Goal: Task Accomplishment & Management: Complete application form

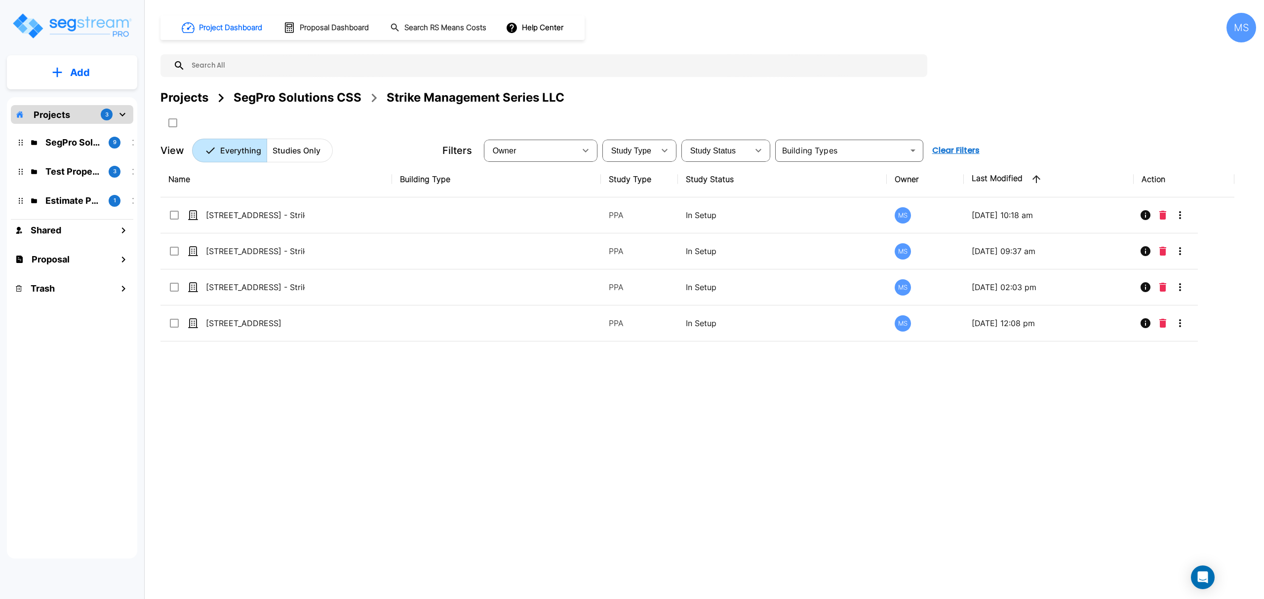
click at [293, 103] on div "SegPro Solutions CSS" at bounding box center [298, 98] width 128 height 18
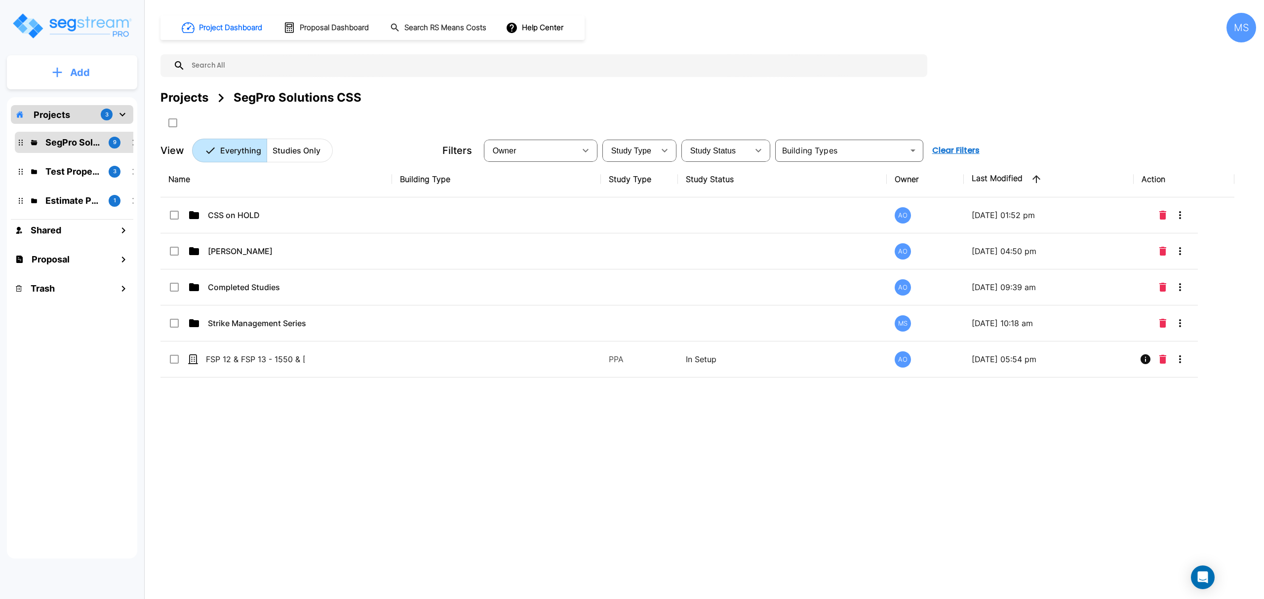
click at [117, 72] on button "Add" at bounding box center [72, 72] width 130 height 29
click at [80, 127] on p "Add Study" at bounding box center [78, 128] width 40 height 12
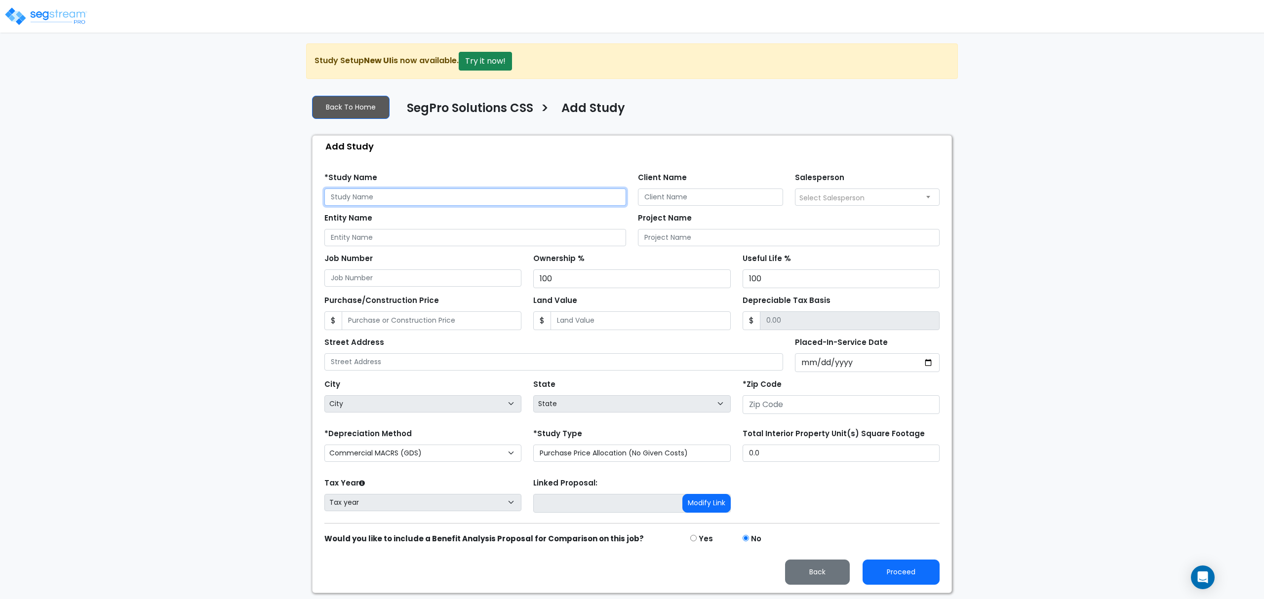
click at [350, 199] on input "text" at bounding box center [475, 197] width 302 height 17
click at [424, 234] on input "Entity Name" at bounding box center [475, 237] width 302 height 17
click at [439, 238] on input "CSW Development" at bounding box center [475, 237] width 302 height 17
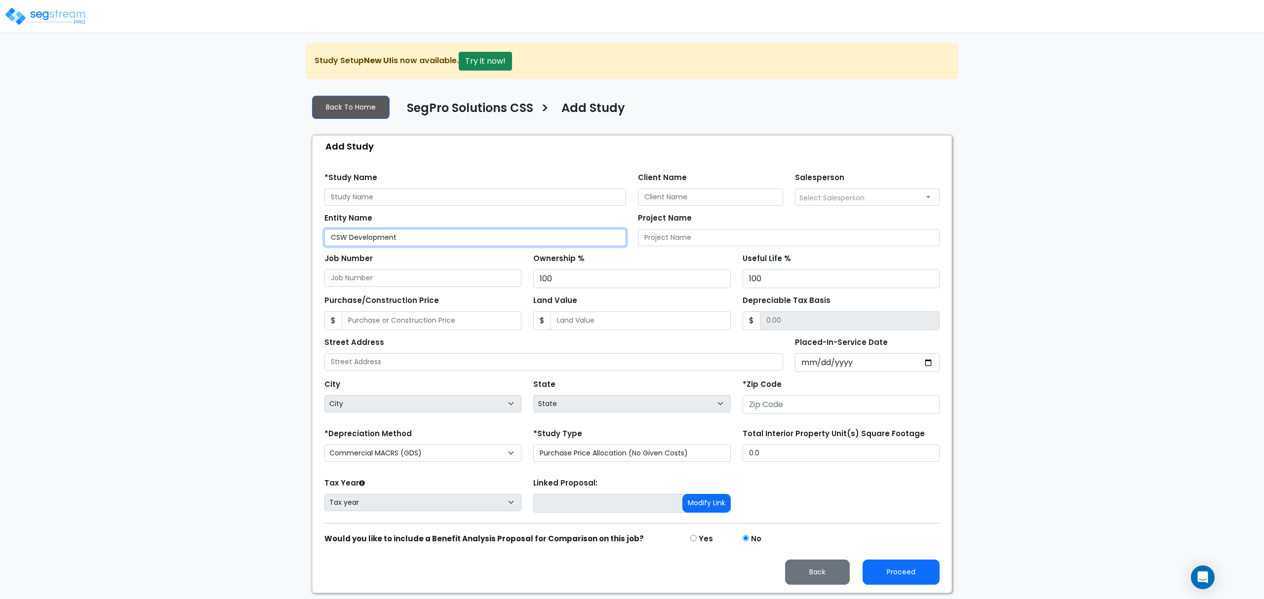
type input "CSW Development"
click at [370, 192] on input "text" at bounding box center [475, 197] width 302 height 17
paste input "CSW Development"
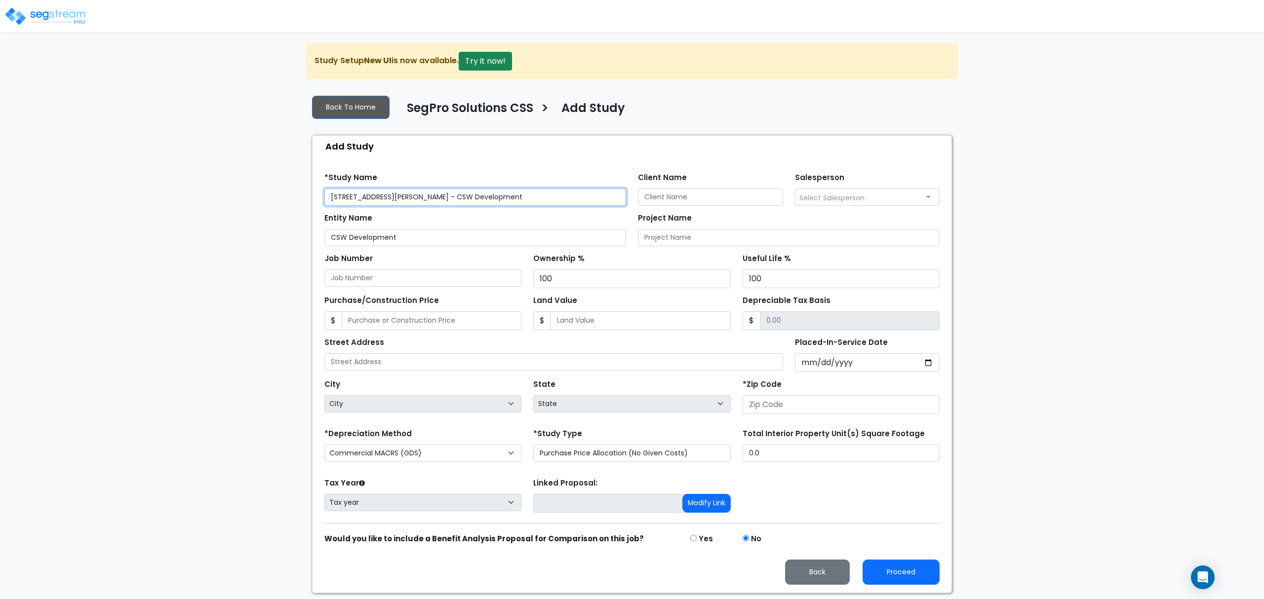
drag, startPoint x: 392, startPoint y: 201, endPoint x: 239, endPoint y: 185, distance: 154.0
click at [239, 185] on div "We are Building your Study. So please grab a coffee and let us do the heavy lif…" at bounding box center [632, 318] width 1264 height 550
type input "2502 Trimmier Rd - CSW Development"
click at [442, 360] on input "text" at bounding box center [553, 362] width 459 height 17
paste input "2502 Trimmier Rd"
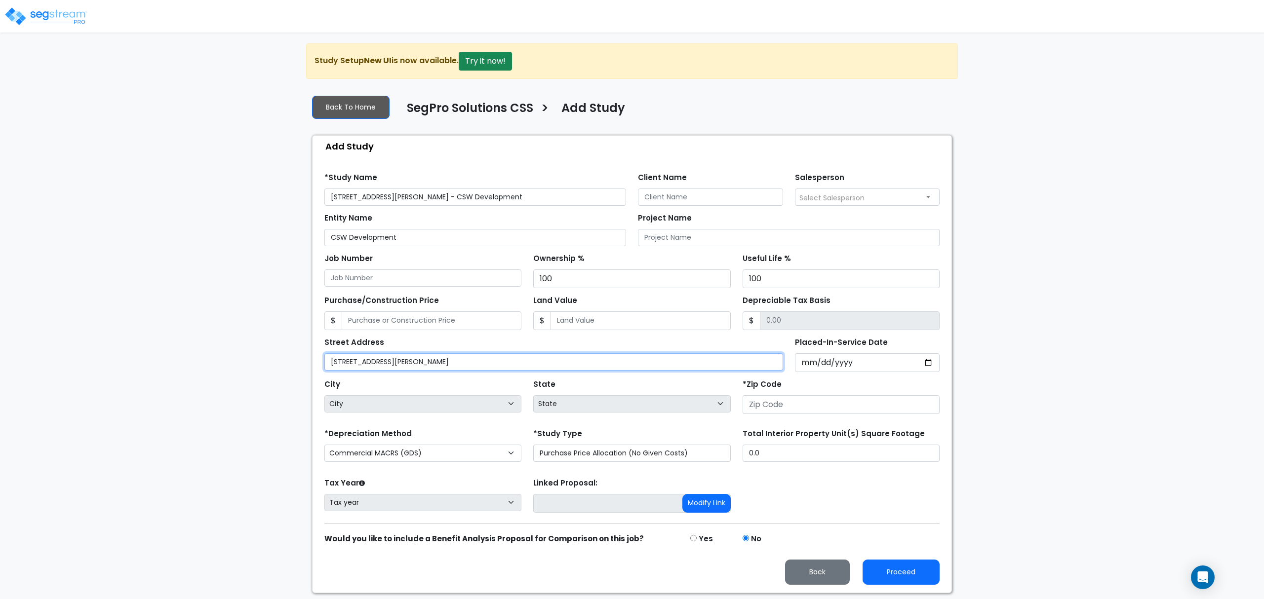
type input "2502 Trimmier Rd"
click at [812, 366] on input "Placed-In-Service Date" at bounding box center [867, 363] width 145 height 19
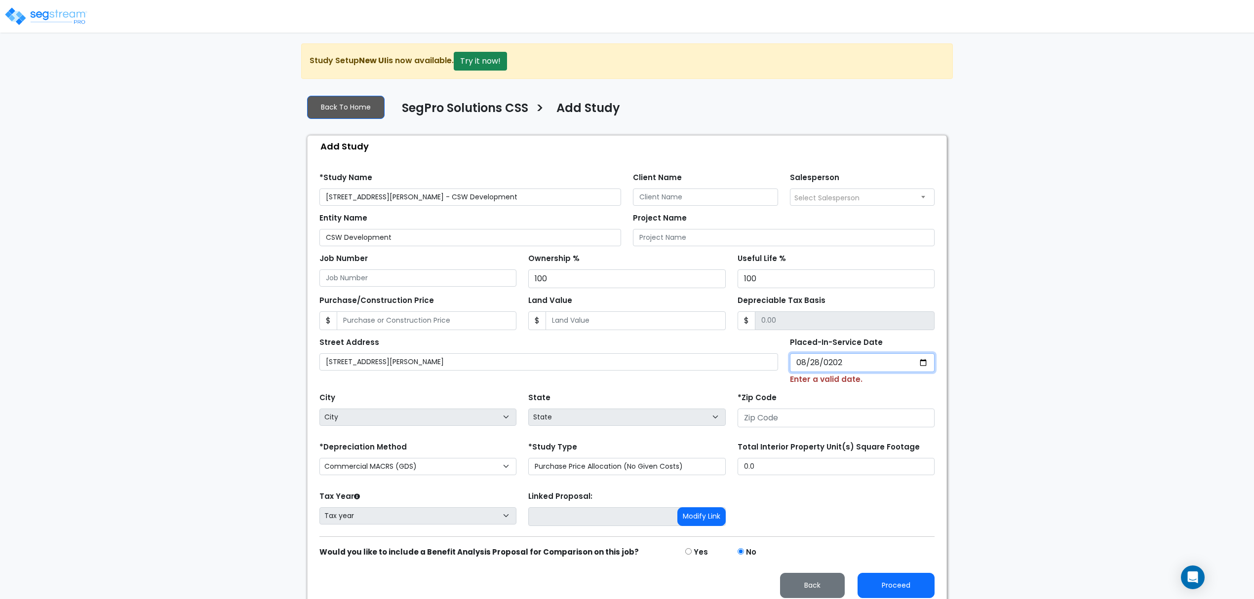
type input "2025-08-28"
select select "2025"
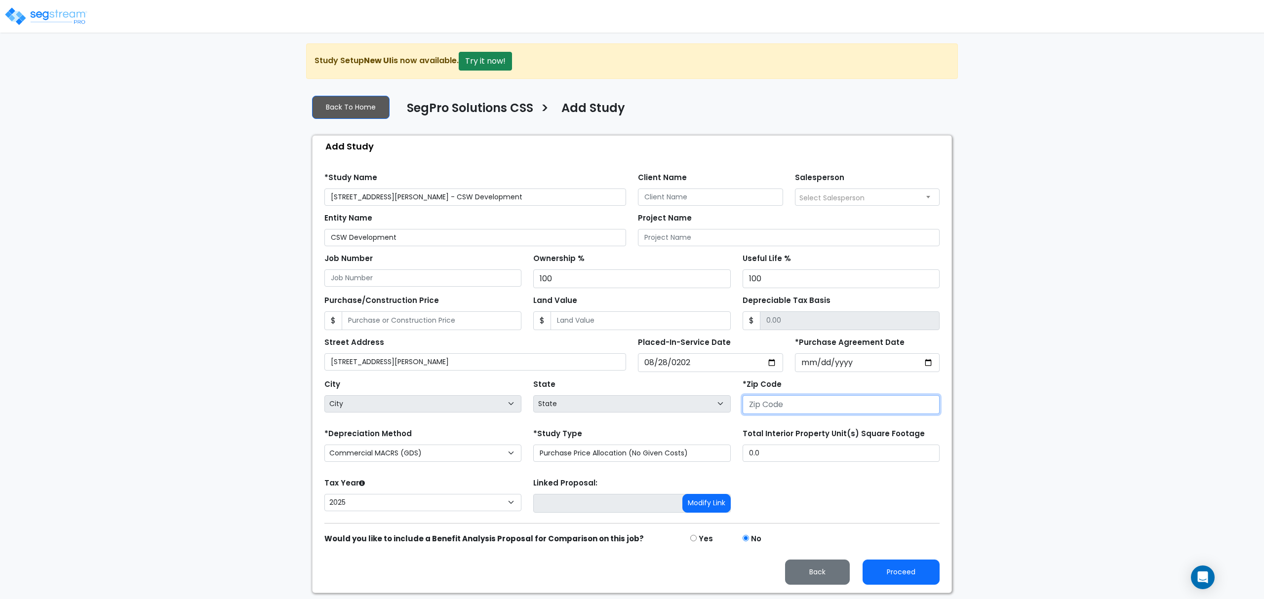
click at [791, 414] on input "number" at bounding box center [841, 405] width 197 height 19
type input "7"
select select "LA"
type input "76"
select select "TX"
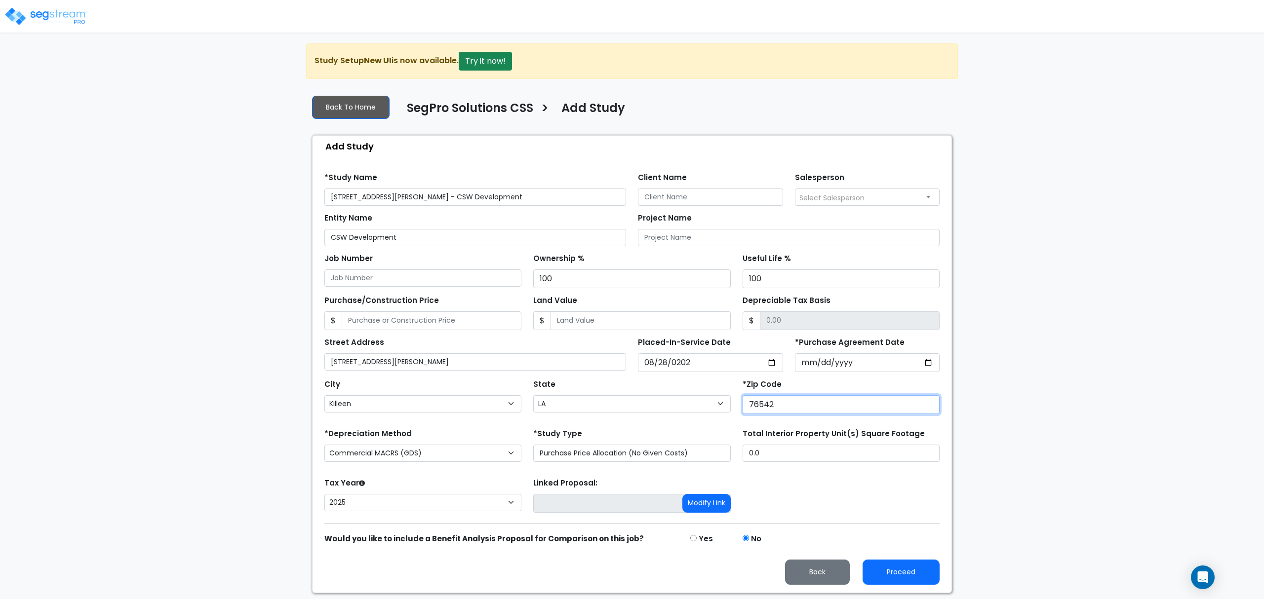
type input "76542"
click at [828, 456] on input "0.0" at bounding box center [841, 453] width 197 height 17
click at [455, 325] on input "Purchase/Construction Price" at bounding box center [432, 321] width 180 height 19
type input "3"
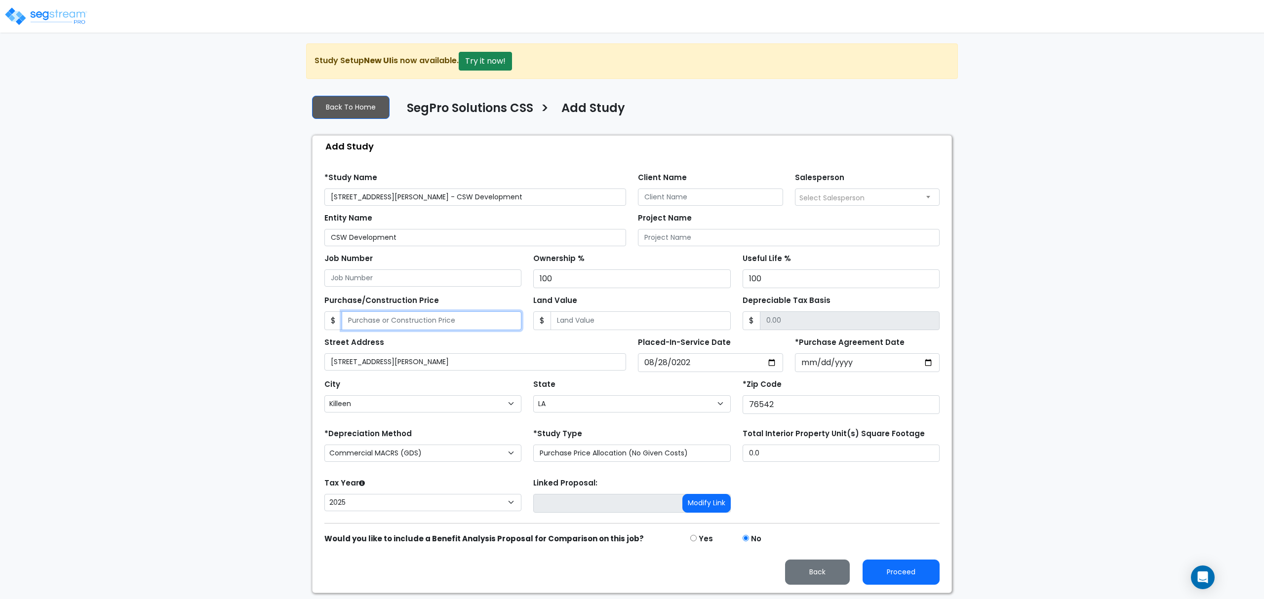
type input "3.00"
type input "38"
type input "38.00"
type input "385"
type input "385.00"
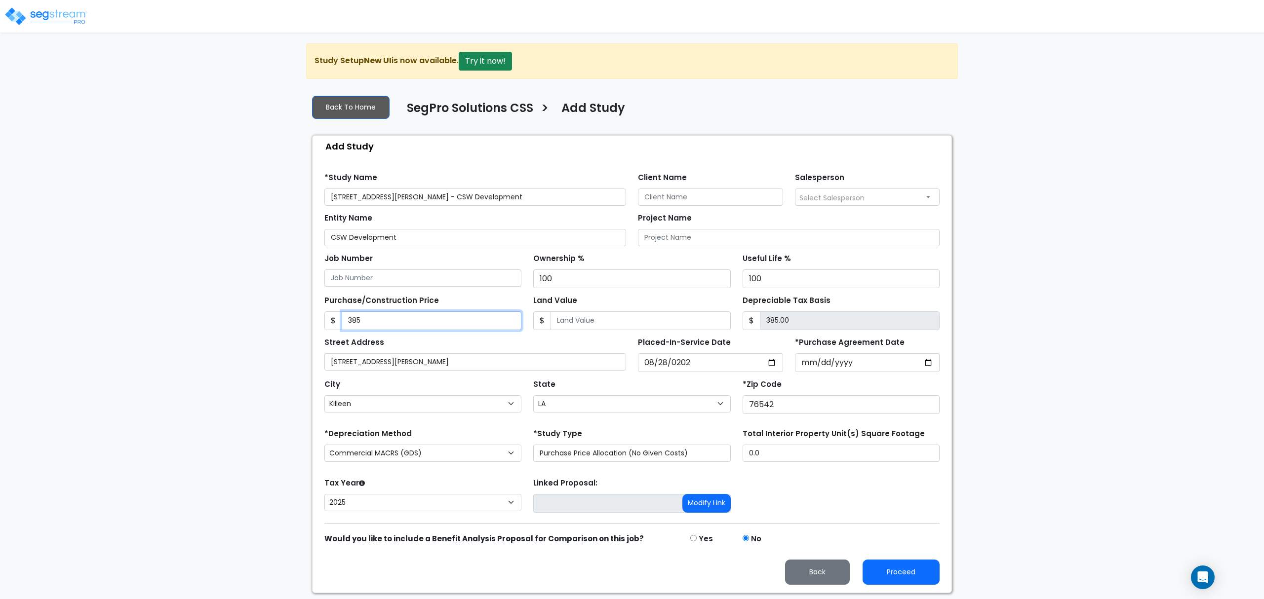
type input "3850"
type input "3,850.00"
type input "3,8500"
type input "38,500.00"
type input "38,5000"
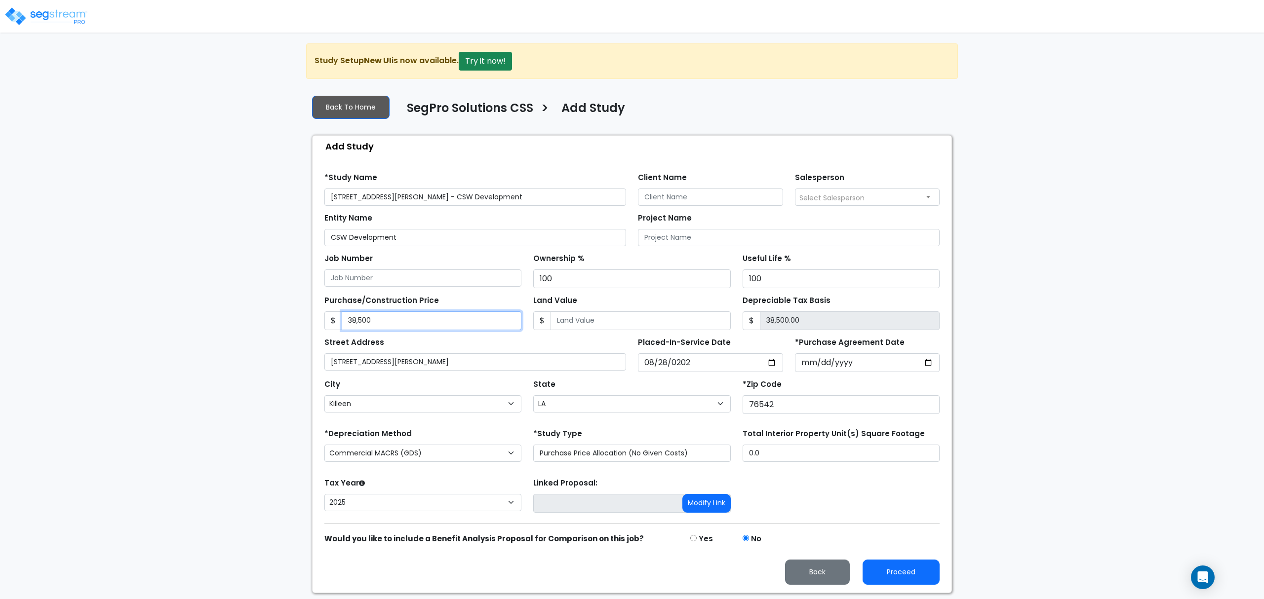
type input "385,000.00"
type input "385,0000"
type input "3,850,000.00"
type input "3,850,000"
click at [769, 462] on input "0.0" at bounding box center [841, 453] width 197 height 17
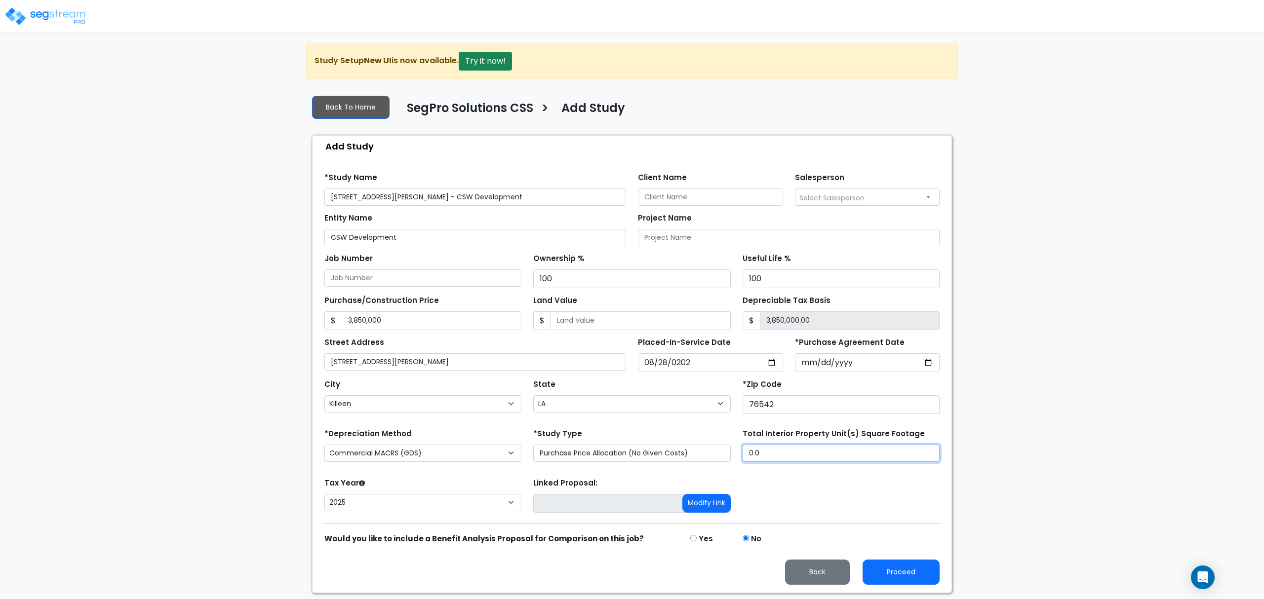
click at [769, 462] on input "0.0" at bounding box center [841, 453] width 197 height 17
click at [768, 462] on input "0.0" at bounding box center [841, 453] width 197 height 17
type input "13,463"
click at [731, 202] on input "Client Name" at bounding box center [710, 197] width 145 height 17
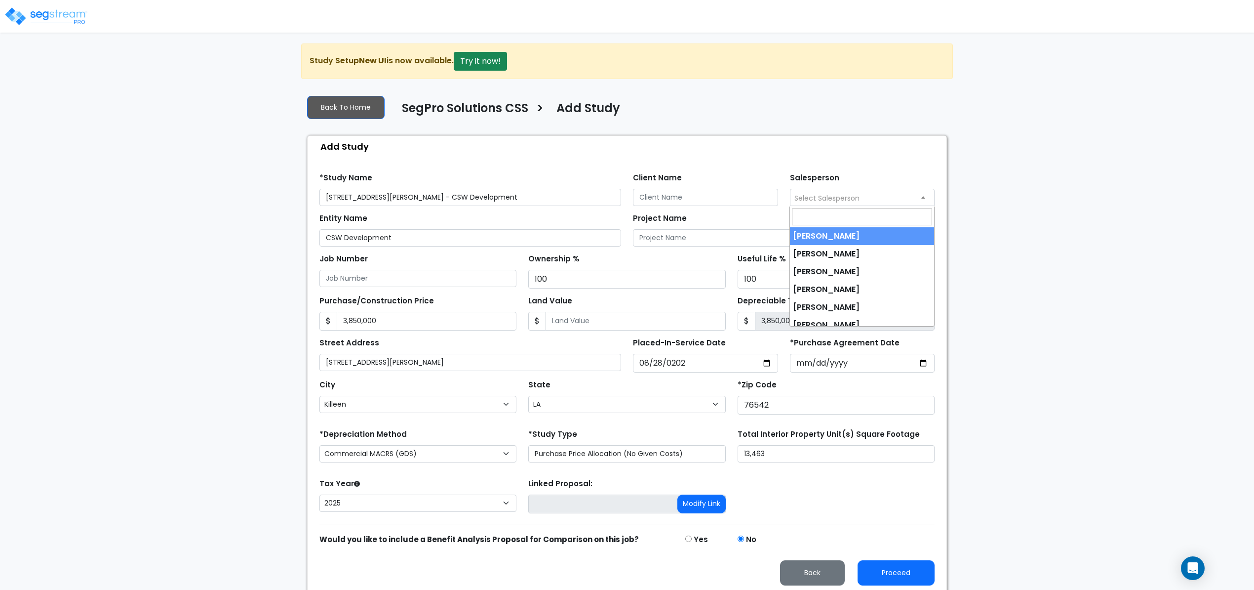
click at [867, 192] on span "Select Salesperson" at bounding box center [863, 197] width 144 height 16
select select "190"
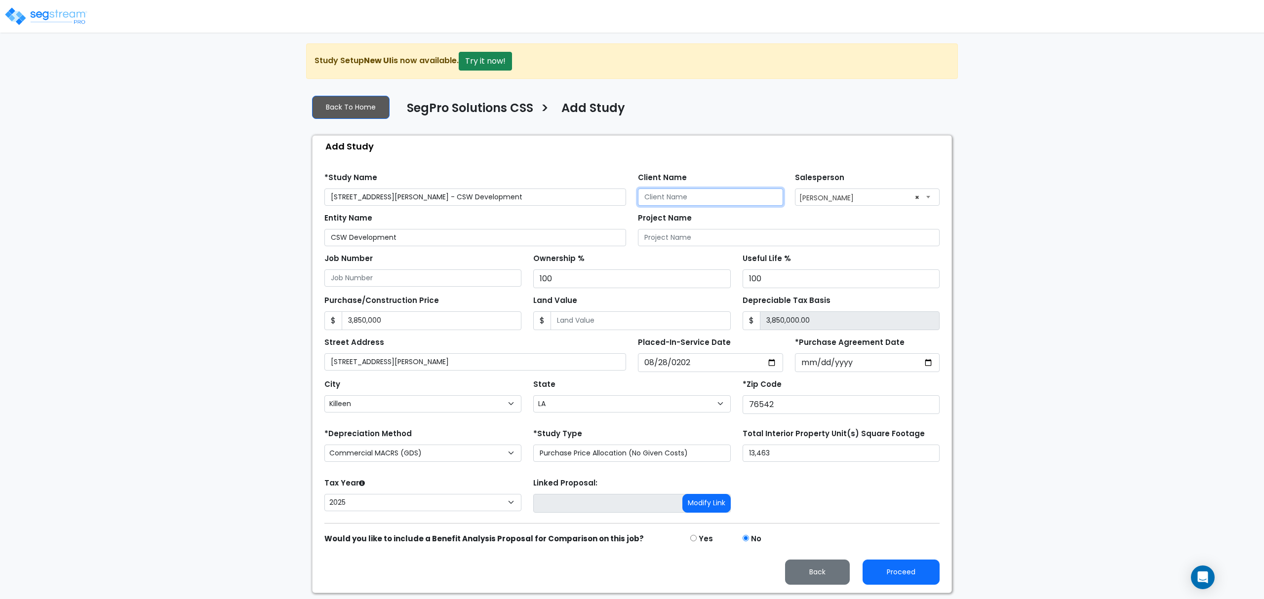
click at [708, 198] on input "Client Name" at bounding box center [710, 197] width 145 height 17
type input "[PERSON_NAME]"
click at [802, 358] on input "*Purchase Agreement Date" at bounding box center [867, 363] width 145 height 19
type input "[DATE]"
drag, startPoint x: 985, startPoint y: 420, endPoint x: 990, endPoint y: 415, distance: 7.3
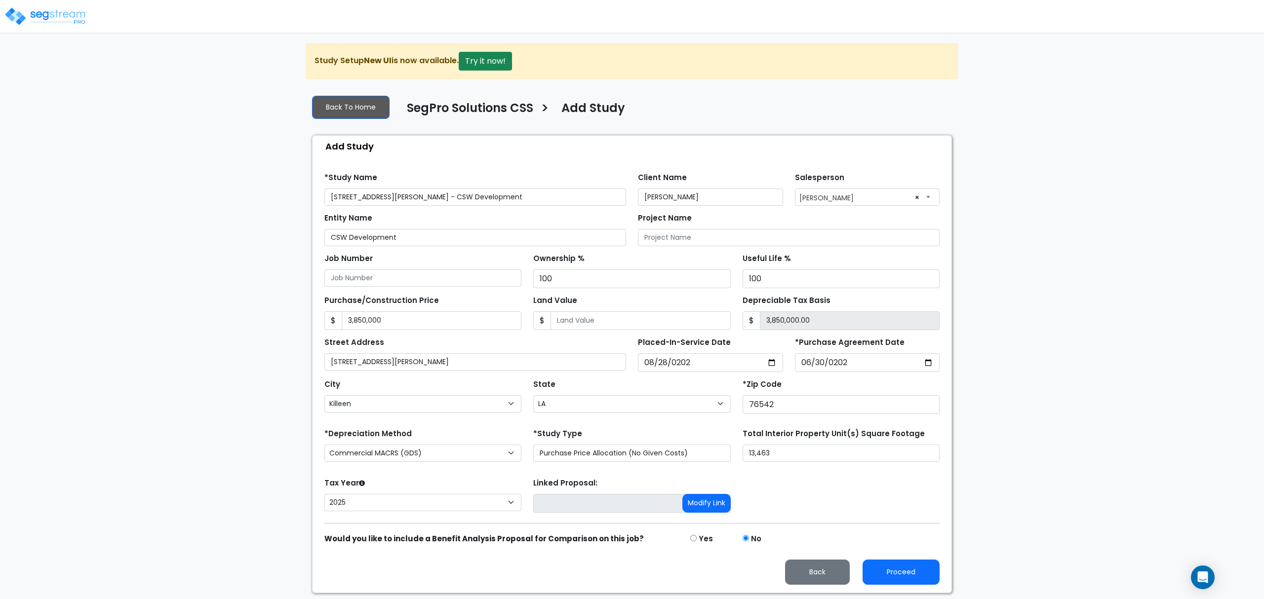
click at [986, 417] on div "We are Building your Study. So please grab a coffee and let us do the heavy lif…" at bounding box center [632, 318] width 1264 height 550
click at [1008, 427] on div "We are Building your Study. So please grab a coffee and let us do the heavy lif…" at bounding box center [632, 318] width 1264 height 550
click at [907, 571] on button "Proceed" at bounding box center [901, 572] width 77 height 25
type input "3850000"
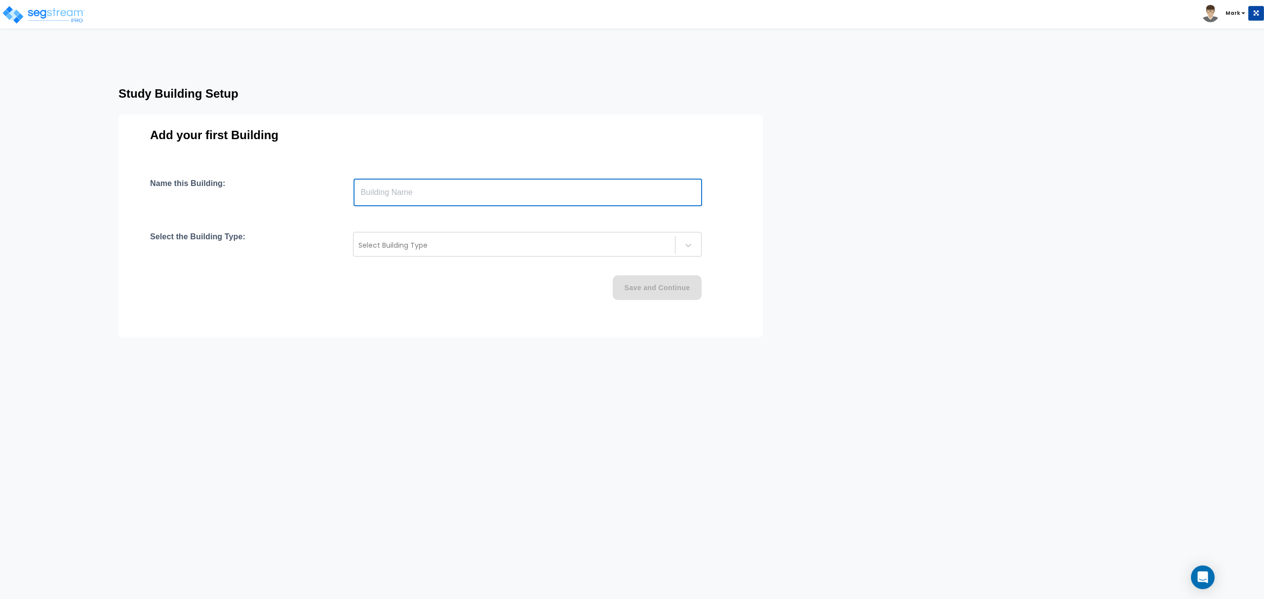
paste input "text"
type input "[STREET_ADDRESS][PERSON_NAME]"
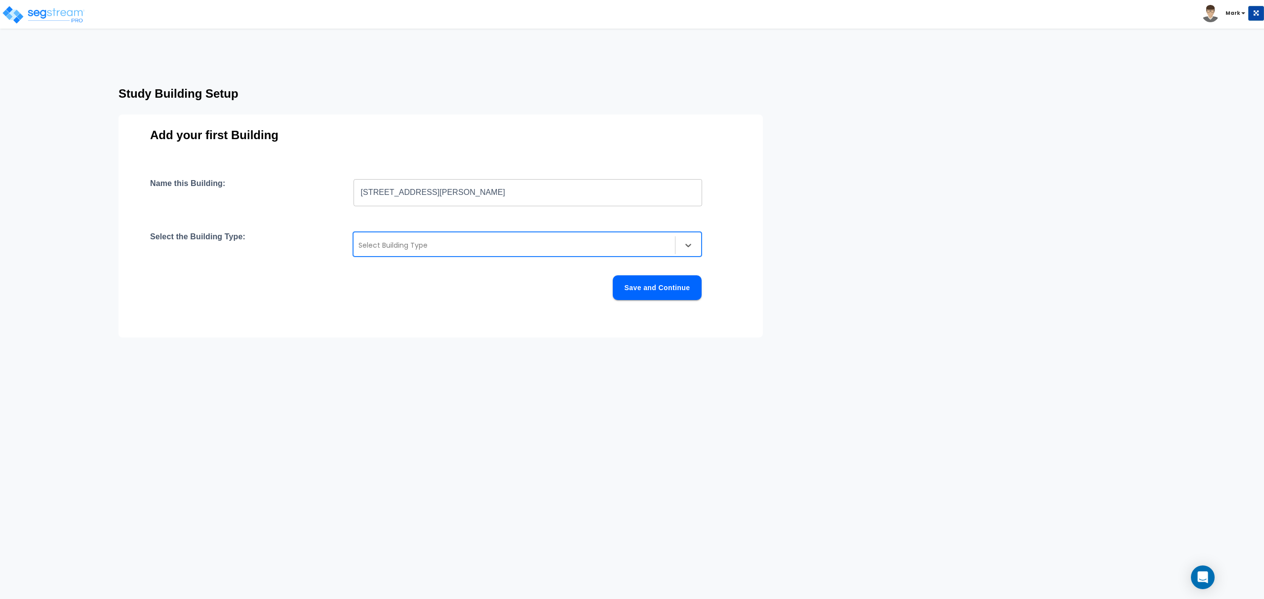
click at [575, 249] on div at bounding box center [514, 245] width 312 height 12
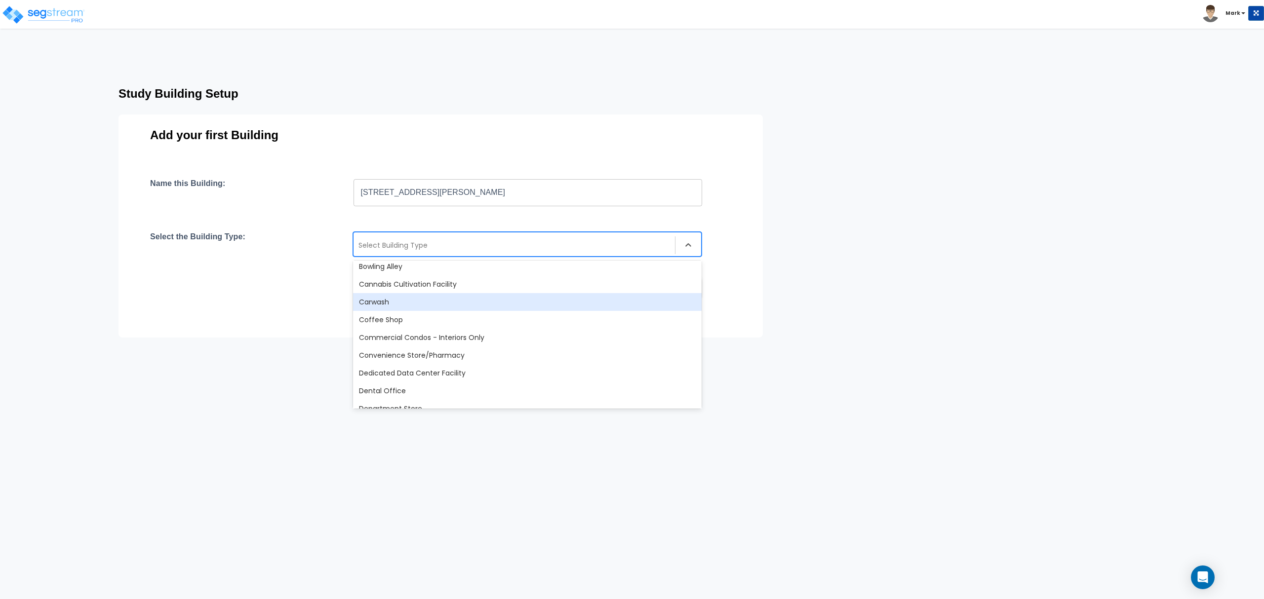
scroll to position [131, 0]
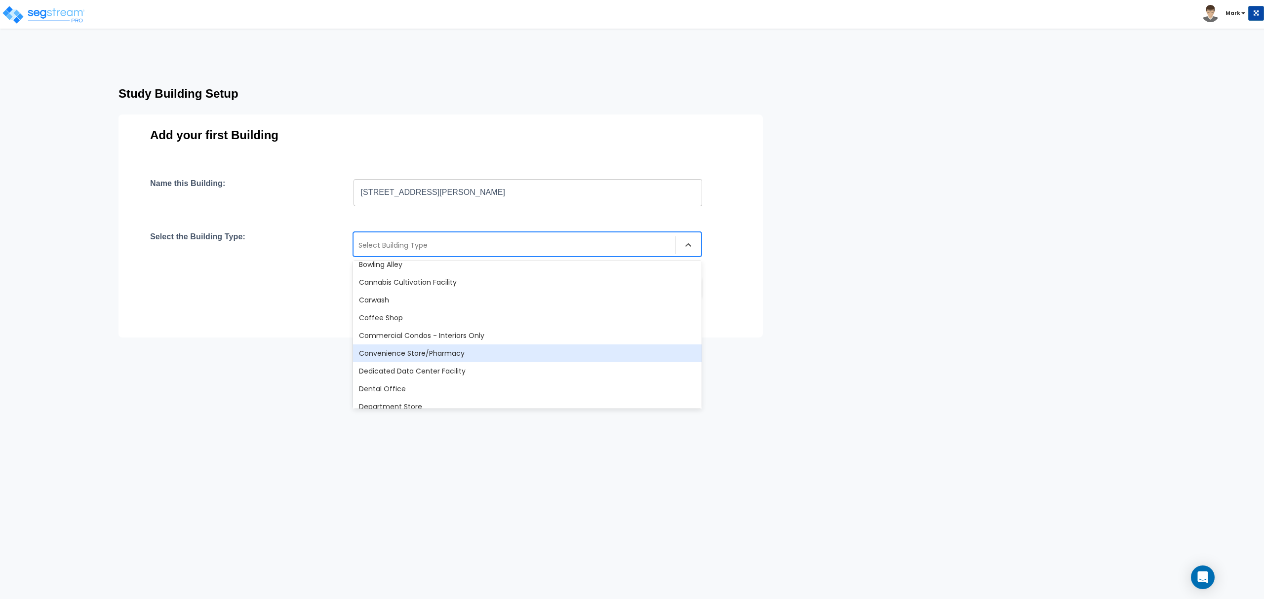
click at [459, 357] on div "Convenience Store/Pharmacy" at bounding box center [527, 354] width 349 height 18
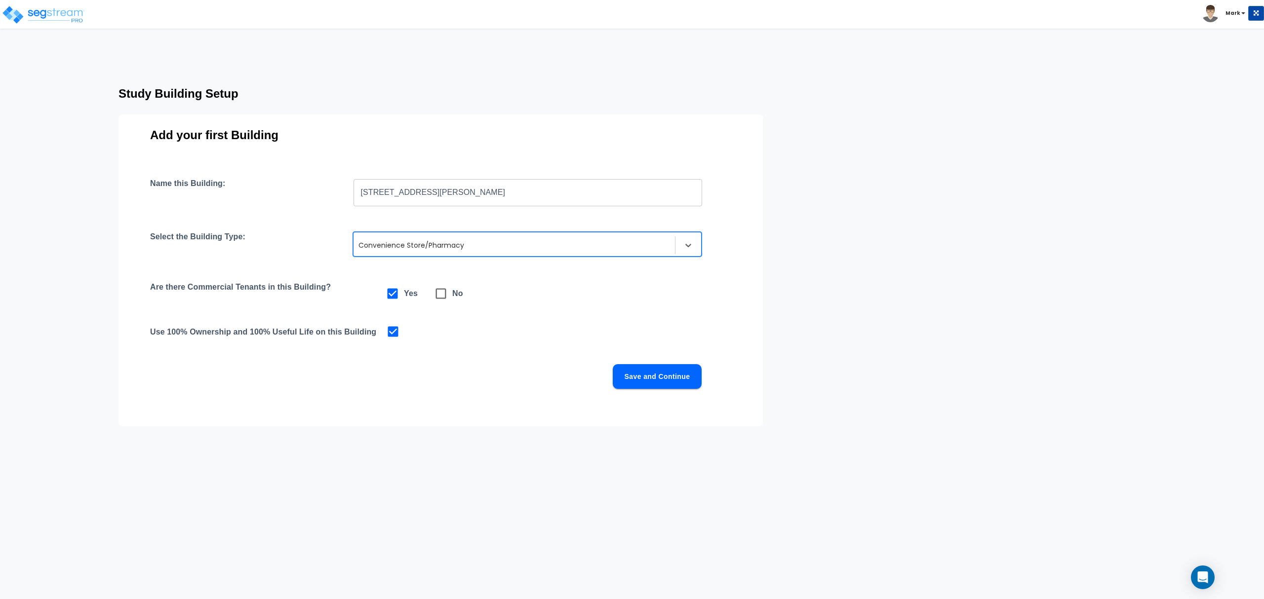
click at [660, 384] on button "Save and Continue" at bounding box center [657, 376] width 89 height 25
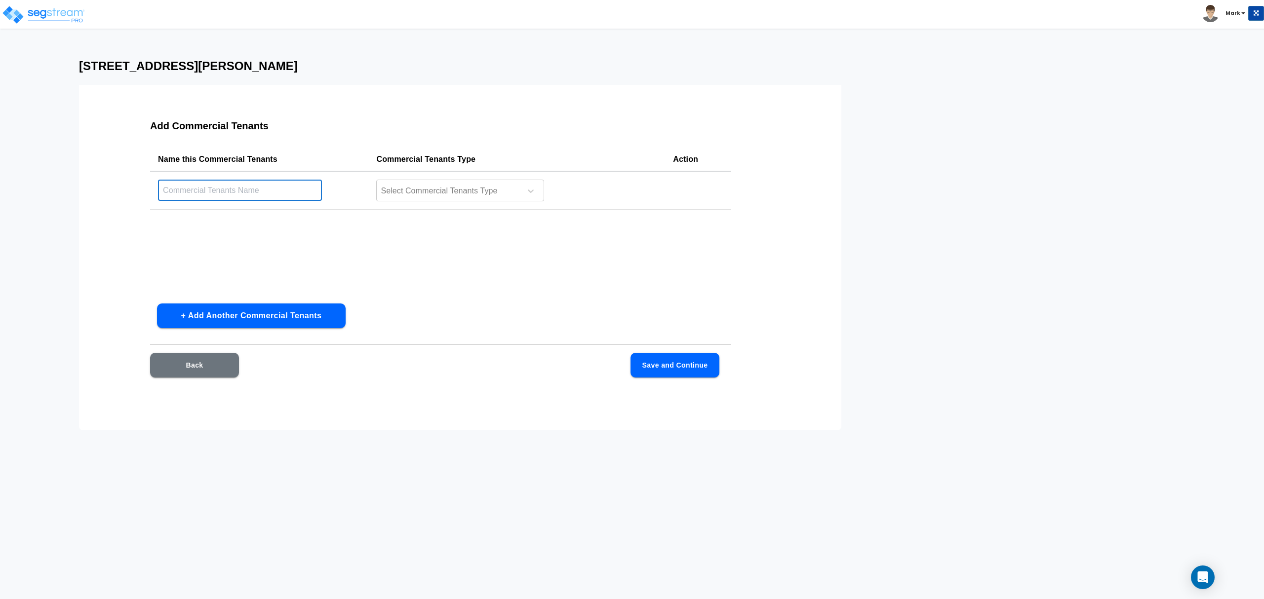
click at [282, 186] on input "text" at bounding box center [240, 190] width 164 height 21
type input "CVS"
click at [445, 196] on div at bounding box center [447, 191] width 135 height 13
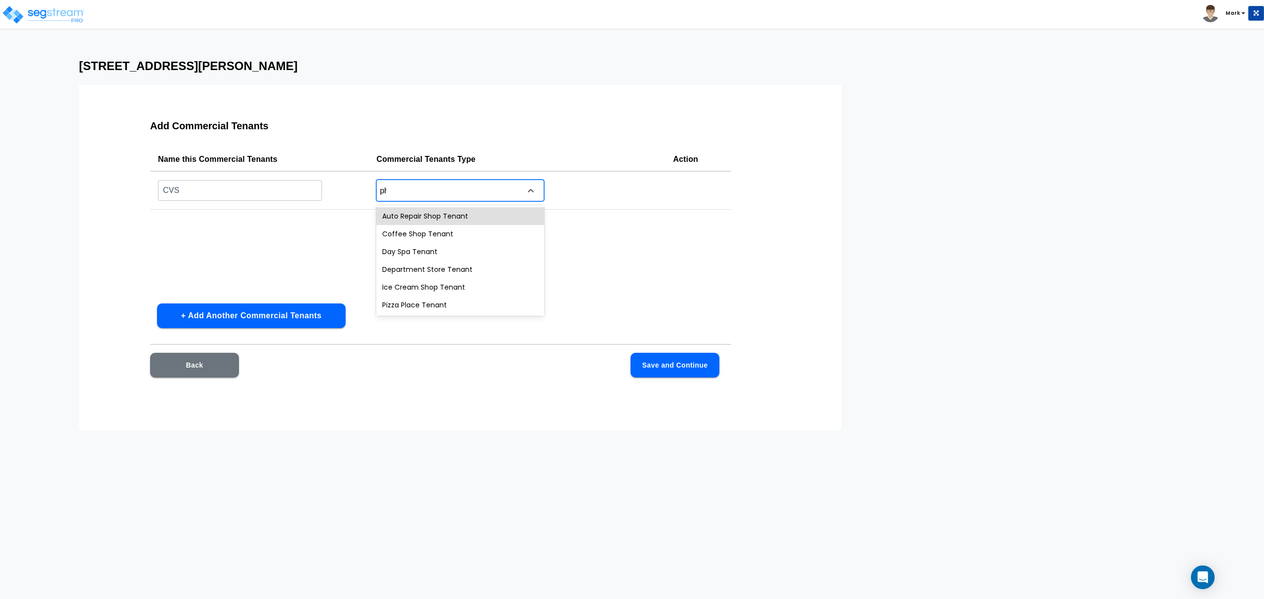
type input "p"
type input "c"
type input "s"
type input "p"
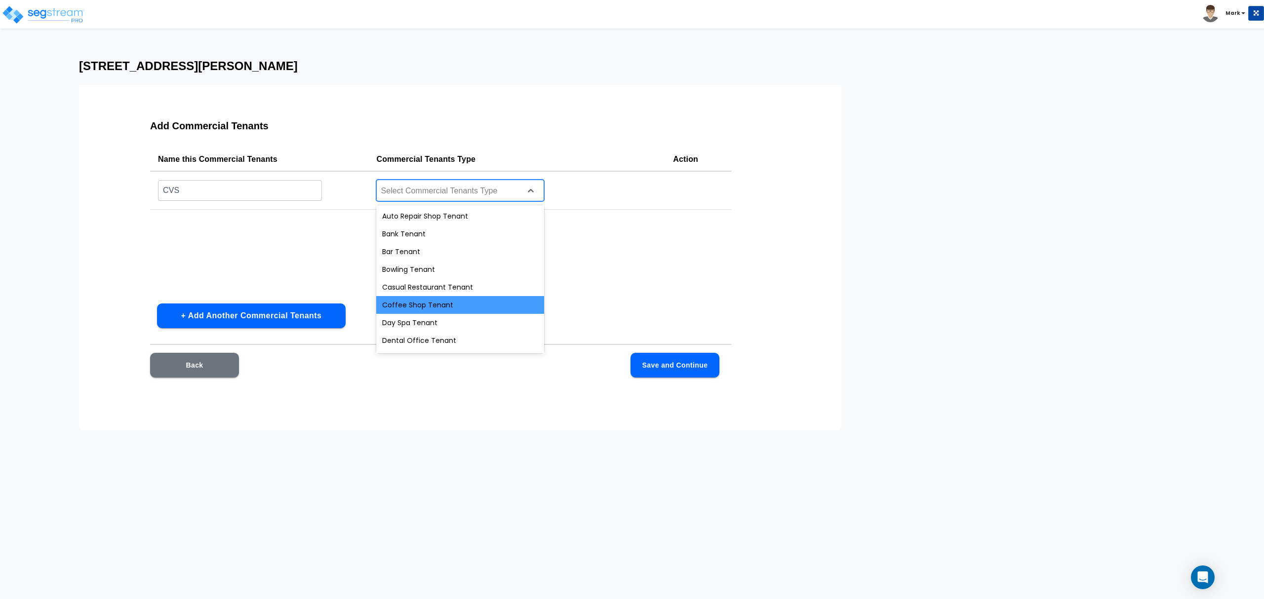
scroll to position [66, 0]
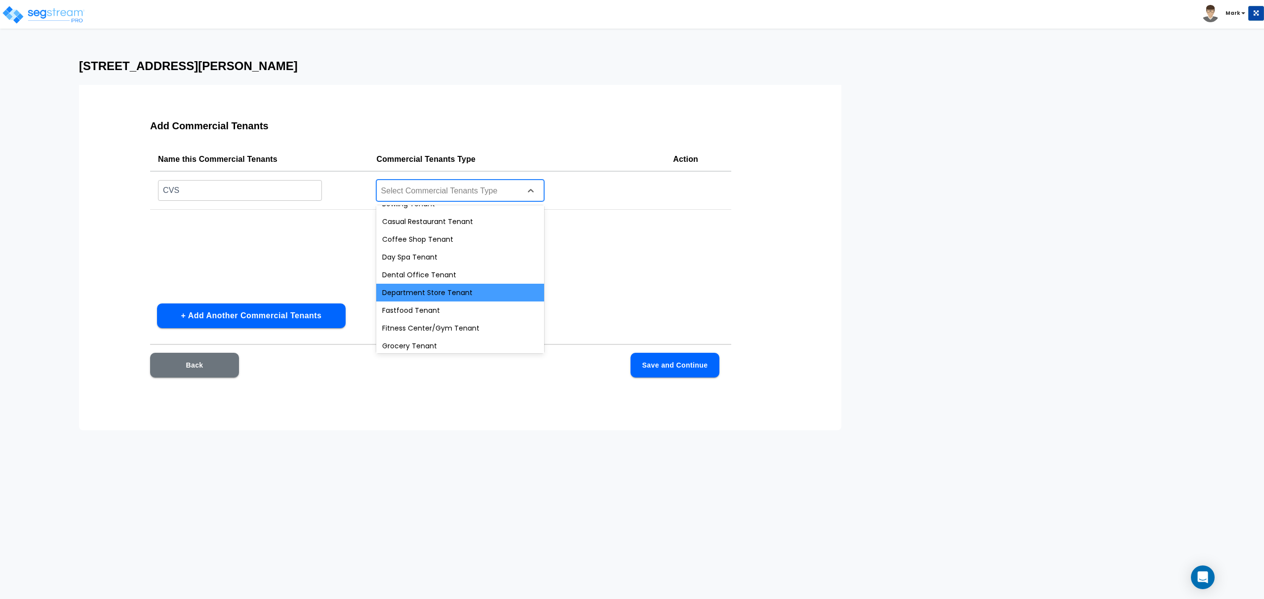
click at [482, 295] on div "Department Store Tenant" at bounding box center [460, 293] width 168 height 18
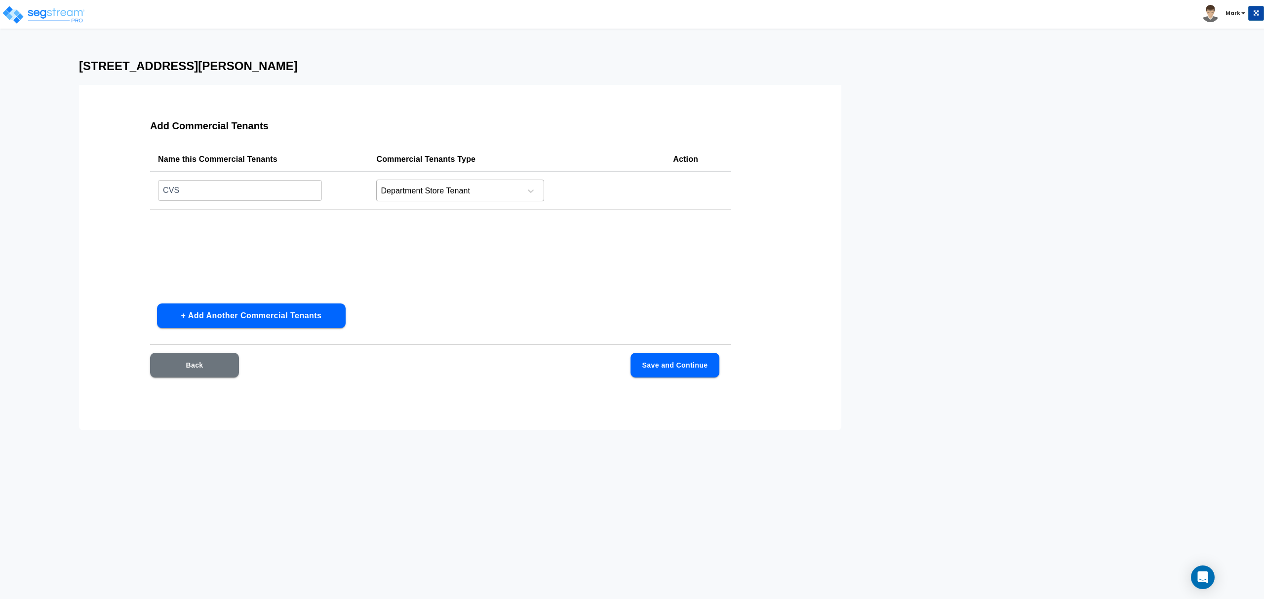
click at [496, 200] on div "Department Store Tenant" at bounding box center [460, 191] width 168 height 22
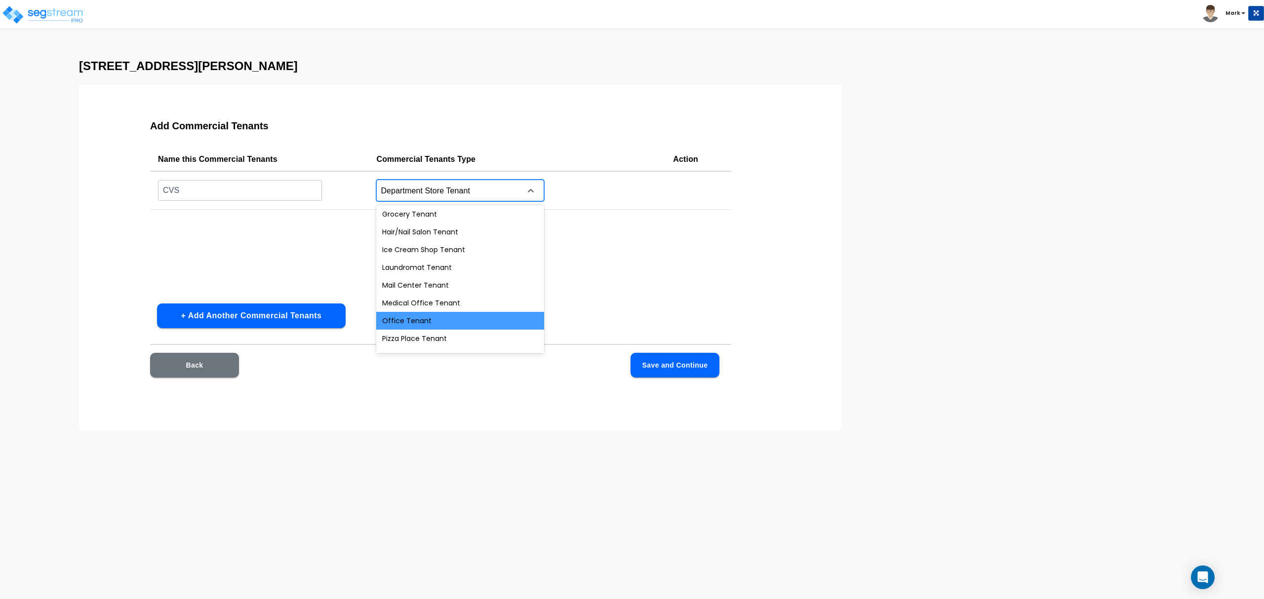
scroll to position [247, 0]
click at [504, 325] on div "Small Box Retail Tenant" at bounding box center [460, 325] width 168 height 18
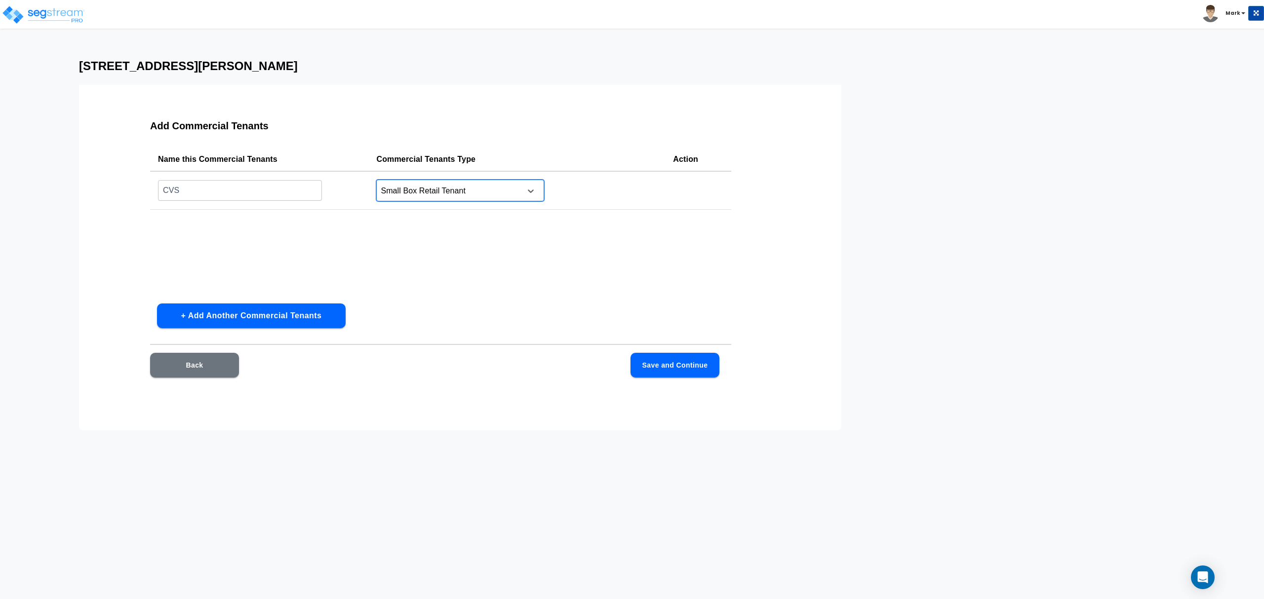
click at [469, 180] on div "Small Box Retail Tenant" at bounding box center [460, 191] width 168 height 22
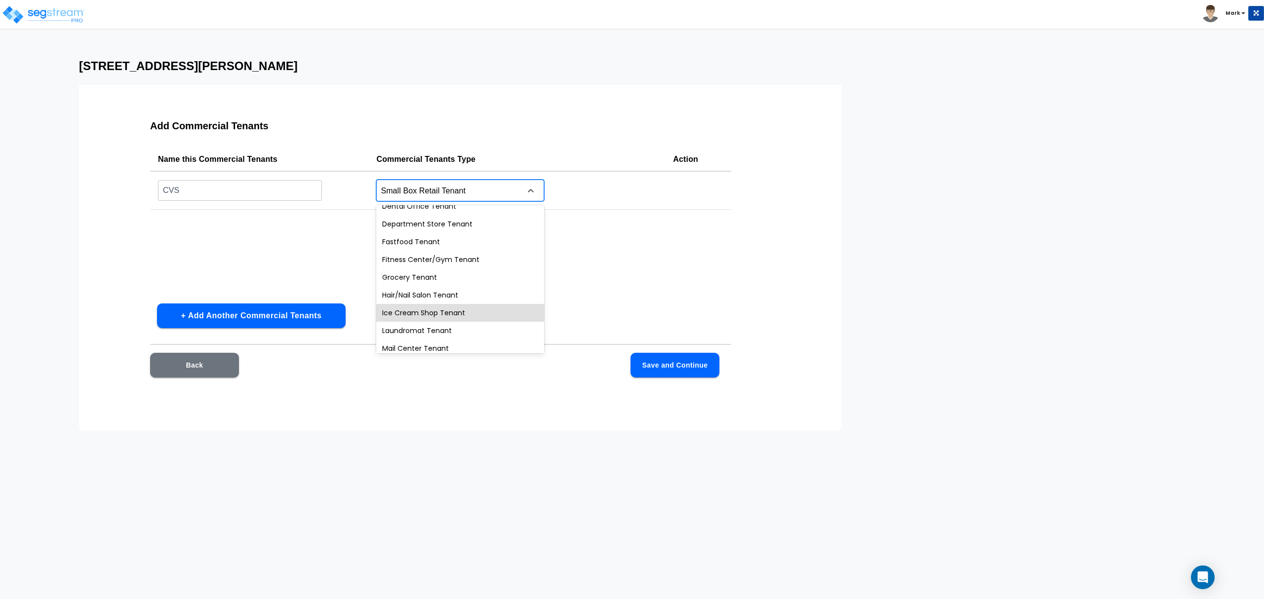
scroll to position [115, 0]
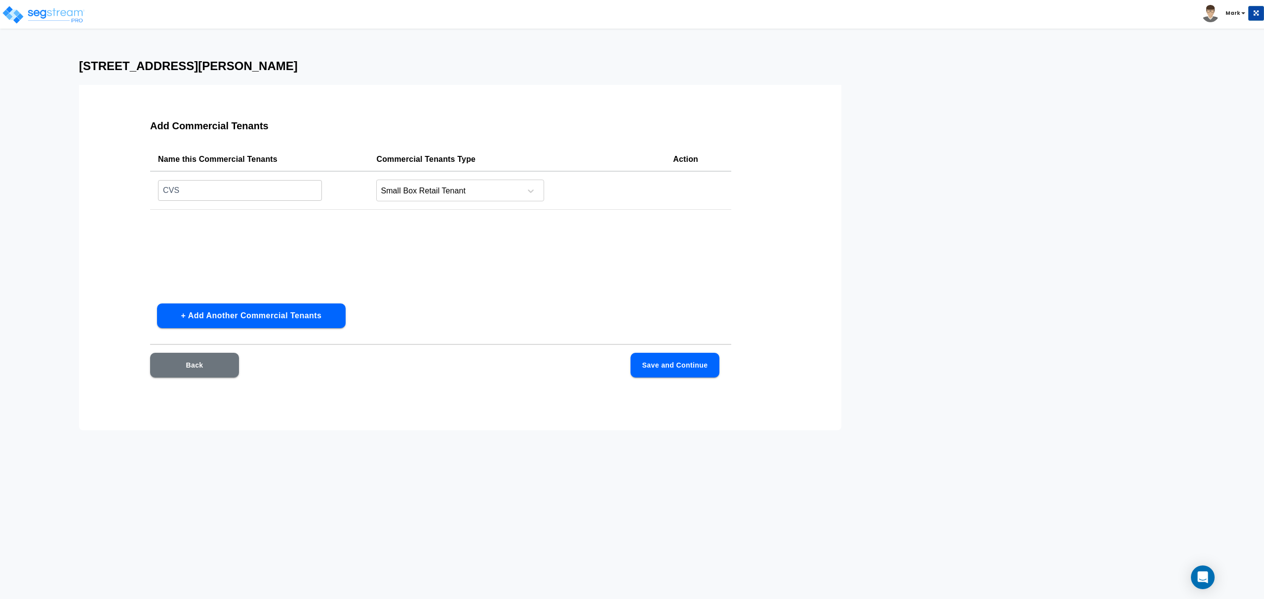
click at [652, 256] on div "Name this Commercial Tenants Commercial Tenants Type Action CVS ​ Small Box Ret…" at bounding box center [440, 222] width 581 height 148
click at [675, 372] on button "Save and Continue" at bounding box center [675, 365] width 89 height 25
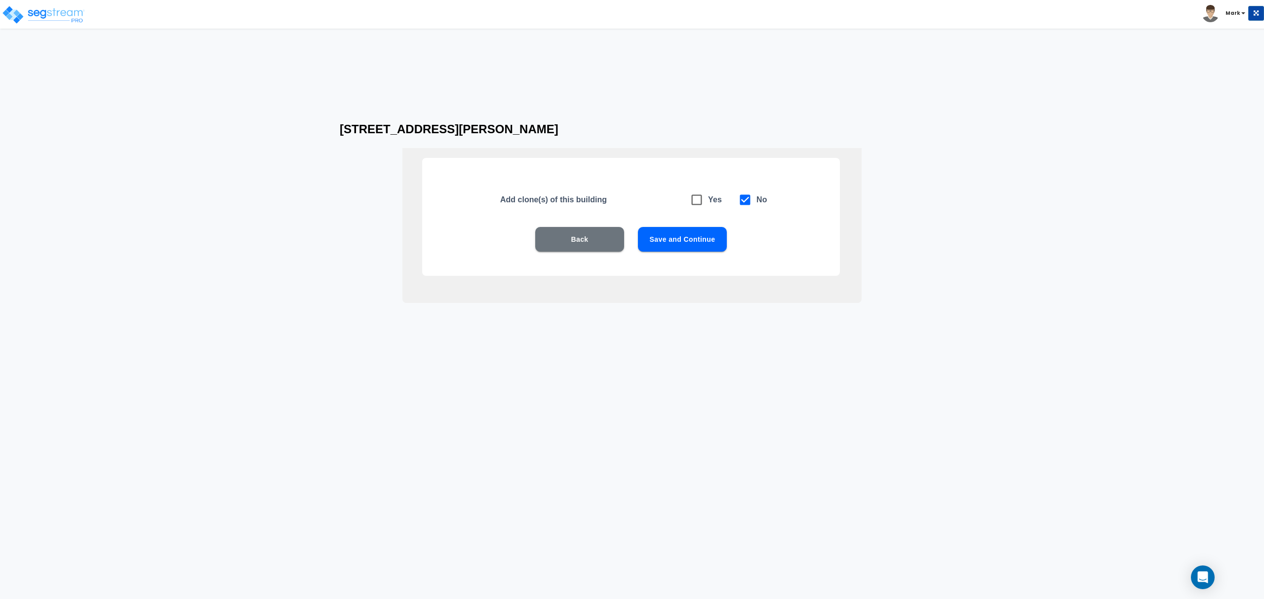
click at [688, 239] on button "Save and Continue" at bounding box center [682, 239] width 89 height 25
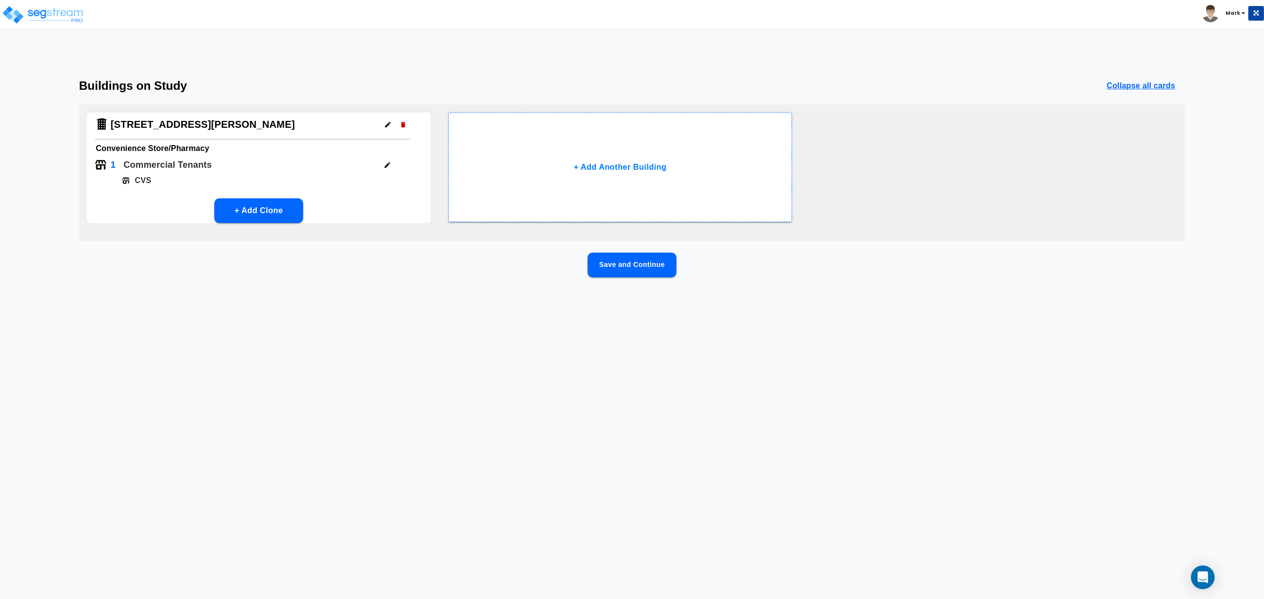
click at [381, 162] on button "button" at bounding box center [387, 165] width 15 height 15
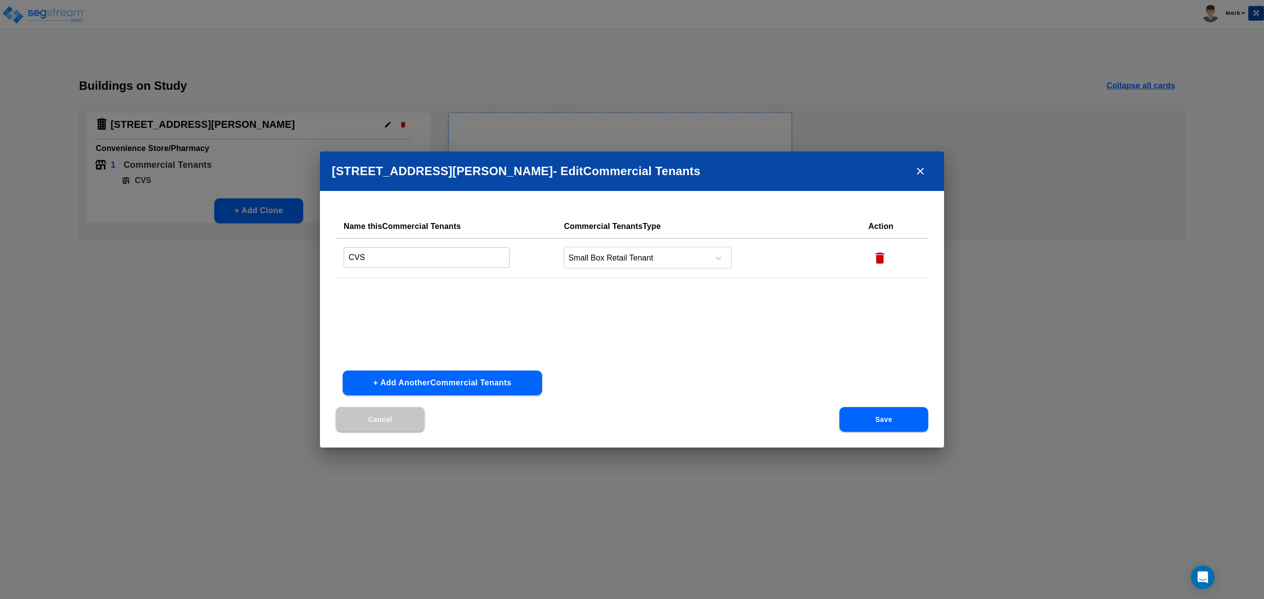
click at [875, 261] on icon "button" at bounding box center [879, 258] width 9 height 11
click at [877, 420] on button "Save" at bounding box center [883, 419] width 89 height 25
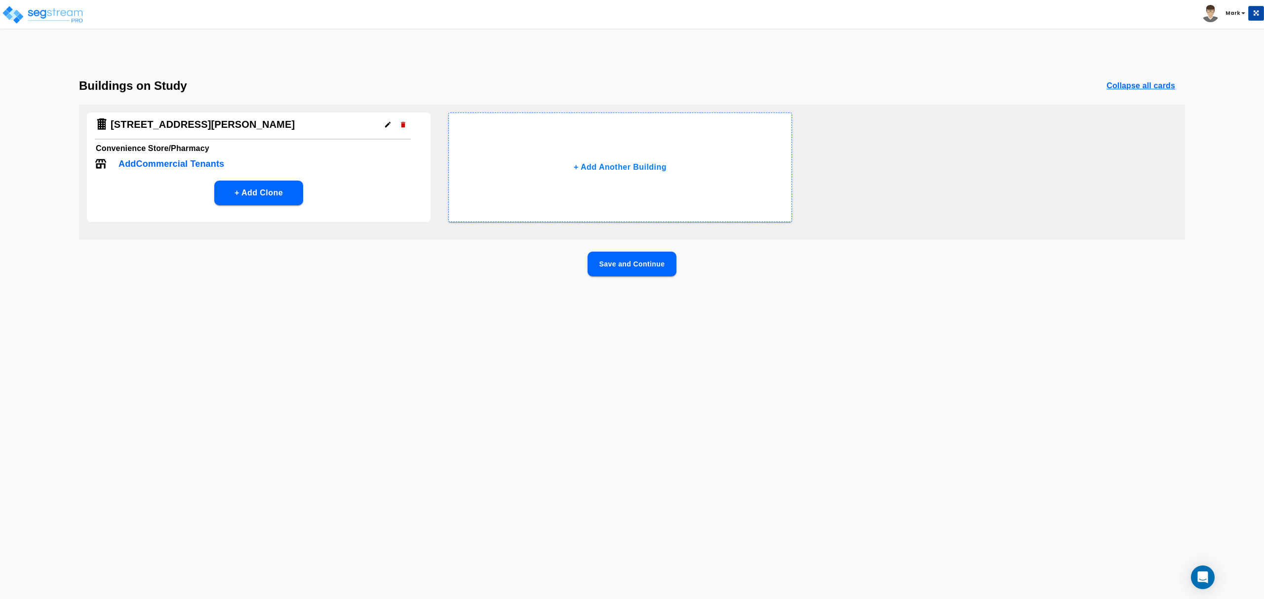
click at [632, 264] on button "Save and Continue" at bounding box center [632, 264] width 89 height 25
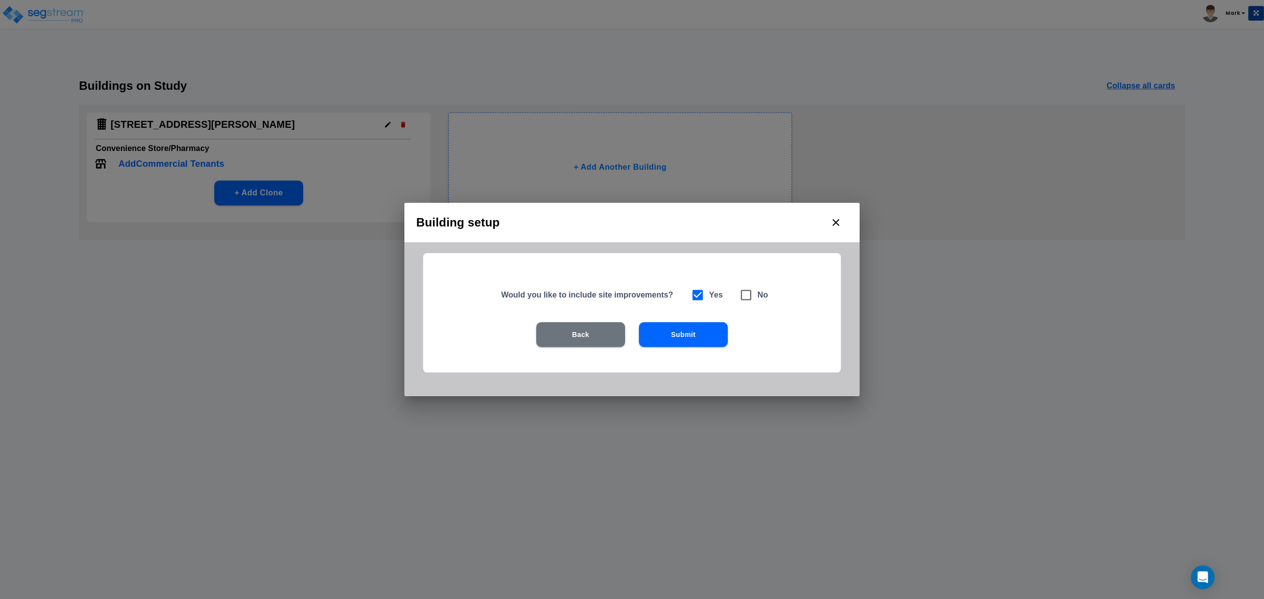
click at [678, 341] on button "Submit" at bounding box center [683, 334] width 89 height 25
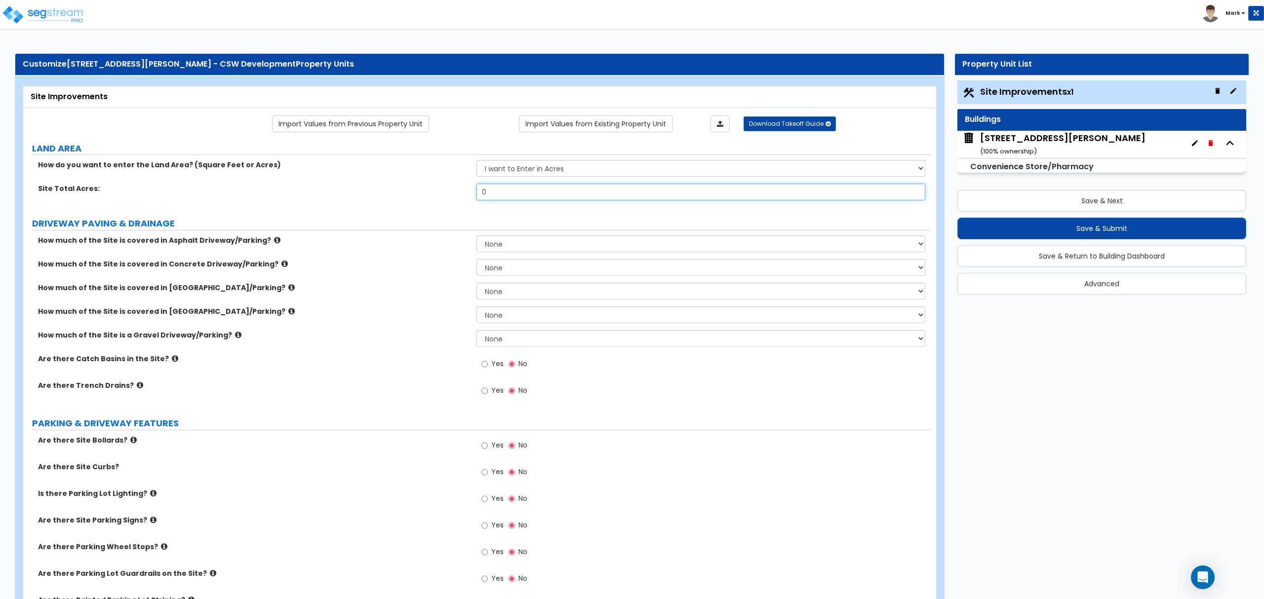
click at [490, 190] on input "0" at bounding box center [701, 192] width 448 height 17
type input "1.33"
click at [510, 269] on select "None I want to Enter an Approximate Percentage I want to Enter the Square Foota…" at bounding box center [701, 267] width 448 height 17
select select "2"
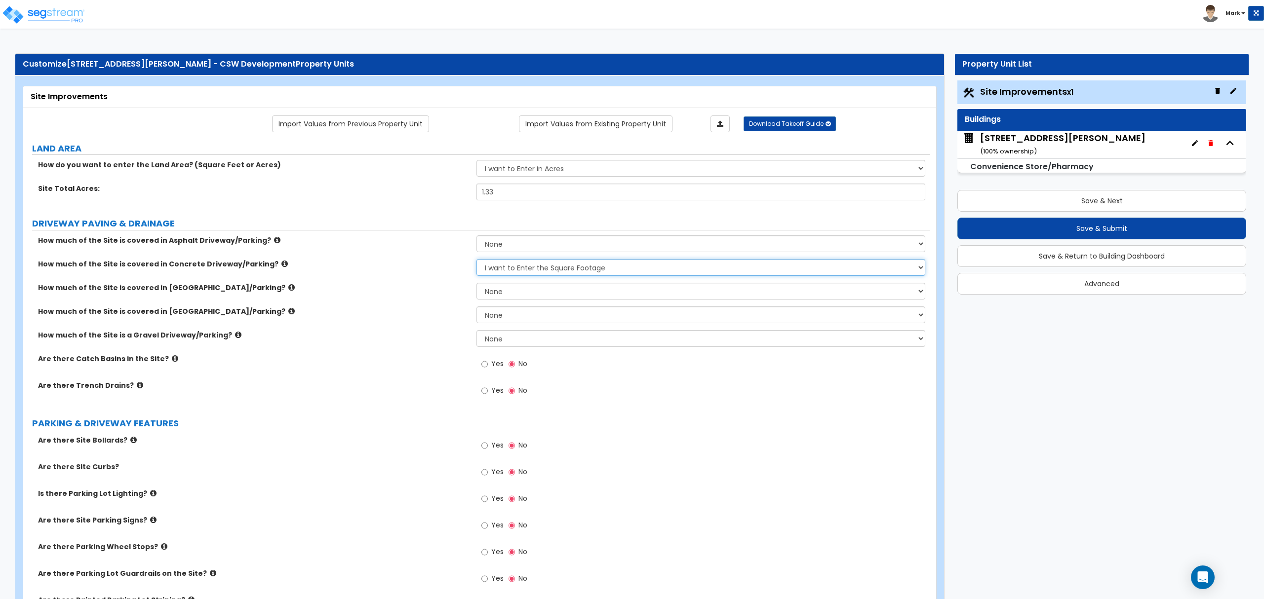
click at [477, 260] on select "None I want to Enter an Approximate Percentage I want to Enter the Square Foota…" at bounding box center [701, 267] width 448 height 17
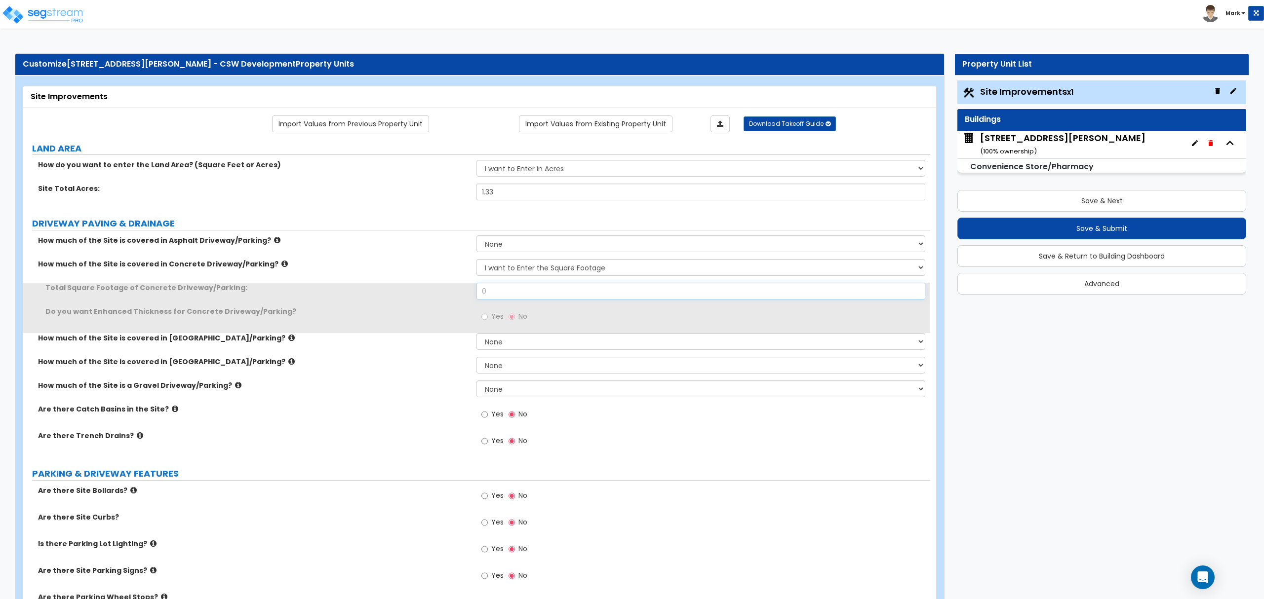
click at [508, 289] on input "0" at bounding box center [701, 291] width 448 height 17
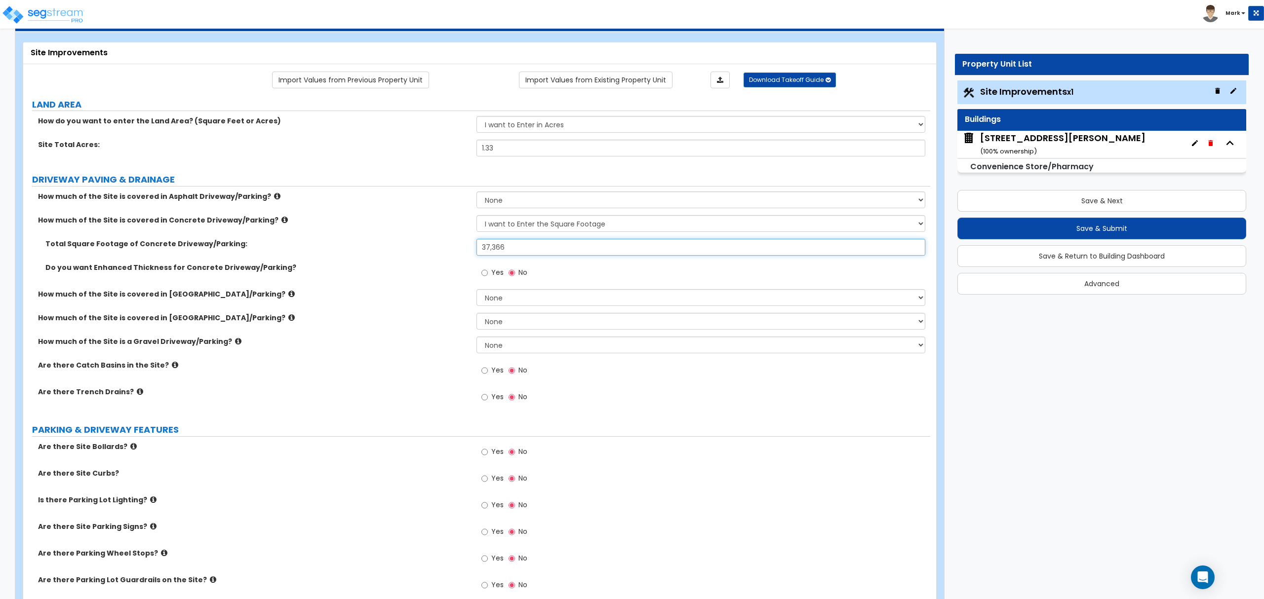
scroll to position [66, 0]
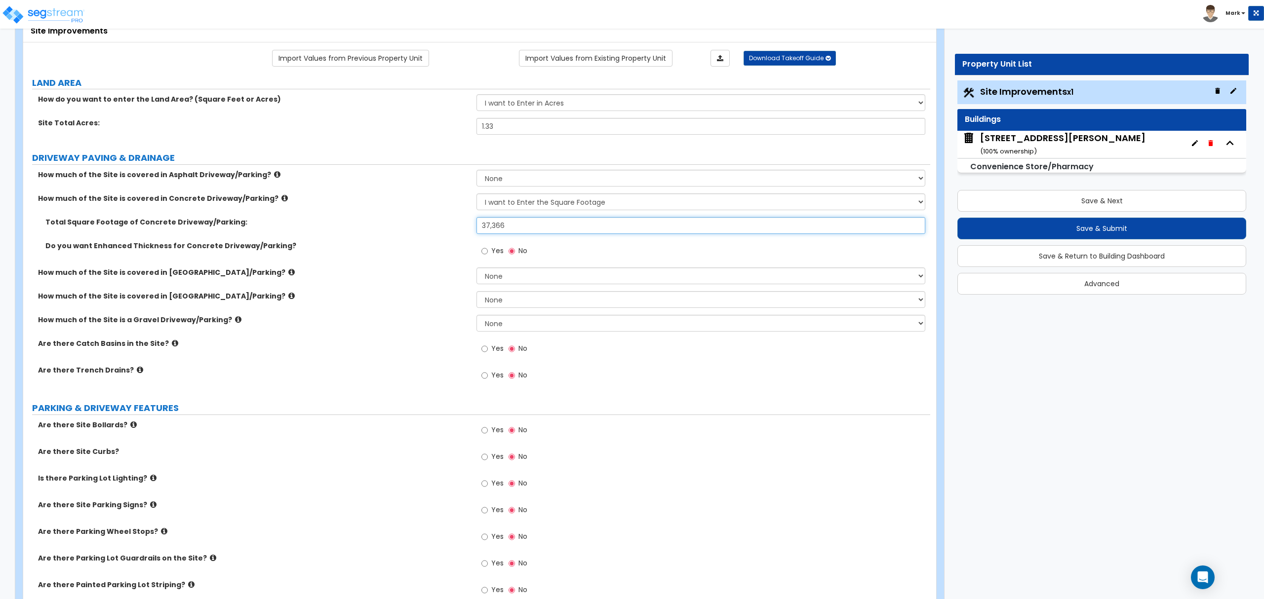
type input "37,366"
click at [130, 428] on icon at bounding box center [133, 424] width 6 height 7
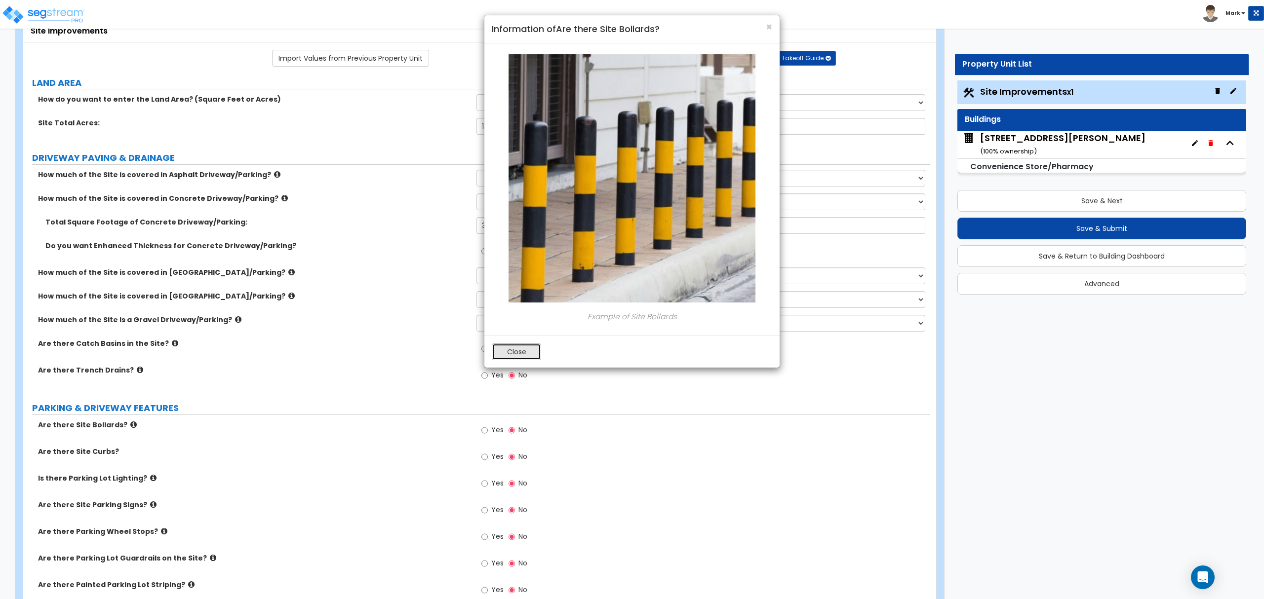
click at [529, 358] on button "Close" at bounding box center [516, 352] width 49 height 17
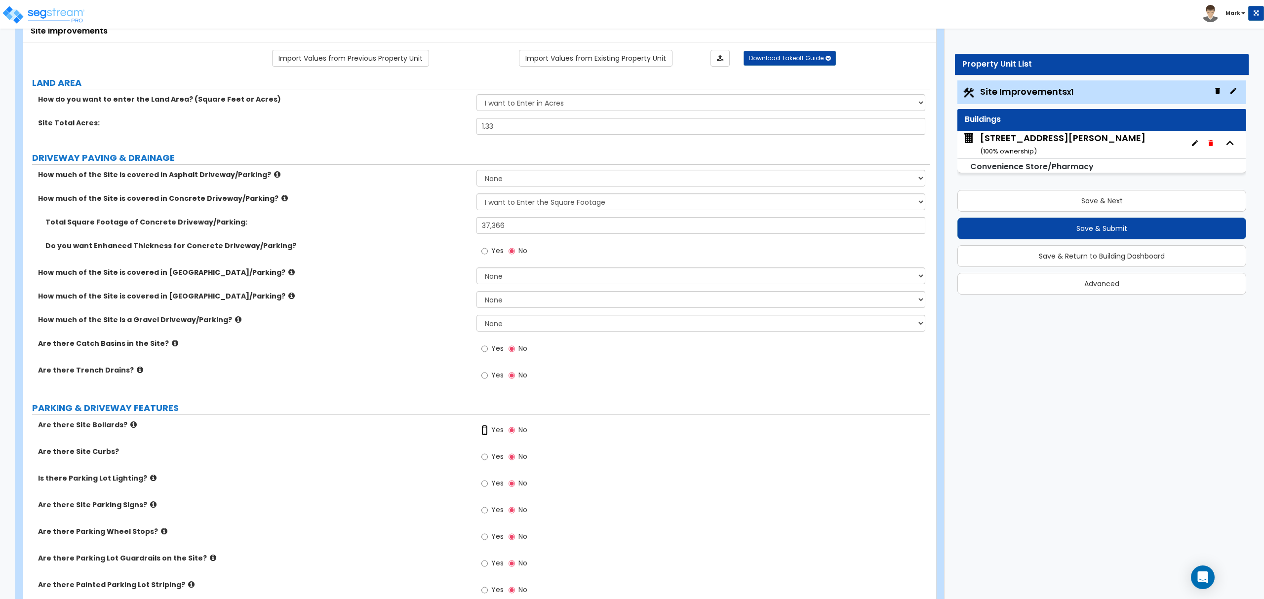
click at [486, 430] on input "Yes" at bounding box center [484, 430] width 6 height 11
radio input "true"
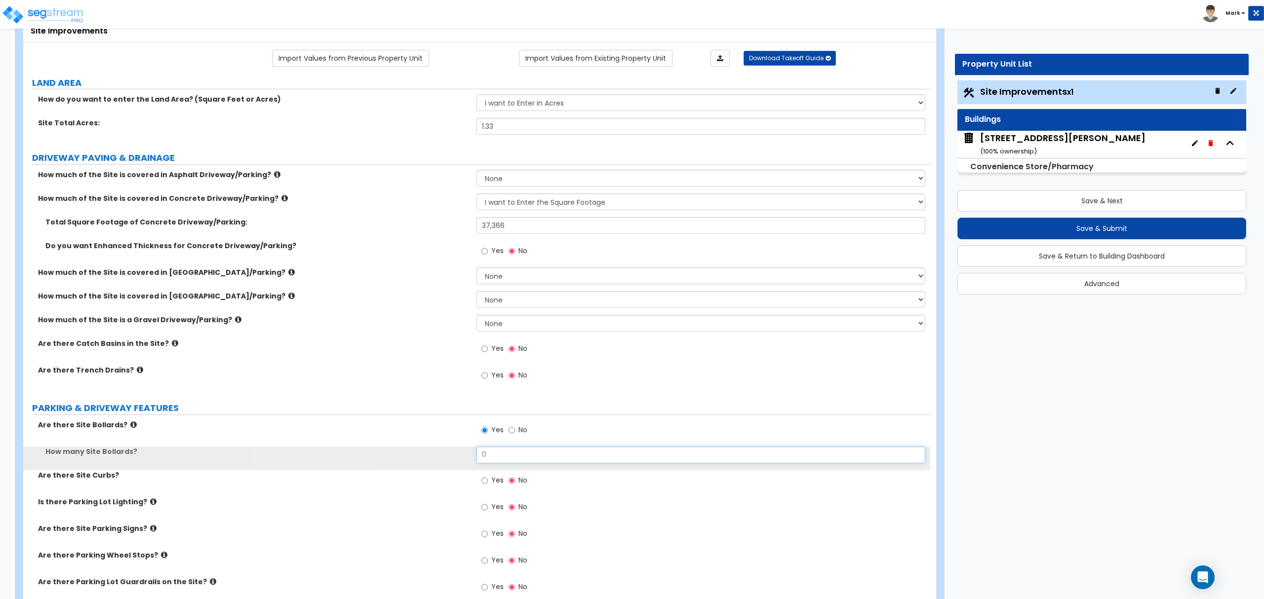
click at [501, 452] on input "0" at bounding box center [701, 455] width 448 height 17
click at [502, 452] on input "0" at bounding box center [701, 455] width 448 height 17
type input "2"
type input "12"
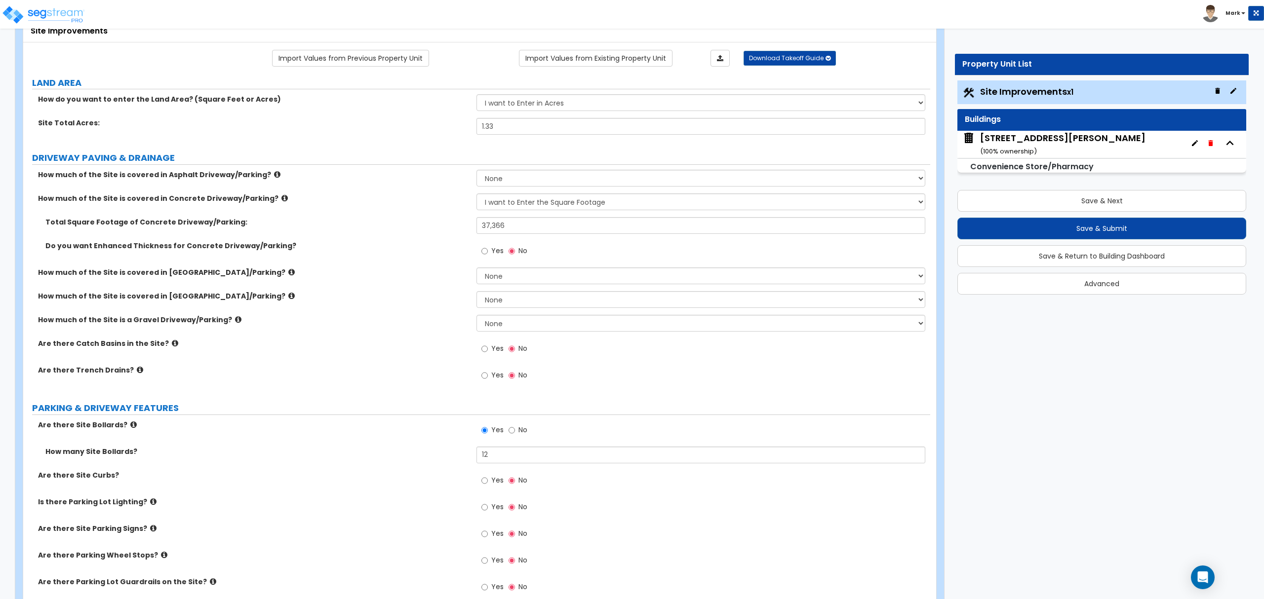
click at [484, 475] on label "Yes" at bounding box center [492, 482] width 22 height 17
click at [484, 476] on input "Yes" at bounding box center [484, 481] width 6 height 11
radio input "true"
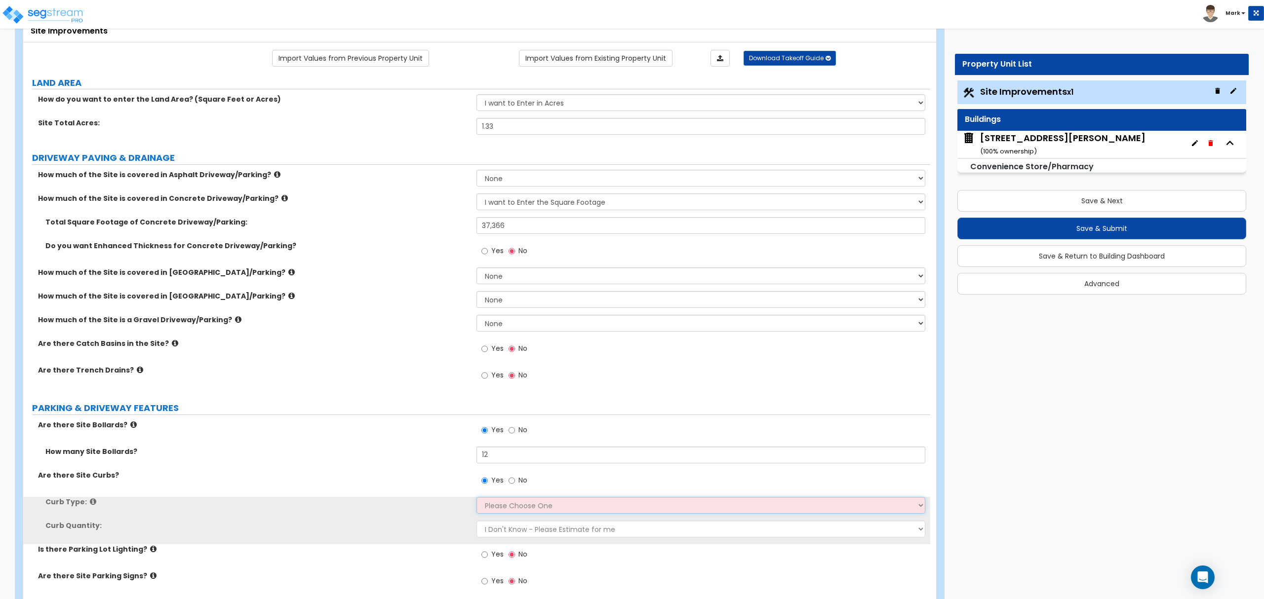
click at [495, 506] on select "Please Choose One Curb (Only) Curb & Gutter Asphalt Berm" at bounding box center [701, 505] width 448 height 17
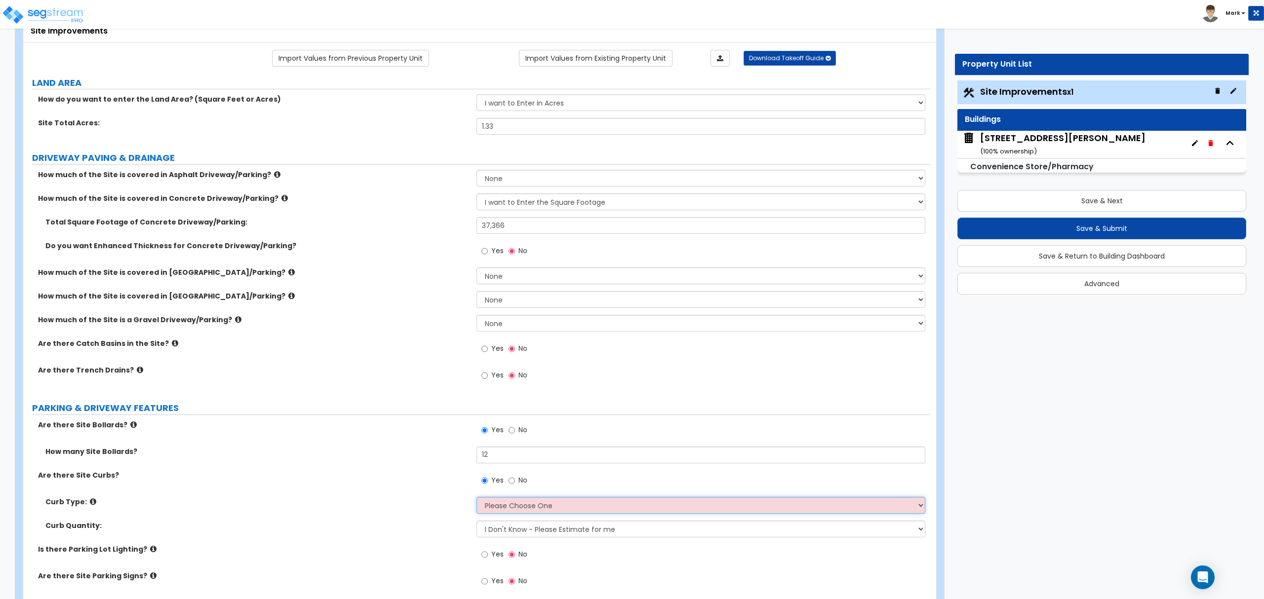
select select "1"
click at [477, 498] on select "Please Choose One Curb (Only) Curb & Gutter Asphalt Berm" at bounding box center [701, 505] width 448 height 17
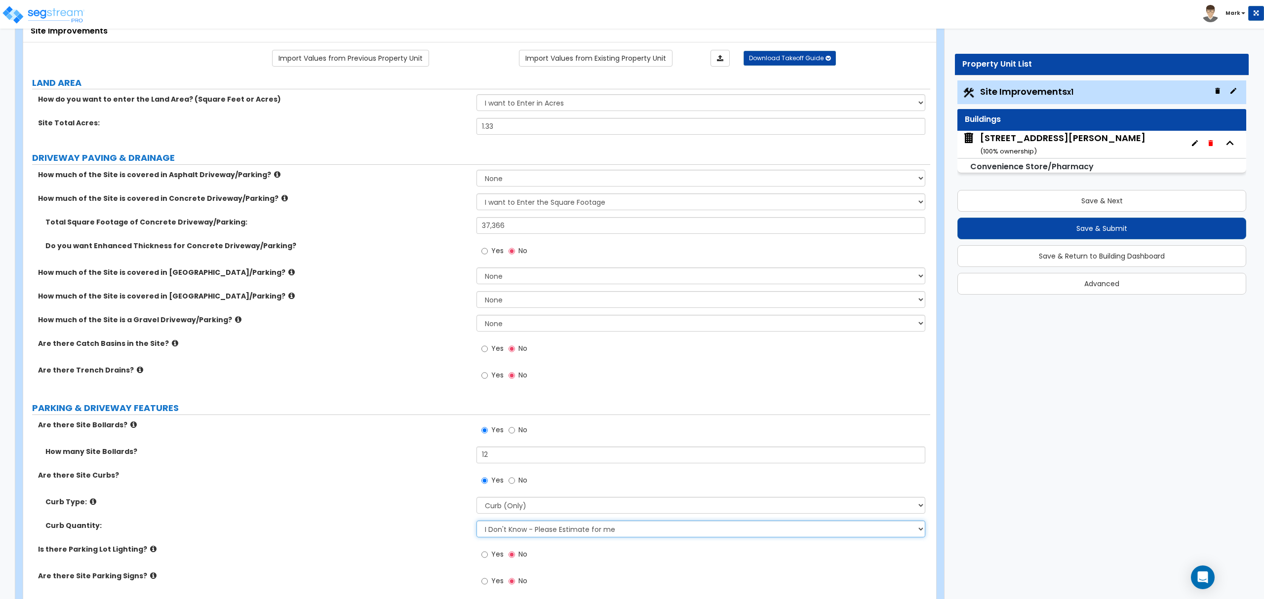
click at [507, 528] on select "I Don't Know - Please Estimate for me I want to Enter the Linear Footage" at bounding box center [701, 529] width 448 height 17
drag, startPoint x: 507, startPoint y: 528, endPoint x: 507, endPoint y: 538, distance: 9.4
click at [507, 530] on select "I Don't Know - Please Estimate for me I want to Enter the Linear Footage" at bounding box center [701, 529] width 448 height 17
select select "1"
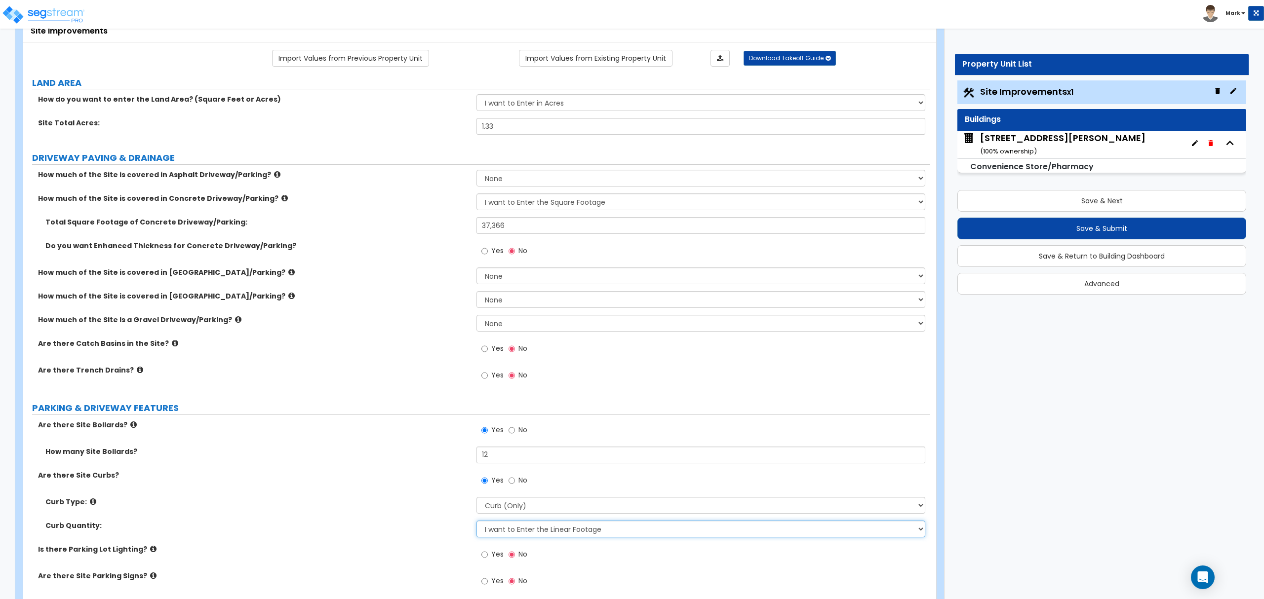
click at [477, 522] on select "I Don't Know - Please Estimate for me I want to Enter the Linear Footage" at bounding box center [701, 529] width 448 height 17
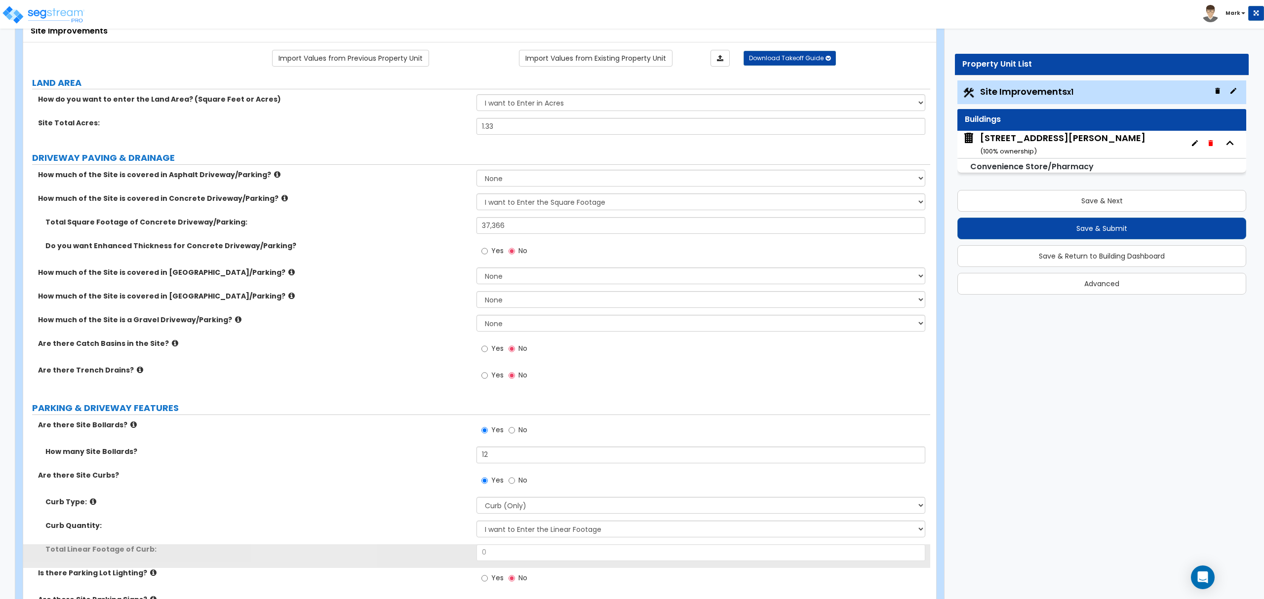
click at [509, 543] on div "Curb Quantity: I Don't Know - Please Estimate for me I want to Enter the Linear…" at bounding box center [476, 533] width 907 height 24
click at [510, 550] on input "0" at bounding box center [701, 553] width 448 height 17
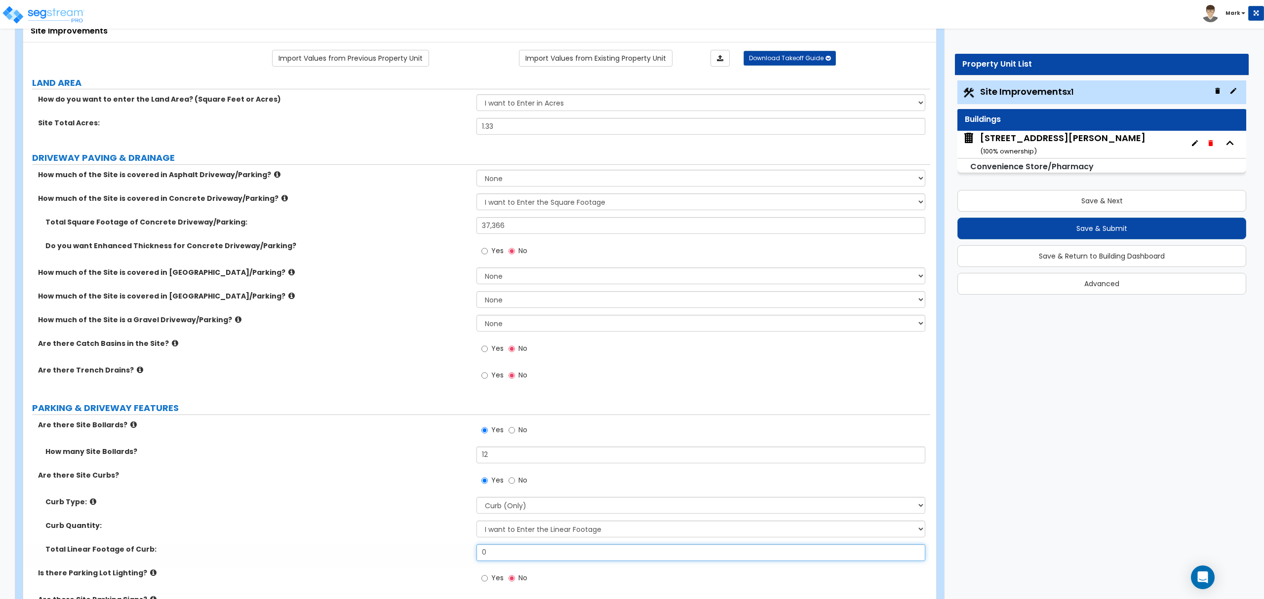
click at [510, 550] on input "0" at bounding box center [701, 553] width 448 height 17
type input "800"
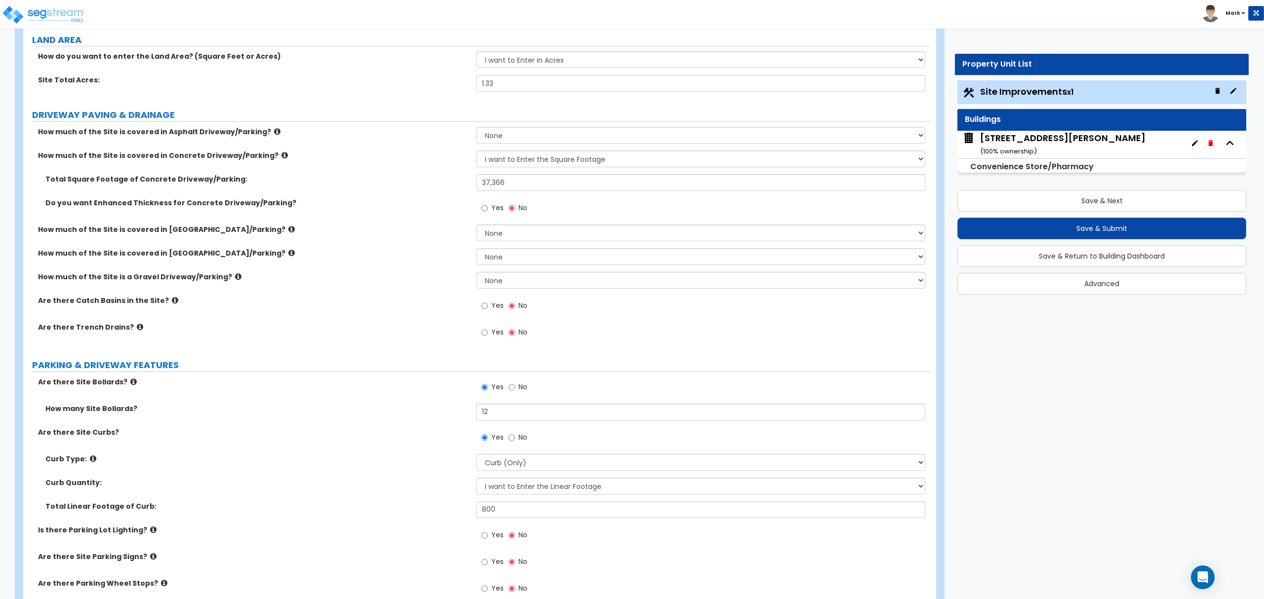
scroll to position [131, 0]
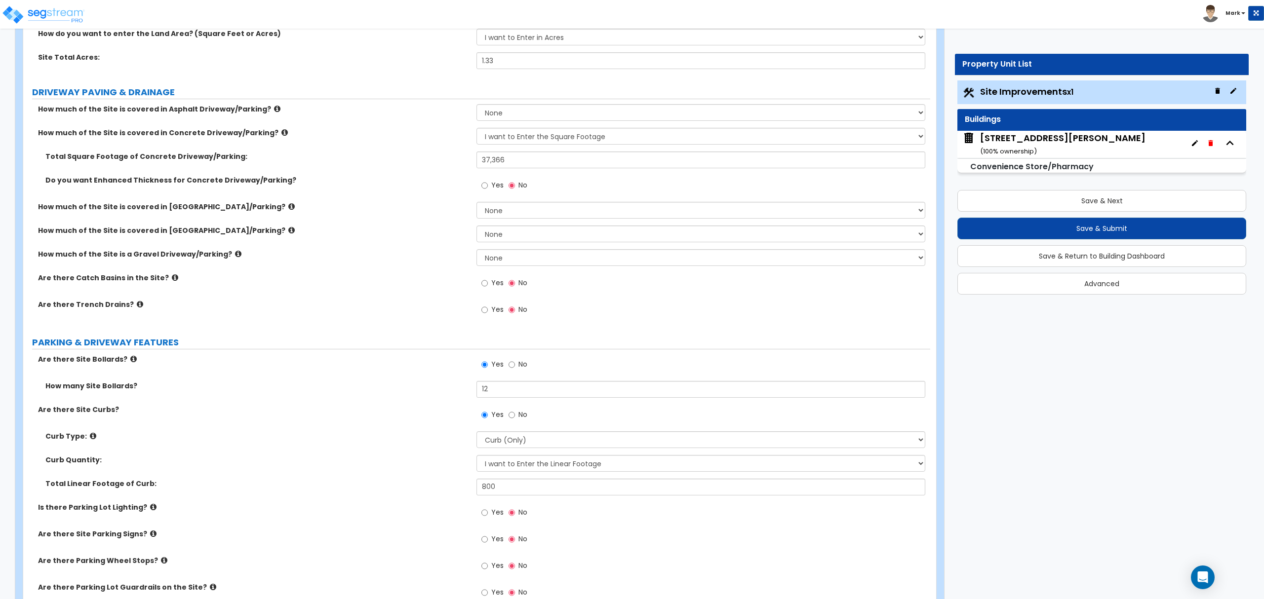
click at [491, 522] on label "Yes" at bounding box center [492, 514] width 22 height 17
click at [488, 518] on input "Yes" at bounding box center [484, 513] width 6 height 11
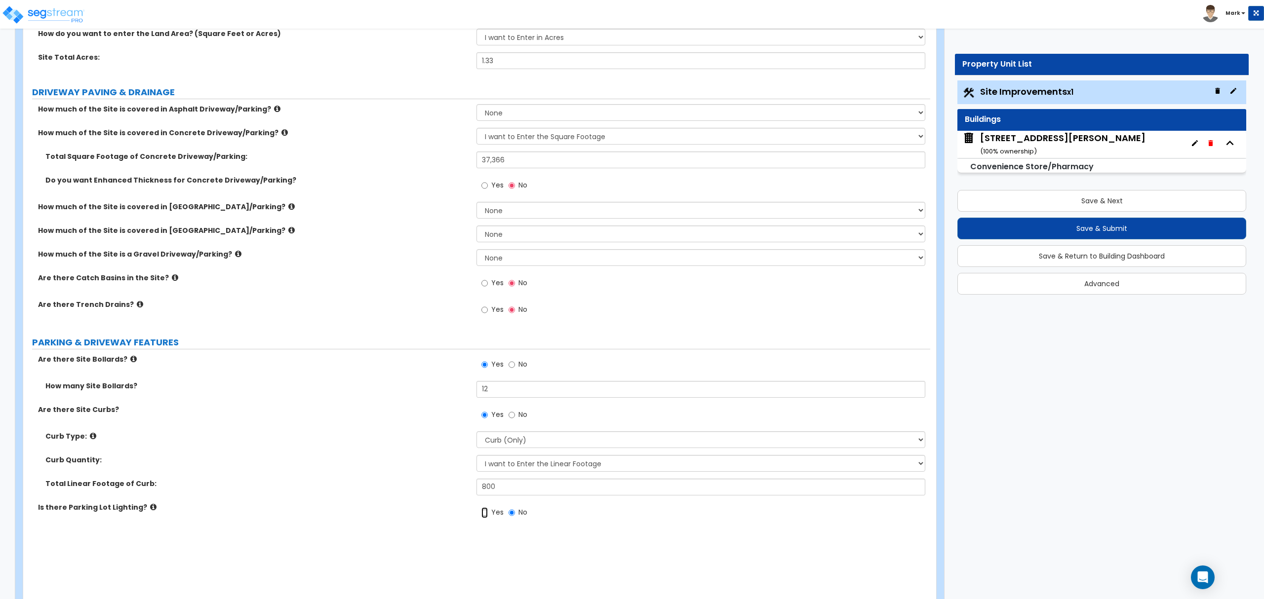
radio input "true"
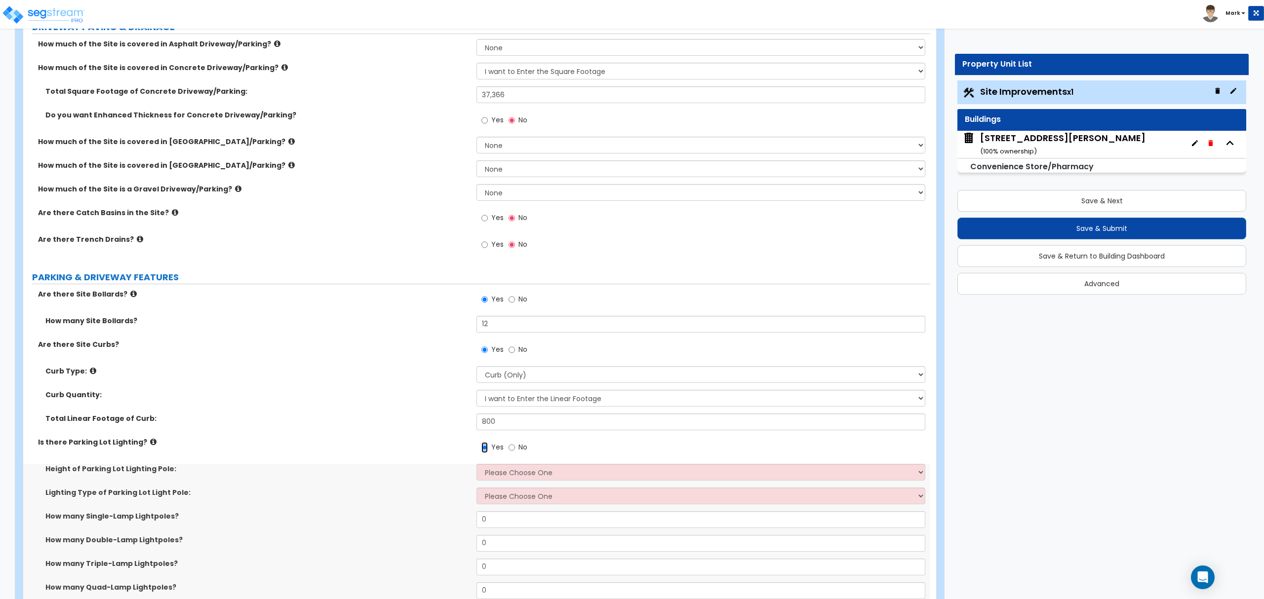
scroll to position [198, 0]
click at [509, 471] on select "Please Choose One 20' high 30' high 40' high" at bounding box center [701, 471] width 448 height 17
select select "2"
click at [477, 464] on select "Please Choose One 20' high 30' high 40' high" at bounding box center [701, 471] width 448 height 17
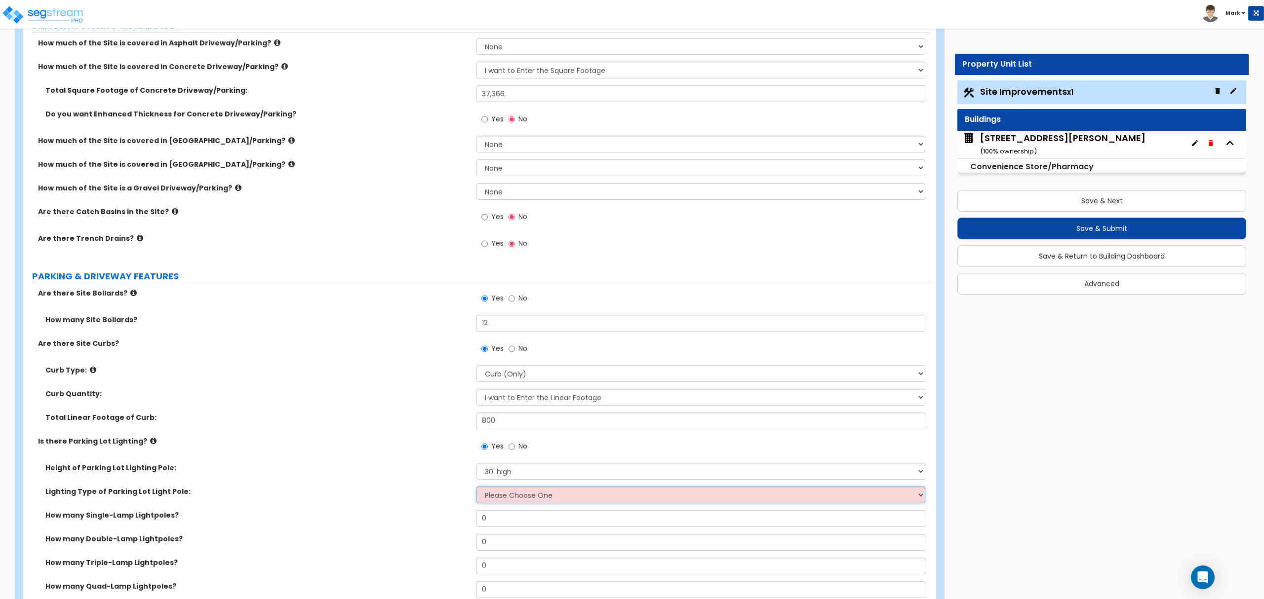
click at [514, 499] on select "Please Choose One LED Metal Halide High Pressure Sodium Please Choose for me" at bounding box center [701, 495] width 448 height 17
select select "1"
click at [477, 488] on select "Please Choose One LED Metal Halide High Pressure Sodium Please Choose for me" at bounding box center [701, 495] width 448 height 17
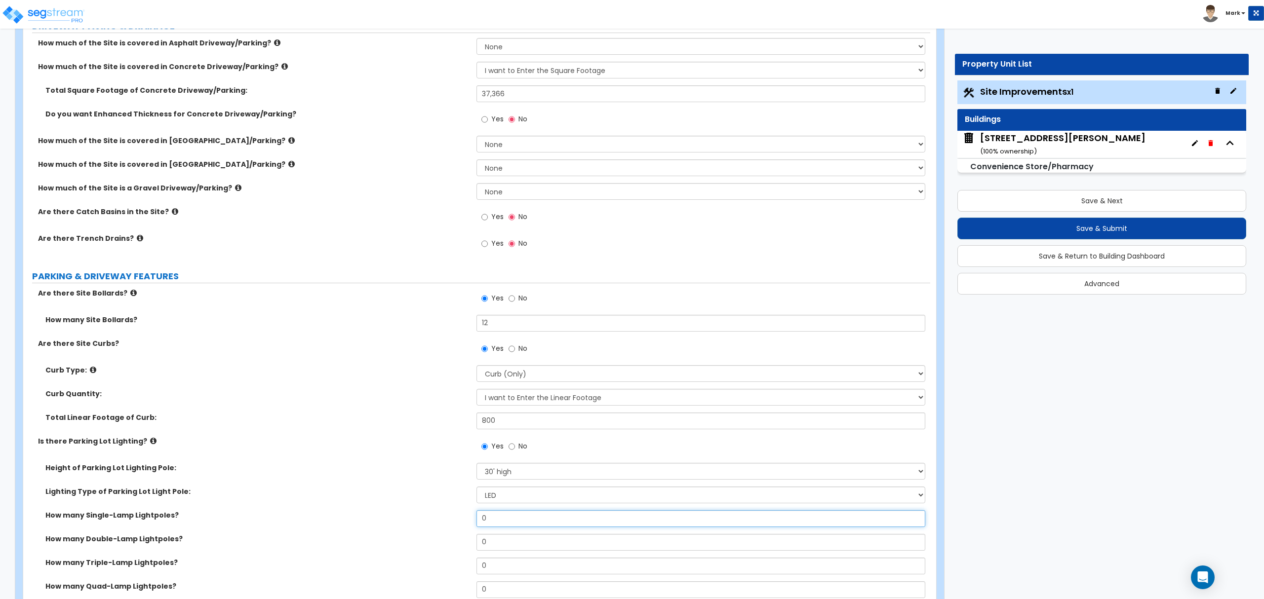
click at [535, 522] on input "0" at bounding box center [701, 519] width 448 height 17
type input "1"
click at [534, 544] on input "0" at bounding box center [701, 542] width 448 height 17
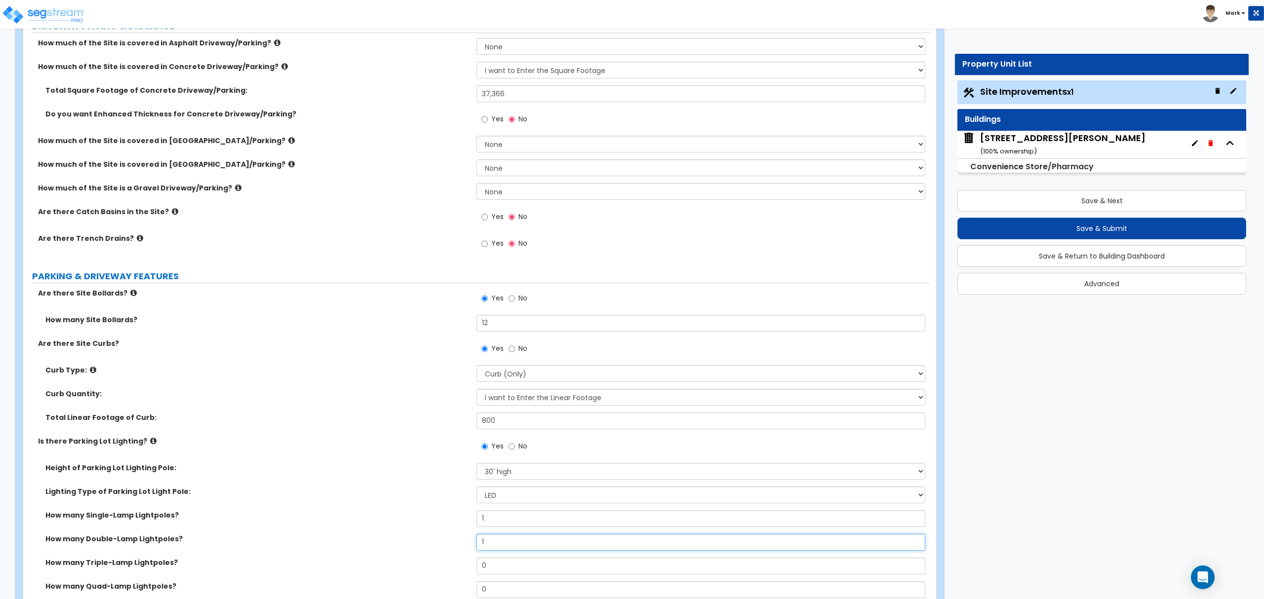
type input "1"
click at [496, 524] on input "1" at bounding box center [701, 519] width 448 height 17
type input "2"
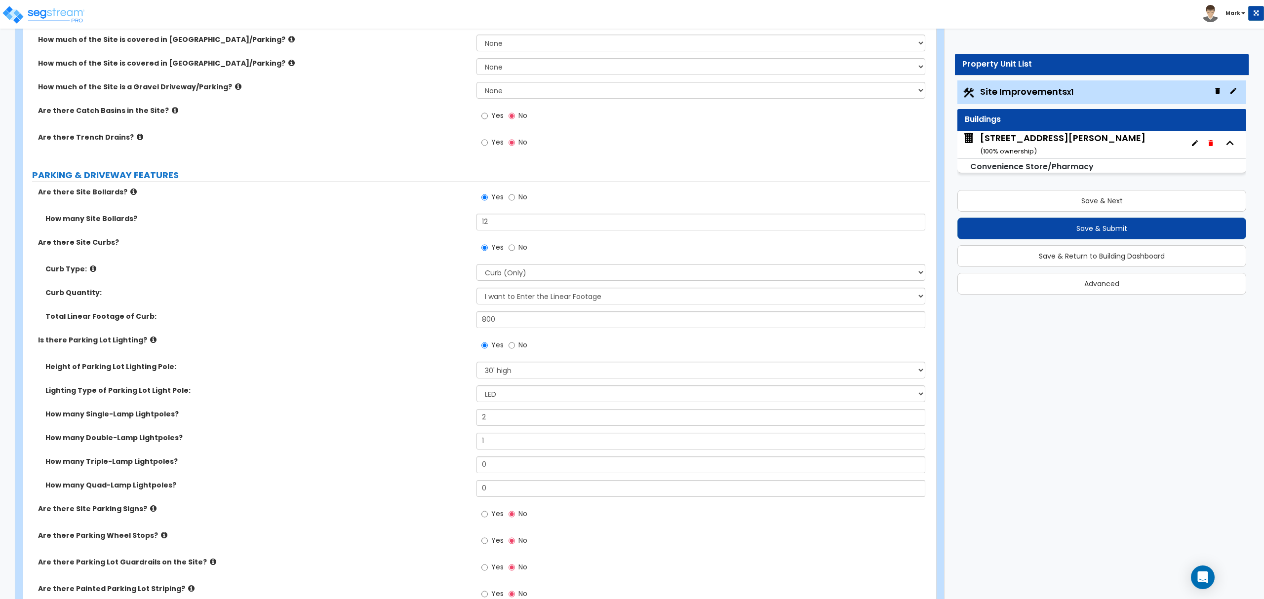
scroll to position [329, 0]
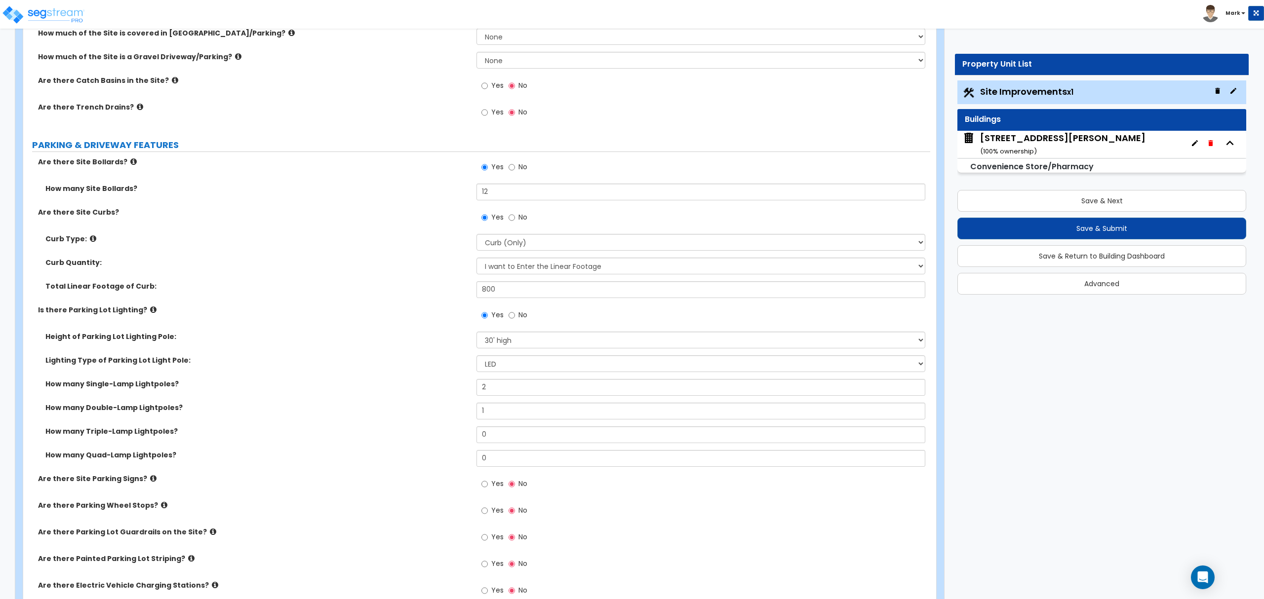
click at [150, 478] on icon at bounding box center [153, 478] width 6 height 7
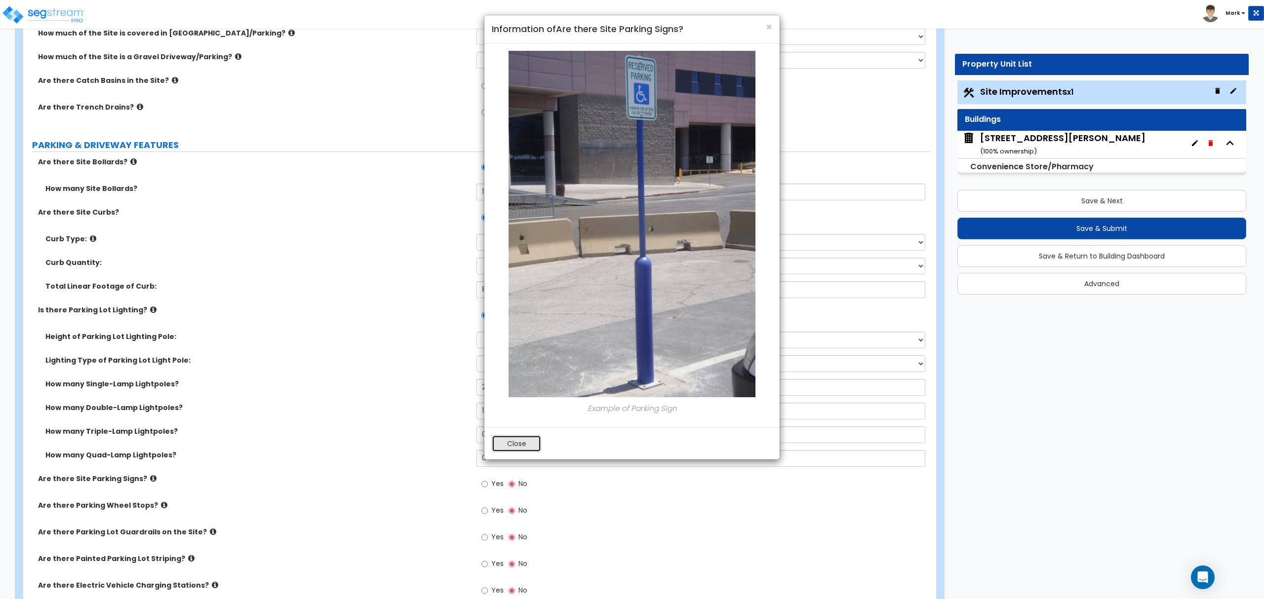
drag, startPoint x: 512, startPoint y: 442, endPoint x: 502, endPoint y: 474, distance: 33.1
click at [512, 443] on button "Close" at bounding box center [516, 444] width 49 height 17
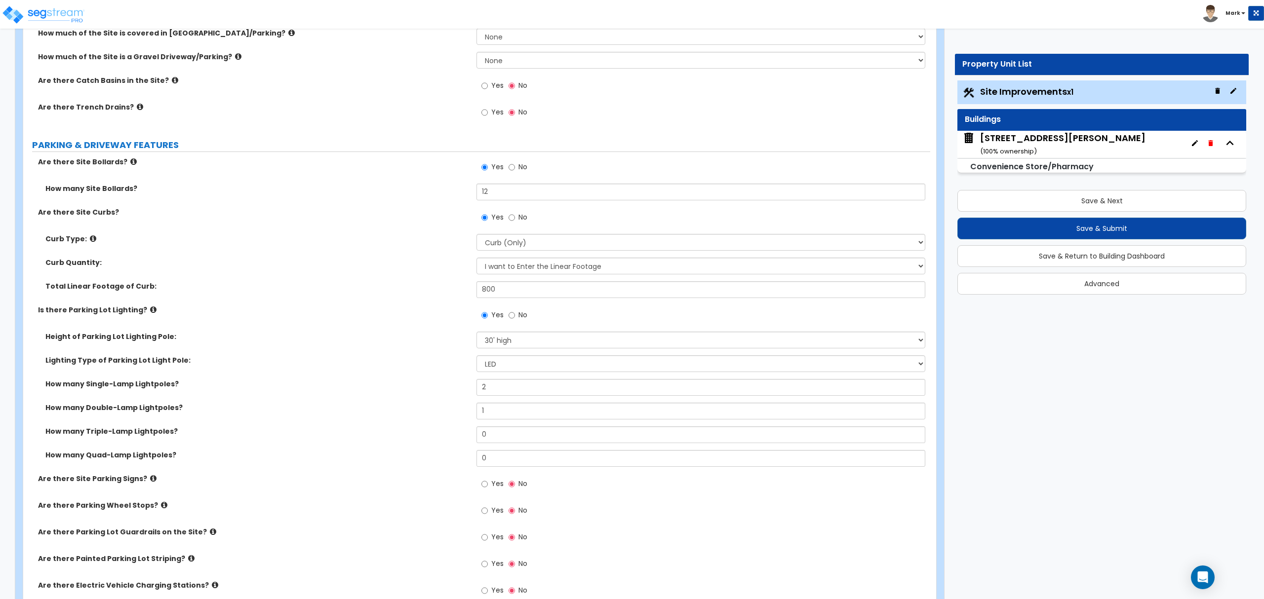
click at [491, 487] on span "Yes" at bounding box center [497, 484] width 12 height 10
click at [488, 487] on input "Yes" at bounding box center [484, 484] width 6 height 11
radio input "true"
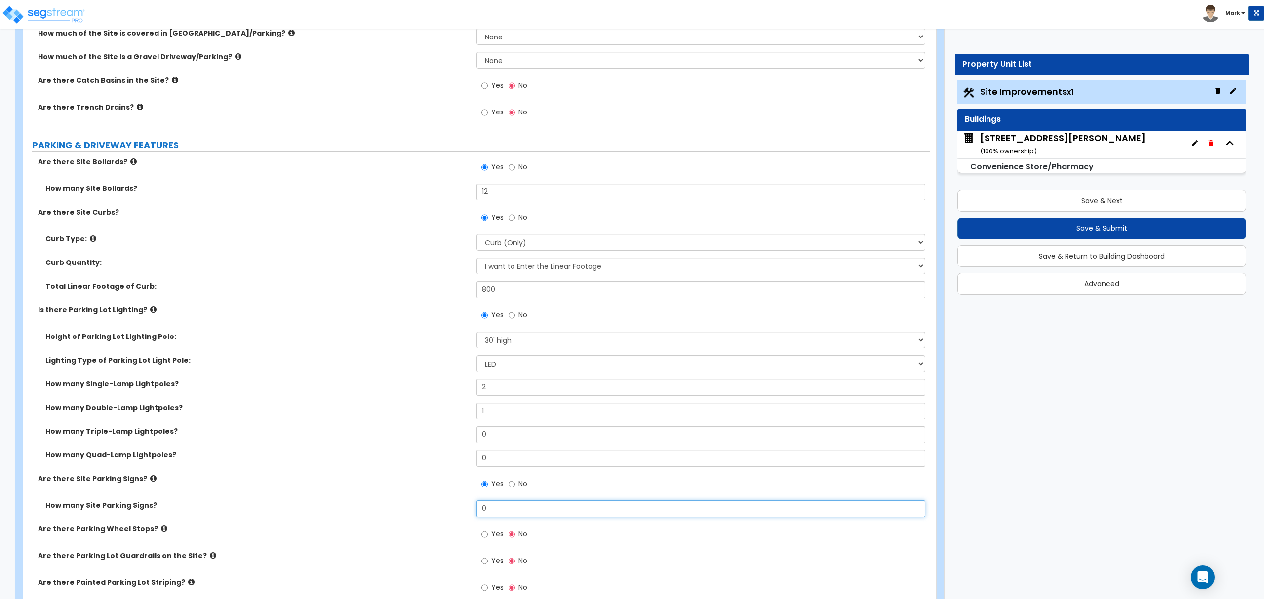
click at [506, 515] on input "0" at bounding box center [701, 509] width 448 height 17
click at [504, 506] on input "1" at bounding box center [701, 509] width 448 height 17
click at [503, 506] on input "1" at bounding box center [701, 509] width 448 height 17
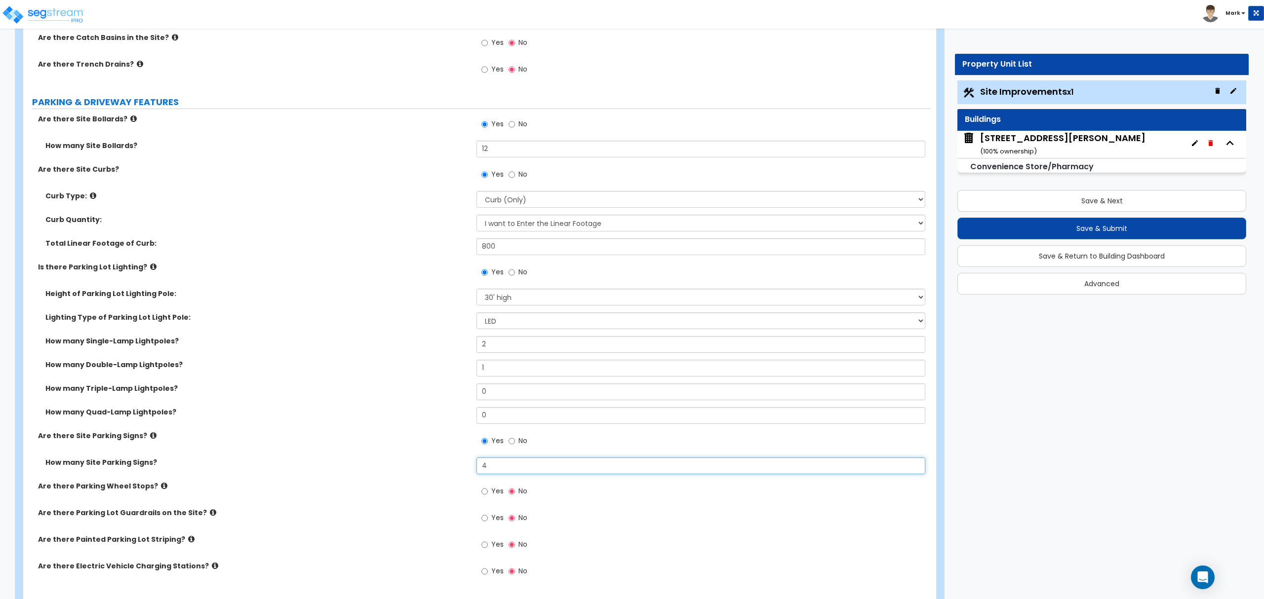
scroll to position [395, 0]
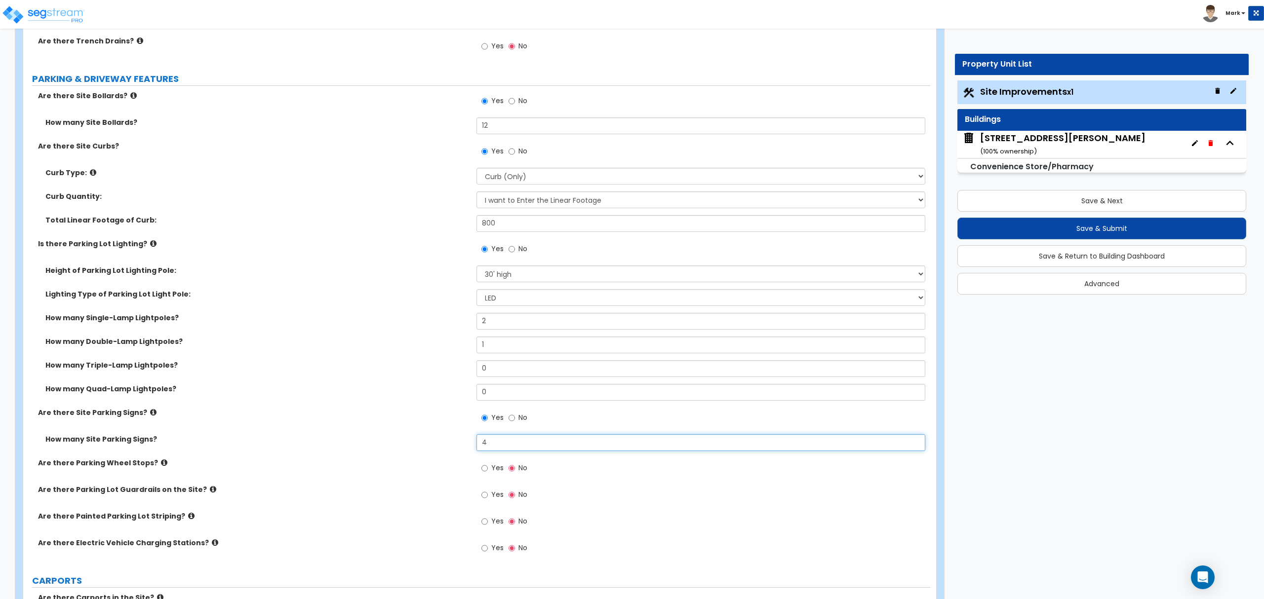
type input "4"
click at [486, 499] on input "Yes" at bounding box center [484, 495] width 6 height 11
click at [515, 496] on label "No" at bounding box center [518, 496] width 19 height 17
click at [515, 496] on input "No" at bounding box center [512, 495] width 6 height 11
radio input "false"
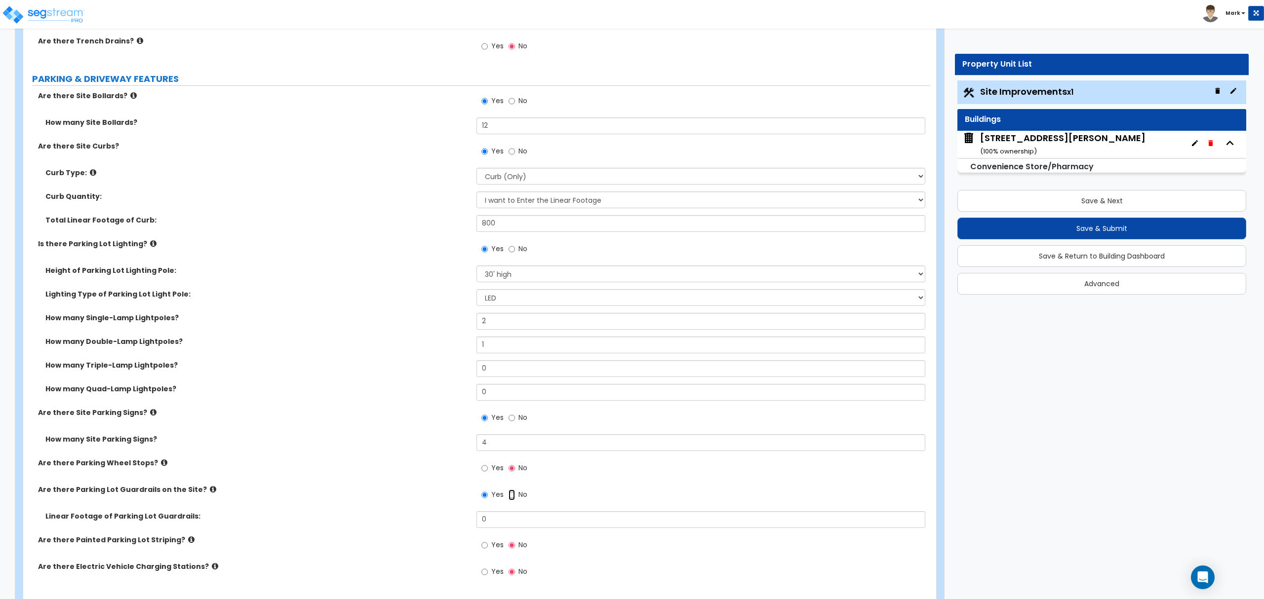
radio input "true"
drag, startPoint x: 483, startPoint y: 477, endPoint x: 486, endPoint y: 483, distance: 7.1
click at [483, 476] on label "Yes" at bounding box center [492, 469] width 22 height 17
click at [483, 474] on input "Yes" at bounding box center [484, 468] width 6 height 11
radio input "true"
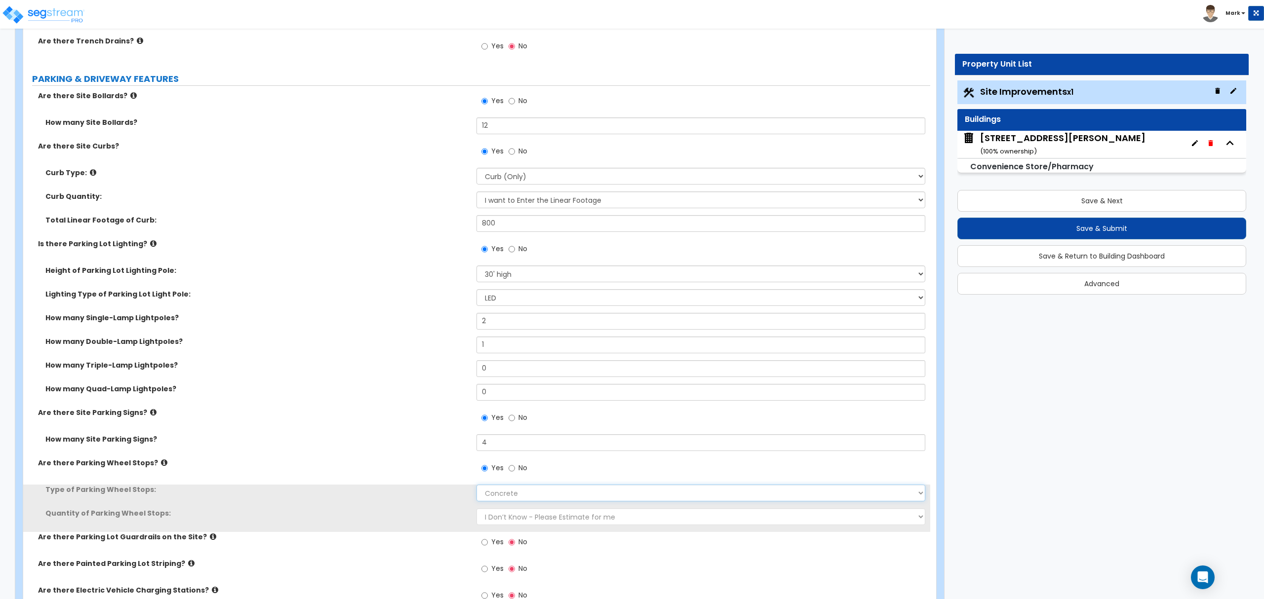
click at [492, 493] on select "Concrete Rubber/Plastic" at bounding box center [701, 493] width 448 height 17
click at [492, 494] on select "Concrete Rubber/Plastic" at bounding box center [701, 493] width 448 height 17
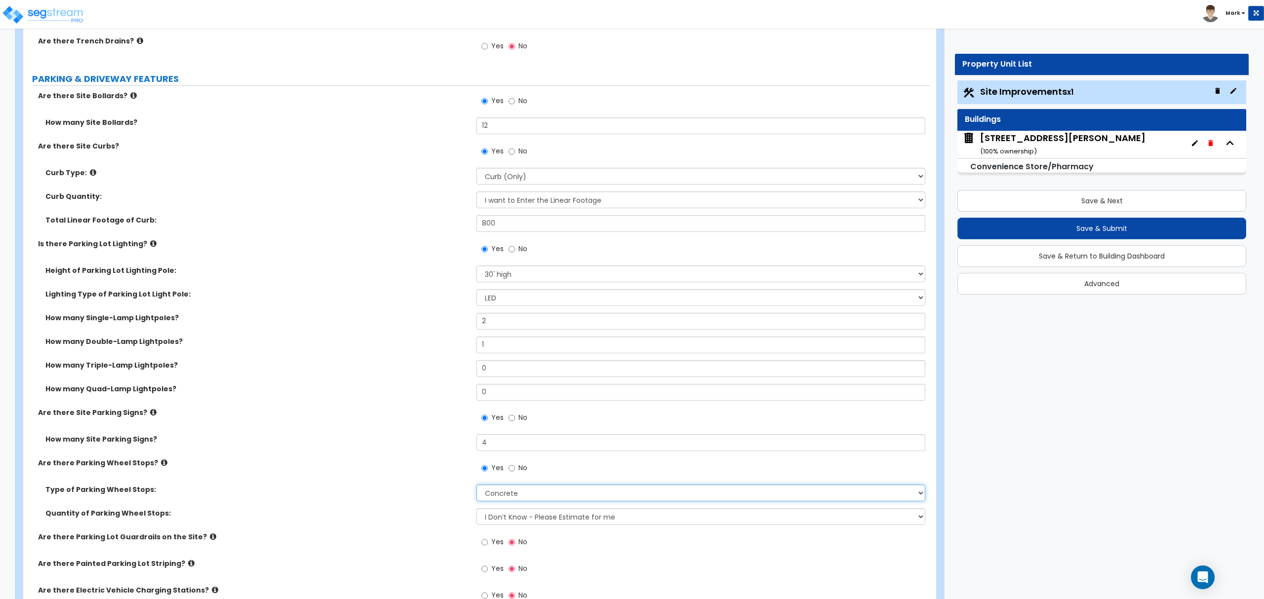
click at [477, 486] on select "Concrete Rubber/Plastic" at bounding box center [701, 493] width 448 height 17
click at [496, 515] on select "I Don’t Know - Please Estimate for me I Want to Enter the Number of Wheel Stops" at bounding box center [701, 517] width 448 height 17
click at [497, 514] on select "I Don’t Know - Please Estimate for me I Want to Enter the Number of Wheel Stops" at bounding box center [701, 517] width 448 height 17
click at [497, 517] on select "I Don’t Know - Please Estimate for me I Want to Enter the Number of Wheel Stops" at bounding box center [701, 517] width 448 height 17
select select "1"
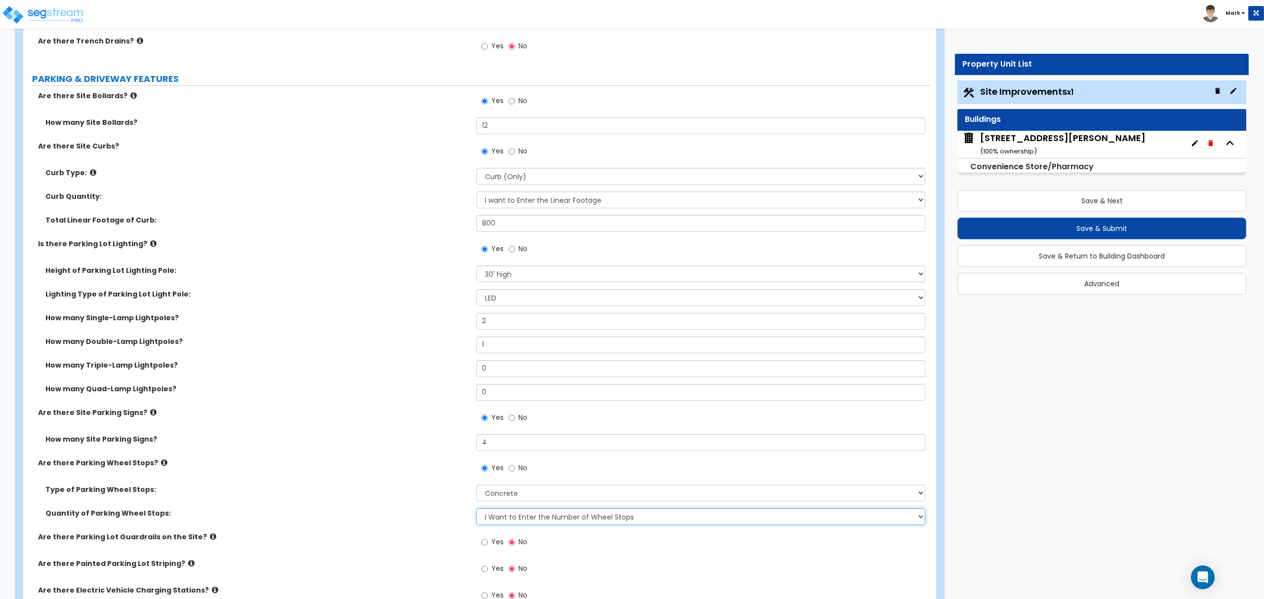
click at [477, 510] on select "I Don’t Know - Please Estimate for me I Want to Enter the Number of Wheel Stops" at bounding box center [701, 517] width 448 height 17
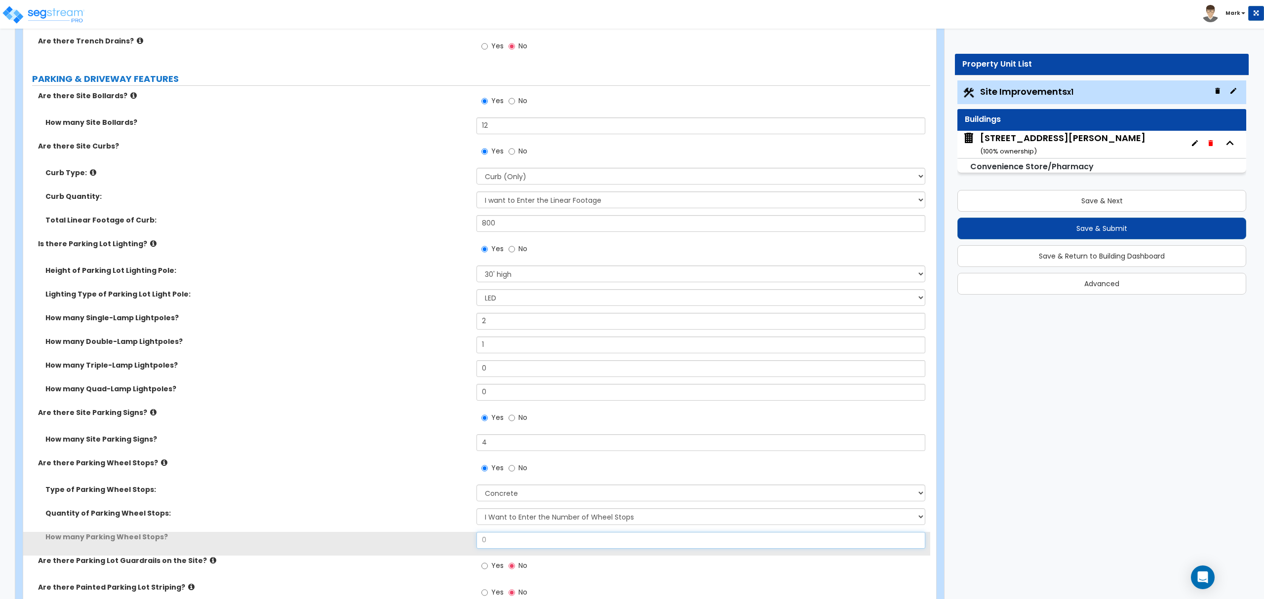
click at [504, 536] on input "0" at bounding box center [701, 540] width 448 height 17
type input "20"
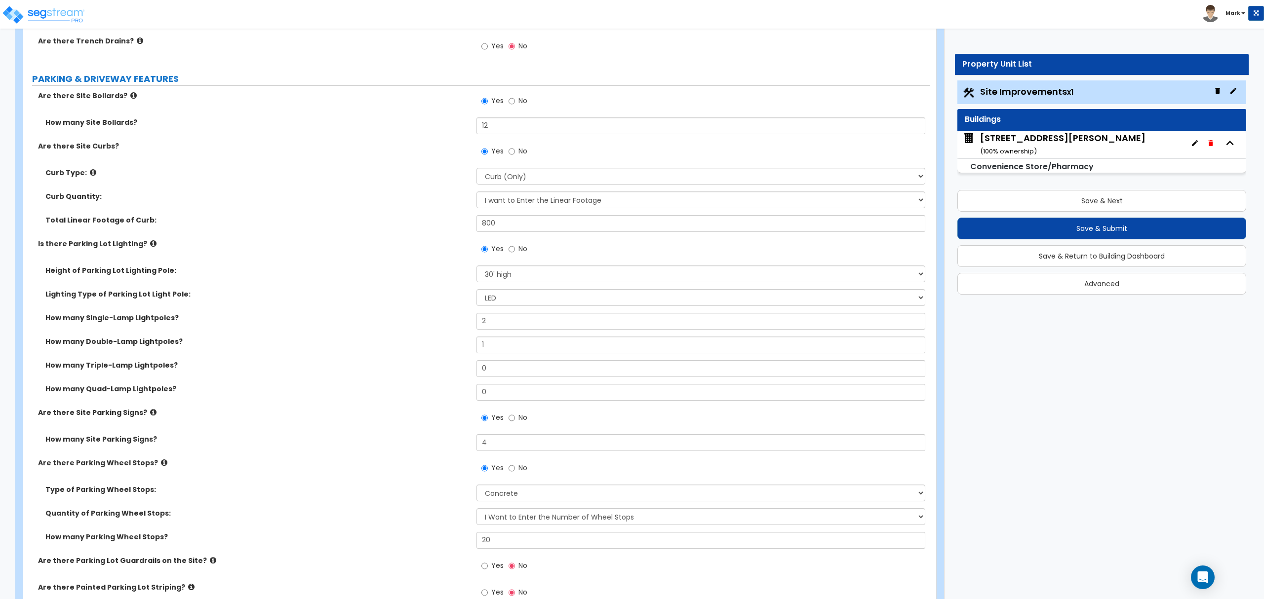
click at [423, 542] on label "How many Parking Wheel Stops?" at bounding box center [257, 537] width 424 height 10
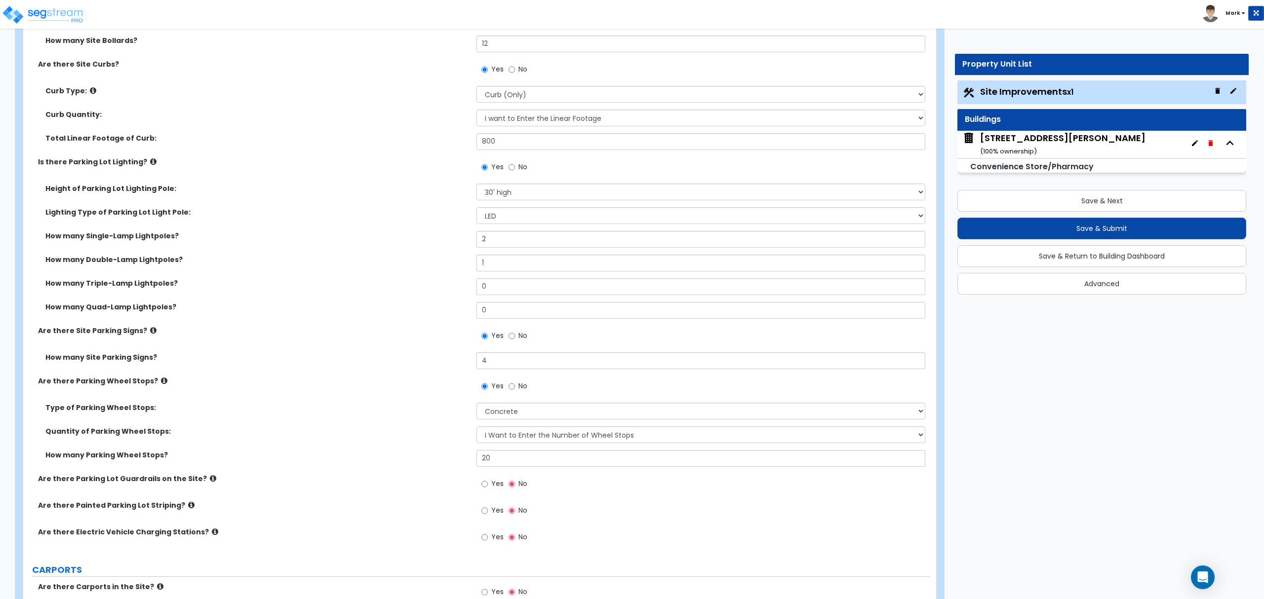
scroll to position [593, 0]
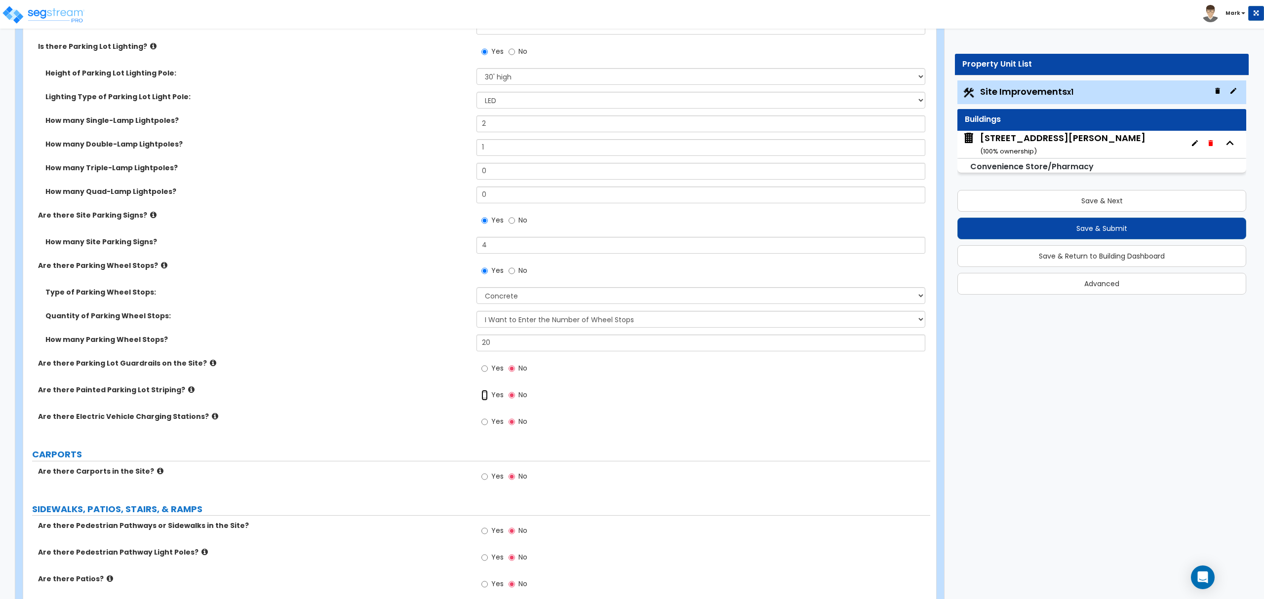
drag, startPoint x: 482, startPoint y: 400, endPoint x: 489, endPoint y: 407, distance: 9.8
click at [482, 400] on input "Yes" at bounding box center [484, 395] width 6 height 11
radio input "true"
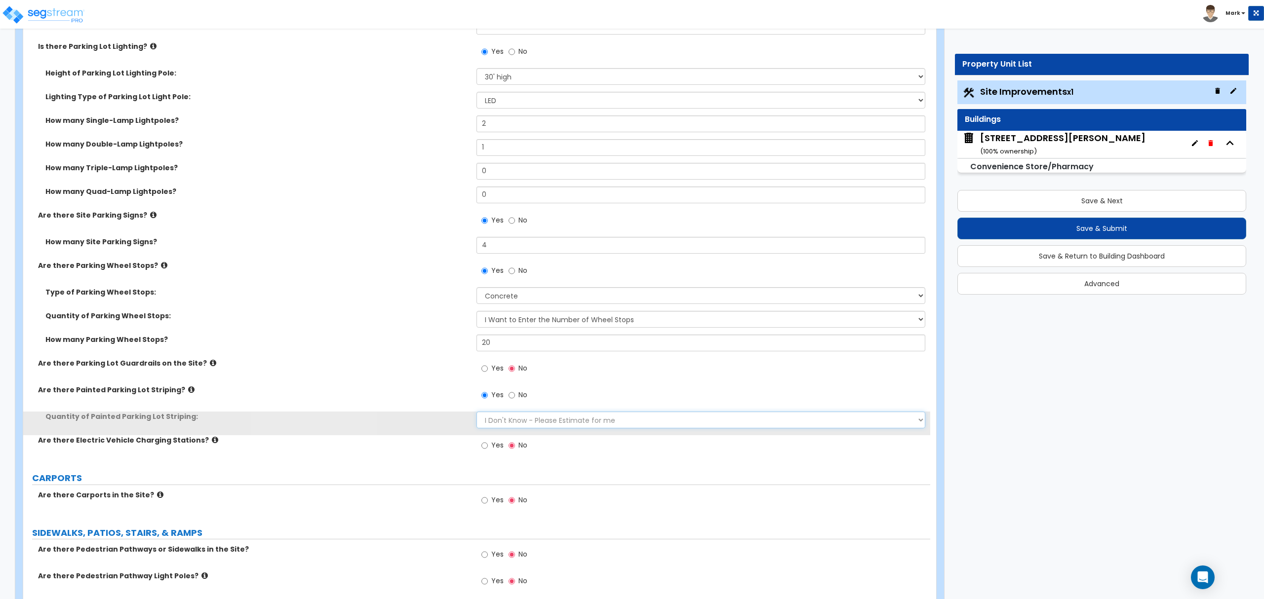
click at [503, 425] on select "I Don't Know - Please Estimate for me I Want to Enter the Number of Parking Spa…" at bounding box center [701, 420] width 448 height 17
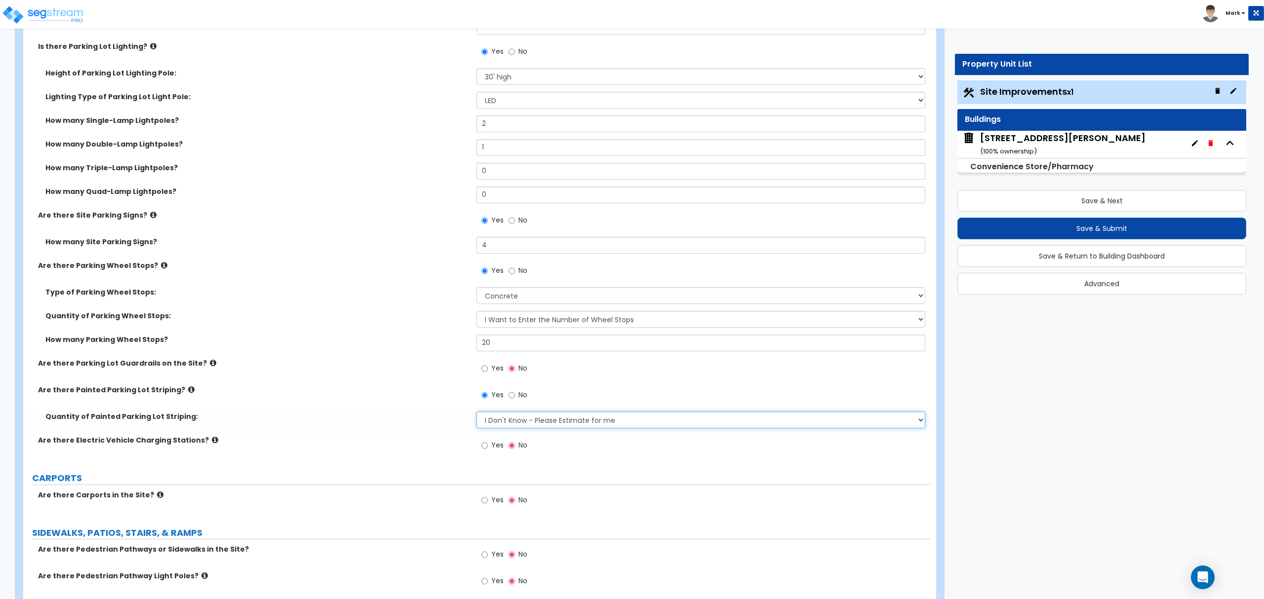
select select "1"
click at [477, 413] on select "I Don't Know - Please Estimate for me I Want to Enter the Number of Parking Spa…" at bounding box center [701, 420] width 448 height 17
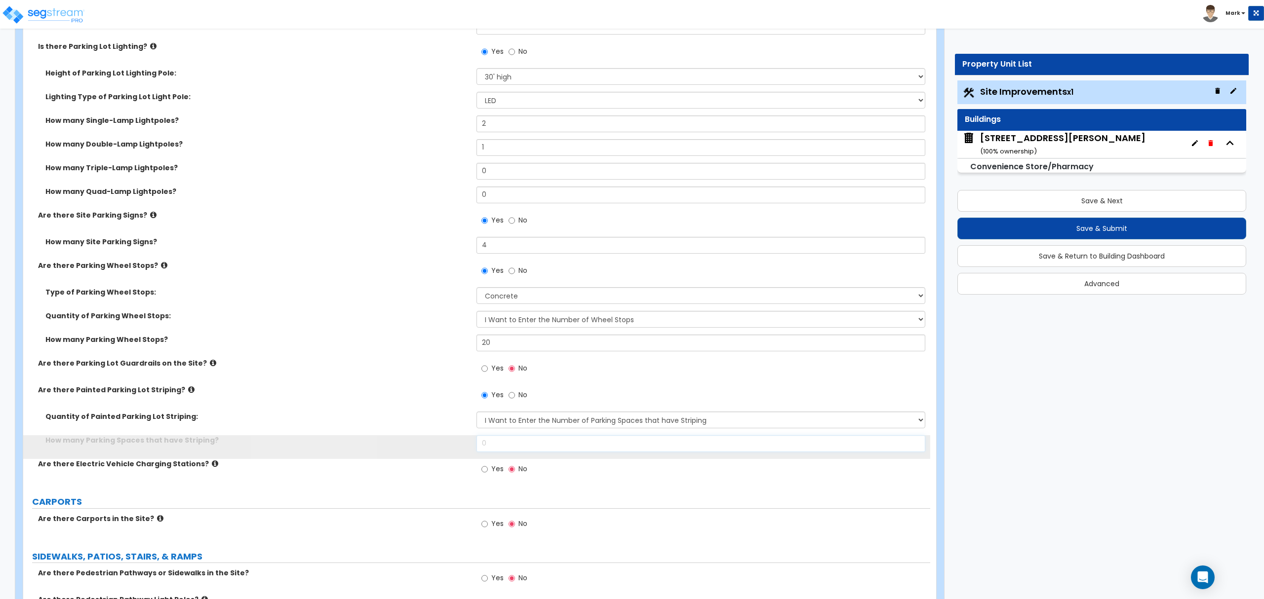
drag, startPoint x: 505, startPoint y: 429, endPoint x: 517, endPoint y: 444, distance: 19.4
click at [517, 444] on input "0" at bounding box center [701, 444] width 448 height 17
click at [520, 440] on input "0" at bounding box center [701, 444] width 448 height 17
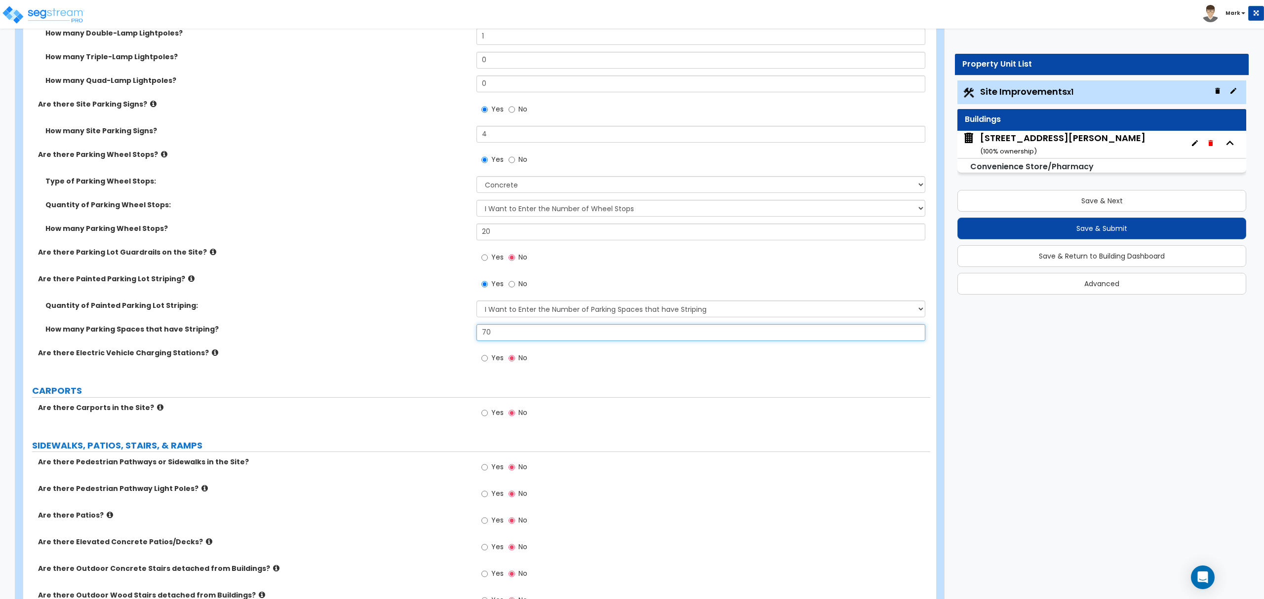
scroll to position [790, 0]
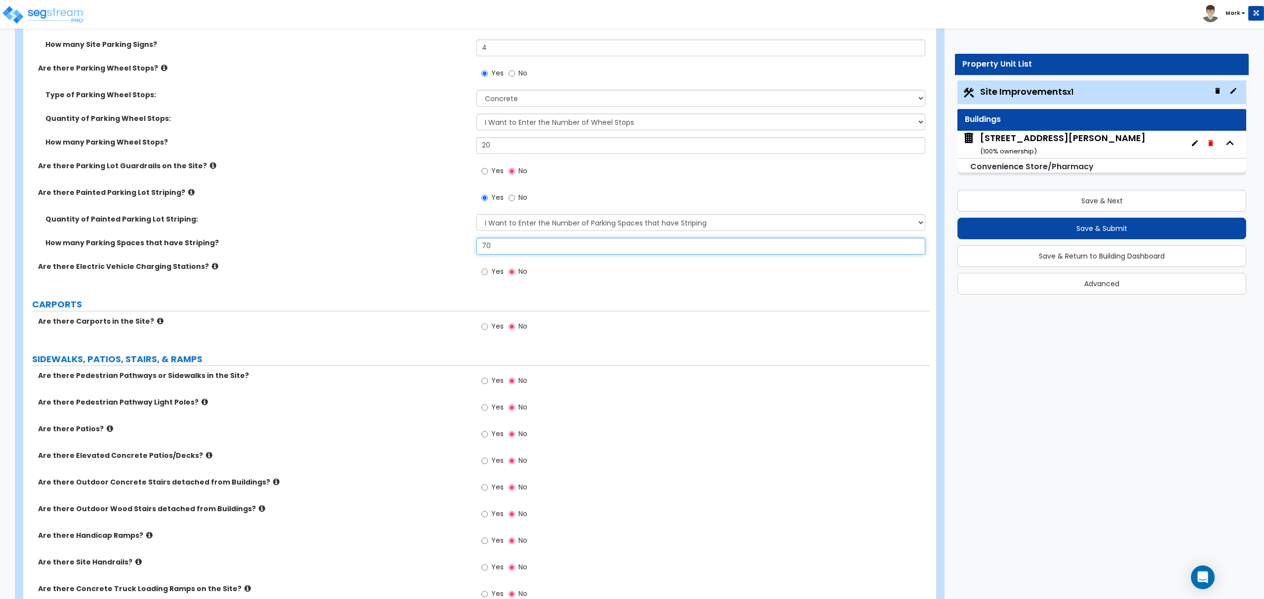
type input "70"
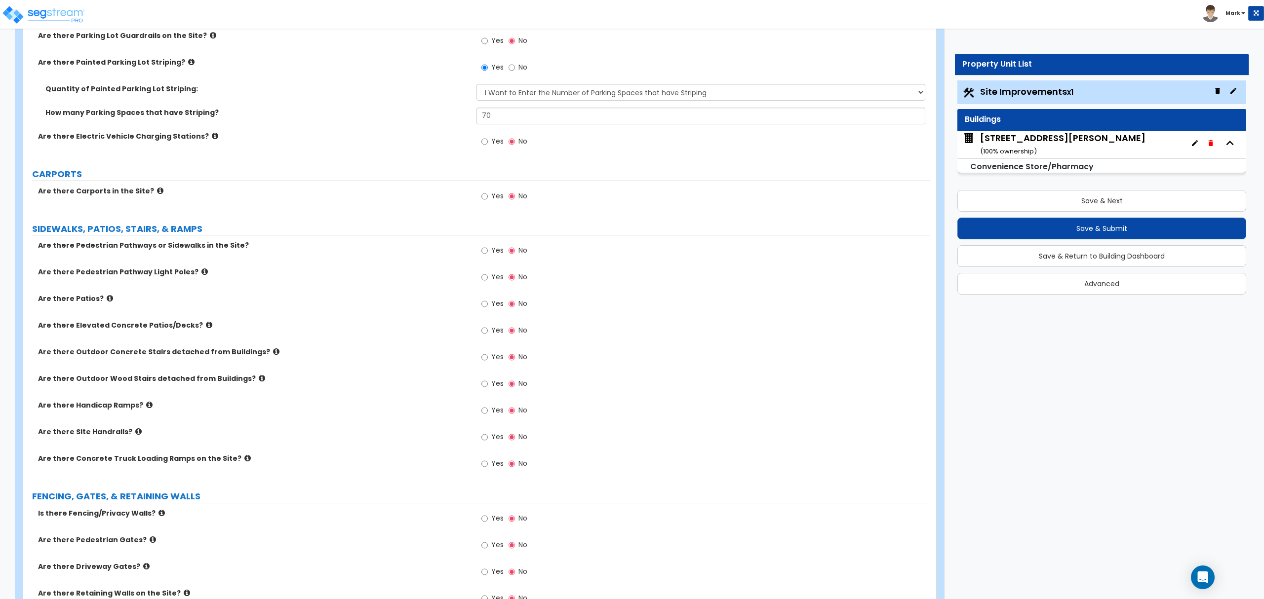
scroll to position [921, 0]
click at [135, 433] on icon at bounding box center [138, 430] width 6 height 7
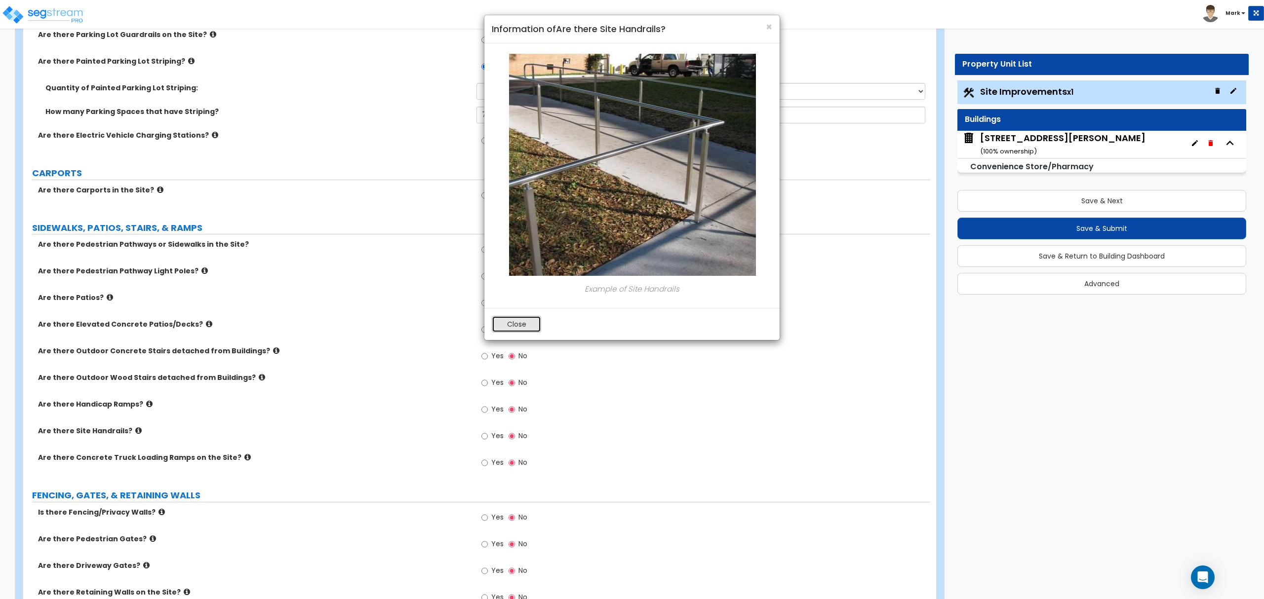
click at [527, 327] on button "Close" at bounding box center [516, 324] width 49 height 17
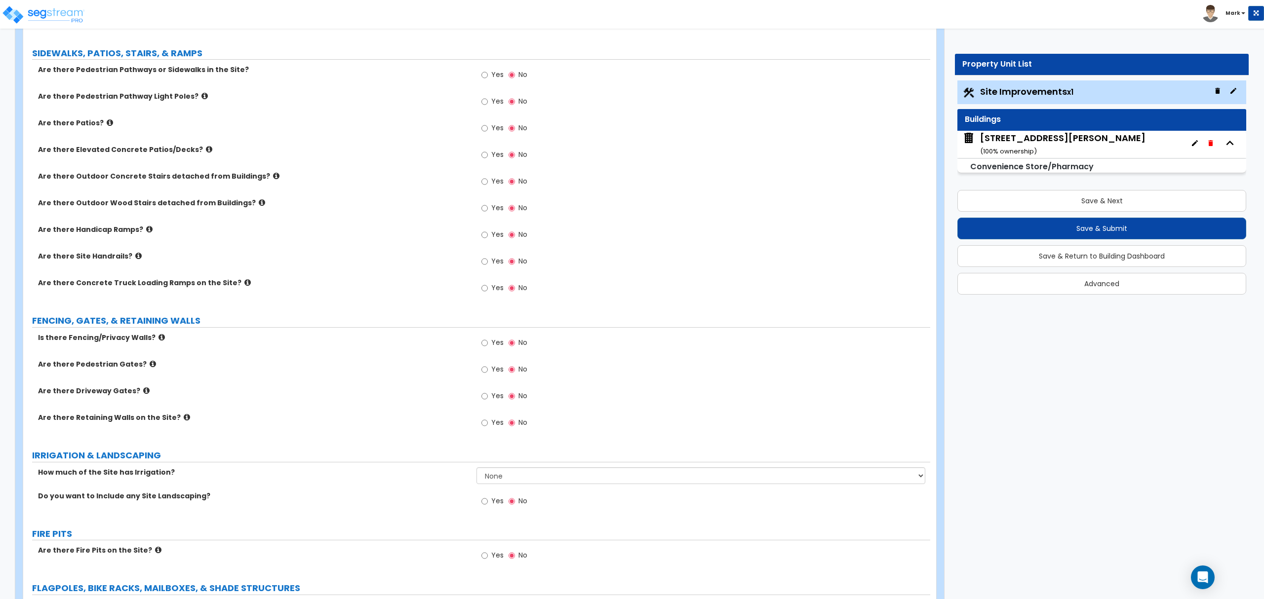
scroll to position [1119, 0]
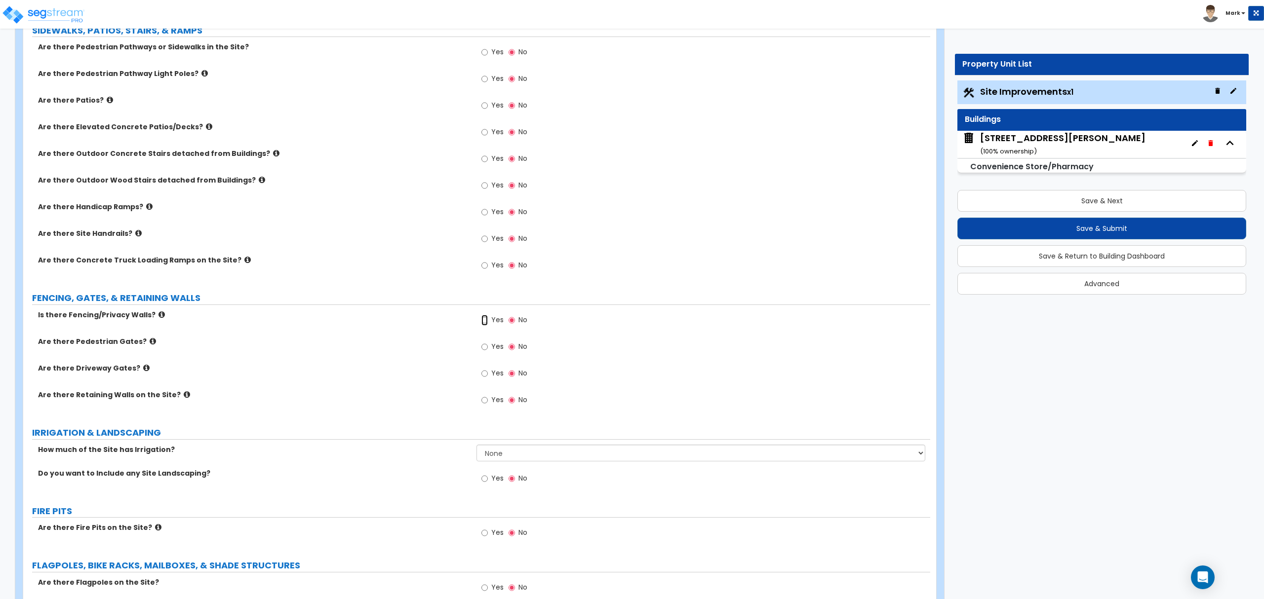
click at [482, 324] on input "Yes" at bounding box center [484, 320] width 6 height 11
radio input "true"
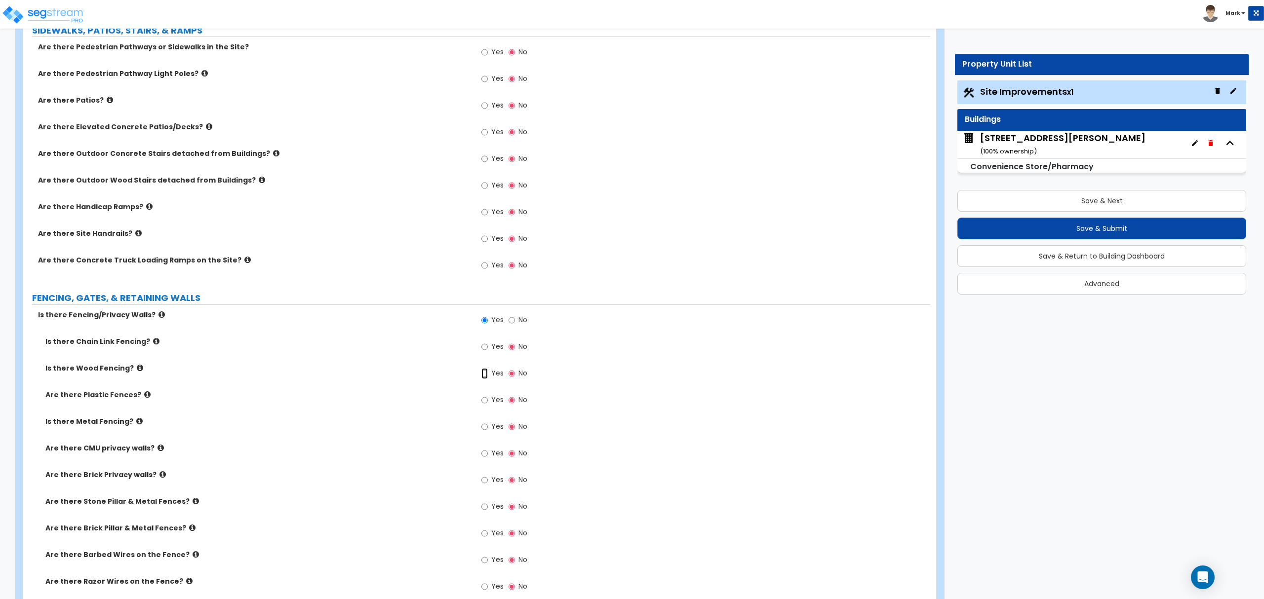
click at [481, 370] on input "Yes" at bounding box center [484, 373] width 6 height 11
radio input "true"
click at [491, 403] on input "0" at bounding box center [701, 398] width 448 height 17
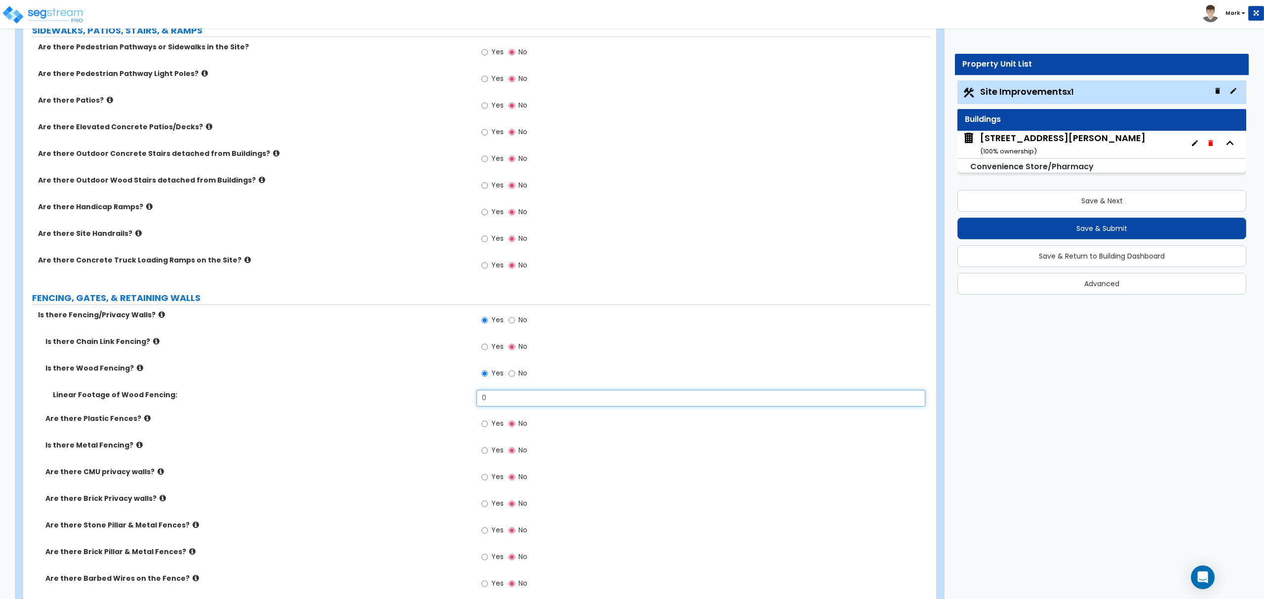
click at [490, 403] on input "0" at bounding box center [701, 398] width 448 height 17
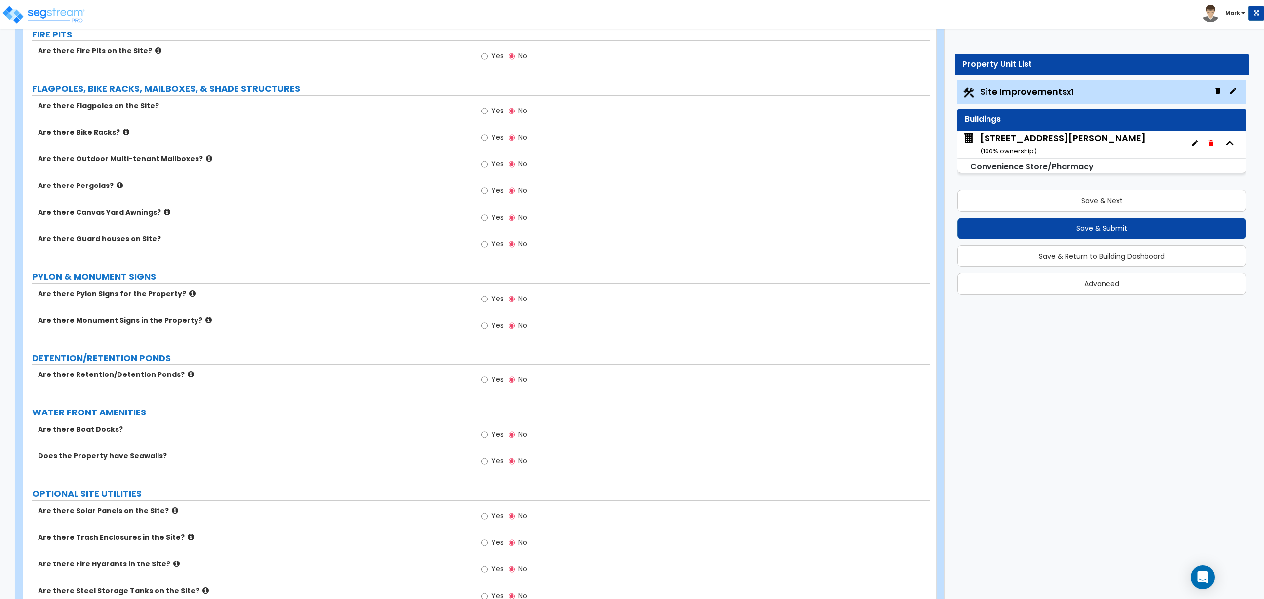
scroll to position [1909, 0]
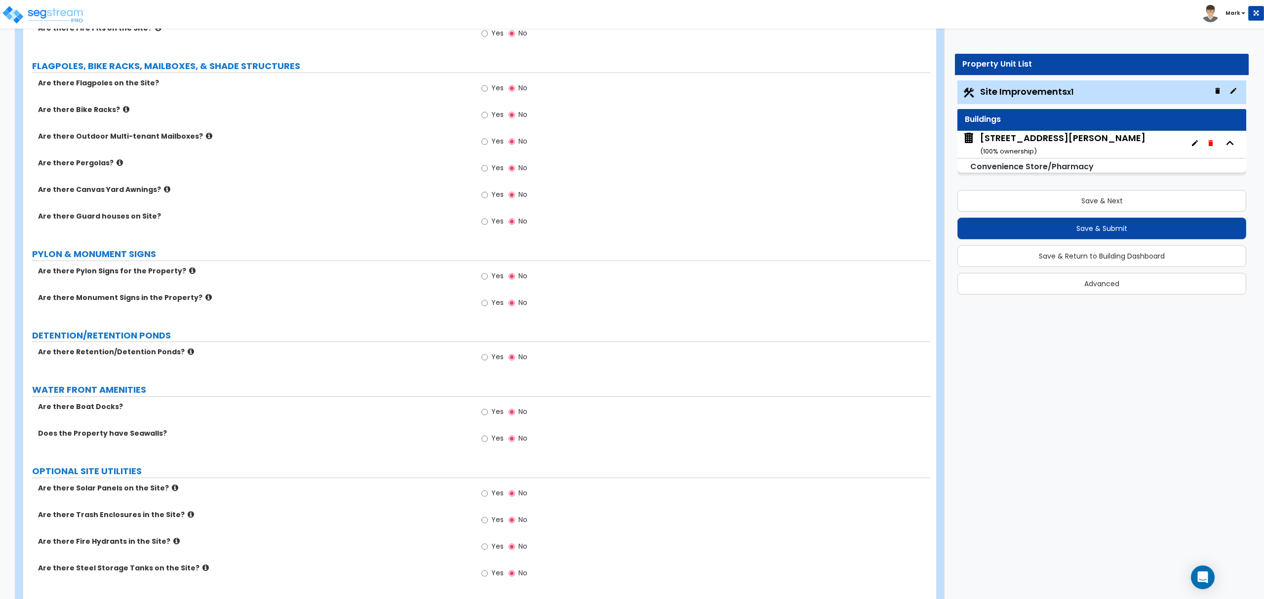
type input "70"
click at [174, 273] on label "Are there Pylon Signs for the Property?" at bounding box center [253, 271] width 431 height 10
click at [189, 271] on icon at bounding box center [192, 270] width 6 height 7
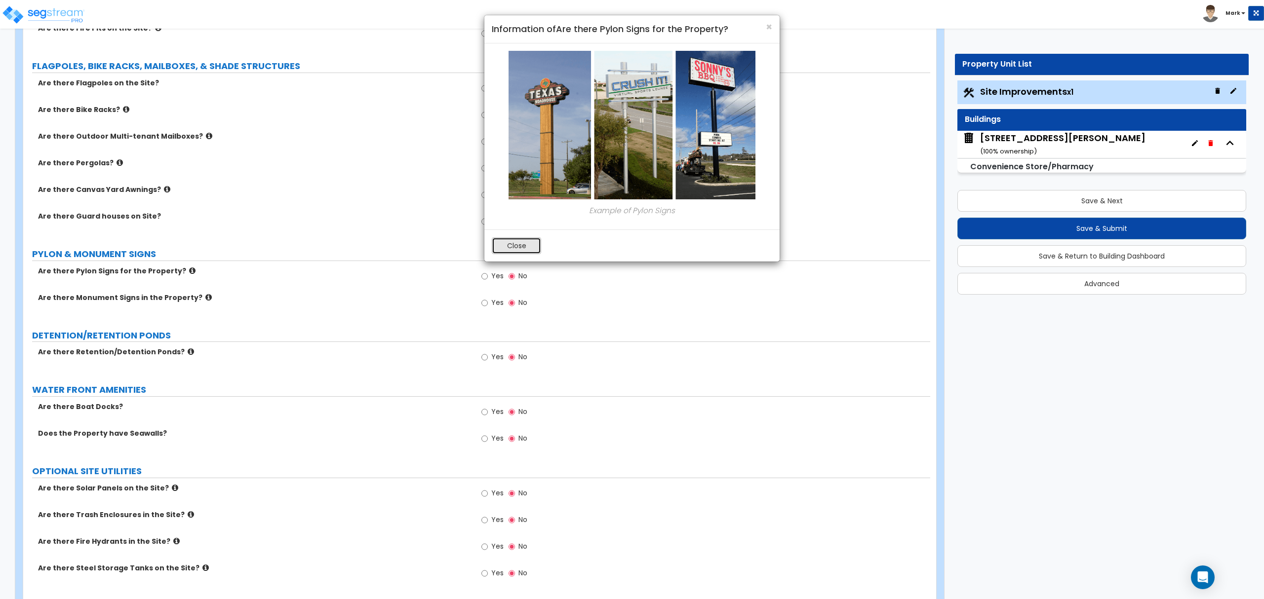
click at [510, 244] on button "Close" at bounding box center [516, 246] width 49 height 17
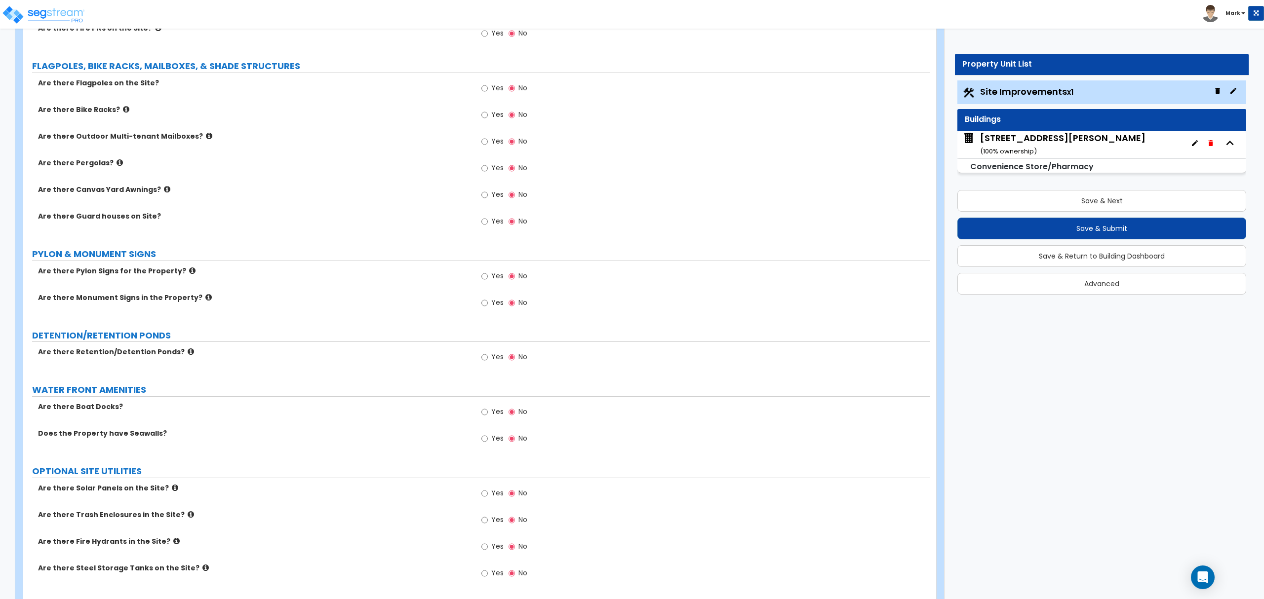
click at [496, 281] on span "Yes" at bounding box center [497, 276] width 12 height 10
click at [488, 281] on input "Yes" at bounding box center [484, 276] width 6 height 11
radio input "true"
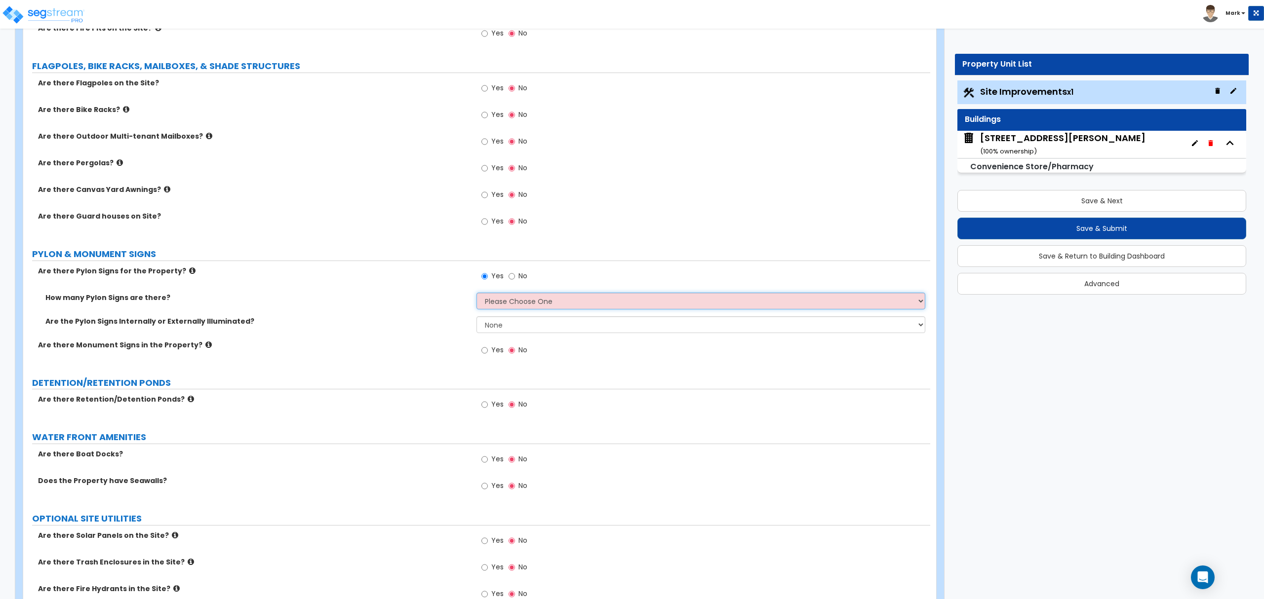
click at [568, 298] on select "Please Choose One 1 2 3" at bounding box center [701, 301] width 448 height 17
select select "1"
click at [477, 295] on select "Please Choose One 1 2 3" at bounding box center [701, 301] width 448 height 17
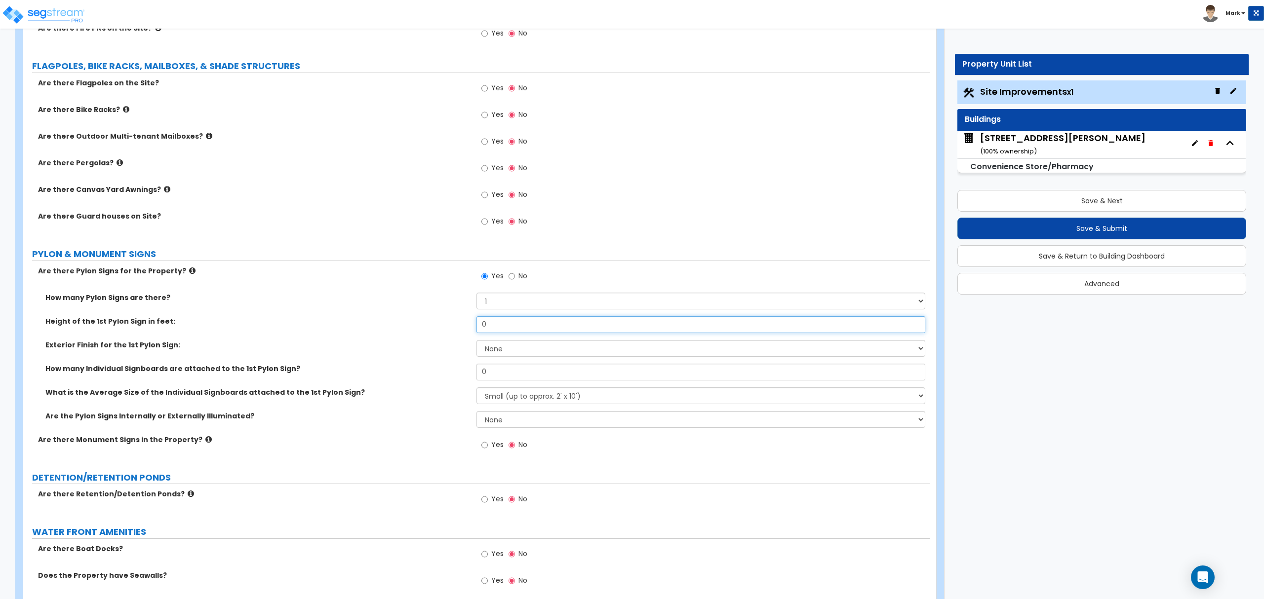
click at [498, 333] on input "0" at bounding box center [701, 325] width 448 height 17
type input "40"
click at [507, 355] on select "None Paint Finish Brick Veneer Finish Stone Veneer Finish Metal Composite Finis…" at bounding box center [701, 348] width 448 height 17
click at [526, 351] on select "None Paint Finish Brick Veneer Finish Stone Veneer Finish Metal Composite Finis…" at bounding box center [701, 348] width 448 height 17
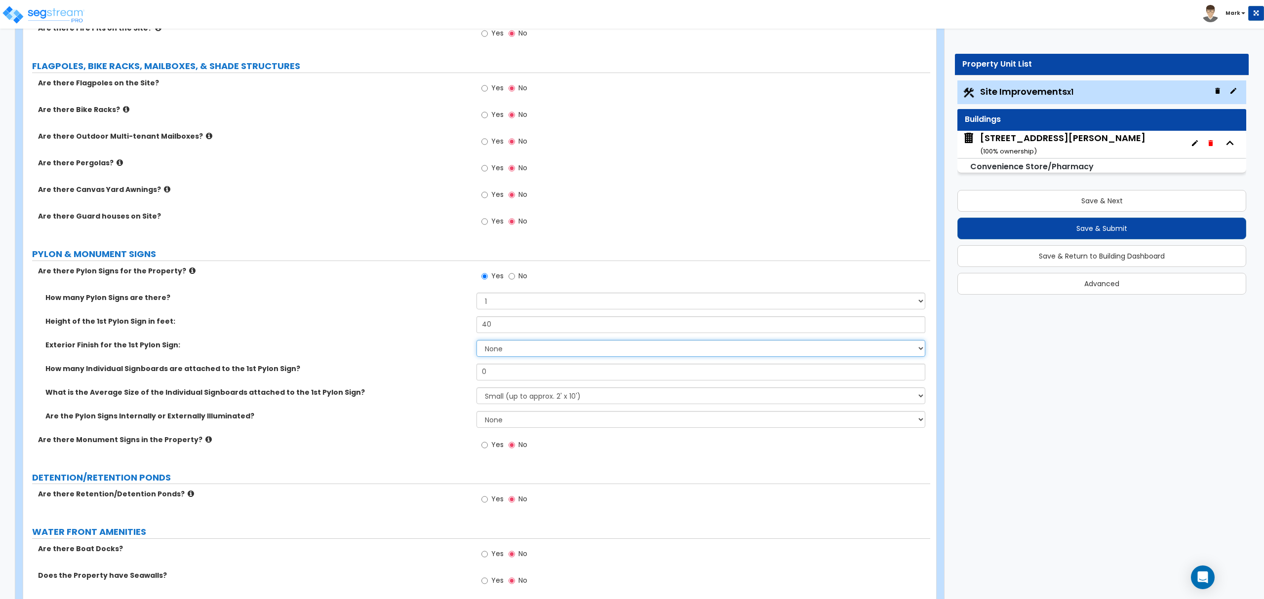
select select "4"
click at [477, 342] on select "None Paint Finish Brick Veneer Finish Stone Veneer Finish Metal Composite Finis…" at bounding box center [701, 348] width 448 height 17
click at [559, 374] on input "0" at bounding box center [701, 372] width 448 height 17
type input "2"
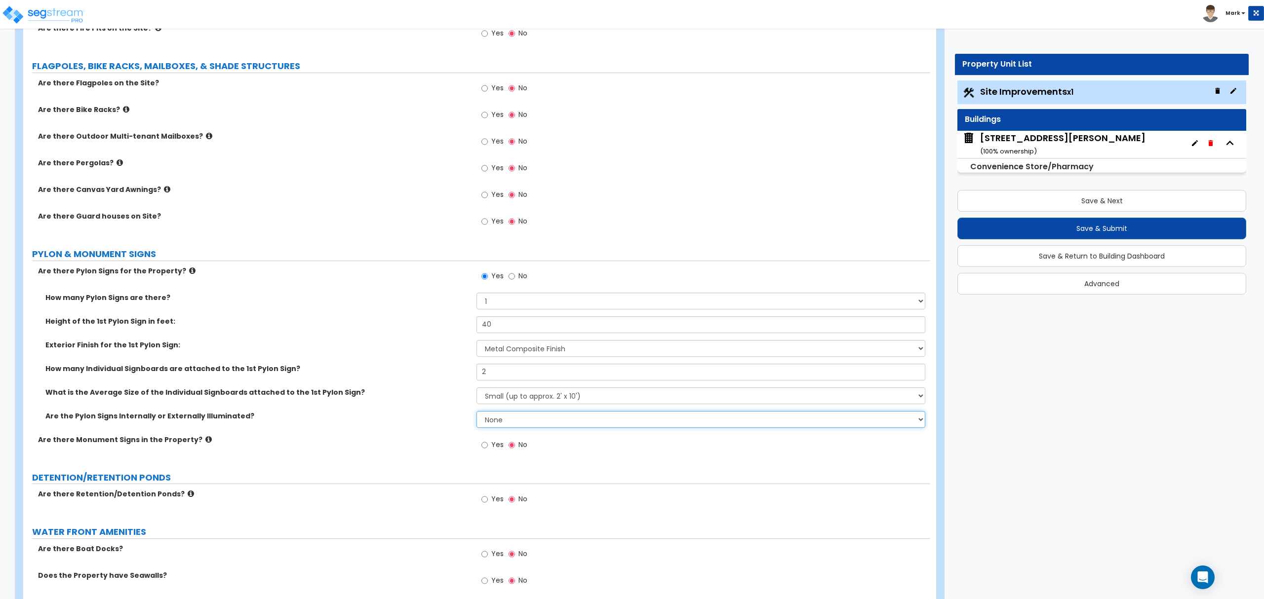
click at [540, 426] on select "None Internally Illuminated Externally Illuminated" at bounding box center [701, 419] width 448 height 17
select select "1"
click at [477, 413] on select "None Internally Illuminated Externally Illuminated" at bounding box center [701, 419] width 448 height 17
click at [205, 440] on icon at bounding box center [208, 439] width 6 height 7
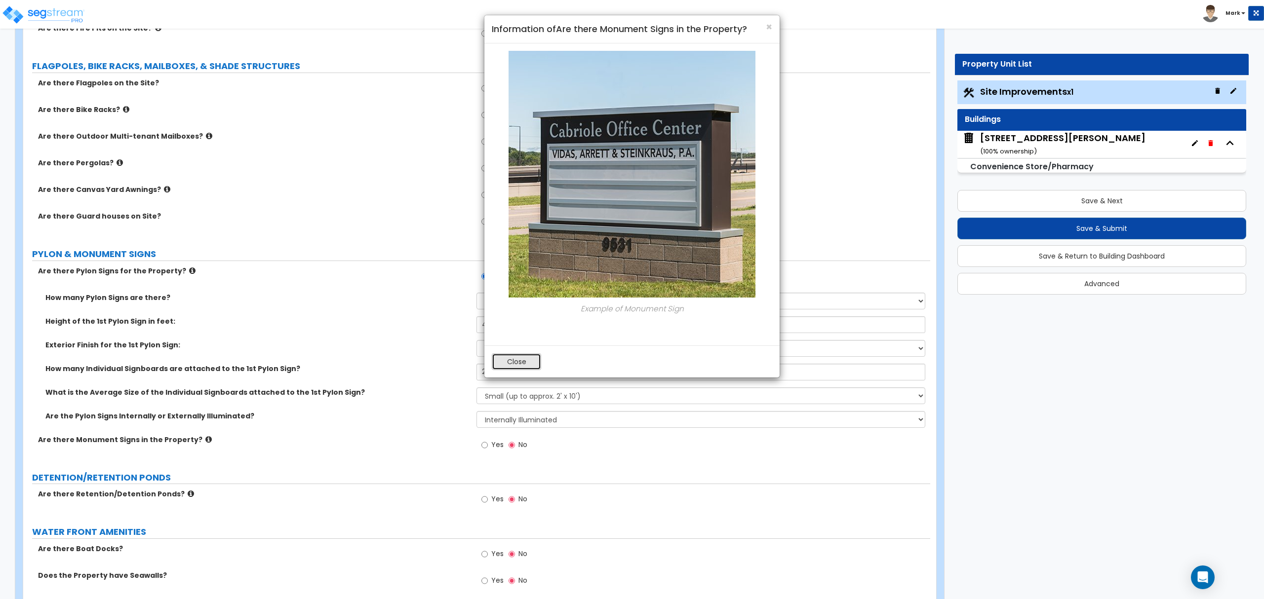
click at [520, 362] on button "Close" at bounding box center [516, 362] width 49 height 17
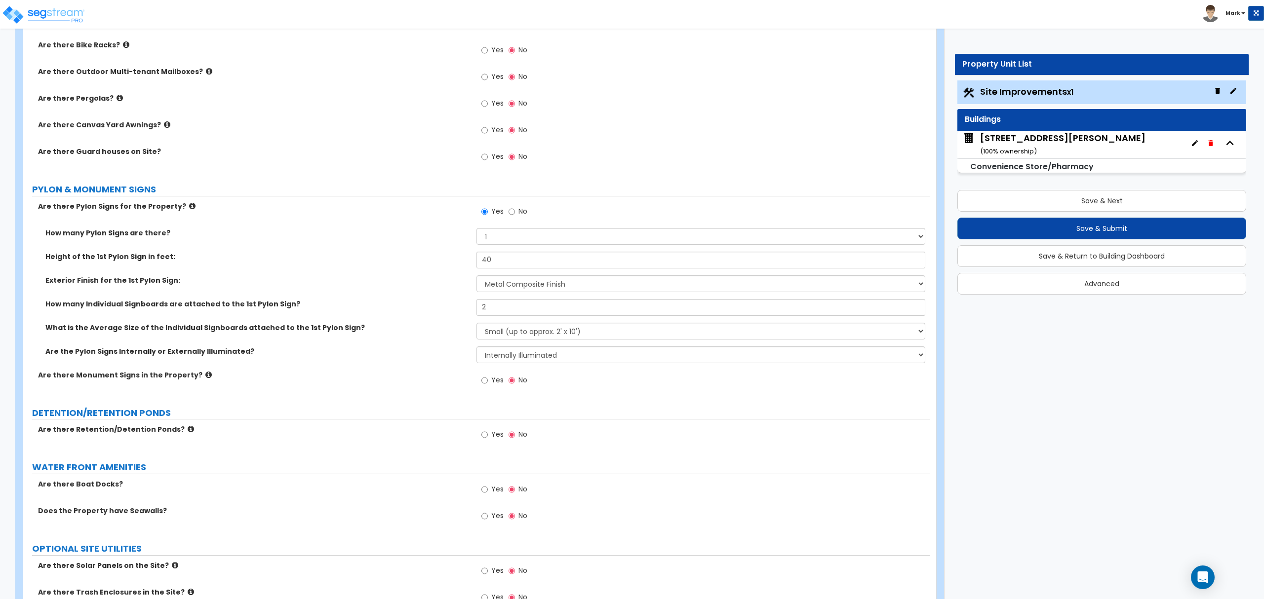
scroll to position [2090, 0]
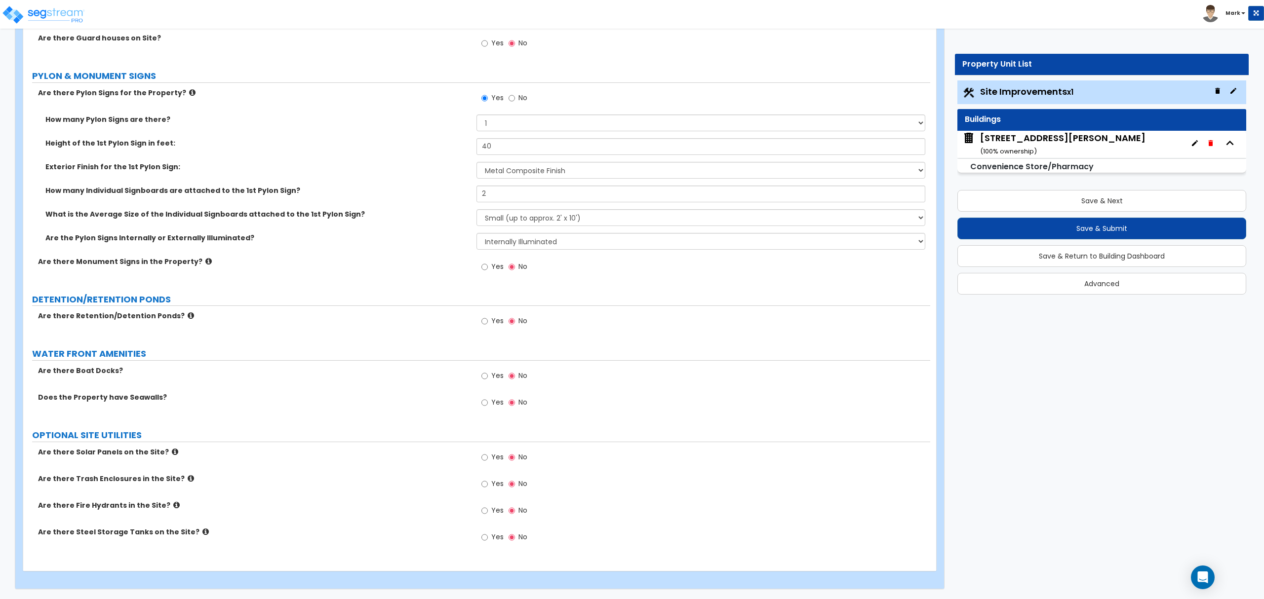
click at [491, 480] on span "Yes" at bounding box center [497, 484] width 12 height 10
click at [488, 480] on input "Yes" at bounding box center [484, 484] width 6 height 11
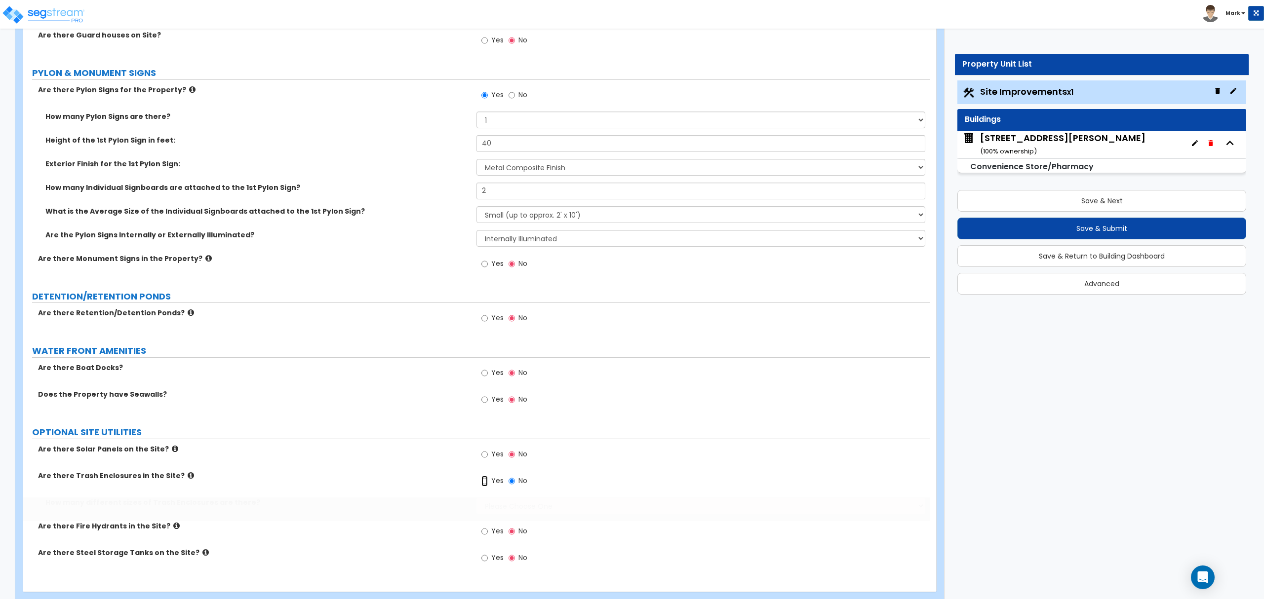
radio input "true"
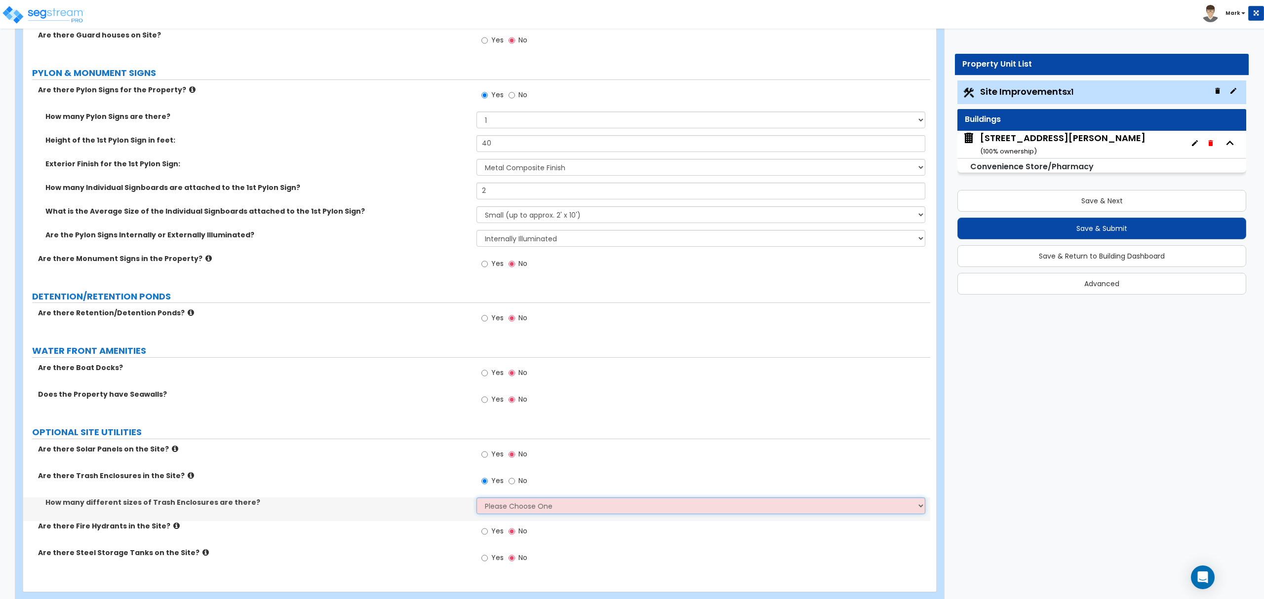
click at [510, 507] on select "Please Choose One 1 2 3" at bounding box center [701, 506] width 448 height 17
click at [477, 500] on select "Please Choose One 1 2 3" at bounding box center [701, 506] width 448 height 17
click at [511, 510] on select "Please Choose One 1 2 3" at bounding box center [701, 506] width 448 height 17
select select "1"
click at [477, 500] on select "Please Choose One 1 2 3" at bounding box center [701, 506] width 448 height 17
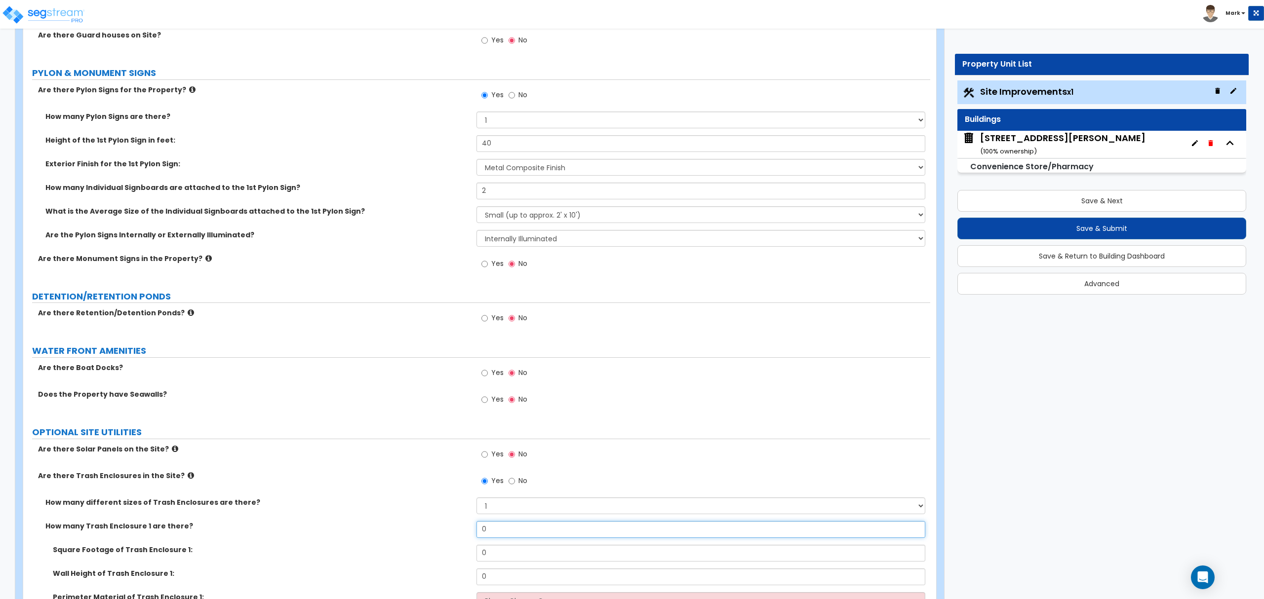
click at [496, 536] on input "0" at bounding box center [701, 529] width 448 height 17
type input "1"
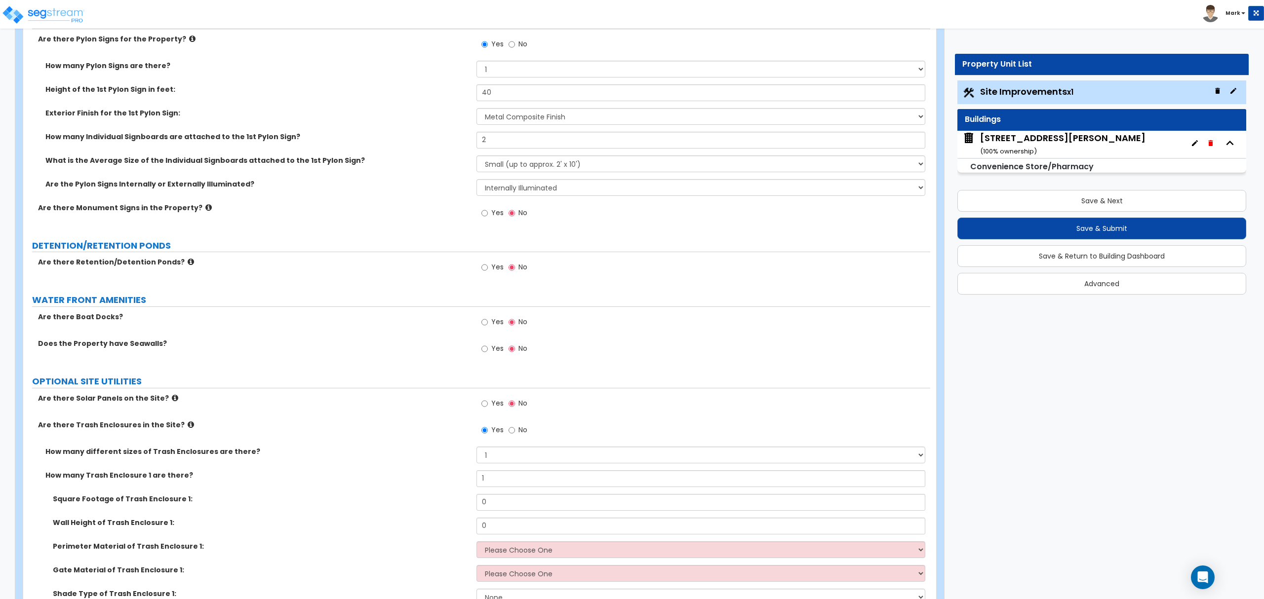
scroll to position [2156, 0]
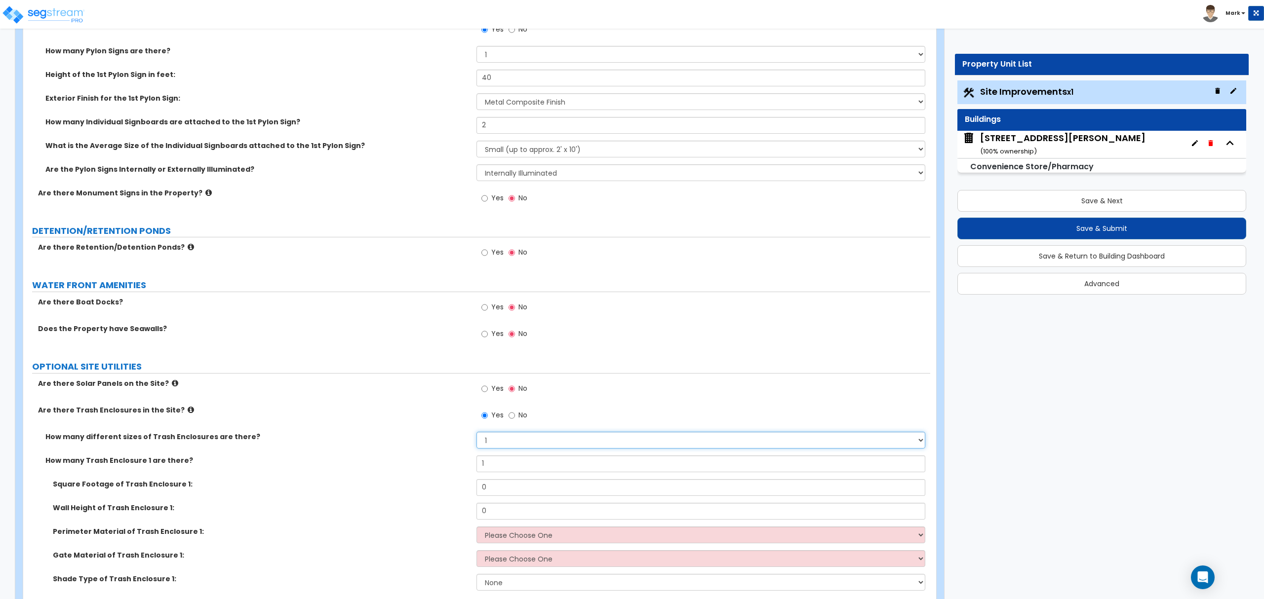
click at [517, 442] on select "Please Choose One 1 2 3" at bounding box center [701, 440] width 448 height 17
drag, startPoint x: 385, startPoint y: 482, endPoint x: 391, endPoint y: 478, distance: 6.9
click at [388, 480] on div "How many different sizes of Trash Enclosures are there? Please Choose One 1 2 3…" at bounding box center [477, 515] width 892 height 166
click at [501, 491] on input "0" at bounding box center [701, 487] width 448 height 17
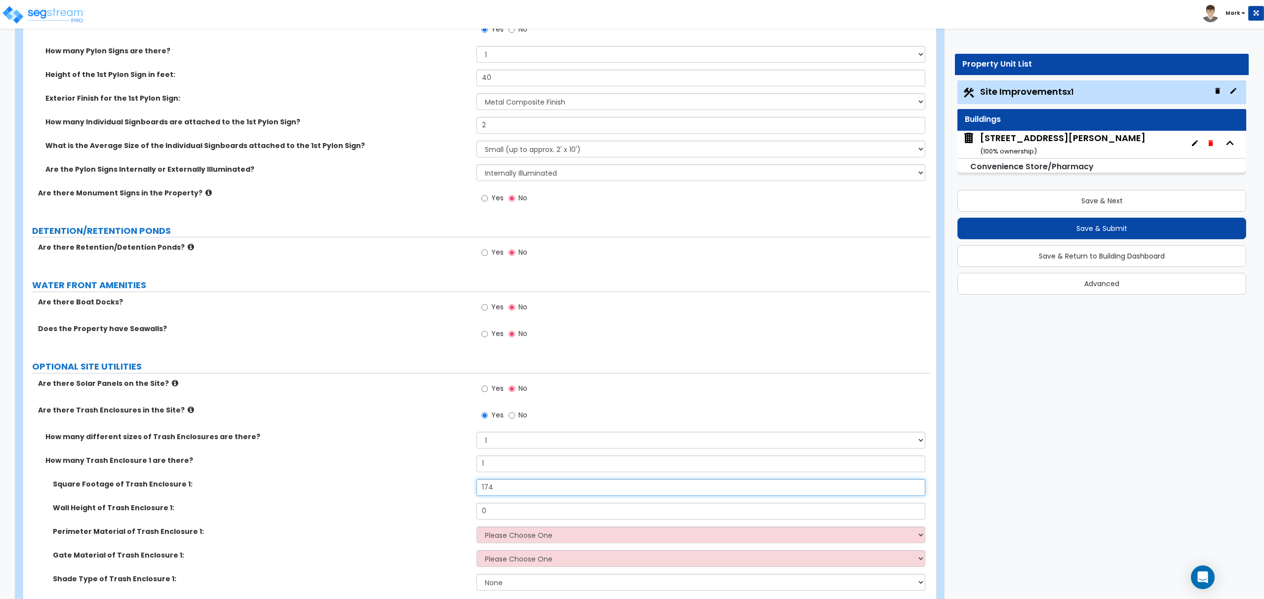
type input "174"
click at [535, 520] on input "0" at bounding box center [701, 511] width 448 height 17
type input "7"
click at [578, 541] on select "Please Choose One Chain Link Wood Metal CMU" at bounding box center [701, 535] width 448 height 17
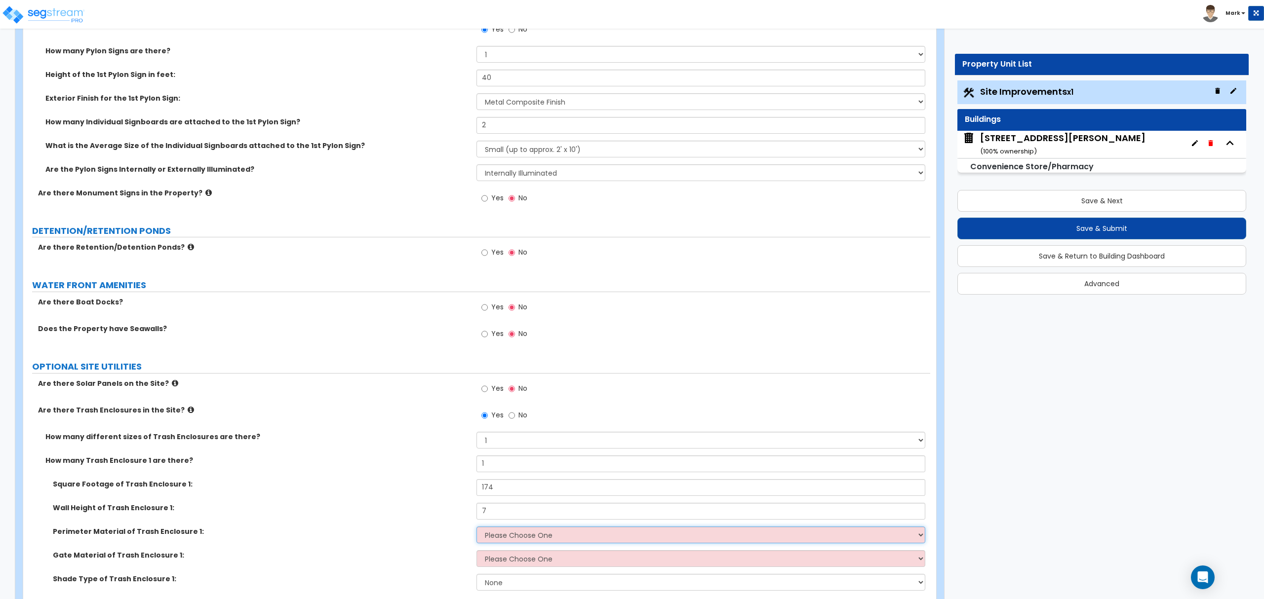
select select "2"
click at [477, 529] on select "Please Choose One Chain Link Wood Metal CMU" at bounding box center [701, 535] width 448 height 17
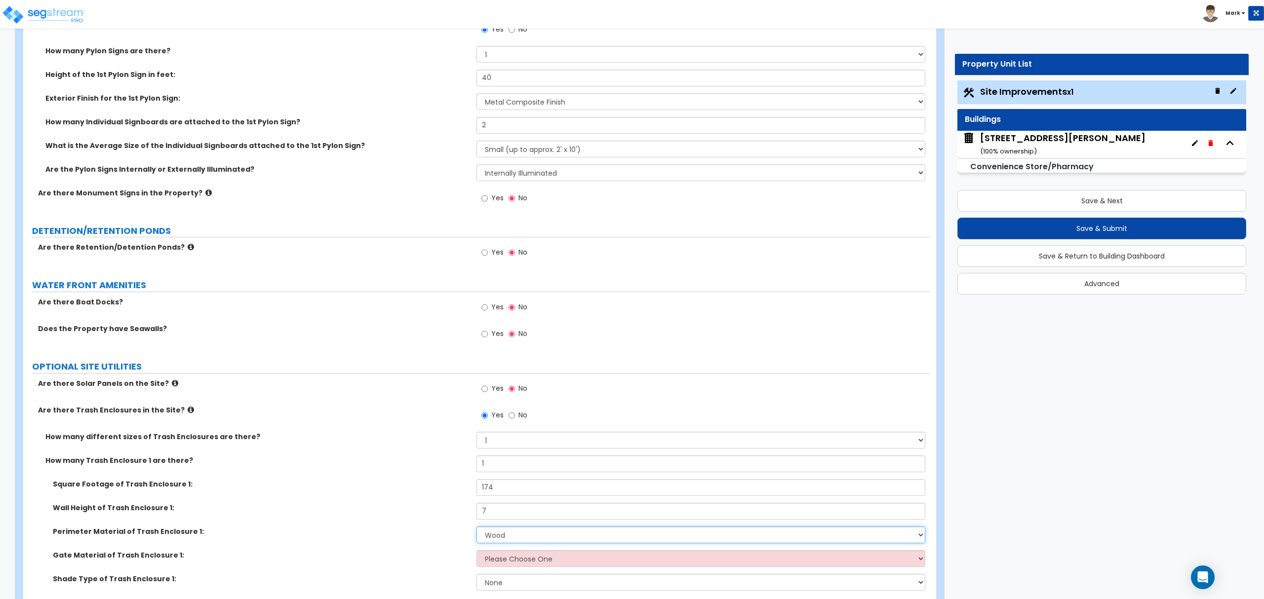
scroll to position [2222, 0]
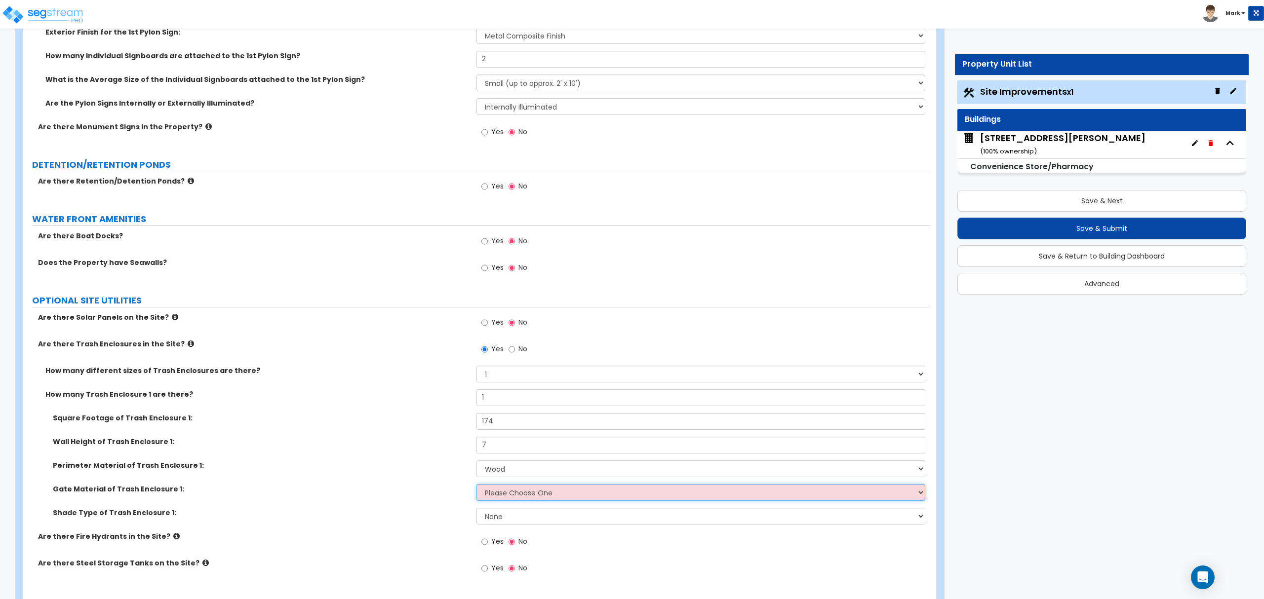
click at [563, 501] on select "Please Choose One Wood Metal" at bounding box center [701, 492] width 448 height 17
select select "1"
click at [477, 487] on select "Please Choose One Wood Metal" at bounding box center [701, 492] width 448 height 17
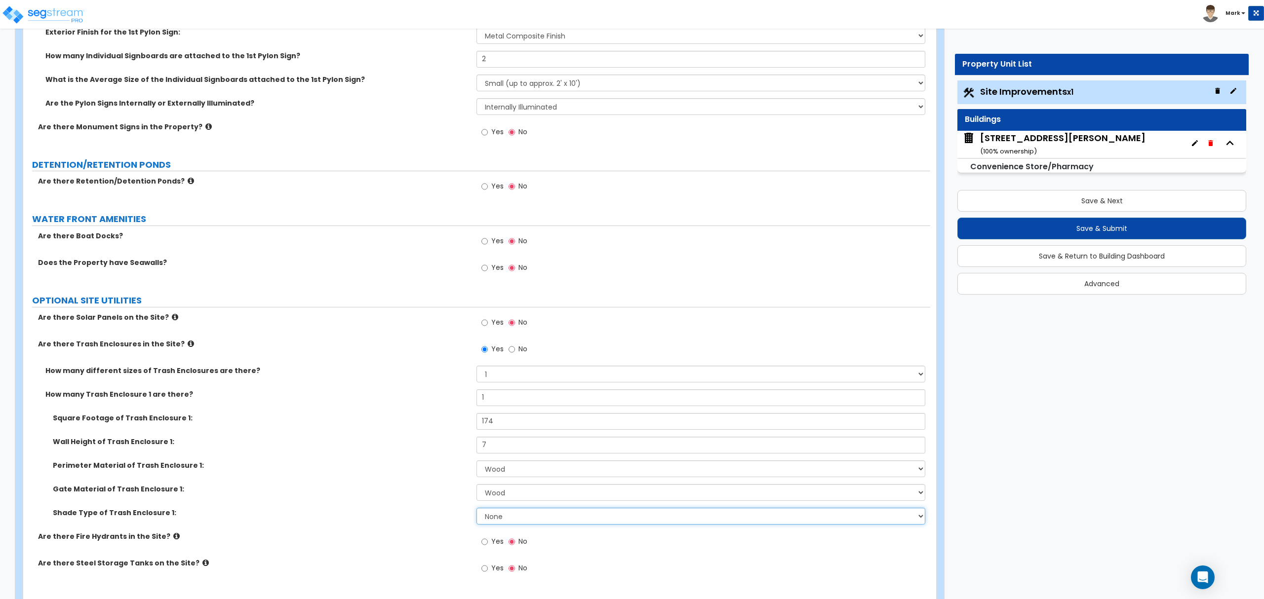
click at [561, 518] on select "None Roof Pergola" at bounding box center [701, 516] width 448 height 17
click at [384, 504] on div "Gate Material of Trash Enclosure 1: Please Choose One Wood Metal" at bounding box center [476, 496] width 907 height 24
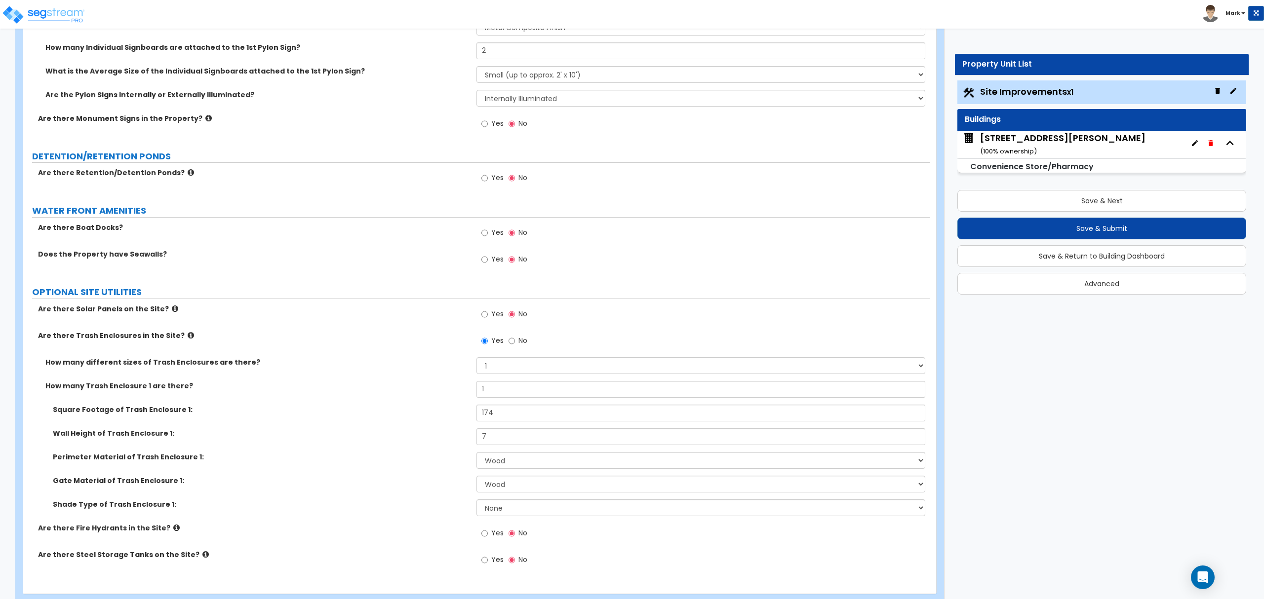
scroll to position [2256, 0]
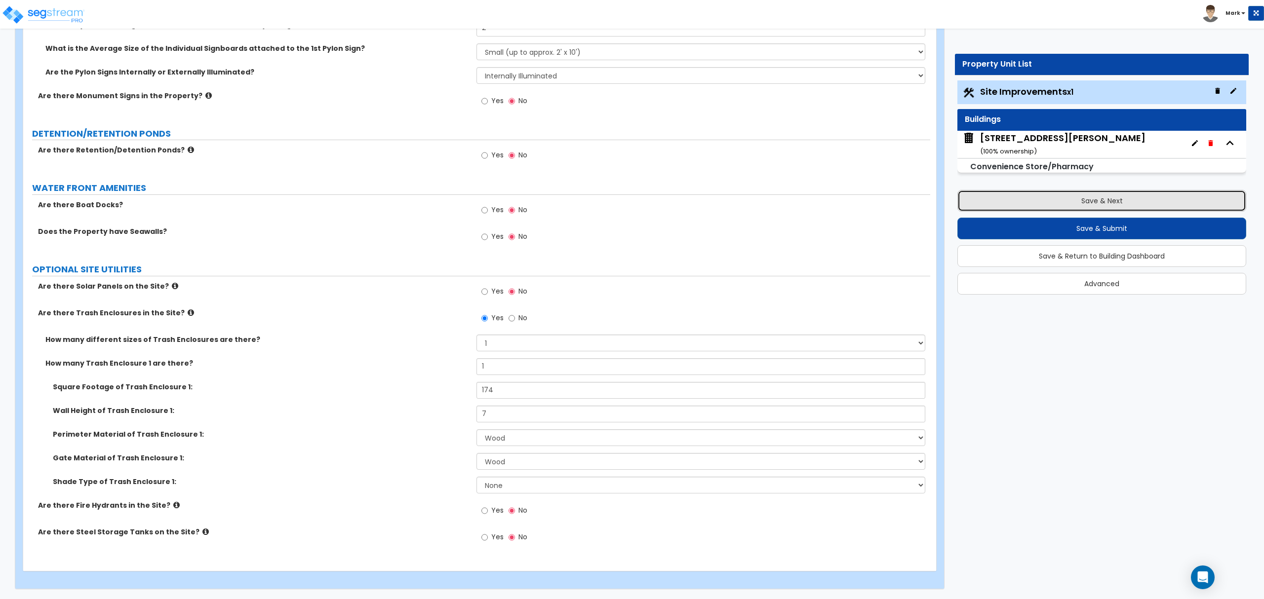
click at [1111, 210] on button "Save & Next" at bounding box center [1101, 201] width 289 height 22
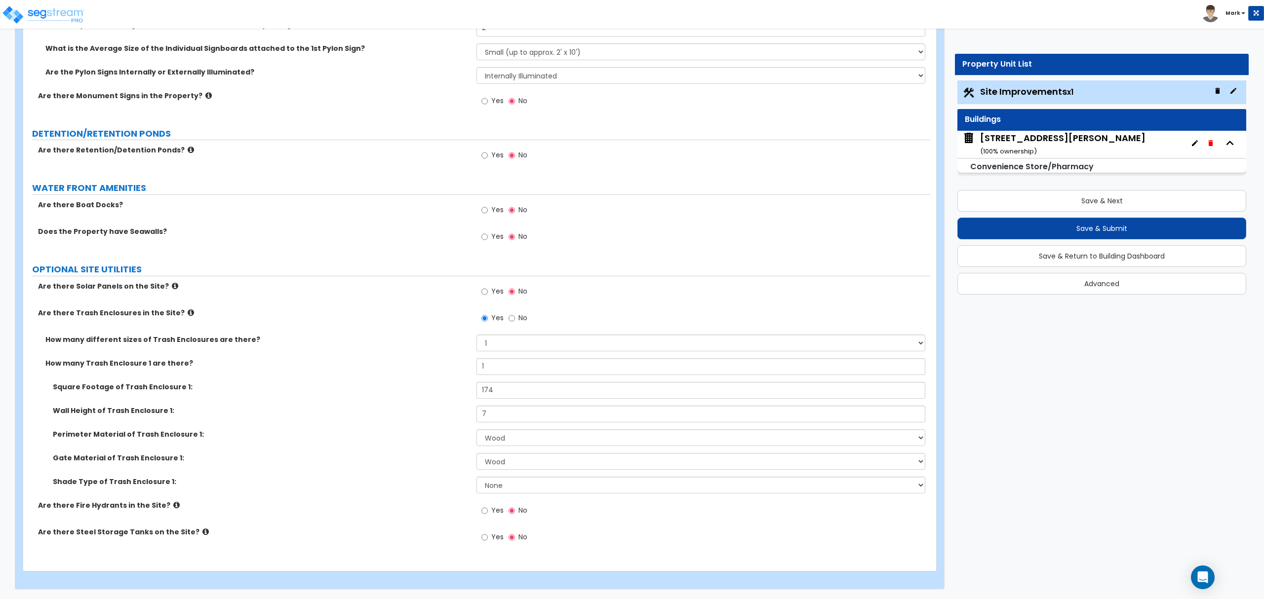
scroll to position [0, 0]
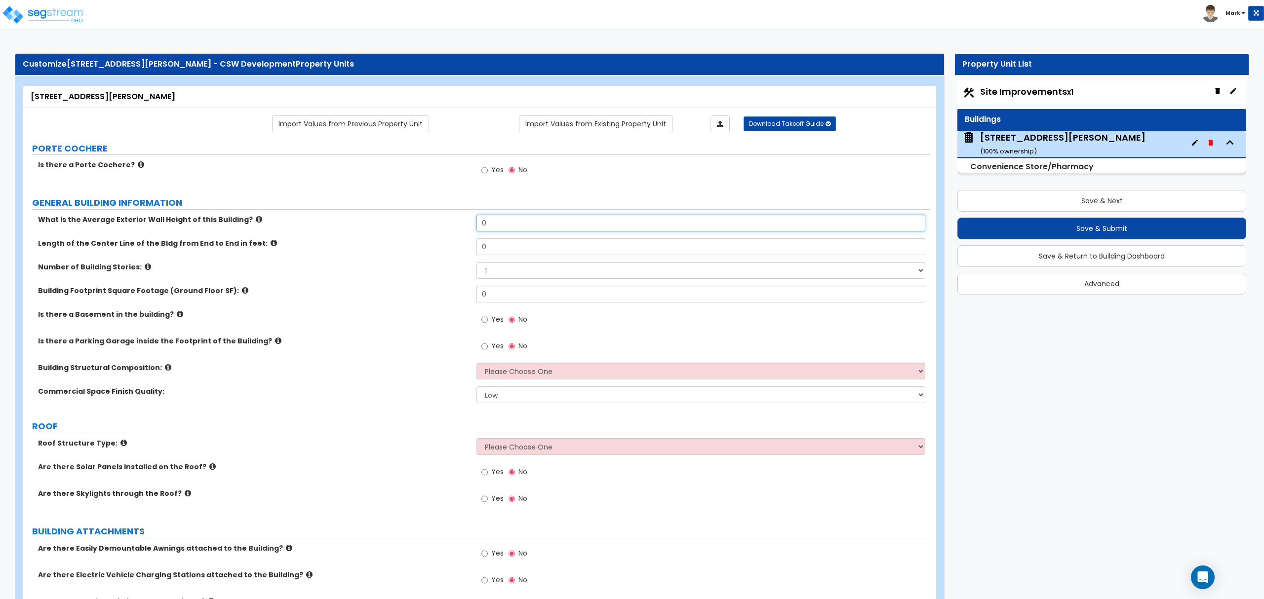
click at [543, 228] on input "0" at bounding box center [701, 223] width 448 height 17
type input "25"
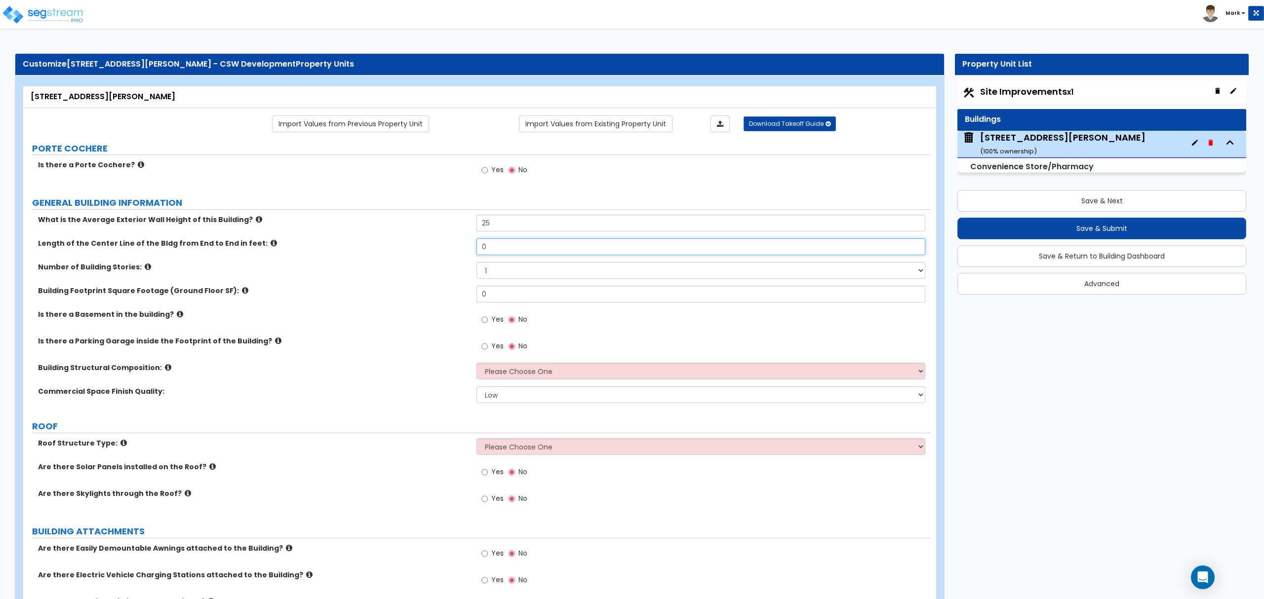
click at [561, 251] on input "0" at bounding box center [701, 247] width 448 height 17
type input "145"
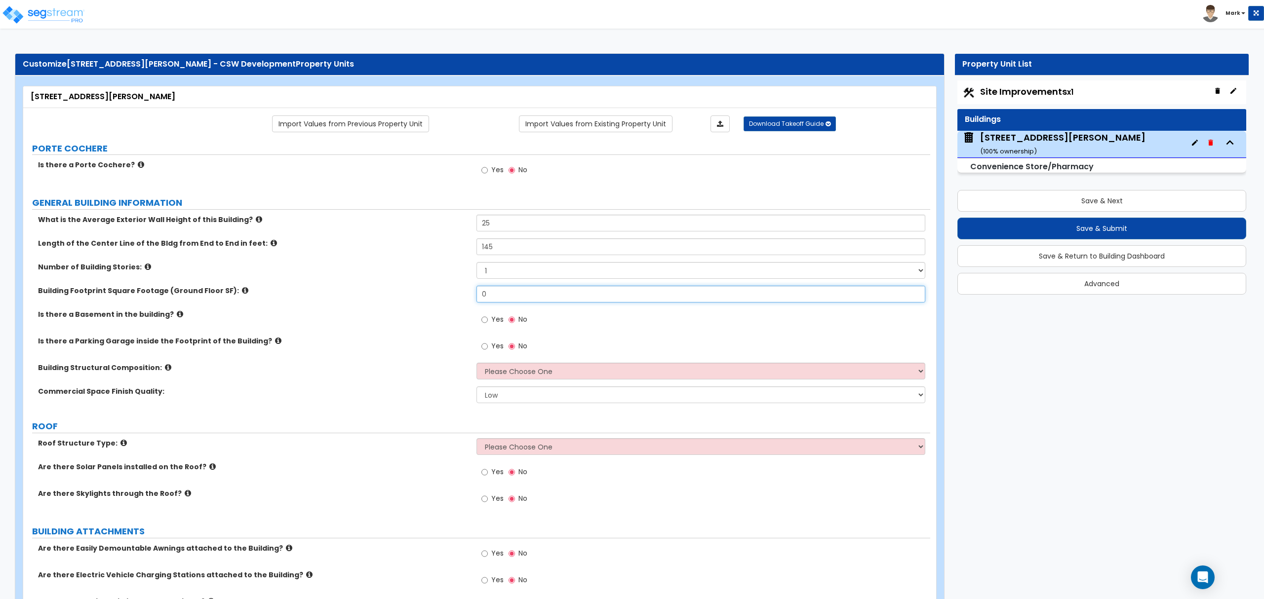
click at [525, 297] on input "0" at bounding box center [701, 294] width 448 height 17
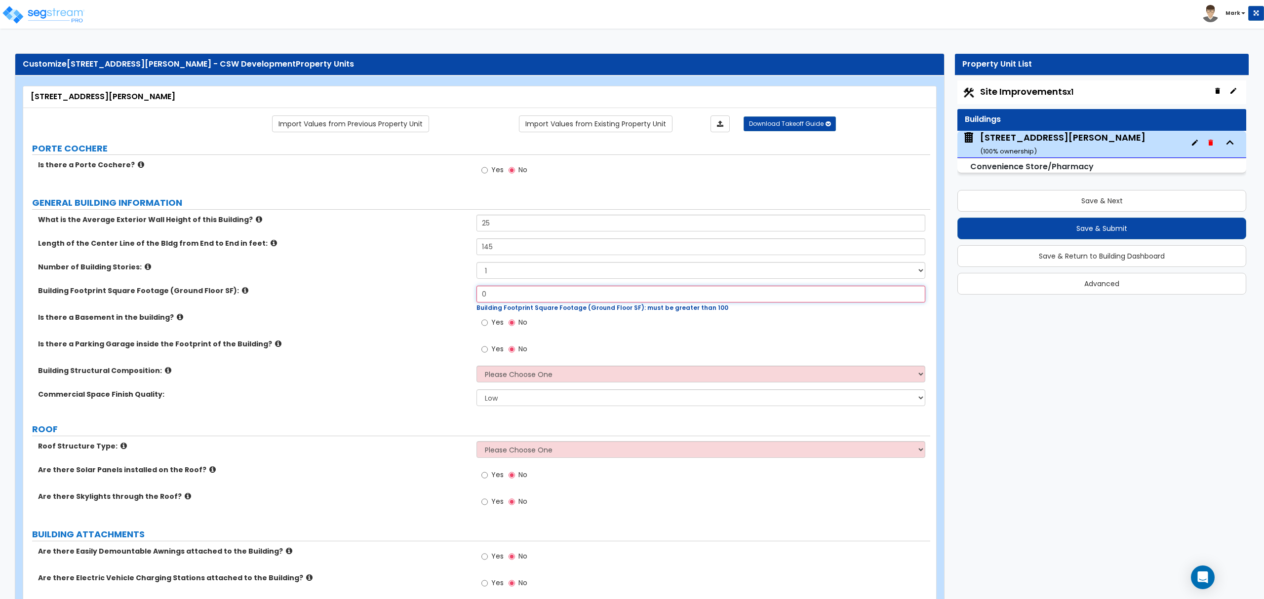
click at [500, 297] on input "0" at bounding box center [701, 294] width 448 height 17
type input "13,463"
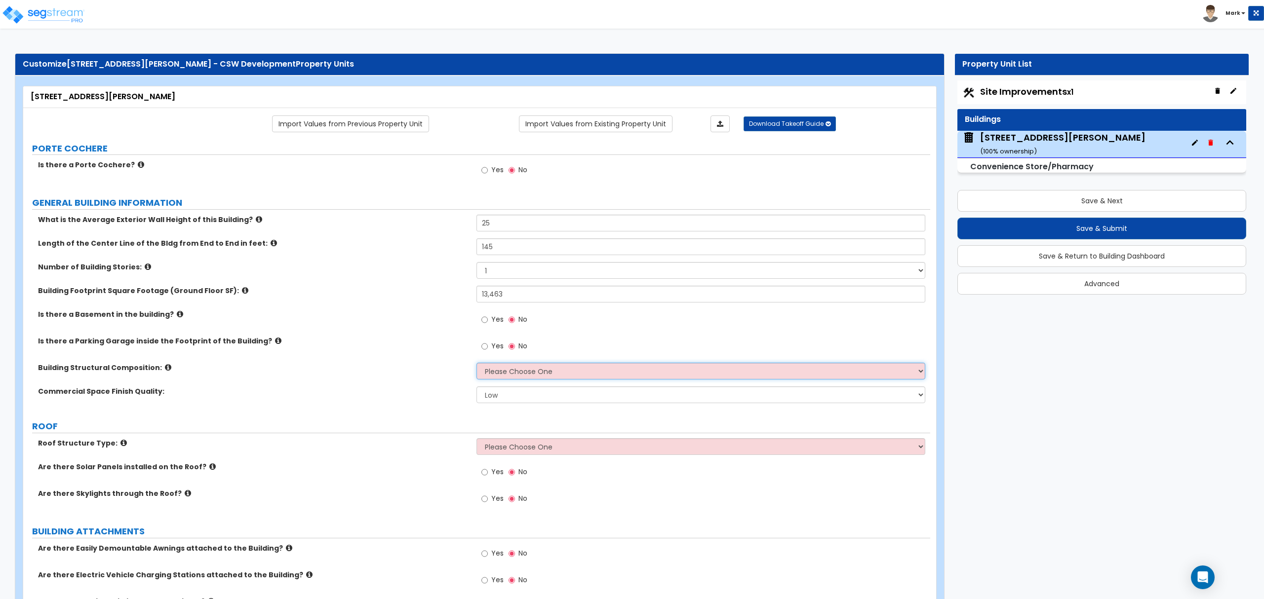
click at [518, 372] on select "Please Choose One Tilt-up Wall Construction Reinforced Concrete Structural Stee…" at bounding box center [701, 371] width 448 height 17
click at [165, 370] on icon at bounding box center [168, 367] width 6 height 7
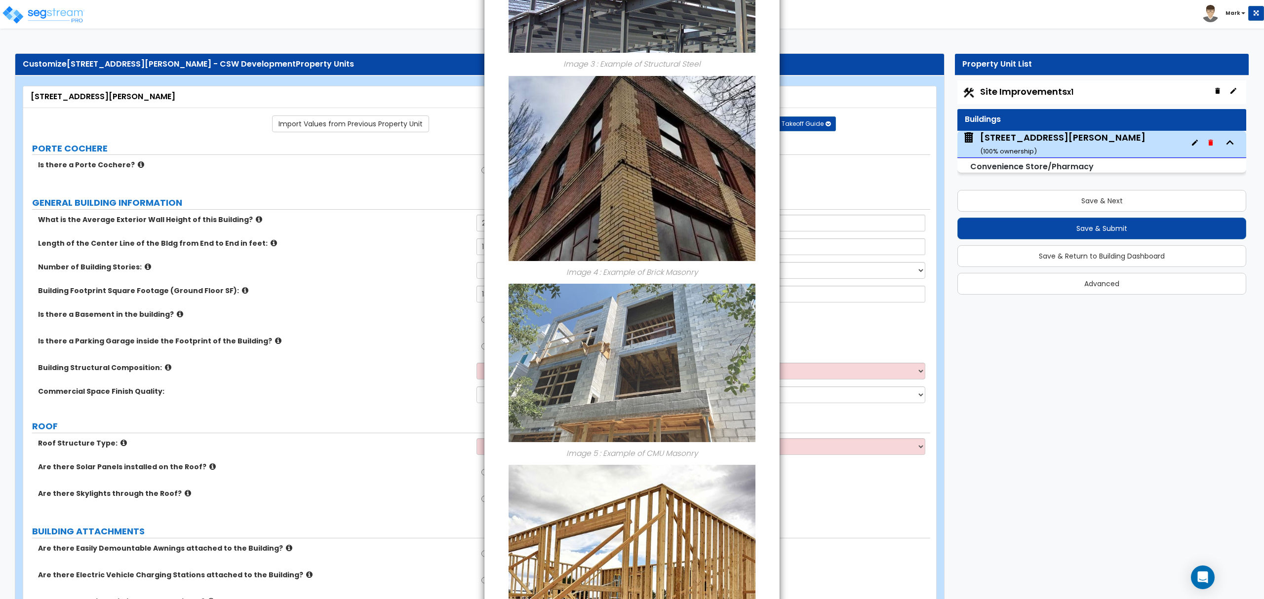
scroll to position [526, 0]
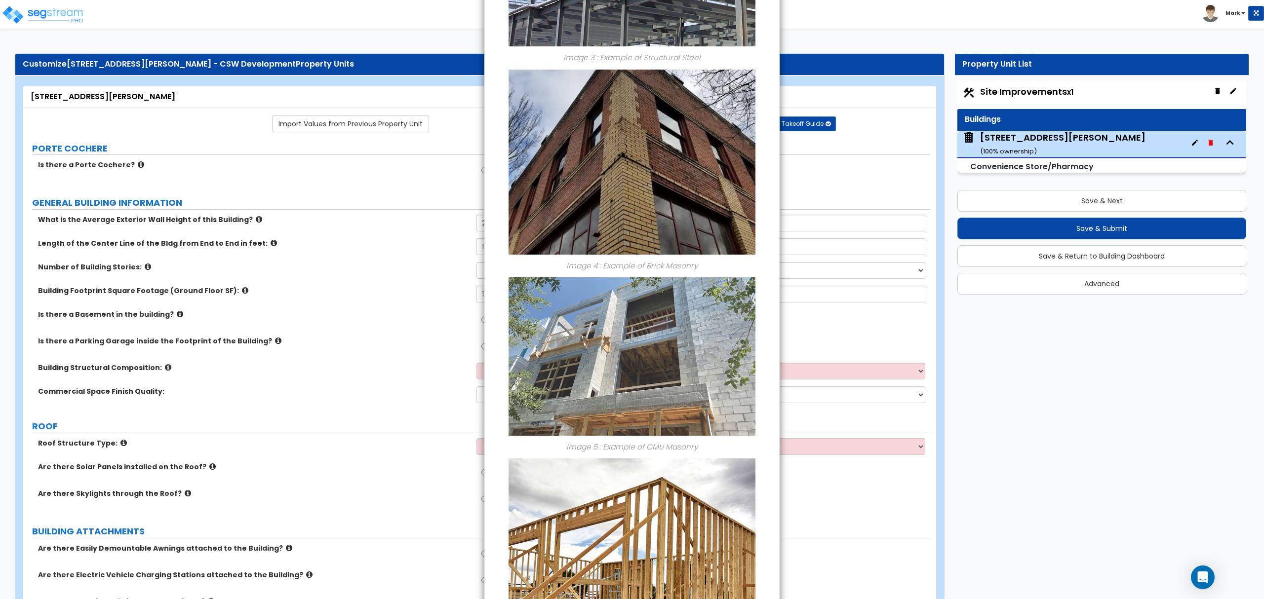
click at [279, 437] on div "× Information of Building Structural Composition: Image 1 : Example of Tilt-up …" at bounding box center [632, 299] width 1264 height 599
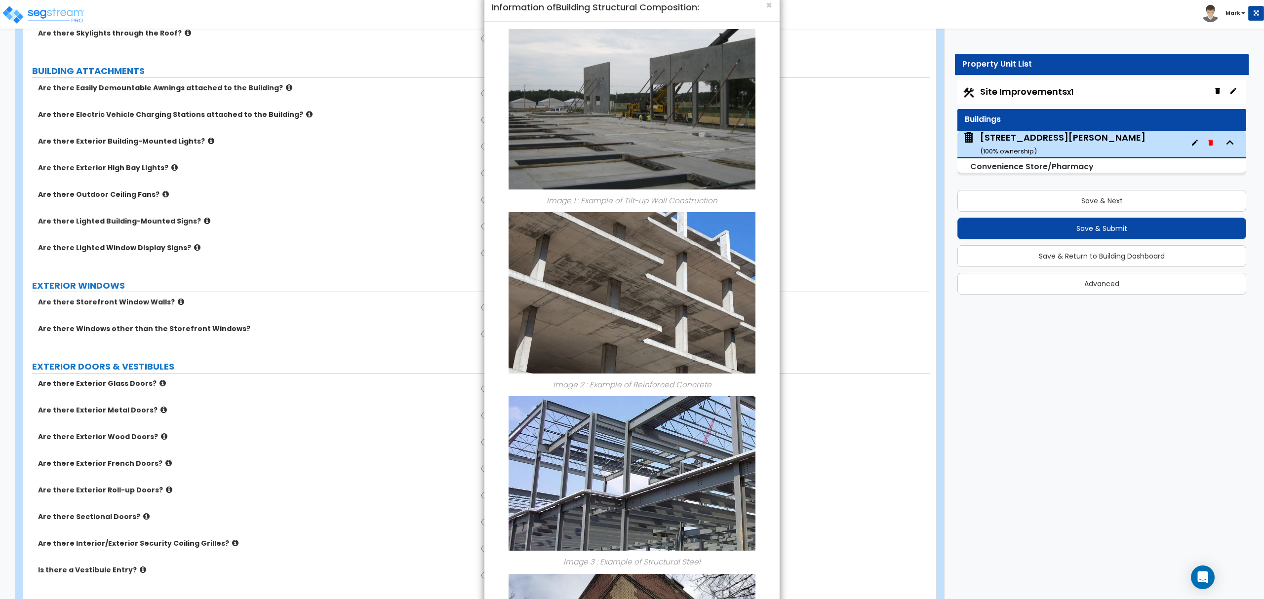
scroll to position [0, 0]
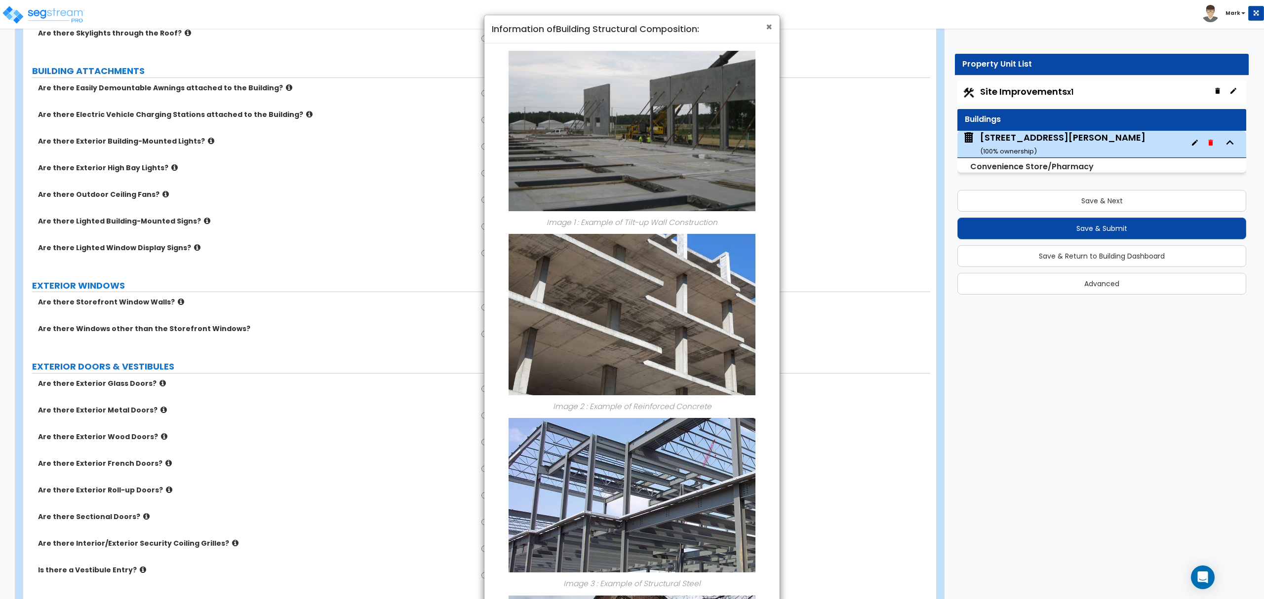
click at [769, 28] on span "×" at bounding box center [769, 27] width 6 height 14
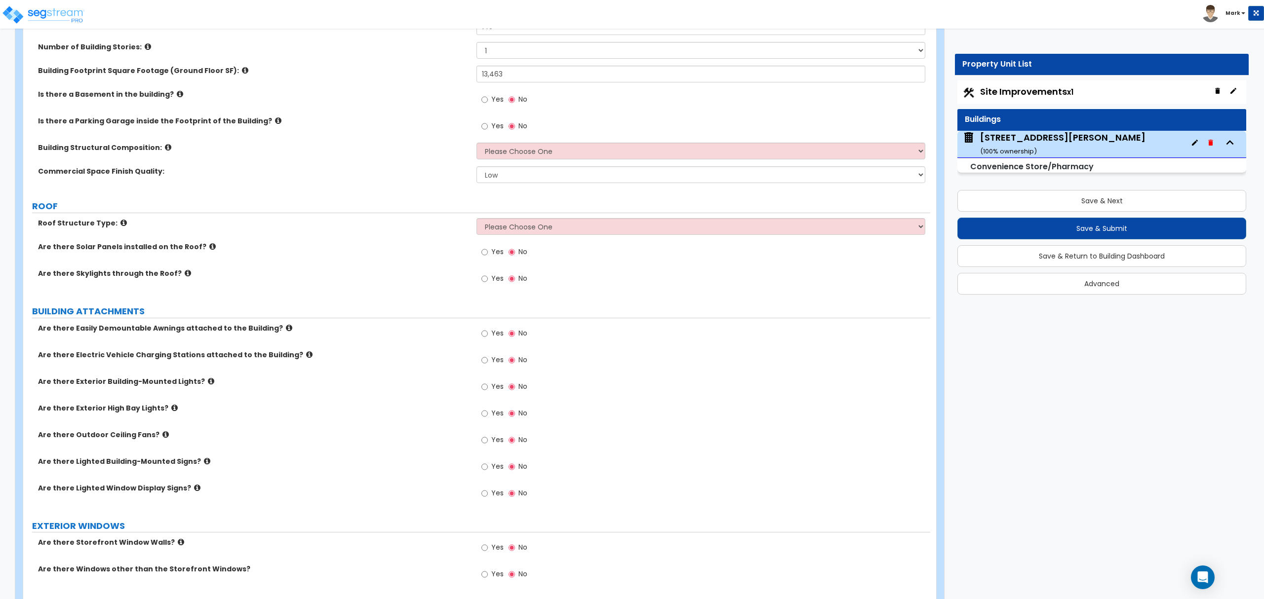
scroll to position [198, 0]
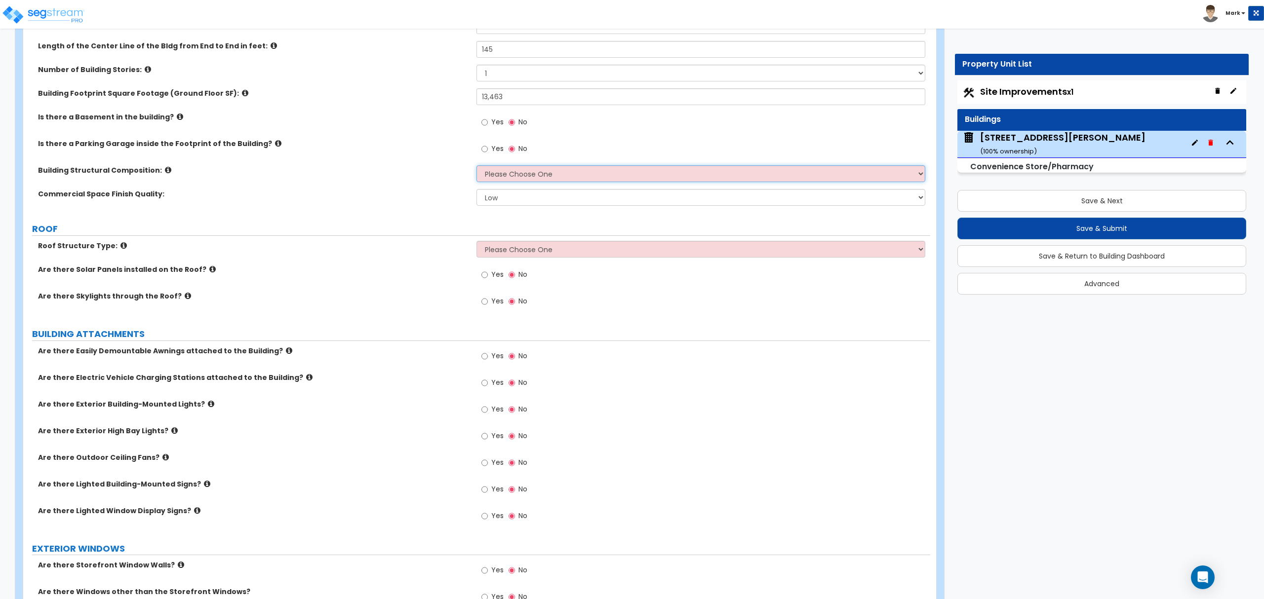
click at [521, 178] on select "Please Choose One Tilt-up Wall Construction Reinforced Concrete Structural Stee…" at bounding box center [701, 173] width 448 height 17
select select "6"
click at [477, 166] on select "Please Choose One Tilt-up Wall Construction Reinforced Concrete Structural Stee…" at bounding box center [701, 173] width 448 height 17
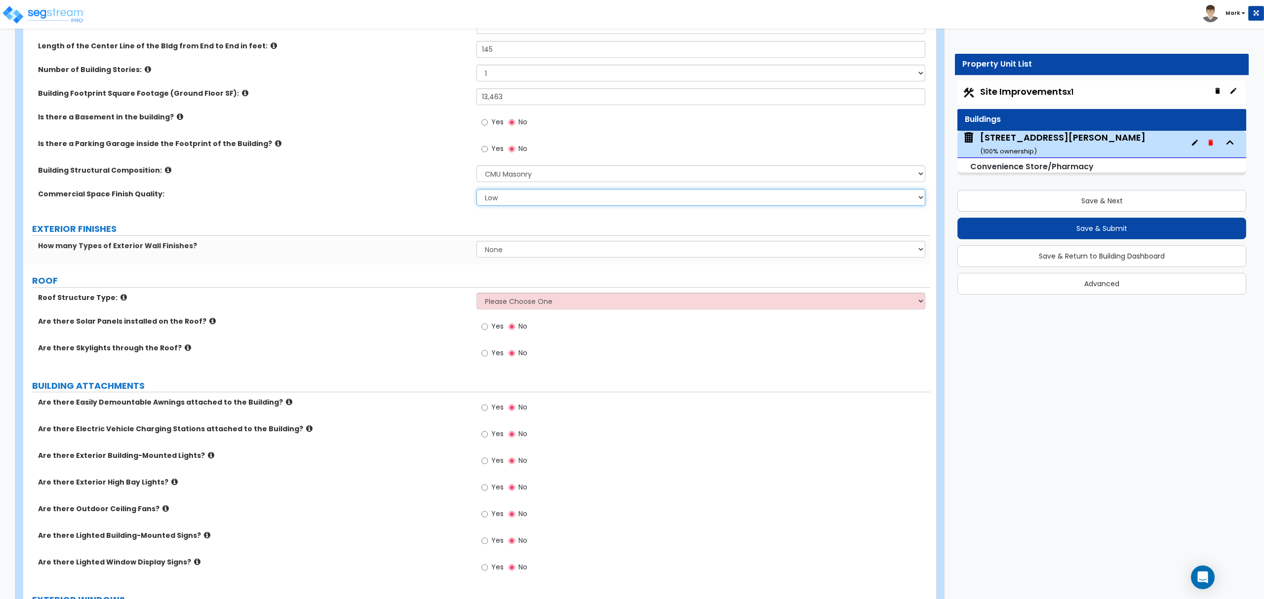
click at [516, 198] on select "Low Average High" at bounding box center [701, 197] width 448 height 17
select select "1"
click at [477, 190] on select "Low Average High" at bounding box center [701, 197] width 448 height 17
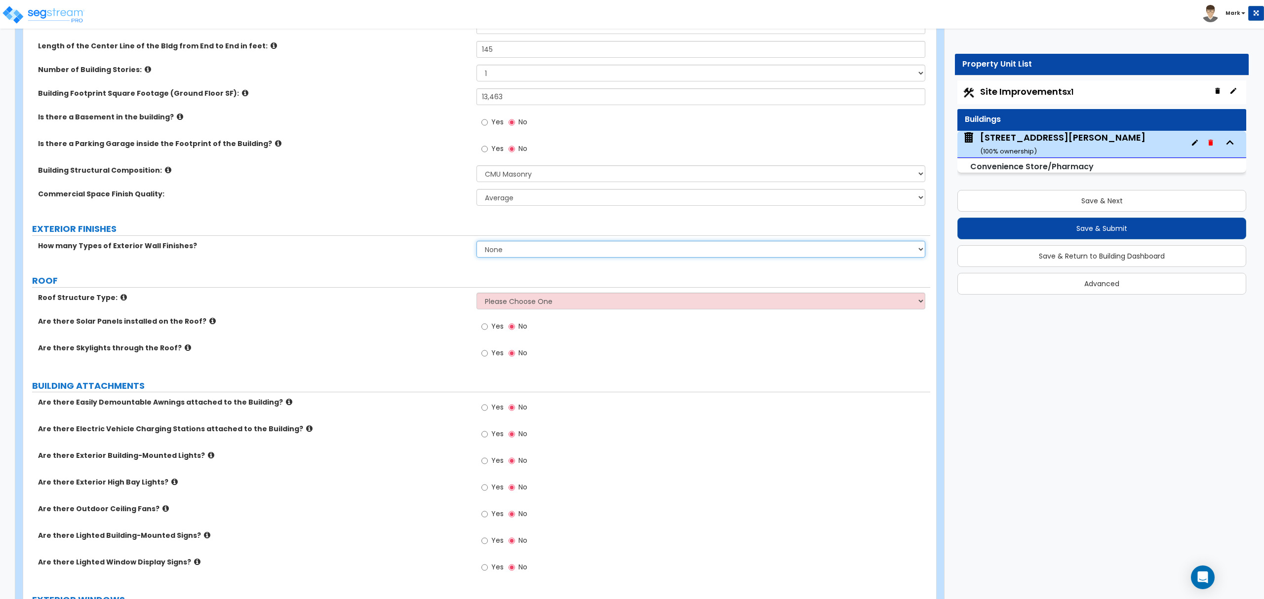
click at [514, 251] on select "None 1 2 3" at bounding box center [701, 249] width 448 height 17
click at [477, 242] on select "None 1 2 3" at bounding box center [701, 249] width 448 height 17
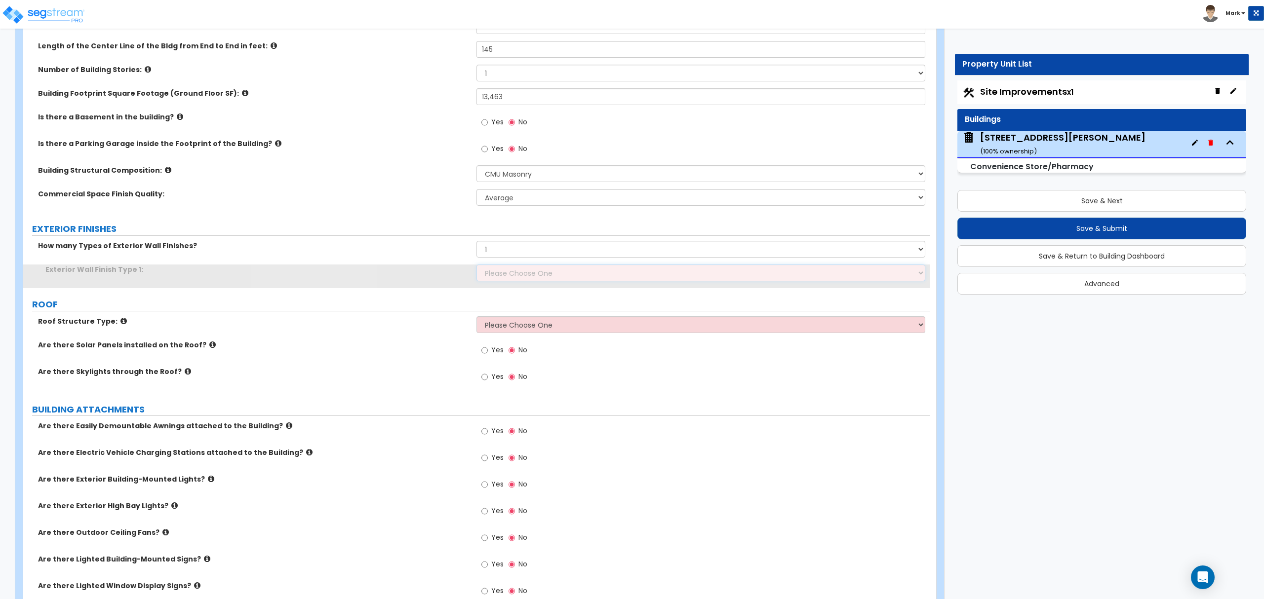
click at [512, 278] on select "Please Choose One No Finish/Shared Wall No Wall Brick Veneer Stone Veneer Wood …" at bounding box center [701, 273] width 448 height 17
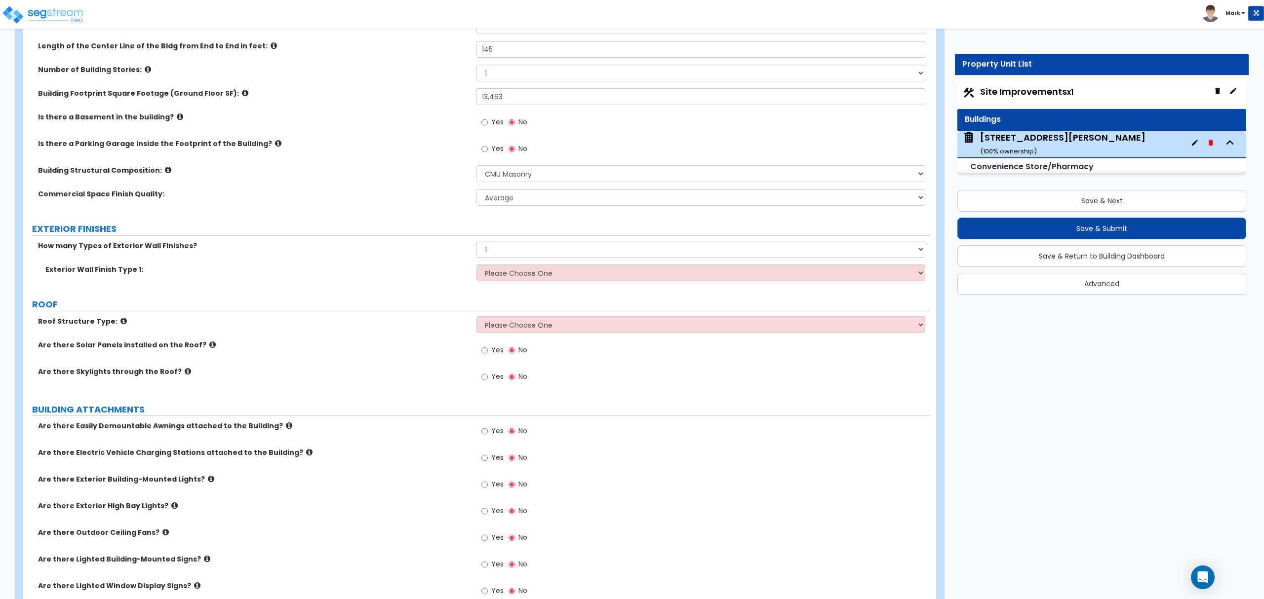
click at [406, 266] on label "Exterior Wall Finish Type 1:" at bounding box center [257, 270] width 424 height 10
click at [520, 257] on select "None 1 2 3" at bounding box center [701, 249] width 448 height 17
click at [477, 242] on select "None 1 2 3" at bounding box center [701, 249] width 448 height 17
click at [526, 260] on div "How many Types of Exterior Wall Finishes? None 1 2 3" at bounding box center [476, 253] width 907 height 24
click at [532, 257] on select "None 1 2 3" at bounding box center [701, 249] width 448 height 17
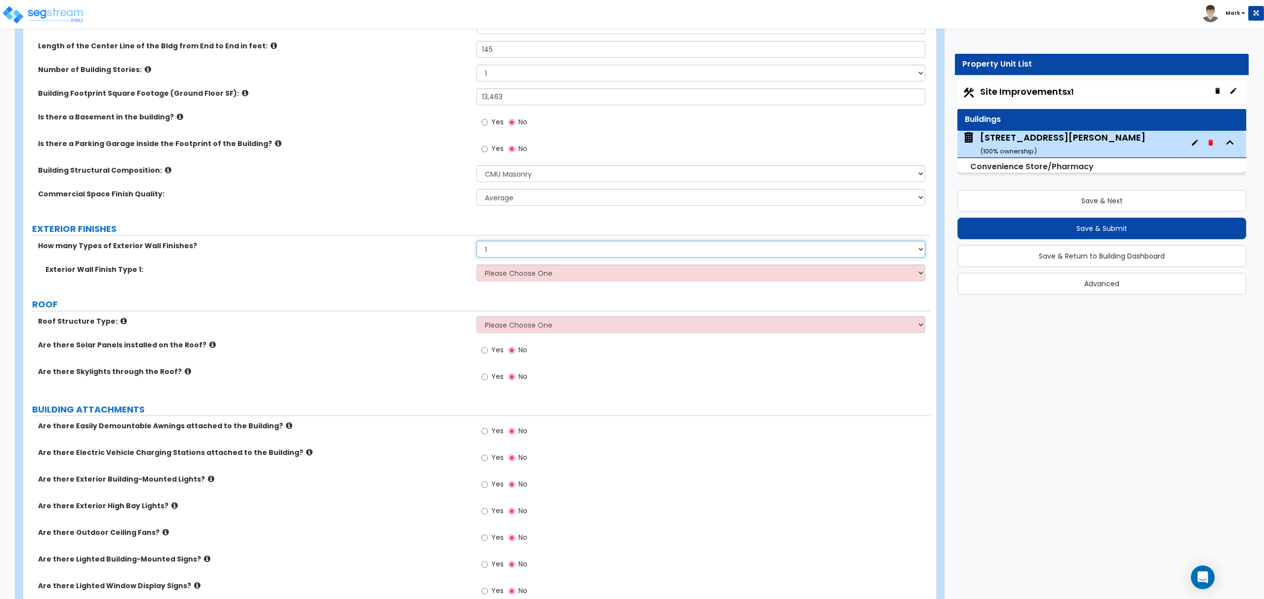
select select "0"
click at [477, 242] on select "None 1 2 3" at bounding box center [701, 249] width 448 height 17
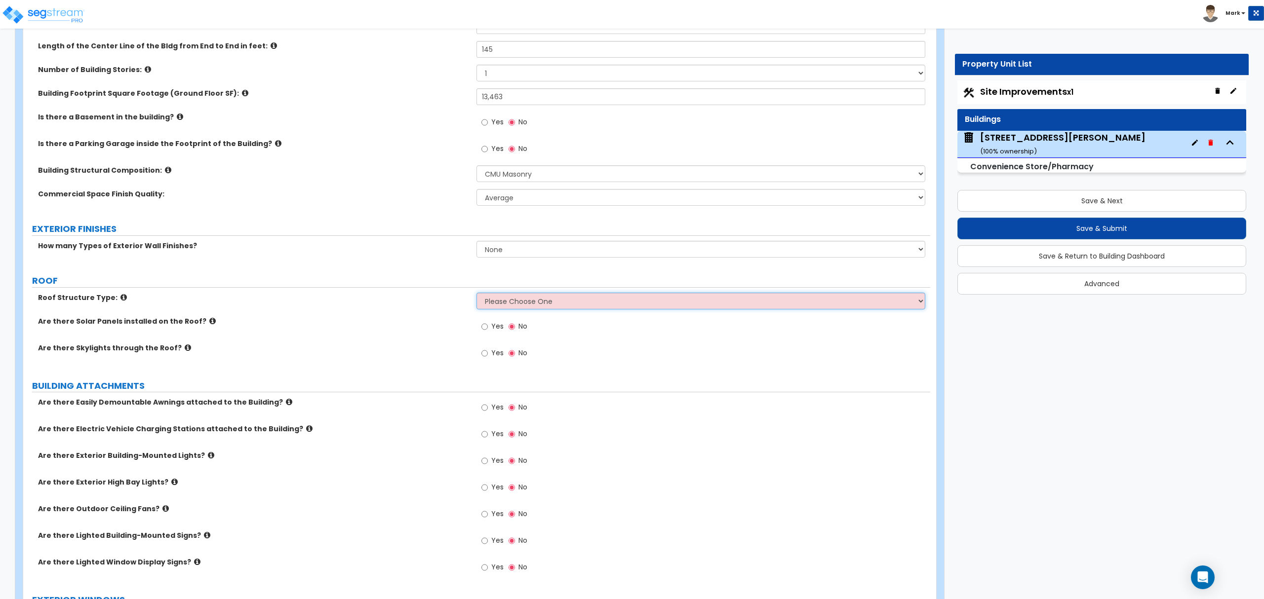
click at [551, 303] on select "Please Choose One Gable Roof Flat Roof Hybrid Gable & Flat Roof" at bounding box center [701, 301] width 448 height 17
select select "2"
click at [477, 294] on select "Please Choose One Gable Roof Flat Roof Hybrid Gable & Flat Roof" at bounding box center [701, 301] width 448 height 17
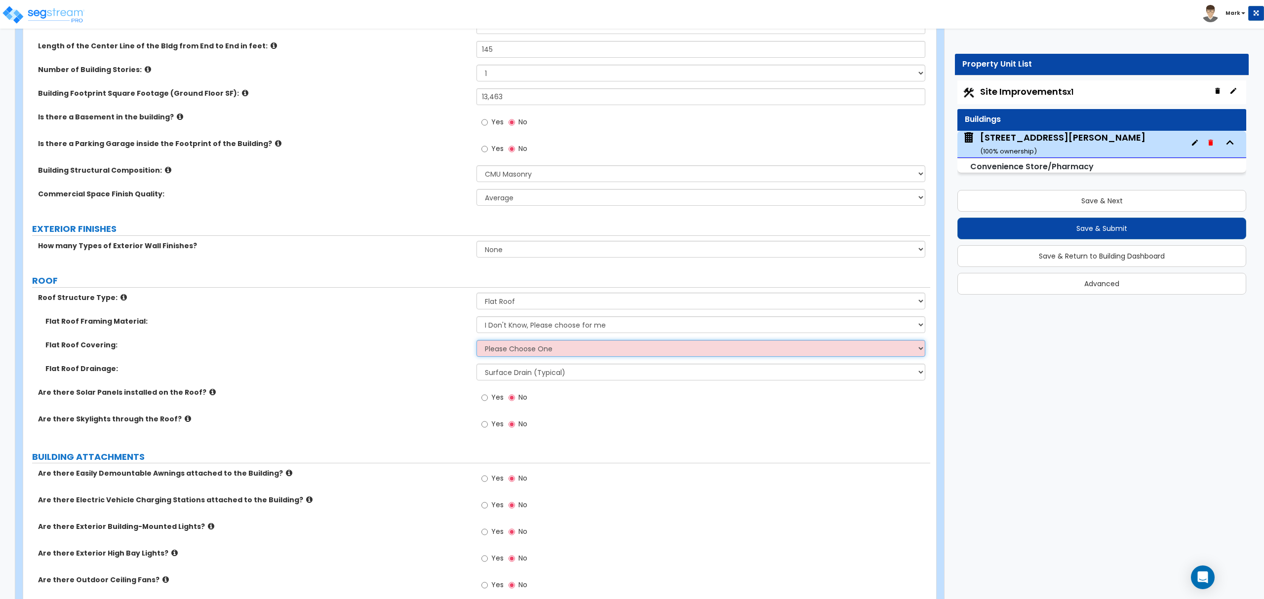
click at [544, 352] on select "Please Choose One Rolled Asphalt PVC Membrane Plastic (EPDM) Membrane Asphalt F…" at bounding box center [701, 348] width 448 height 17
click at [660, 342] on select "Please Choose One Rolled Asphalt PVC Membrane Plastic (EPDM) Membrane Asphalt F…" at bounding box center [701, 348] width 448 height 17
click at [539, 350] on select "Please Choose One Rolled Asphalt PVC Membrane Plastic (EPDM) Membrane Asphalt F…" at bounding box center [701, 348] width 448 height 17
select select "2"
click at [477, 341] on select "Please Choose One Rolled Asphalt PVC Membrane Plastic (EPDM) Membrane Asphalt F…" at bounding box center [701, 348] width 448 height 17
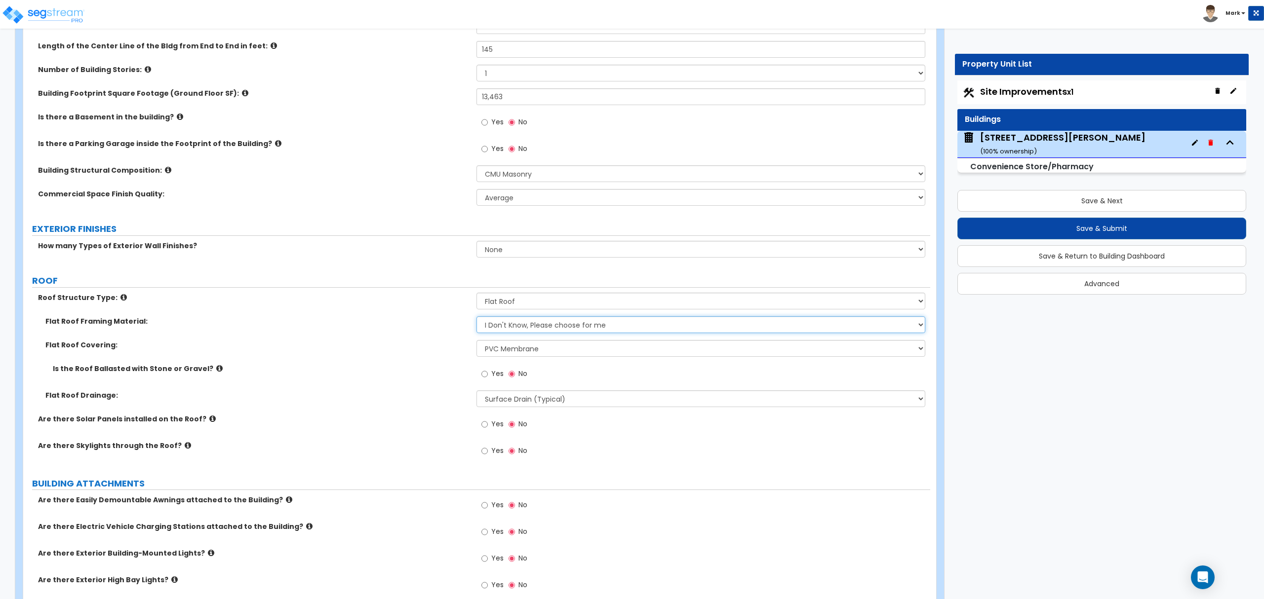
click at [545, 326] on select "I Don't Know, Please choose for me Metal Wood" at bounding box center [701, 325] width 448 height 17
select select "2"
click at [477, 318] on select "I Don't Know, Please choose for me Metal Wood" at bounding box center [701, 325] width 448 height 17
click at [216, 366] on icon at bounding box center [219, 368] width 6 height 7
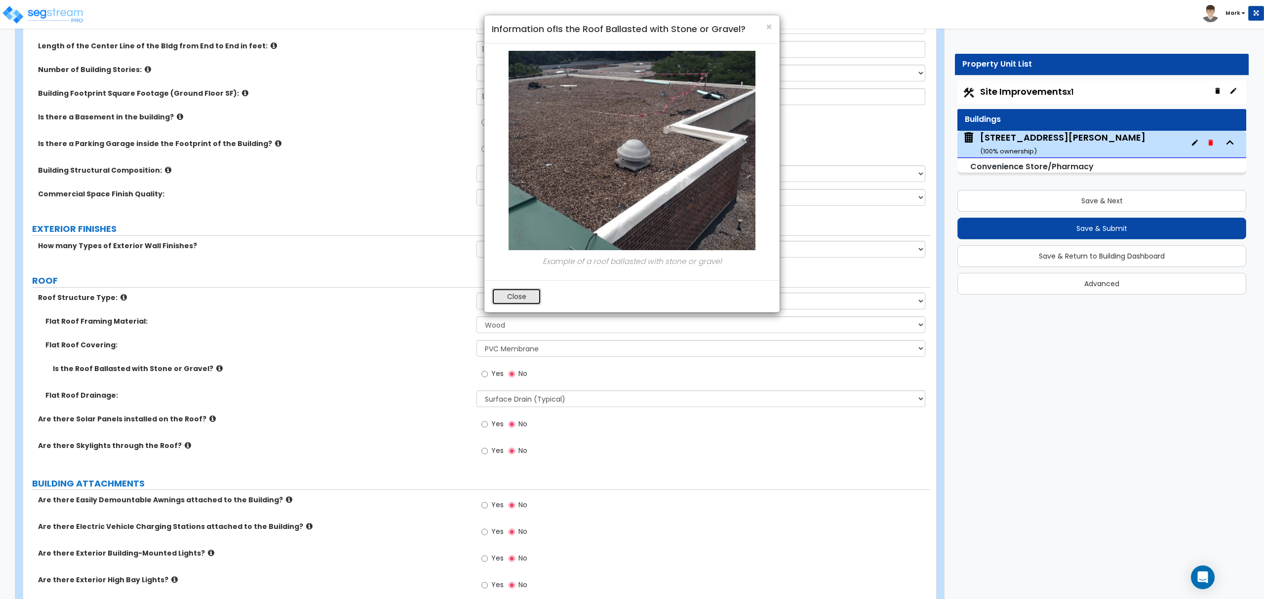
click at [520, 300] on button "Close" at bounding box center [516, 296] width 49 height 17
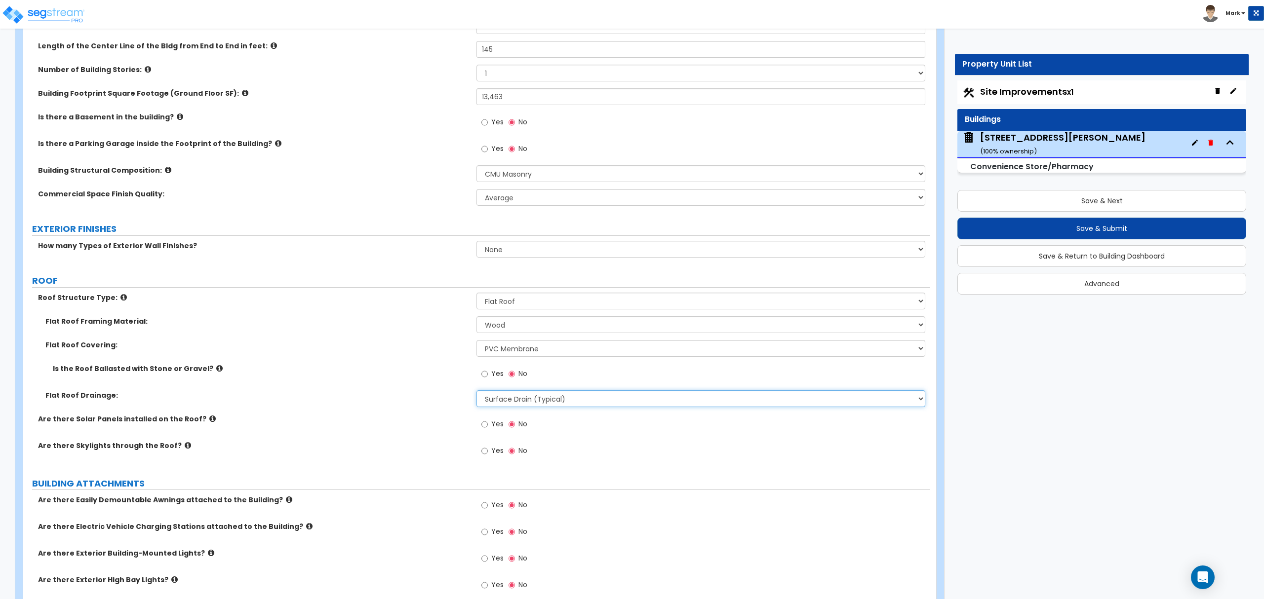
click at [538, 403] on select "Surface Drain (Typical) Gutters Downspout Only" at bounding box center [701, 399] width 448 height 17
click at [383, 362] on div "Flat Roof Covering: Please Choose One Rolled Asphalt PVC Membrane Plastic (EPDM…" at bounding box center [476, 352] width 907 height 24
click at [512, 405] on select "Surface Drain (Typical) Gutters Downspout Only" at bounding box center [701, 399] width 448 height 17
click at [477, 392] on select "Surface Drain (Typical) Gutters Downspout Only" at bounding box center [701, 399] width 448 height 17
drag, startPoint x: 516, startPoint y: 400, endPoint x: 516, endPoint y: 405, distance: 5.4
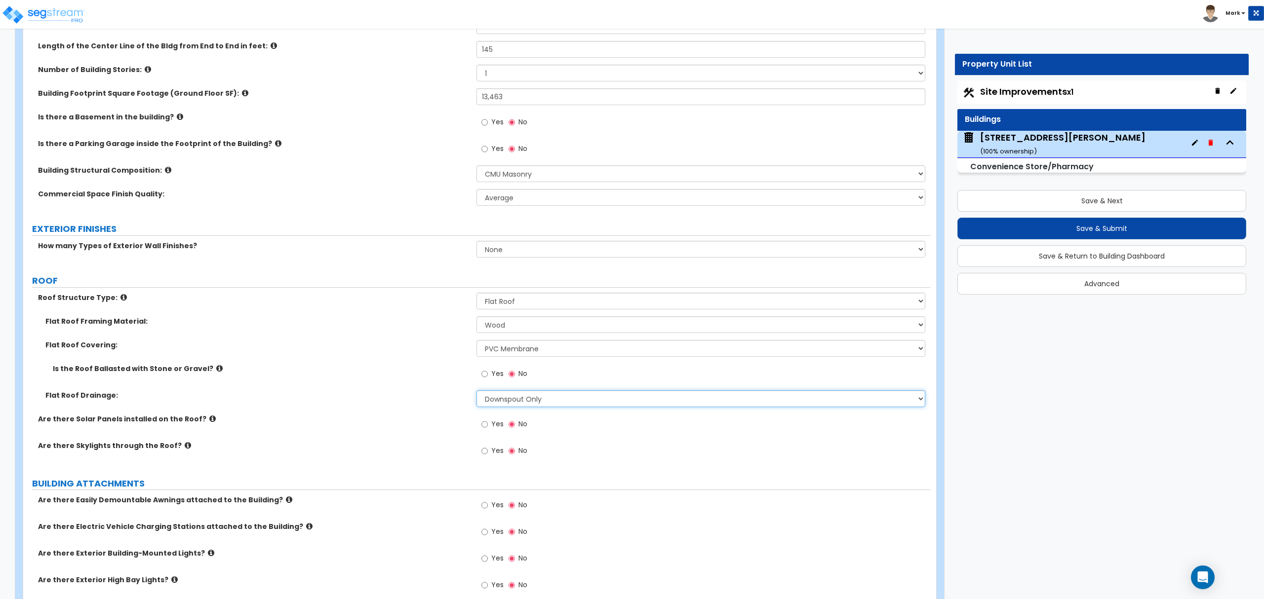
click at [516, 400] on select "Surface Drain (Typical) Gutters Downspout Only" at bounding box center [701, 399] width 448 height 17
click at [477, 392] on select "Surface Drain (Typical) Gutters Downspout Only" at bounding box center [701, 399] width 448 height 17
click at [505, 406] on select "Surface Drain (Typical) Gutters Downspout Only" at bounding box center [701, 399] width 448 height 17
click at [507, 401] on select "Surface Drain (Typical) Gutters Downspout Only" at bounding box center [701, 399] width 448 height 17
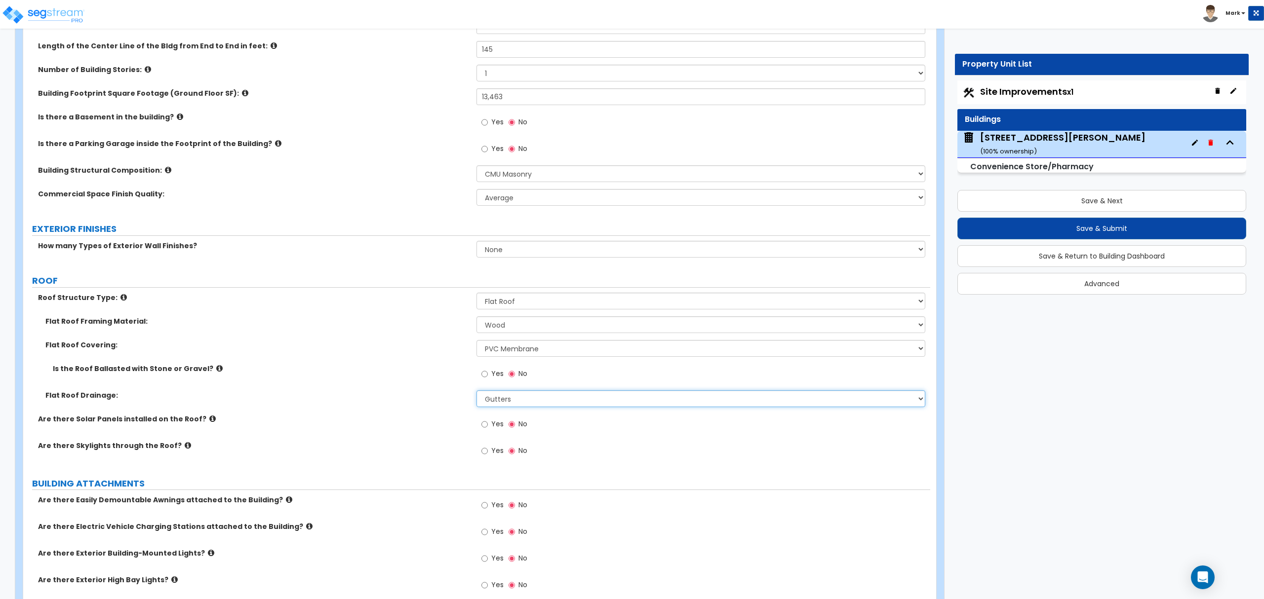
click at [477, 392] on select "Surface Drain (Typical) Gutters Downspout Only" at bounding box center [701, 399] width 448 height 17
click at [506, 409] on div "Flat Roof Drainage: Surface Drain (Typical) Gutters Downspout Only" at bounding box center [476, 403] width 907 height 24
click at [502, 396] on select "Surface Drain (Typical) Gutters Downspout Only" at bounding box center [701, 399] width 448 height 17
select select "0"
click at [477, 392] on select "Surface Drain (Typical) Gutters Downspout Only" at bounding box center [701, 399] width 448 height 17
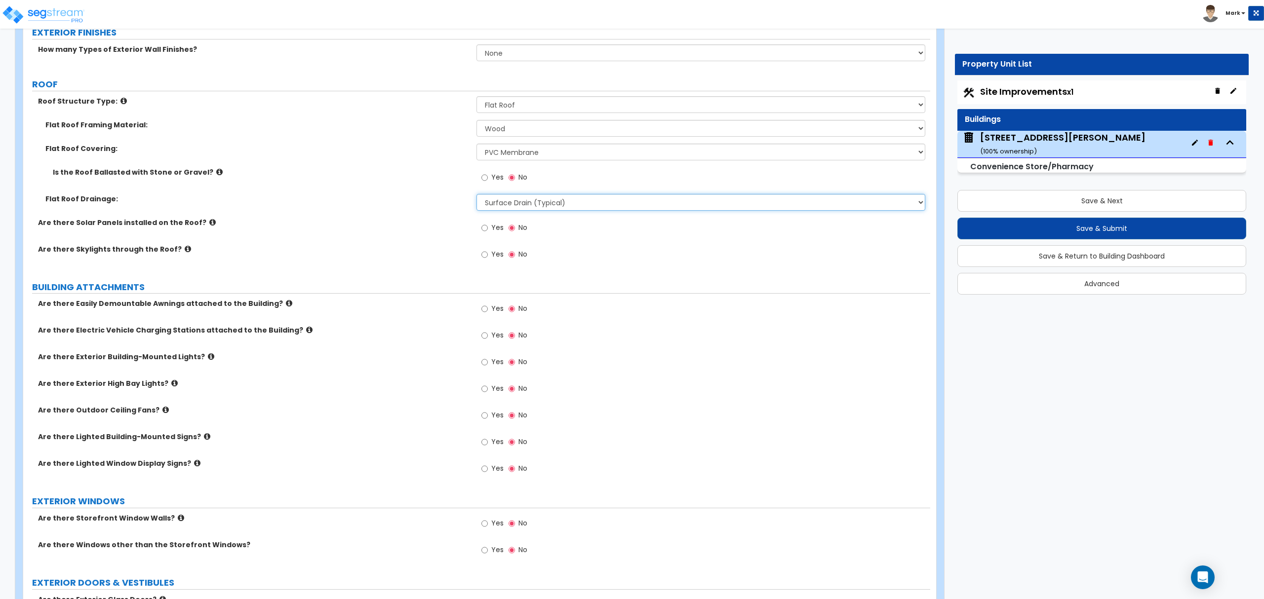
scroll to position [395, 0]
click at [286, 305] on icon at bounding box center [289, 302] width 6 height 7
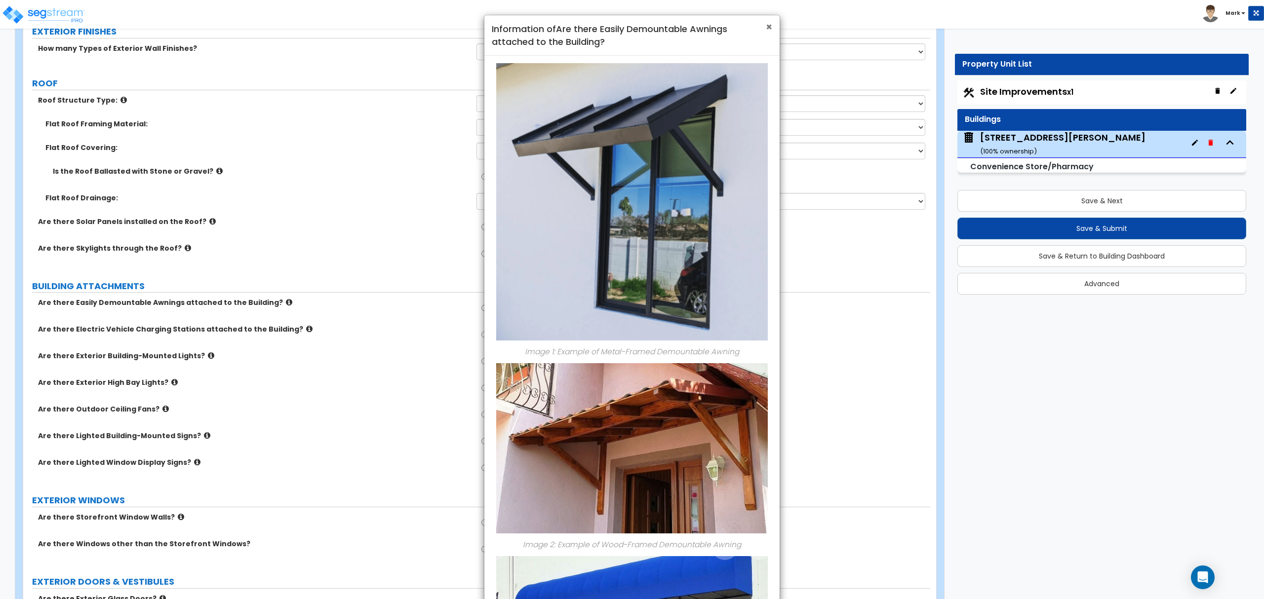
drag, startPoint x: 767, startPoint y: 30, endPoint x: 729, endPoint y: 55, distance: 46.0
click at [767, 30] on span "×" at bounding box center [769, 27] width 6 height 14
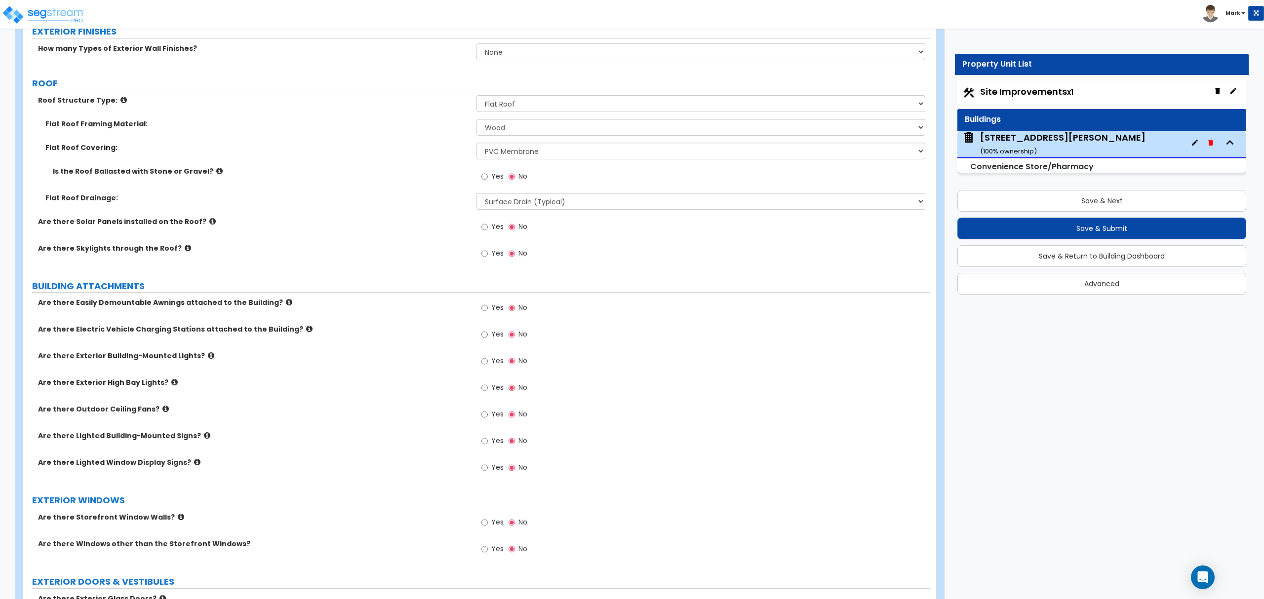
click at [208, 358] on icon at bounding box center [211, 355] width 6 height 7
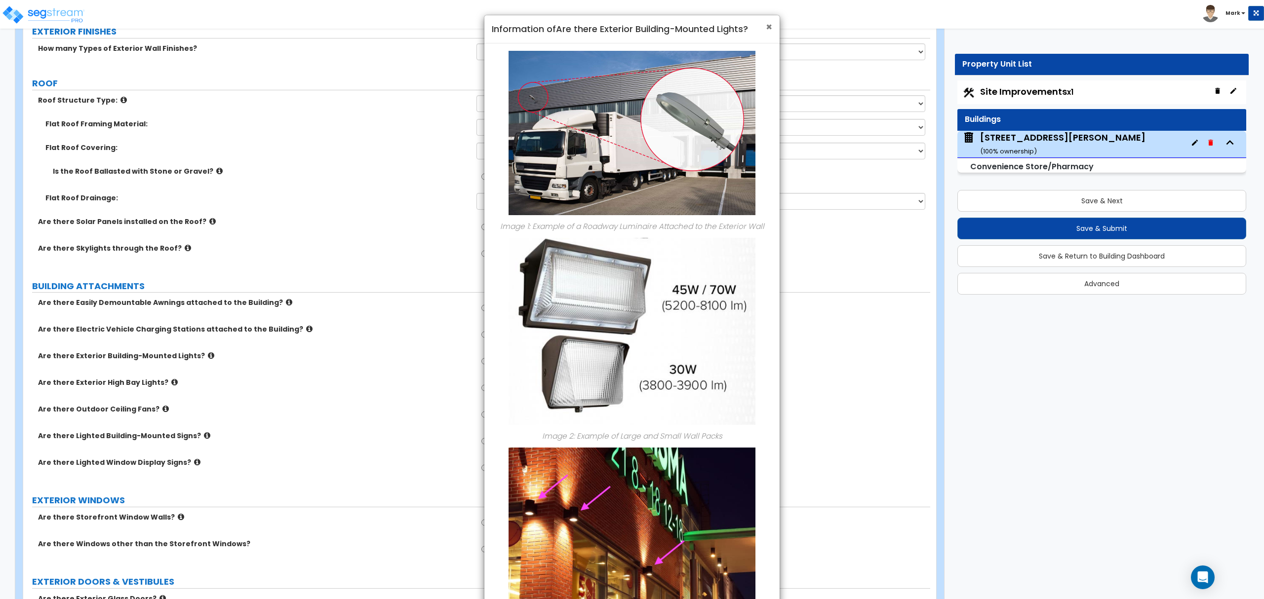
click at [770, 28] on span "×" at bounding box center [769, 27] width 6 height 14
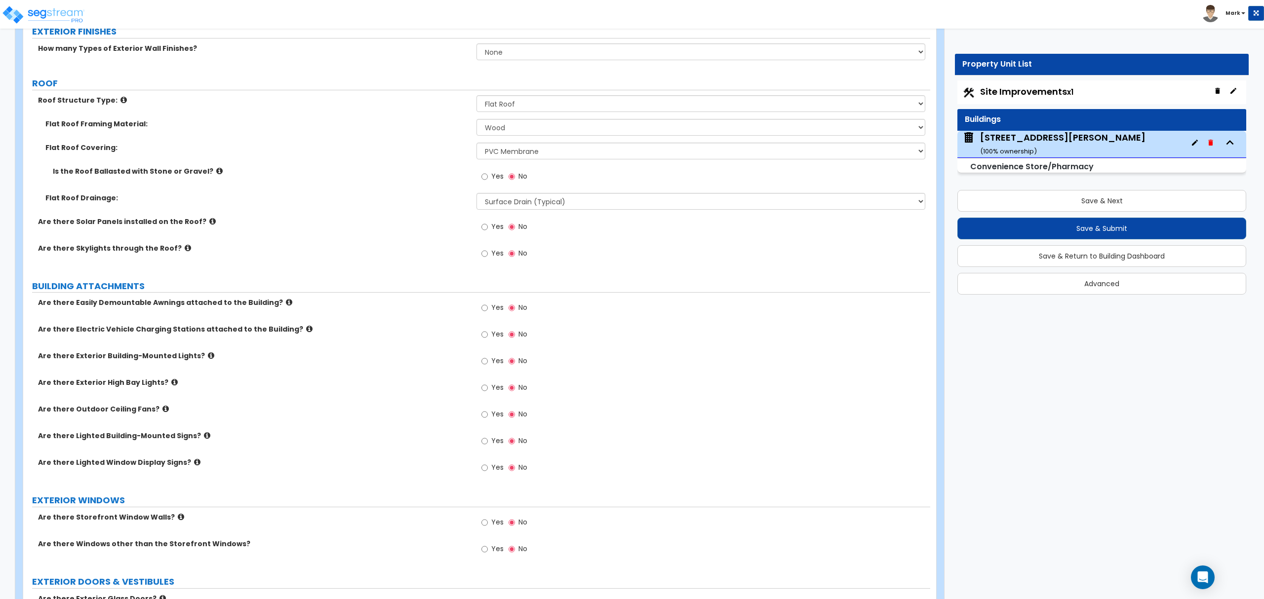
click at [492, 360] on span "Yes" at bounding box center [497, 361] width 12 height 10
click at [488, 360] on input "Yes" at bounding box center [484, 361] width 6 height 11
radio input "true"
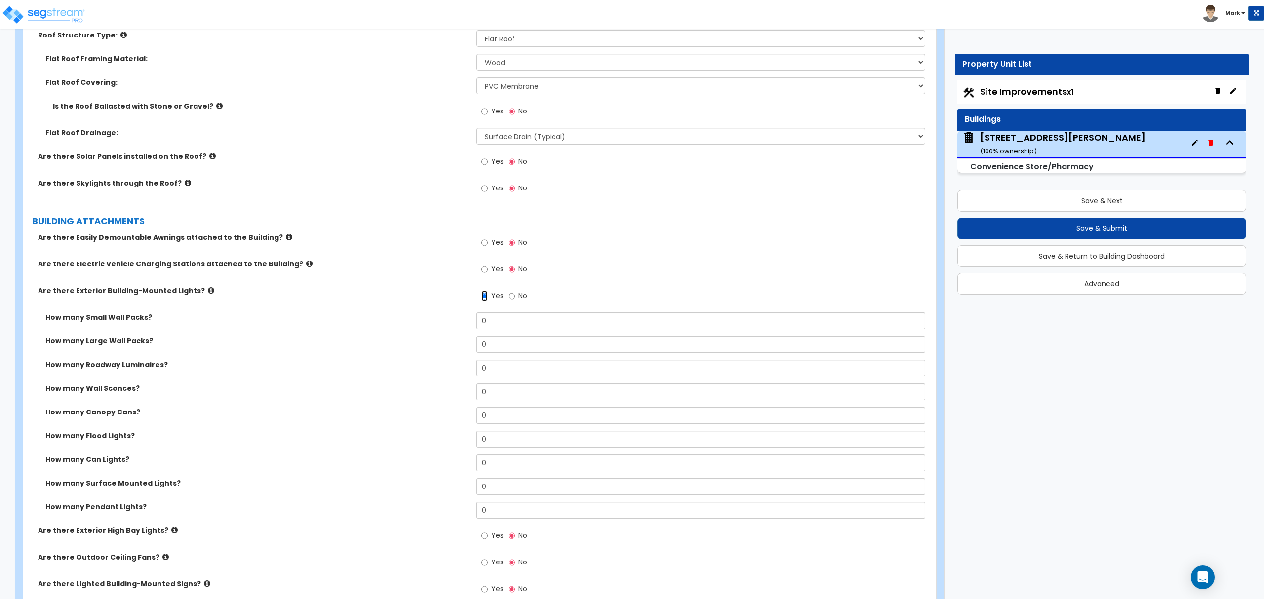
scroll to position [461, 0]
click at [508, 438] on input "0" at bounding box center [701, 439] width 448 height 17
click at [508, 439] on input "0" at bounding box center [701, 439] width 448 height 17
type input "1"
click at [506, 322] on input "0" at bounding box center [701, 320] width 448 height 17
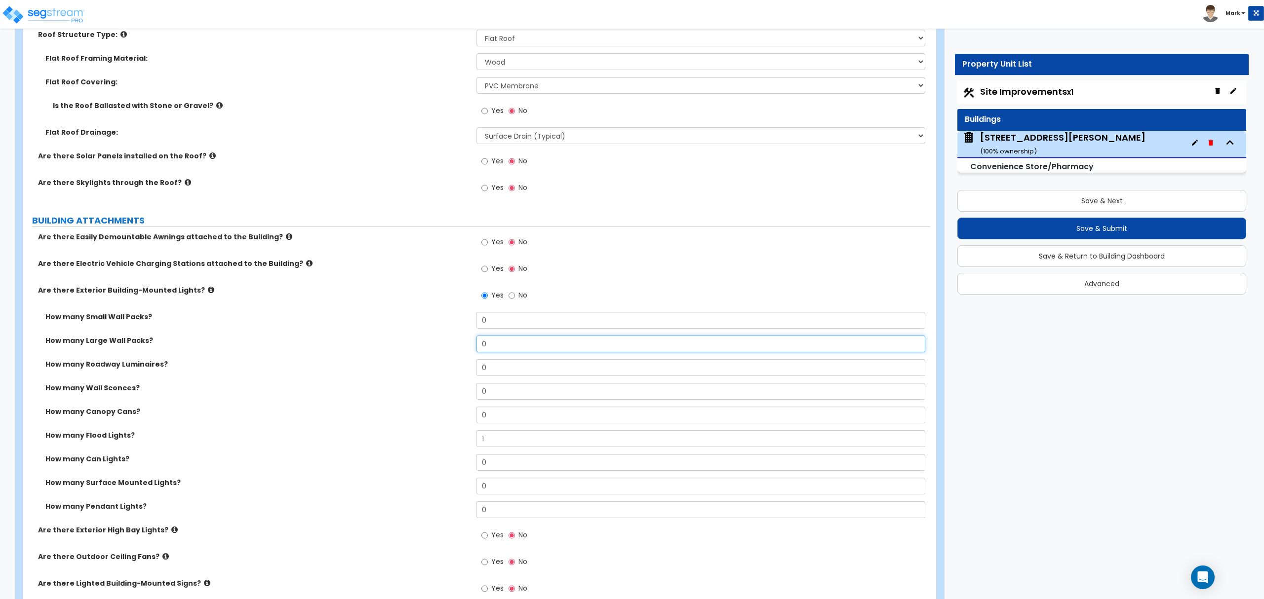
click at [508, 338] on input "0" at bounding box center [701, 344] width 448 height 17
click at [509, 338] on input "0" at bounding box center [701, 344] width 448 height 17
type input "3"
click at [379, 348] on div "How many Large Wall Packs? 3" at bounding box center [476, 348] width 907 height 24
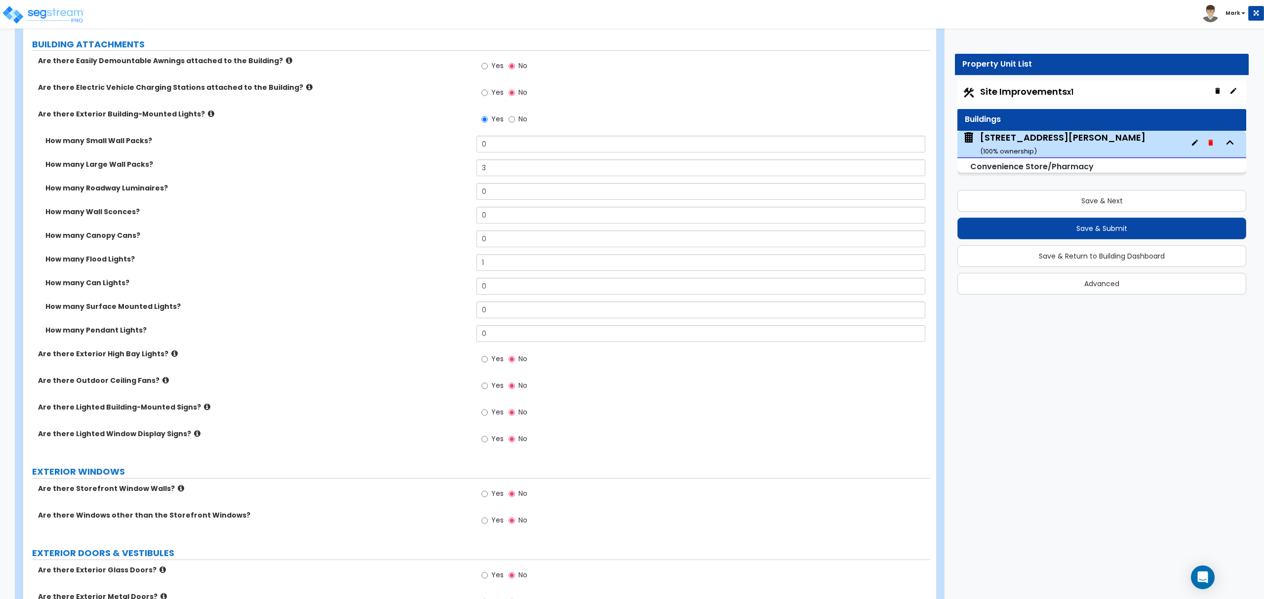
scroll to position [658, 0]
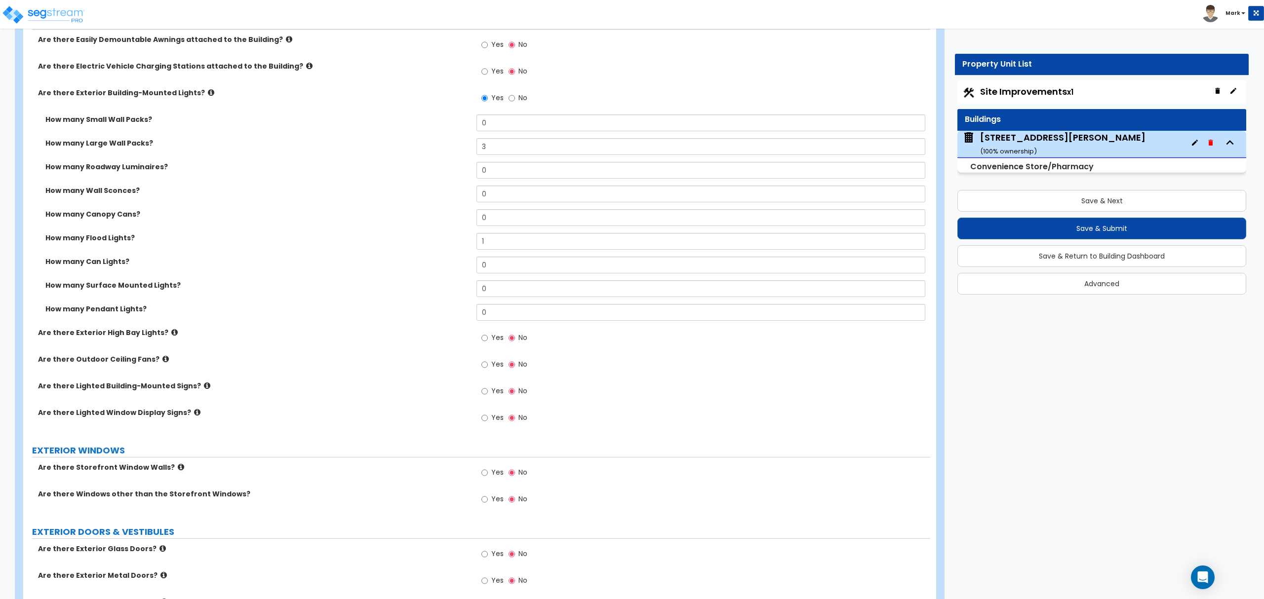
click at [204, 387] on icon at bounding box center [207, 385] width 6 height 7
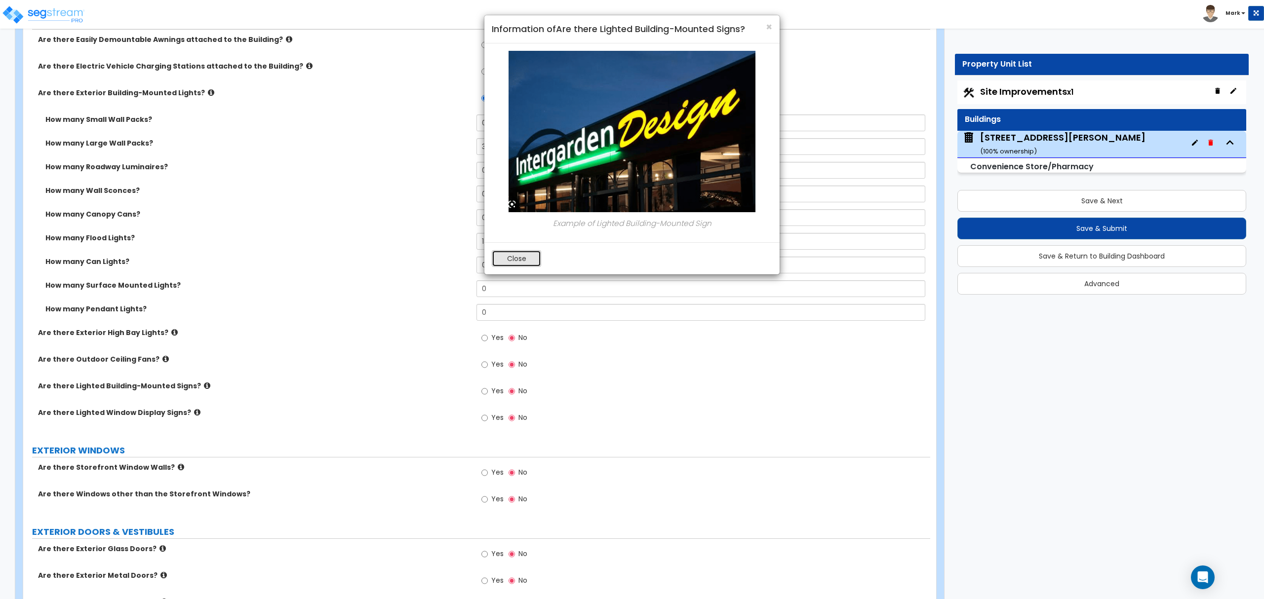
click at [525, 262] on button "Close" at bounding box center [516, 258] width 49 height 17
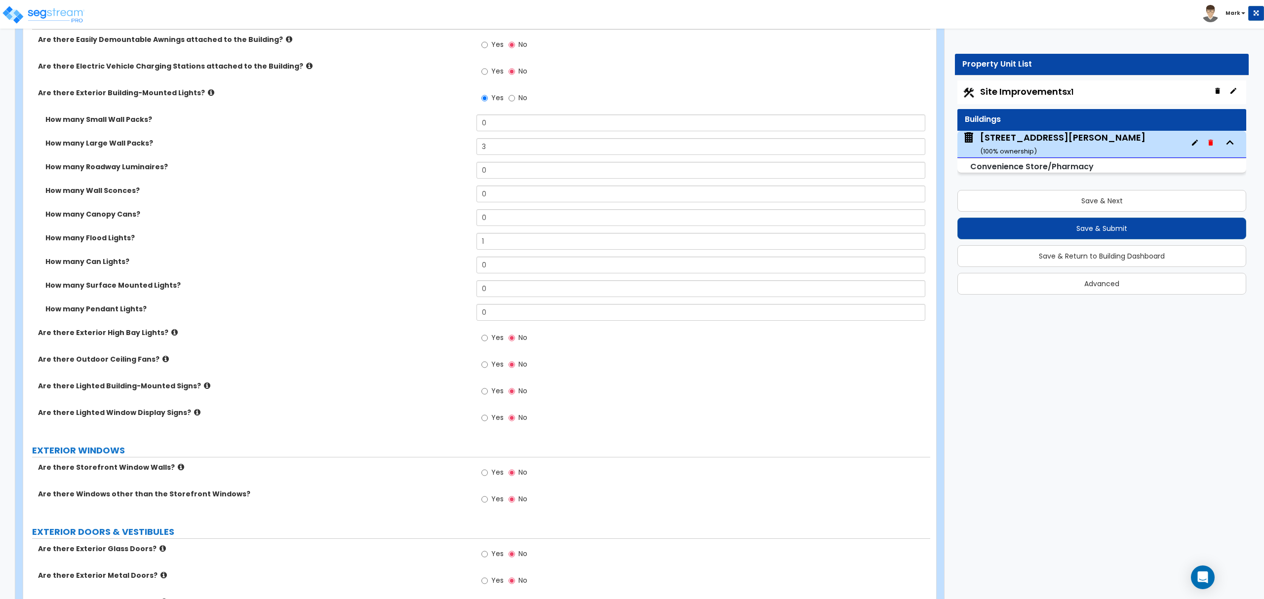
click at [204, 385] on icon at bounding box center [207, 385] width 6 height 7
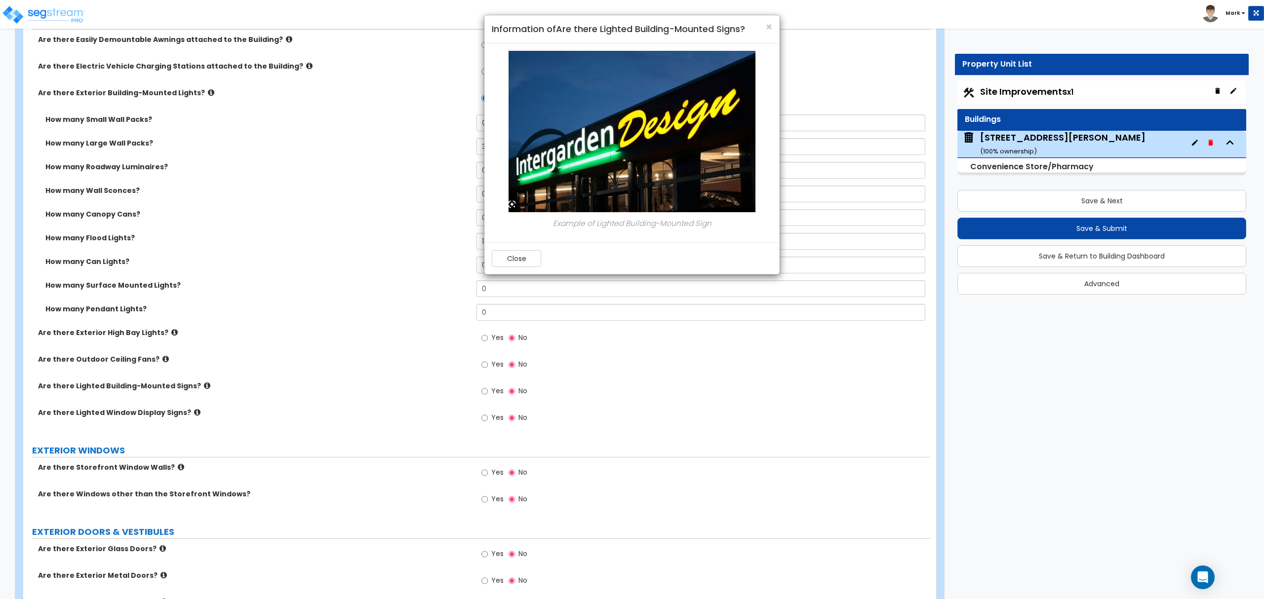
click at [521, 269] on div "Close" at bounding box center [631, 258] width 295 height 32
click at [521, 261] on button "Close" at bounding box center [516, 258] width 49 height 17
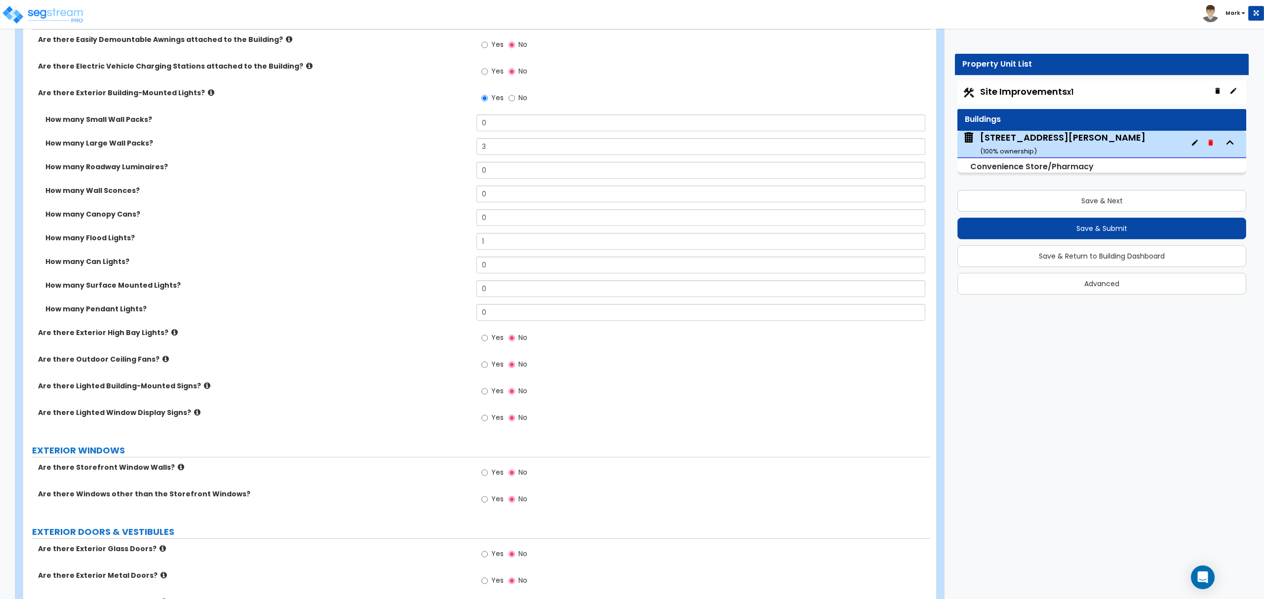
click at [171, 336] on icon at bounding box center [174, 332] width 6 height 7
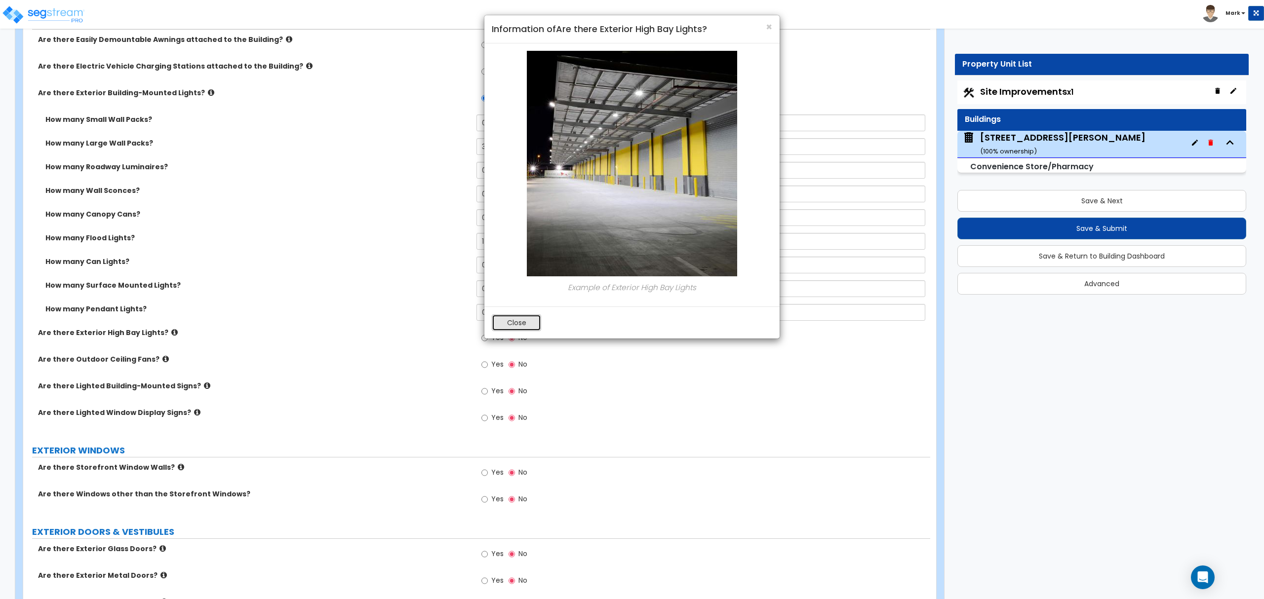
click at [509, 330] on button "Close" at bounding box center [516, 323] width 49 height 17
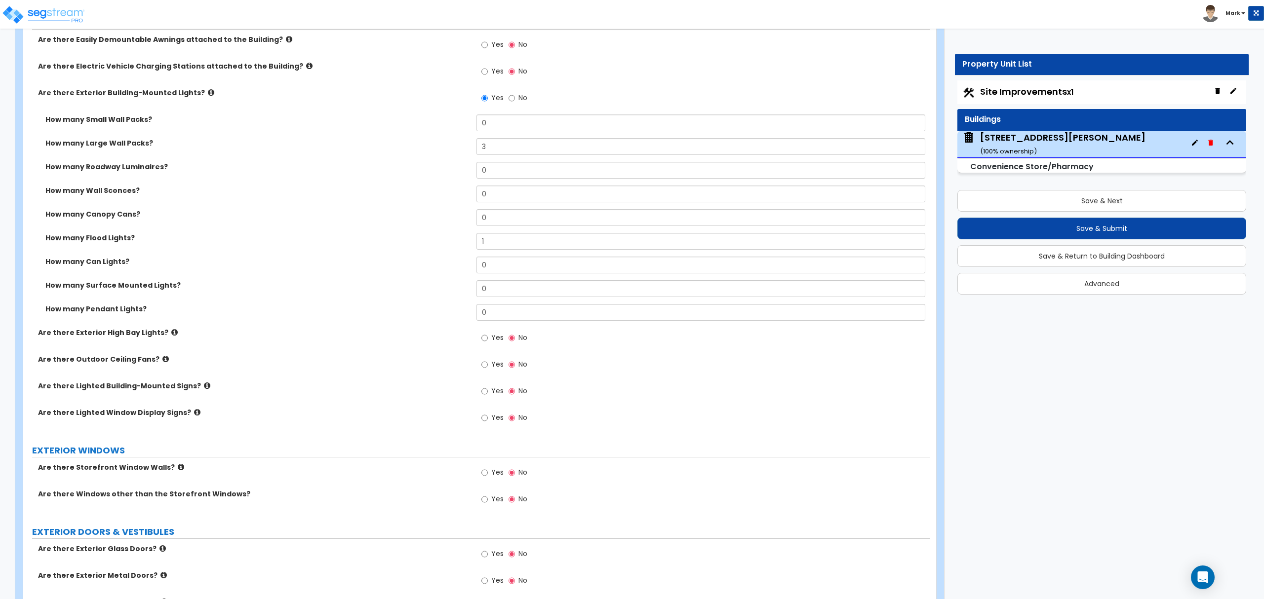
click at [204, 387] on icon at bounding box center [207, 385] width 6 height 7
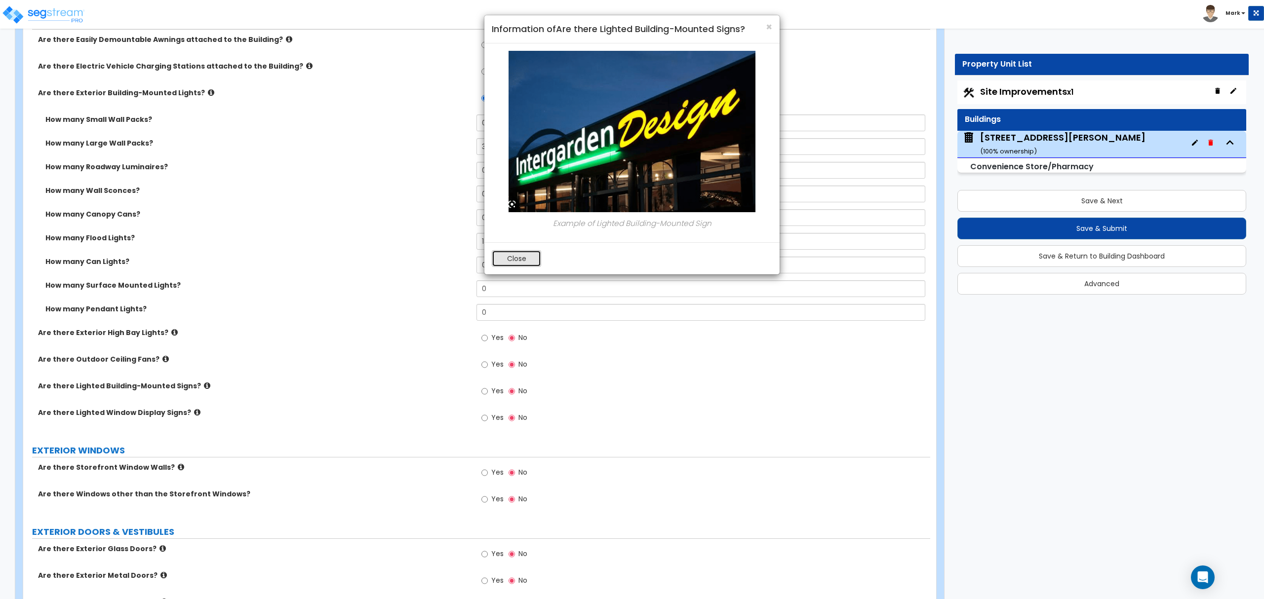
click at [534, 257] on button "Close" at bounding box center [516, 258] width 49 height 17
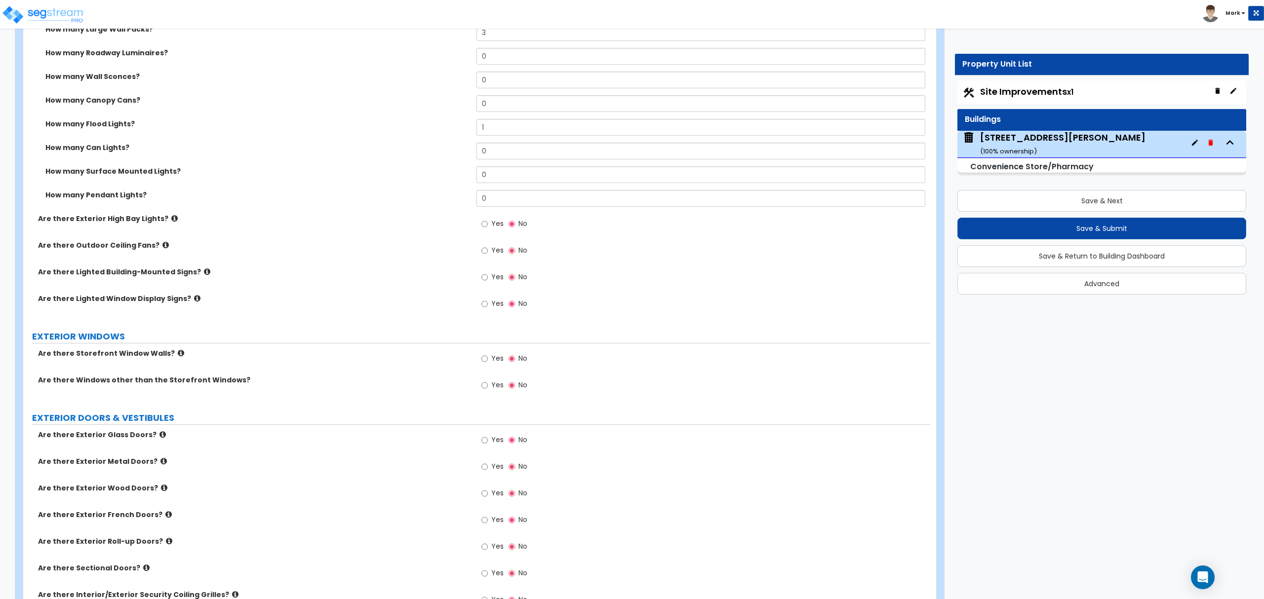
scroll to position [790, 0]
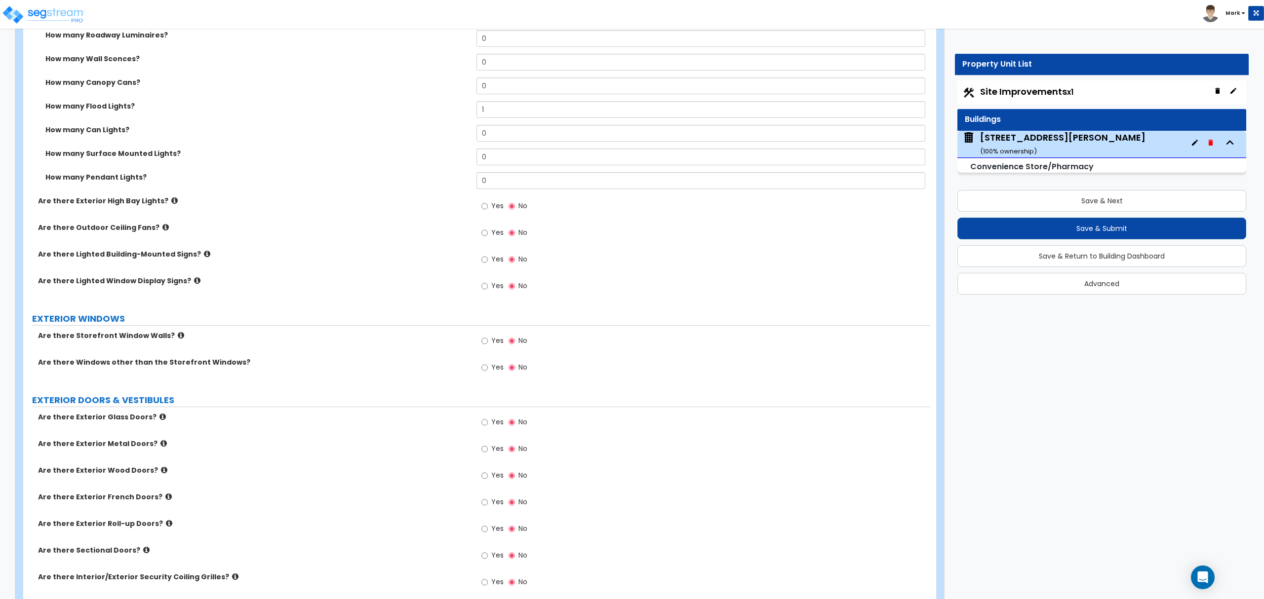
click at [480, 368] on div "Yes No" at bounding box center [505, 369] width 56 height 23
click at [484, 376] on label "Yes" at bounding box center [492, 368] width 22 height 17
click at [484, 373] on input "Yes" at bounding box center [484, 367] width 6 height 11
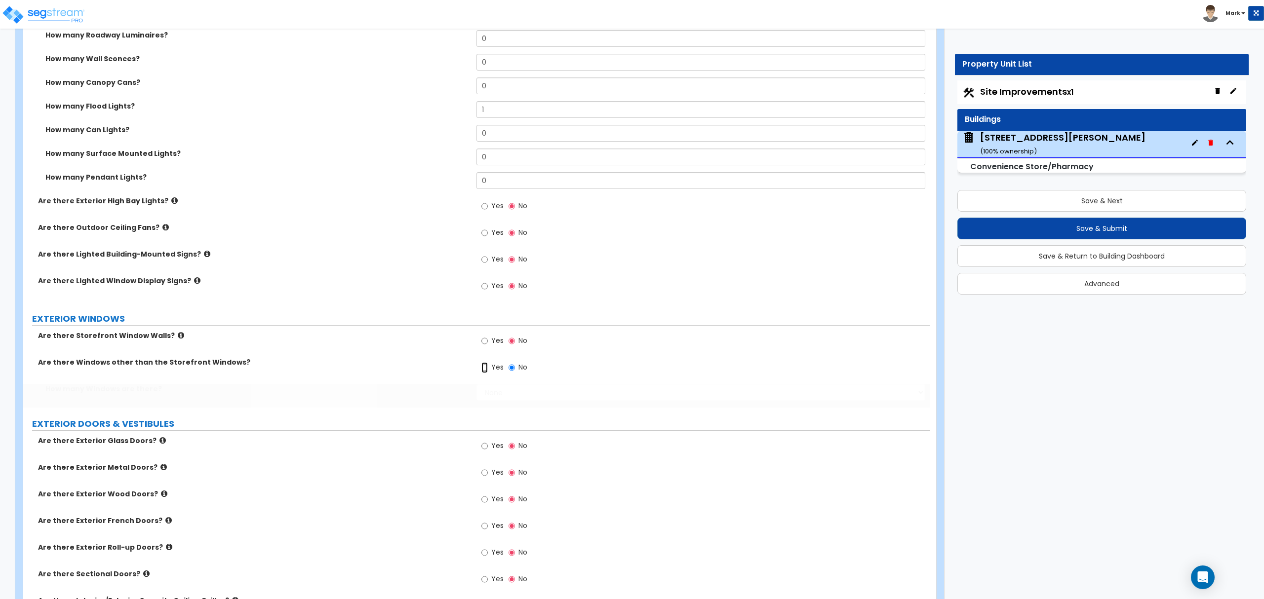
radio input "true"
click at [493, 388] on select "None I want to enter a Percentage of the Exterior Windows I want to enter the N…" at bounding box center [701, 392] width 448 height 17
select select "2"
click at [477, 386] on select "None I want to enter a Percentage of the Exterior Windows I want to enter the N…" at bounding box center [701, 392] width 448 height 17
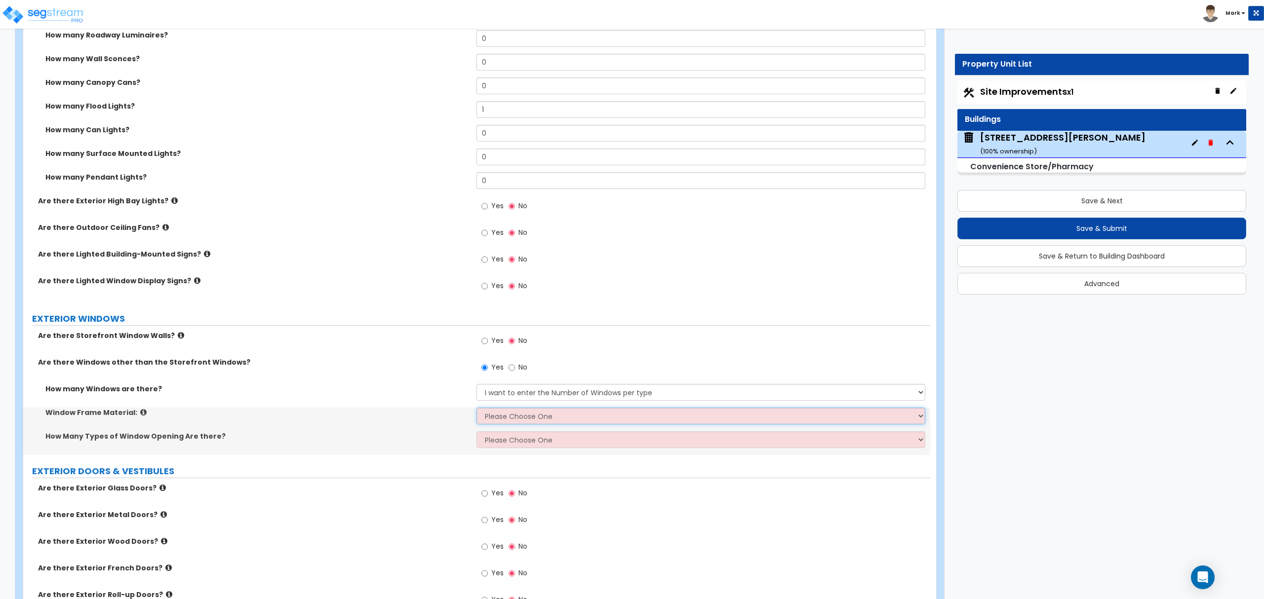
click at [513, 421] on select "Please Choose One Vinyl Aluminum Wood" at bounding box center [701, 416] width 448 height 17
select select "1"
click at [477, 409] on select "Please Choose One Vinyl Aluminum Wood" at bounding box center [701, 416] width 448 height 17
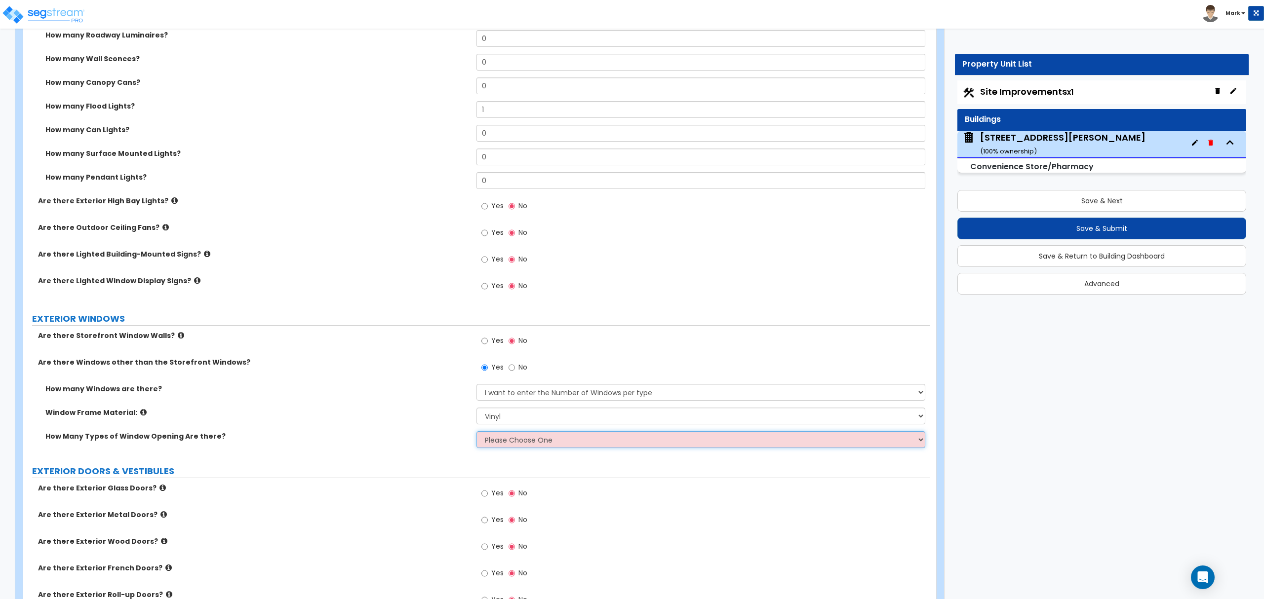
click at [511, 445] on select "Please Choose One 1 2 3 4" at bounding box center [701, 440] width 448 height 17
select select "1"
click at [477, 433] on select "Please Choose One 1 2 3 4" at bounding box center [701, 440] width 448 height 17
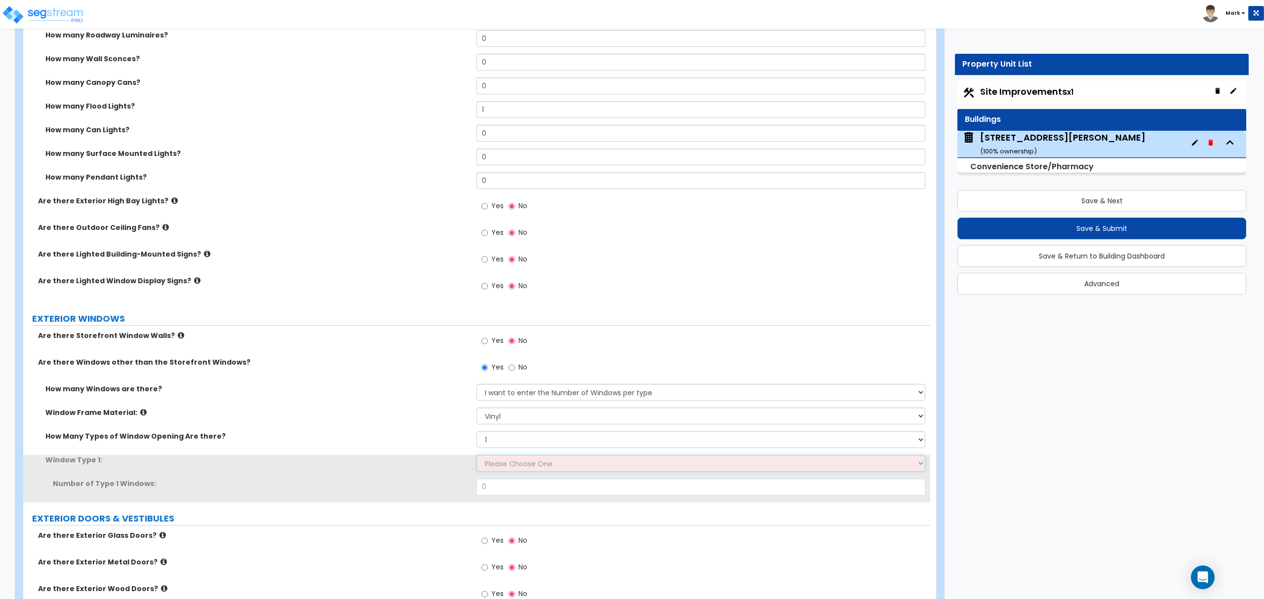
click at [511, 465] on select "Please Choose One Sliding Picture/Fixed Double/Single Hung Awning Swing" at bounding box center [701, 463] width 448 height 17
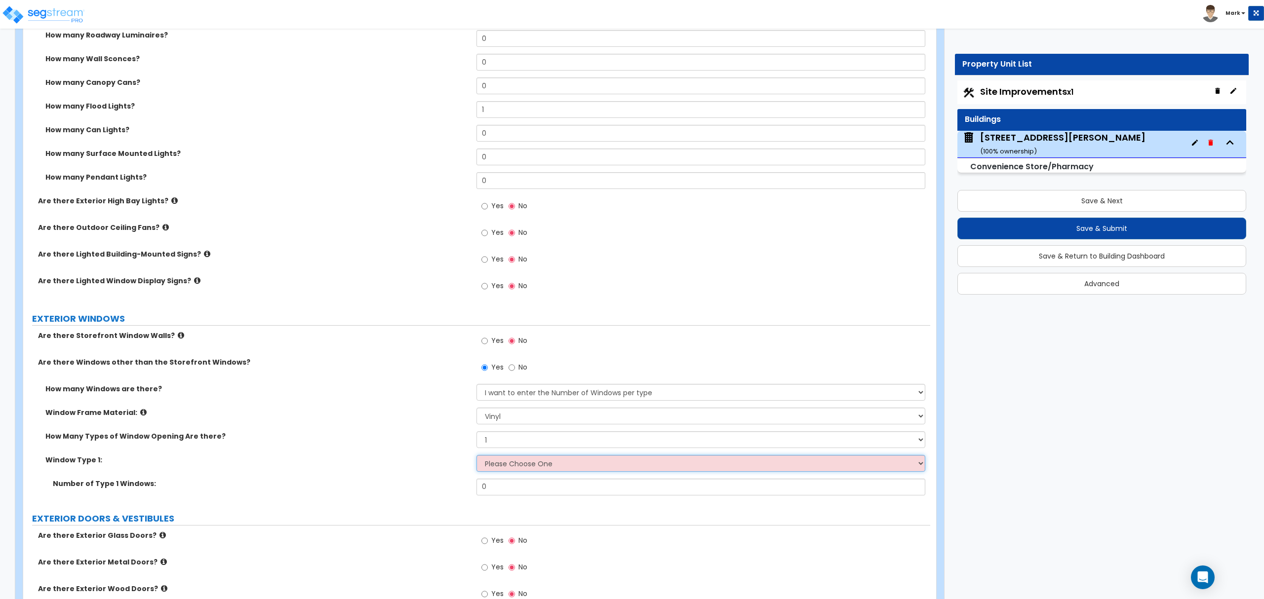
select select "2"
click at [477, 457] on select "Please Choose One Sliding Picture/Fixed Double/Single Hung Awning Swing" at bounding box center [701, 463] width 448 height 17
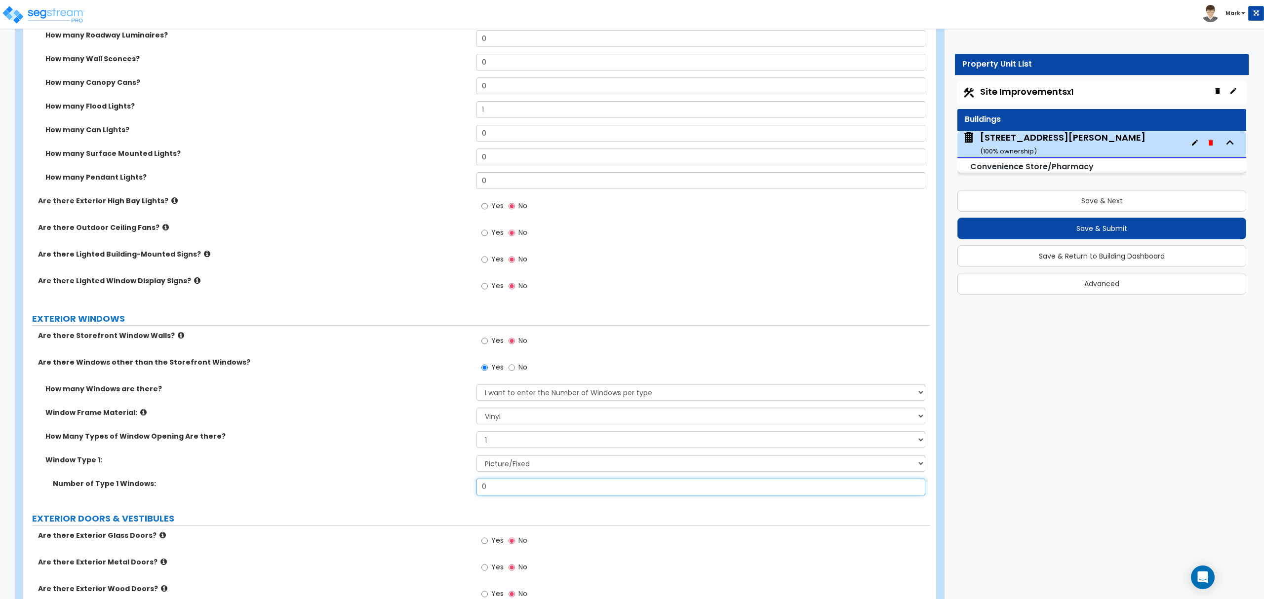
click at [548, 494] on input "0" at bounding box center [701, 487] width 448 height 17
type input "16"
click at [506, 447] on select "Please Choose One 1 2 3 4" at bounding box center [701, 440] width 448 height 17
select select "2"
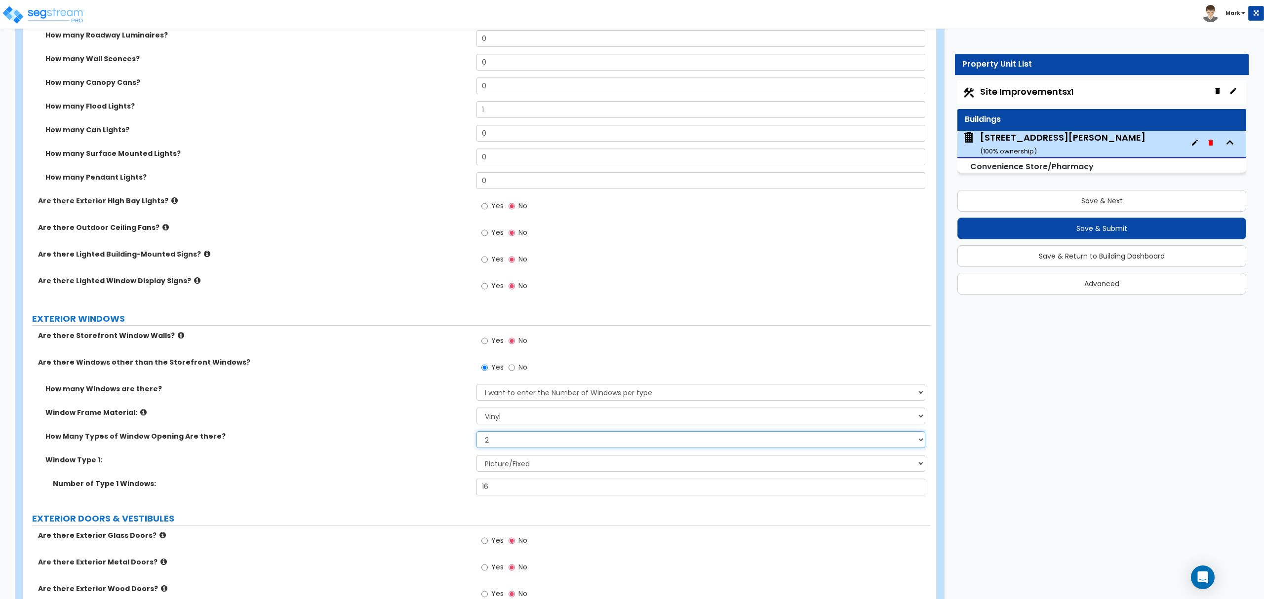
click at [477, 433] on select "Please Choose One 1 2 3 4" at bounding box center [701, 440] width 448 height 17
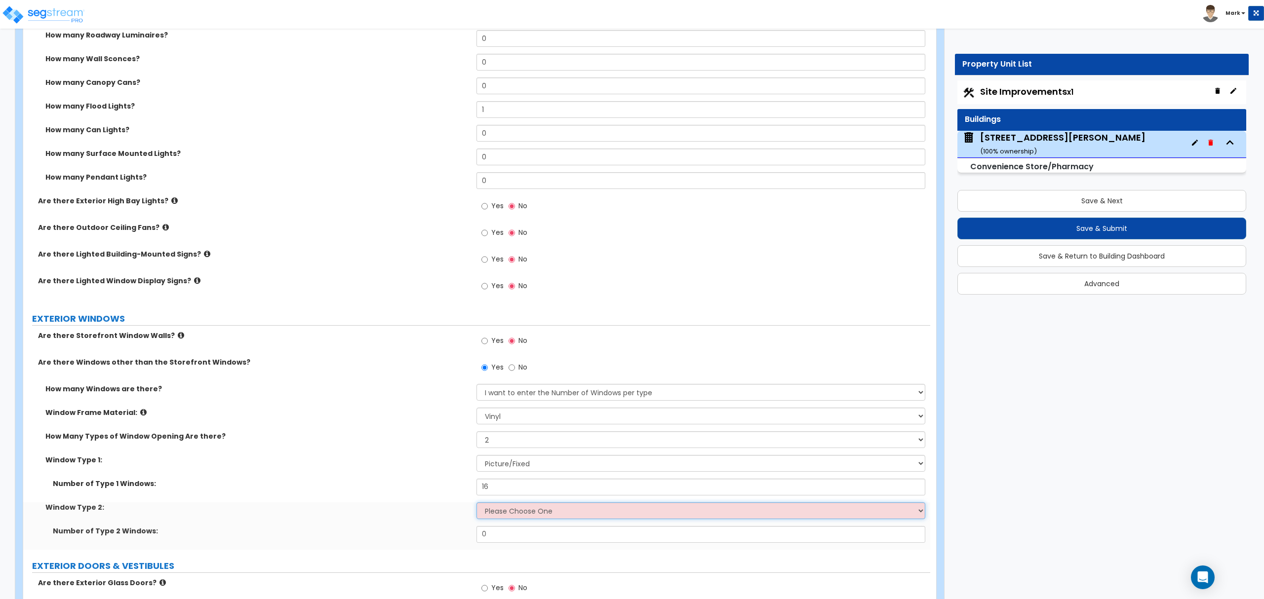
click at [509, 514] on select "Please Choose One Sliding Picture/Fixed Double/Single Hung Awning Swing" at bounding box center [701, 511] width 448 height 17
select select "1"
click at [477, 504] on select "Please Choose One Sliding Picture/Fixed Double/Single Hung Awning Swing" at bounding box center [701, 511] width 448 height 17
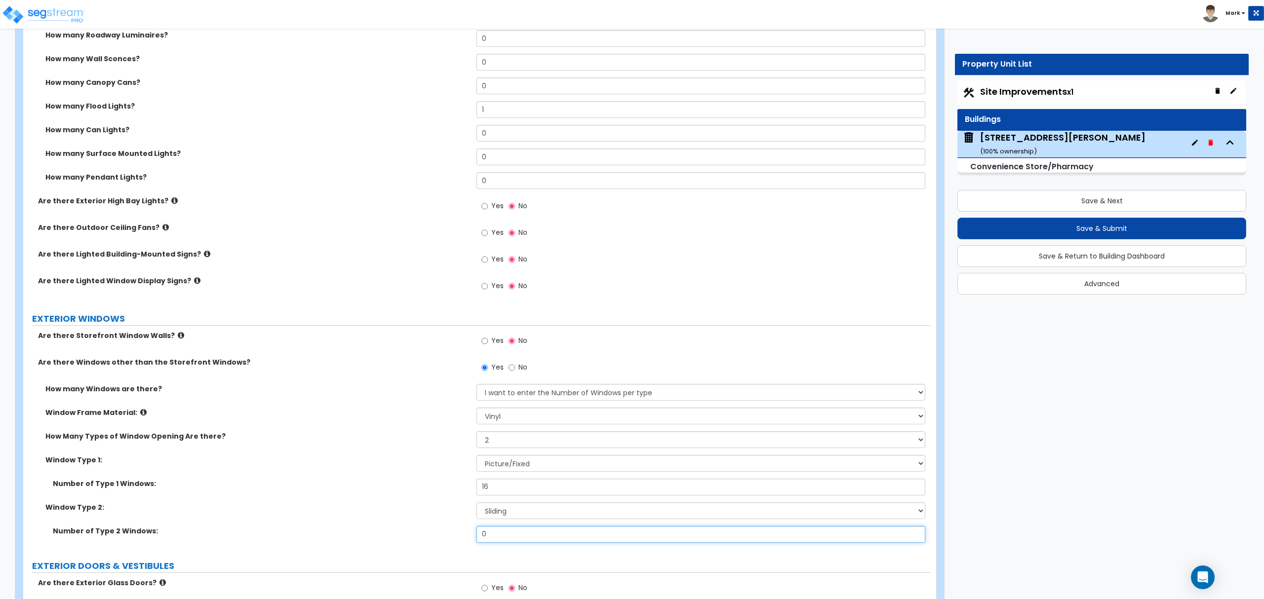
click at [523, 540] on input "0" at bounding box center [701, 534] width 448 height 17
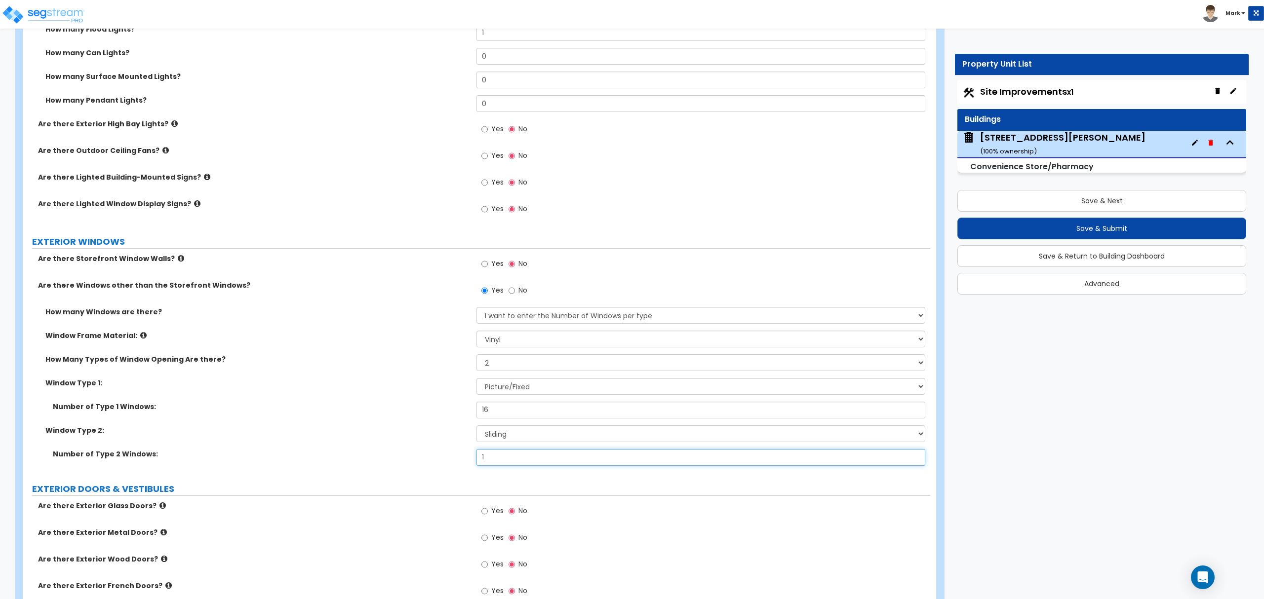
scroll to position [988, 0]
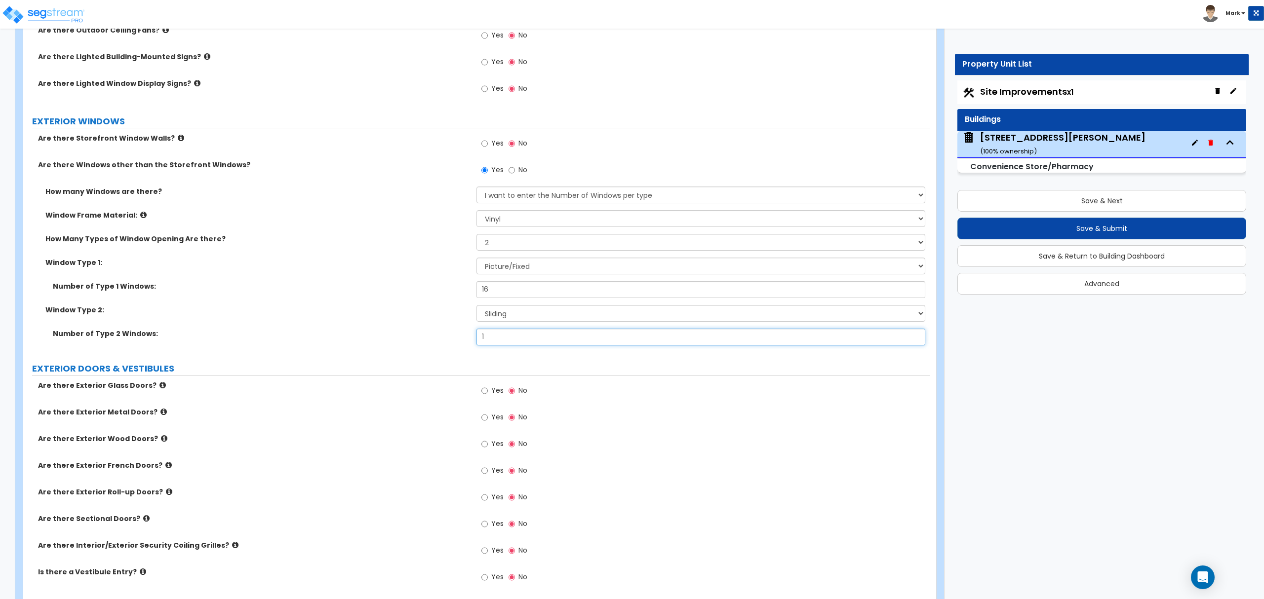
type input "1"
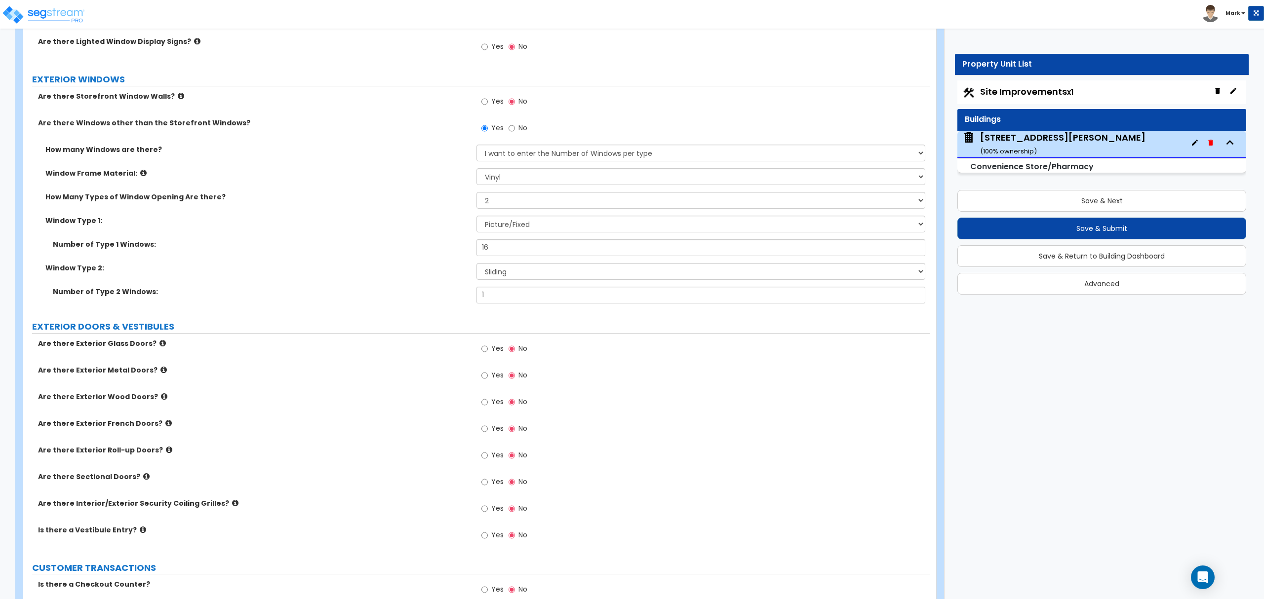
scroll to position [1053, 0]
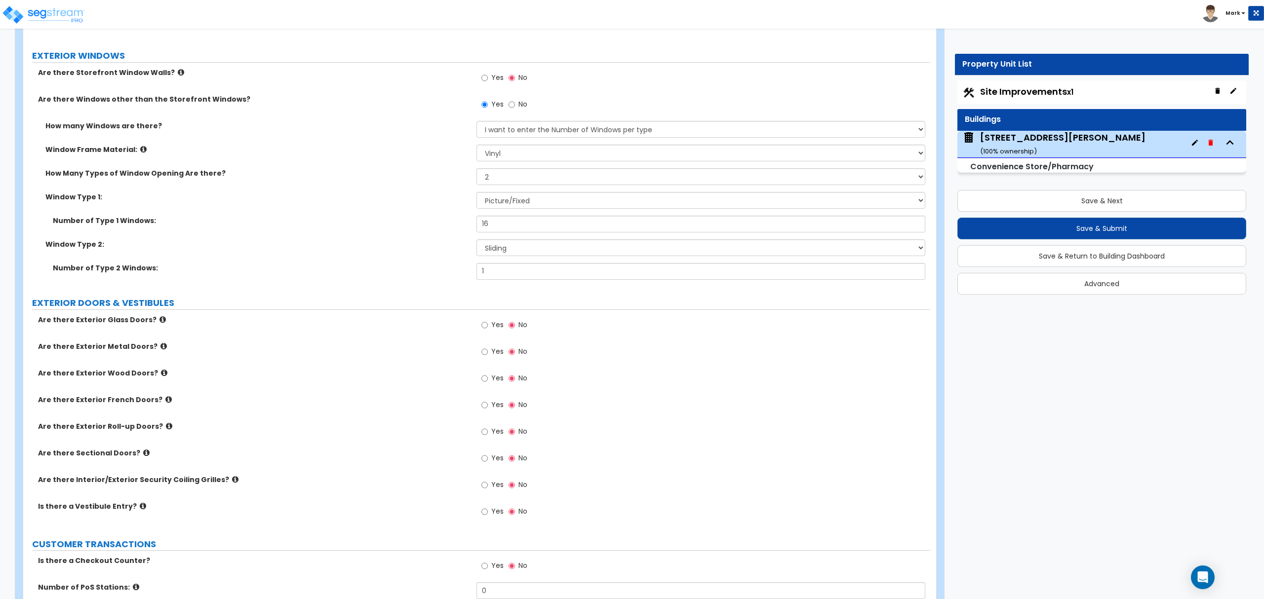
click at [159, 318] on icon at bounding box center [162, 319] width 6 height 7
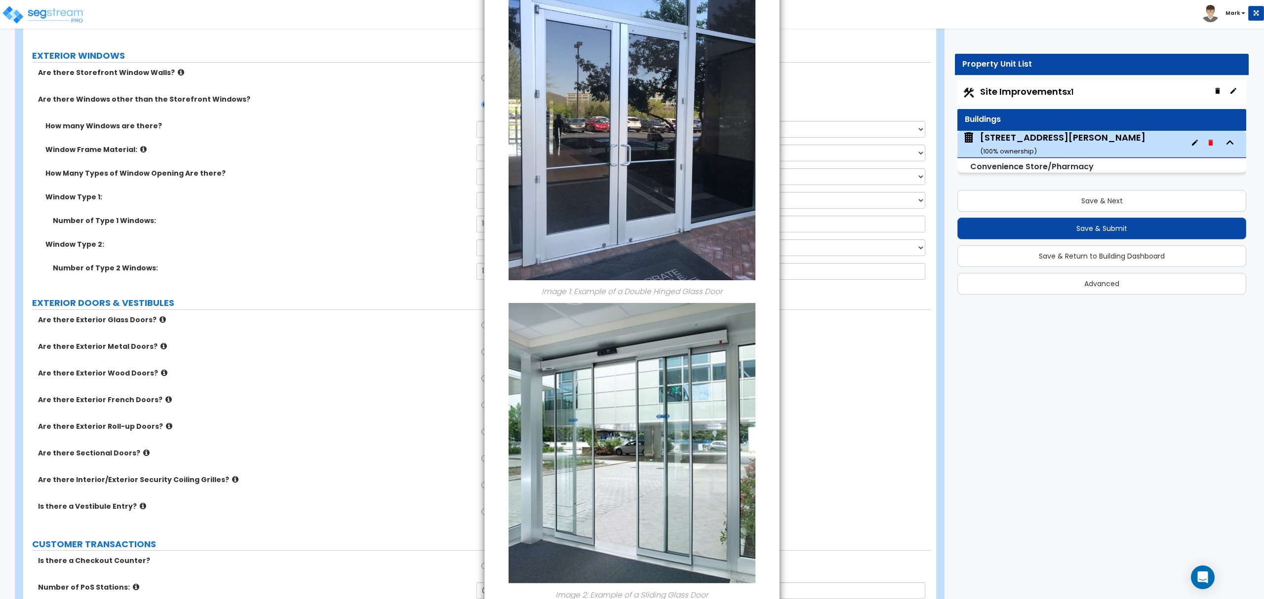
scroll to position [131, 0]
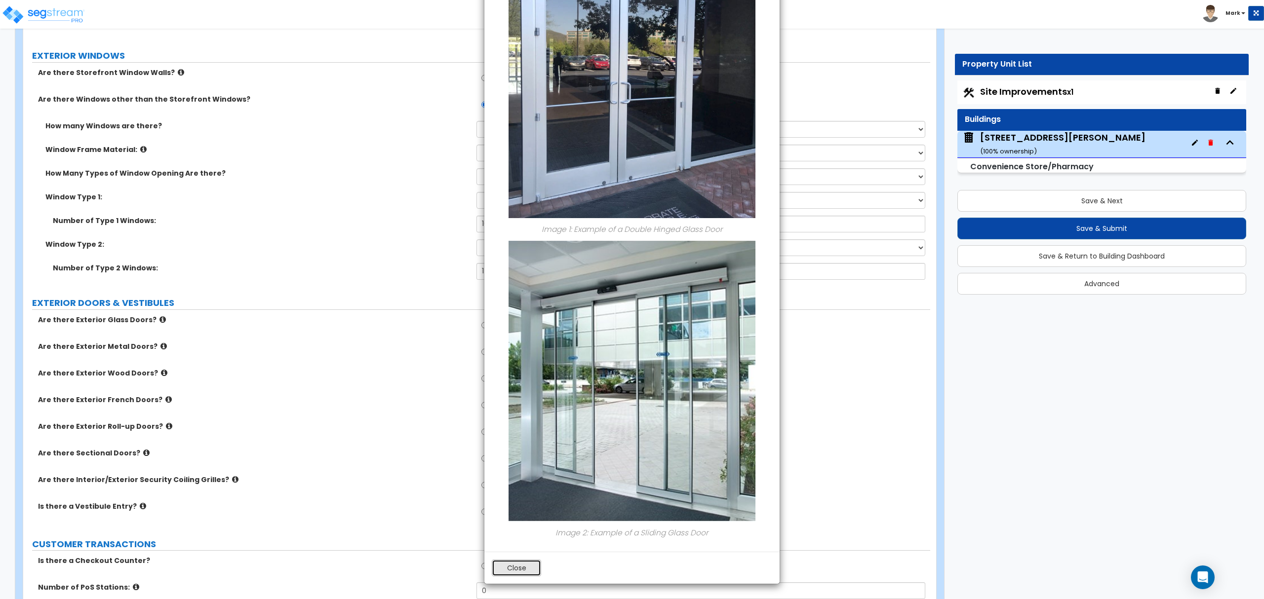
click at [525, 569] on button "Close" at bounding box center [516, 568] width 49 height 17
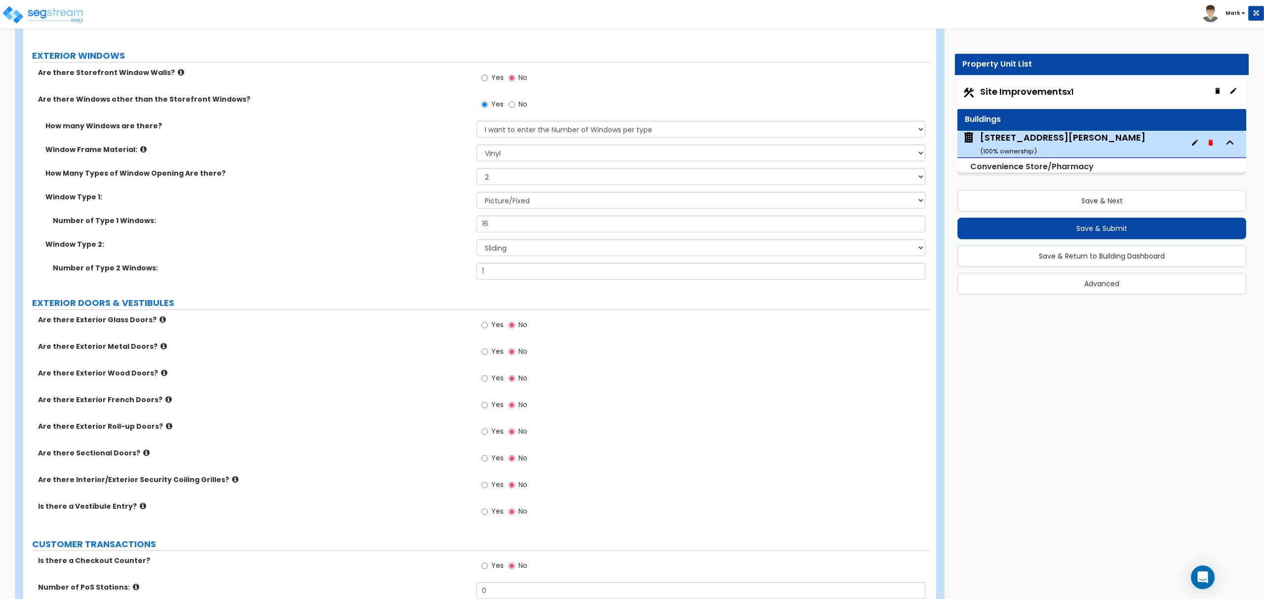
click at [488, 328] on label "Yes" at bounding box center [492, 326] width 22 height 17
click at [488, 328] on input "Yes" at bounding box center [484, 325] width 6 height 11
radio input "true"
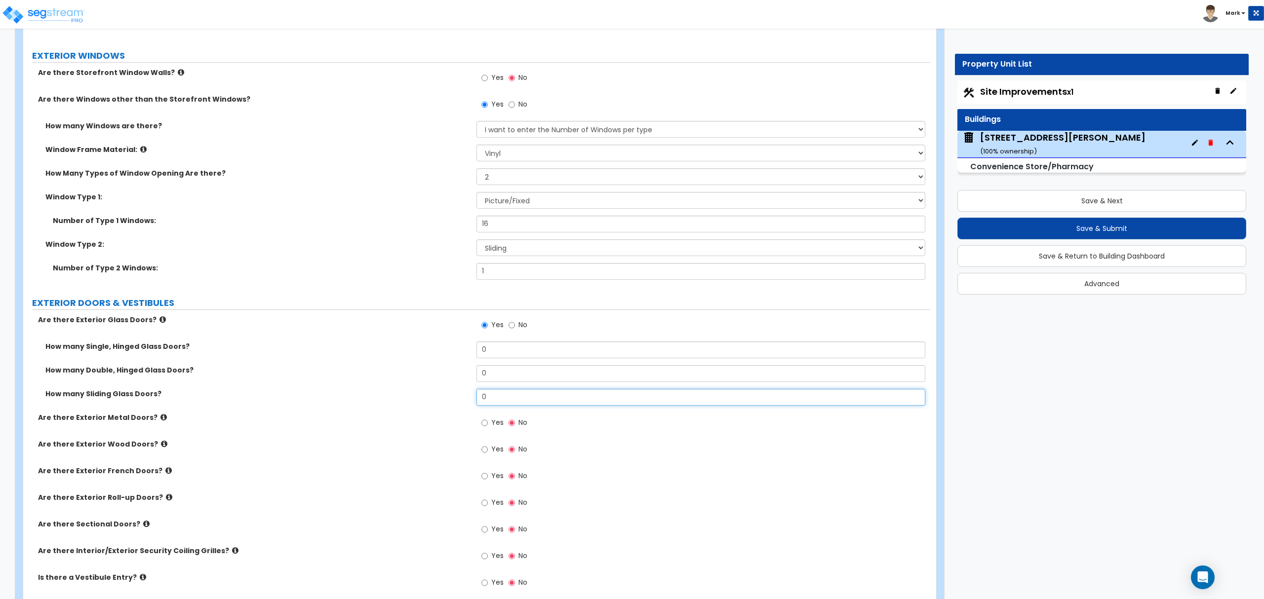
click at [549, 397] on input "0" at bounding box center [701, 397] width 448 height 17
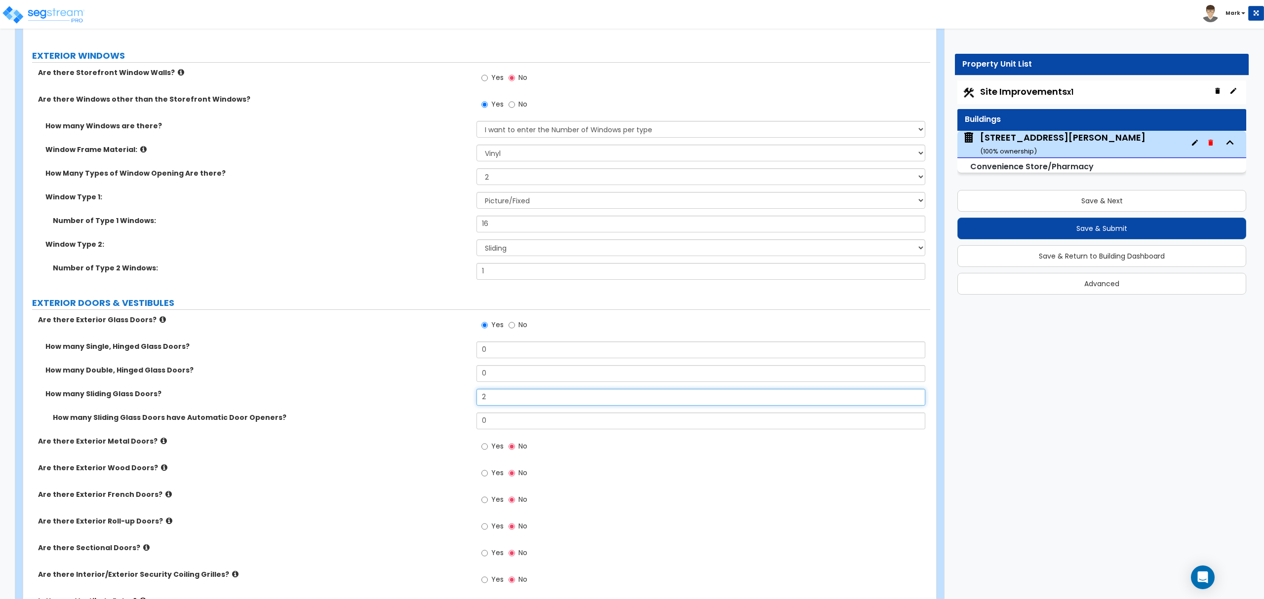
type input "2"
click at [514, 430] on input "0" at bounding box center [701, 421] width 448 height 17
click at [514, 422] on input "0" at bounding box center [701, 421] width 448 height 17
type input "2"
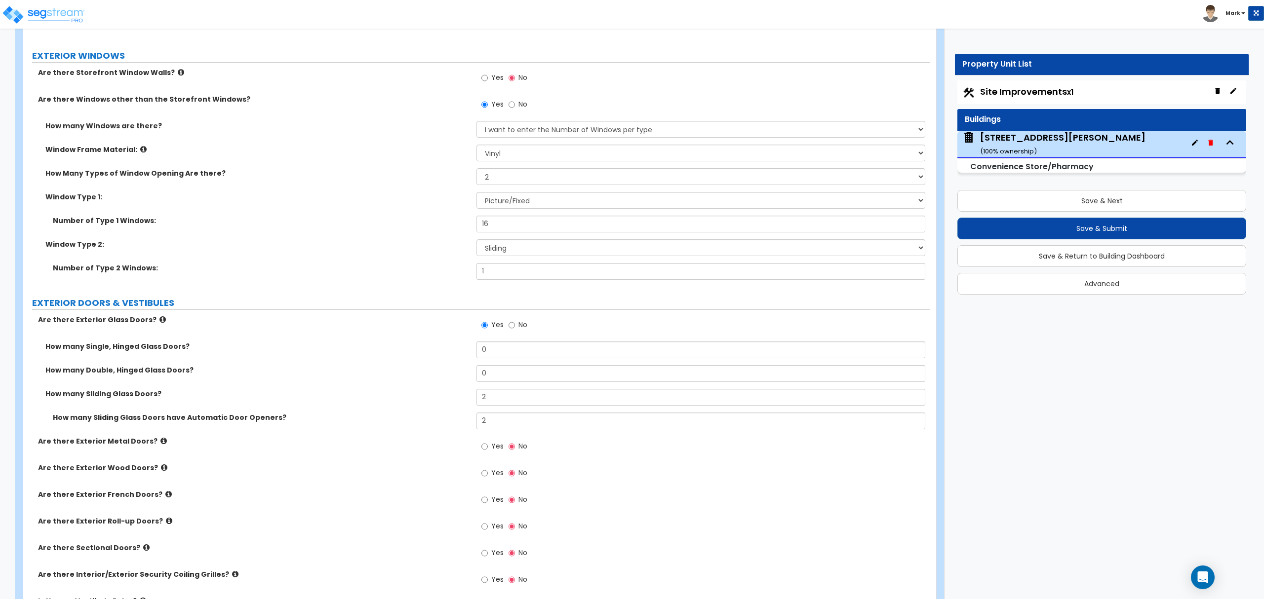
click at [395, 419] on label "How many Sliding Glass Doors have Automatic Door Openers?" at bounding box center [261, 418] width 416 height 10
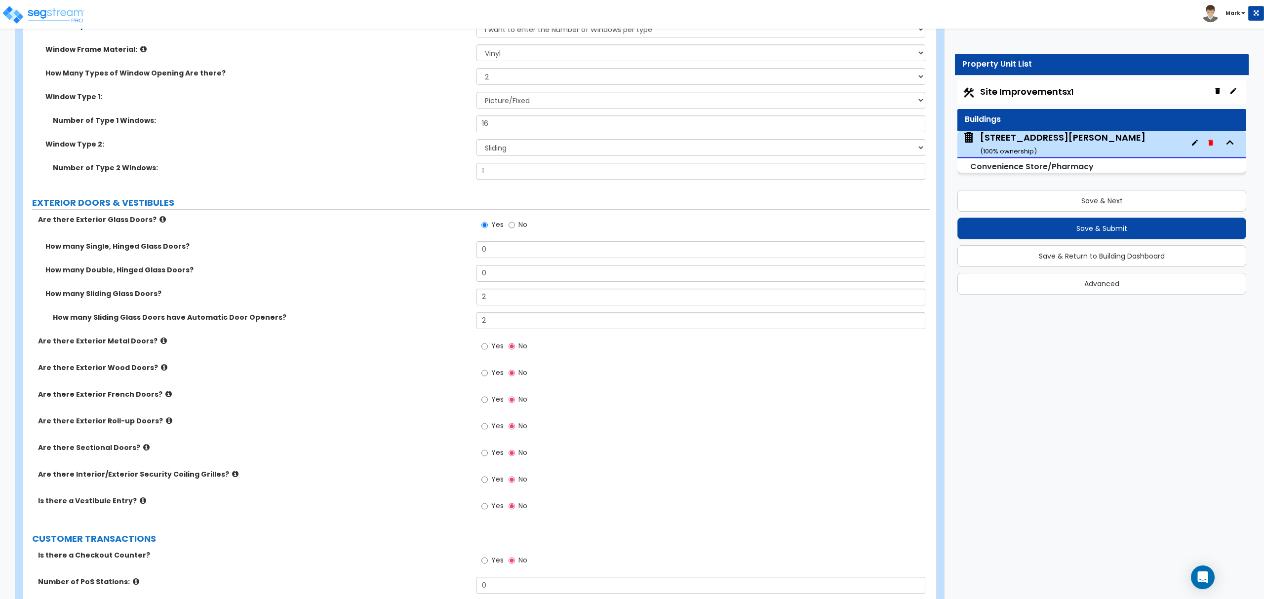
scroll to position [1185, 0]
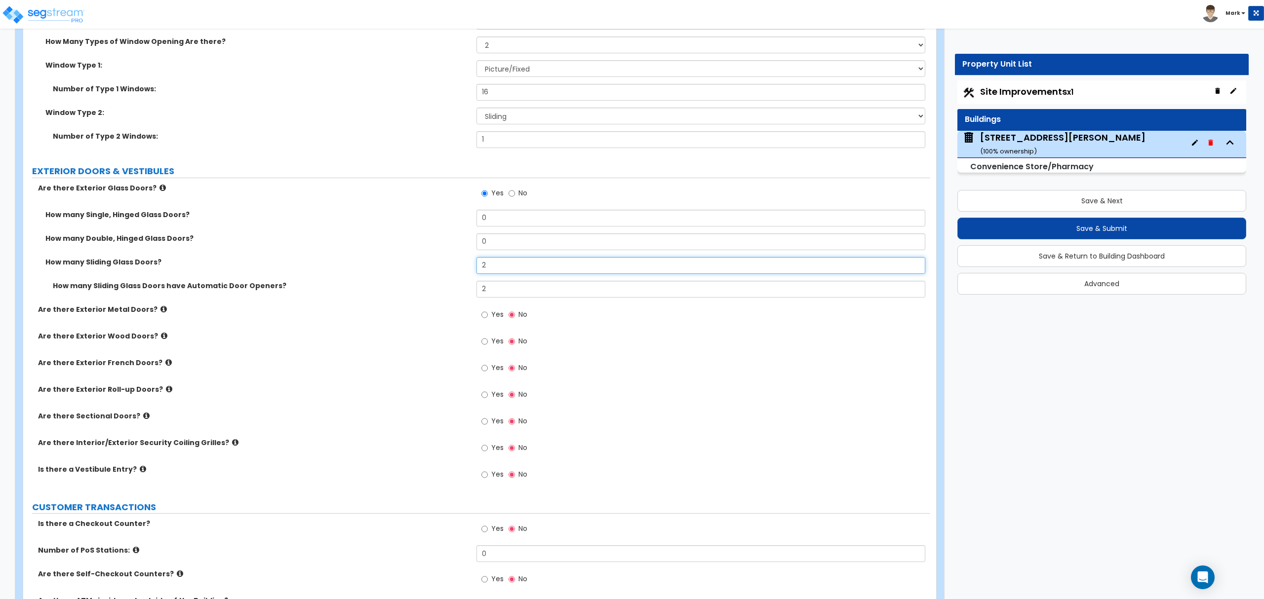
click at [500, 273] on input "2" at bounding box center [701, 265] width 448 height 17
click at [501, 273] on input "2" at bounding box center [701, 265] width 448 height 17
type input "1"
drag, startPoint x: 344, startPoint y: 115, endPoint x: 354, endPoint y: 125, distance: 14.3
drag, startPoint x: 354, startPoint y: 125, endPoint x: 337, endPoint y: 283, distance: 159.4
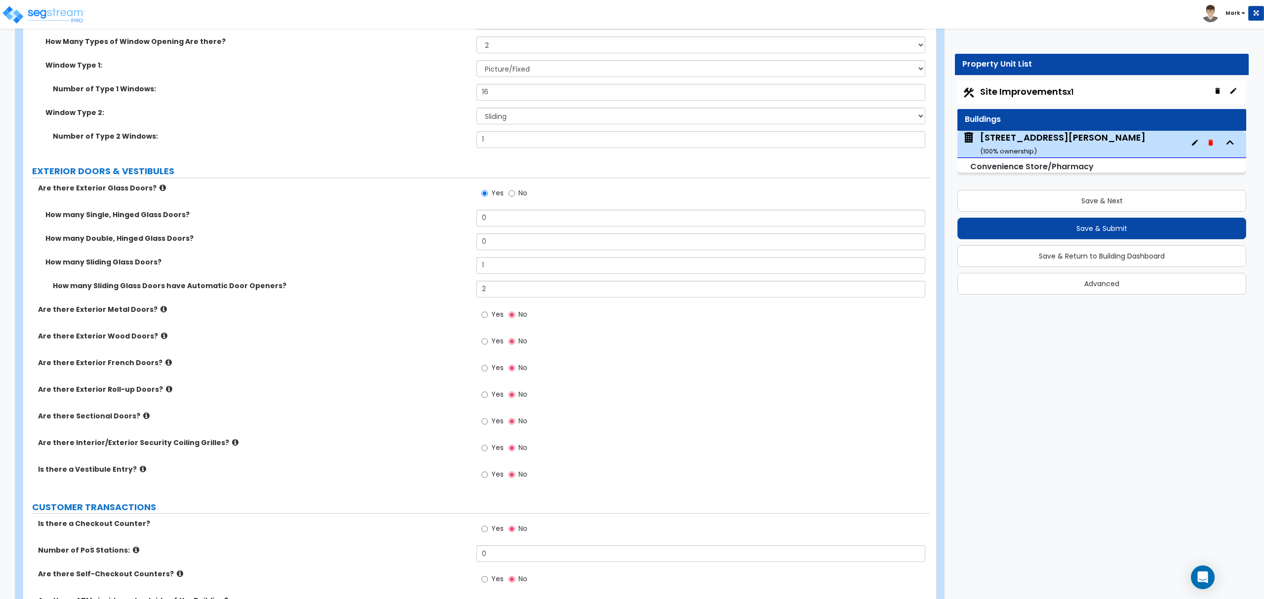
click at [272, 287] on label "How many Sliding Glass Doors have Automatic Door Openers?" at bounding box center [261, 286] width 416 height 10
click at [515, 290] on input "2" at bounding box center [701, 289] width 448 height 17
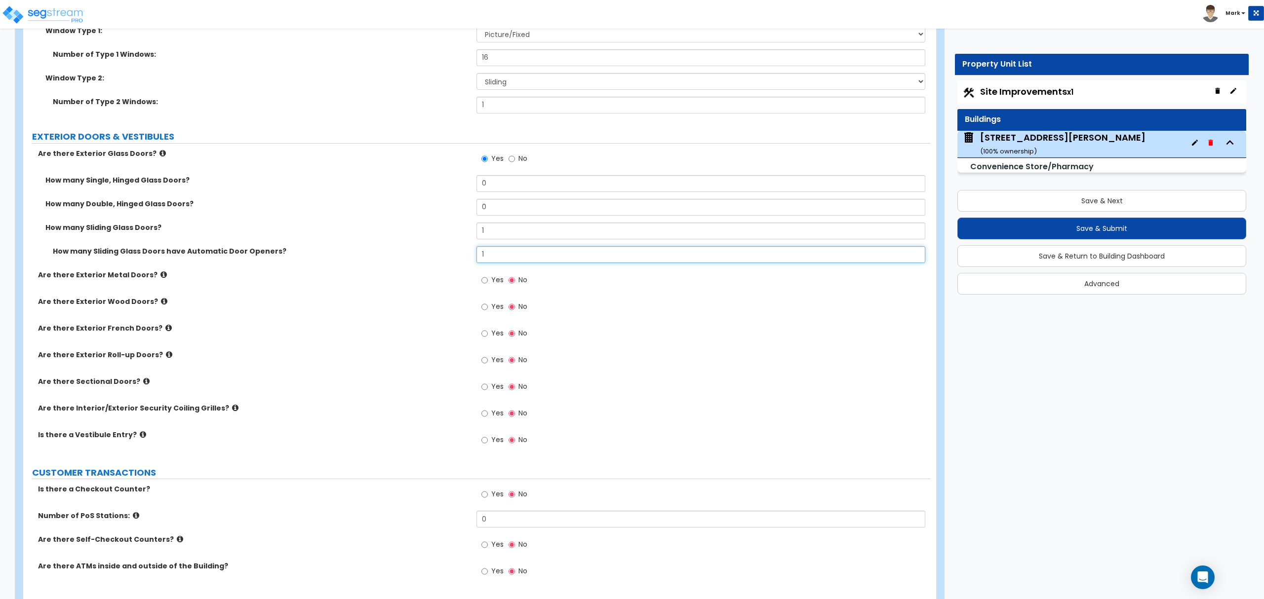
scroll to position [1251, 0]
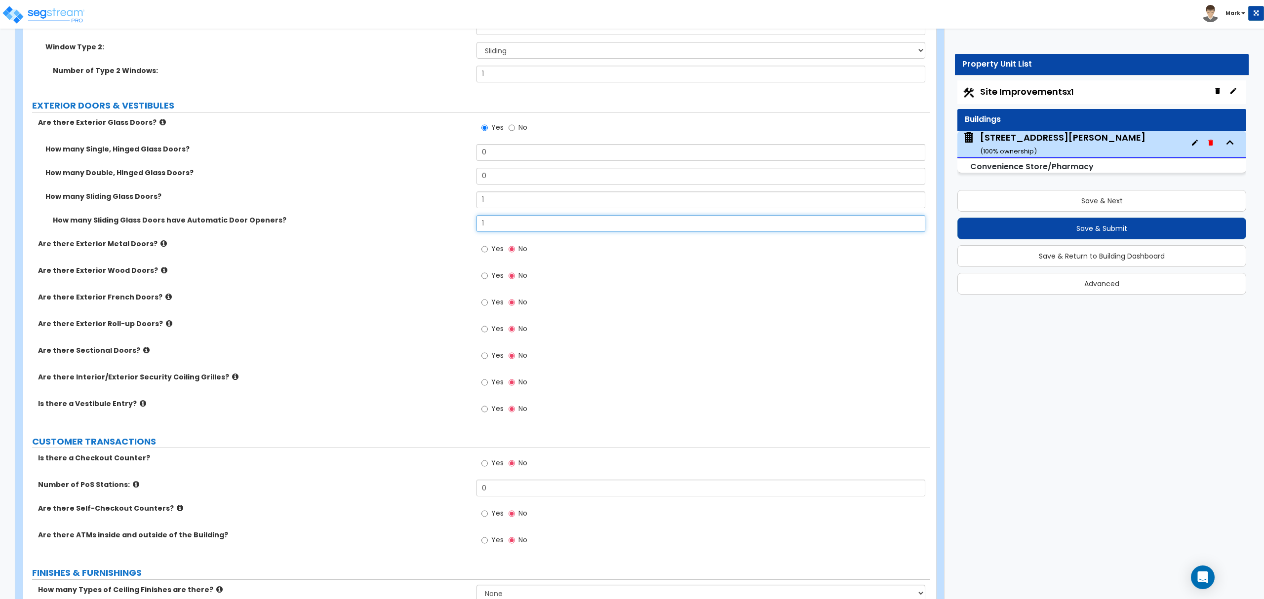
type input "1"
click at [232, 381] on icon at bounding box center [235, 376] width 6 height 7
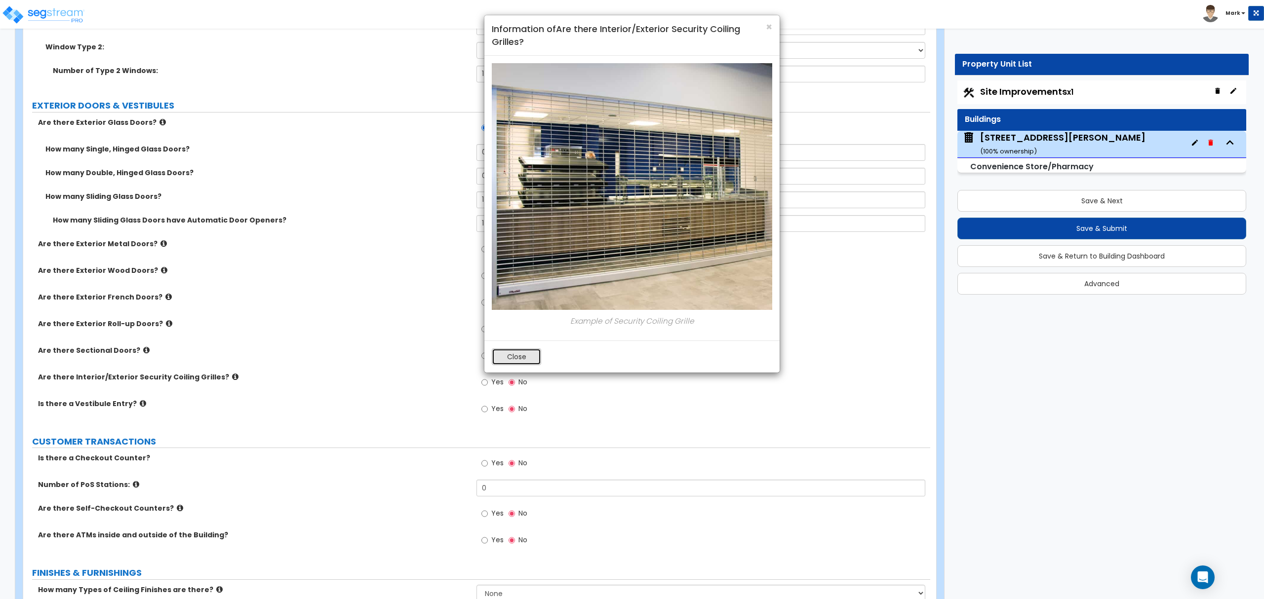
click at [506, 356] on button "Close" at bounding box center [516, 357] width 49 height 17
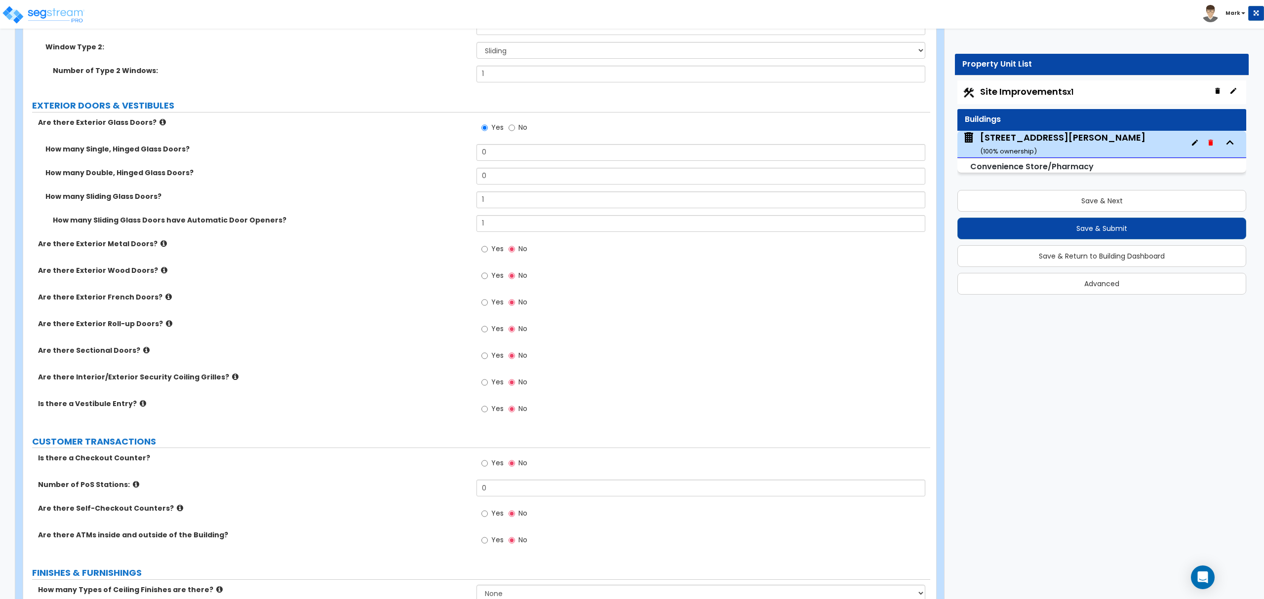
click at [232, 376] on icon at bounding box center [235, 376] width 6 height 7
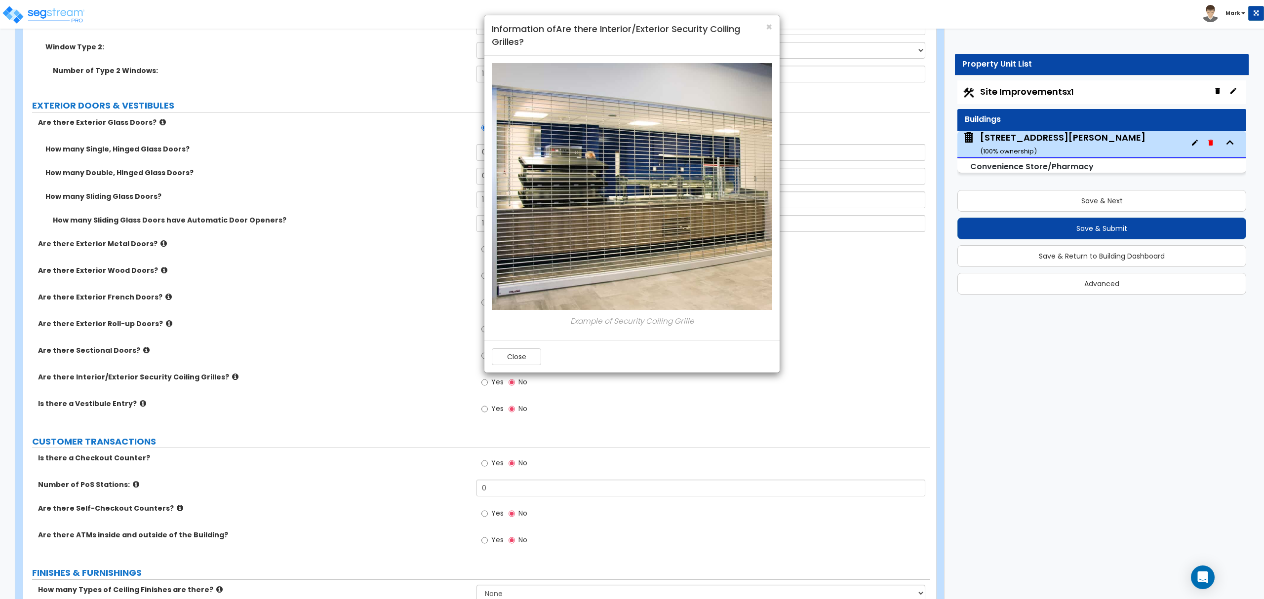
click at [499, 368] on div "Close" at bounding box center [631, 357] width 295 height 32
click at [515, 362] on button "Close" at bounding box center [516, 357] width 49 height 17
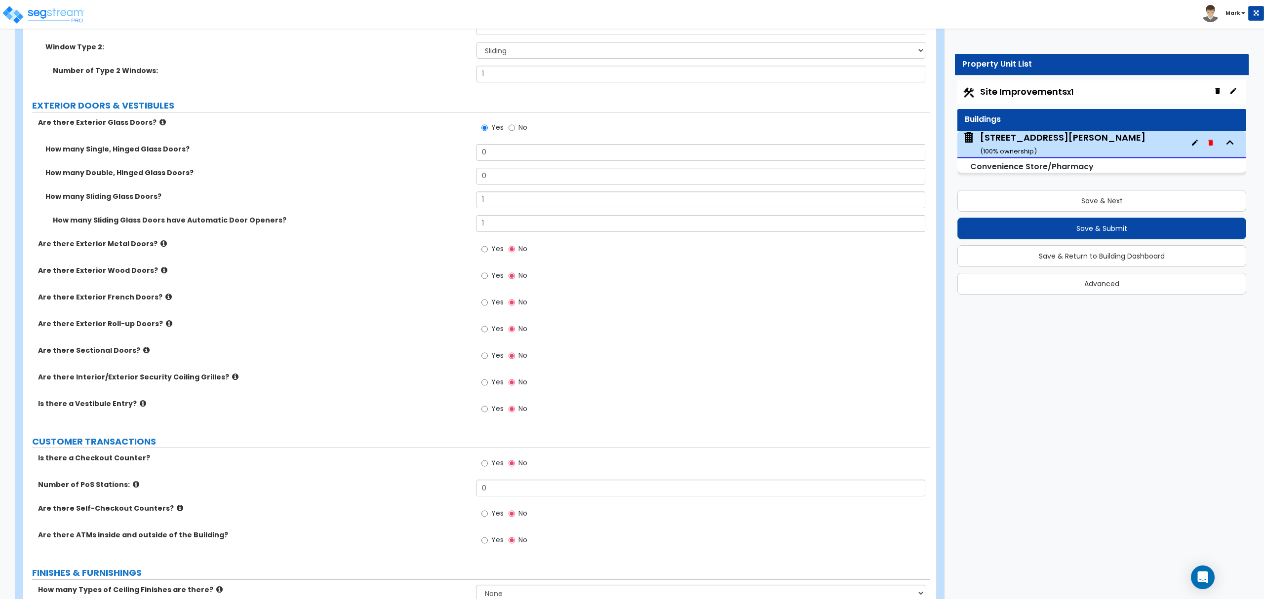
click at [492, 473] on label "Yes" at bounding box center [492, 464] width 22 height 17
click at [488, 469] on input "Yes" at bounding box center [484, 463] width 6 height 11
radio input "true"
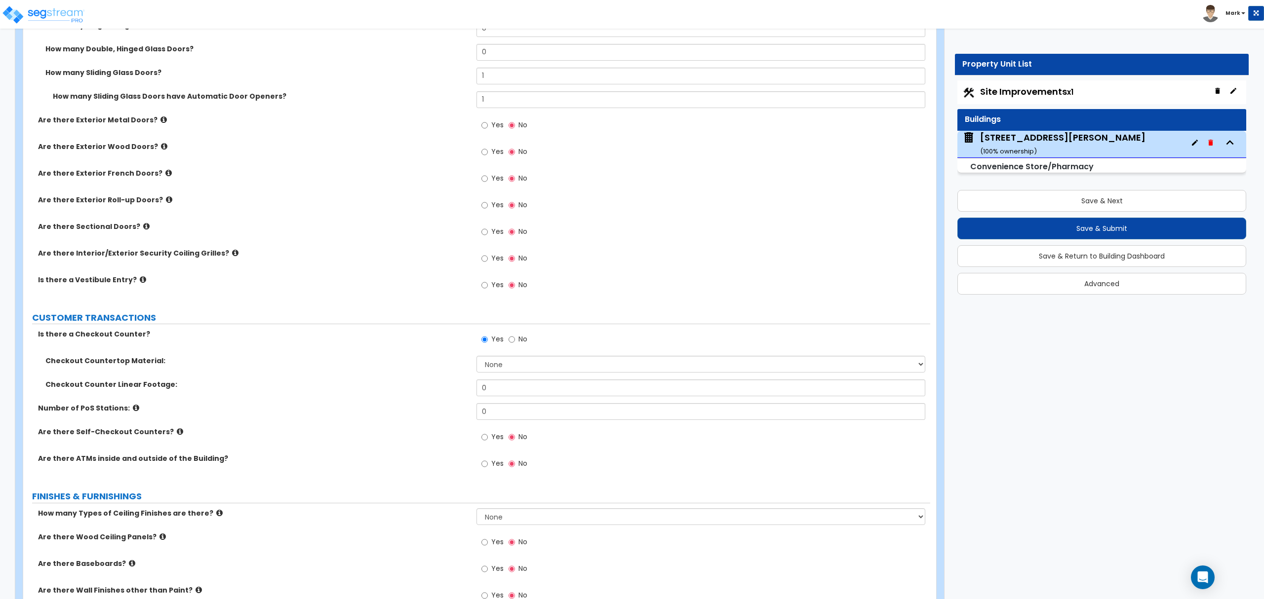
scroll to position [1383, 0]
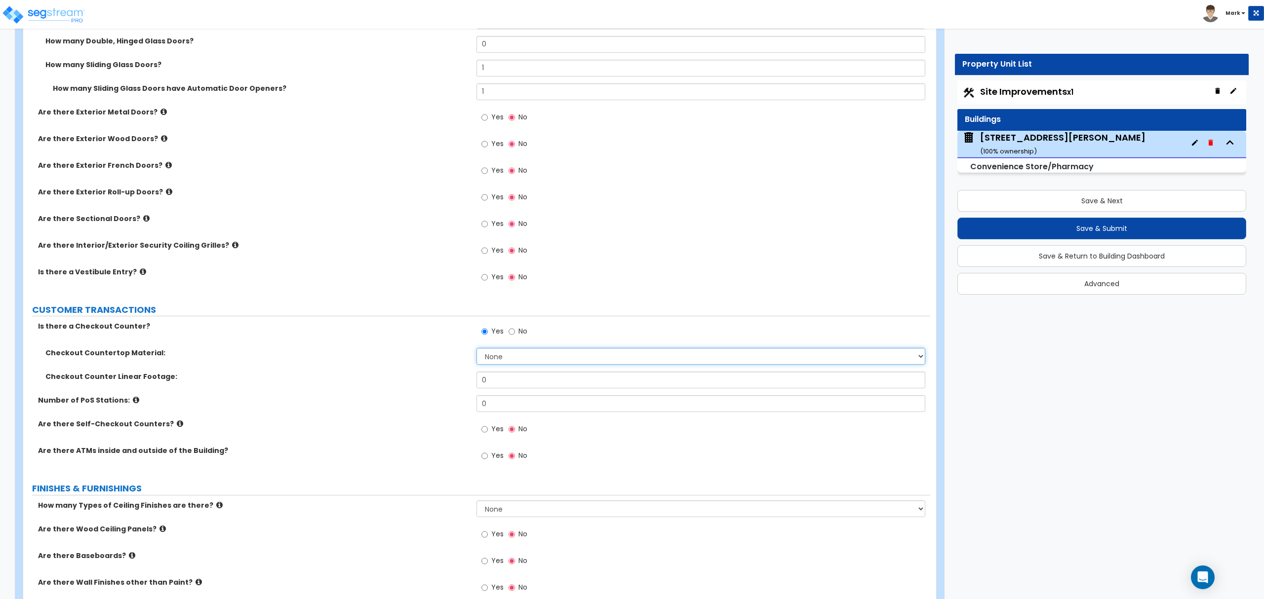
click at [506, 363] on select "None Plastic Laminate Solid Surface Stone Quartz Marble Tile Wood Stainless Ste…" at bounding box center [701, 356] width 448 height 17
select select "2"
click at [477, 351] on select "None Plastic Laminate Solid Surface Stone Quartz Marble Tile Wood Stainless Ste…" at bounding box center [701, 356] width 448 height 17
click at [508, 380] on input "0" at bounding box center [701, 380] width 448 height 17
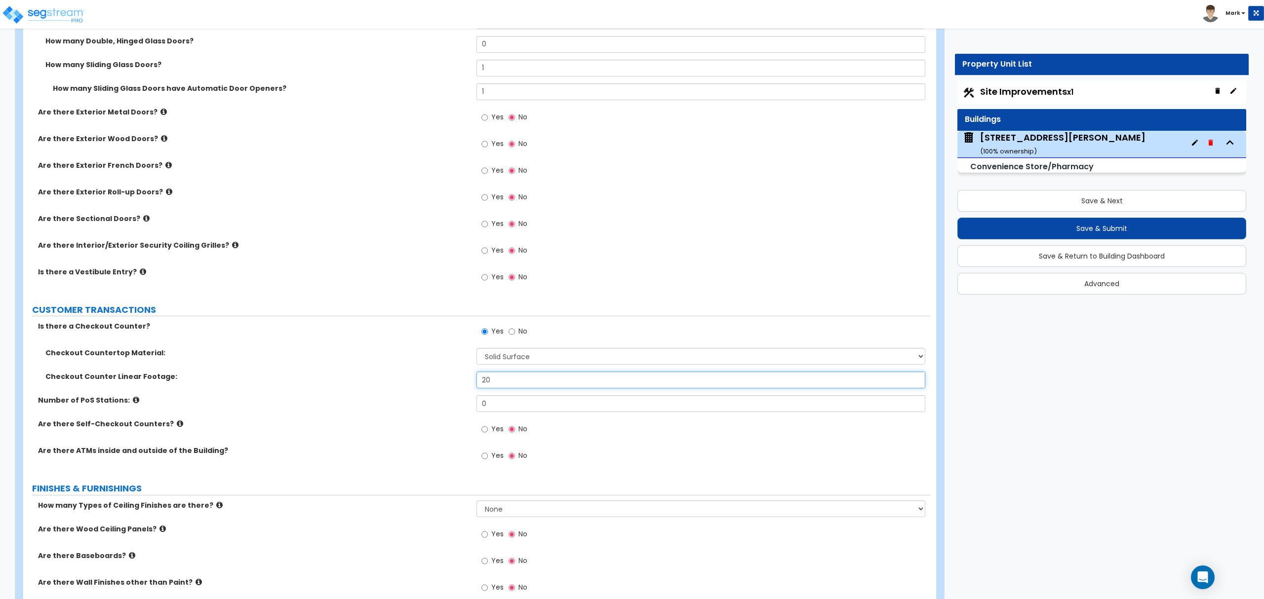
type input "20"
click at [495, 405] on input "0" at bounding box center [701, 404] width 448 height 17
click at [133, 403] on icon at bounding box center [136, 400] width 6 height 7
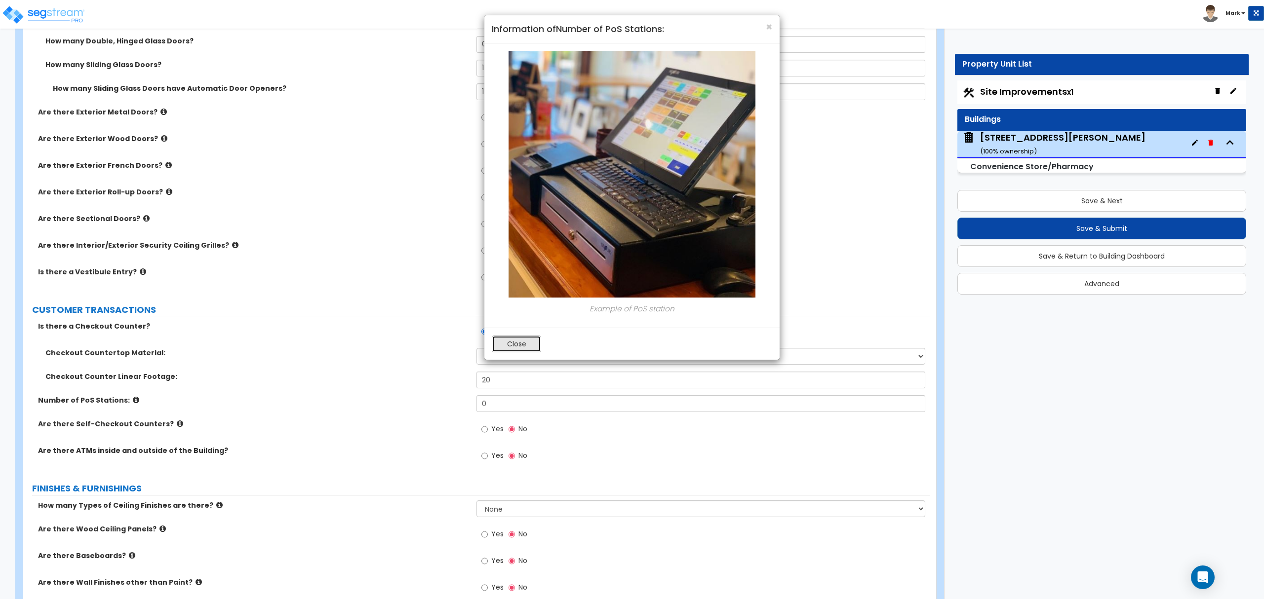
click at [512, 347] on button "Close" at bounding box center [516, 344] width 49 height 17
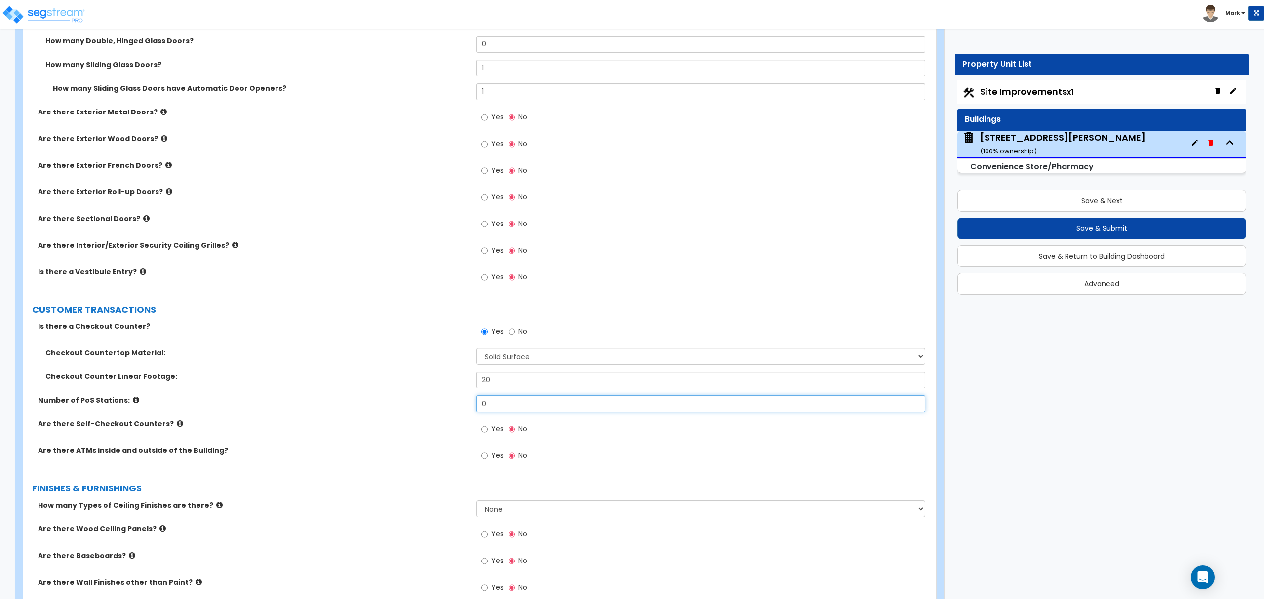
click at [494, 409] on input "0" at bounding box center [701, 404] width 448 height 17
click at [493, 409] on input "0" at bounding box center [701, 404] width 448 height 17
type input "3"
click at [477, 434] on div "Yes No" at bounding box center [505, 430] width 56 height 23
click at [486, 435] on input "Yes" at bounding box center [484, 429] width 6 height 11
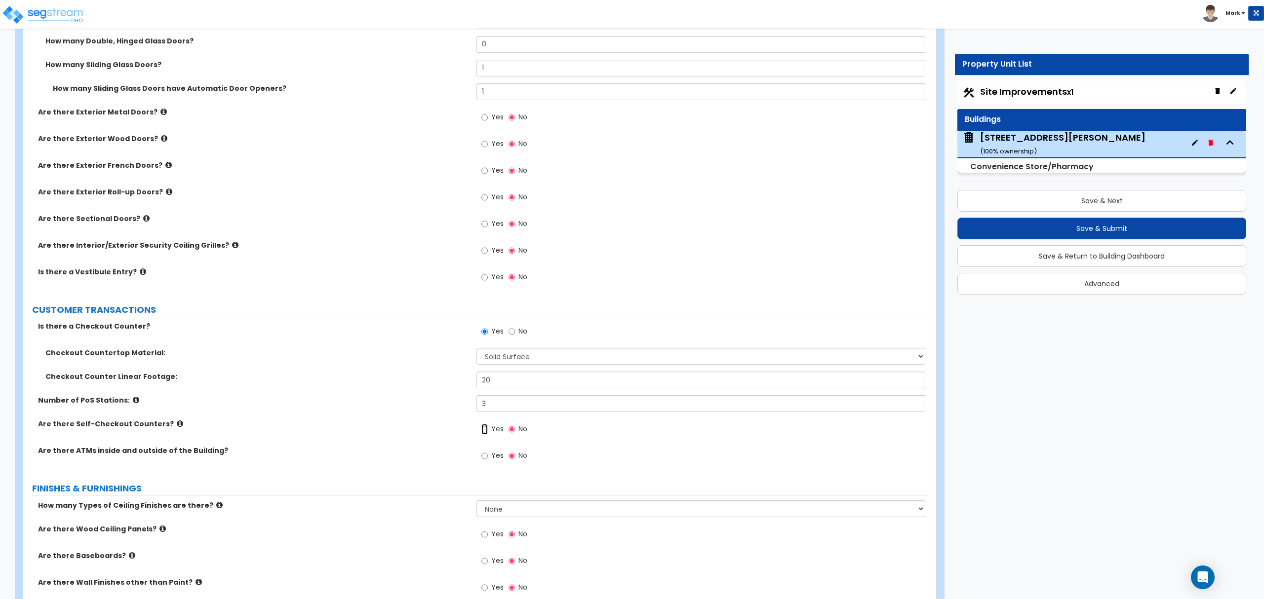
radio input "true"
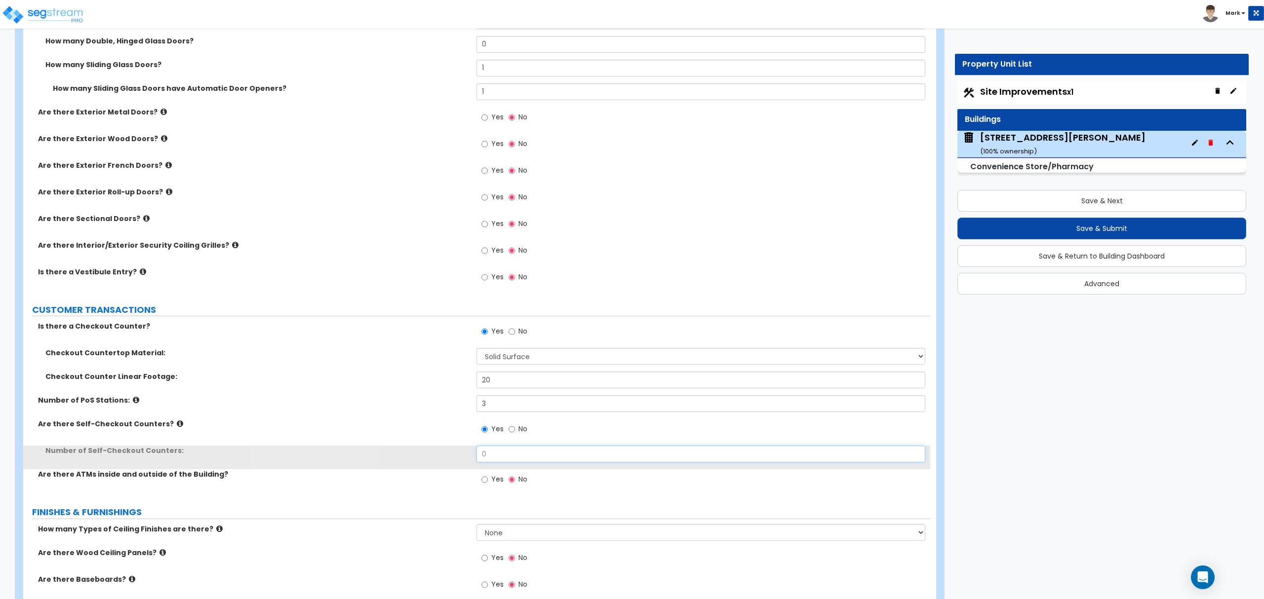
click at [489, 455] on input "0" at bounding box center [701, 454] width 448 height 17
type input "1"
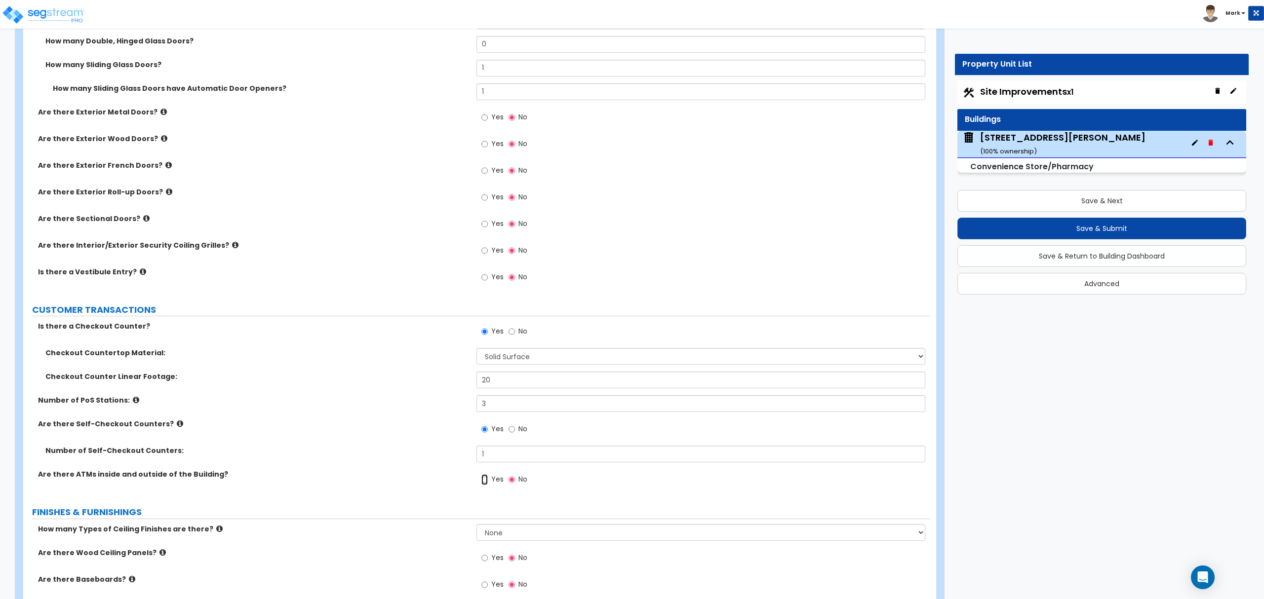
click at [482, 485] on input "Yes" at bounding box center [484, 480] width 6 height 11
radio input "true"
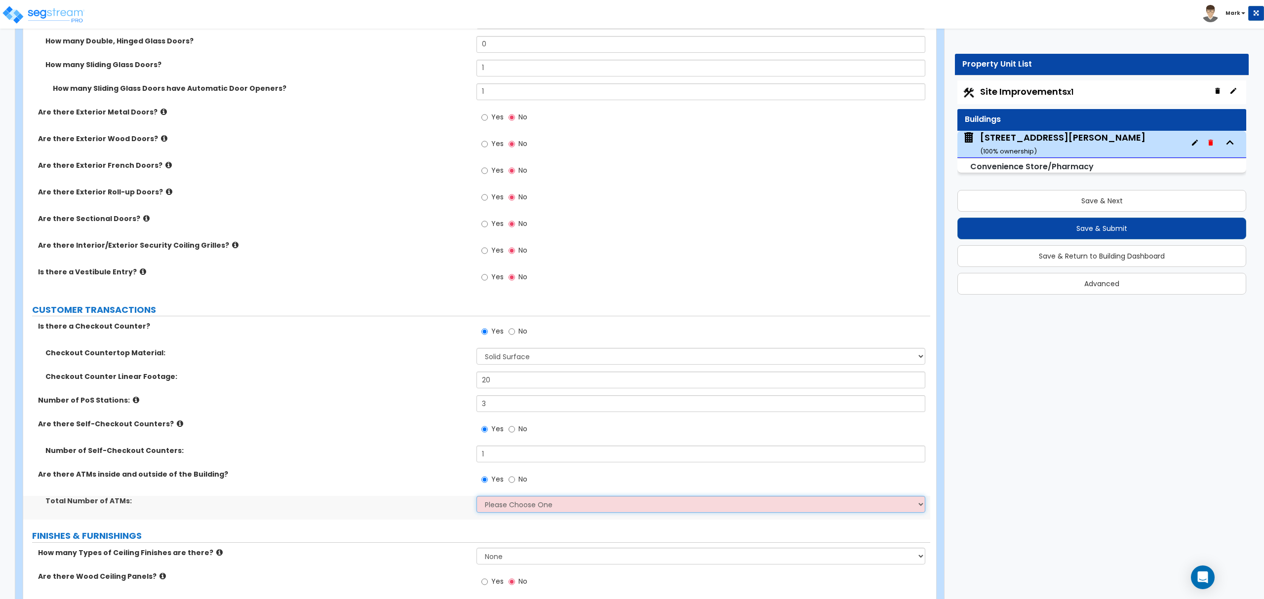
click at [493, 513] on select "Please Choose One 1 2 3 4 5" at bounding box center [701, 504] width 448 height 17
select select "1"
click at [477, 499] on select "Please Choose One 1 2 3 4 5" at bounding box center [701, 504] width 448 height 17
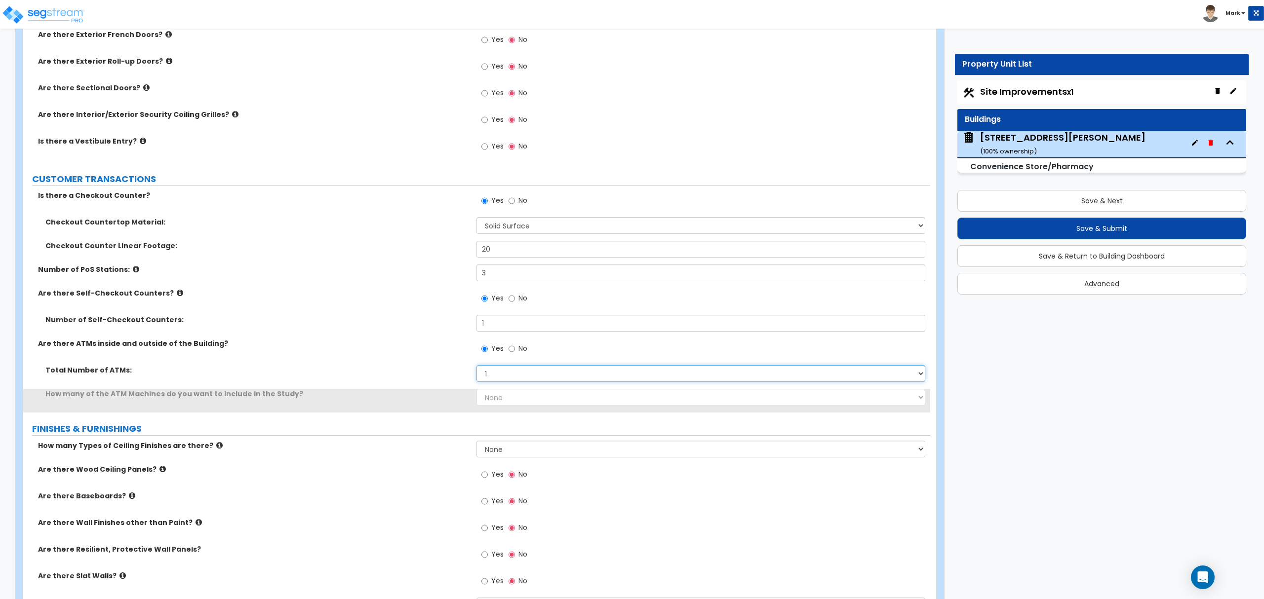
scroll to position [1514, 0]
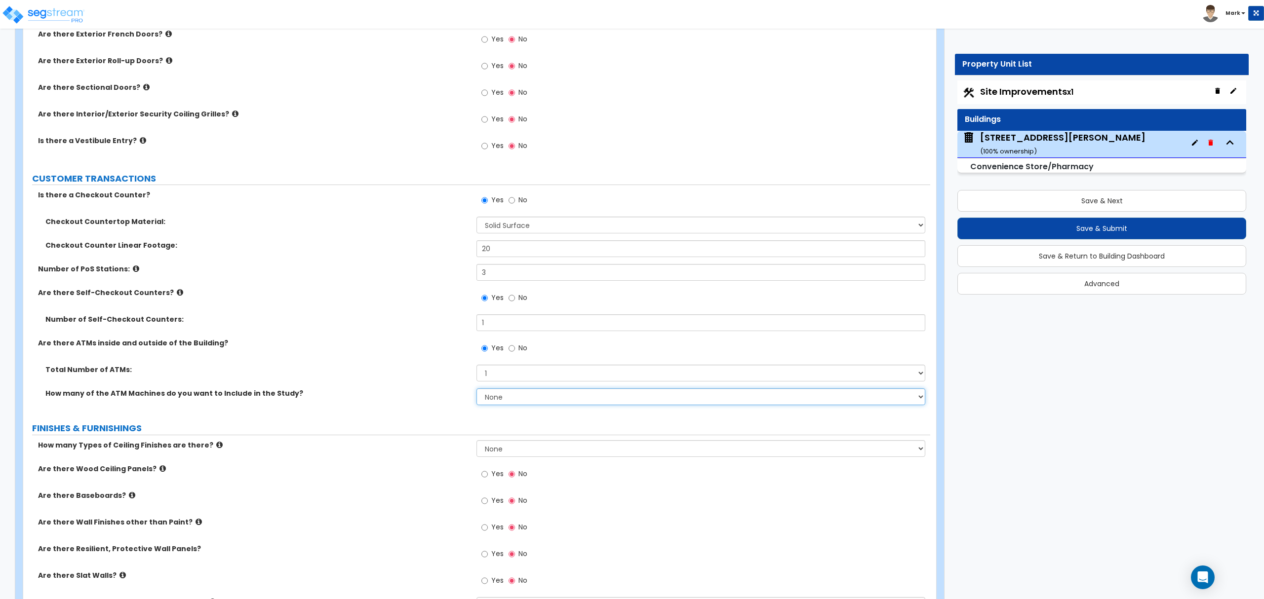
click at [507, 398] on select "None 1 2 3 4 5" at bounding box center [701, 397] width 448 height 17
drag, startPoint x: 535, startPoint y: 378, endPoint x: 530, endPoint y: 380, distance: 5.3
click at [534, 378] on select "Please Choose One 1 2 3 4 5" at bounding box center [701, 373] width 448 height 17
click at [514, 354] on input "No" at bounding box center [512, 348] width 6 height 11
radio input "false"
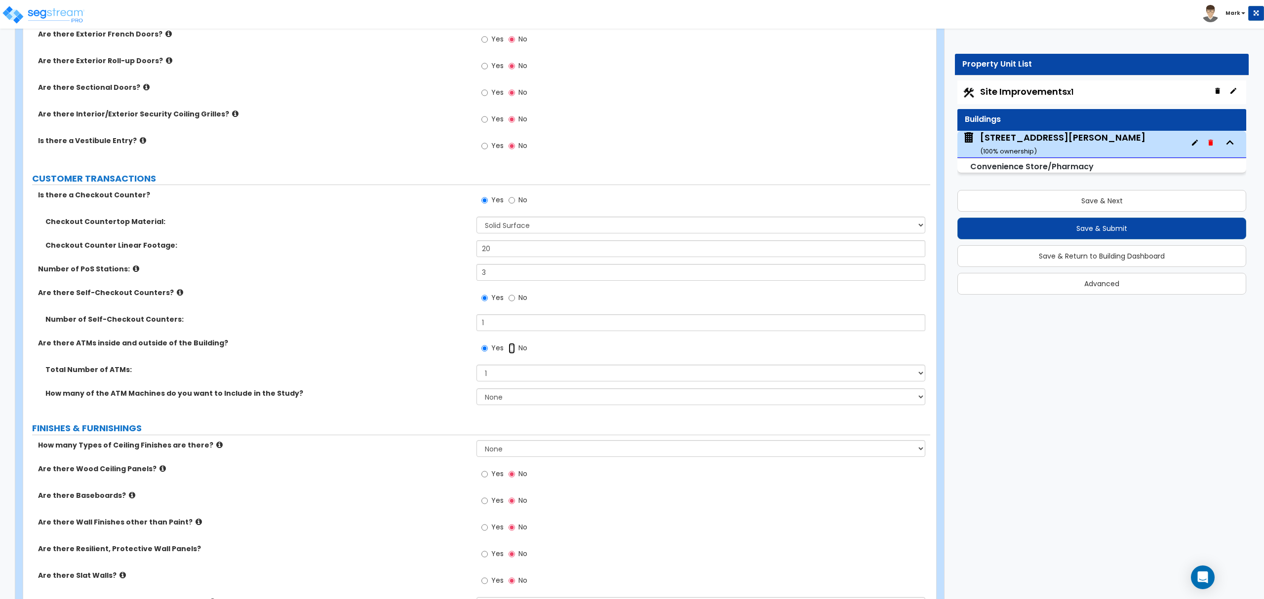
radio input "true"
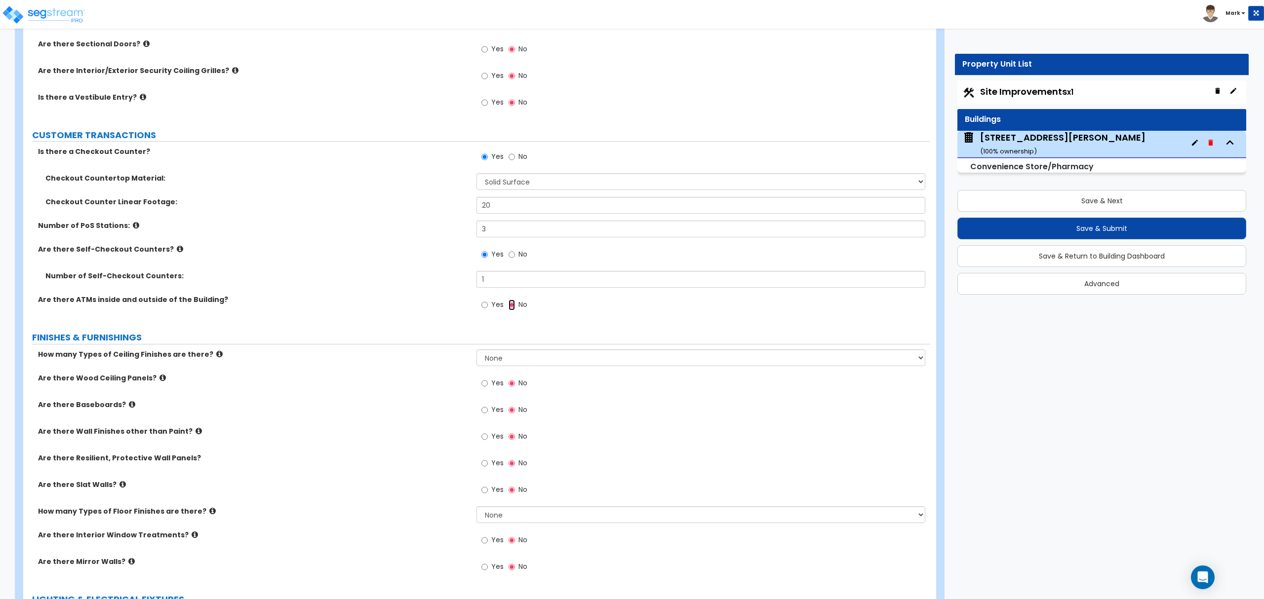
scroll to position [1580, 0]
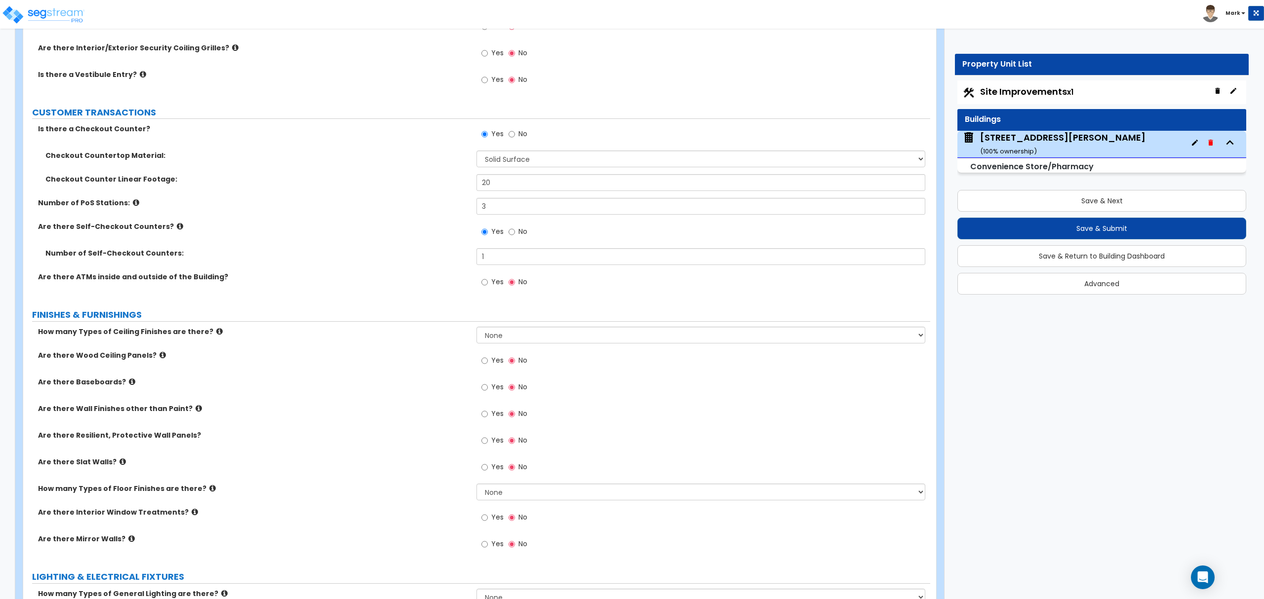
click at [216, 334] on icon at bounding box center [219, 331] width 6 height 7
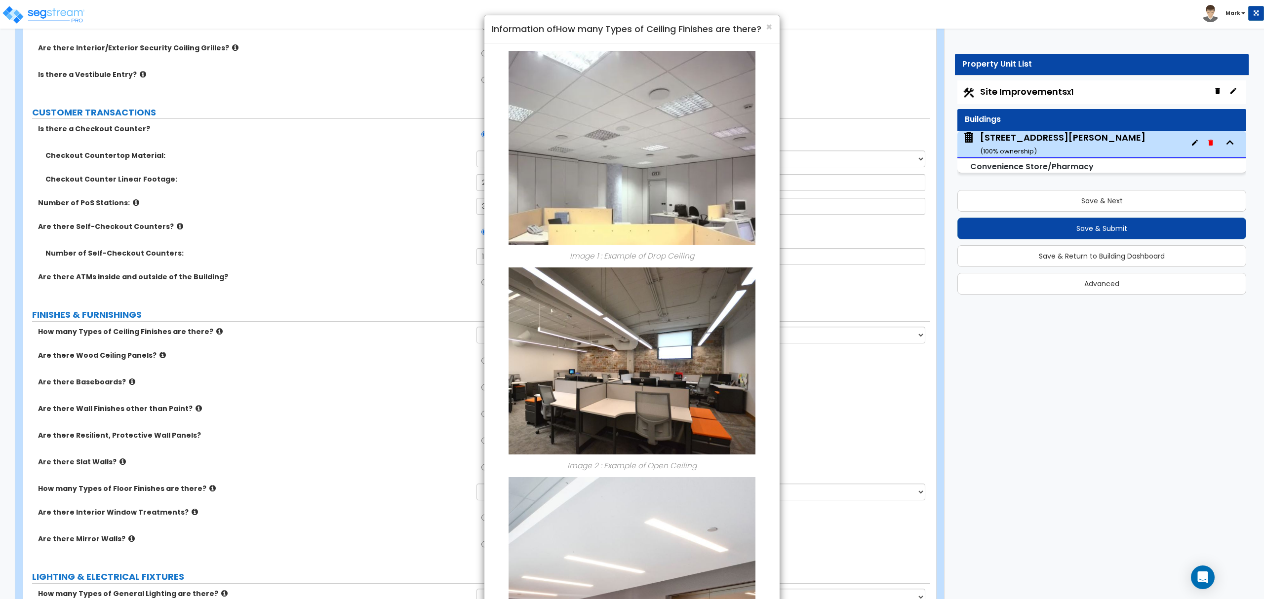
click at [763, 28] on h4 "Information of How many Types of Ceiling Finishes are there?" at bounding box center [632, 29] width 280 height 13
click at [764, 28] on h4 "Information of How many Types of Ceiling Finishes are there?" at bounding box center [632, 29] width 280 height 13
click at [766, 26] on span "×" at bounding box center [769, 27] width 6 height 14
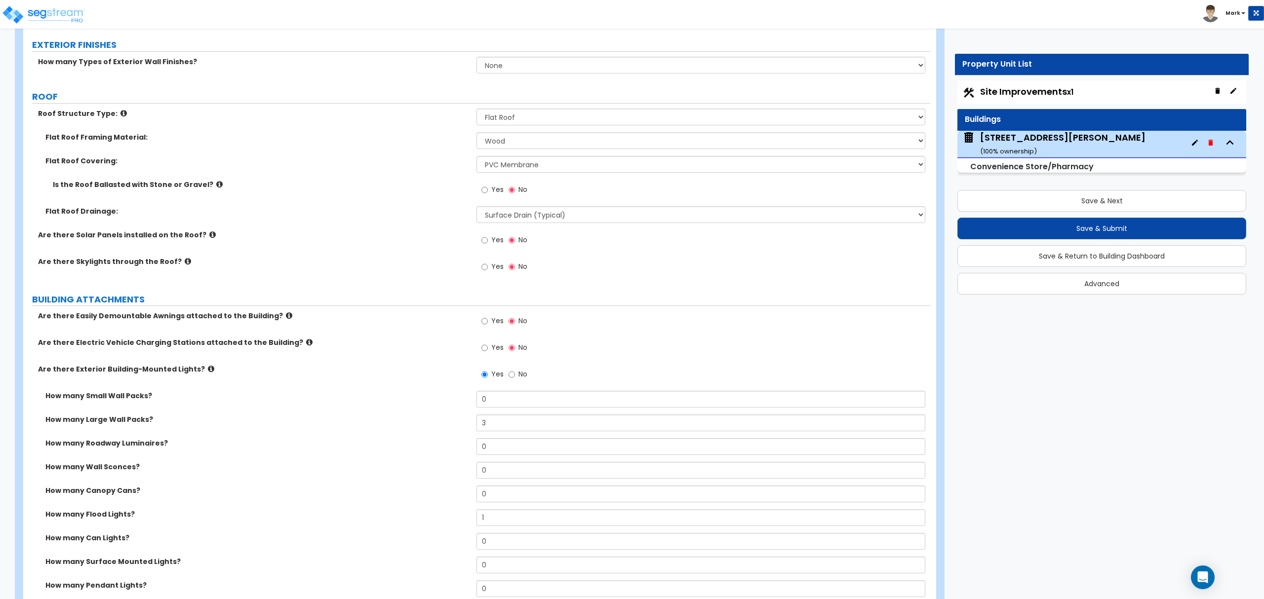
scroll to position [395, 0]
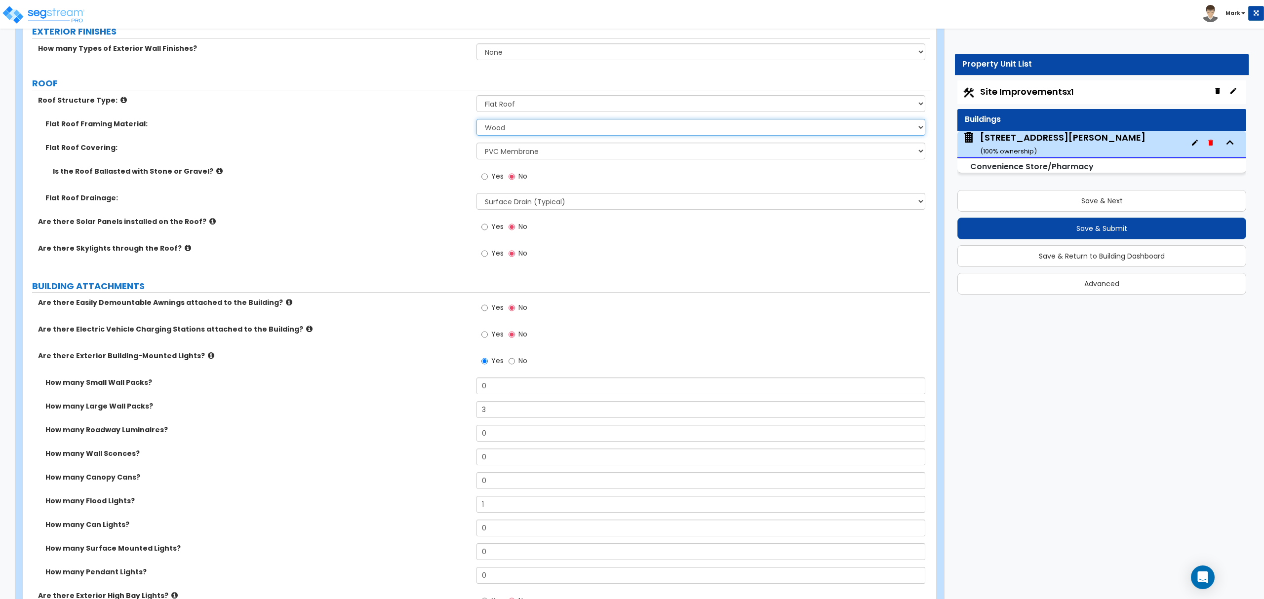
click at [512, 127] on select "I Don't Know, Please choose for me Metal Wood" at bounding box center [701, 127] width 448 height 17
select select "1"
click at [477, 120] on select "I Don't Know, Please choose for me Metal Wood" at bounding box center [701, 127] width 448 height 17
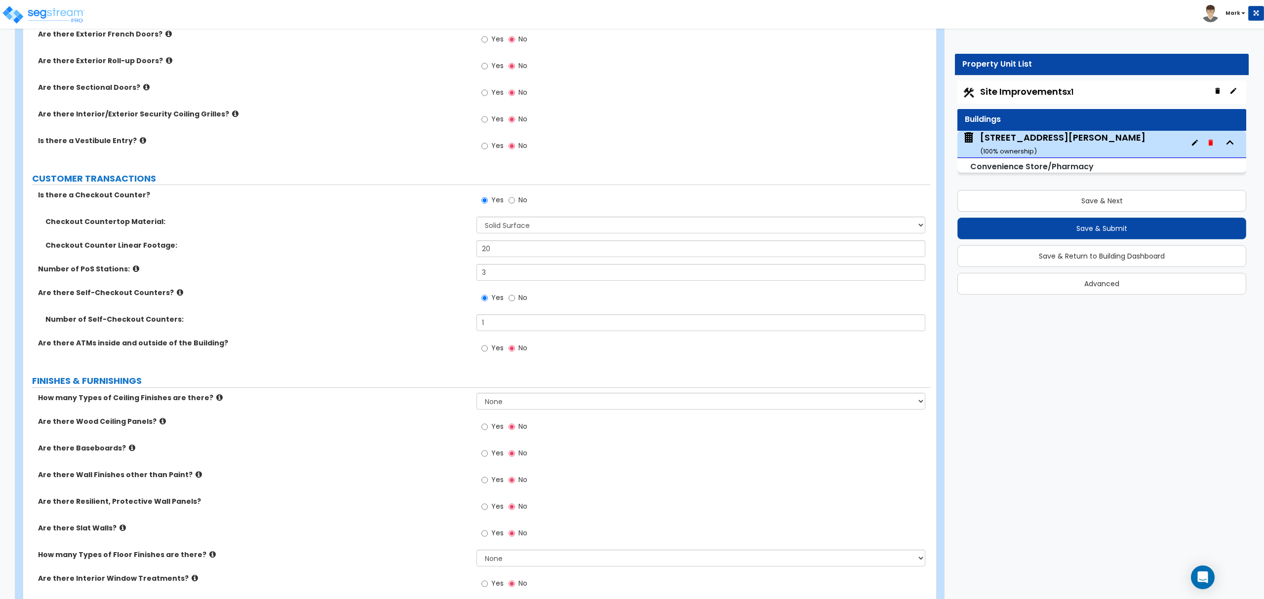
scroll to position [1580, 0]
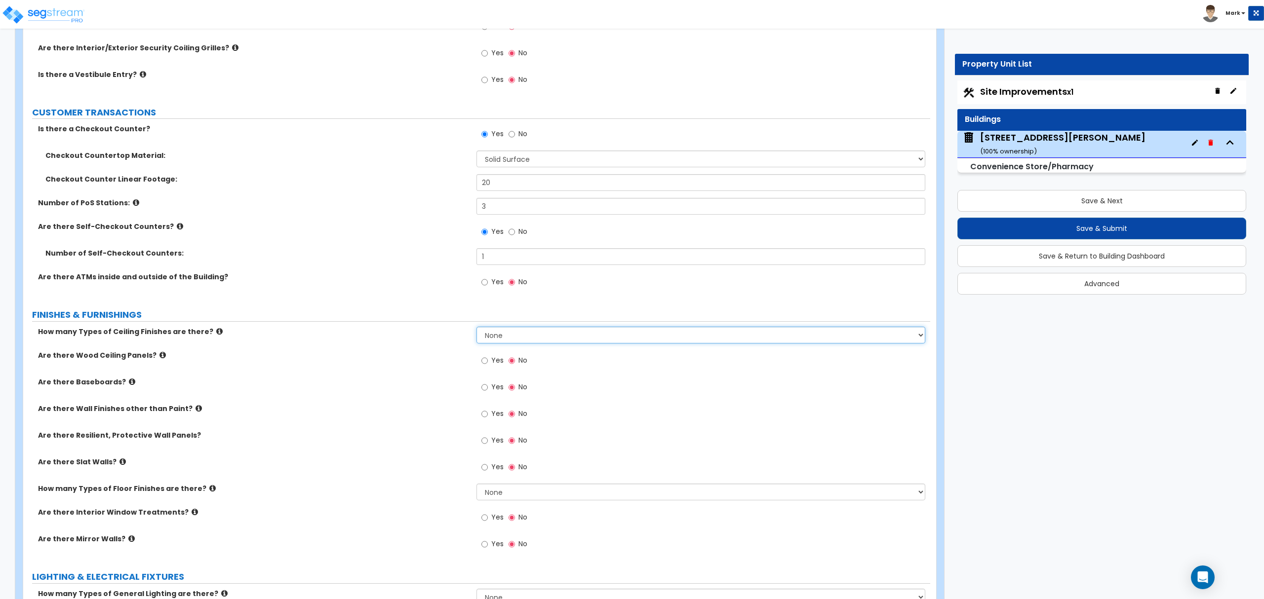
click at [510, 335] on select "None 1 2 3" at bounding box center [701, 335] width 448 height 17
select select "2"
click at [477, 329] on select "None 1 2 3" at bounding box center [701, 335] width 448 height 17
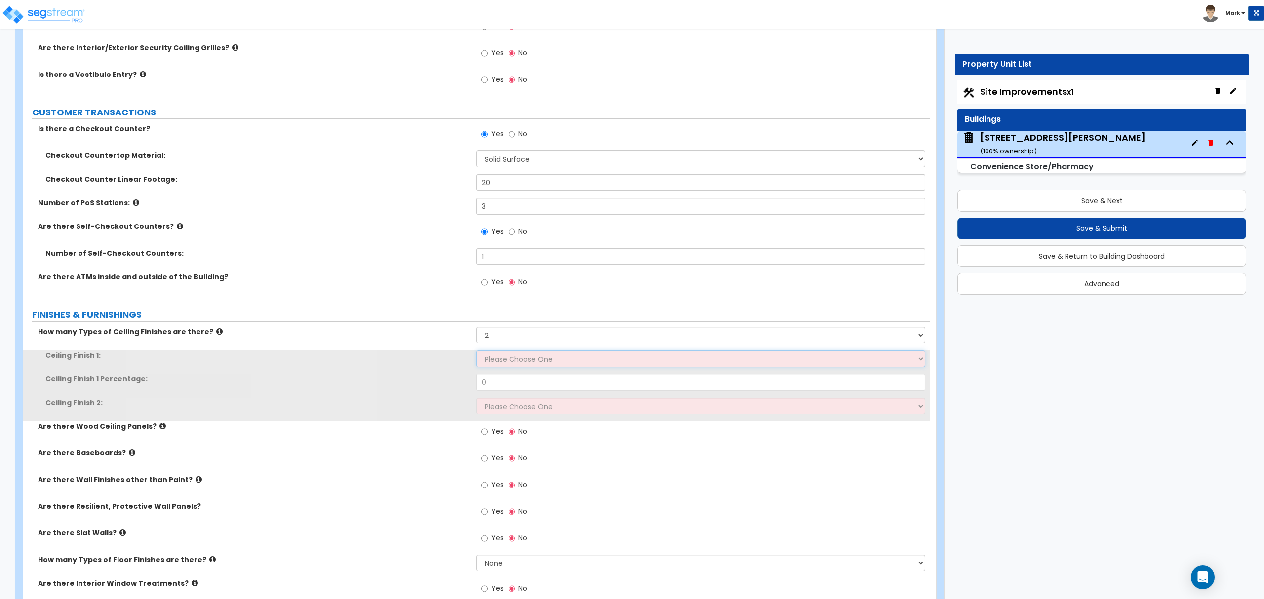
click at [510, 367] on select "Please Choose One Drop Ceiling Open Ceiling Drywall Ceiling" at bounding box center [701, 359] width 448 height 17
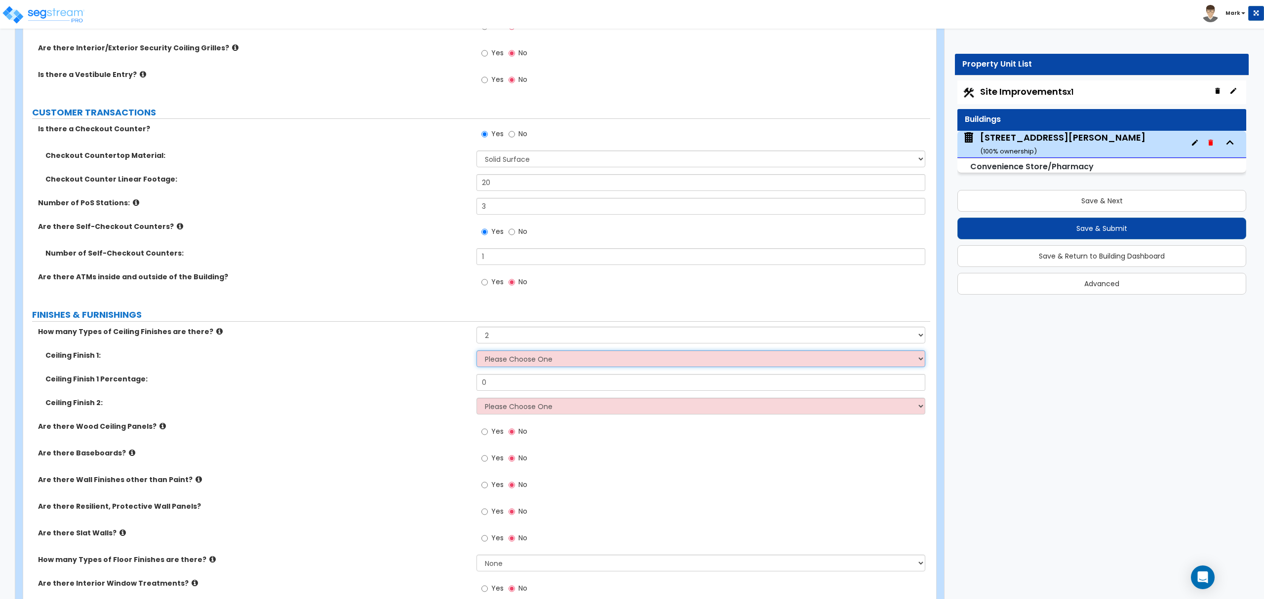
select select "1"
click at [477, 353] on select "Please Choose One Drop Ceiling Open Ceiling Drywall Ceiling" at bounding box center [701, 359] width 448 height 17
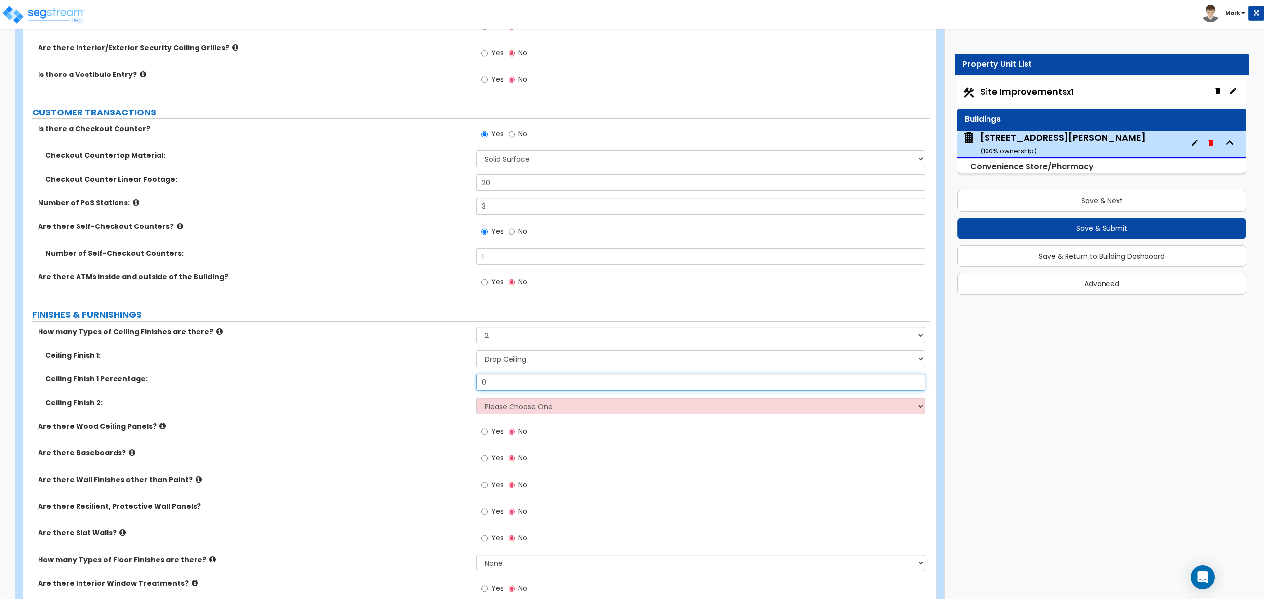
click at [507, 380] on input "0" at bounding box center [701, 382] width 448 height 17
type input "80"
drag, startPoint x: 562, startPoint y: 416, endPoint x: 556, endPoint y: 411, distance: 7.8
click at [562, 408] on select "Please Choose One Drop Ceiling Open Ceiling Drywall Ceiling" at bounding box center [701, 406] width 448 height 17
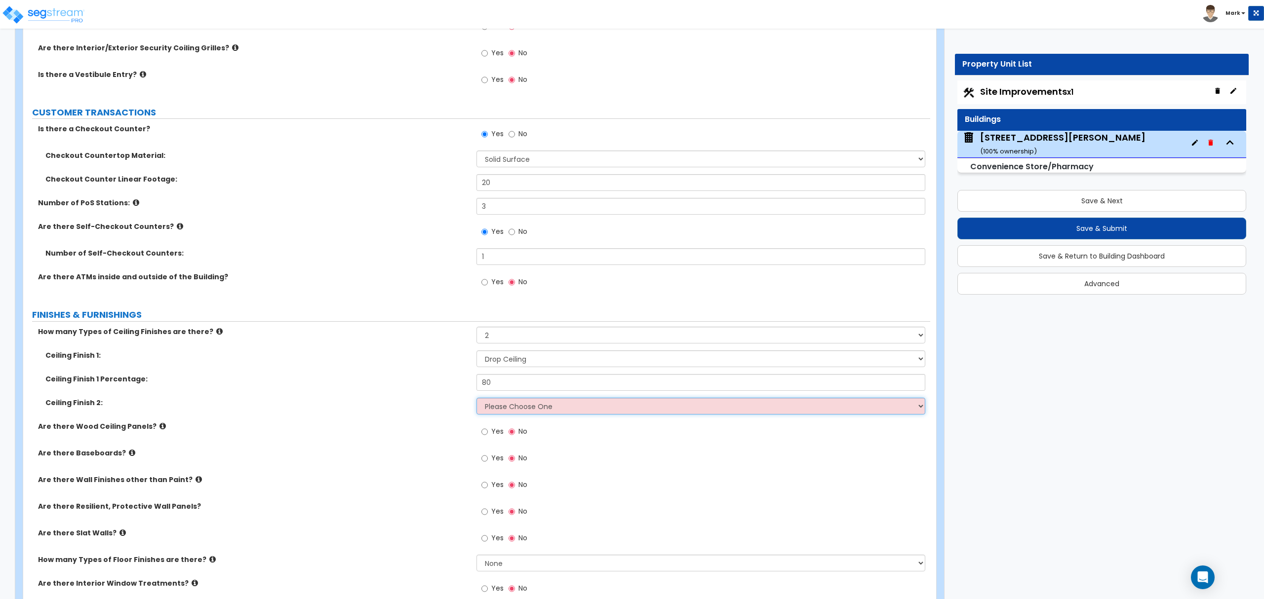
select select "2"
click at [477, 400] on select "Please Choose One Drop Ceiling Open Ceiling Drywall Ceiling" at bounding box center [701, 406] width 448 height 17
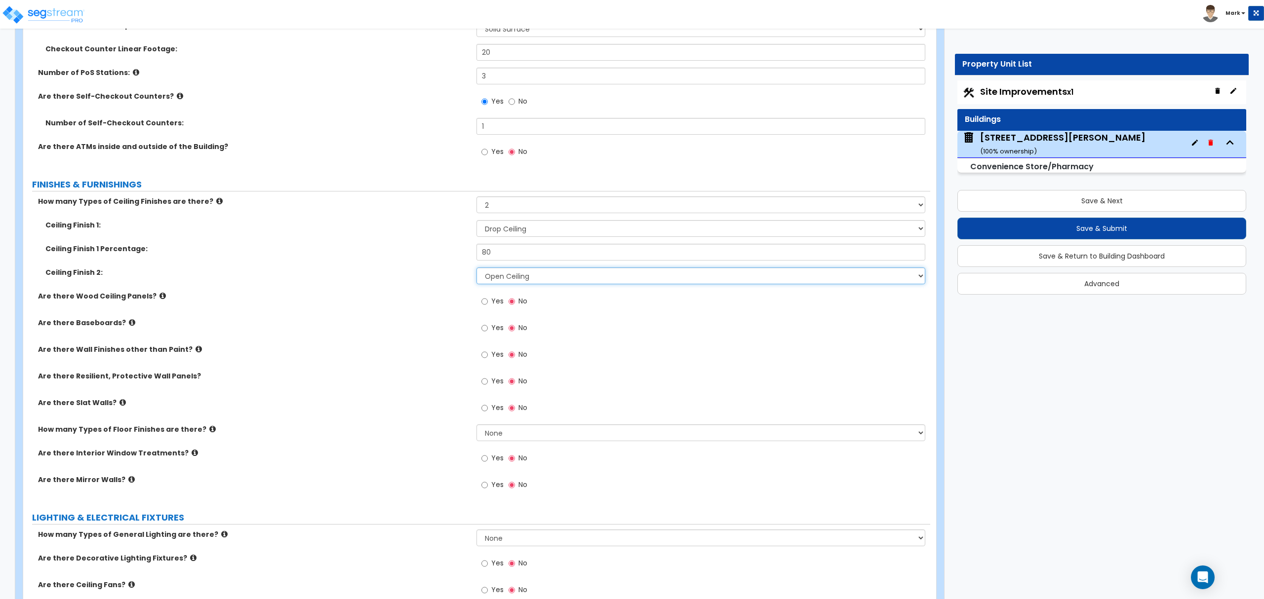
scroll to position [1711, 0]
click at [490, 337] on label "Yes" at bounding box center [492, 328] width 22 height 17
click at [488, 333] on input "Yes" at bounding box center [484, 327] width 6 height 11
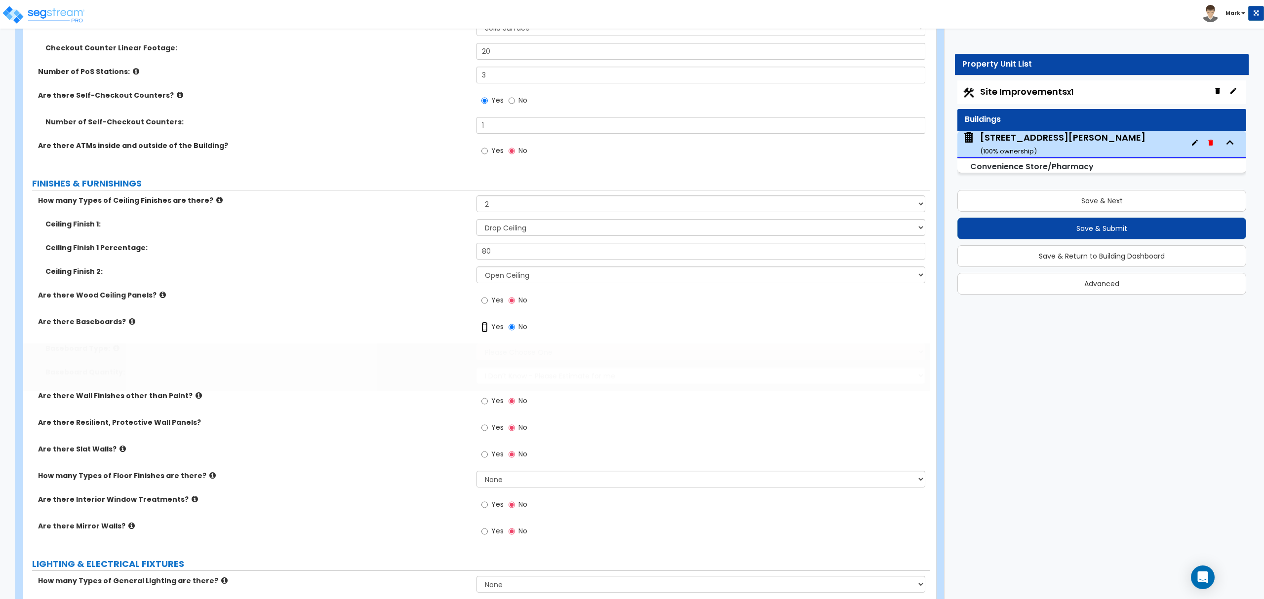
radio input "true"
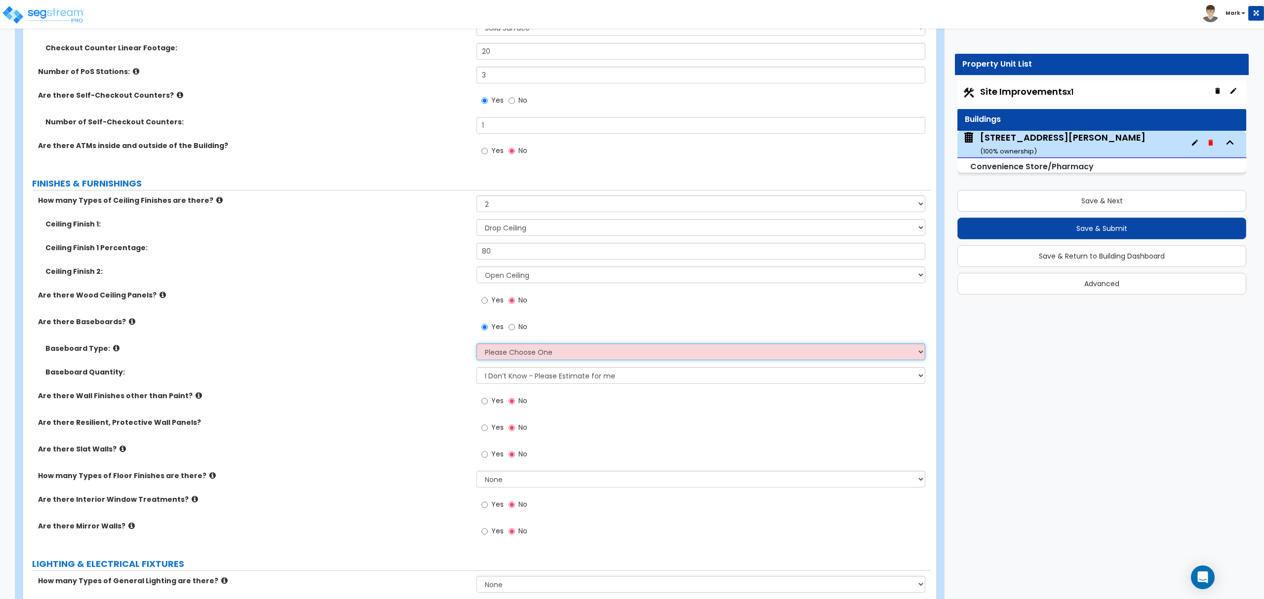
click at [510, 350] on select "Please Choose One Wood Vinyl Carpet Tile" at bounding box center [701, 352] width 448 height 17
select select "2"
click at [477, 346] on select "Please Choose One Wood Vinyl Carpet Tile" at bounding box center [701, 352] width 448 height 17
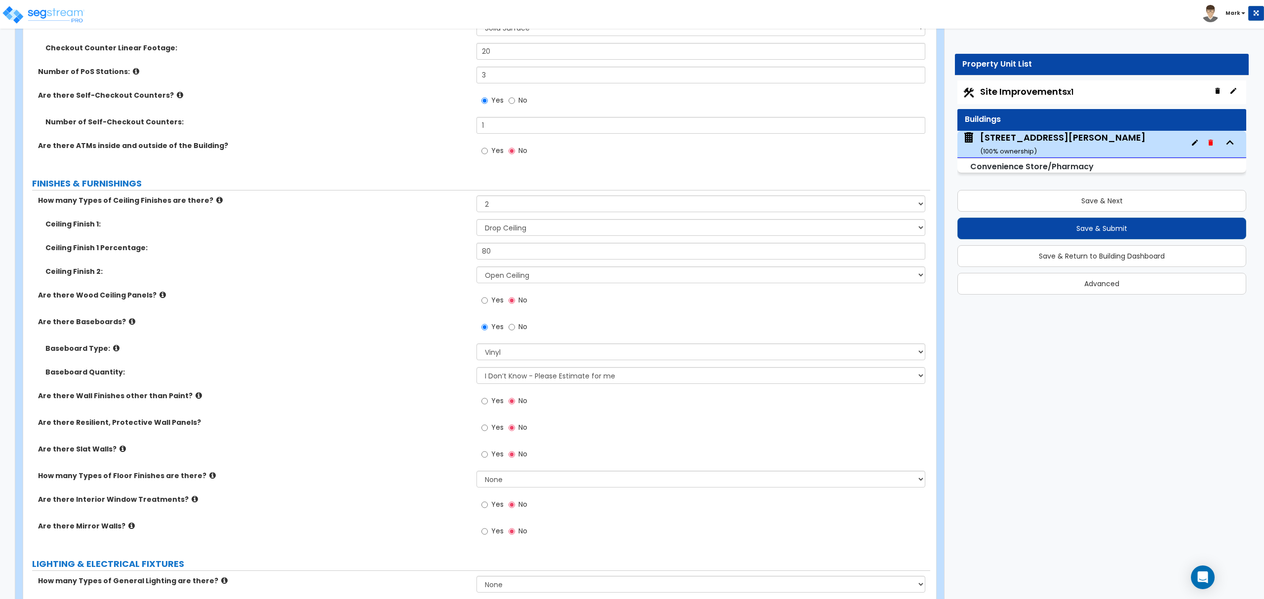
click at [498, 409] on label "Yes" at bounding box center [492, 402] width 22 height 17
click at [488, 407] on input "Yes" at bounding box center [484, 401] width 6 height 11
click at [196, 396] on icon at bounding box center [199, 395] width 6 height 7
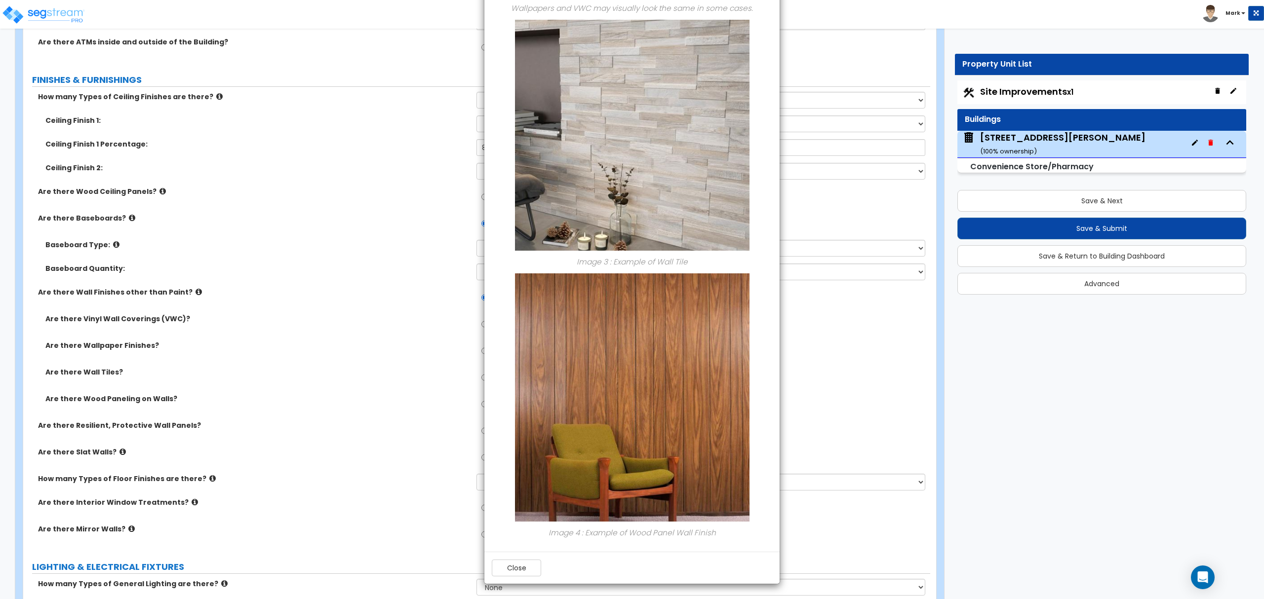
scroll to position [1909, 0]
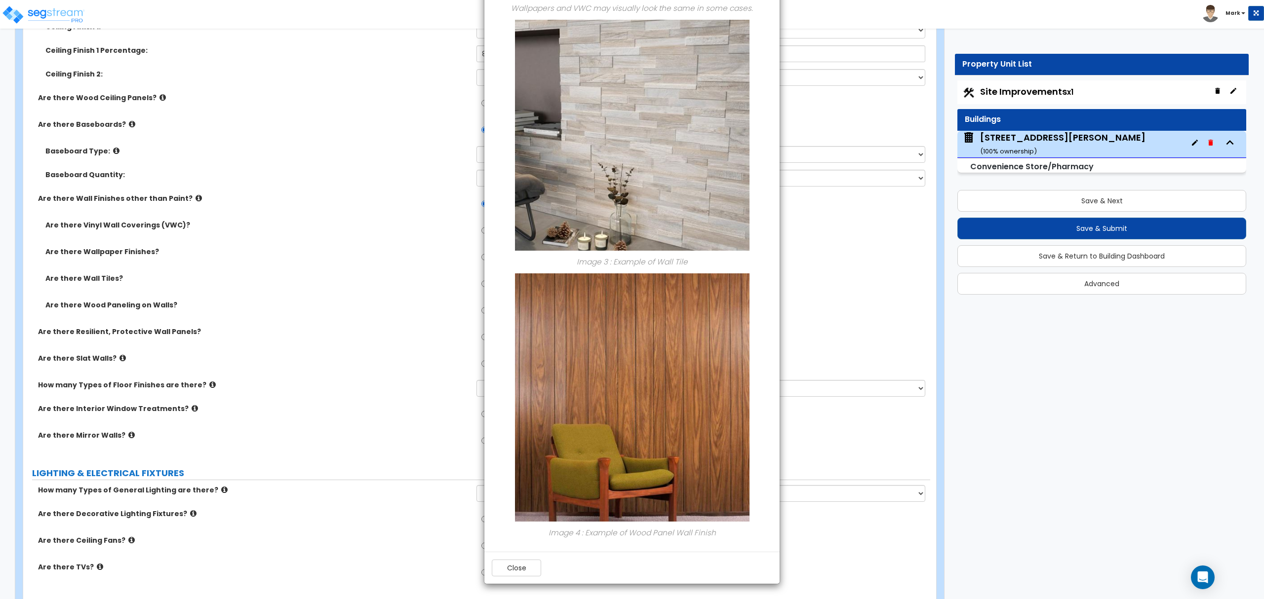
click at [515, 580] on div "Close" at bounding box center [631, 568] width 295 height 32
click at [507, 571] on button "Close" at bounding box center [516, 568] width 49 height 17
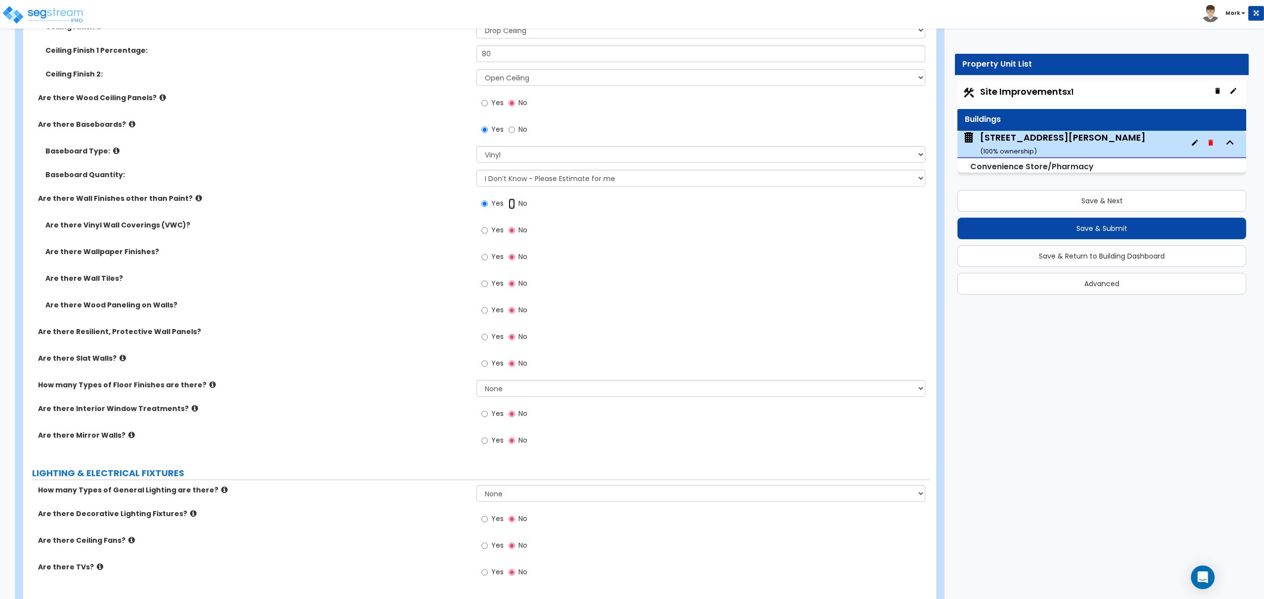
click at [514, 209] on input "No" at bounding box center [512, 204] width 6 height 11
radio input "false"
radio input "true"
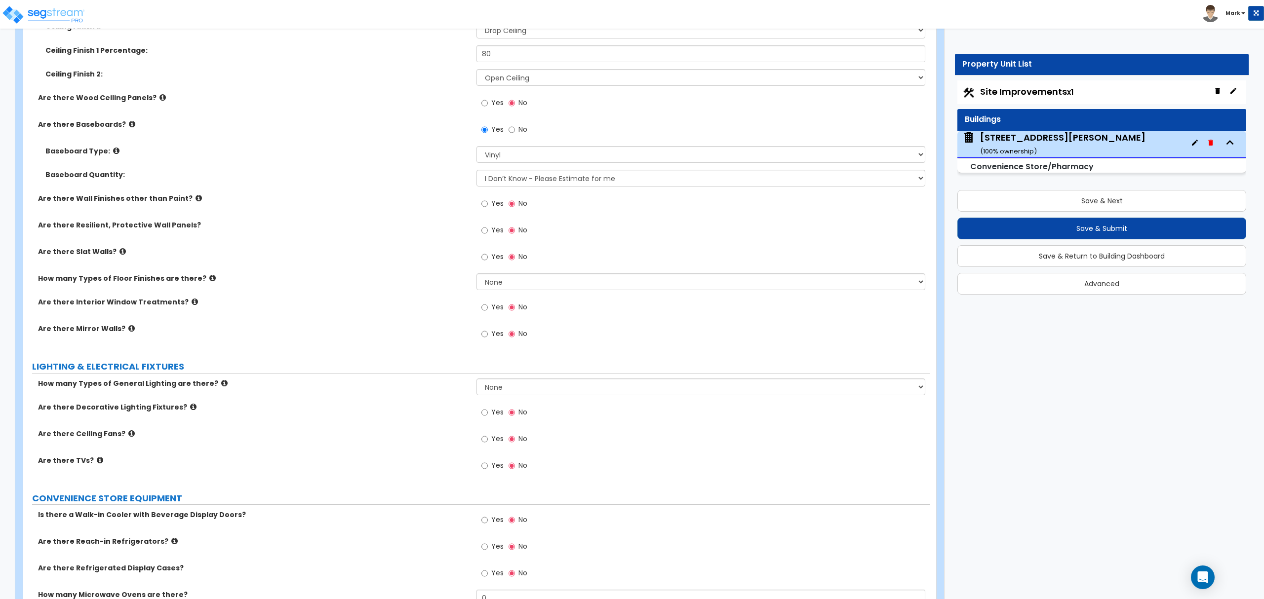
click at [119, 255] on icon at bounding box center [122, 251] width 6 height 7
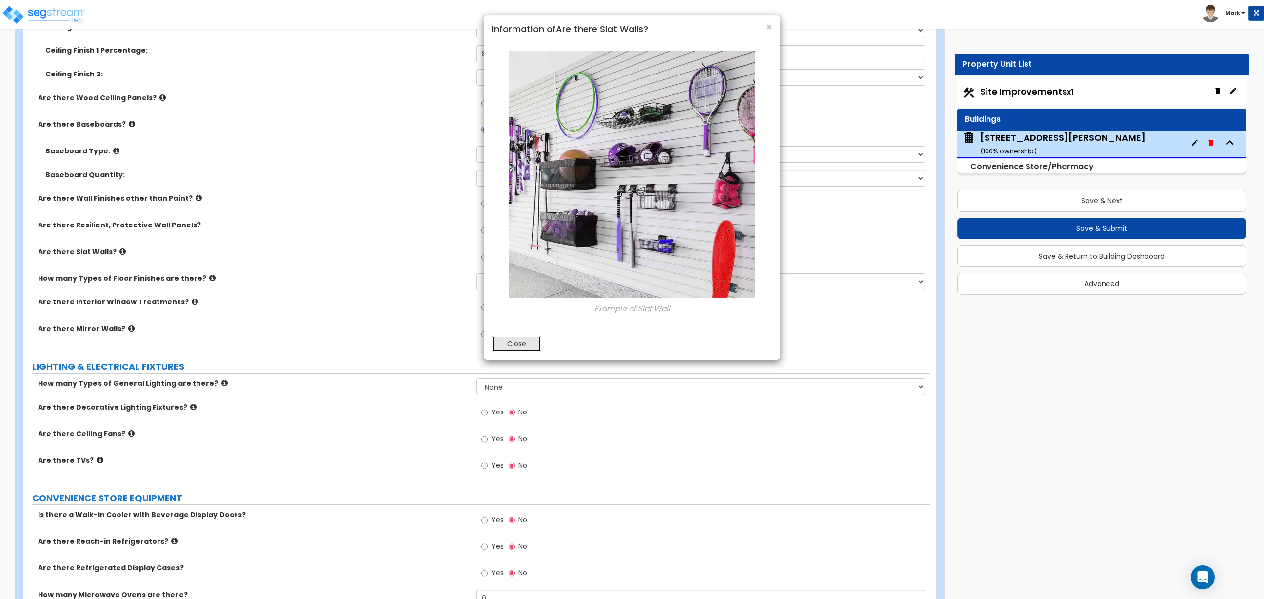
click at [514, 348] on button "Close" at bounding box center [516, 344] width 49 height 17
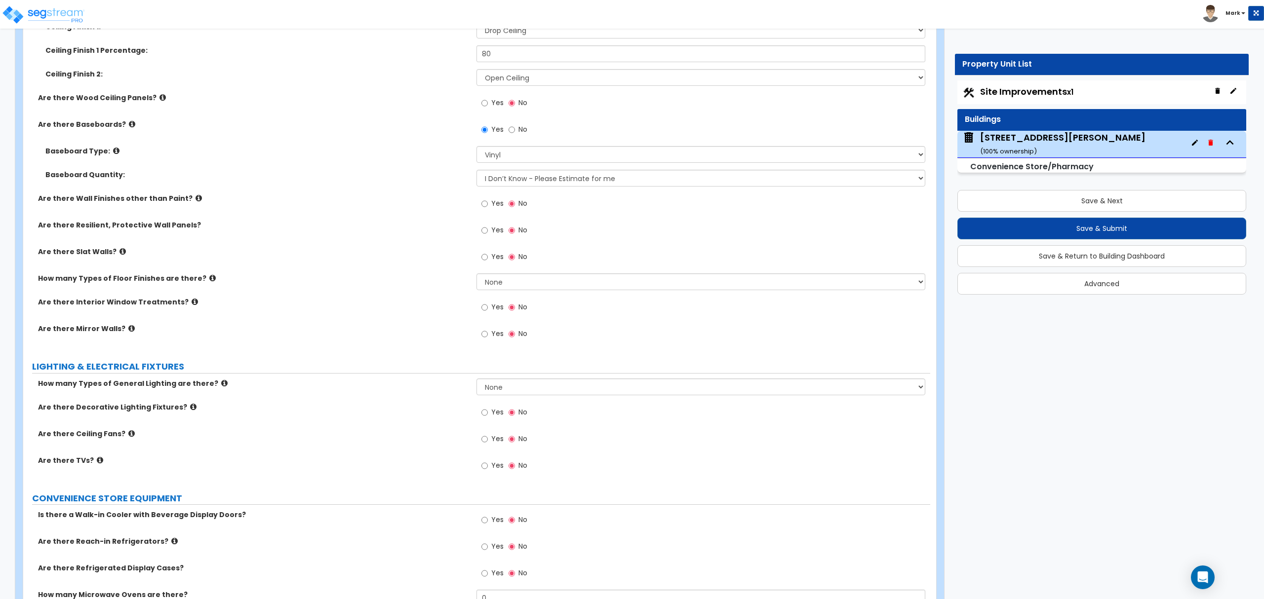
click at [192, 304] on icon at bounding box center [195, 301] width 6 height 7
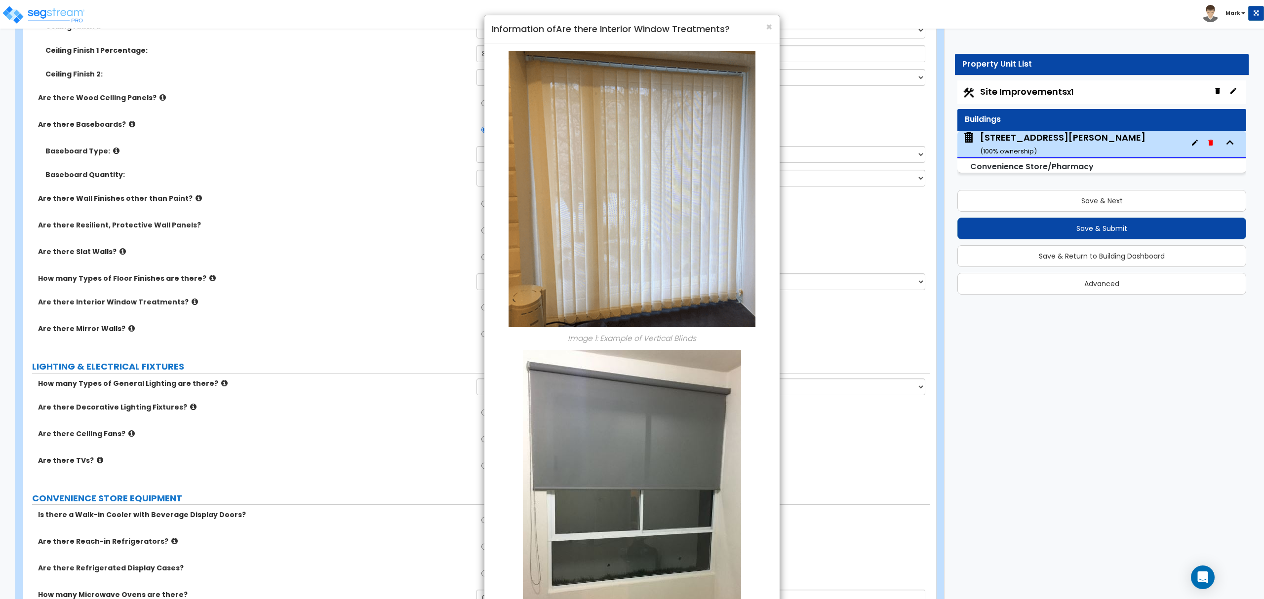
click at [763, 24] on h4 "Information of Are there Interior Window Treatments?" at bounding box center [632, 29] width 280 height 13
click at [766, 25] on span "×" at bounding box center [769, 27] width 6 height 14
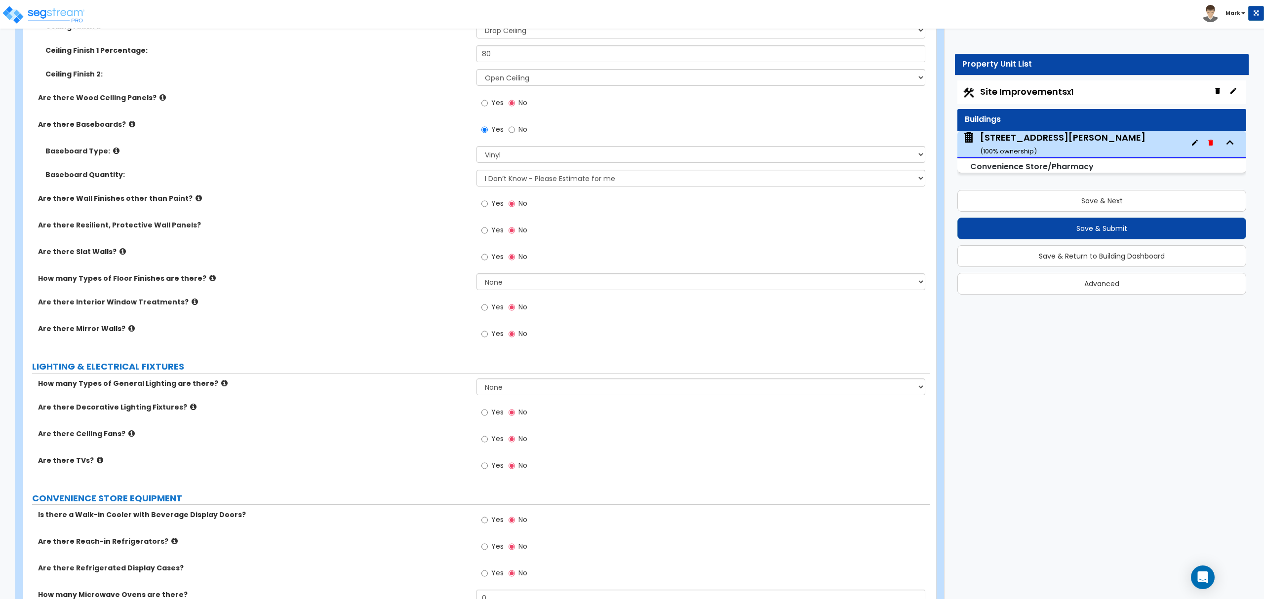
click at [209, 281] on icon at bounding box center [212, 278] width 6 height 7
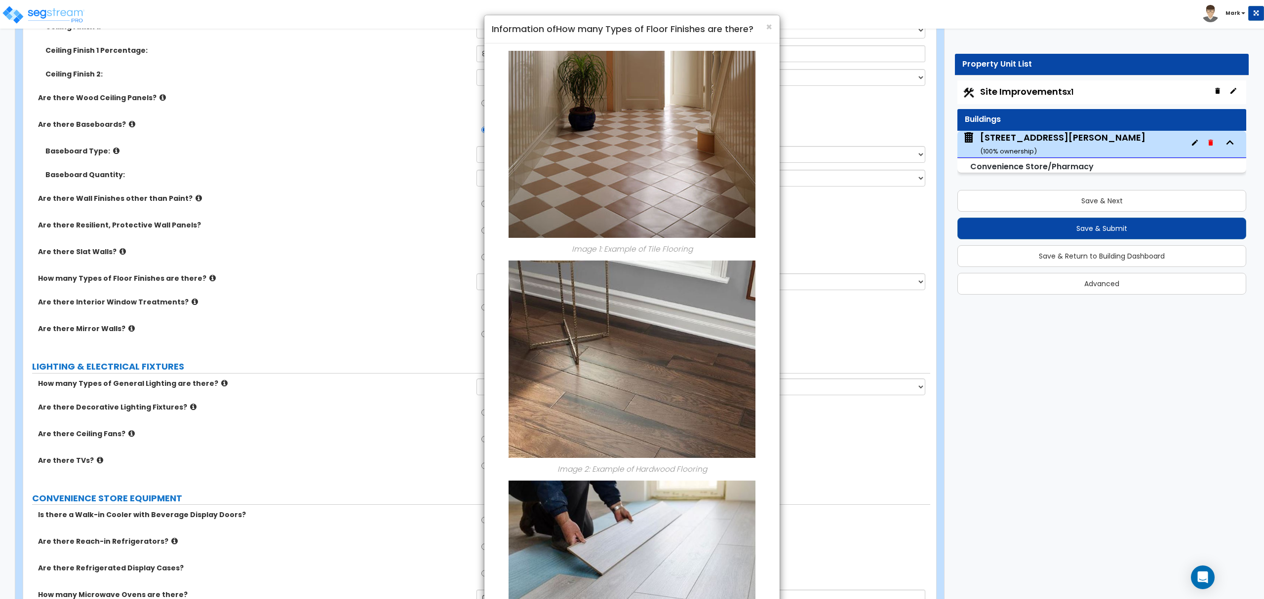
click at [773, 28] on div "× Information of How many Types of Floor Finishes are there?" at bounding box center [631, 29] width 295 height 28
click at [771, 26] on span "×" at bounding box center [769, 27] width 6 height 14
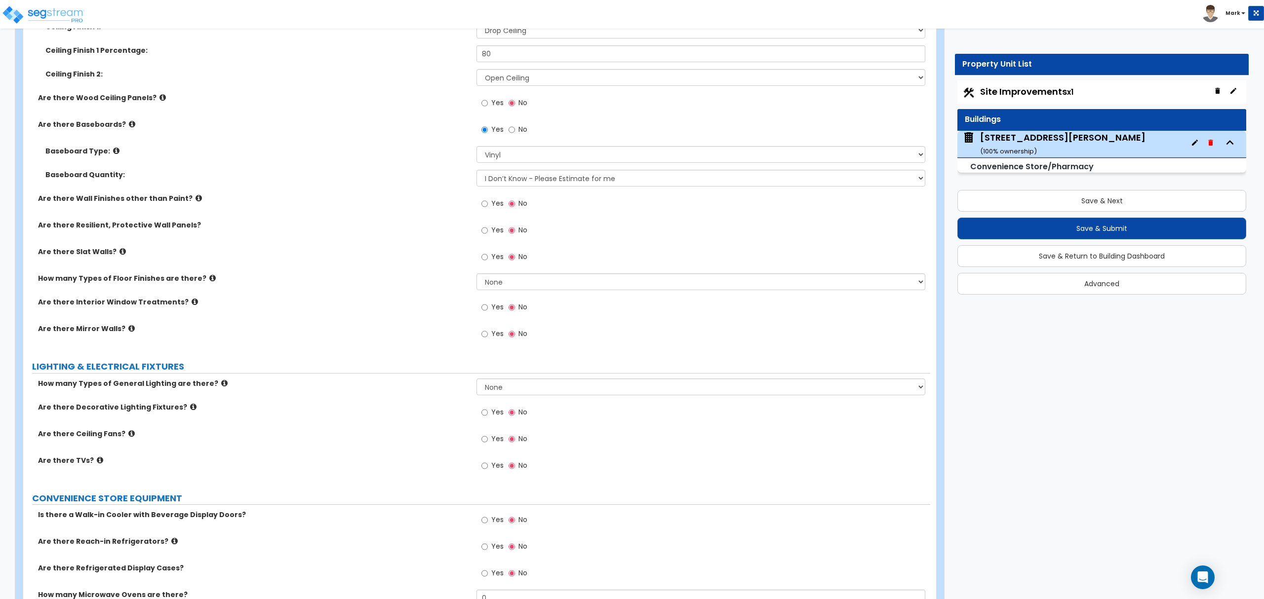
click at [125, 249] on label "Are there Slat Walls?" at bounding box center [253, 252] width 431 height 10
click at [120, 254] on icon at bounding box center [122, 251] width 6 height 7
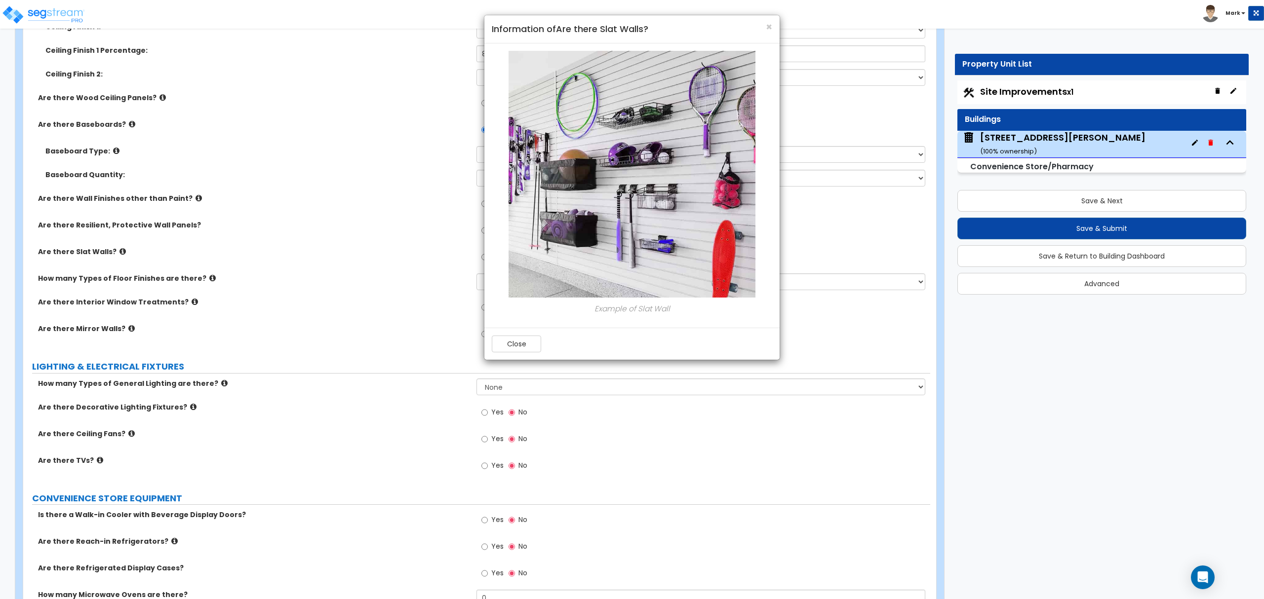
click at [517, 356] on div "Close" at bounding box center [631, 344] width 295 height 32
click at [516, 350] on button "Close" at bounding box center [516, 344] width 49 height 17
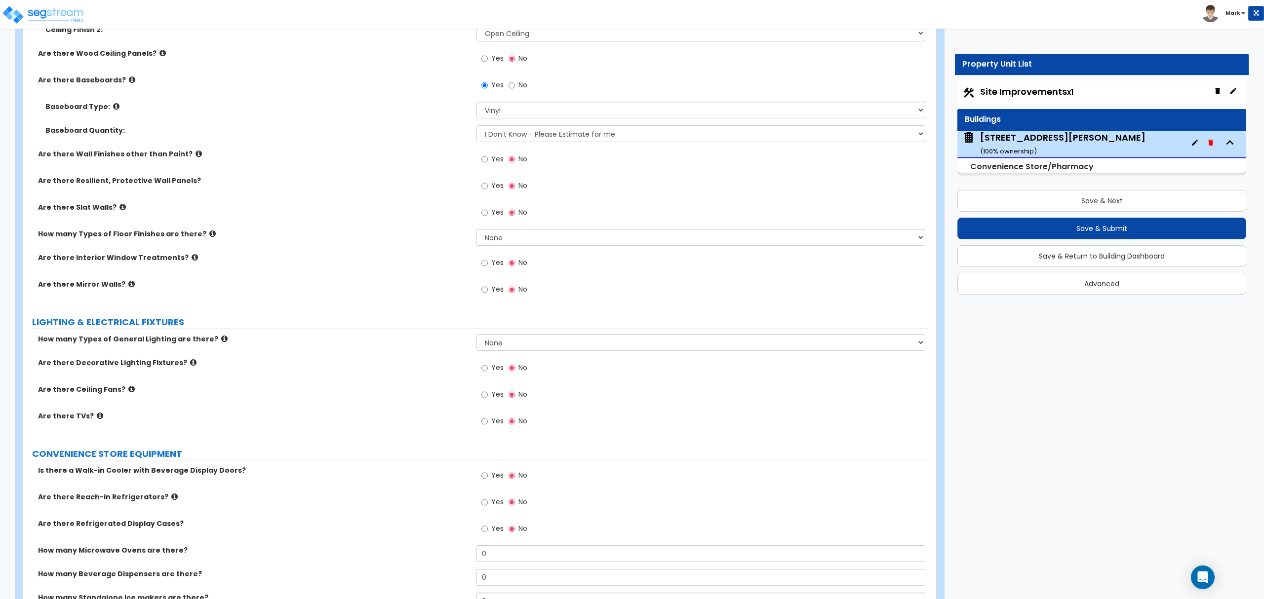
scroll to position [1975, 0]
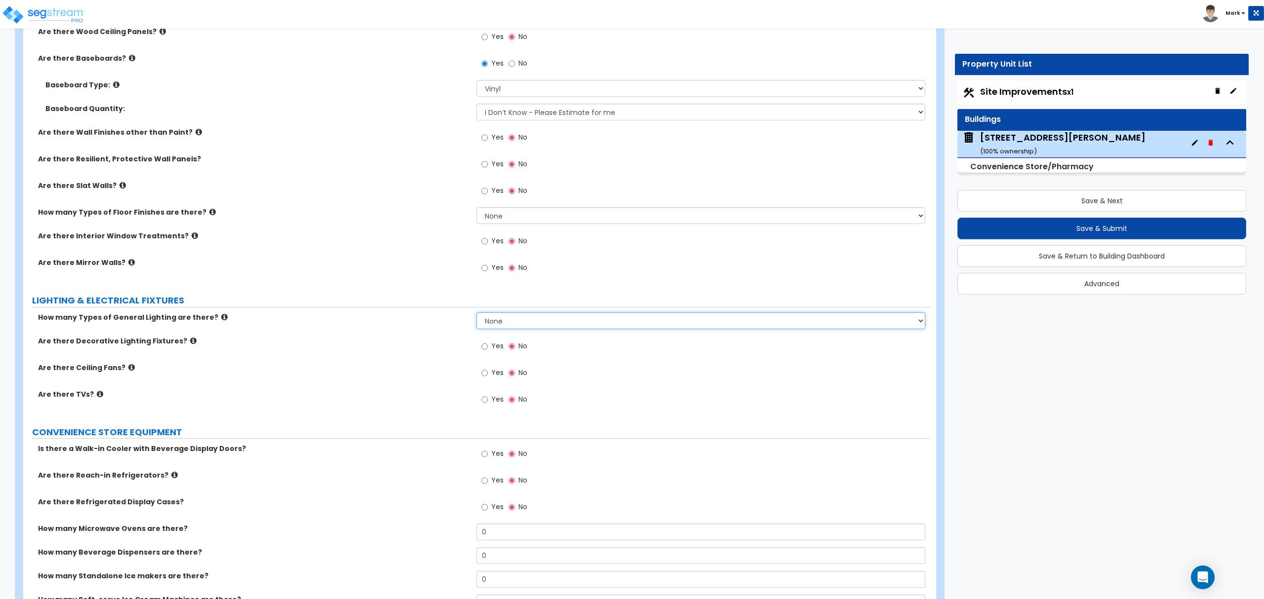
click at [536, 324] on select "None 1 2 3" at bounding box center [701, 321] width 448 height 17
select select "1"
click at [477, 315] on select "None 1 2 3" at bounding box center [701, 321] width 448 height 17
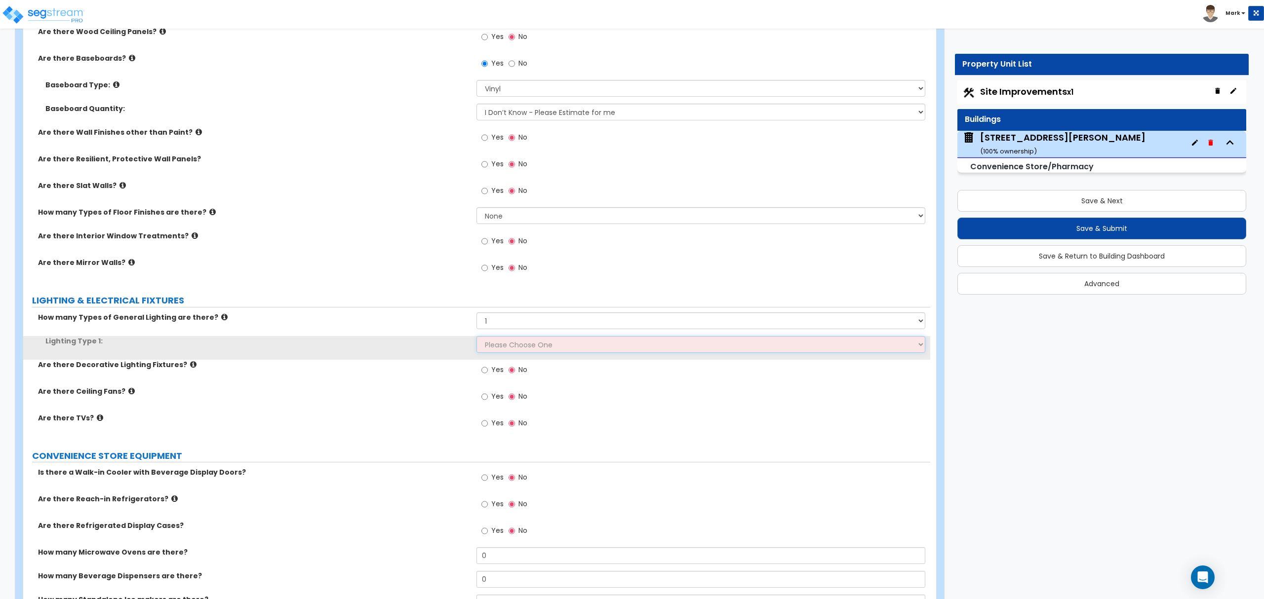
click at [542, 348] on select "Please Choose One LED Surface-Mounted LED Recessed Fluorescent Surface-Mounted …" at bounding box center [701, 344] width 448 height 17
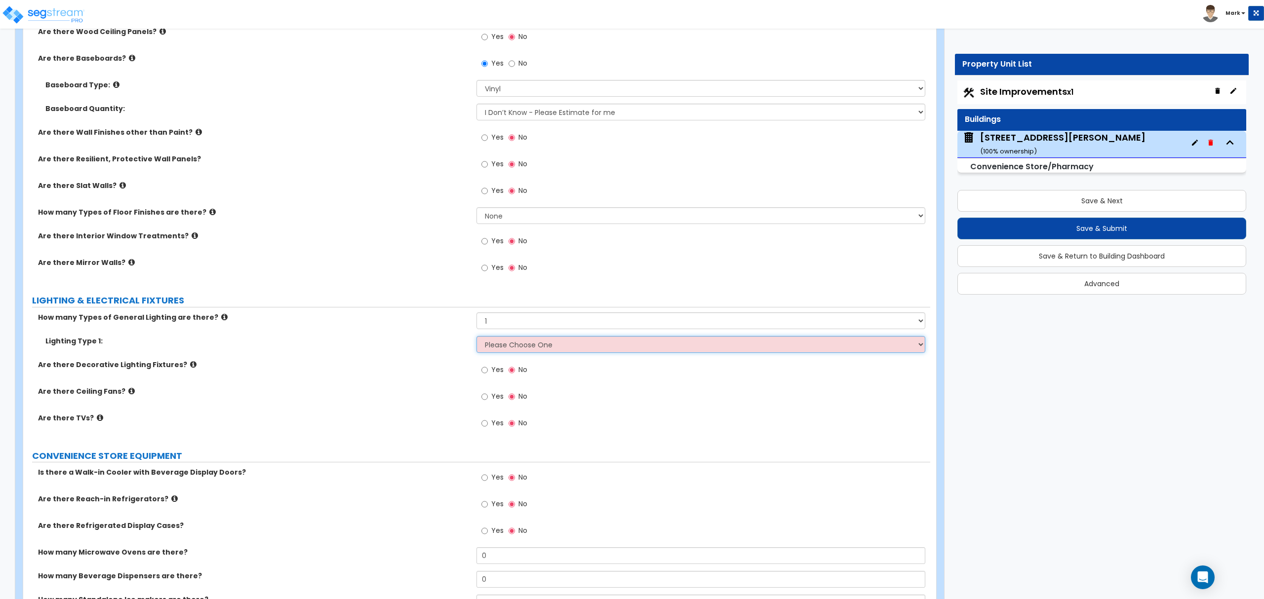
select select "1"
click at [477, 339] on select "Please Choose One LED Surface-Mounted LED Recessed Fluorescent Surface-Mounted …" at bounding box center [701, 344] width 448 height 17
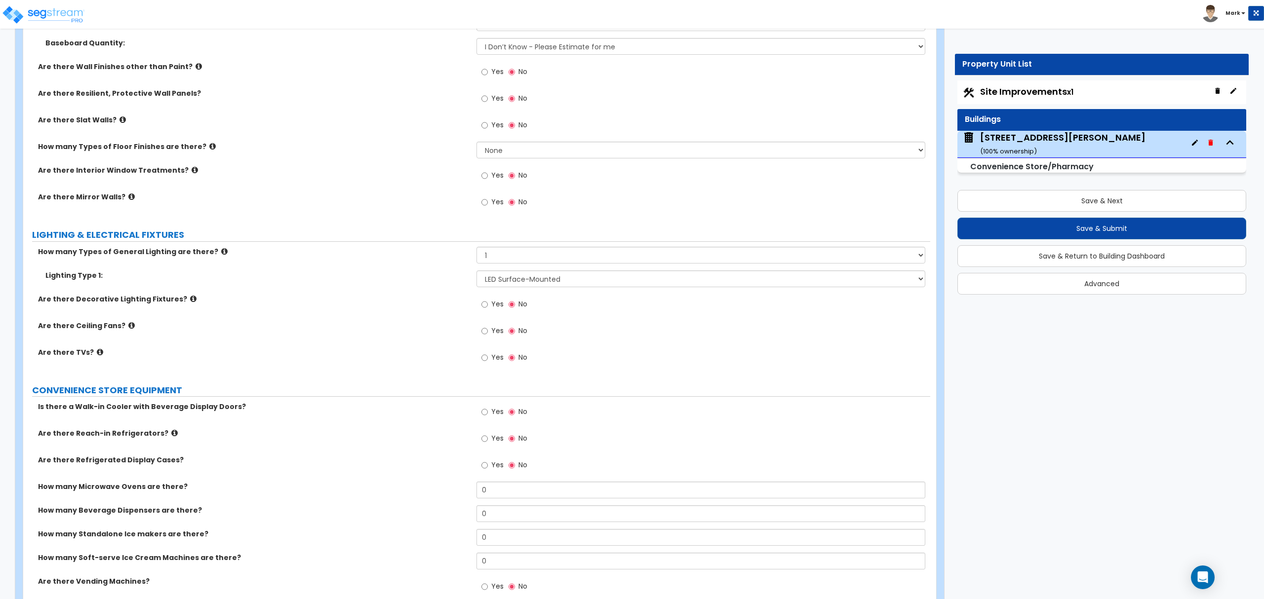
click at [190, 299] on icon at bounding box center [193, 298] width 6 height 7
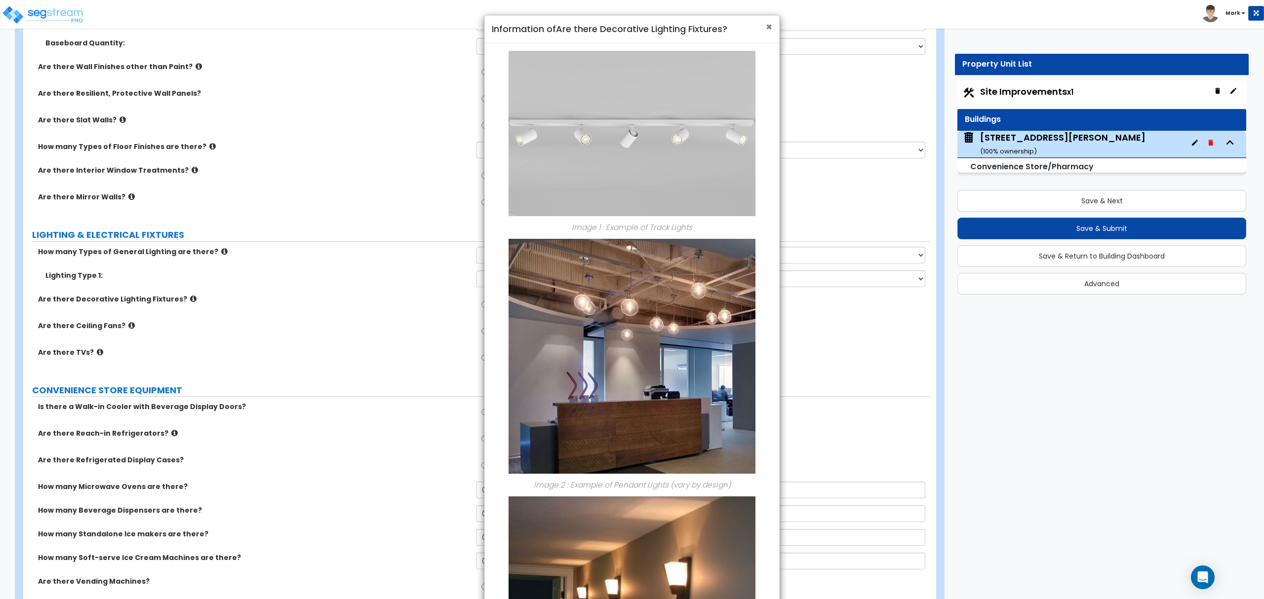
click at [767, 23] on span "×" at bounding box center [769, 27] width 6 height 14
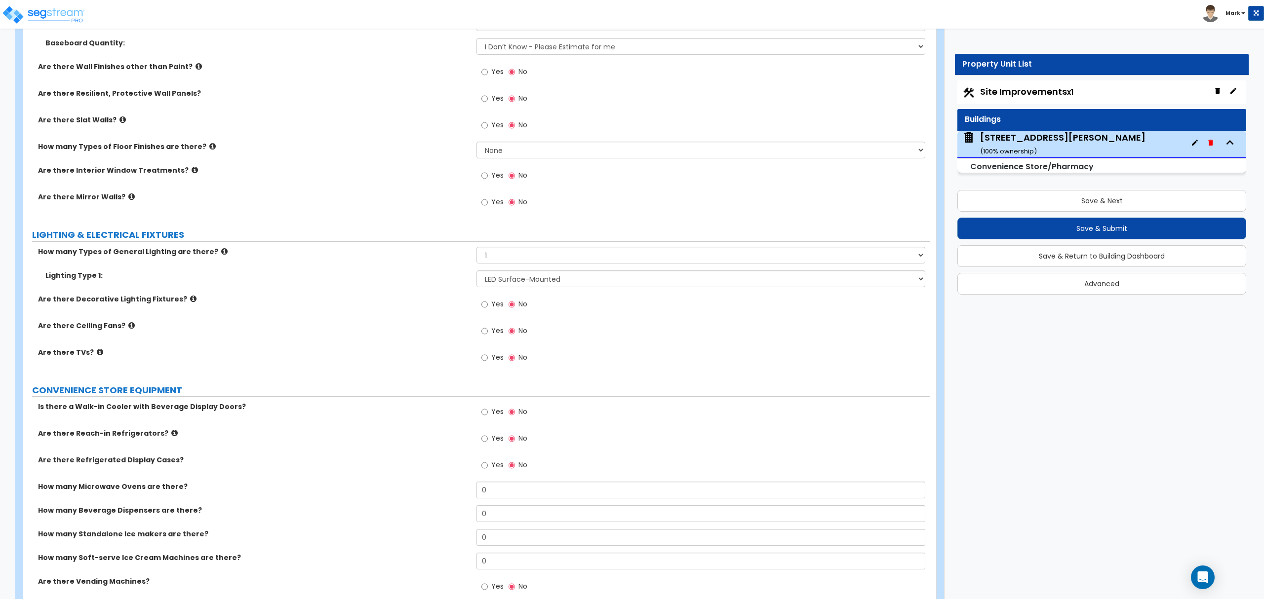
click at [502, 366] on label "Yes" at bounding box center [492, 359] width 22 height 17
click at [488, 363] on input "Yes" at bounding box center [484, 358] width 6 height 11
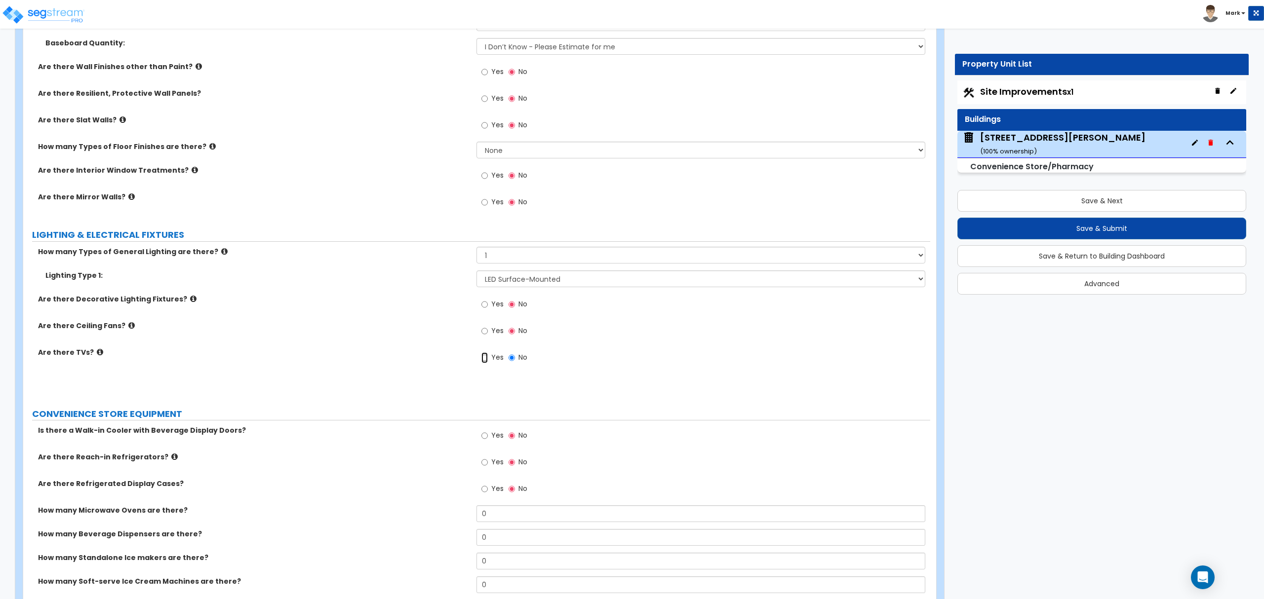
radio input "true"
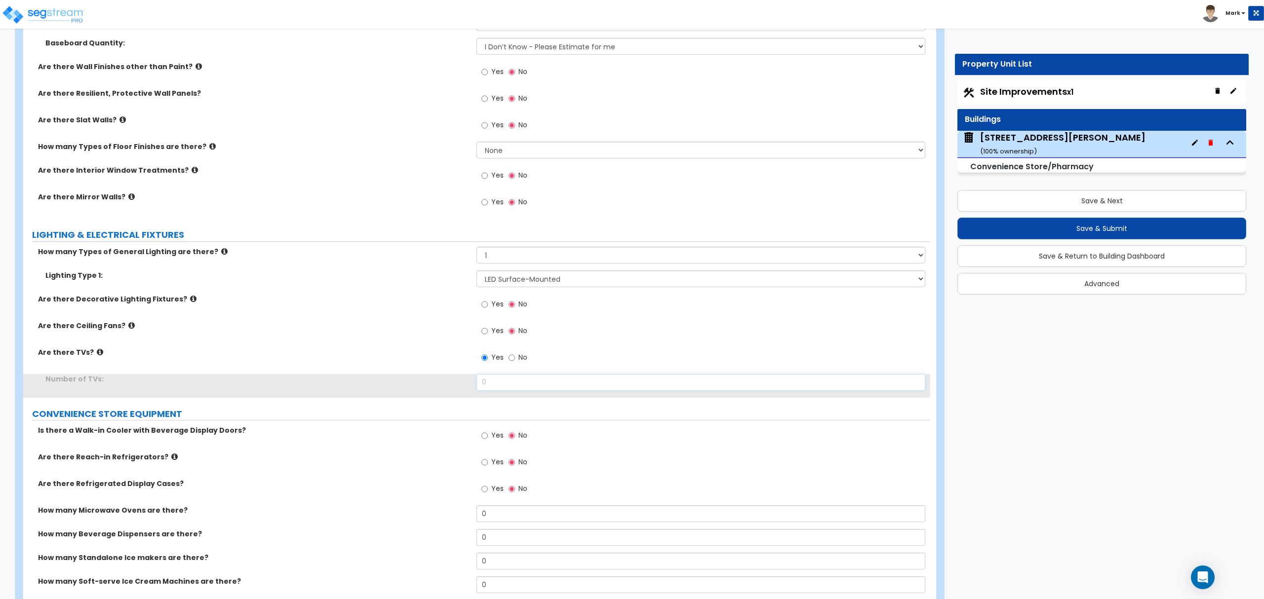
click at [500, 381] on input "0" at bounding box center [701, 382] width 448 height 17
click at [504, 382] on input "0" at bounding box center [701, 382] width 448 height 17
type input "1"
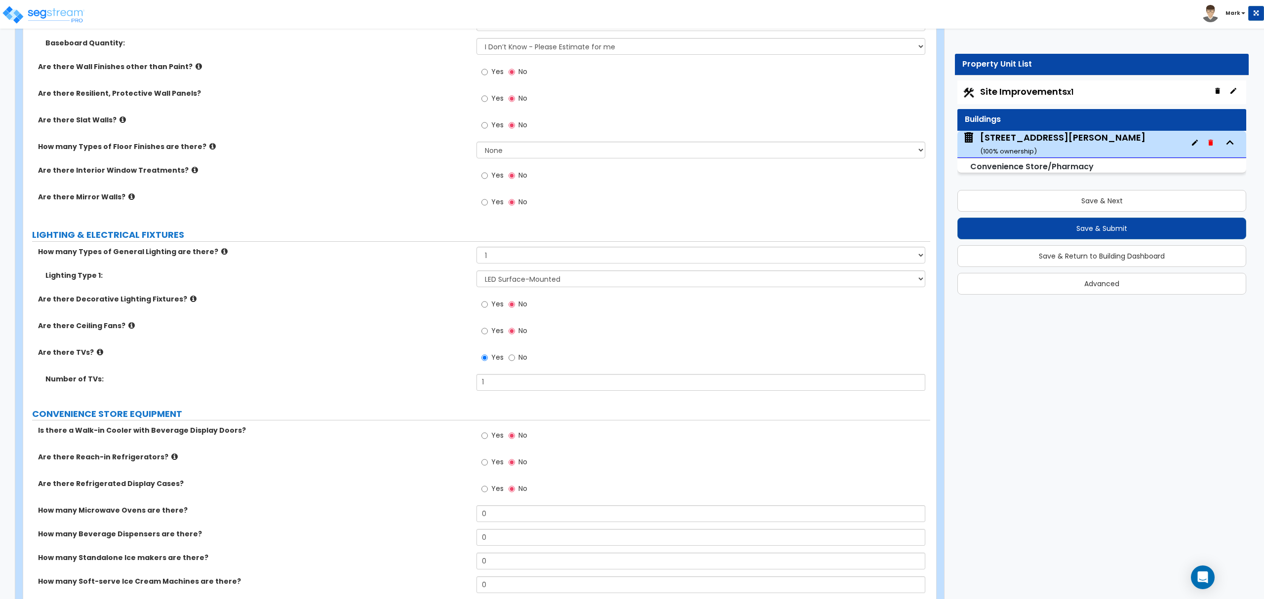
click at [247, 459] on label "Are there Reach-in Refrigerators?" at bounding box center [253, 457] width 431 height 10
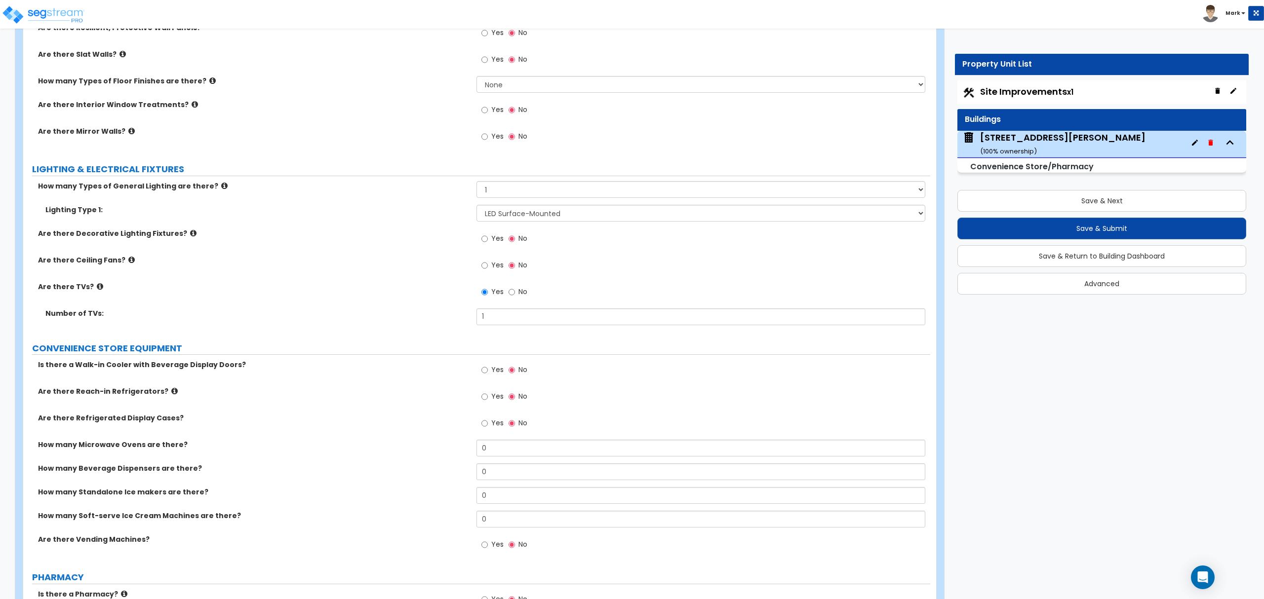
click at [171, 393] on icon at bounding box center [174, 391] width 6 height 7
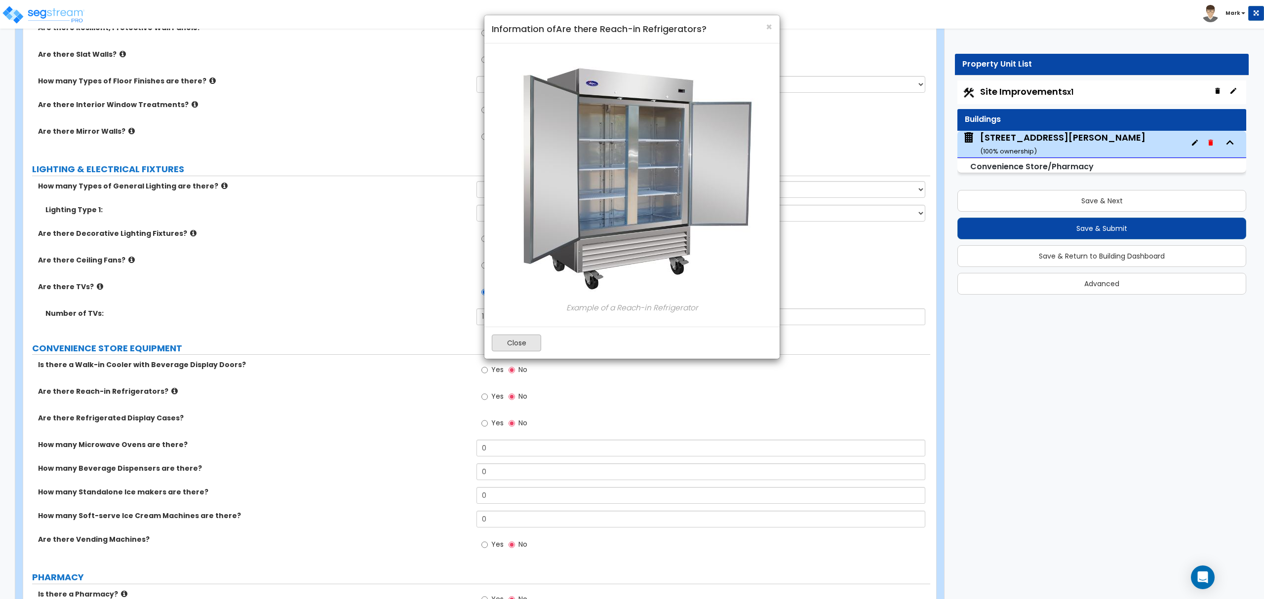
click at [504, 351] on div "Close" at bounding box center [631, 343] width 295 height 32
click at [504, 345] on button "Close" at bounding box center [516, 343] width 49 height 17
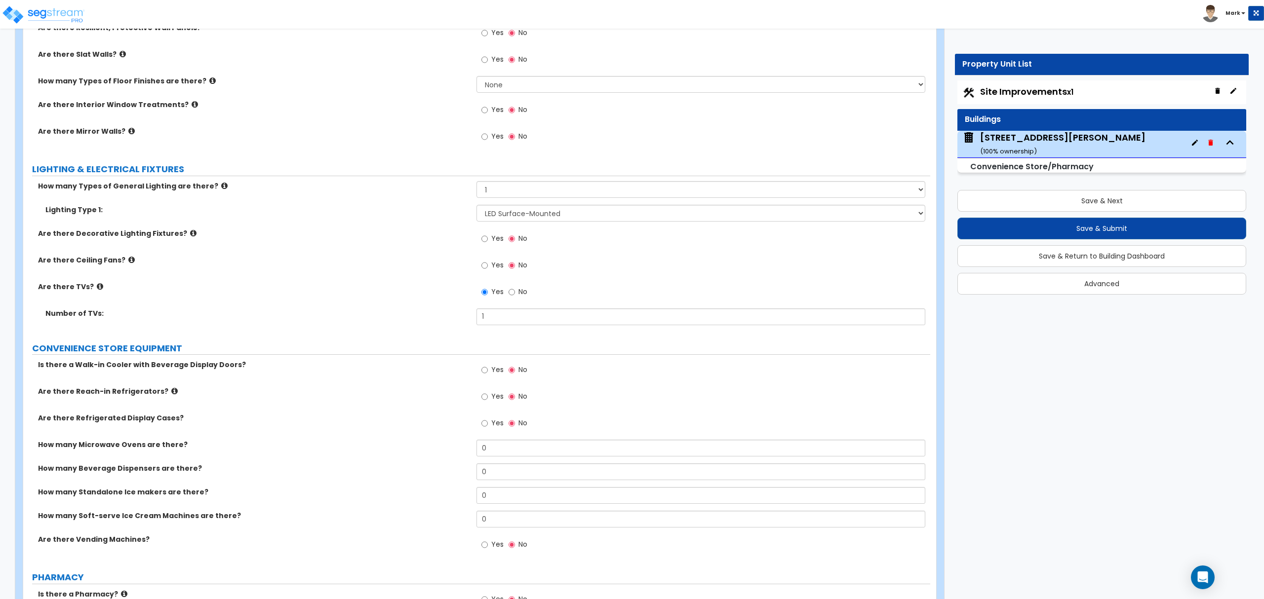
click at [186, 471] on label "How many Beverage Dispensers are there?" at bounding box center [253, 469] width 431 height 10
click at [221, 375] on div "Is there a Walk-in Cooler with Beverage Display Doors? Yes No" at bounding box center [476, 373] width 907 height 27
drag, startPoint x: 147, startPoint y: 423, endPoint x: 22, endPoint y: 430, distance: 125.1
copy label "Are there Refrigerated Display Cases?"
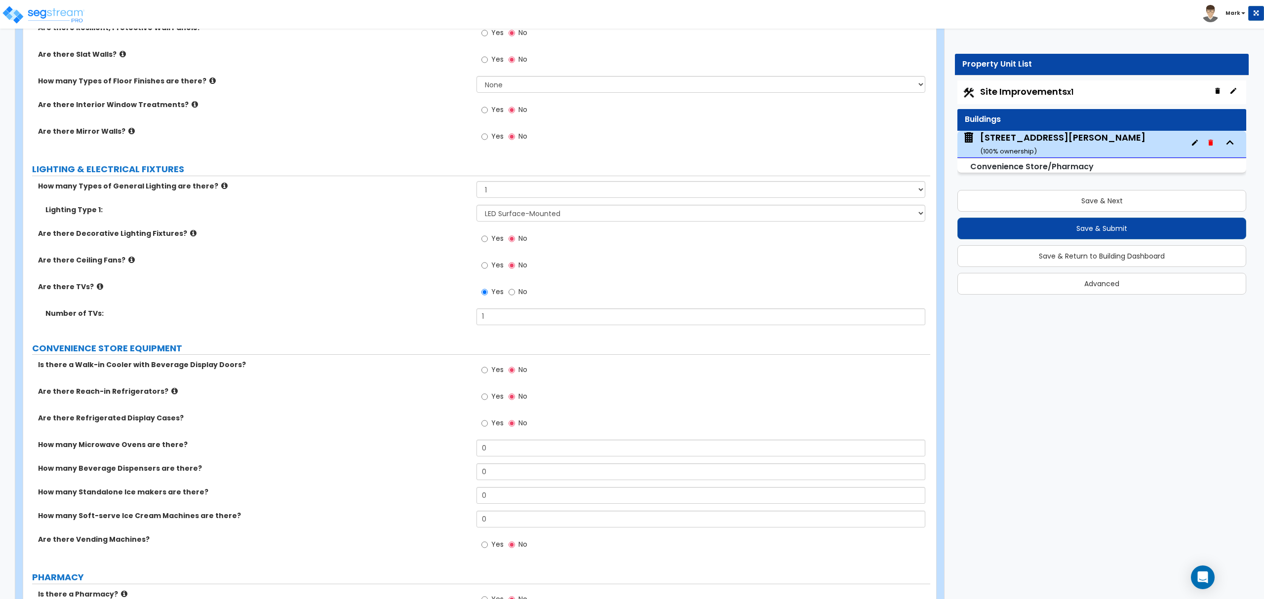
click at [490, 421] on label "Yes" at bounding box center [492, 424] width 22 height 17
click at [488, 421] on input "Yes" at bounding box center [484, 423] width 6 height 11
radio input "true"
click at [505, 445] on input "0" at bounding box center [701, 448] width 448 height 17
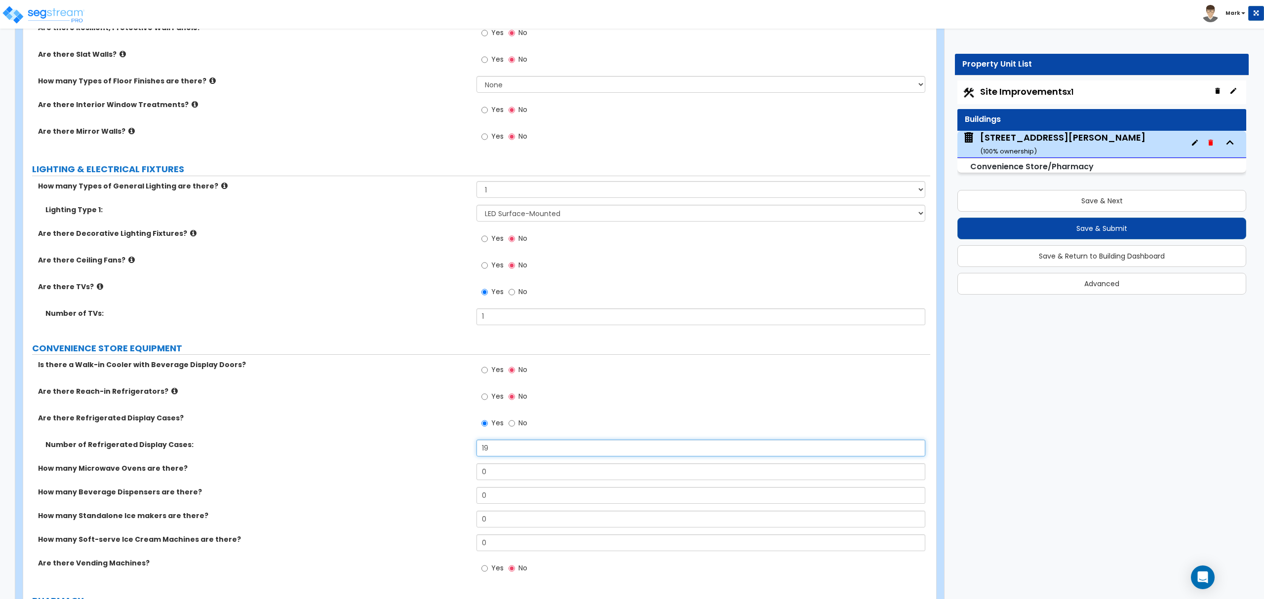
type input "19"
click at [484, 371] on input "Yes" at bounding box center [484, 370] width 6 height 11
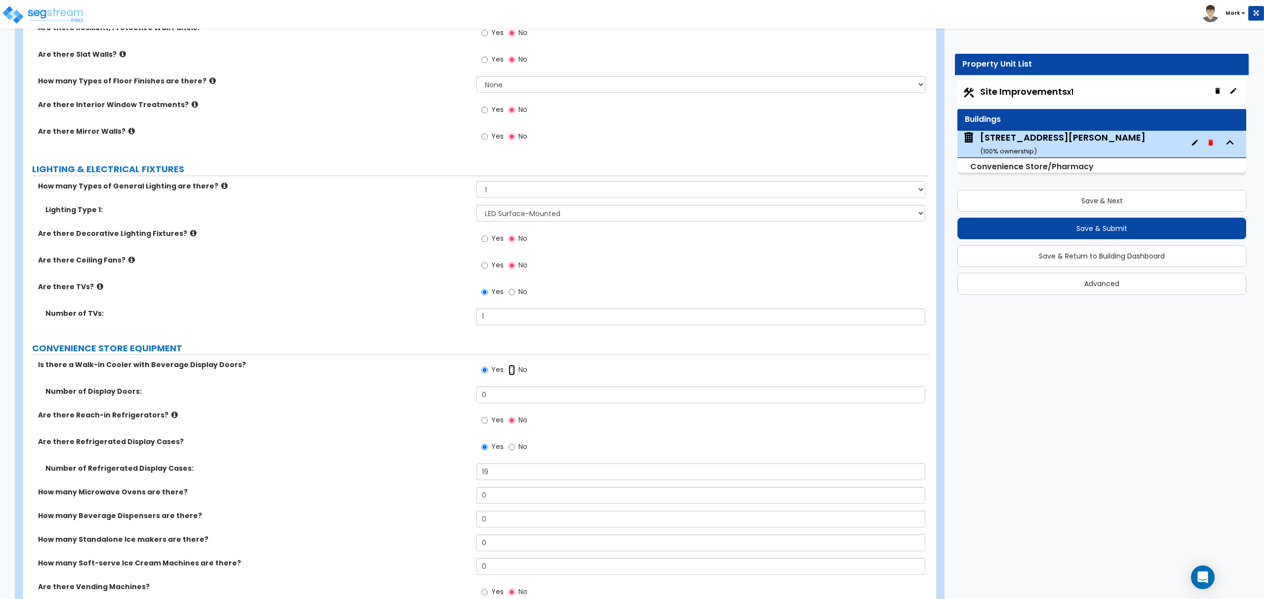
click at [509, 373] on input "No" at bounding box center [512, 370] width 6 height 11
radio input "false"
radio input "true"
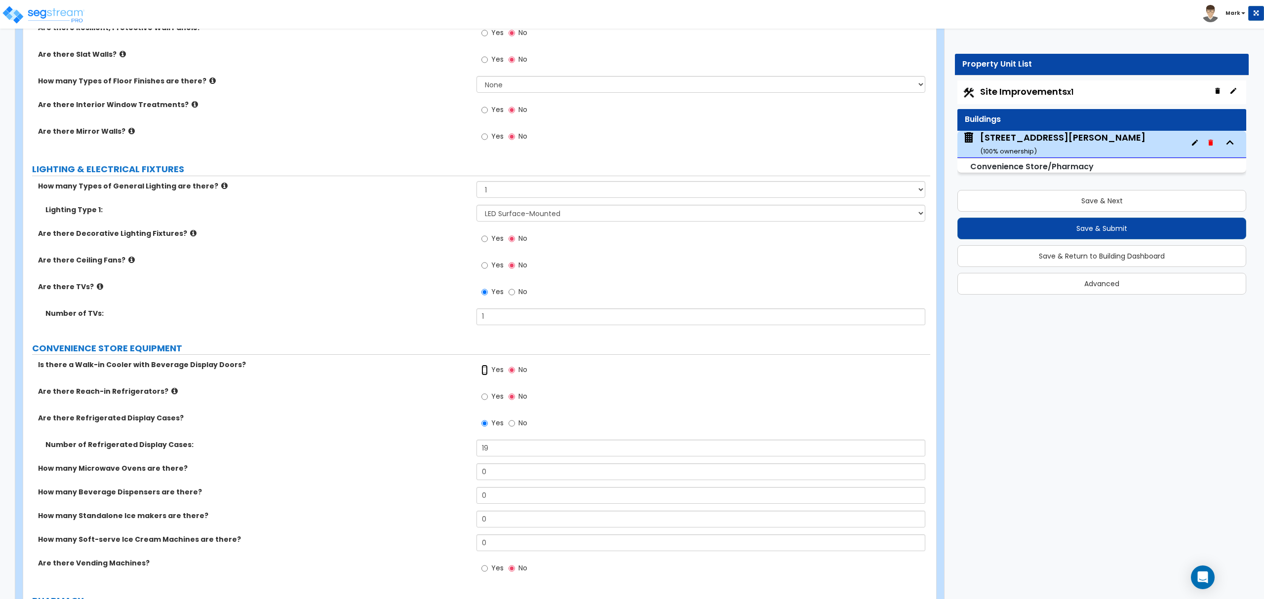
click at [487, 370] on input "Yes" at bounding box center [484, 370] width 6 height 11
radio input "true"
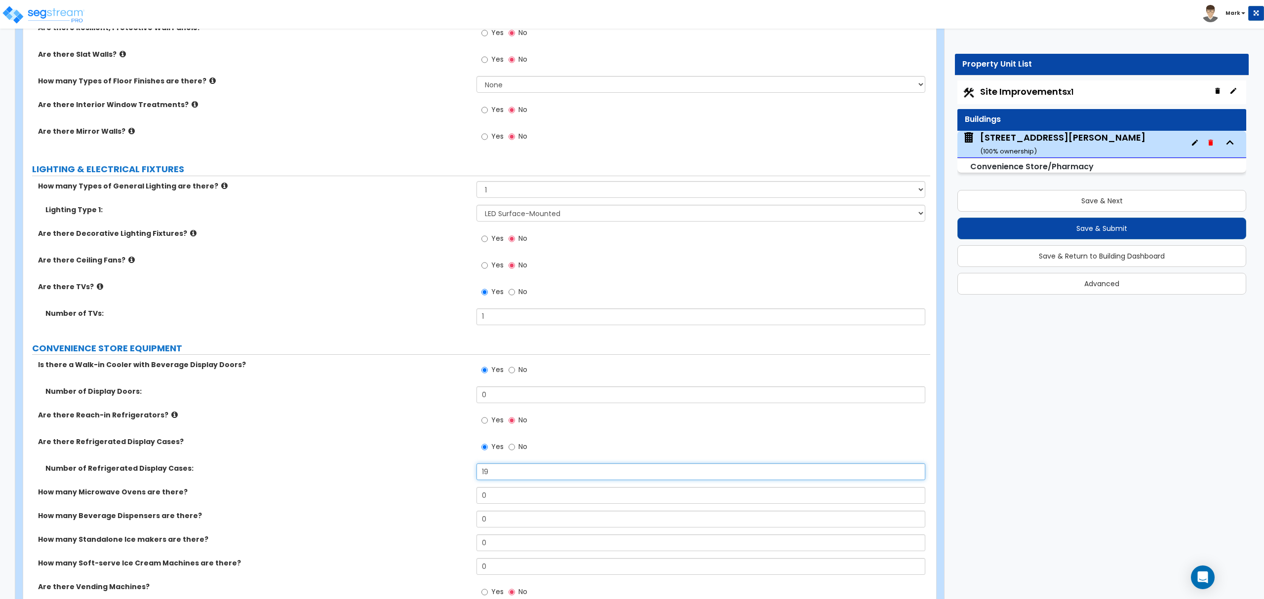
click at [498, 476] on input "19" at bounding box center [701, 472] width 448 height 17
type input "5"
click at [584, 401] on input "0" at bounding box center [701, 395] width 448 height 17
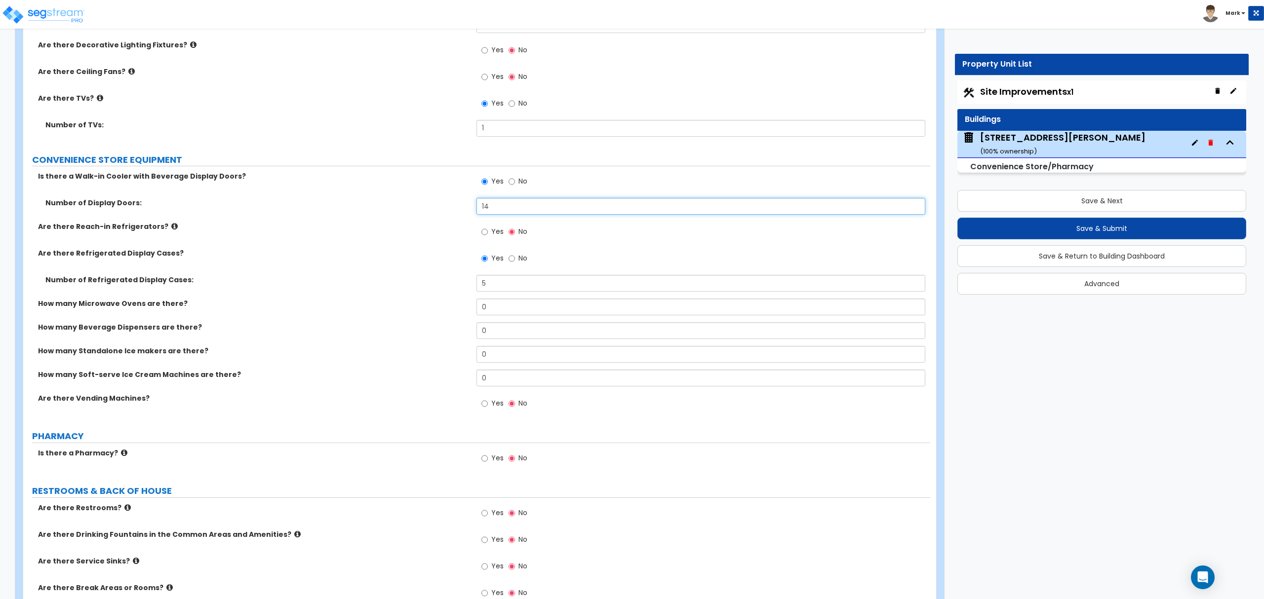
scroll to position [2370, 0]
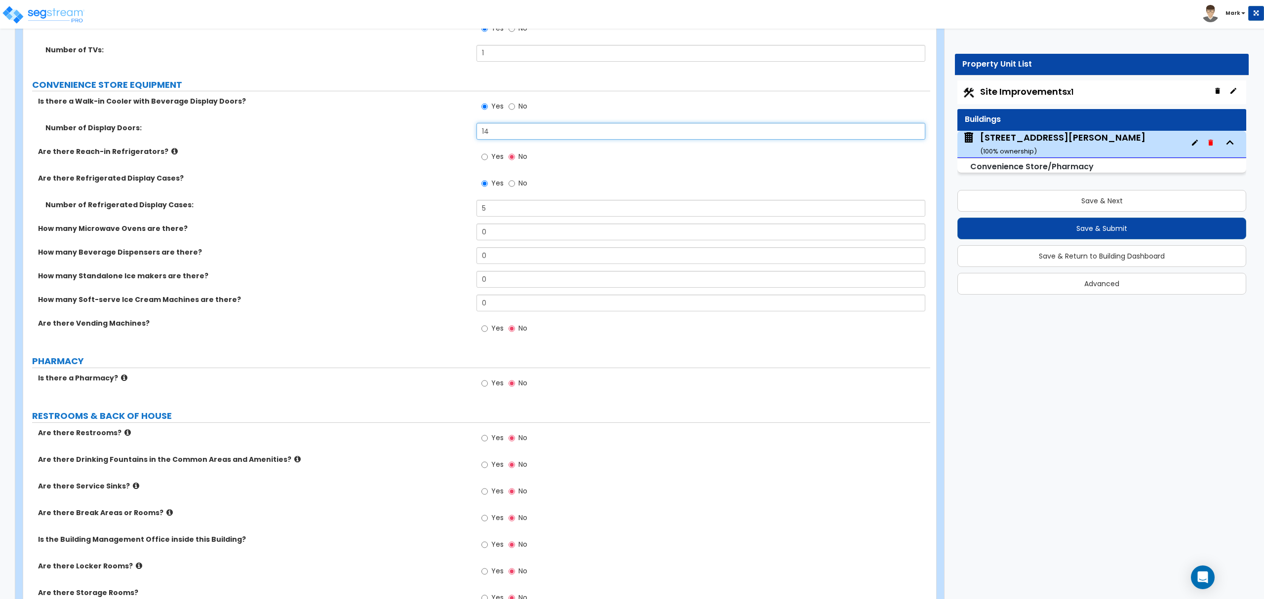
type input "14"
click at [488, 389] on input "Yes" at bounding box center [484, 383] width 6 height 11
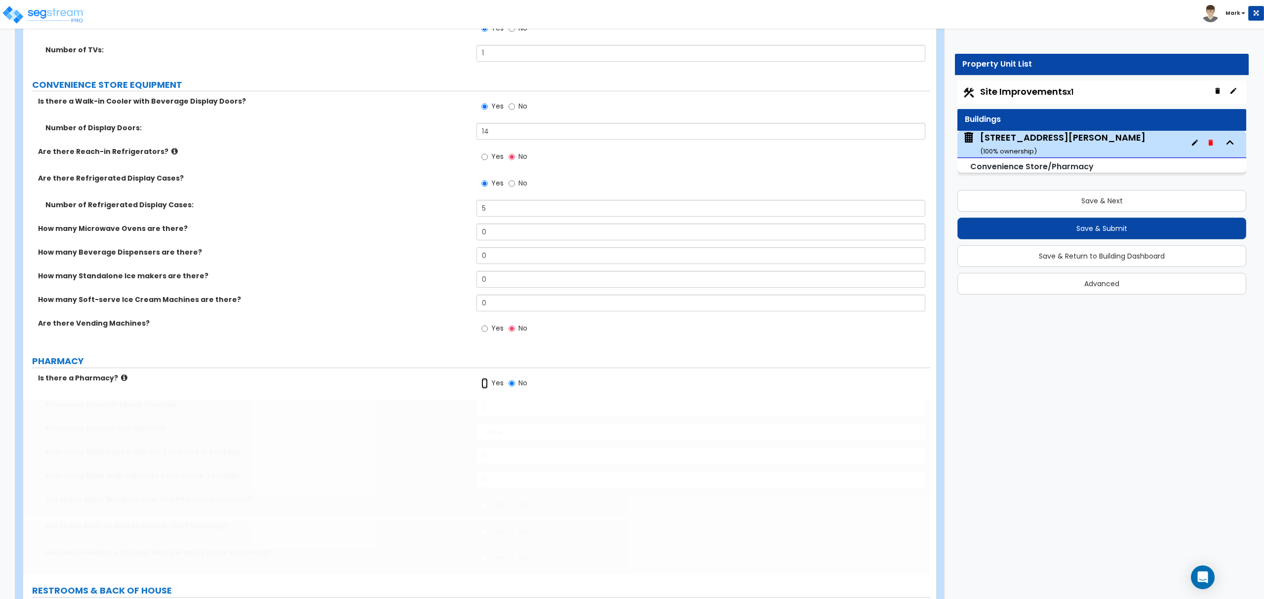
radio input "true"
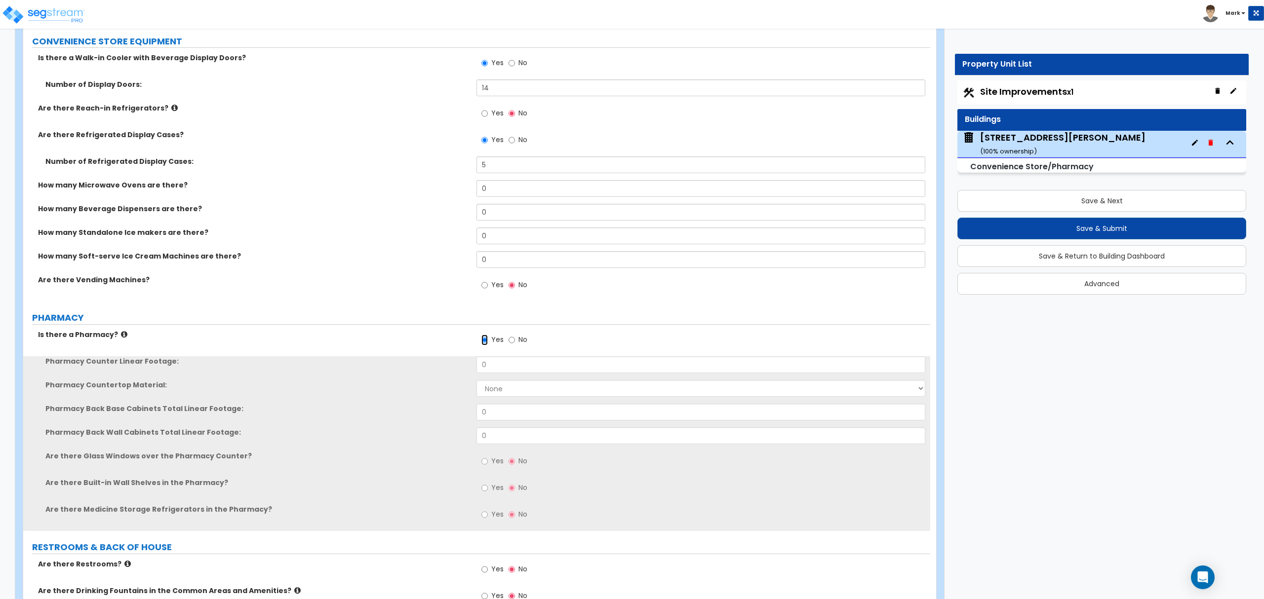
scroll to position [2436, 0]
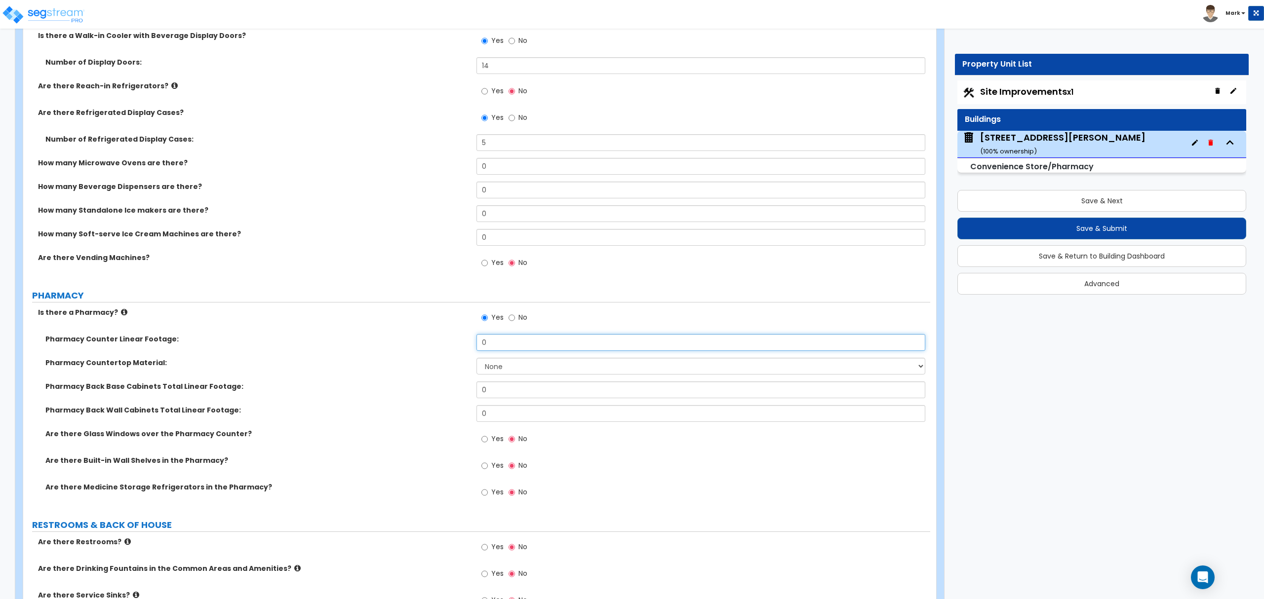
click at [488, 347] on input "0" at bounding box center [701, 342] width 448 height 17
type input "22"
click at [510, 373] on select "None Plastic Laminate Solid Surface Stone Quartz Marble Tile Wood Stainless Ste…" at bounding box center [701, 366] width 448 height 17
click at [477, 360] on select "None Plastic Laminate Solid Surface Stone Quartz Marble Tile Wood Stainless Ste…" at bounding box center [701, 366] width 448 height 17
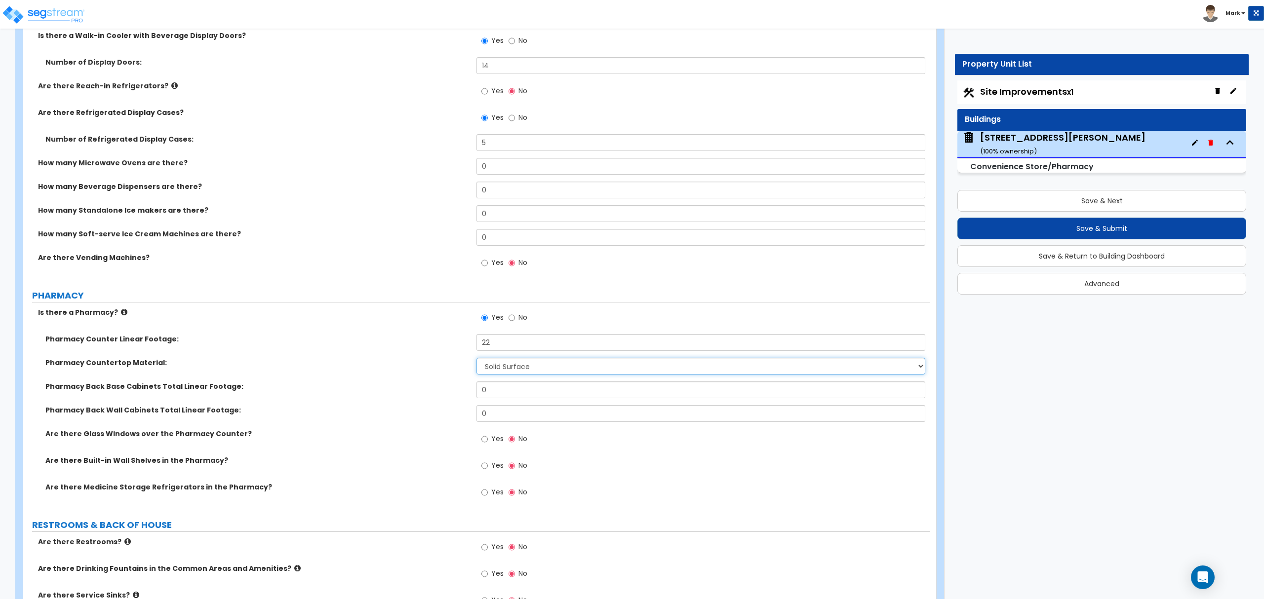
click at [531, 370] on select "None Plastic Laminate Solid Surface Stone Quartz Marble Tile Wood Stainless Ste…" at bounding box center [701, 366] width 448 height 17
click at [477, 360] on select "None Plastic Laminate Solid Surface Stone Quartz Marble Tile Wood Stainless Ste…" at bounding box center [701, 366] width 448 height 17
click at [506, 381] on div "Pharmacy Countertop Material: None Plastic Laminate Solid Surface Stone Quartz …" at bounding box center [476, 370] width 907 height 24
click at [506, 375] on select "None Plastic Laminate Solid Surface Stone Quartz Marble Tile Wood Stainless Ste…" at bounding box center [701, 366] width 448 height 17
select select "1"
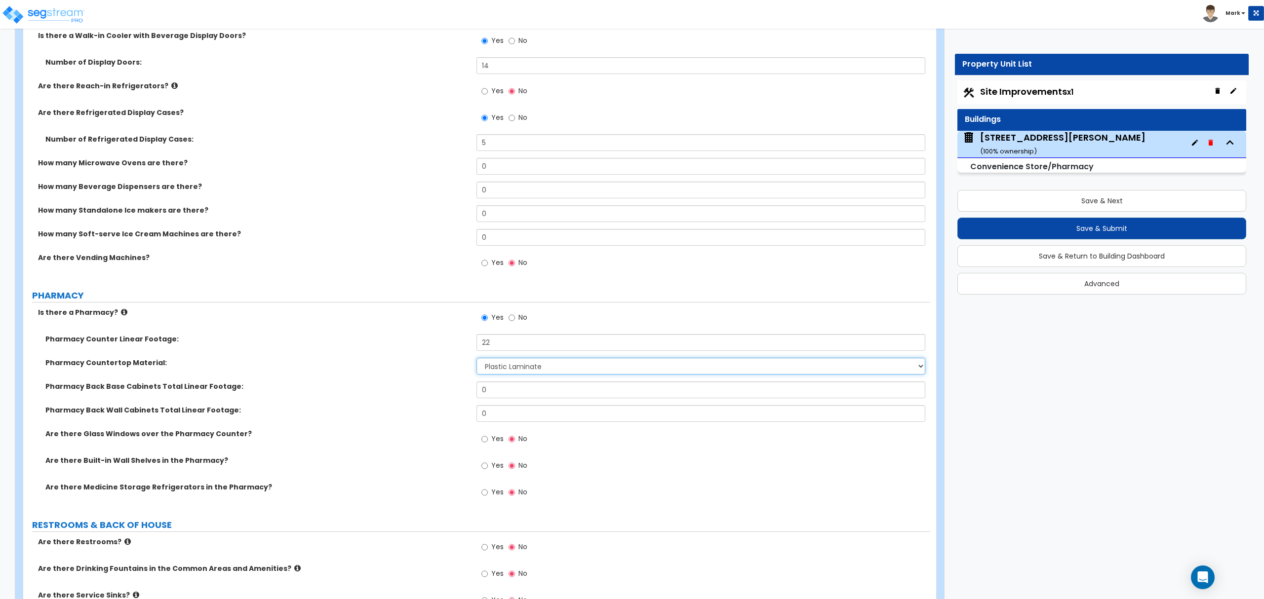
click at [477, 360] on select "None Plastic Laminate Solid Surface Stone Quartz Marble Tile Wood Stainless Ste…" at bounding box center [701, 366] width 448 height 17
click at [504, 455] on div "Yes No" at bounding box center [703, 442] width 453 height 27
click at [490, 449] on label "Yes" at bounding box center [492, 440] width 22 height 17
click at [488, 445] on input "Yes" at bounding box center [484, 439] width 6 height 11
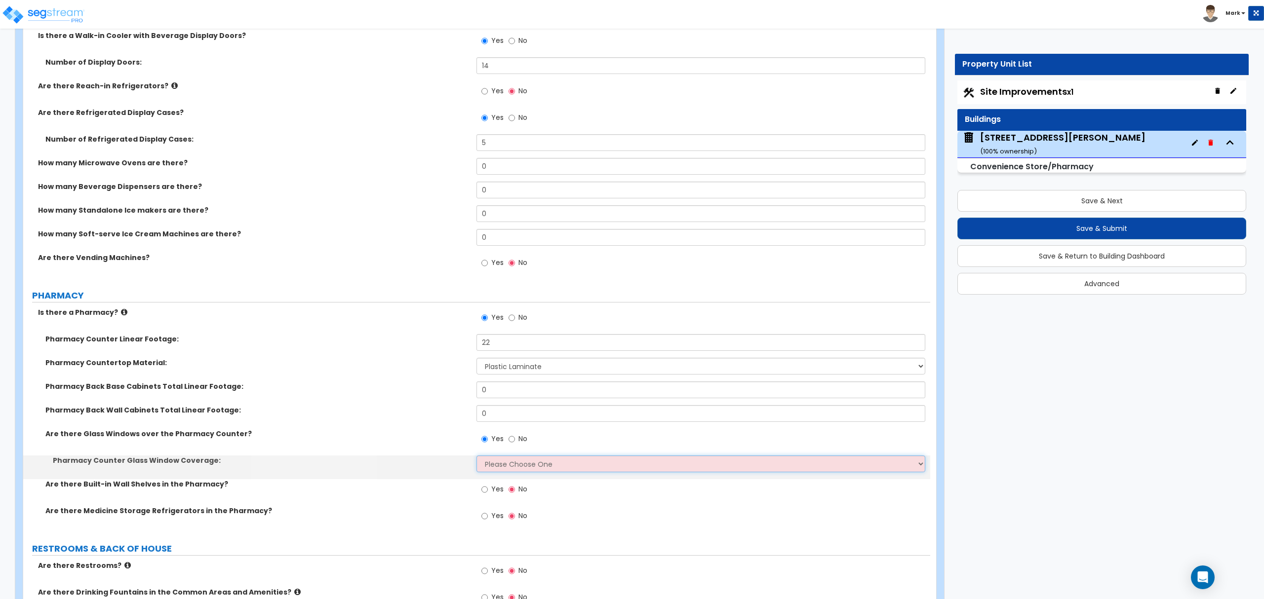
click at [502, 467] on select "Please Choose One Full length of Pharmacy Counter Half length of Pharmacy Count…" at bounding box center [701, 464] width 448 height 17
click at [504, 469] on select "Please Choose One Full length of Pharmacy Counter Half length of Pharmacy Count…" at bounding box center [701, 464] width 448 height 17
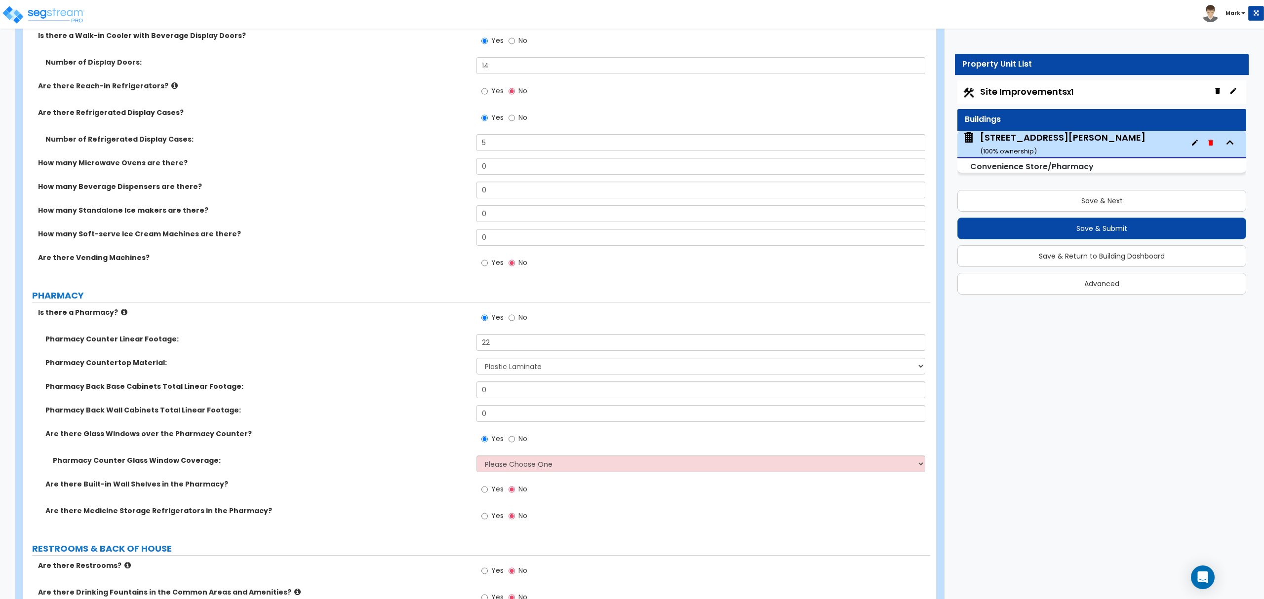
click at [523, 444] on span "No" at bounding box center [522, 439] width 9 height 10
click at [515, 445] on input "No" at bounding box center [512, 439] width 6 height 11
radio input "false"
radio input "true"
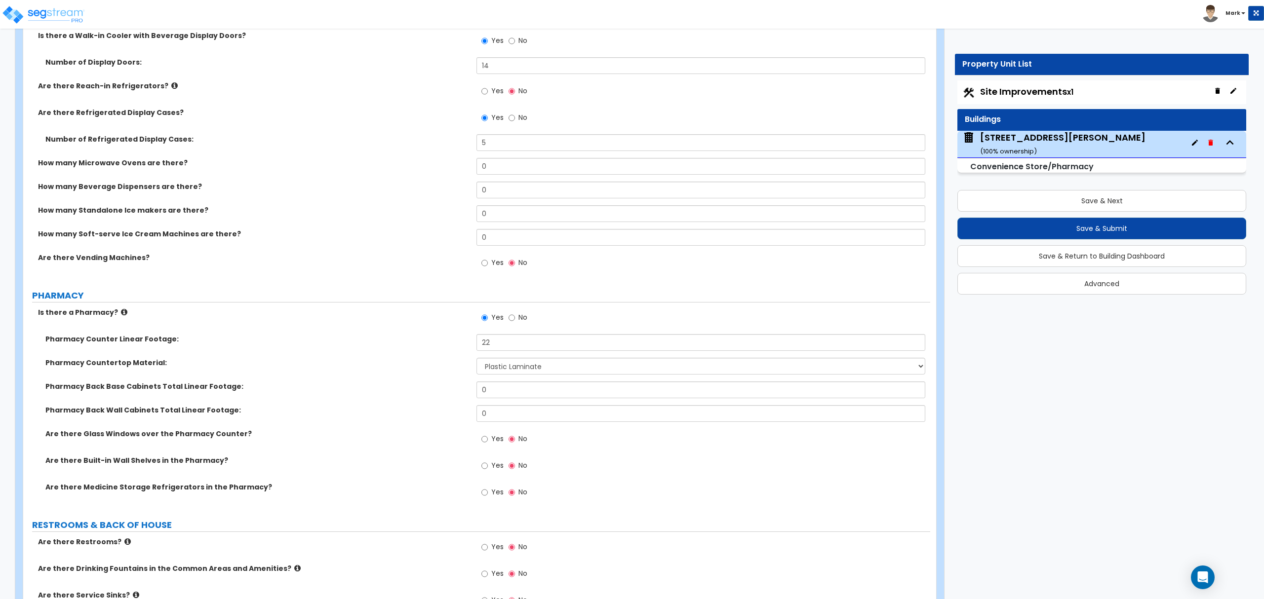
click at [490, 482] on div "Yes No" at bounding box center [703, 469] width 453 height 27
click at [490, 476] on label "Yes" at bounding box center [492, 467] width 22 height 17
click at [488, 472] on input "Yes" at bounding box center [484, 466] width 6 height 11
radio input "true"
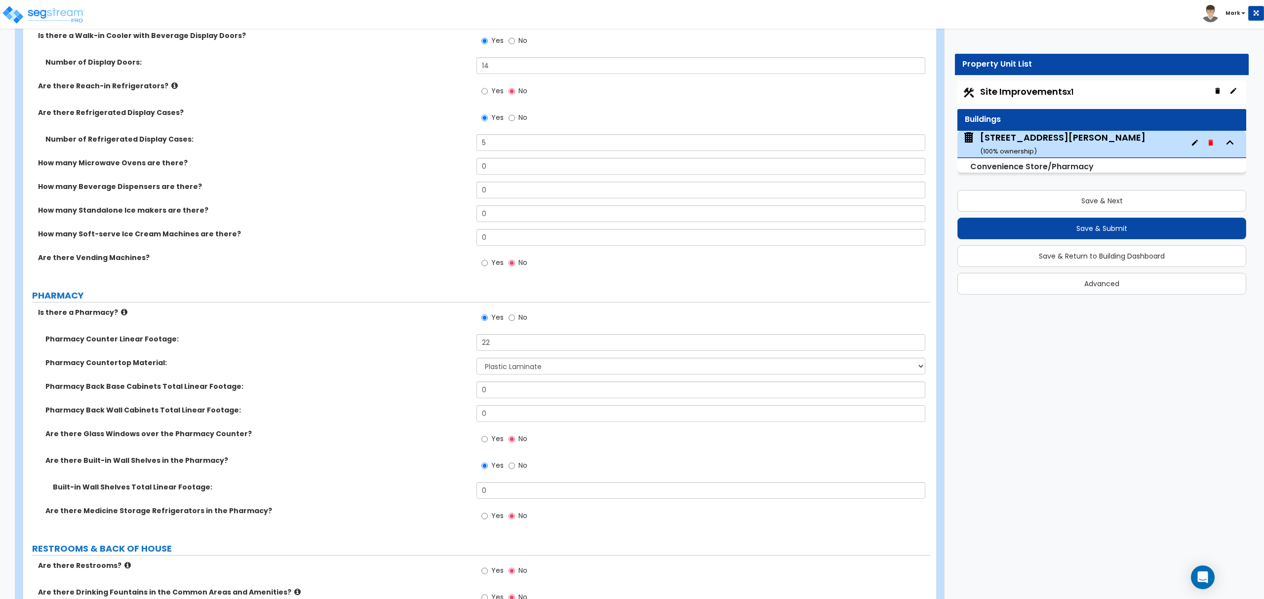
click at [490, 522] on label "Yes" at bounding box center [492, 517] width 22 height 17
click at [488, 522] on input "Yes" at bounding box center [484, 516] width 6 height 11
radio input "true"
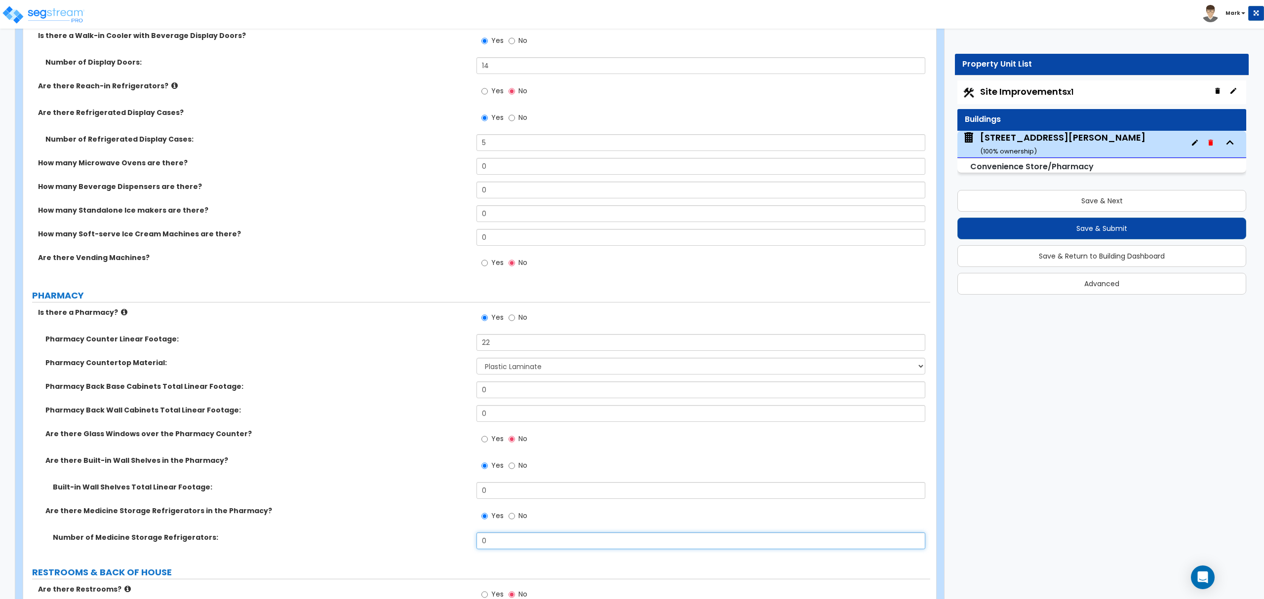
click at [501, 546] on input "0" at bounding box center [701, 541] width 448 height 17
type input "1"
click at [494, 498] on input "0" at bounding box center [701, 490] width 448 height 17
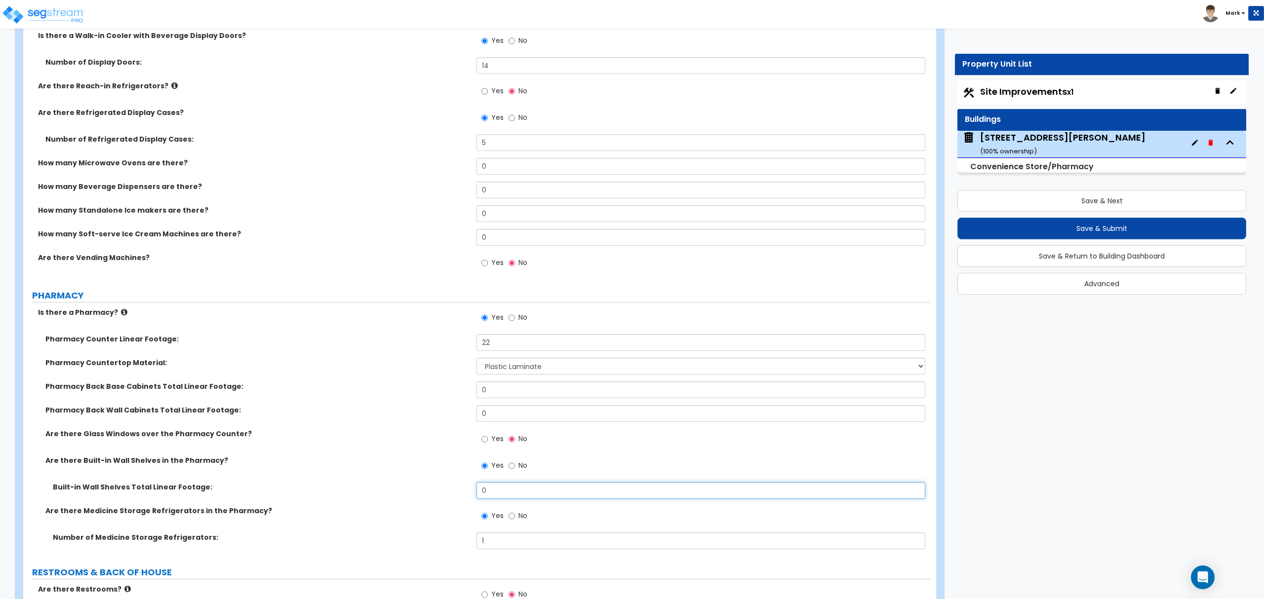
click at [494, 498] on input "0" at bounding box center [701, 490] width 448 height 17
type input "100"
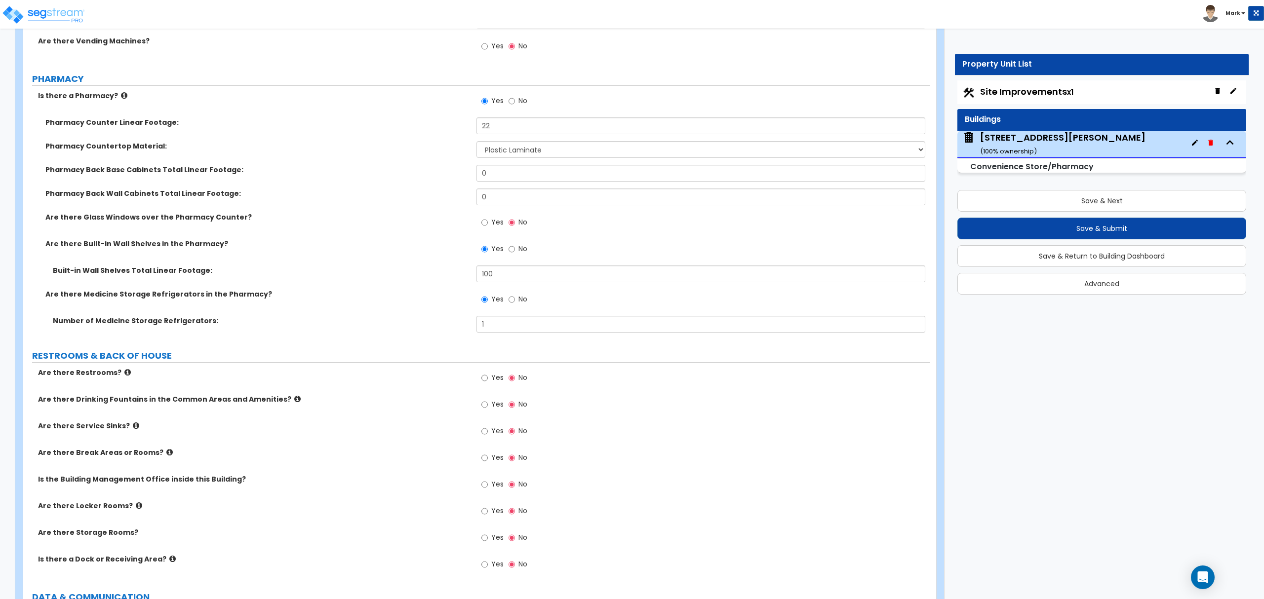
scroll to position [2699, 0]
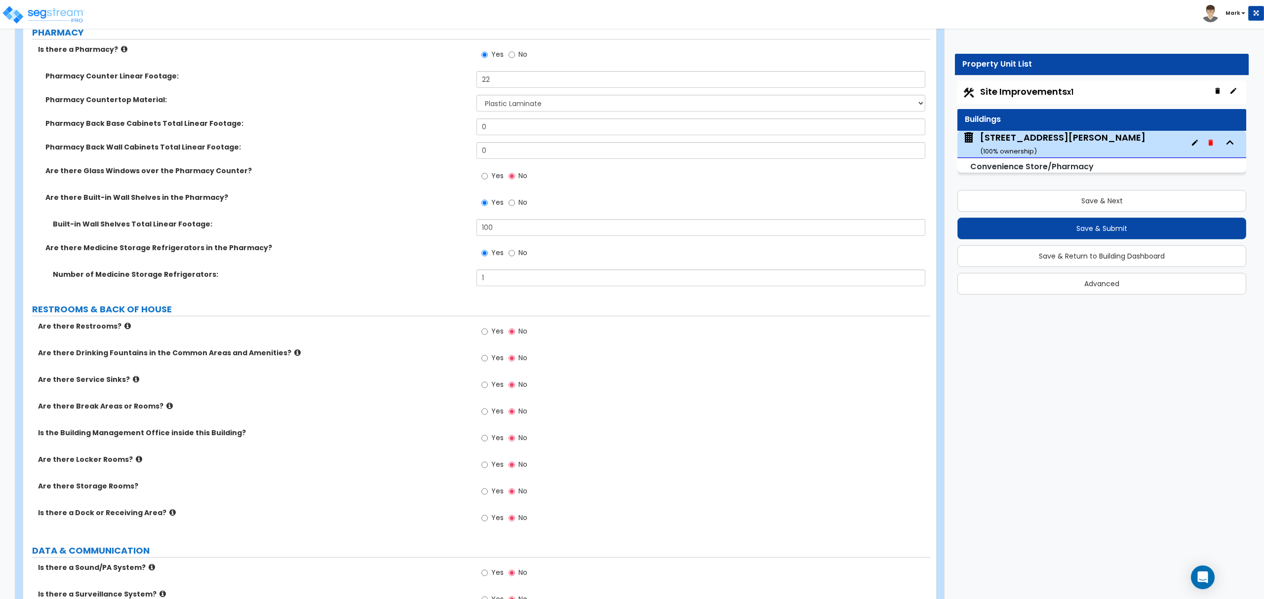
click at [488, 340] on label "Yes" at bounding box center [492, 332] width 22 height 17
click at [488, 337] on input "Yes" at bounding box center [484, 331] width 6 height 11
radio input "true"
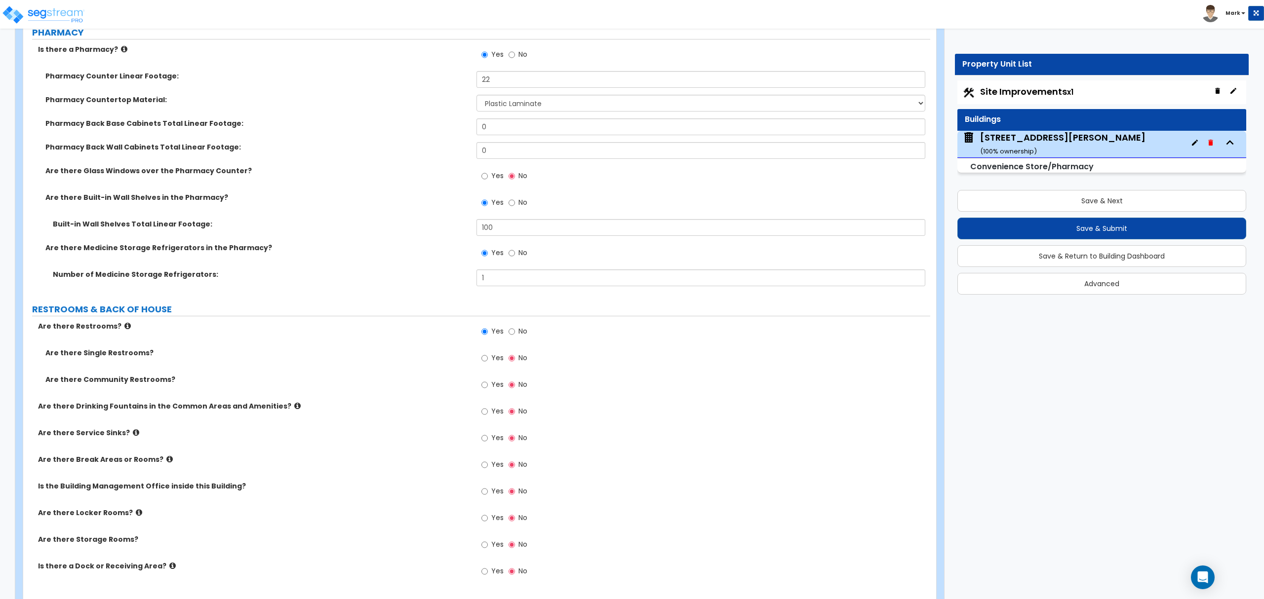
click at [490, 362] on label "Yes" at bounding box center [492, 359] width 22 height 17
click at [488, 362] on input "Yes" at bounding box center [484, 358] width 6 height 11
radio input "true"
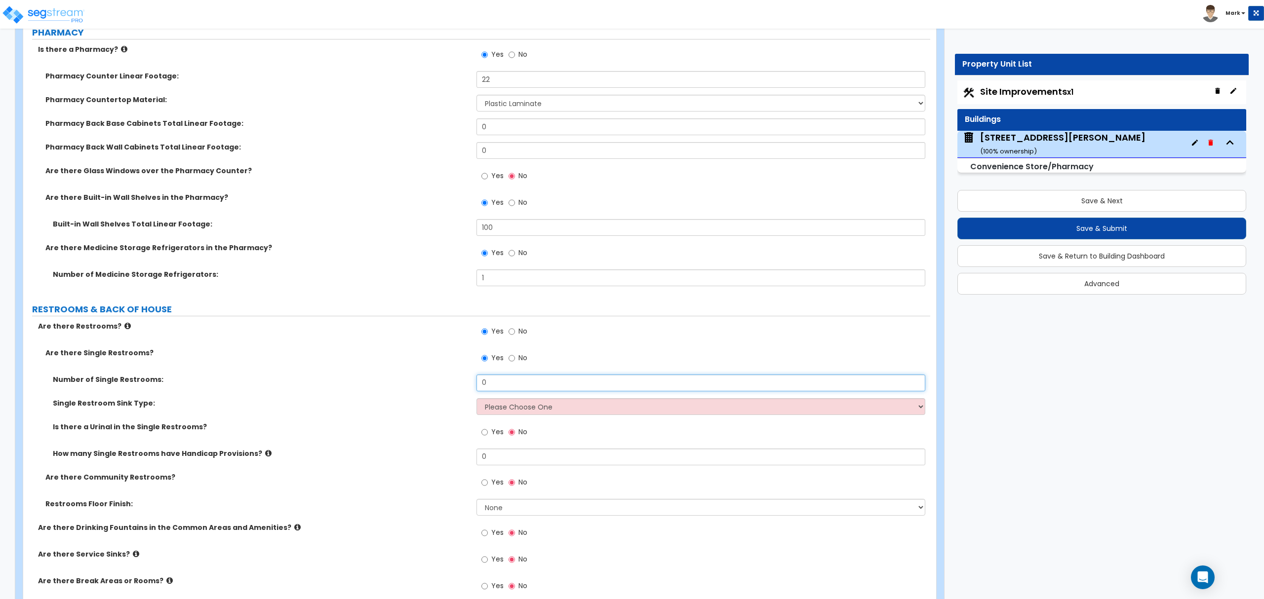
click at [494, 392] on input "0" at bounding box center [701, 383] width 448 height 17
click at [494, 386] on input "0" at bounding box center [701, 383] width 448 height 17
click at [492, 392] on input "0" at bounding box center [701, 383] width 448 height 17
click at [494, 383] on input "0" at bounding box center [701, 383] width 448 height 17
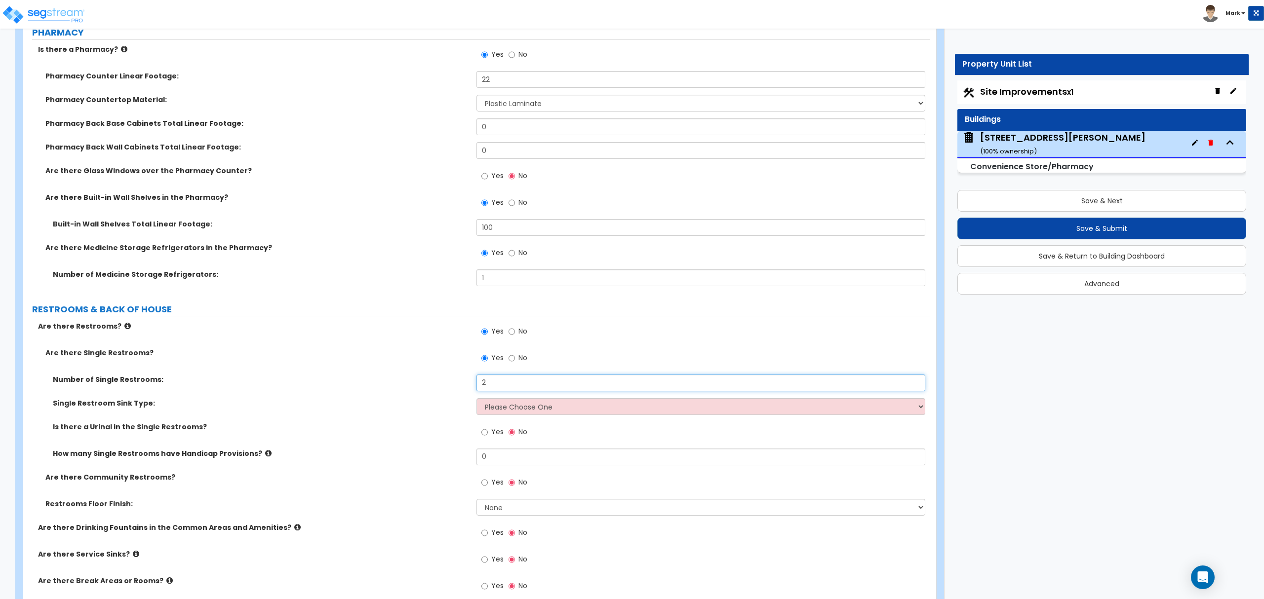
type input "2"
click at [550, 414] on select "Please Choose One Wall-mounted Vanity-mounted" at bounding box center [701, 406] width 448 height 17
click at [515, 411] on select "Please Choose One Wall-mounted Vanity-mounted" at bounding box center [701, 406] width 448 height 17
select select "1"
click at [477, 401] on select "Please Choose One Wall-mounted Vanity-mounted" at bounding box center [701, 406] width 448 height 17
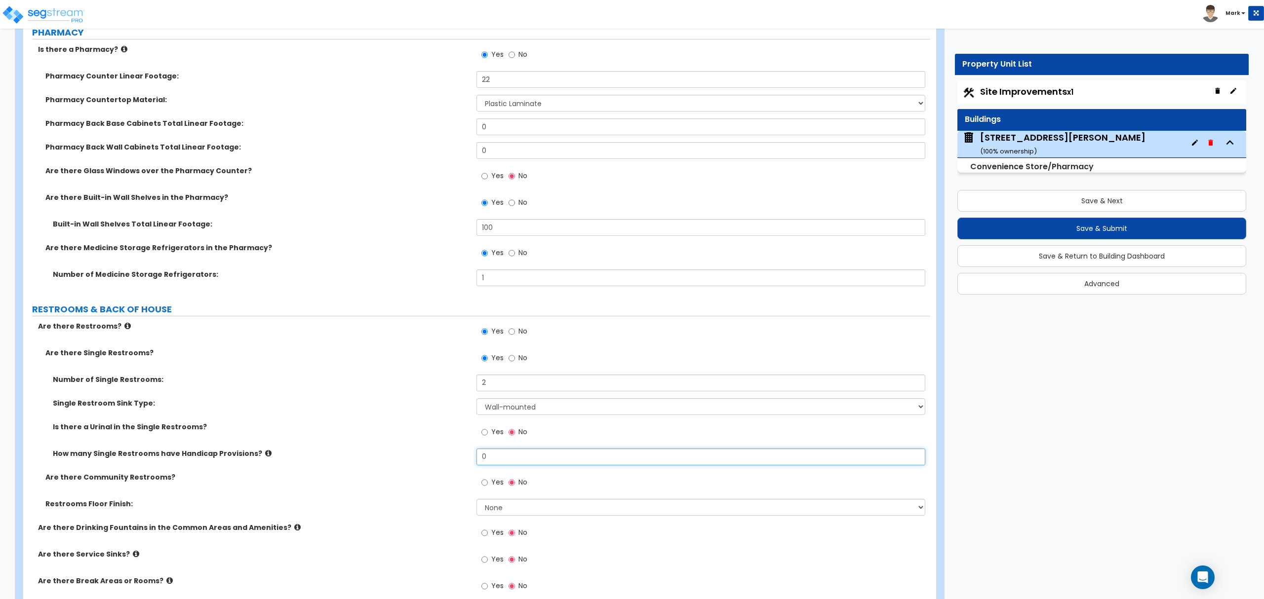
click at [492, 461] on input "0" at bounding box center [701, 457] width 448 height 17
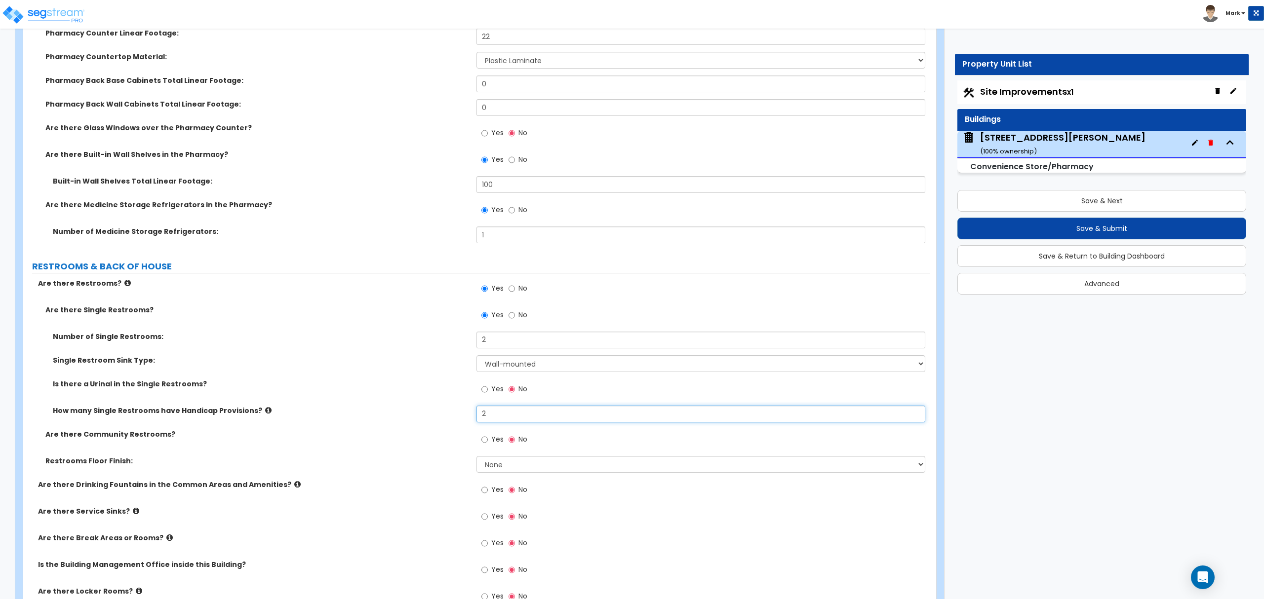
scroll to position [2765, 0]
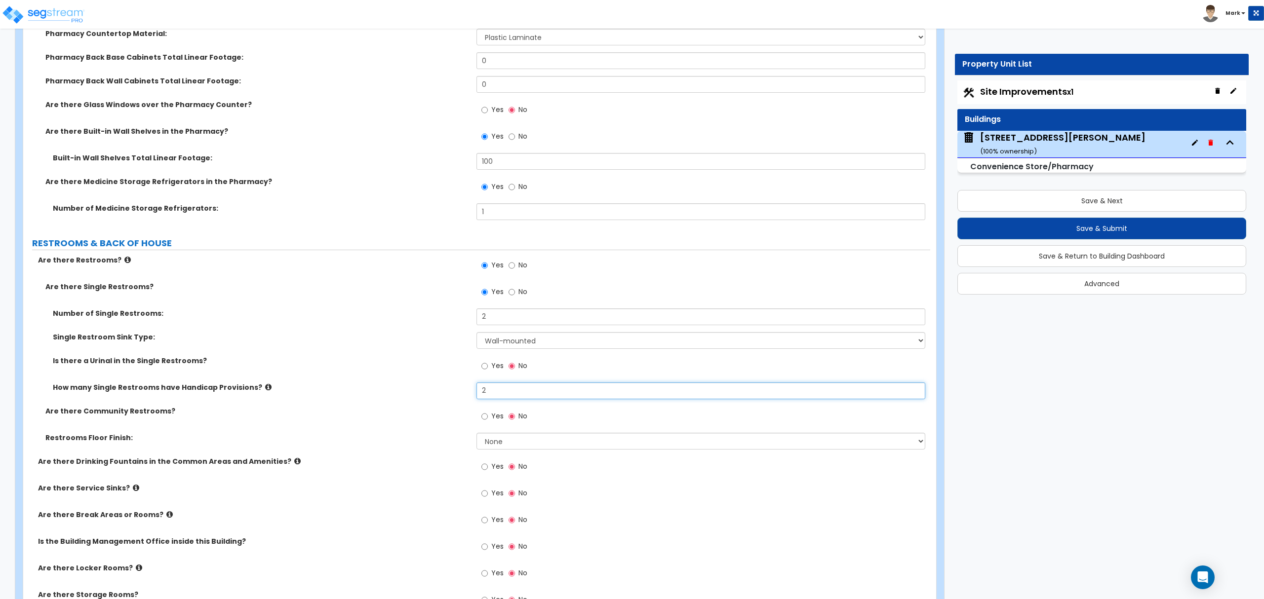
type input "2"
click at [513, 457] on div "Restrooms Floor Finish: None Tile Flooring Resilient Laminate Flooring VCT Floo…" at bounding box center [476, 445] width 907 height 24
click at [492, 416] on span "Yes" at bounding box center [497, 416] width 12 height 10
click at [488, 416] on input "Yes" at bounding box center [484, 416] width 6 height 11
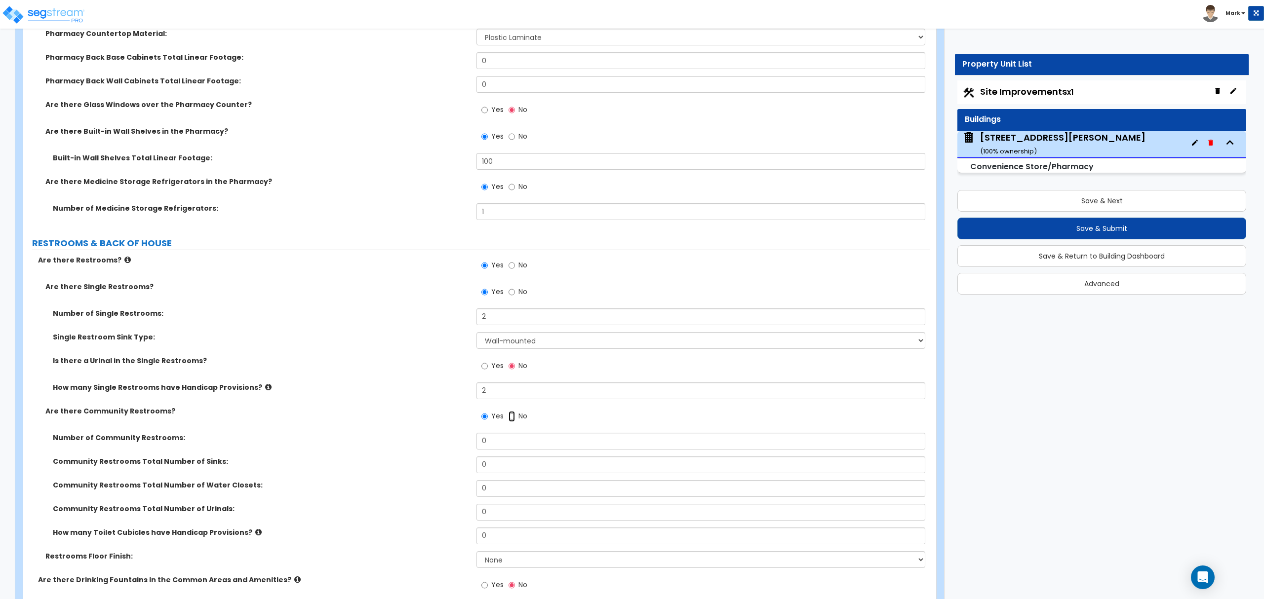
click at [514, 419] on input "No" at bounding box center [512, 416] width 6 height 11
radio input "false"
radio input "true"
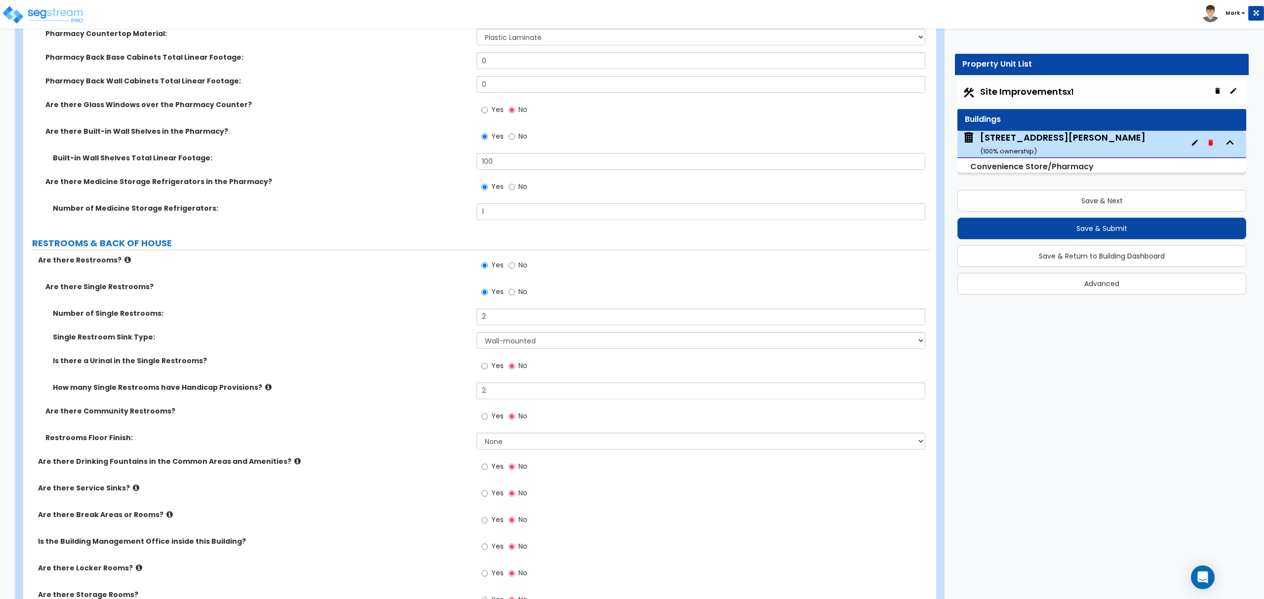
click at [510, 433] on div "Yes No" at bounding box center [703, 419] width 453 height 27
click at [508, 444] on select "None Tile Flooring Resilient Laminate Flooring VCT Flooring Sheet Vinyl Flooring" at bounding box center [701, 441] width 448 height 17
click at [477, 436] on select "None Tile Flooring Resilient Laminate Flooring VCT Flooring Sheet Vinyl Flooring" at bounding box center [701, 441] width 448 height 17
click at [513, 453] on div "Restrooms Floor Finish: None Tile Flooring Resilient Laminate Flooring VCT Floo…" at bounding box center [476, 445] width 907 height 24
click at [514, 450] on select "None Tile Flooring Resilient Laminate Flooring VCT Flooring Sheet Vinyl Flooring" at bounding box center [701, 441] width 448 height 17
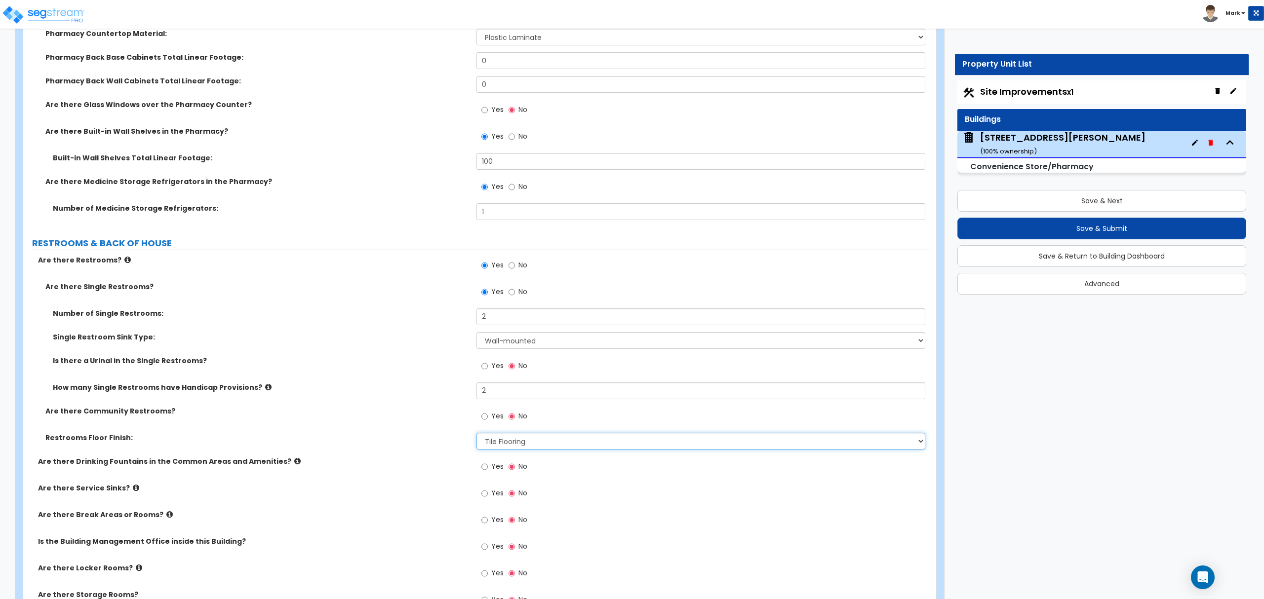
click at [516, 446] on select "None Tile Flooring Resilient Laminate Flooring VCT Flooring Sheet Vinyl Flooring" at bounding box center [701, 441] width 448 height 17
click at [512, 443] on select "None Tile Flooring Resilient Laminate Flooring VCT Flooring Sheet Vinyl Flooring" at bounding box center [701, 441] width 448 height 17
select select "3"
click at [477, 436] on select "None Tile Flooring Resilient Laminate Flooring VCT Flooring Sheet Vinyl Flooring" at bounding box center [701, 441] width 448 height 17
click at [486, 469] on input "Yes" at bounding box center [484, 467] width 6 height 11
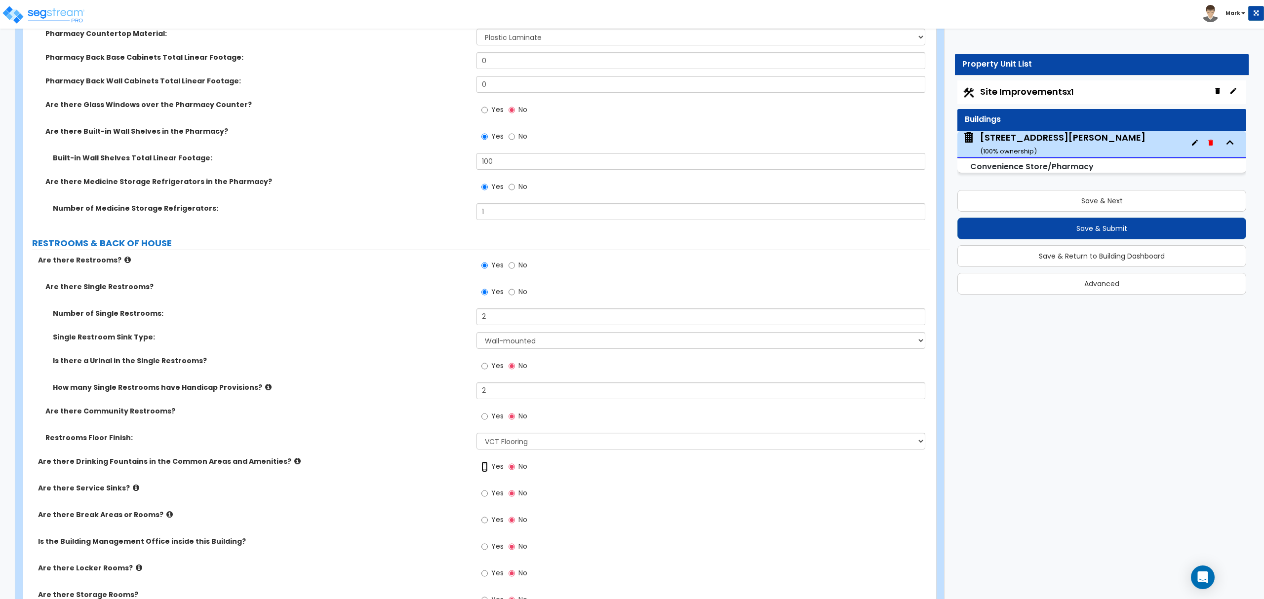
radio input "true"
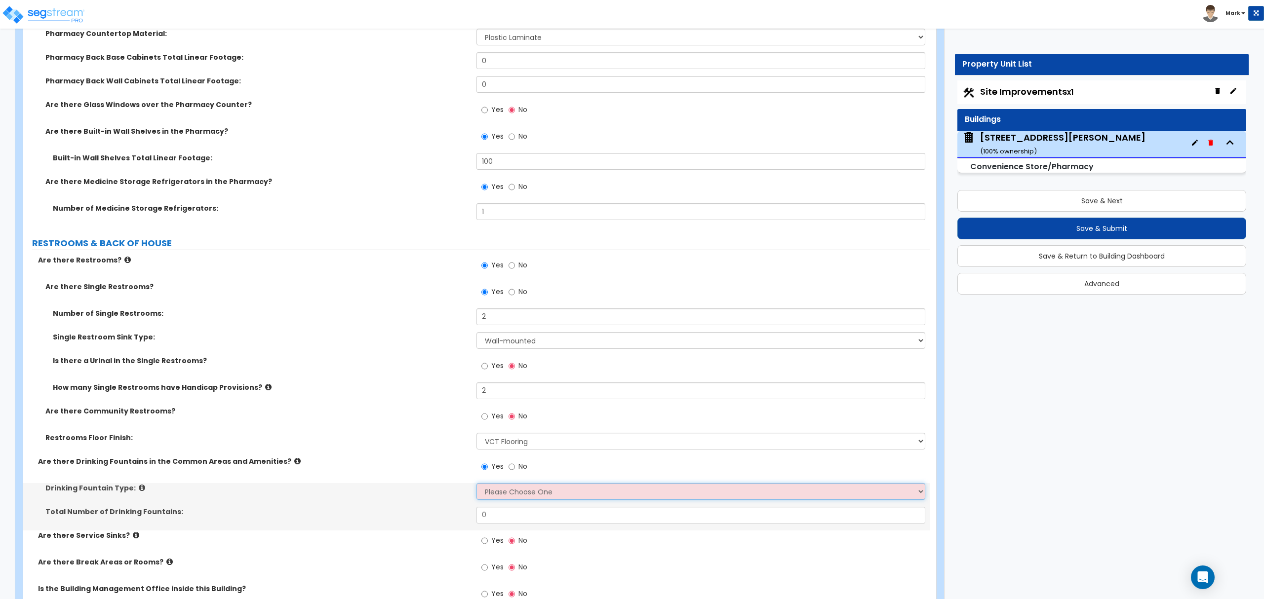
click at [492, 494] on select "Please Choose One Wall-mounted Floor-mounted" at bounding box center [701, 491] width 448 height 17
select select "1"
click at [477, 486] on select "Please Choose One Wall-mounted Floor-mounted" at bounding box center [701, 491] width 448 height 17
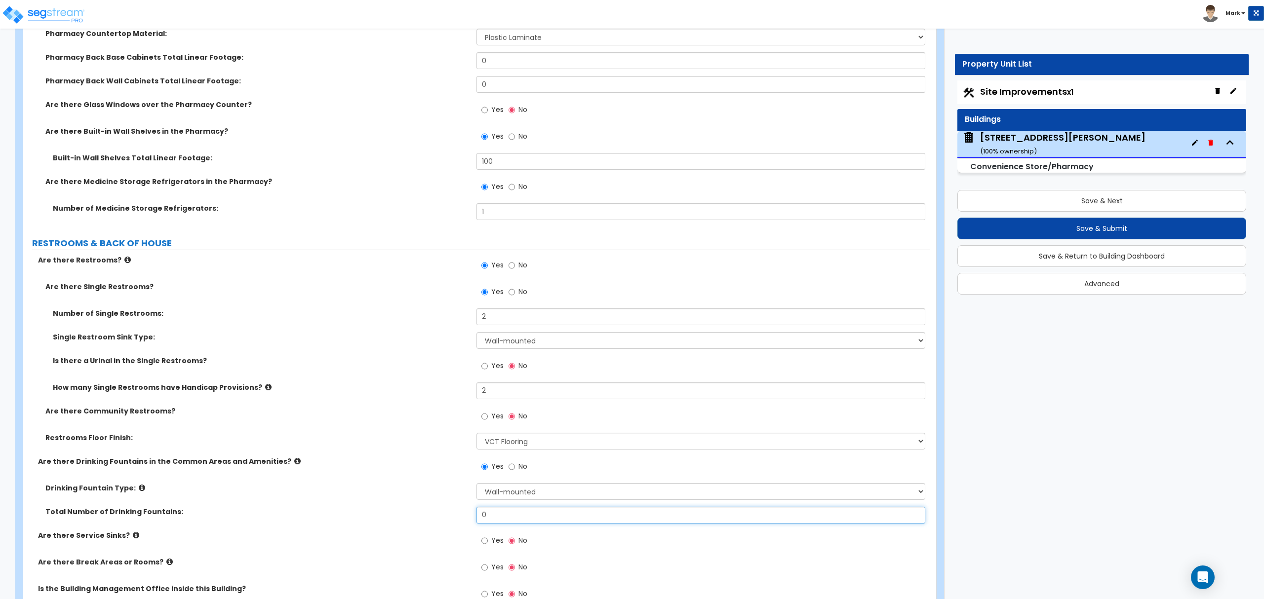
click at [508, 517] on input "0" at bounding box center [701, 515] width 448 height 17
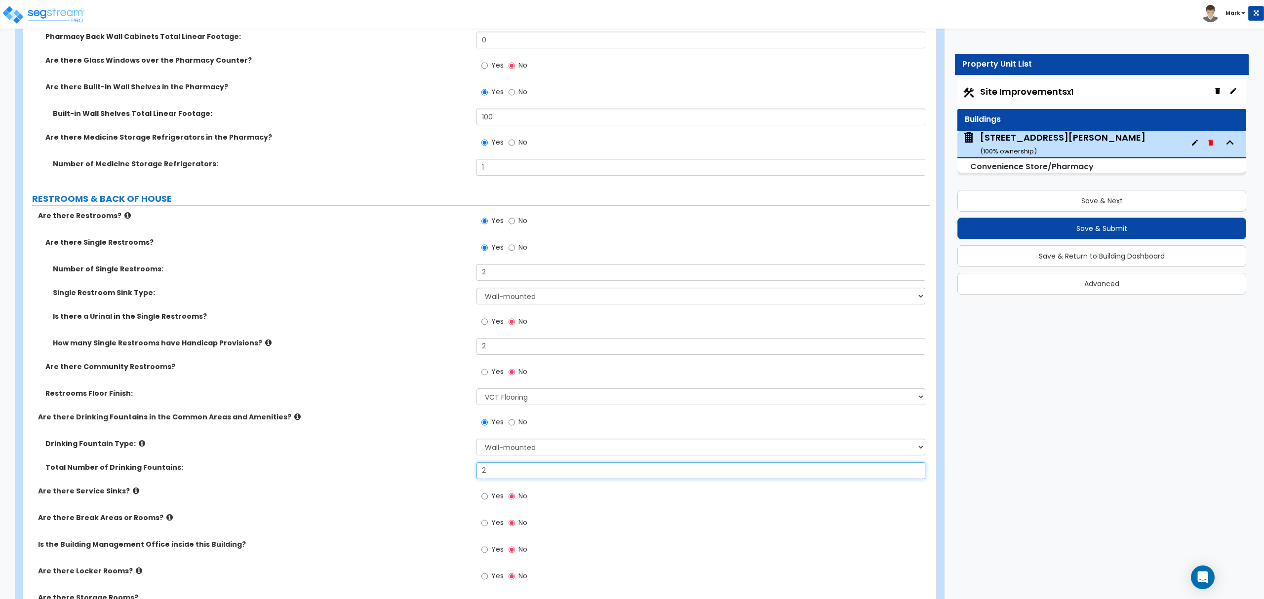
scroll to position [2831, 0]
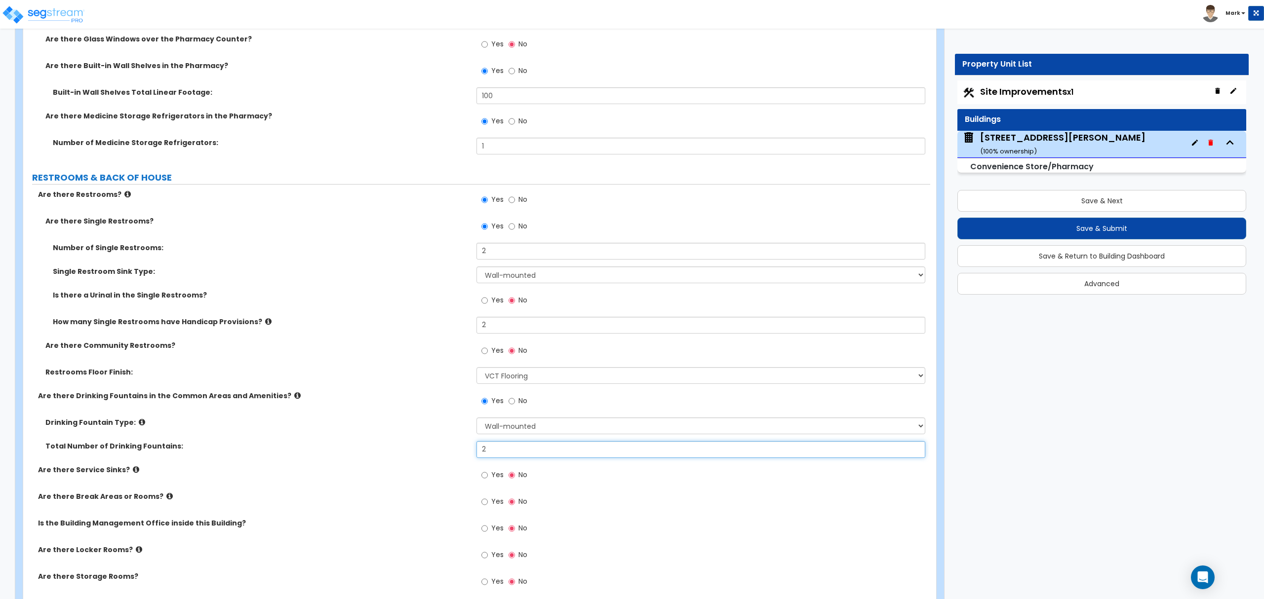
type input "2"
click at [133, 474] on icon at bounding box center [136, 469] width 6 height 7
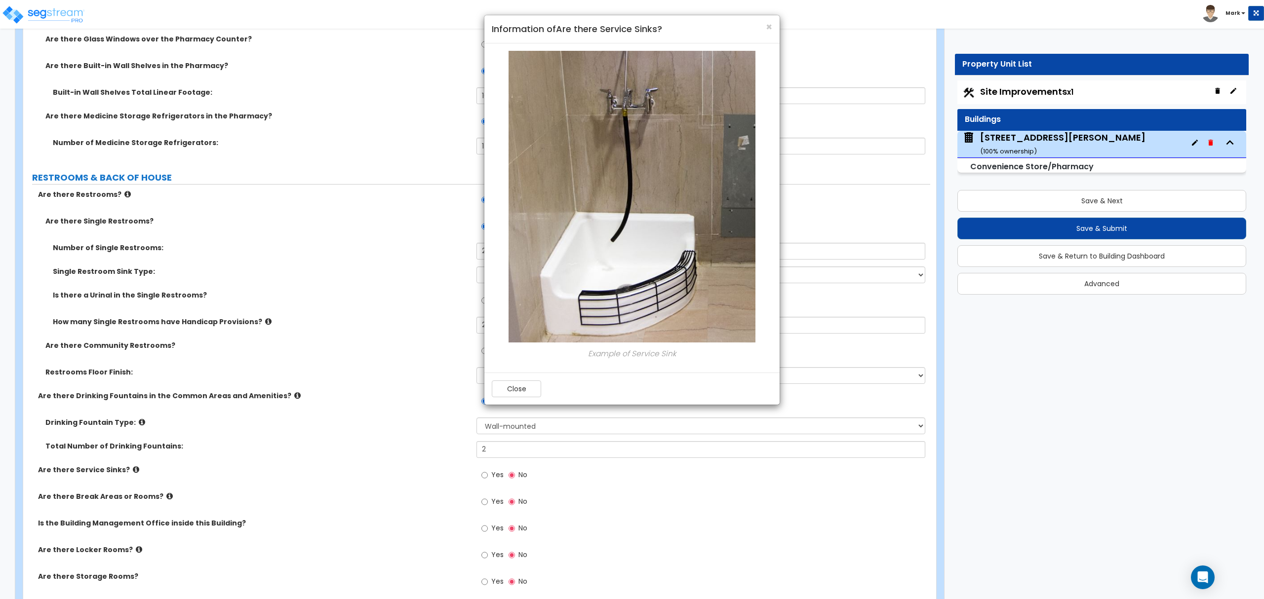
drag, startPoint x: 128, startPoint y: 474, endPoint x: 352, endPoint y: 514, distance: 226.7
click at [347, 517] on div "× Information of Are there Service Sinks? Example of Service Sink Close" at bounding box center [632, 299] width 1264 height 599
click at [512, 391] on button "Close" at bounding box center [516, 389] width 49 height 17
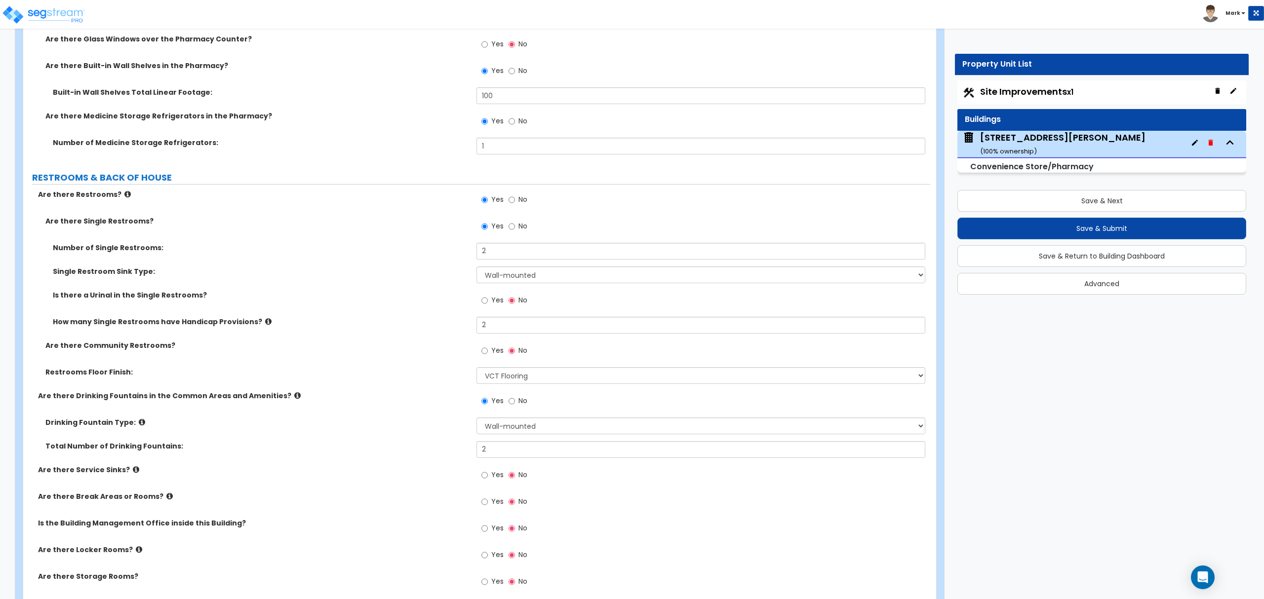
click at [166, 497] on icon at bounding box center [169, 496] width 6 height 7
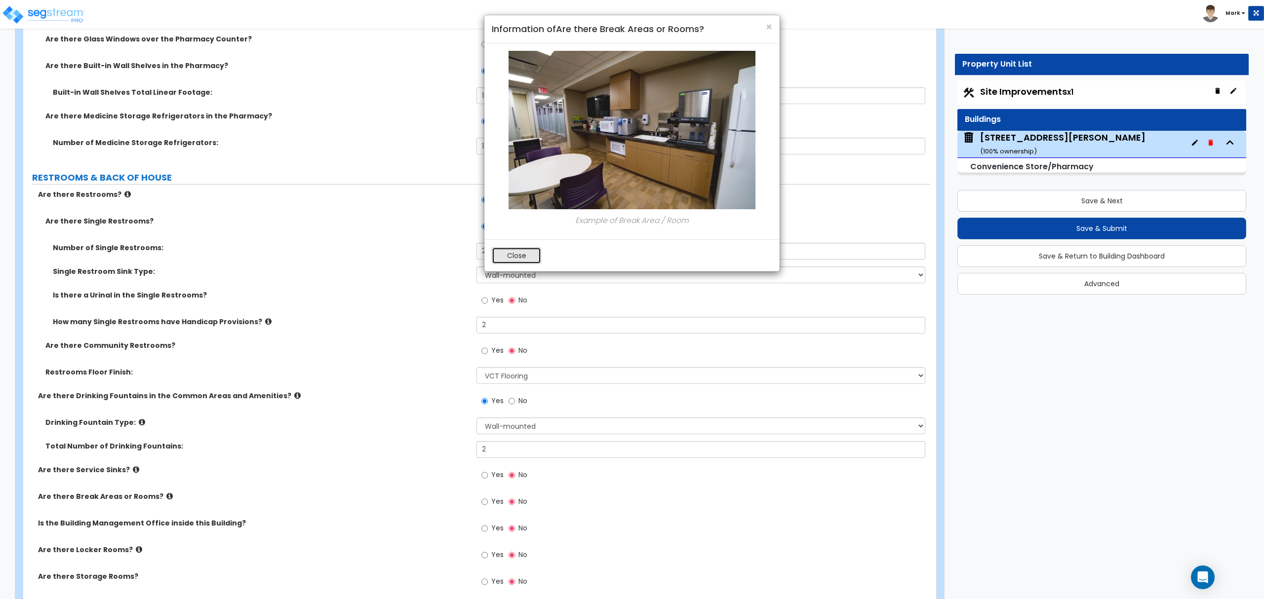
click at [531, 263] on button "Close" at bounding box center [516, 255] width 49 height 17
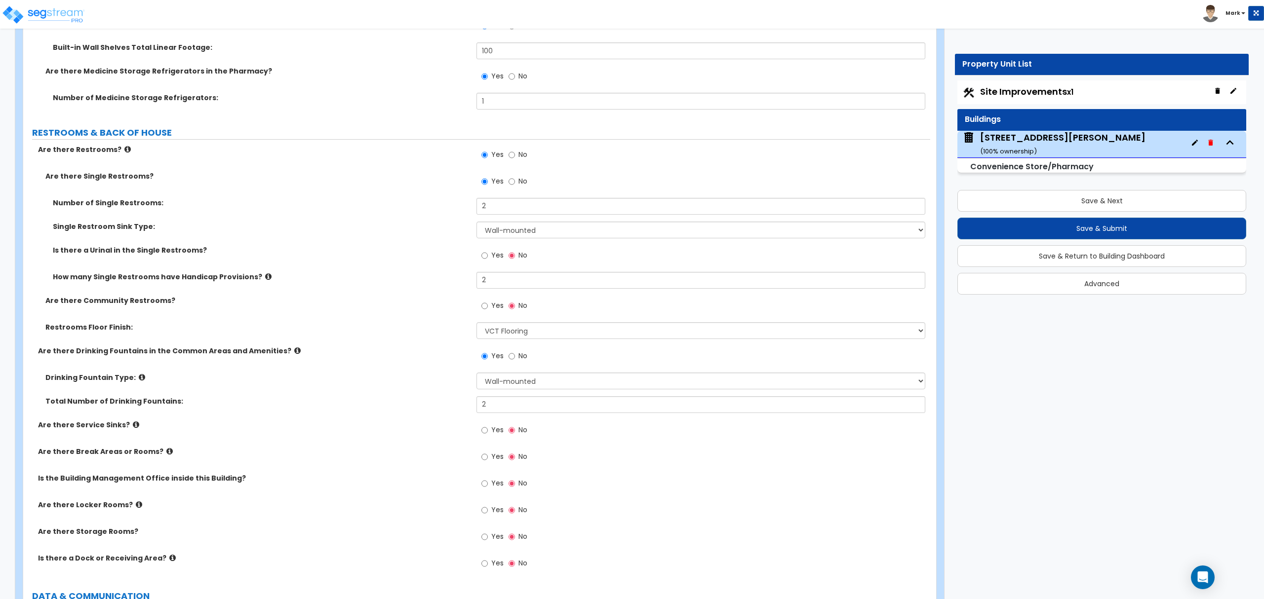
scroll to position [2897, 0]
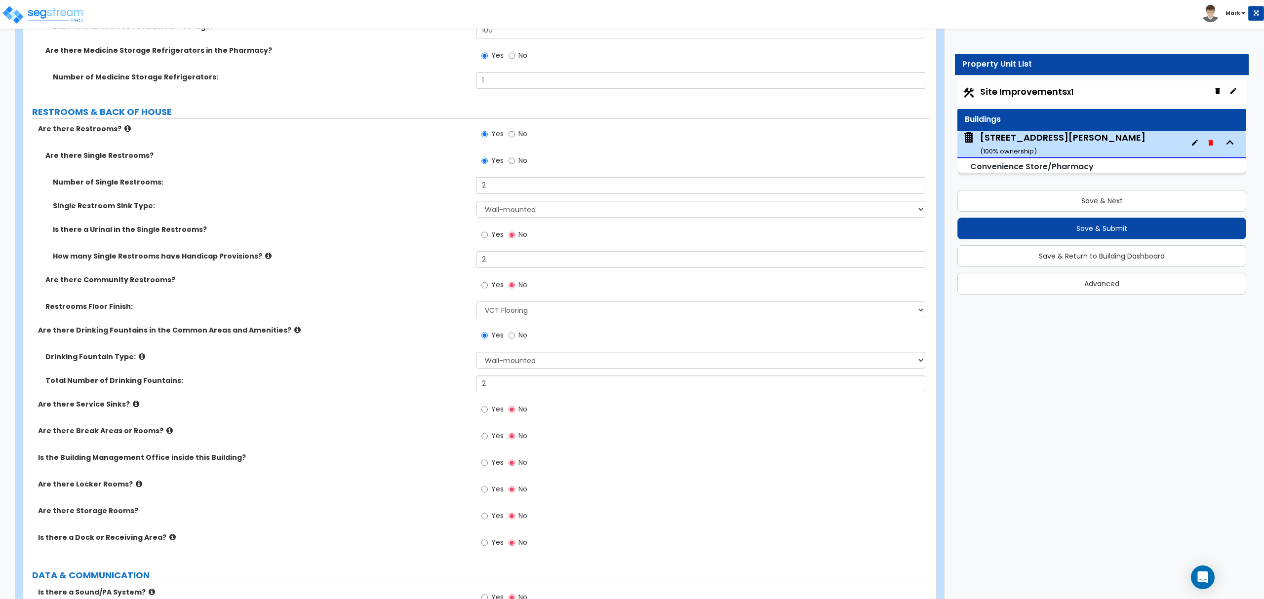
click at [155, 426] on div "Are there Service Sinks? Yes No" at bounding box center [476, 412] width 907 height 27
click at [166, 430] on icon at bounding box center [169, 430] width 6 height 7
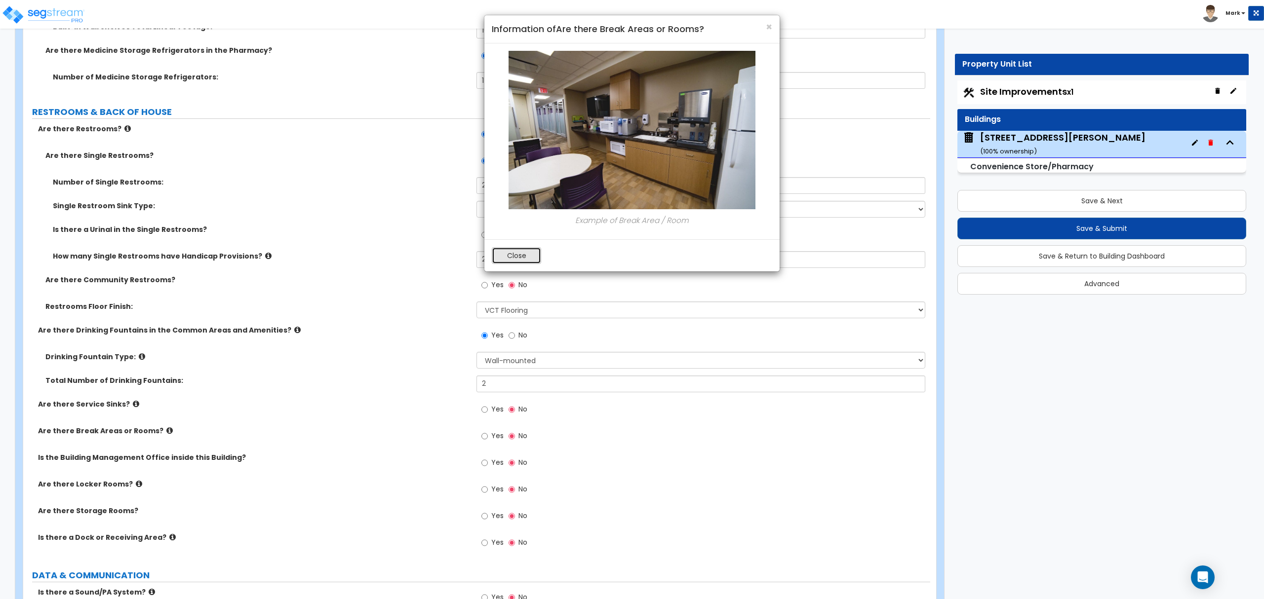
click at [531, 256] on button "Close" at bounding box center [516, 255] width 49 height 17
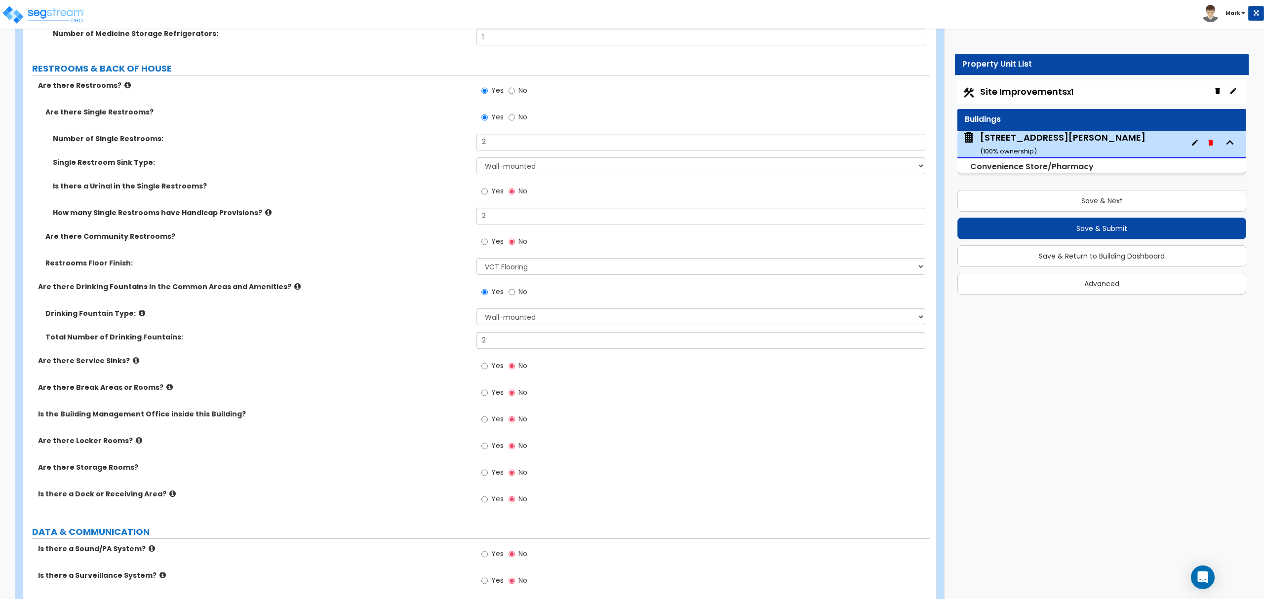
scroll to position [2963, 0]
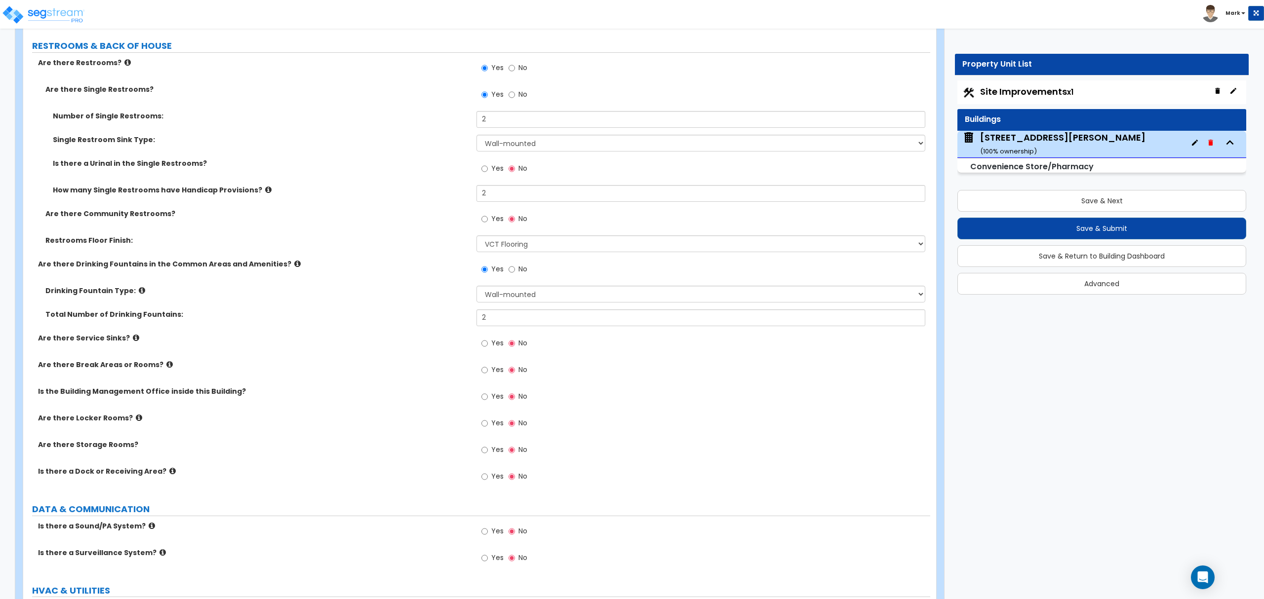
click at [491, 398] on span "Yes" at bounding box center [497, 397] width 12 height 10
click at [488, 398] on input "Yes" at bounding box center [484, 397] width 6 height 11
radio input "true"
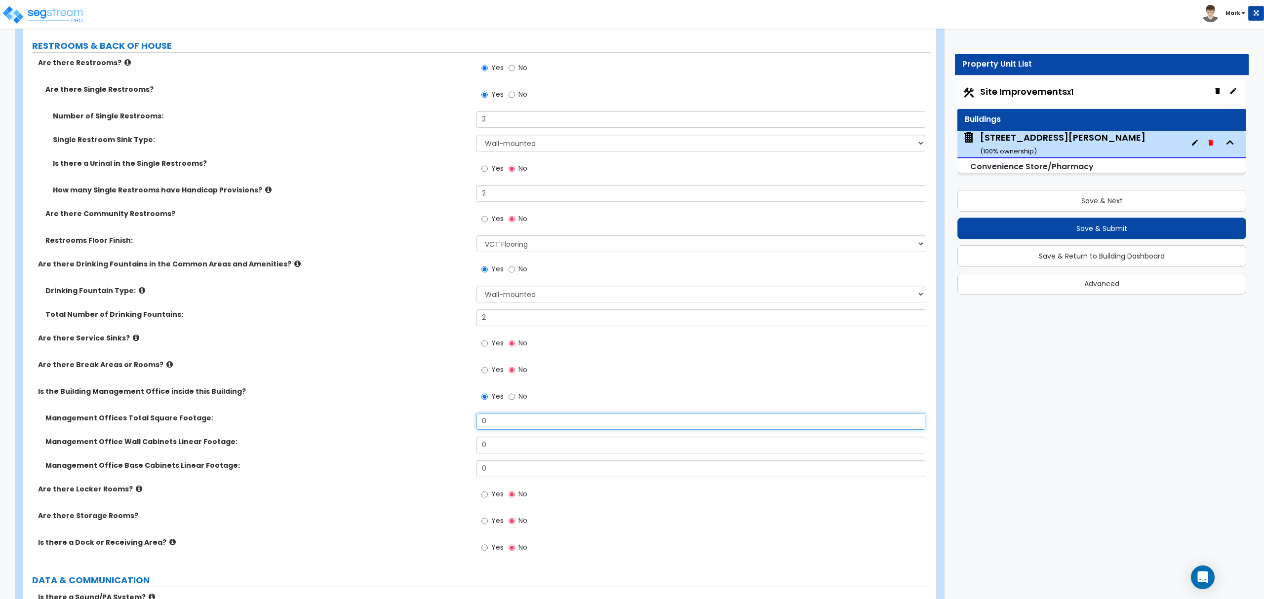
click at [535, 429] on input "0" at bounding box center [701, 421] width 448 height 17
click at [526, 433] on div "Management Offices Total Square Footage: 0" at bounding box center [476, 425] width 907 height 24
click at [522, 430] on input "0" at bounding box center [701, 421] width 448 height 17
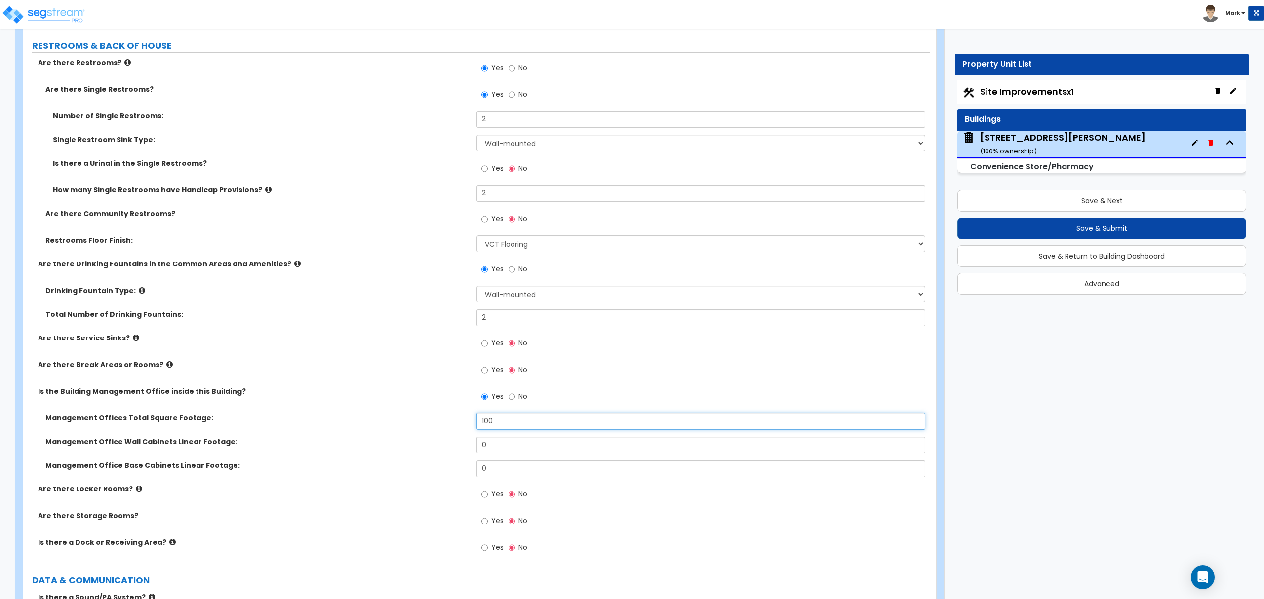
type input "100"
click at [488, 364] on div "Yes No" at bounding box center [505, 371] width 56 height 23
click at [491, 372] on span "Yes" at bounding box center [497, 370] width 12 height 10
click at [488, 372] on input "Yes" at bounding box center [484, 370] width 6 height 11
radio input "true"
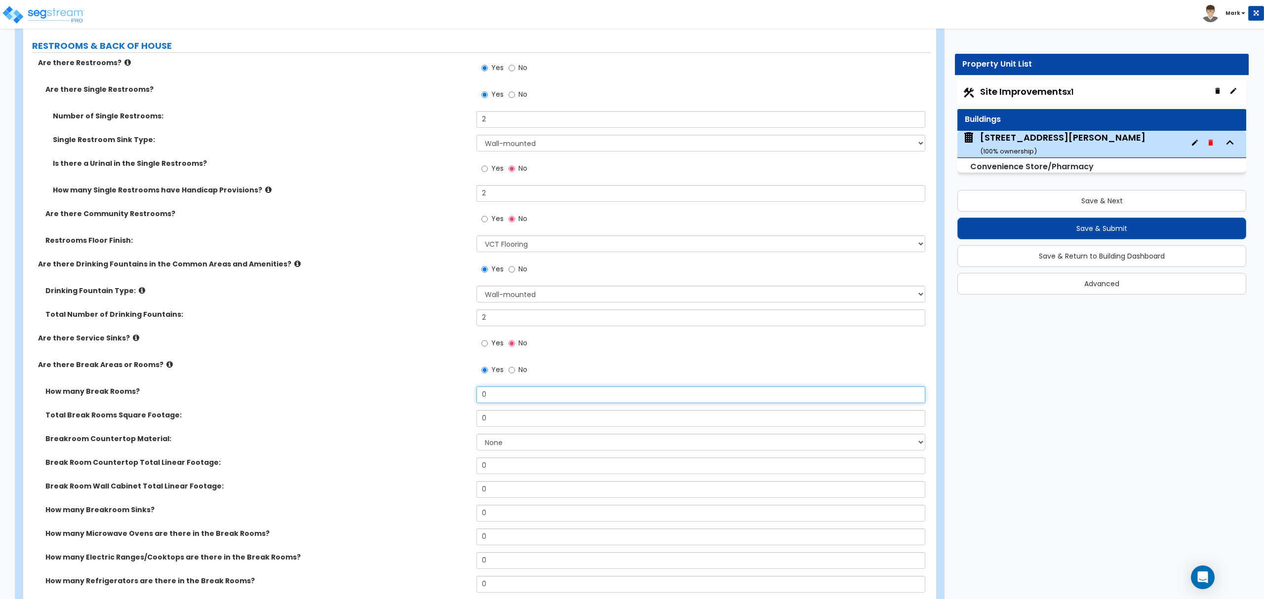
click at [502, 400] on input "0" at bounding box center [701, 395] width 448 height 17
type input "1"
click at [540, 427] on input "0" at bounding box center [701, 418] width 448 height 17
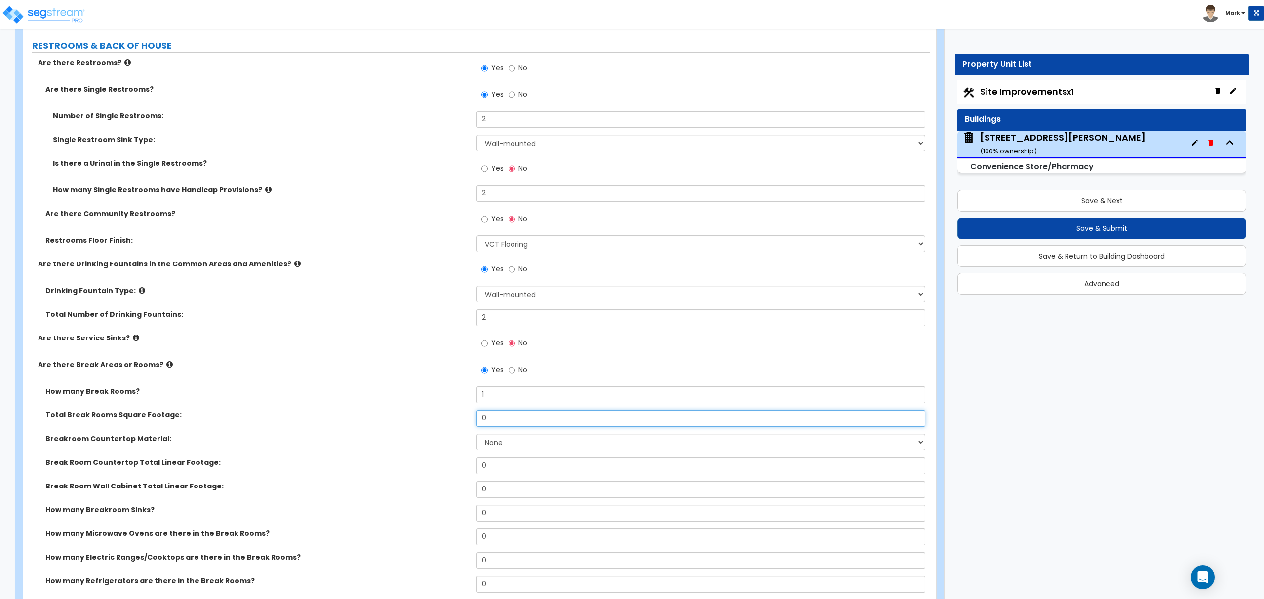
click at [537, 427] on input "0" at bounding box center [701, 418] width 448 height 17
type input "100"
click at [502, 451] on select "None Plastic Laminate Solid Surface Stone Quartz Marble Tile Wood Stainless Ste…" at bounding box center [701, 442] width 448 height 17
select select "2"
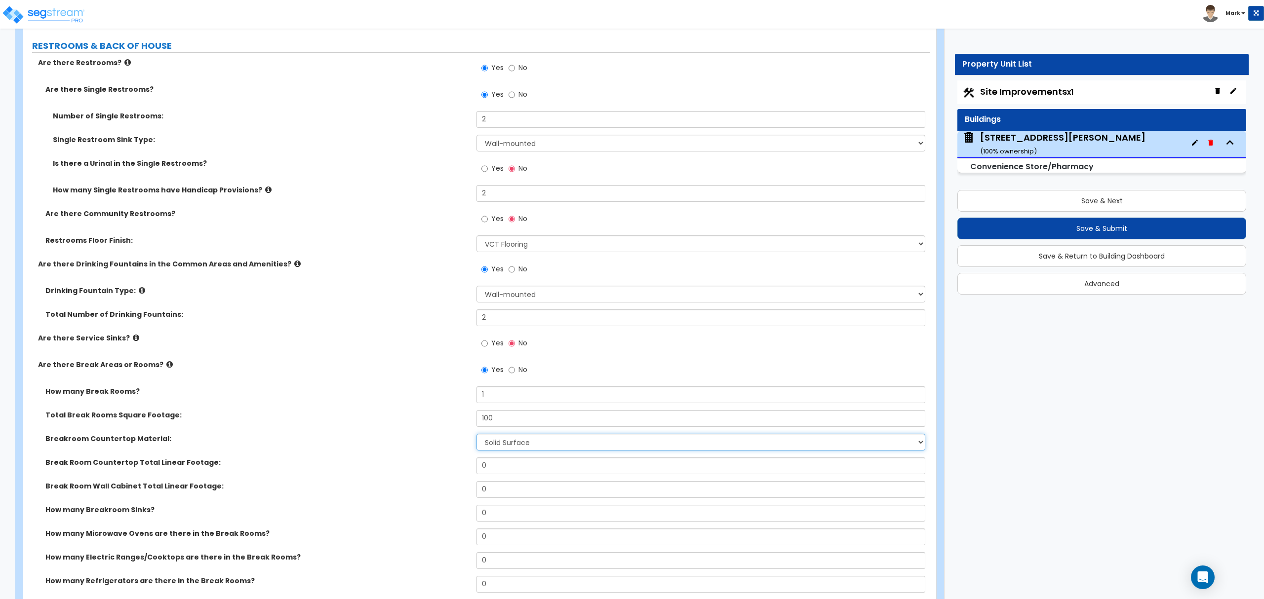
click at [477, 437] on select "None Plastic Laminate Solid Surface Stone Quartz Marble Tile Wood Stainless Ste…" at bounding box center [701, 442] width 448 height 17
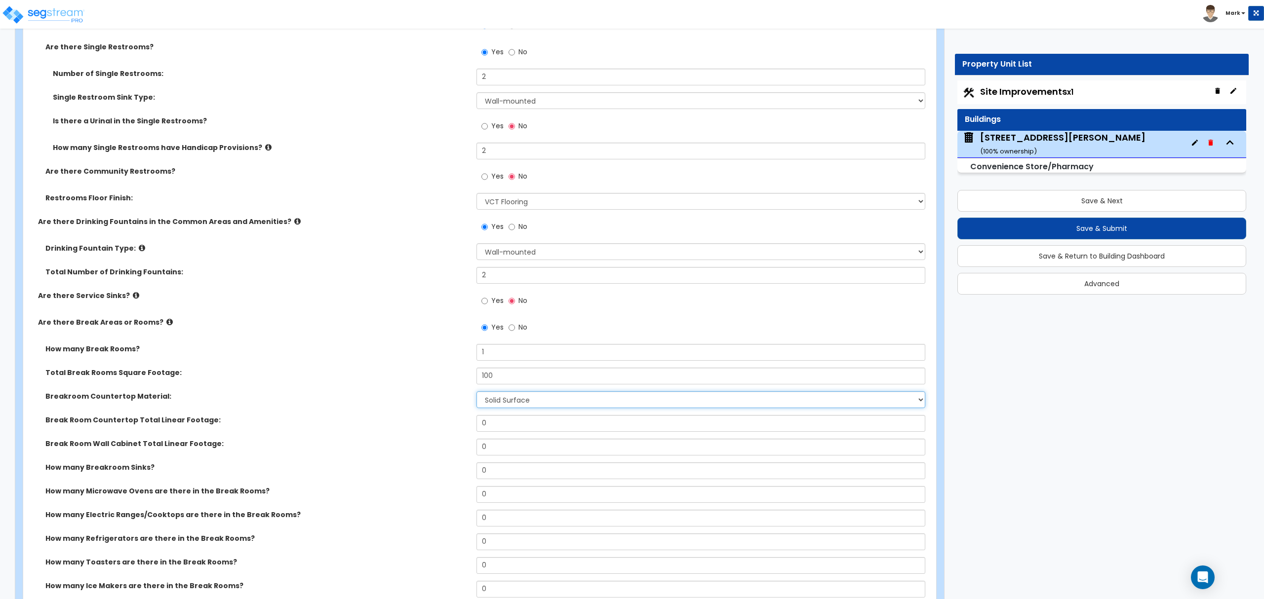
scroll to position [3028, 0]
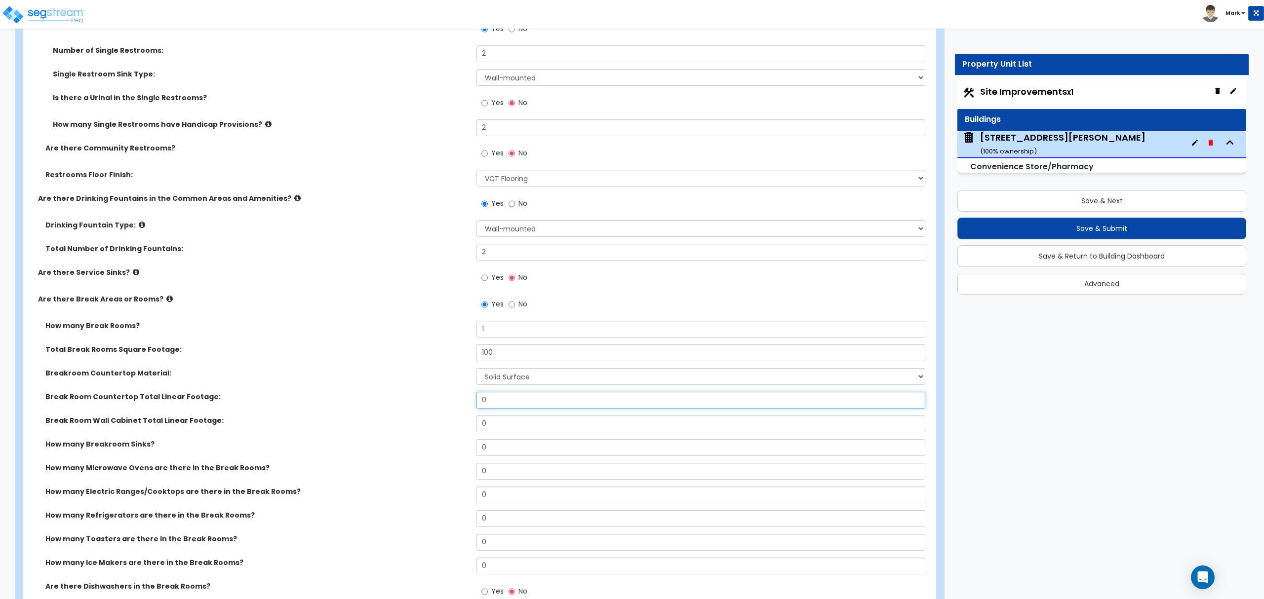
click at [512, 403] on input "0" at bounding box center [701, 400] width 448 height 17
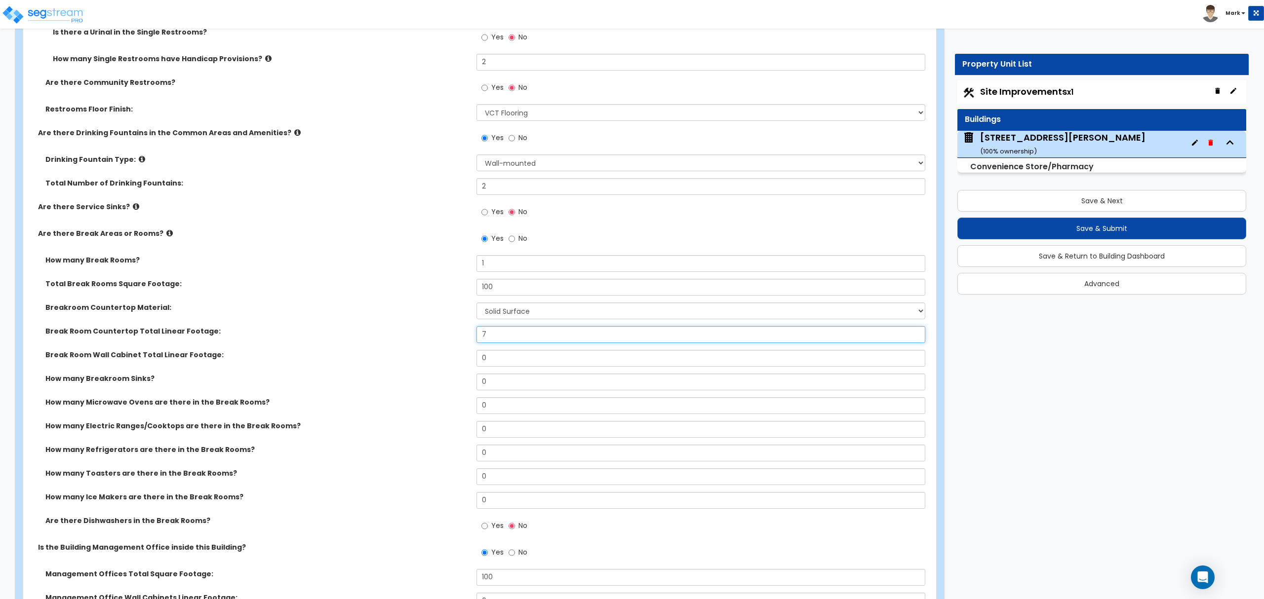
type input "7"
click at [508, 389] on input "0" at bounding box center [701, 382] width 448 height 17
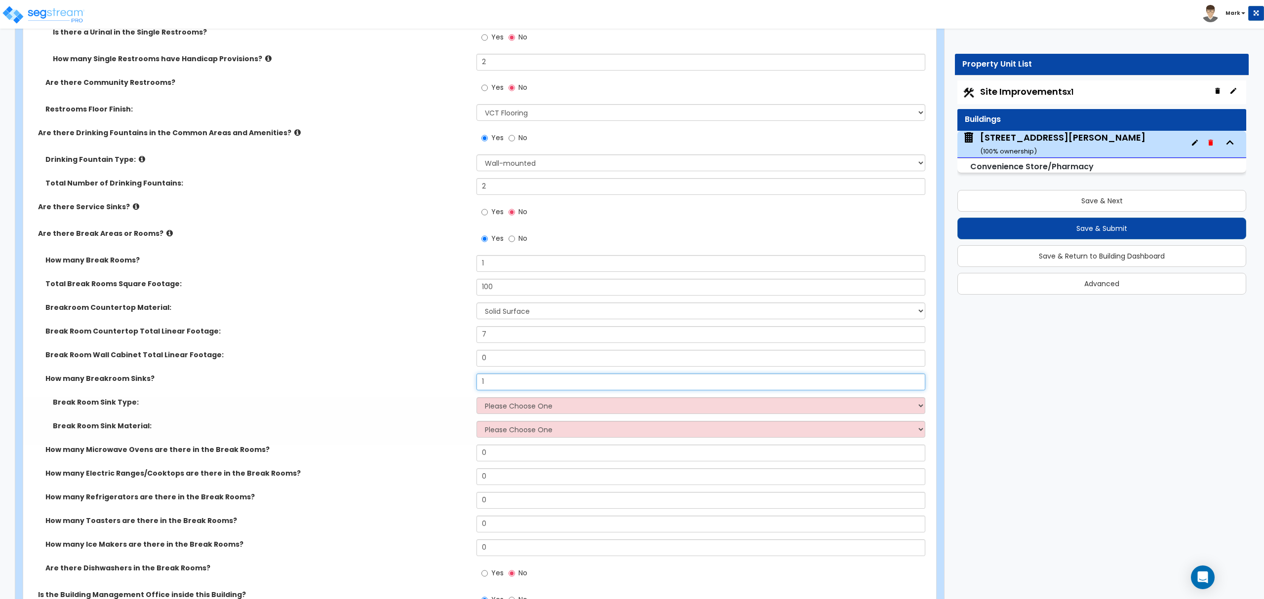
type input "1"
click at [572, 405] on select "Please Choose One Single Sink Double Sink" at bounding box center [701, 406] width 448 height 17
select select "2"
click at [477, 400] on select "Please Choose One Single Sink Double Sink" at bounding box center [701, 406] width 448 height 17
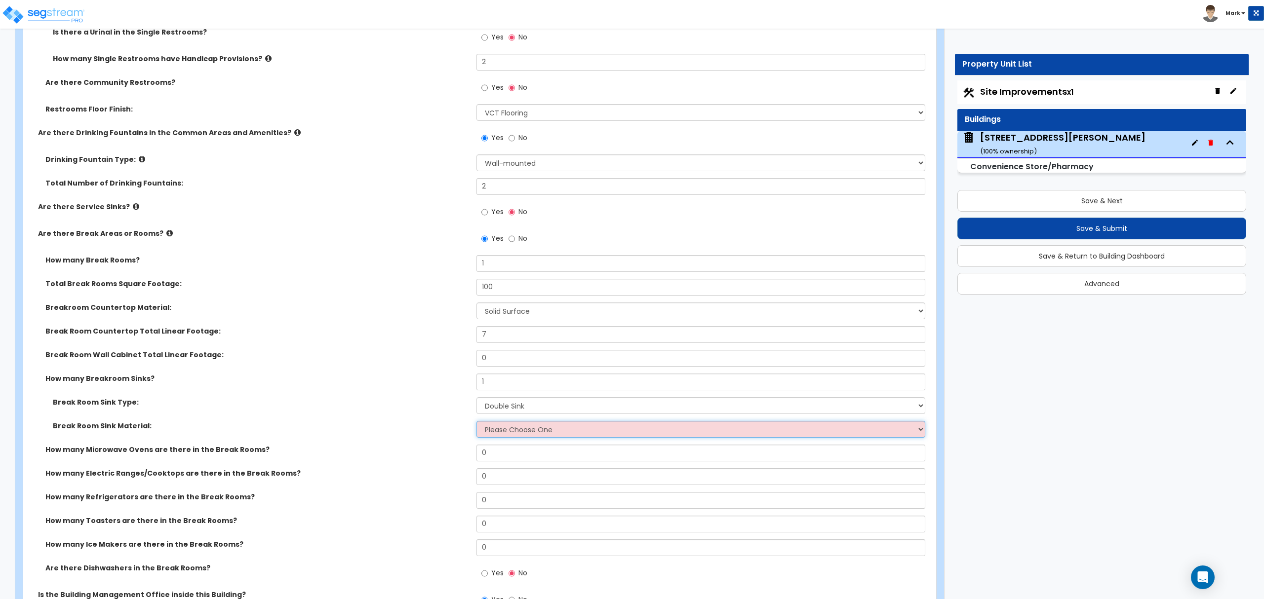
click at [549, 429] on select "Please Choose One Stainless Steel Porcelain Enamel Cast Iron" at bounding box center [701, 429] width 448 height 17
select select "1"
click at [477, 424] on select "Please Choose One Stainless Steel Porcelain Enamel Cast Iron" at bounding box center [701, 429] width 448 height 17
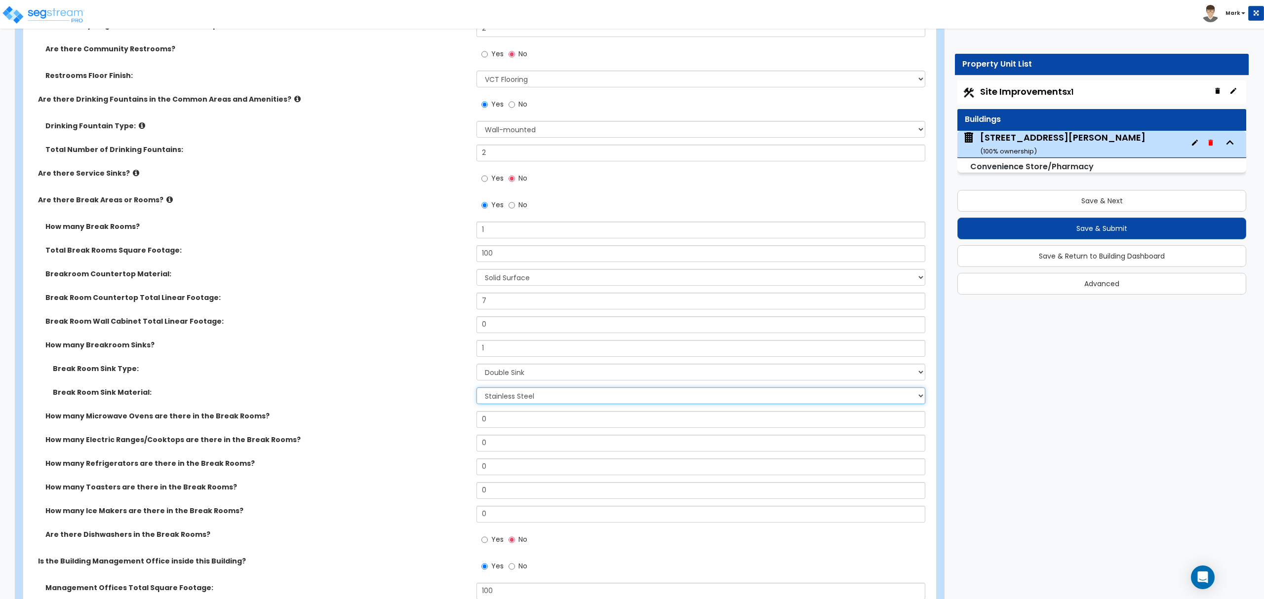
scroll to position [3160, 0]
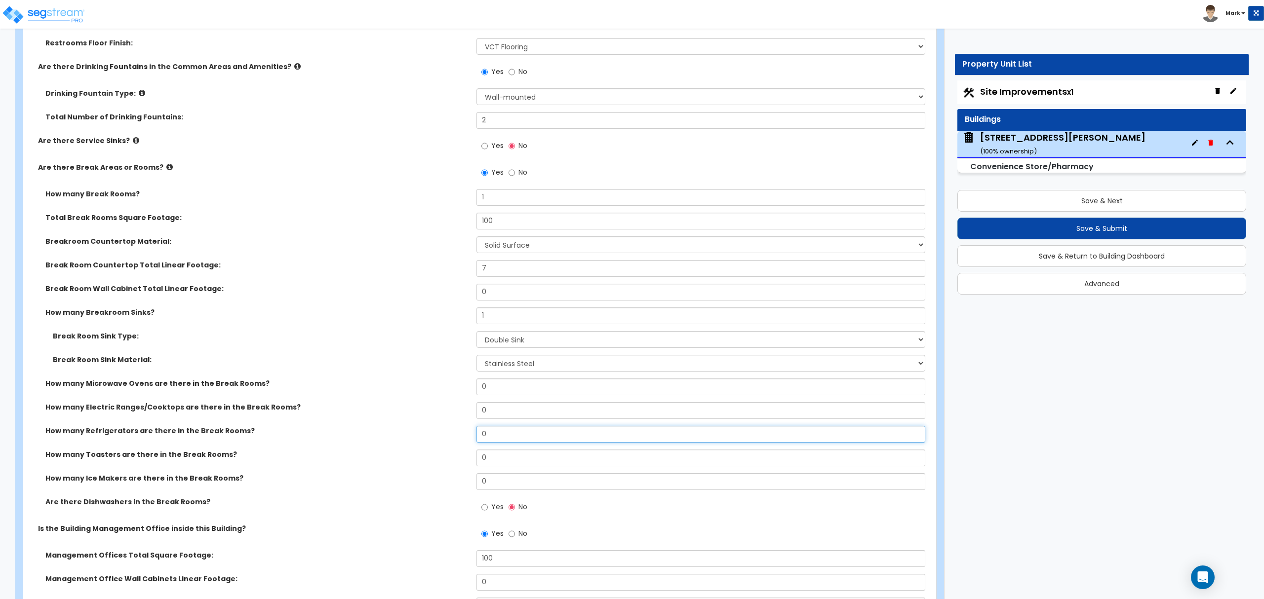
click at [508, 437] on input "0" at bounding box center [701, 434] width 448 height 17
click at [493, 443] on input "1" at bounding box center [701, 434] width 448 height 17
click at [486, 441] on input "0" at bounding box center [701, 434] width 448 height 17
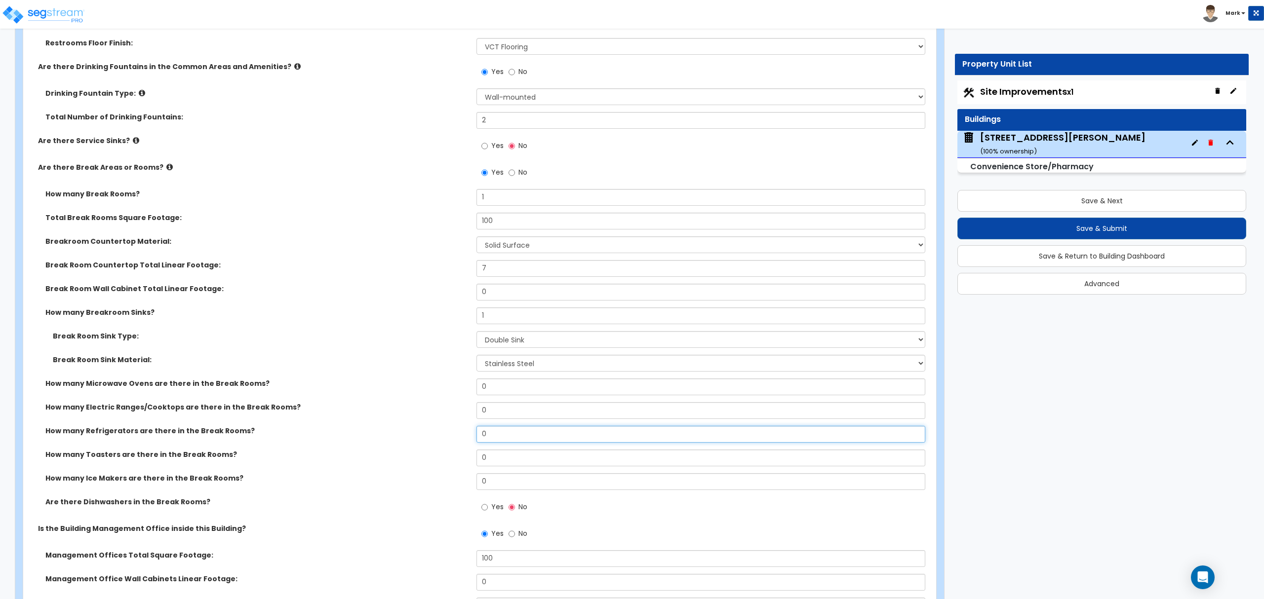
click at [486, 441] on input "0" at bounding box center [701, 434] width 448 height 17
type input "1"
click at [421, 456] on label "Do you want to include the Refrigerator in the study?" at bounding box center [261, 455] width 416 height 10
click at [483, 463] on input "Yes" at bounding box center [484, 460] width 6 height 11
radio input "true"
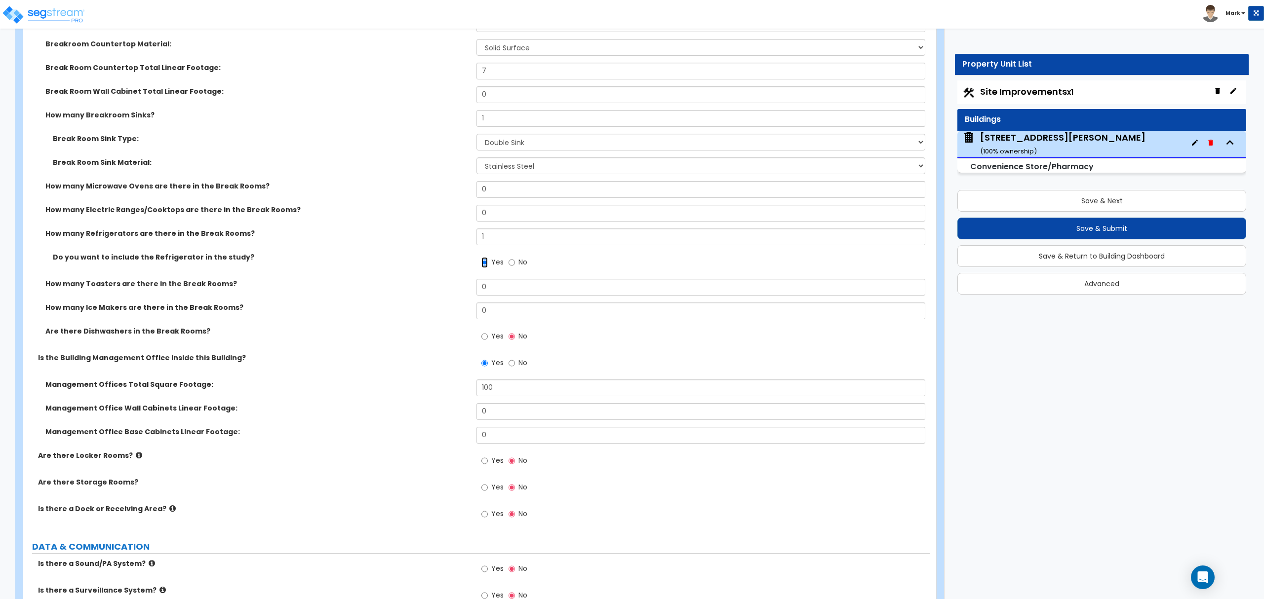
scroll to position [3423, 0]
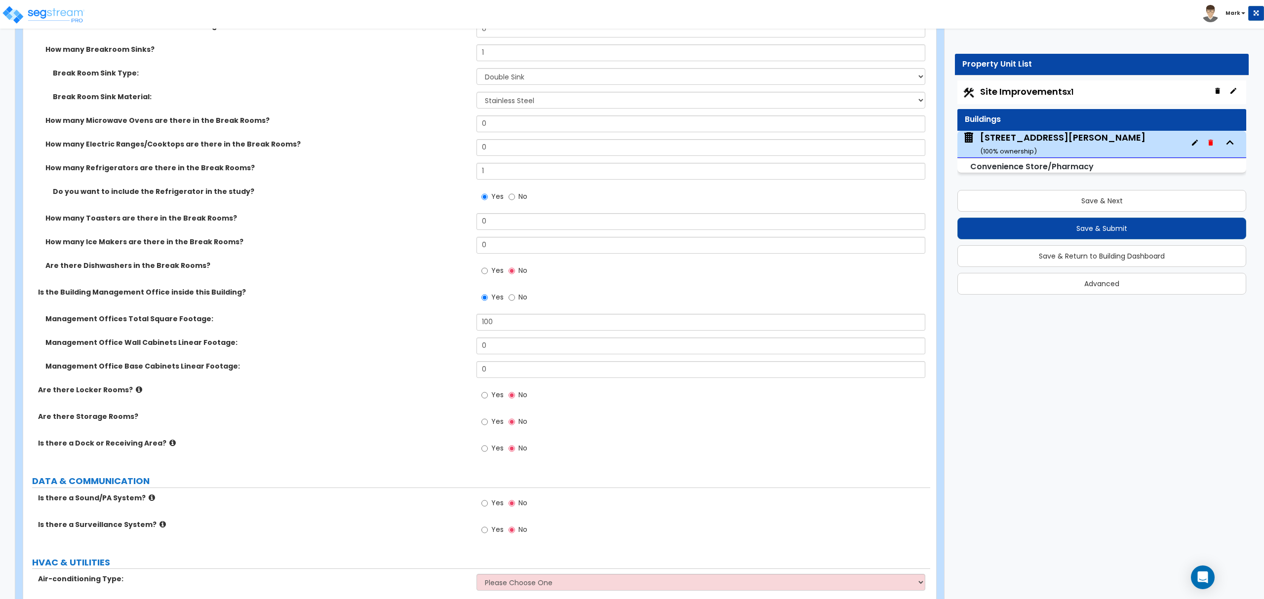
click at [136, 392] on icon at bounding box center [139, 389] width 6 height 7
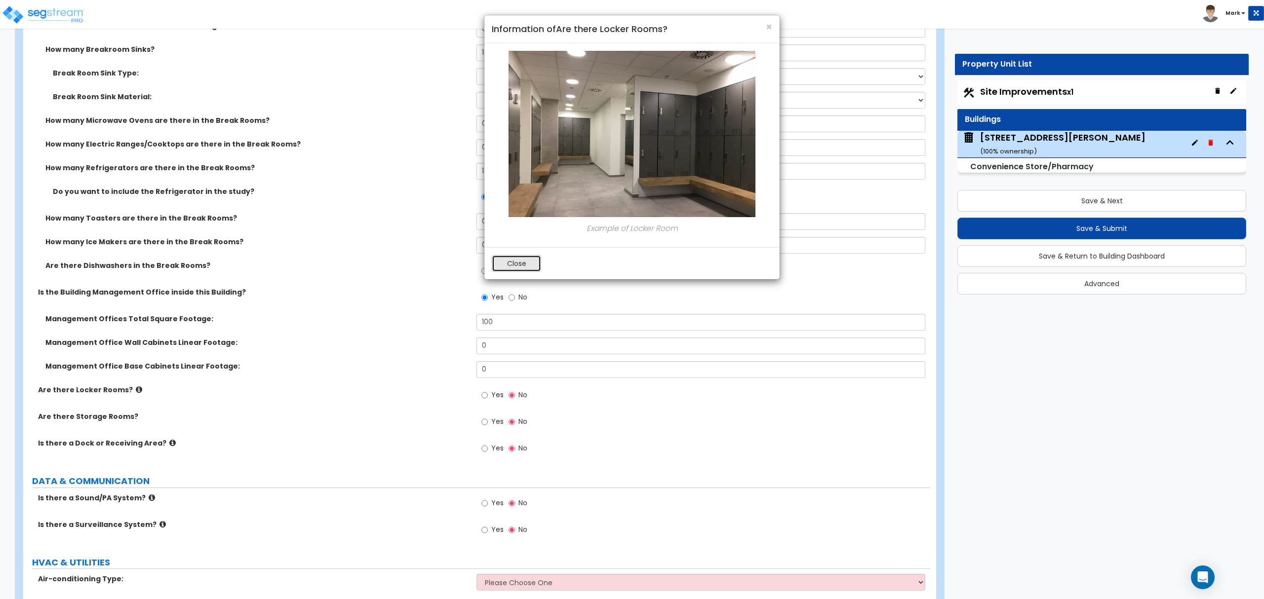
click at [502, 268] on button "Close" at bounding box center [516, 263] width 49 height 17
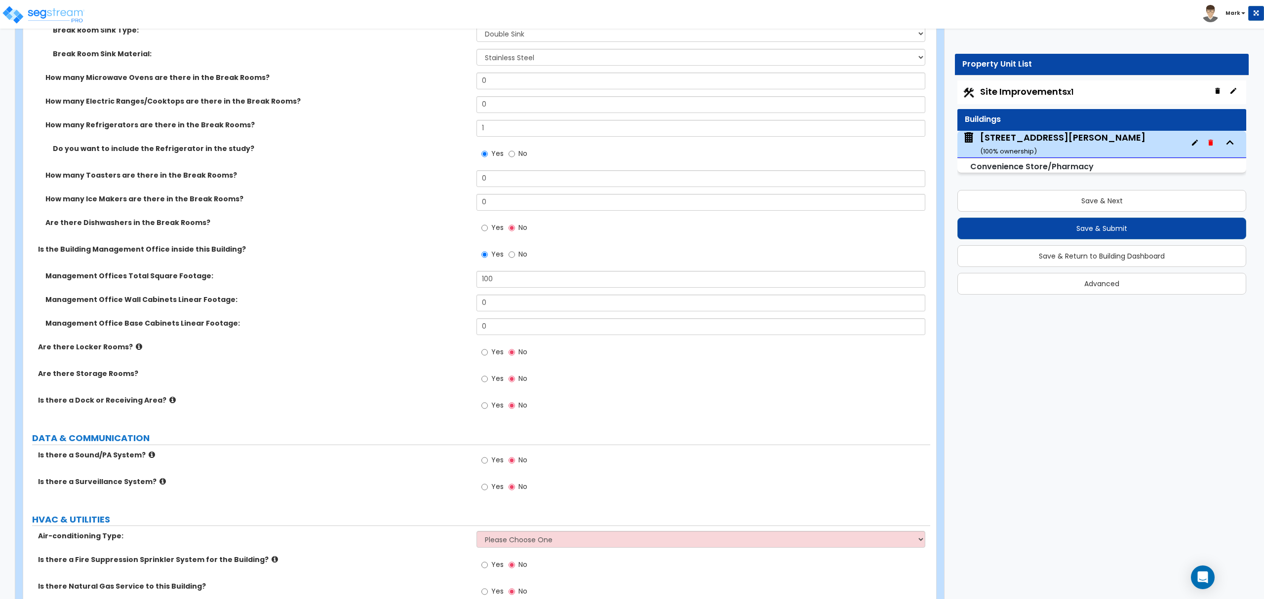
scroll to position [3489, 0]
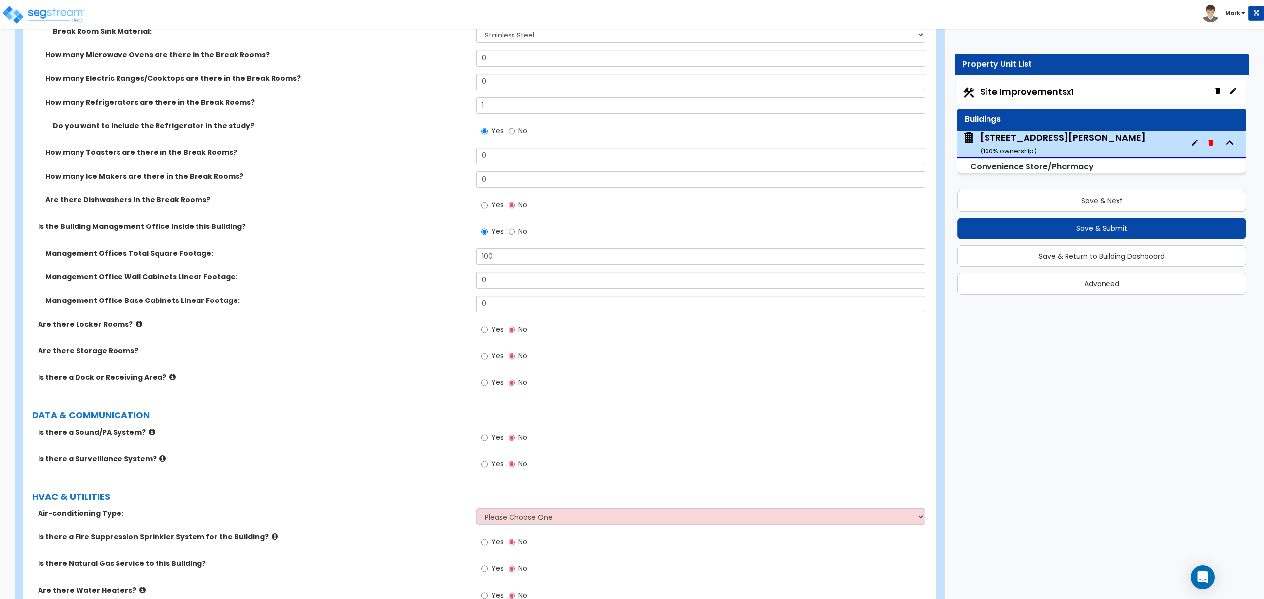
click at [149, 437] on label "Is there a Sound/PA System?" at bounding box center [253, 433] width 431 height 10
click at [149, 436] on icon at bounding box center [152, 432] width 6 height 7
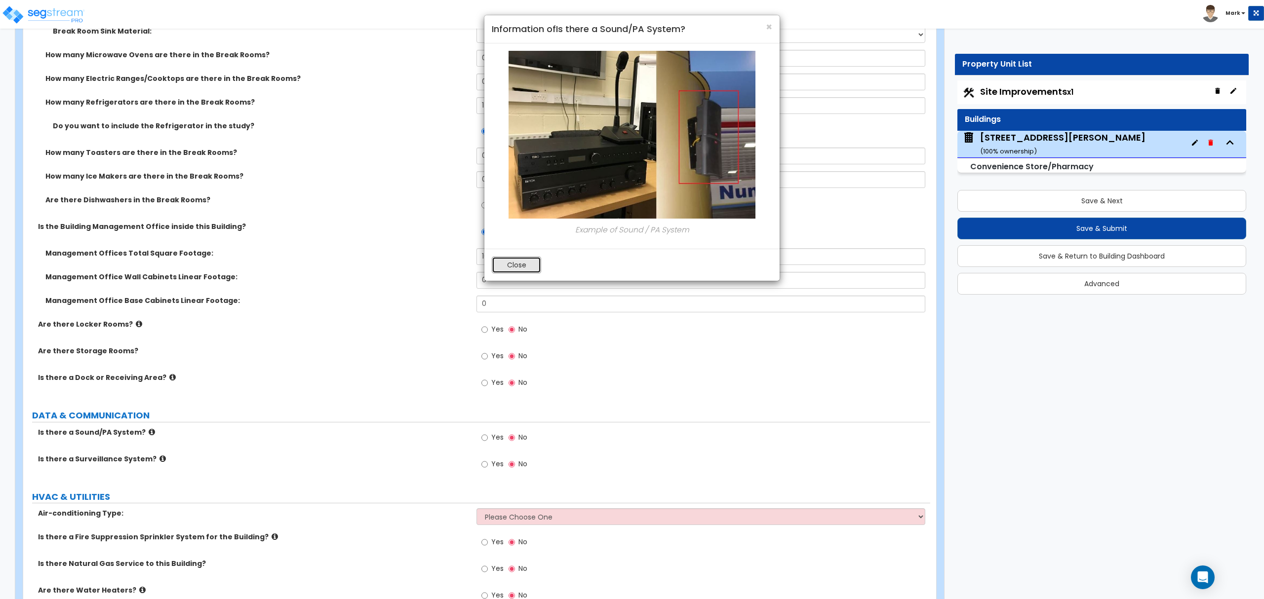
click at [539, 263] on button "Close" at bounding box center [516, 265] width 49 height 17
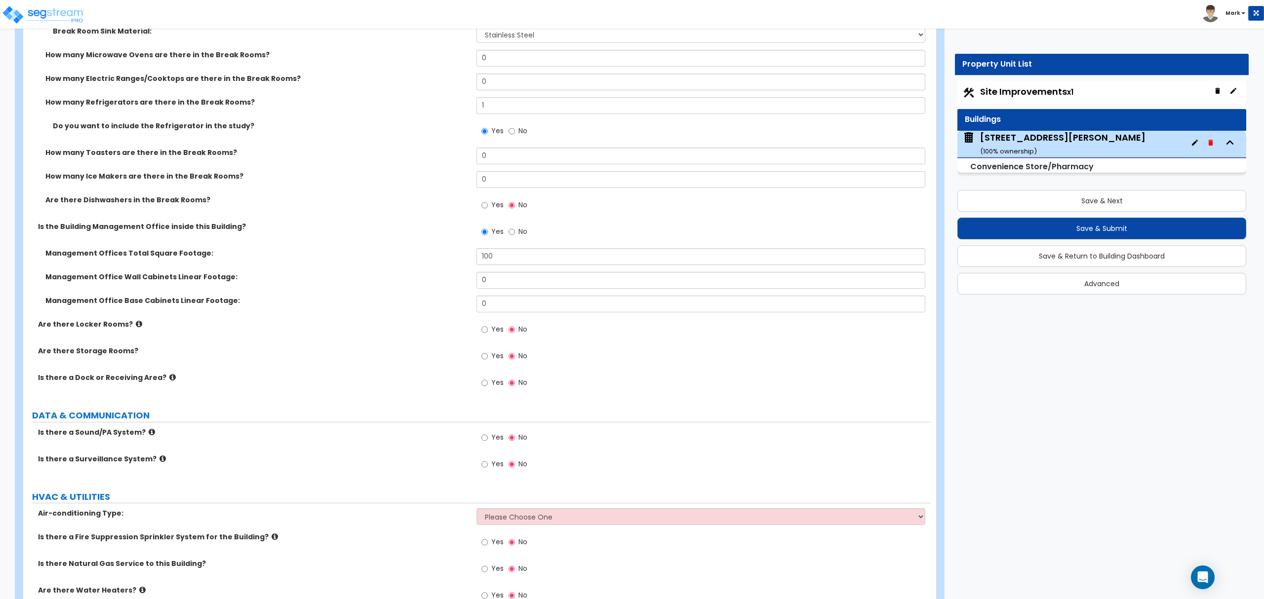
click at [495, 440] on span "Yes" at bounding box center [497, 438] width 12 height 10
click at [488, 440] on input "Yes" at bounding box center [484, 438] width 6 height 11
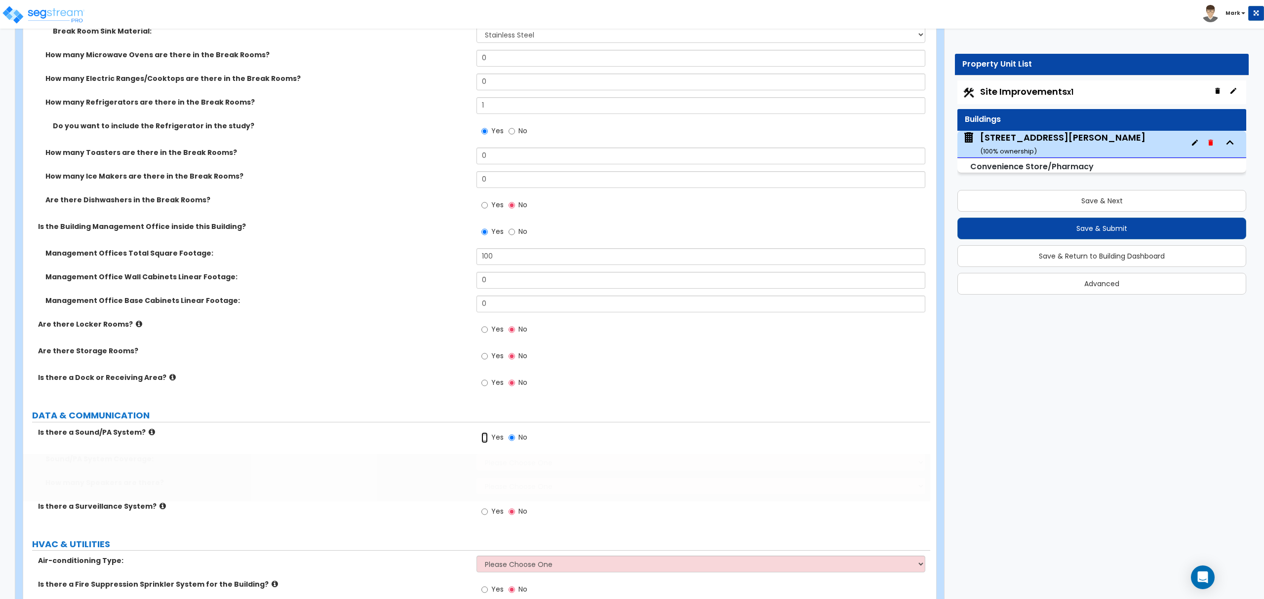
radio input "true"
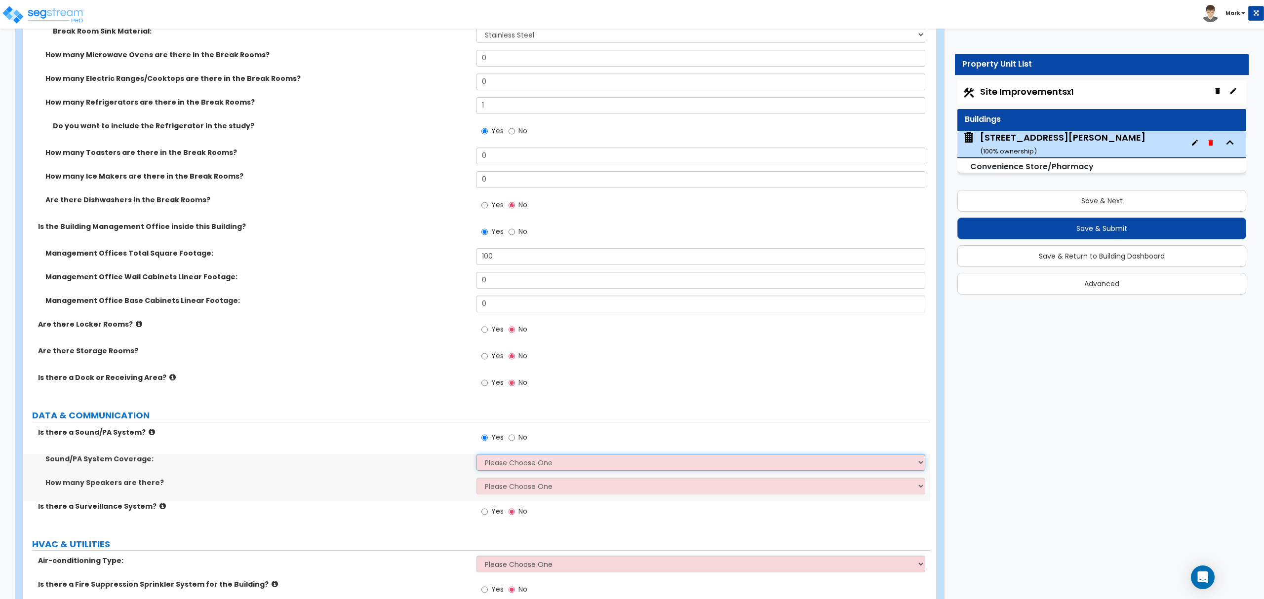
click at [502, 465] on select "Please Choose One All Areas Enter Percent Coverage" at bounding box center [701, 462] width 448 height 17
select select "2"
click at [477, 457] on select "Please Choose One All Areas Enter Percent Coverage" at bounding box center [701, 462] width 448 height 17
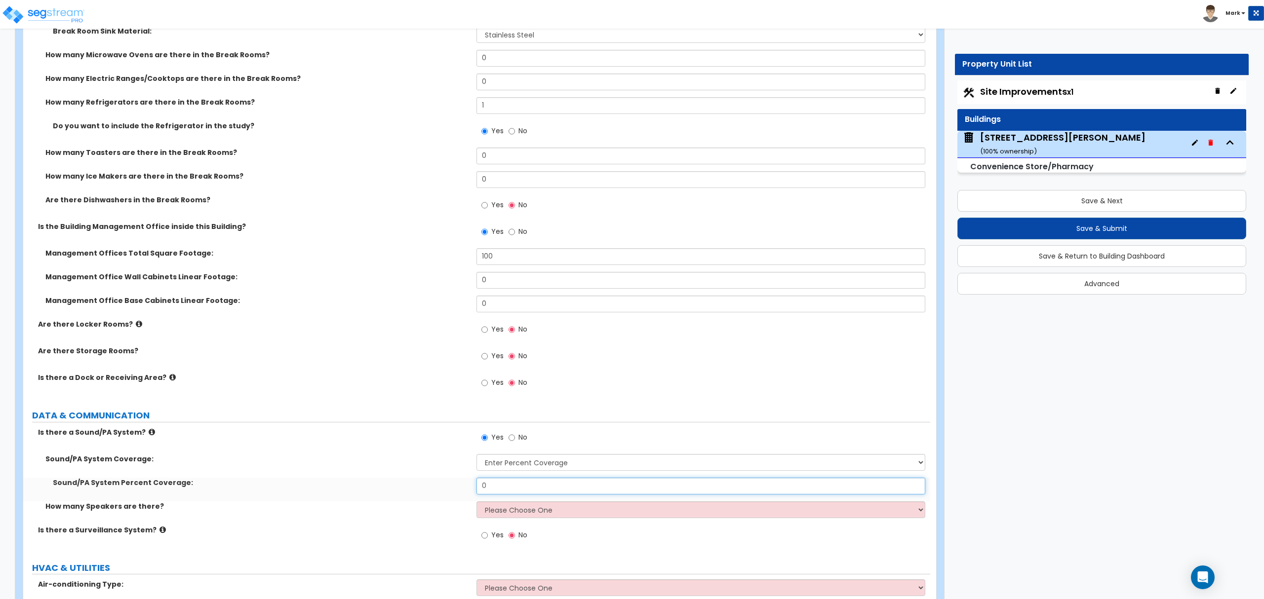
click at [517, 486] on input "0" at bounding box center [701, 486] width 448 height 17
type input "80"
click at [540, 513] on select "Please Choose One Enter Number of Speakers Please Estimate for me" at bounding box center [701, 510] width 448 height 17
click at [558, 512] on select "Please Choose One Enter Number of Speakers Please Estimate for me" at bounding box center [701, 510] width 448 height 17
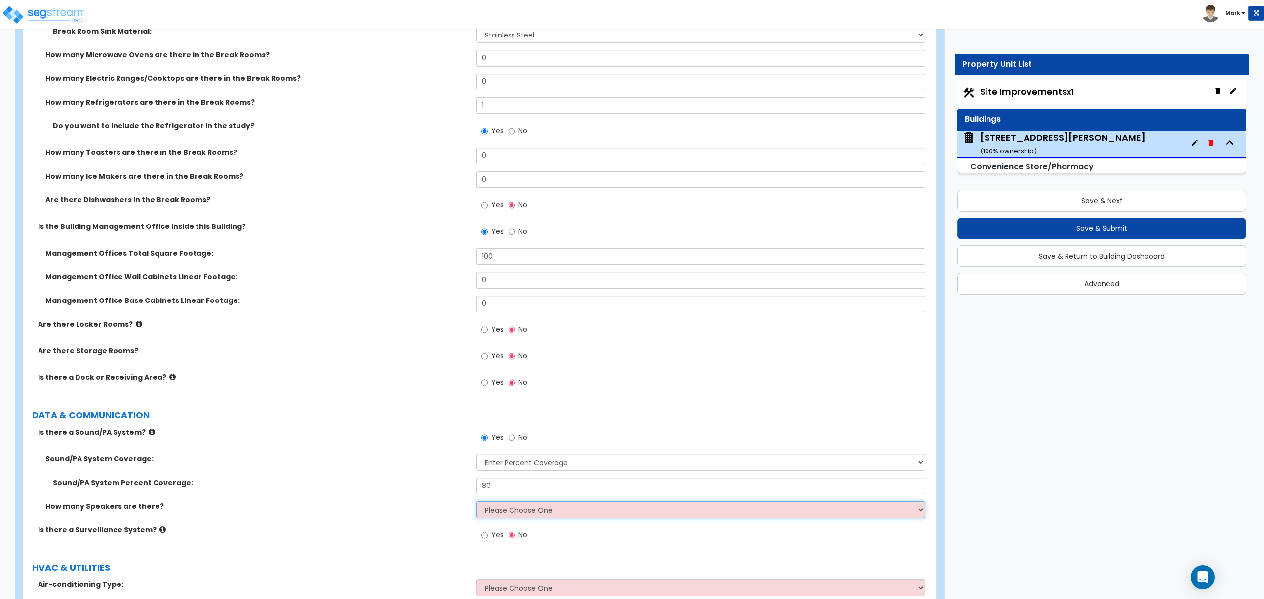
select select "2"
click at [477, 504] on select "Please Choose One Enter Number of Speakers Please Estimate for me" at bounding box center [701, 510] width 448 height 17
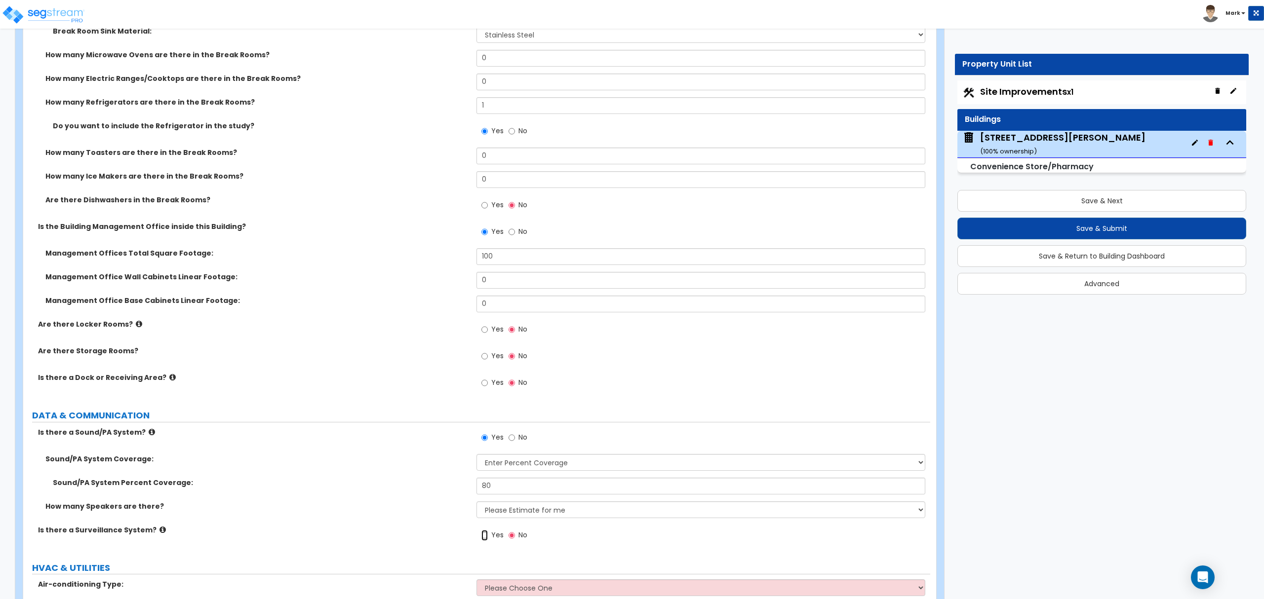
drag, startPoint x: 483, startPoint y: 539, endPoint x: 484, endPoint y: 550, distance: 10.5
click at [483, 540] on input "Yes" at bounding box center [484, 535] width 6 height 11
radio input "true"
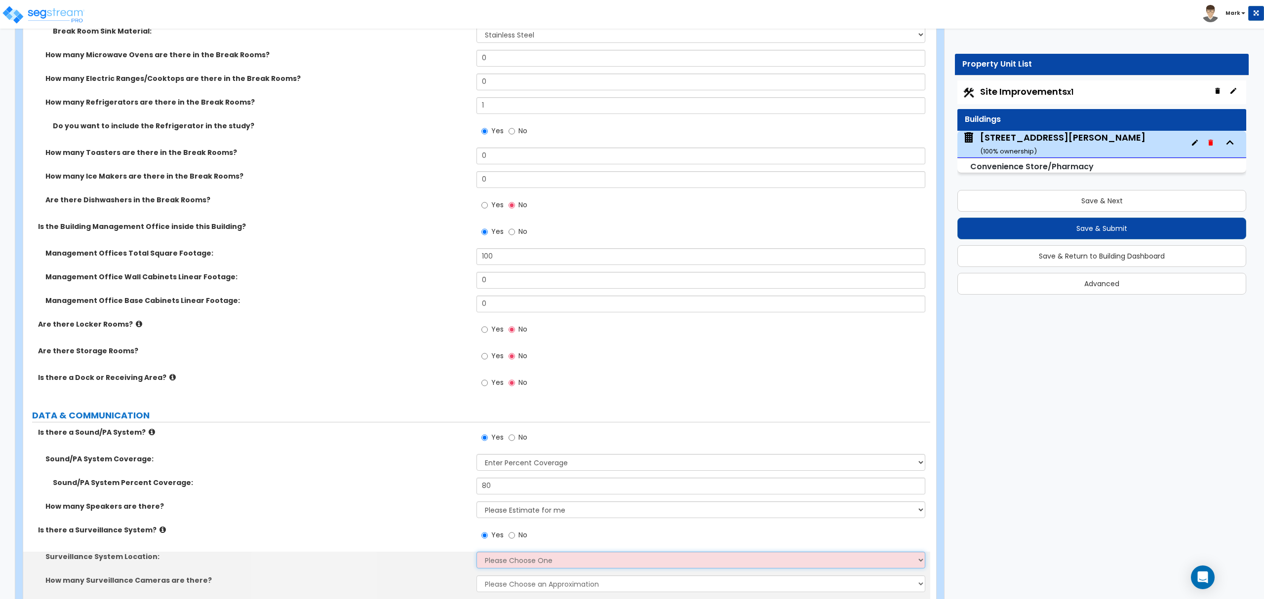
click at [487, 565] on select "Please Choose One Inside the Building Outside the Building Both Inside & Outside" at bounding box center [701, 560] width 448 height 17
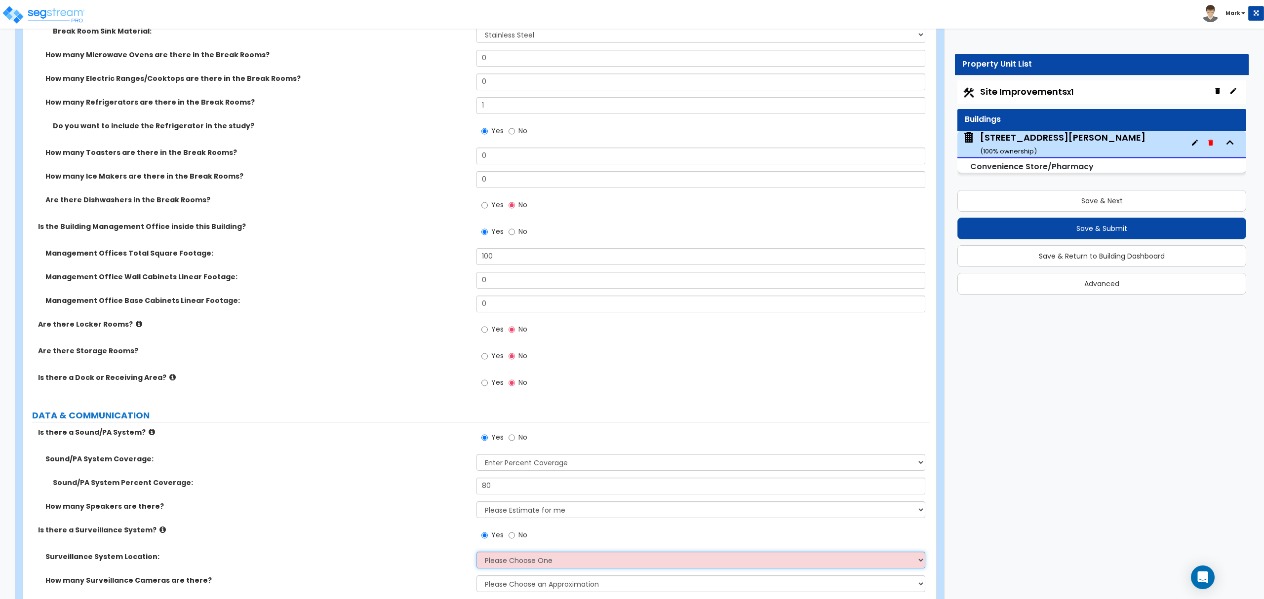
select select "3"
click at [477, 555] on select "Please Choose One Inside the Building Outside the Building Both Inside & Outside" at bounding box center [701, 560] width 448 height 17
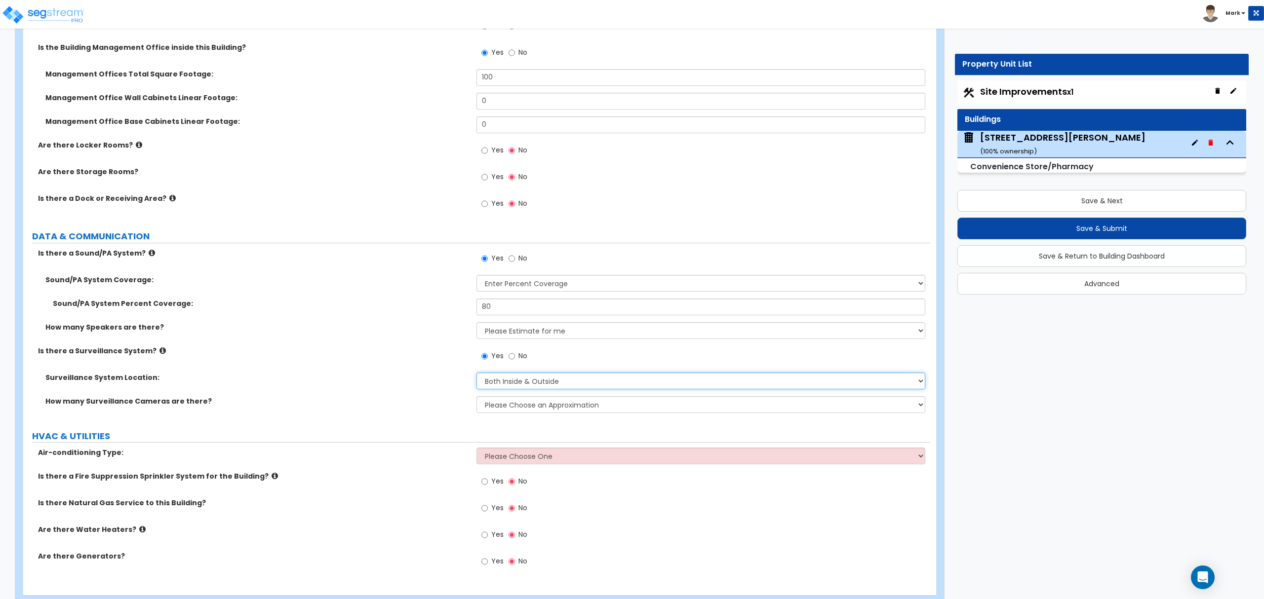
scroll to position [3687, 0]
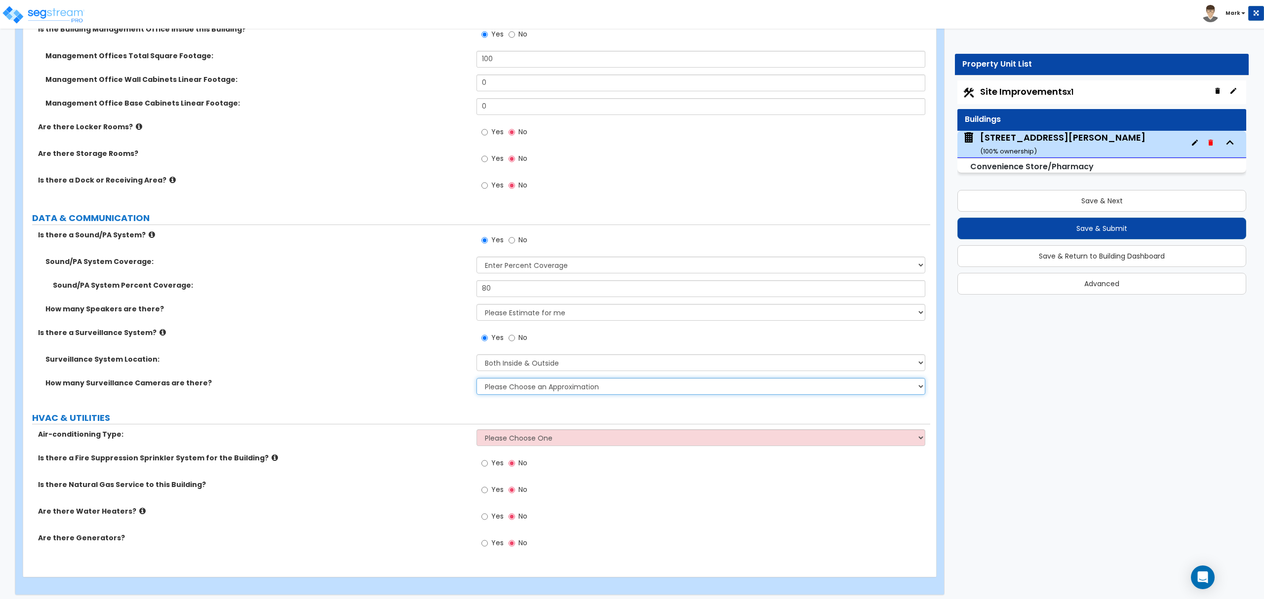
click at [530, 386] on select "Please Choose an Approximation Barely Noticed Any Noticed a Couple Frequently S…" at bounding box center [701, 386] width 448 height 17
select select "3"
click at [477, 381] on select "Please Choose an Approximation Barely Noticed Any Noticed a Couple Frequently S…" at bounding box center [701, 386] width 448 height 17
click at [501, 439] on select "Please Choose One Rooftop Unit Furnace-Condenser Forced Air Split Heating/Cooli…" at bounding box center [701, 438] width 448 height 17
select select "1"
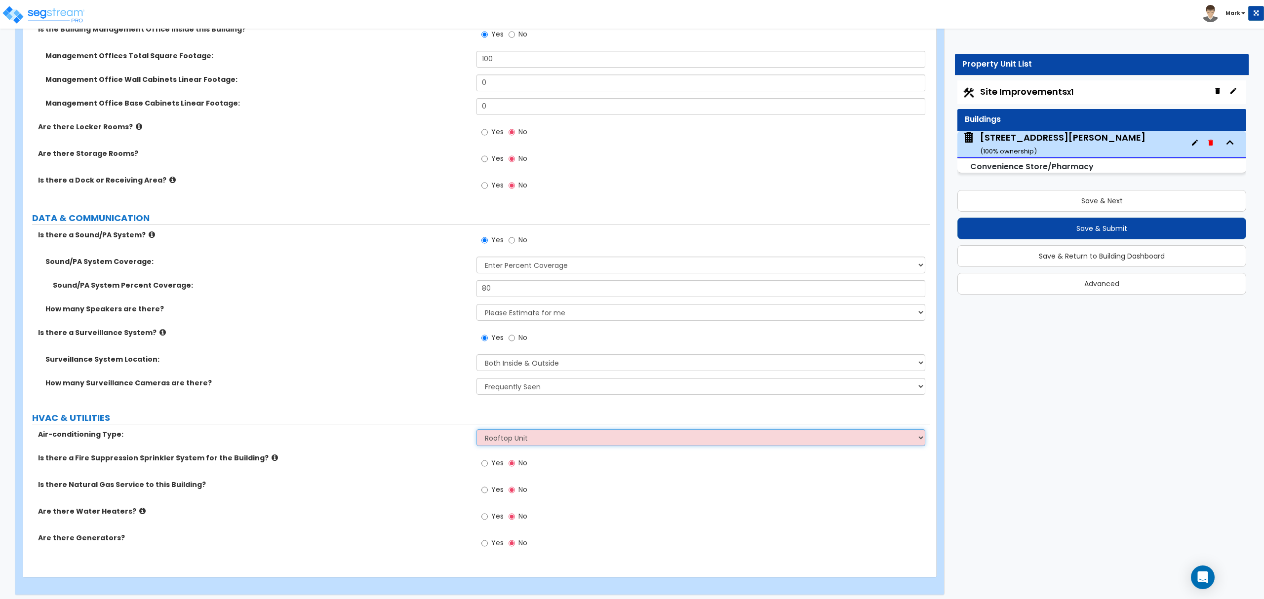
click at [477, 433] on select "Please Choose One Rooftop Unit Furnace-Condenser Forced Air Split Heating/Cooli…" at bounding box center [701, 438] width 448 height 17
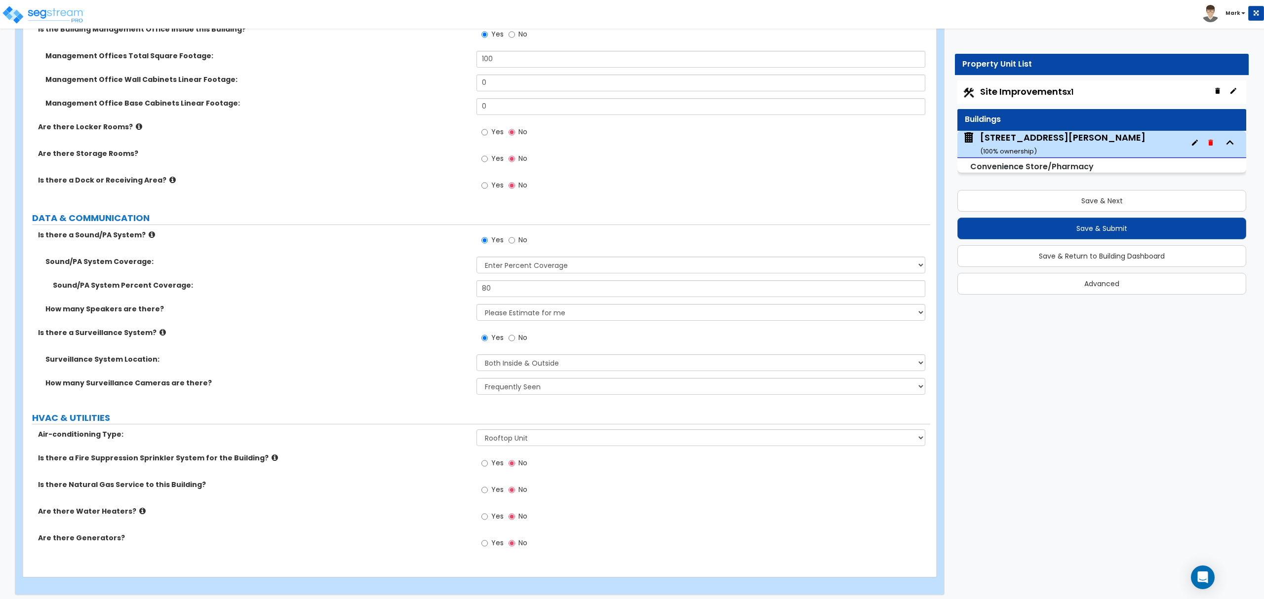
scroll to position [3696, 0]
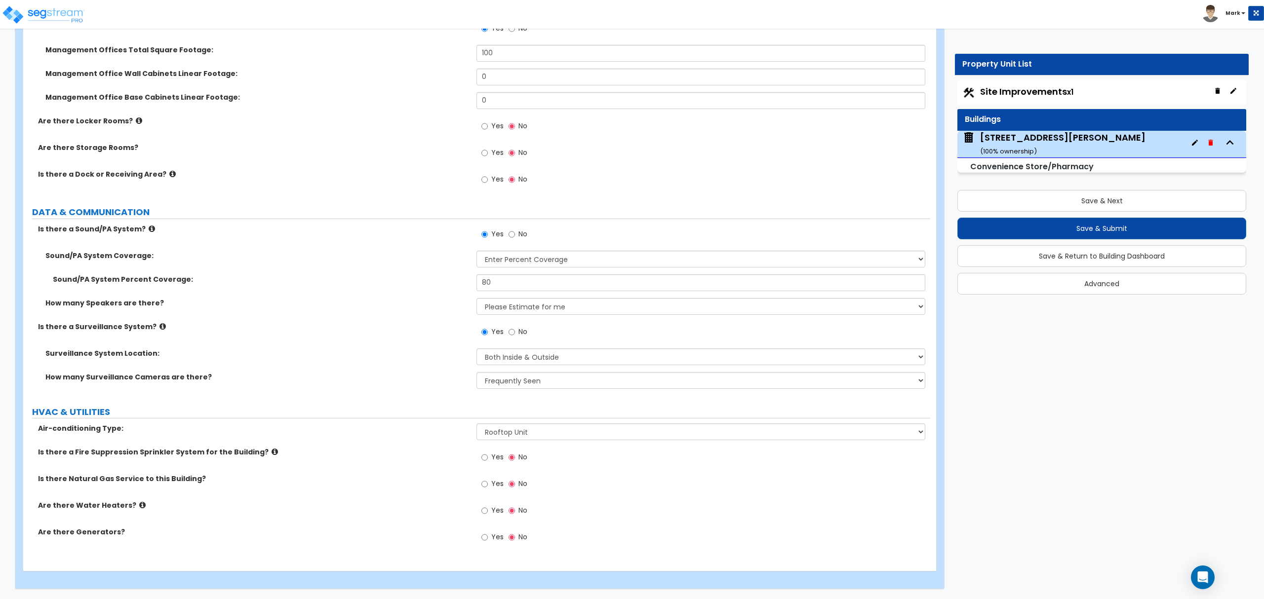
click at [251, 451] on label "Is there a Fire Suppression Sprinkler System for the Building?" at bounding box center [253, 452] width 431 height 10
click at [263, 450] on label "Is there a Fire Suppression Sprinkler System for the Building?" at bounding box center [253, 452] width 431 height 10
click at [254, 453] on label "Is there a Fire Suppression Sprinkler System for the Building?" at bounding box center [253, 452] width 431 height 10
click at [272, 453] on icon at bounding box center [275, 451] width 6 height 7
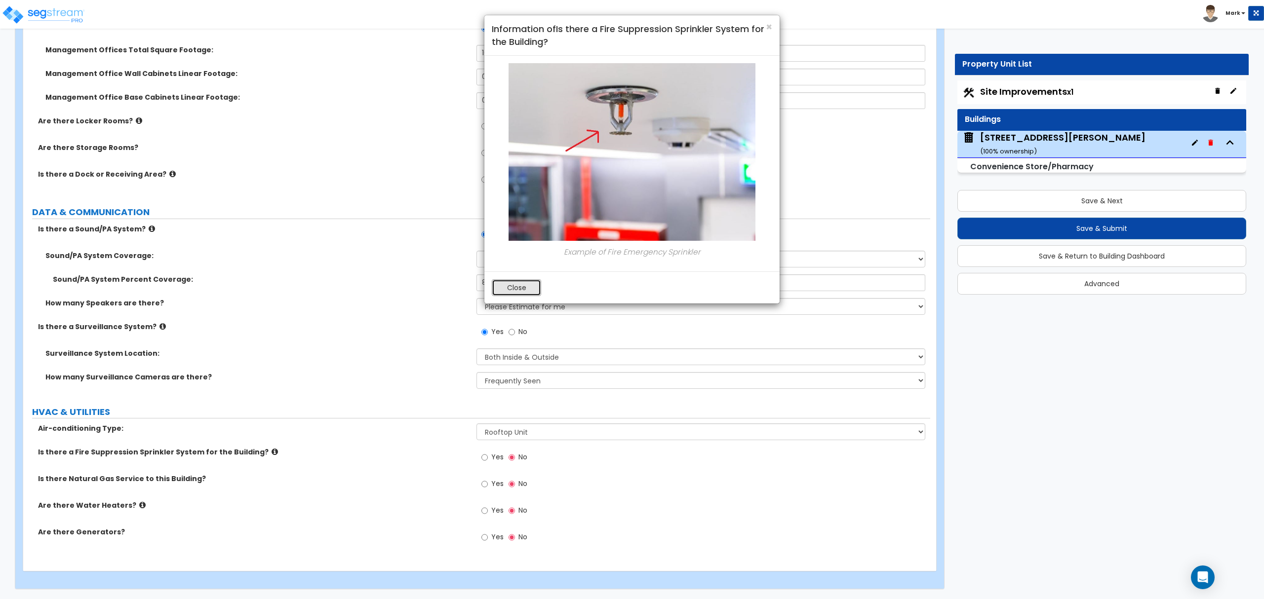
drag, startPoint x: 526, startPoint y: 293, endPoint x: 514, endPoint y: 351, distance: 59.2
click at [526, 293] on button "Close" at bounding box center [516, 287] width 49 height 17
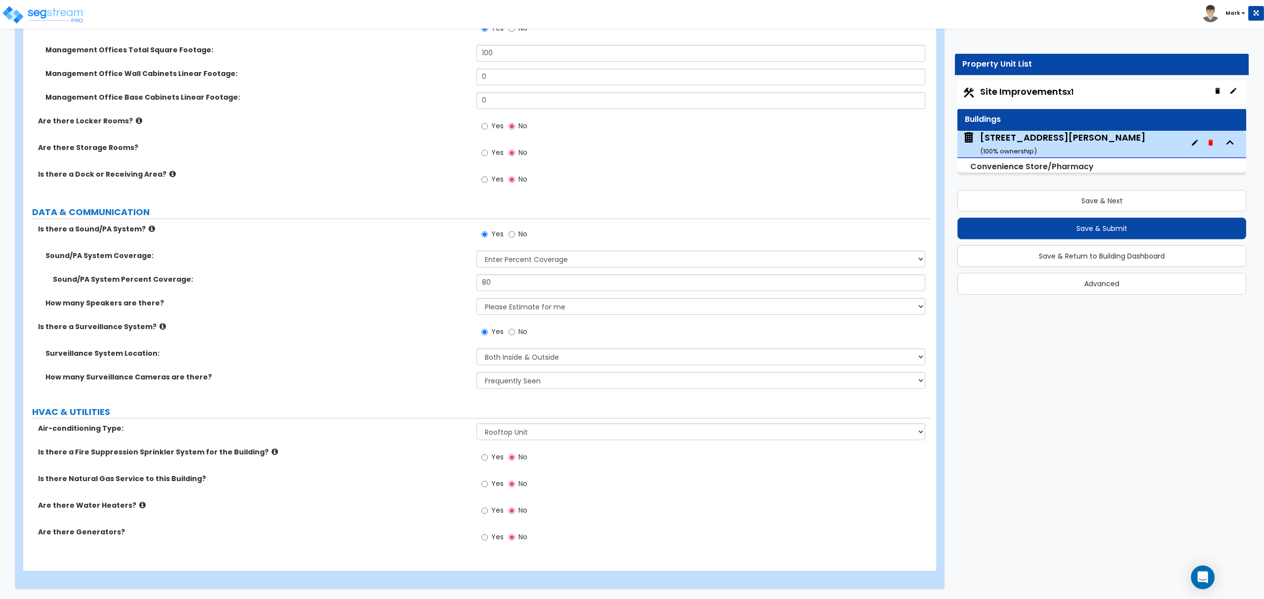
click at [492, 453] on span "Yes" at bounding box center [497, 457] width 12 height 10
click at [488, 453] on input "Yes" at bounding box center [484, 457] width 6 height 11
radio input "true"
click at [490, 488] on label "Yes" at bounding box center [492, 485] width 22 height 17
click at [488, 488] on input "Yes" at bounding box center [484, 484] width 6 height 11
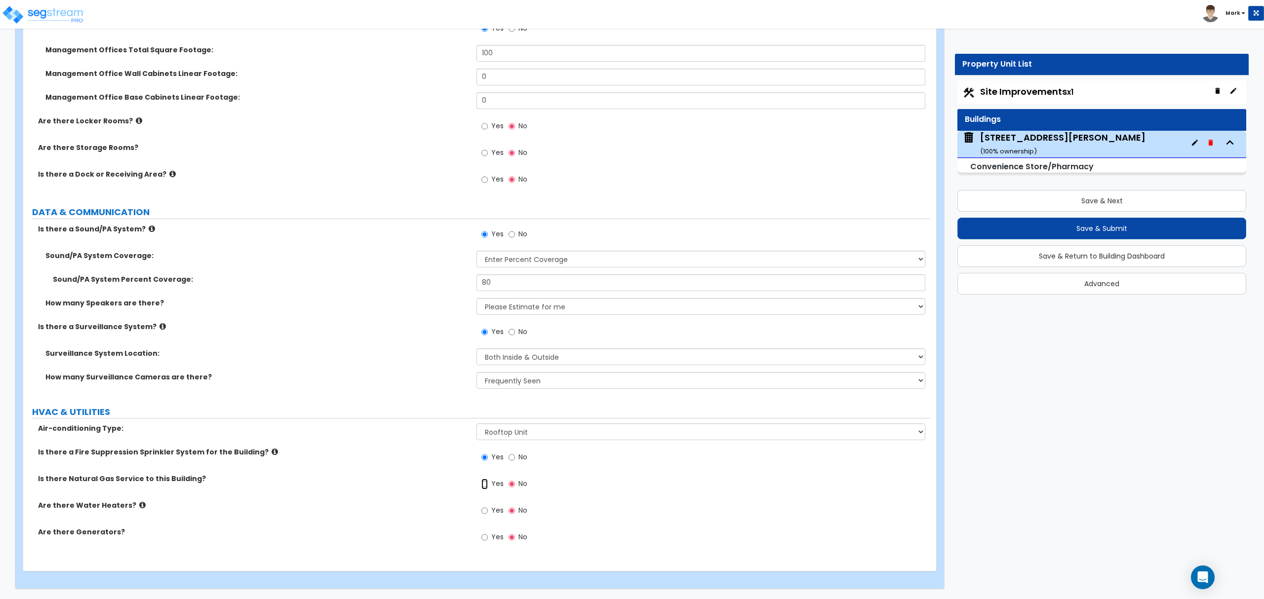
radio input "true"
click at [482, 513] on input "Yes" at bounding box center [484, 511] width 6 height 11
radio input "true"
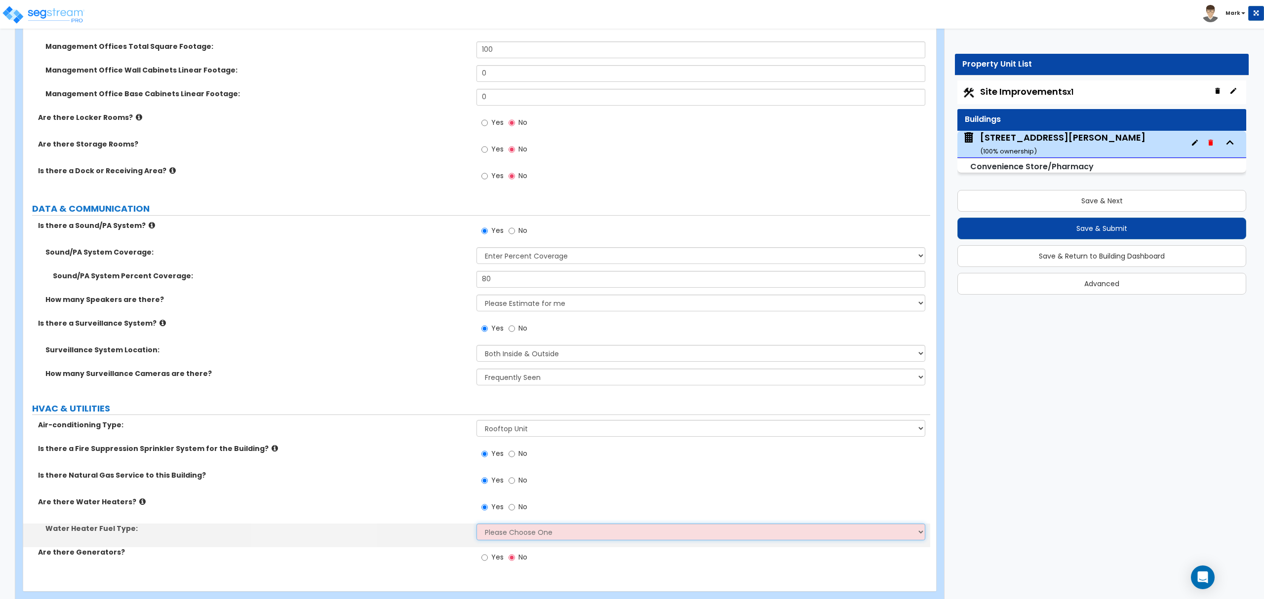
click at [505, 540] on select "Please Choose One Gas Electric" at bounding box center [701, 532] width 448 height 17
click at [477, 527] on select "Please Choose One Gas Electric" at bounding box center [701, 532] width 448 height 17
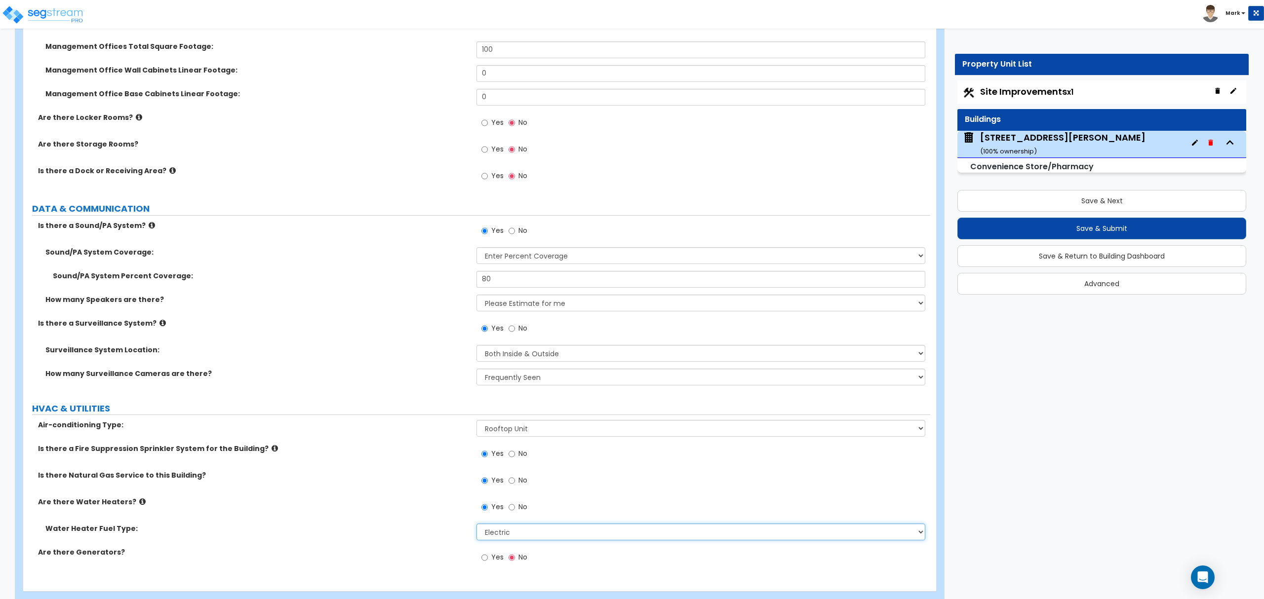
click at [516, 541] on select "Please Choose One Gas Electric" at bounding box center [701, 532] width 448 height 17
select select "1"
click at [477, 527] on select "Please Choose One Gas Electric" at bounding box center [701, 532] width 448 height 17
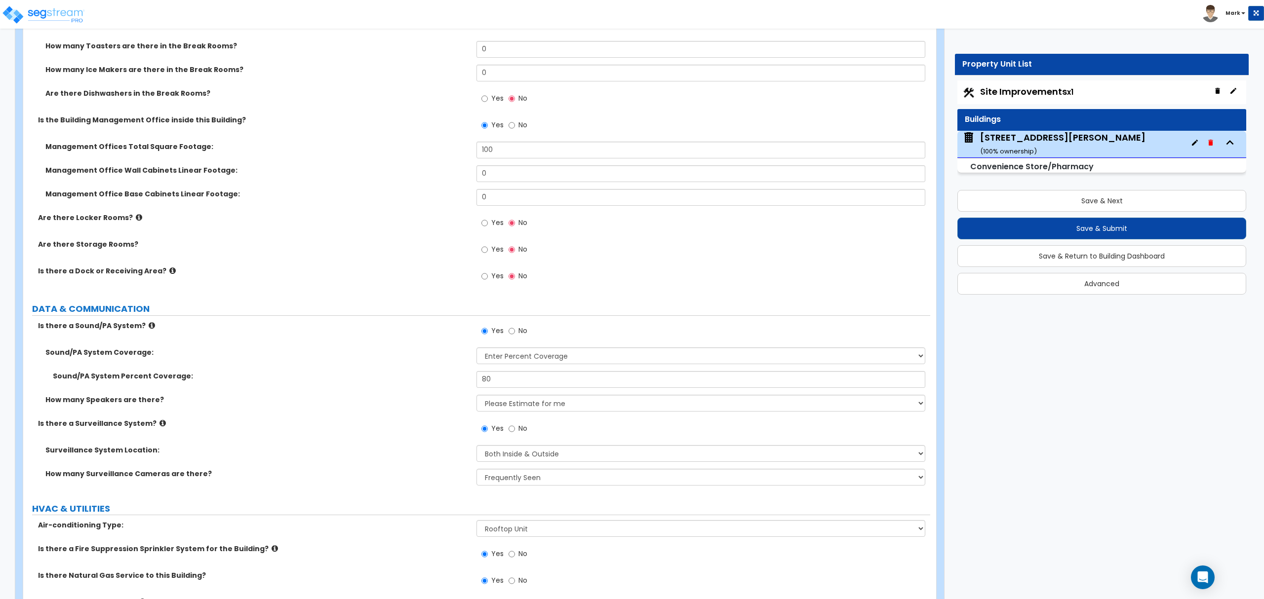
scroll to position [3588, 0]
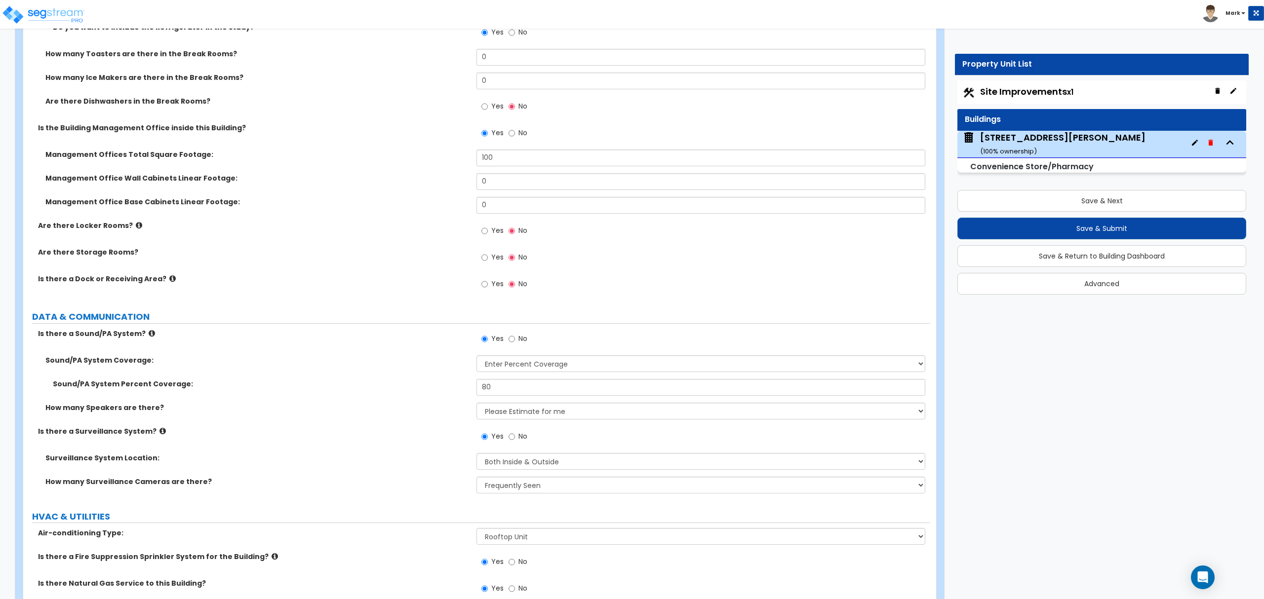
click at [155, 277] on label "Is there a Dock or Receiving Area?" at bounding box center [253, 279] width 431 height 10
click at [169, 279] on icon at bounding box center [172, 278] width 6 height 7
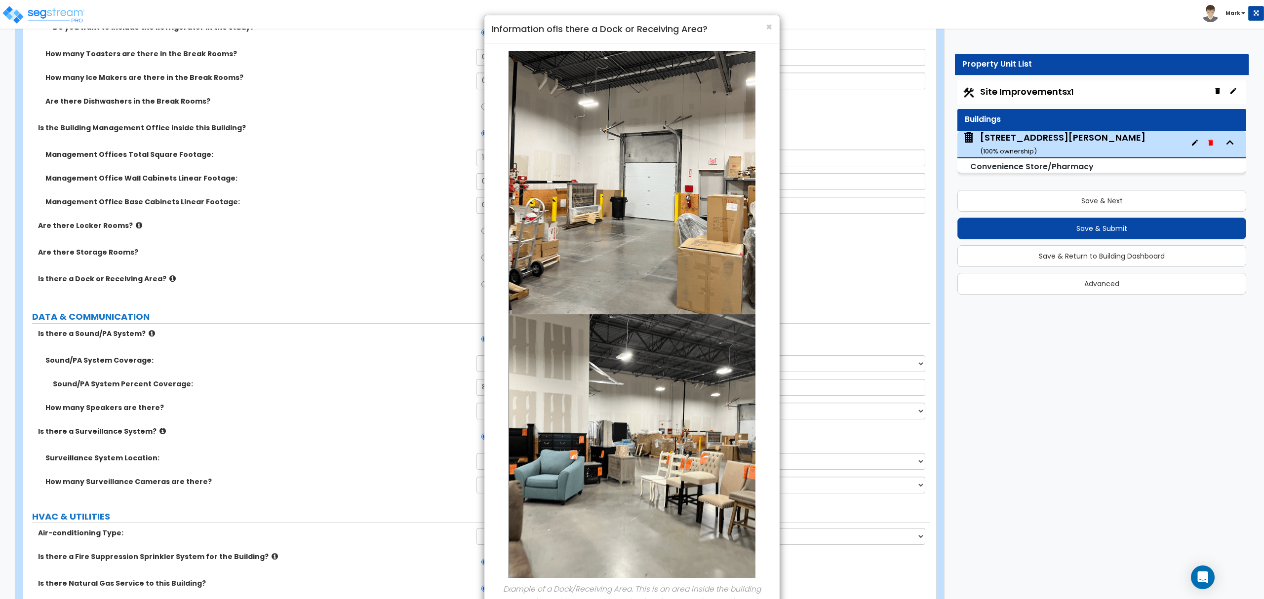
click at [350, 380] on div "× Information of Is there a Dock or Receiving Area? Example of a Dock/Receiving…" at bounding box center [632, 299] width 1264 height 599
click at [772, 29] on div "× Information of Is there a Dock or Receiving Area?" at bounding box center [631, 29] width 295 height 28
click at [771, 24] on span "×" at bounding box center [769, 27] width 6 height 14
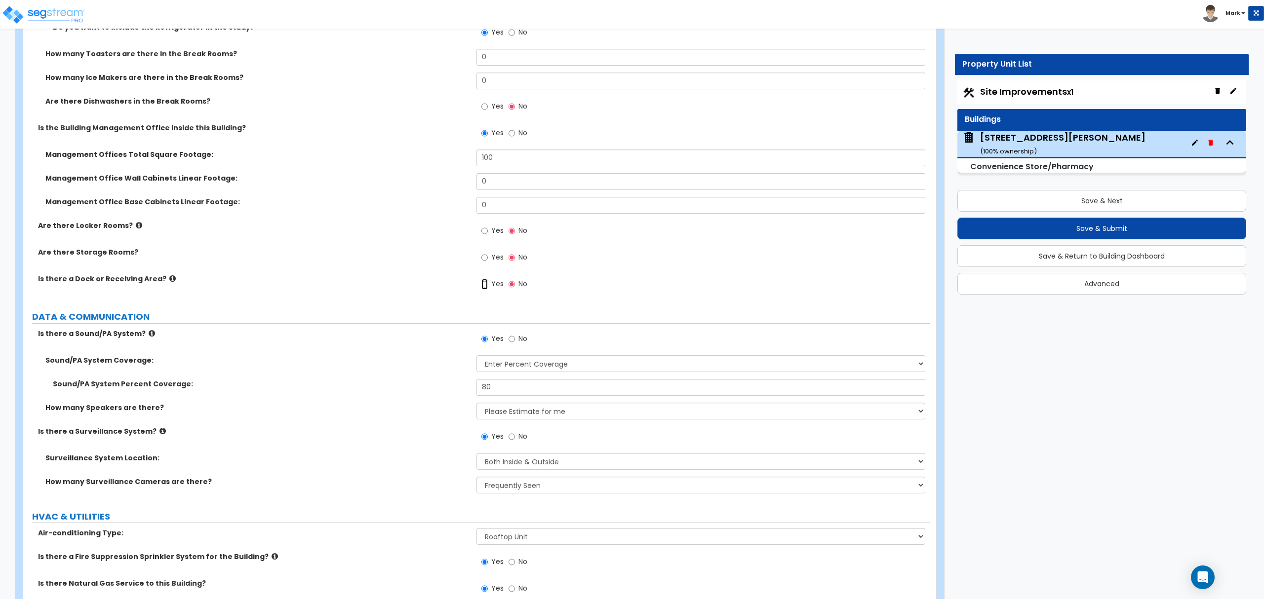
click at [485, 285] on input "Yes" at bounding box center [484, 284] width 6 height 11
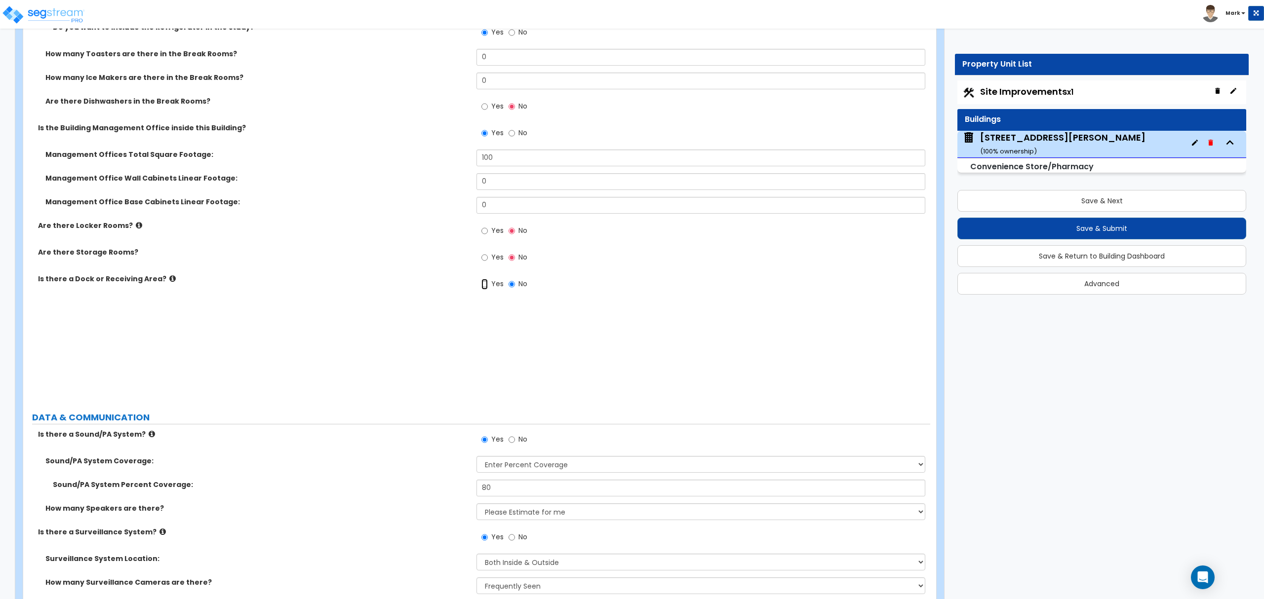
radio input "true"
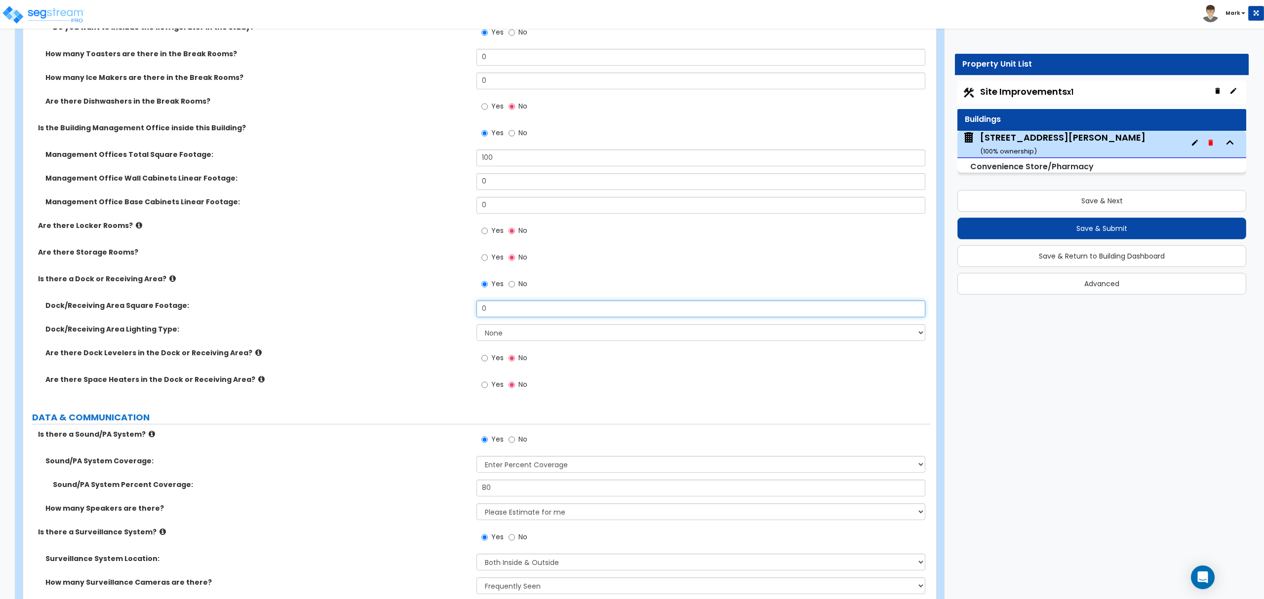
click at [496, 312] on input "0" at bounding box center [701, 309] width 448 height 17
click at [497, 312] on input "0" at bounding box center [701, 309] width 448 height 17
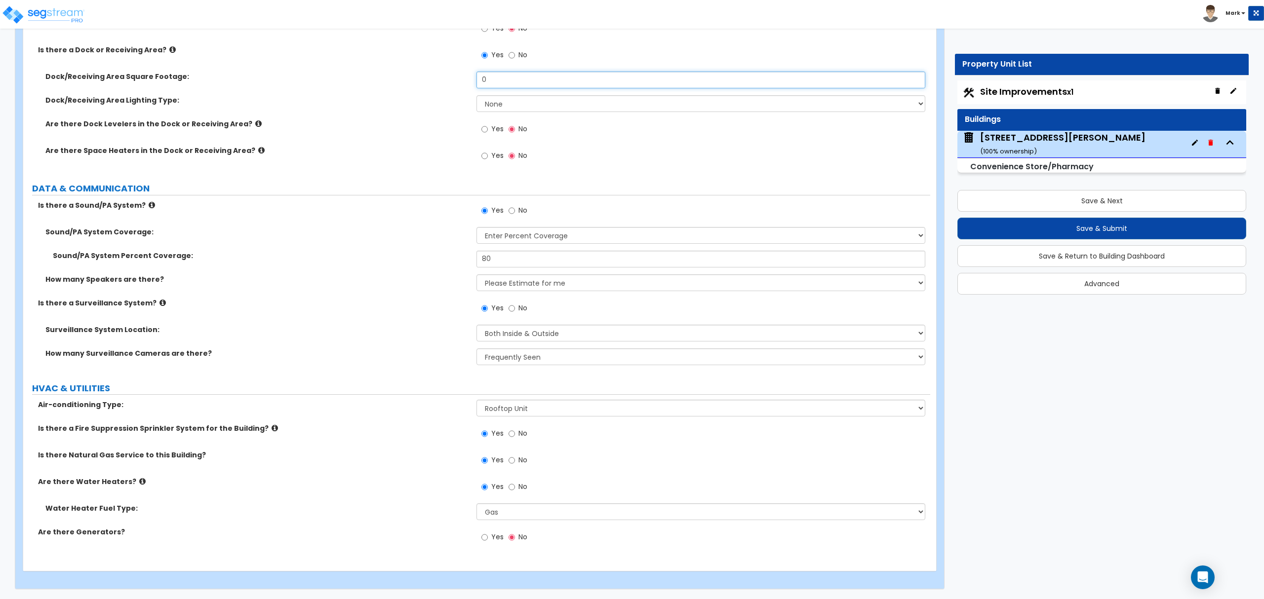
scroll to position [3753, 0]
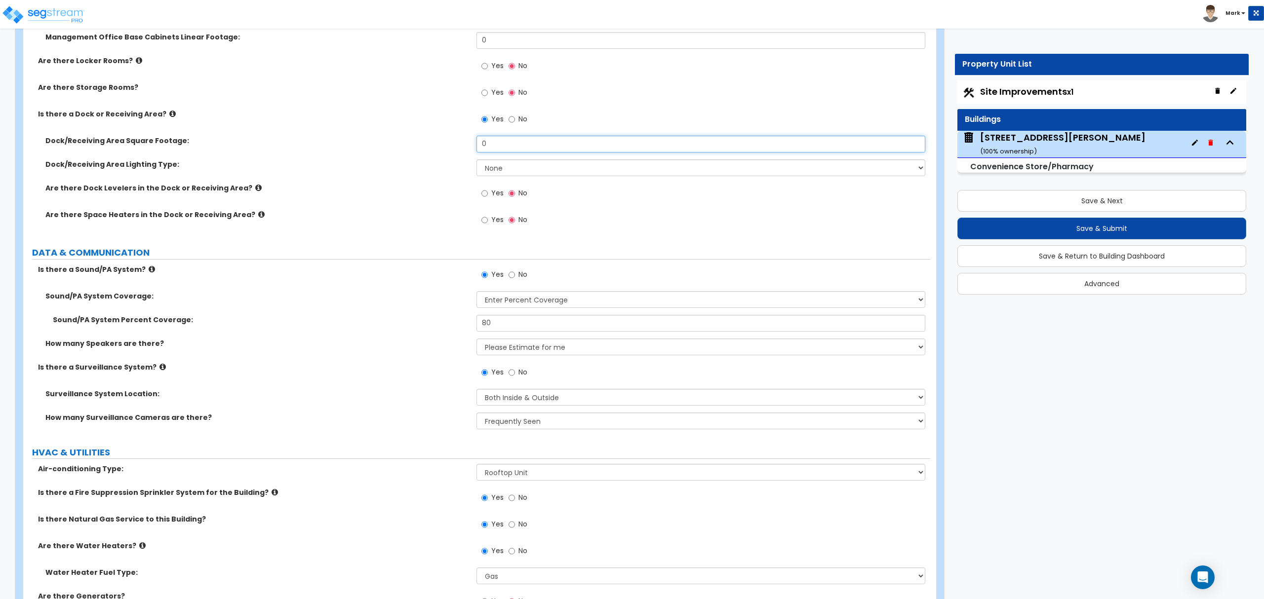
click at [541, 153] on input "0" at bounding box center [701, 144] width 448 height 17
click at [541, 152] on input "0" at bounding box center [701, 144] width 448 height 17
type input "2"
type input "3,000"
click at [538, 176] on select "None High Bay LED Lighting High Bay Fluorescent Lighting" at bounding box center [701, 167] width 448 height 17
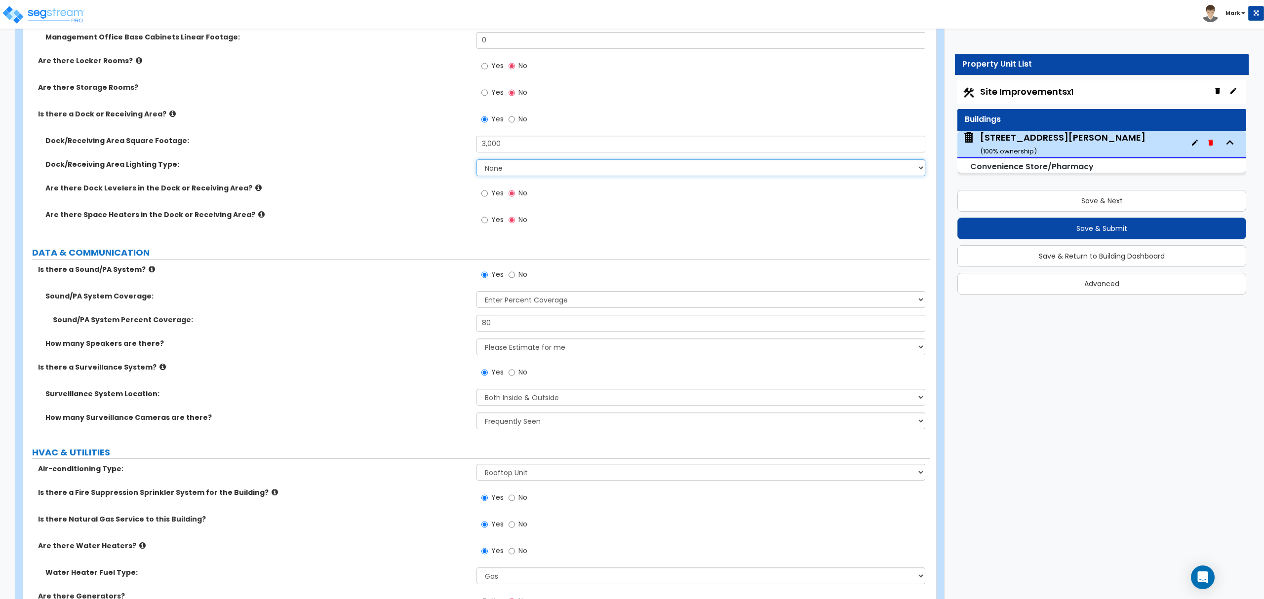
select select "1"
click at [477, 162] on select "None High Bay LED Lighting High Bay Fluorescent Lighting" at bounding box center [701, 167] width 448 height 17
click at [255, 189] on icon at bounding box center [258, 187] width 6 height 7
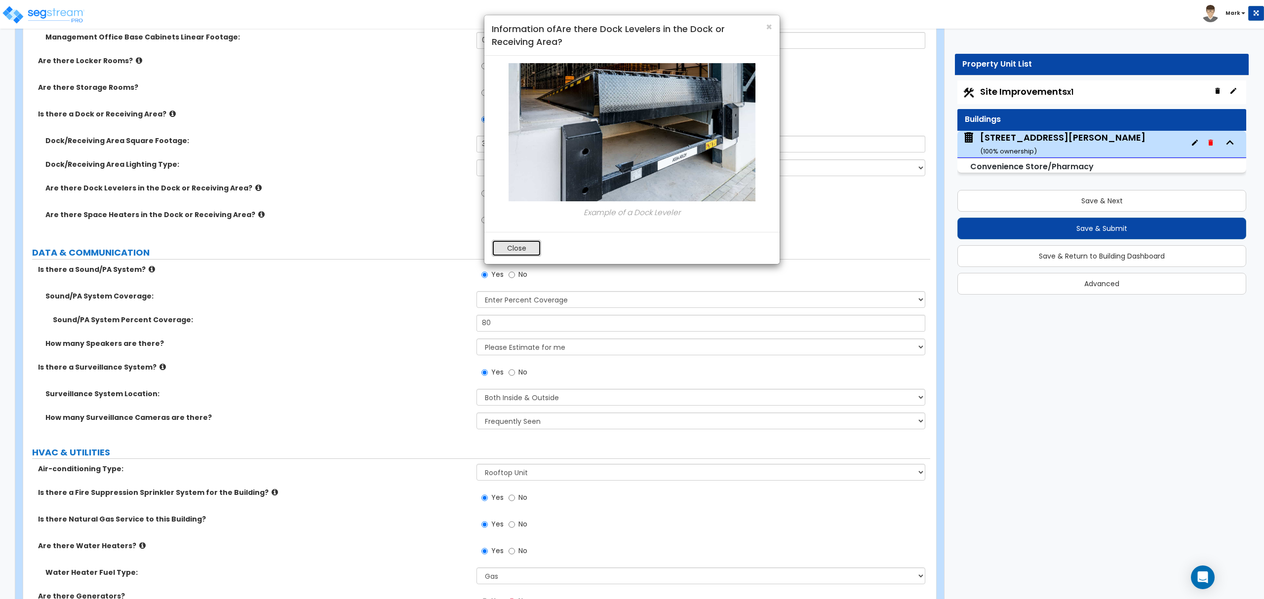
click at [514, 248] on button "Close" at bounding box center [516, 248] width 49 height 17
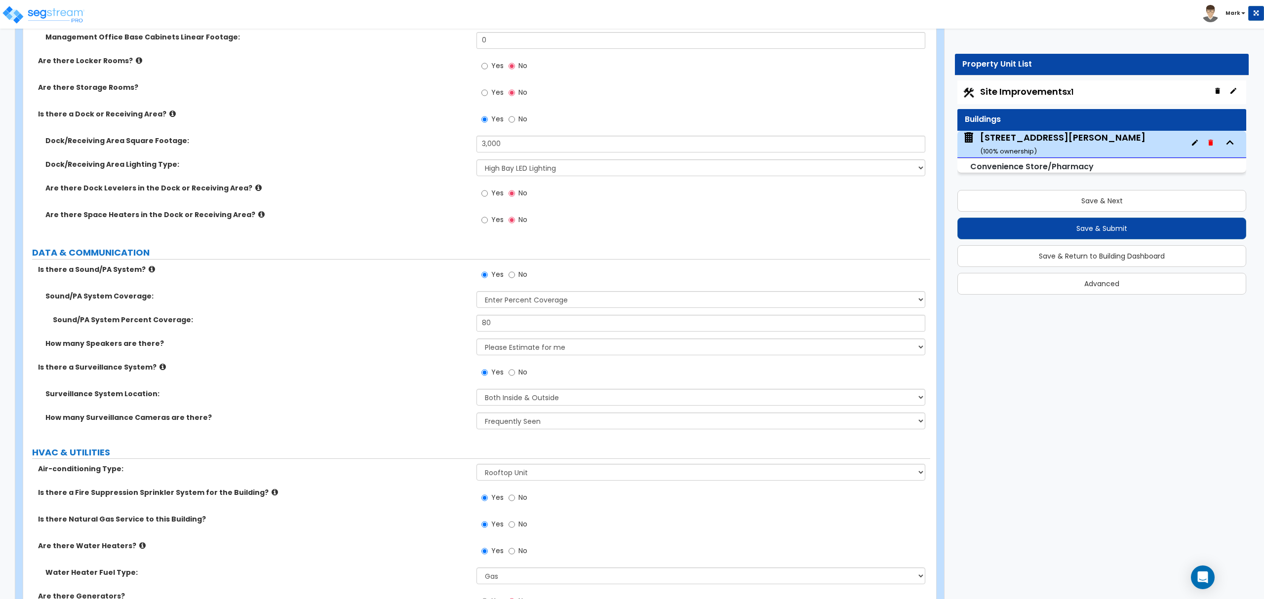
click at [258, 218] on icon at bounding box center [261, 214] width 6 height 7
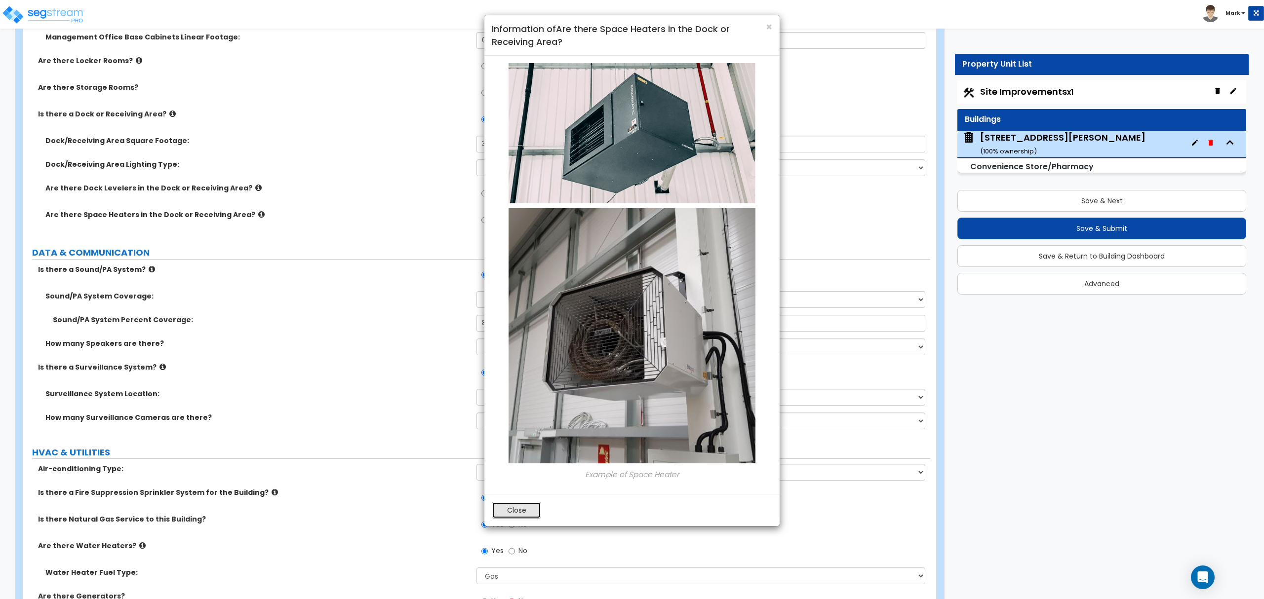
click at [520, 511] on button "Close" at bounding box center [516, 510] width 49 height 17
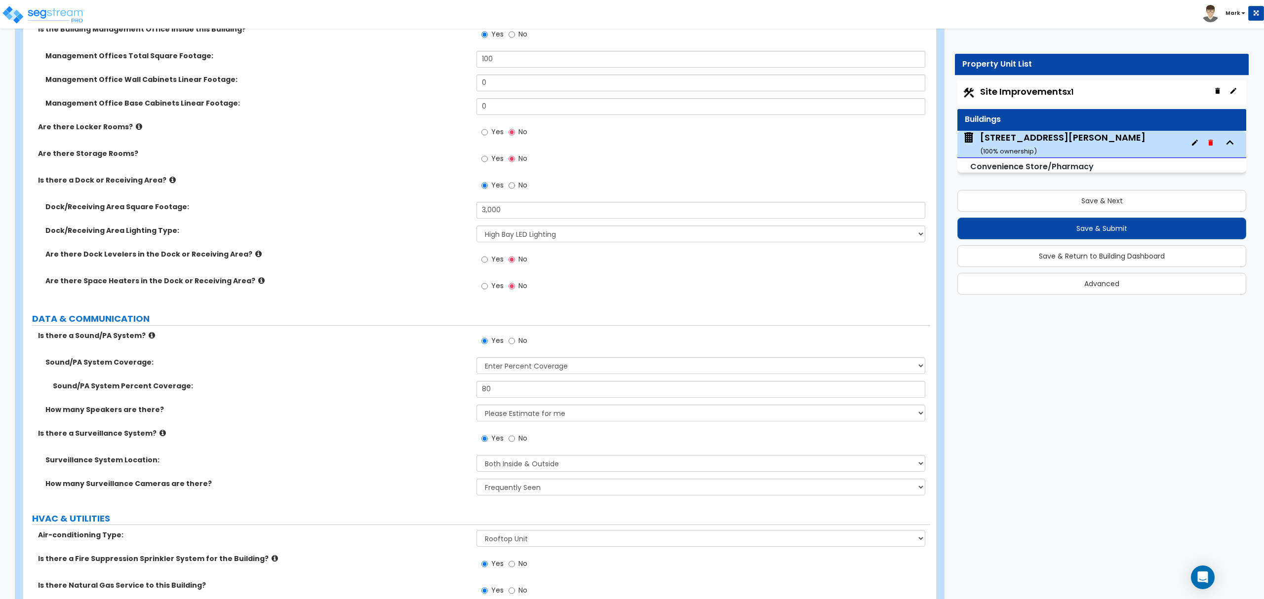
scroll to position [3621, 0]
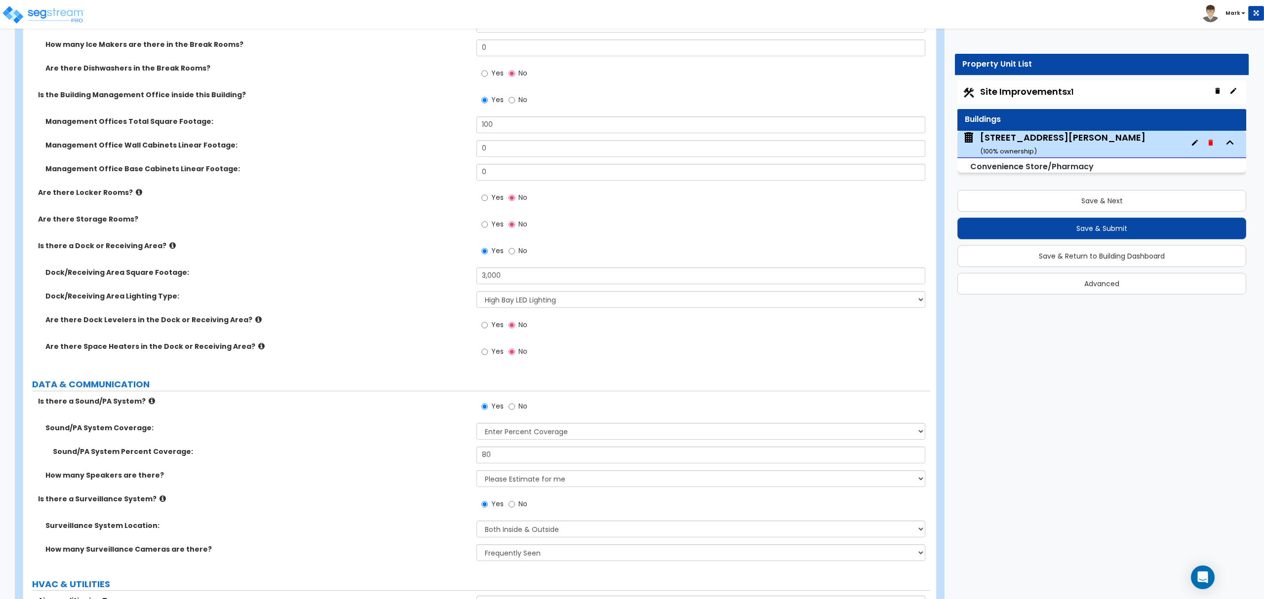
click at [480, 224] on div "Yes No" at bounding box center [505, 225] width 56 height 23
click at [489, 226] on label "Yes" at bounding box center [492, 225] width 22 height 17
click at [488, 226] on input "Yes" at bounding box center [484, 224] width 6 height 11
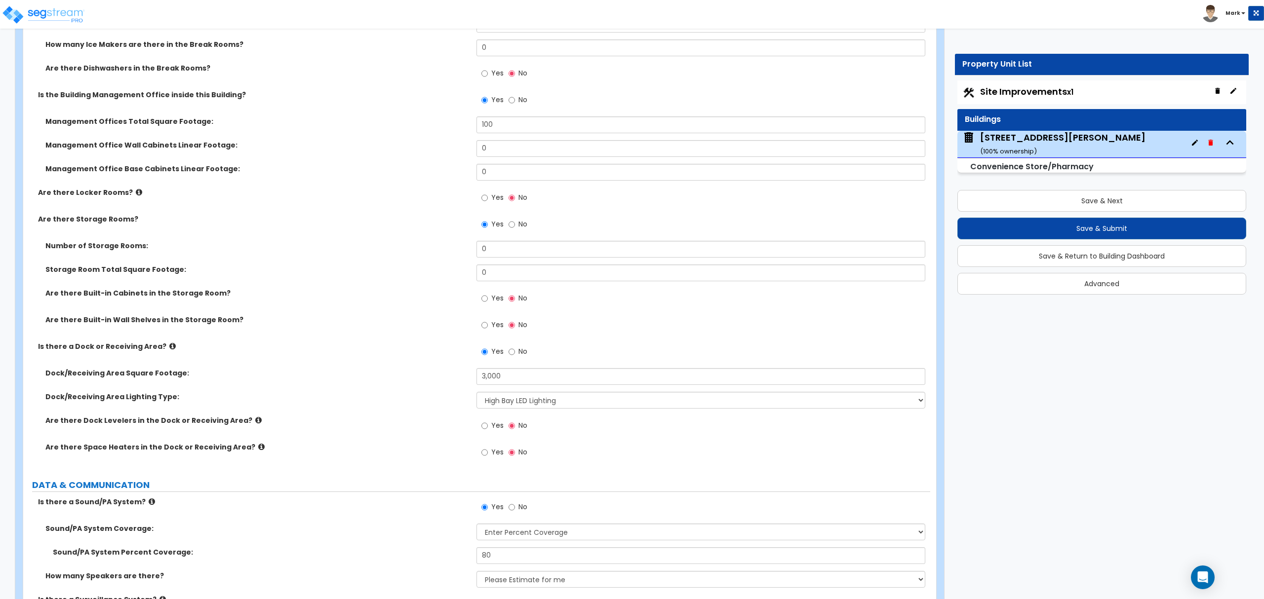
click at [518, 227] on span "No" at bounding box center [522, 224] width 9 height 10
click at [515, 227] on input "No" at bounding box center [512, 224] width 6 height 11
radio input "false"
radio input "true"
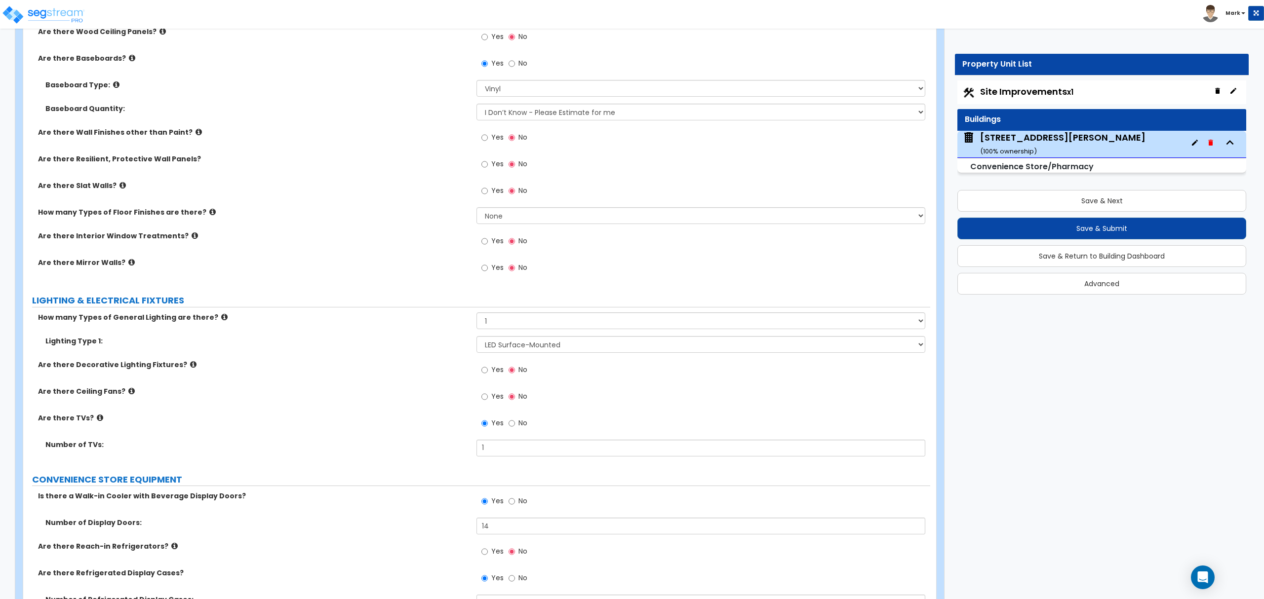
scroll to position [1909, 0]
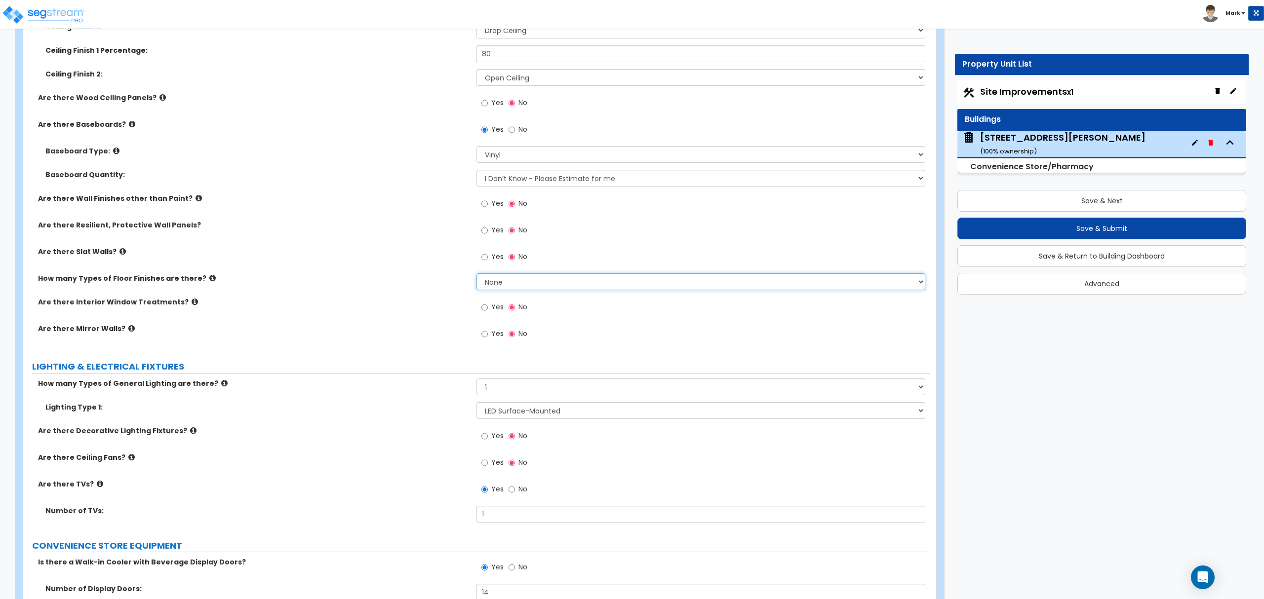
click at [521, 282] on select "None 1 2 3 4" at bounding box center [701, 282] width 448 height 17
select select "3"
click at [477, 276] on select "None 1 2 3 4" at bounding box center [701, 282] width 448 height 17
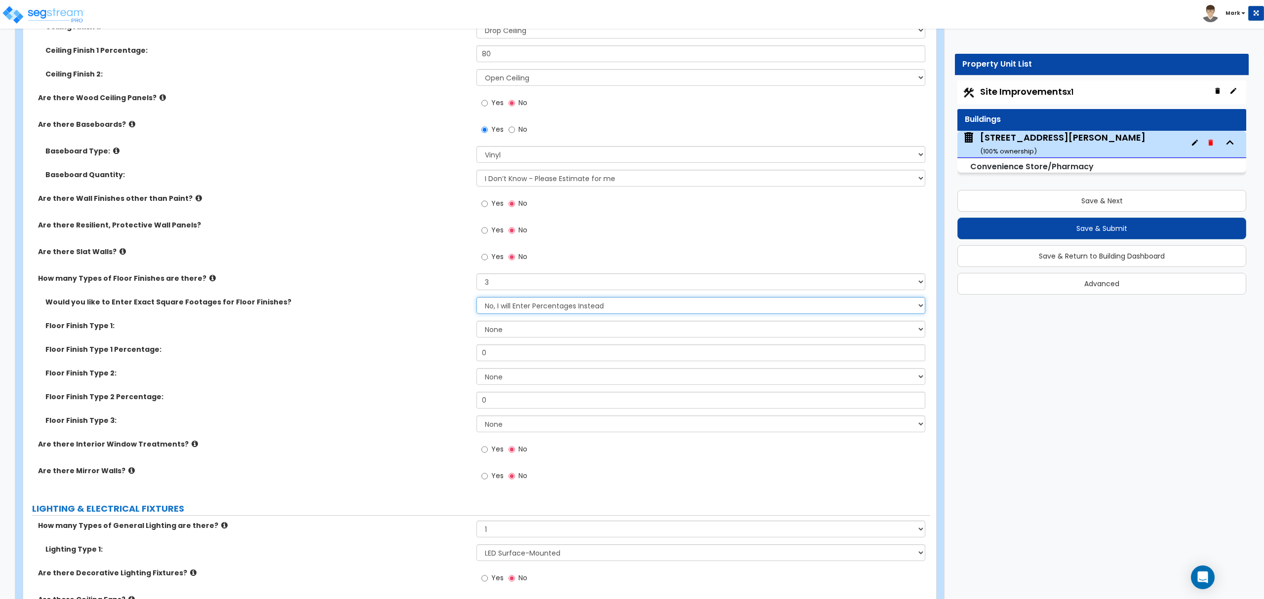
click at [510, 307] on select "No, I will Enter Percentages Instead Yes, I will Enter Exact Square Footages" at bounding box center [701, 305] width 448 height 17
click at [477, 299] on select "No, I will Enter Percentages Instead Yes, I will Enter Exact Square Footages" at bounding box center [701, 305] width 448 height 17
click at [502, 332] on select "None Tile Flooring Hardwood Flooring Resilient Laminate Flooring VCT Flooring S…" at bounding box center [701, 329] width 448 height 17
click at [477, 323] on select "None Tile Flooring Hardwood Flooring Resilient Laminate Flooring VCT Flooring S…" at bounding box center [701, 329] width 448 height 17
click at [509, 355] on input "0" at bounding box center [701, 353] width 448 height 17
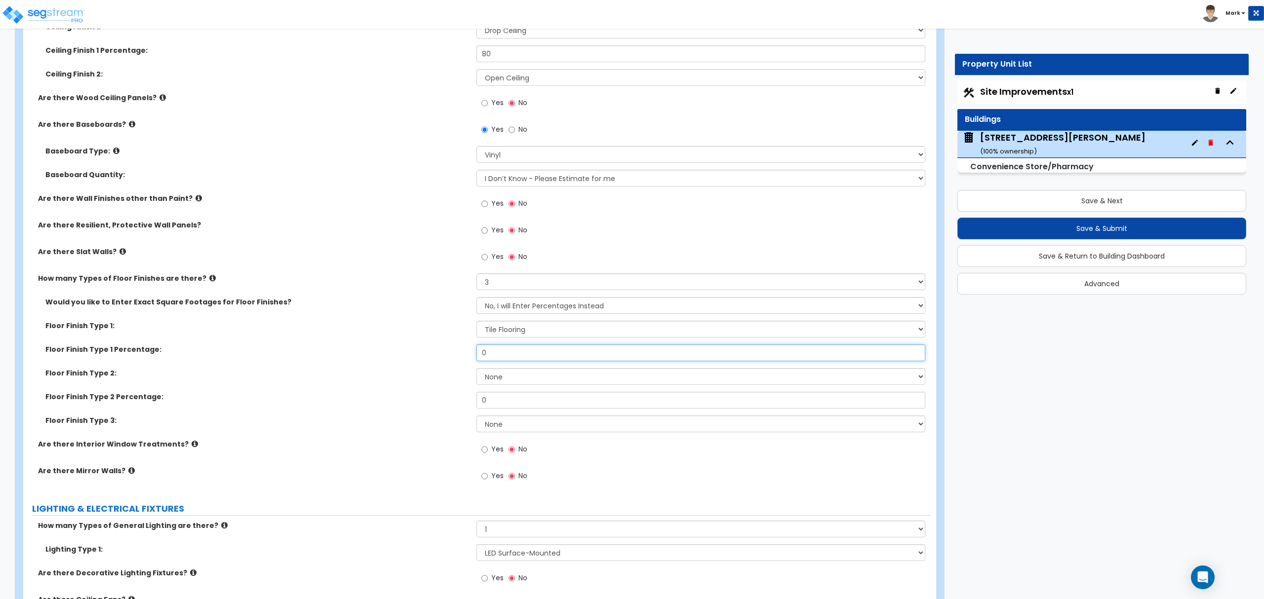
click at [509, 355] on input "0" at bounding box center [701, 353] width 448 height 17
click at [549, 332] on select "None Tile Flooring Hardwood Flooring Resilient Laminate Flooring VCT Flooring S…" at bounding box center [701, 329] width 448 height 17
select select "5"
click at [477, 323] on select "None Tile Flooring Hardwood Flooring Resilient Laminate Flooring VCT Flooring S…" at bounding box center [701, 329] width 448 height 17
click at [530, 351] on input "0" at bounding box center [701, 353] width 448 height 17
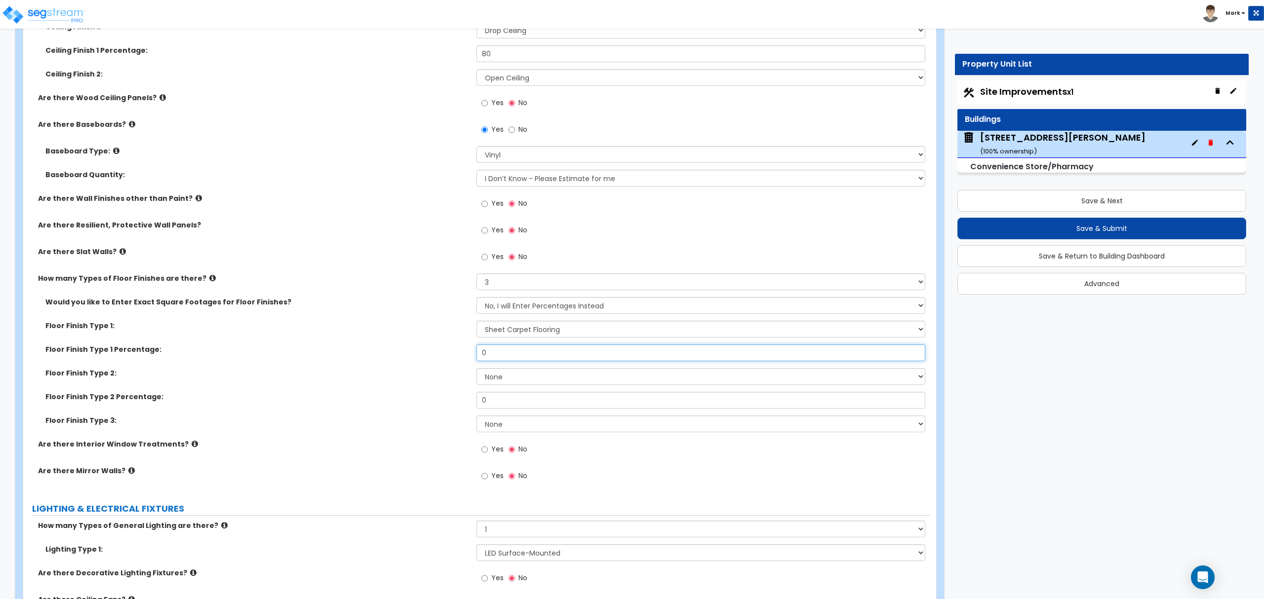
click at [530, 351] on input "0" at bounding box center [701, 353] width 448 height 17
type input "60"
drag, startPoint x: 531, startPoint y: 368, endPoint x: 525, endPoint y: 374, distance: 8.0
click at [526, 374] on div "Would you like to Enter Exact Square Footages for Floor Finishes? No, I will En…" at bounding box center [477, 368] width 892 height 142
click at [522, 375] on select "None Tile Flooring Hardwood Flooring Resilient Laminate Flooring VCT Flooring S…" at bounding box center [701, 376] width 448 height 17
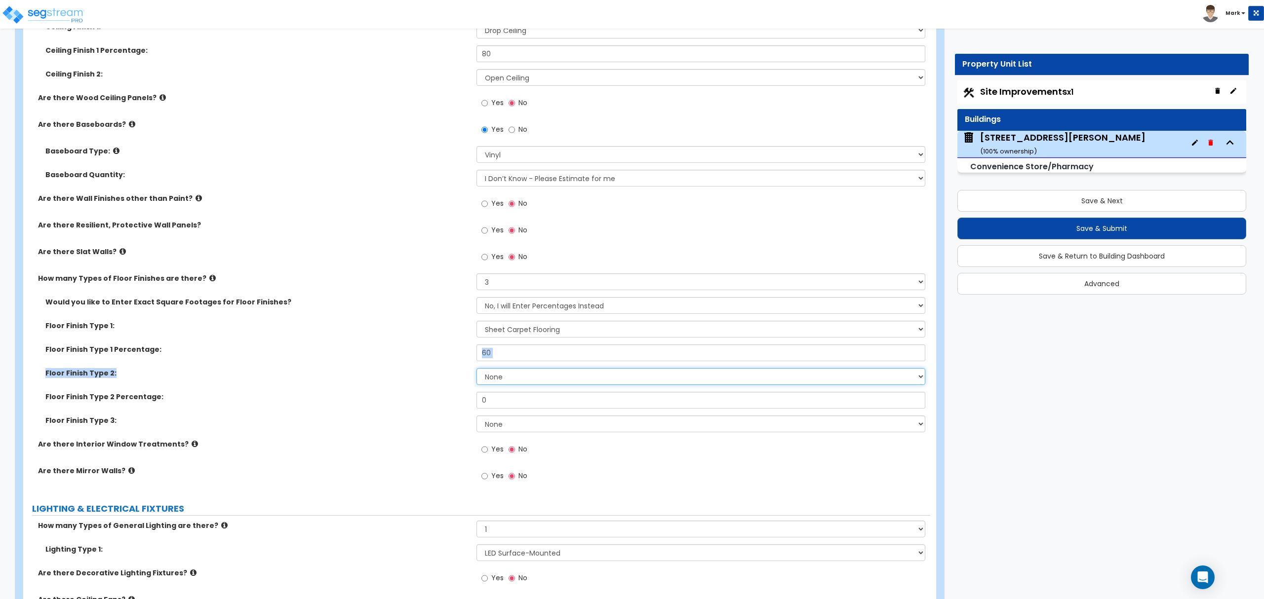
select select "4"
click at [477, 370] on select "None Tile Flooring Hardwood Flooring Resilient Laminate Flooring VCT Flooring S…" at bounding box center [701, 376] width 448 height 17
click at [520, 407] on input "0" at bounding box center [701, 400] width 448 height 17
type input "10"
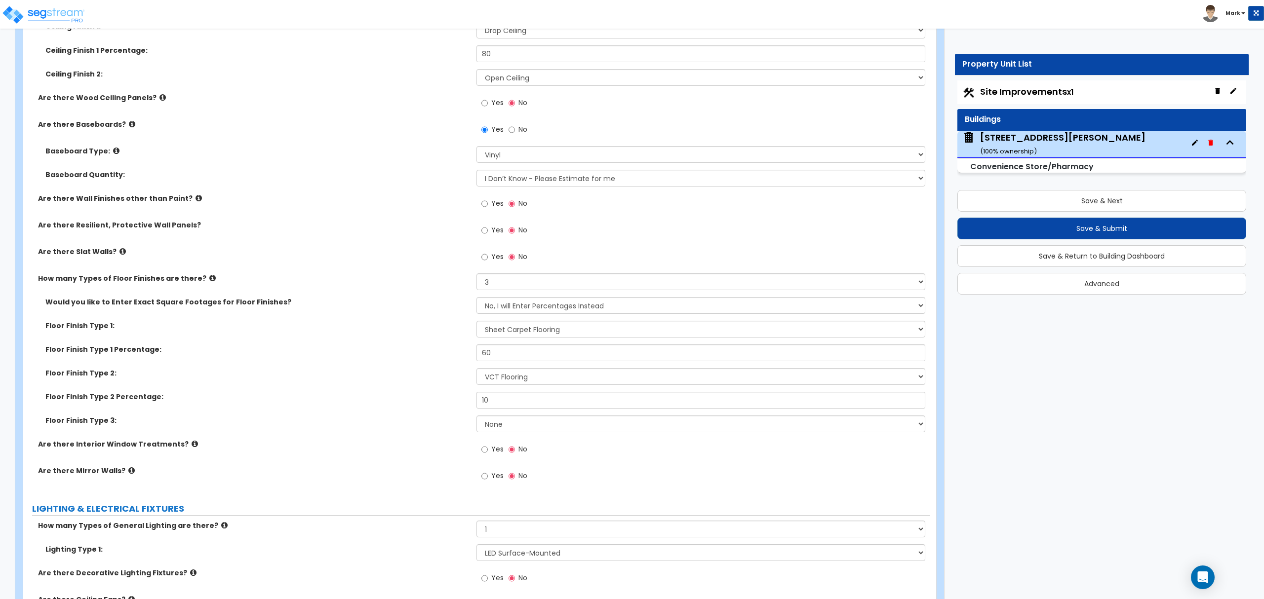
click at [405, 405] on div "Floor Finish Type 2 Percentage: 10" at bounding box center [476, 404] width 907 height 24
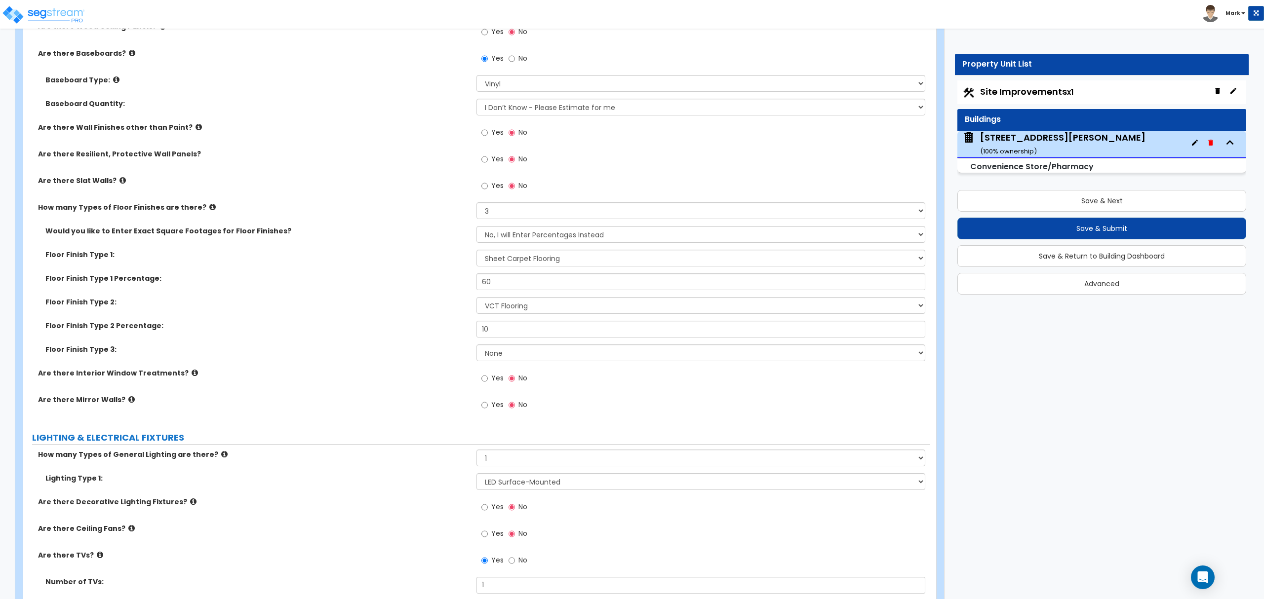
scroll to position [1843, 0]
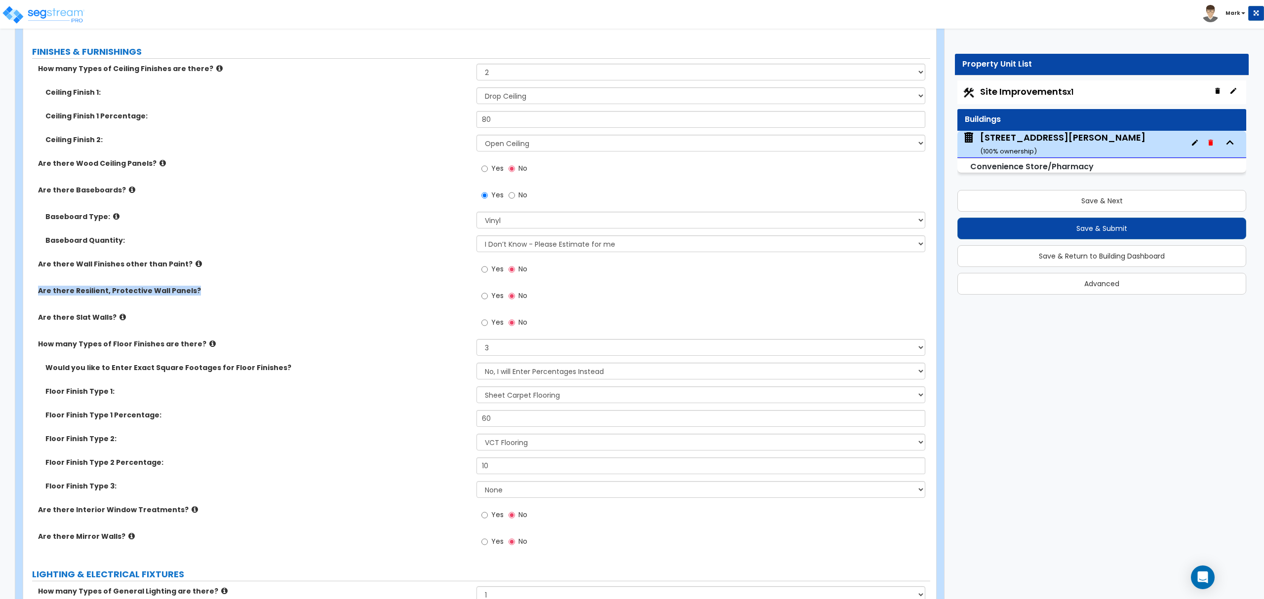
drag, startPoint x: 166, startPoint y: 287, endPoint x: -5, endPoint y: 299, distance: 171.3
click at [0, 299] on html "Toggle navigation Mark x" at bounding box center [632, 436] width 1264 height 4559
copy label "Are there Resilient, Protective Wall Panels?"
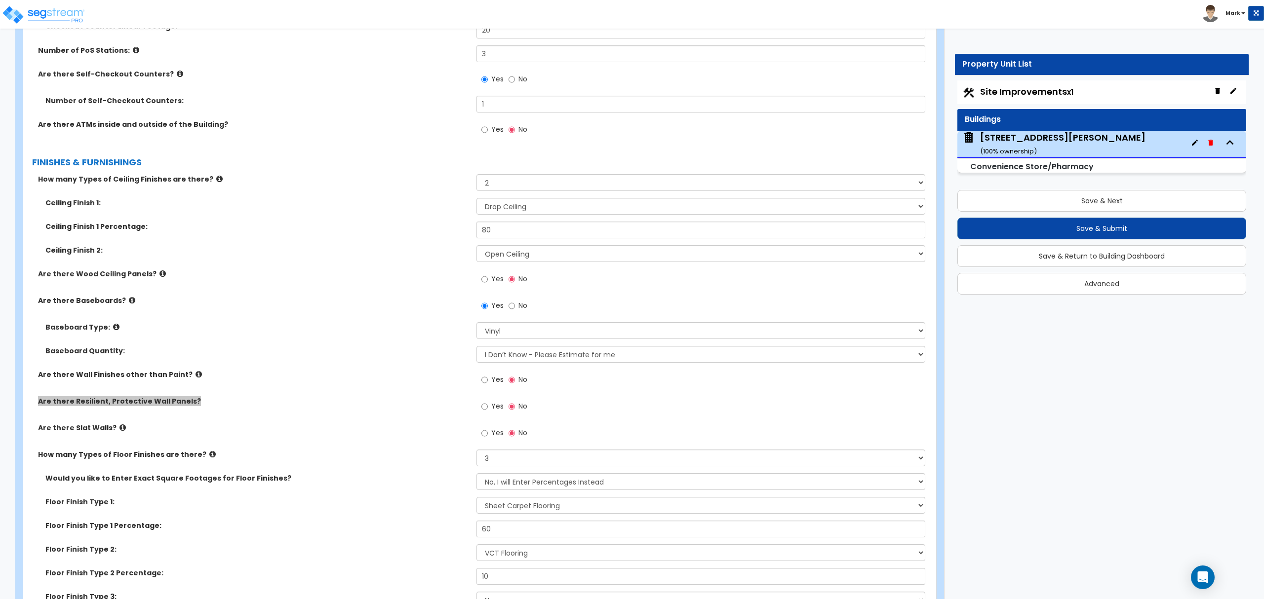
scroll to position [1711, 0]
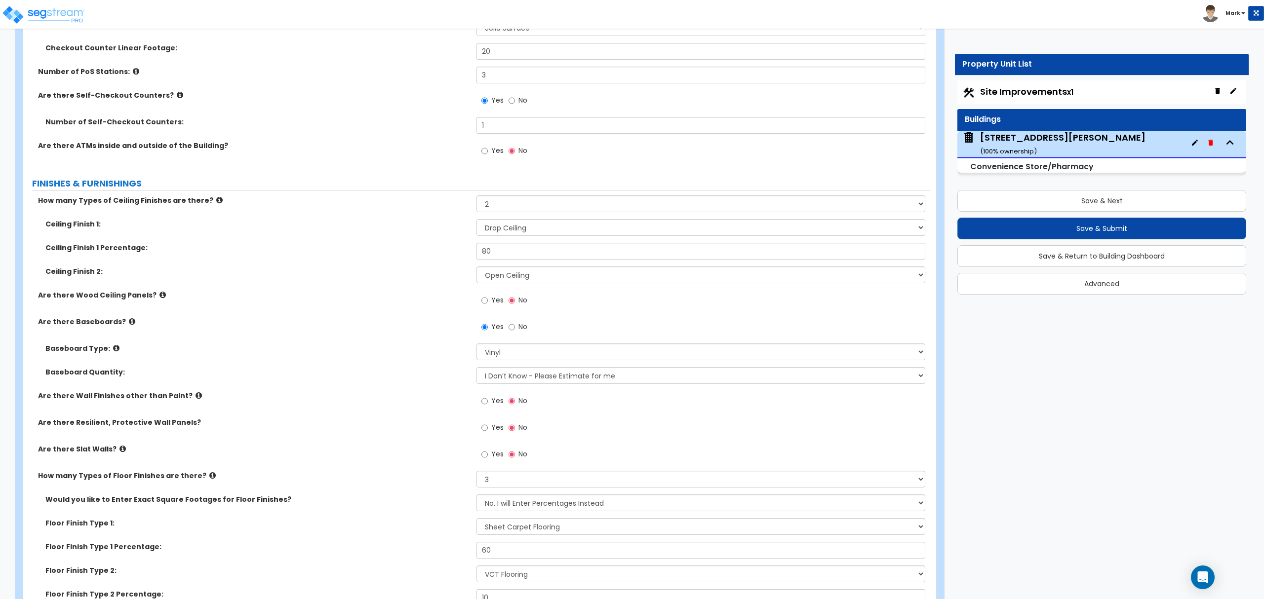
click at [159, 296] on icon at bounding box center [162, 294] width 6 height 7
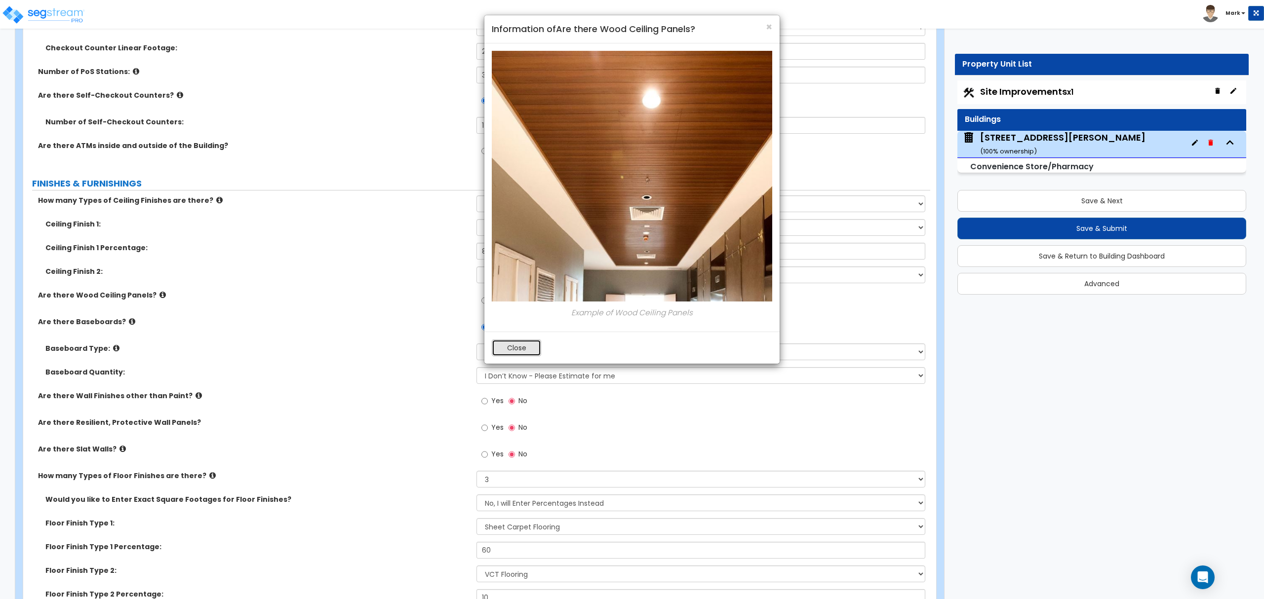
click at [514, 348] on button "Close" at bounding box center [516, 348] width 49 height 17
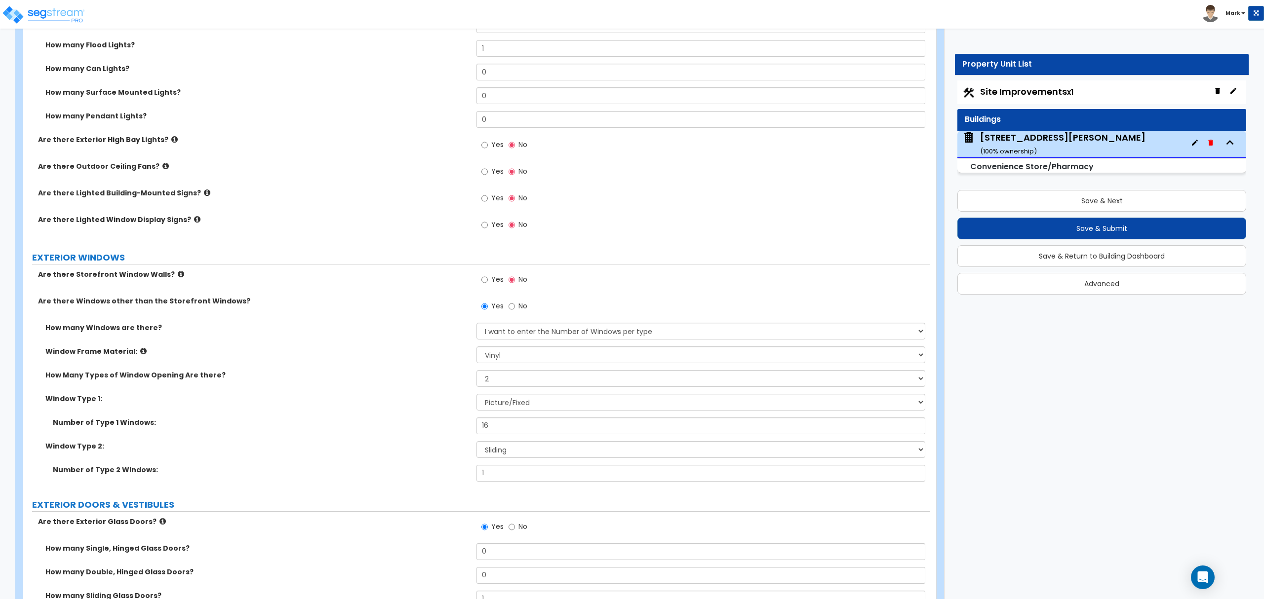
scroll to position [593, 0]
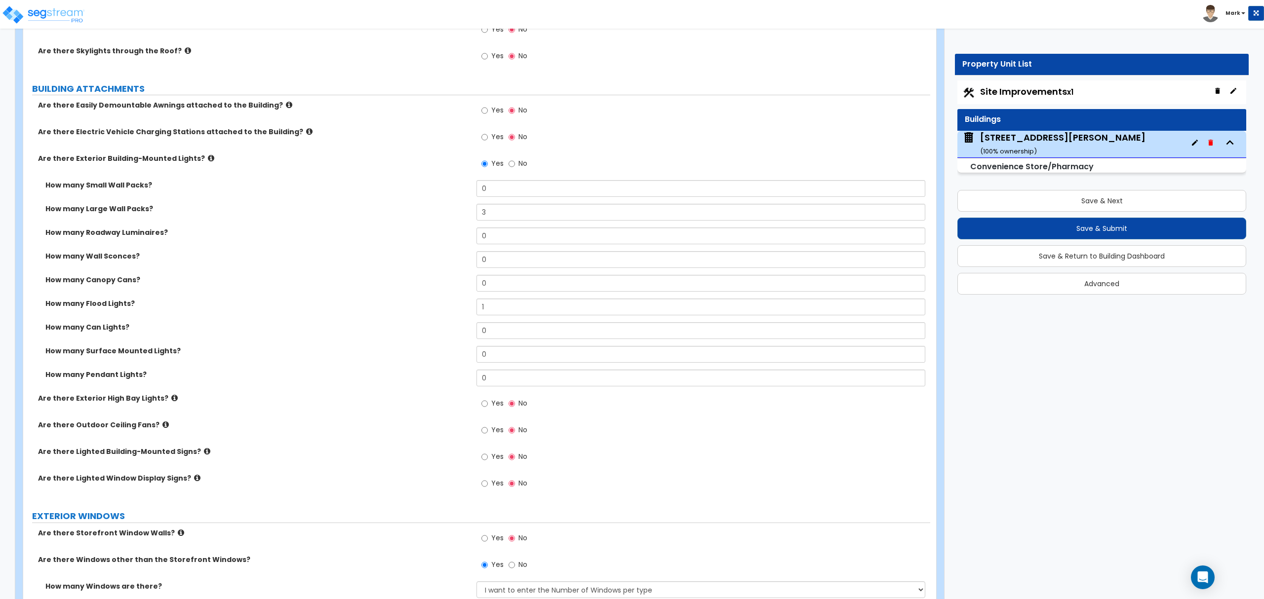
click at [171, 401] on icon at bounding box center [174, 398] width 6 height 7
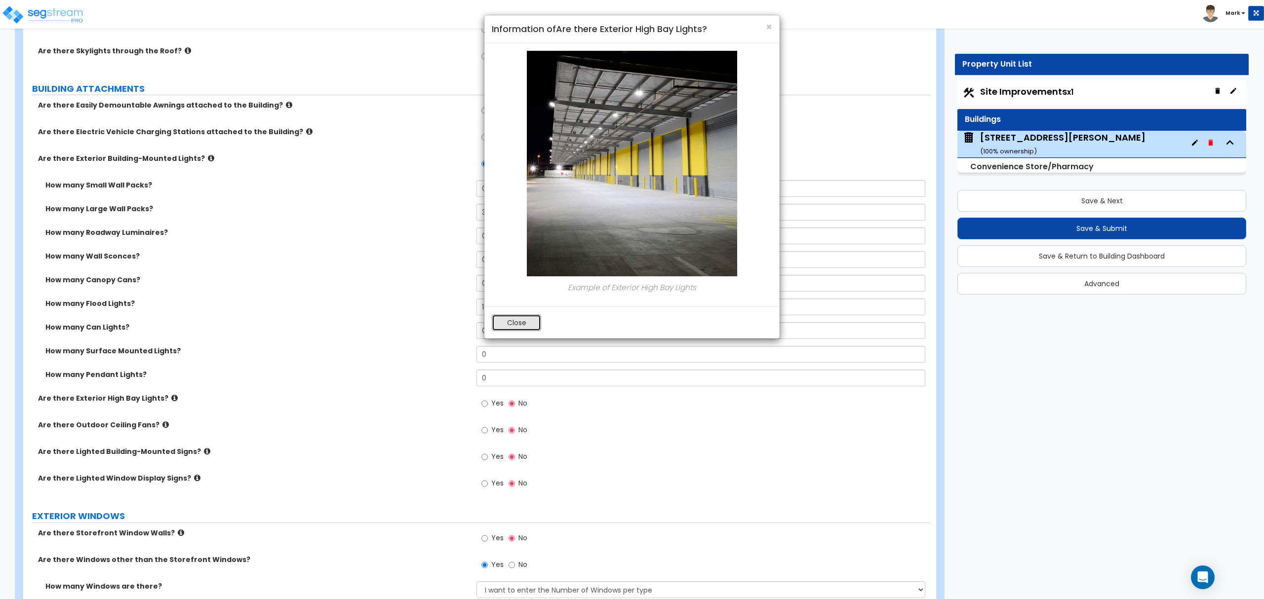
click at [506, 330] on button "Close" at bounding box center [516, 323] width 49 height 17
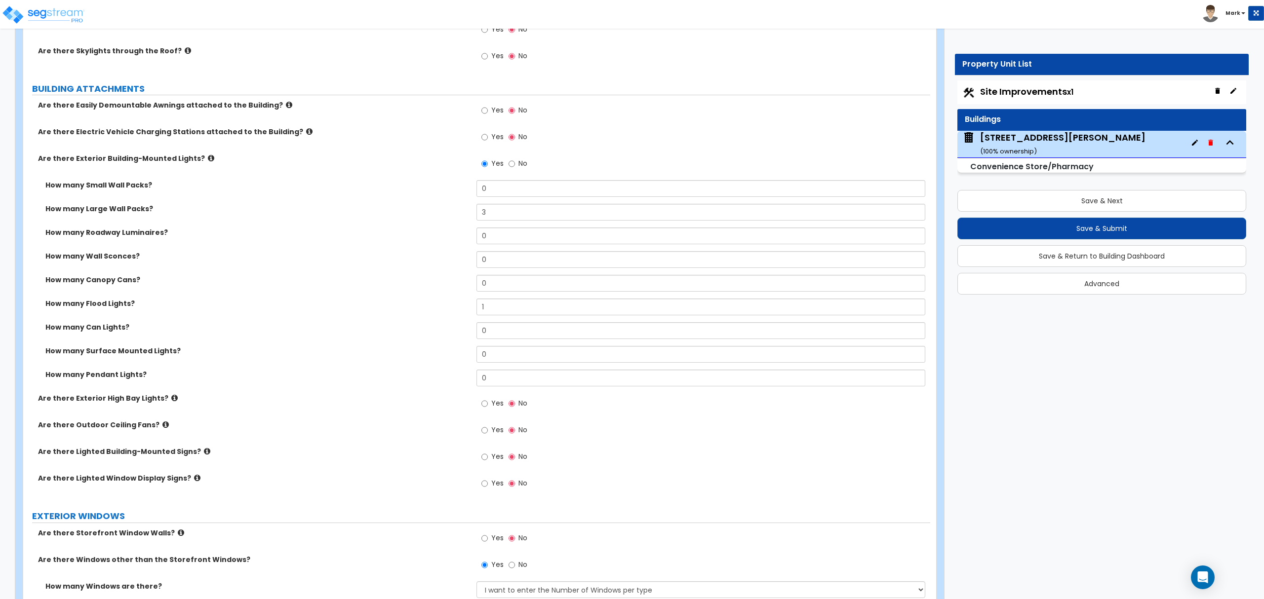
click at [204, 453] on icon at bounding box center [207, 451] width 6 height 7
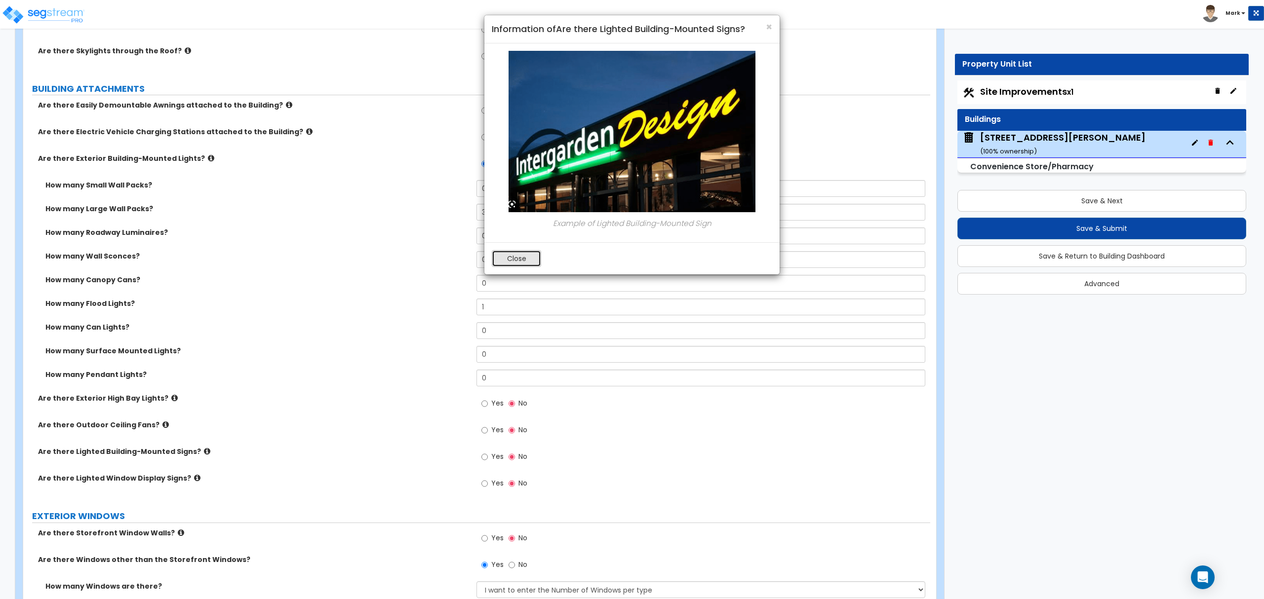
click at [512, 259] on button "Close" at bounding box center [516, 258] width 49 height 17
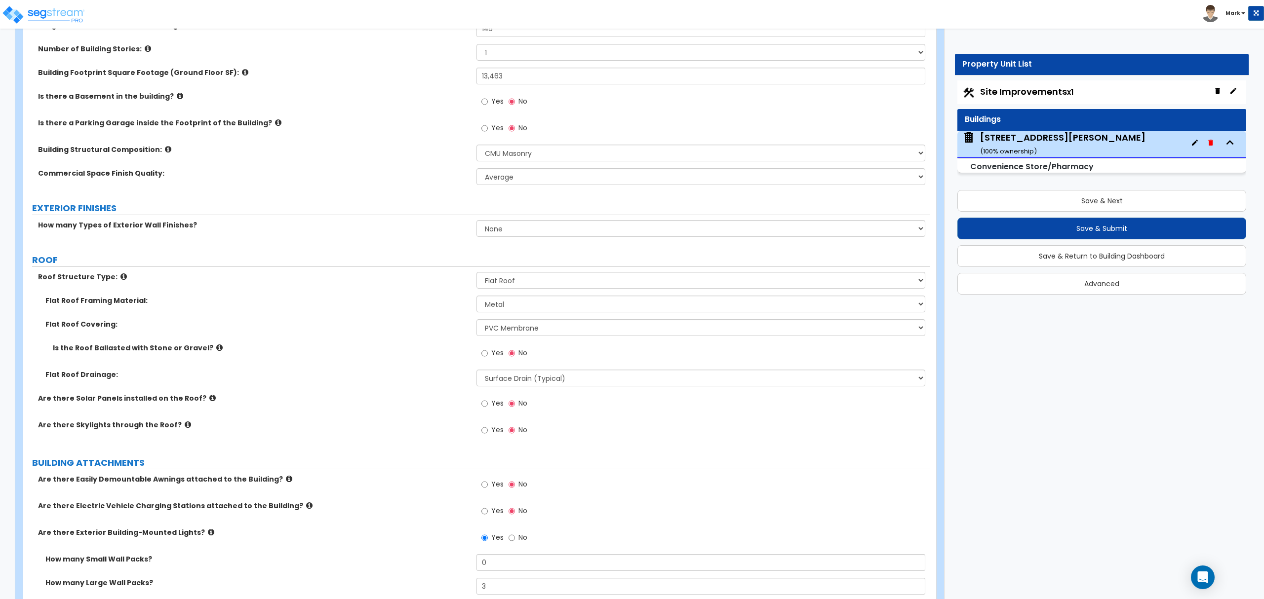
scroll to position [198, 0]
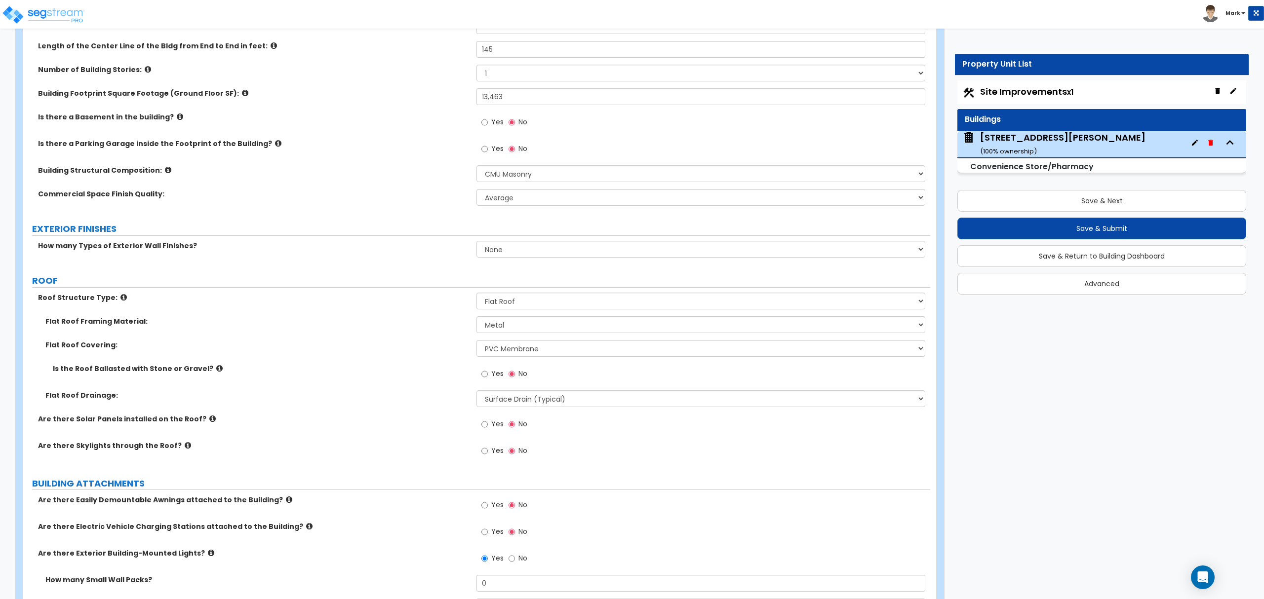
click at [216, 370] on icon at bounding box center [219, 368] width 6 height 7
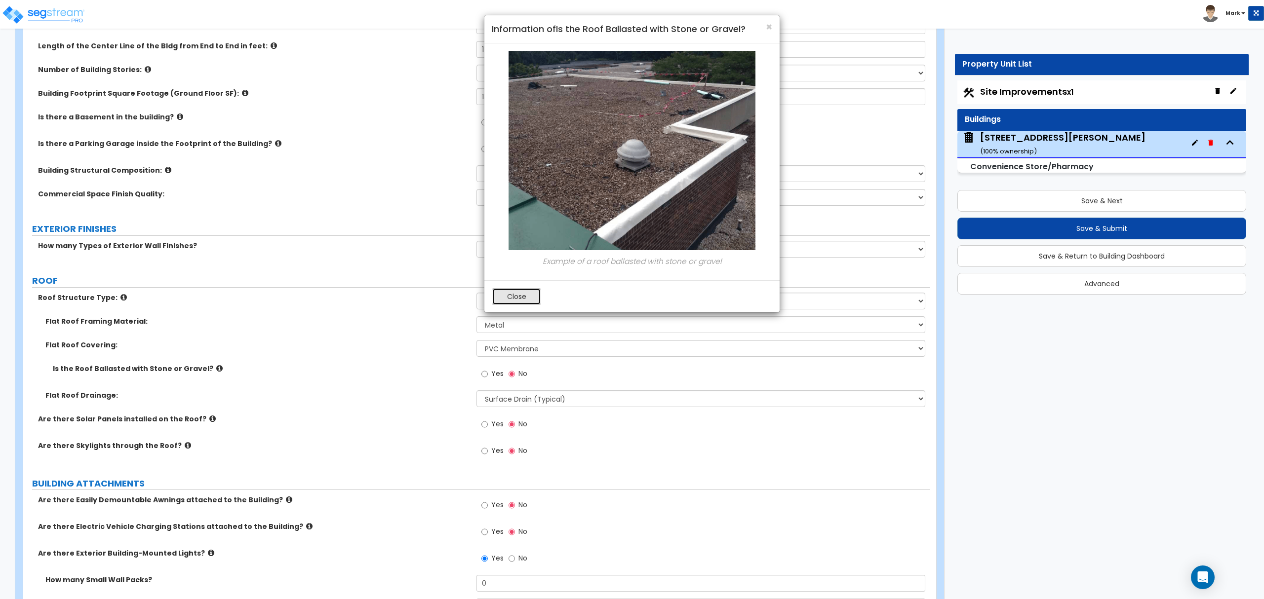
click at [508, 303] on button "Close" at bounding box center [516, 296] width 49 height 17
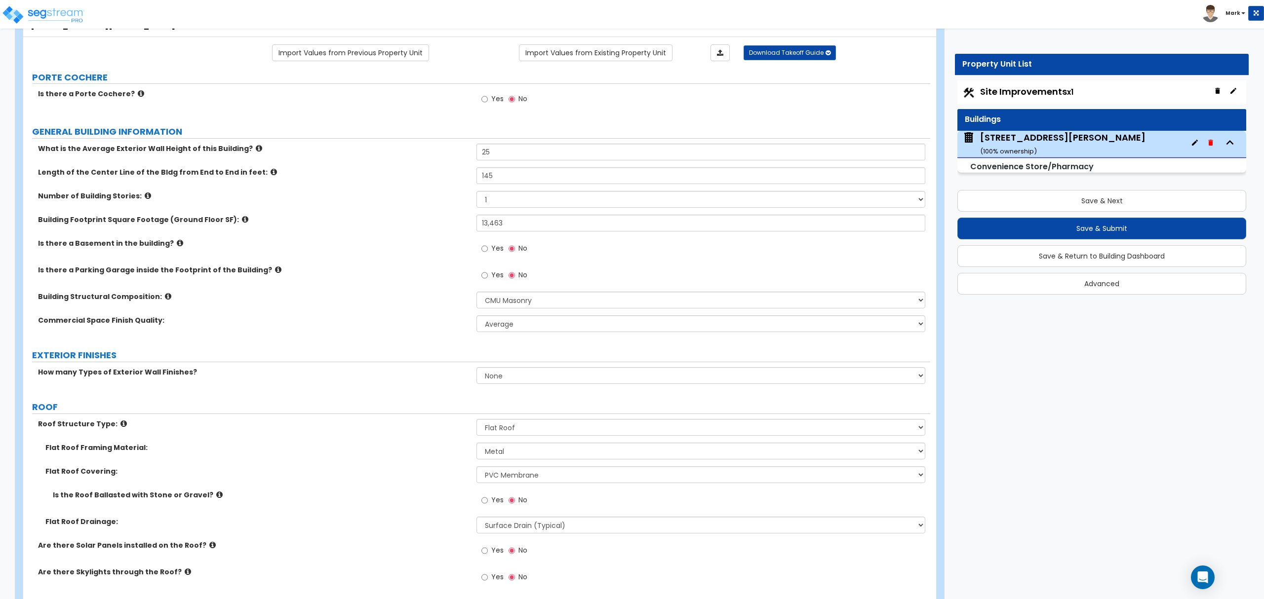
scroll to position [0, 0]
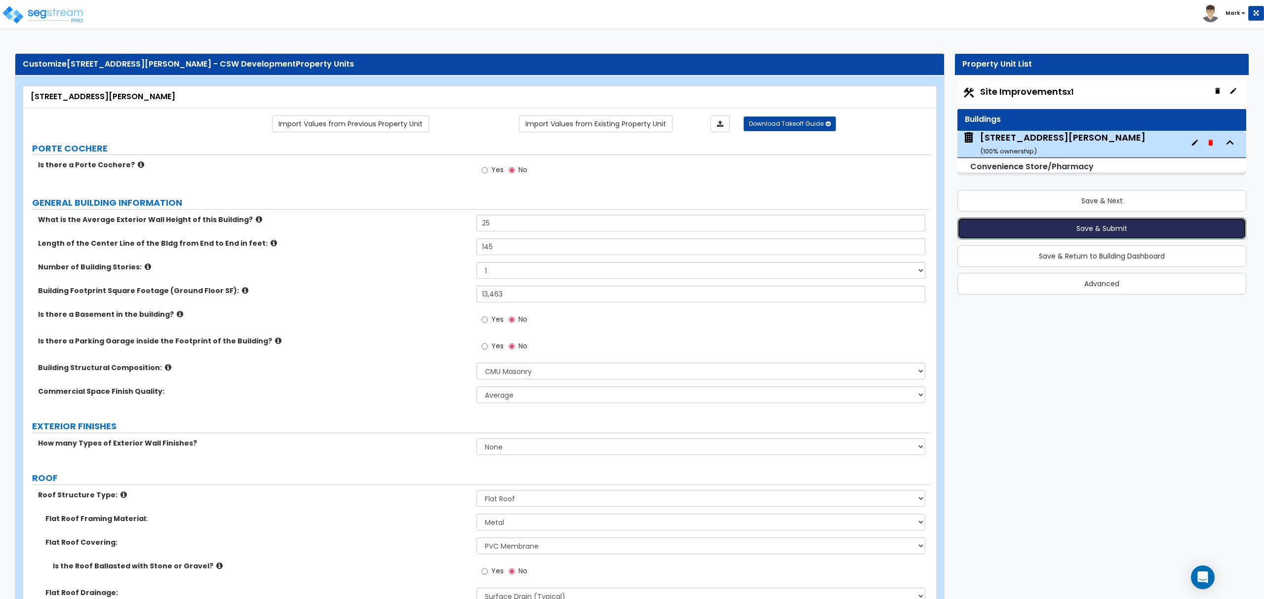
click at [1083, 228] on button "Save & Submit" at bounding box center [1101, 229] width 289 height 22
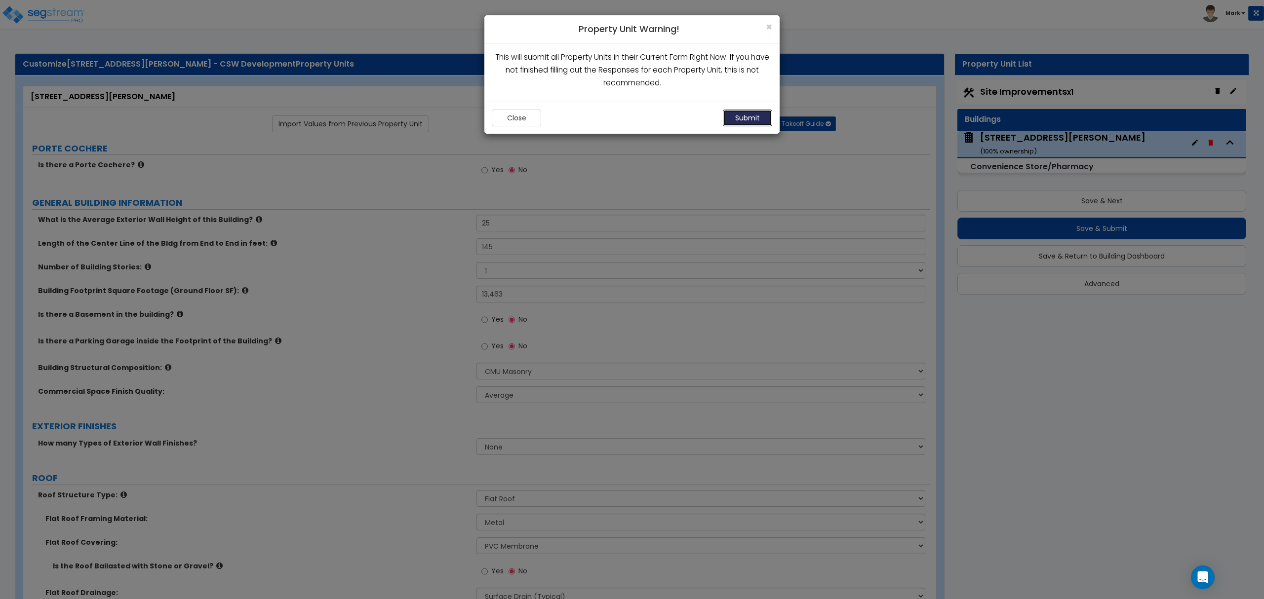
click at [753, 116] on button "Submit" at bounding box center [747, 118] width 49 height 17
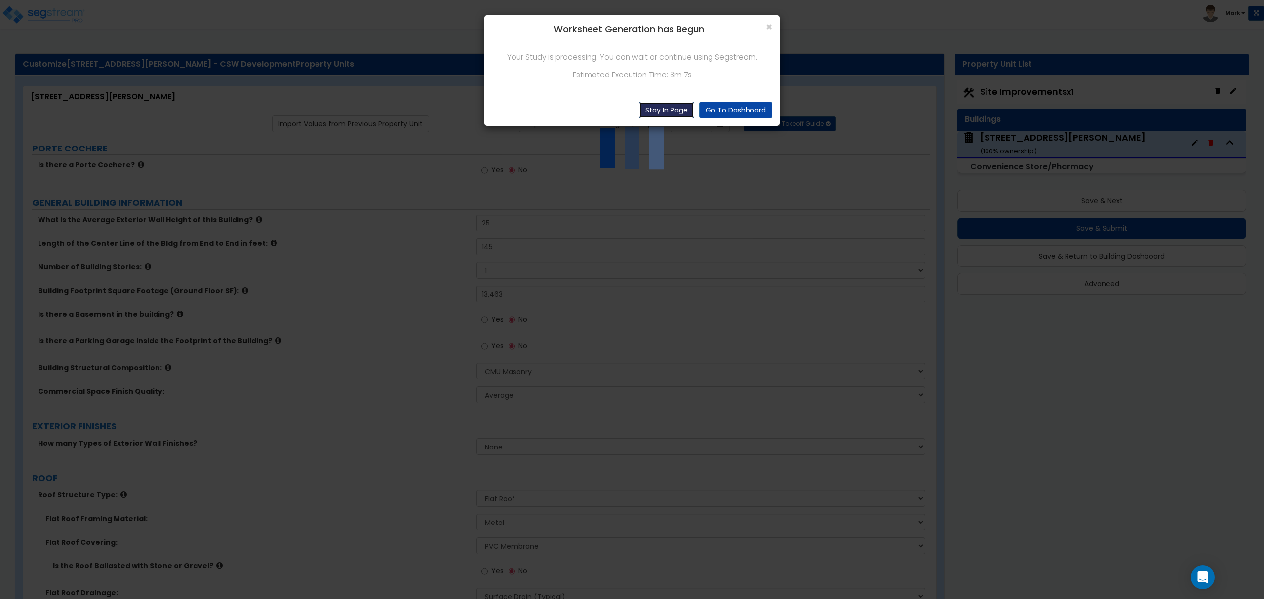
click at [677, 109] on button "Stay In Page" at bounding box center [666, 110] width 55 height 17
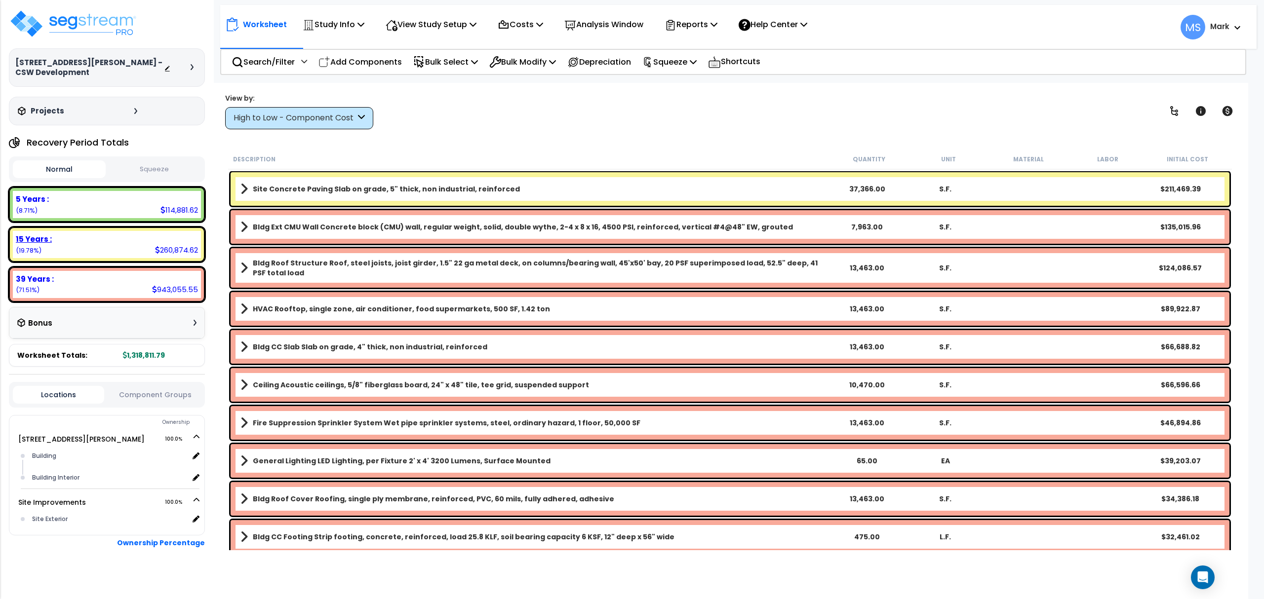
click at [72, 241] on div "15 Years : 260,874.62 (19.78%)" at bounding box center [107, 244] width 188 height 27
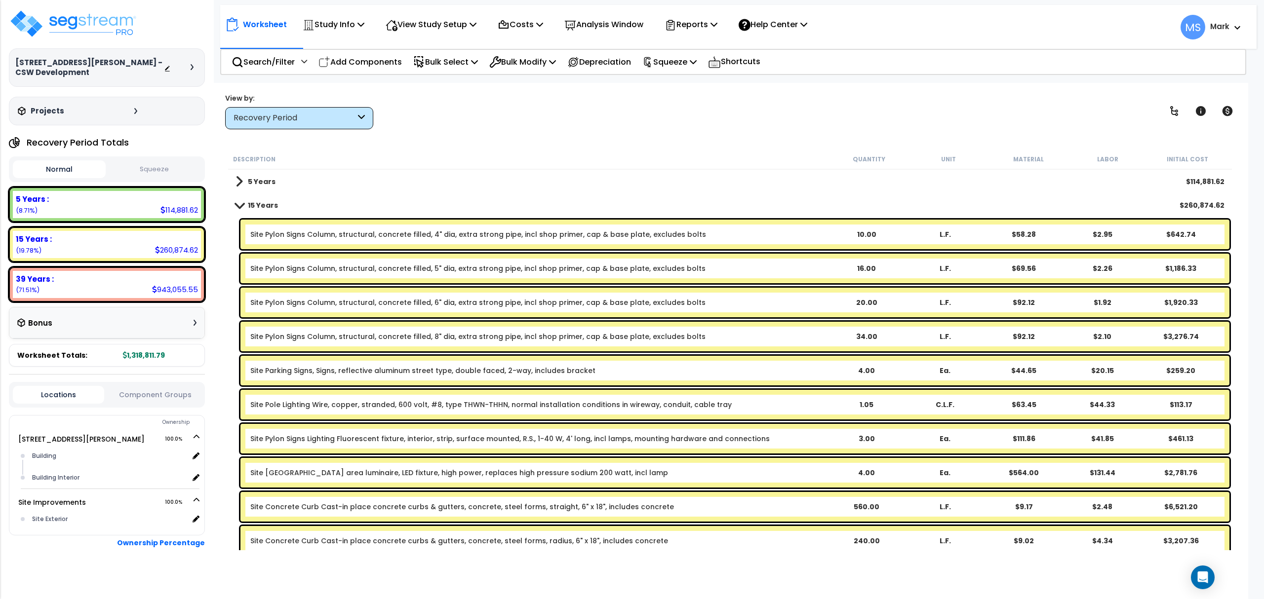
click at [284, 108] on div "Recovery Period" at bounding box center [299, 118] width 148 height 22
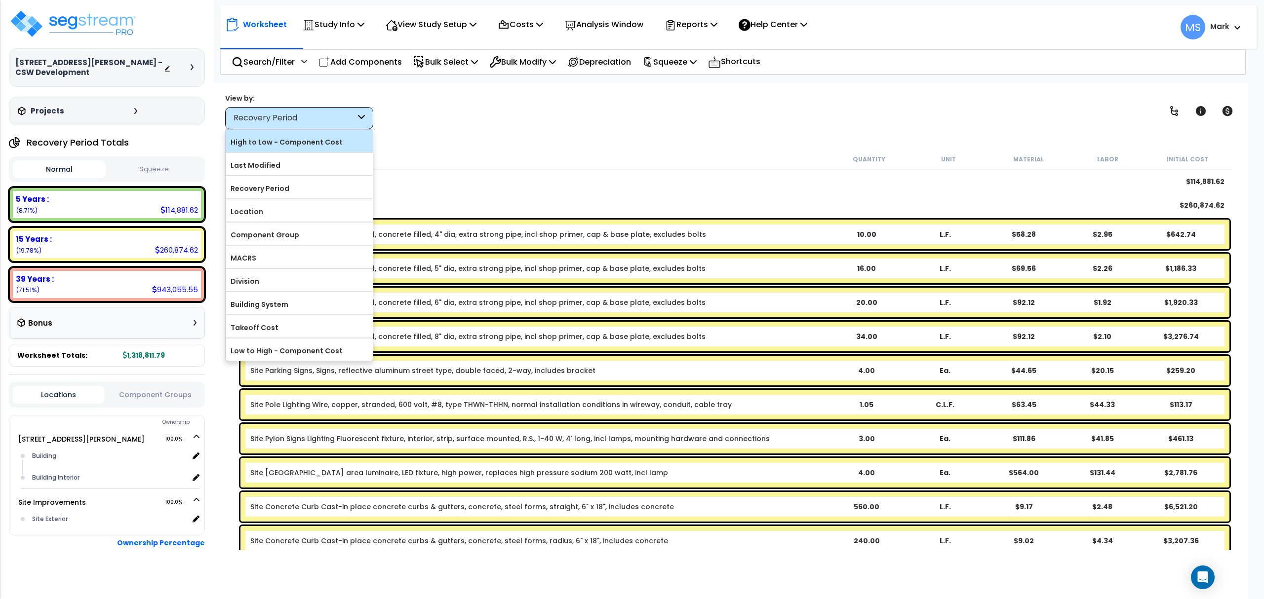
click at [277, 136] on label "High to Low - Component Cost" at bounding box center [299, 142] width 147 height 15
click at [0, 0] on input "High to Low - Component Cost" at bounding box center [0, 0] width 0 height 0
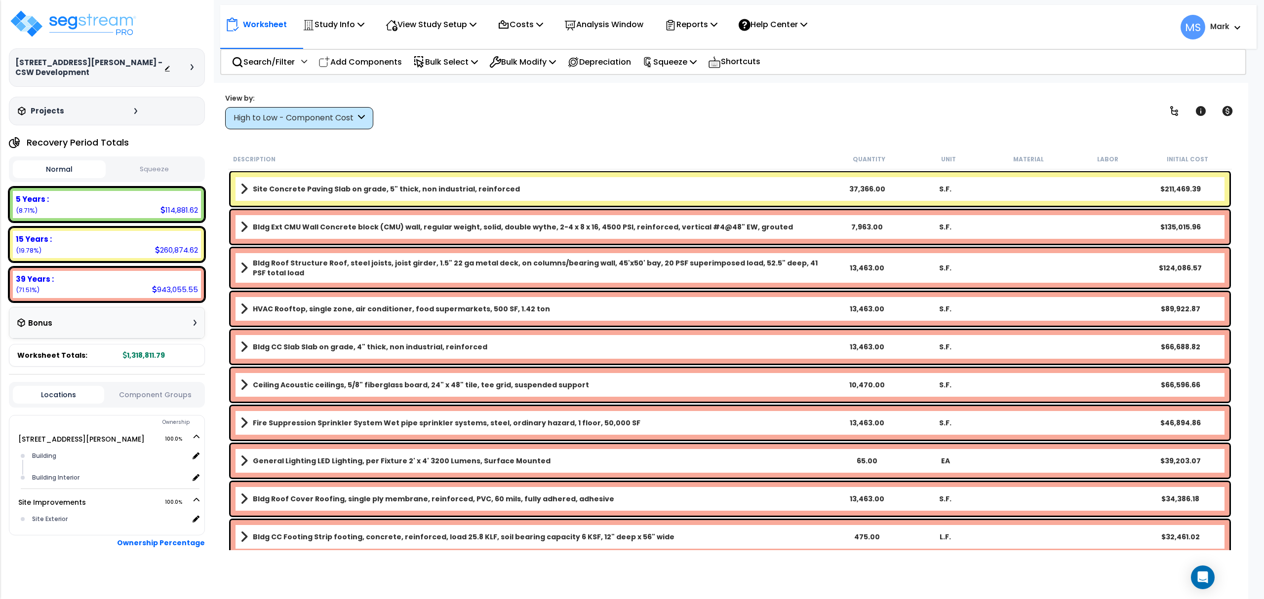
click at [505, 192] on link "Site Concrete Paving Slab on grade, 5" thick, non industrial, reinforced" at bounding box center [534, 189] width 588 height 14
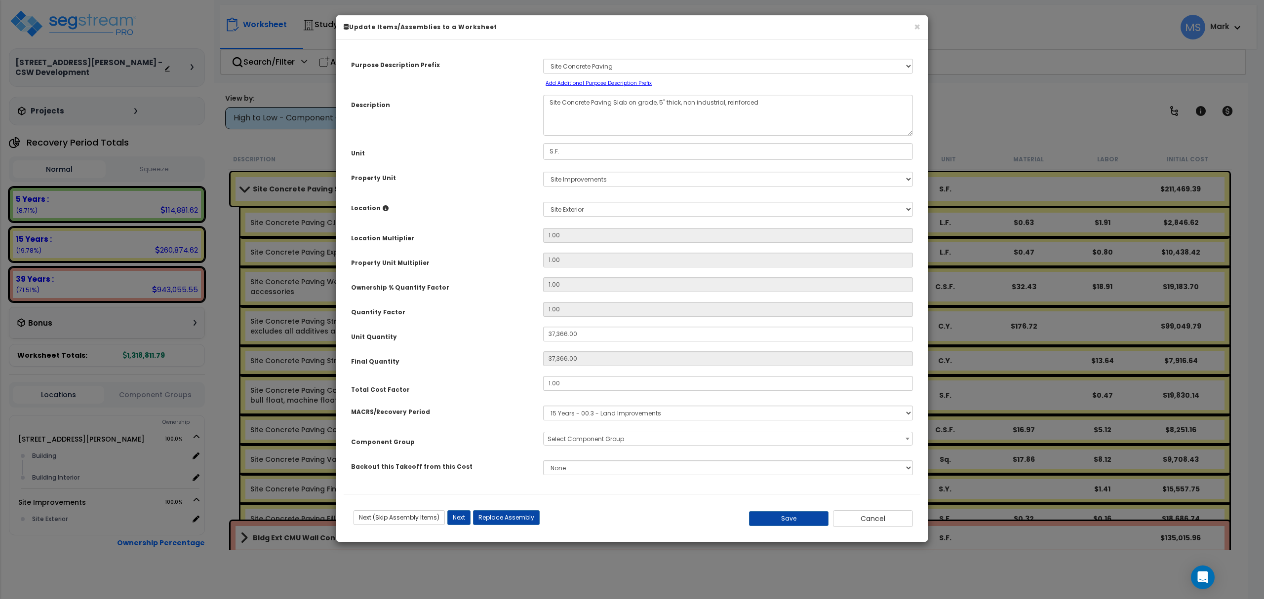
select select "46172"
click at [489, 518] on button "Replace Assembly" at bounding box center [506, 518] width 67 height 15
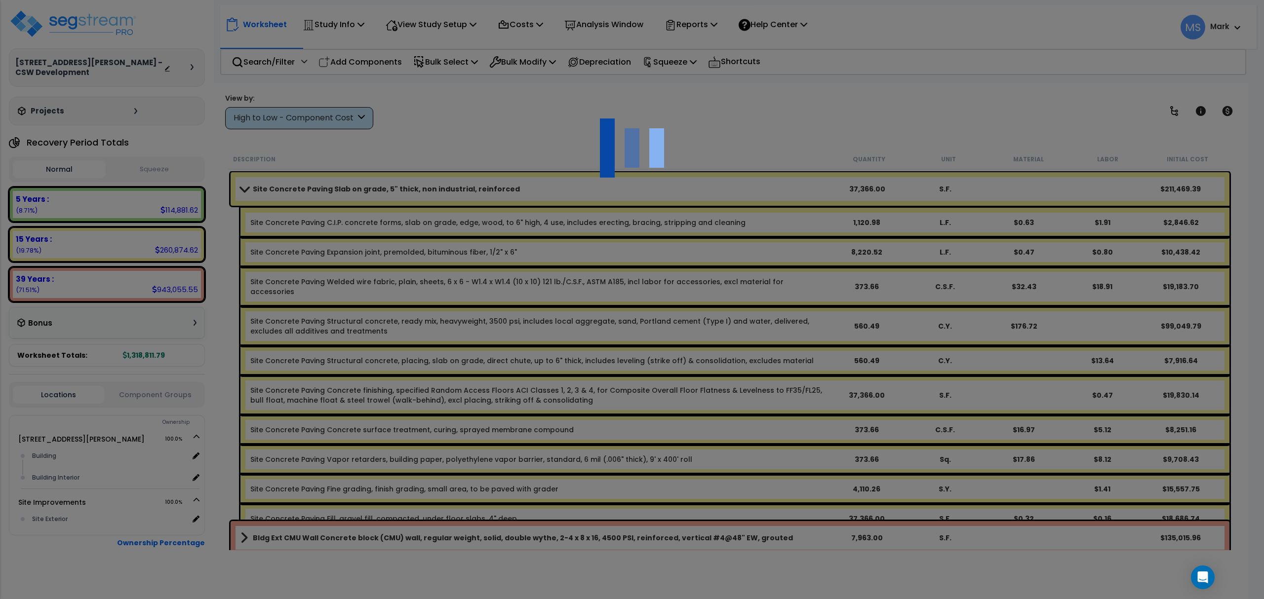
type input "37366"
type input "S.F."
select select "172964"
select select "462"
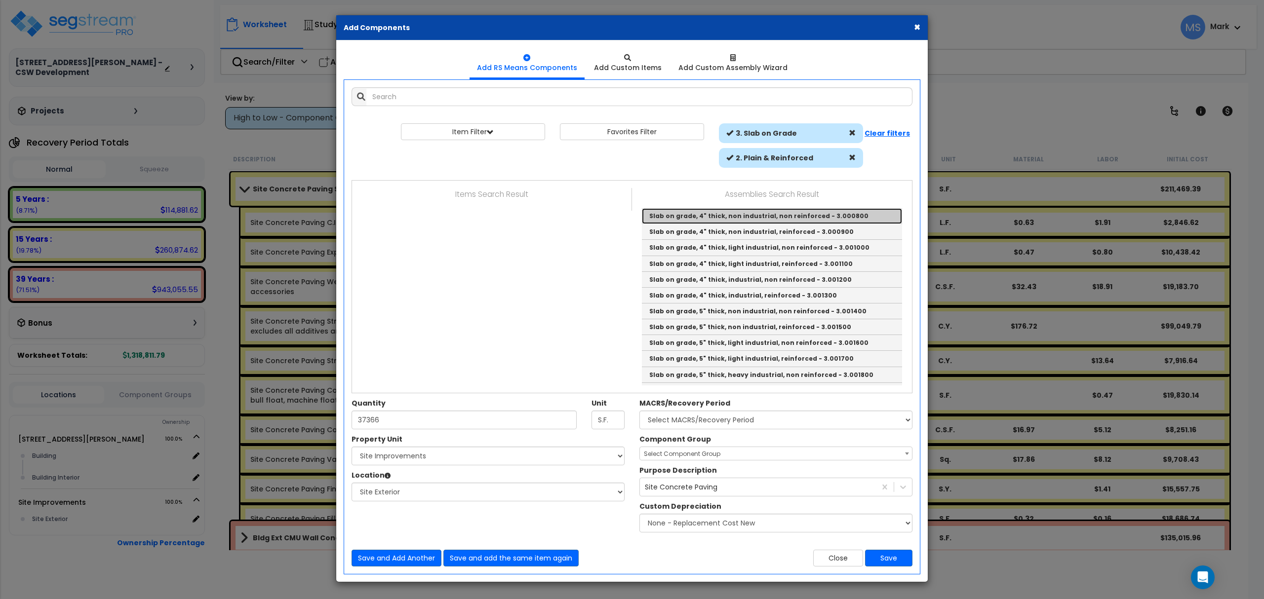
click at [754, 221] on link "Slab on grade, 4" thick, non industrial, non reinforced - 3.000800" at bounding box center [772, 216] width 260 height 16
type input "Slab on grade, 4" thick, non industrial, non reinforced - 3.000800"
click at [754, 398] on div "MACRS/Recovery Period Select MACRS/Recovery Period 5 Years - 57.0 - Distributiv…" at bounding box center [775, 413] width 273 height 31
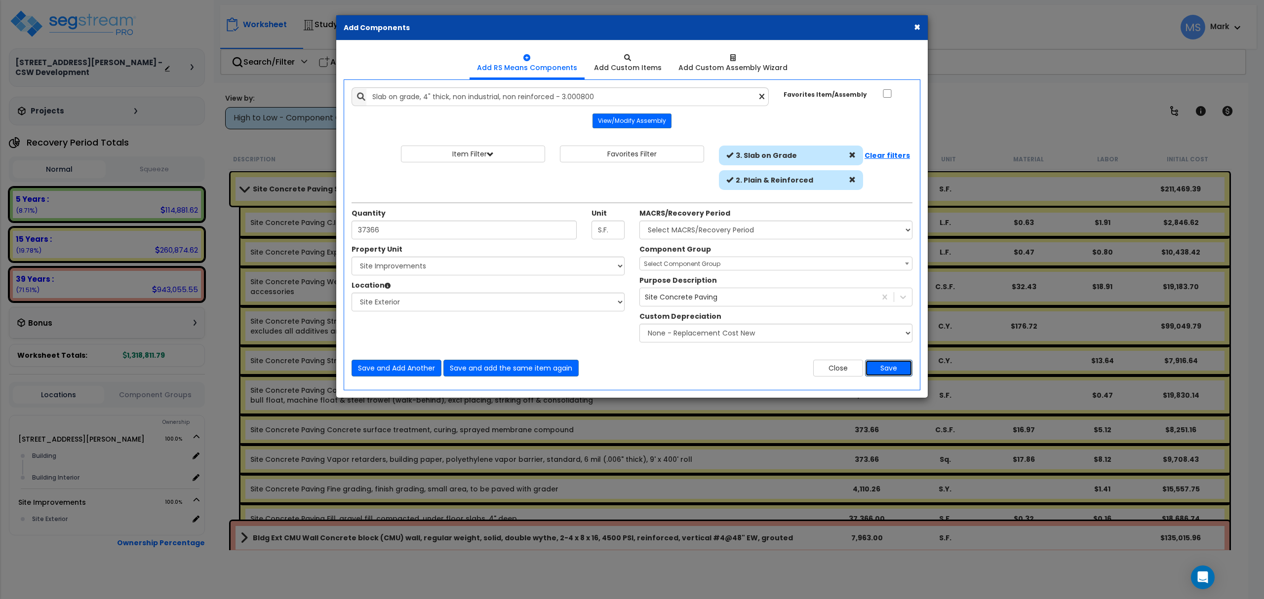
click at [885, 366] on button "Save" at bounding box center [888, 368] width 47 height 17
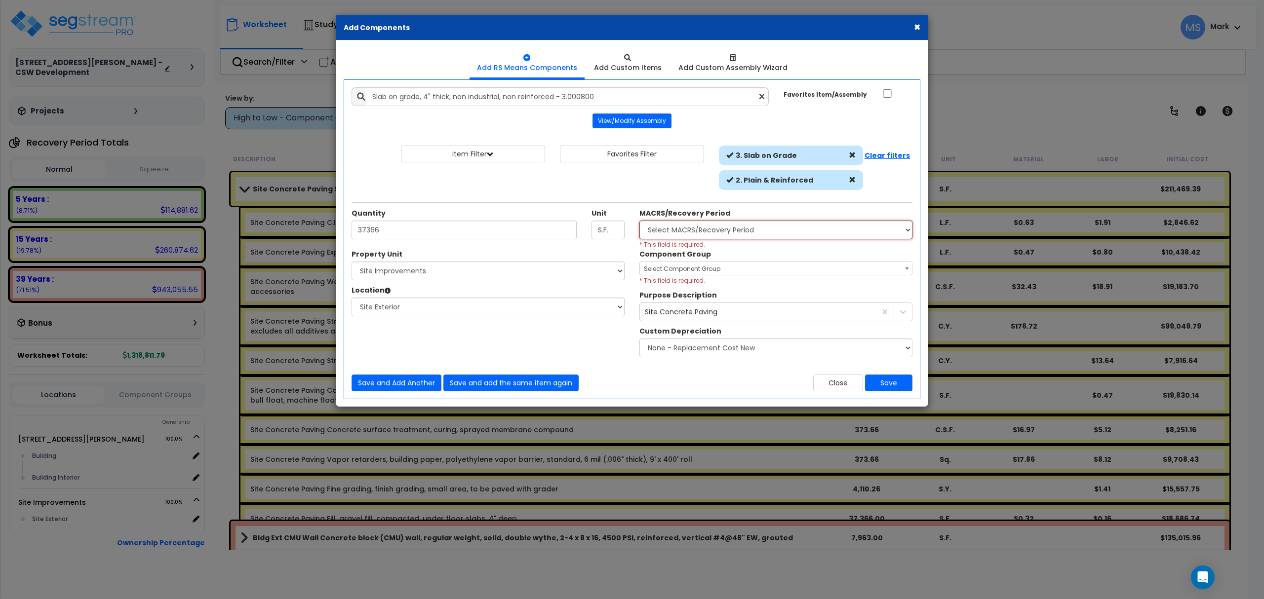
click at [659, 234] on select "Select MACRS/Recovery Period 5 Years - 57.0 - Distributive Trades & Services 5 …" at bounding box center [775, 230] width 273 height 19
select select "3666"
click at [639, 222] on select "Select MACRS/Recovery Period 5 Years - 57.0 - Distributive Trades & Services 5 …" at bounding box center [775, 230] width 273 height 19
click at [714, 273] on span "Select Component Group" at bounding box center [682, 269] width 77 height 8
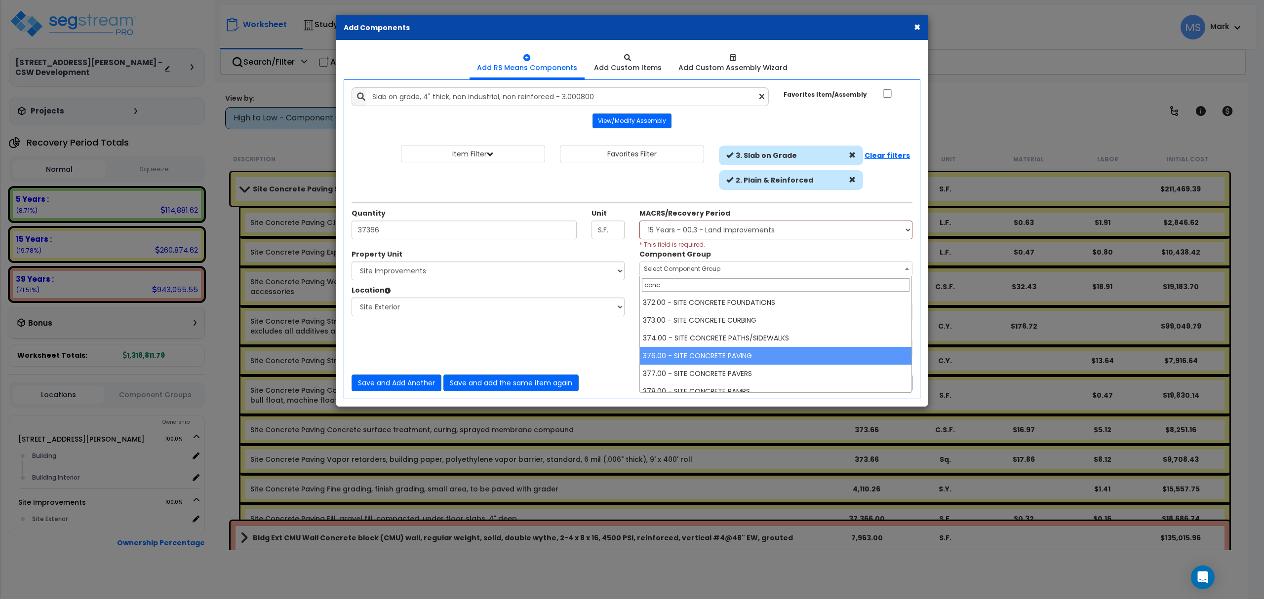
type input "conc"
select select "46172"
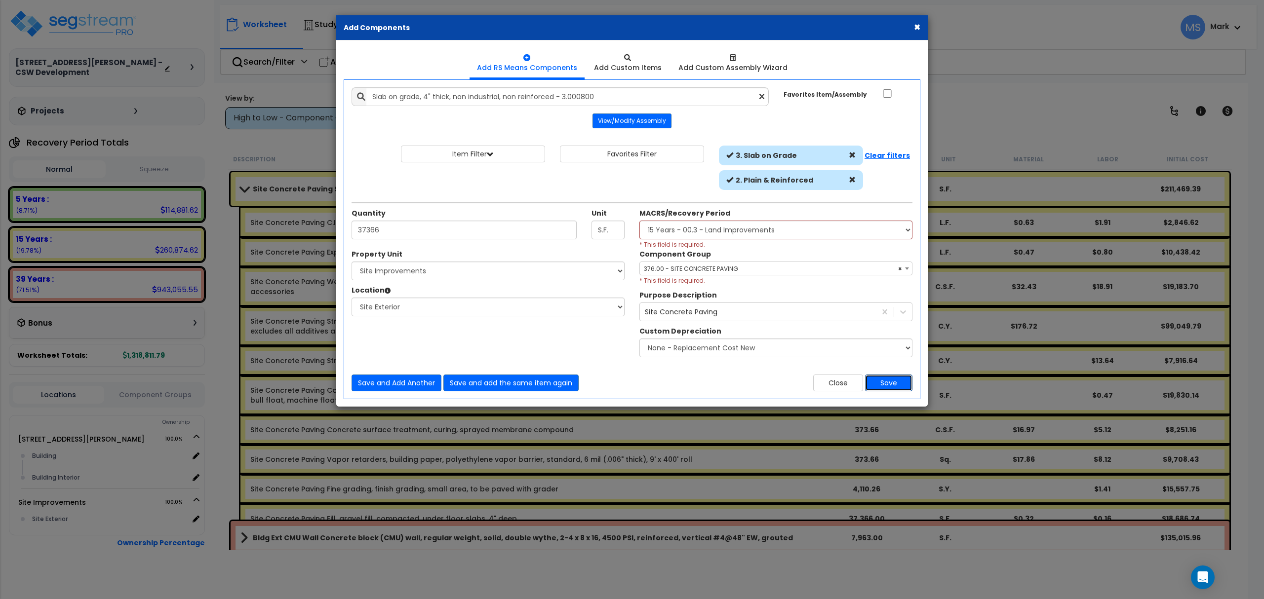
click at [885, 379] on button "Save" at bounding box center [888, 383] width 47 height 17
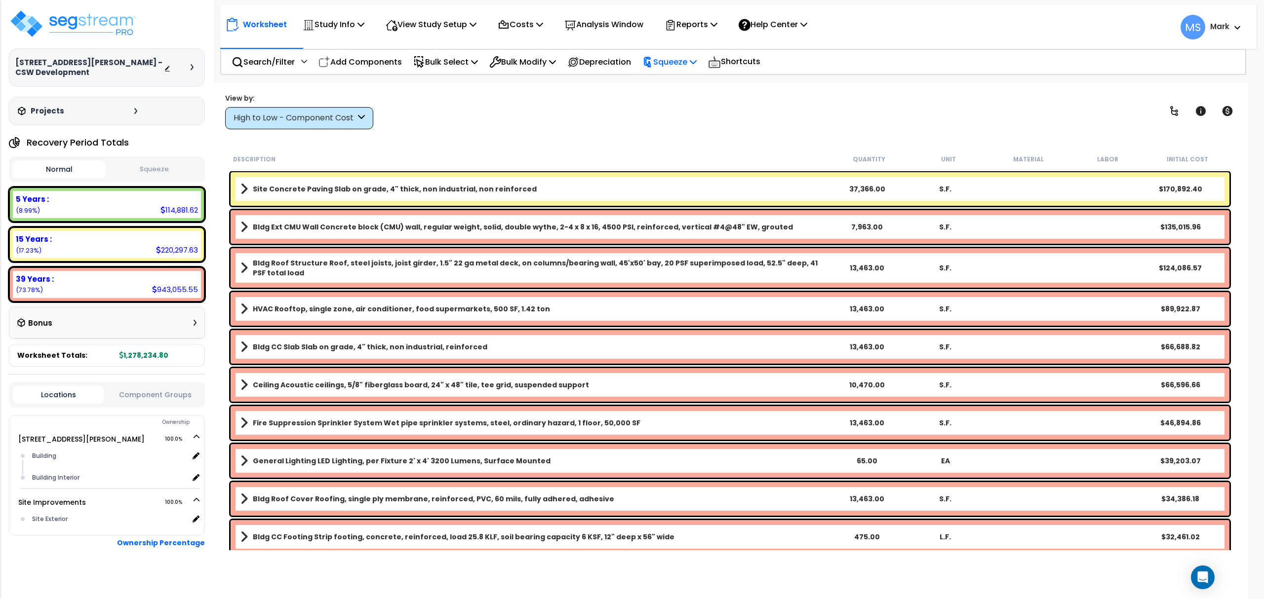
click at [651, 65] on icon at bounding box center [647, 62] width 7 height 10
click at [667, 87] on link "Squeeze" at bounding box center [686, 84] width 98 height 20
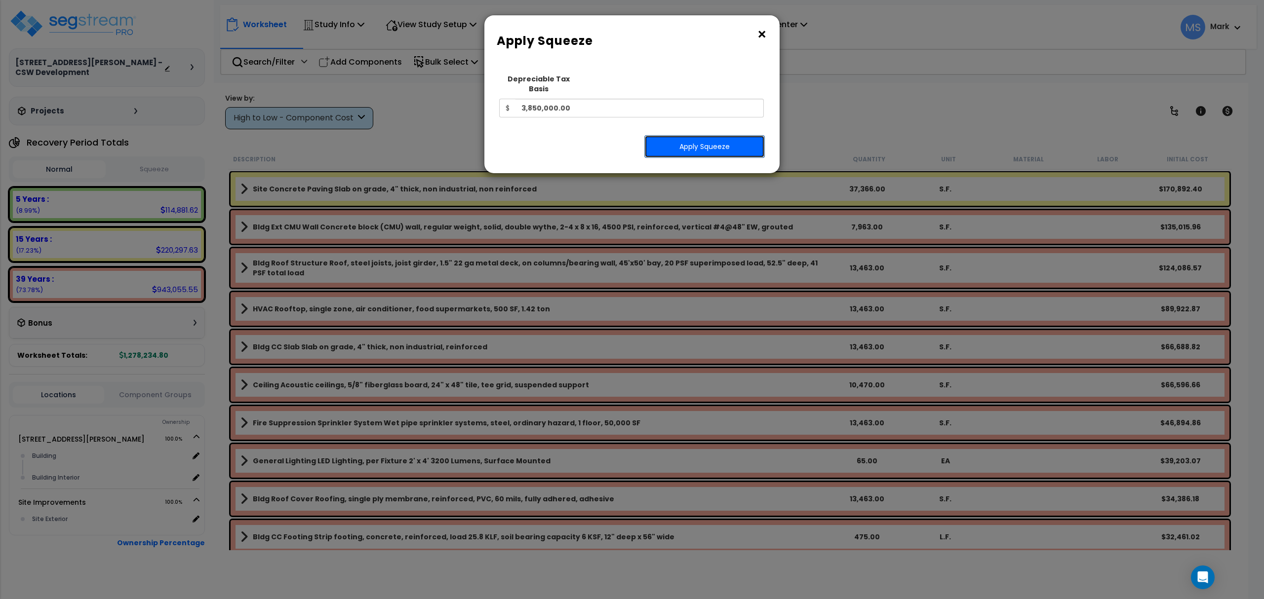
click at [672, 135] on button "Apply Squeeze" at bounding box center [704, 146] width 120 height 23
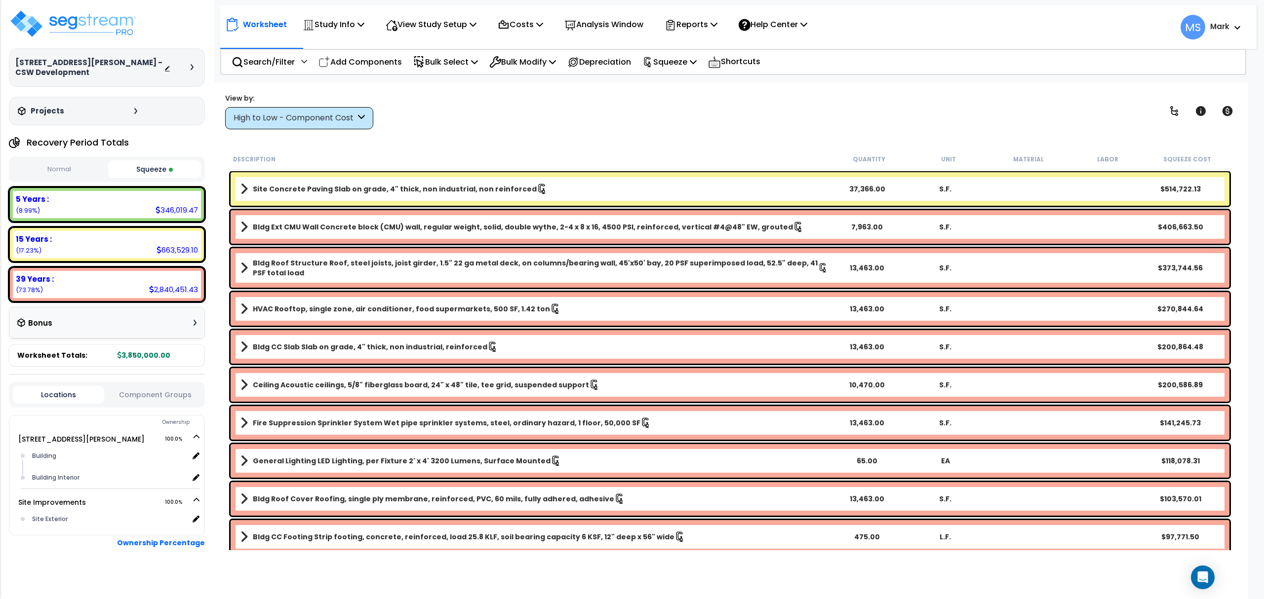
click at [372, 187] on b "Site Concrete Paving Slab on grade, 4" thick, non industrial, non reinforced" at bounding box center [395, 189] width 284 height 10
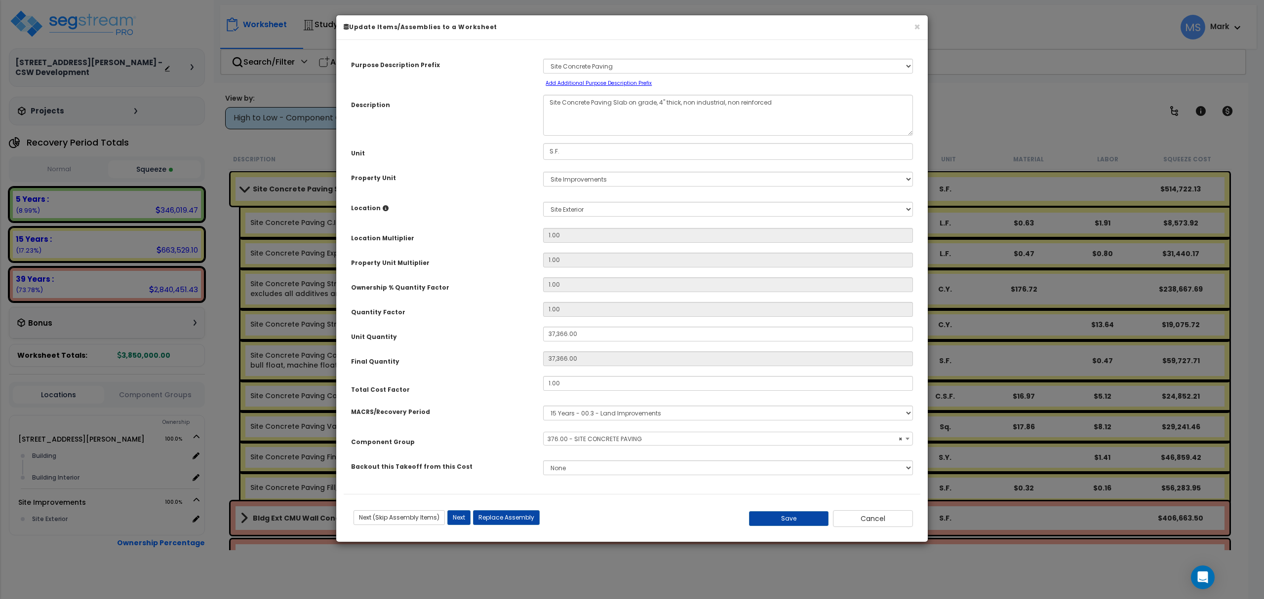
select select "46172"
click at [589, 379] on input "1.00" at bounding box center [728, 383] width 370 height 15
type input ".70"
click at [774, 521] on button "Save" at bounding box center [789, 519] width 80 height 15
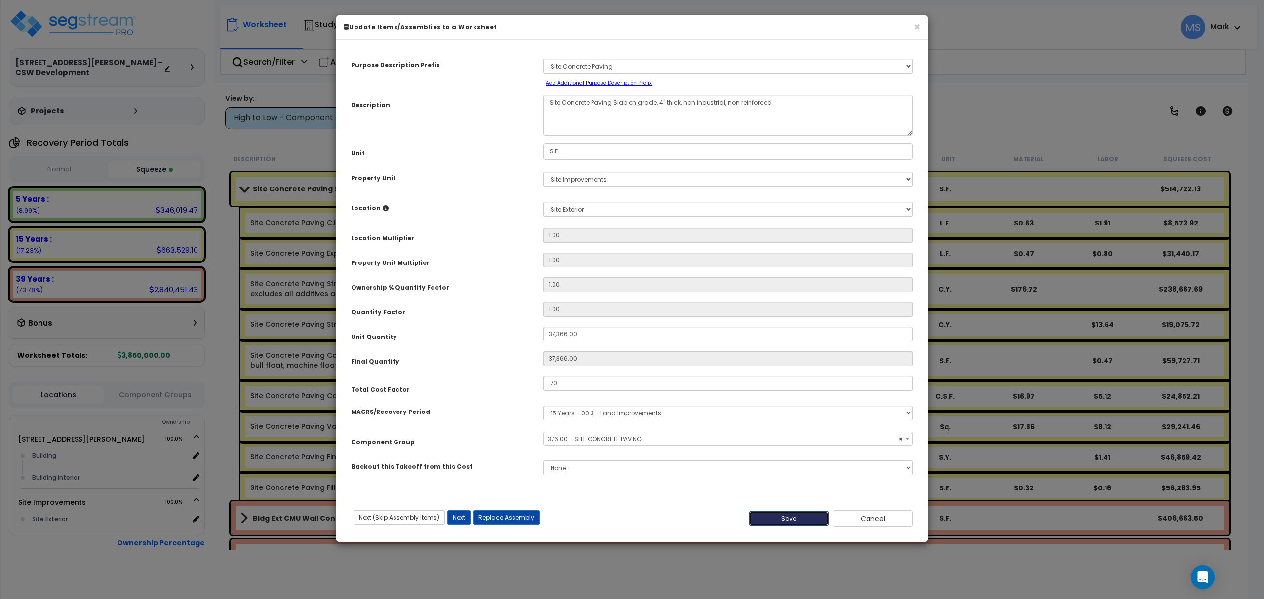
type input "37366.00"
type input "0.70"
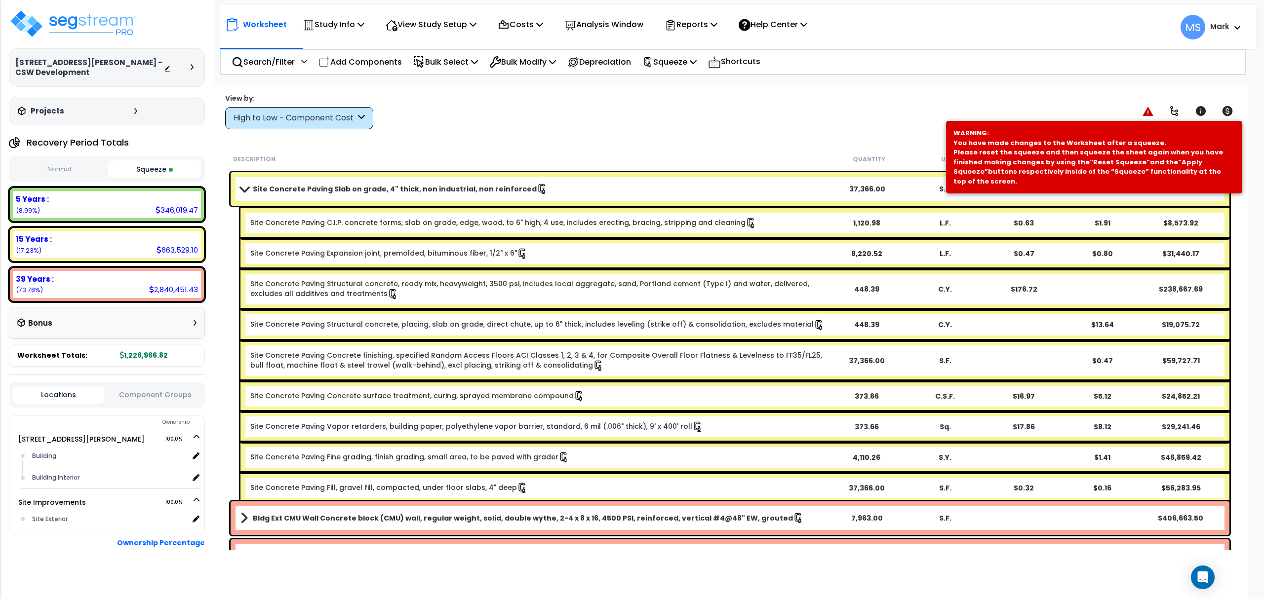
drag, startPoint x: 676, startPoint y: 188, endPoint x: 681, endPoint y: 182, distance: 8.4
click at [676, 187] on link "Site Concrete Paving Slab on grade, 4" thick, non industrial, non reinforced" at bounding box center [534, 189] width 588 height 14
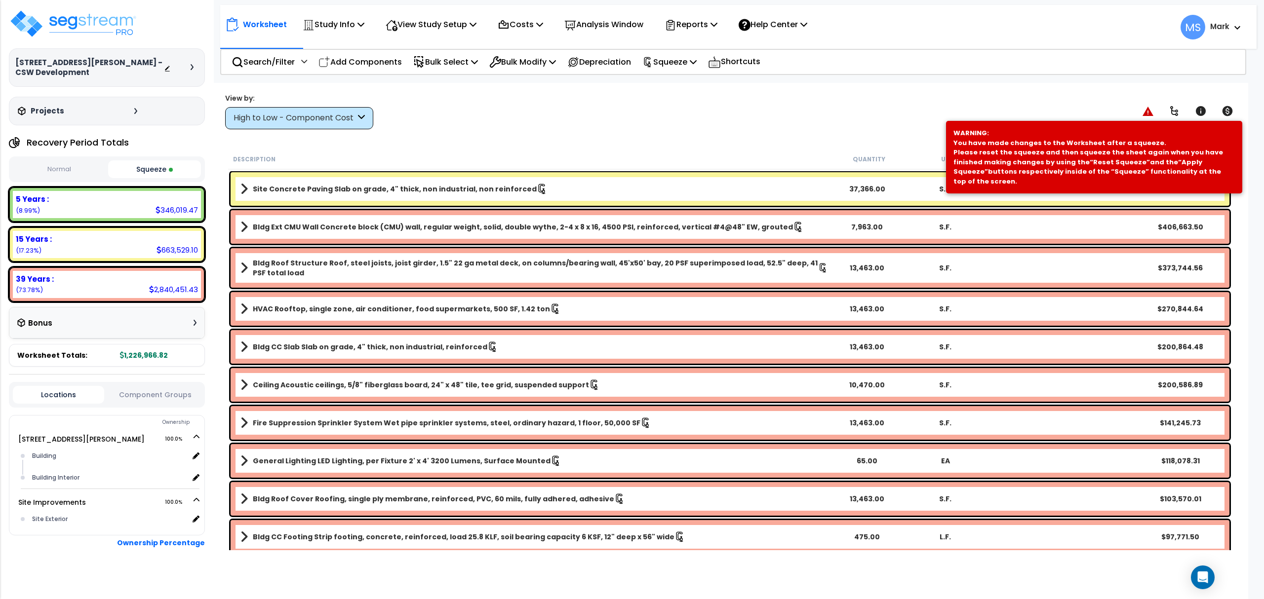
click at [796, 141] on div "Worksheet Study Info Study Setup Add Property Unit Template study Clone study MS" at bounding box center [730, 382] width 1036 height 599
click at [680, 67] on p "Squeeze" at bounding box center [669, 61] width 54 height 13
click at [676, 87] on link "Re-squeeze" at bounding box center [686, 85] width 98 height 23
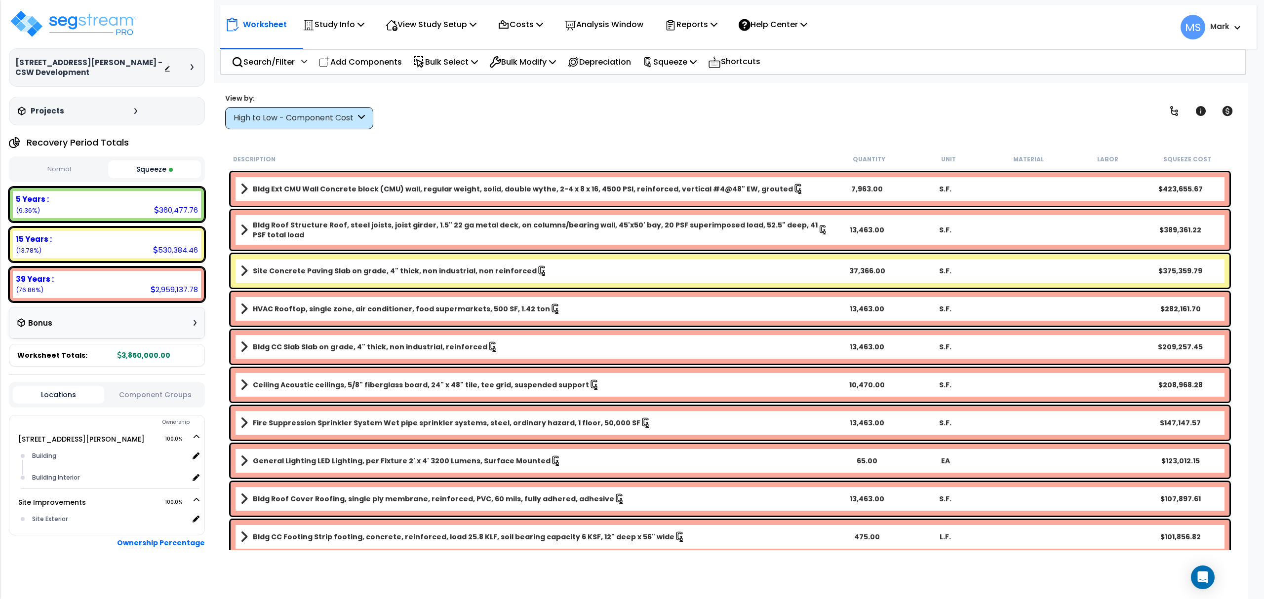
click at [95, 202] on div "5 Years : 360,477.76 (9.36%)" at bounding box center [107, 204] width 188 height 27
click at [26, 194] on b "5 Years :" at bounding box center [32, 199] width 33 height 10
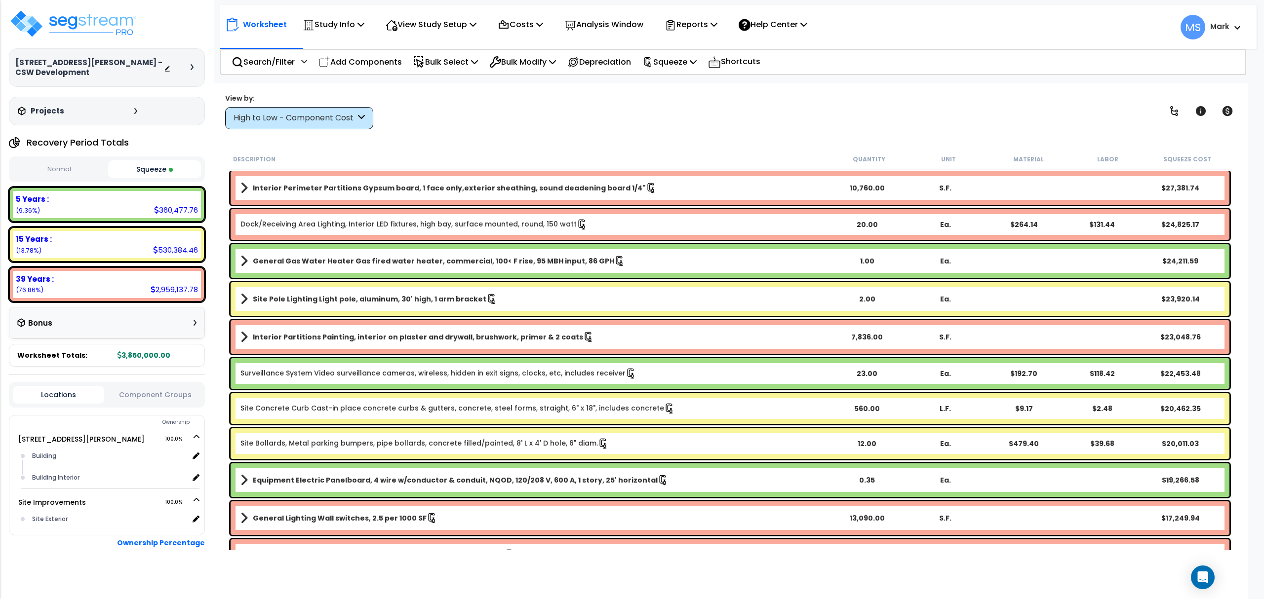
scroll to position [988, 0]
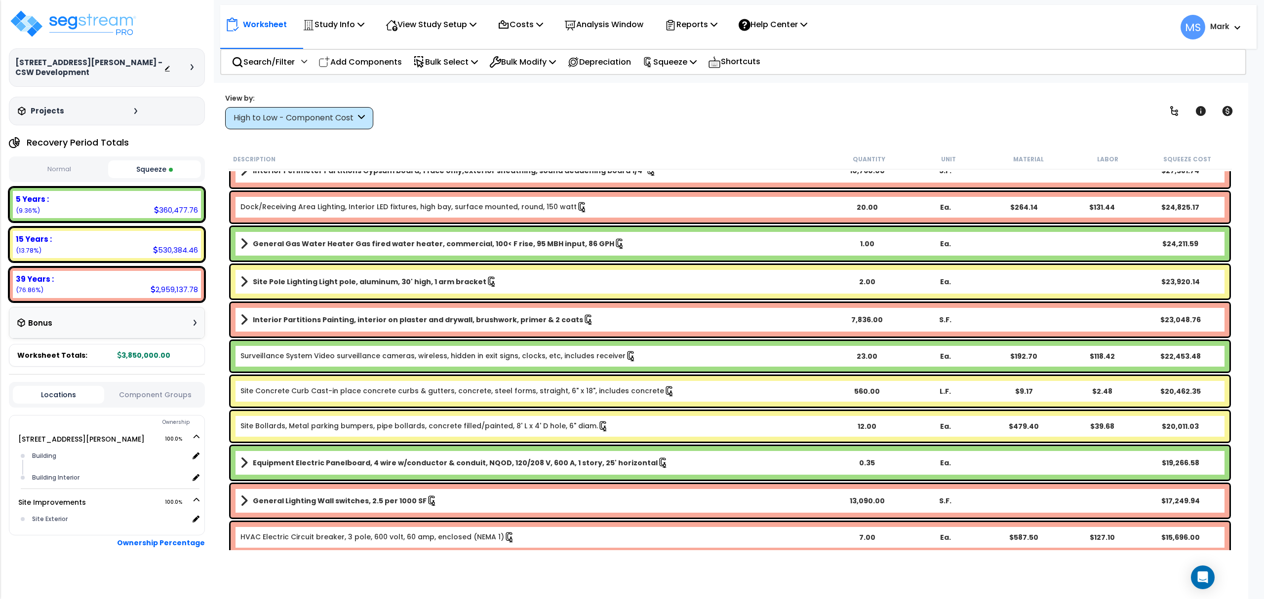
click at [76, 201] on div "5 Years : 360,477.76 (9.36%)" at bounding box center [107, 204] width 188 height 27
click at [259, 127] on div "High to Low - Component Cost" at bounding box center [299, 118] width 148 height 22
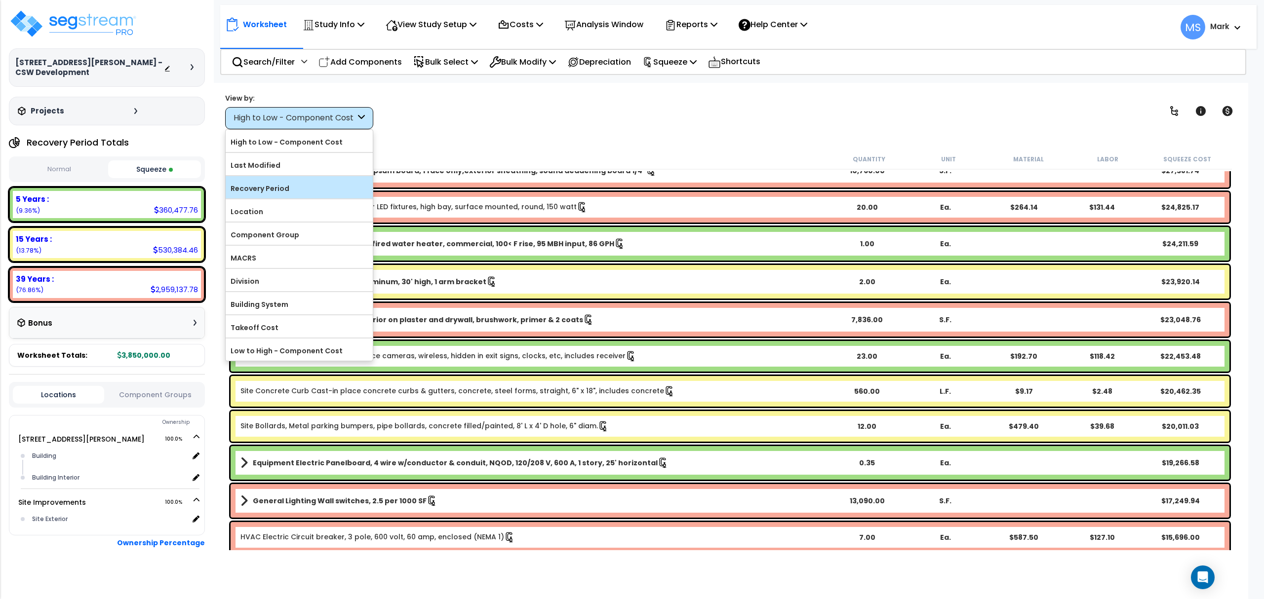
click at [271, 193] on label "Recovery Period" at bounding box center [299, 188] width 147 height 15
click at [0, 0] on input "Recovery Period" at bounding box center [0, 0] width 0 height 0
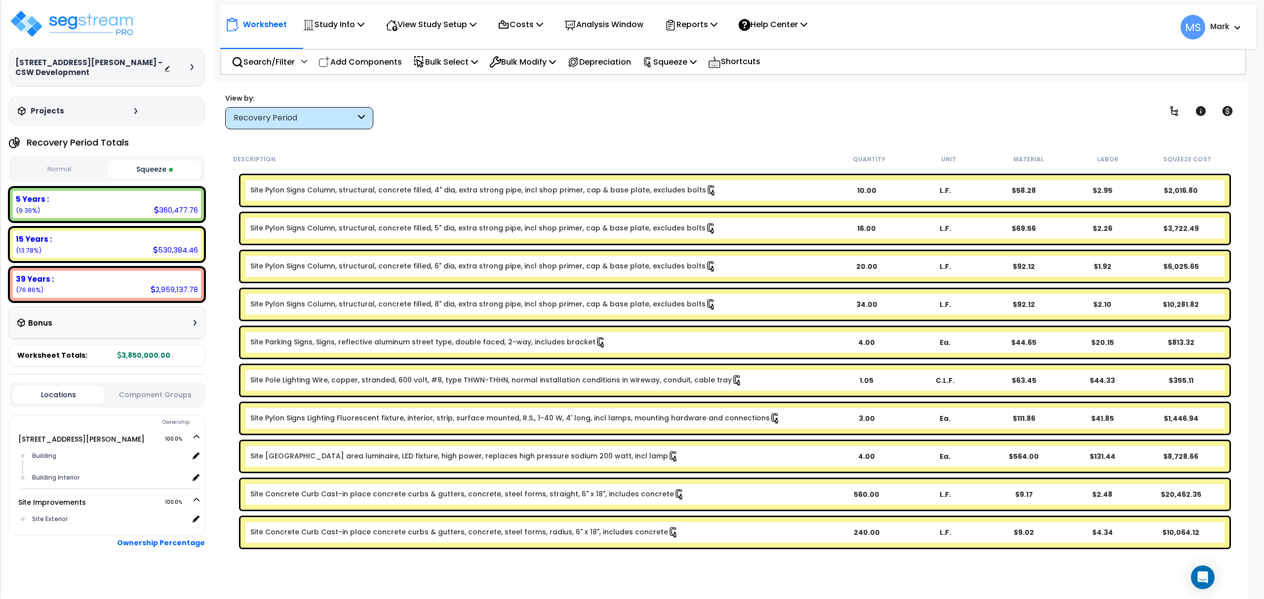
scroll to position [0, 0]
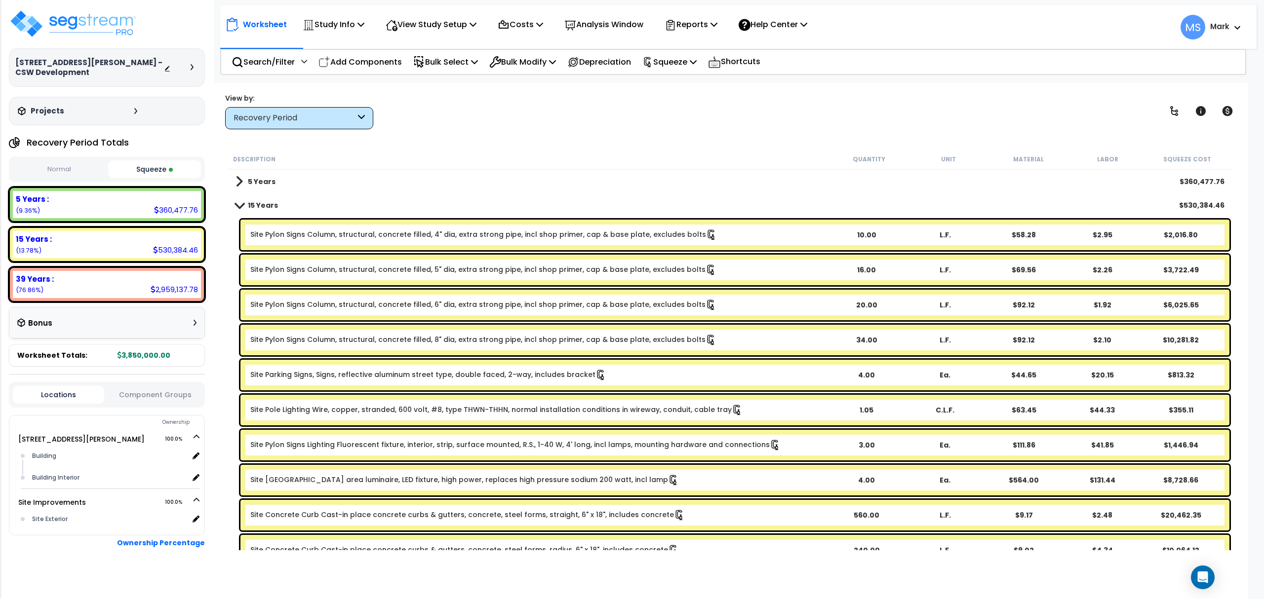
click at [304, 191] on div "5 Years $360,477.76" at bounding box center [730, 182] width 999 height 24
click at [251, 182] on b "5 Years" at bounding box center [262, 182] width 28 height 10
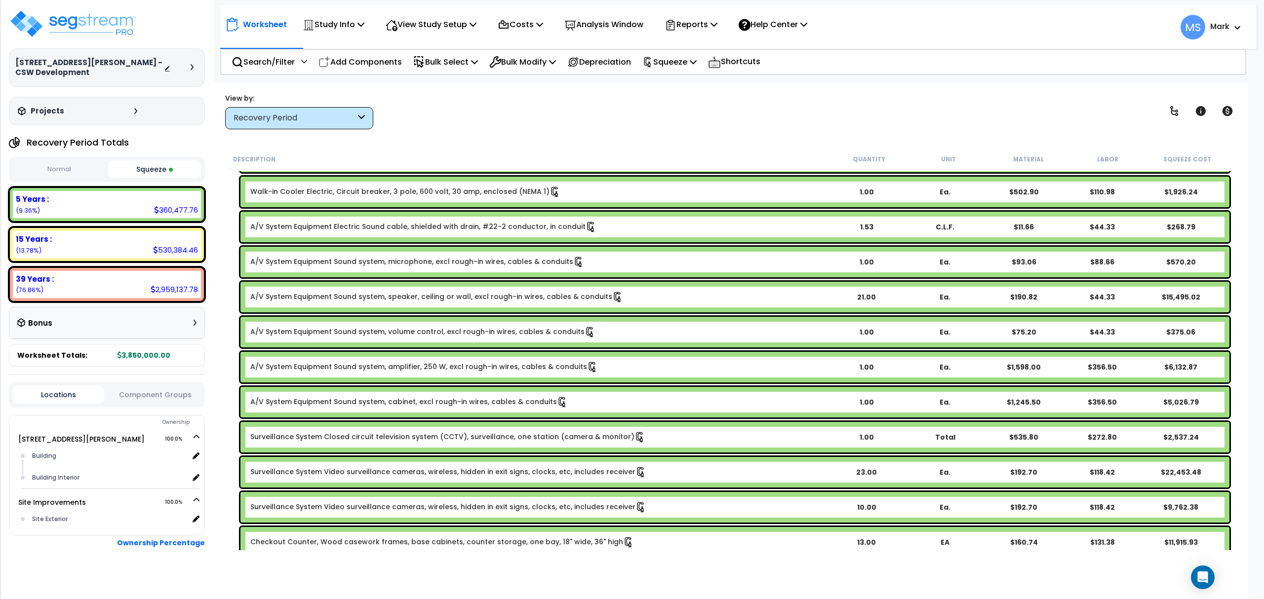
scroll to position [988, 0]
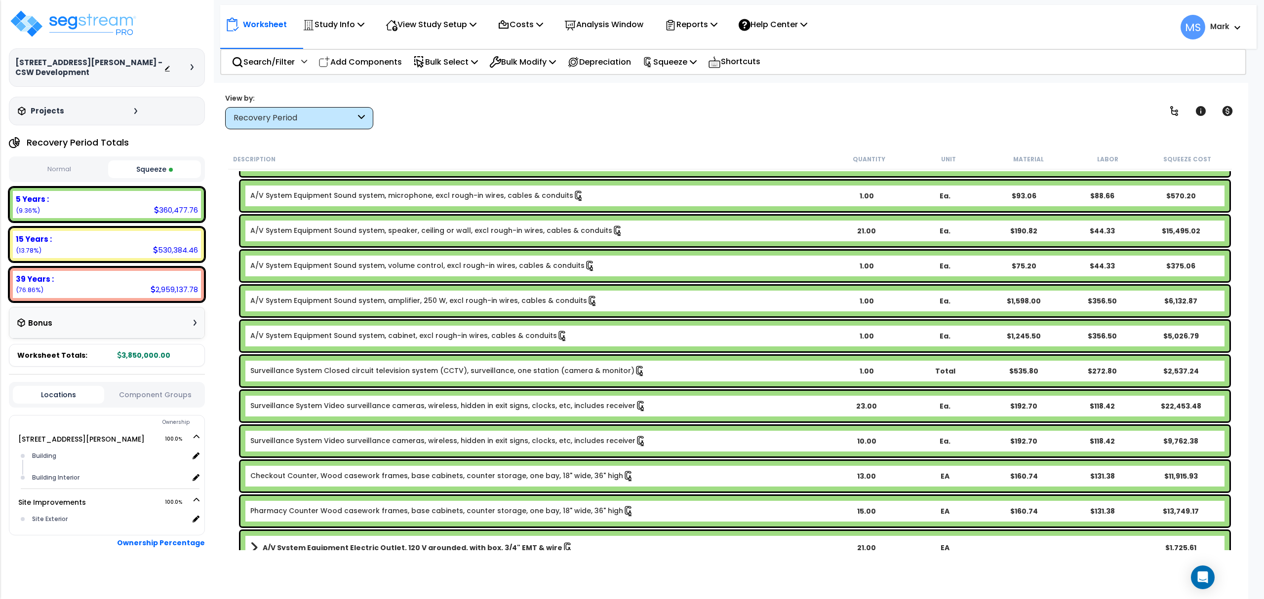
click at [405, 439] on link "Surveillance System Video surveillance cameras, wireless, hidden in exit signs,…" at bounding box center [448, 441] width 396 height 11
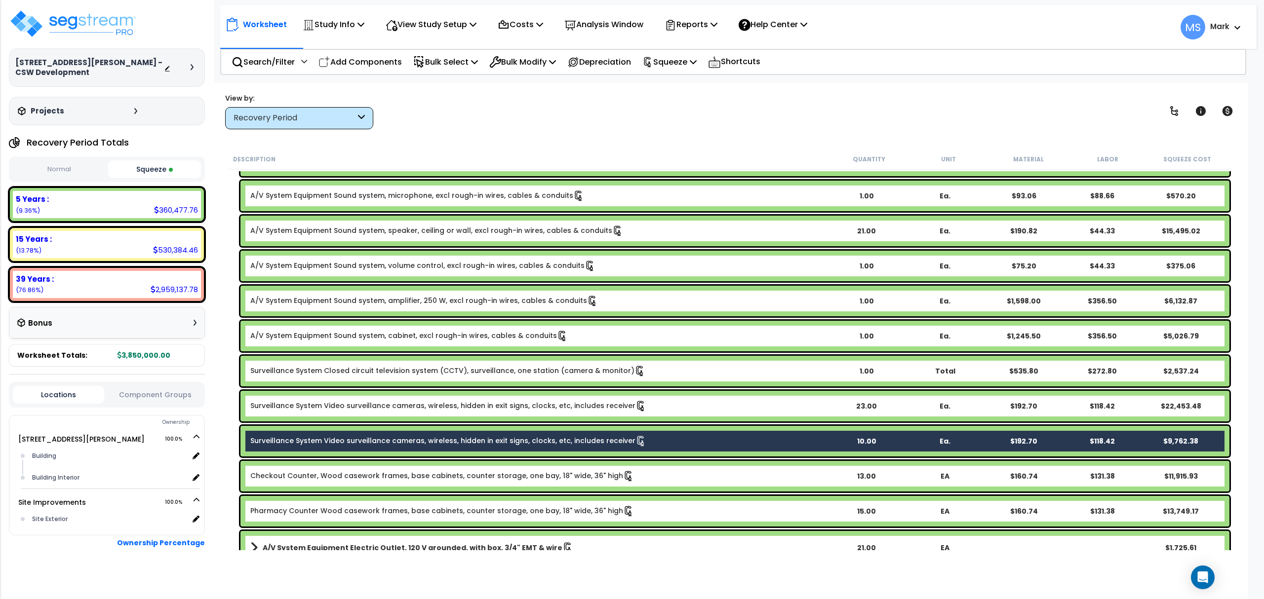
click at [403, 413] on div "Surveillance System Video surveillance cameras, wireless, hidden in exit signs,…" at bounding box center [734, 406] width 989 height 31
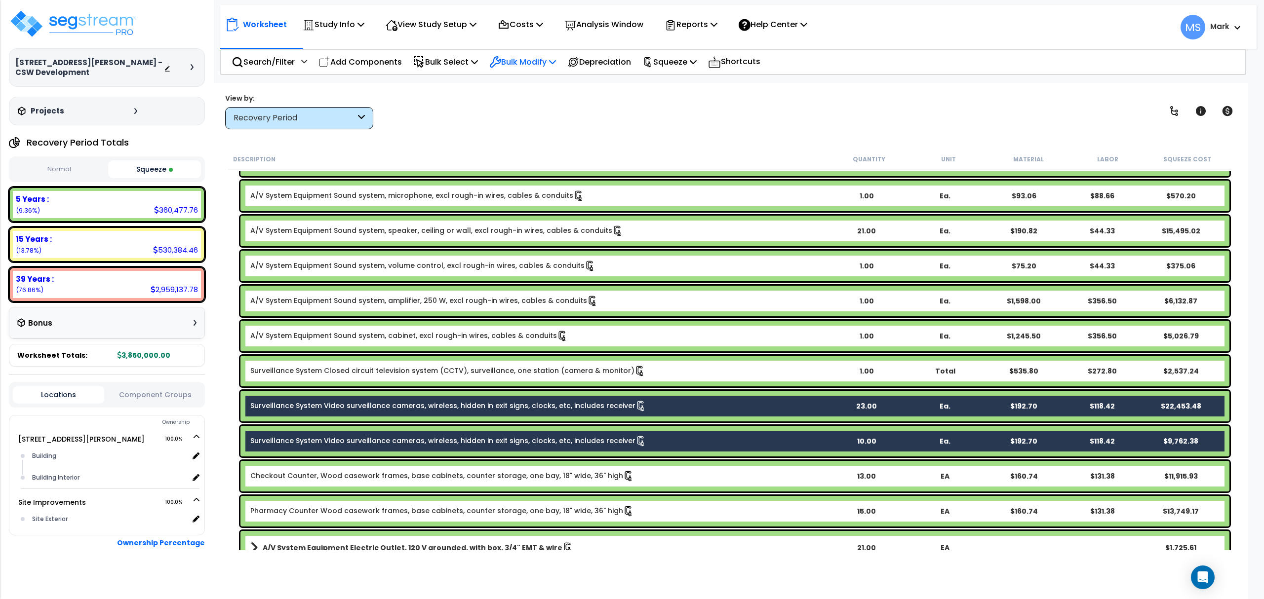
click at [556, 69] on div "Bulk Modify" at bounding box center [522, 61] width 67 height 23
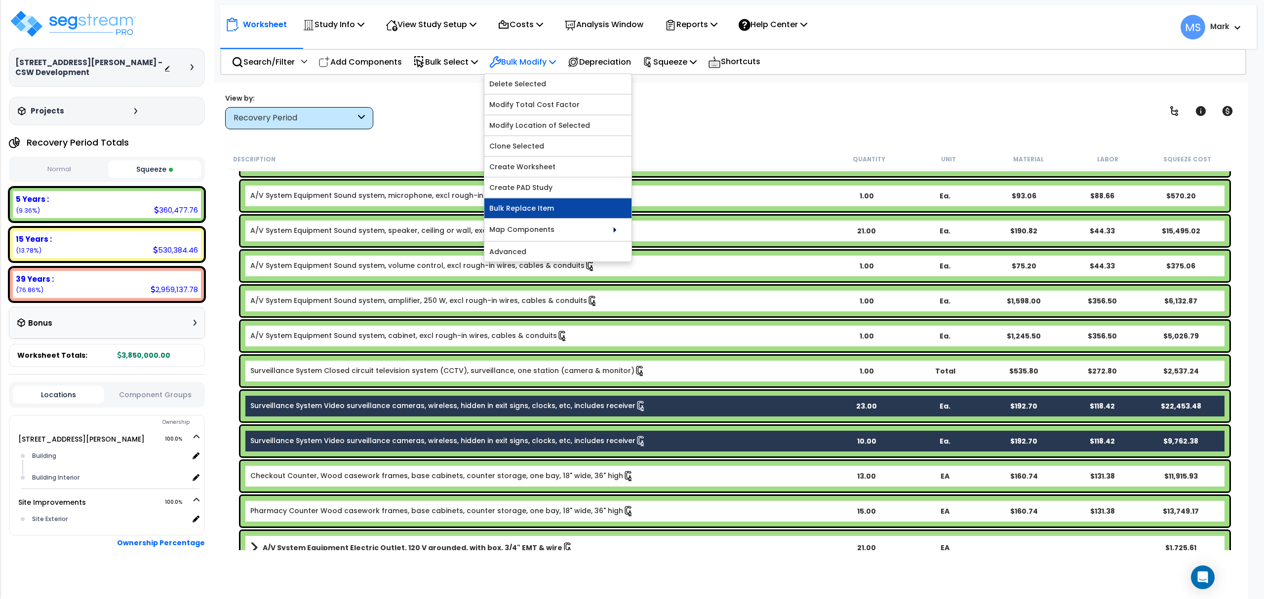
click at [528, 212] on link "Bulk Replace Item" at bounding box center [557, 209] width 147 height 20
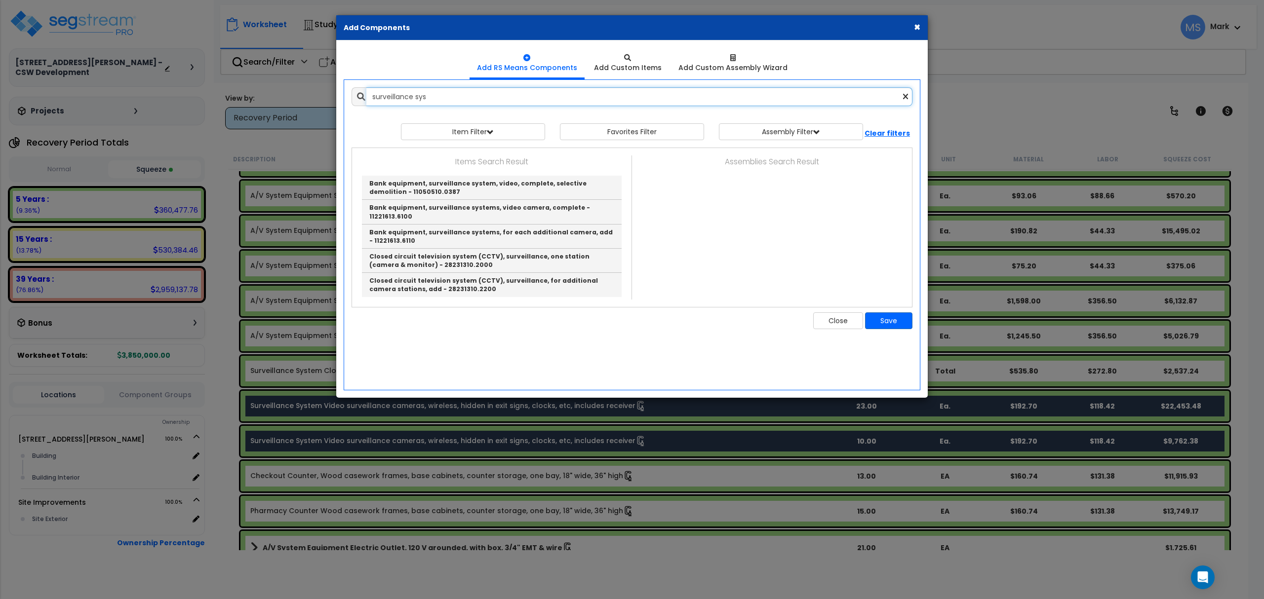
drag, startPoint x: 417, startPoint y: 99, endPoint x: 335, endPoint y: 127, distance: 86.5
click at [335, 127] on div "× Add Components Add RS Means Components Add Custom Items Add Items" at bounding box center [632, 299] width 1264 height 599
click at [435, 93] on input "surveillance sys" at bounding box center [639, 96] width 546 height 19
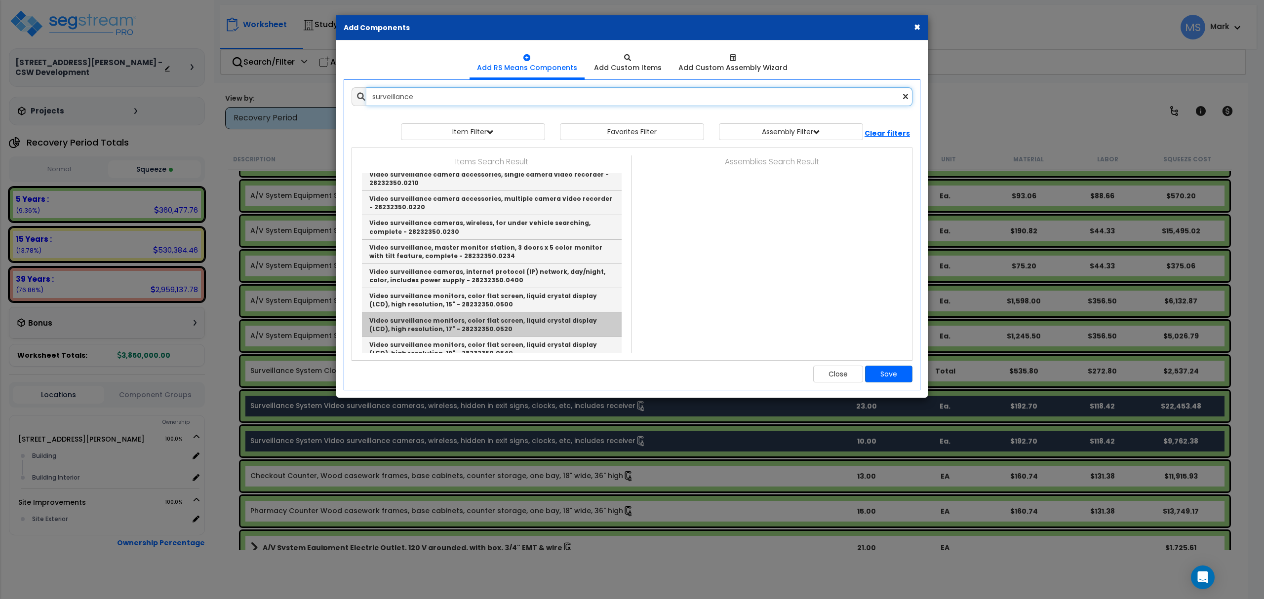
scroll to position [167, 0]
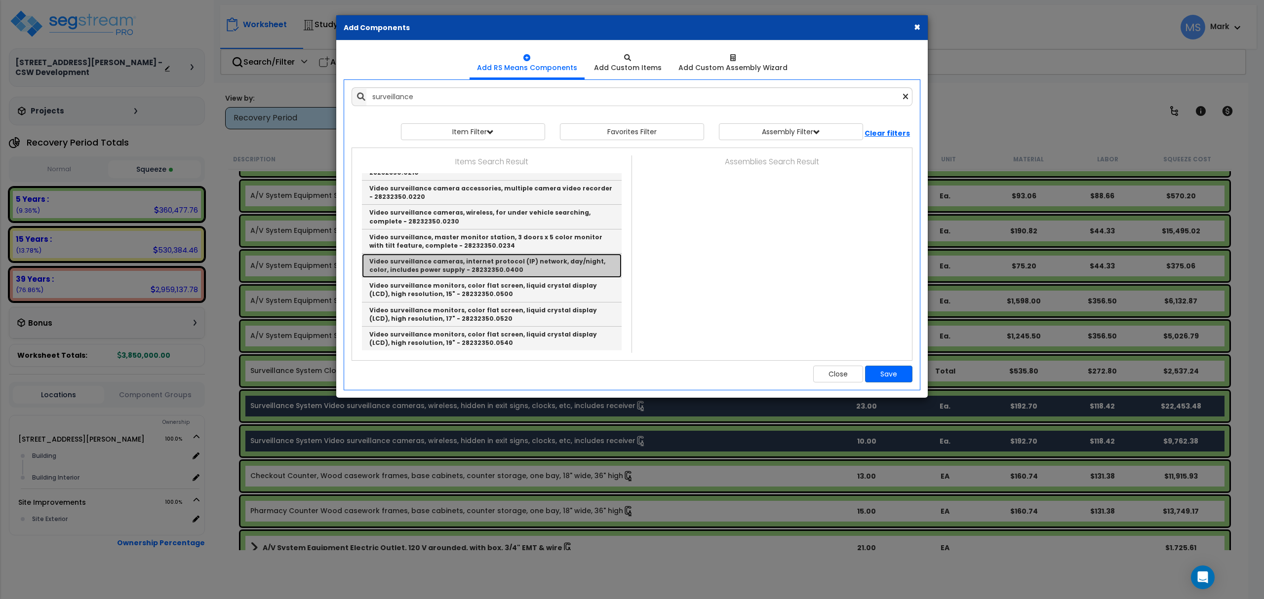
click at [505, 270] on link "Video surveillance cameras, internet protocol (IP) network, day/night, color, i…" at bounding box center [492, 266] width 260 height 24
type input "Video surveillance cameras, internet protocol (IP) network, day/night, color, i…"
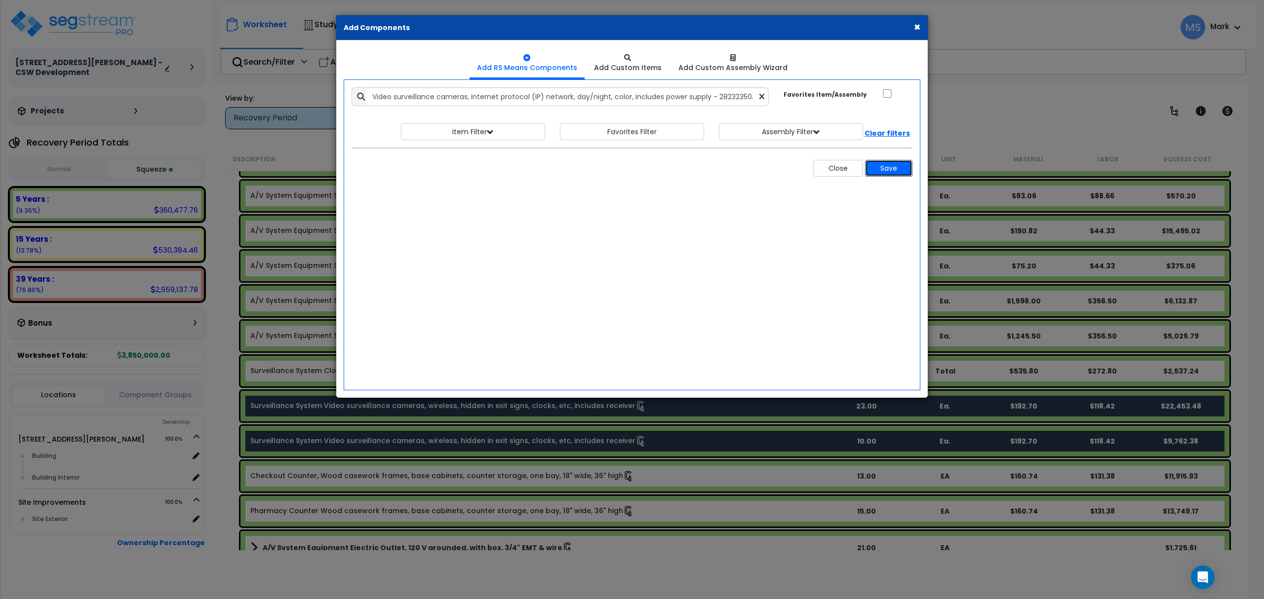
click at [877, 170] on button "Save" at bounding box center [888, 168] width 47 height 17
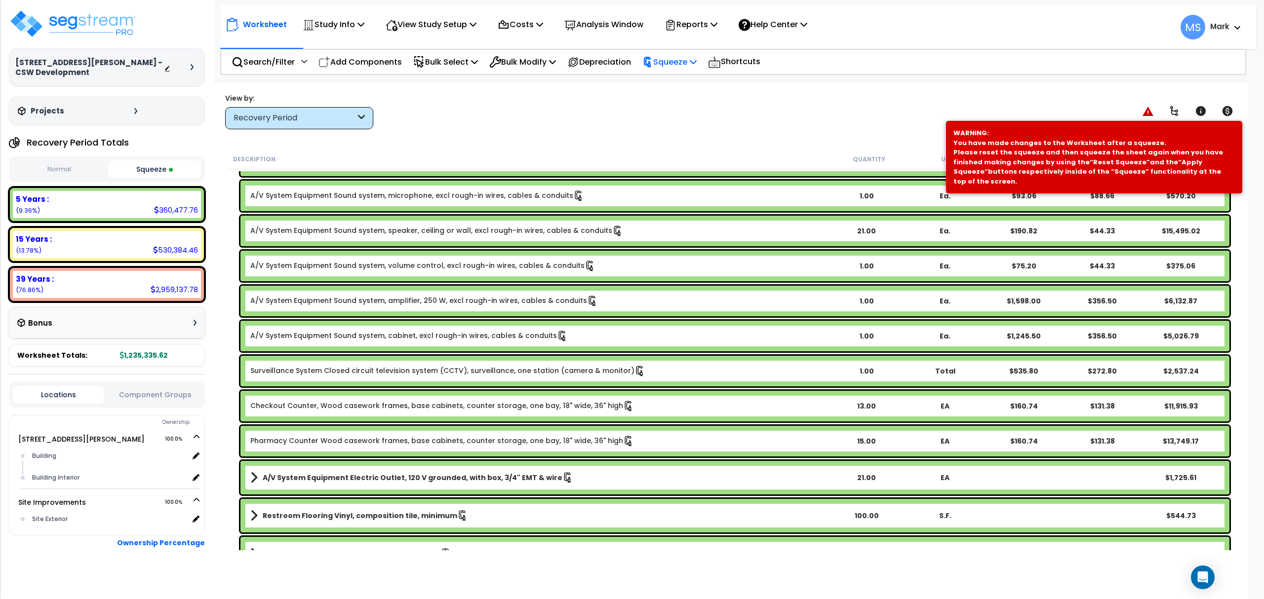
click at [684, 68] on p "Squeeze" at bounding box center [669, 61] width 54 height 13
click at [682, 86] on link "Re-squeeze" at bounding box center [686, 85] width 98 height 23
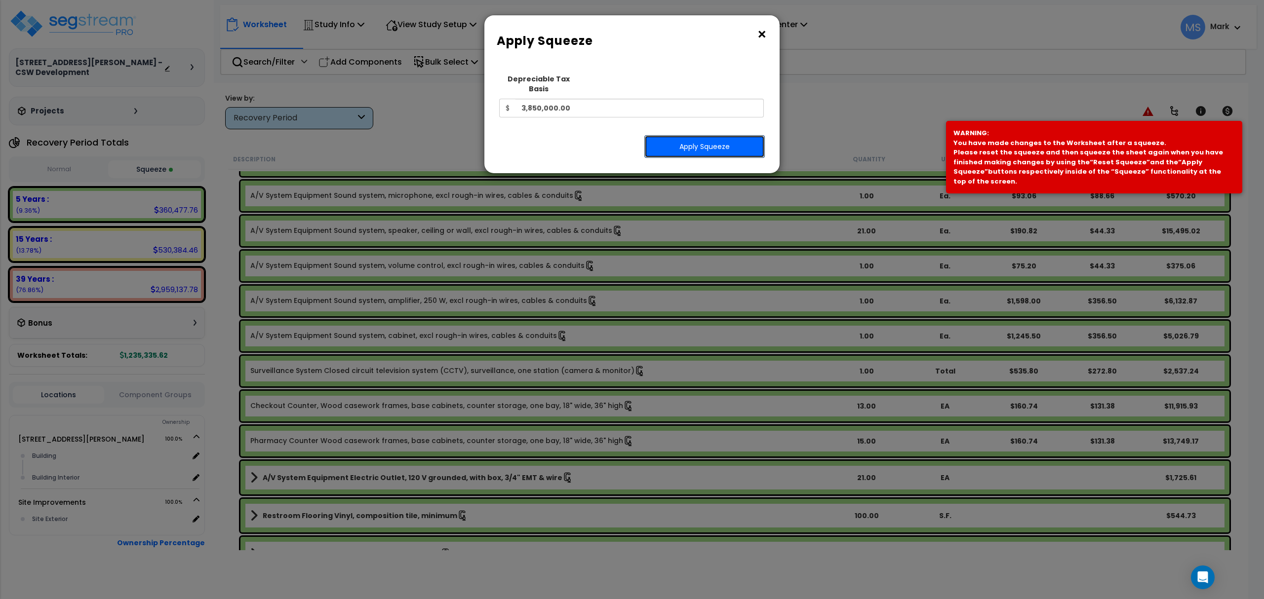
click at [692, 135] on button "Apply Squeeze" at bounding box center [704, 146] width 120 height 23
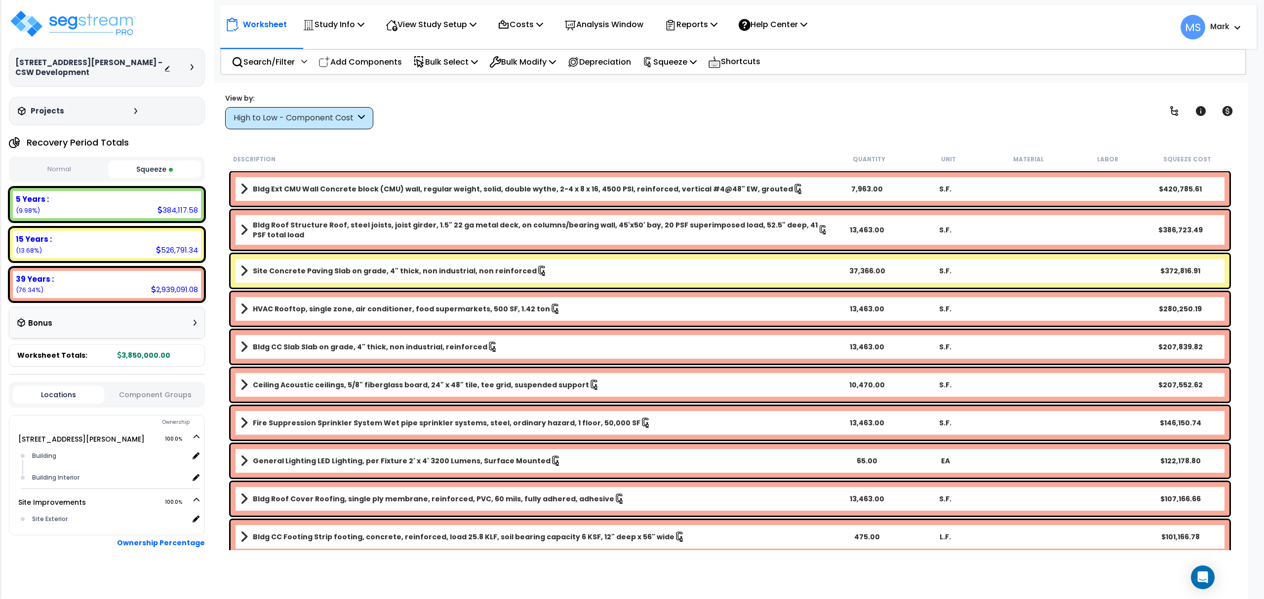
click at [167, 194] on div "5 Years :" at bounding box center [107, 199] width 182 height 10
click at [74, 164] on button "Normal" at bounding box center [59, 169] width 93 height 17
click at [20, 206] on small "(9.98%)" at bounding box center [28, 210] width 24 height 8
drag, startPoint x: 22, startPoint y: 199, endPoint x: 35, endPoint y: 191, distance: 15.1
click at [35, 191] on div "5 Years : 123,250.42 (9.98%)" at bounding box center [107, 204] width 188 height 27
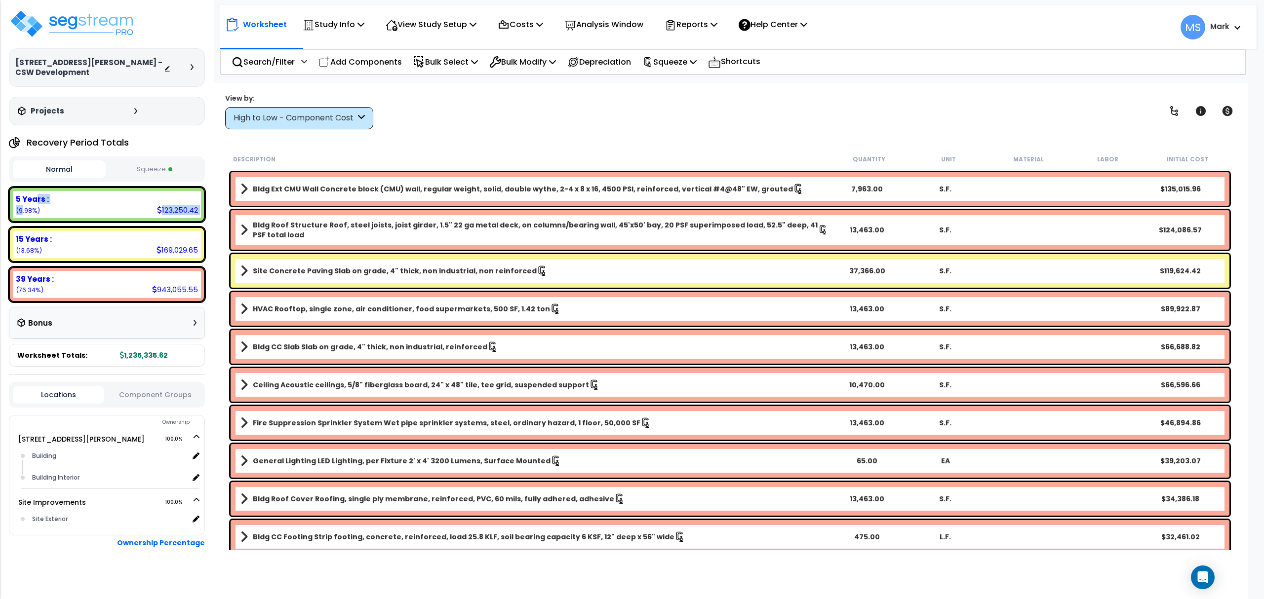
click at [126, 161] on button "Squeeze" at bounding box center [154, 169] width 93 height 17
drag, startPoint x: 283, startPoint y: 119, endPoint x: 289, endPoint y: 130, distance: 12.1
click at [285, 121] on div "High to Low - Component Cost" at bounding box center [295, 118] width 122 height 11
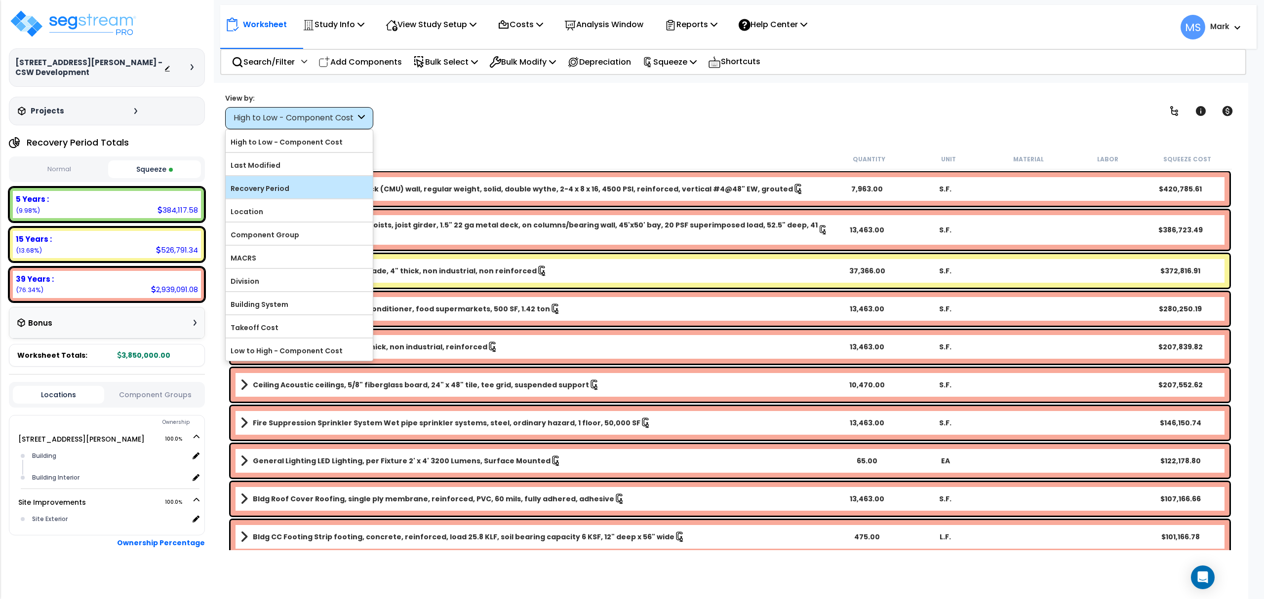
click at [295, 179] on div "Recovery Period" at bounding box center [299, 187] width 147 height 22
click at [281, 177] on div "Recovery Period" at bounding box center [299, 187] width 147 height 22
click at [281, 192] on label "Recovery Period" at bounding box center [299, 188] width 147 height 15
click at [0, 0] on input "Recovery Period" at bounding box center [0, 0] width 0 height 0
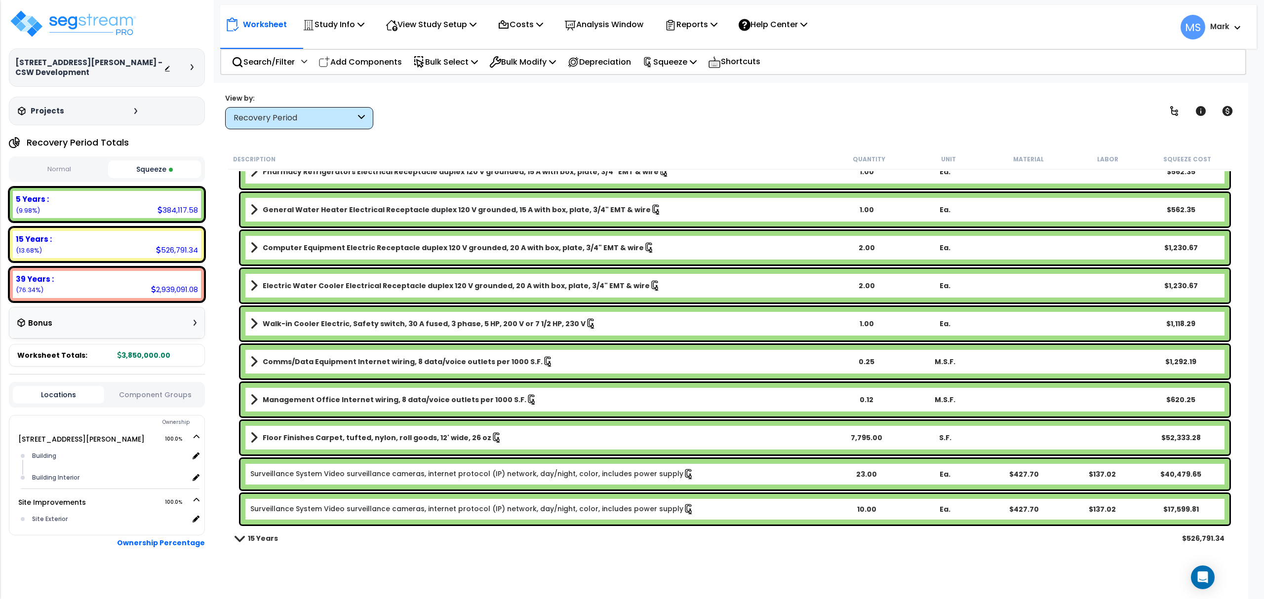
scroll to position [2238, 0]
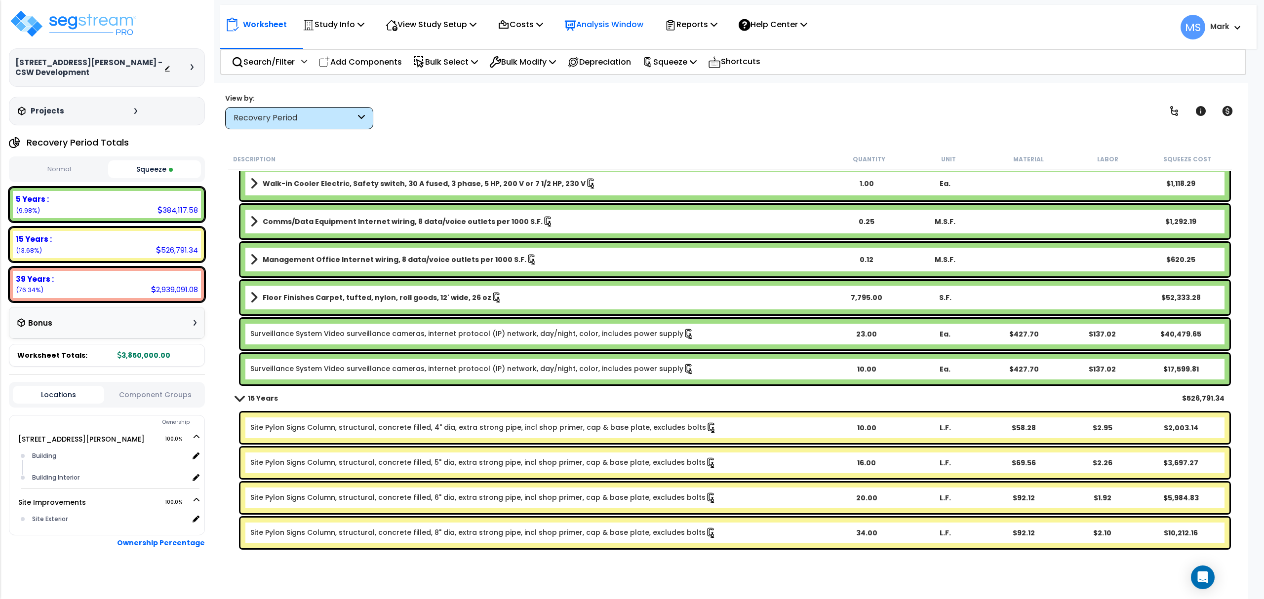
click at [636, 20] on p "Analysis Window" at bounding box center [603, 24] width 79 height 13
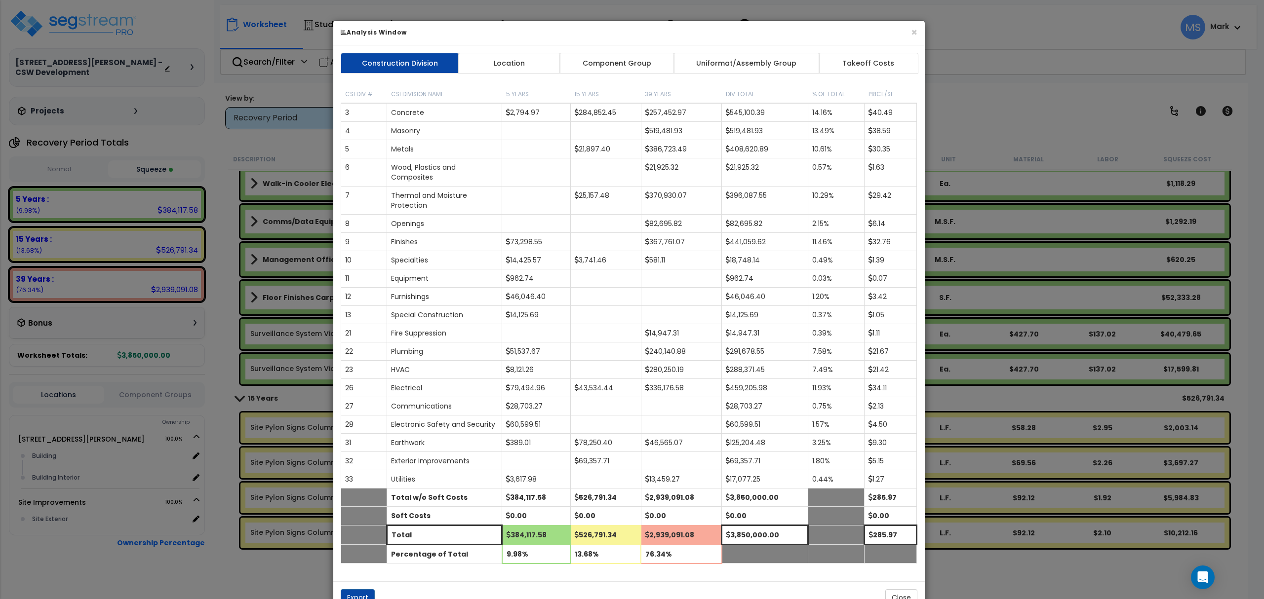
drag, startPoint x: 614, startPoint y: 66, endPoint x: 607, endPoint y: 81, distance: 16.8
click at [608, 74] on link "Component Group" at bounding box center [616, 63] width 115 height 21
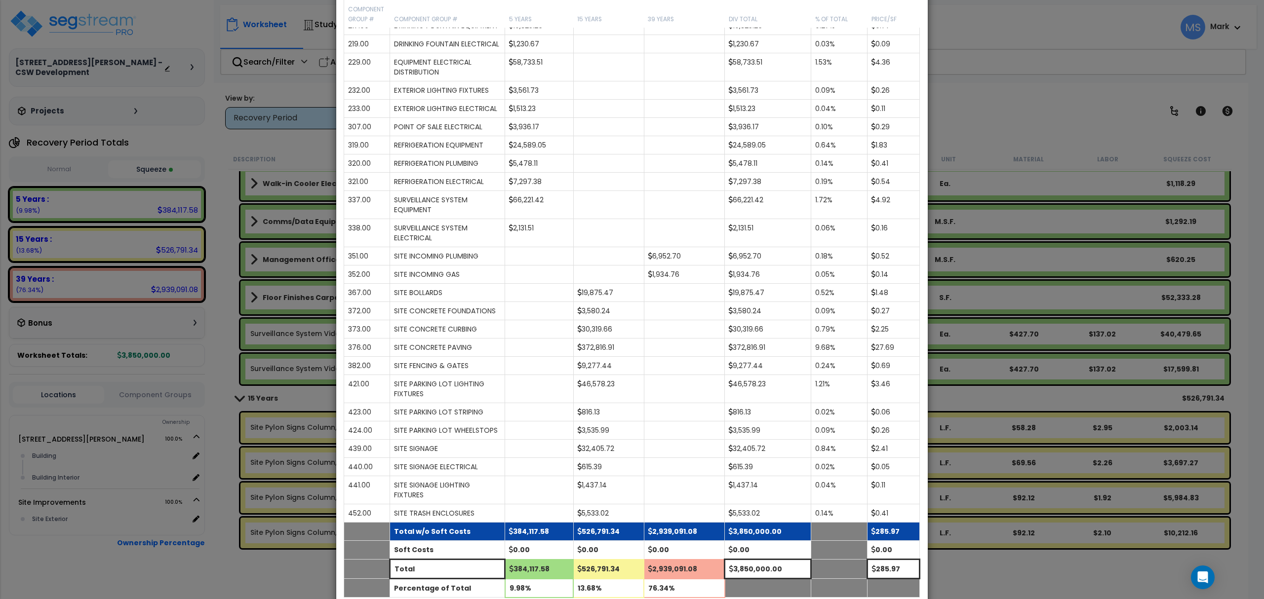
scroll to position [1123, 0]
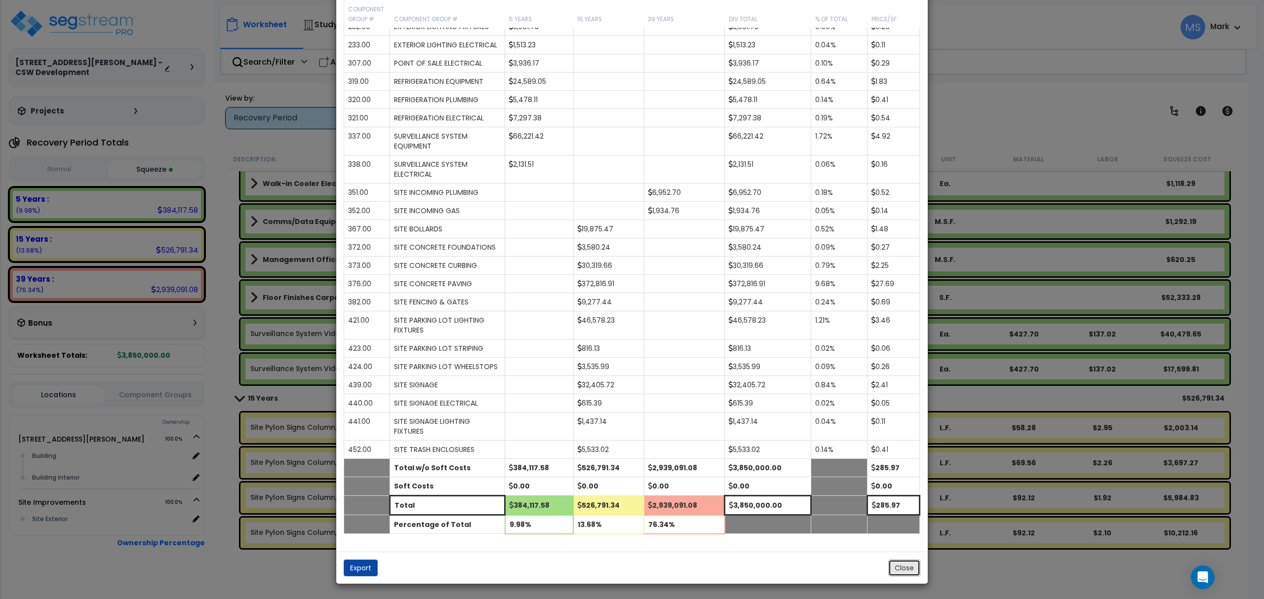
click at [907, 569] on button "Close" at bounding box center [904, 568] width 32 height 17
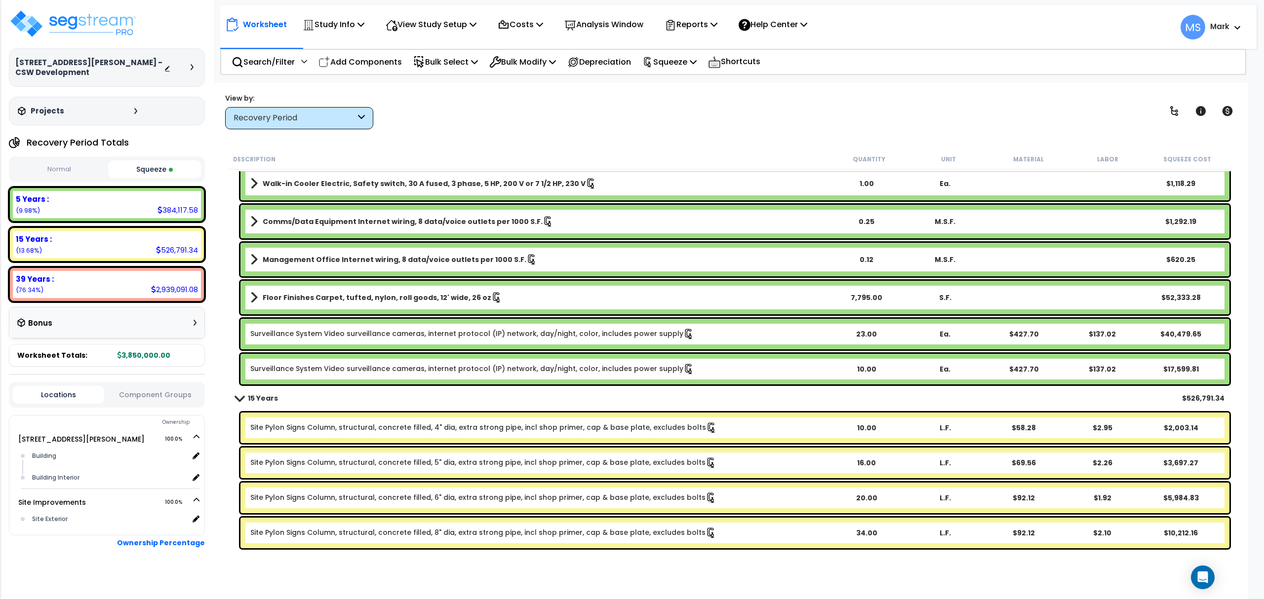
click at [574, 367] on link "Surveillance System Video surveillance cameras, internet protocol (IP) network,…" at bounding box center [472, 369] width 444 height 11
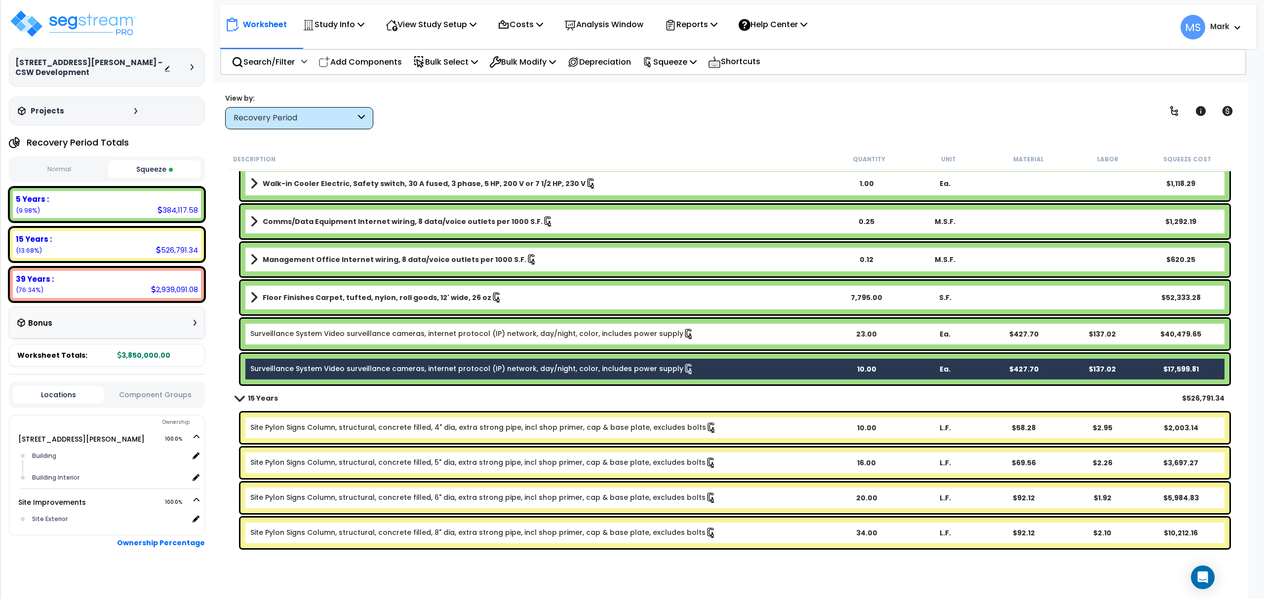
click at [572, 336] on link "Surveillance System Video surveillance cameras, internet protocol (IP) network,…" at bounding box center [472, 334] width 444 height 11
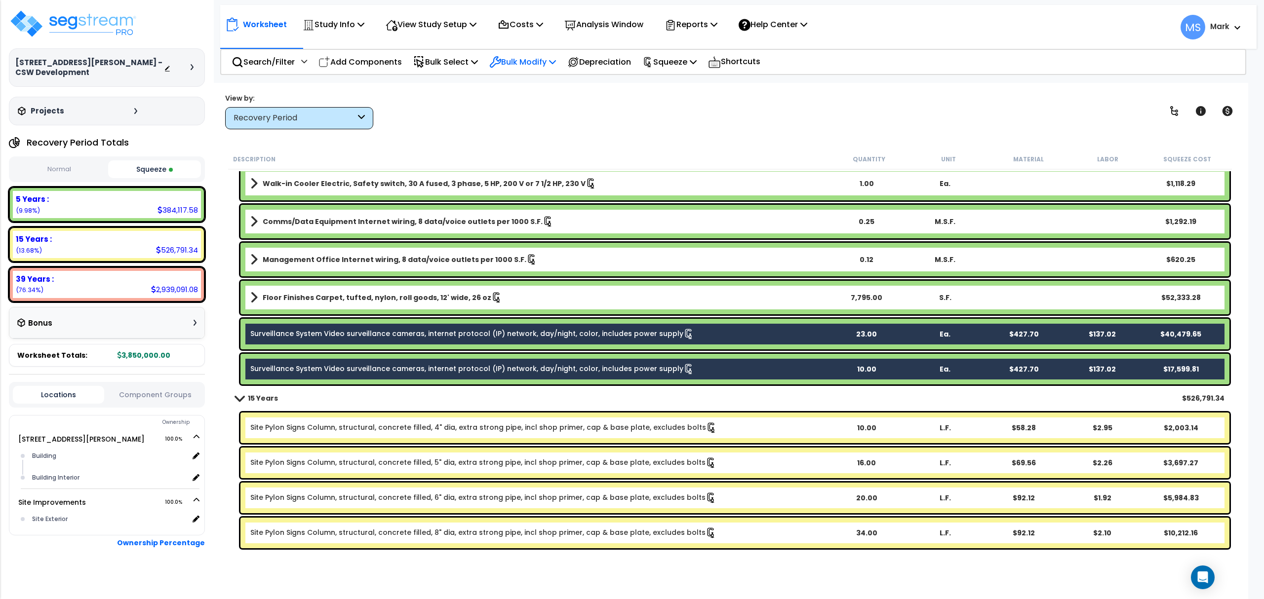
click at [536, 62] on p "Bulk Modify" at bounding box center [522, 61] width 67 height 13
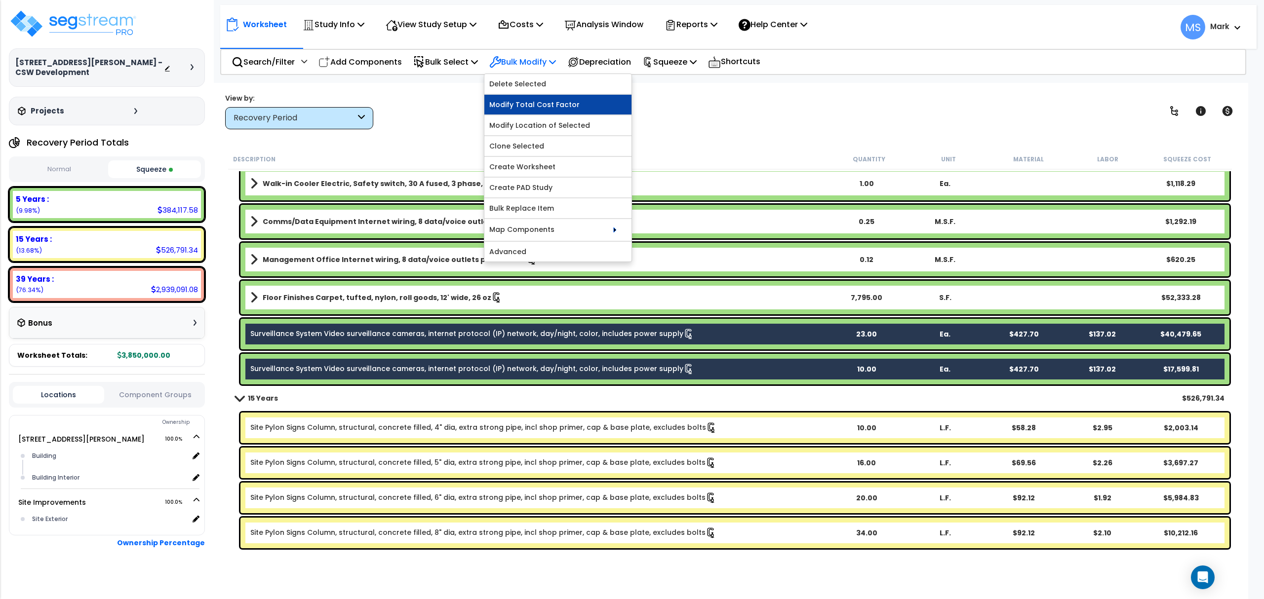
click at [537, 110] on link "Modify Total Cost Factor" at bounding box center [557, 105] width 147 height 20
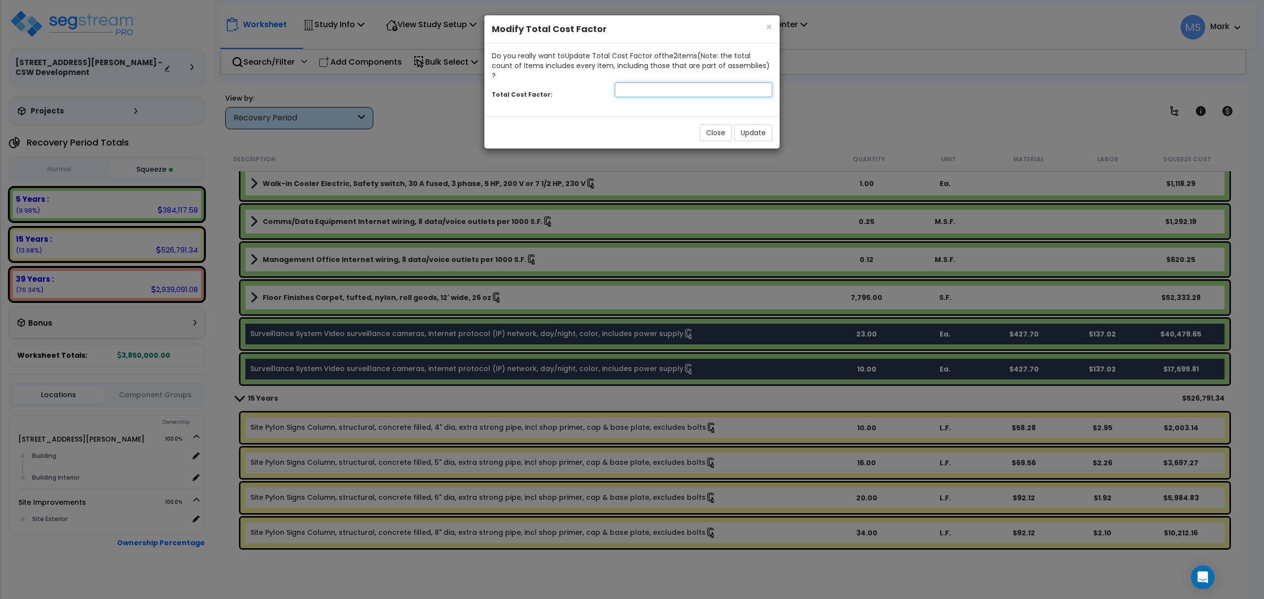
click at [656, 82] on input "number" at bounding box center [694, 89] width 158 height 15
type input ".75"
click at [747, 129] on button "Update" at bounding box center [753, 132] width 38 height 17
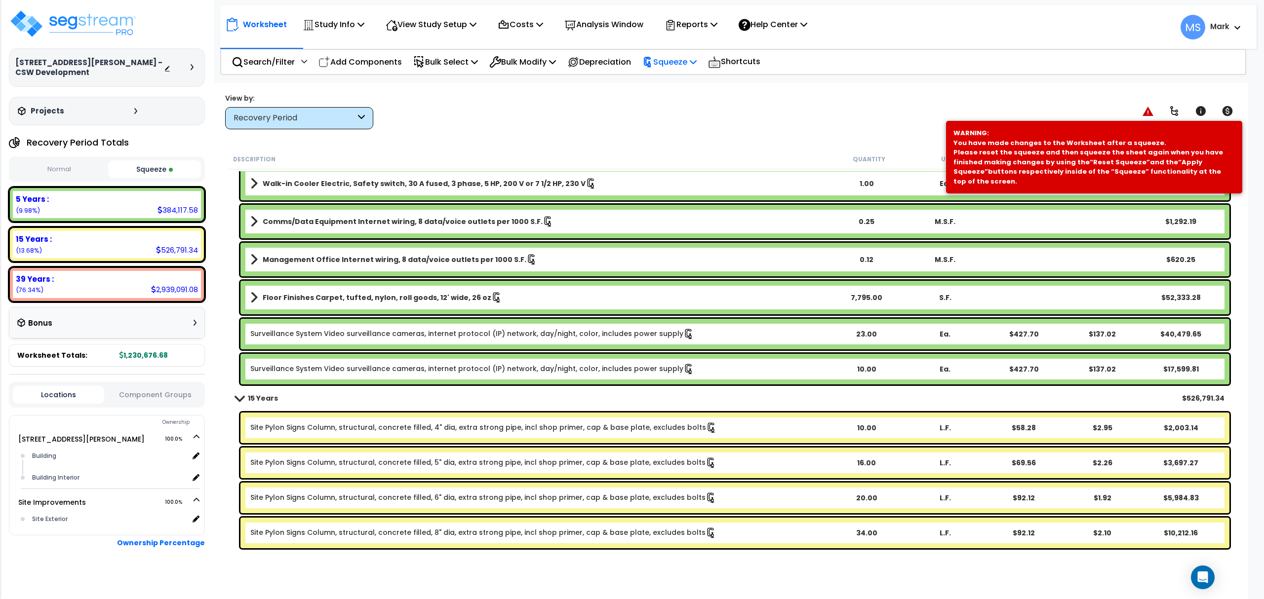
click at [686, 65] on p "Squeeze" at bounding box center [669, 61] width 54 height 13
click at [692, 79] on link "Re-squeeze" at bounding box center [686, 85] width 98 height 23
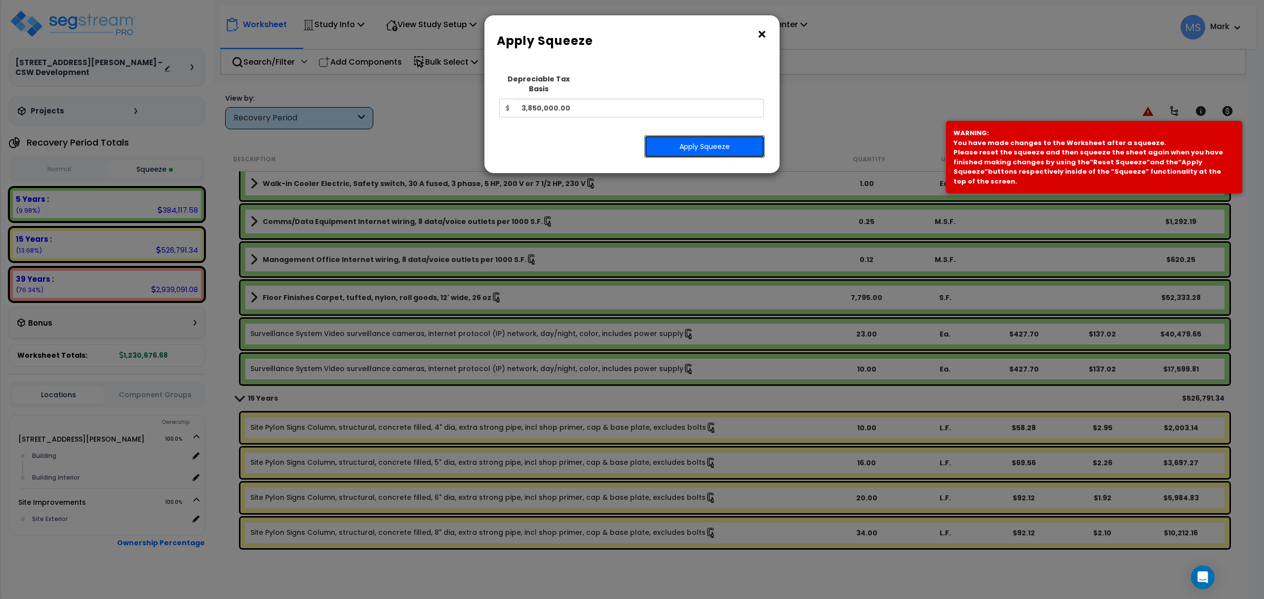
click at [702, 136] on button "Apply Squeeze" at bounding box center [704, 146] width 120 height 23
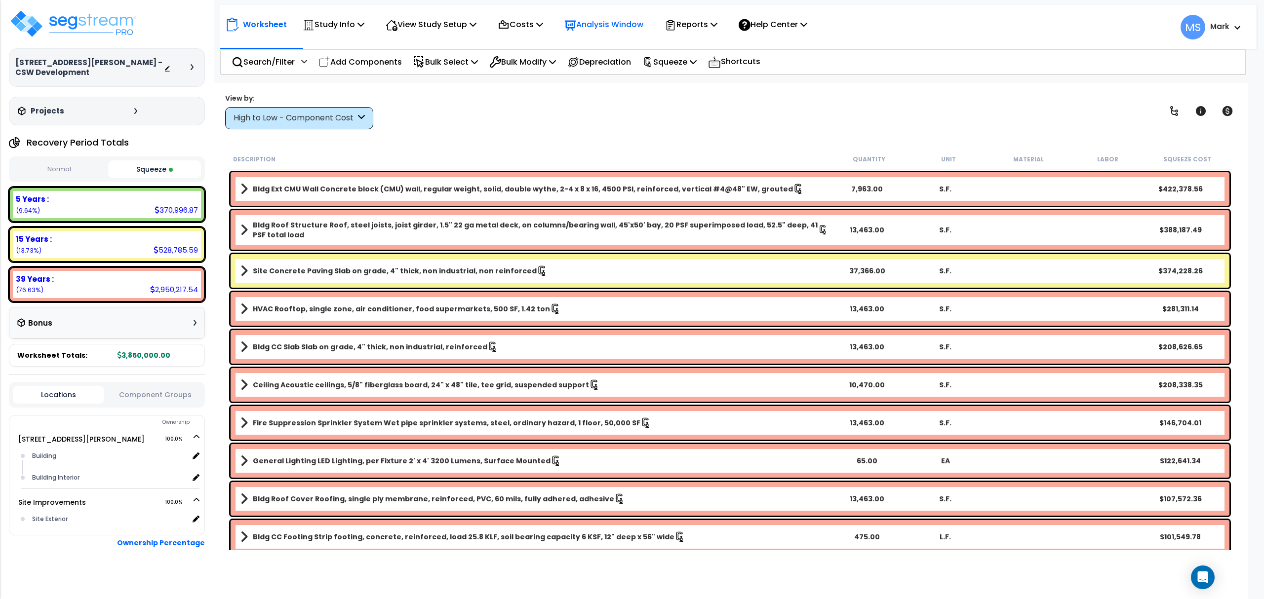
click at [639, 30] on p "Analysis Window" at bounding box center [603, 24] width 79 height 13
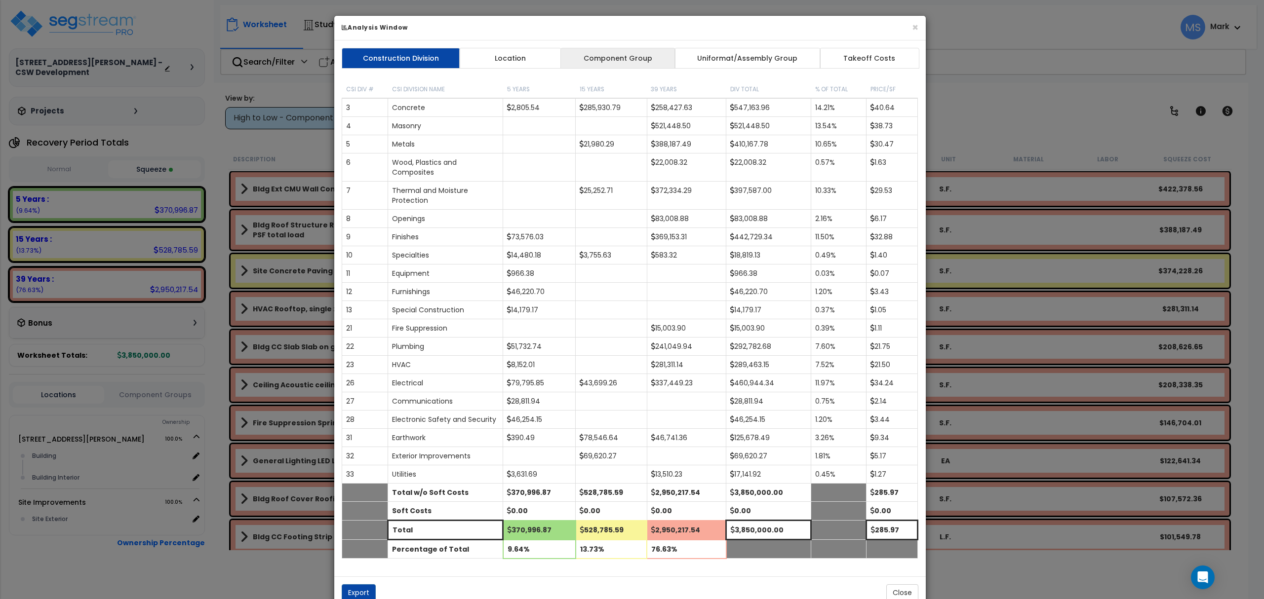
click at [623, 58] on link "Component Group" at bounding box center [617, 58] width 115 height 21
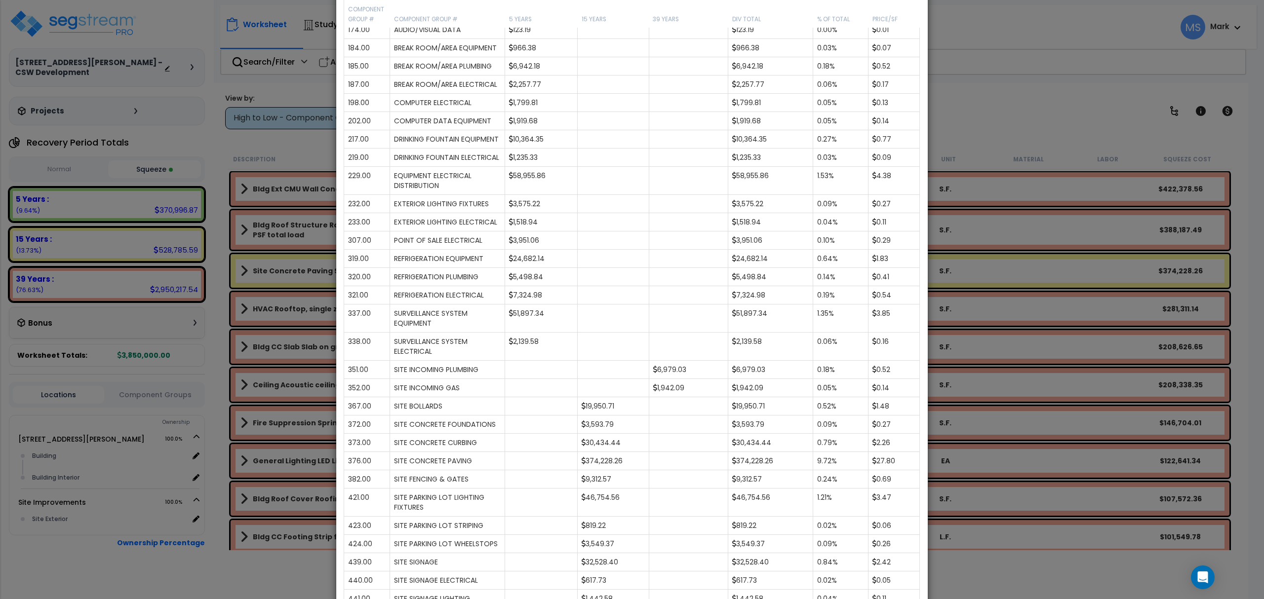
scroll to position [1123, 0]
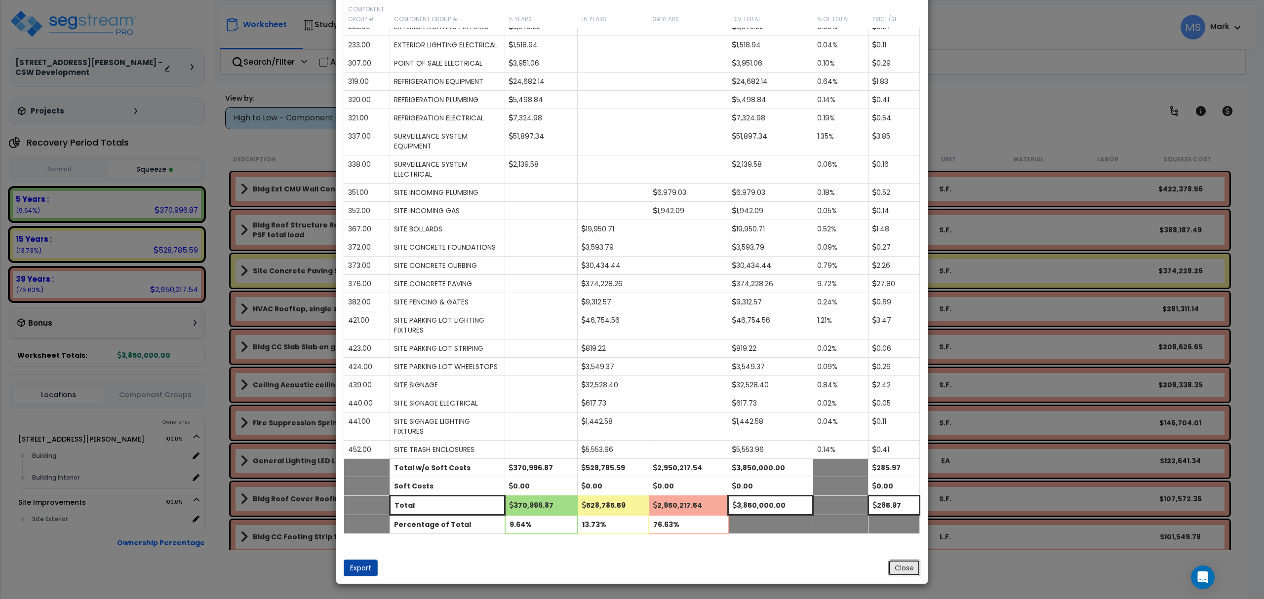
click at [895, 567] on button "Close" at bounding box center [904, 568] width 32 height 17
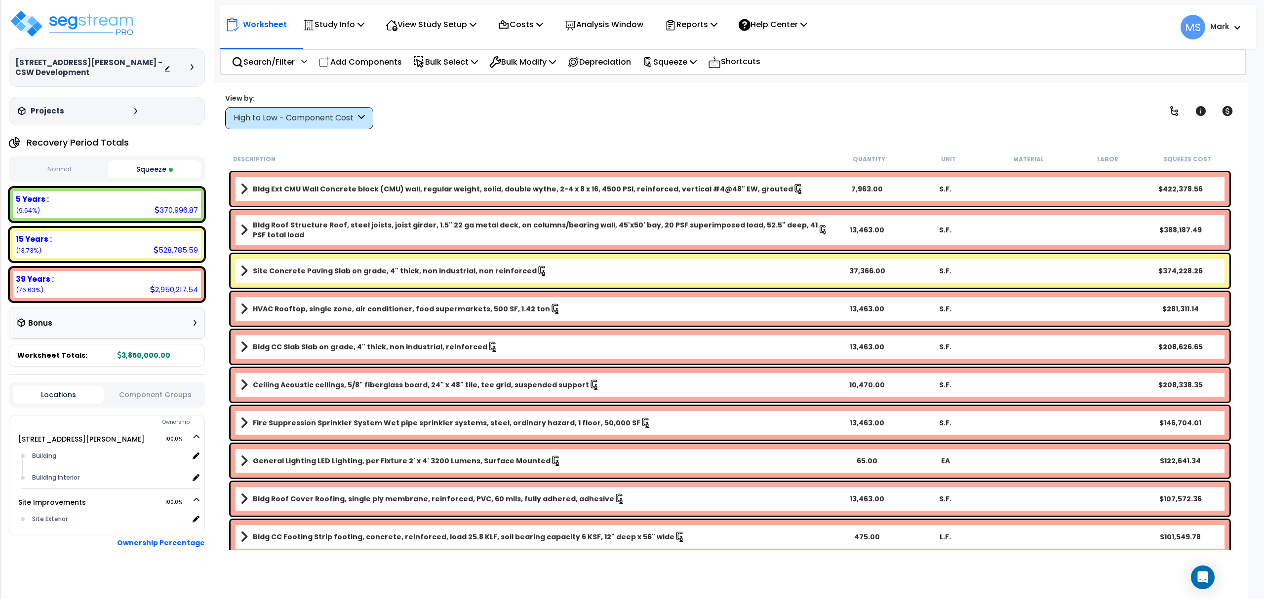
click at [186, 390] on button "Component Groups" at bounding box center [154, 395] width 91 height 11
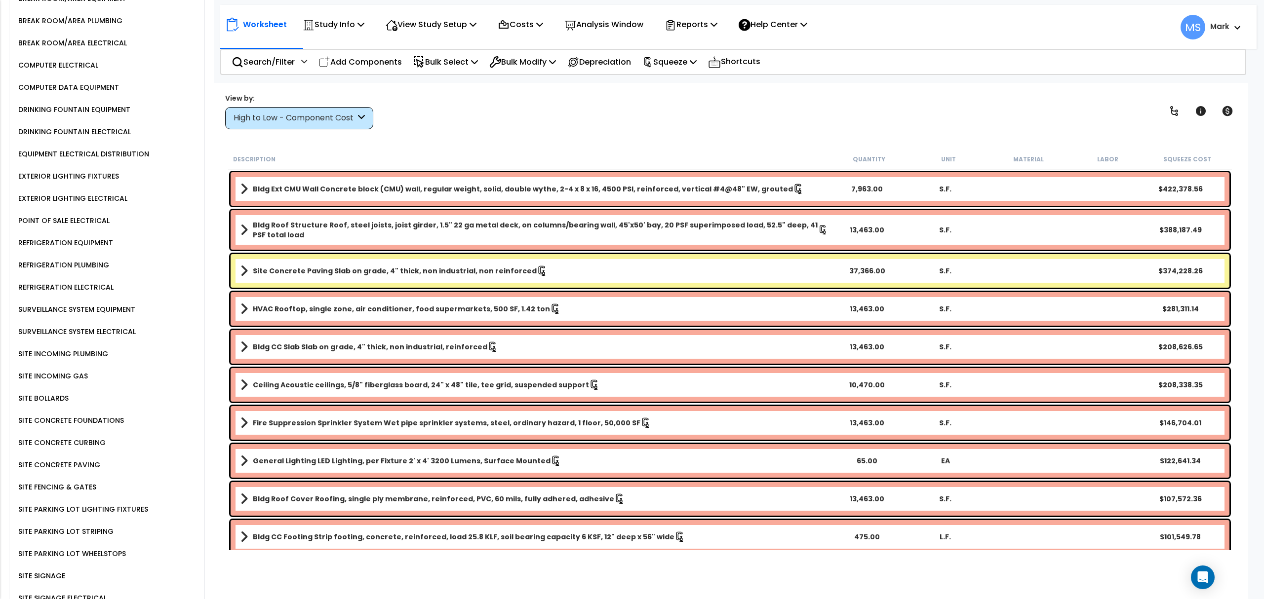
scroll to position [1386, 0]
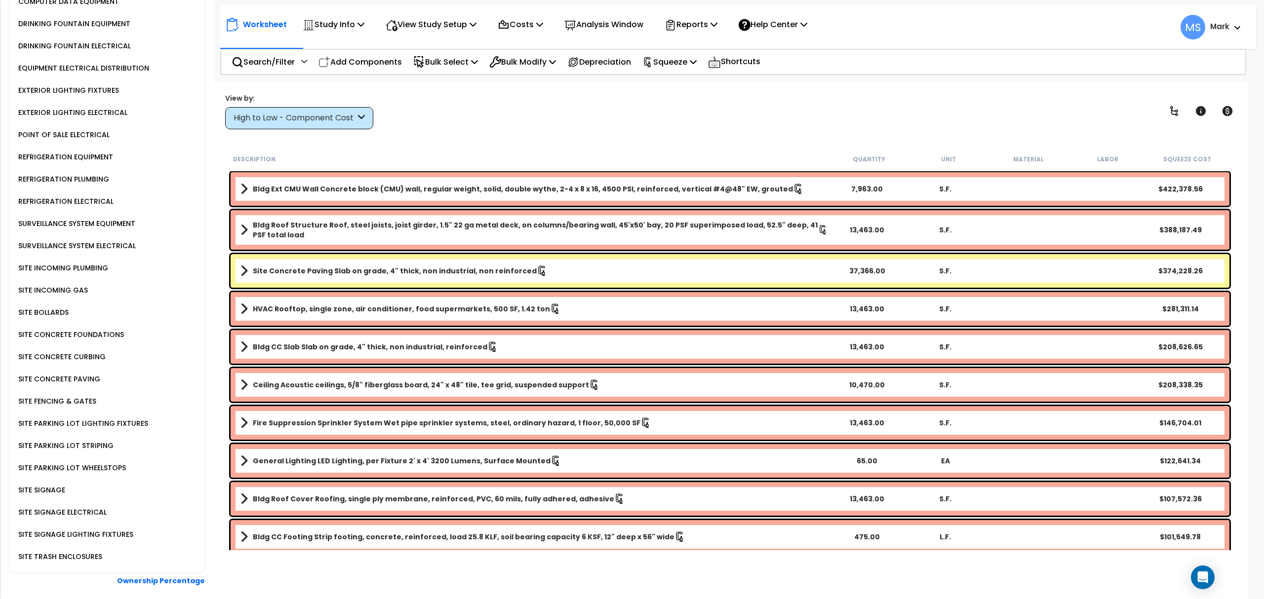
click at [65, 218] on div "SURVEILLANCE SYSTEM EQUIPMENT" at bounding box center [75, 224] width 119 height 12
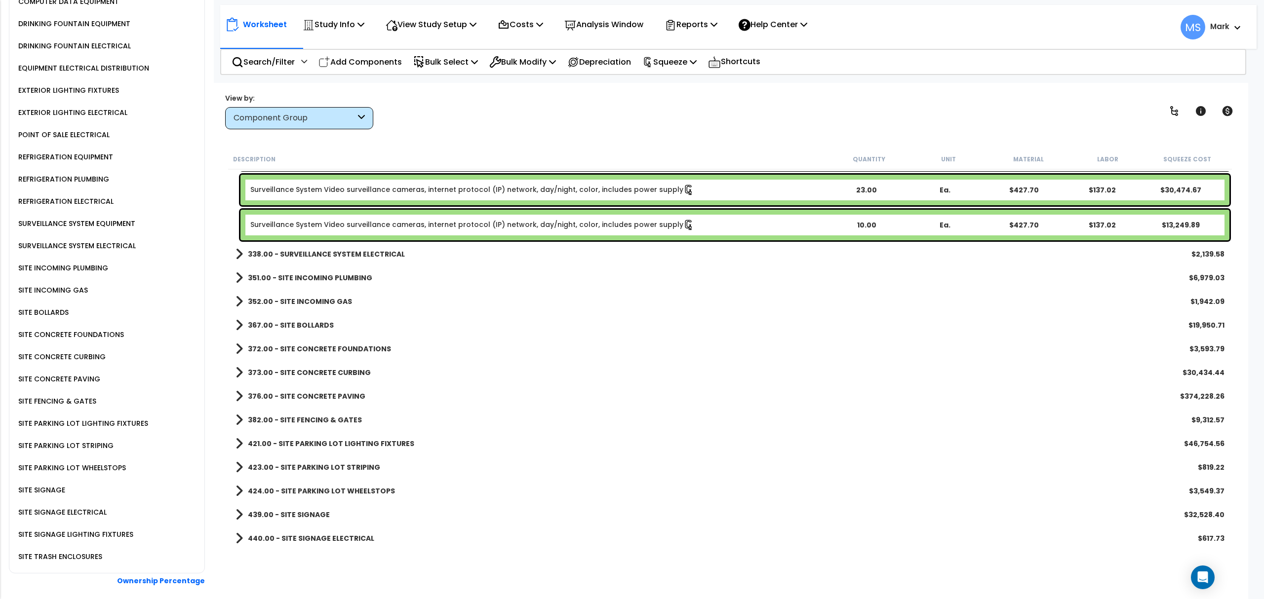
scroll to position [1185, 0]
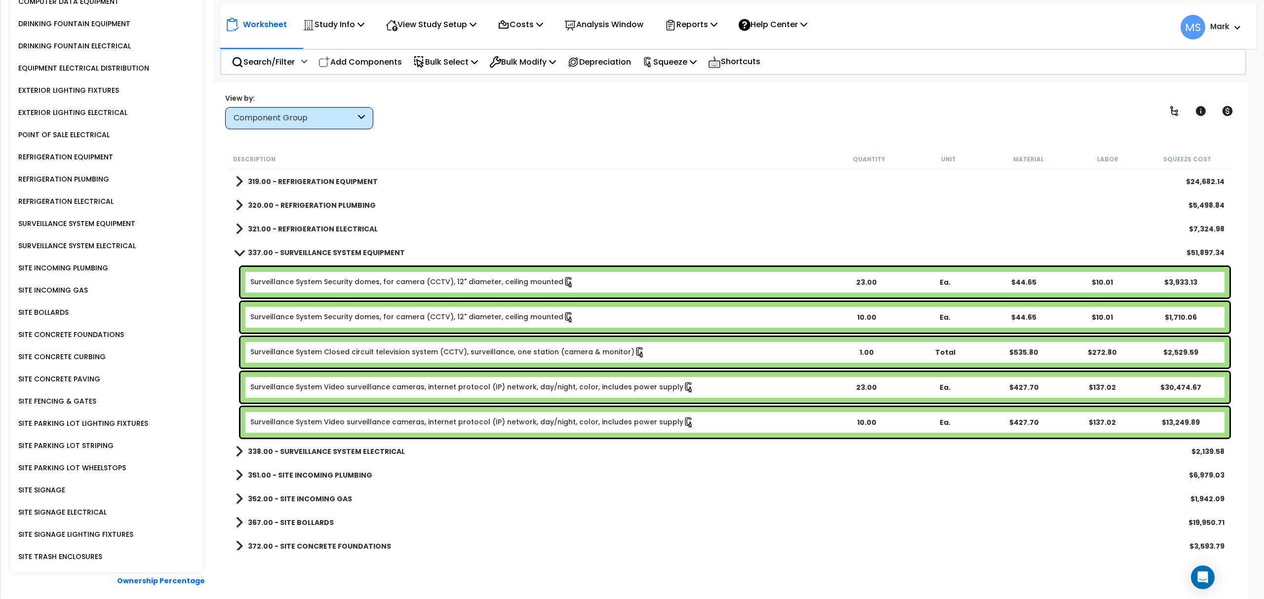
click at [334, 457] on link "338.00 - SURVEILLANCE SYSTEM ELECTRICAL" at bounding box center [320, 452] width 169 height 14
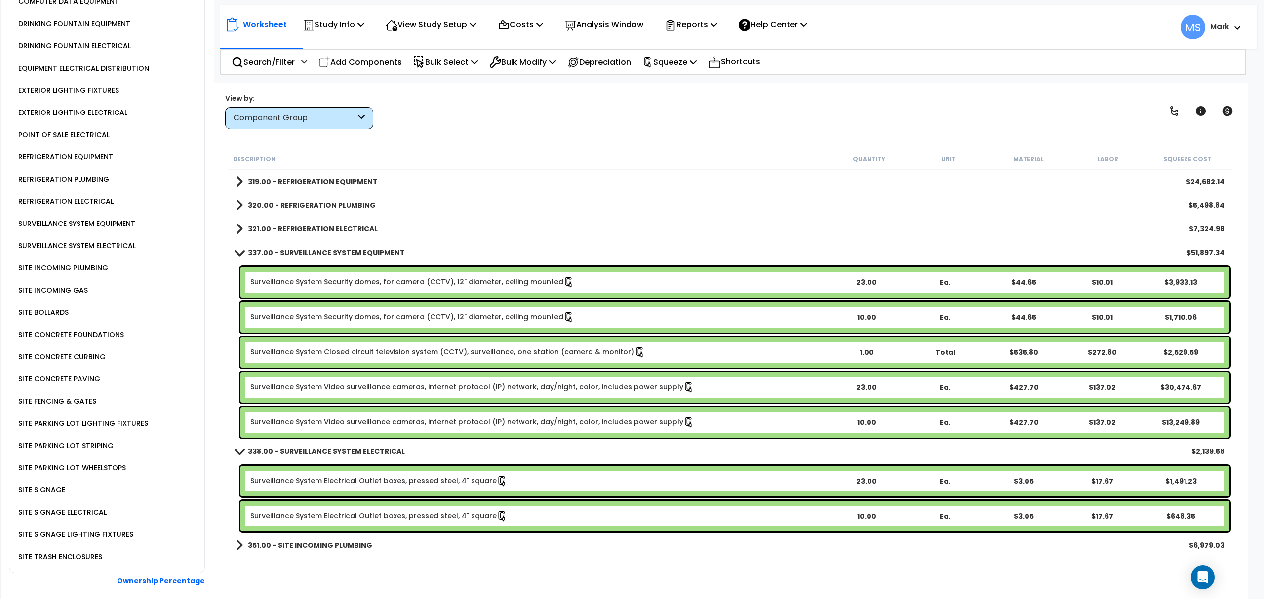
click at [411, 358] on div "Surveillance System Closed circuit television system (CCTV), surveillance, one …" at bounding box center [734, 352] width 989 height 31
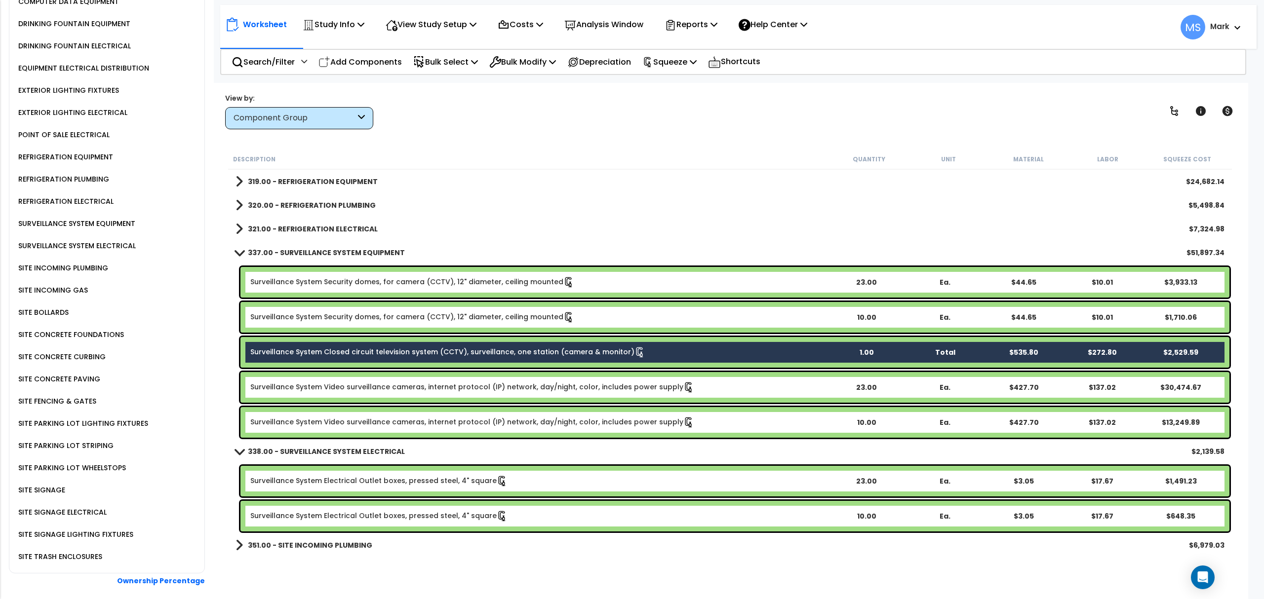
click at [409, 322] on div "Surveillance System Security domes, for camera (CCTV), 12" diameter, ceiling mo…" at bounding box center [734, 317] width 989 height 31
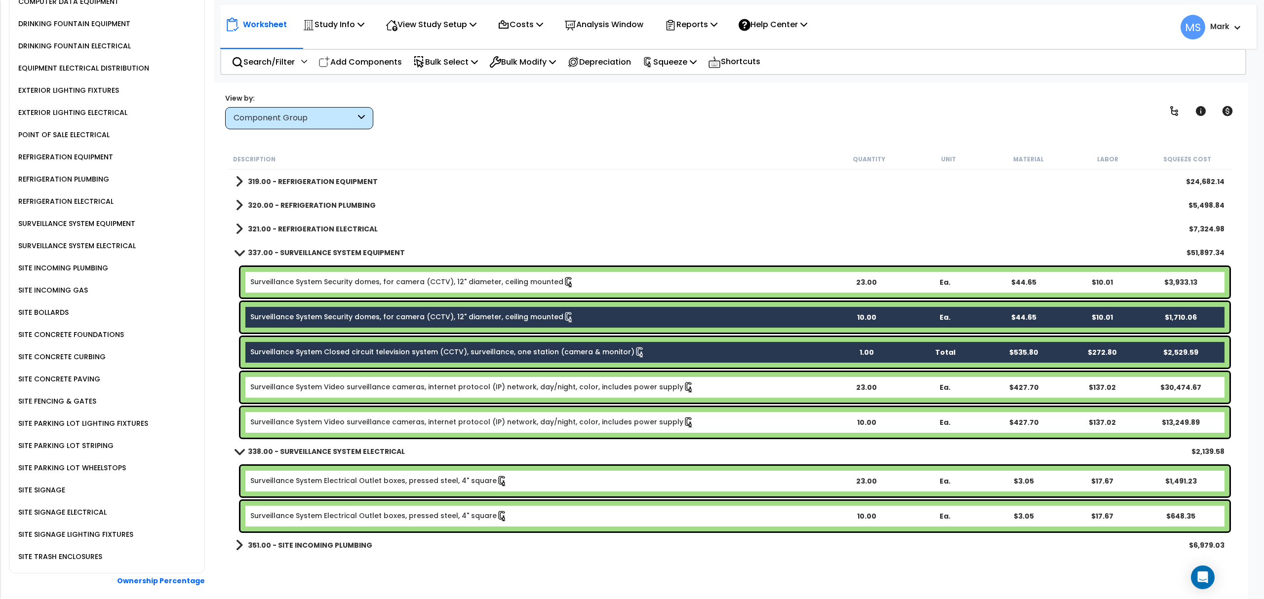
click at [413, 280] on link "Surveillance System Security domes, for camera (CCTV), 12" diameter, ceiling mo…" at bounding box center [412, 282] width 324 height 11
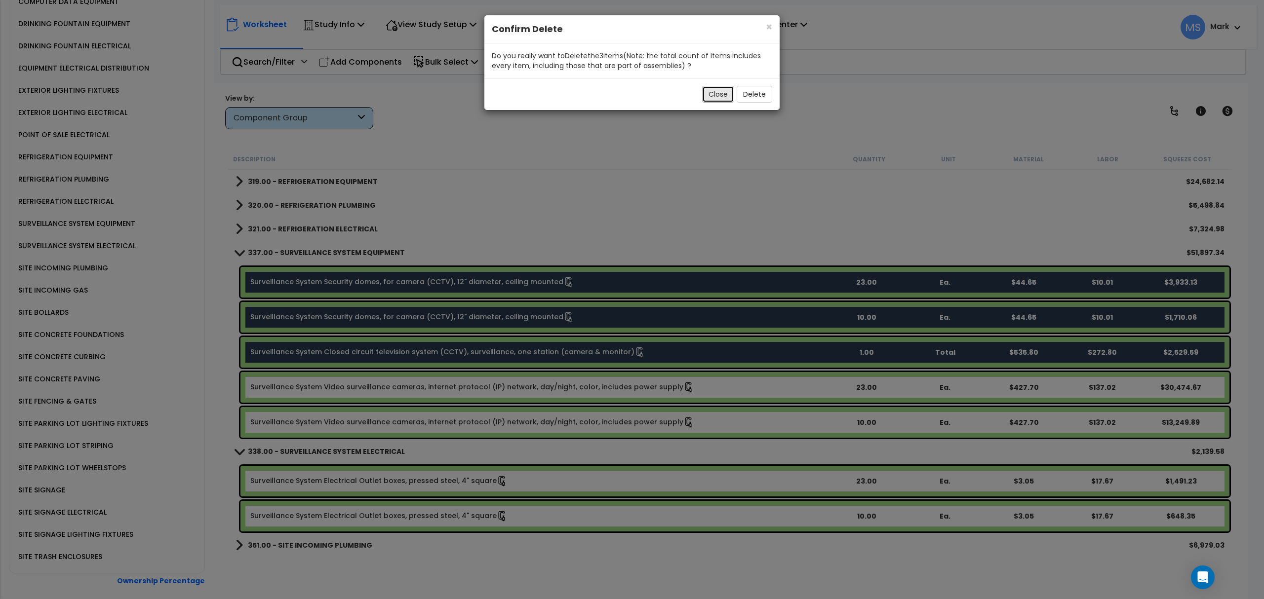
click at [717, 101] on button "Close" at bounding box center [718, 94] width 32 height 17
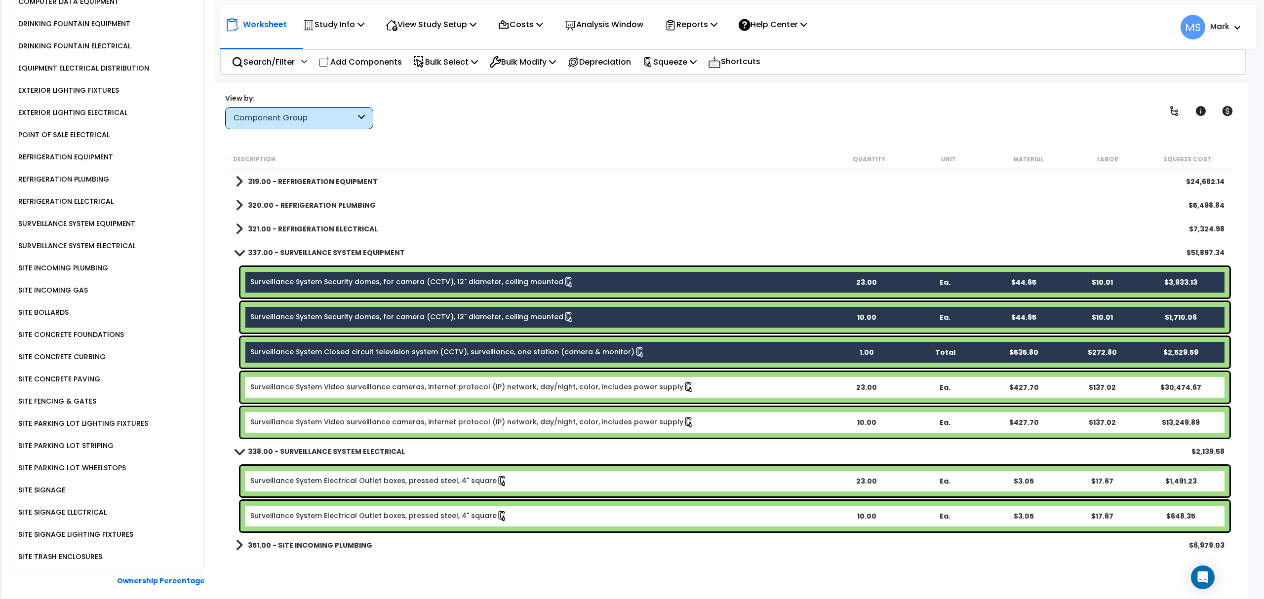
click at [806, 388] on b "Surveillance System Video surveillance cameras, internet protocol (IP) network,…" at bounding box center [538, 387] width 577 height 11
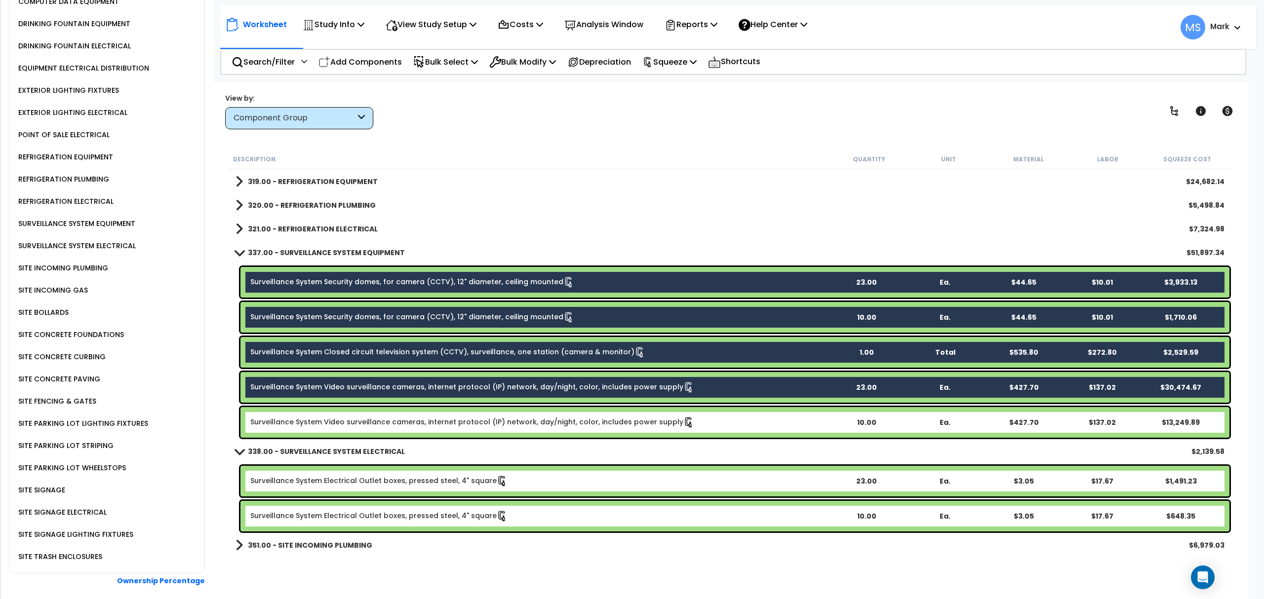
drag, startPoint x: 808, startPoint y: 428, endPoint x: 805, endPoint y: 421, distance: 7.5
click at [807, 428] on div "Surveillance System Video surveillance cameras, internet protocol (IP) network,…" at bounding box center [734, 422] width 989 height 31
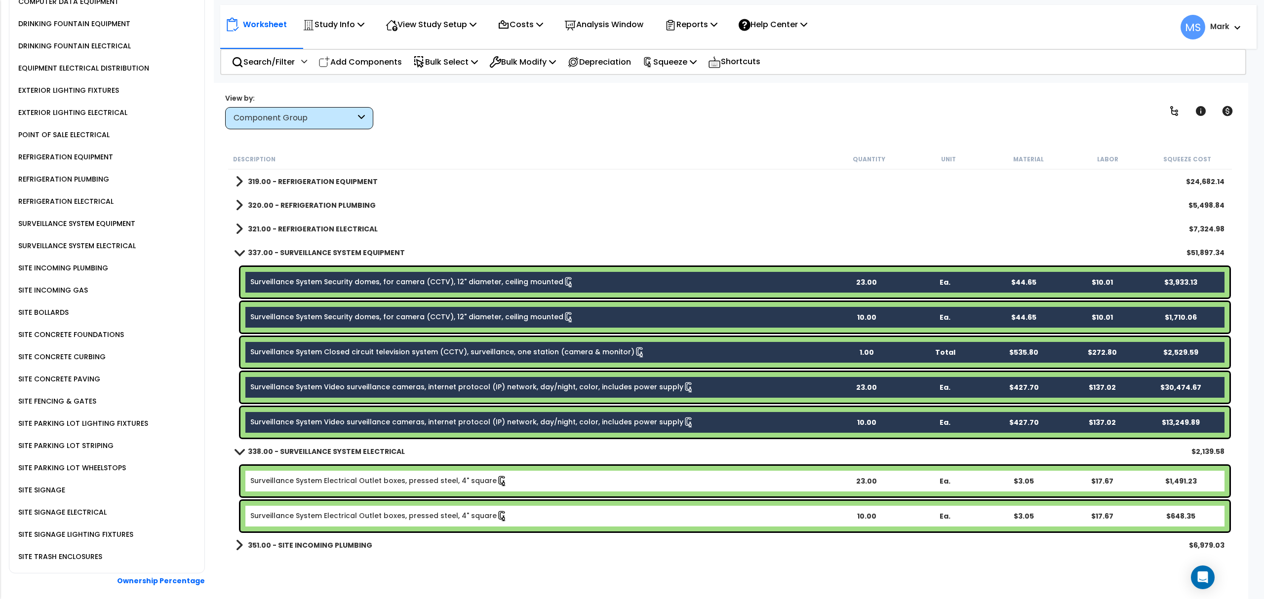
click at [802, 346] on div "Surveillance System Closed circuit television system (CCTV), surveillance, one …" at bounding box center [734, 352] width 989 height 31
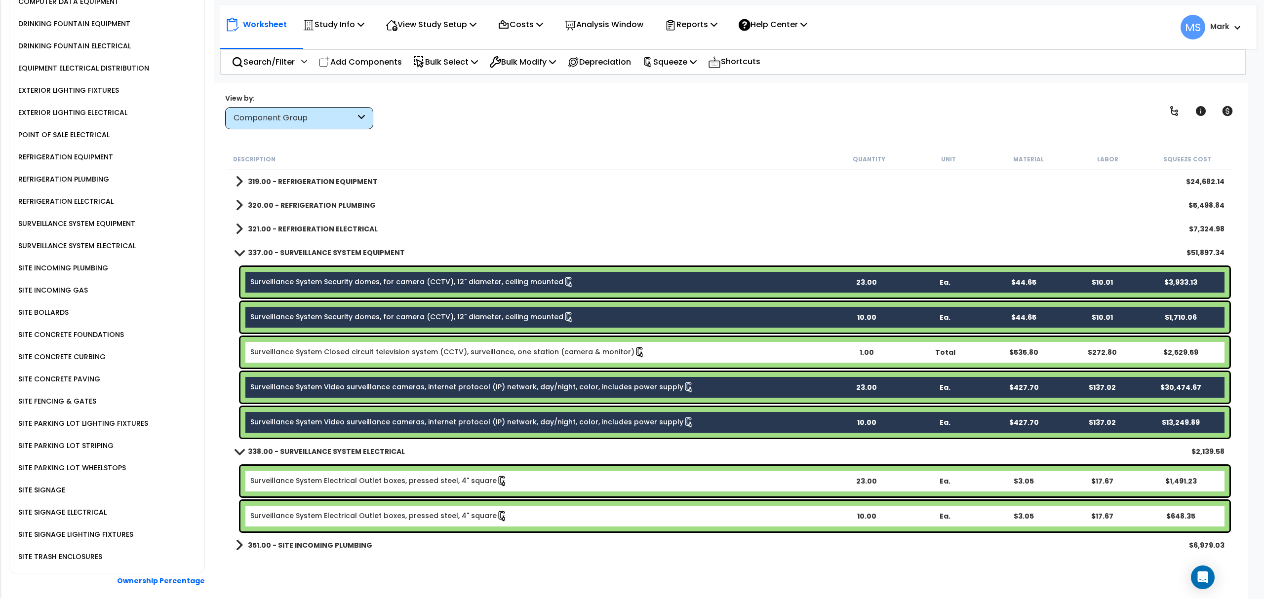
click at [800, 323] on div "Surveillance System Security domes, for camera (CCTV), 12" diameter, ceiling mo…" at bounding box center [734, 317] width 989 height 31
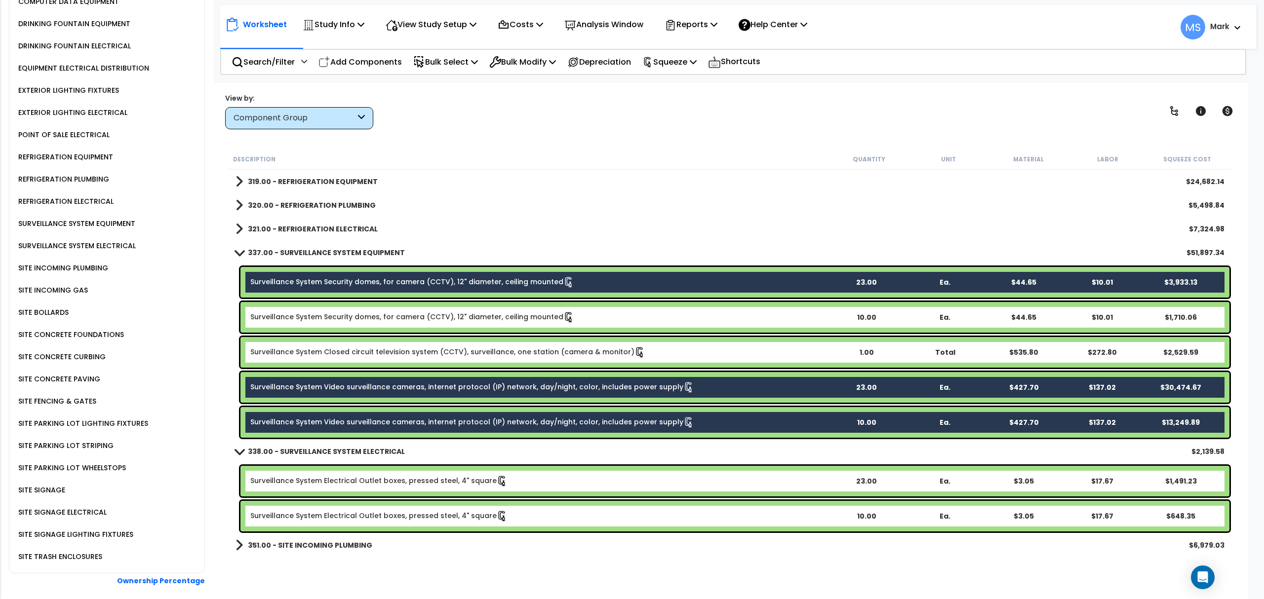
click at [796, 291] on div "Surveillance System Security domes, for camera (CCTV), 12" diameter, ceiling mo…" at bounding box center [734, 282] width 989 height 31
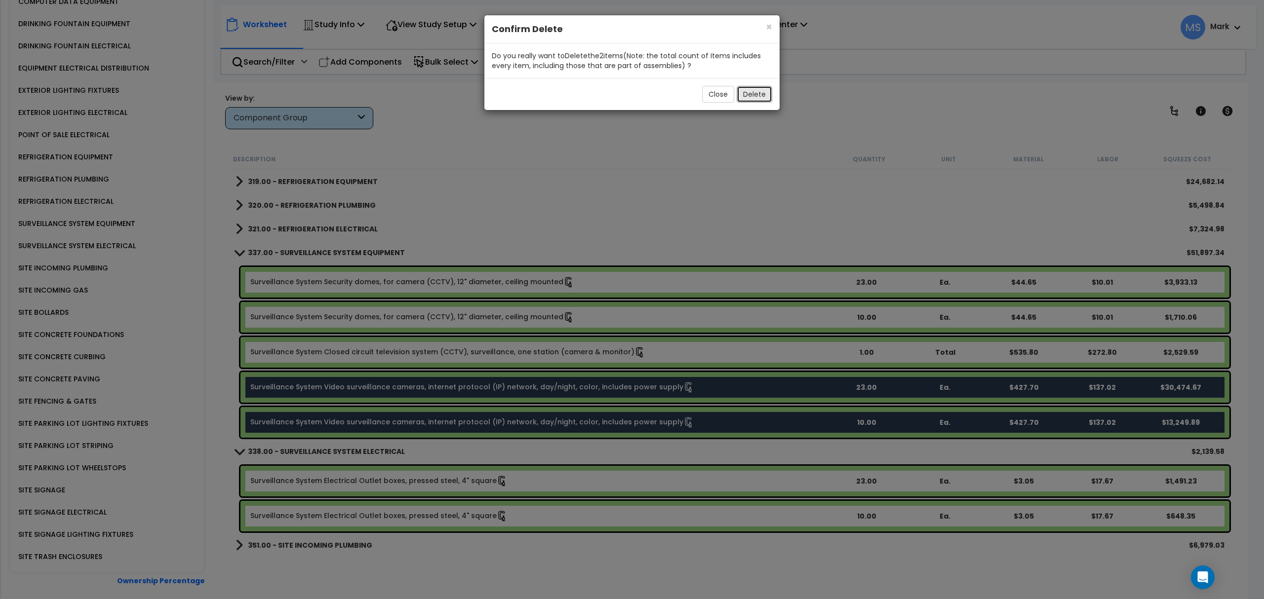
click at [757, 95] on button "Delete" at bounding box center [755, 94] width 36 height 17
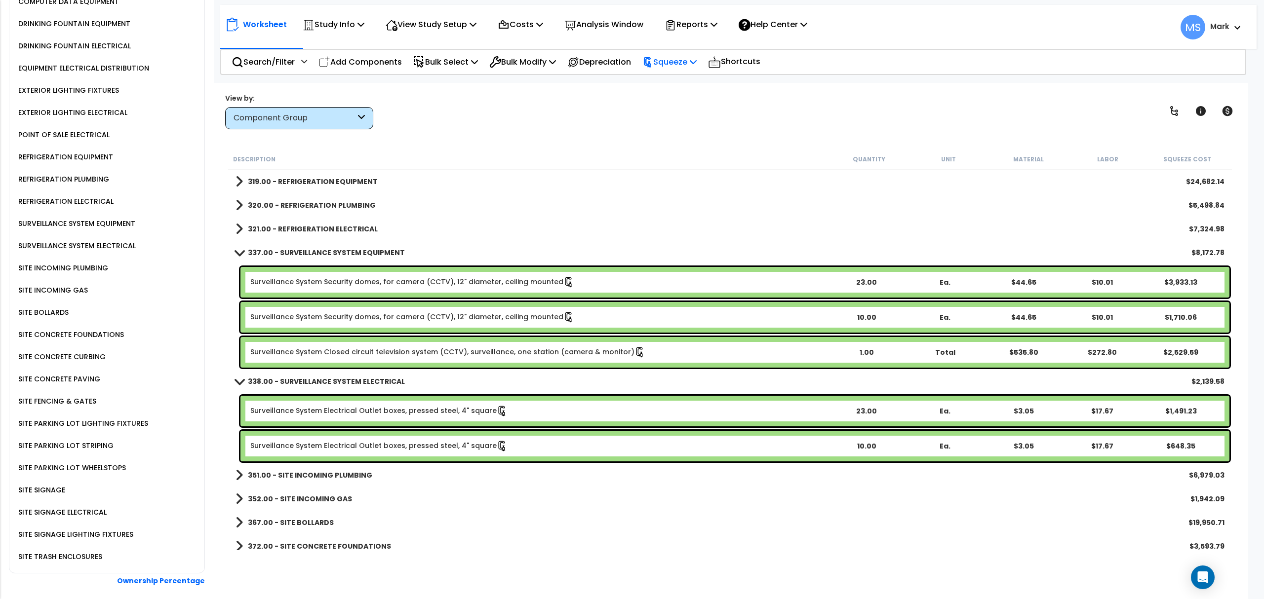
drag, startPoint x: 683, startPoint y: 68, endPoint x: 690, endPoint y: 84, distance: 17.5
click at [684, 68] on p "Squeeze" at bounding box center [669, 61] width 54 height 13
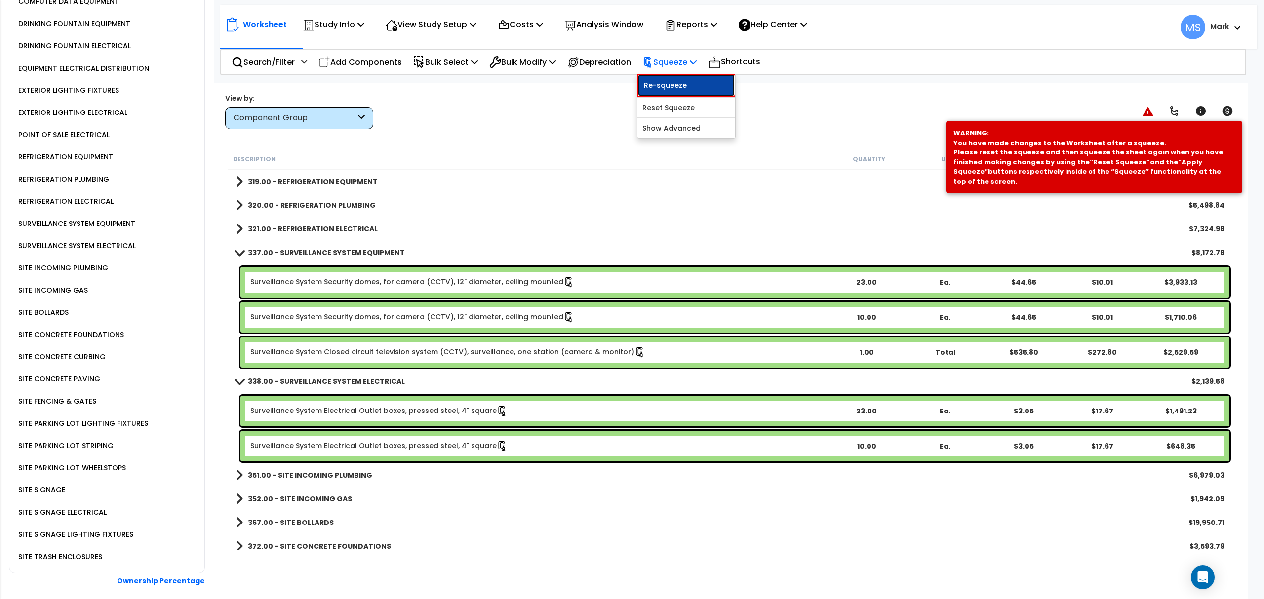
click at [694, 94] on link "Re-squeeze" at bounding box center [686, 85] width 98 height 23
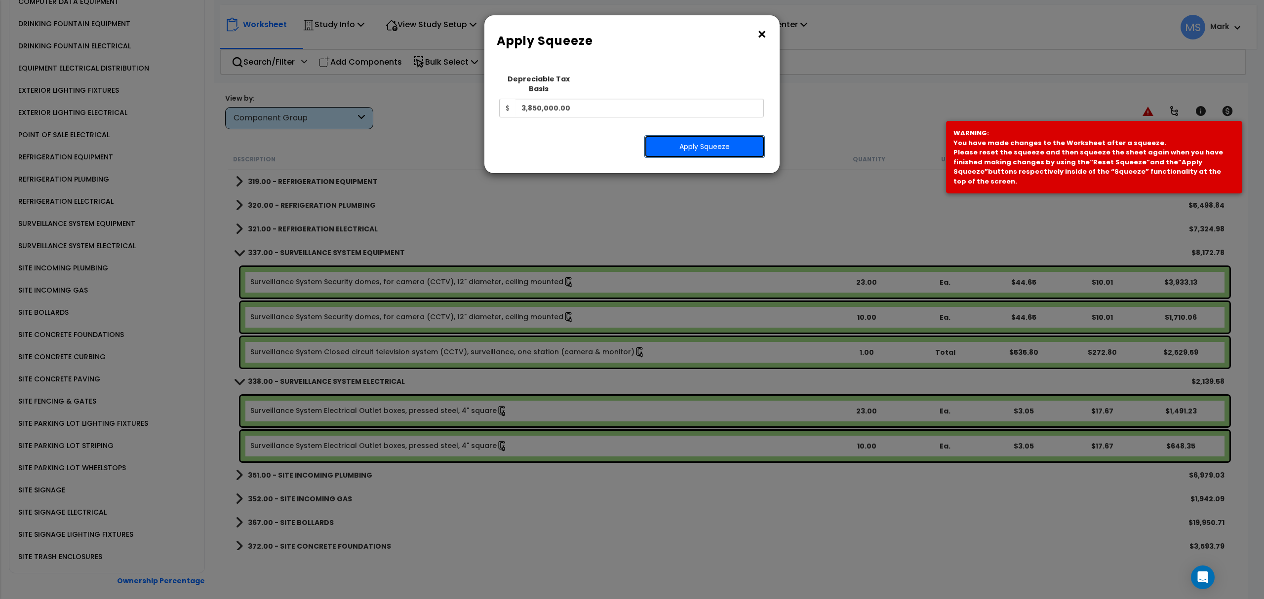
click at [700, 147] on button "Apply Squeeze" at bounding box center [704, 146] width 120 height 23
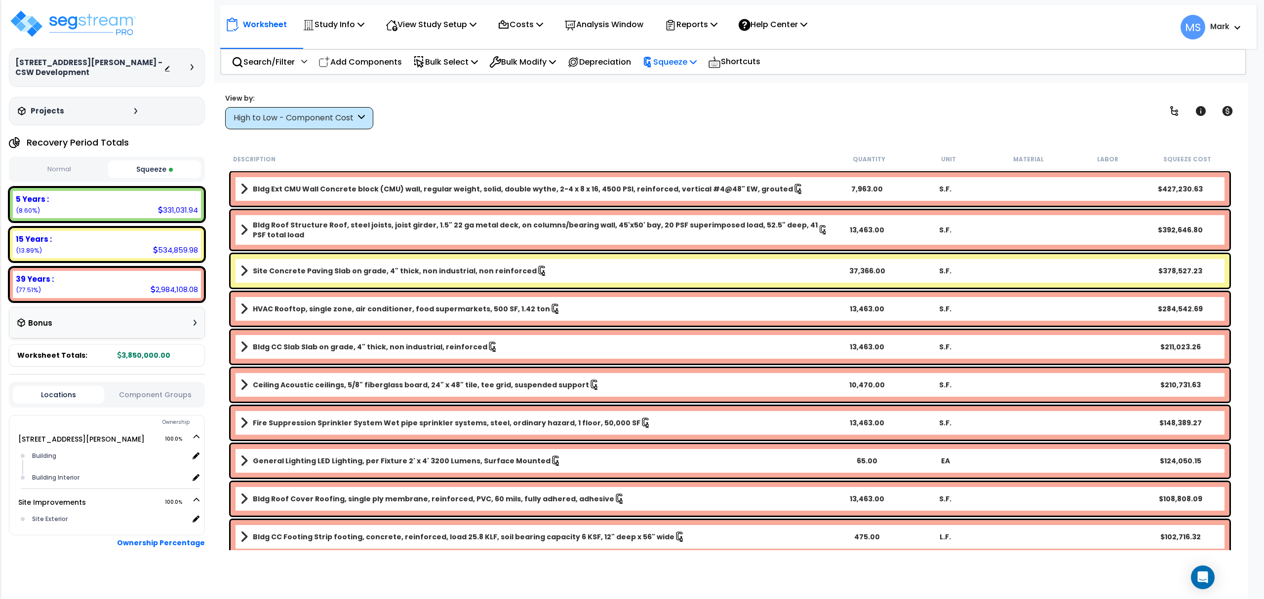
click at [697, 58] on p "Squeeze" at bounding box center [669, 61] width 54 height 13
click at [702, 84] on link "Re-squeeze" at bounding box center [686, 84] width 98 height 20
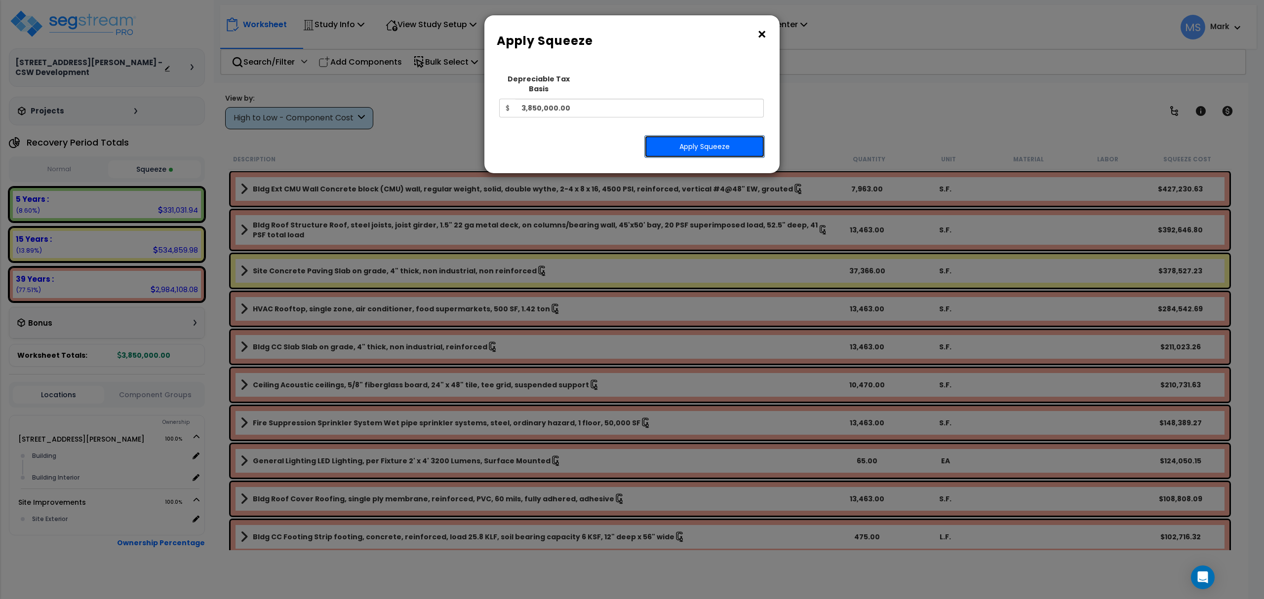
click at [688, 140] on button "Apply Squeeze" at bounding box center [704, 146] width 120 height 23
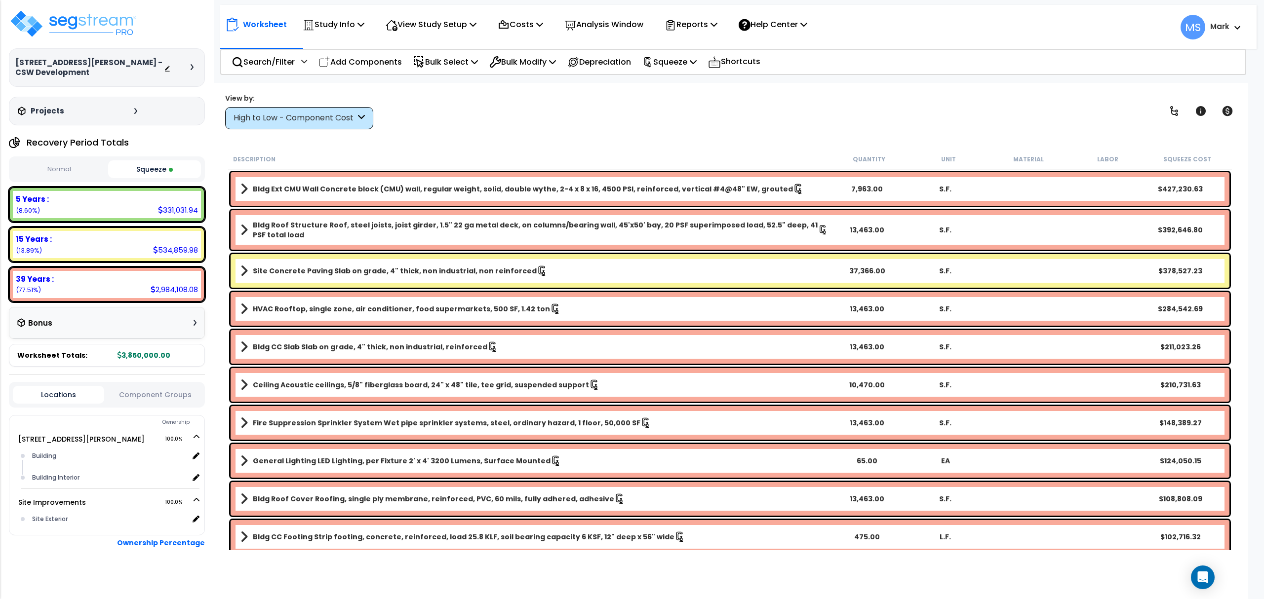
click at [295, 125] on div "High to Low - Component Cost" at bounding box center [299, 118] width 148 height 22
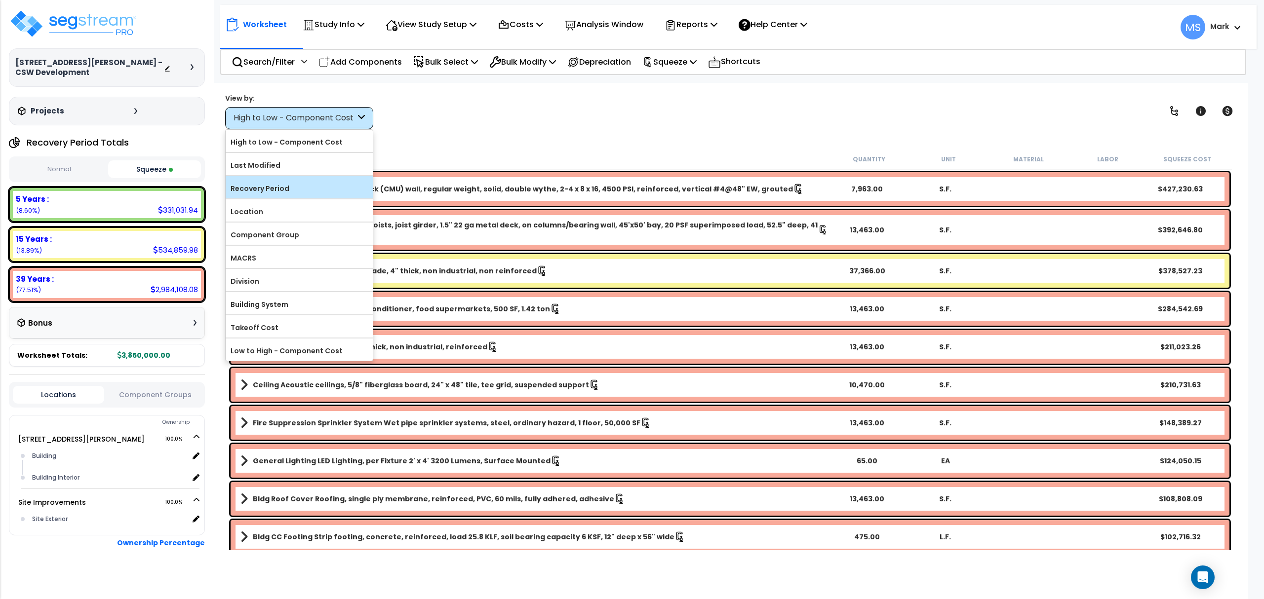
click at [277, 196] on label "Recovery Period" at bounding box center [299, 188] width 147 height 15
click at [0, 0] on input "Recovery Period" at bounding box center [0, 0] width 0 height 0
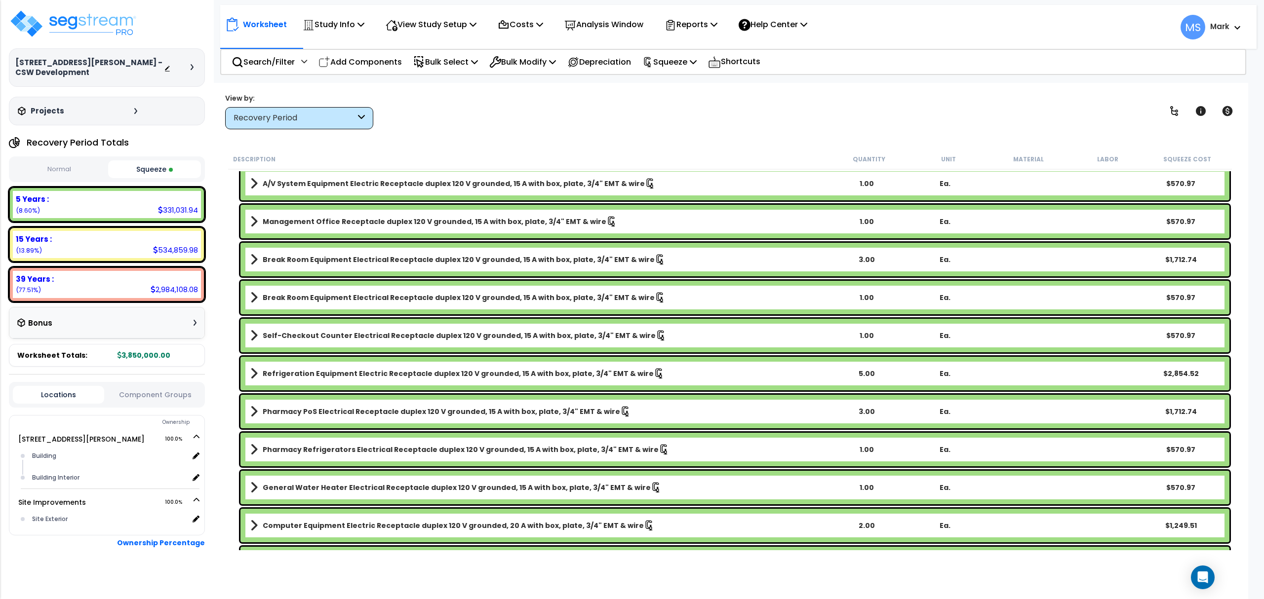
scroll to position [1843, 0]
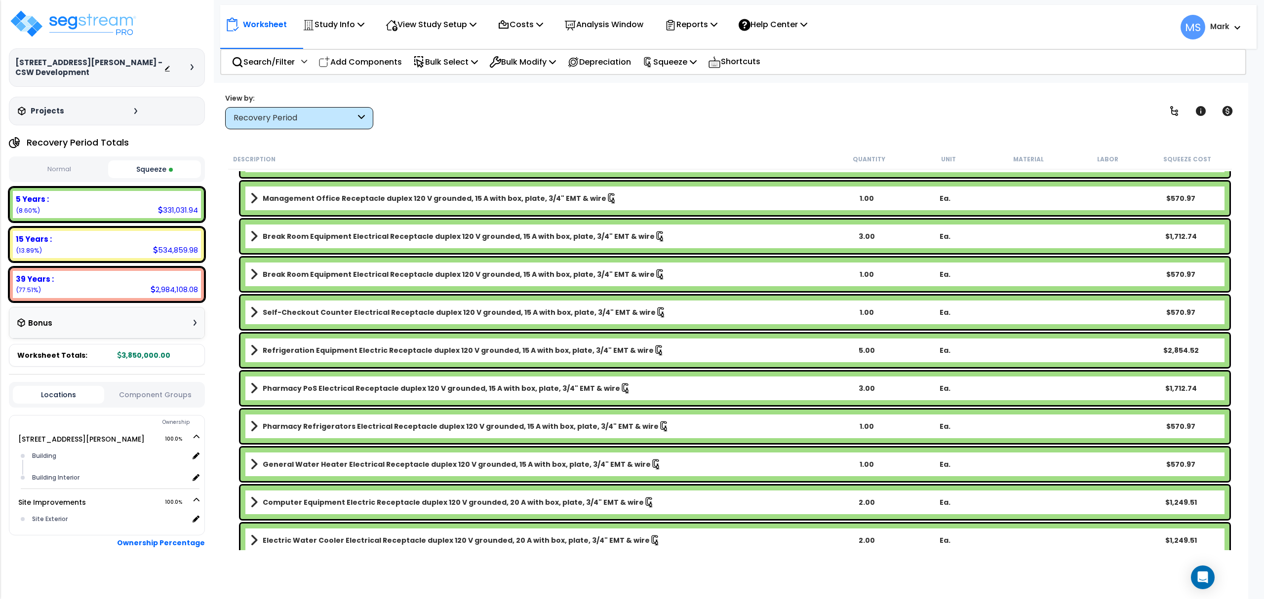
click at [167, 390] on button "Component Groups" at bounding box center [154, 395] width 91 height 11
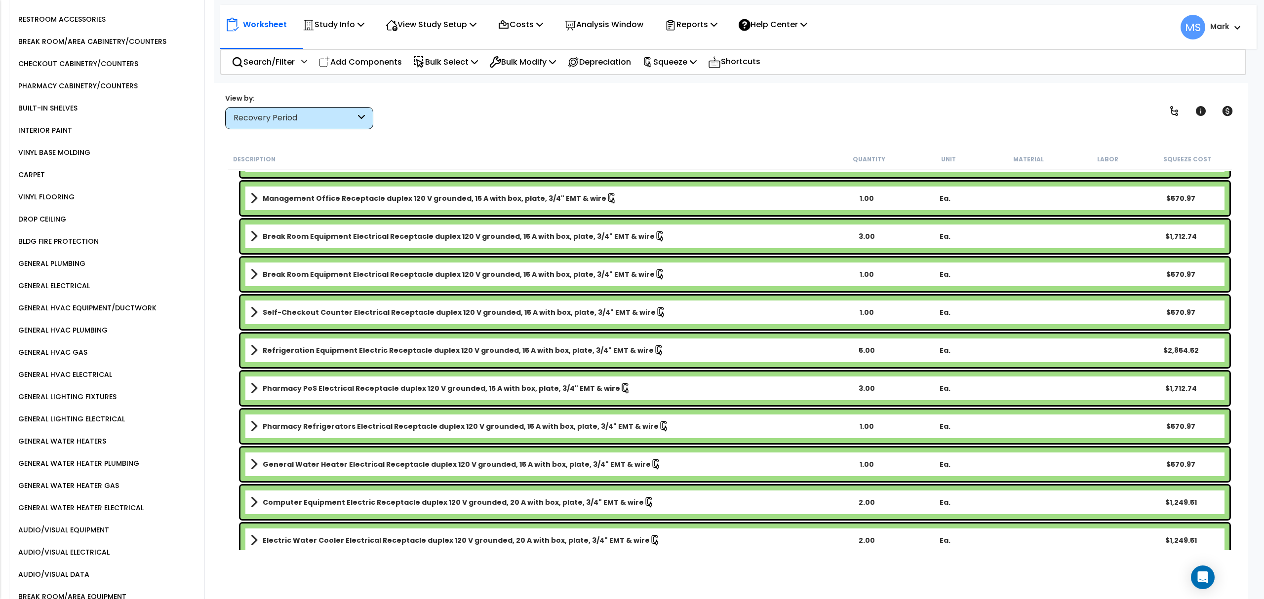
scroll to position [724, 0]
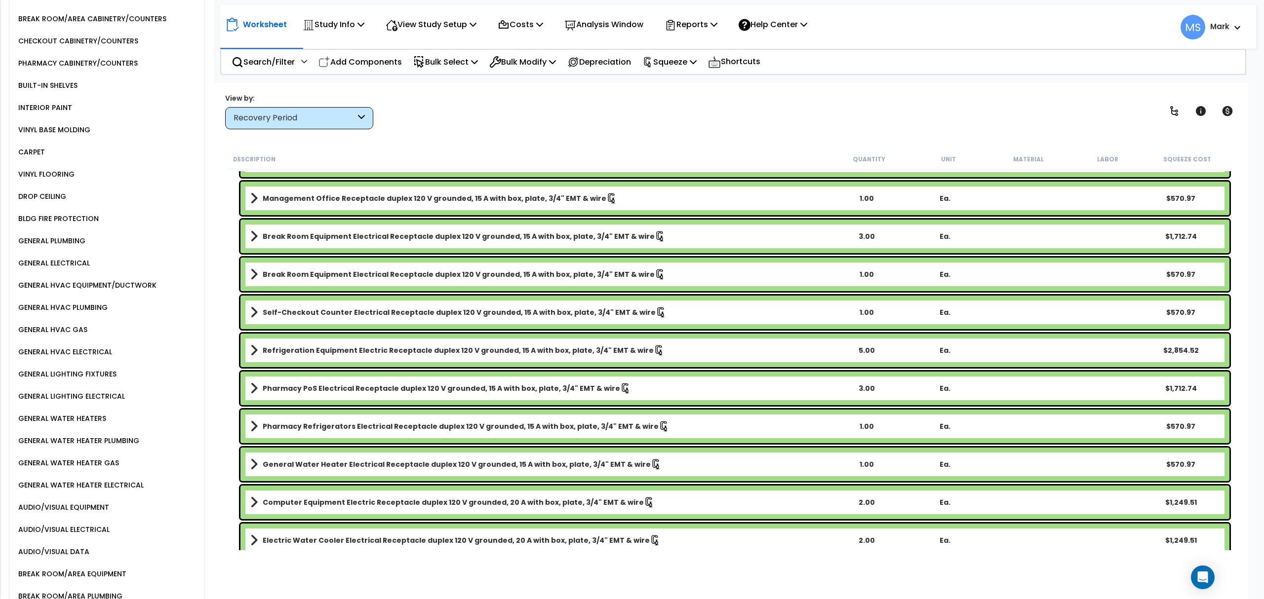
click at [91, 413] on div "GENERAL WATER HEATERS" at bounding box center [61, 419] width 90 height 12
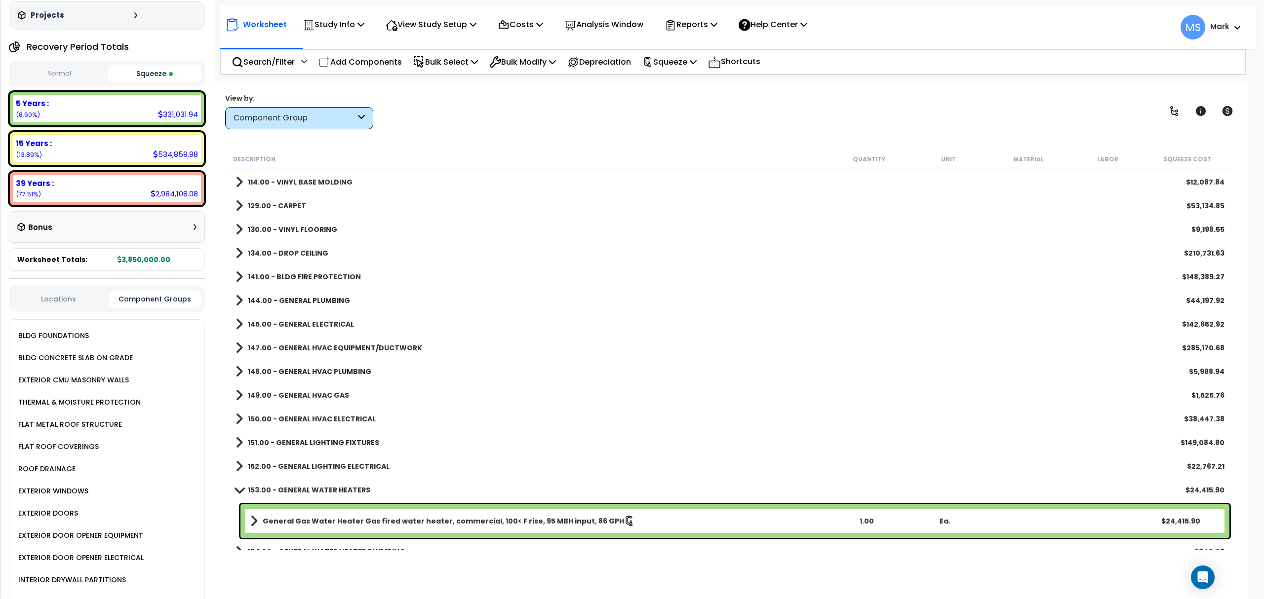
scroll to position [0, 0]
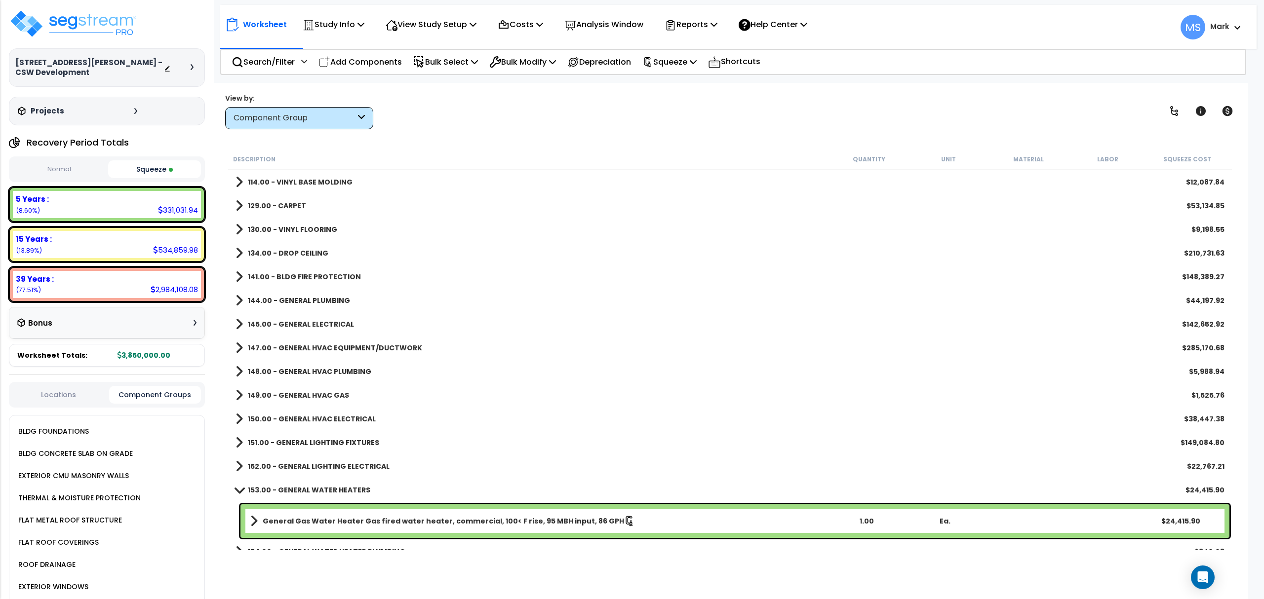
click at [285, 130] on div "Worksheet Study Info Study Setup Add Property Unit Template study Clone study MS" at bounding box center [730, 382] width 1036 height 599
click at [330, 121] on div "Component Group" at bounding box center [295, 118] width 122 height 11
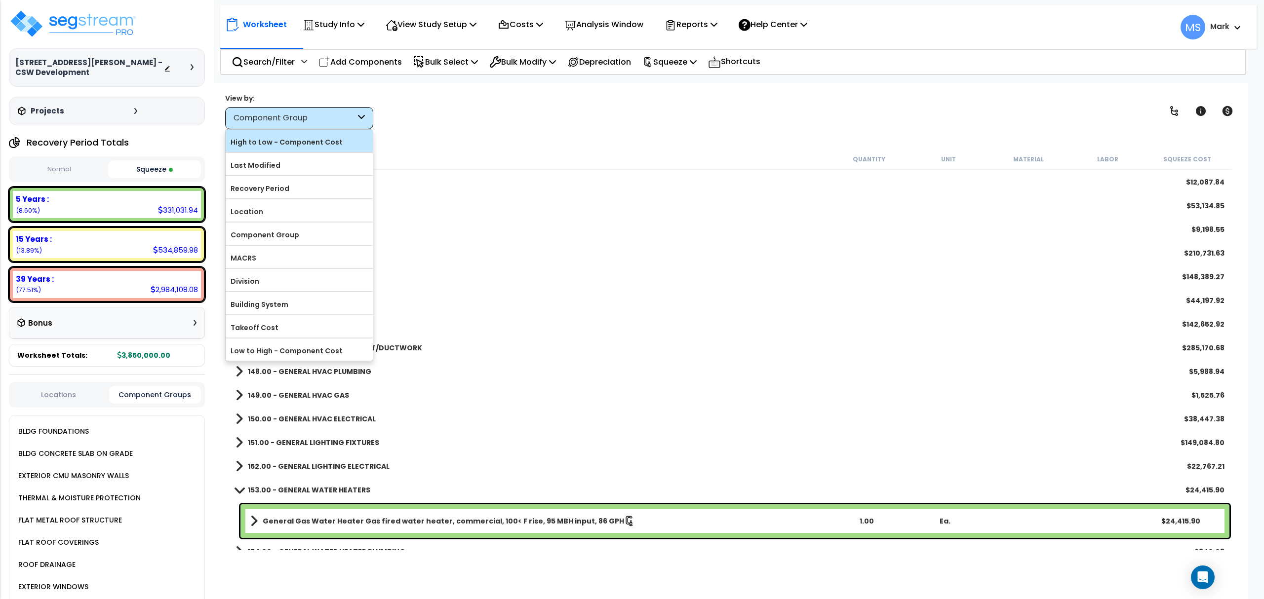
click at [314, 144] on label "High to Low - Component Cost" at bounding box center [299, 142] width 147 height 15
click at [0, 0] on input "High to Low - Component Cost" at bounding box center [0, 0] width 0 height 0
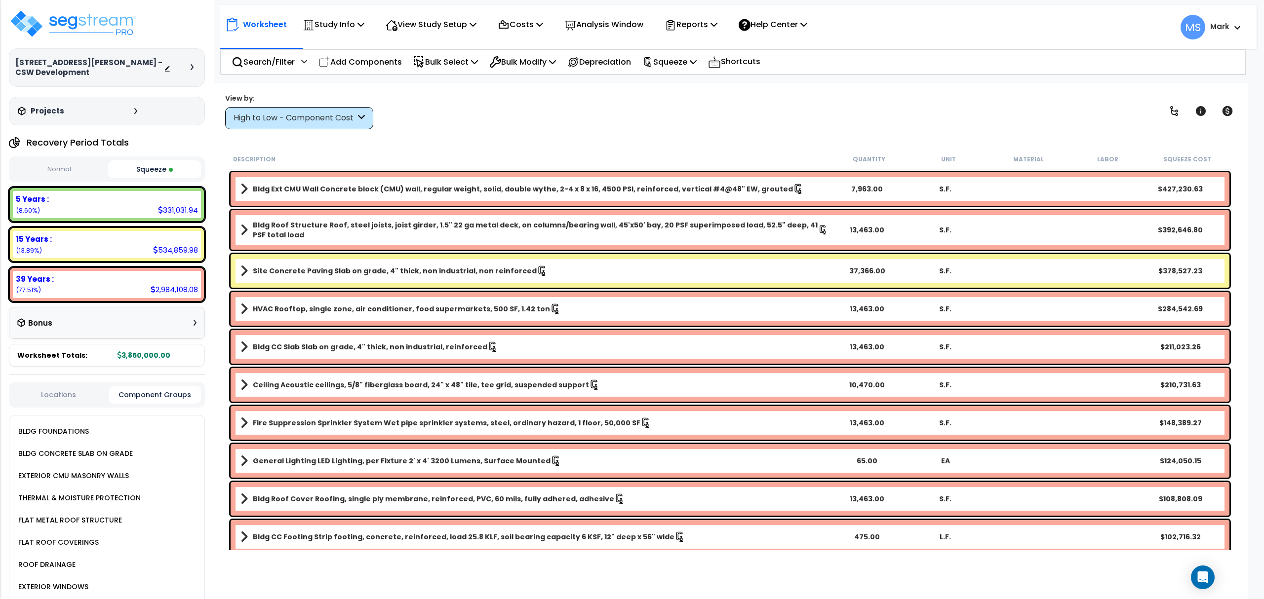
click at [340, 111] on div "High to Low - Component Cost" at bounding box center [299, 118] width 148 height 22
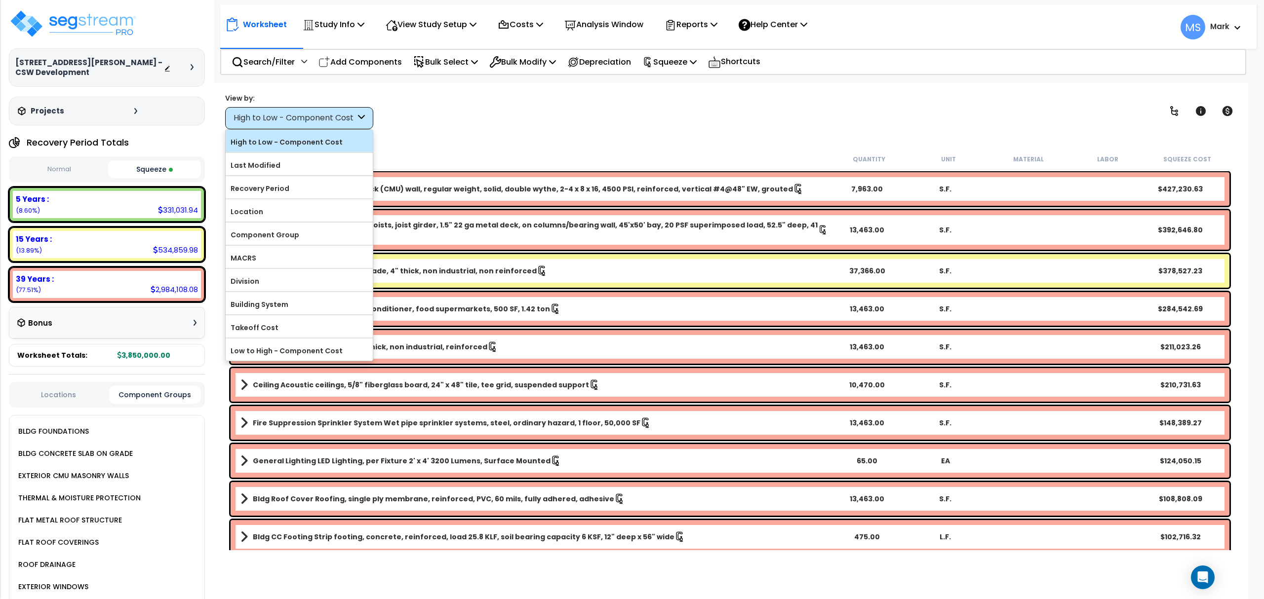
click at [329, 131] on div "High to Low - Component Cost" at bounding box center [299, 141] width 147 height 22
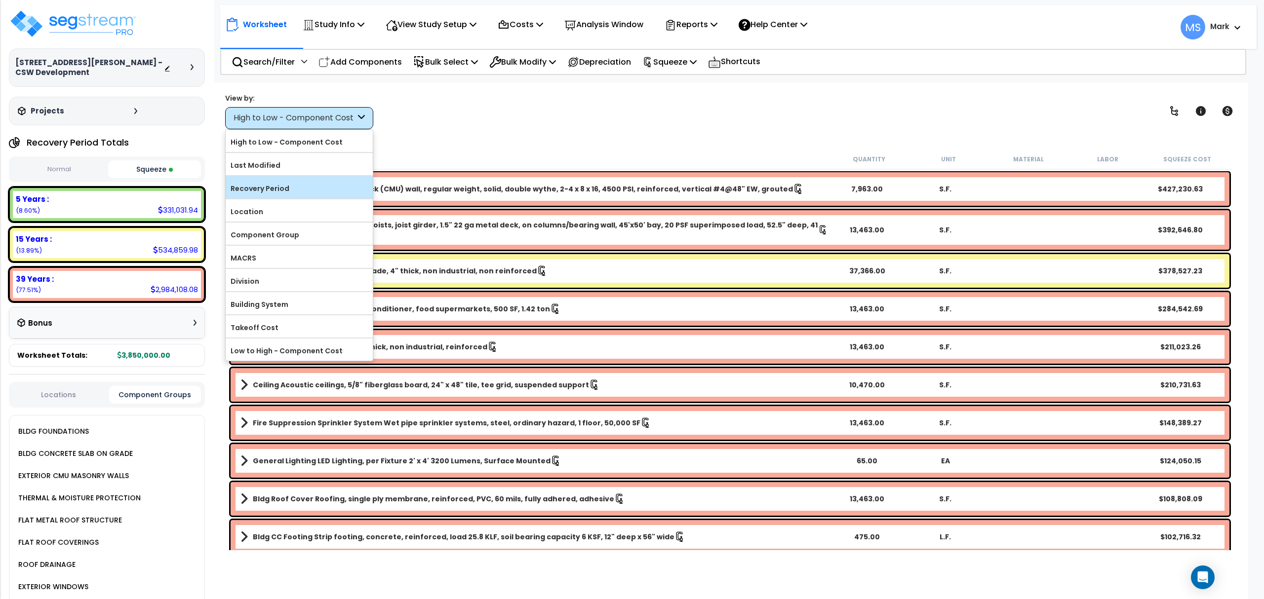
click at [291, 189] on label "Recovery Period" at bounding box center [299, 188] width 147 height 15
click at [0, 0] on input "Recovery Period" at bounding box center [0, 0] width 0 height 0
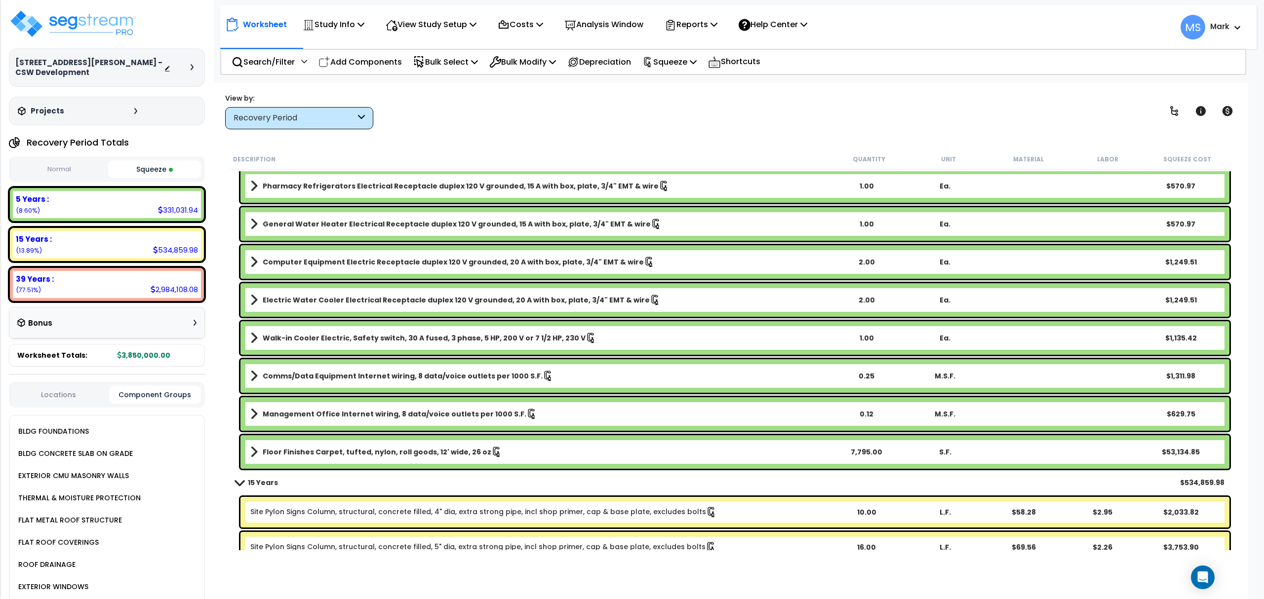
scroll to position [2107, 0]
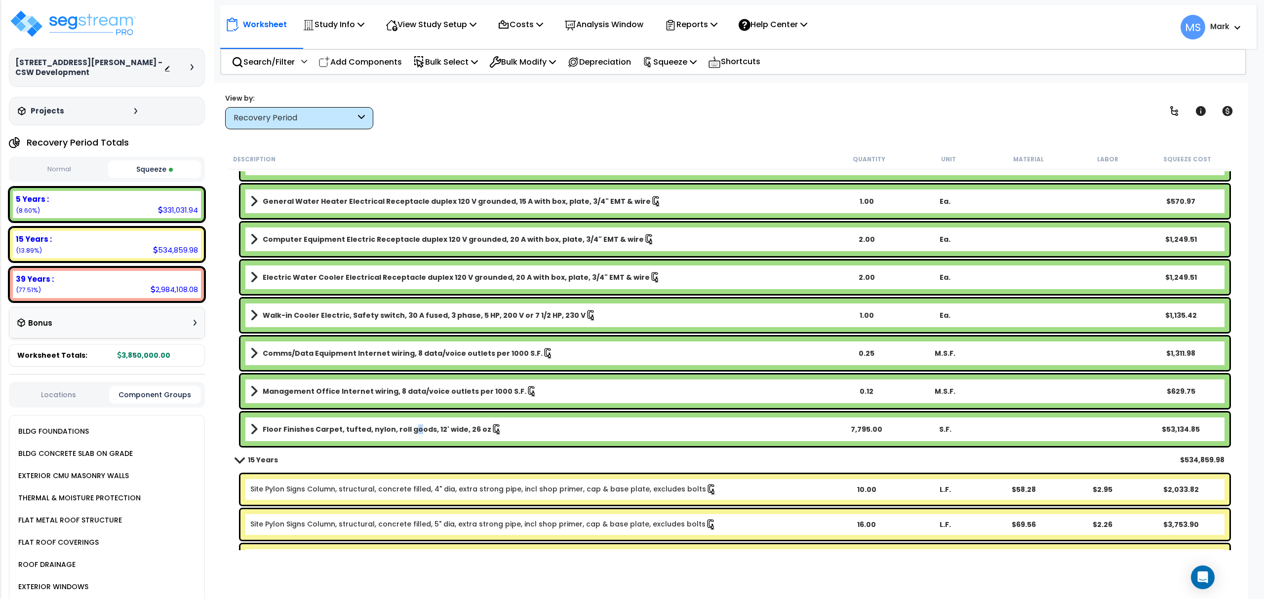
click at [406, 437] on div "Floor Finishes Carpet, tufted, nylon, roll goods, 12' wide, 26 oz 7,795.00 S.F.…" at bounding box center [734, 430] width 989 height 34
click at [405, 437] on div "Floor Finishes Carpet, tufted, nylon, roll goods, 12' wide, 26 oz 7,795.00 S.F.…" at bounding box center [734, 430] width 989 height 34
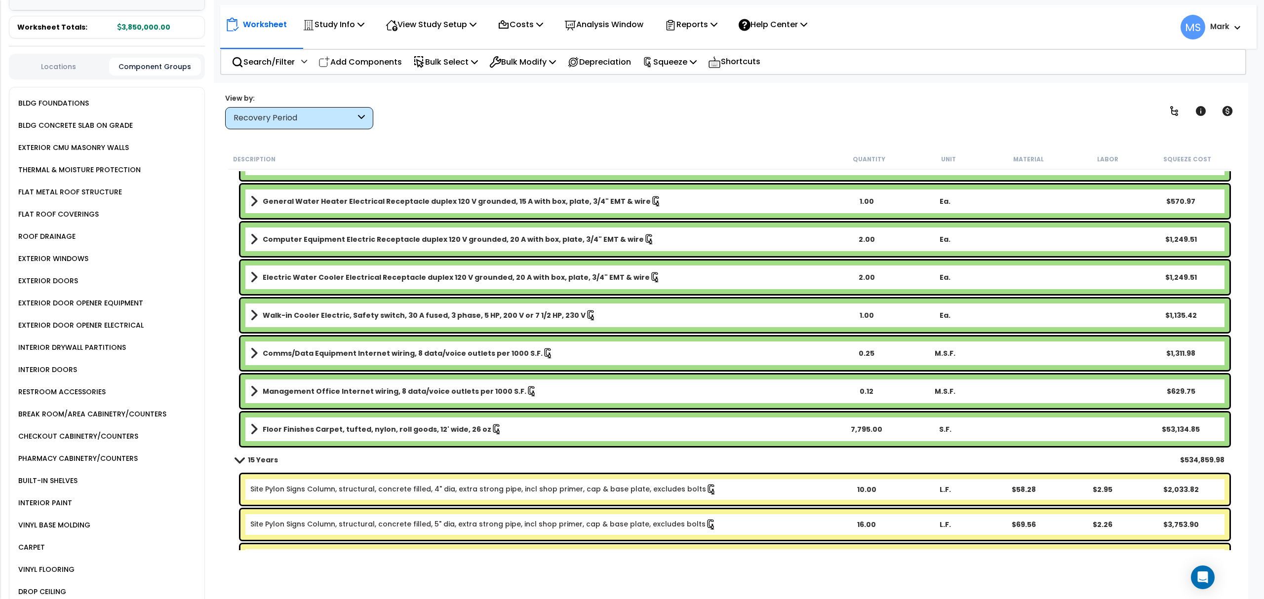
scroll to position [329, 0]
click at [46, 536] on div "CARPET" at bounding box center [110, 547] width 189 height 22
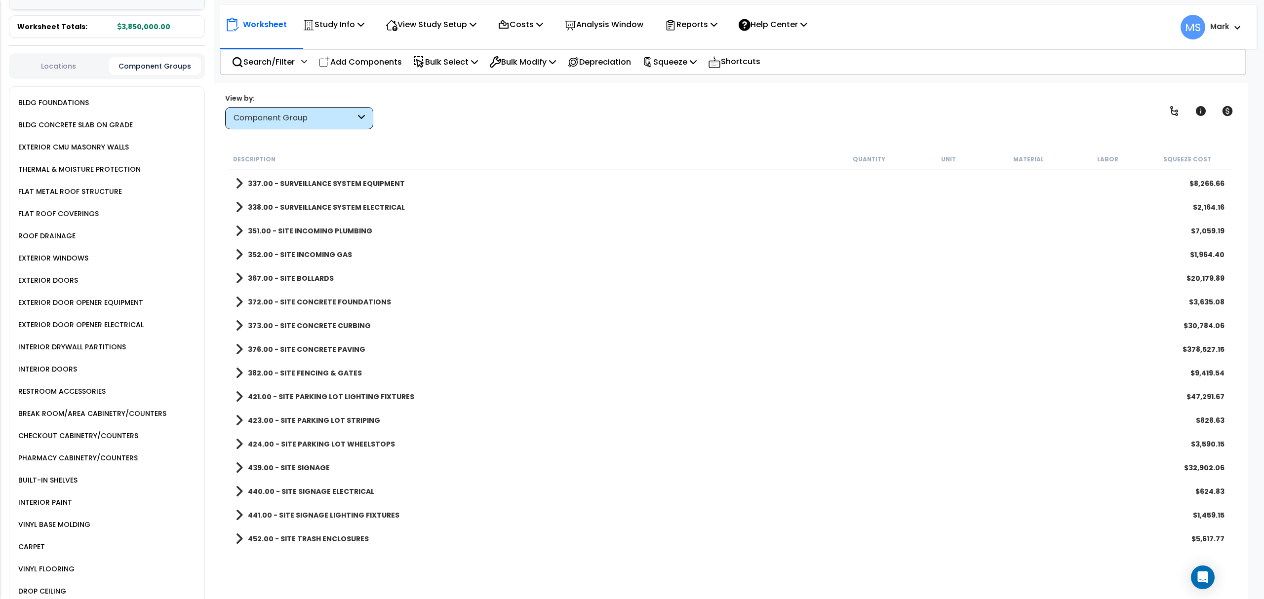
click at [38, 541] on div "CARPET" at bounding box center [30, 547] width 29 height 12
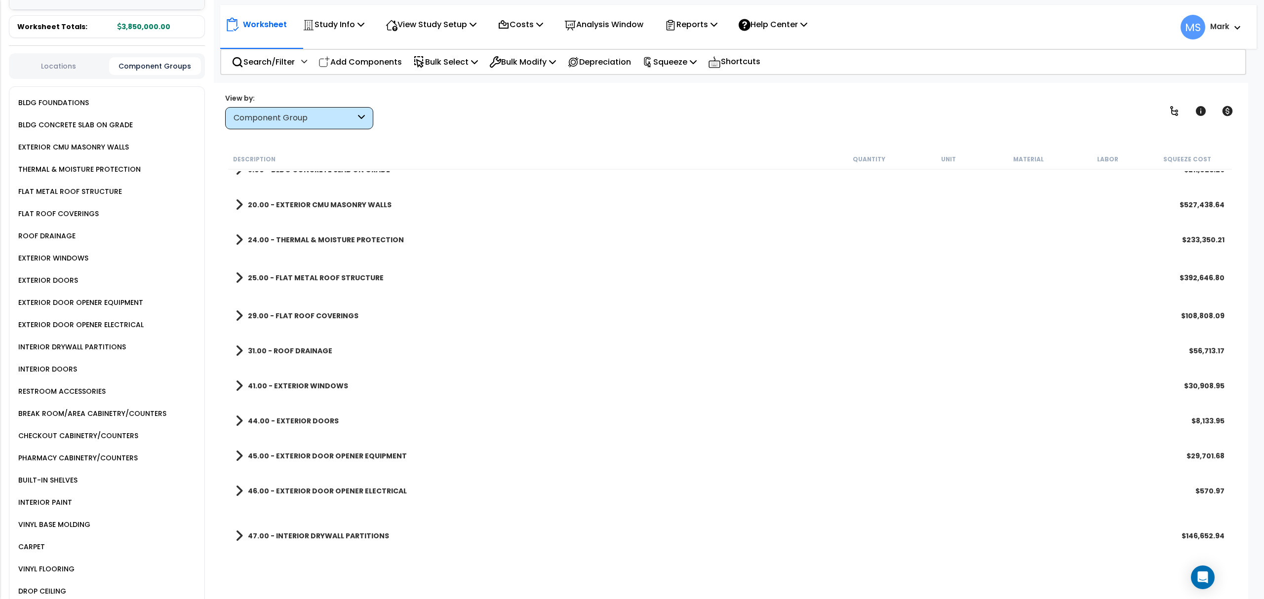
scroll to position [431, 0]
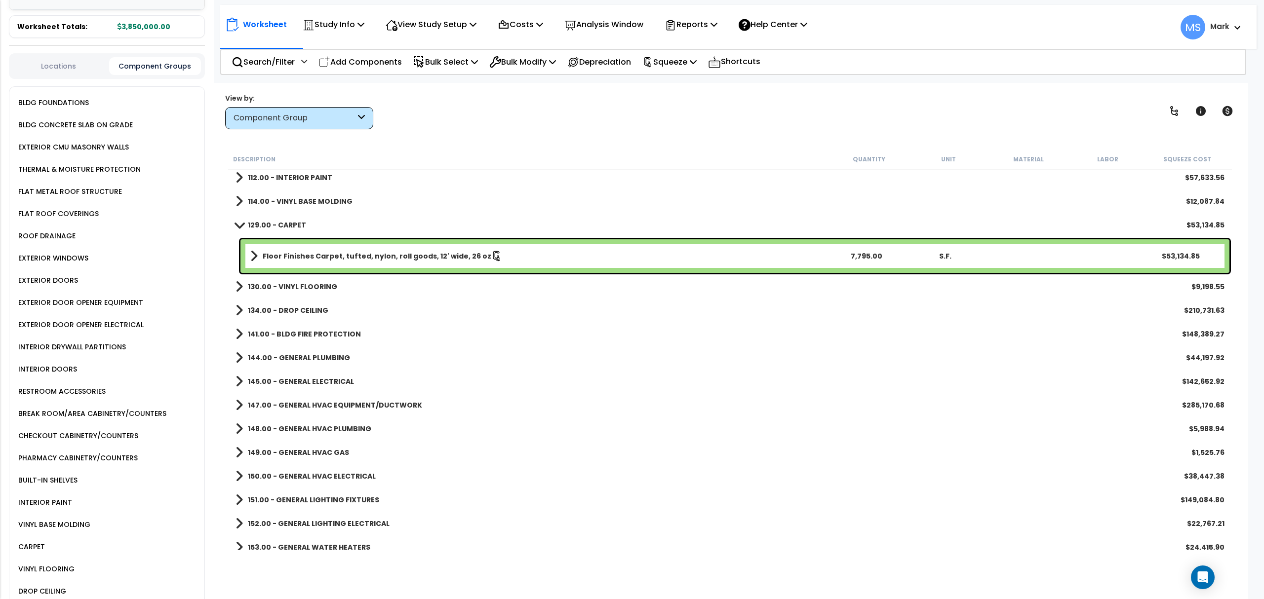
click at [417, 255] on b "Floor Finishes Carpet, tufted, nylon, roll goods, 12' wide, 26 oz" at bounding box center [377, 256] width 229 height 10
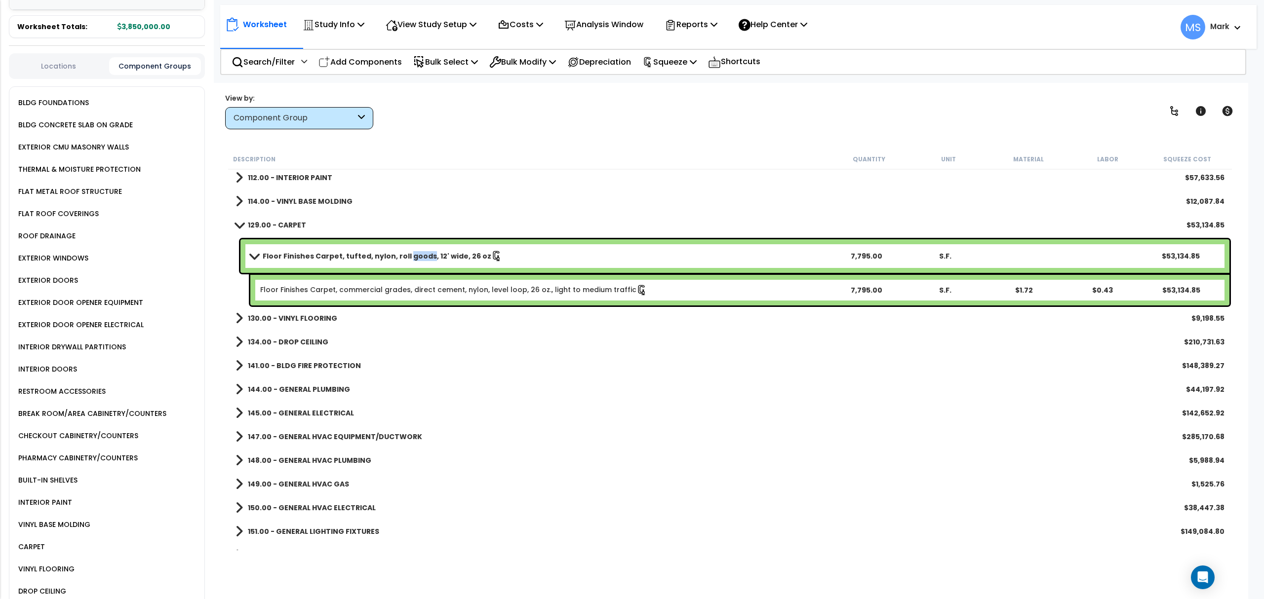
click at [417, 255] on b "Floor Finishes Carpet, tufted, nylon, roll goods, 12' wide, 26 oz" at bounding box center [377, 256] width 229 height 10
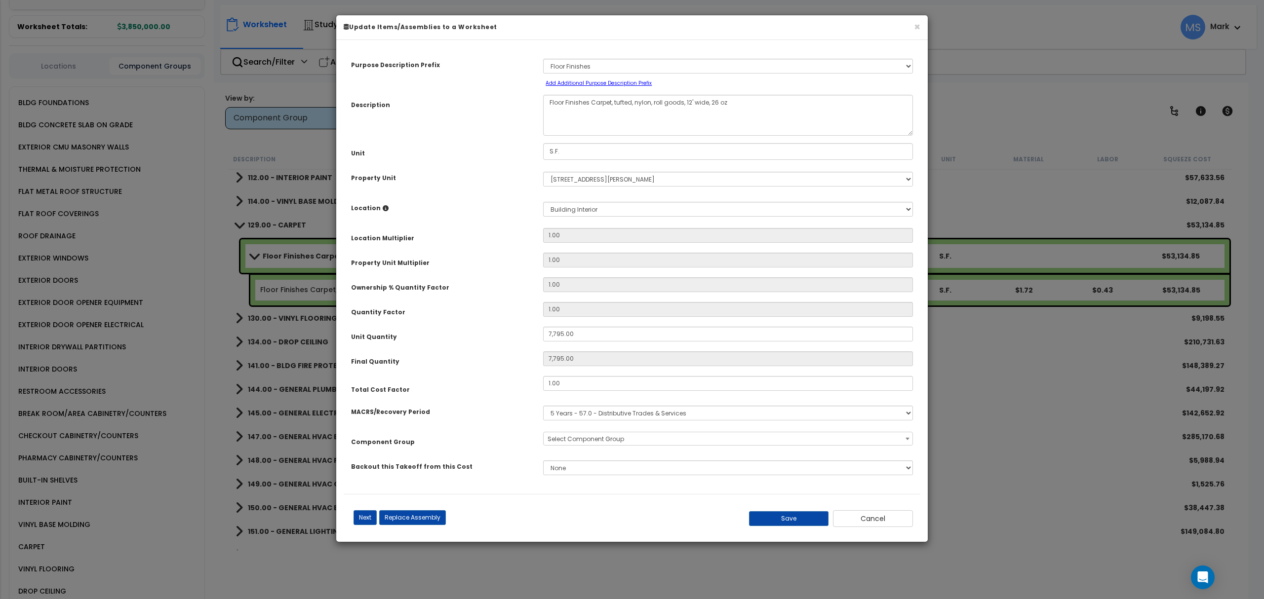
select select "45953"
click at [433, 516] on button "Replace Assembly" at bounding box center [412, 518] width 67 height 15
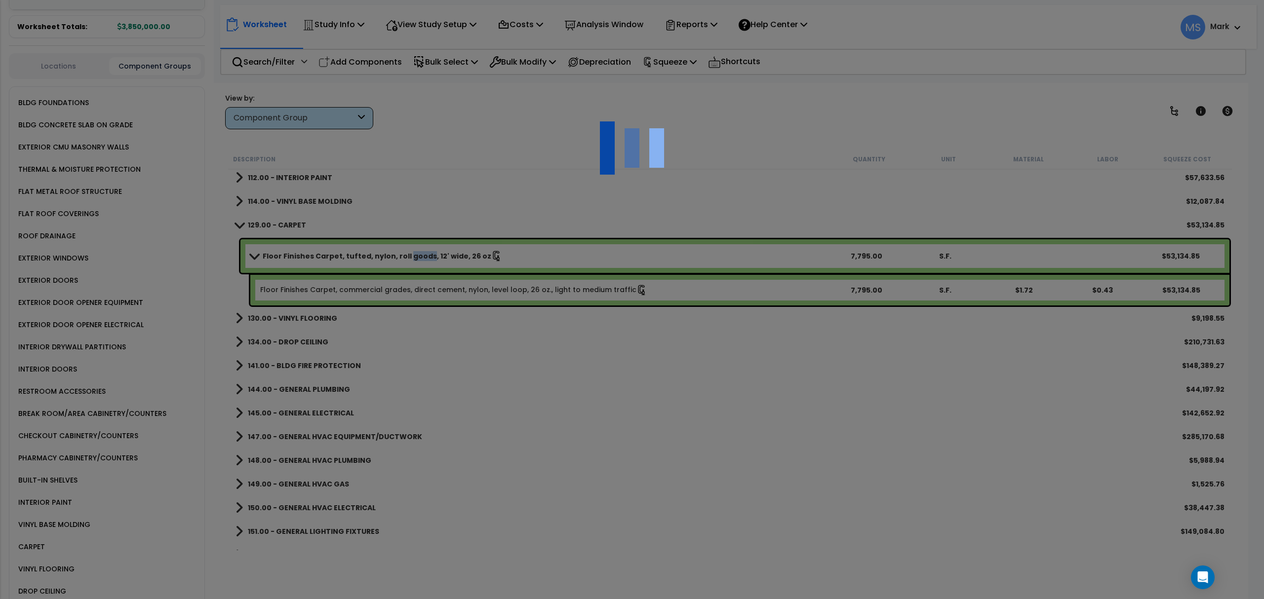
type input "7795"
type input "S.F."
select select "172963"
select select "461"
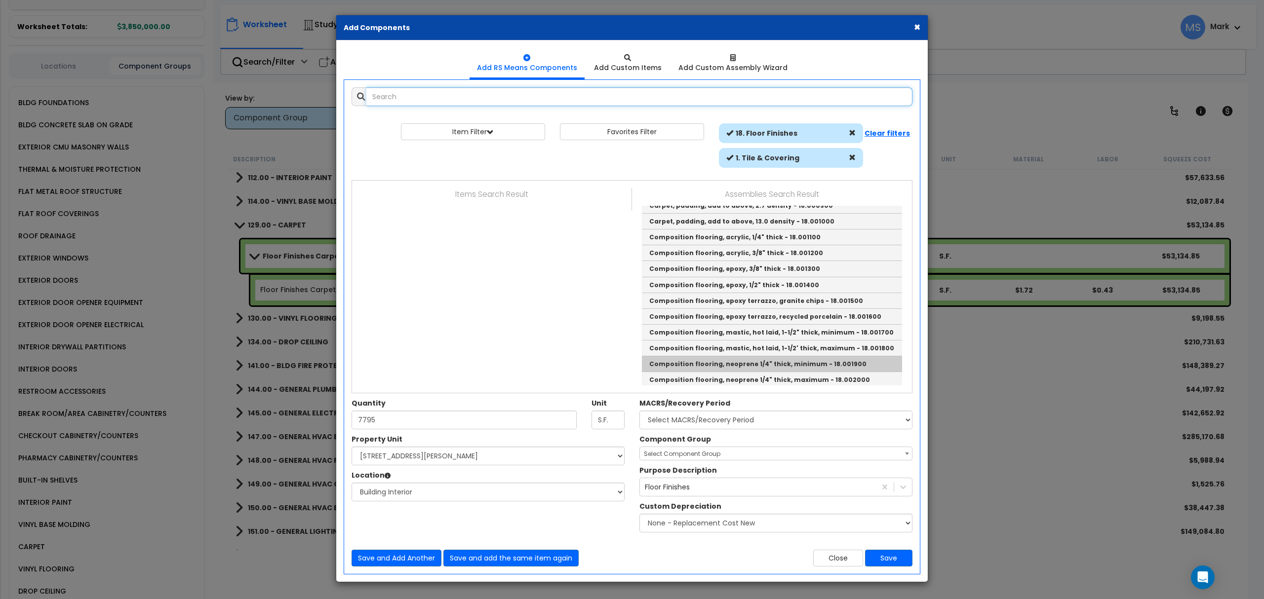
scroll to position [0, 0]
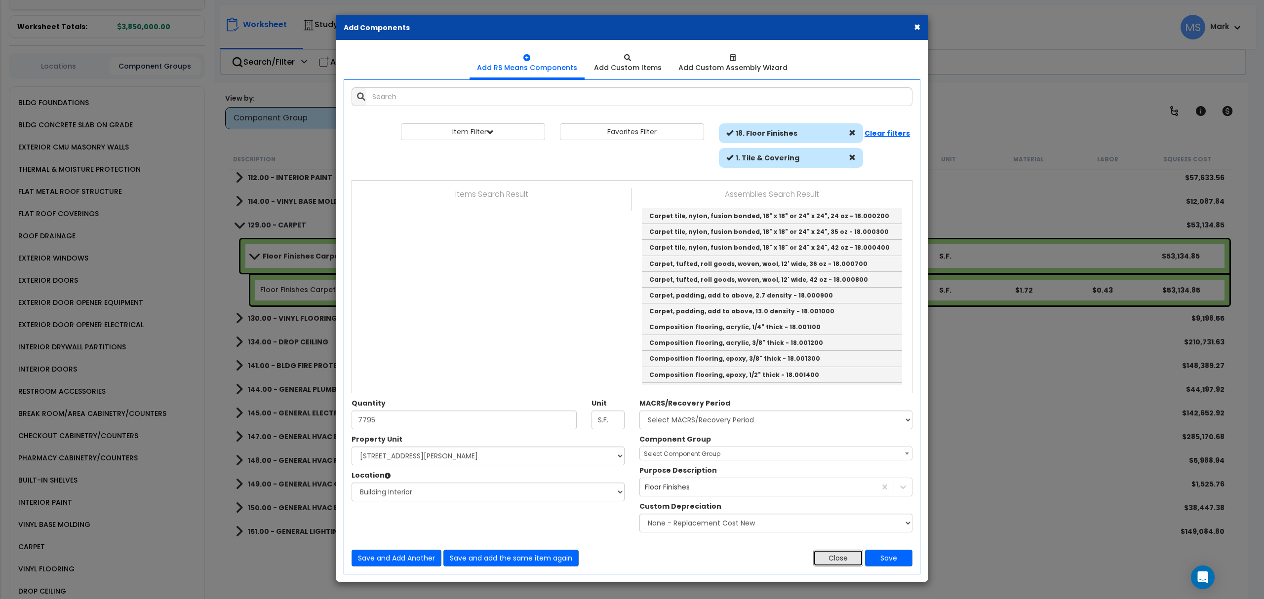
drag, startPoint x: 834, startPoint y: 561, endPoint x: 638, endPoint y: 437, distance: 232.0
click at [834, 561] on button "Close" at bounding box center [838, 558] width 50 height 17
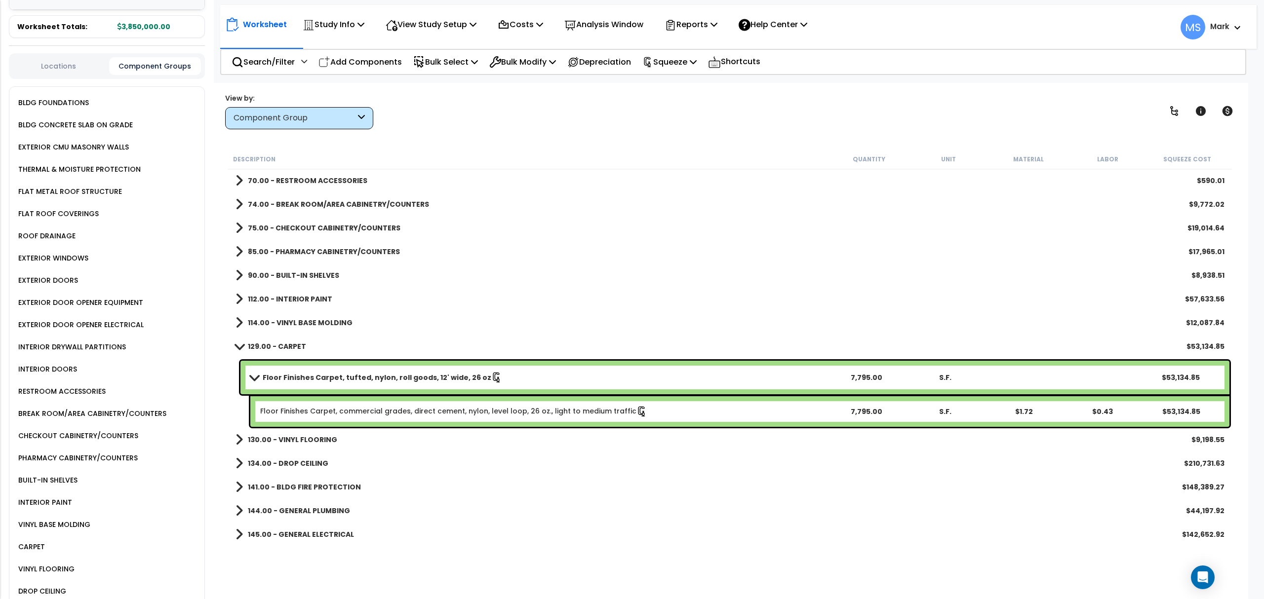
scroll to position [167, 0]
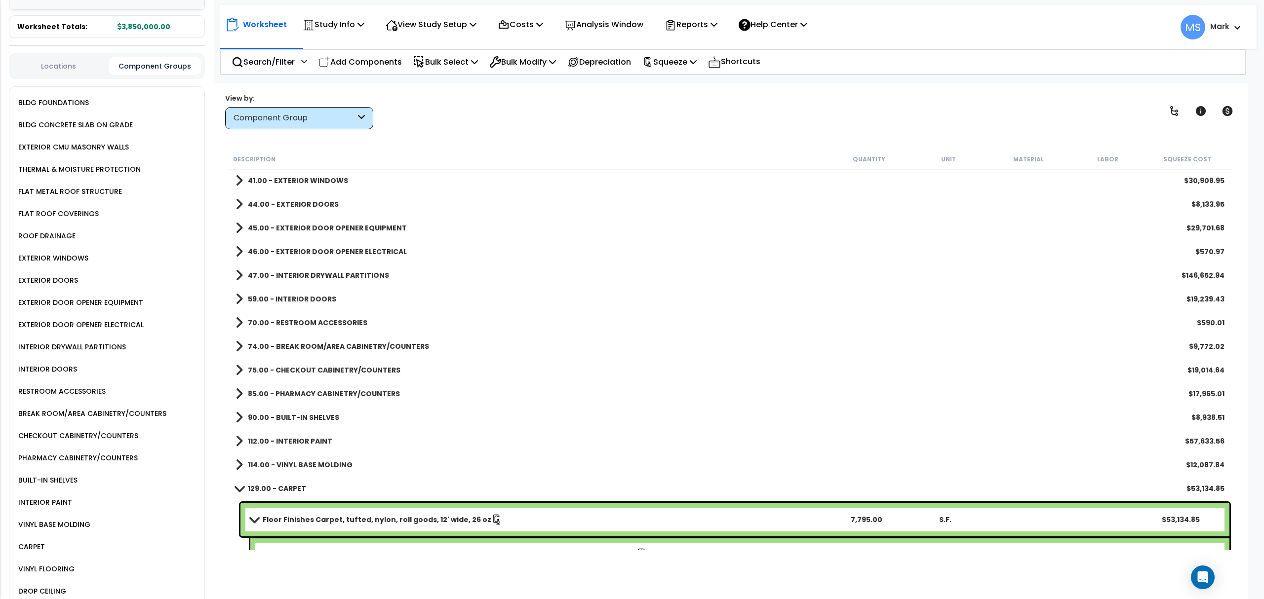
click at [522, 518] on link "Floor Finishes Carpet, tufted, nylon, roll goods, 12' wide, 26 oz" at bounding box center [538, 520] width 577 height 14
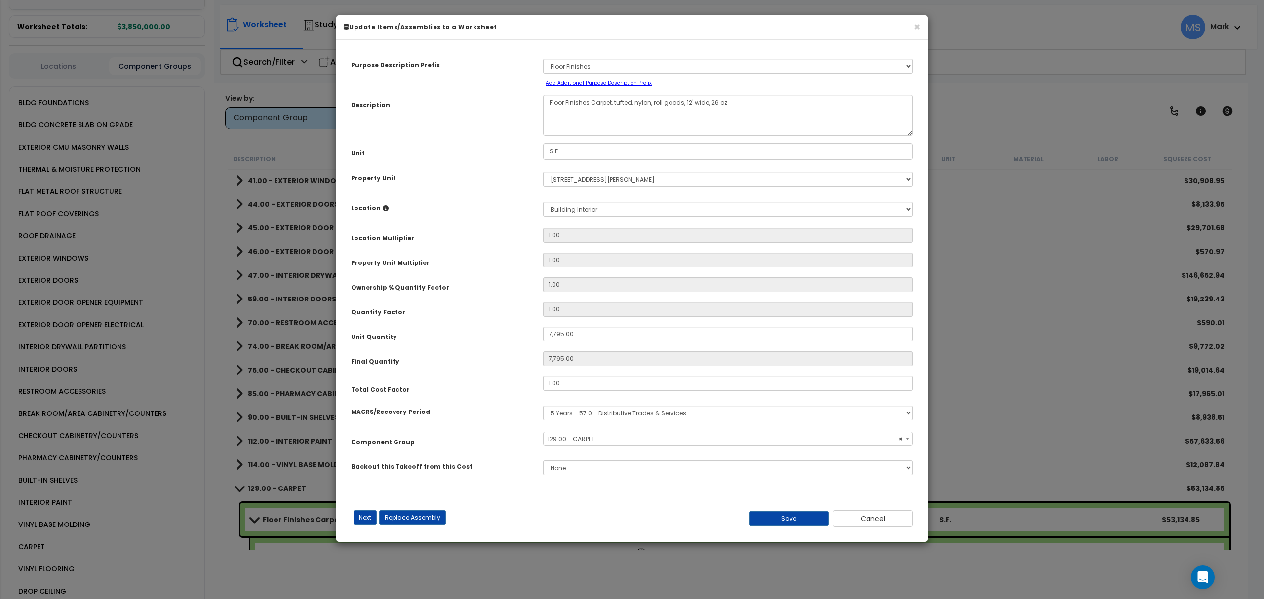
select select "45953"
click at [888, 517] on button "Cancel" at bounding box center [873, 519] width 80 height 17
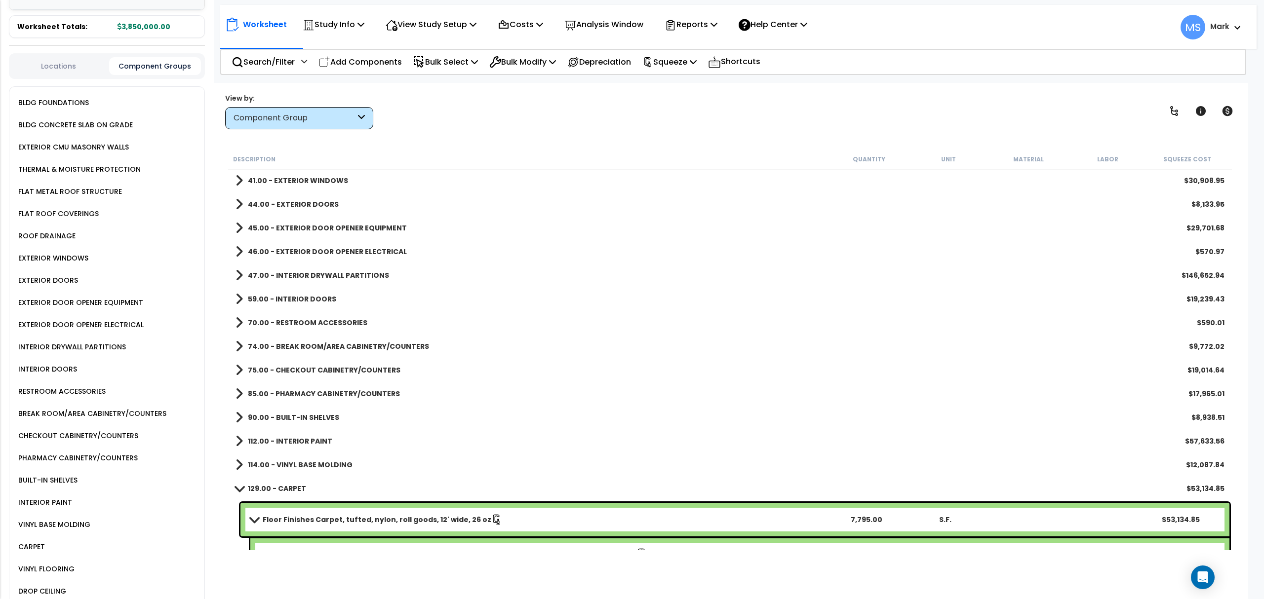
click at [441, 518] on b "Floor Finishes Carpet, tufted, nylon, roll goods, 12' wide, 26 oz" at bounding box center [377, 520] width 229 height 10
click at [441, 519] on b "Floor Finishes Carpet, tufted, nylon, roll goods, 12' wide, 26 oz" at bounding box center [377, 520] width 229 height 10
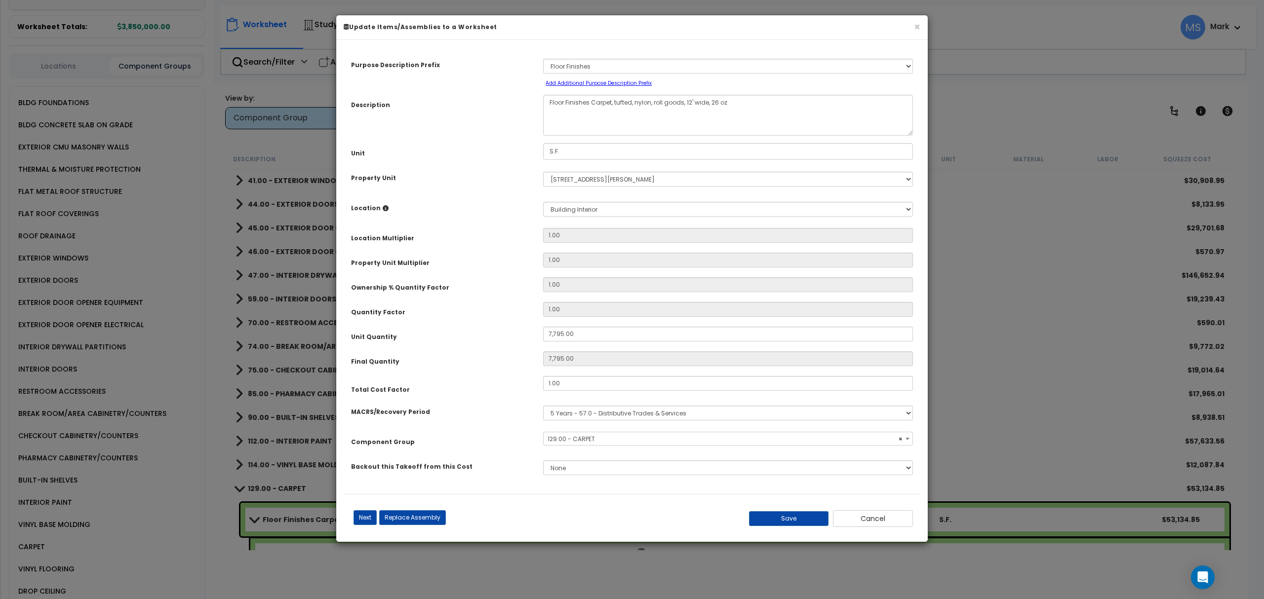
select select "45953"
click at [437, 522] on button "Replace Assembly" at bounding box center [412, 518] width 67 height 15
select select "18"
type input "7795"
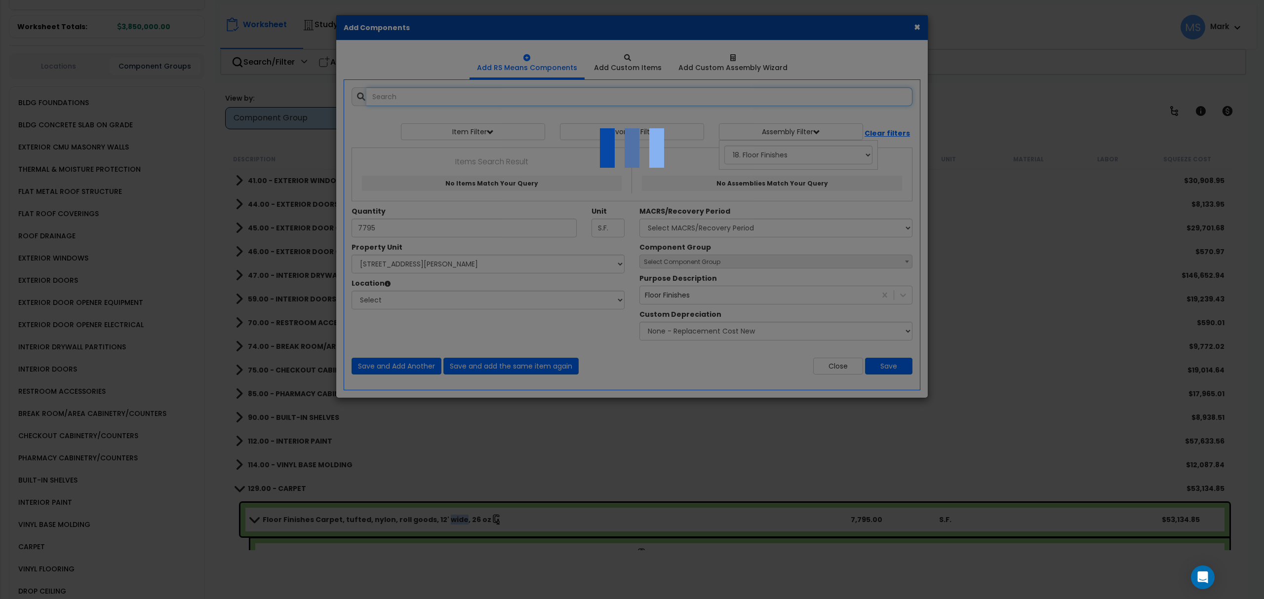
select select "461"
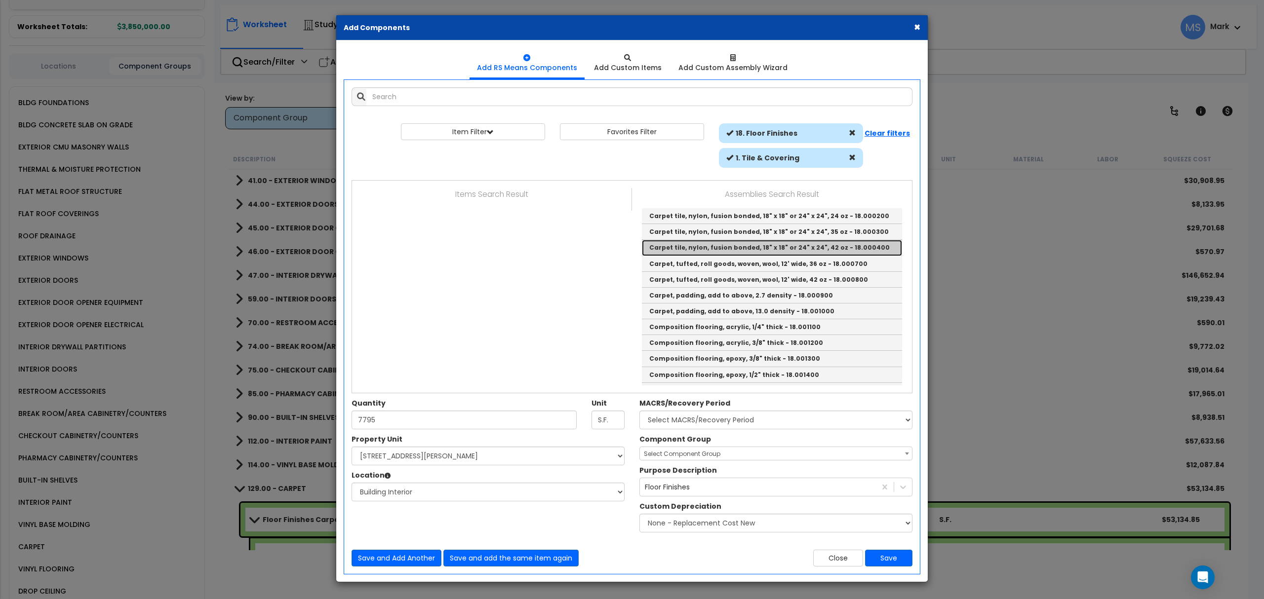
click at [750, 248] on link "Carpet tile, nylon, fusion bonded, 18" x 18" or 24" x 24", 42 oz - 18.000400" at bounding box center [772, 248] width 260 height 16
type input "Carpet tile, nylon, fusion bonded, 18" x 18" or 24" x 24", 42 oz - 18.000400"
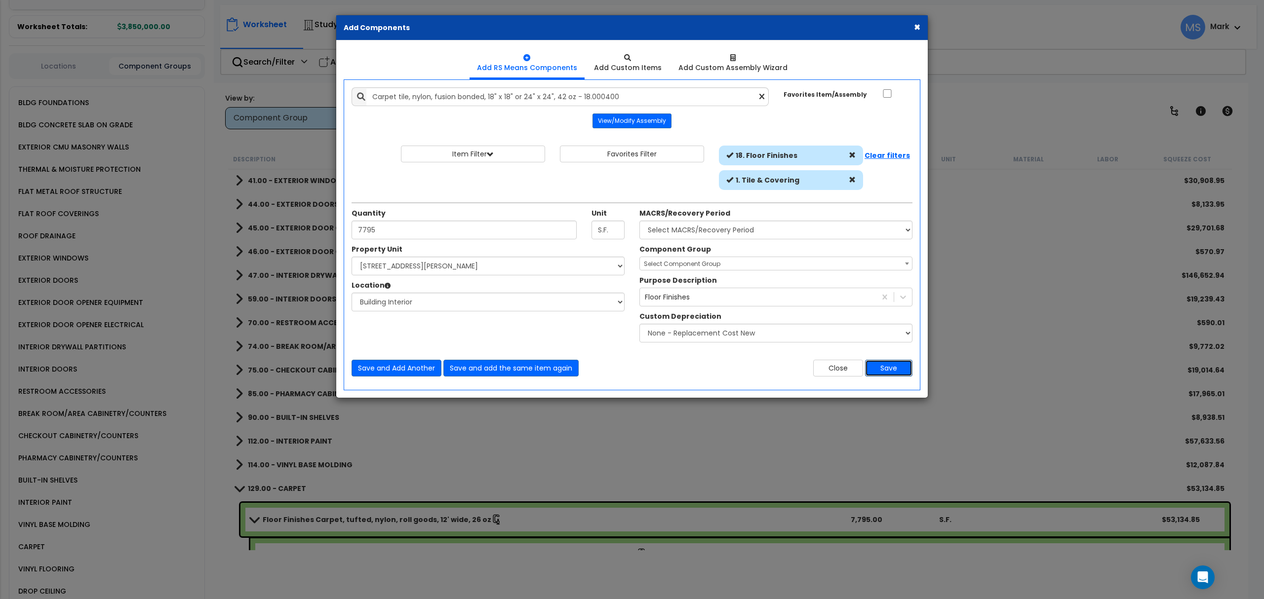
click at [889, 370] on button "Save" at bounding box center [888, 368] width 47 height 17
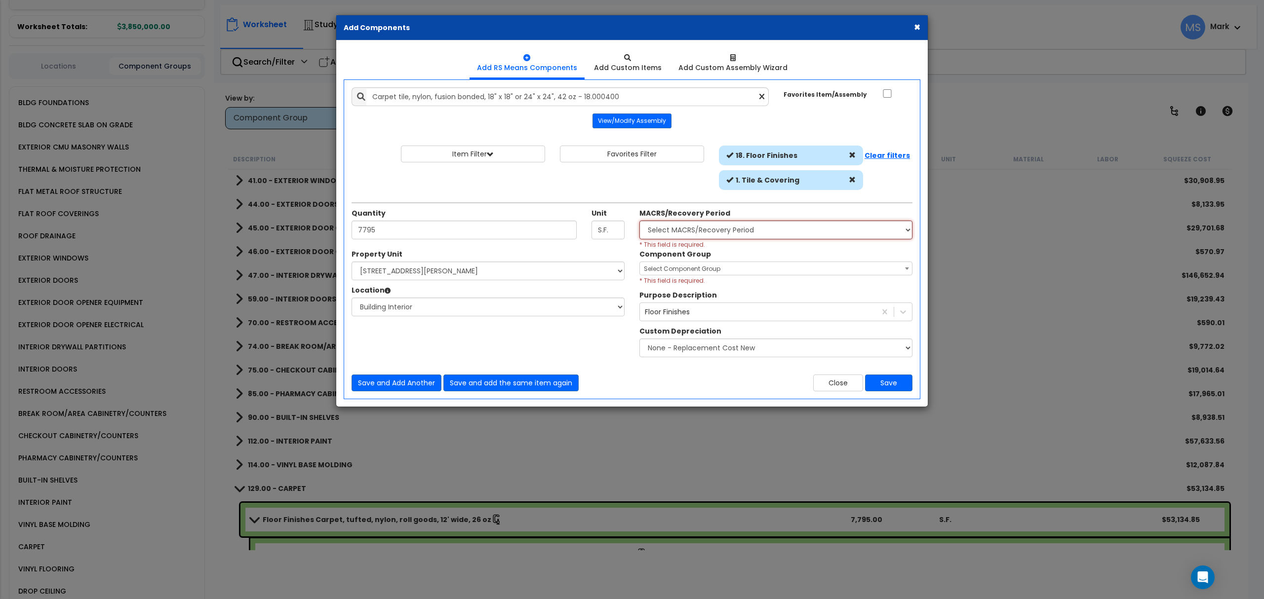
click at [775, 229] on select "Select MACRS/Recovery Period 5 Years - 57.0 - Distributive Trades & Services 5 …" at bounding box center [775, 230] width 273 height 19
select select "3667"
click at [639, 222] on select "Select MACRS/Recovery Period 5 Years - 57.0 - Distributive Trades & Services 5 …" at bounding box center [775, 230] width 273 height 19
click at [743, 265] on span "Select Component Group" at bounding box center [776, 269] width 272 height 14
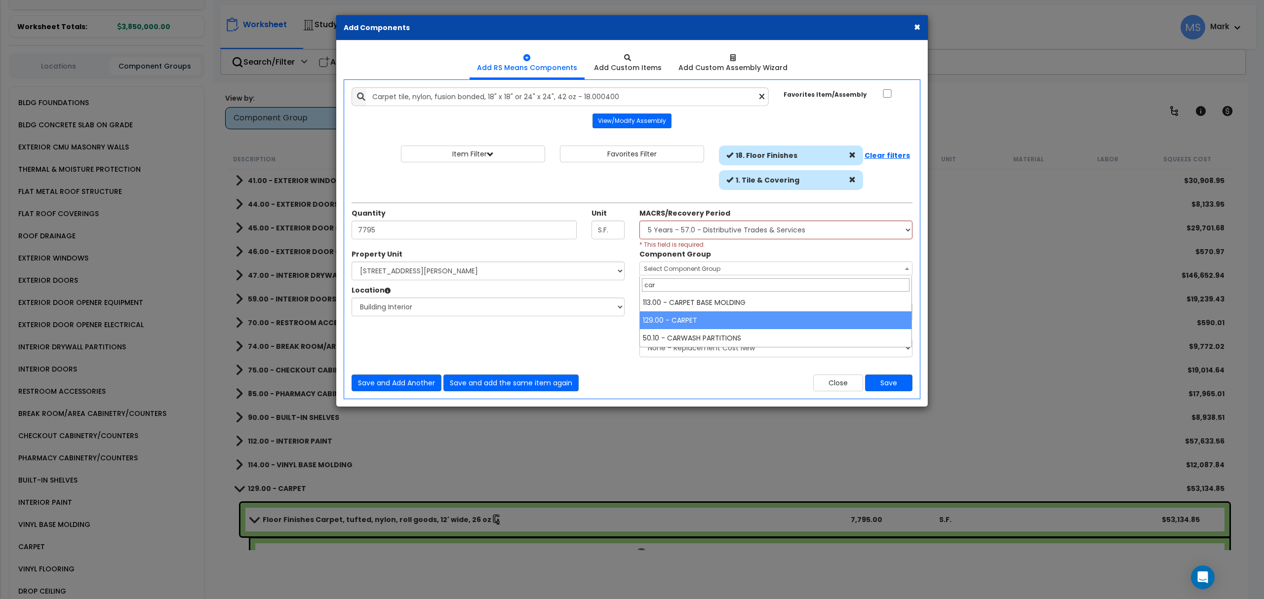
type input "car"
select select "45953"
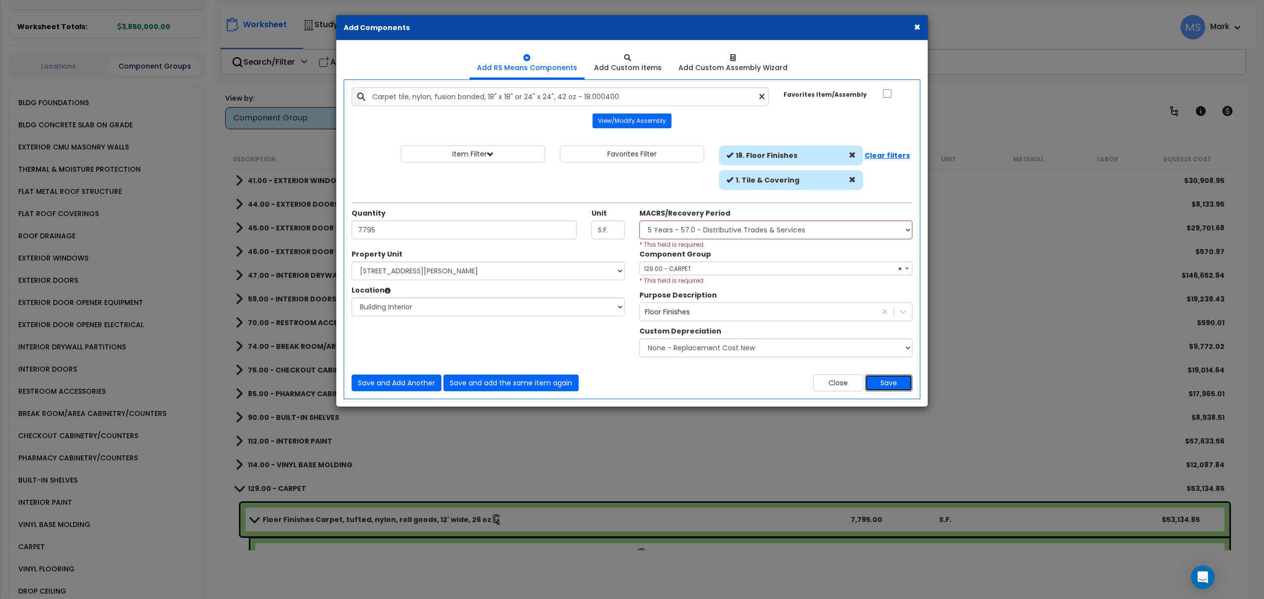
click at [891, 384] on button "Save" at bounding box center [888, 383] width 47 height 17
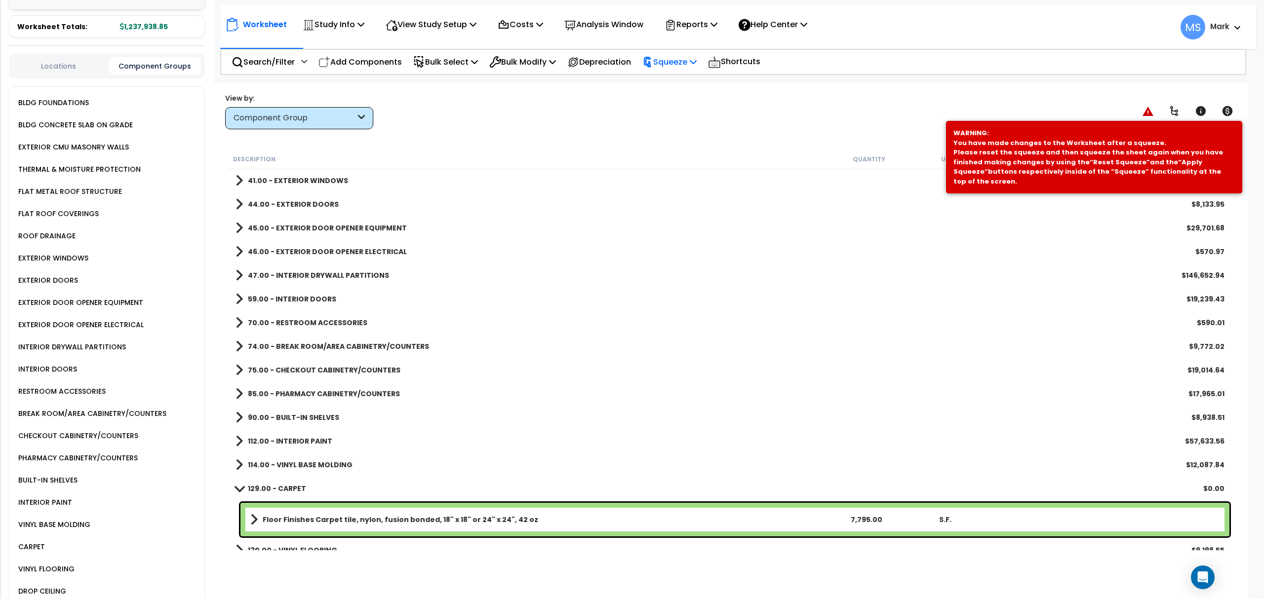
drag, startPoint x: 673, startPoint y: 65, endPoint x: 674, endPoint y: 76, distance: 10.4
click at [674, 64] on p "Squeeze" at bounding box center [669, 61] width 54 height 13
drag, startPoint x: 674, startPoint y: 81, endPoint x: 674, endPoint y: 89, distance: 7.9
click at [674, 81] on link "Re-squeeze" at bounding box center [686, 85] width 98 height 23
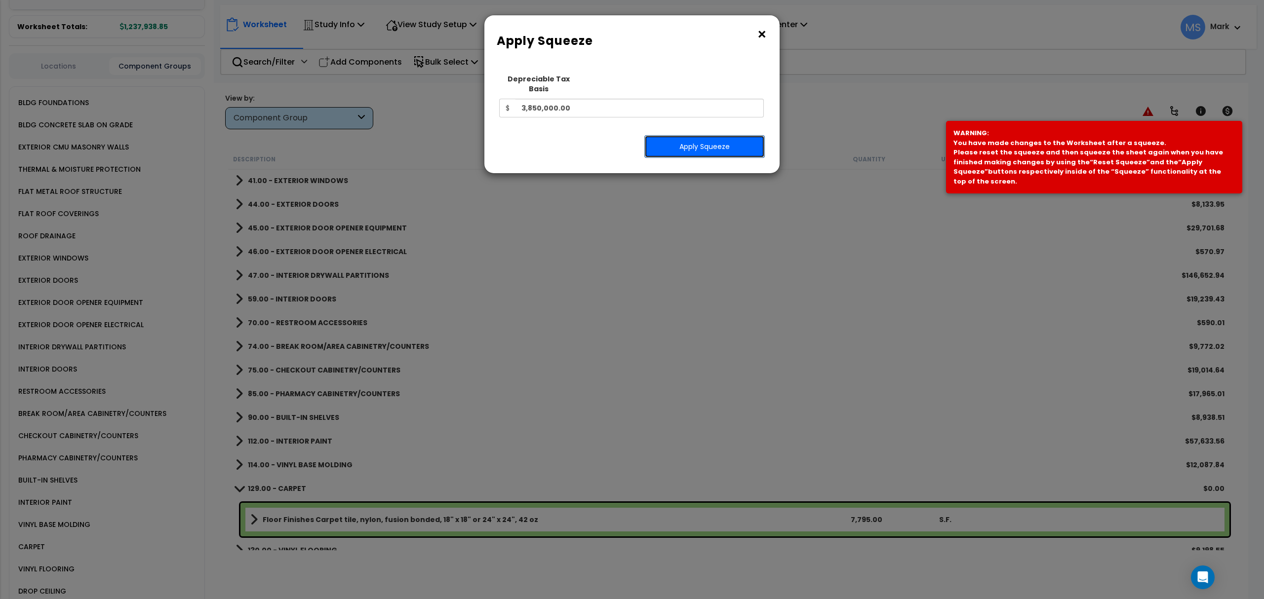
click at [683, 135] on button "Apply Squeeze" at bounding box center [704, 146] width 120 height 23
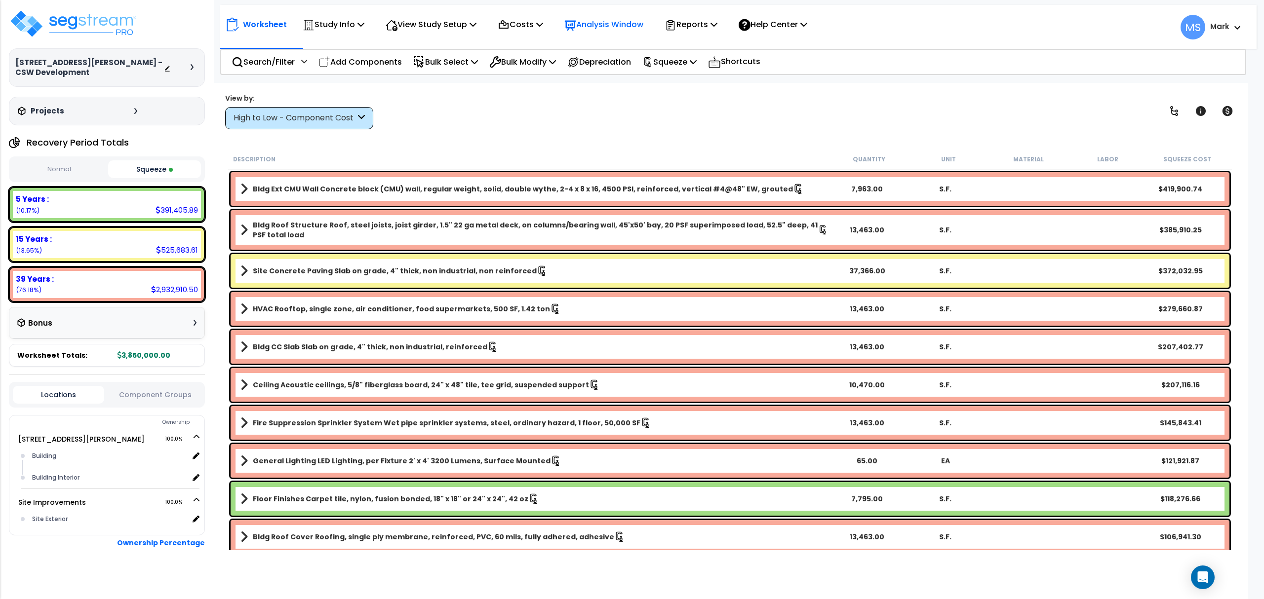
click at [633, 28] on p "Analysis Window" at bounding box center [603, 24] width 79 height 13
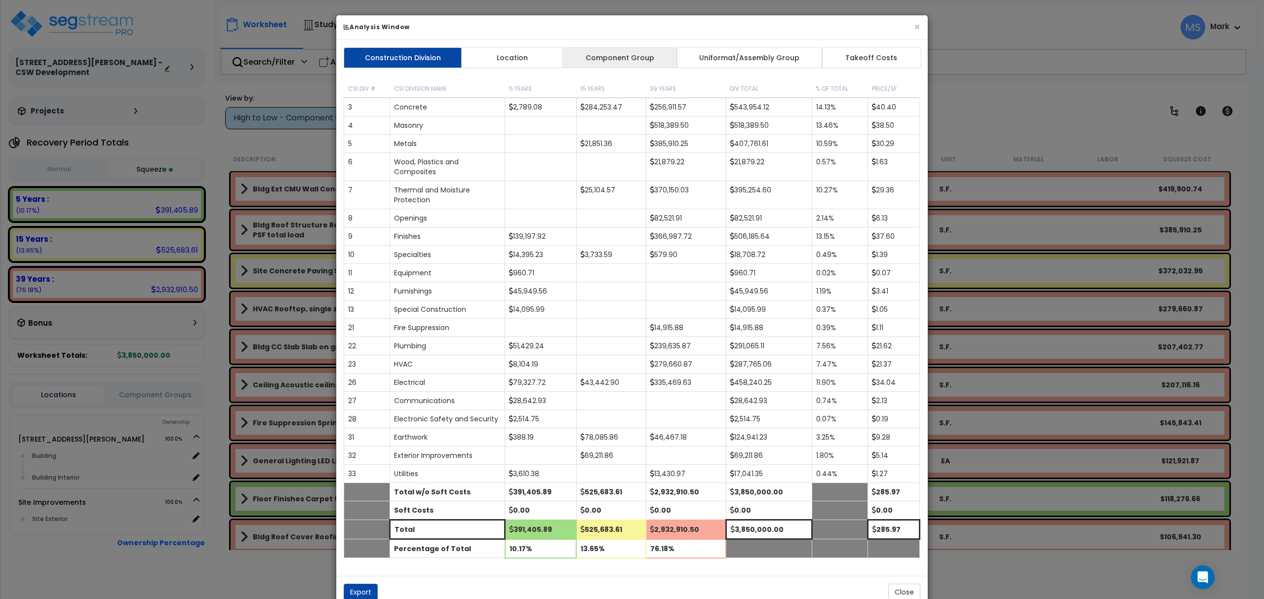
click at [667, 57] on link "Component Group" at bounding box center [619, 57] width 115 height 21
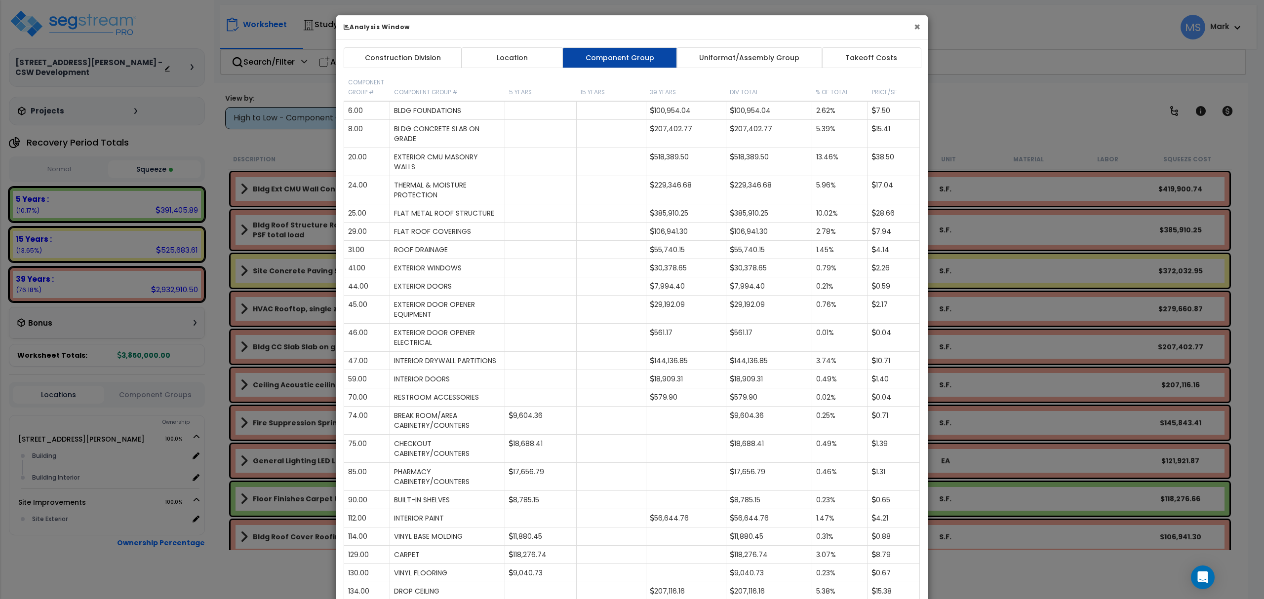
click at [914, 30] on button "×" at bounding box center [917, 27] width 6 height 10
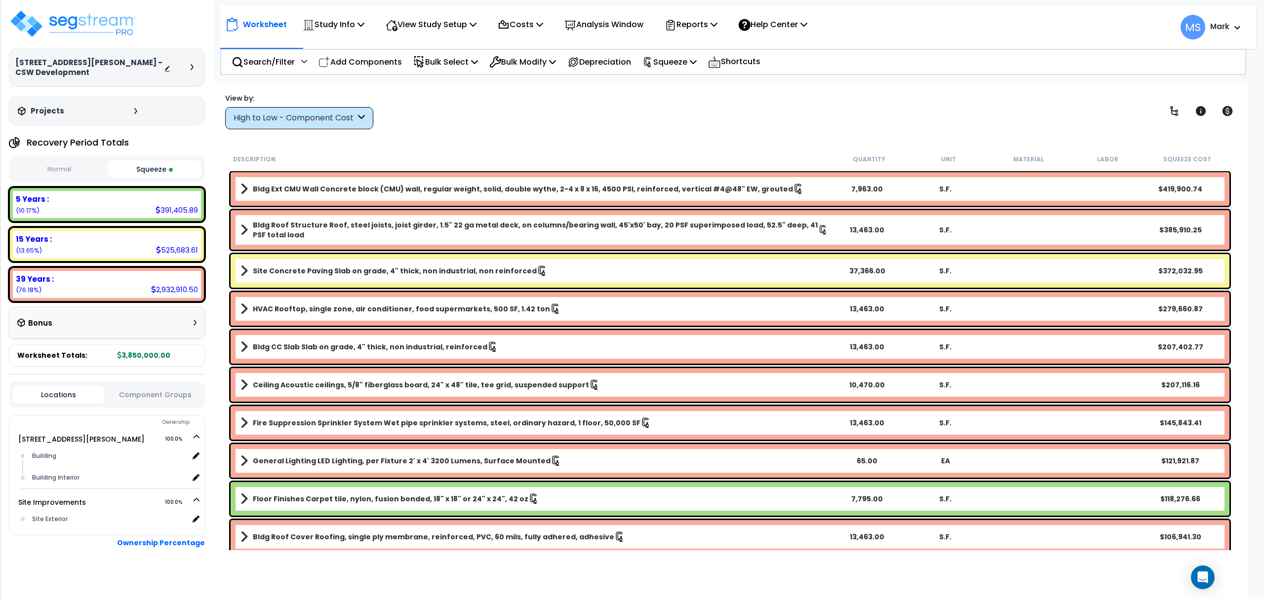
click at [683, 238] on b "Bldg Roof Structure Roof, steel joists, joist girder, 1.5" 22 ga metal deck, on…" at bounding box center [535, 230] width 565 height 20
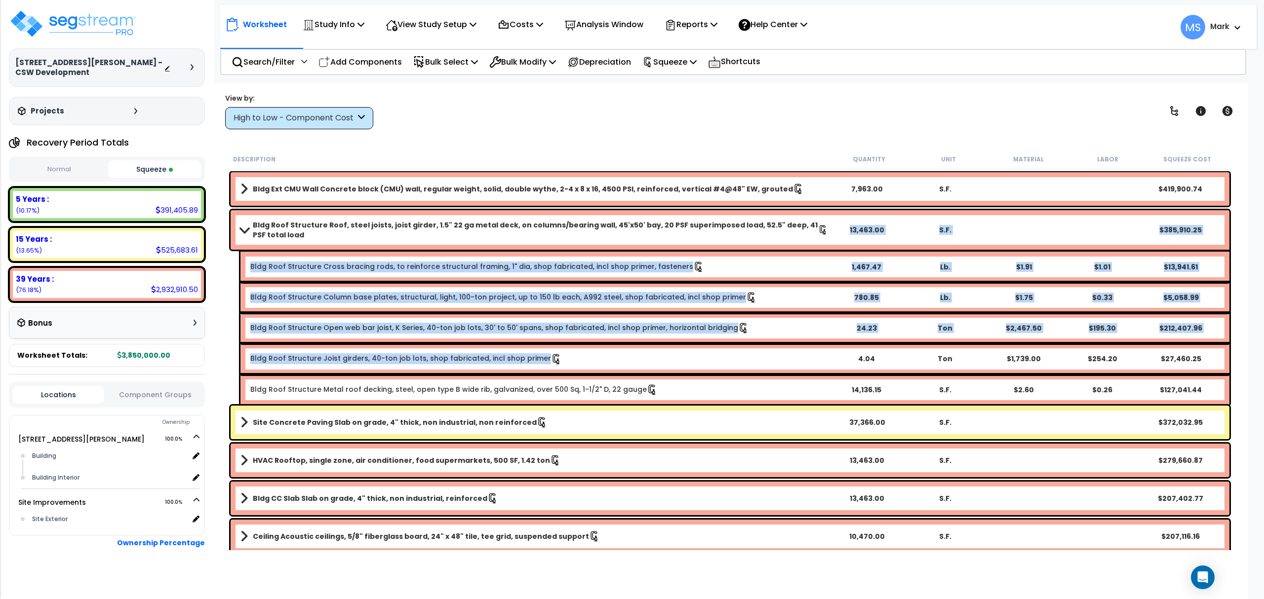
click at [648, 355] on b "Bldg Roof Structure Joist girders, 40-ton job lots, shop fabricated, incl shop …" at bounding box center [538, 359] width 577 height 11
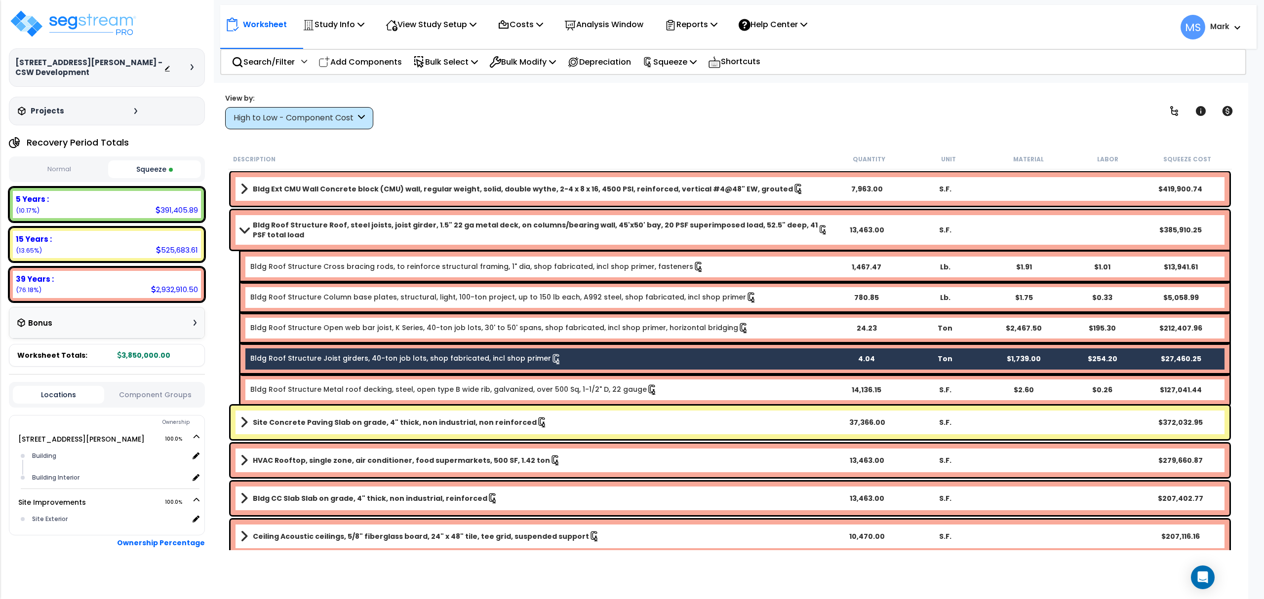
drag, startPoint x: 648, startPoint y: 355, endPoint x: 523, endPoint y: 139, distance: 249.1
click at [523, 139] on div "Worksheet Study Info Study Setup Add Property Unit Template study Clone study MS" at bounding box center [730, 382] width 1036 height 599
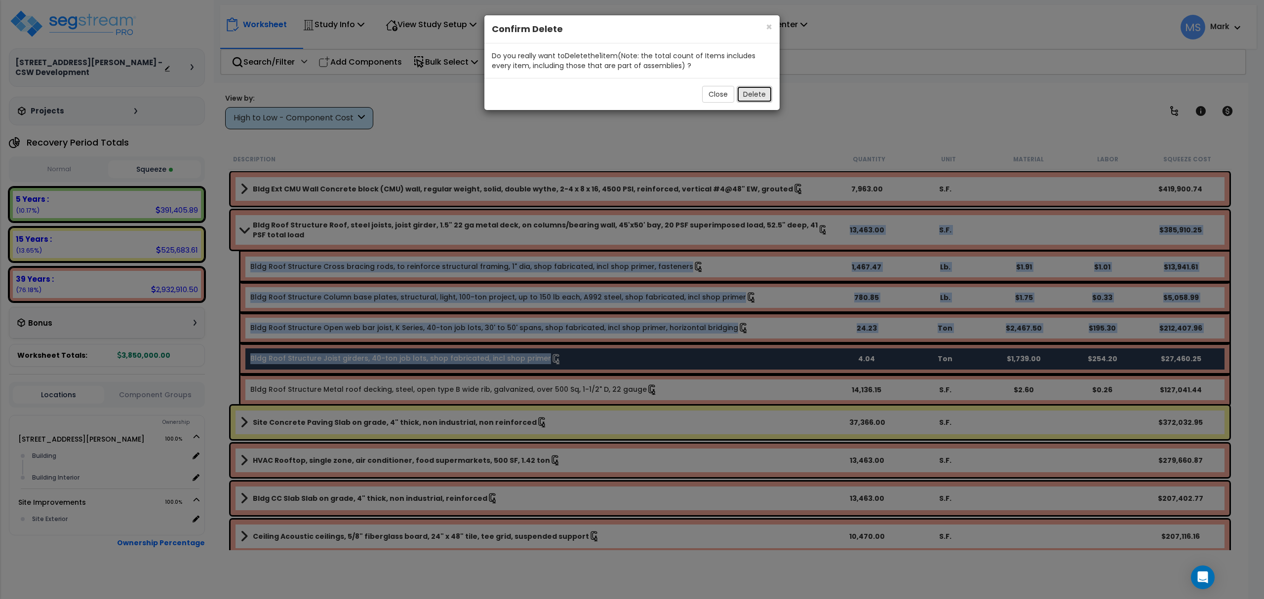
click at [751, 95] on button "Delete" at bounding box center [755, 94] width 36 height 17
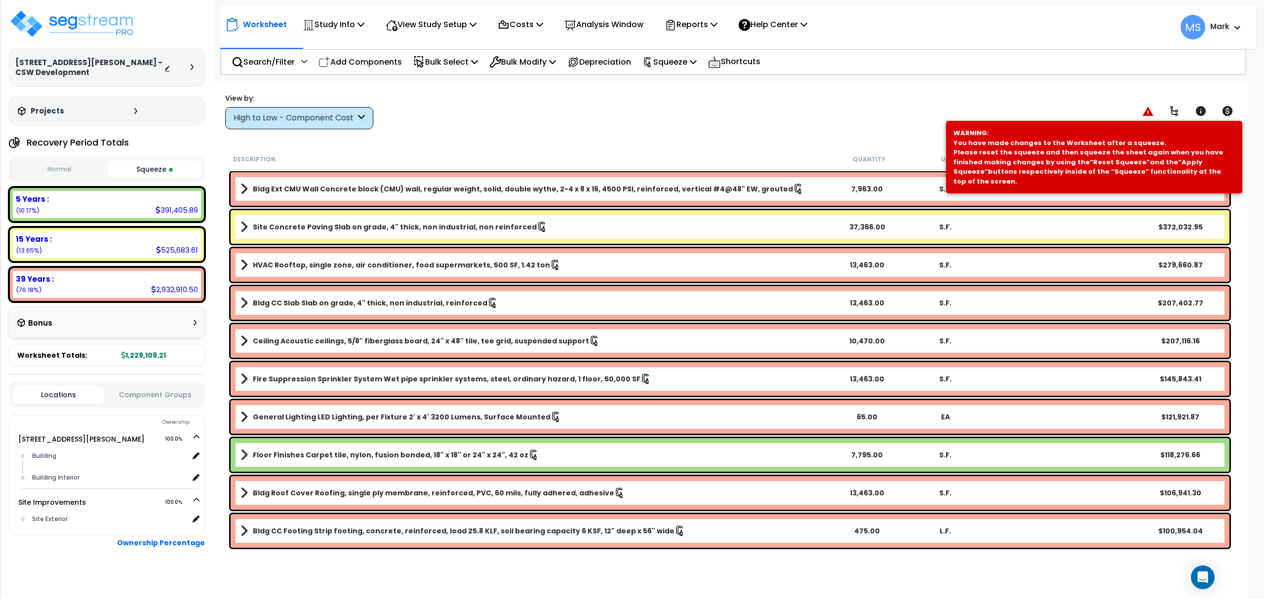
click at [557, 225] on link "Site Concrete Paving Slab on grade, 4" thick, non industrial, non reinforced" at bounding box center [534, 227] width 588 height 14
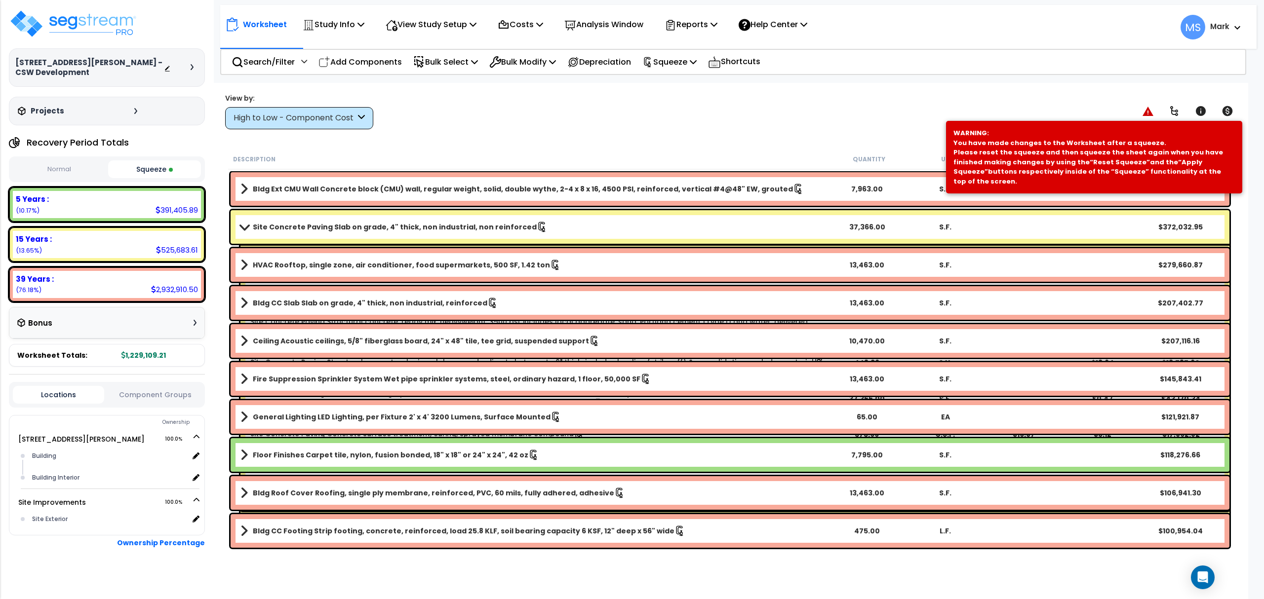
click at [557, 225] on link "Site Concrete Paving Slab on grade, 4" thick, non industrial, non reinforced" at bounding box center [534, 227] width 588 height 14
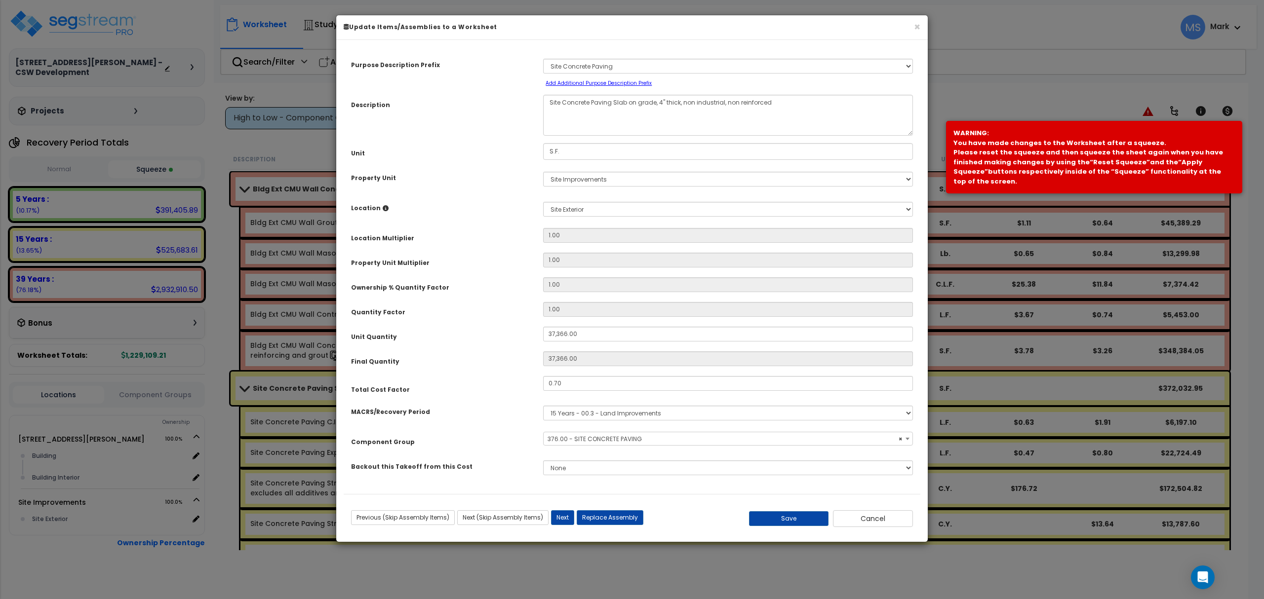
select select "46172"
click at [589, 386] on input "0.70" at bounding box center [728, 383] width 370 height 15
type input ".5"
click at [793, 529] on div "Previous (Skip Assembly Items) Next (Skip Assembly Items) Previous Next Replace…" at bounding box center [632, 514] width 577 height 40
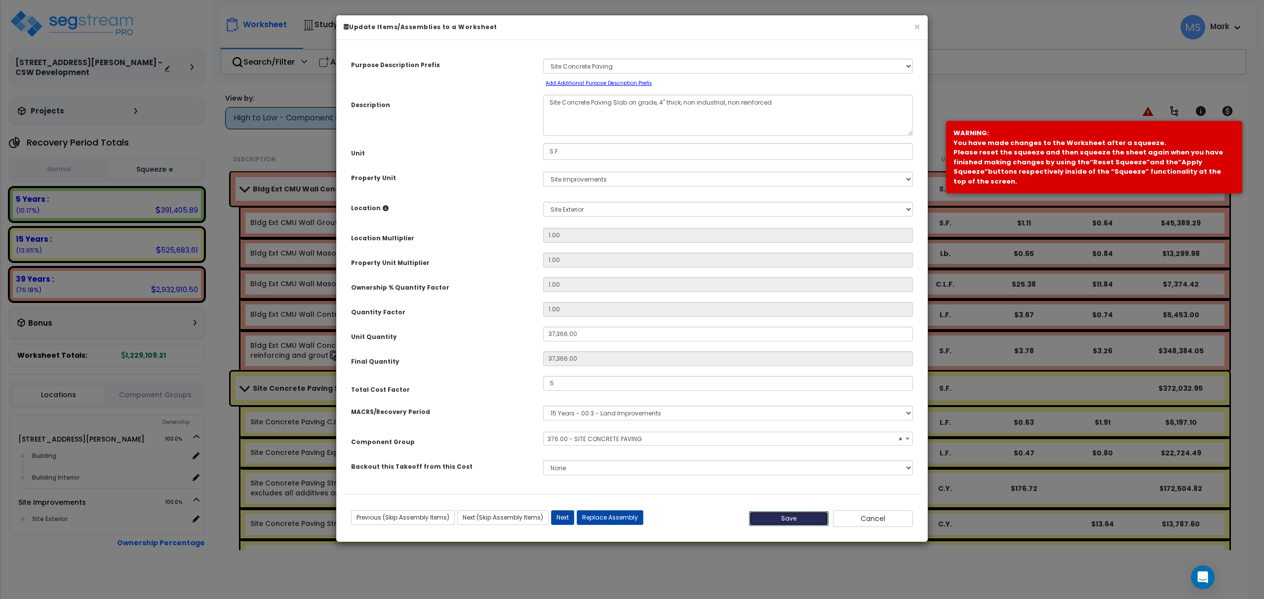
click at [791, 522] on button "Save" at bounding box center [789, 519] width 80 height 15
type input "37366.00"
type input "0.50"
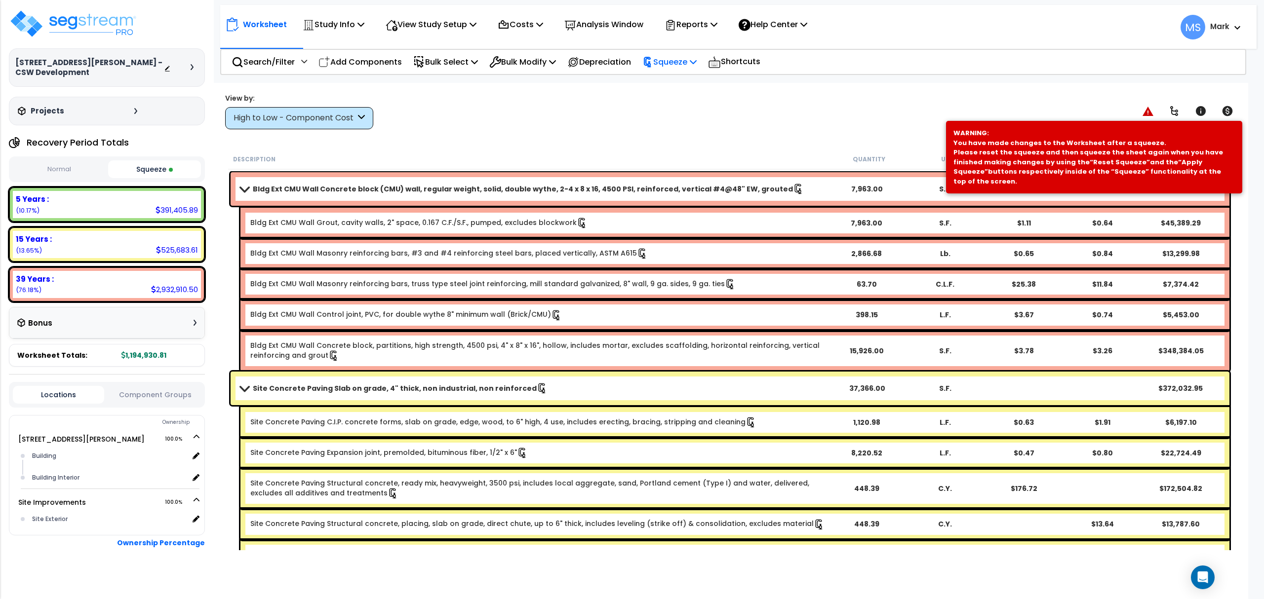
click at [692, 66] on p "Squeeze" at bounding box center [669, 61] width 54 height 13
click at [682, 89] on link "Re-squeeze" at bounding box center [686, 85] width 98 height 23
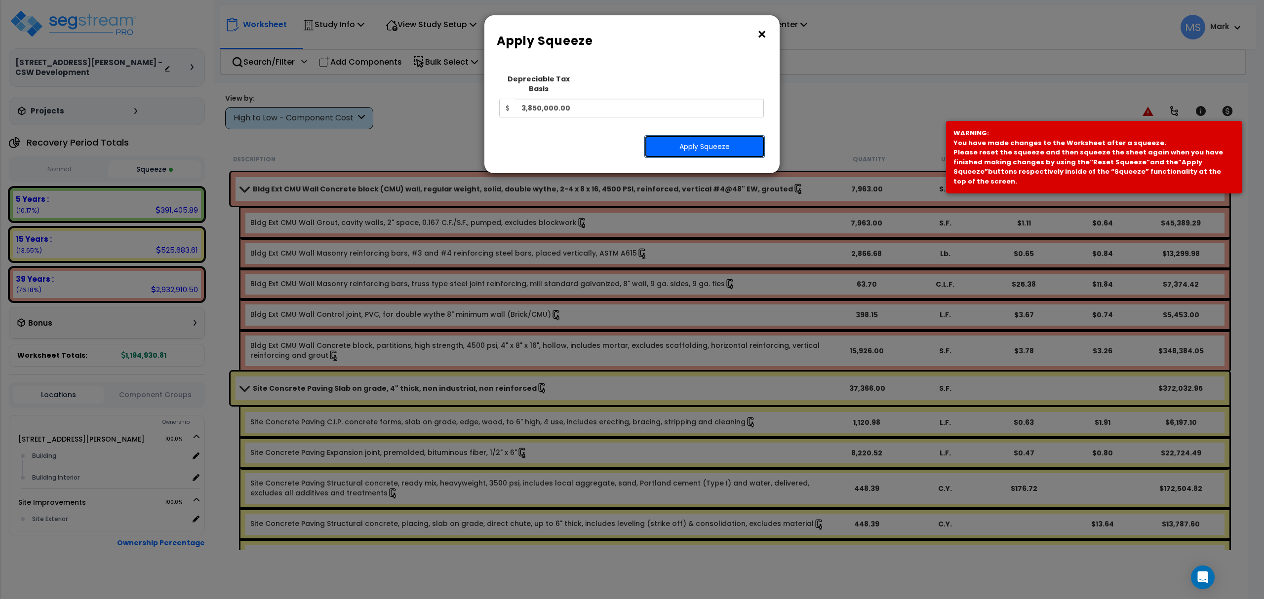
click at [692, 138] on button "Apply Squeeze" at bounding box center [704, 146] width 120 height 23
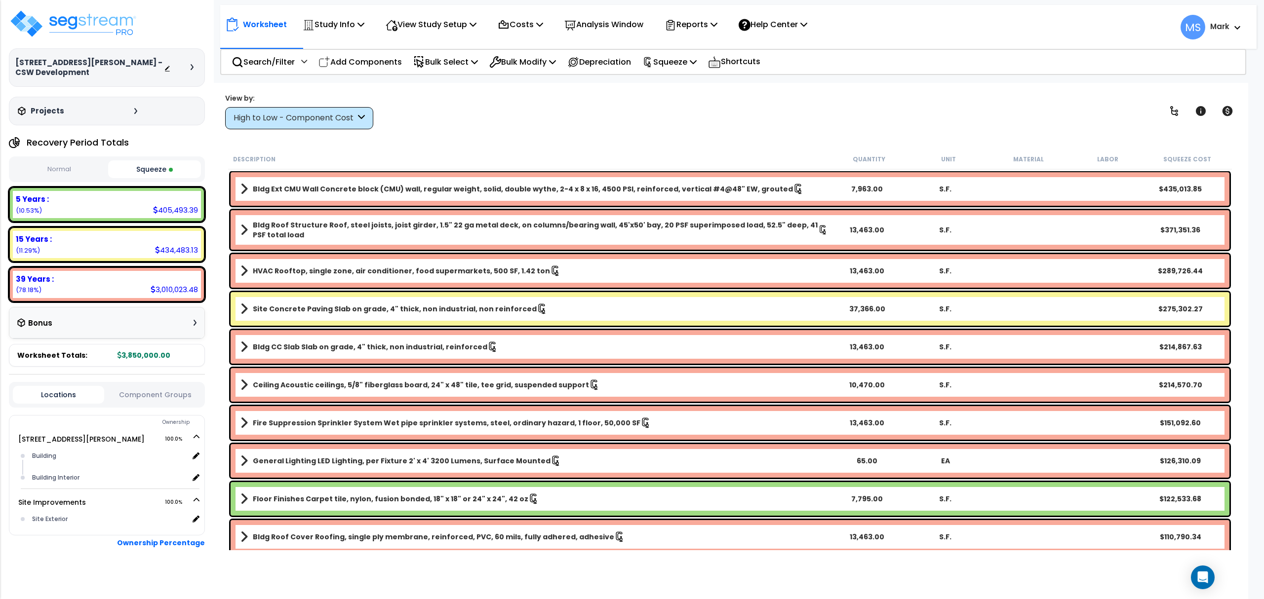
click at [78, 237] on div "15 Years : 434,483.13 (11.29%)" at bounding box center [107, 244] width 188 height 27
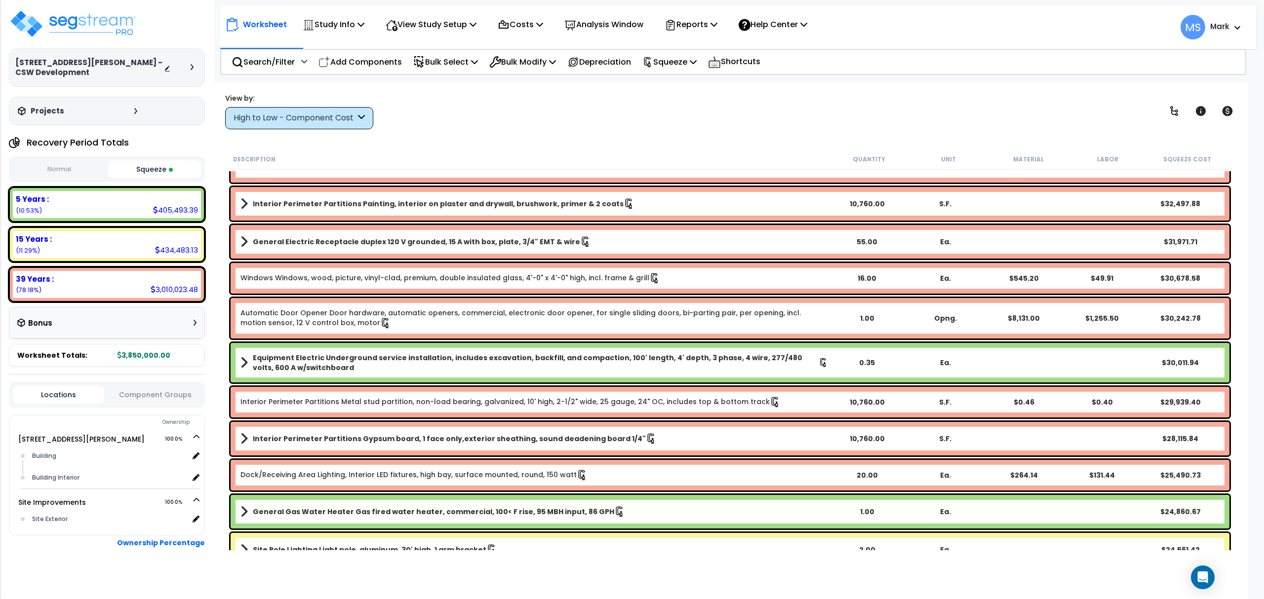
scroll to position [921, 0]
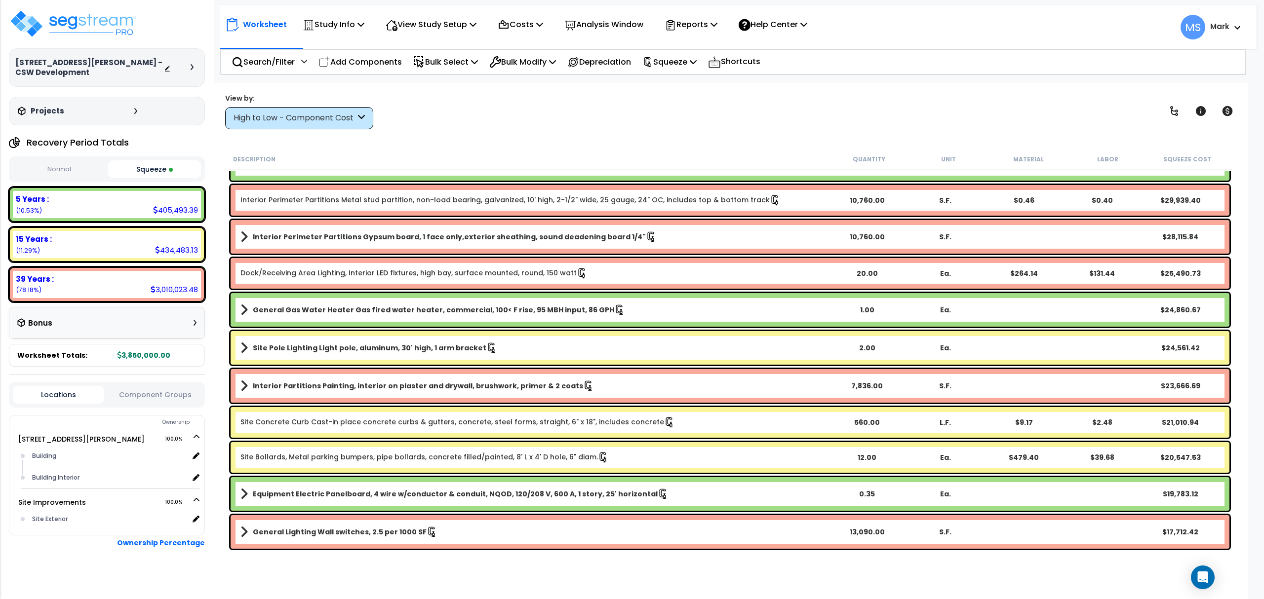
click at [264, 127] on div "High to Low - Component Cost" at bounding box center [299, 118] width 148 height 22
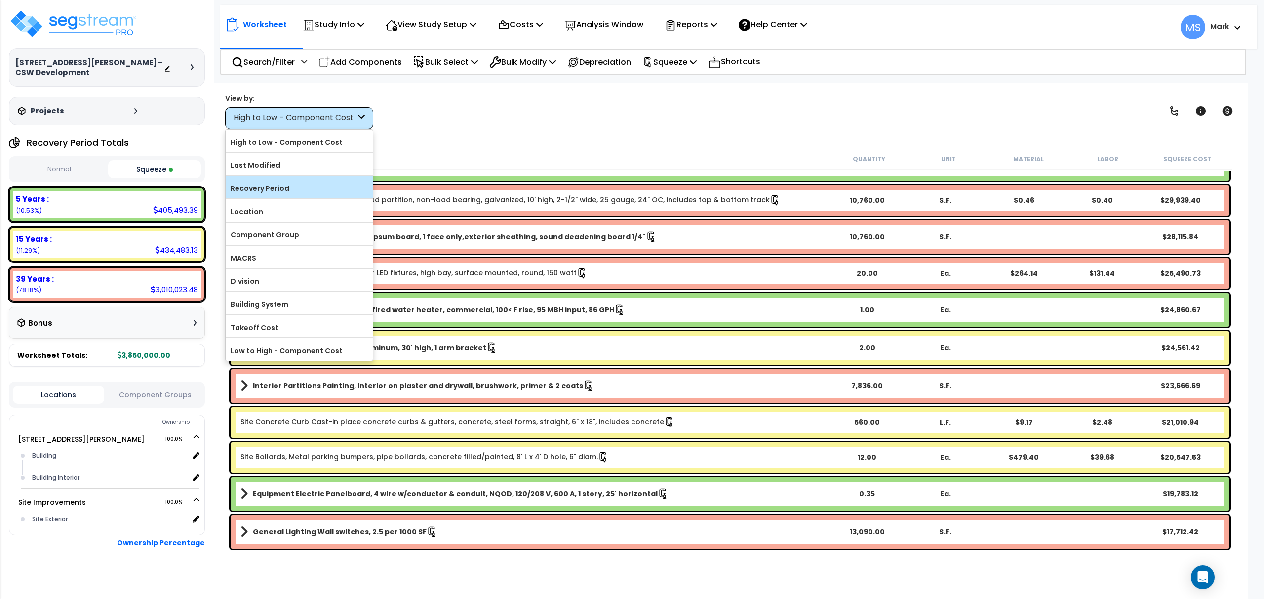
click at [291, 185] on label "Recovery Period" at bounding box center [299, 188] width 147 height 15
click at [0, 0] on input "Recovery Period" at bounding box center [0, 0] width 0 height 0
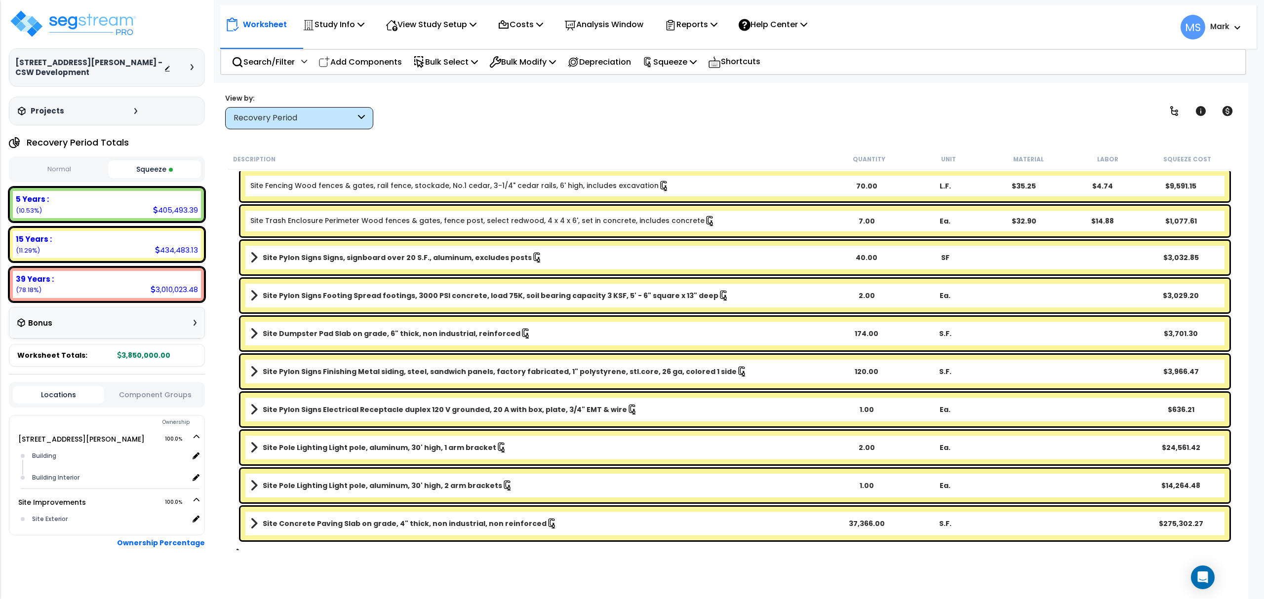
scroll to position [3005, 0]
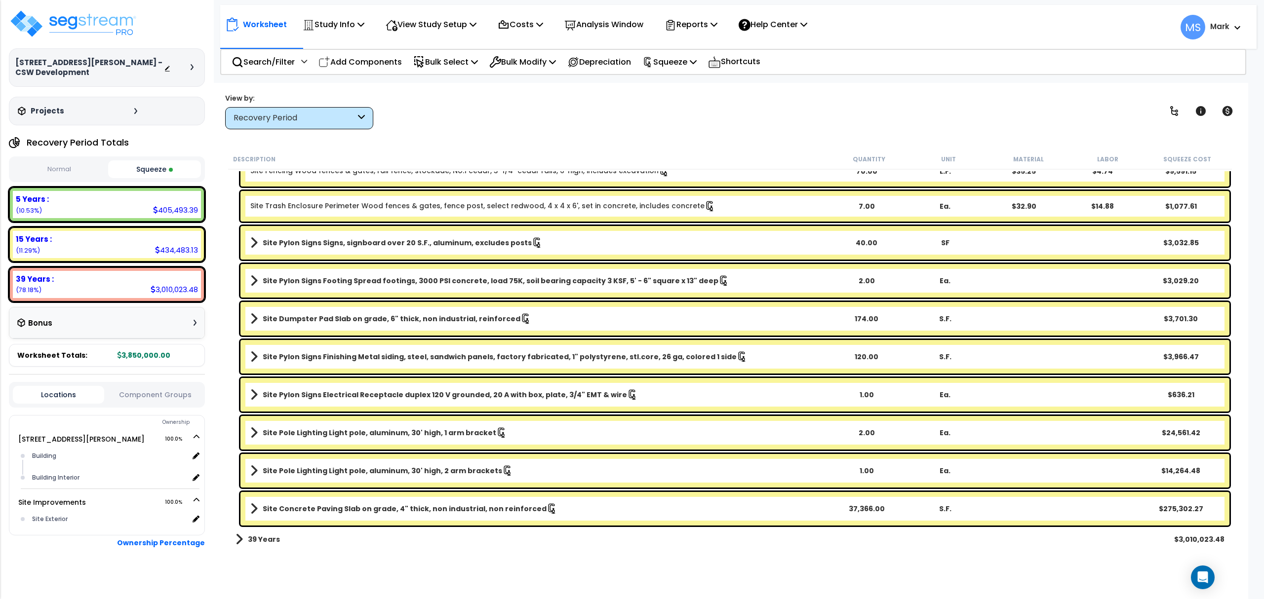
click at [486, 514] on link "Site Concrete Paving Slab on grade, 4" thick, non industrial, non reinforced" at bounding box center [538, 509] width 577 height 14
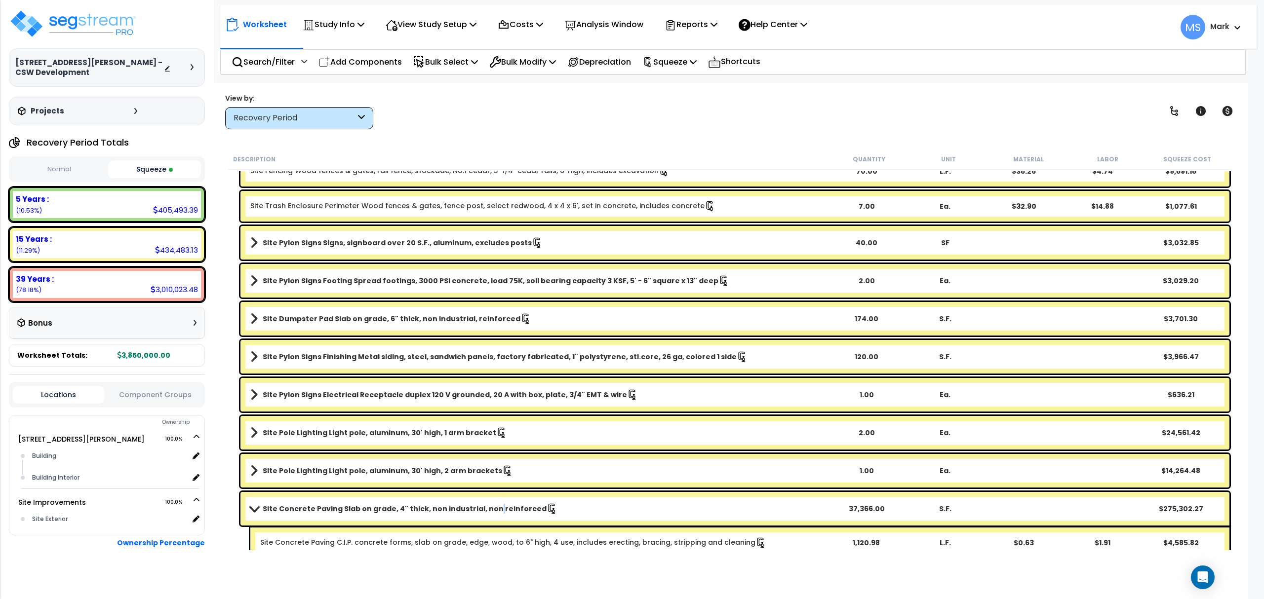
click at [486, 514] on link "Site Concrete Paving Slab on grade, 4" thick, non industrial, non reinforced" at bounding box center [538, 509] width 577 height 14
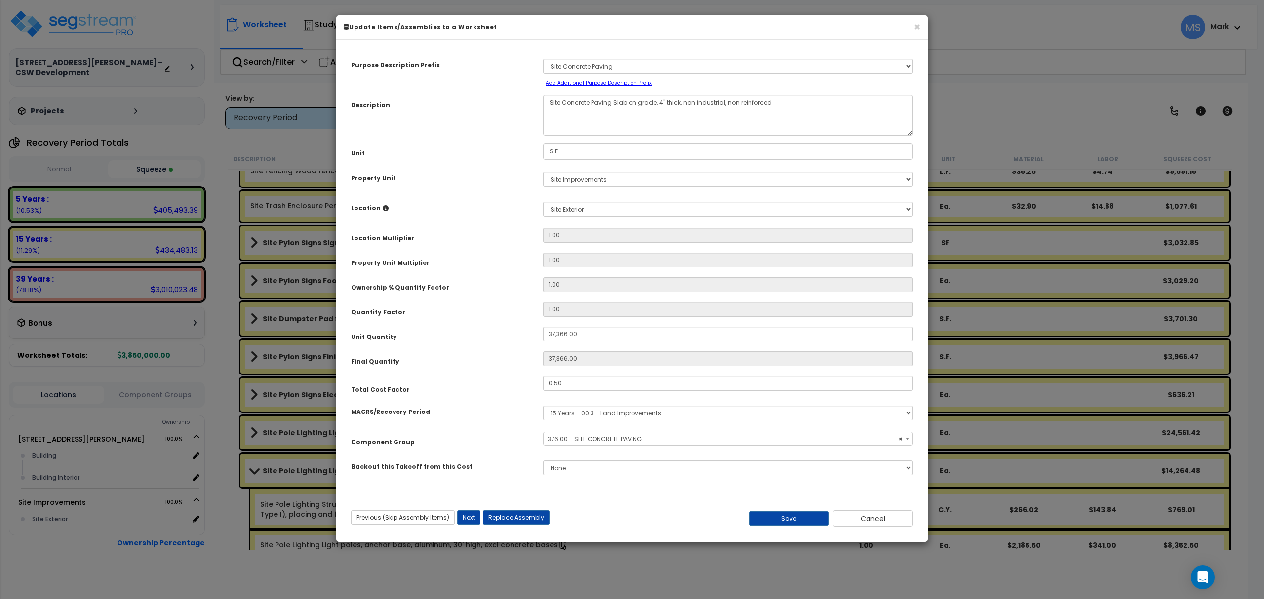
select select "46172"
type input ".65"
click at [767, 518] on button "Save" at bounding box center [789, 519] width 80 height 15
type input "37366.00"
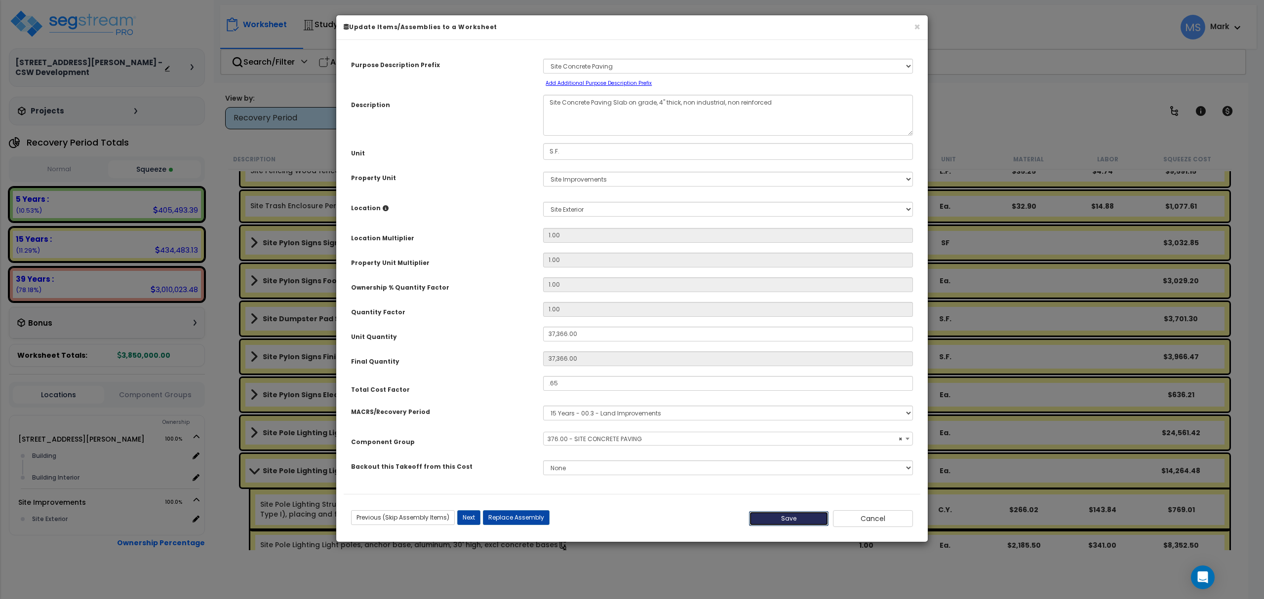
type input "0.65"
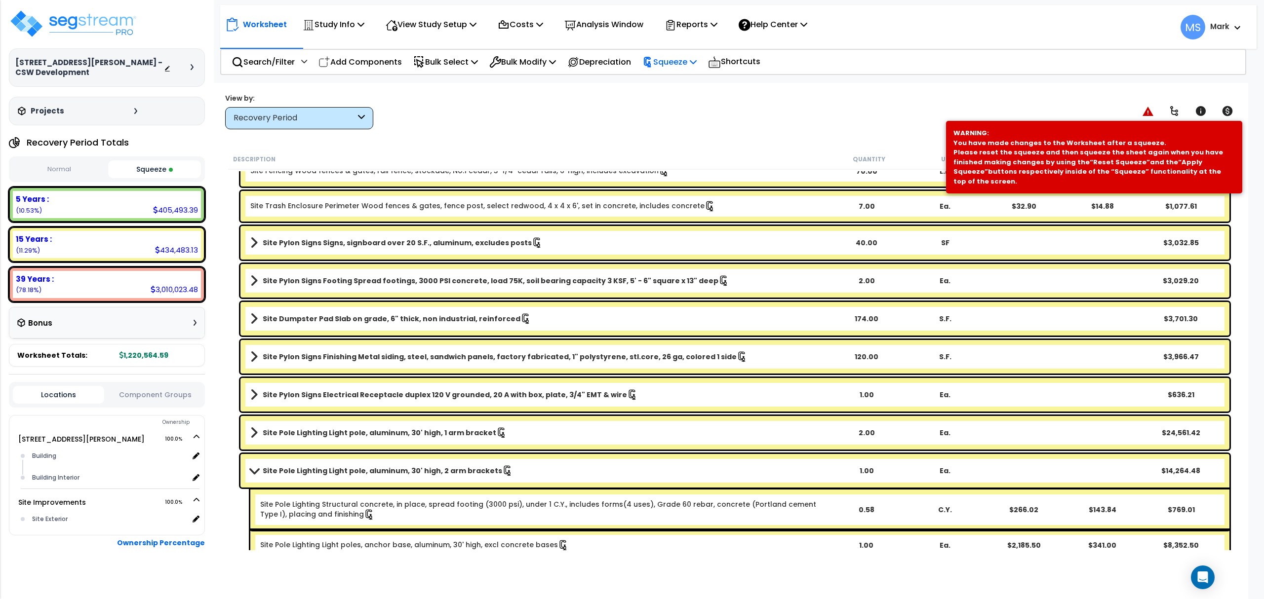
click at [694, 50] on div "Squeeze" at bounding box center [669, 61] width 54 height 23
click at [688, 76] on link "Re-squeeze" at bounding box center [686, 85] width 98 height 23
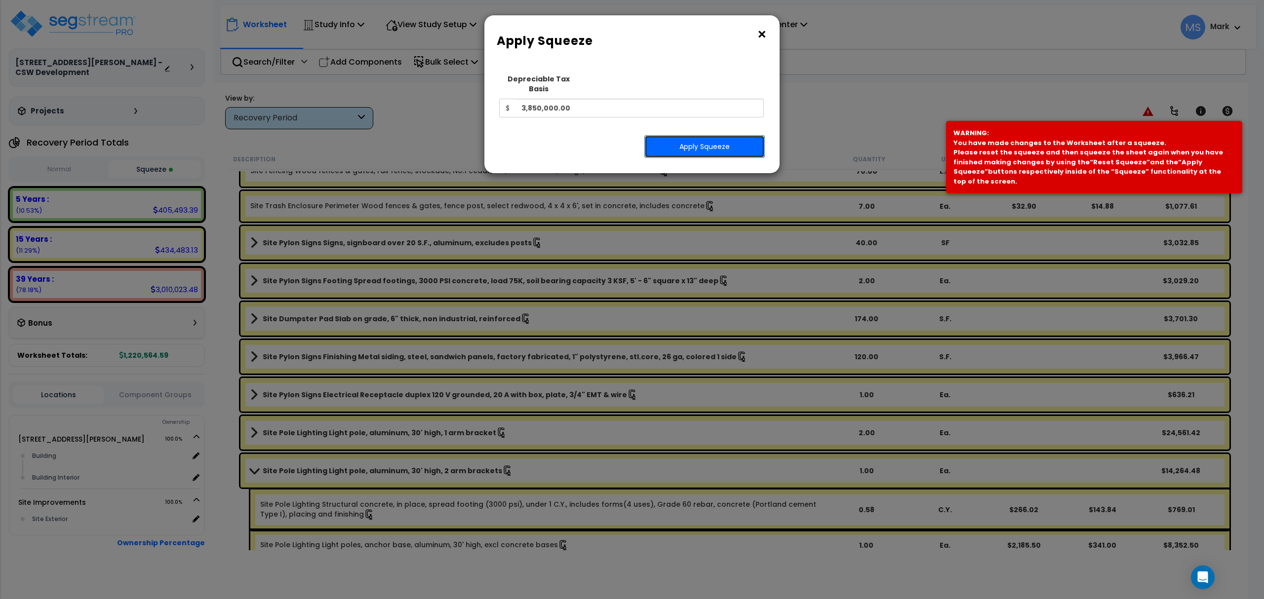
click at [685, 145] on button "Apply Squeeze" at bounding box center [704, 146] width 120 height 23
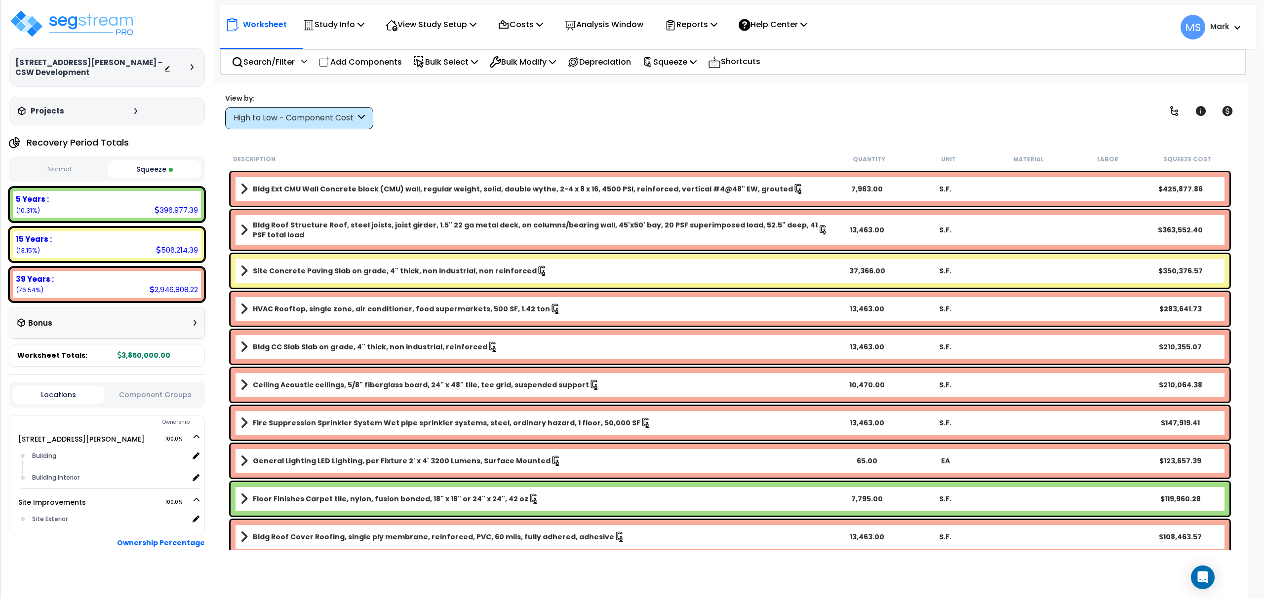
click at [107, 204] on div "5 Years : 396,977.39 (10.31%)" at bounding box center [107, 204] width 188 height 27
click at [434, 313] on b "HVAC Rooftop, single zone, air conditioner, food supermarkets, 500 SF, 1.42 ton" at bounding box center [401, 309] width 297 height 10
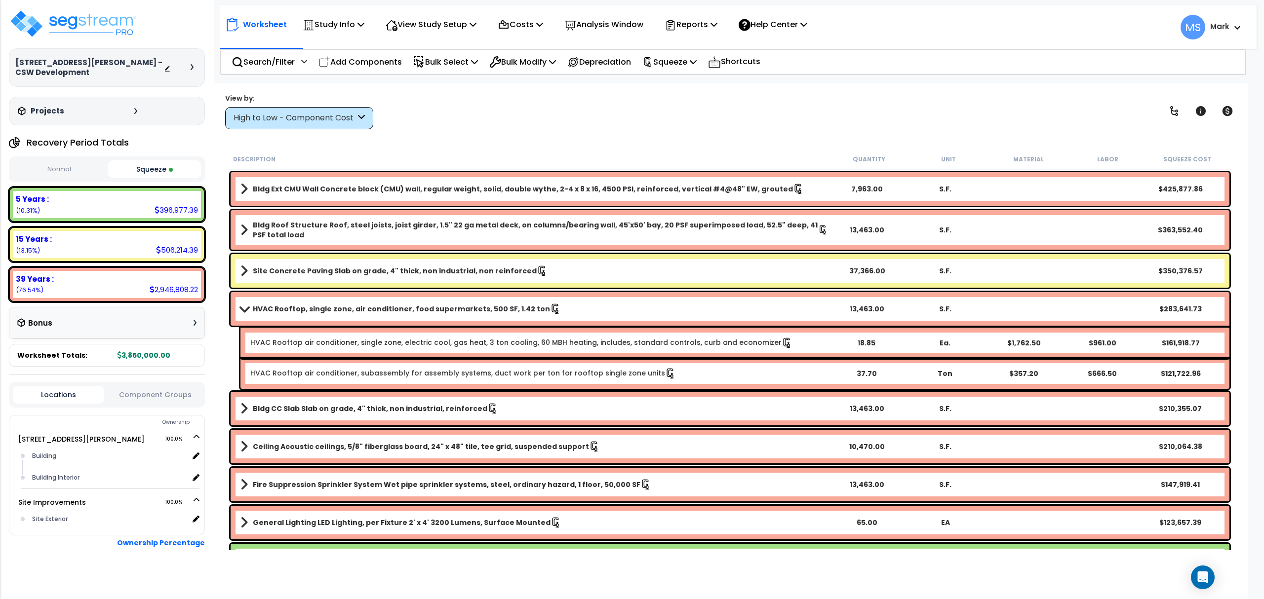
click at [434, 311] on b "HVAC Rooftop, single zone, air conditioner, food supermarkets, 500 SF, 1.42 ton" at bounding box center [401, 309] width 297 height 10
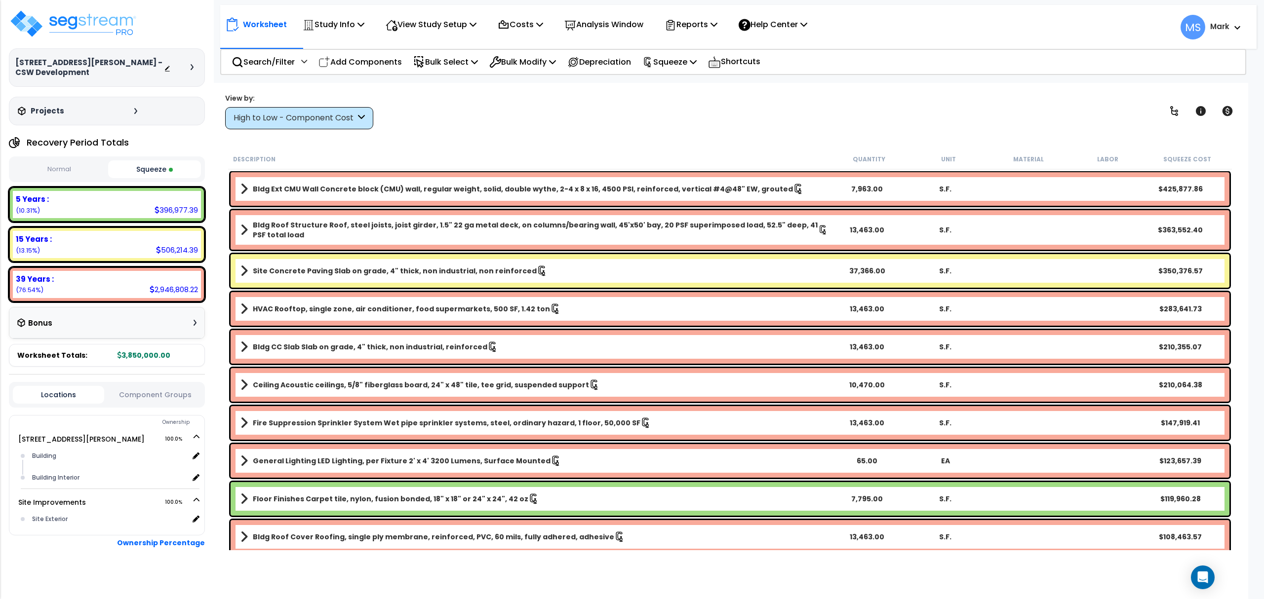
click at [419, 345] on b "Bldg CC Slab Slab on grade, 4" thick, non industrial, reinforced" at bounding box center [370, 347] width 235 height 10
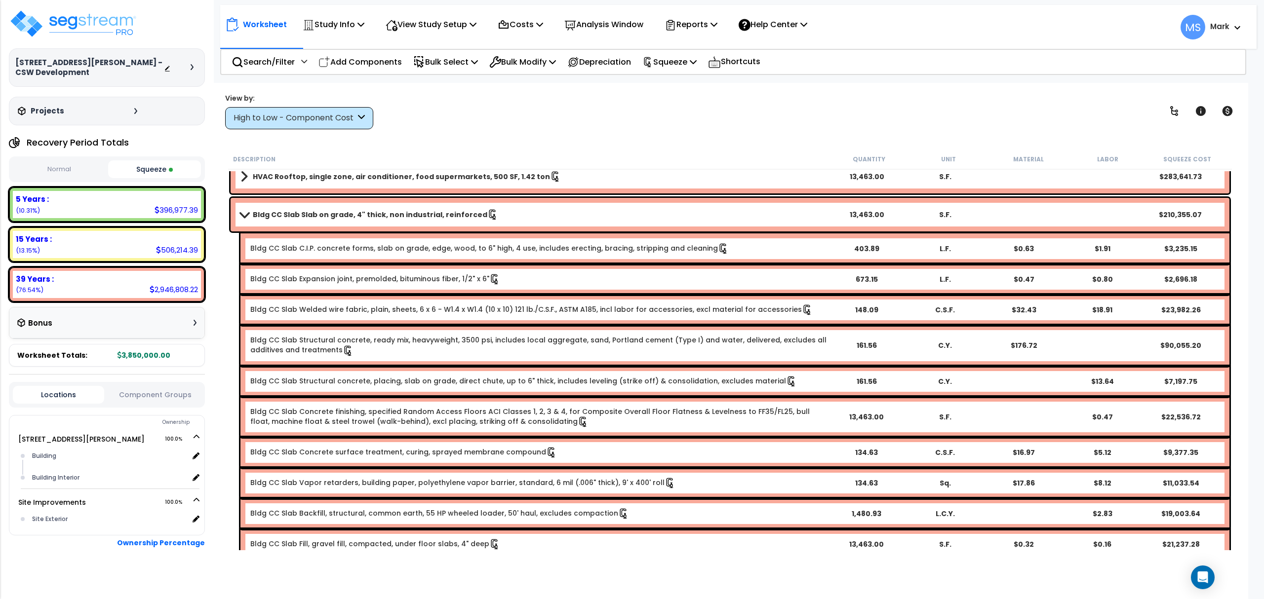
scroll to position [131, 0]
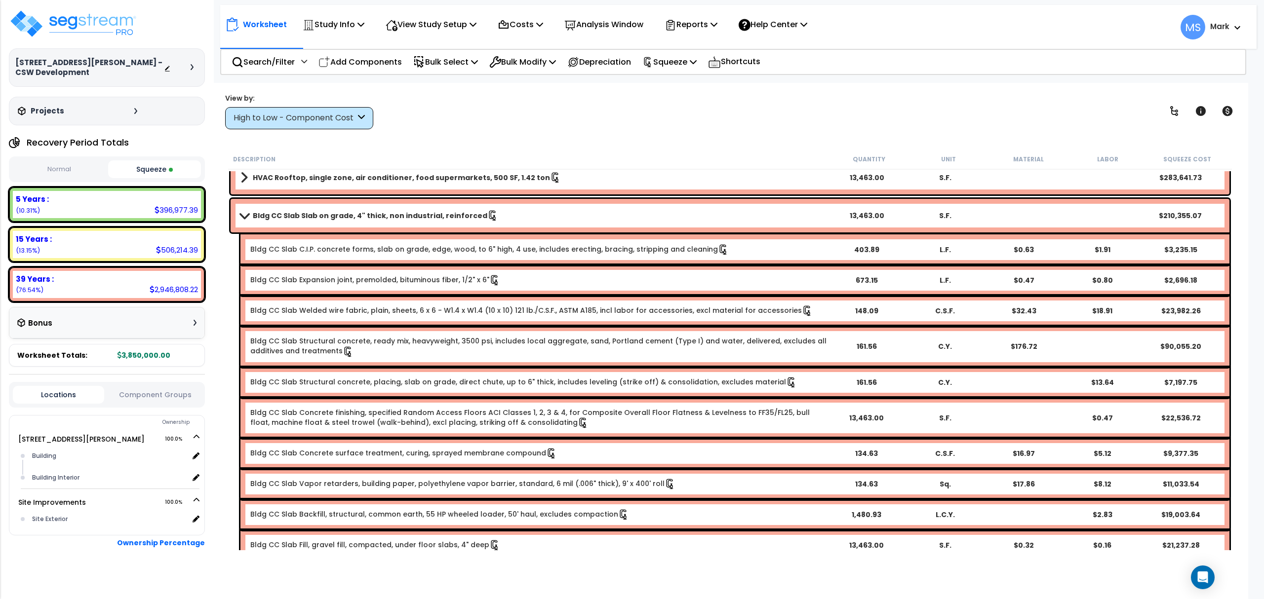
click at [490, 409] on link "Bldg CC Slab Concrete finishing, specified Random Access Floors ACI Classes 1, …" at bounding box center [538, 418] width 577 height 21
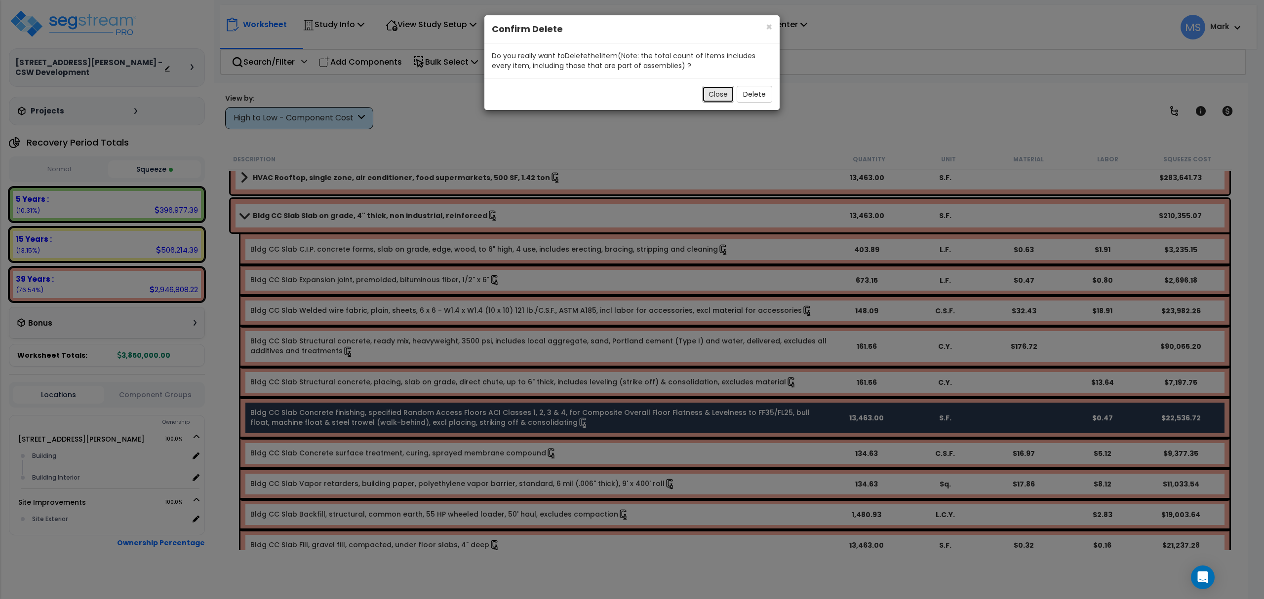
click at [710, 98] on button "Close" at bounding box center [718, 94] width 32 height 17
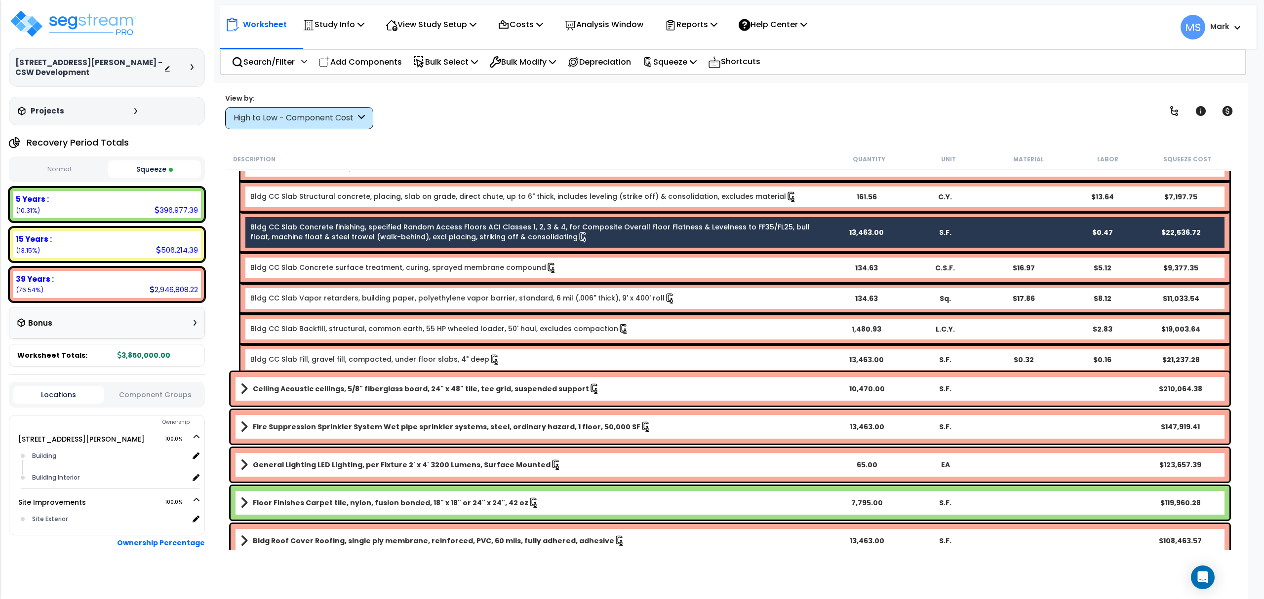
scroll to position [198, 0]
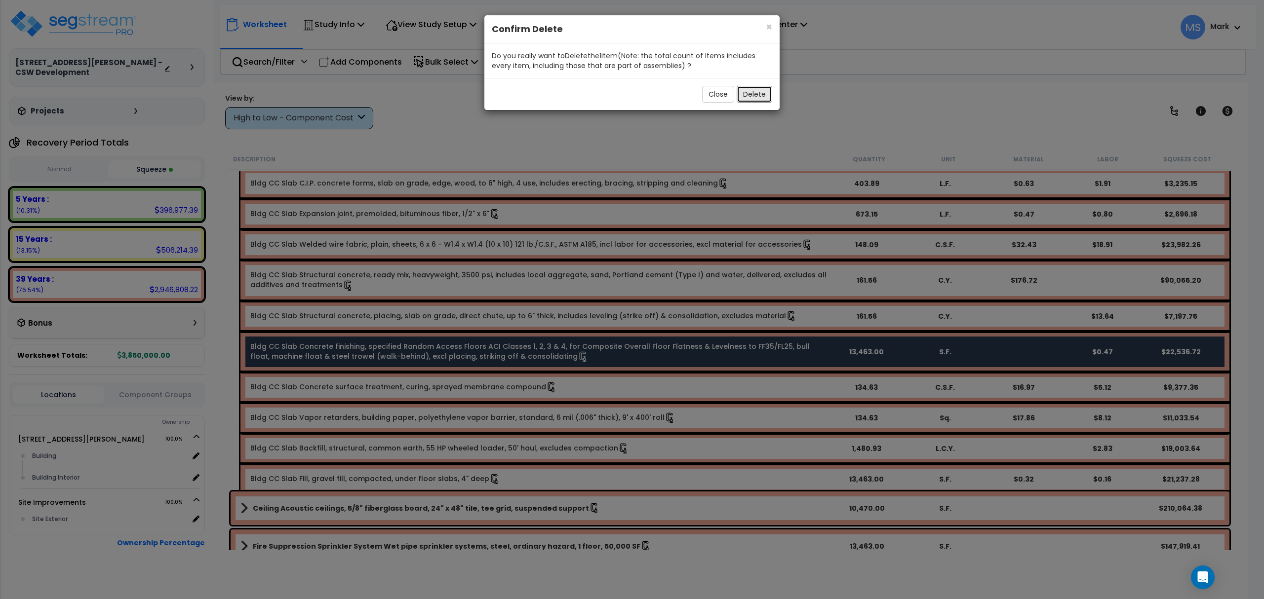
click at [753, 94] on button "Delete" at bounding box center [755, 94] width 36 height 17
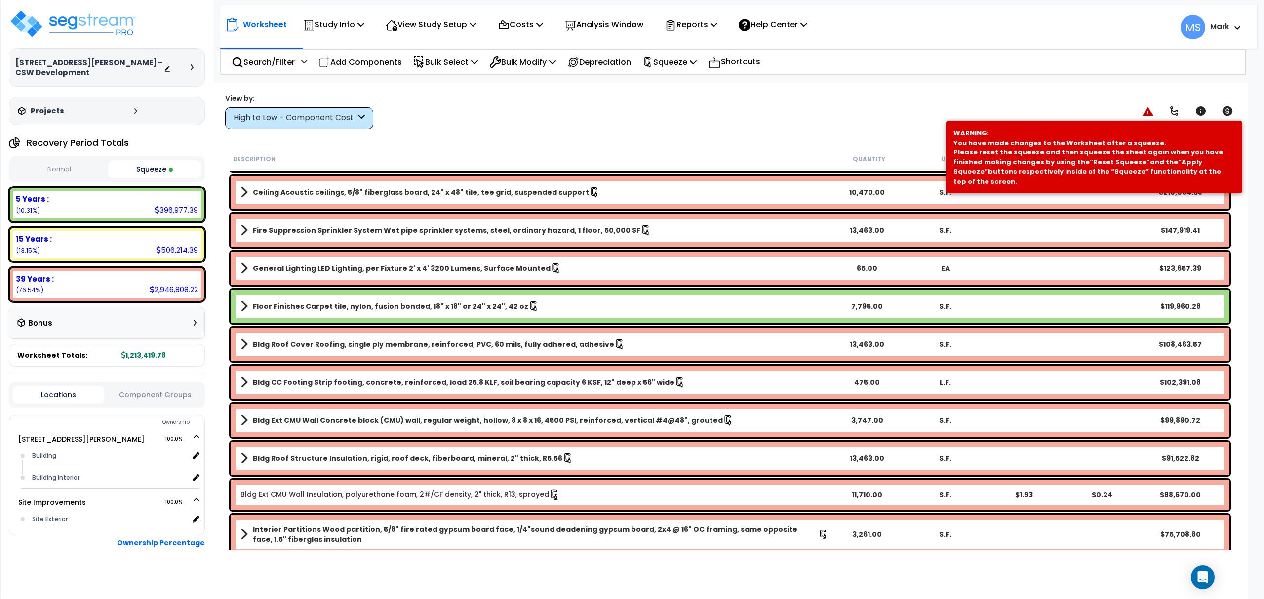
scroll to position [131, 0]
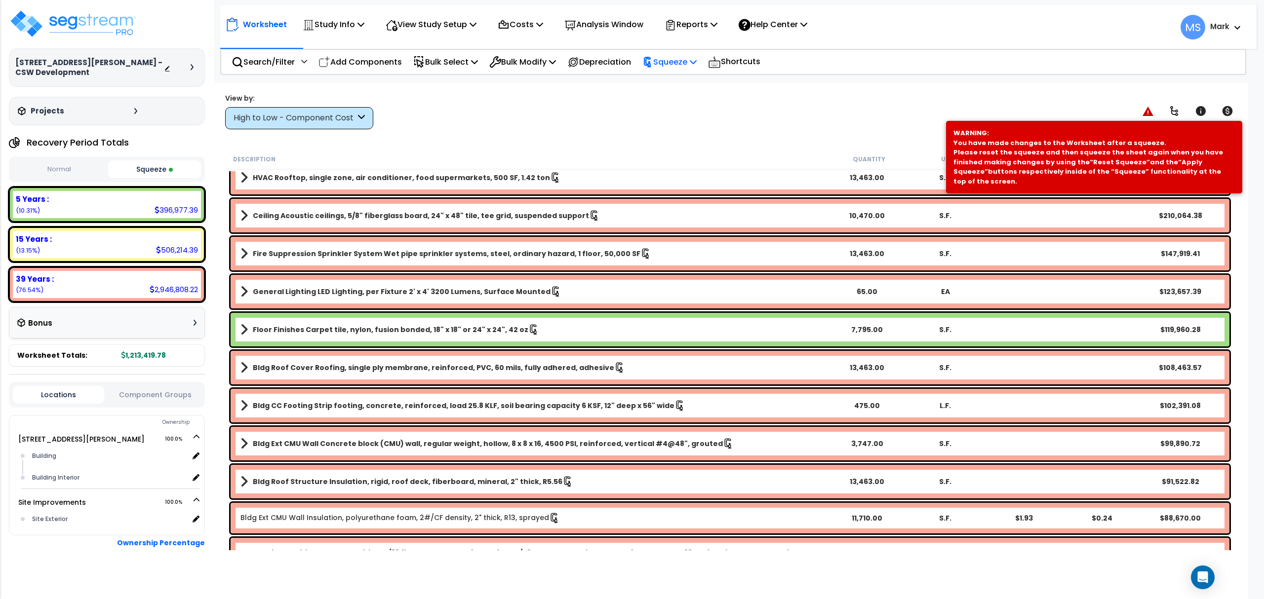
click at [678, 65] on p "Squeeze" at bounding box center [669, 61] width 54 height 13
click at [677, 80] on link "Re-squeeze" at bounding box center [686, 85] width 98 height 23
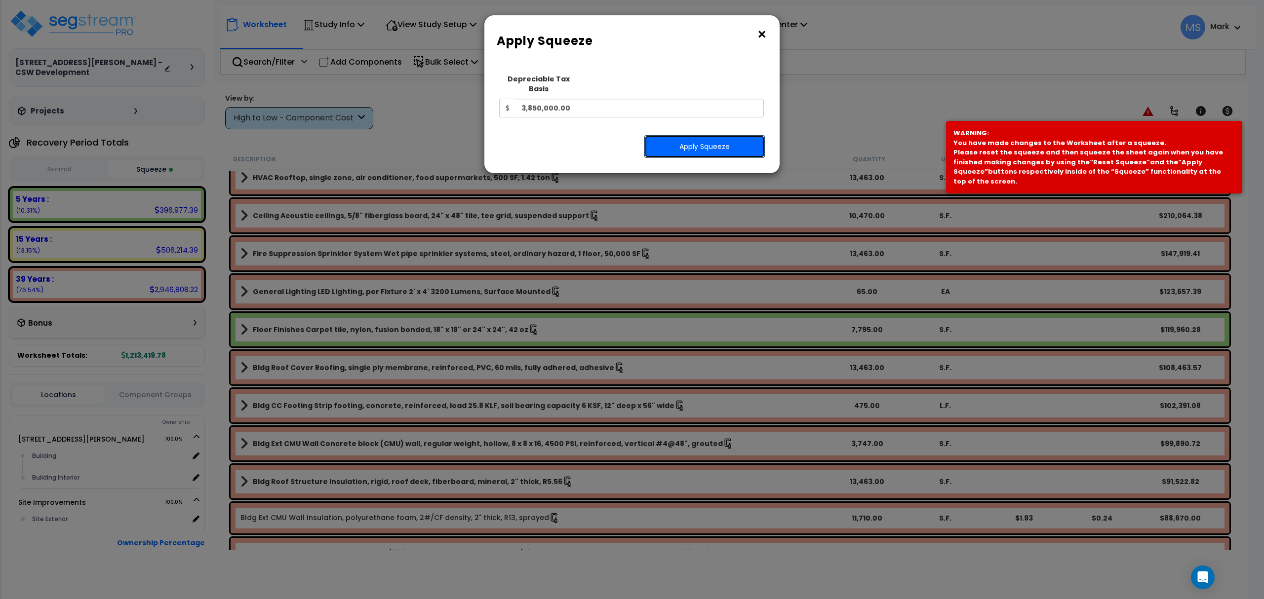
click at [672, 135] on button "Apply Squeeze" at bounding box center [704, 146] width 120 height 23
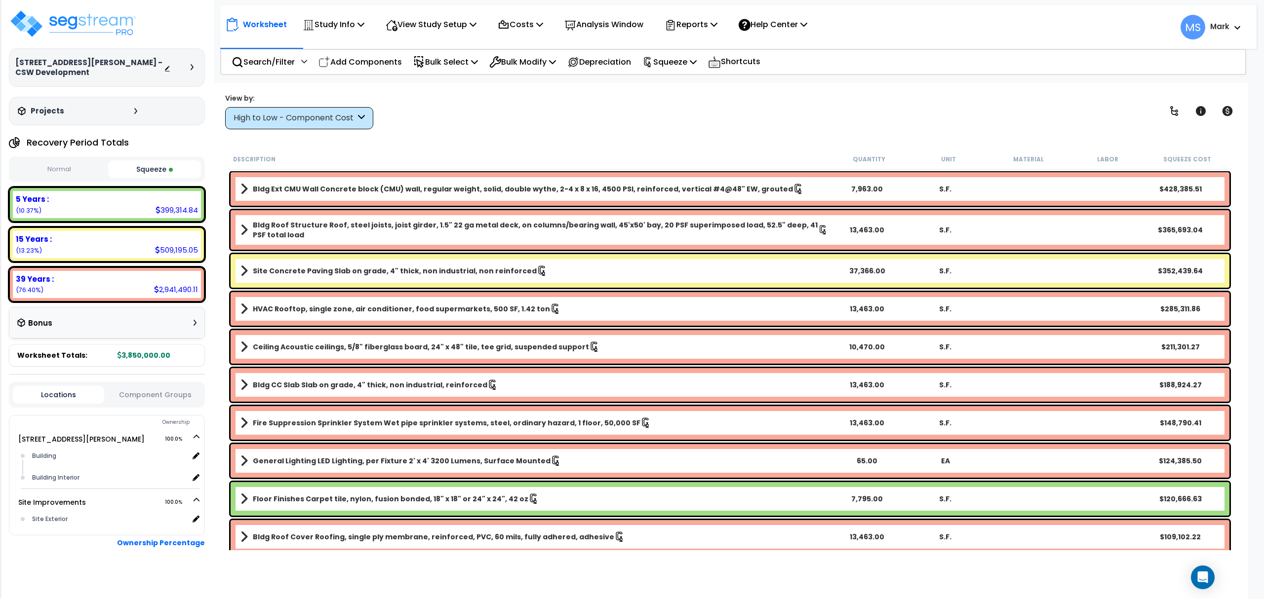
click at [172, 274] on div "39 Years :" at bounding box center [107, 279] width 182 height 10
click at [168, 284] on div "2,941,490.11" at bounding box center [176, 289] width 44 height 10
click at [390, 388] on b "Bldg CC Slab Slab on grade, 4" thick, non industrial, reinforced" at bounding box center [370, 385] width 235 height 10
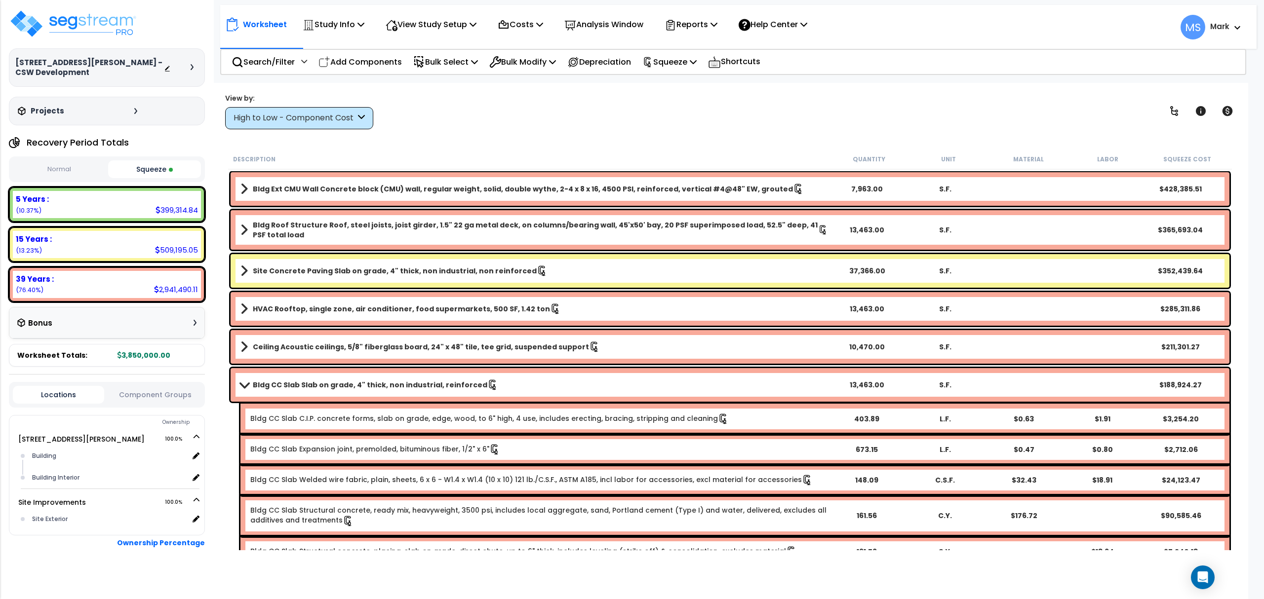
click at [390, 388] on b "Bldg CC Slab Slab on grade, 4" thick, non industrial, reinforced" at bounding box center [370, 385] width 235 height 10
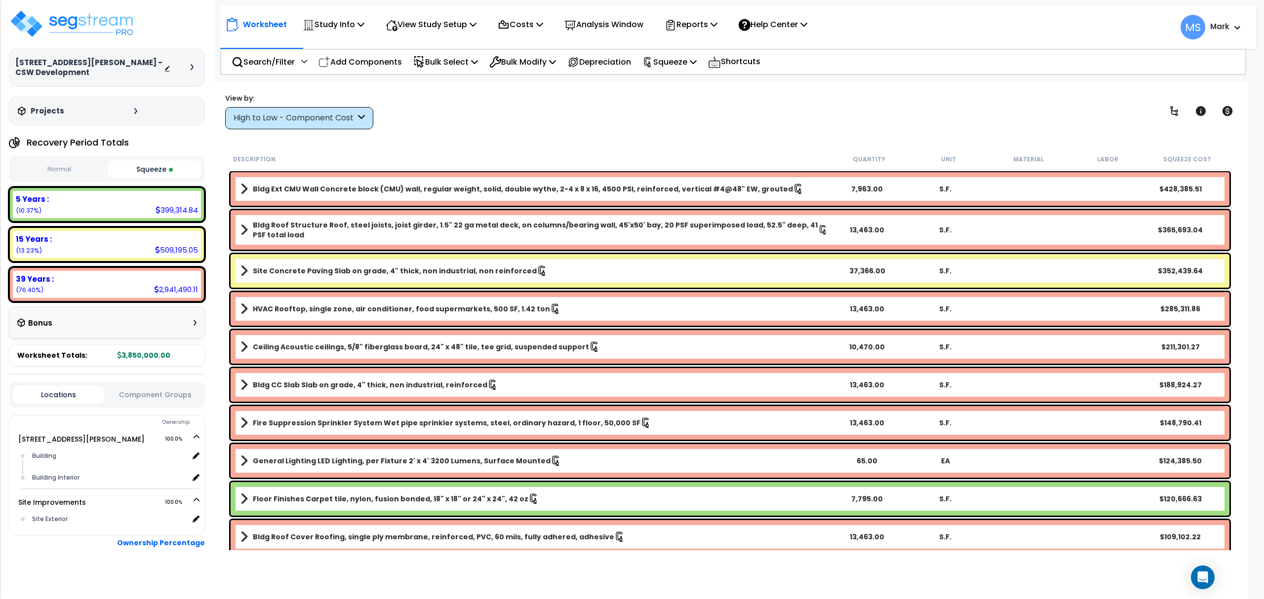
click at [380, 415] on div "Fire Suppression Sprinkler System Wet pipe sprinkler systems, steel, ordinary h…" at bounding box center [730, 423] width 999 height 34
click at [386, 429] on link "Fire Suppression Sprinkler System Wet pipe sprinkler systems, steel, ordinary h…" at bounding box center [534, 423] width 588 height 14
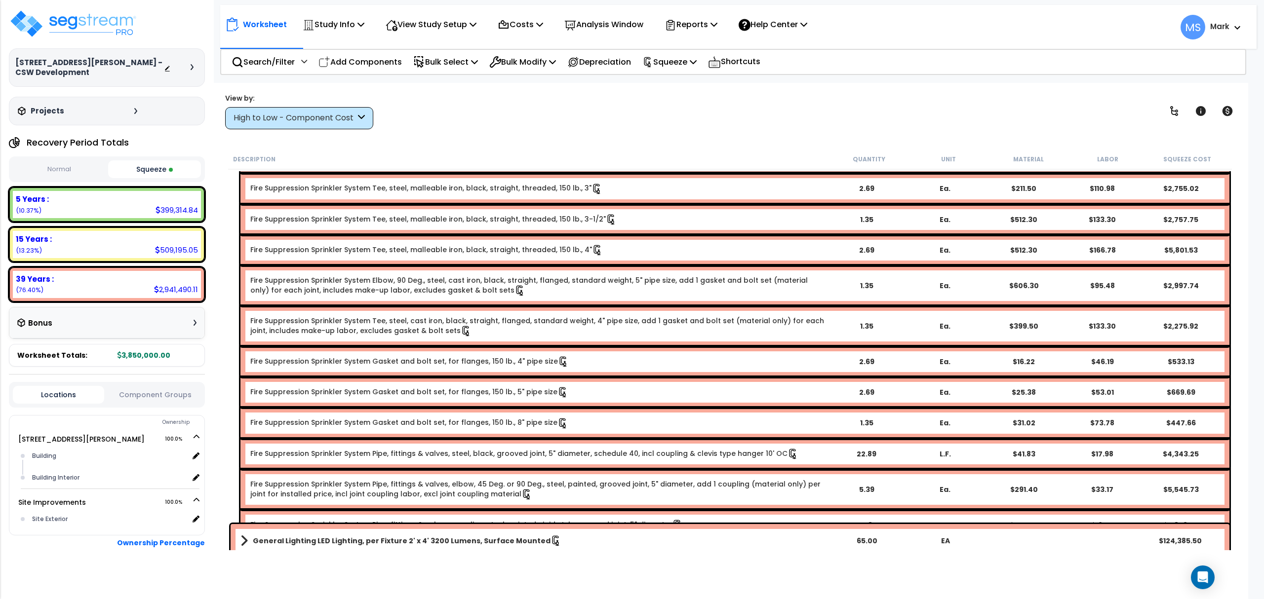
scroll to position [921, 0]
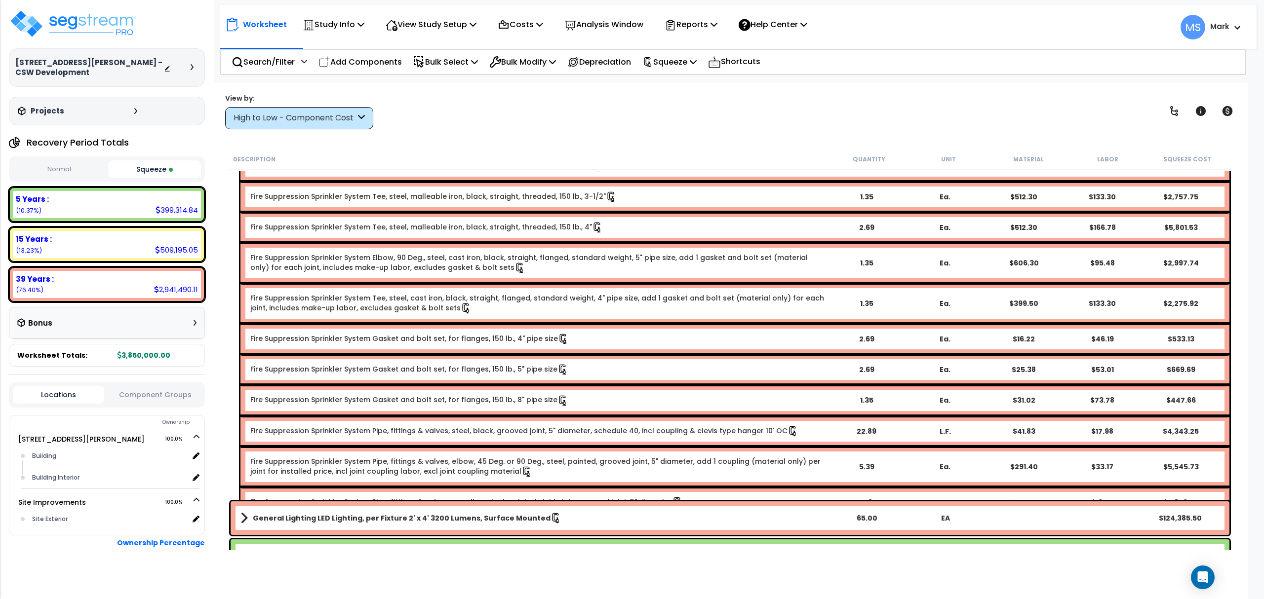
click at [474, 497] on link "Fire Suppression Sprinkler System Pipe, fittings & valves, coupling, steel, pai…" at bounding box center [466, 502] width 433 height 11
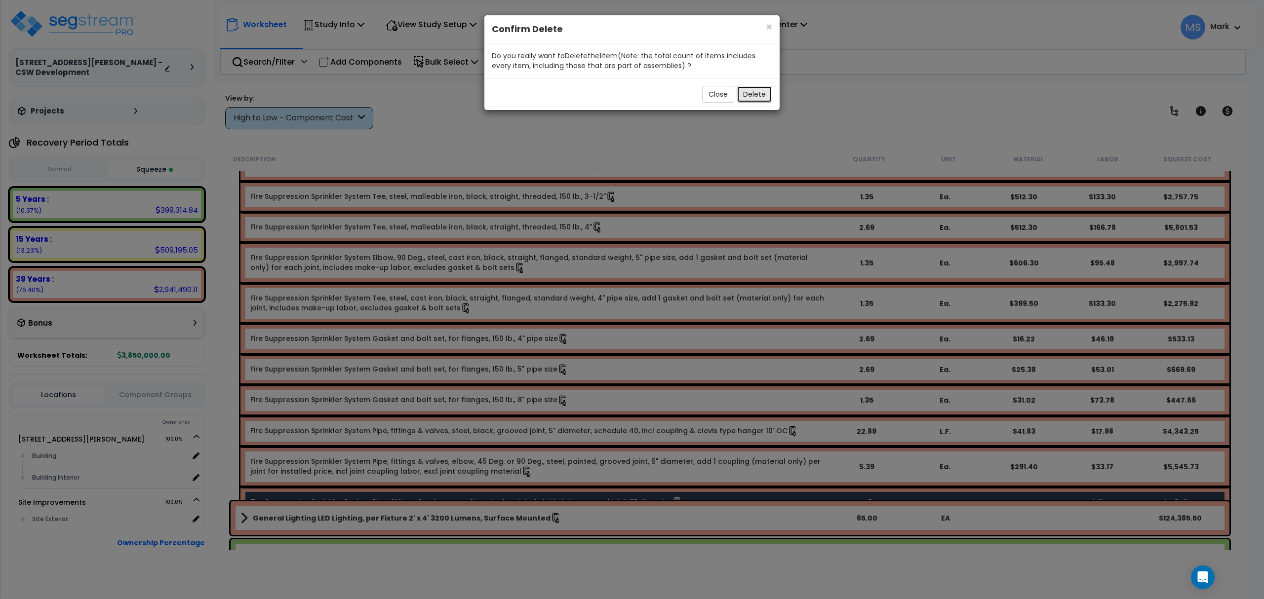
click at [759, 99] on button "Delete" at bounding box center [755, 94] width 36 height 17
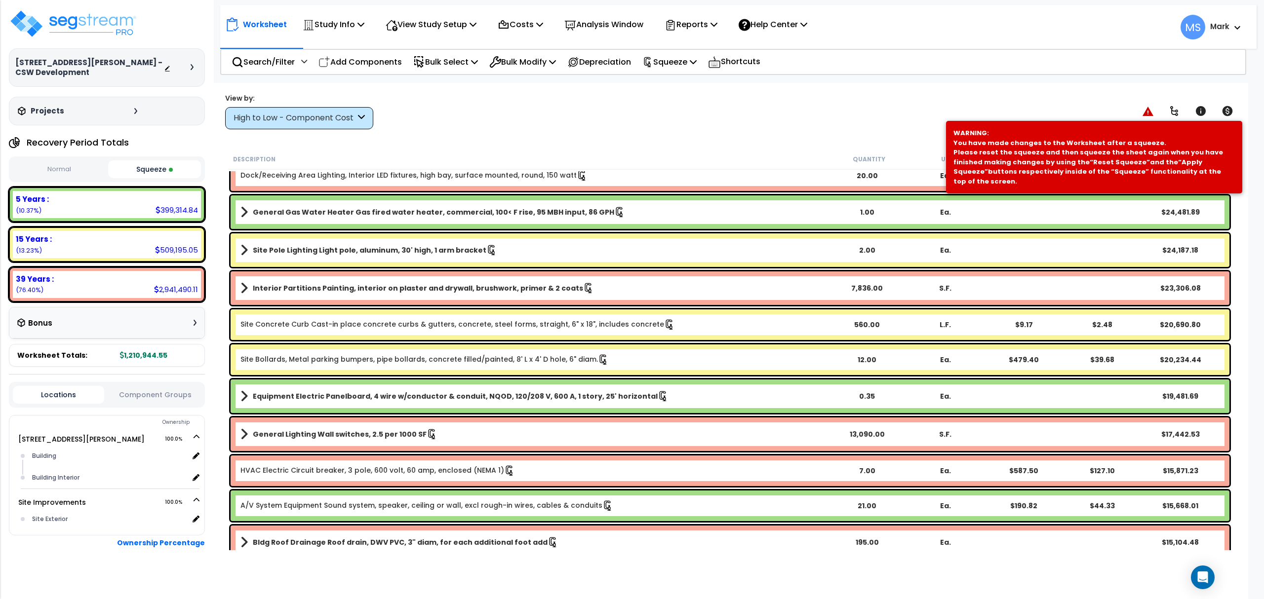
scroll to position [1053, 0]
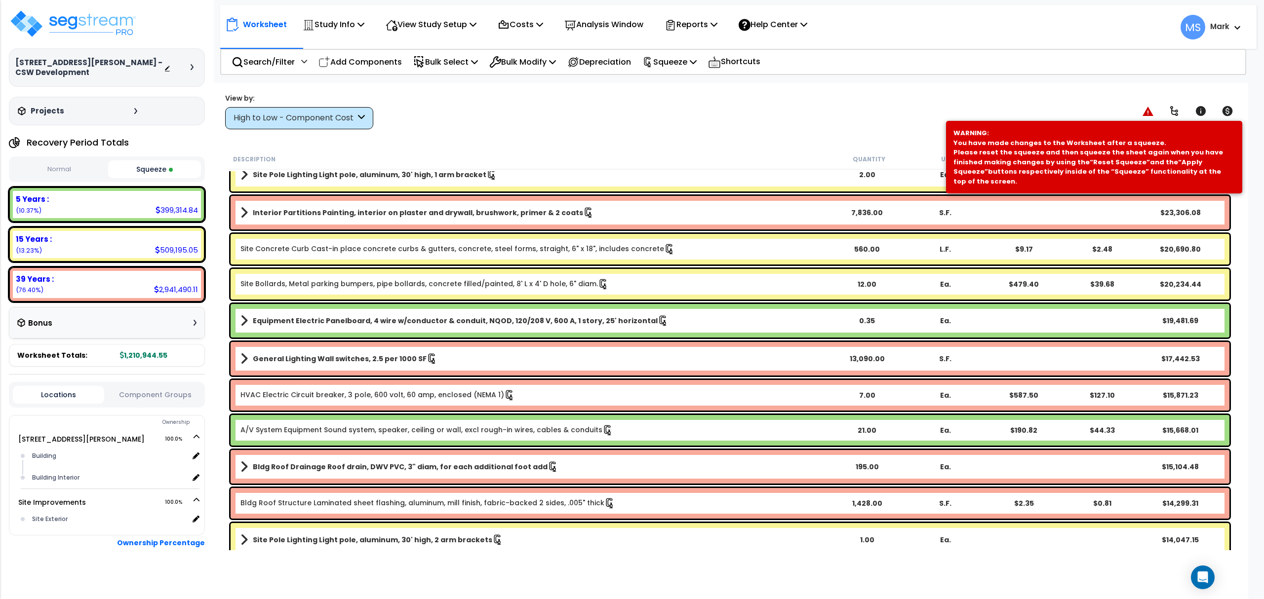
click at [399, 396] on link "HVAC Electric Circuit breaker, 3 pole, 600 volt, 60 amp, enclosed (NEMA 1)" at bounding box center [377, 395] width 275 height 11
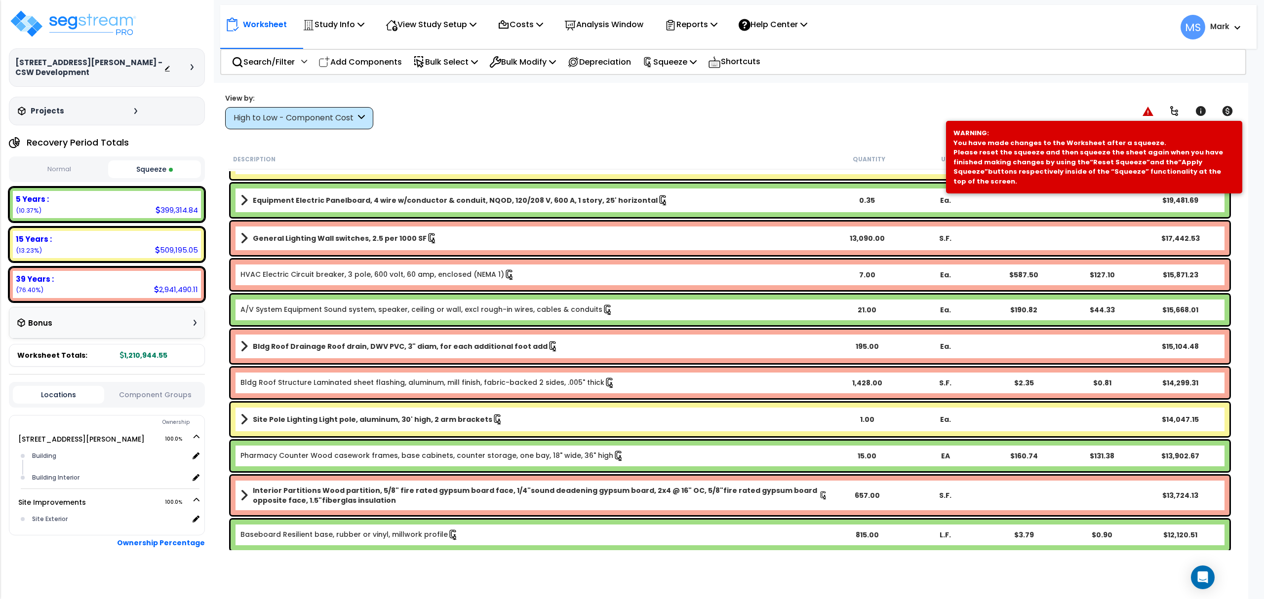
scroll to position [1185, 0]
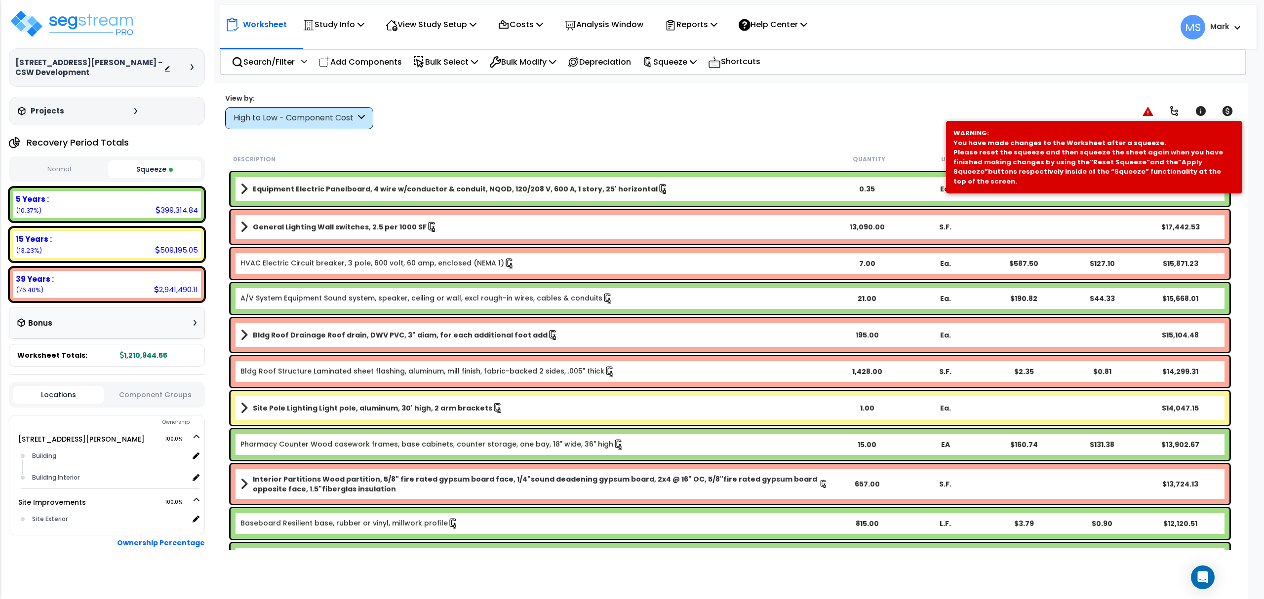
click at [393, 330] on b "Bldg Roof Drainage Roof drain, DWV PVC, 3" diam, for each additional foot add" at bounding box center [400, 335] width 295 height 10
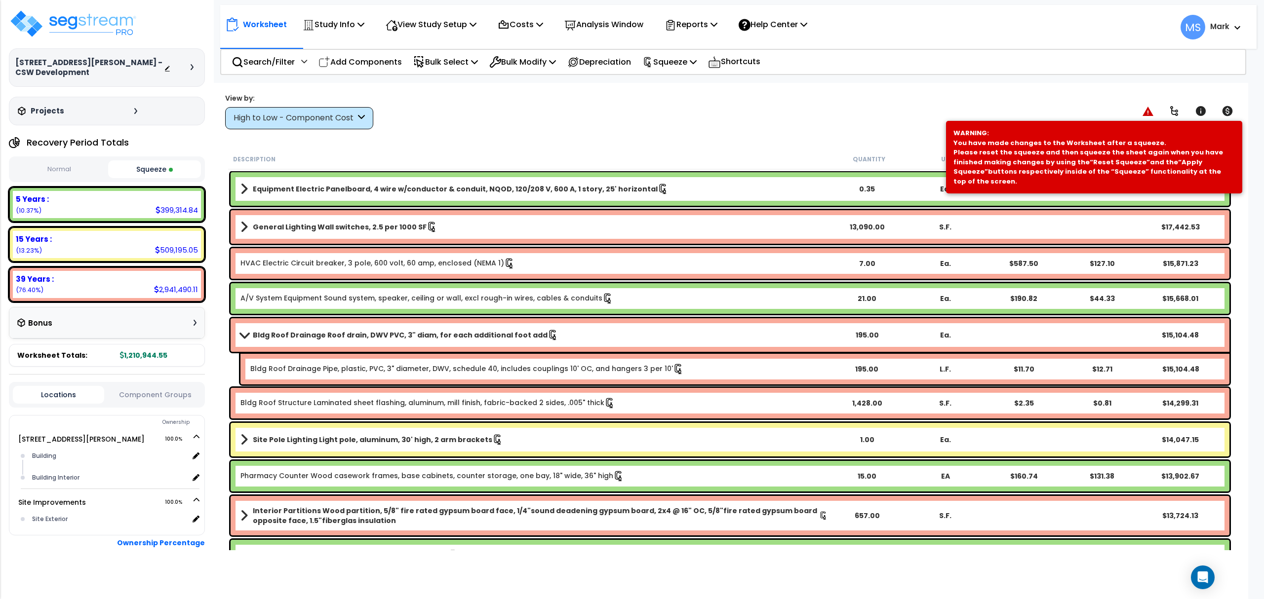
click at [392, 330] on b "Bldg Roof Drainage Roof drain, DWV PVC, 3" diam, for each additional foot add" at bounding box center [400, 335] width 295 height 10
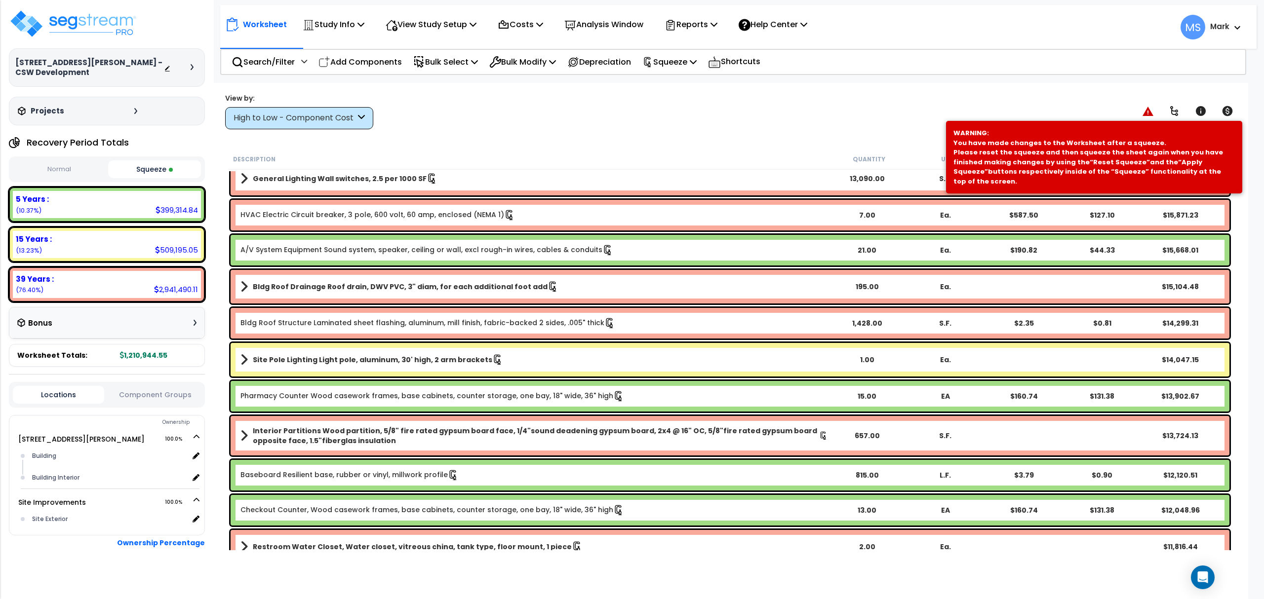
scroll to position [1316, 0]
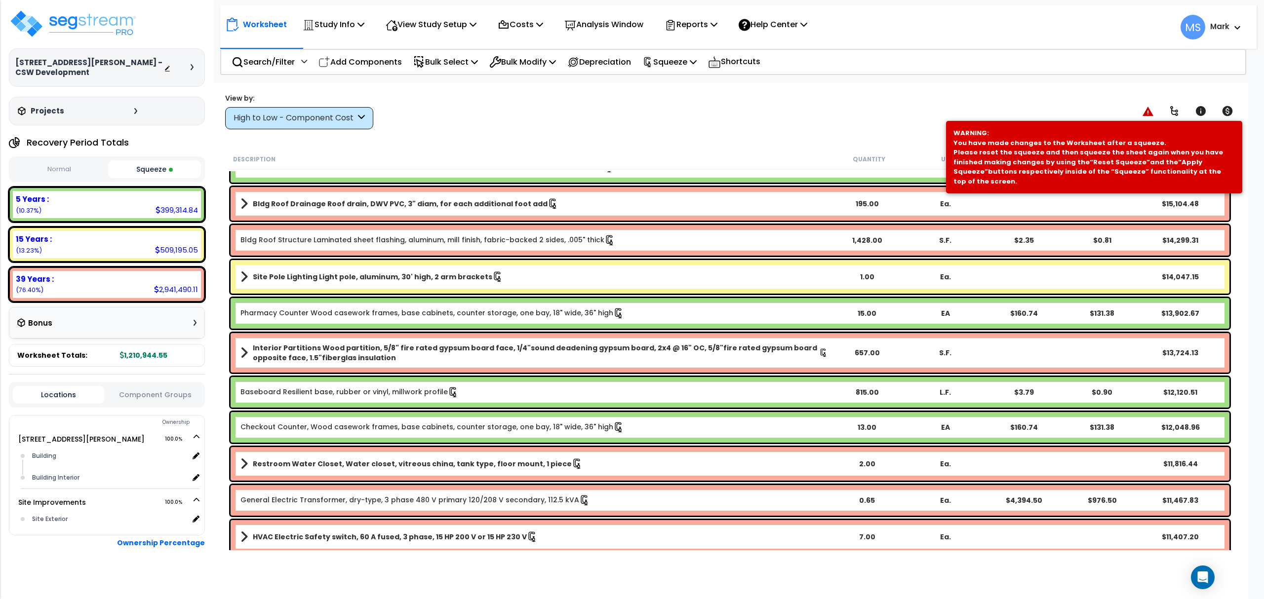
click at [398, 358] on b "Interior Partitions Wood partition, 5/8" fire rated gypsum board face, 1/4"soun…" at bounding box center [536, 353] width 566 height 20
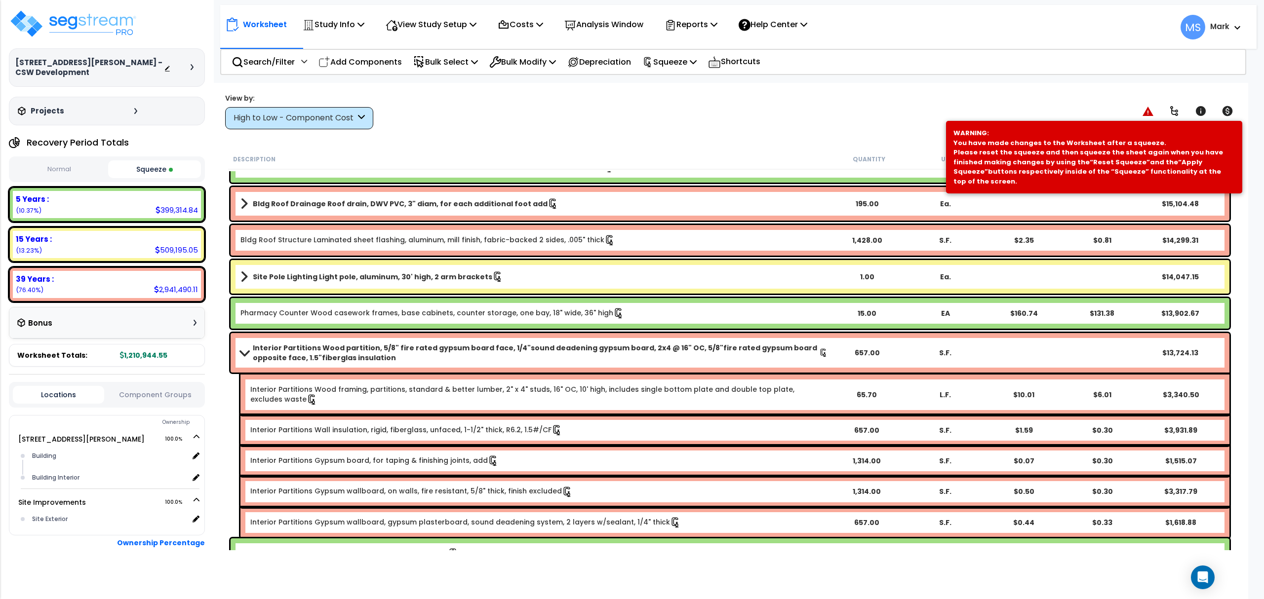
click at [394, 353] on b "Interior Partitions Wood partition, 5/8" fire rated gypsum board face, 1/4"soun…" at bounding box center [536, 353] width 566 height 20
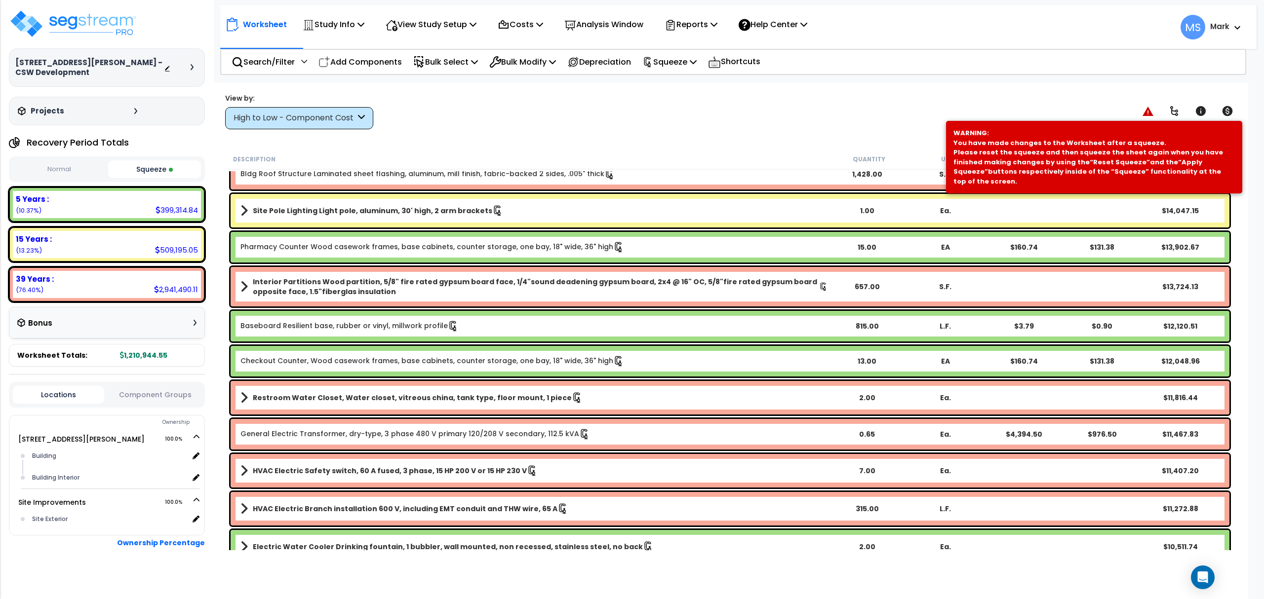
click at [402, 395] on b "Restroom Water Closet, Water closet, vitreous china, tank type, floor mount, 1 …" at bounding box center [412, 398] width 319 height 10
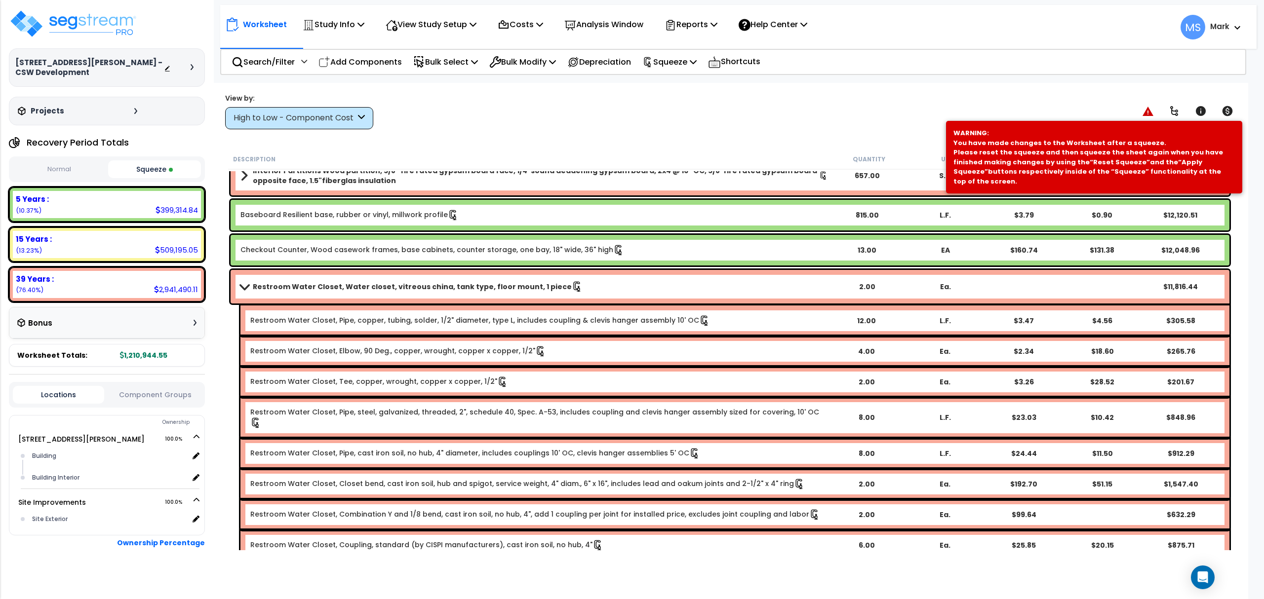
scroll to position [1580, 0]
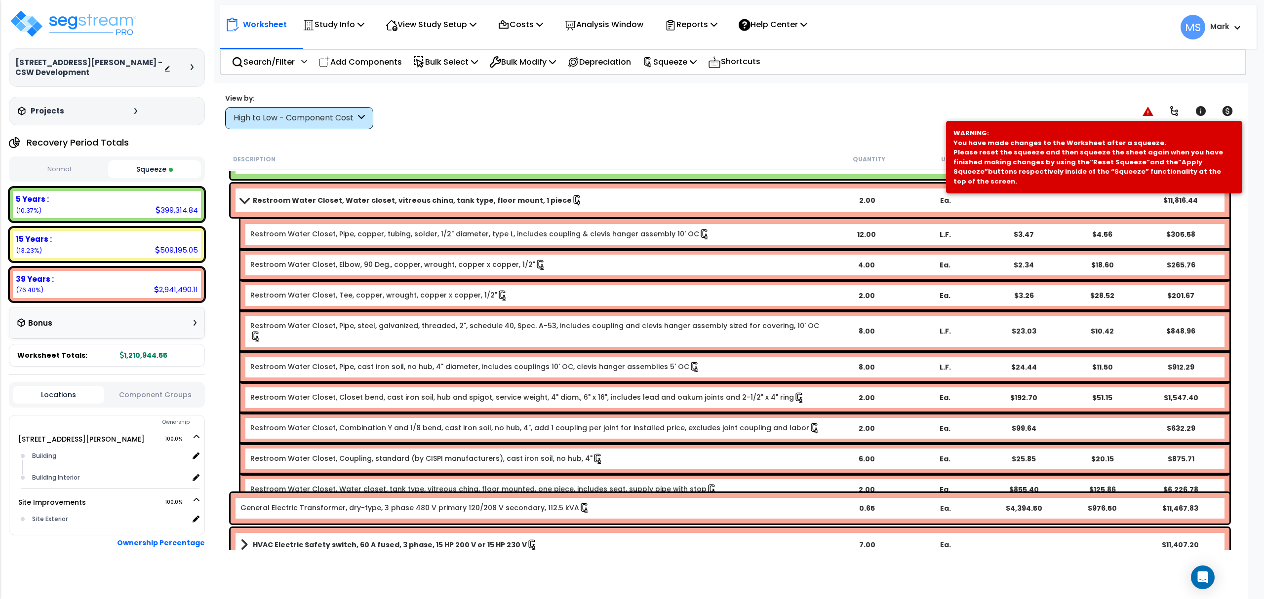
click at [473, 393] on link "Restroom Water Closet, Closet bend, cast iron soil, hub and spigot, service wei…" at bounding box center [527, 398] width 555 height 11
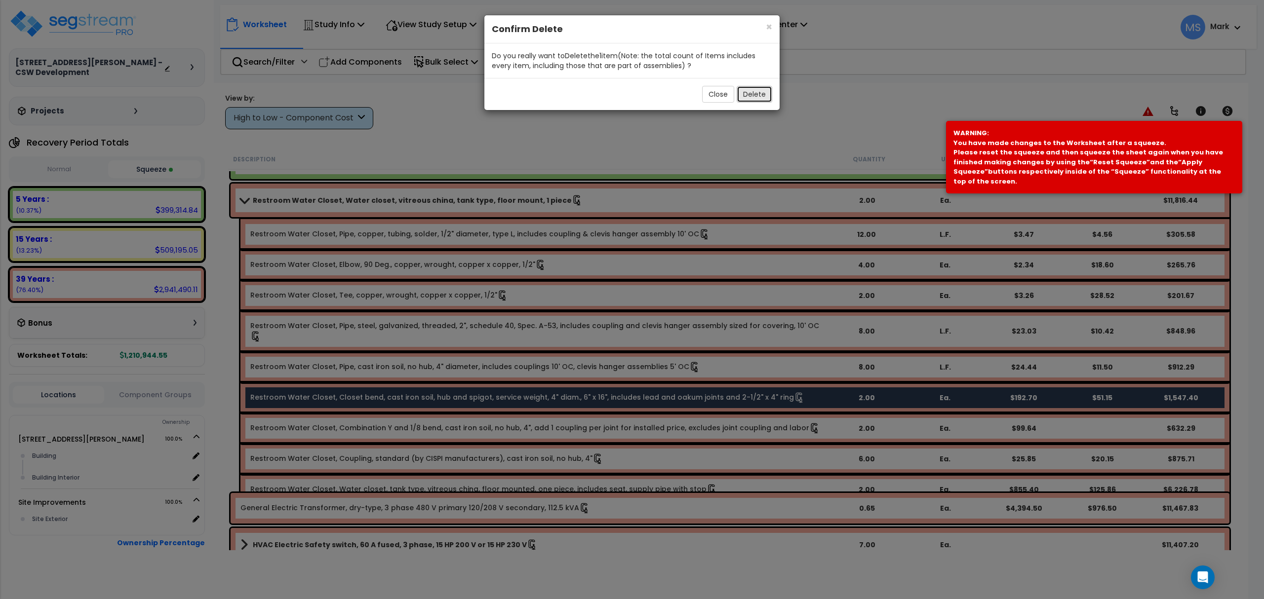
click at [760, 87] on button "Delete" at bounding box center [755, 94] width 36 height 17
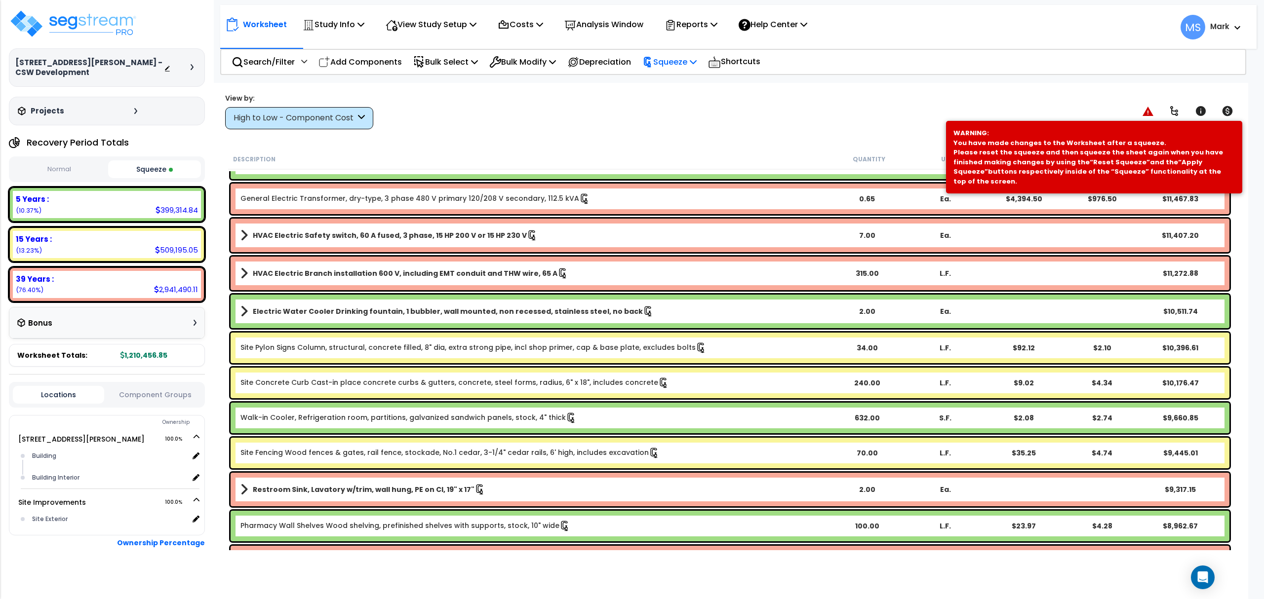
click at [681, 67] on p "Squeeze" at bounding box center [669, 61] width 54 height 13
click at [682, 92] on link "Re-squeeze" at bounding box center [686, 85] width 98 height 23
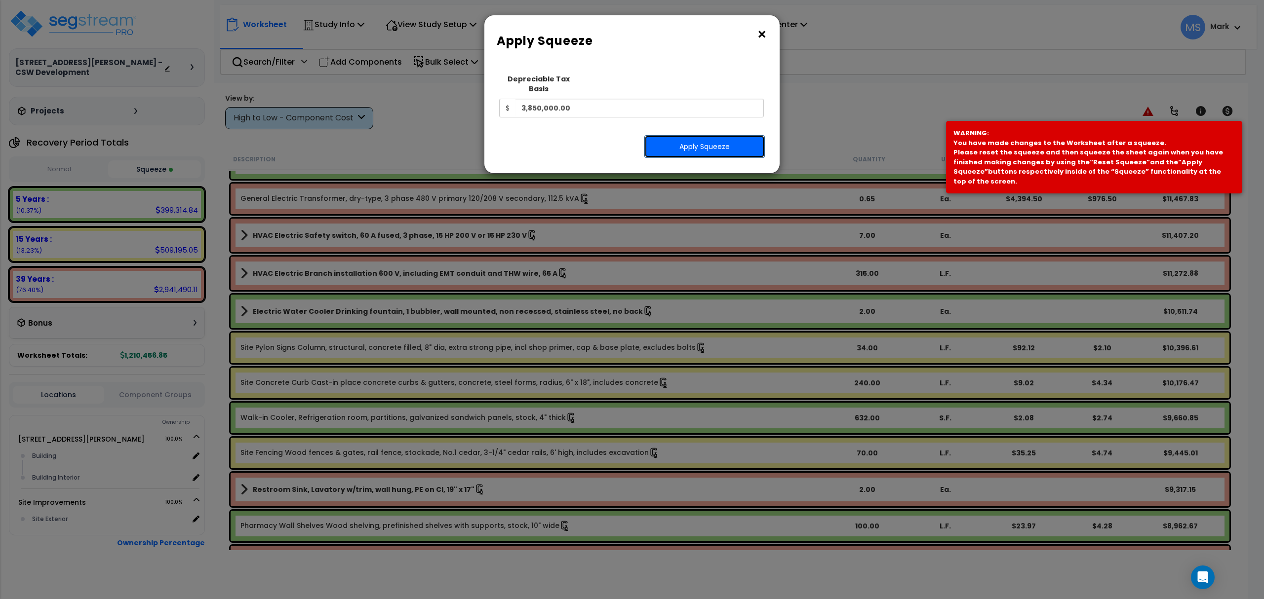
click at [684, 137] on button "Apply Squeeze" at bounding box center [704, 146] width 120 height 23
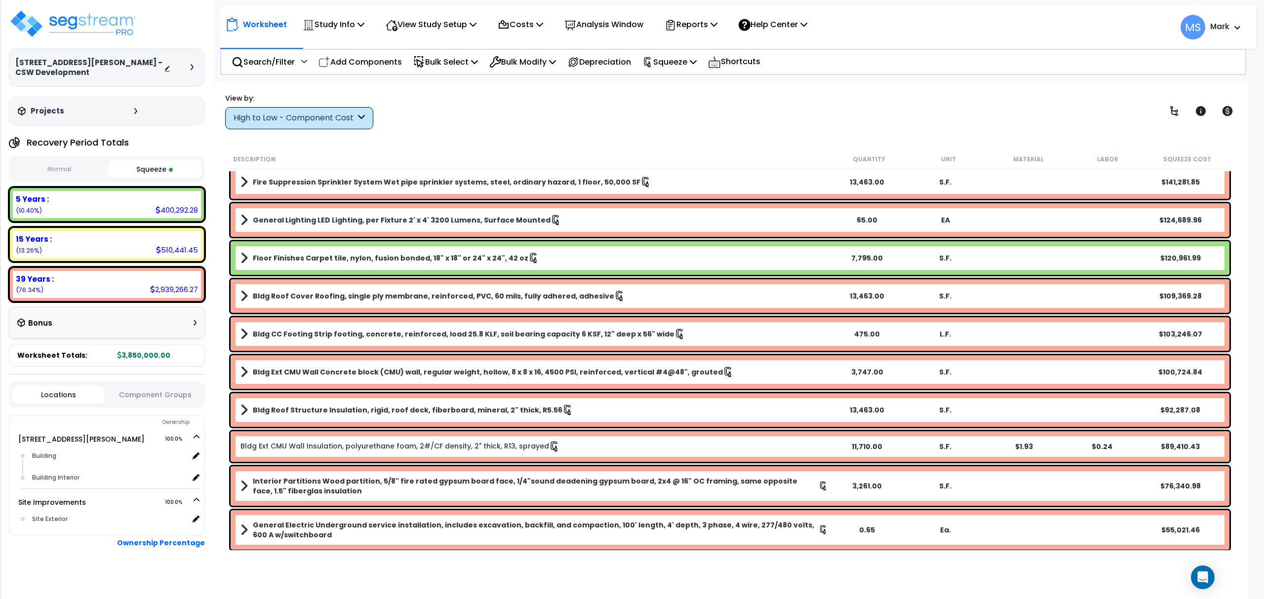
scroll to position [263, 0]
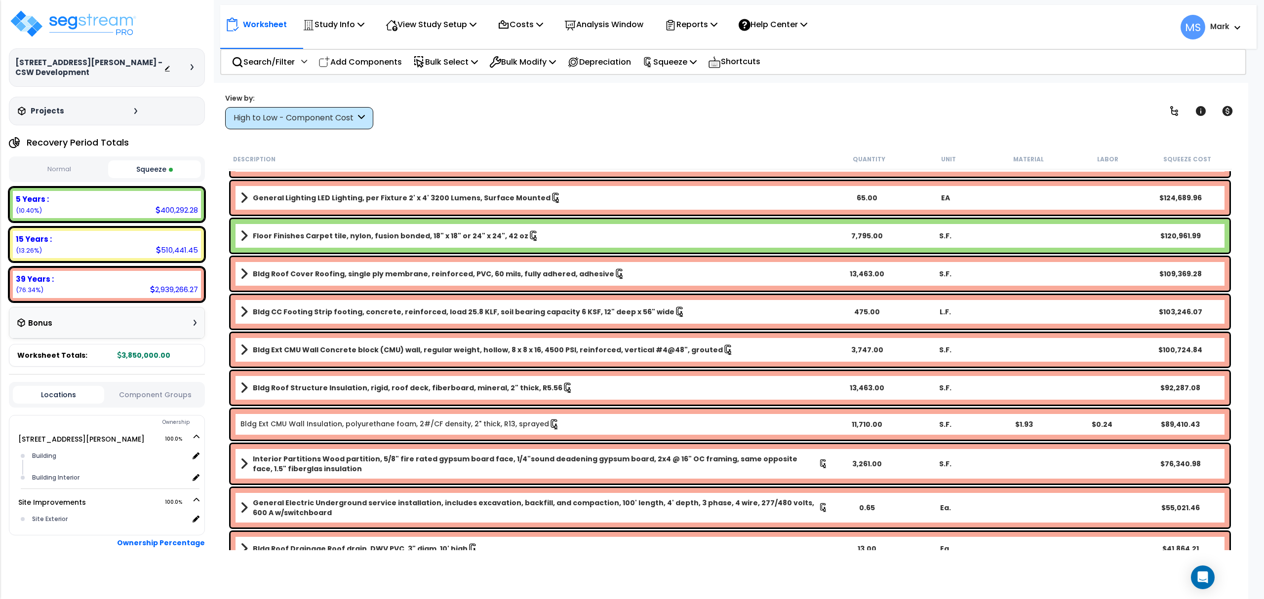
click at [247, 459] on span at bounding box center [243, 464] width 7 height 14
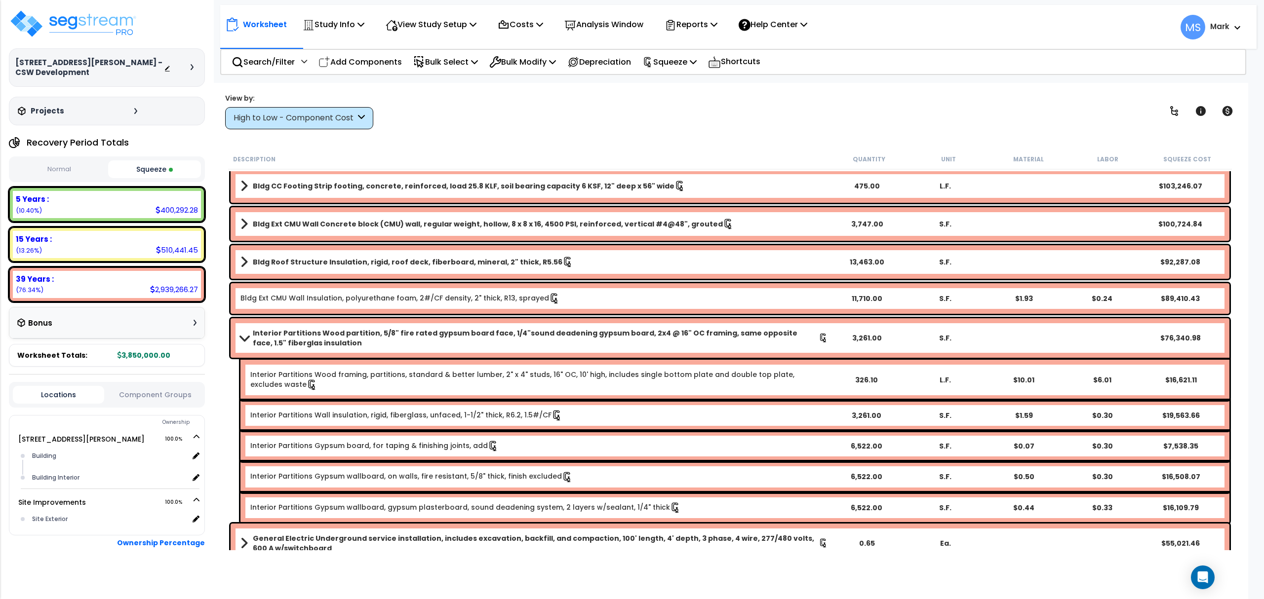
scroll to position [395, 0]
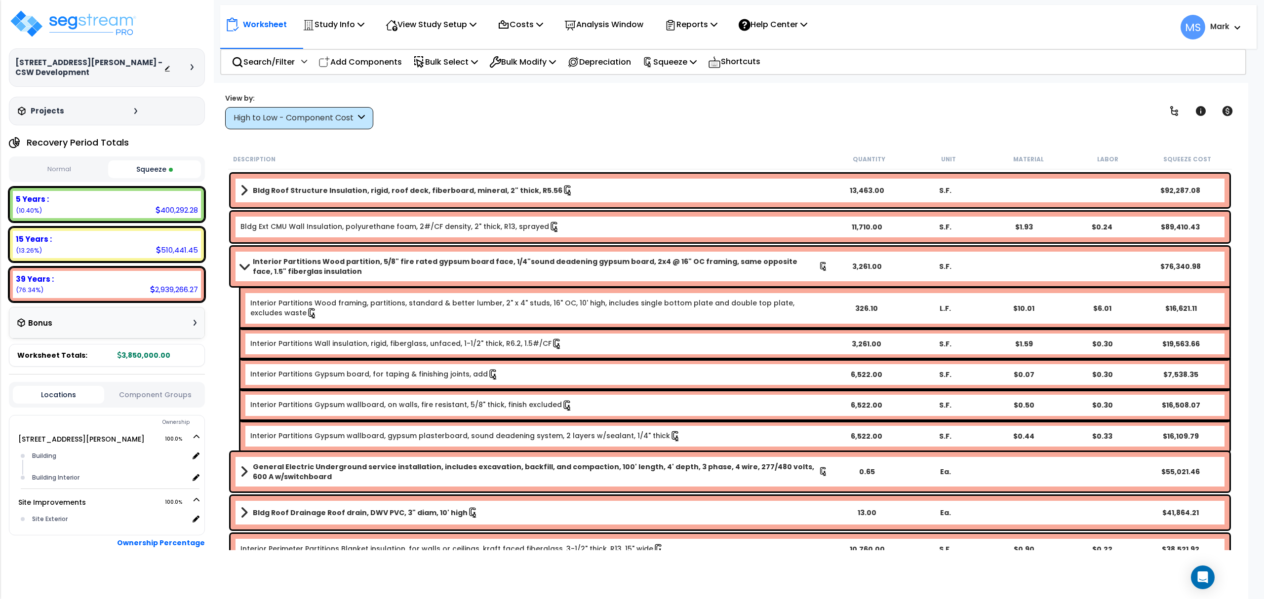
click at [251, 469] on link "General Electric Underground service installation, includes excavation, backfil…" at bounding box center [534, 472] width 588 height 20
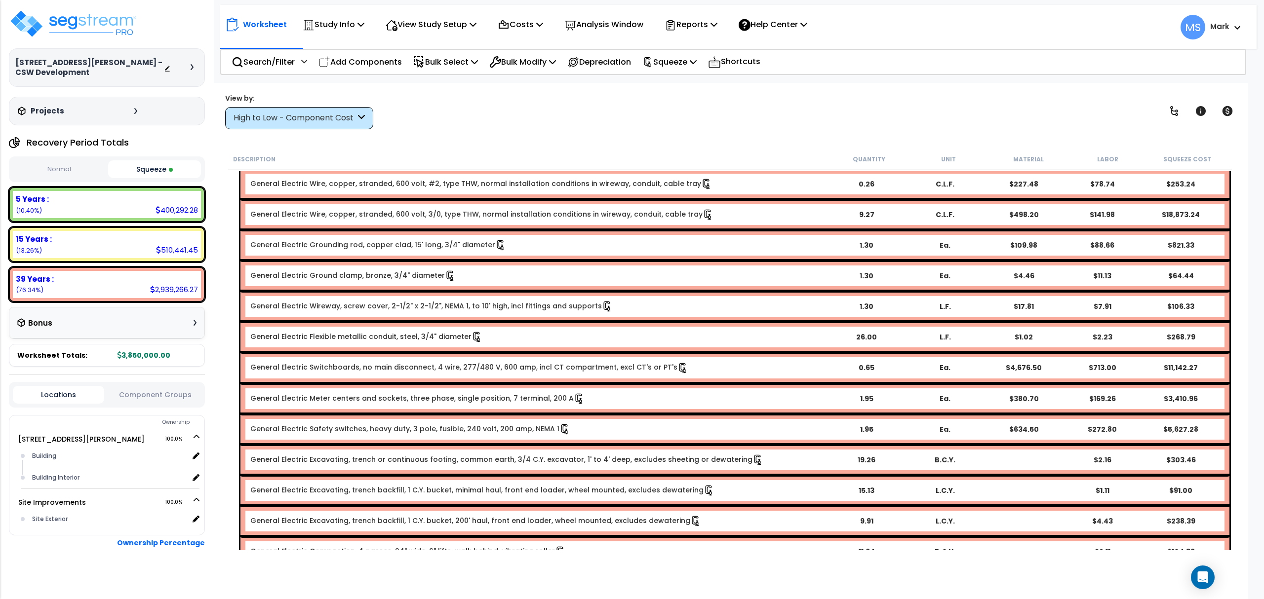
scroll to position [921, 0]
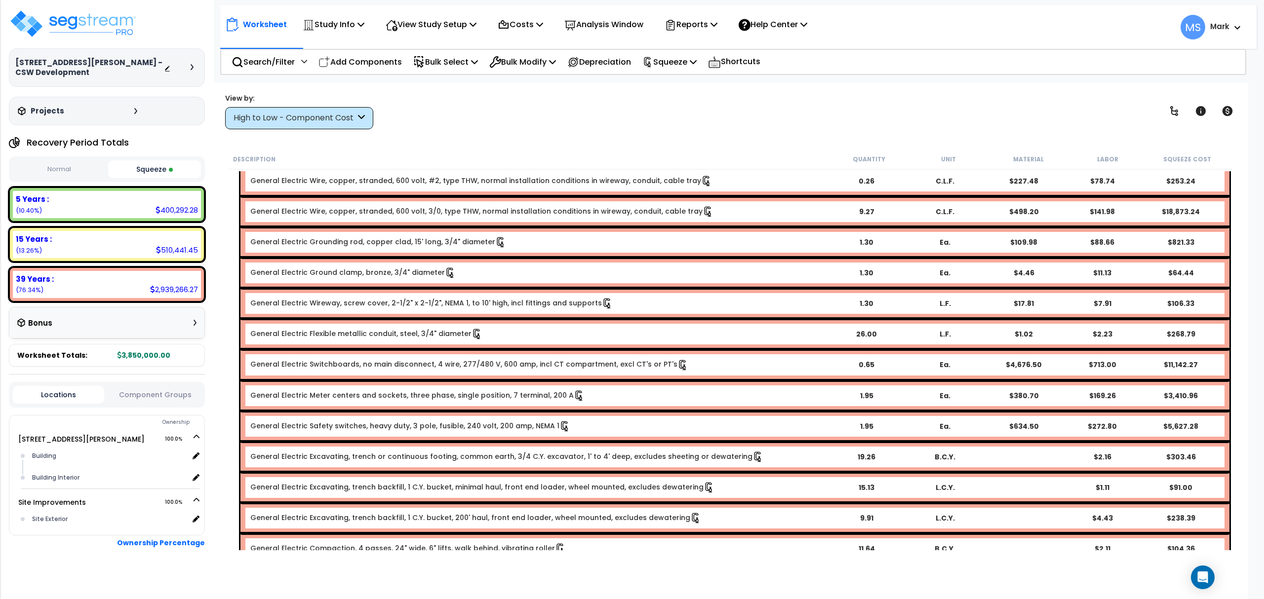
click at [408, 390] on link "General Electric Meter centers and sockets, three phase, single position, 7 ter…" at bounding box center [417, 395] width 334 height 11
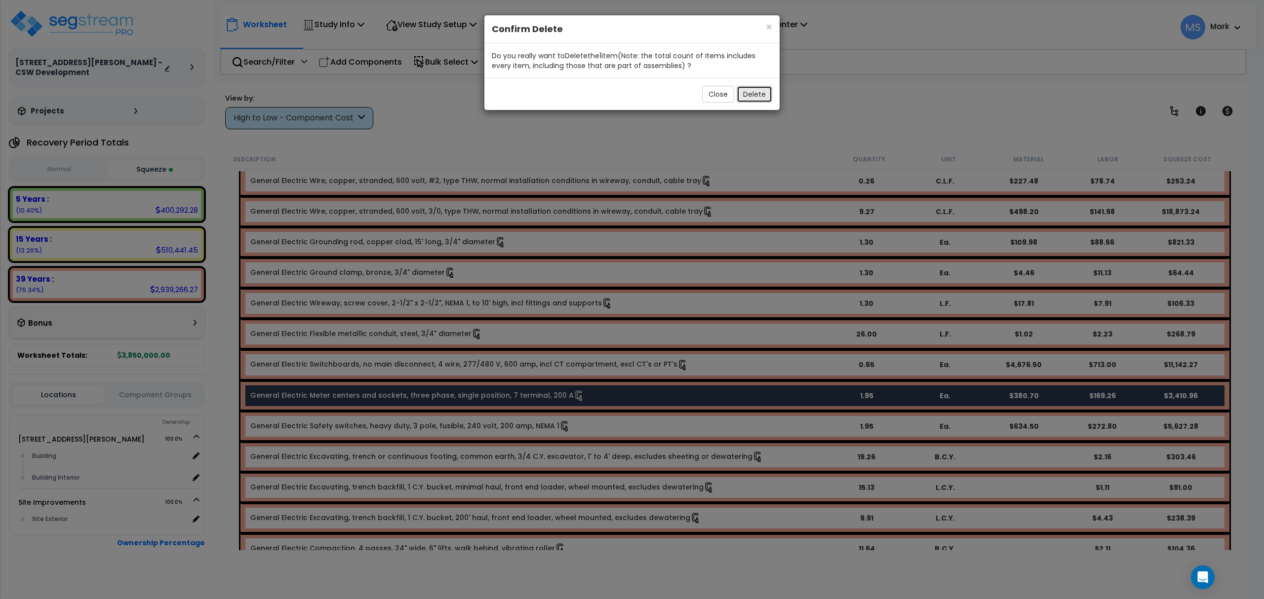
click at [741, 96] on button "Delete" at bounding box center [755, 94] width 36 height 17
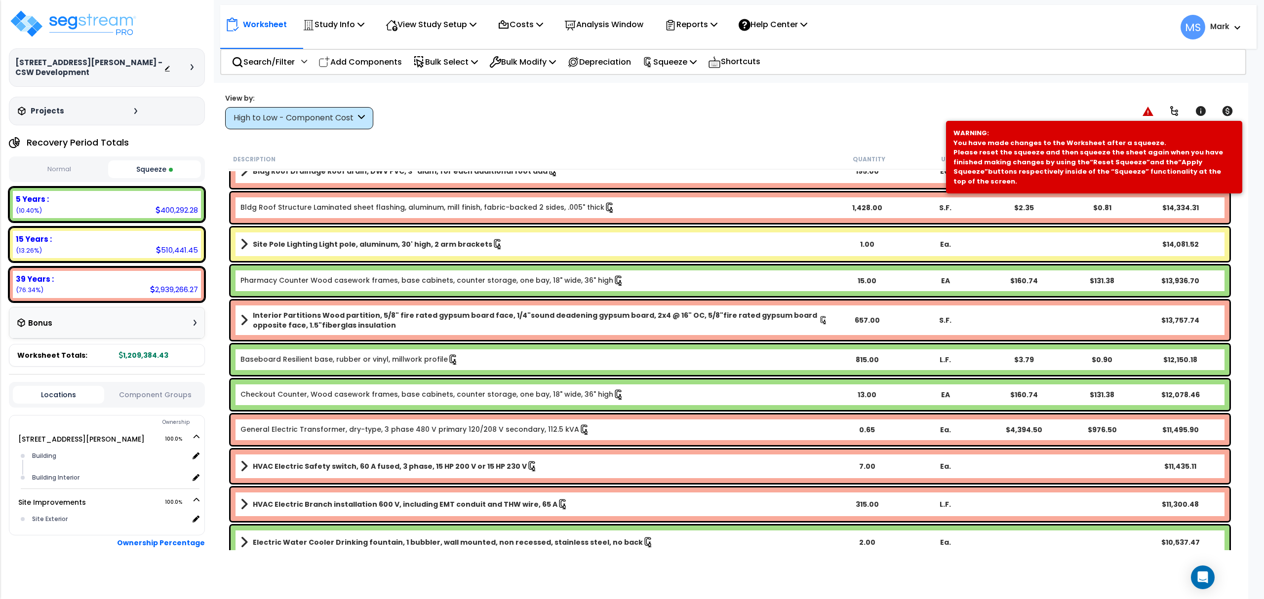
scroll to position [1514, 0]
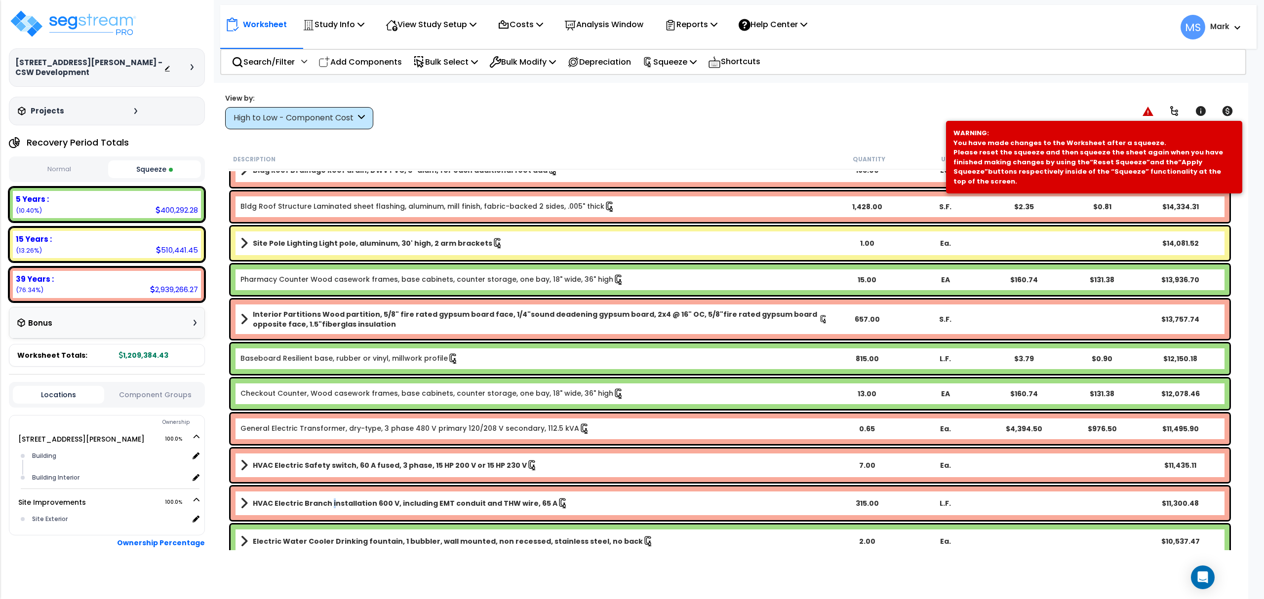
click at [330, 504] on b "HVAC Electric Branch installation 600 V, including EMT conduit and THW wire, 65…" at bounding box center [405, 504] width 305 height 10
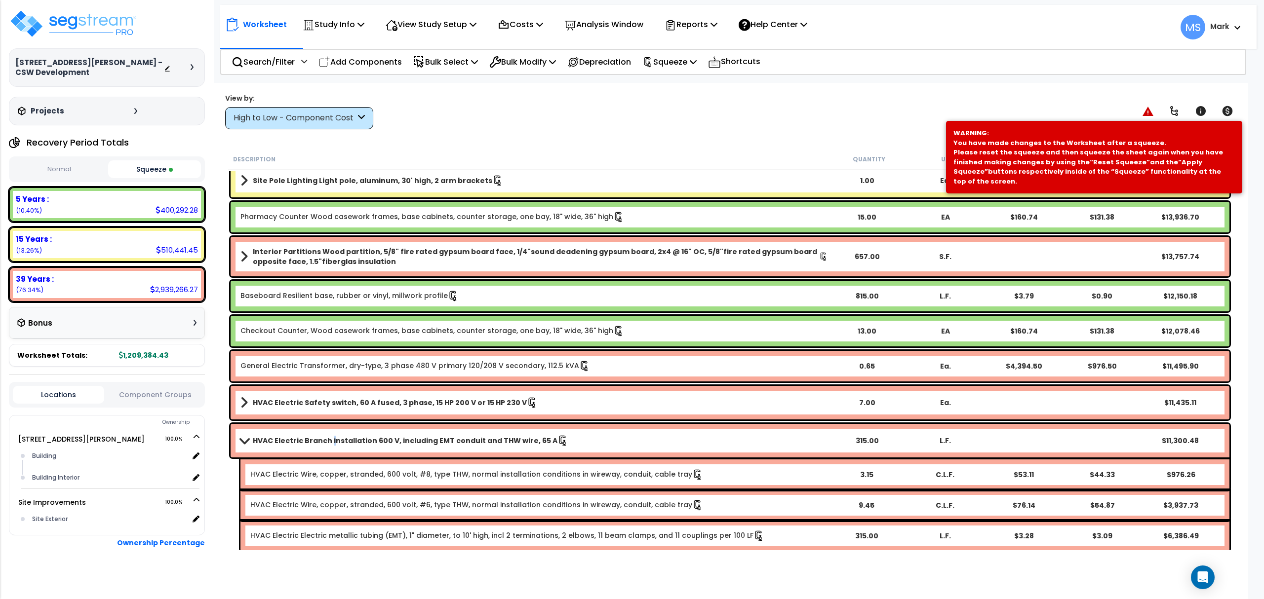
scroll to position [1711, 0]
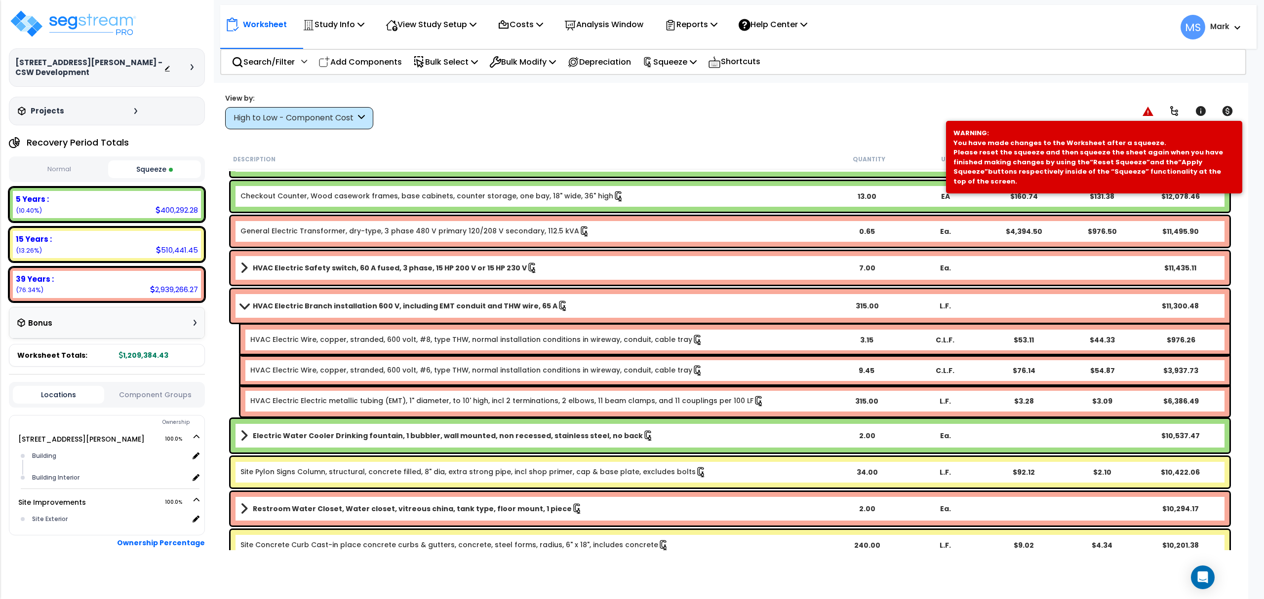
click at [331, 502] on link "Restroom Water Closet, Water closet, vitreous china, tank type, floor mount, 1 …" at bounding box center [534, 509] width 588 height 14
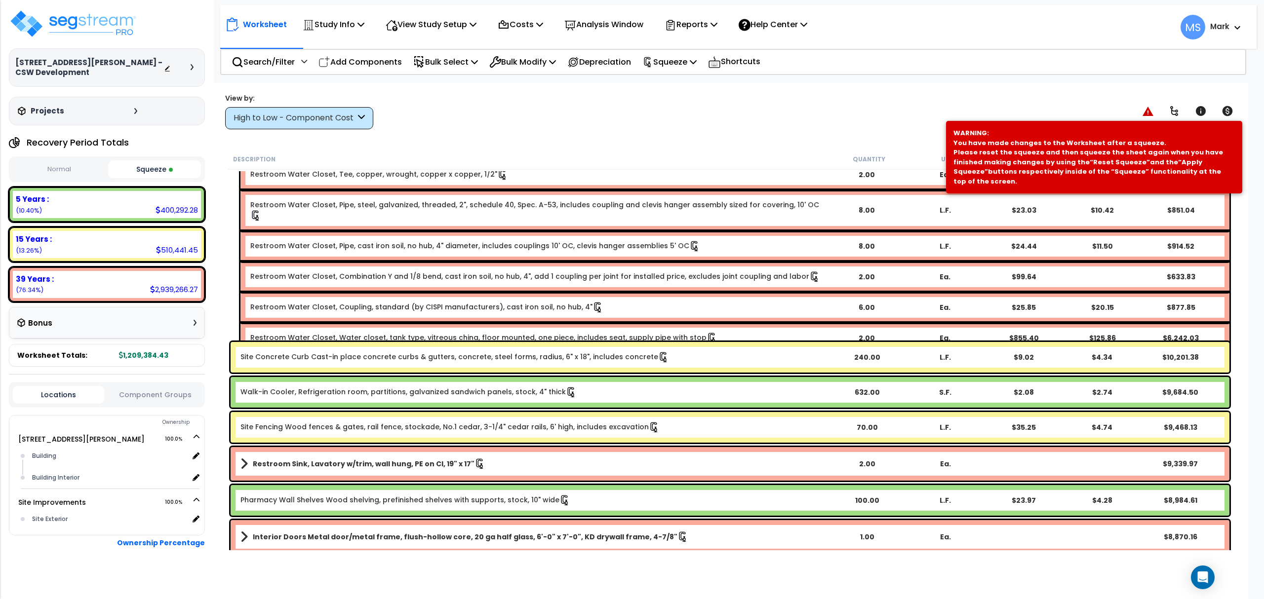
scroll to position [2304, 0]
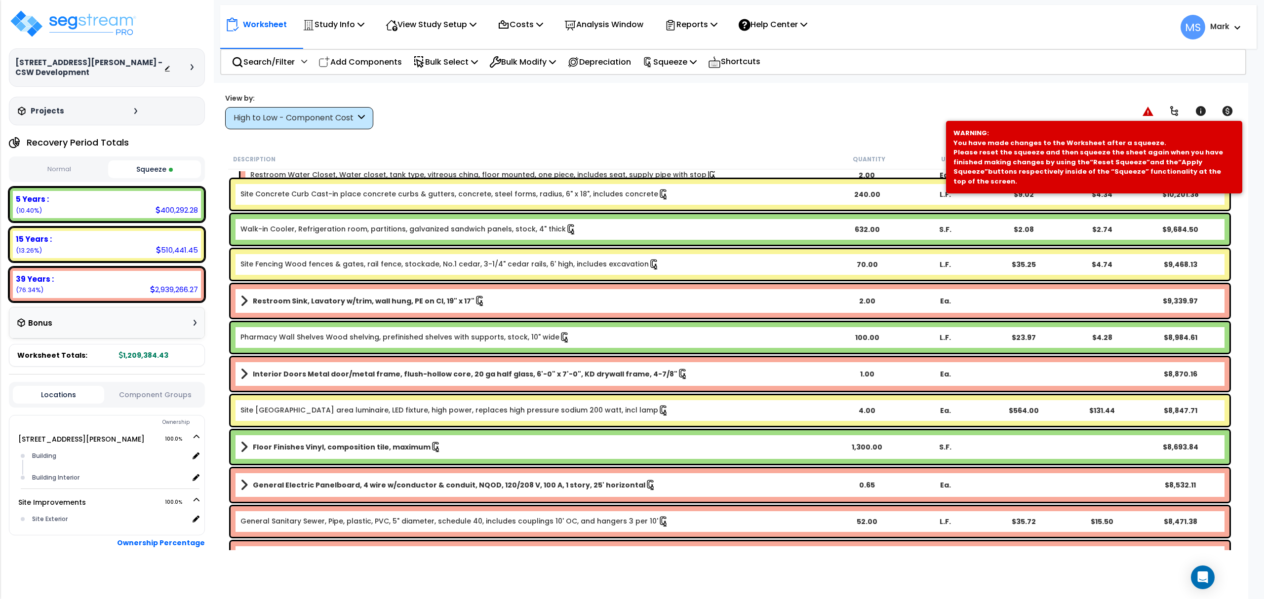
click at [378, 380] on link "Interior Doors Metal door/metal frame, flush-hollow core, 20 ga half glass, 6'-…" at bounding box center [534, 374] width 588 height 14
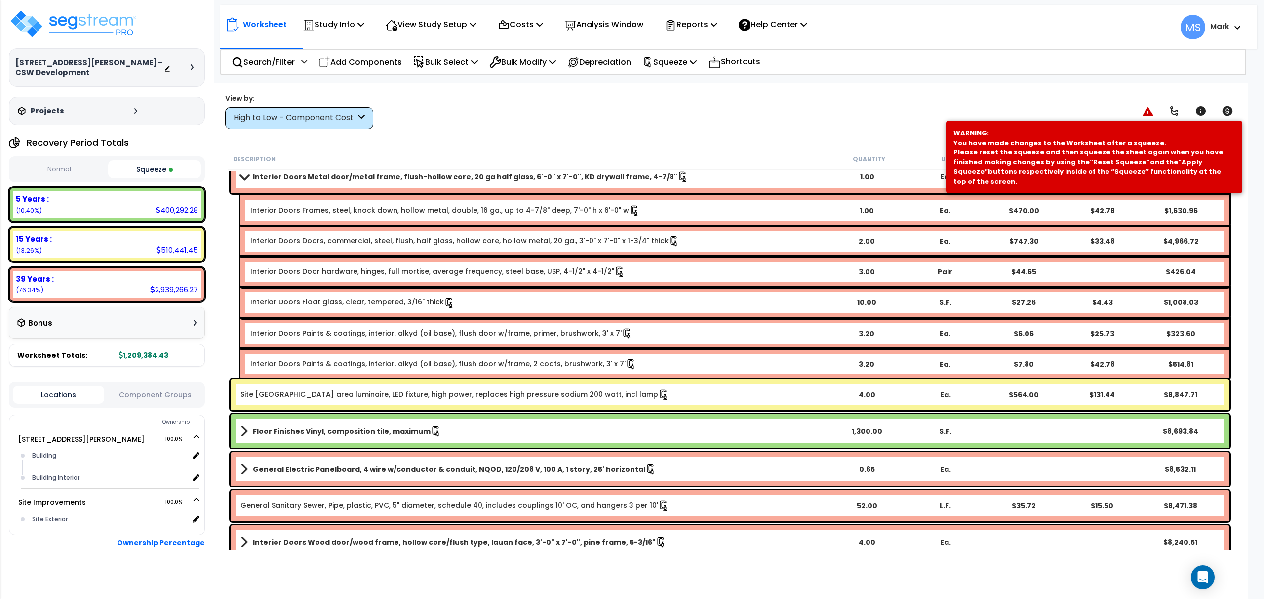
scroll to position [2436, 0]
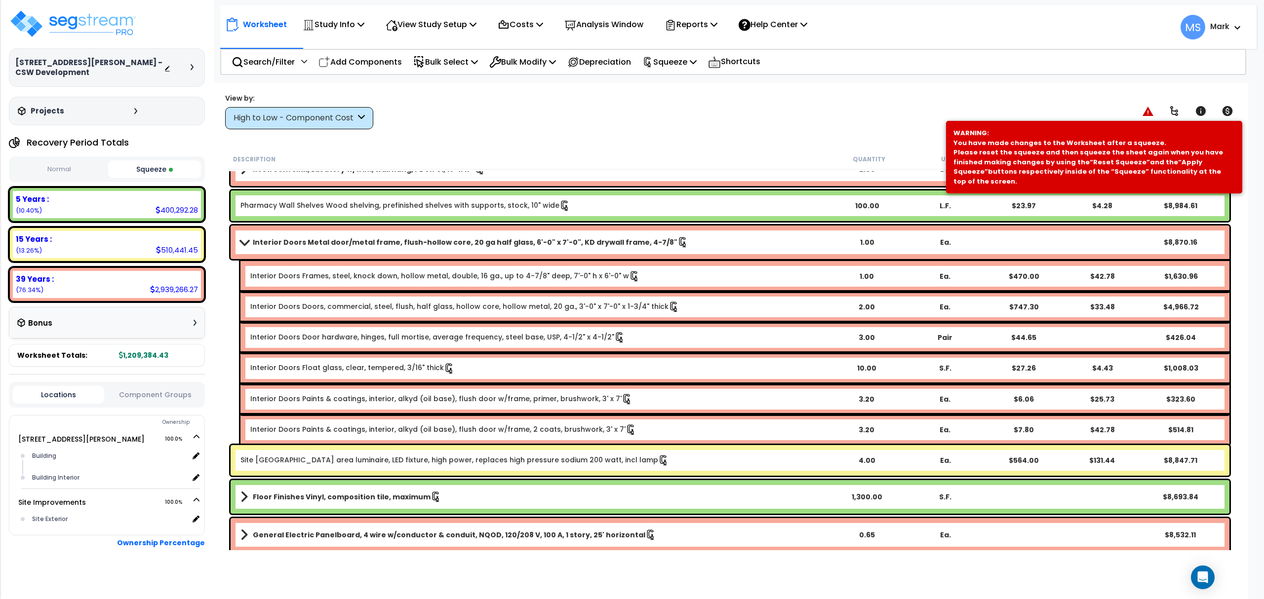
click at [523, 365] on b "Interior Doors Float glass, clear, tempered, 3/16" thick" at bounding box center [538, 368] width 577 height 11
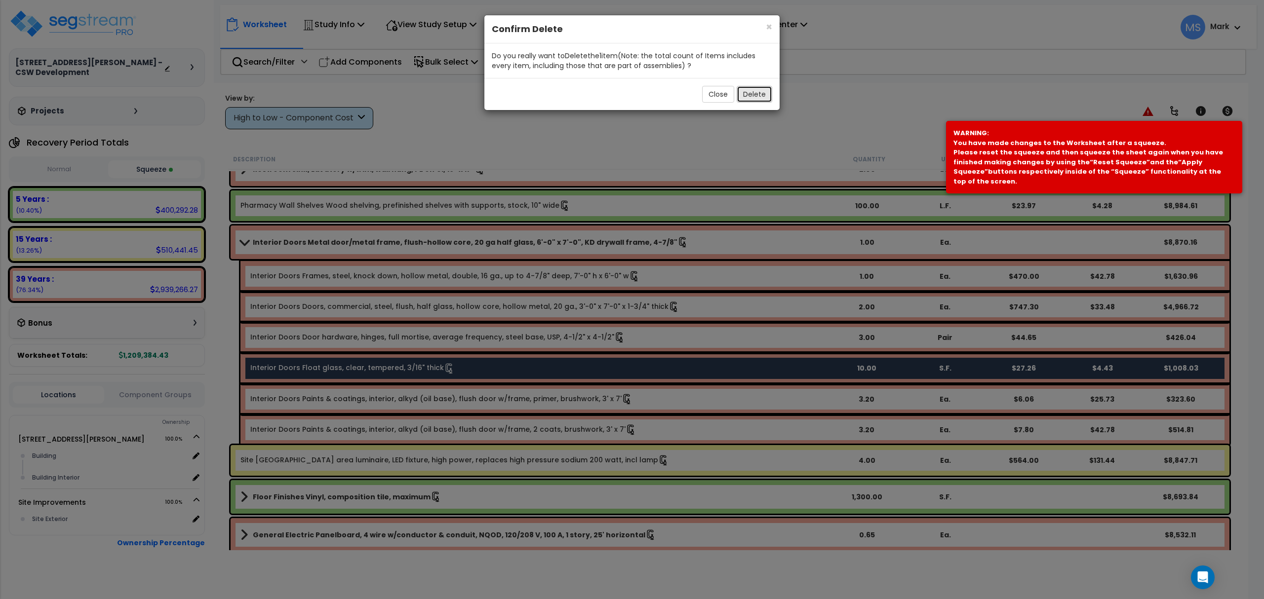
click at [753, 102] on button "Delete" at bounding box center [755, 94] width 36 height 17
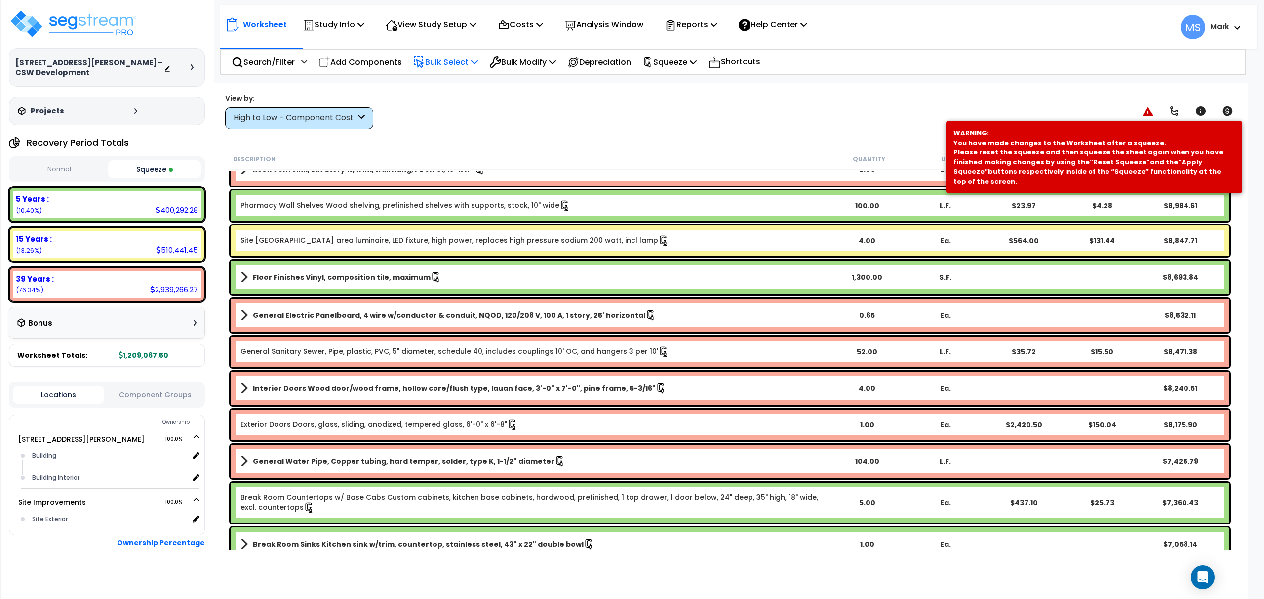
click at [462, 63] on p "Bulk Select" at bounding box center [445, 61] width 65 height 13
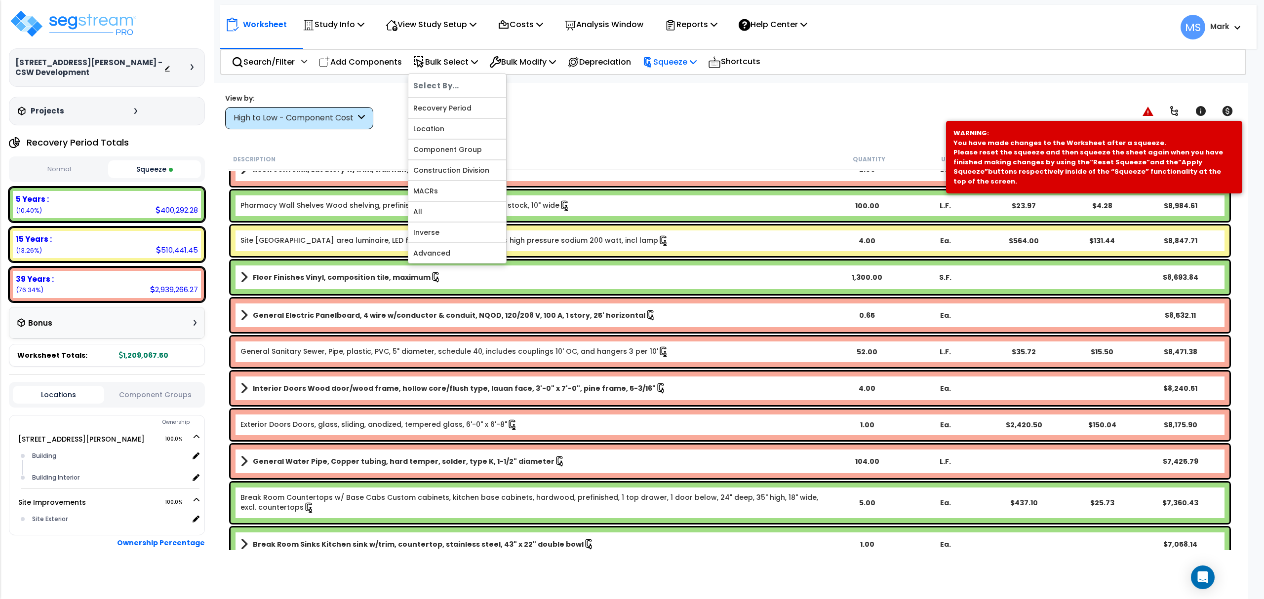
click at [697, 62] on p "Squeeze" at bounding box center [669, 61] width 54 height 13
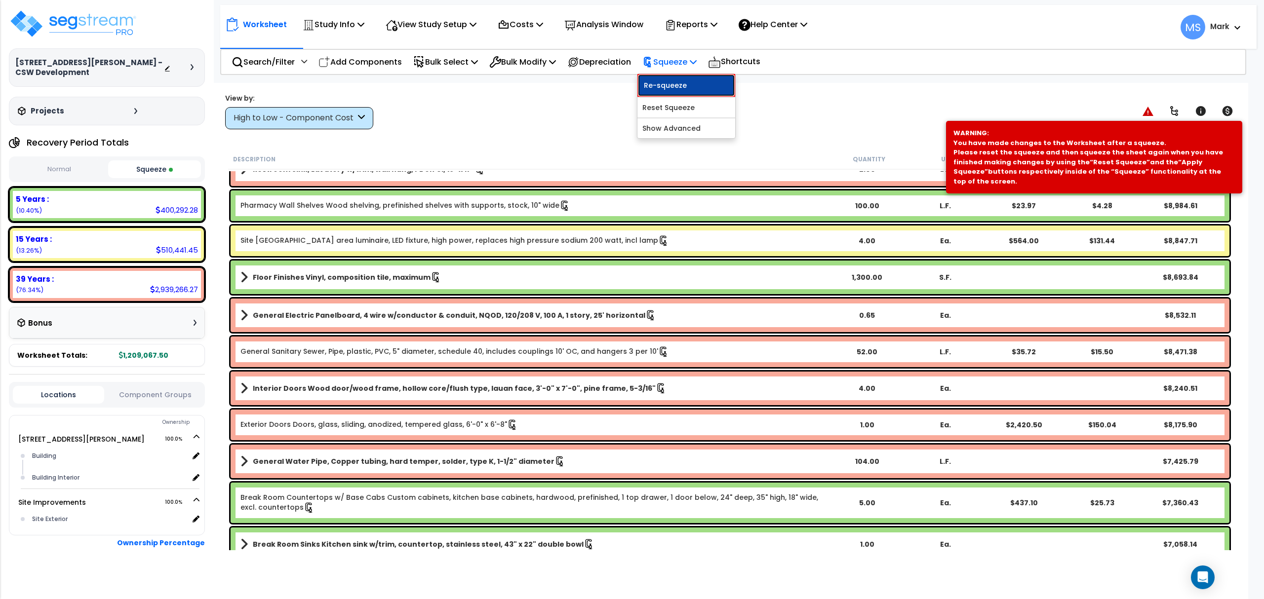
click at [701, 83] on link "Re-squeeze" at bounding box center [686, 85] width 98 height 23
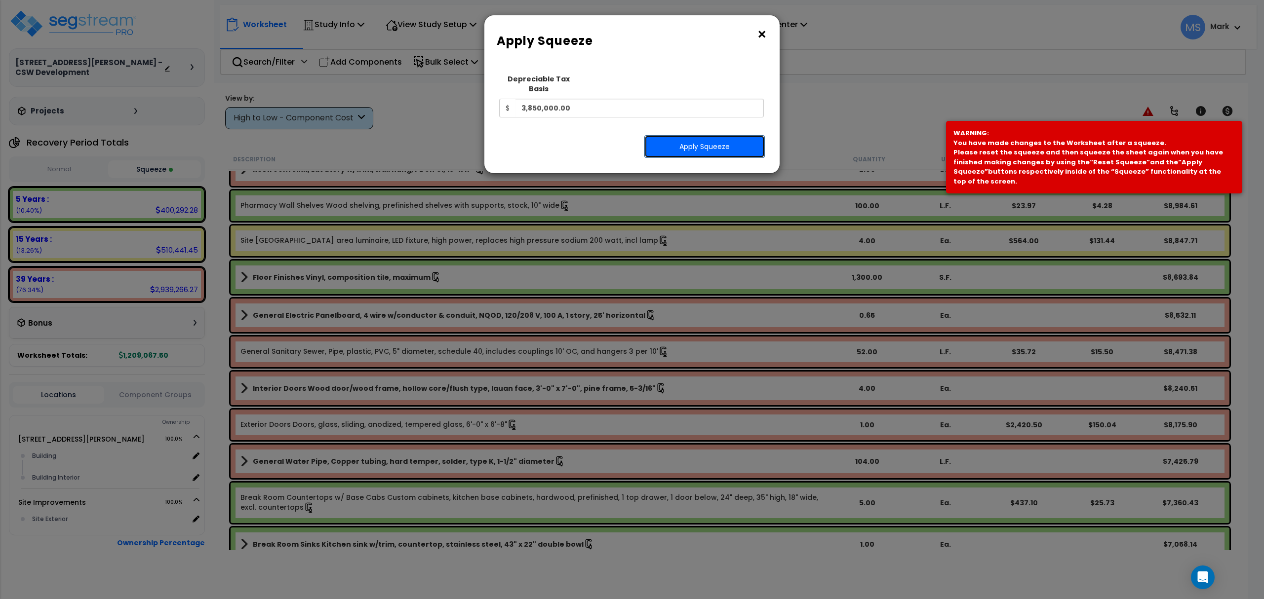
click at [686, 138] on button "Apply Squeeze" at bounding box center [704, 146] width 120 height 23
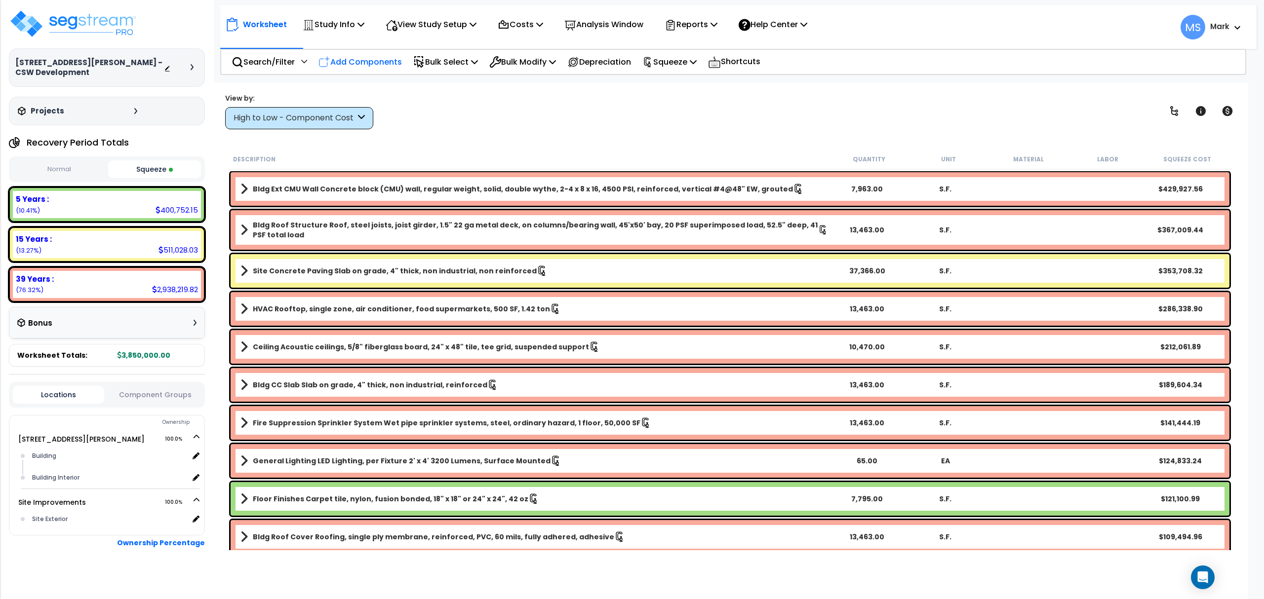
click at [383, 65] on p "Add Components" at bounding box center [359, 61] width 83 height 13
select select
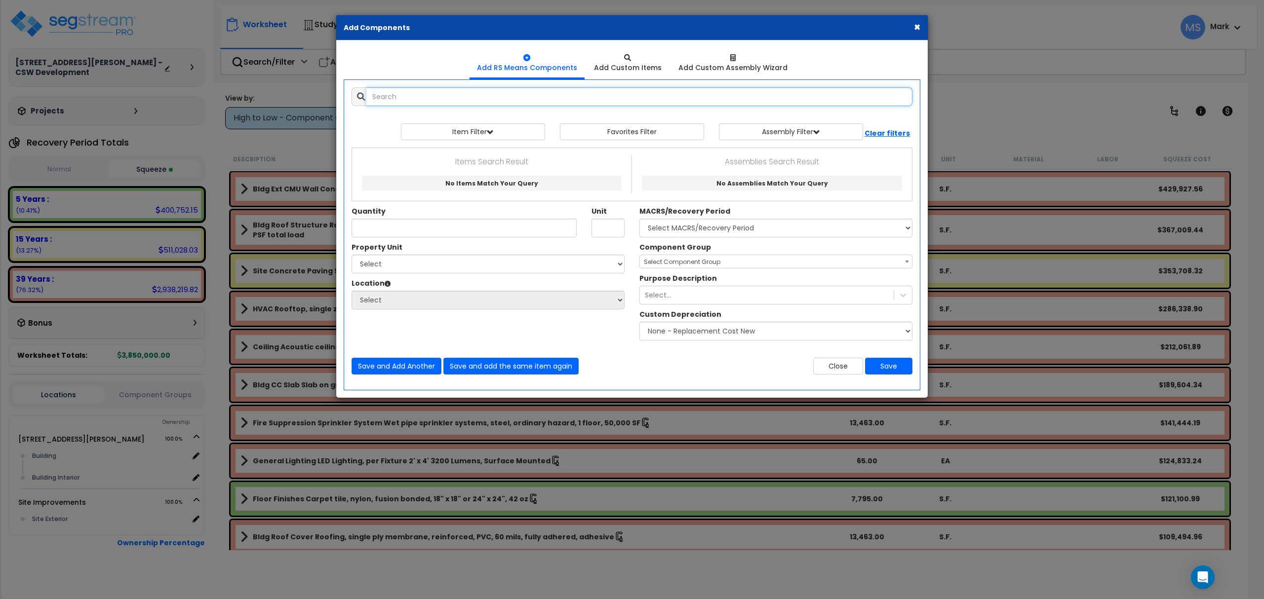
select select
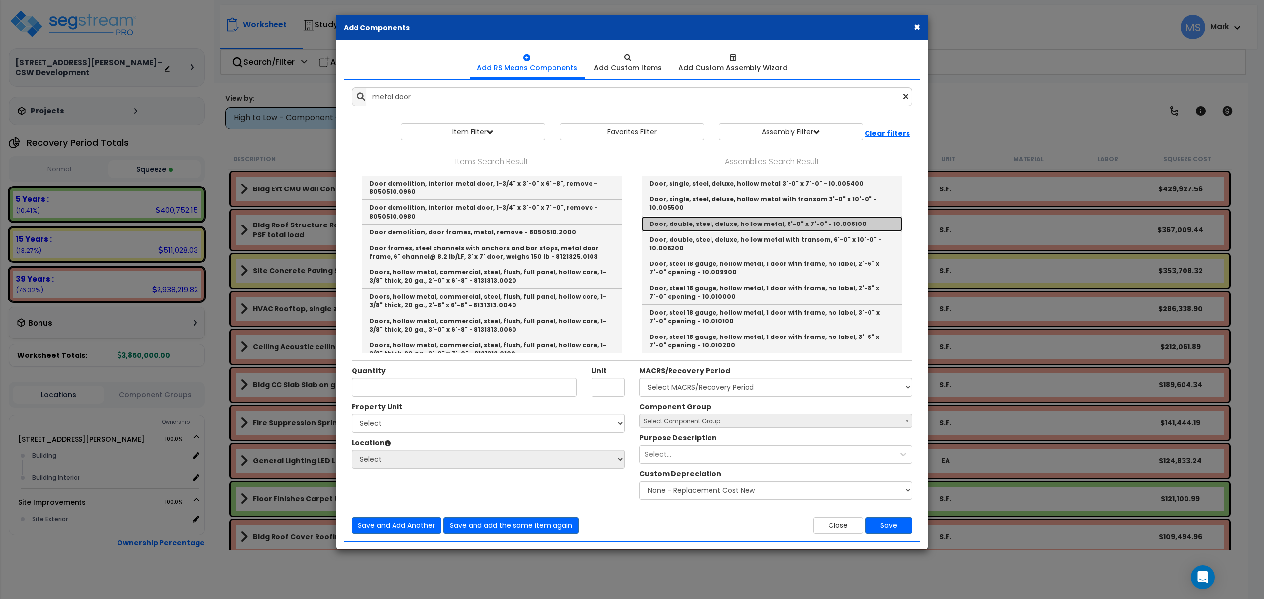
click at [711, 226] on link "Door, double, steel, deluxe, hollow metal, 6'-0" x 7'-0" - 10.006100" at bounding box center [772, 224] width 260 height 16
type input "Door, double, steel, deluxe, hollow metal, 6'-0" x 7'-0" - 10.006100"
type input "Ea."
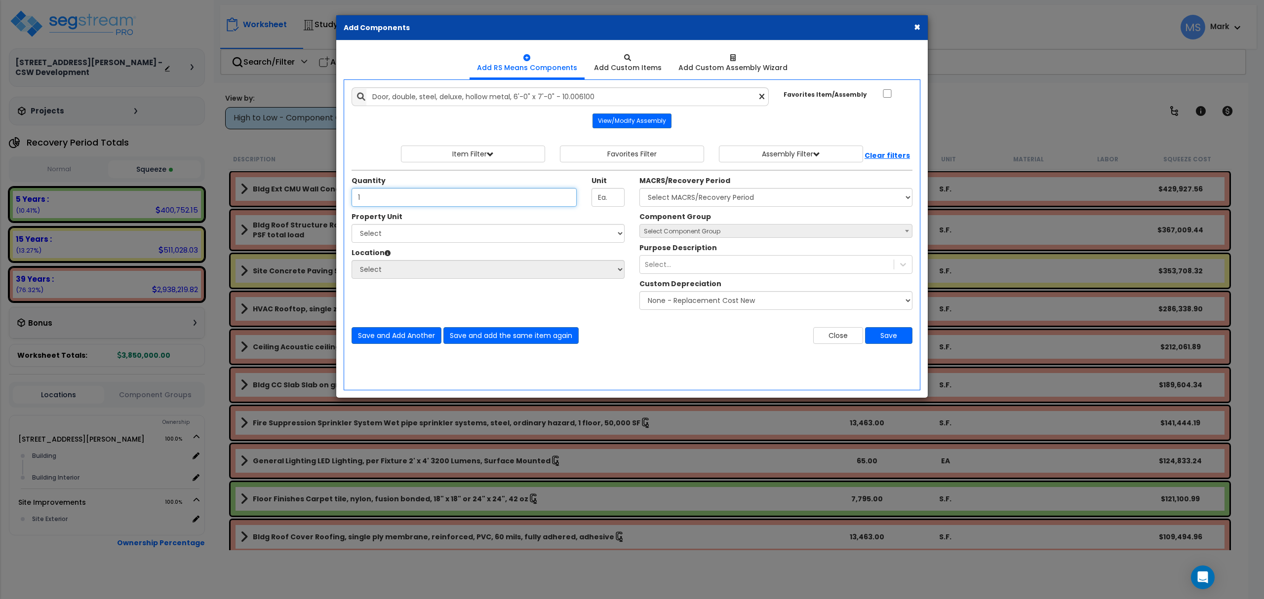
type input "1"
click at [511, 243] on select "Select [STREET_ADDRESS][PERSON_NAME] Site Improvements" at bounding box center [488, 233] width 273 height 19
select select "172963"
click at [352, 226] on select "Select [STREET_ADDRESS][PERSON_NAME] Site Improvements" at bounding box center [488, 233] width 273 height 19
click at [502, 271] on select "Select Building Building Interior Add Additional Location" at bounding box center [488, 269] width 273 height 19
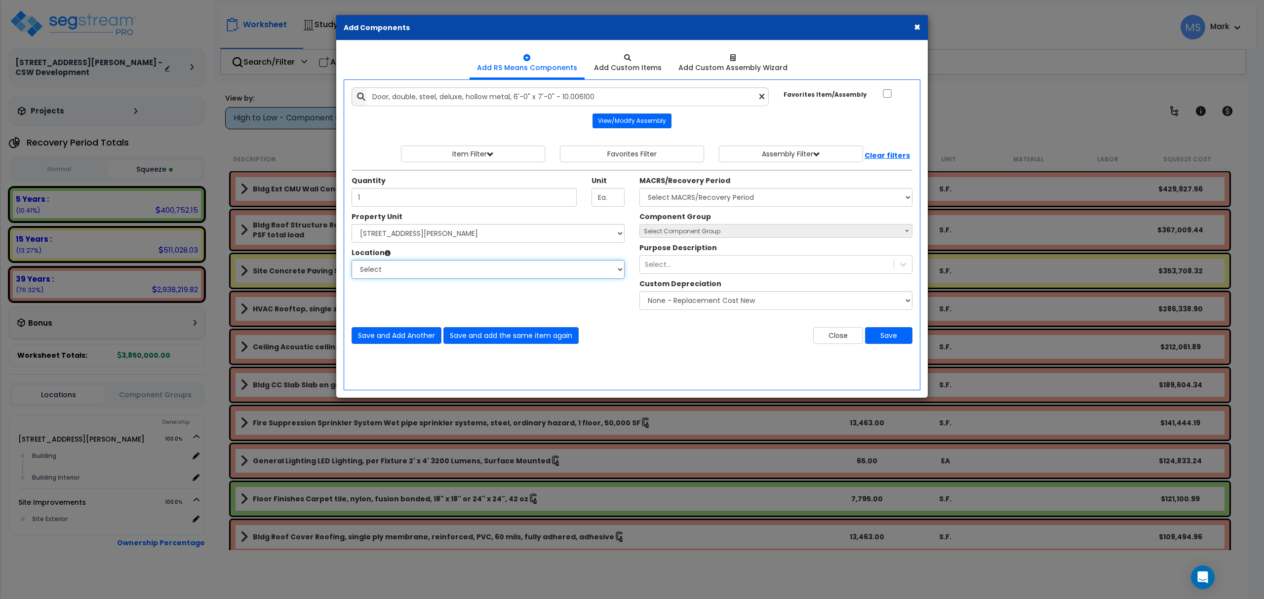
select select "6"
click at [352, 262] on select "Select Building Building Interior Add Additional Location" at bounding box center [488, 269] width 273 height 19
click at [690, 194] on select "Select MACRS/Recovery Period 5 Years - 57.0 - Distributive Trades & Services 5 …" at bounding box center [775, 197] width 273 height 19
select select "3669"
click at [639, 190] on select "Select MACRS/Recovery Period 5 Years - 57.0 - Distributive Trades & Services 5 …" at bounding box center [775, 197] width 273 height 19
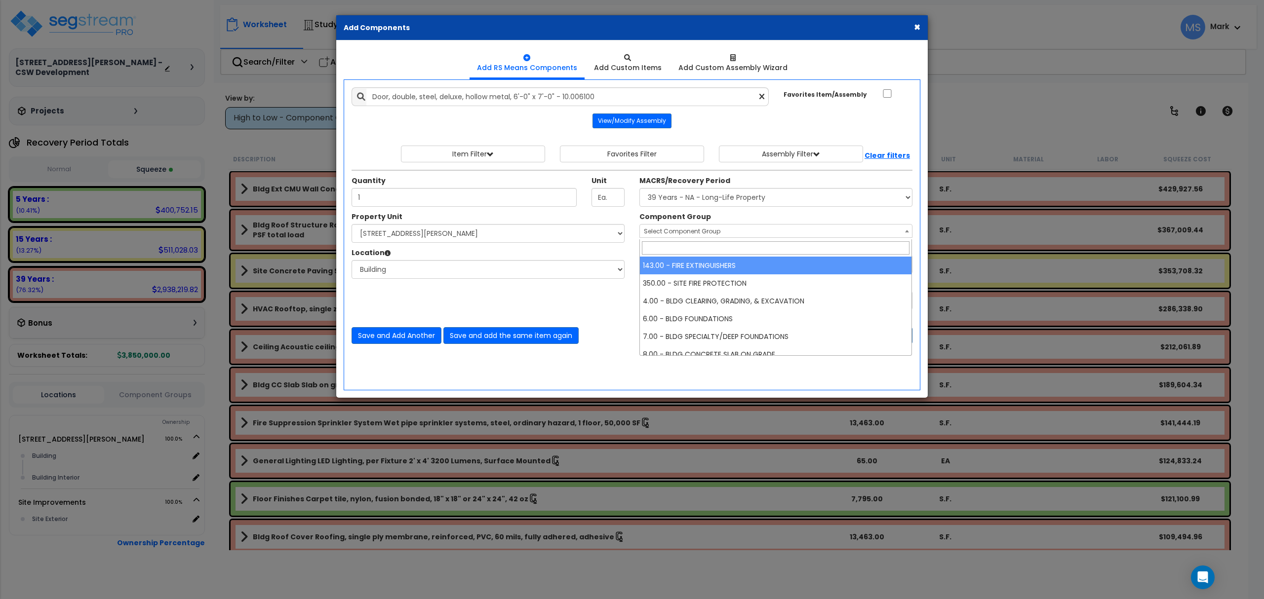
click at [680, 232] on span "Select Component Group" at bounding box center [682, 231] width 77 height 8
type input "doo"
select select "45877"
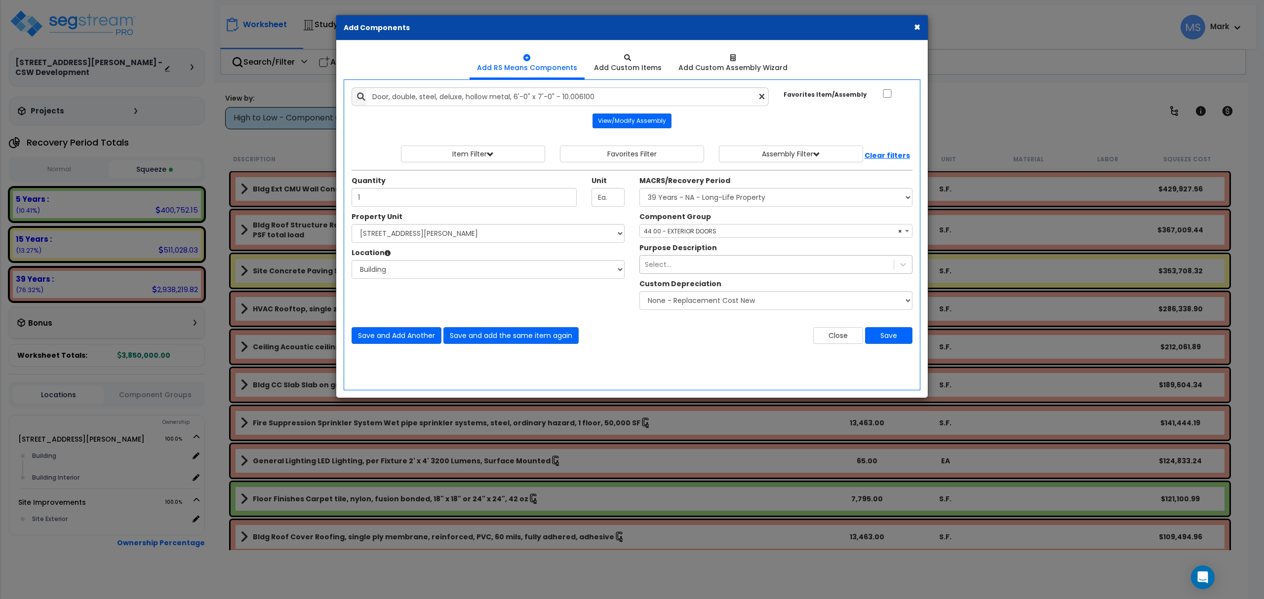
click at [751, 266] on div "Select..." at bounding box center [767, 265] width 254 height 16
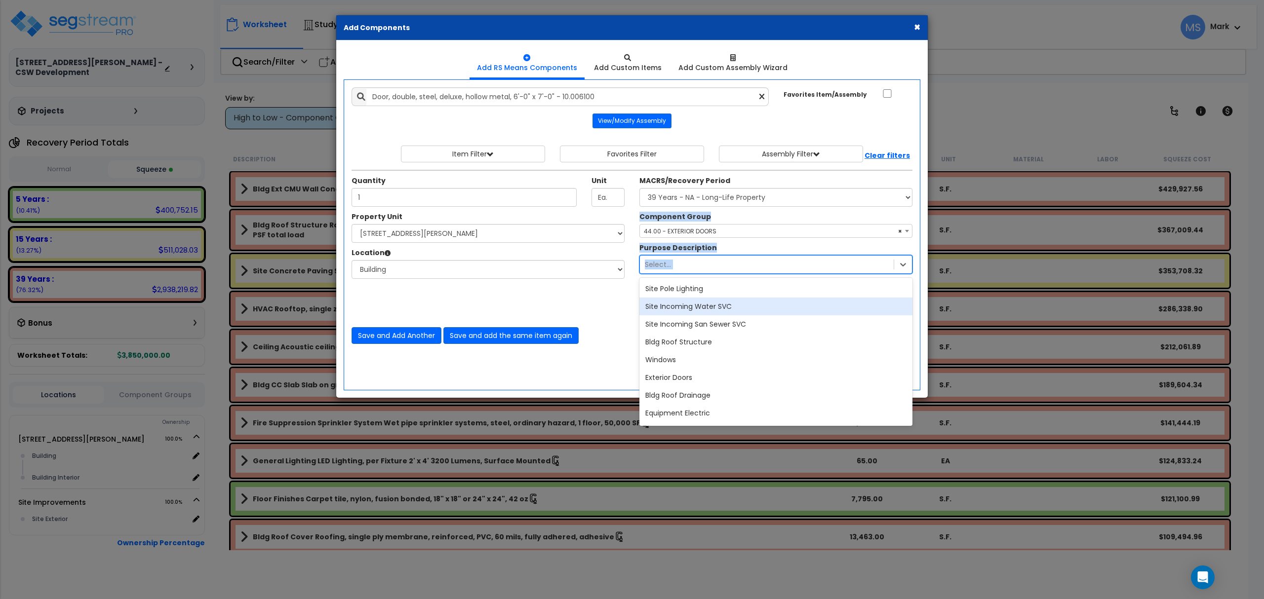
drag, startPoint x: 608, startPoint y: 312, endPoint x: 615, endPoint y: 313, distance: 6.4
click at [611, 312] on div "Property Unit Select [STREET_ADDRESS][PERSON_NAME] Site Improvements Please sel…" at bounding box center [632, 263] width 576 height 103
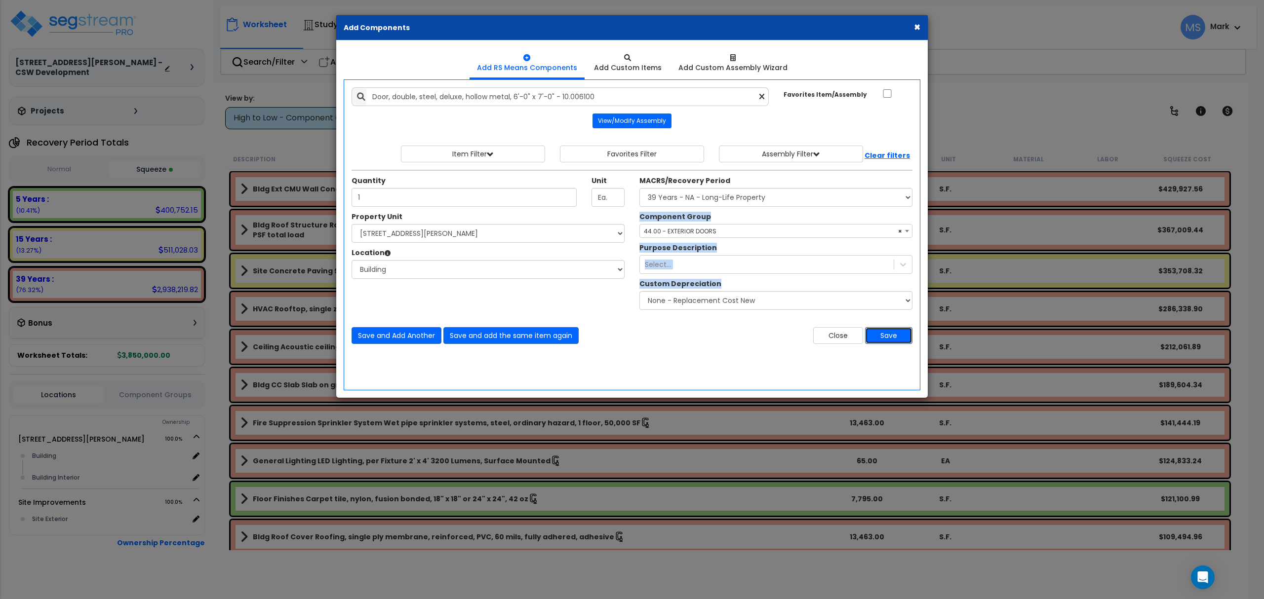
click at [893, 335] on button "Save" at bounding box center [888, 335] width 47 height 17
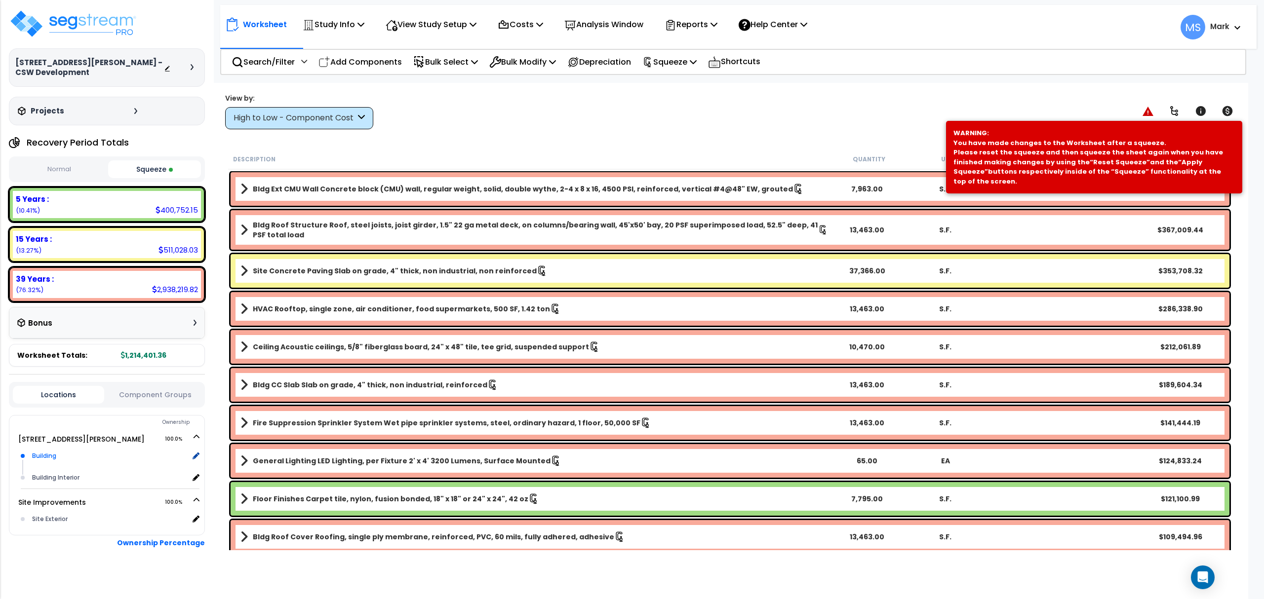
scroll to position [43, 0]
click at [165, 391] on div "Locations Component Groups" at bounding box center [107, 395] width 196 height 26
click at [166, 382] on div "Locations Component Groups" at bounding box center [107, 395] width 196 height 26
click at [168, 390] on button "Component Groups" at bounding box center [154, 395] width 91 height 11
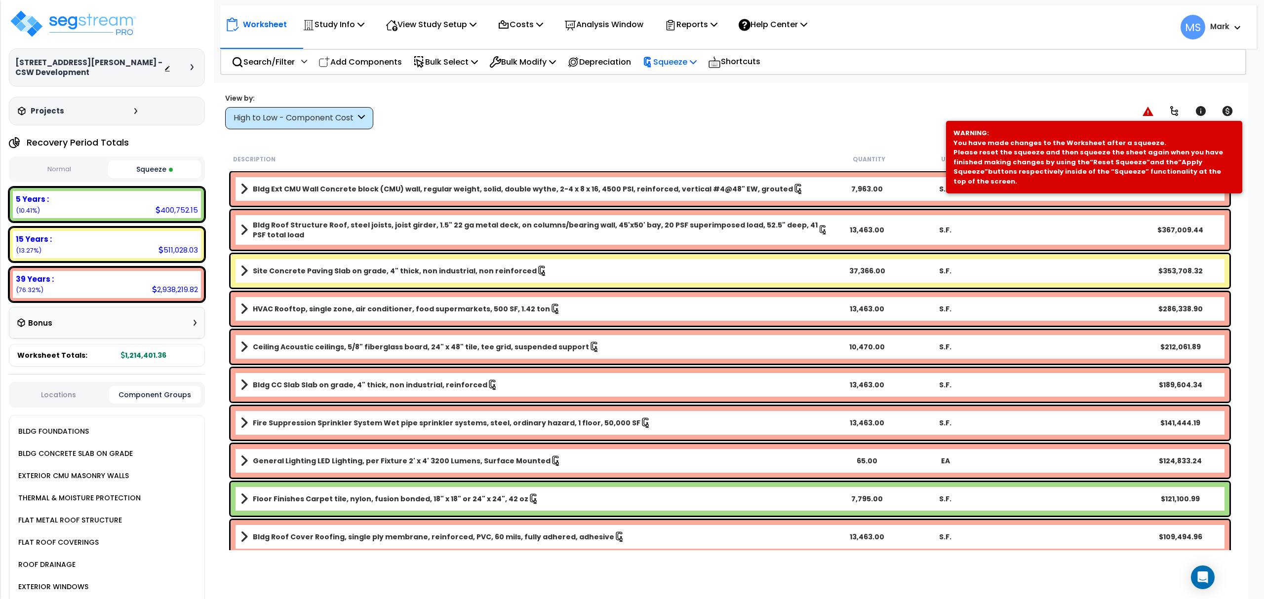
drag, startPoint x: 660, startPoint y: 56, endPoint x: 668, endPoint y: 72, distance: 17.7
click at [662, 55] on p "Squeeze" at bounding box center [669, 61] width 54 height 13
drag, startPoint x: 668, startPoint y: 85, endPoint x: 653, endPoint y: 127, distance: 45.1
click at [668, 85] on link "Re-squeeze" at bounding box center [686, 85] width 98 height 23
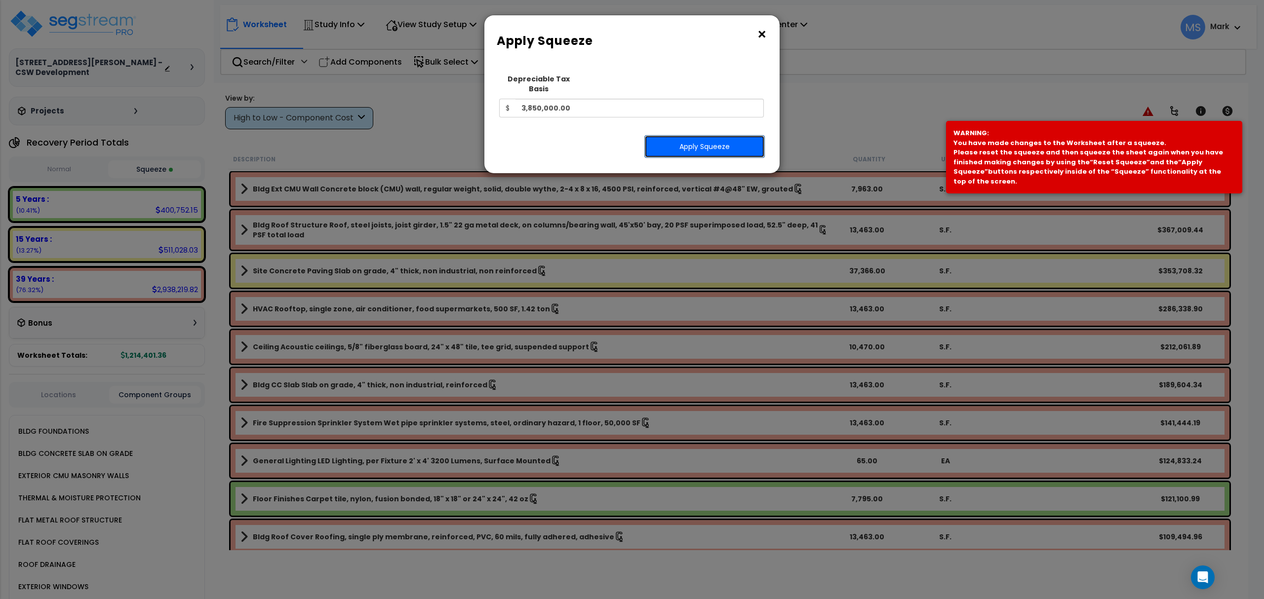
click at [670, 136] on button "Apply Squeeze" at bounding box center [704, 146] width 120 height 23
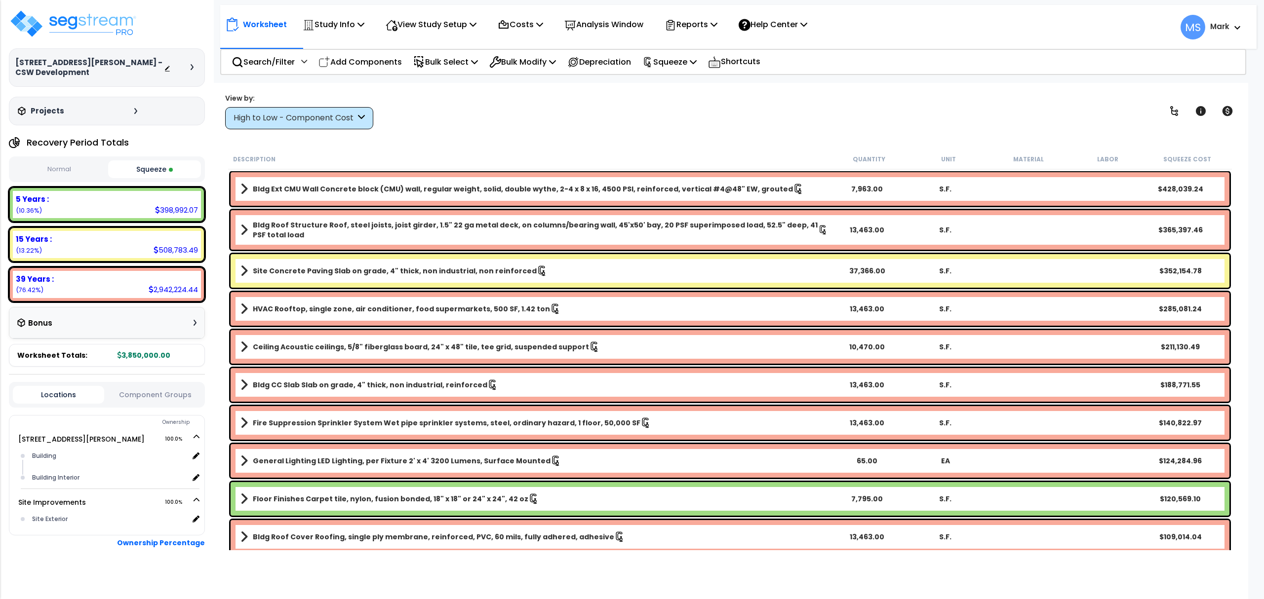
click at [157, 390] on div "Locations Component Groups" at bounding box center [107, 395] width 196 height 26
click at [155, 390] on button "Component Groups" at bounding box center [154, 395] width 91 height 11
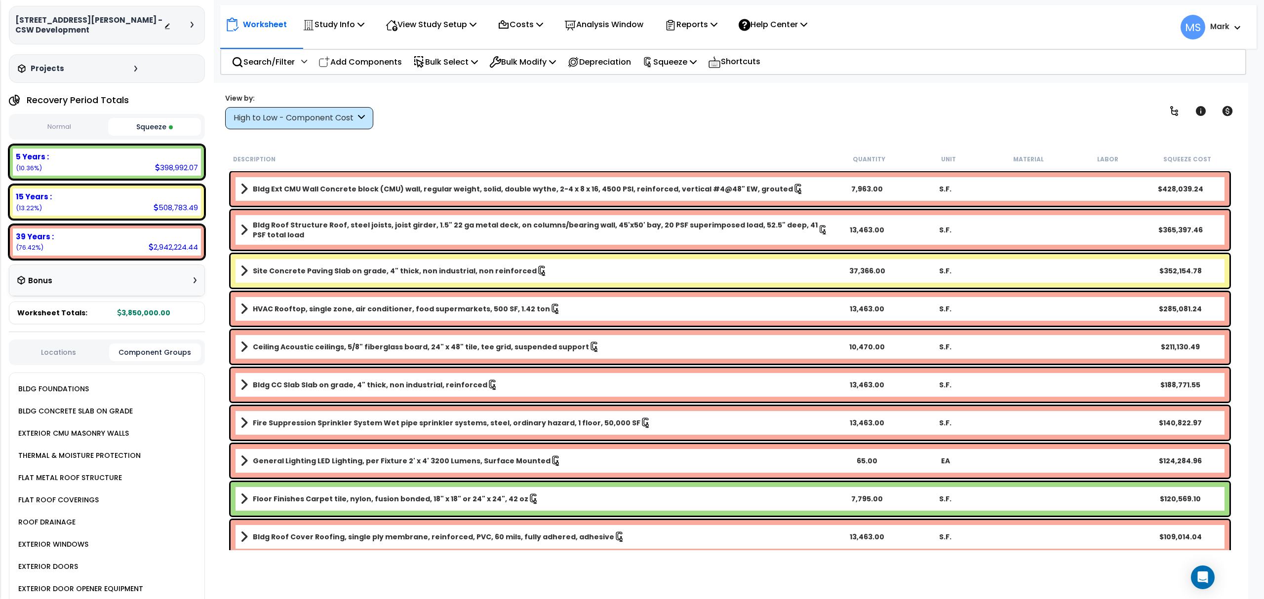
scroll to position [66, 0]
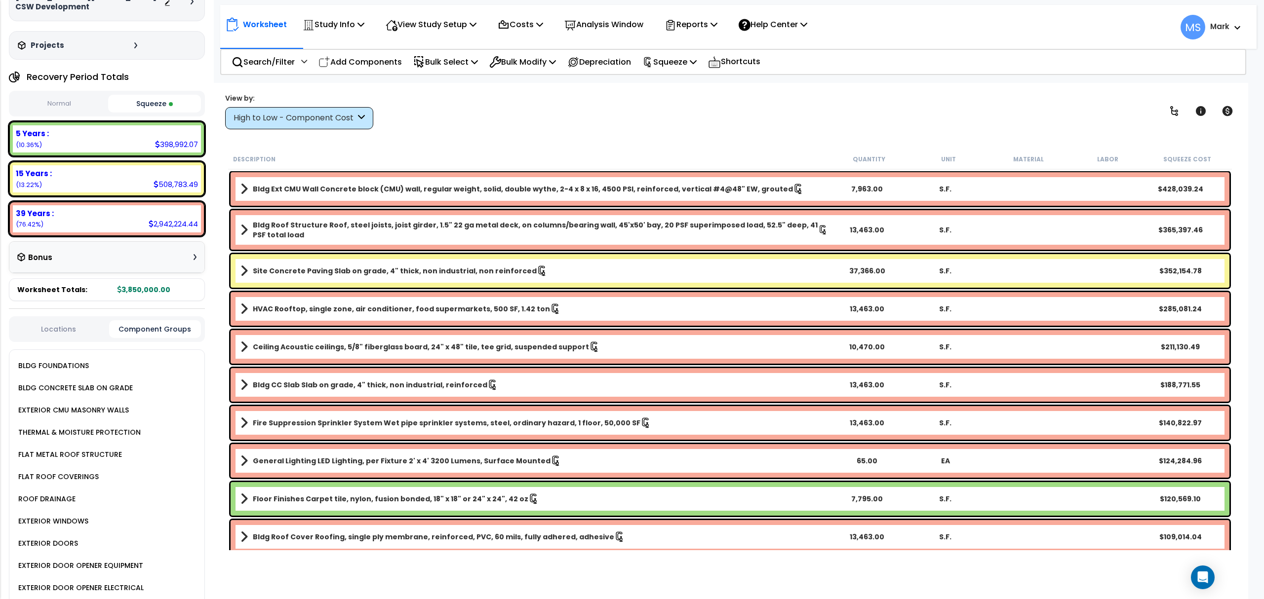
click at [70, 538] on div "EXTERIOR DOORS" at bounding box center [47, 544] width 62 height 12
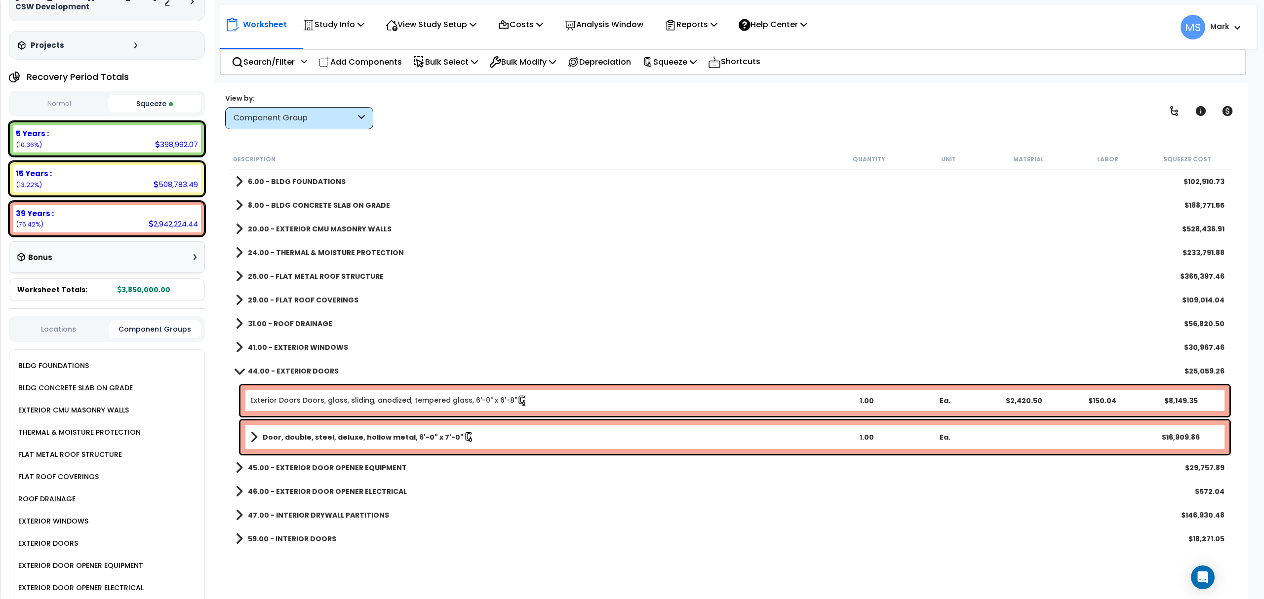
click at [114, 582] on div "EXTERIOR DOOR OPENER ELECTRICAL" at bounding box center [80, 588] width 128 height 12
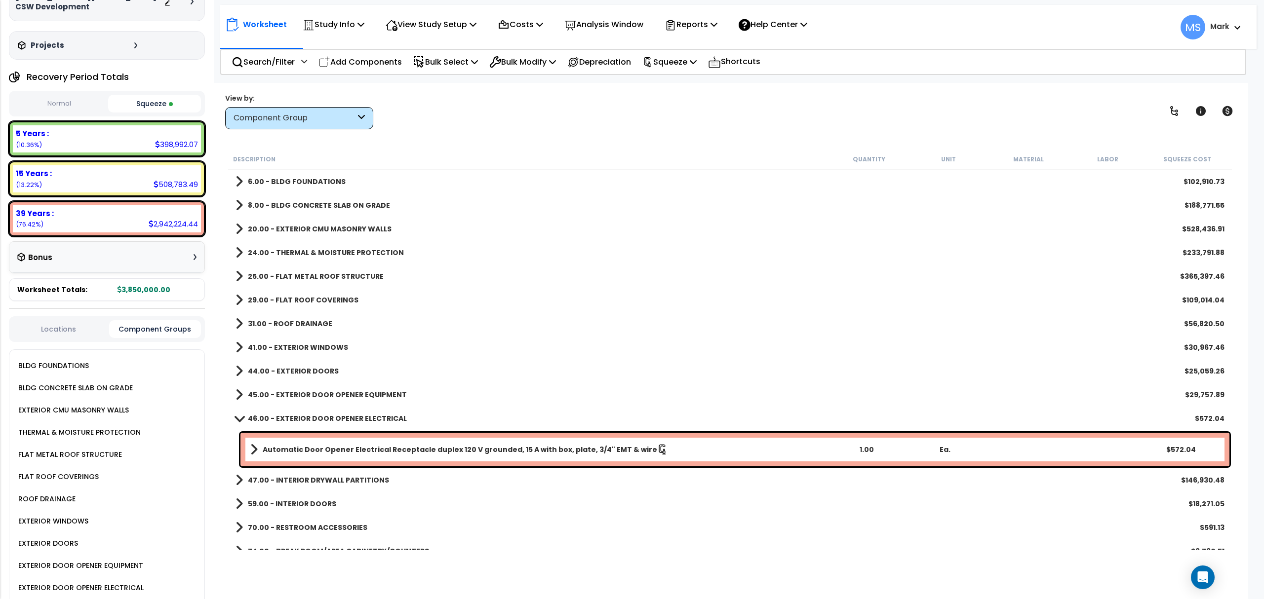
click at [117, 555] on div "EXTERIOR DOOR OPENER EQUIPMENT" at bounding box center [110, 566] width 189 height 22
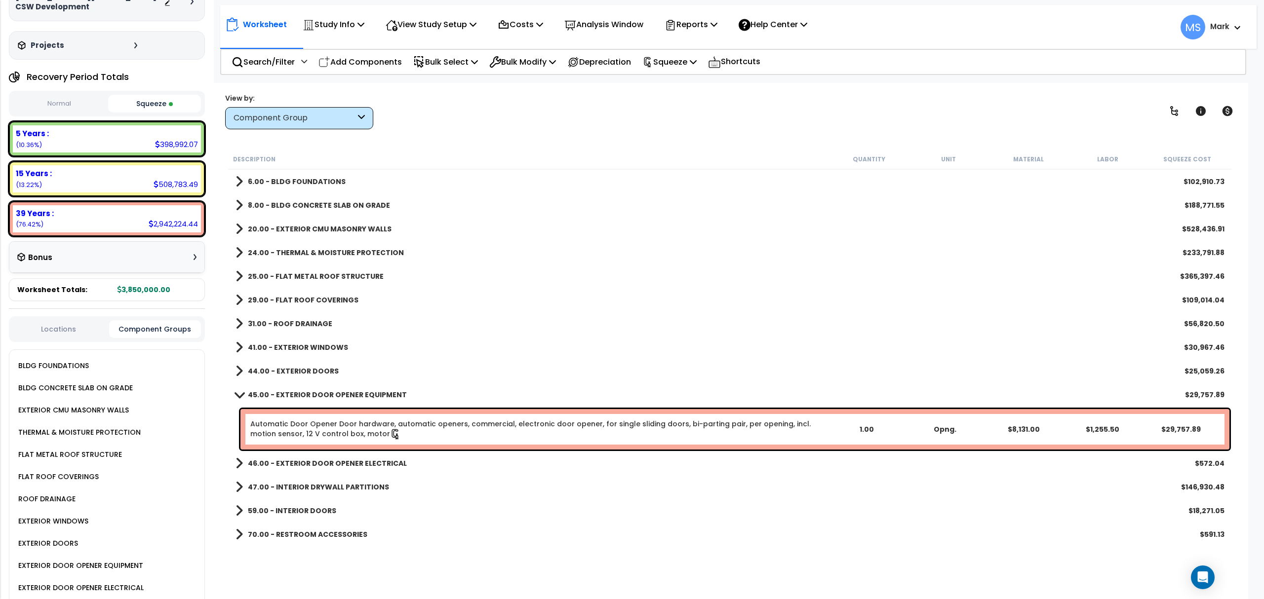
click at [68, 538] on div "EXTERIOR DOORS" at bounding box center [47, 544] width 62 height 12
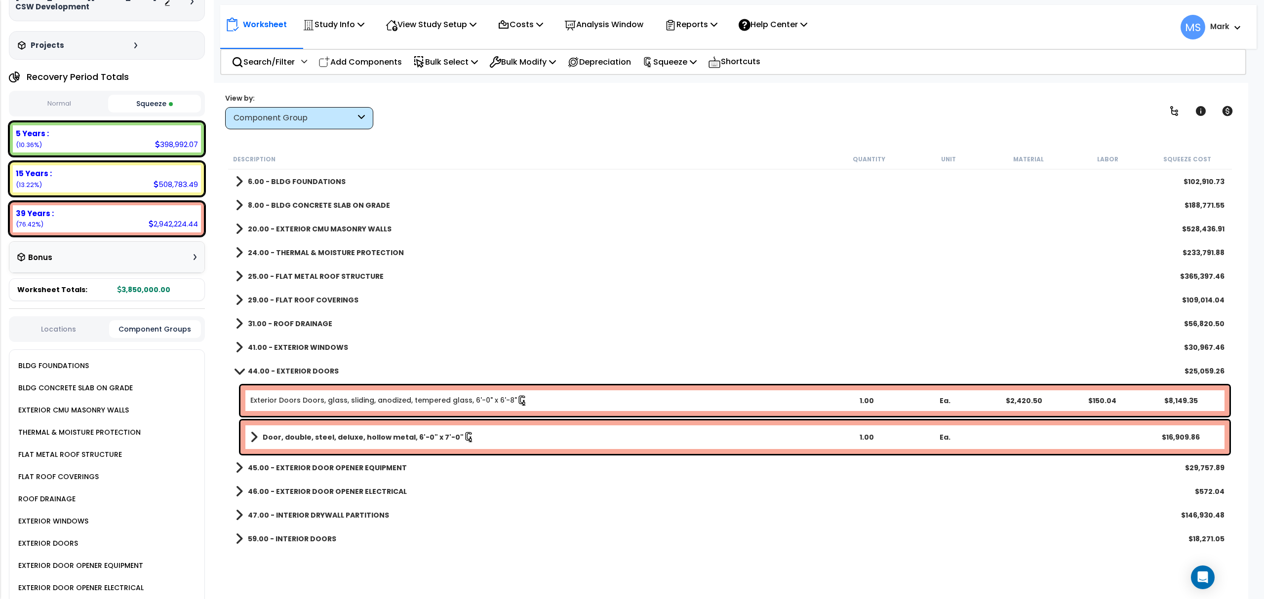
scroll to position [0, 0]
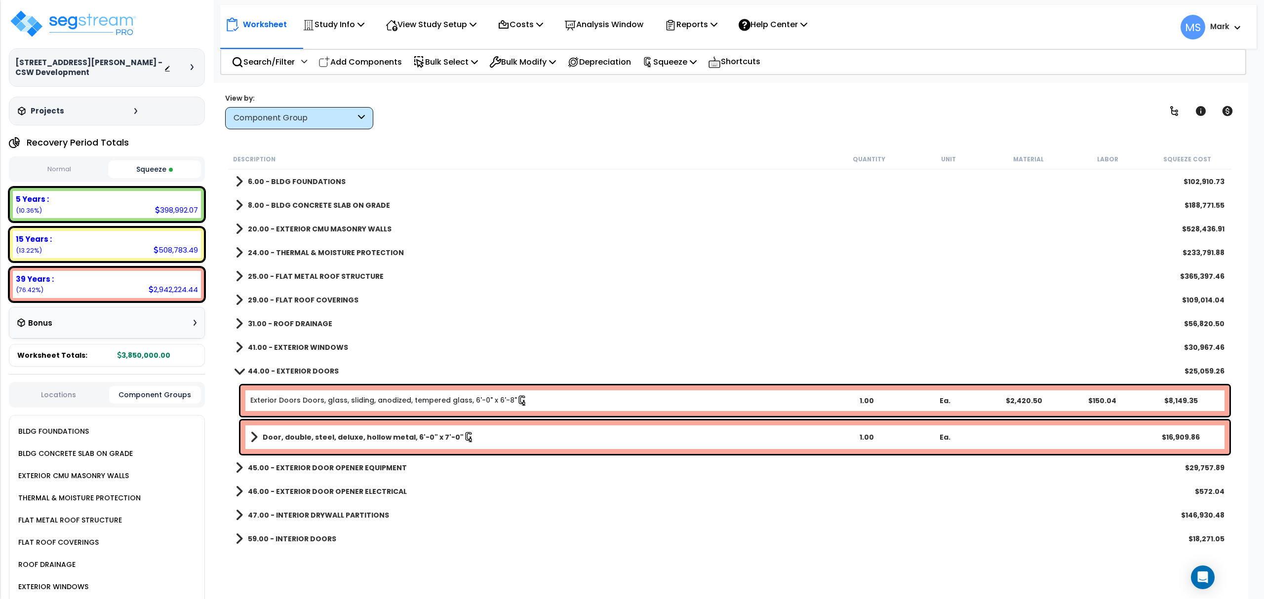
click at [334, 114] on div "Component Group" at bounding box center [295, 118] width 122 height 11
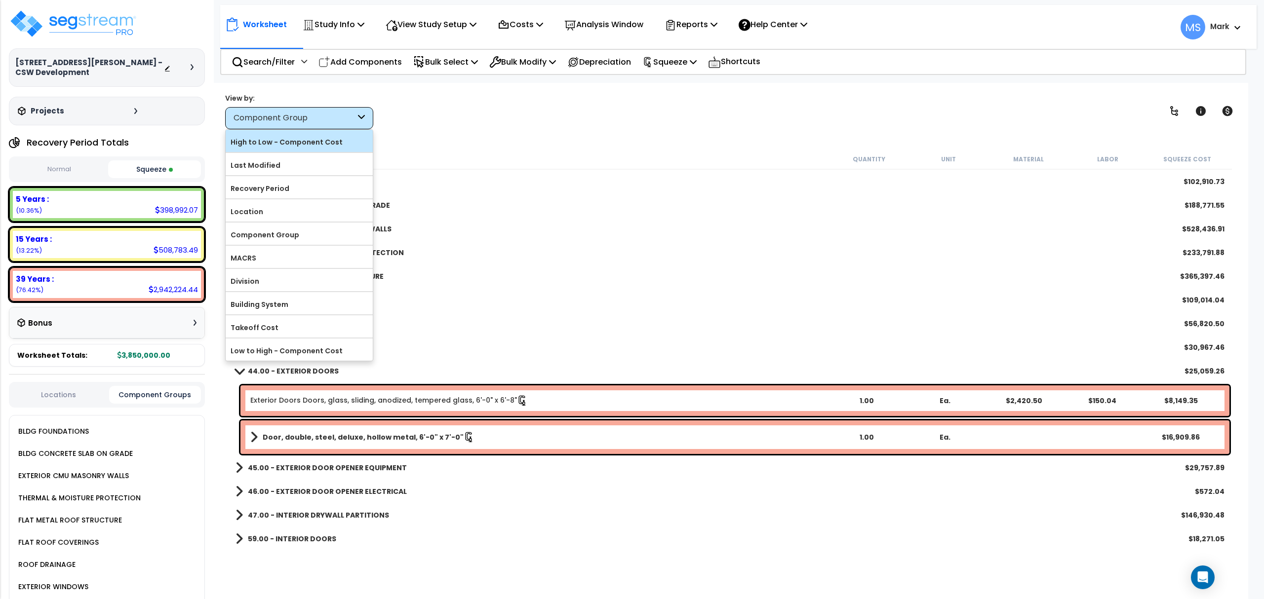
click at [315, 142] on label "High to Low - Component Cost" at bounding box center [299, 142] width 147 height 15
click at [0, 0] on input "High to Low - Component Cost" at bounding box center [0, 0] width 0 height 0
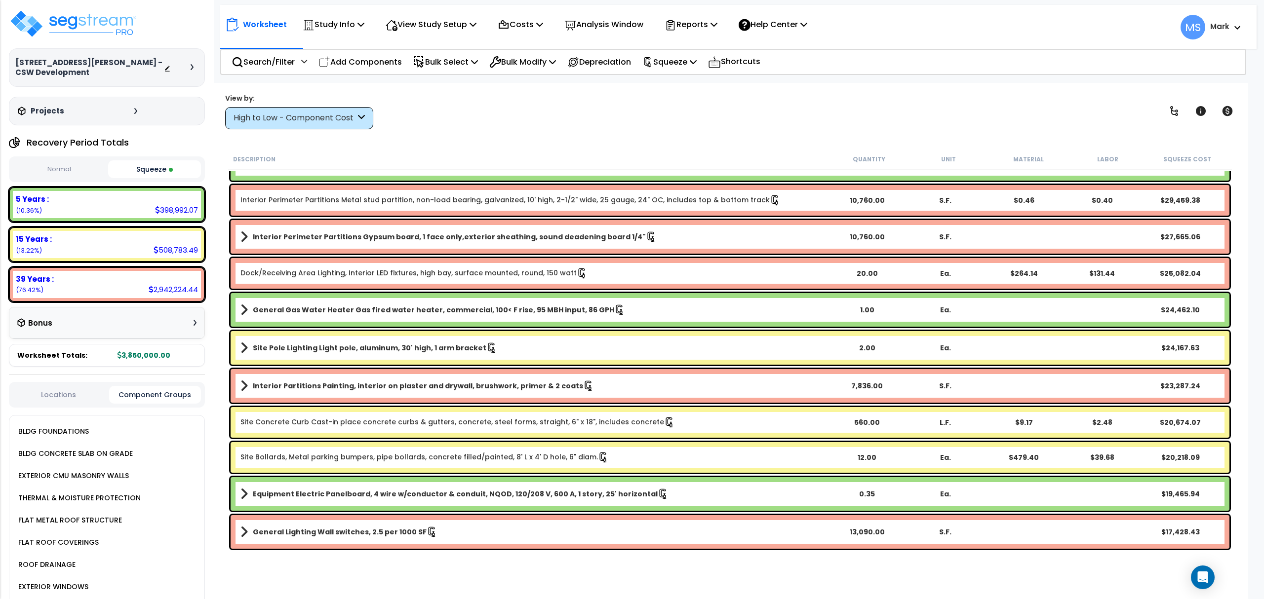
scroll to position [1316, 0]
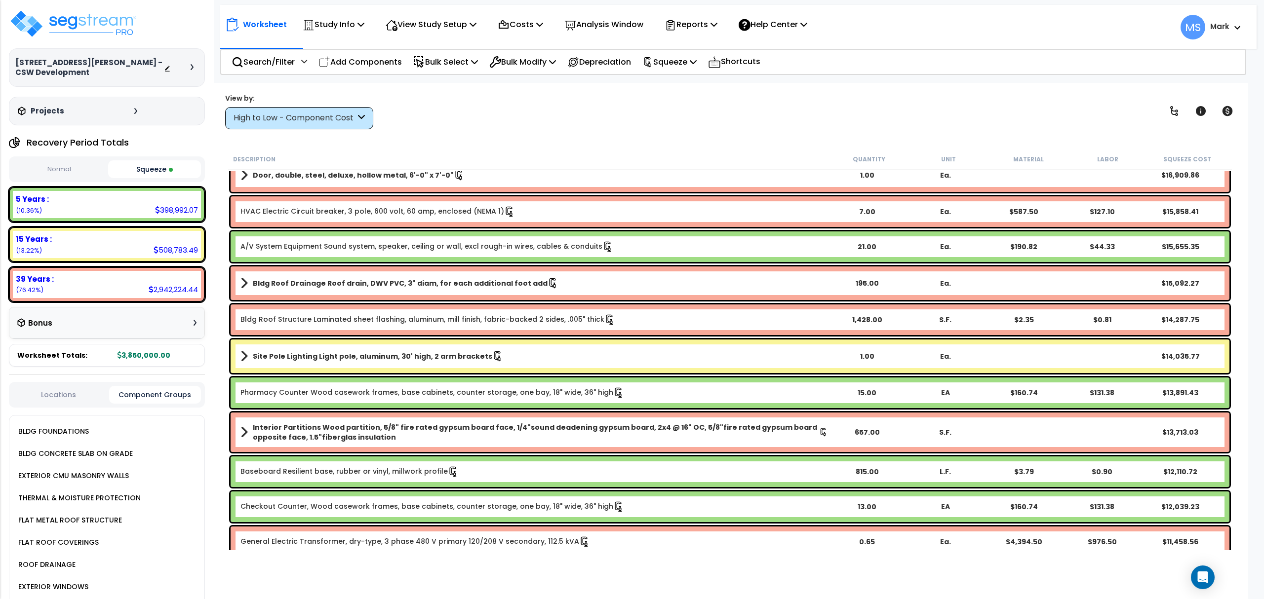
click at [380, 434] on b "Interior Partitions Wood partition, 5/8" fire rated gypsum board face, 1/4"soun…" at bounding box center [536, 433] width 566 height 20
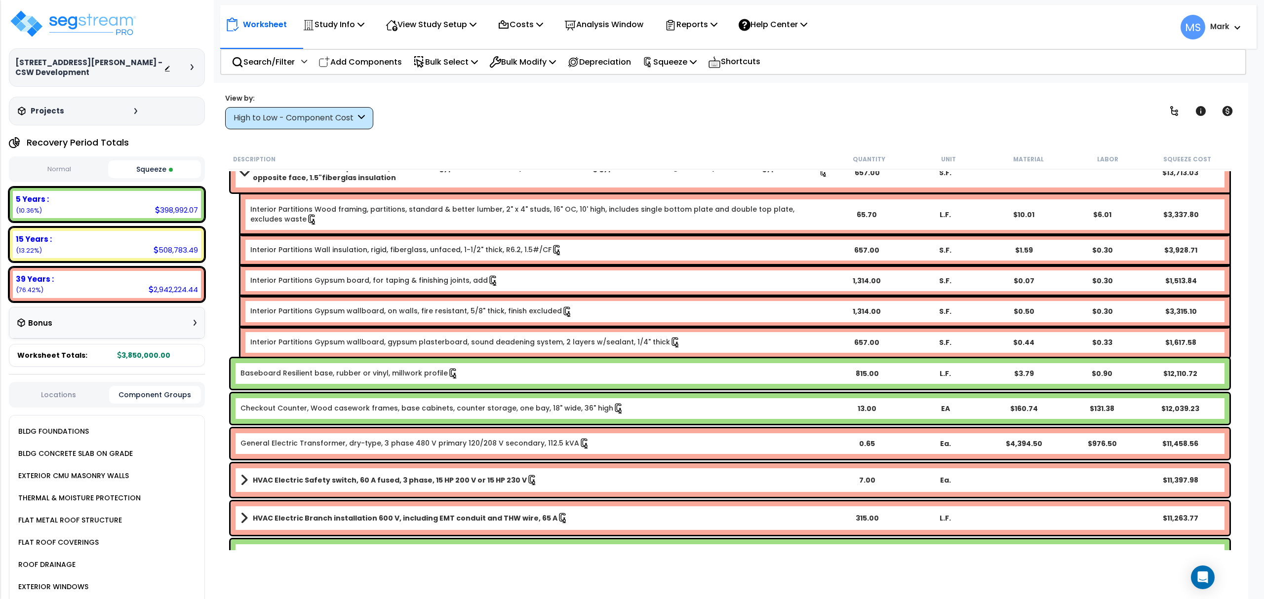
scroll to position [1580, 0]
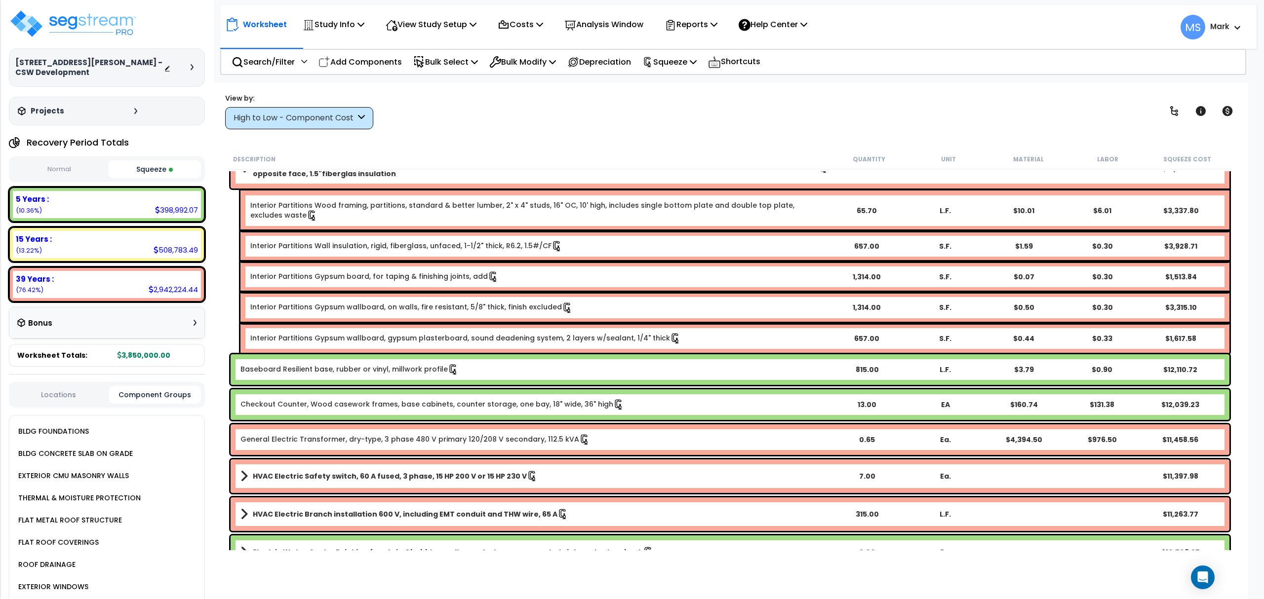
click at [410, 476] on b "HVAC Electric Safety switch, 60 A fused, 3 phase, 15 HP 200 V or 15 HP 230 V" at bounding box center [390, 477] width 274 height 10
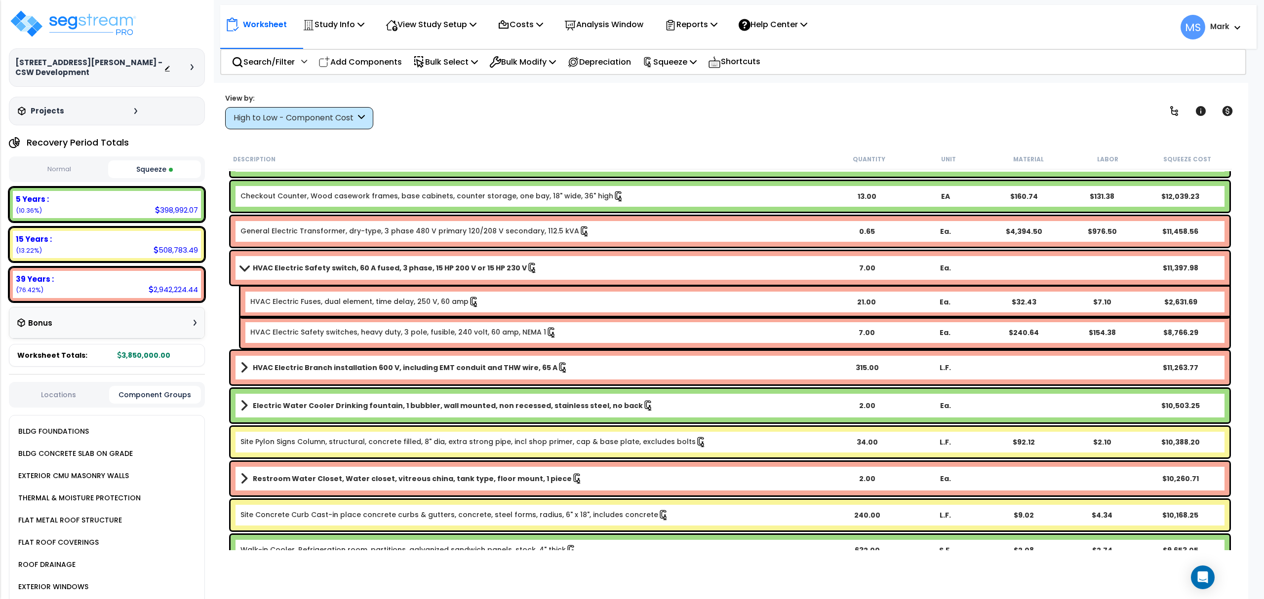
scroll to position [1909, 0]
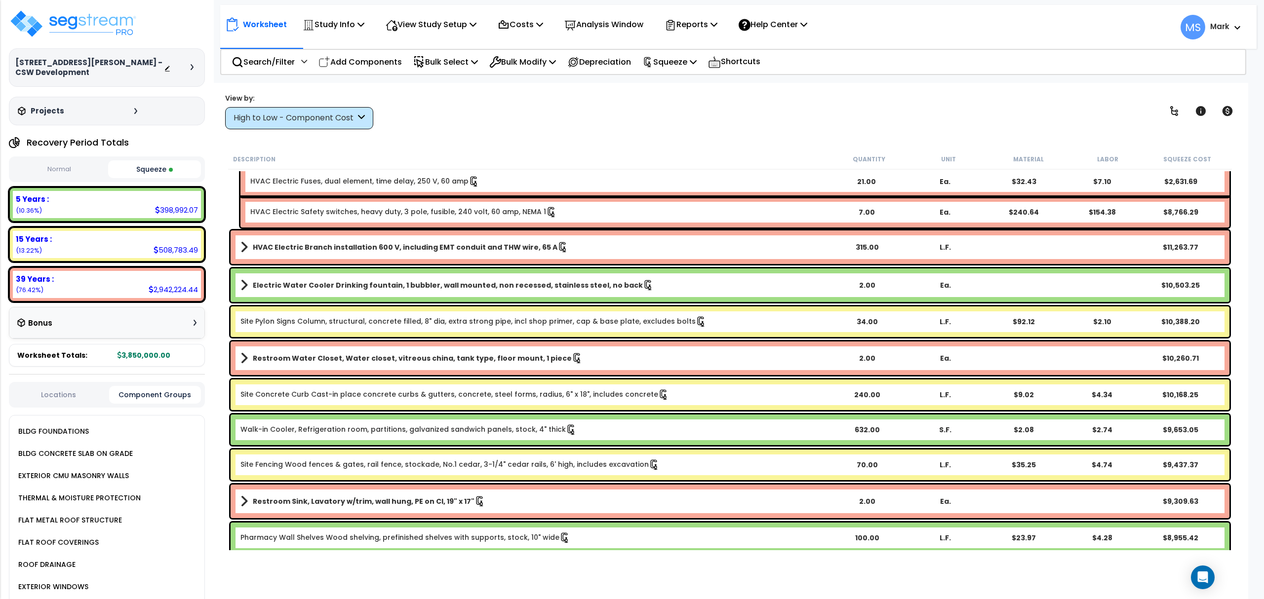
click at [416, 501] on b "Restroom Sink, Lavatory w/trim, wall hung, PE on CI, 19" x 17"" at bounding box center [364, 502] width 222 height 10
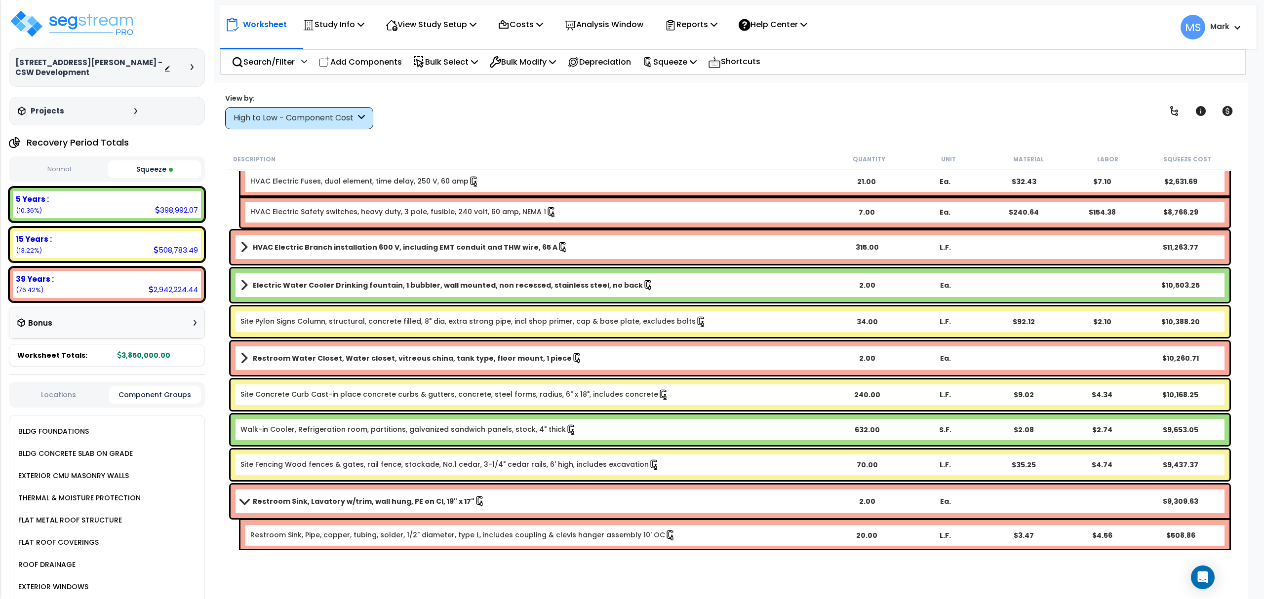
click at [388, 363] on link "Restroom Water Closet, Water closet, vitreous china, tank type, floor mount, 1 …" at bounding box center [534, 359] width 588 height 14
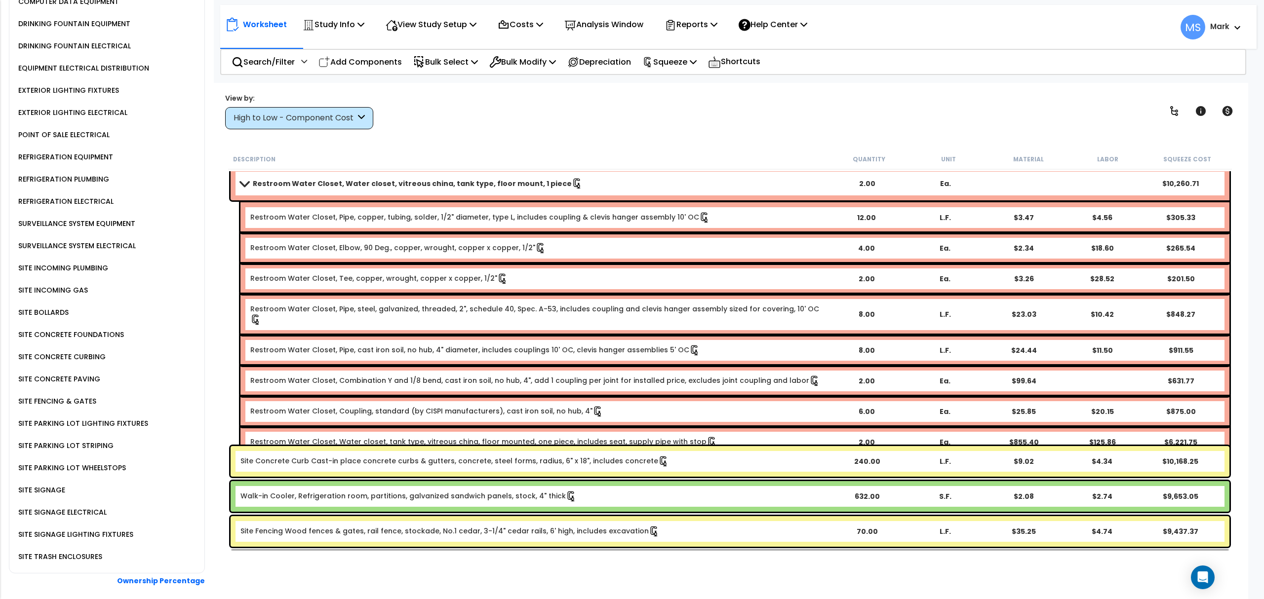
scroll to position [2041, 0]
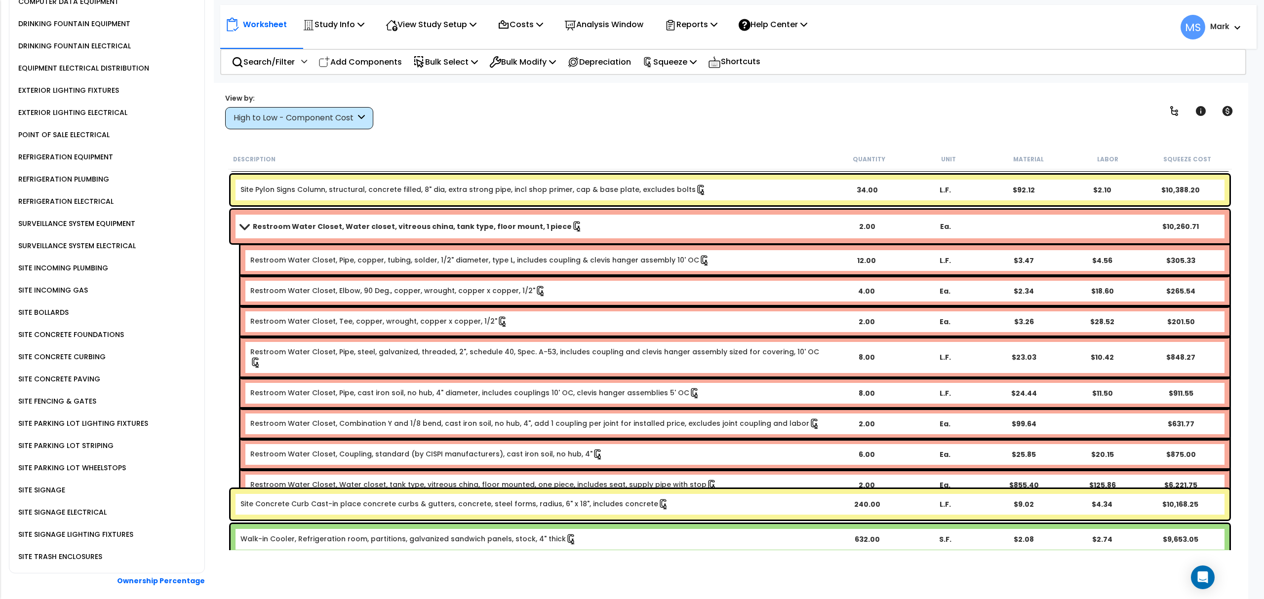
click at [428, 231] on b "Restroom Water Closet, Water closet, vitreous china, tank type, floor mount, 1 …" at bounding box center [412, 227] width 319 height 10
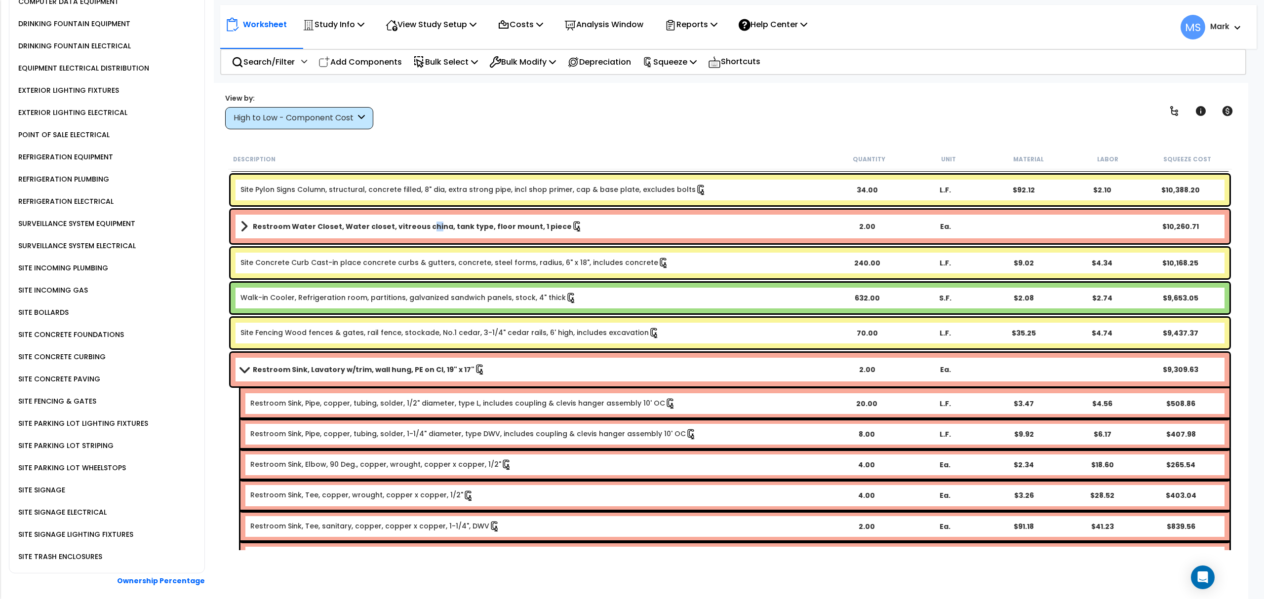
click at [423, 215] on div "Restroom Water Closet, Water closet, vitreous china, tank type, floor mount, 1 …" at bounding box center [730, 227] width 999 height 34
click at [426, 232] on link "Restroom Water Closet, Water closet, vitreous china, tank type, floor mount, 1 …" at bounding box center [534, 227] width 588 height 14
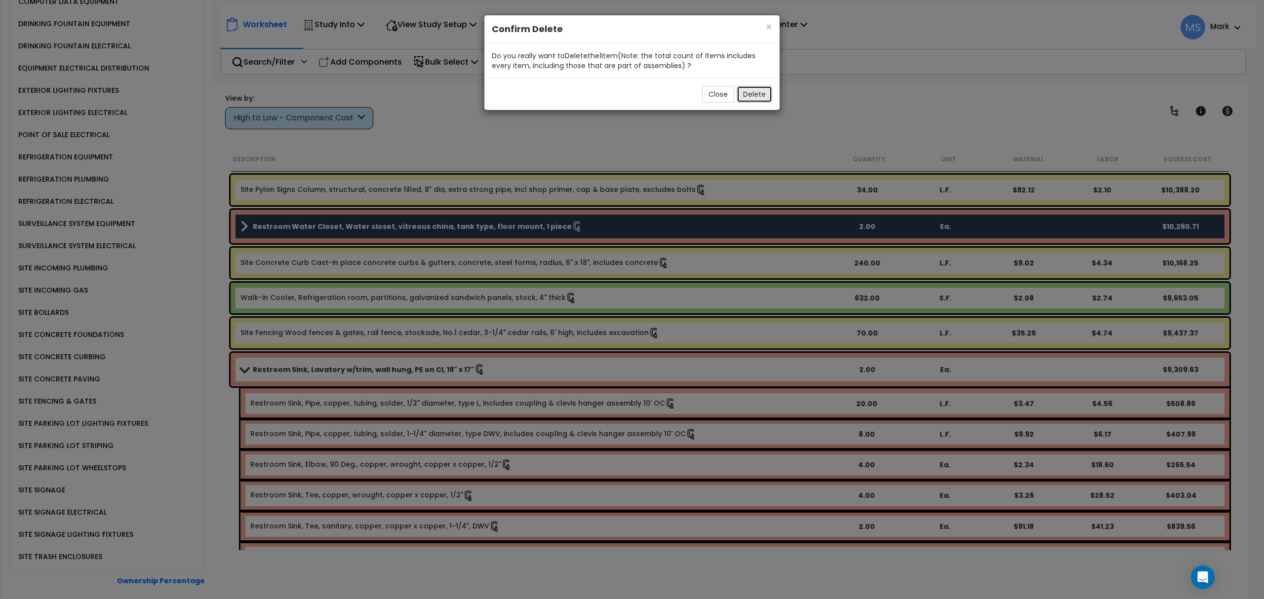
click at [758, 93] on button "Delete" at bounding box center [755, 94] width 36 height 17
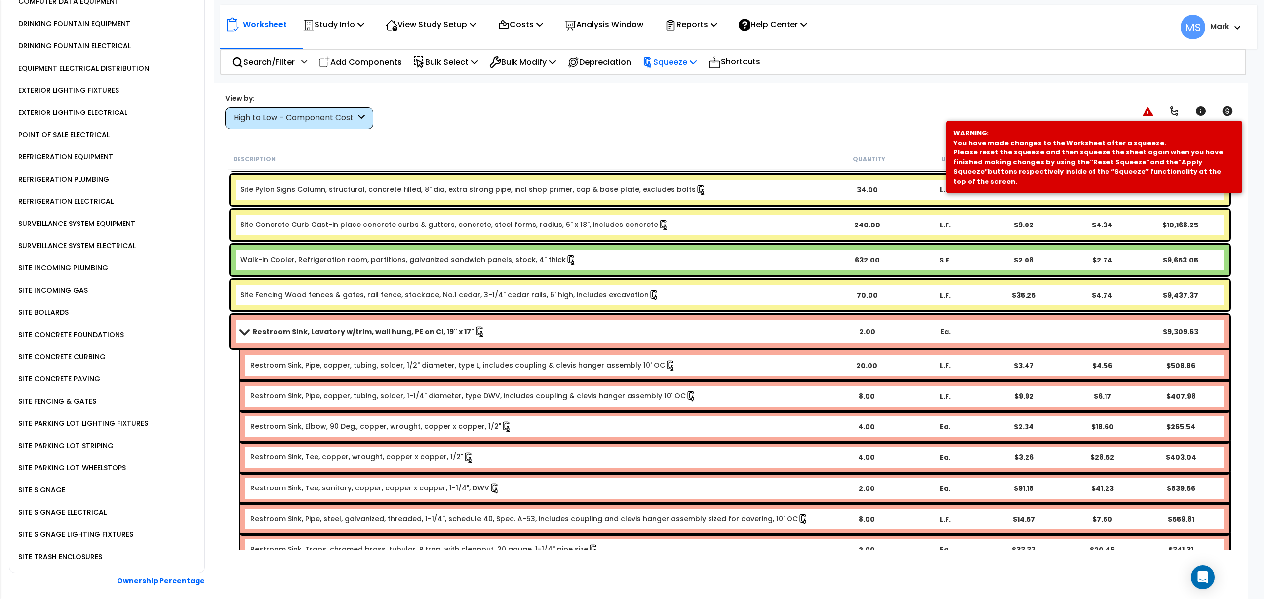
click at [697, 60] on p "Squeeze" at bounding box center [669, 61] width 54 height 13
drag, startPoint x: 701, startPoint y: 85, endPoint x: 696, endPoint y: 102, distance: 17.0
click at [702, 85] on link "Re-squeeze" at bounding box center [686, 85] width 98 height 23
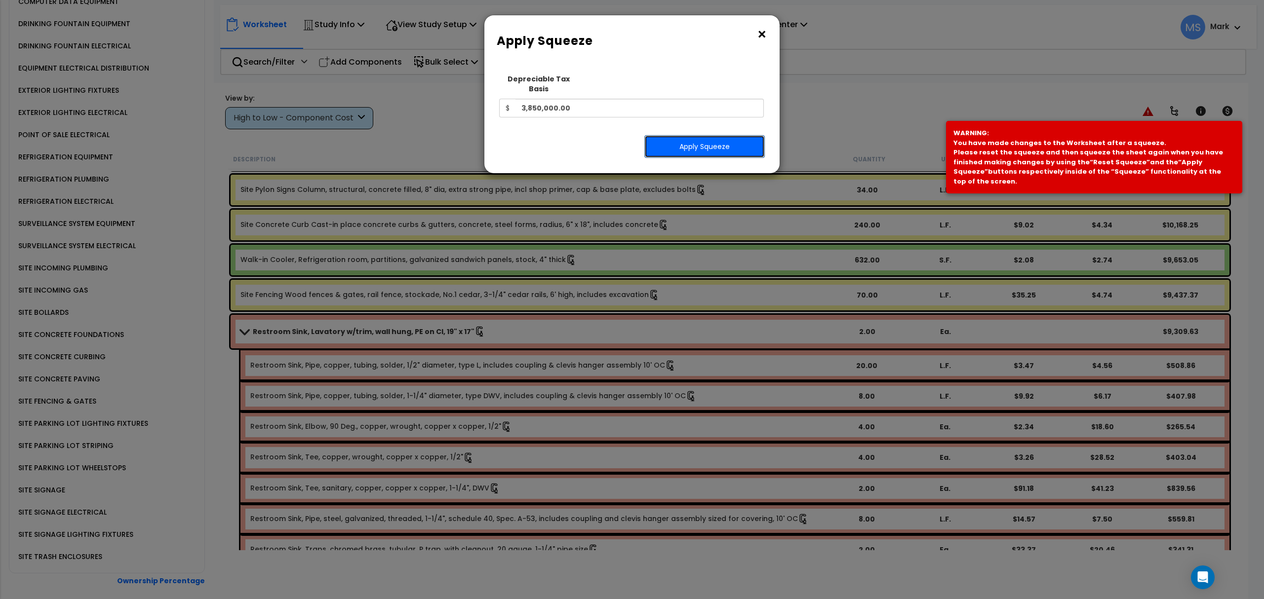
click at [689, 136] on button "Apply Squeeze" at bounding box center [704, 146] width 120 height 23
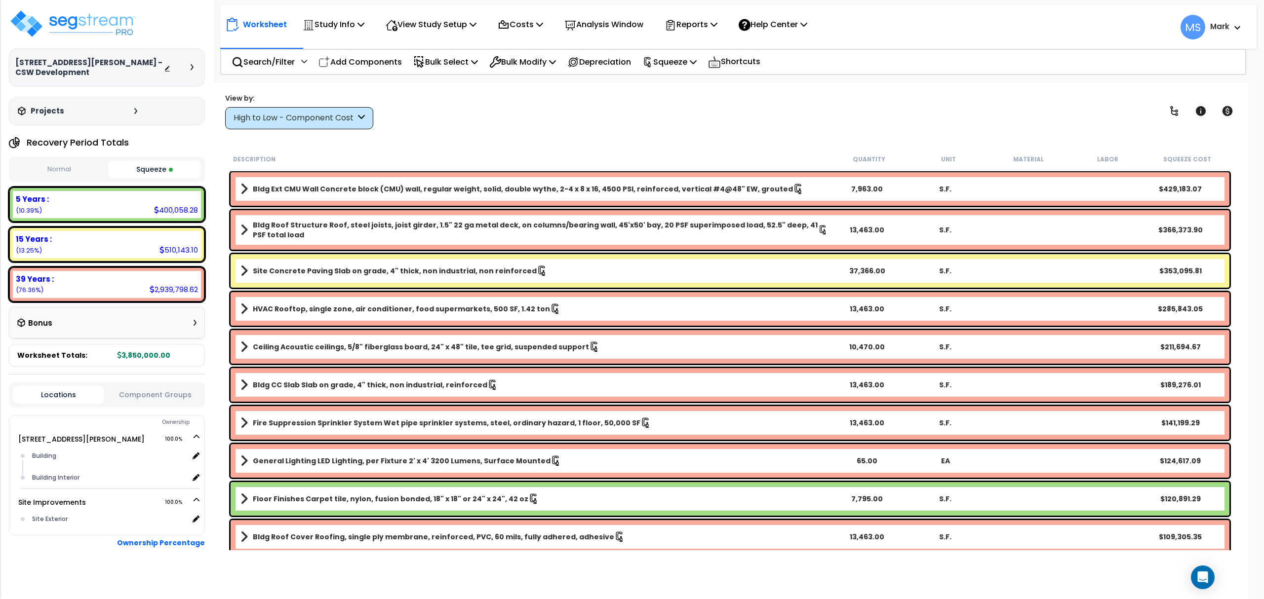
click at [641, 186] on b "Bldg Ext CMU Wall Concrete block (CMU) wall, regular weight, solid, double wyth…" at bounding box center [523, 189] width 540 height 10
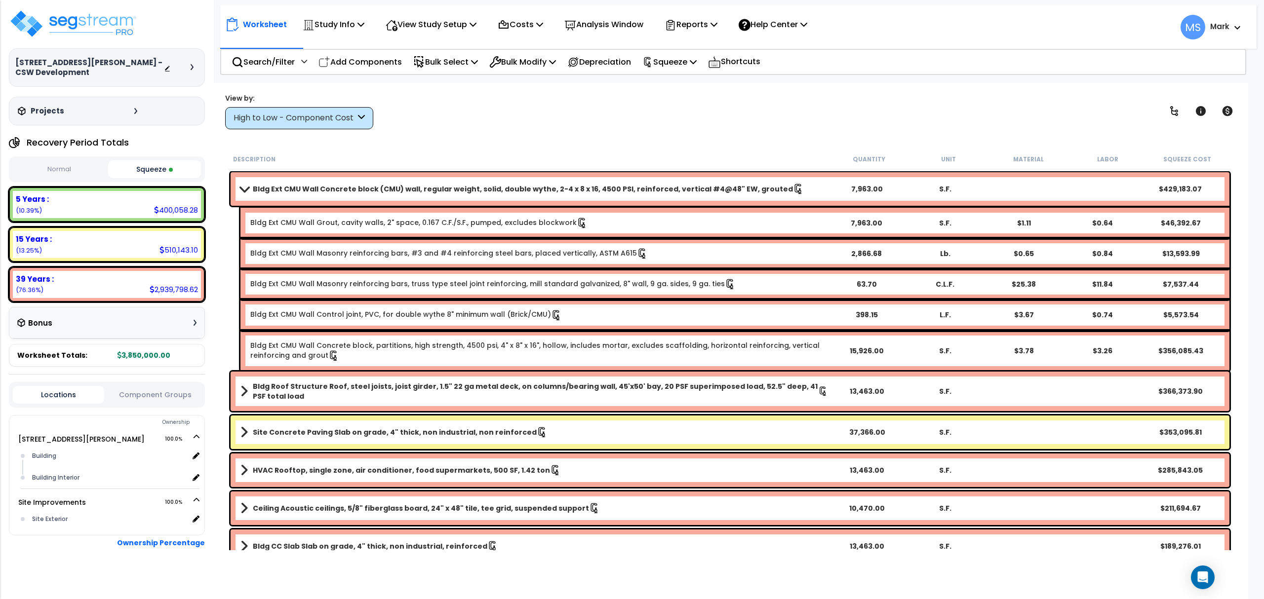
click at [641, 186] on b "Bldg Ext CMU Wall Concrete block (CMU) wall, regular weight, solid, double wyth…" at bounding box center [523, 189] width 540 height 10
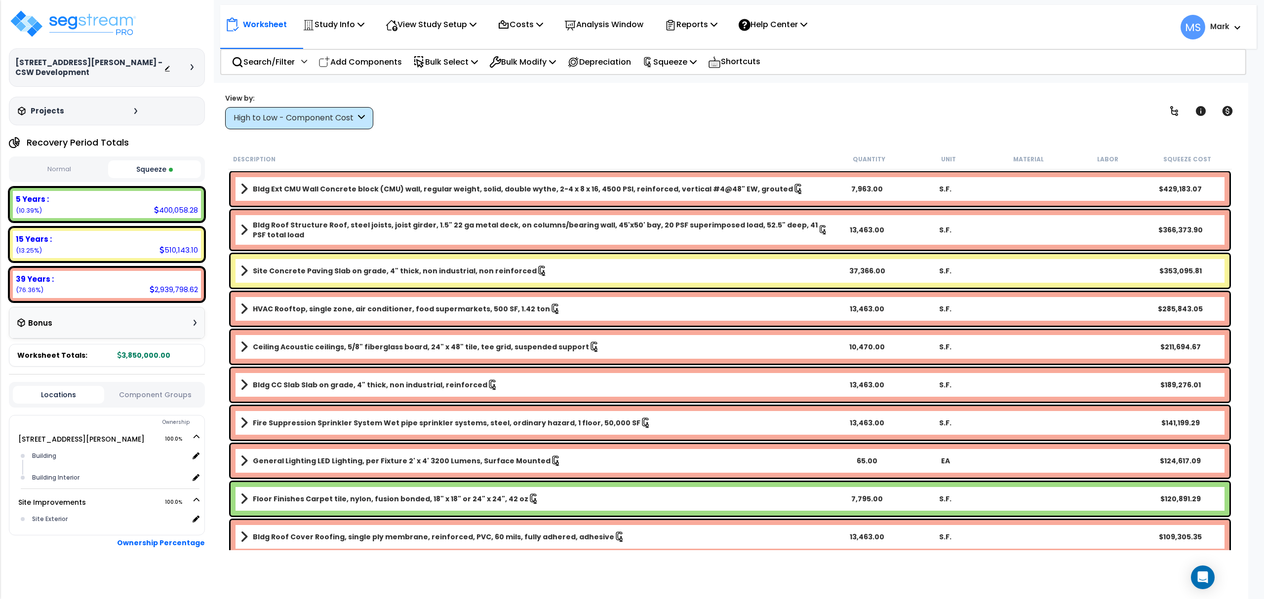
click at [143, 390] on button "Component Groups" at bounding box center [154, 395] width 91 height 11
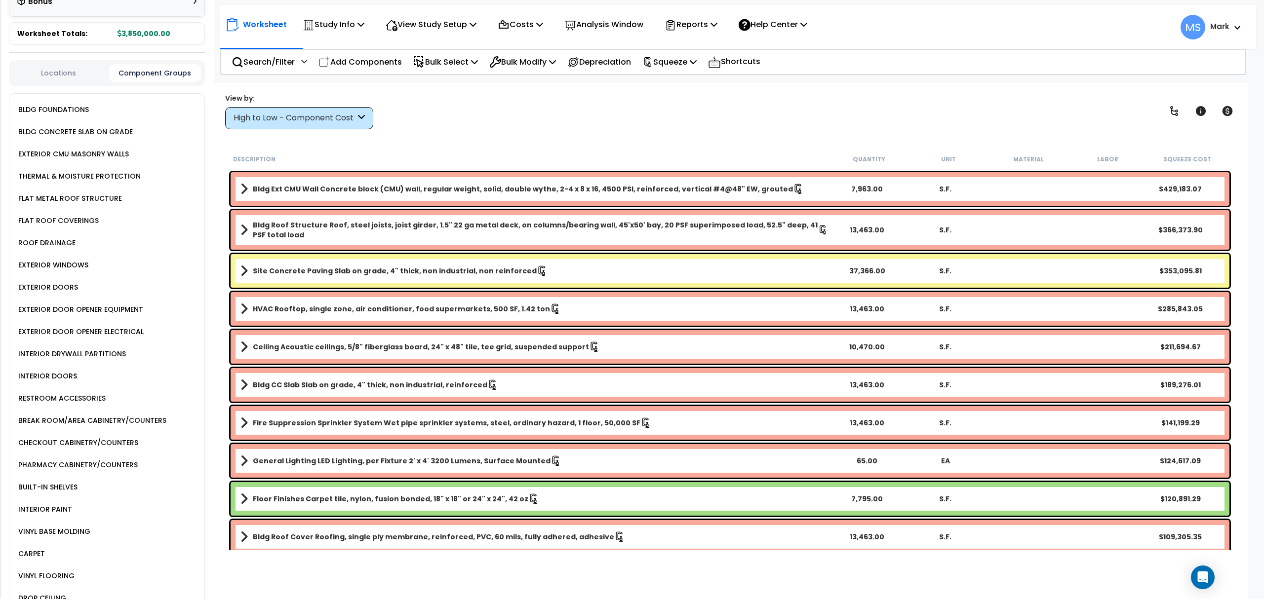
scroll to position [329, 0]
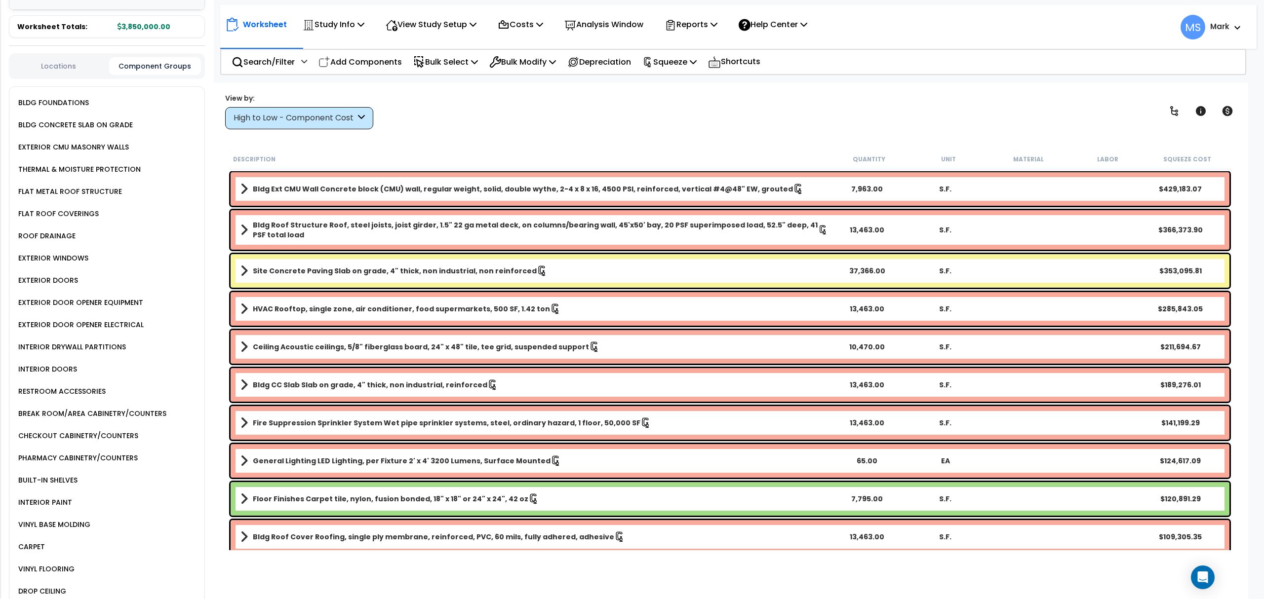
click at [304, 181] on div "Bldg Ext CMU Wall Concrete block (CMU) wall, regular weight, solid, double wyth…" at bounding box center [730, 189] width 999 height 34
click at [305, 181] on div "Bldg Ext CMU Wall Concrete block (CMU) wall, regular weight, solid, double wyth…" at bounding box center [730, 189] width 999 height 34
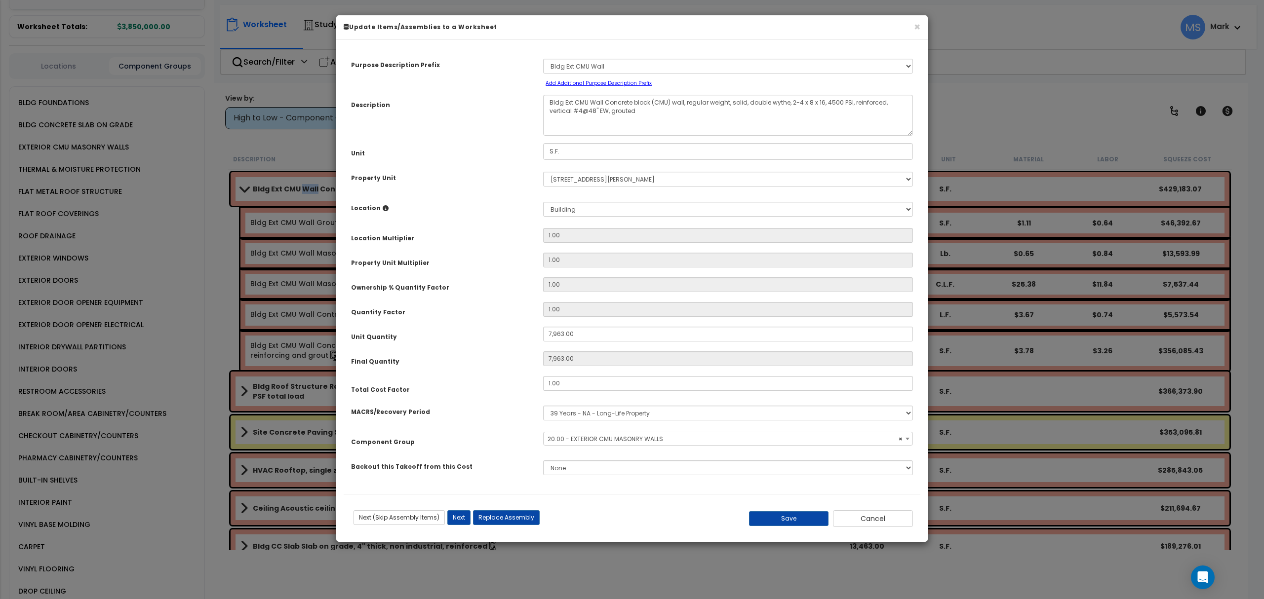
select select "45866"
click at [514, 518] on button "Replace Assembly" at bounding box center [506, 518] width 67 height 15
type input "7963"
type input "S.F."
select select "172963"
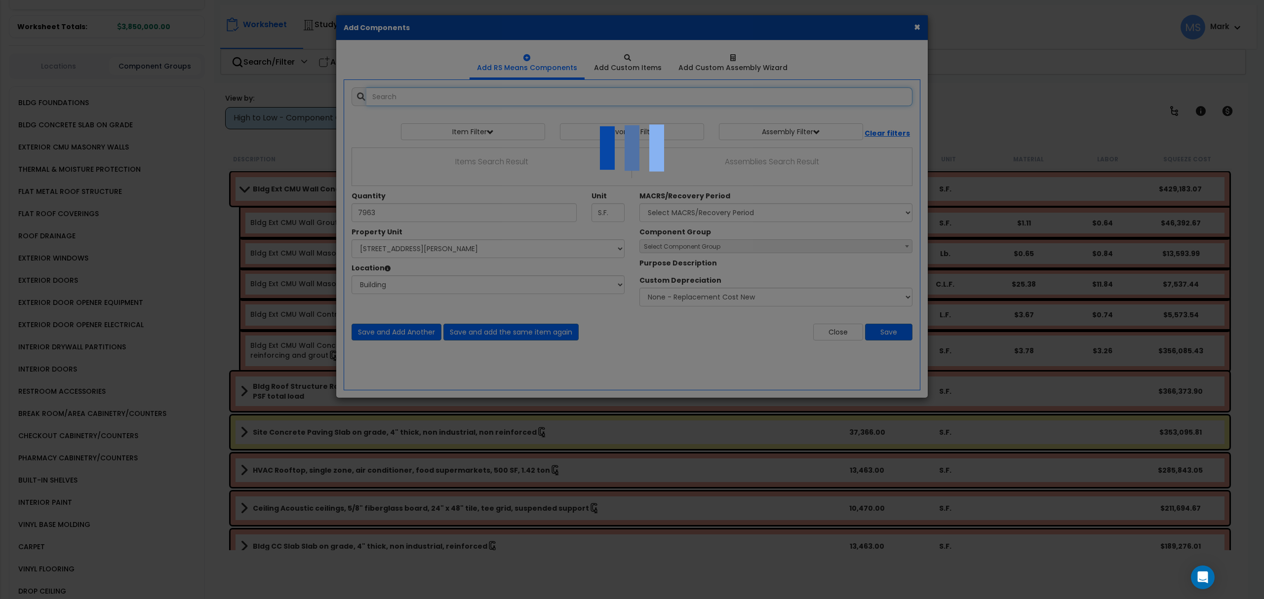
select select "6"
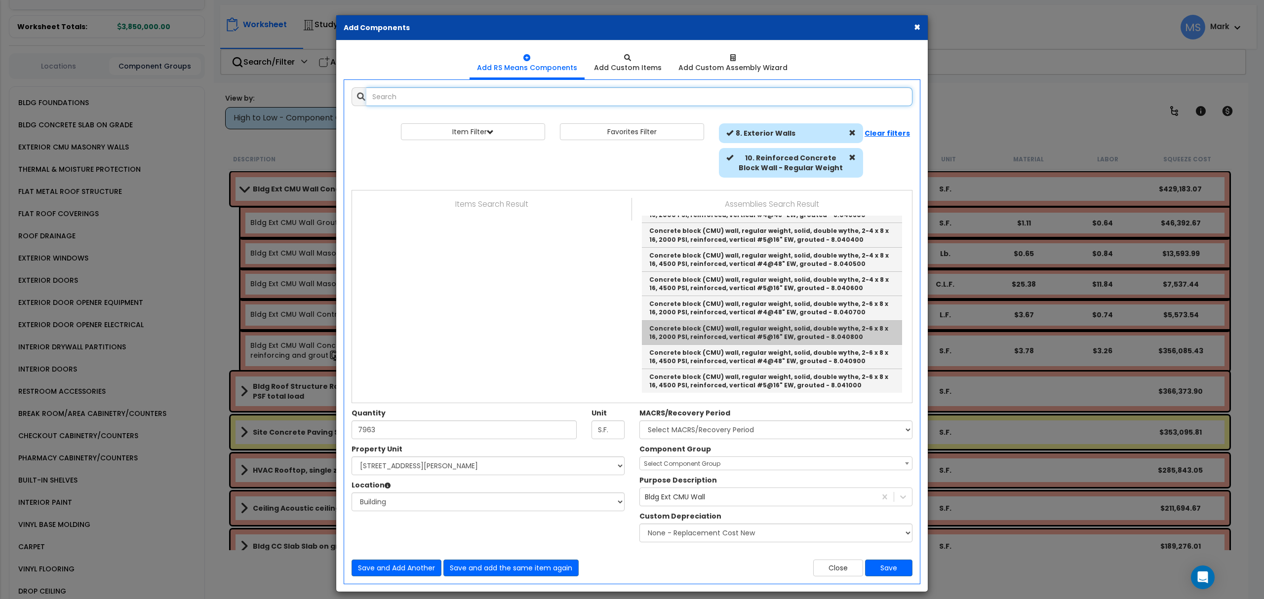
scroll to position [909, 0]
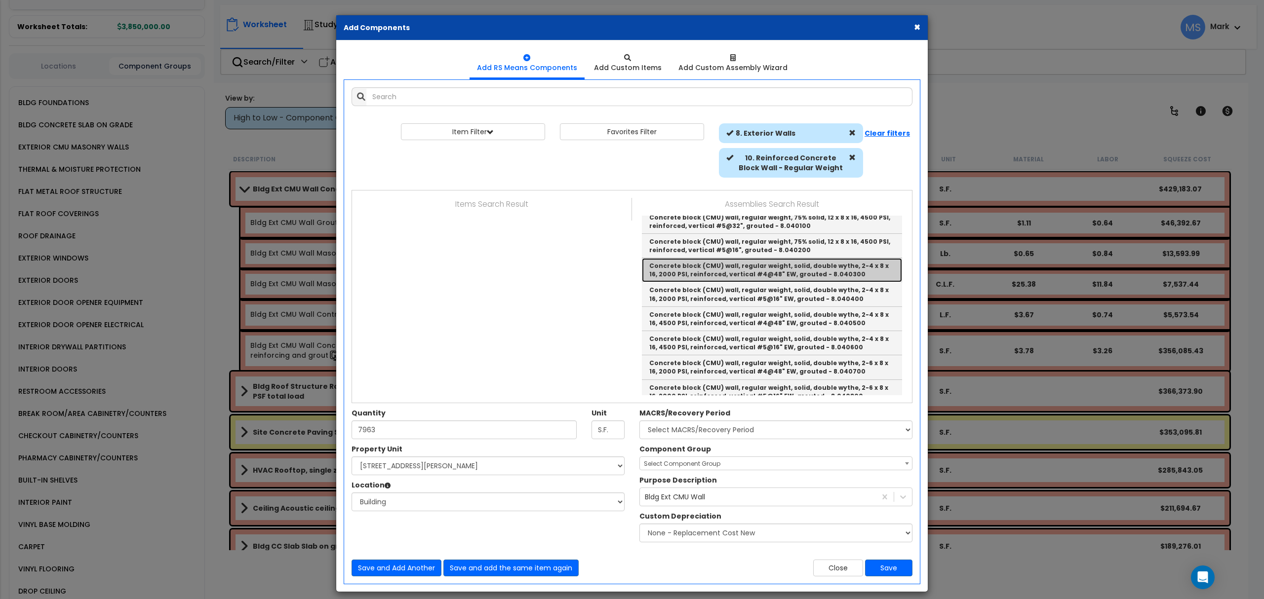
click at [862, 280] on link "Concrete block (CMU) wall, regular weight, solid, double wythe, 2-4 x 8 x 16, 2…" at bounding box center [772, 270] width 260 height 24
type input "Concrete block (CMU) wall, regular weight, solid, double wythe, 2-4 x 8 x 16, 2…"
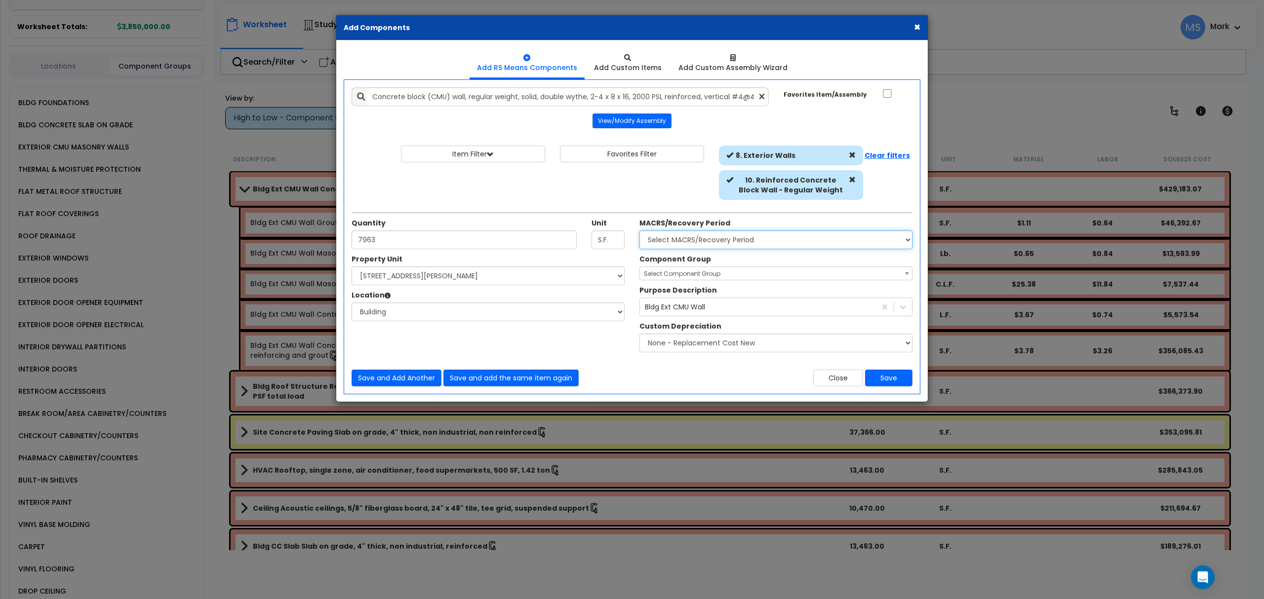
click at [797, 249] on select "Select MACRS/Recovery Period 5 Years - 57.0 - Distributive Trades & Services 5 …" at bounding box center [775, 240] width 273 height 19
select select "3669"
click at [639, 232] on select "Select MACRS/Recovery Period 5 Years - 57.0 - Distributive Trades & Services 5 …" at bounding box center [775, 240] width 273 height 19
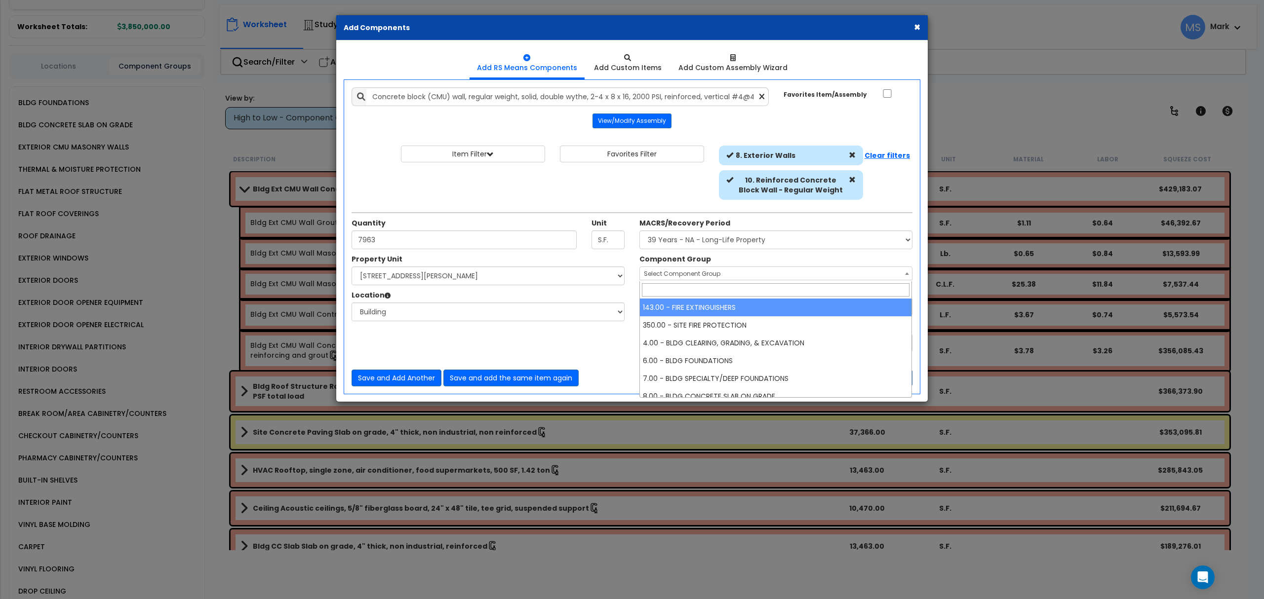
click at [704, 275] on span "Select Component Group" at bounding box center [682, 274] width 77 height 8
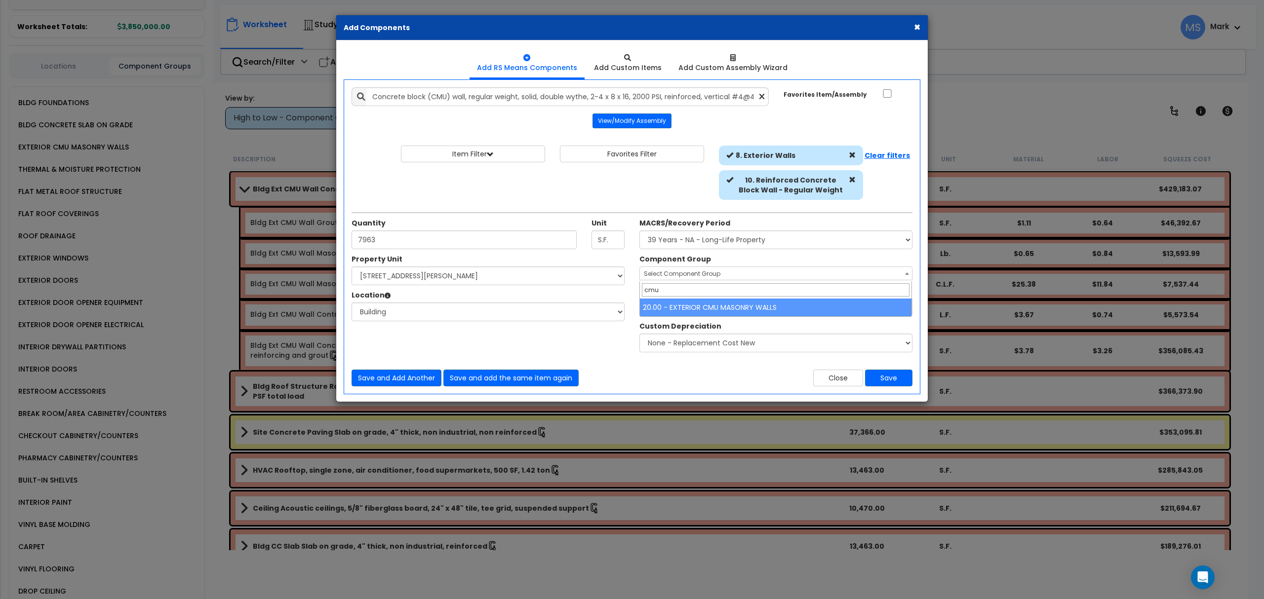
type input "cmu"
select select "45866"
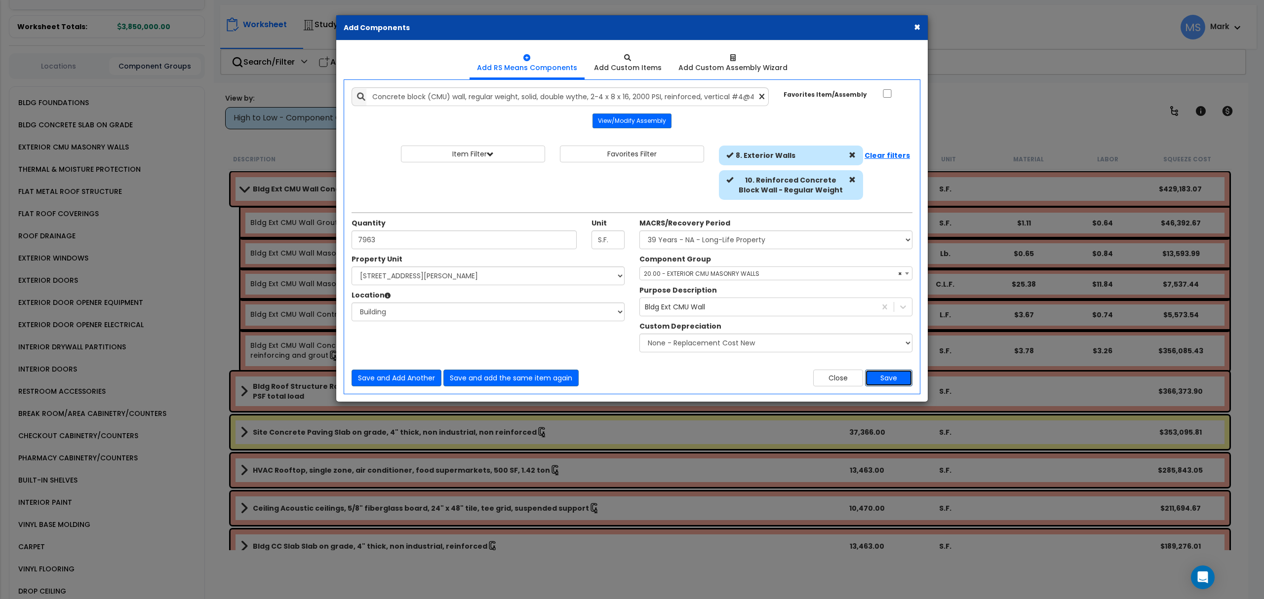
click at [879, 376] on button "Save" at bounding box center [888, 378] width 47 height 17
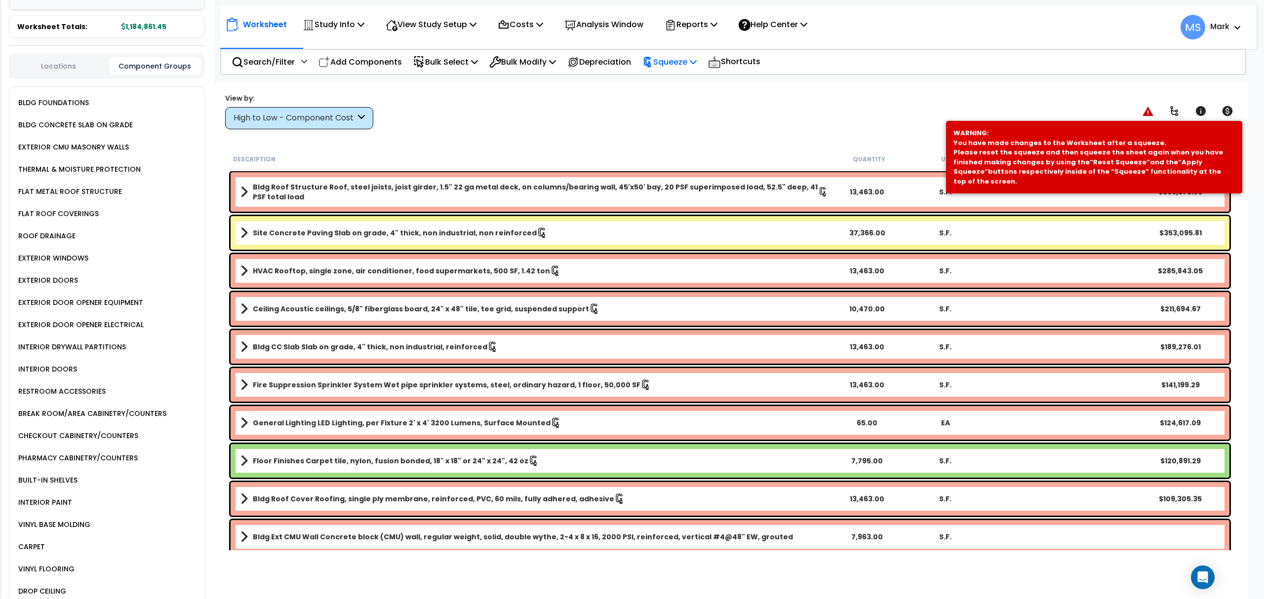
click at [695, 56] on p "Squeeze" at bounding box center [669, 61] width 54 height 13
click at [696, 86] on link "Re-squeeze" at bounding box center [686, 85] width 98 height 23
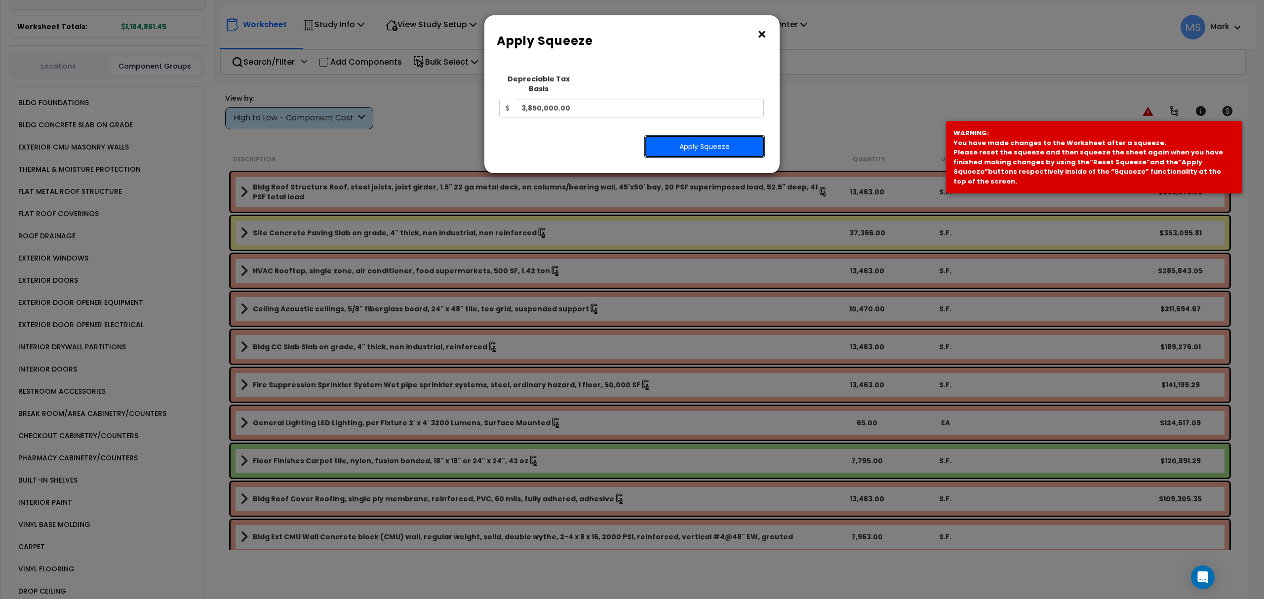
click at [690, 135] on button "Apply Squeeze" at bounding box center [704, 146] width 120 height 23
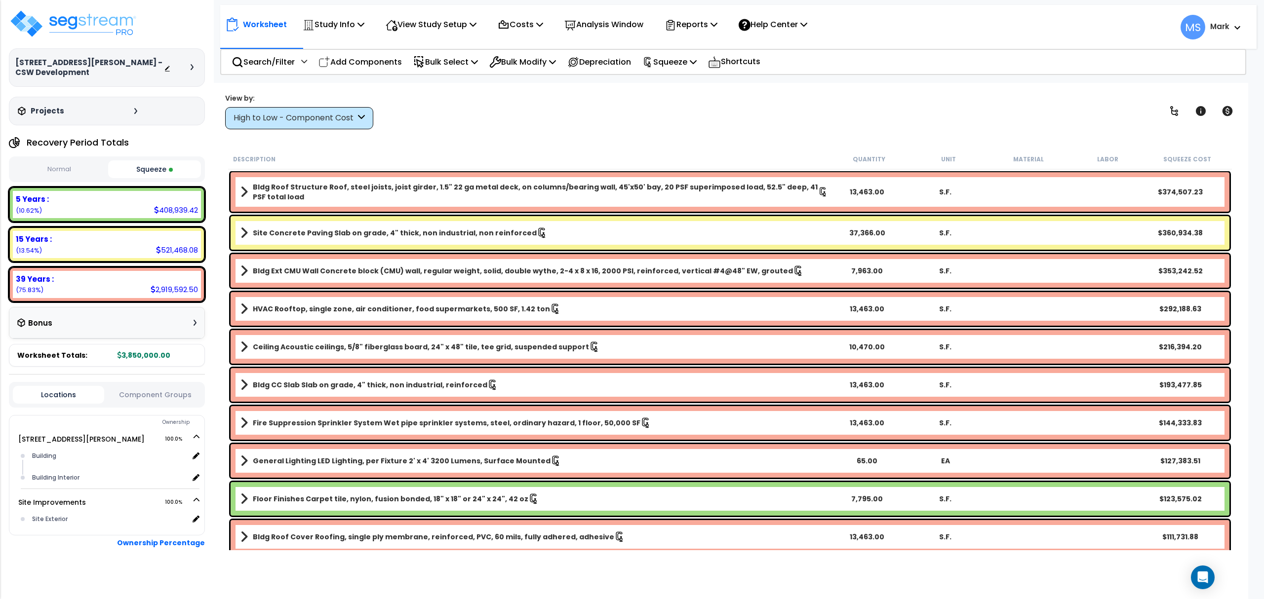
click at [429, 265] on link "Bldg Ext CMU Wall Concrete block (CMU) wall, regular weight, solid, double wyth…" at bounding box center [534, 271] width 588 height 14
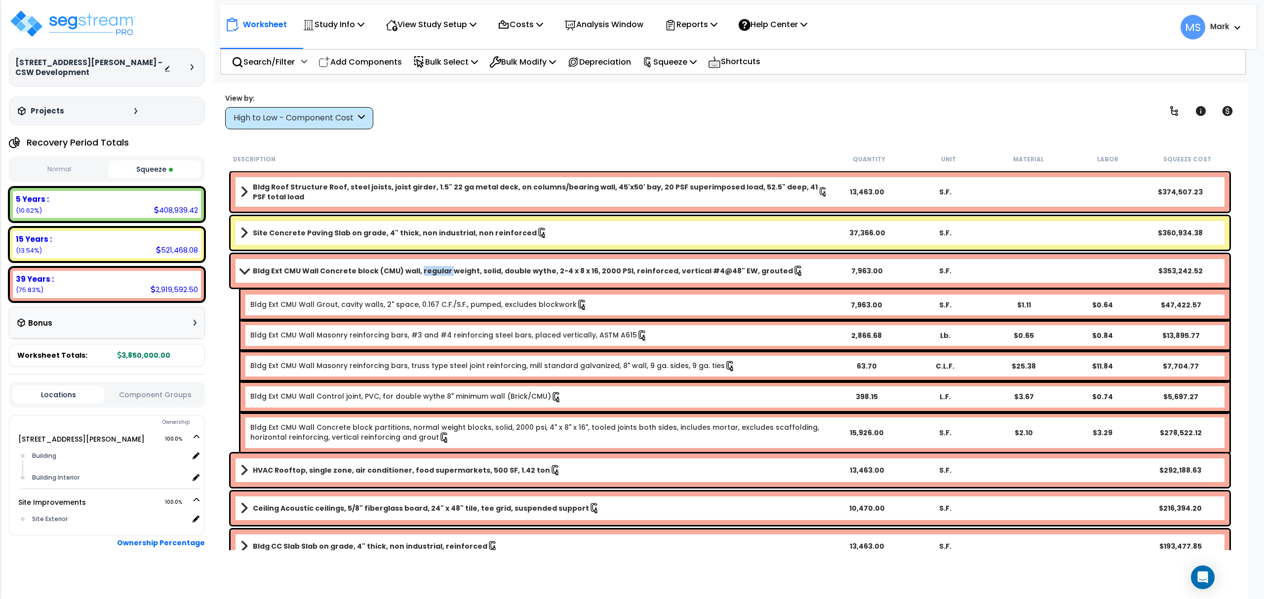
click at [429, 265] on link "Bldg Ext CMU Wall Concrete block (CMU) wall, regular weight, solid, double wyth…" at bounding box center [534, 271] width 588 height 14
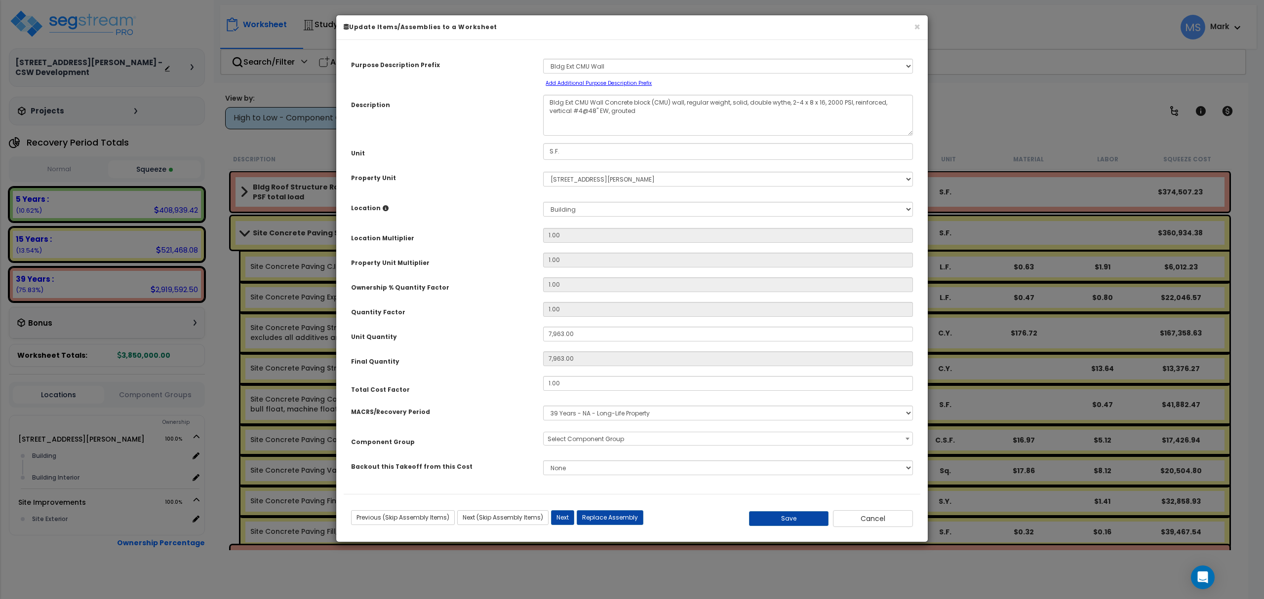
select select "45866"
click at [609, 518] on button "Replace Assembly" at bounding box center [610, 518] width 67 height 15
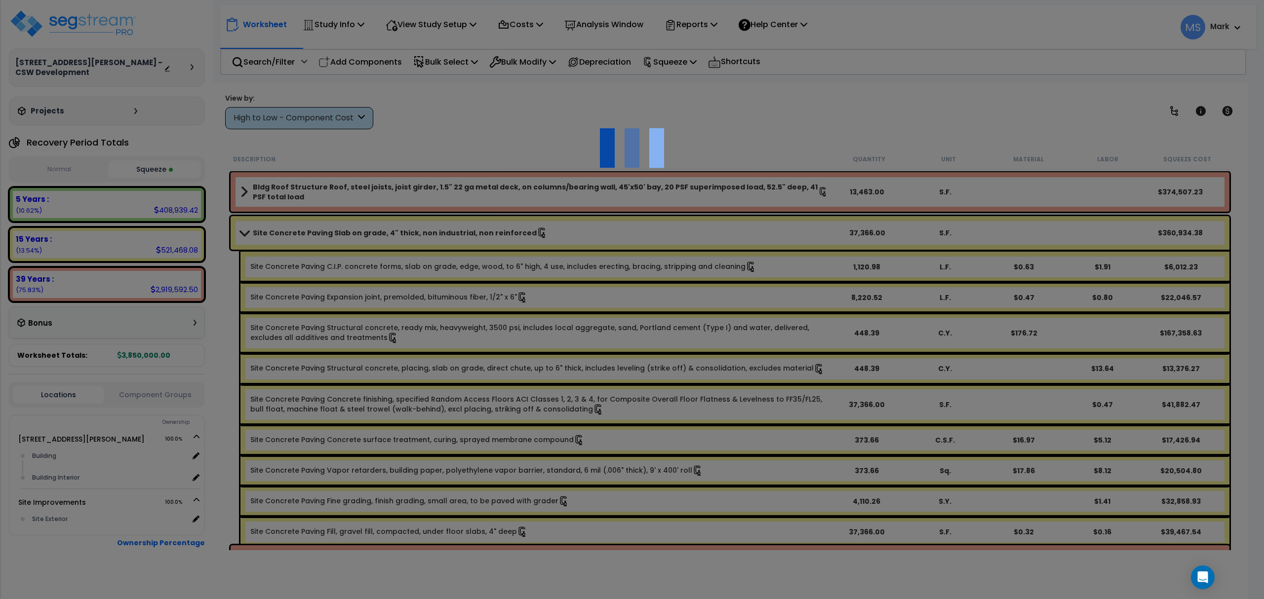
type input "7963"
type input "S.F."
select select "172963"
select select "6"
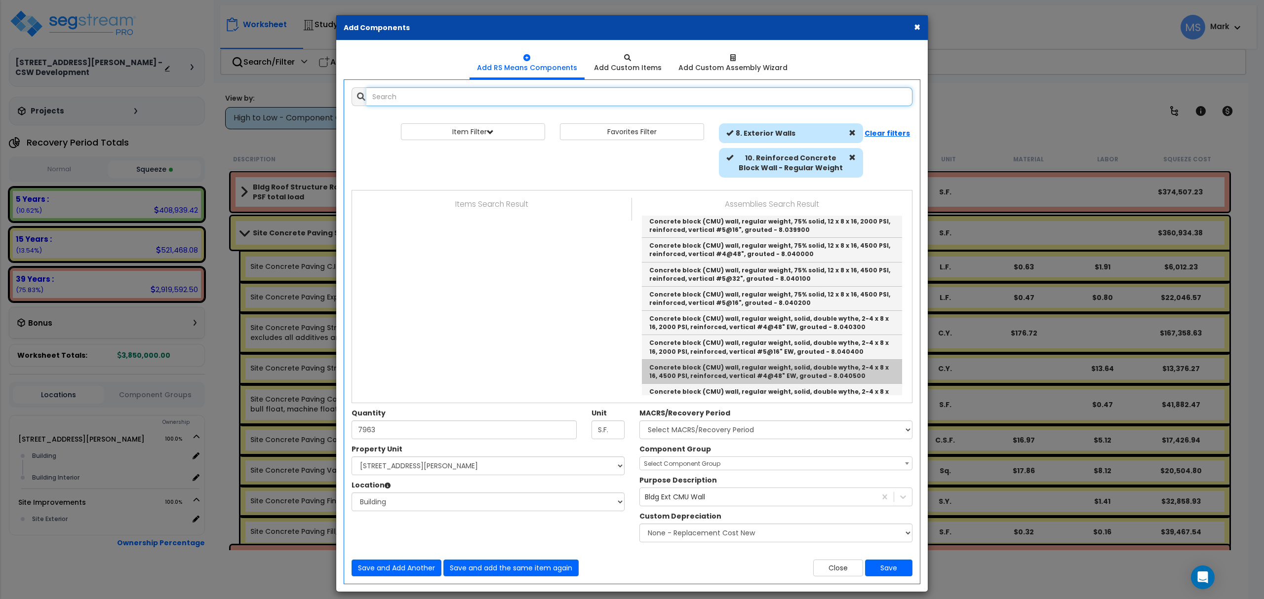
scroll to position [856, 0]
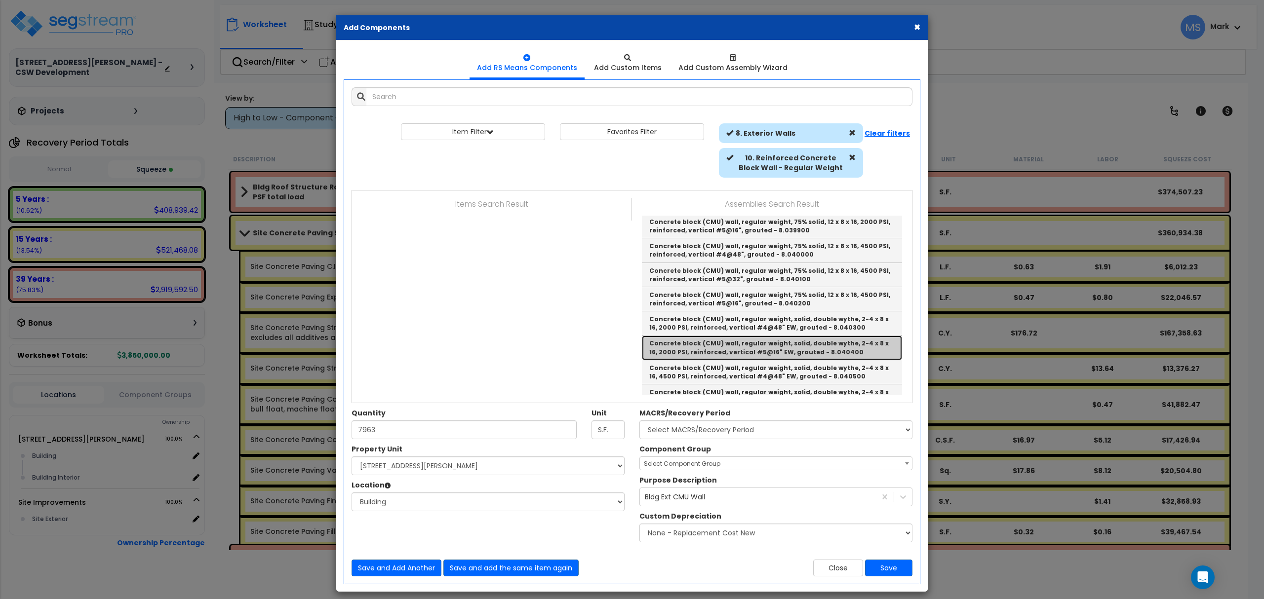
click at [801, 356] on link "Concrete block (CMU) wall, regular weight, solid, double wythe, 2-4 x 8 x 16, 2…" at bounding box center [772, 348] width 260 height 24
type input "Concrete block (CMU) wall, regular weight, solid, double wythe, 2-4 x 8 x 16, 2…"
type input "S.F."
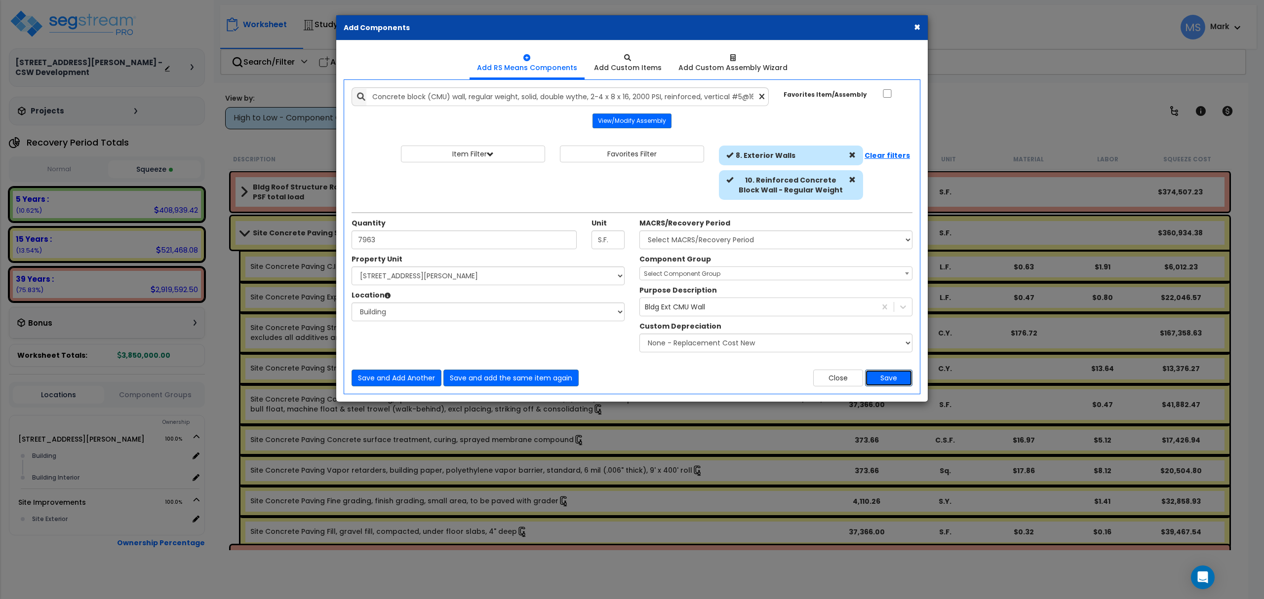
click at [893, 380] on button "Save" at bounding box center [888, 378] width 47 height 17
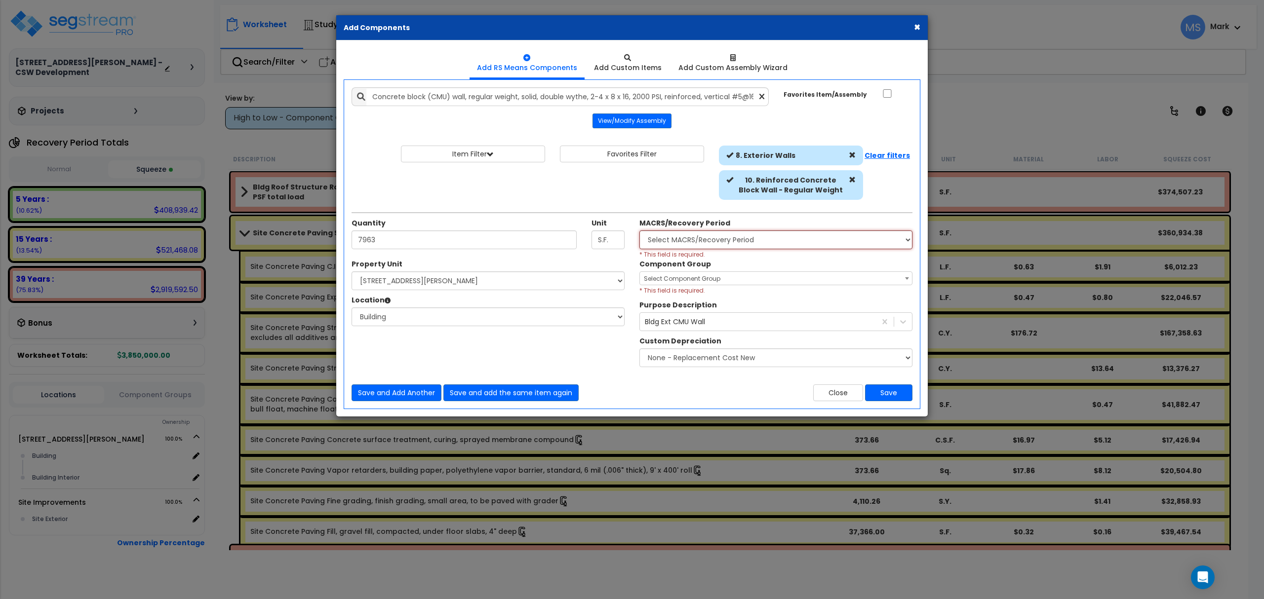
click at [751, 241] on select "Select MACRS/Recovery Period 5 Years - 57.0 - Distributive Trades & Services 5 …" at bounding box center [775, 240] width 273 height 19
select select "3669"
click at [639, 232] on select "Select MACRS/Recovery Period 5 Years - 57.0 - Distributive Trades & Services 5 …" at bounding box center [775, 240] width 273 height 19
click at [732, 282] on span "Select Component Group" at bounding box center [776, 279] width 272 height 14
type input "cmu"
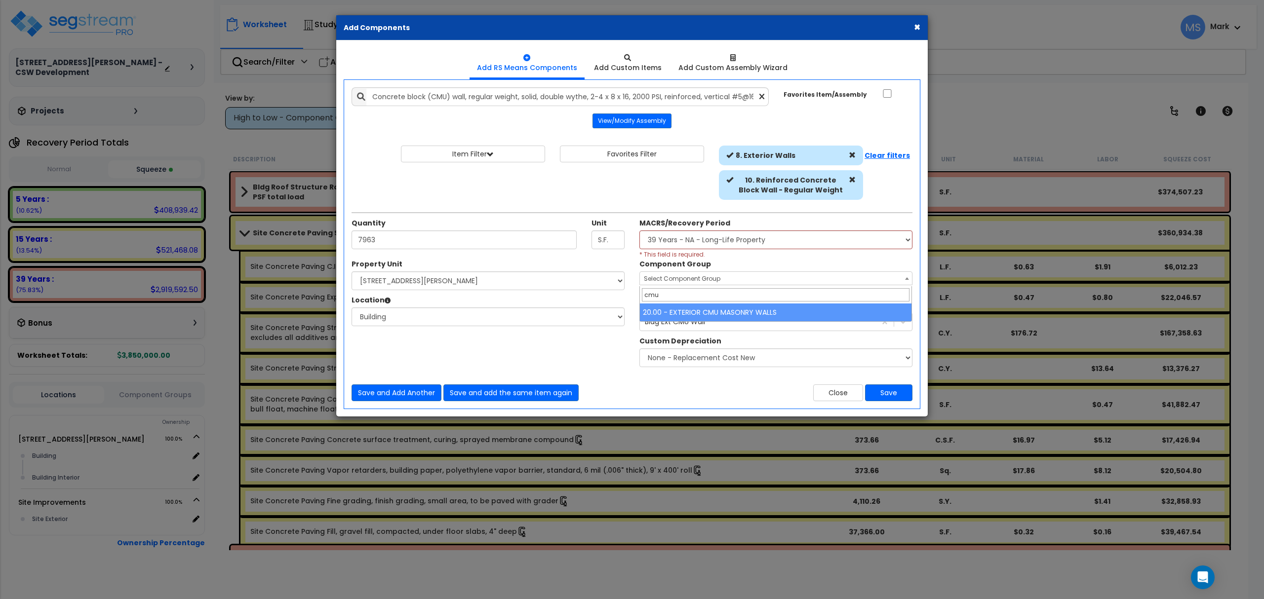
select select "45866"
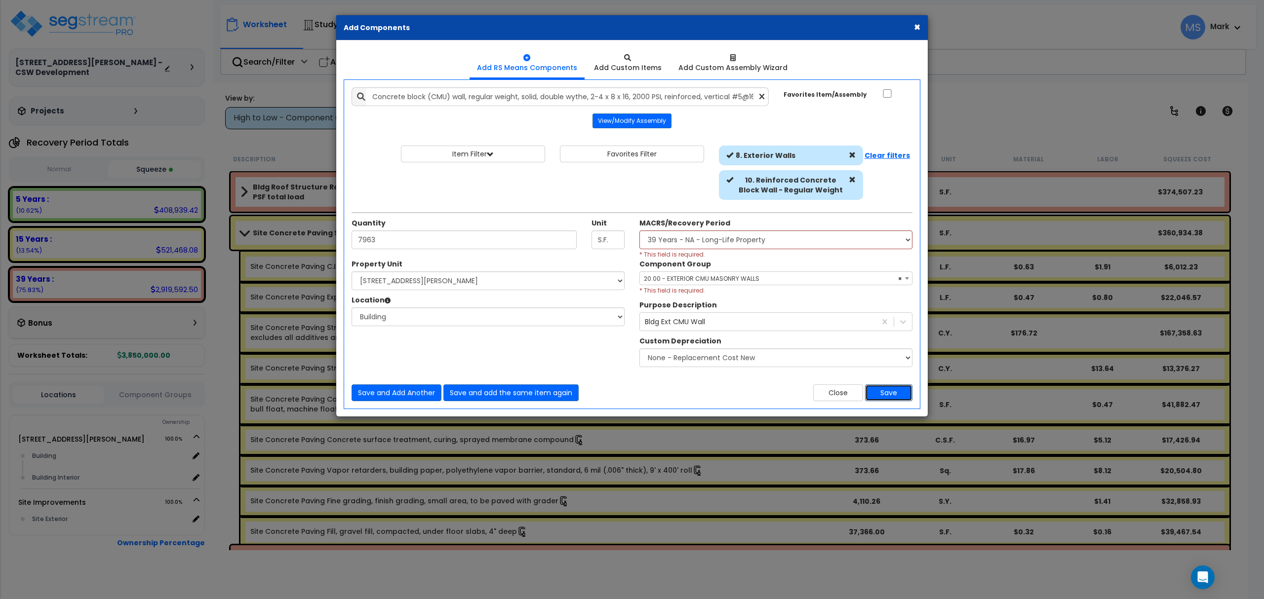
click at [879, 398] on button "Save" at bounding box center [888, 393] width 47 height 17
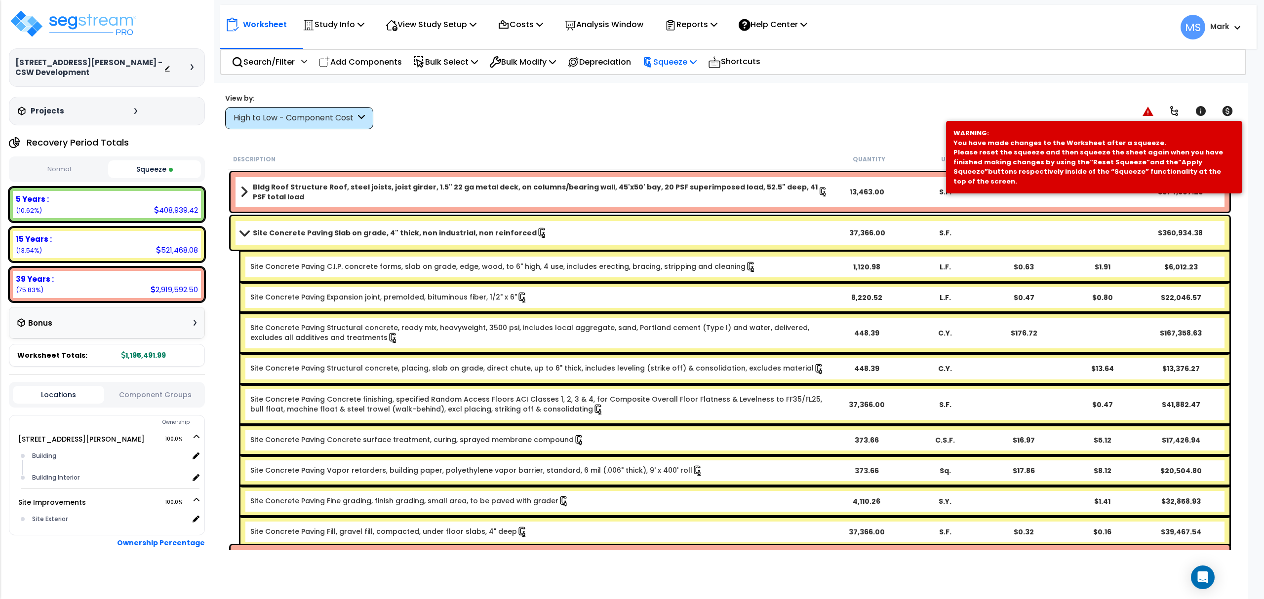
click at [697, 58] on icon at bounding box center [693, 62] width 7 height 8
click at [688, 87] on link "Re-squeeze" at bounding box center [686, 85] width 98 height 23
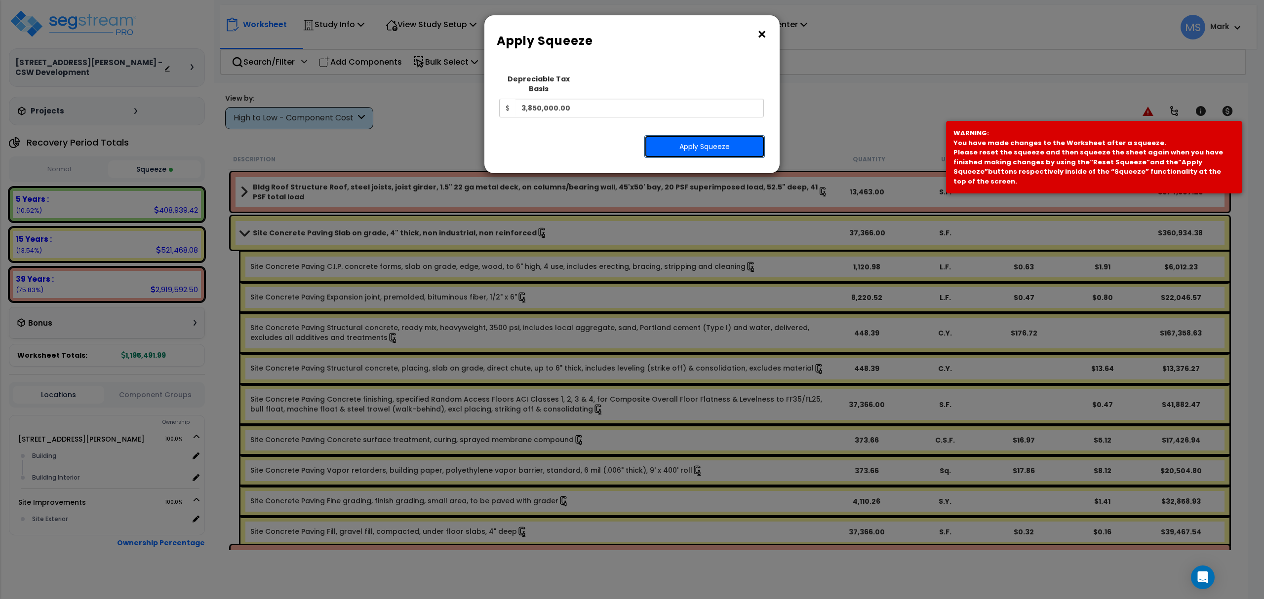
click at [688, 135] on button "Apply Squeeze" at bounding box center [704, 146] width 120 height 23
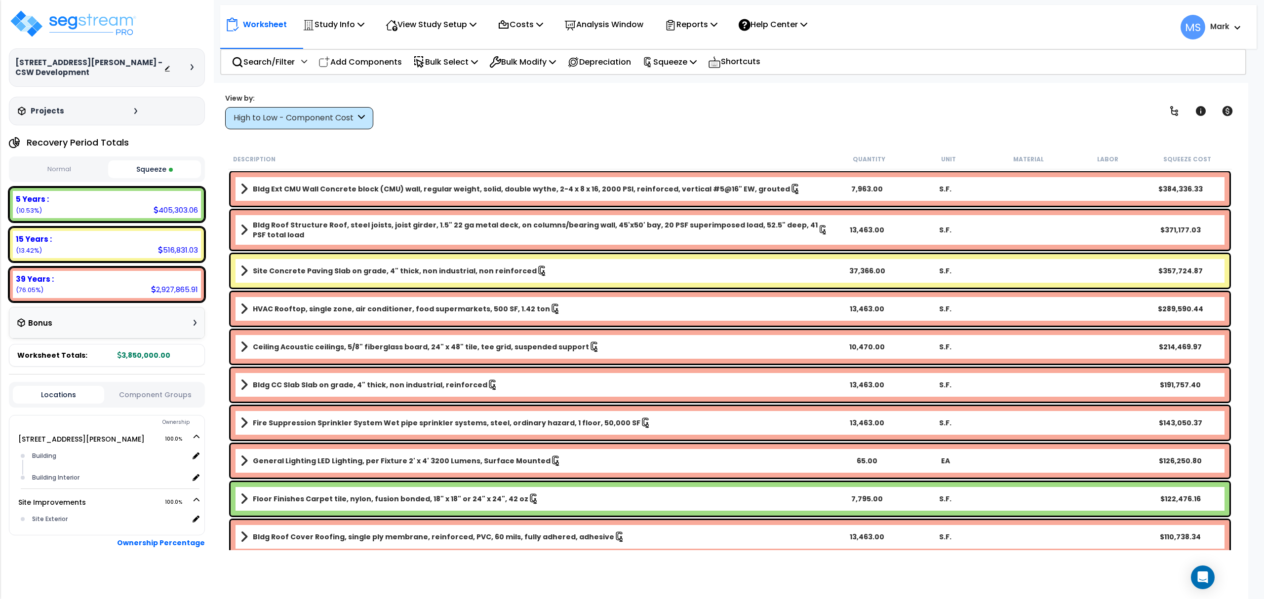
click at [403, 315] on link "HVAC Rooftop, single zone, air conditioner, food supermarkets, 500 SF, 1.42 ton" at bounding box center [534, 309] width 588 height 14
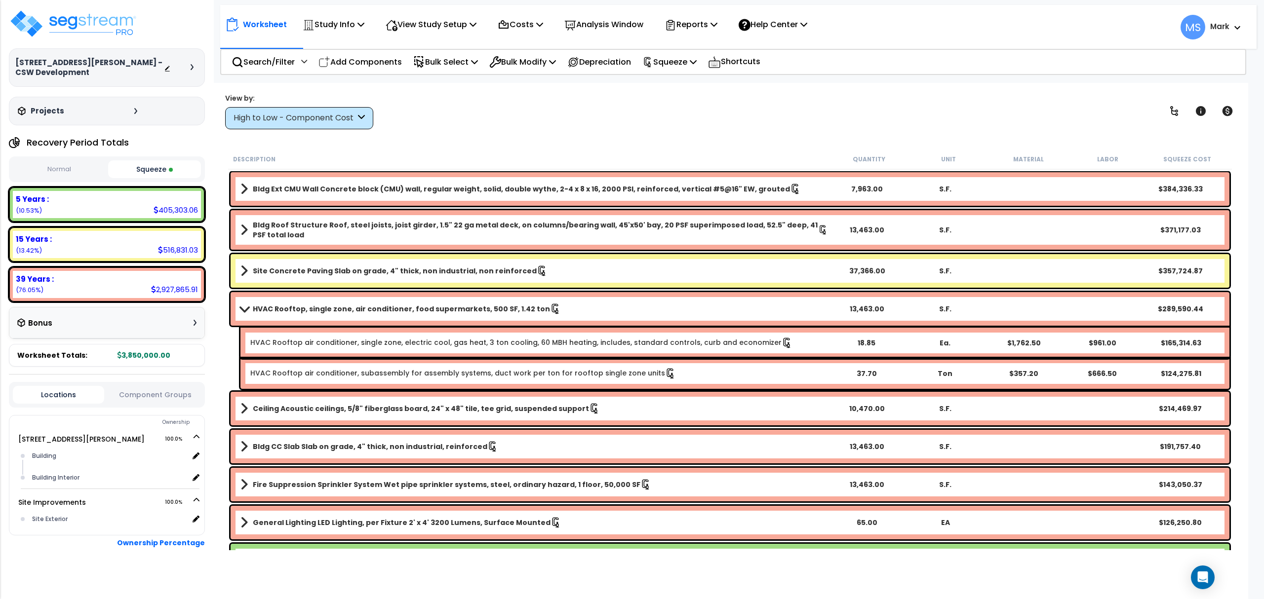
click at [403, 315] on link "HVAC Rooftop, single zone, air conditioner, food supermarkets, 500 SF, 1.42 ton" at bounding box center [534, 309] width 588 height 14
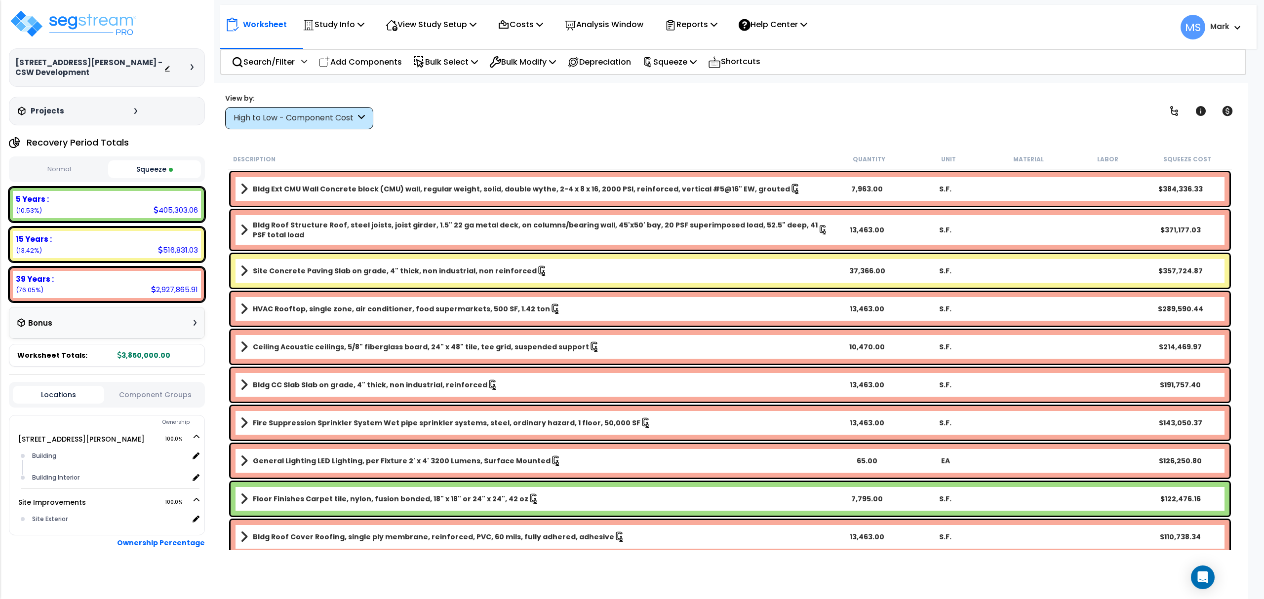
click at [380, 346] on b "Ceiling Acoustic ceilings, 5/8" fiberglass board, 24" x 48" tile, tee grid, sus…" at bounding box center [421, 347] width 336 height 10
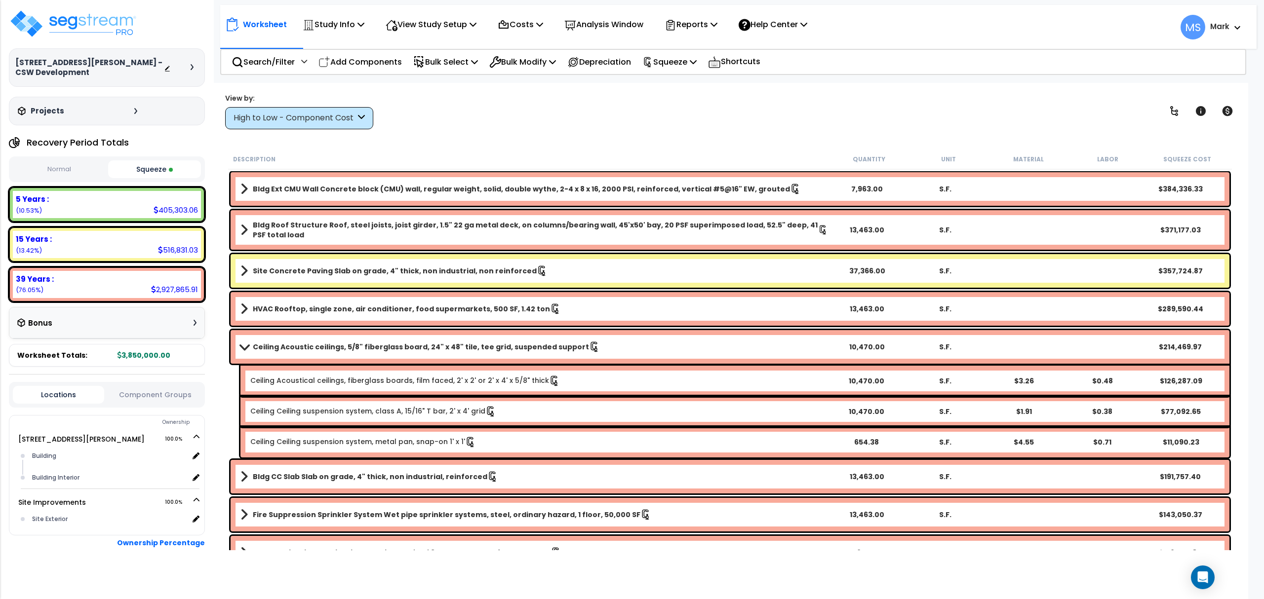
click at [376, 376] on link "Ceiling Acoustical ceilings, fiberglass boards, film faced, 2' x 2' or 2' x 4' …" at bounding box center [405, 381] width 310 height 11
click at [375, 370] on div "Ceiling Acoustical ceilings, fiberglass boards, film faced, 2' x 2' or 2' x 4' …" at bounding box center [734, 381] width 989 height 31
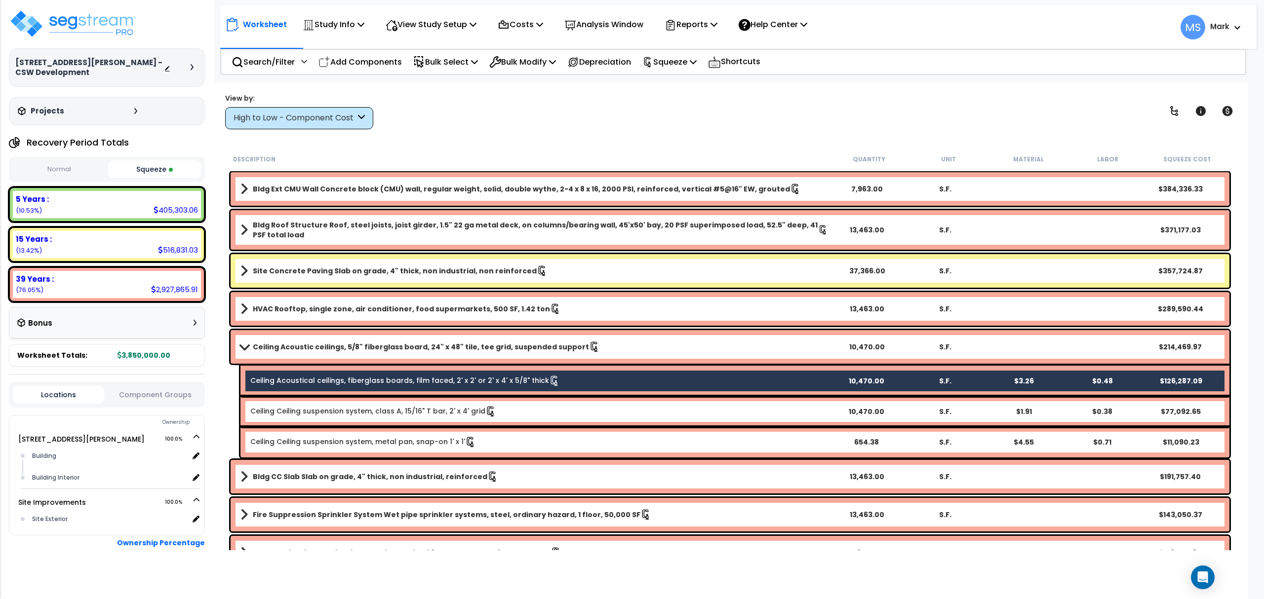
click link "Ceiling Acoustical ceilings, fiberglass boards, film faced, 2' x 2' or 2' x 4' …"
click b "Ceiling Acoustic ceilings, 5/8" fiberglass board, 24" x 48" tile, tee grid, sus…"
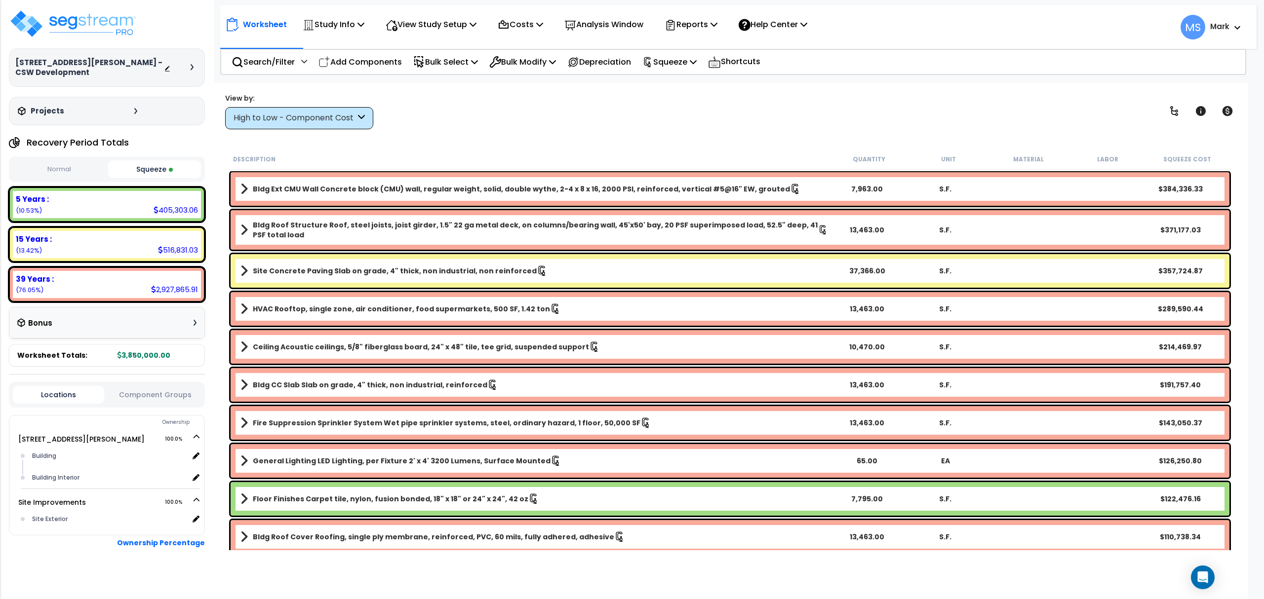
click b "Ceiling Acoustic ceilings, 5/8" fiberglass board, 24" x 48" tile, tee grid, sus…"
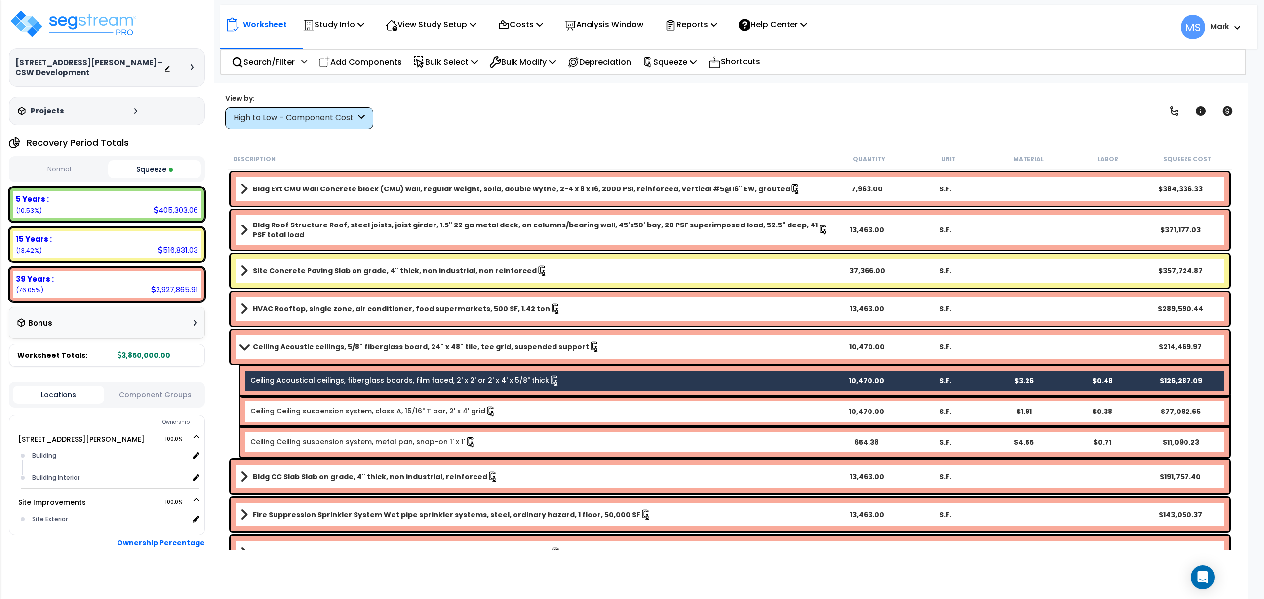
click link "Ceiling Acoustical ceilings, fiberglass boards, film faced, 2' x 2' or 2' x 4' …"
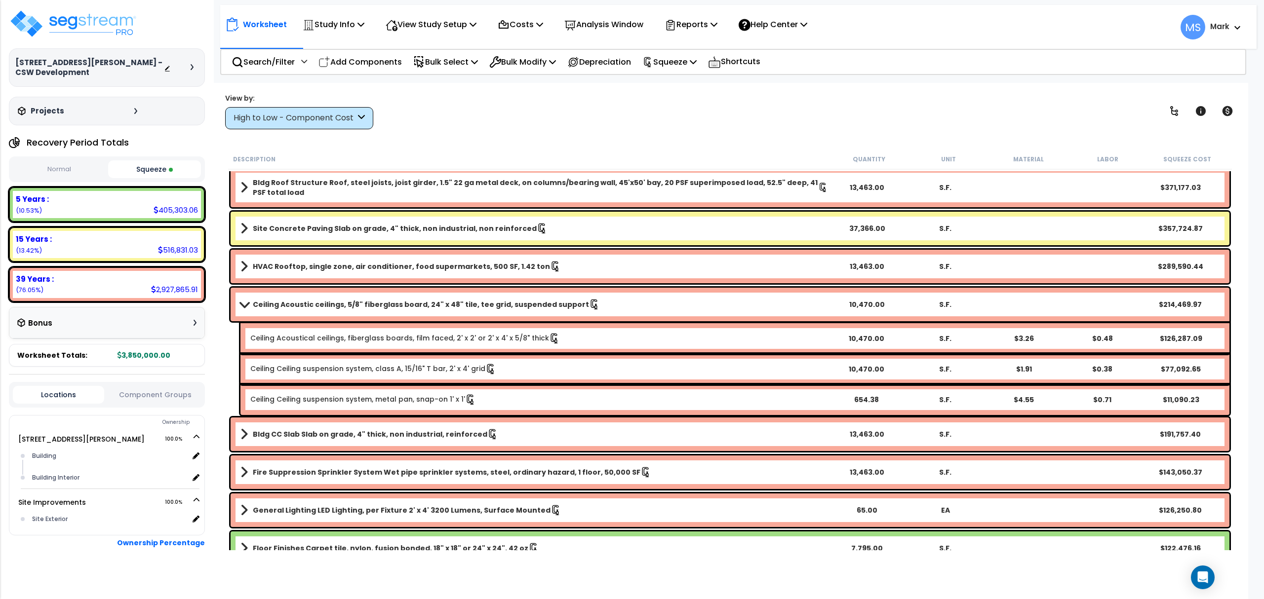
scroll to position [66, 0]
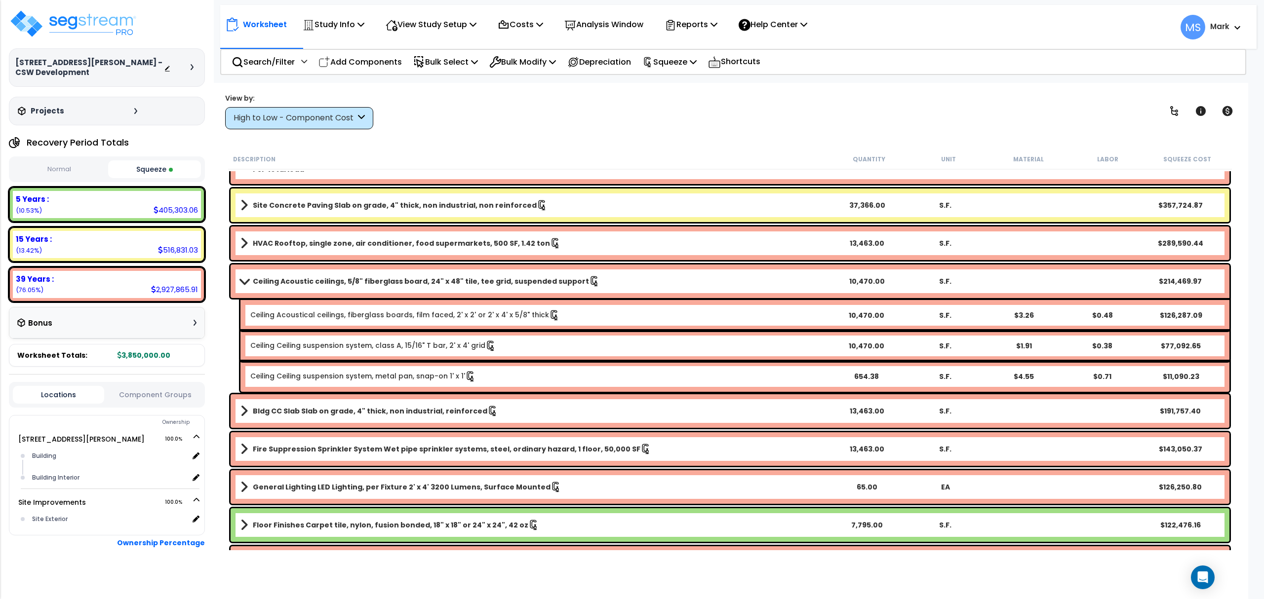
drag, startPoint x: 368, startPoint y: 500, endPoint x: 372, endPoint y: 491, distance: 10.0
drag, startPoint x: 372, startPoint y: 491, endPoint x: 150, endPoint y: 571, distance: 235.9
click div
drag, startPoint x: 150, startPoint y: 571, endPoint x: 583, endPoint y: 135, distance: 614.5
click div "Worksheet Study Info Study Setup Add Property Unit Template study Clone study MS"
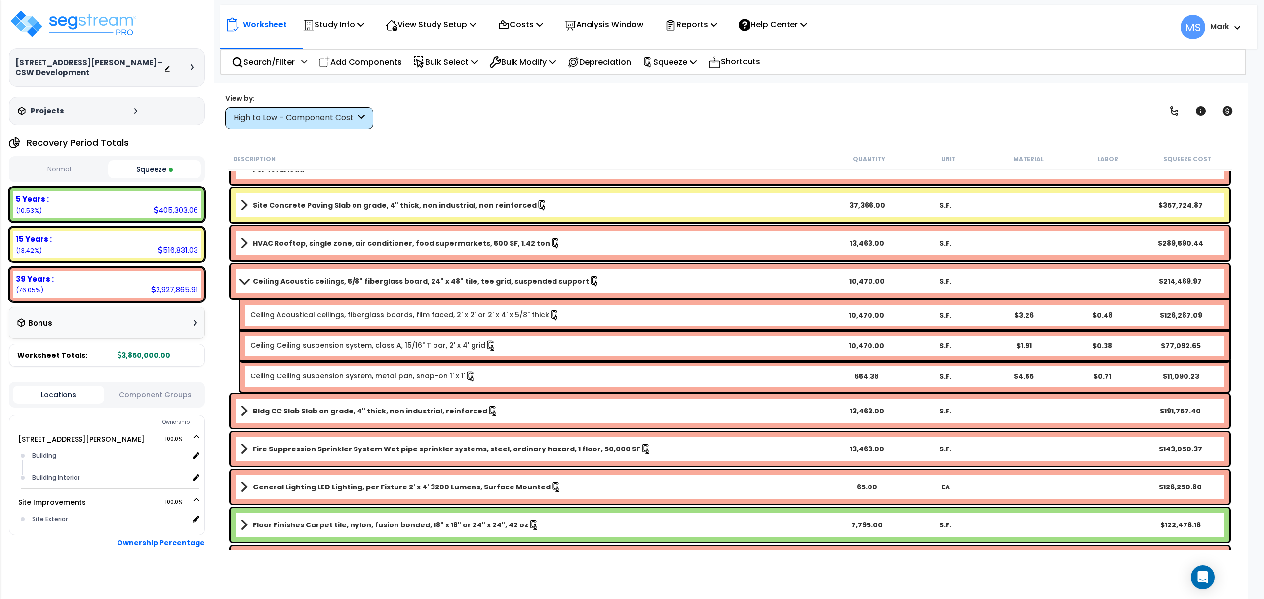
click link "Bldg CC Slab Slab on grade, 4" thick, non industrial, reinforced"
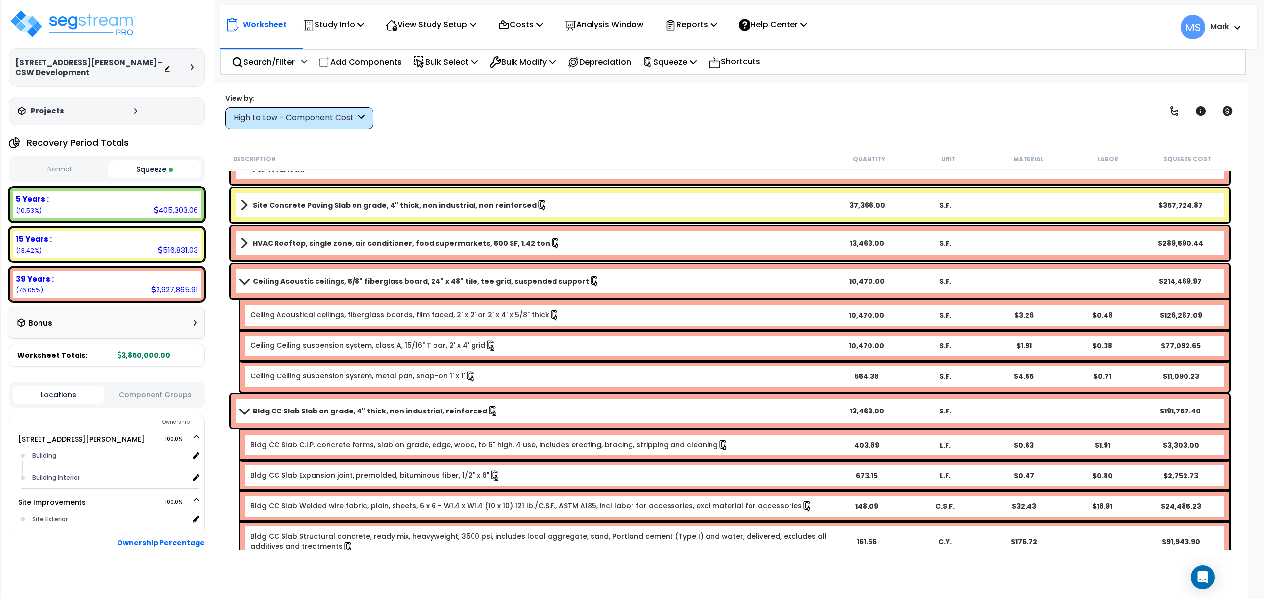
click b "Bldg CC Slab Slab on grade, 4" thick, non industrial, reinforced"
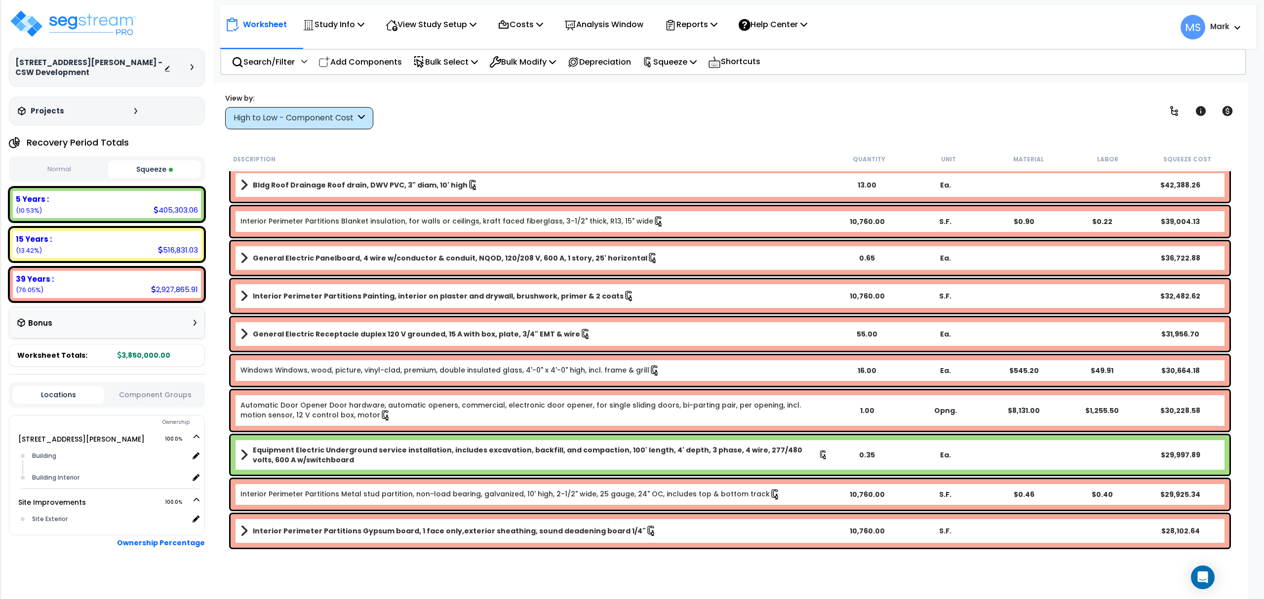
scroll to position [790, 0]
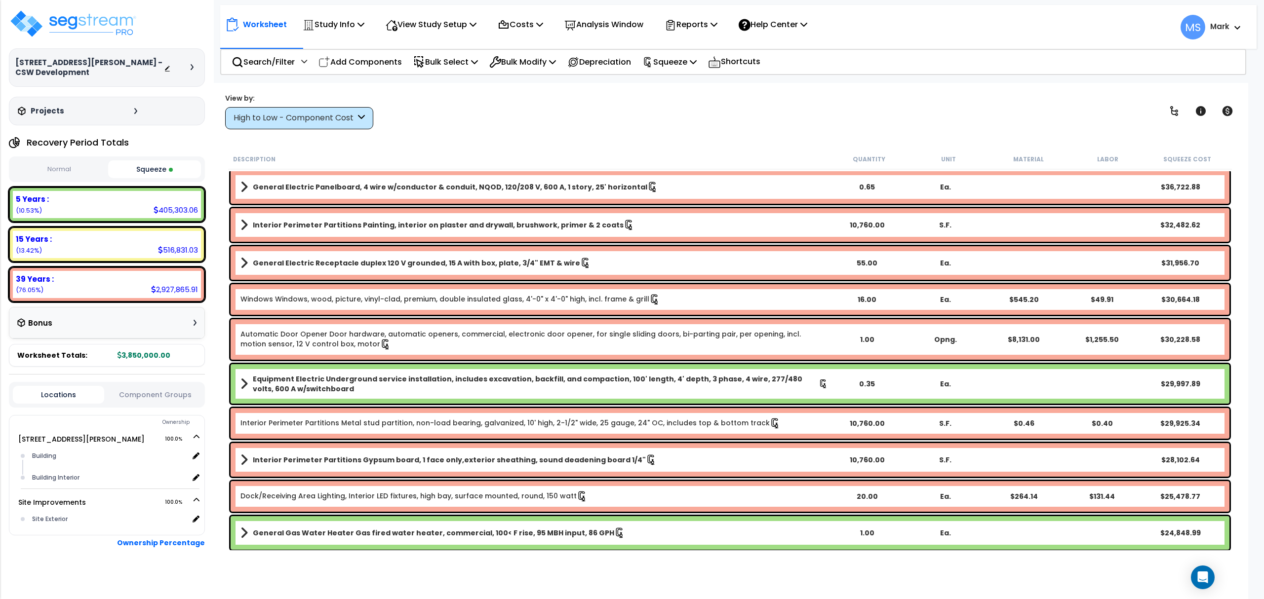
click b "Interior Perimeter Partitions Gypsum board, 1 face only,exterior sheathing, sou…"
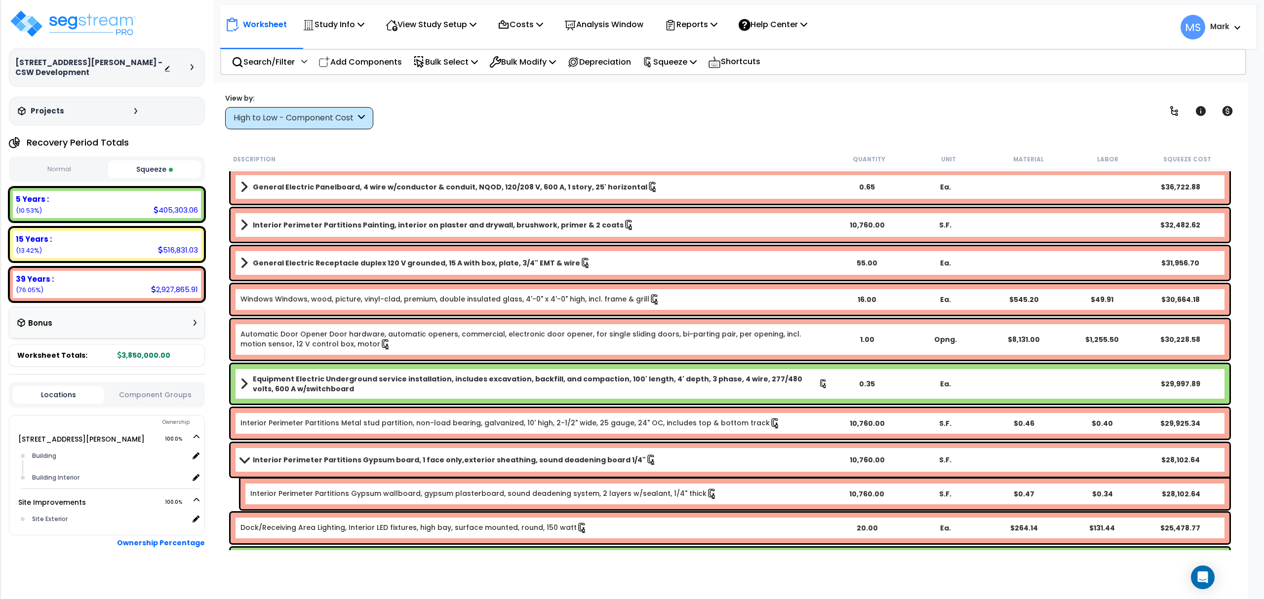
click b "Interior Perimeter Partitions Gypsum board, 1 face only,exterior sheathing, sou…"
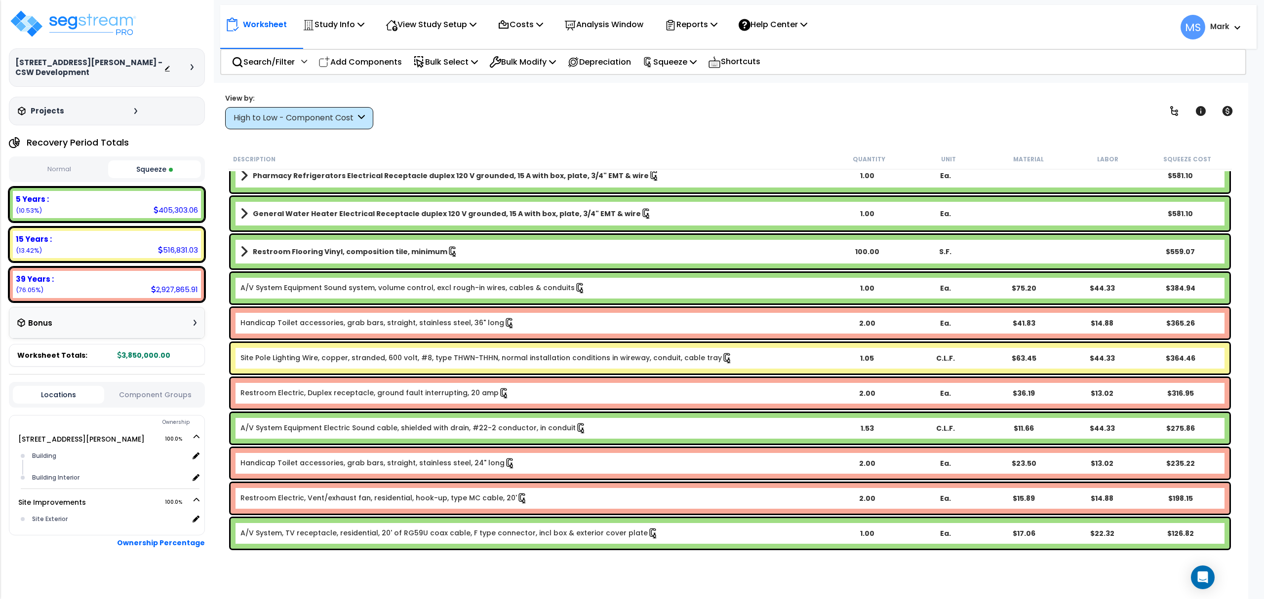
scroll to position [0, 0]
click button "Component Groups"
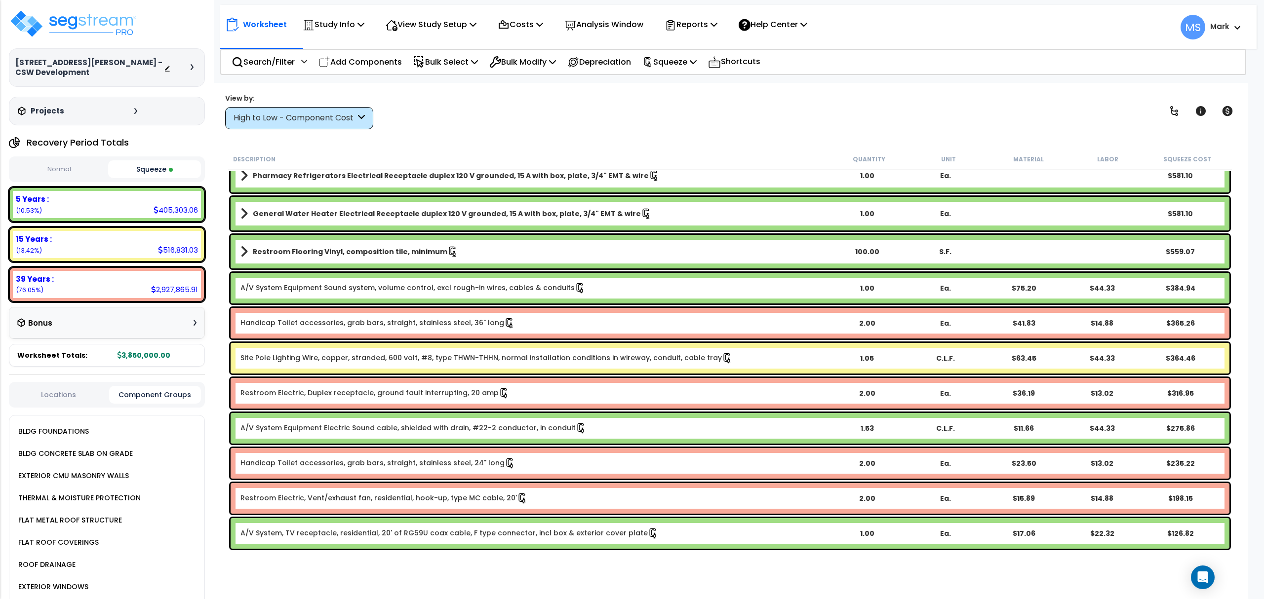
scroll to position [426, 0]
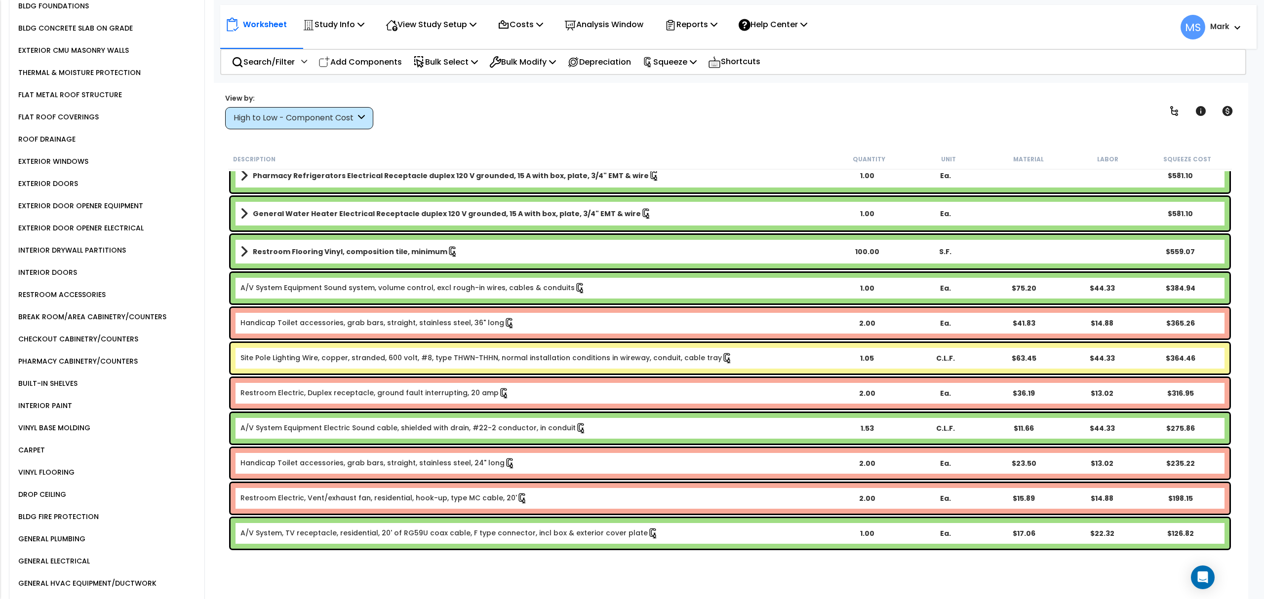
click div "CHECKOUT CABINETRY/COUNTERS"
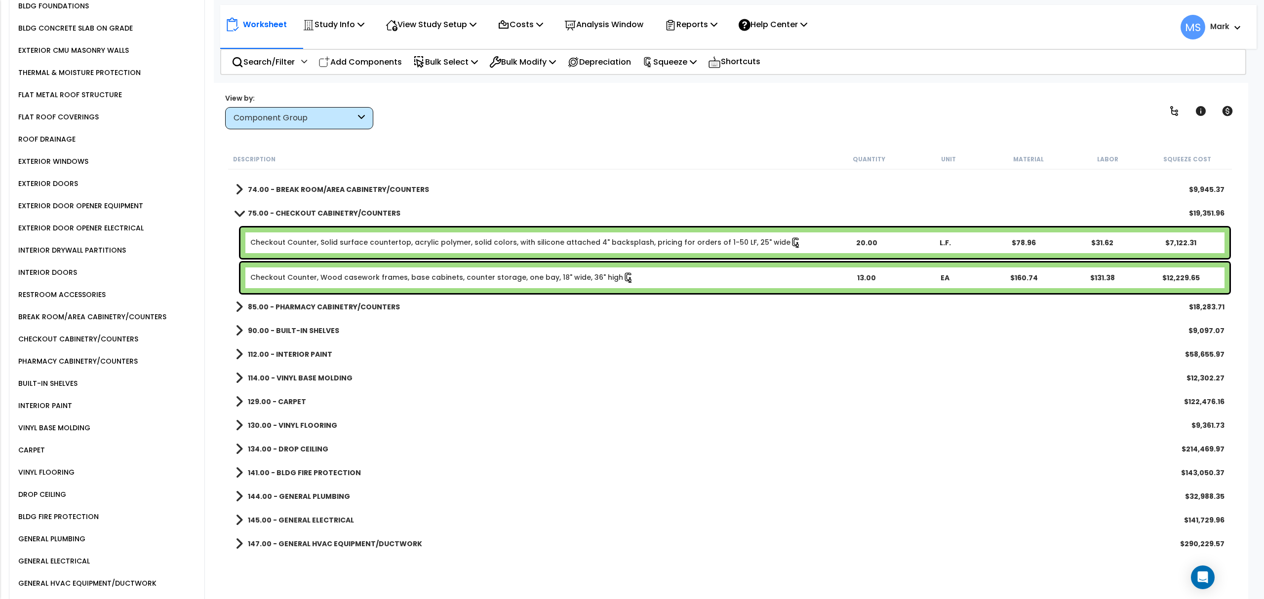
scroll to position [336, 0]
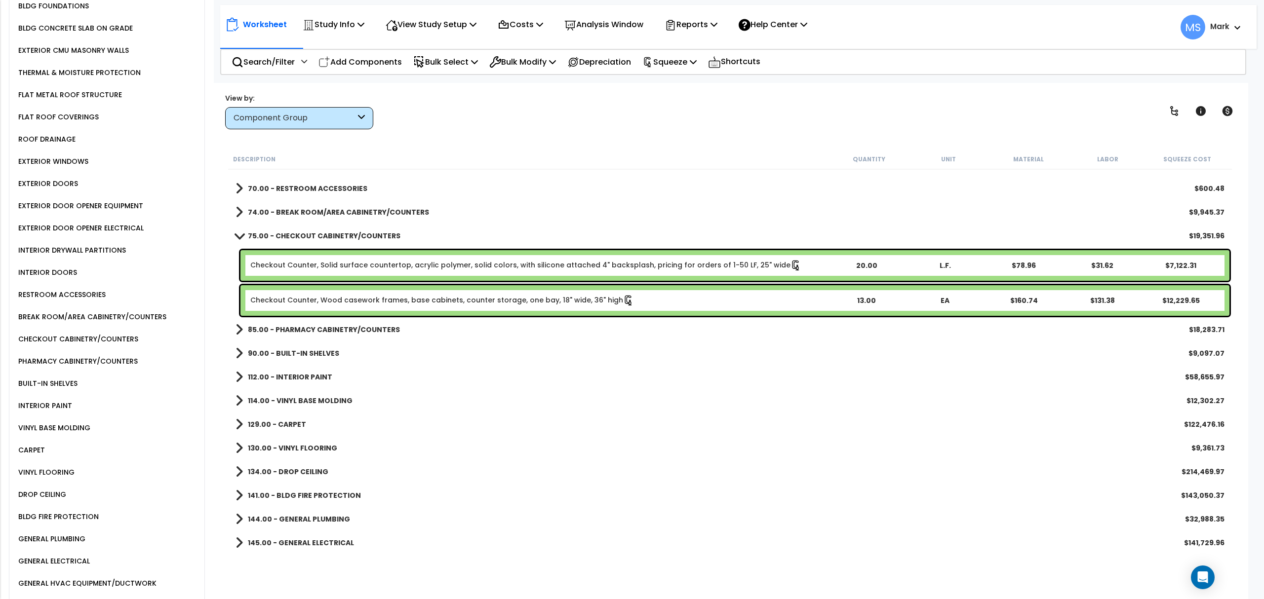
click b "Checkout Counter, Solid surface countertop, acrylic polymer, solid colors, with…"
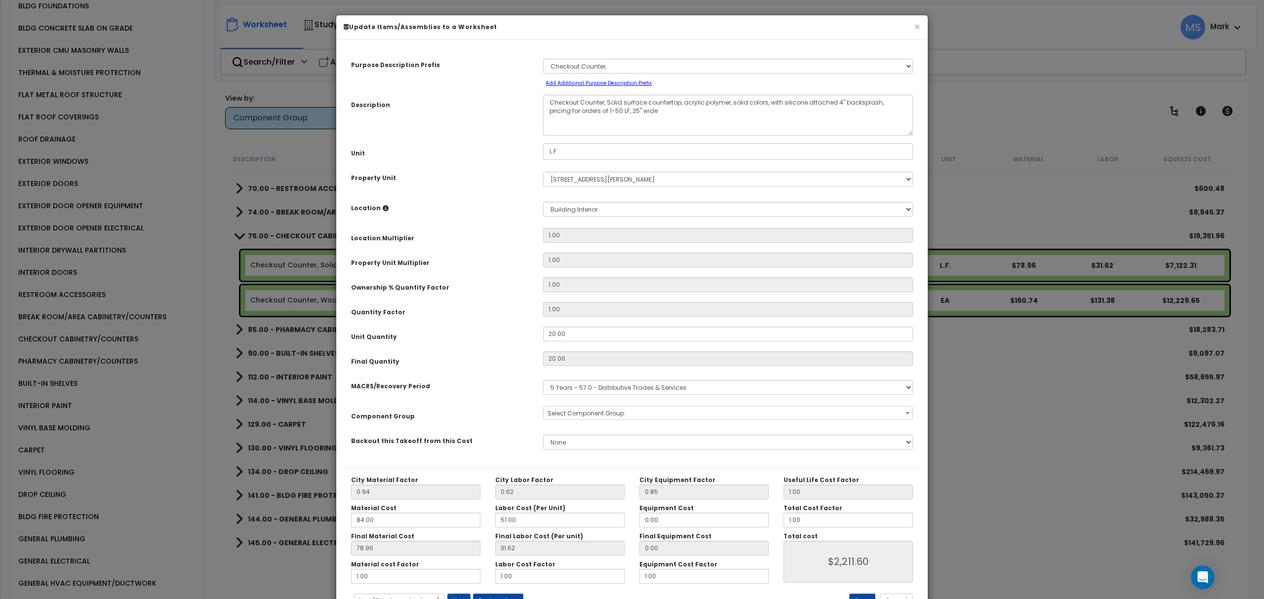
select select "45905"
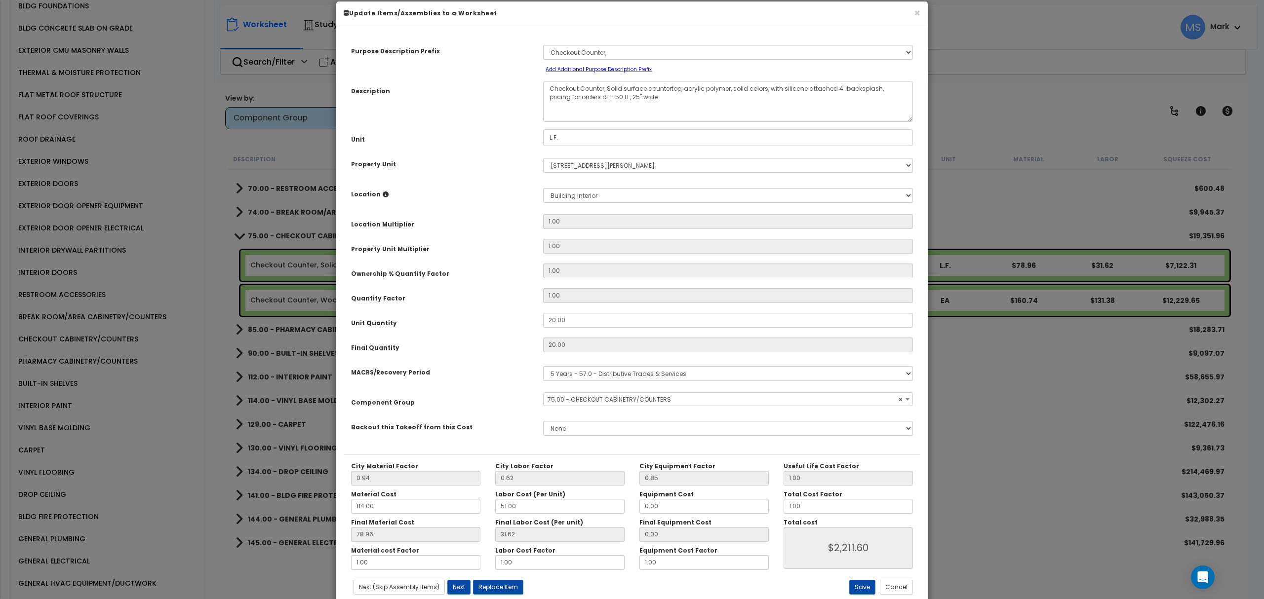
scroll to position [0, 0]
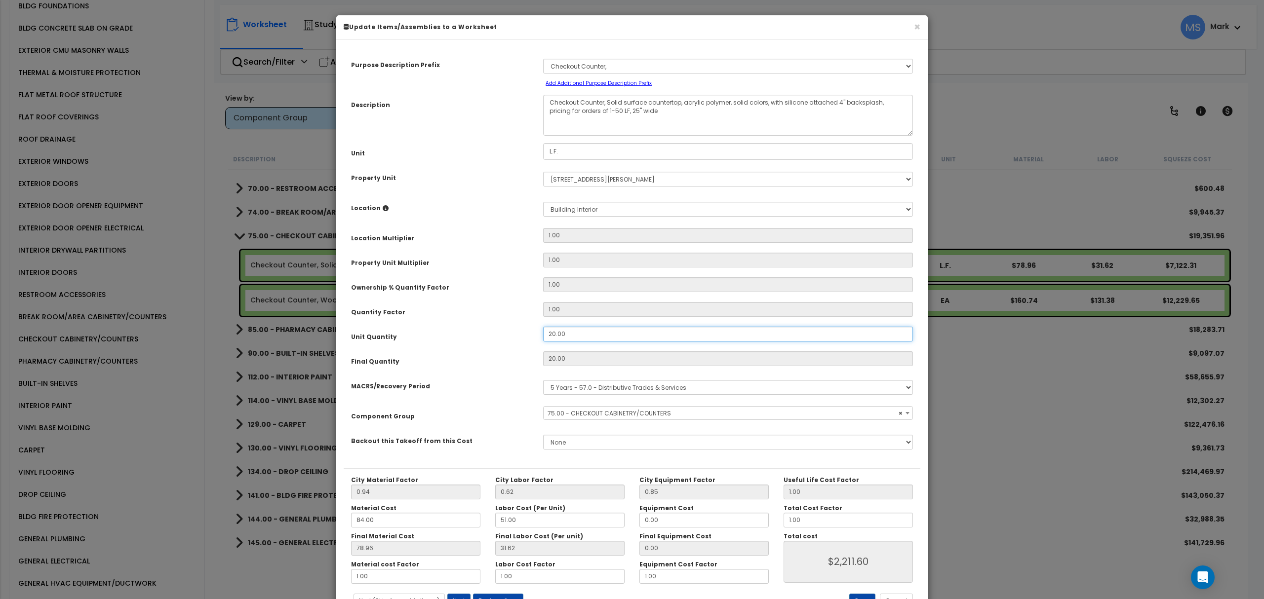
click input "20.00"
type input "2"
type input "20"
type input "$2,211.60"
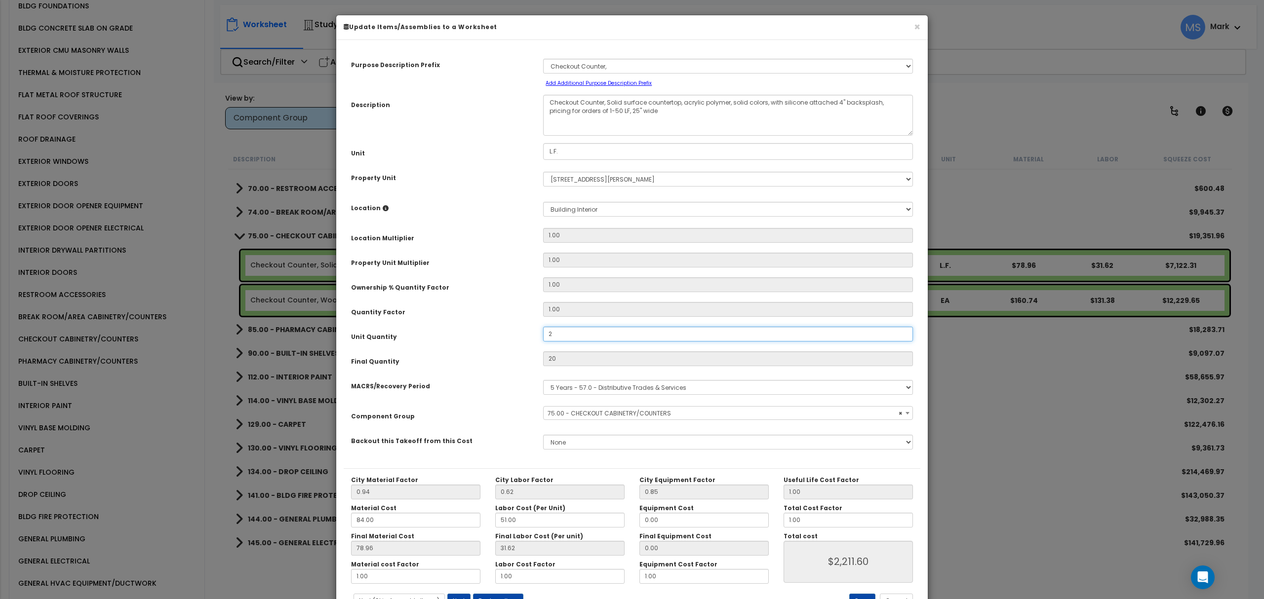
type input "2"
type input "$221.16"
type input "22"
type input "$2,432.76"
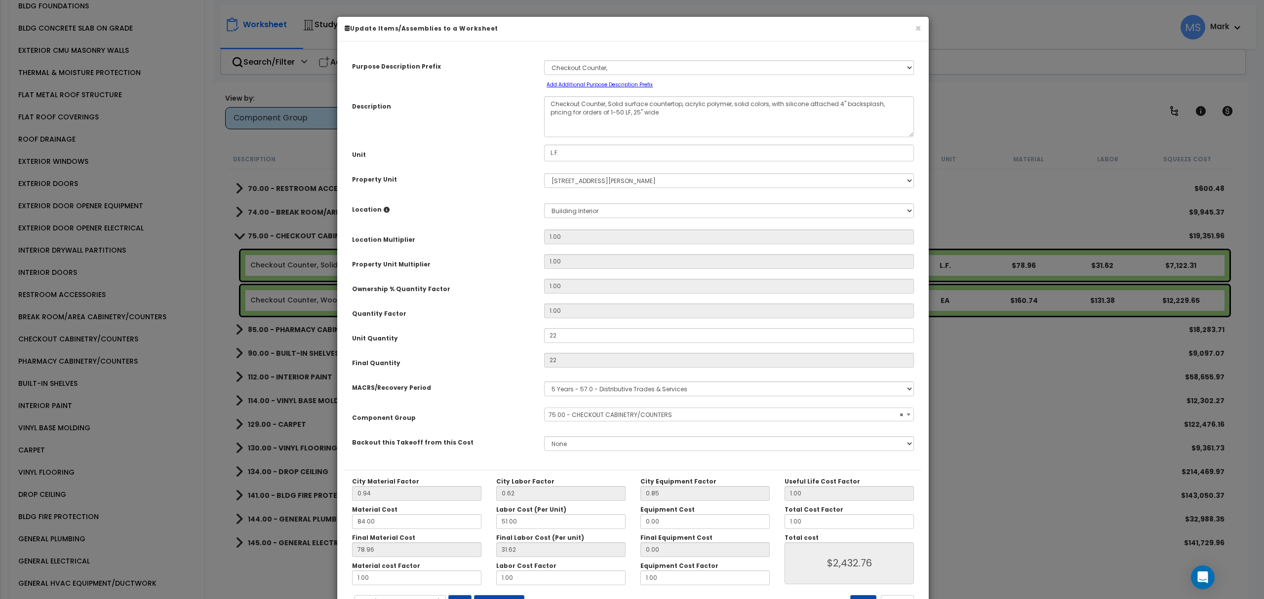
click div "Unit Quantity"
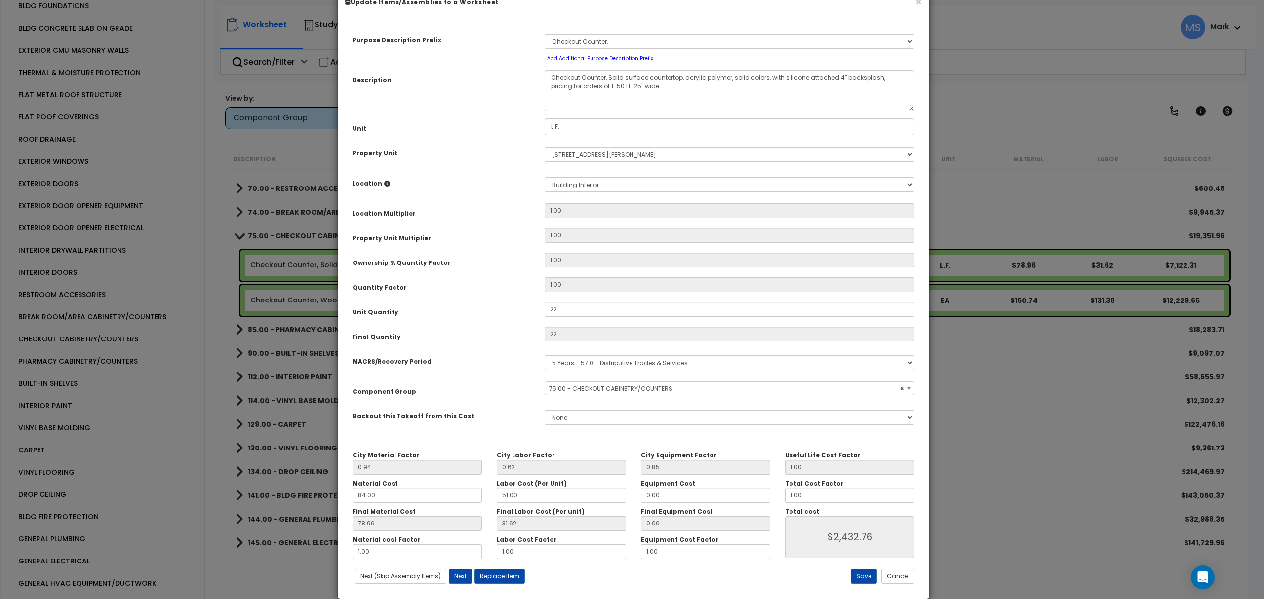
scroll to position [40, 0]
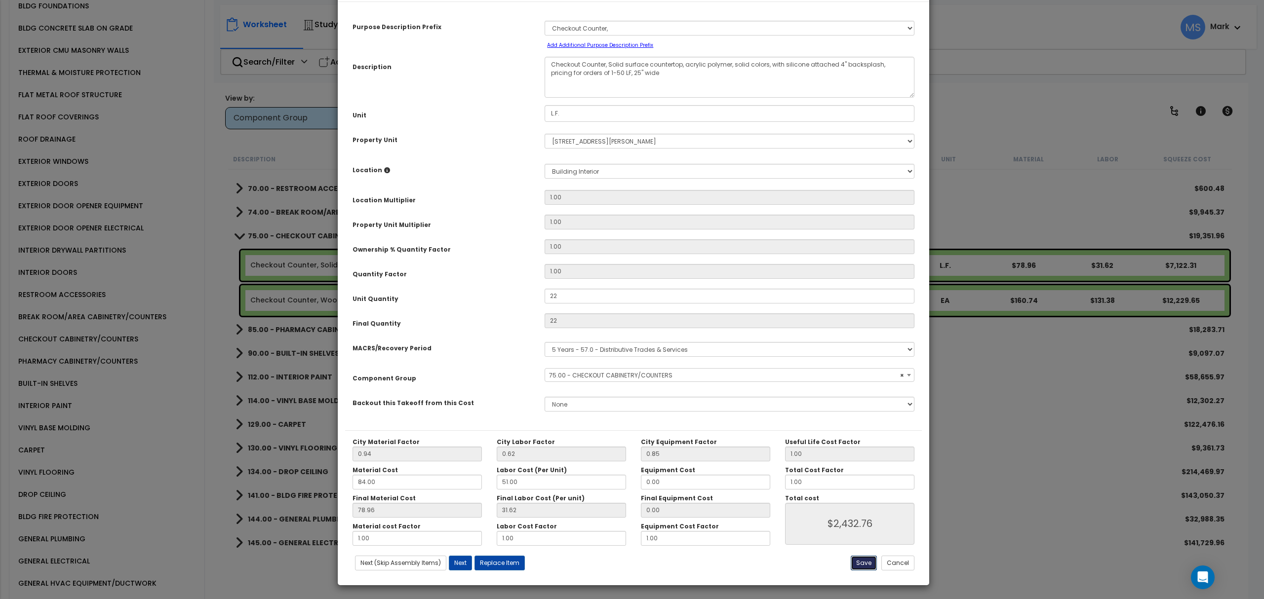
click button "Save"
type input "22.00"
type input "2432.76"
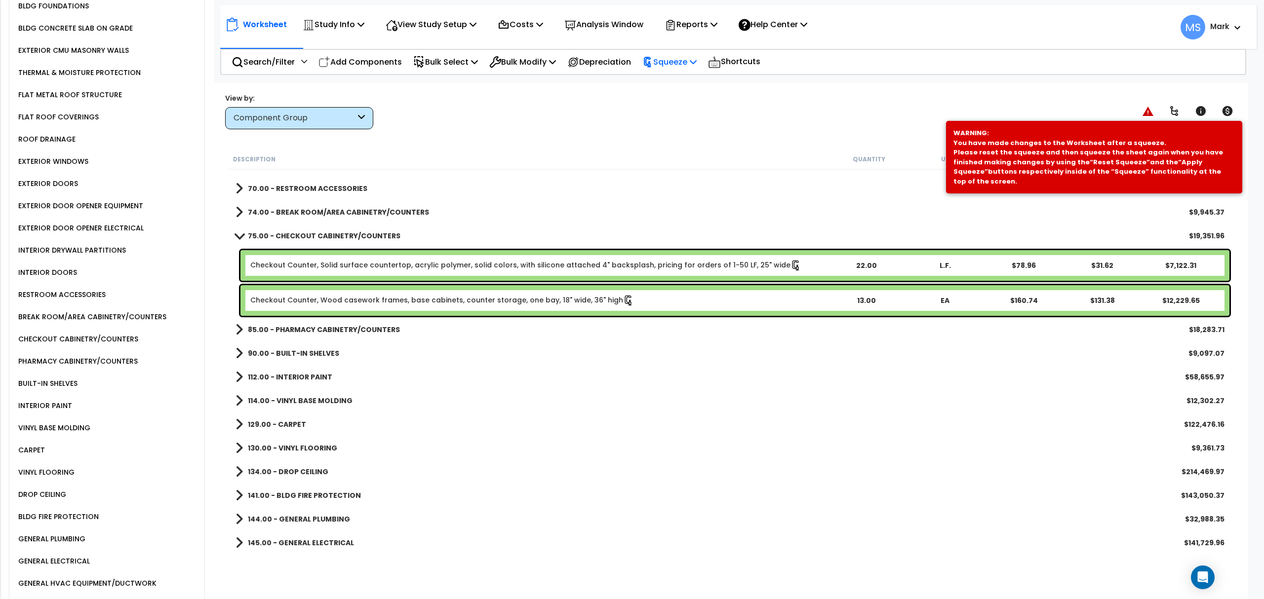
click p "Squeeze"
click link "Re-squeeze"
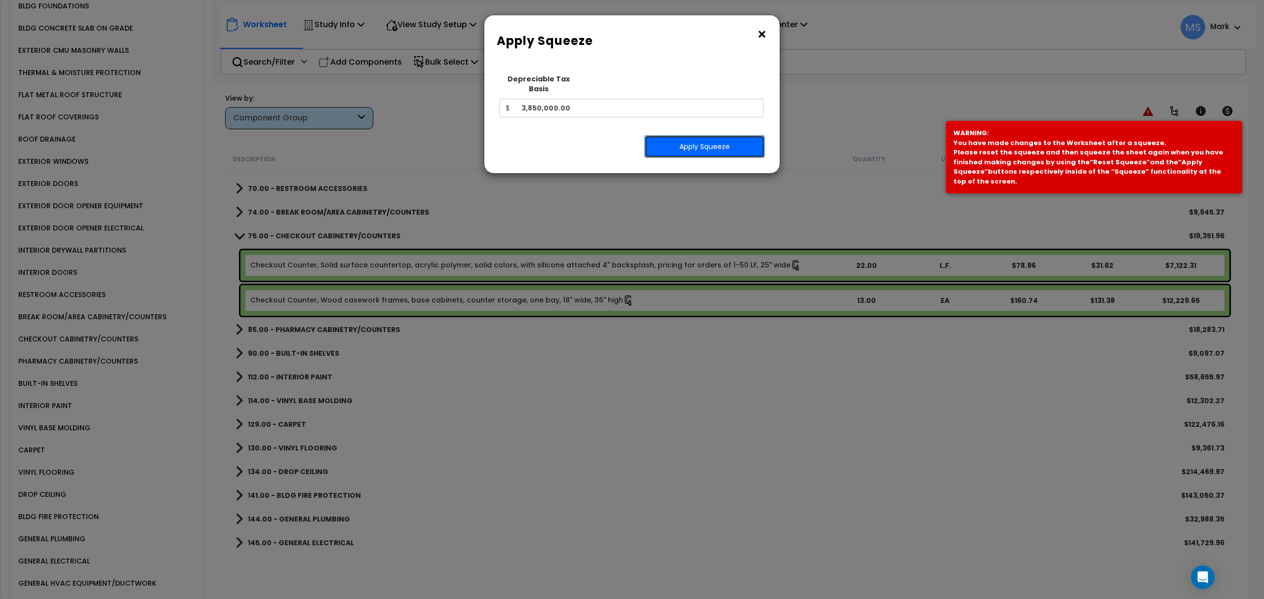
click button "Apply Squeeze"
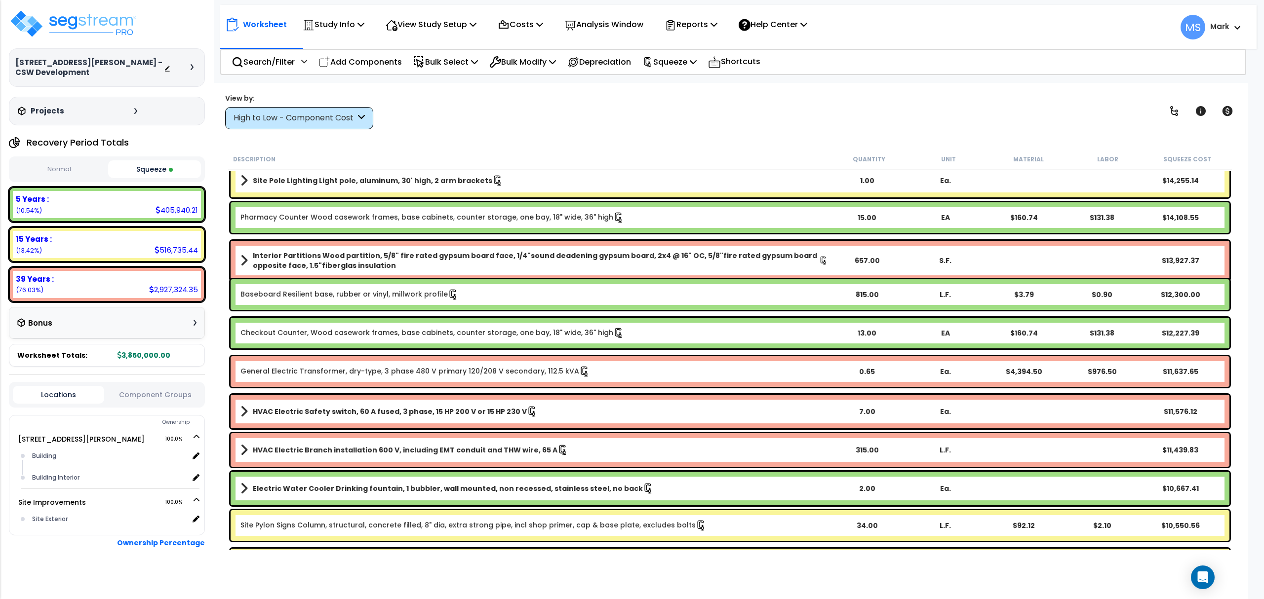
scroll to position [1646, 0]
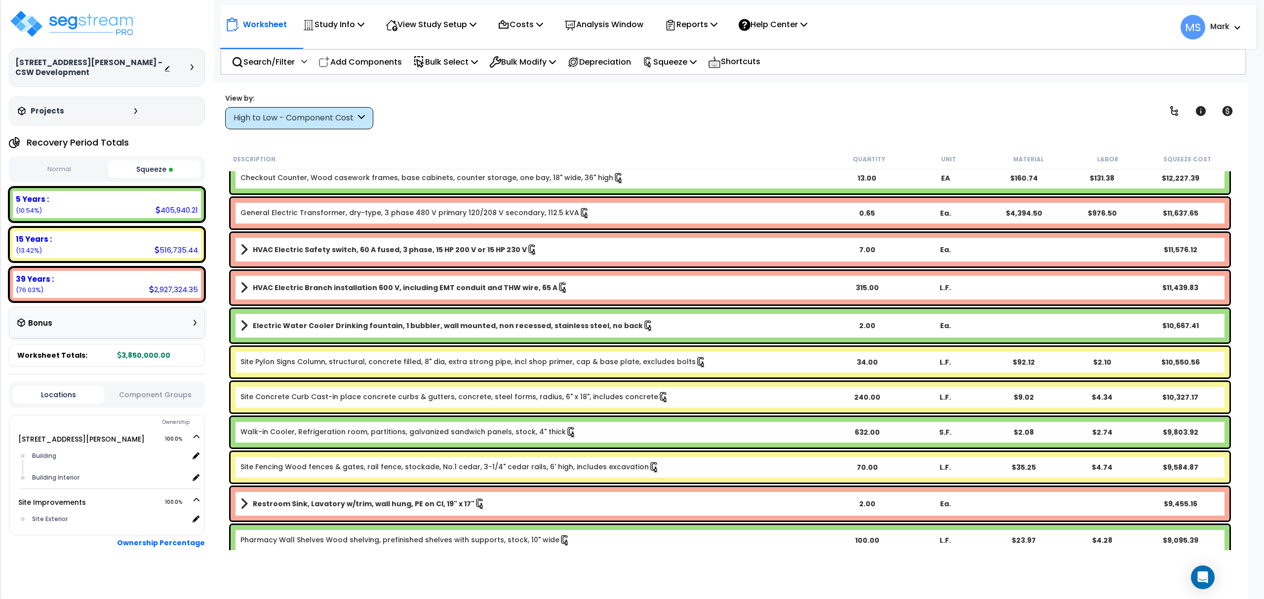
click at [137, 390] on button "Component Groups" at bounding box center [154, 395] width 91 height 11
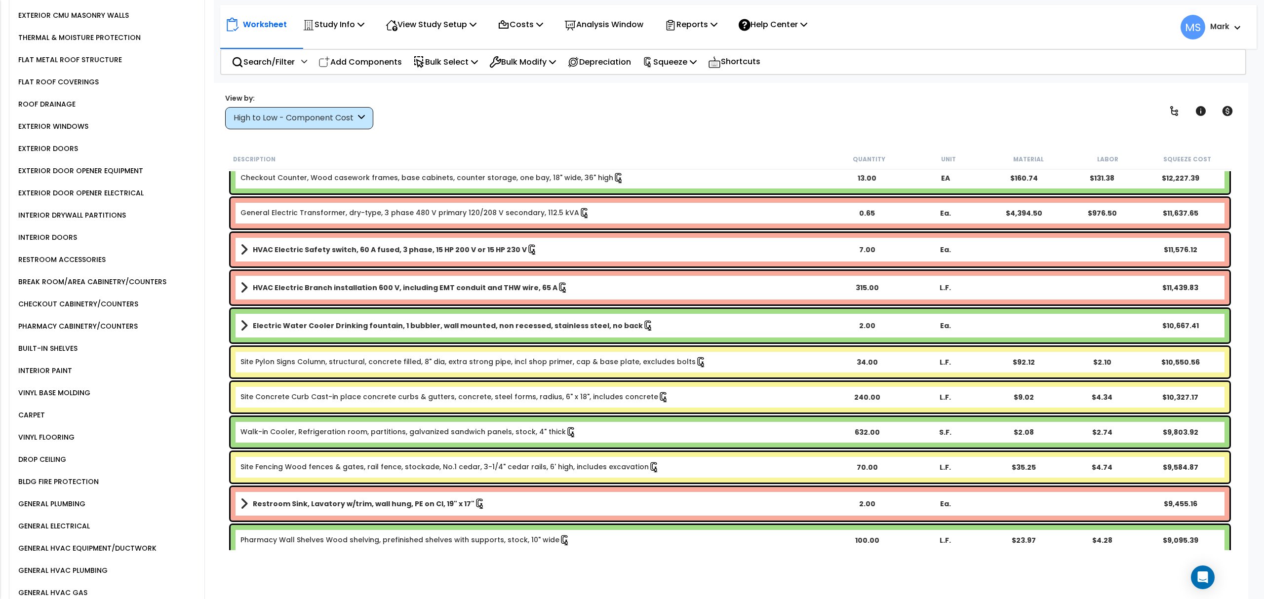
scroll to position [1348, 0]
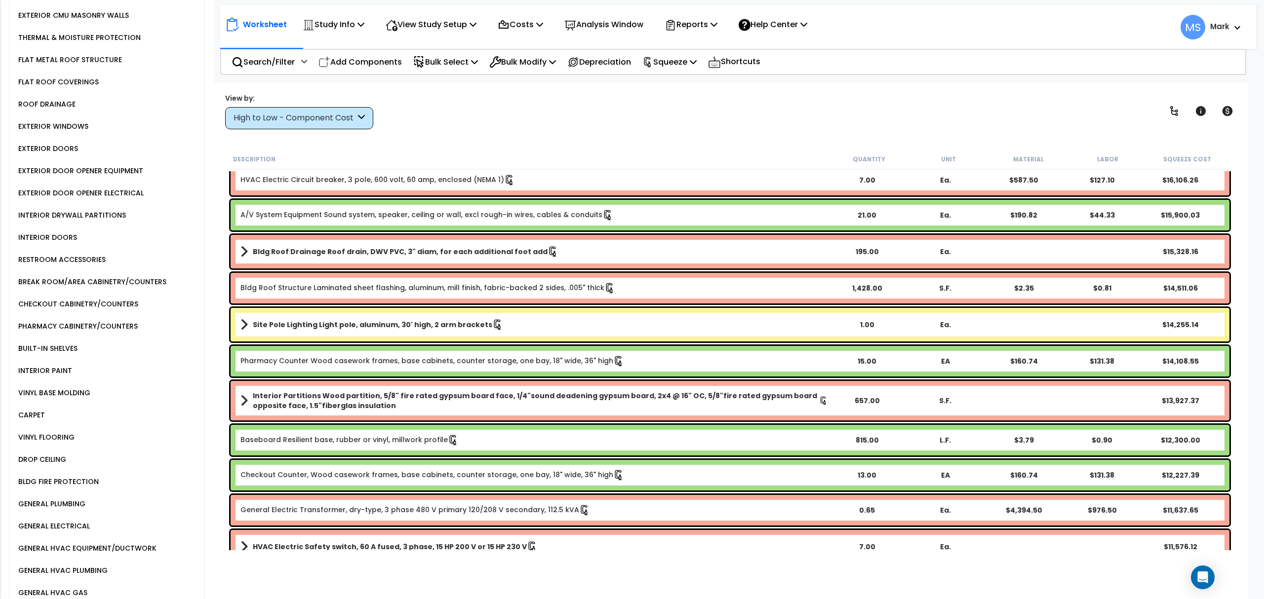
click at [46, 316] on div "PHARMACY CABINETRY/COUNTERS" at bounding box center [110, 327] width 189 height 22
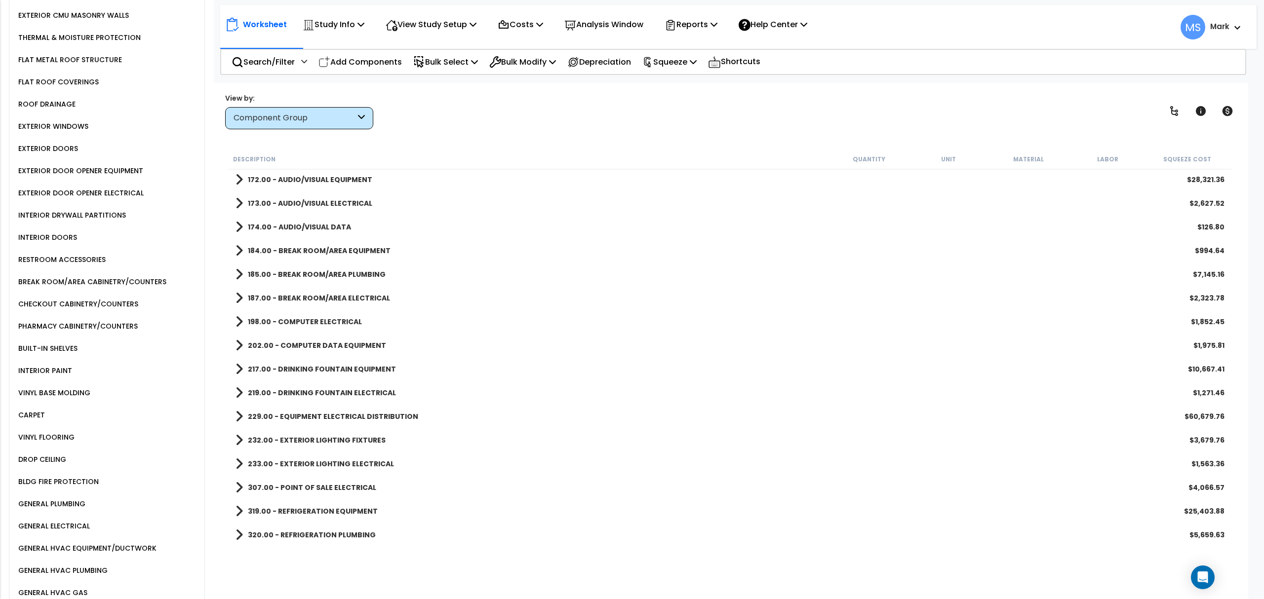
click at [46, 298] on div "CHECKOUT CABINETRY/COUNTERS" at bounding box center [77, 304] width 122 height 12
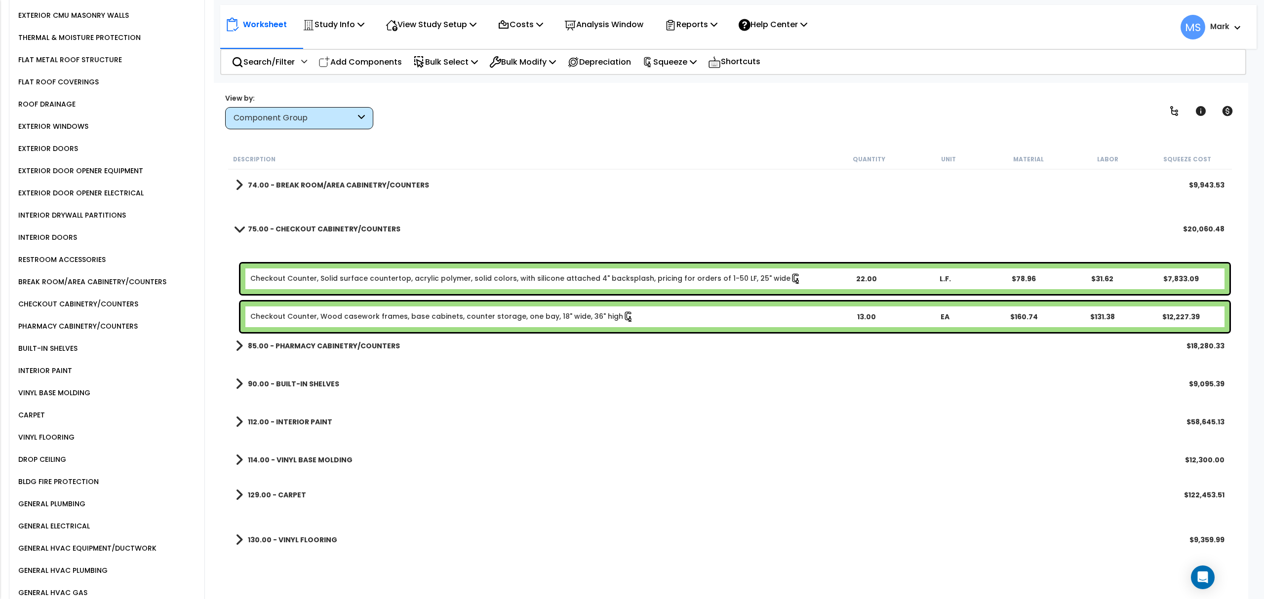
scroll to position [295, 0]
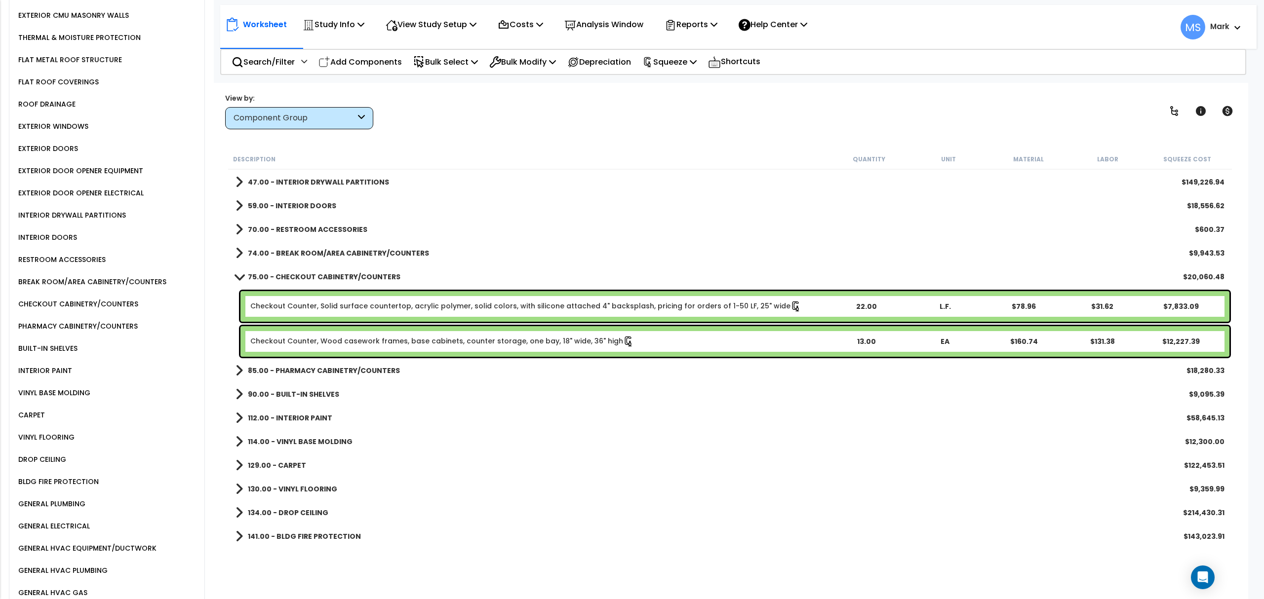
click at [445, 348] on div "Checkout Counter, Wood casework frames, base cabinets, counter storage, one bay…" at bounding box center [734, 341] width 989 height 31
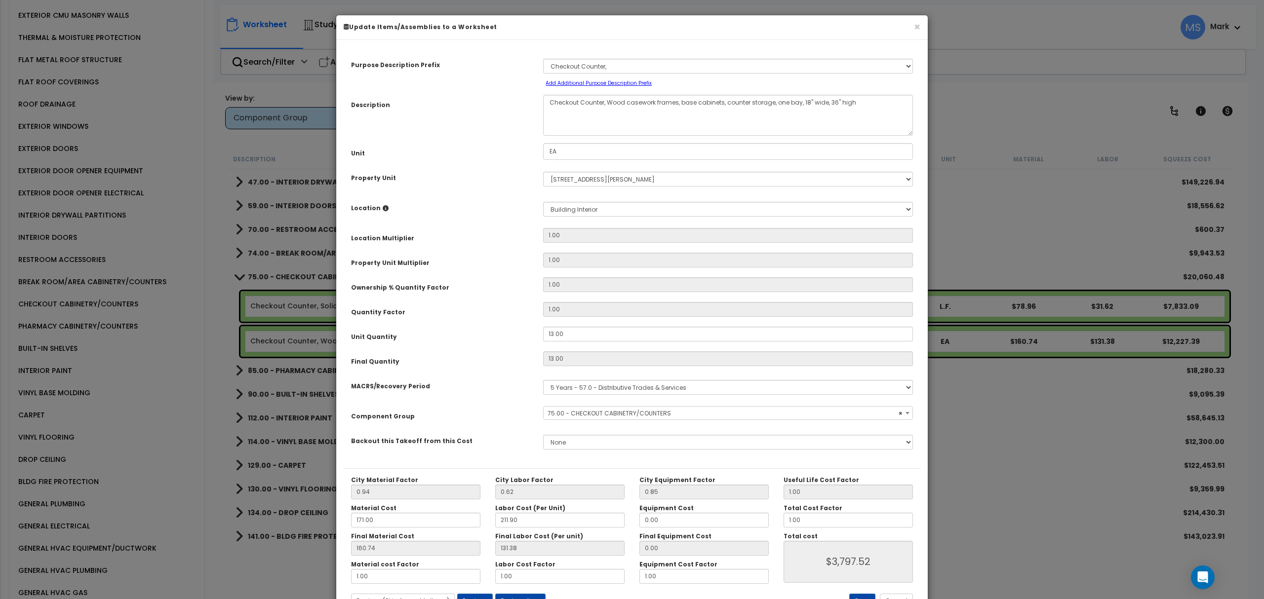
select select "45905"
click at [569, 334] on input "13.00" at bounding box center [728, 334] width 370 height 15
drag, startPoint x: 569, startPoint y: 334, endPoint x: 568, endPoint y: 342, distance: 8.0
click at [569, 334] on input "13.00" at bounding box center [728, 334] width 370 height 15
type input "1"
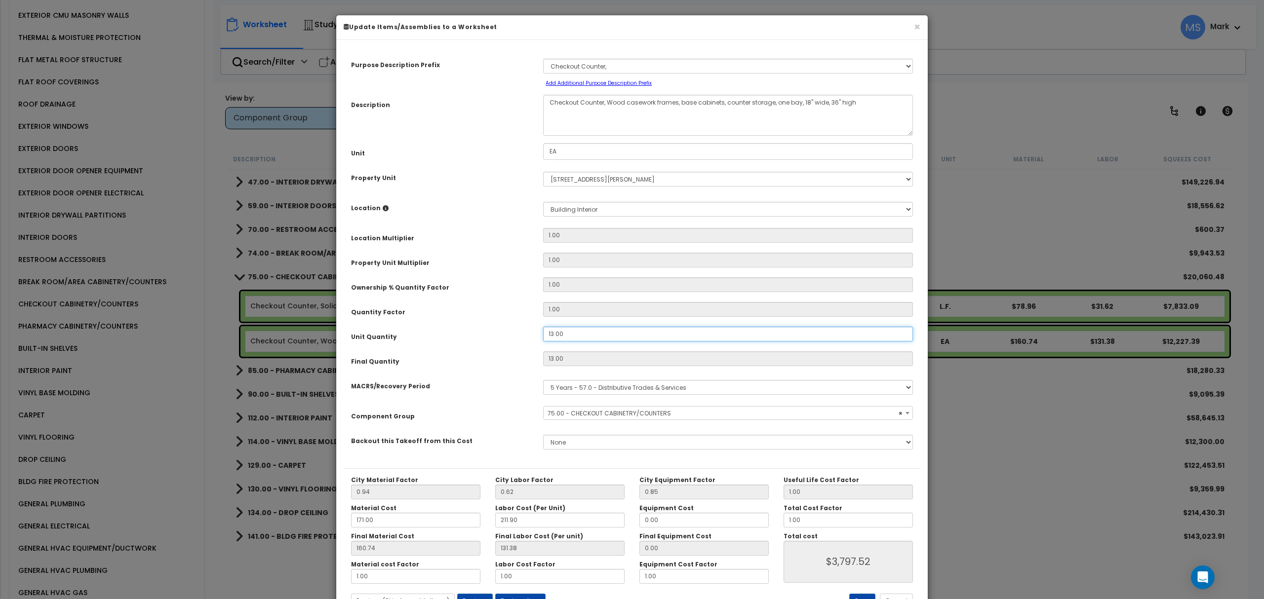
type input "13"
type input "$3,797.56"
type input "15"
type input "1"
type input "$292.12"
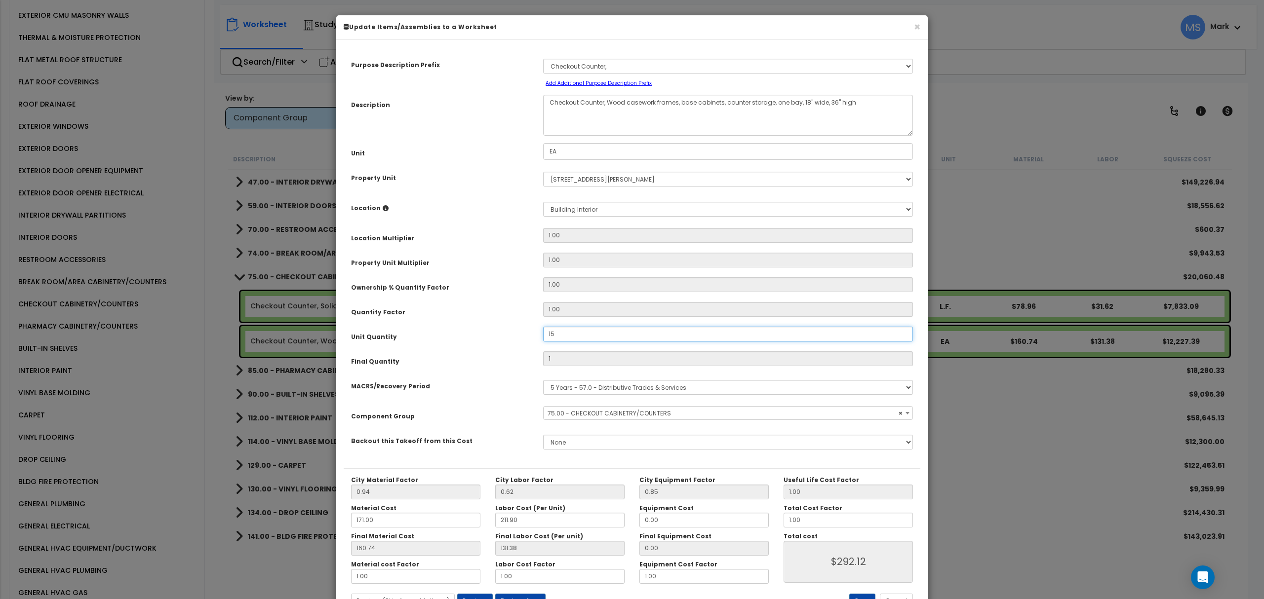
type input "15"
type input "$4,381.80"
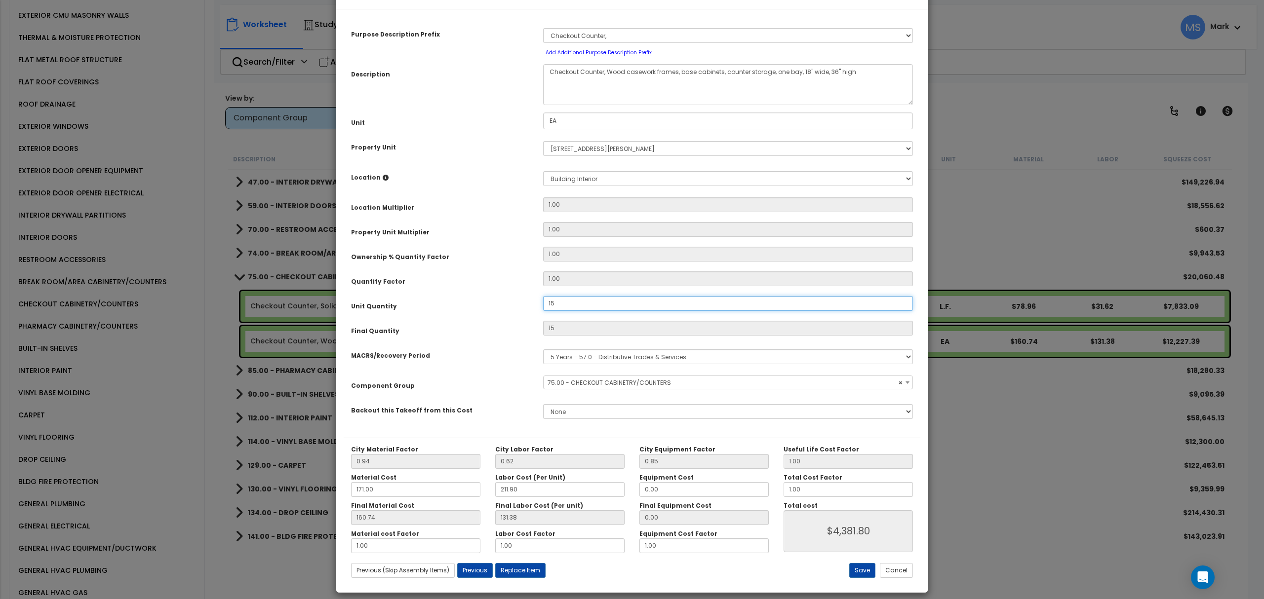
scroll to position [40, 0]
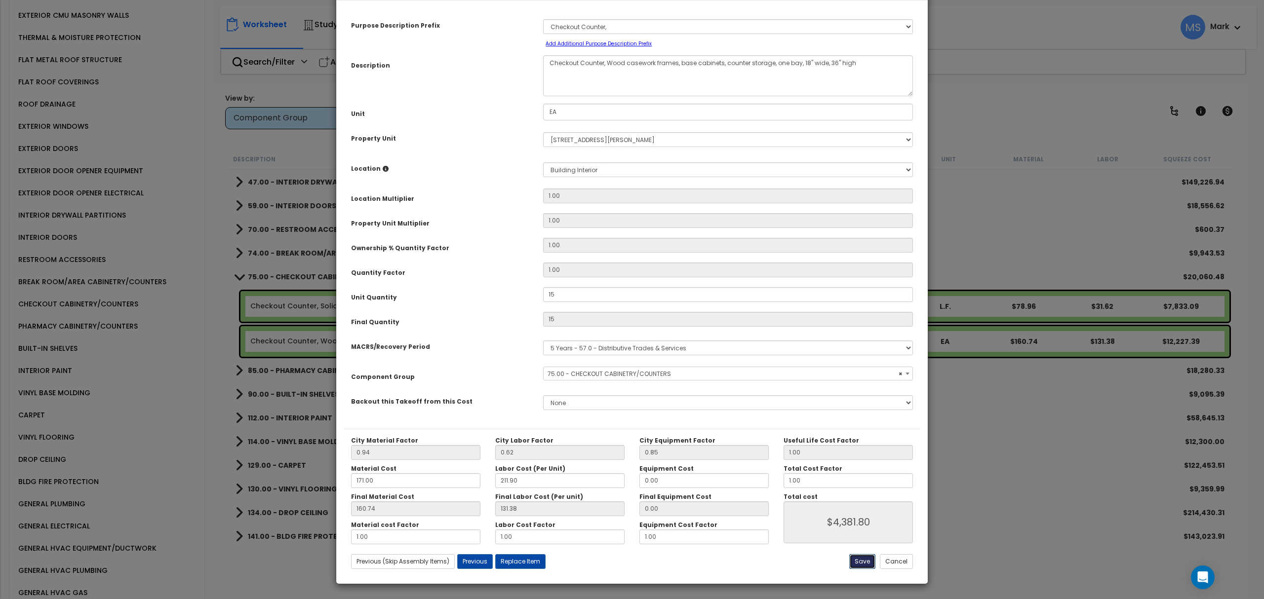
click at [864, 561] on button "Save" at bounding box center [862, 562] width 26 height 15
type input "15.00"
type input "4381.80"
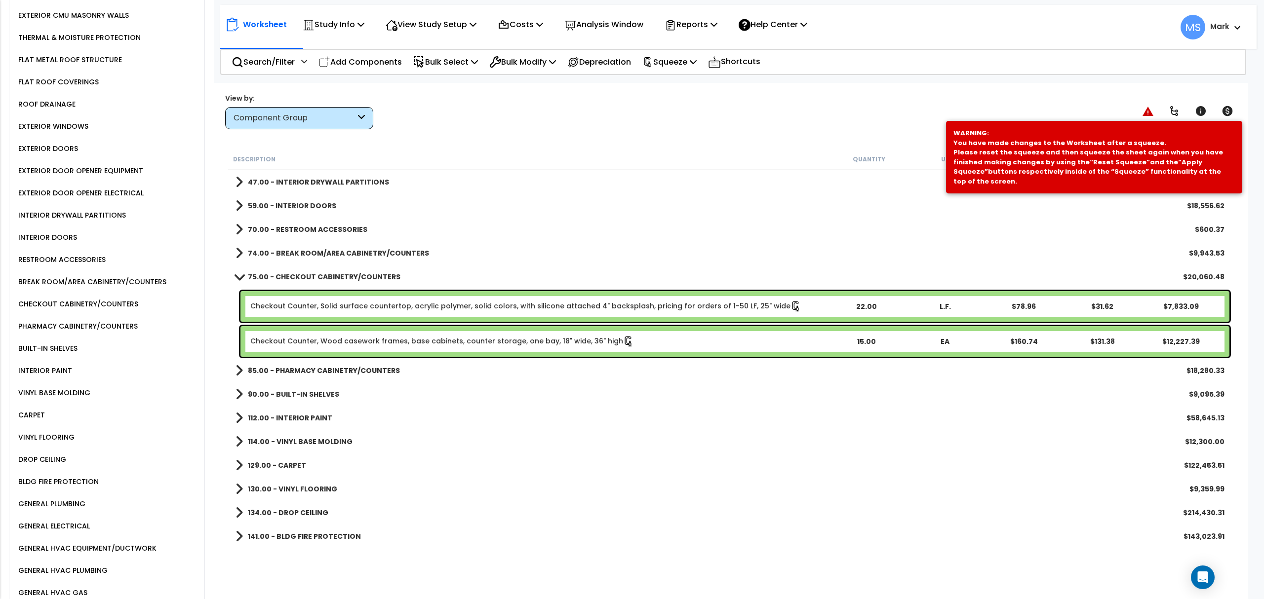
click at [80, 209] on div "INTERIOR DRYWALL PARTITIONS" at bounding box center [71, 215] width 110 height 12
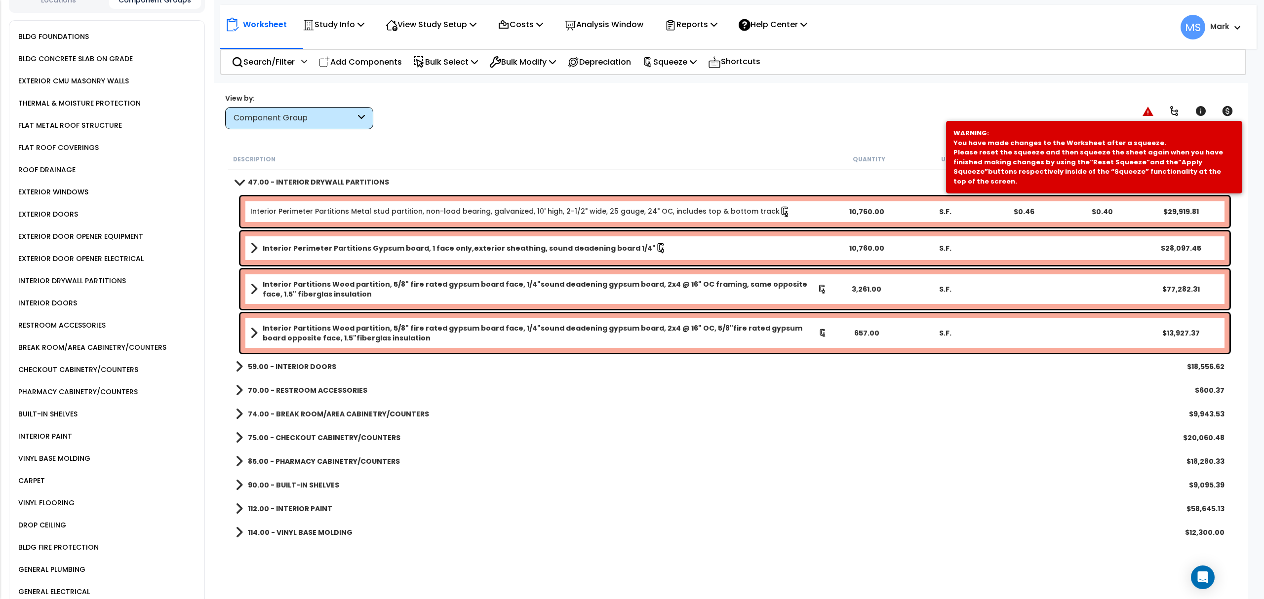
scroll to position [229, 0]
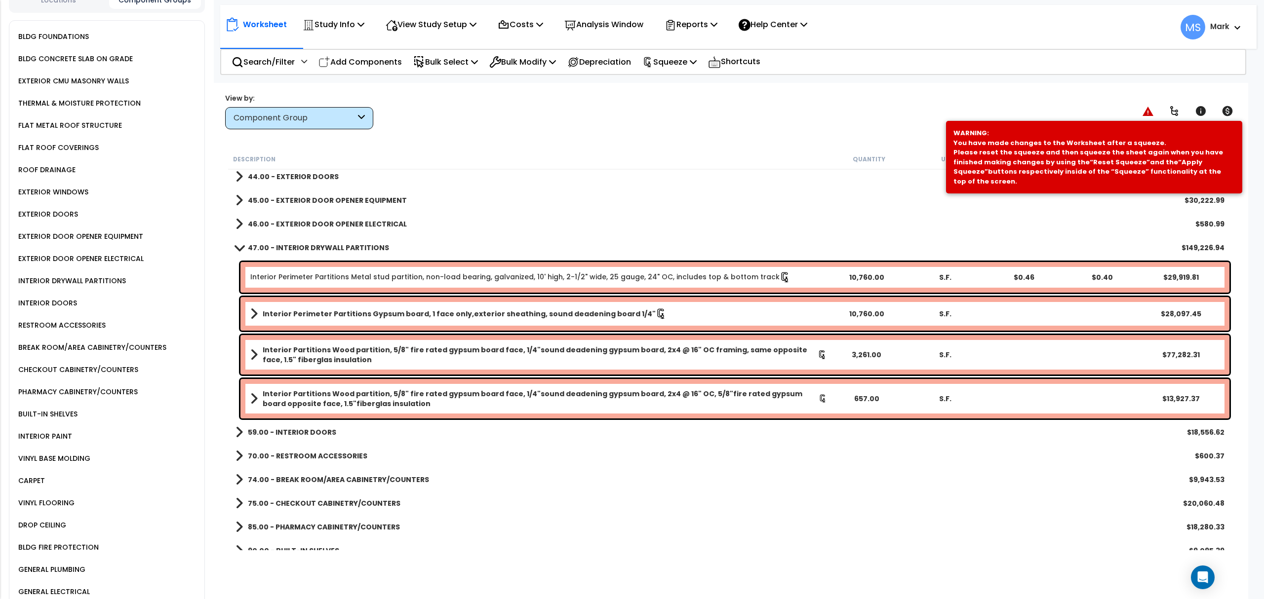
click at [488, 398] on b "Interior Partitions Wood partition, 5/8" fire rated gypsum board face, 1/4"soun…" at bounding box center [541, 399] width 556 height 20
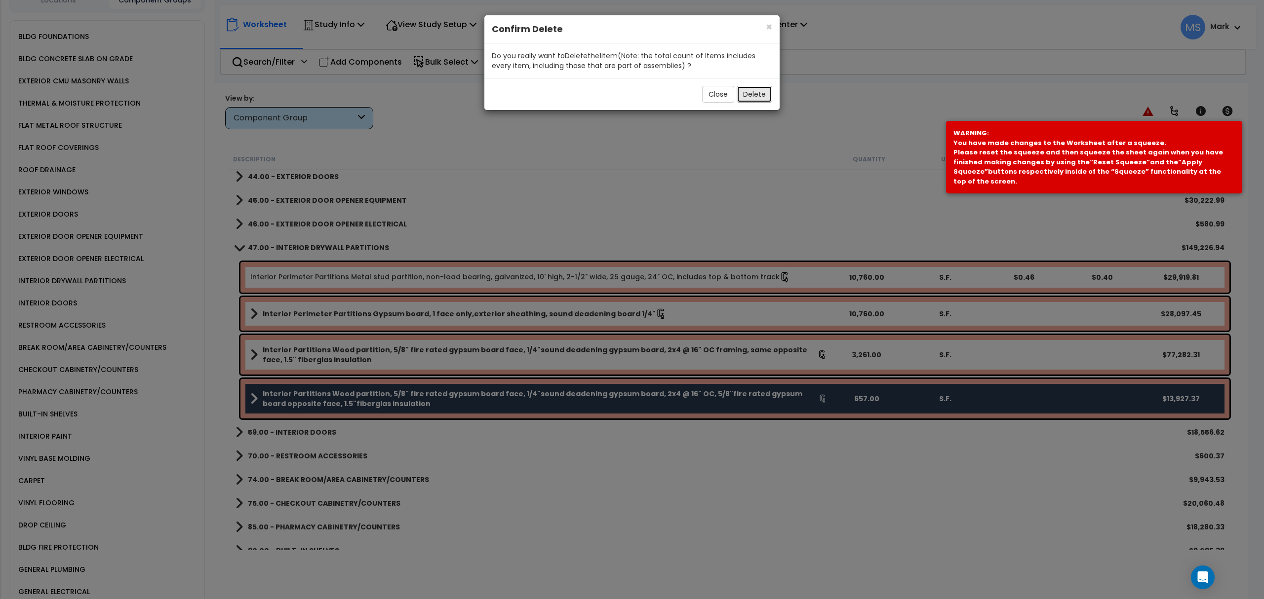
click at [770, 97] on button "Delete" at bounding box center [755, 94] width 36 height 17
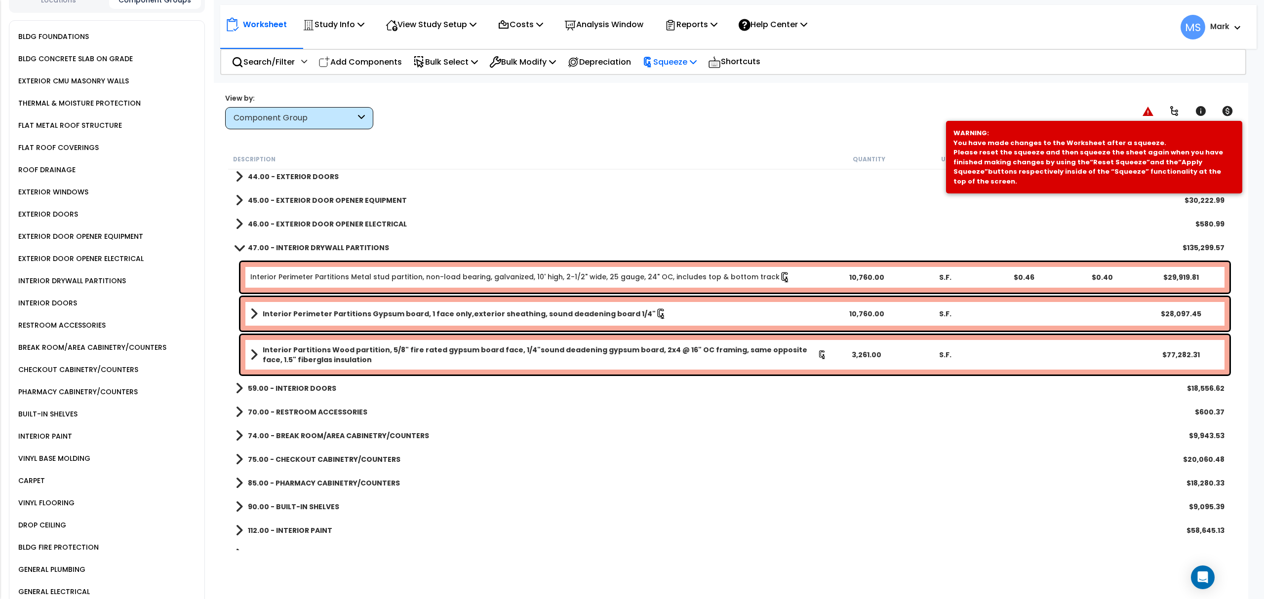
click at [653, 62] on icon at bounding box center [647, 62] width 11 height 11
click at [670, 89] on link "Re-squeeze" at bounding box center [686, 85] width 98 height 23
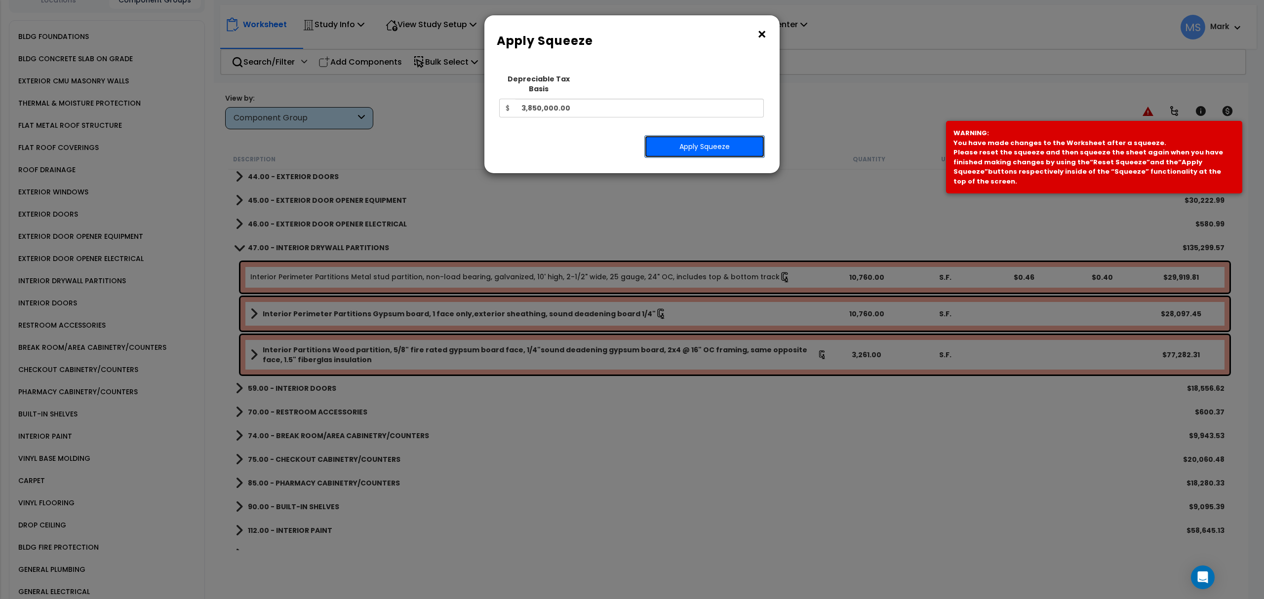
click at [692, 141] on button "Apply Squeeze" at bounding box center [704, 146] width 120 height 23
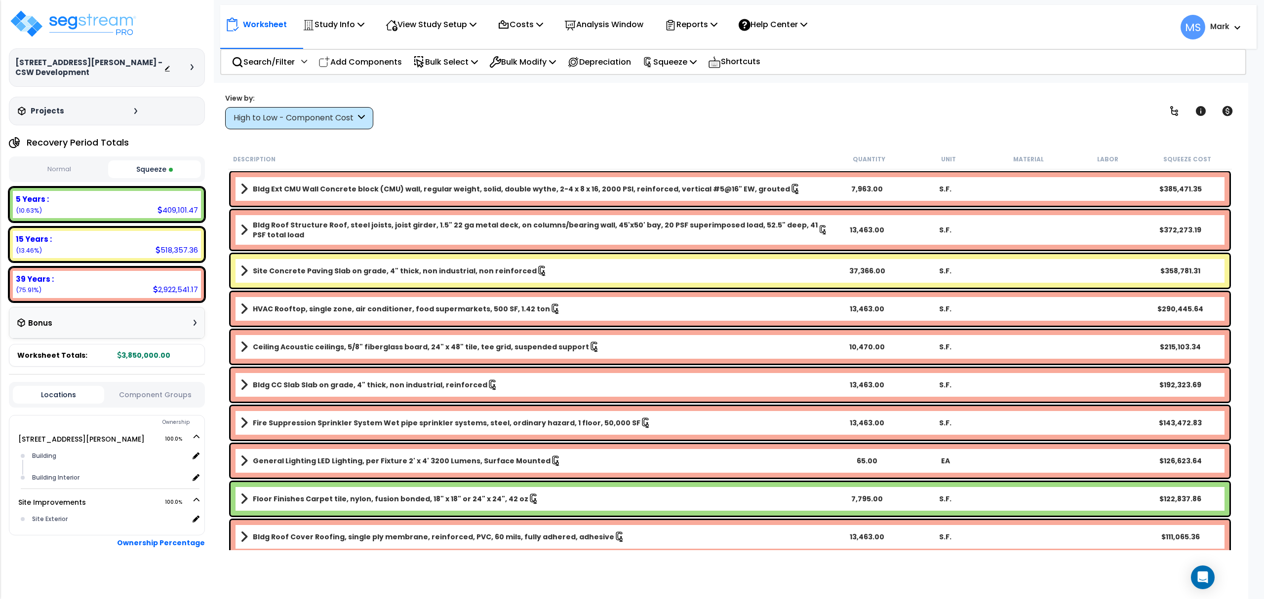
click at [281, 109] on div "High to Low - Component Cost" at bounding box center [299, 118] width 148 height 22
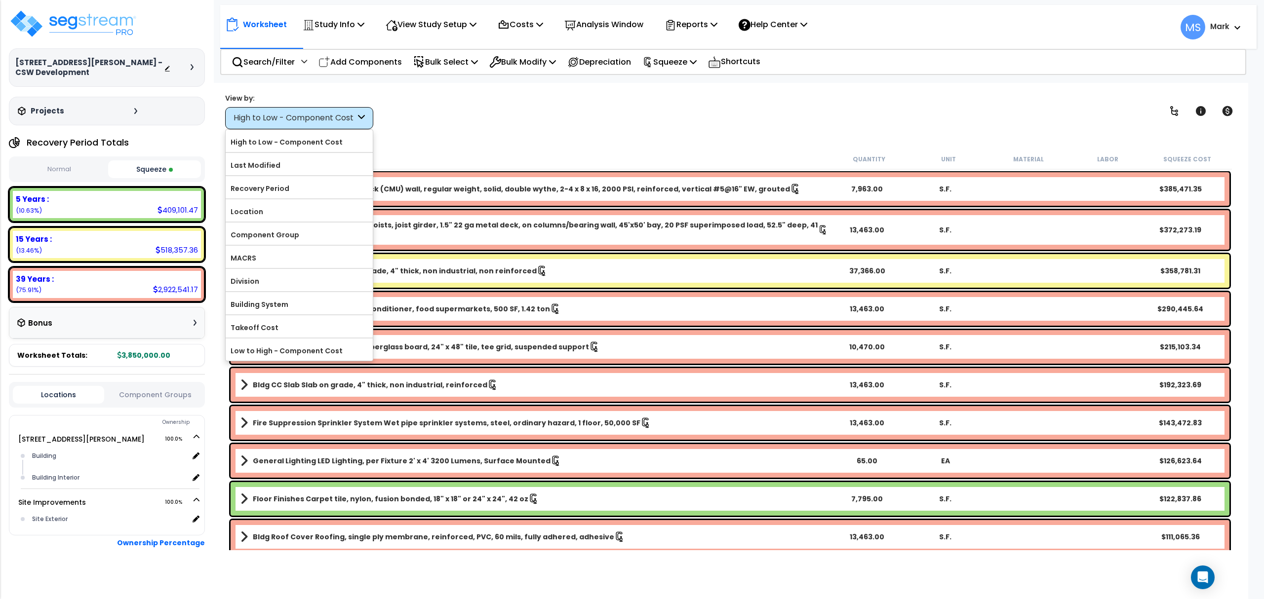
click at [496, 100] on div "View by: High to Low - Component Cost High to Low - Component Cost" at bounding box center [730, 111] width 1017 height 37
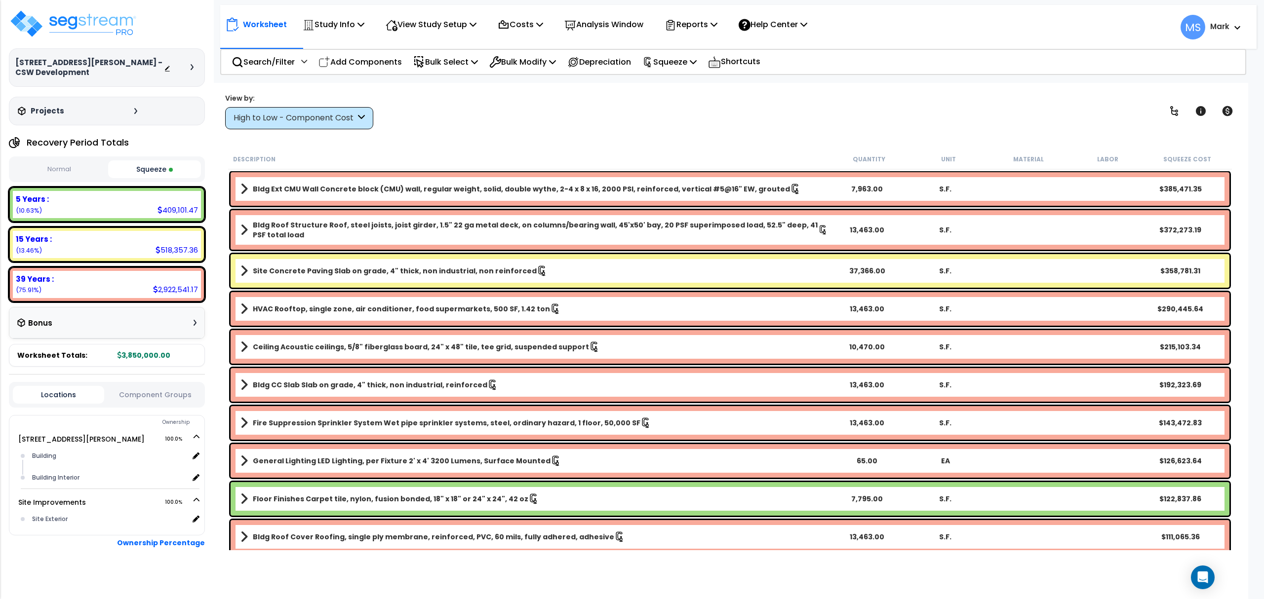
click at [488, 278] on link "Site Concrete Paving Slab on grade, 4" thick, non industrial, non reinforced" at bounding box center [534, 271] width 588 height 14
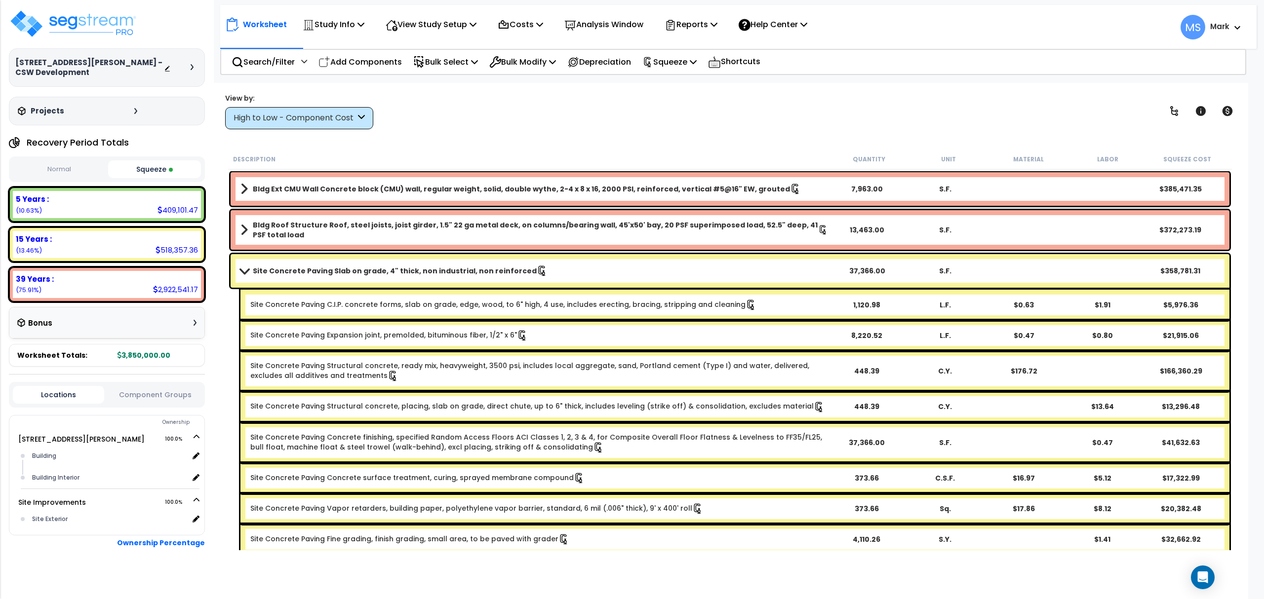
click at [488, 277] on link "Site Concrete Paving Slab on grade, 4" thick, non industrial, non reinforced" at bounding box center [534, 271] width 588 height 14
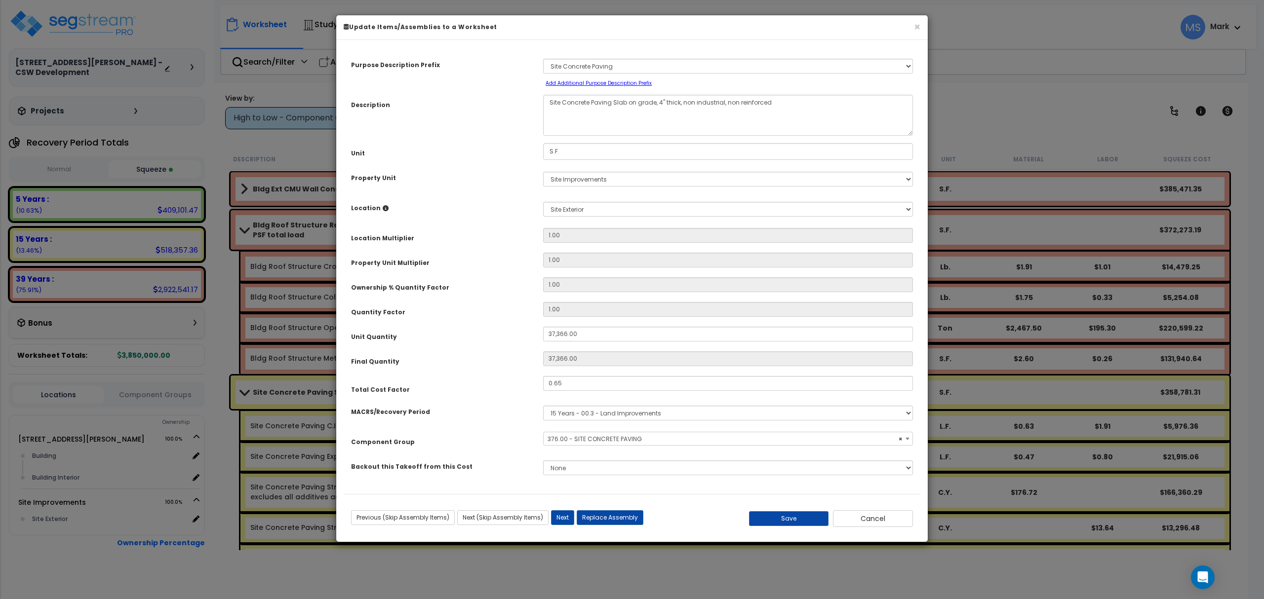
select select "46172"
click at [584, 382] on input "0.65" at bounding box center [728, 383] width 370 height 15
click at [564, 389] on input "0.65" at bounding box center [728, 383] width 370 height 15
type input "0.67"
click at [773, 520] on button "Save" at bounding box center [789, 519] width 80 height 15
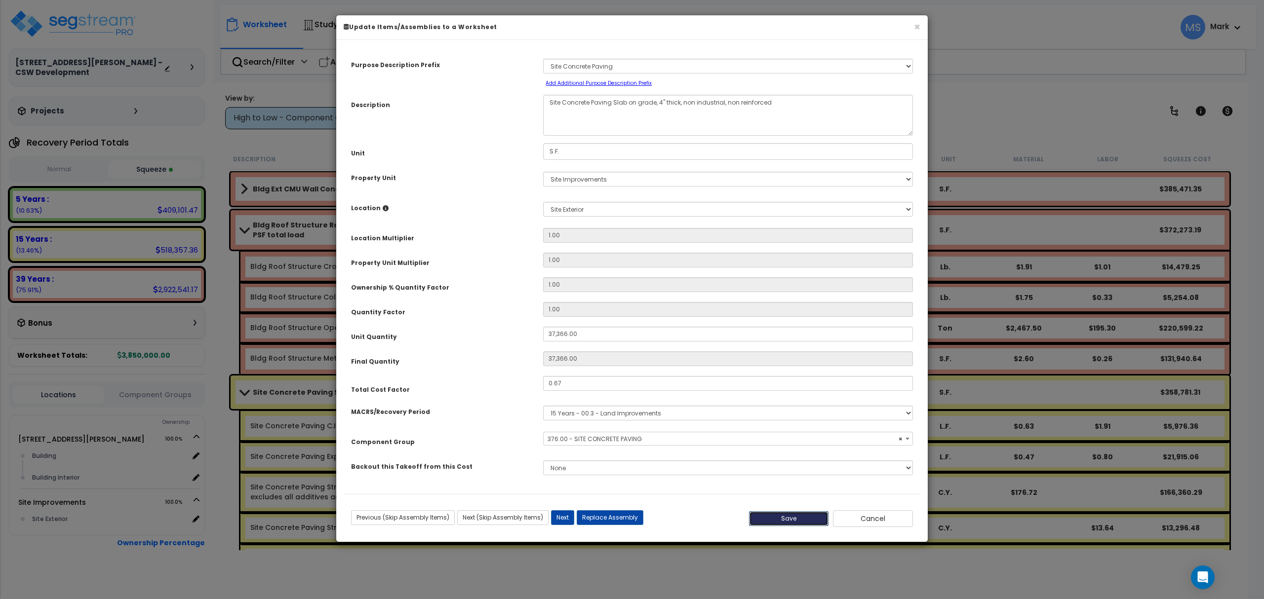
type input "37366.00"
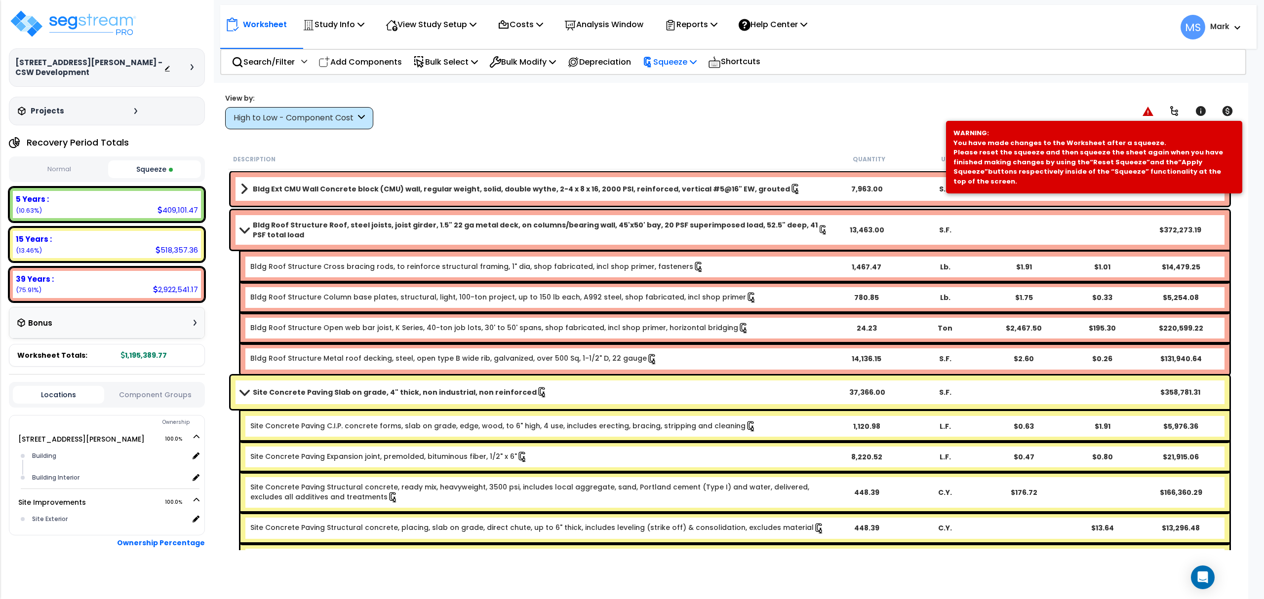
click at [679, 68] on p "Squeeze" at bounding box center [669, 61] width 54 height 13
click at [672, 88] on link "Re-squeeze" at bounding box center [686, 85] width 98 height 23
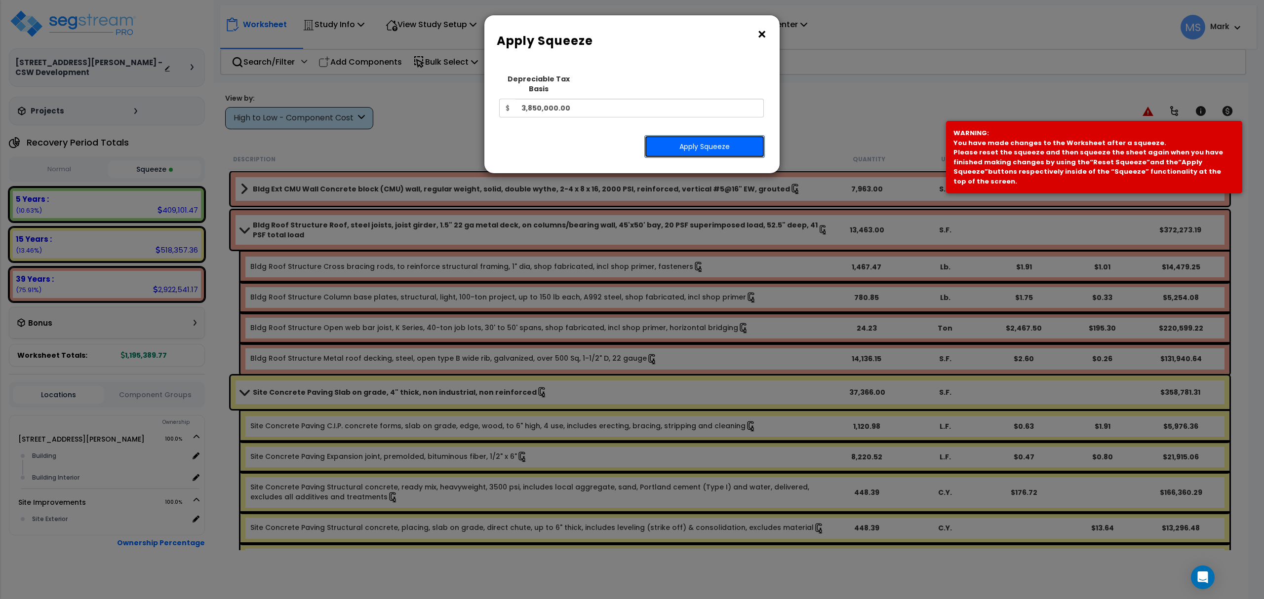
click at [687, 135] on button "Apply Squeeze" at bounding box center [704, 146] width 120 height 23
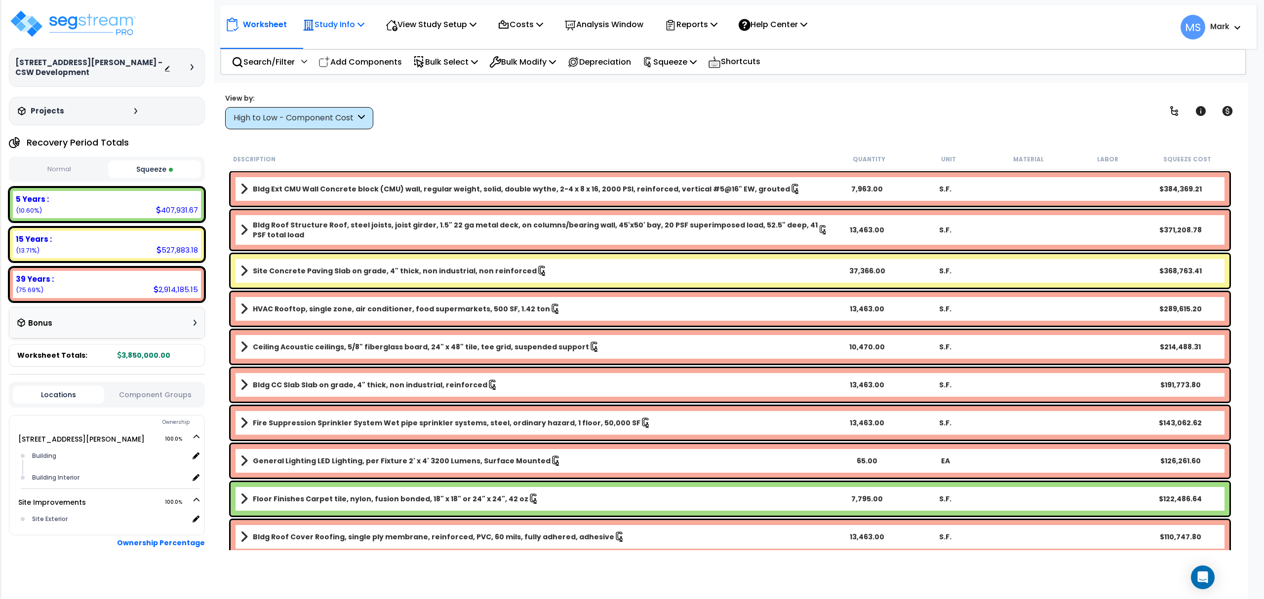
click at [324, 35] on div "Study Info" at bounding box center [334, 24] width 62 height 23
click at [339, 53] on link "Study Setup" at bounding box center [347, 47] width 98 height 20
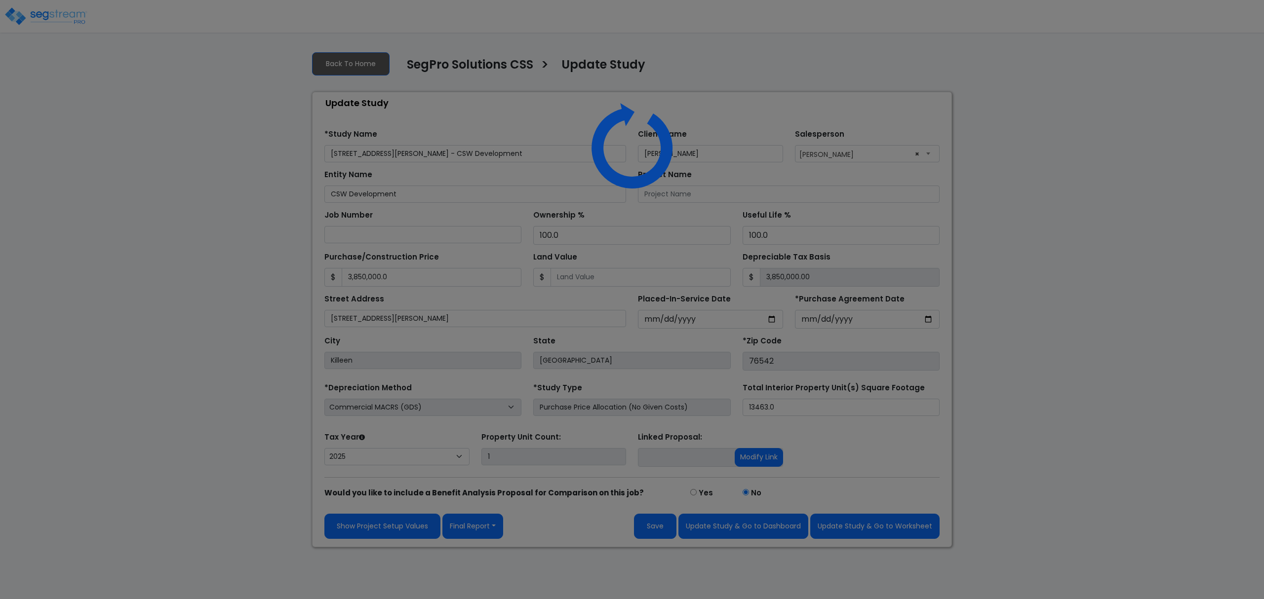
select select "2025"
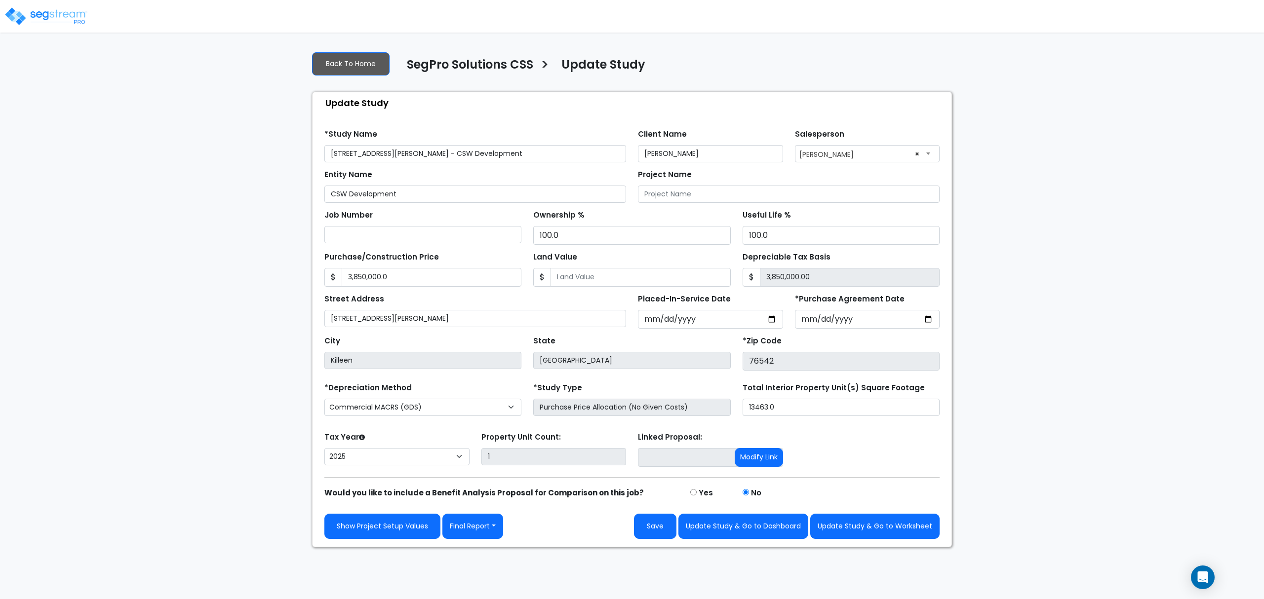
drag, startPoint x: 481, startPoint y: 155, endPoint x: 418, endPoint y: 153, distance: 63.2
click at [418, 153] on input "[STREET_ADDRESS][PERSON_NAME] - CSW Development" at bounding box center [475, 153] width 302 height 17
click at [469, 158] on input "2502 [PERSON_NAME] - CSW 2502 [PERSON_NAME]" at bounding box center [475, 153] width 302 height 17
drag, startPoint x: 482, startPoint y: 157, endPoint x: 399, endPoint y: 182, distance: 86.1
click at [399, 182] on form "*Study Name [STREET_ADDRESS][PERSON_NAME] [PERSON_NAME] Client Name [PERSON_NAM…" at bounding box center [631, 330] width 615 height 417
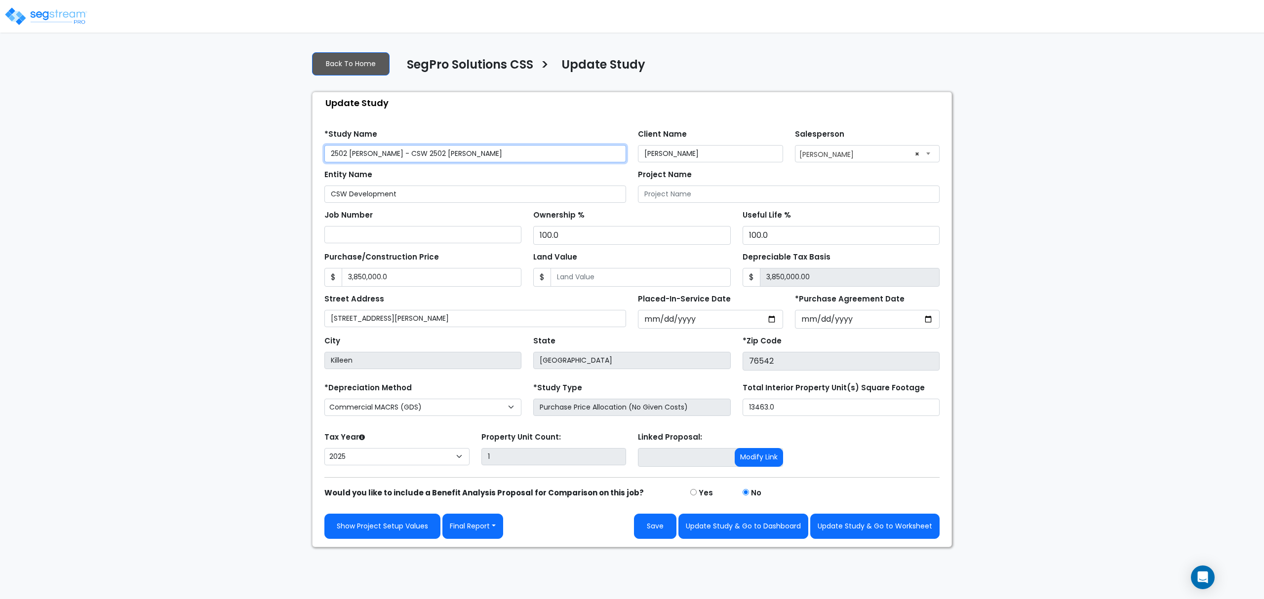
type input "2502 [PERSON_NAME] - CSW 2502 [PERSON_NAME]"
click at [416, 196] on input "CSW Development" at bounding box center [475, 194] width 302 height 17
paste input "2502 [PERSON_NAME]"
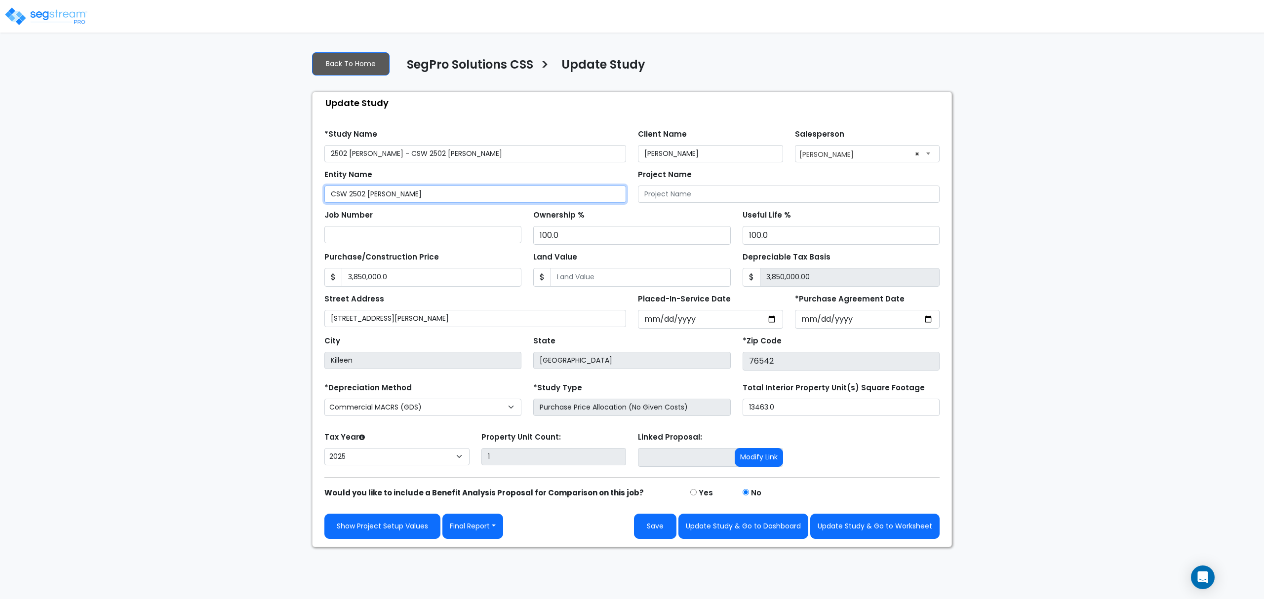
type input "CSW 2502 [PERSON_NAME]"
click at [869, 536] on button "Update Study & Go to Worksheet" at bounding box center [874, 526] width 129 height 25
type input "3850000"
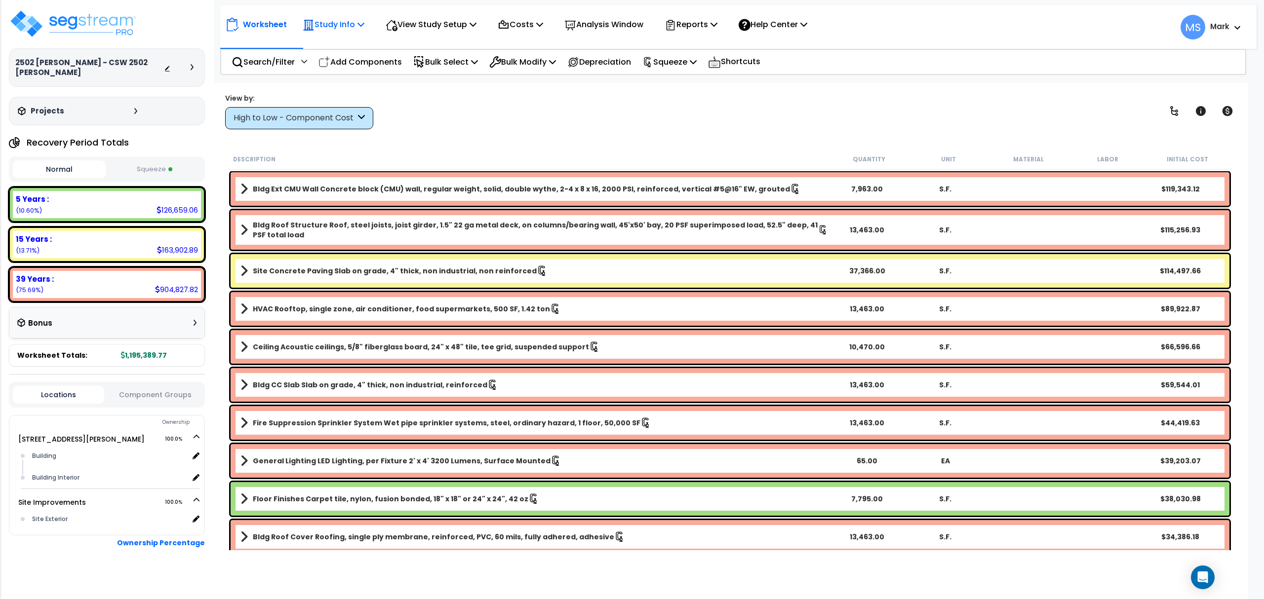
click at [358, 26] on p "Study Info" at bounding box center [334, 24] width 62 height 13
click at [350, 40] on link "Study Setup" at bounding box center [347, 47] width 98 height 20
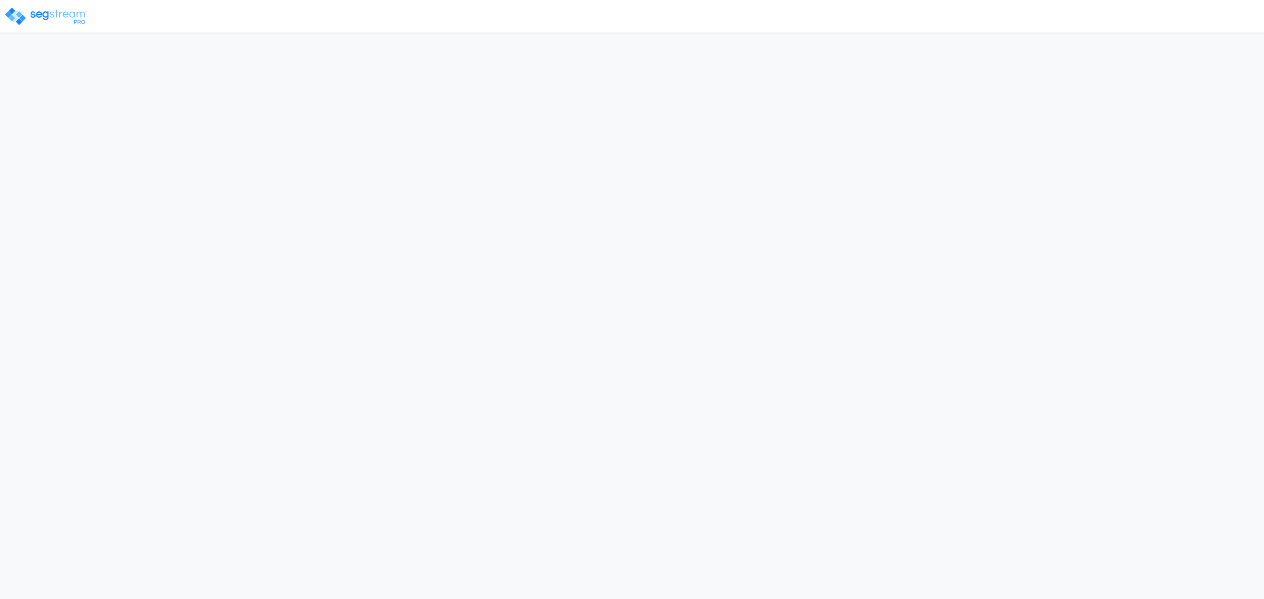
select select "2025"
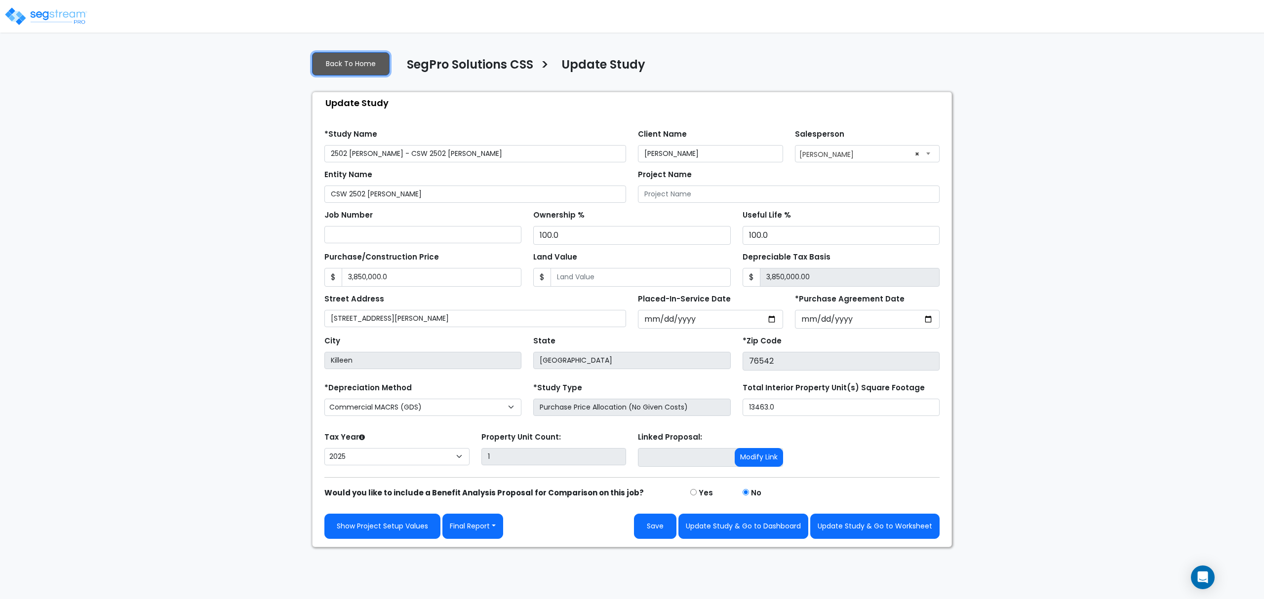
click at [358, 55] on link "Back To Home" at bounding box center [351, 63] width 78 height 23
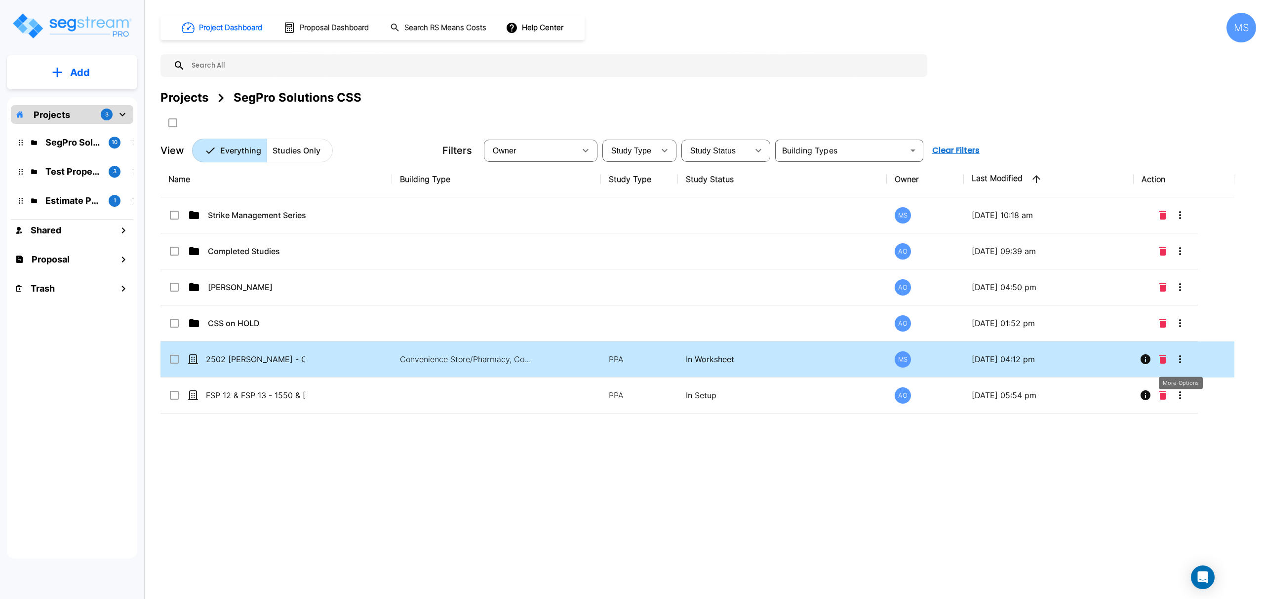
click at [1182, 359] on icon "More-Options" at bounding box center [1180, 360] width 12 height 12
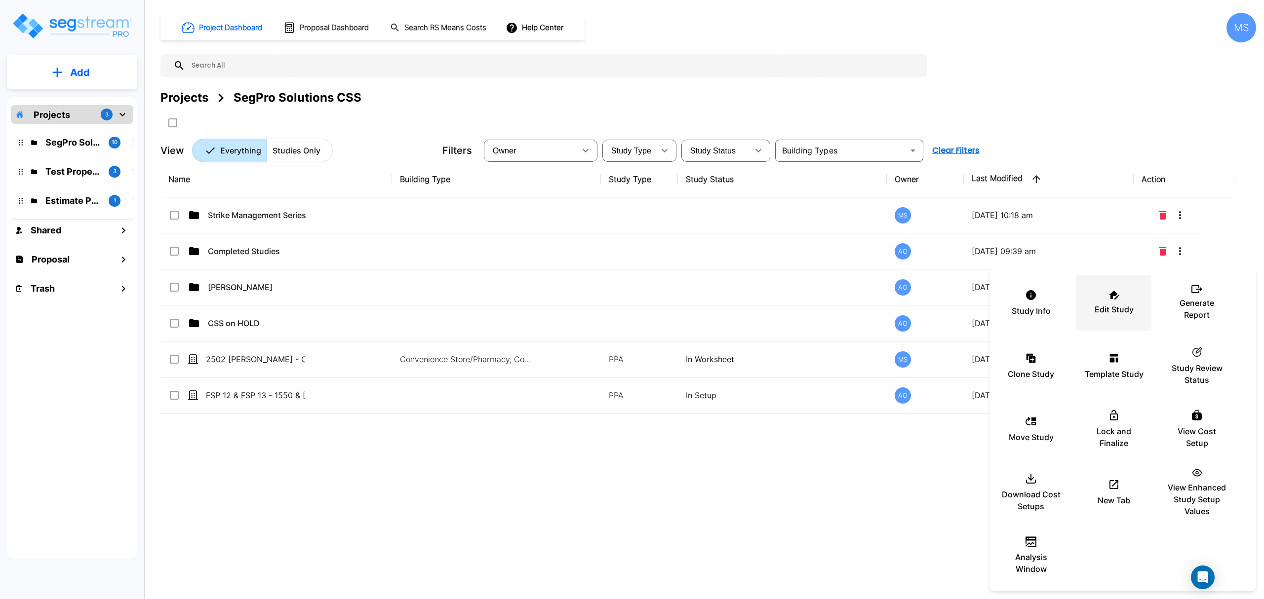
click at [1106, 300] on div "Edit Study" at bounding box center [1113, 302] width 59 height 49
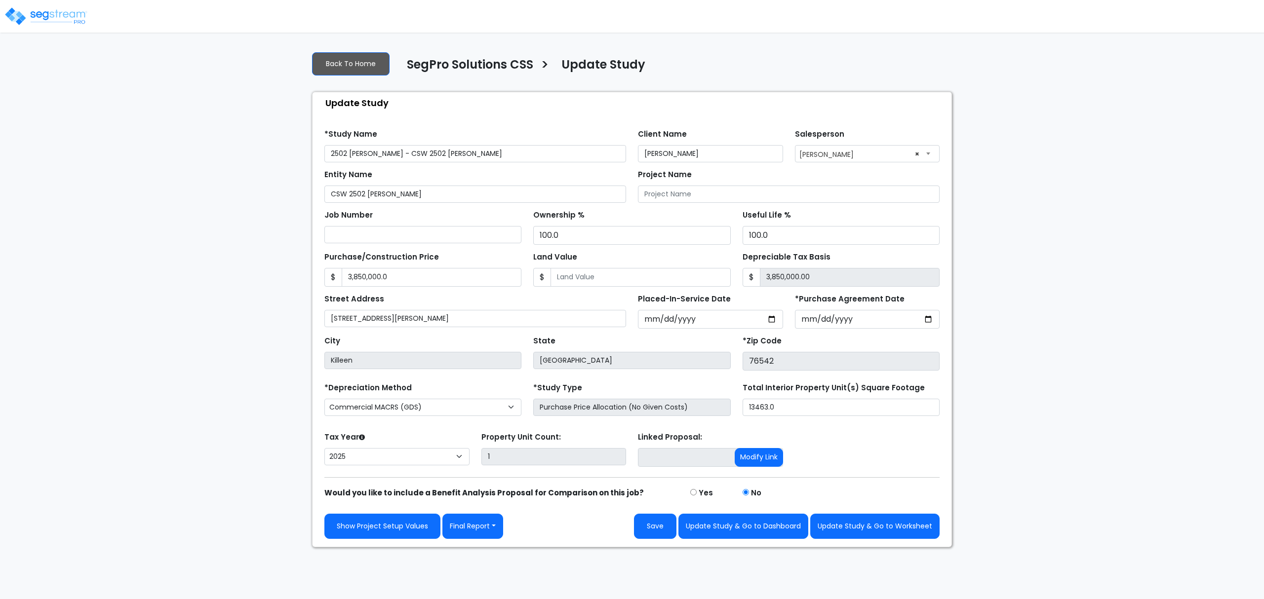
select select "2025"
click at [806, 403] on input "13463.0" at bounding box center [841, 407] width 197 height 17
click at [804, 403] on input "13463.0" at bounding box center [841, 407] width 197 height 17
click at [836, 451] on div "Tax Year Please Enter The Placed In Service Date First. 2026 2025 Prior Years D…" at bounding box center [631, 450] width 627 height 40
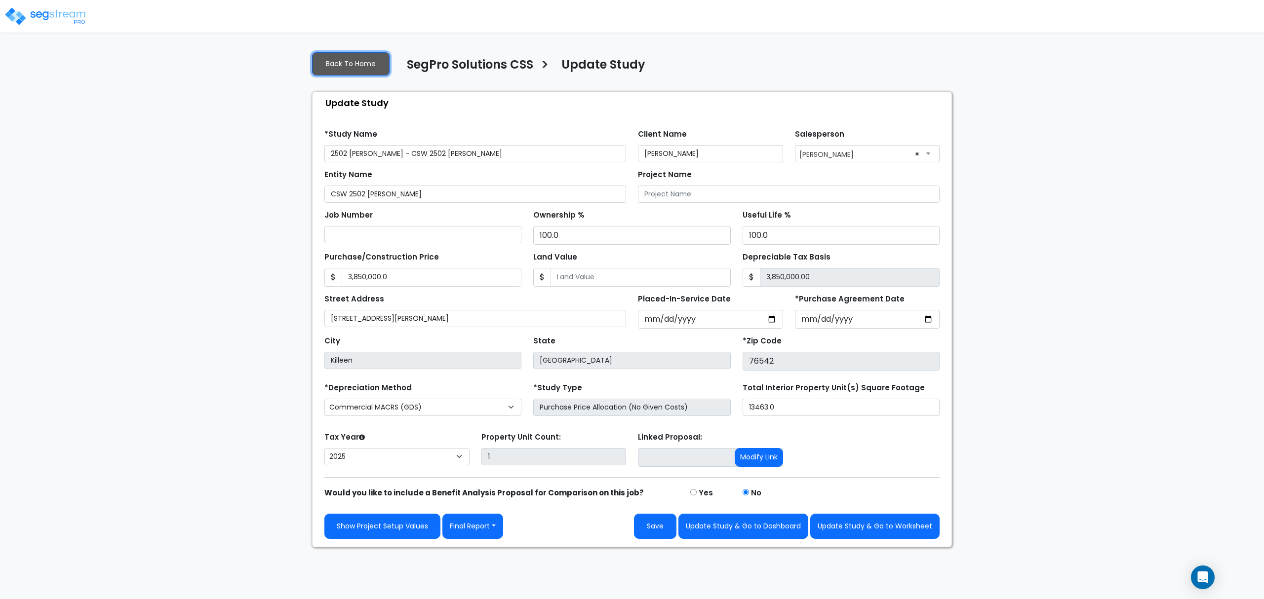
click at [372, 64] on link "Back To Home" at bounding box center [351, 63] width 78 height 23
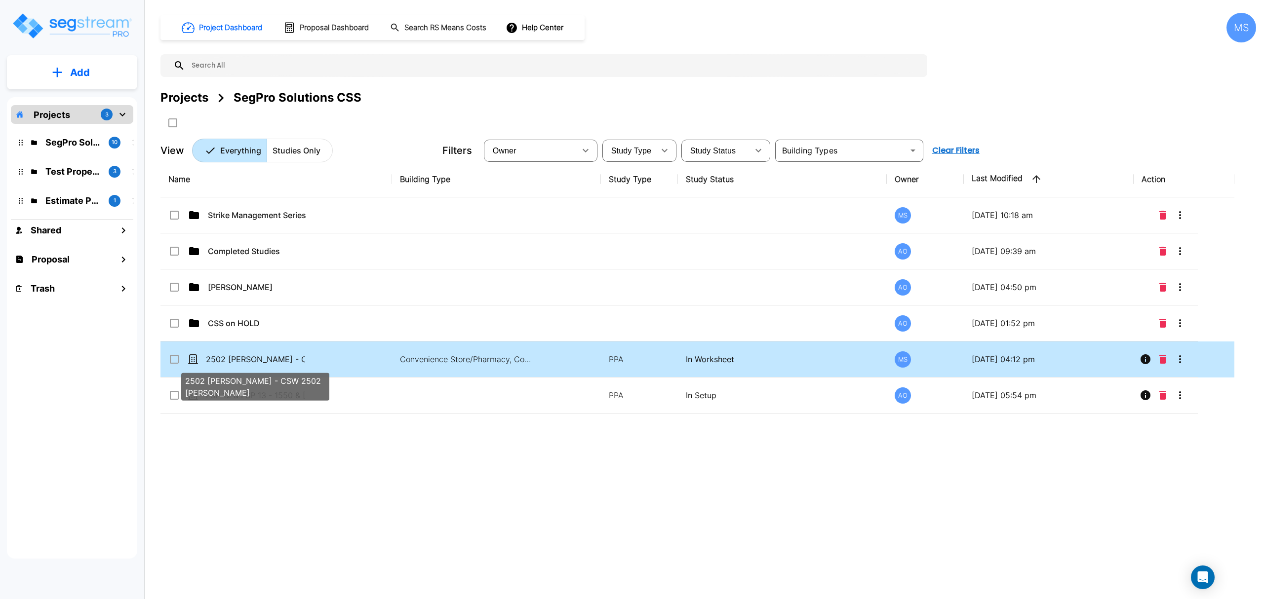
click at [247, 365] on p "2502 [PERSON_NAME] - CSW 2502 [PERSON_NAME]" at bounding box center [255, 360] width 99 height 12
checkbox input "false"
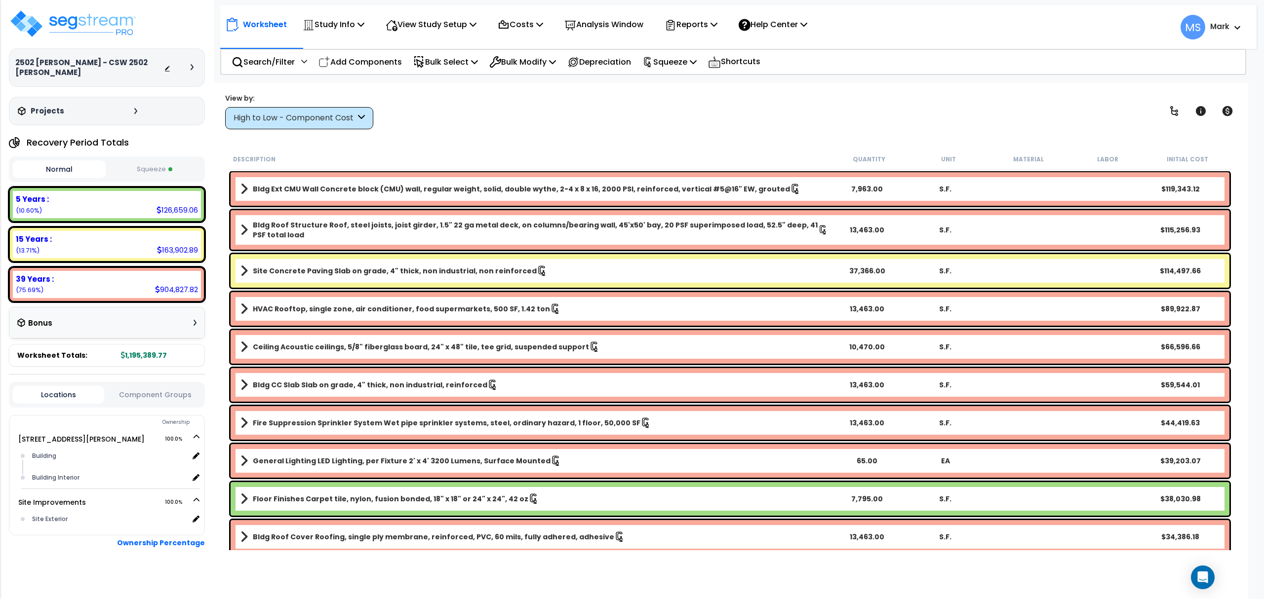
drag, startPoint x: 300, startPoint y: 324, endPoint x: 666, endPoint y: 92, distance: 432.9
click at [665, 92] on div "Worksheet Study Info Study Setup Add Property Unit Template study Clone study MS" at bounding box center [730, 382] width 1036 height 599
click at [700, 26] on p "Reports" at bounding box center [691, 24] width 53 height 13
click at [597, 89] on div "Worksheet Study Info Study Setup Add Property Unit Template study Clone study MS" at bounding box center [730, 382] width 1036 height 599
click at [674, 64] on p "Squeeze" at bounding box center [669, 61] width 54 height 13
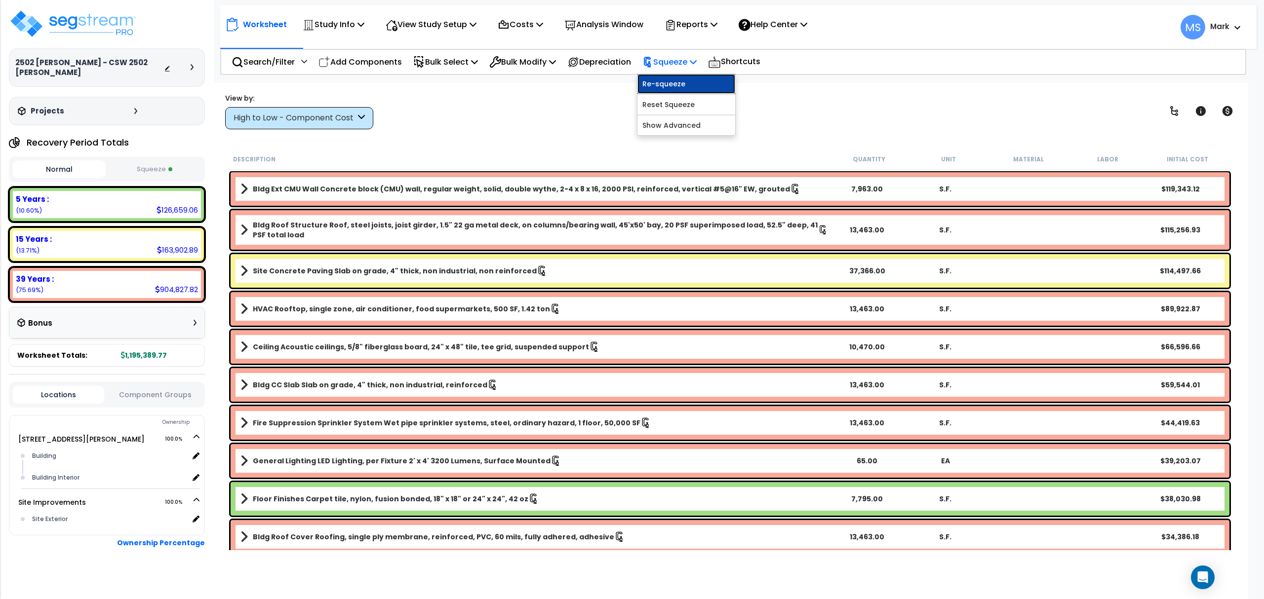
click at [675, 80] on link "Re-squeeze" at bounding box center [686, 84] width 98 height 20
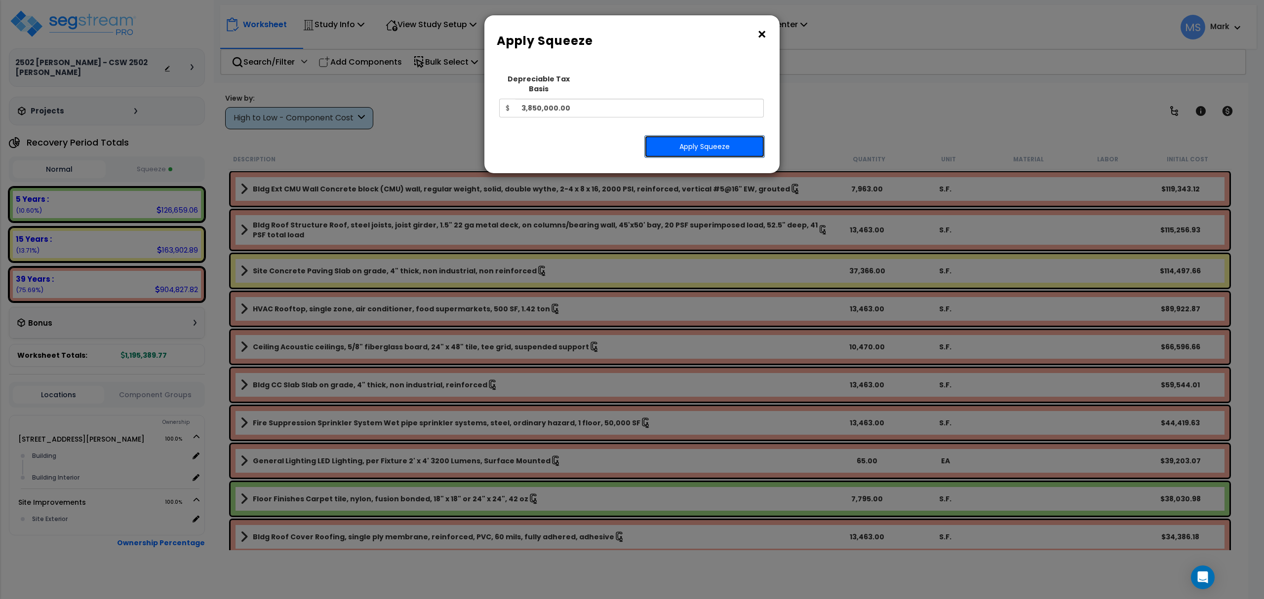
click at [679, 141] on button "Apply Squeeze" at bounding box center [704, 146] width 120 height 23
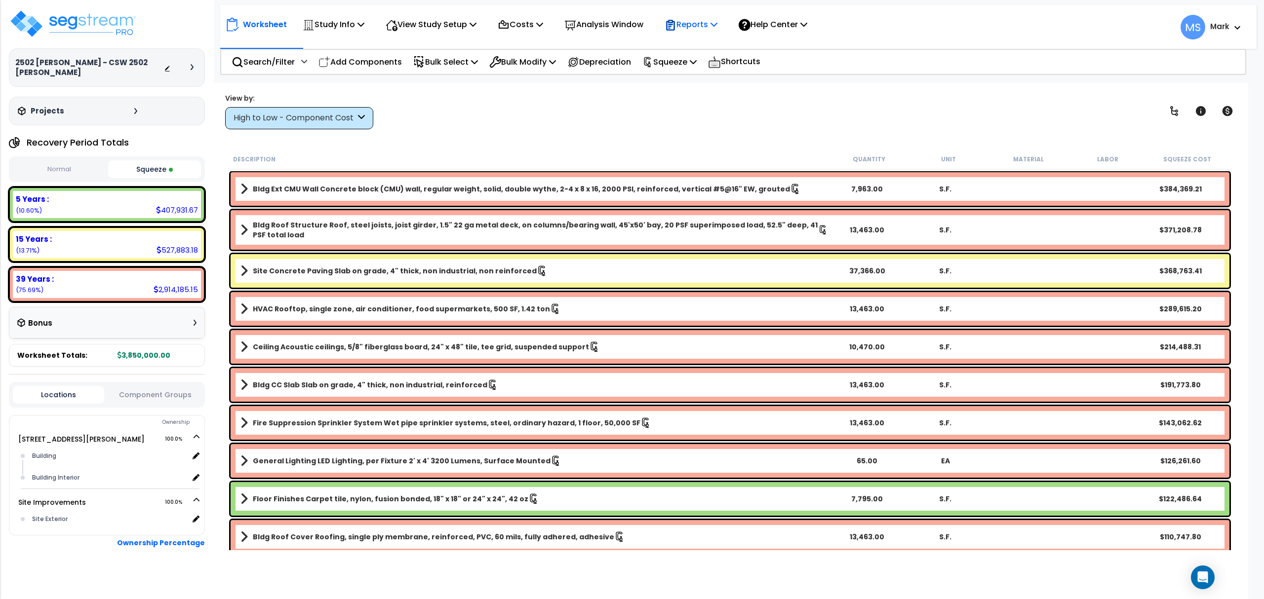
click at [715, 20] on p "Reports" at bounding box center [691, 24] width 53 height 13
click at [721, 92] on link "Manage Report Custom Fields" at bounding box center [709, 94] width 98 height 30
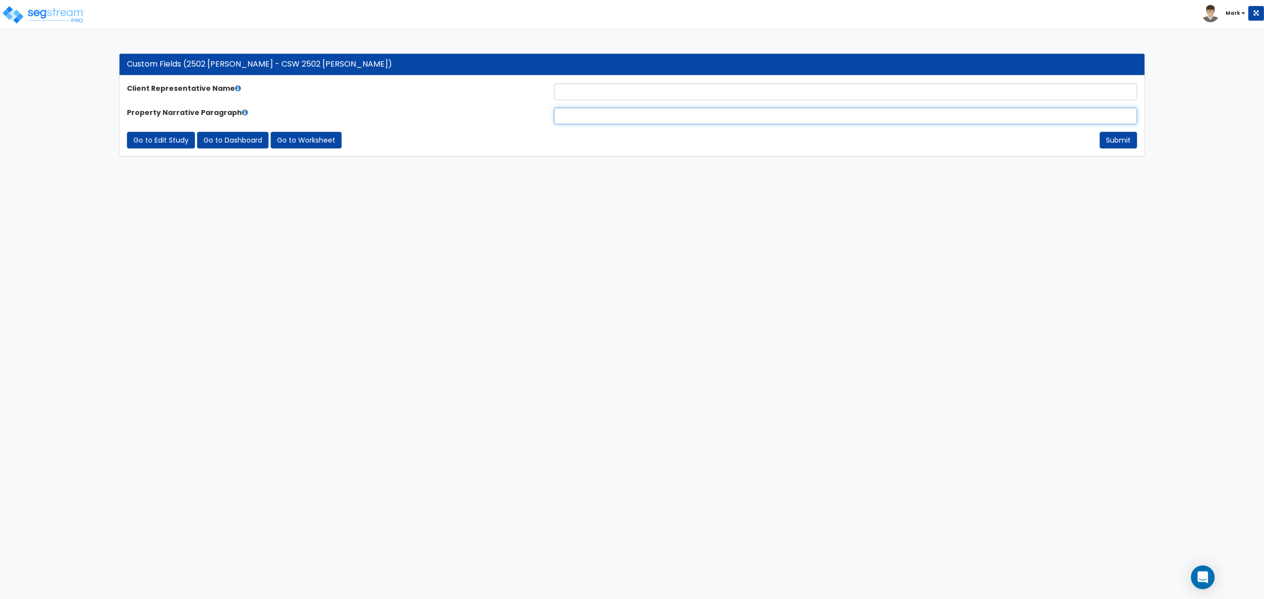
paste input "The subject property is a single-tenant retail building comprising approximatel…"
type input "The subject property is a single-tenant retail building comprising approximatel…"
click at [663, 102] on form "Client Representative Name Property Narrative Paragraph The subject property is…" at bounding box center [632, 115] width 1010 height 65
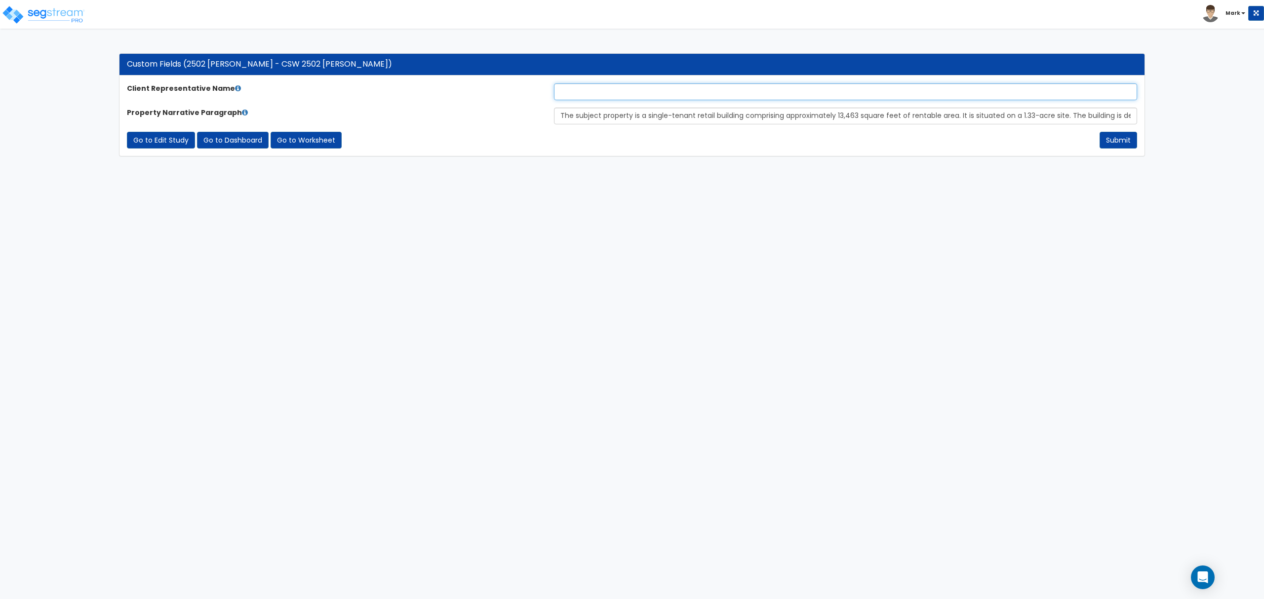
click at [664, 95] on input "text" at bounding box center [845, 91] width 583 height 17
type input "[PERSON_NAME]"
drag, startPoint x: 578, startPoint y: 133, endPoint x: 611, endPoint y: 140, distance: 33.8
click at [579, 132] on div "Go to Edit Study Go to Dashboard Go to Worksheet" at bounding box center [632, 140] width 1010 height 17
click at [1113, 143] on button "Submit" at bounding box center [1119, 140] width 38 height 17
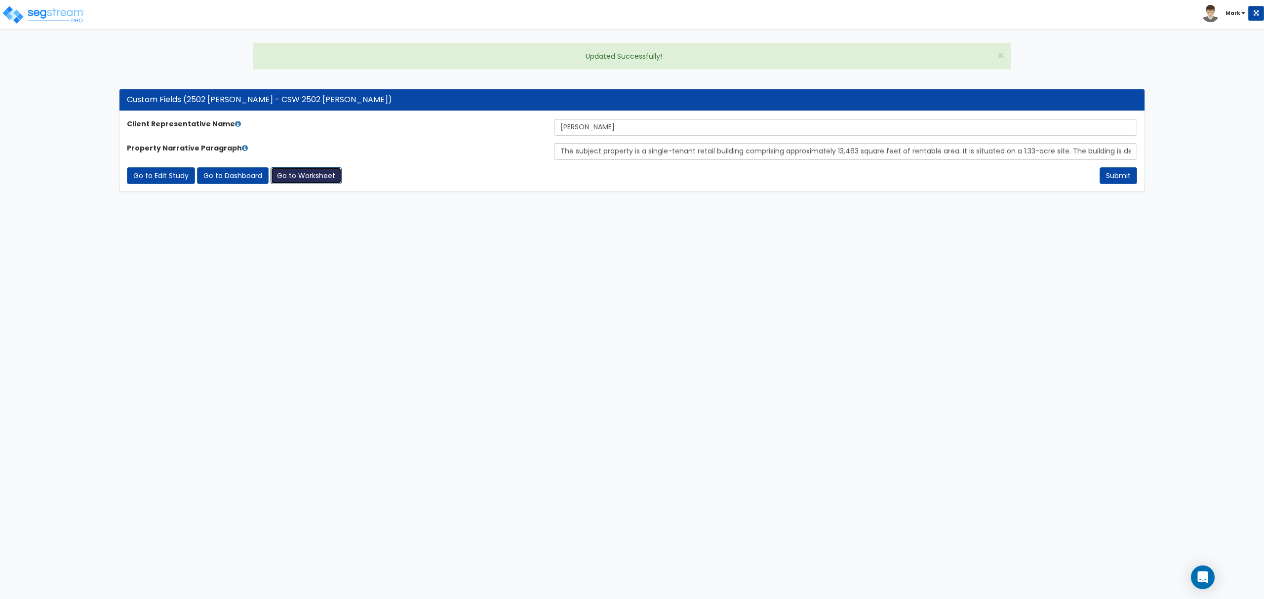
click at [299, 176] on link "Go to Worksheet" at bounding box center [306, 175] width 71 height 17
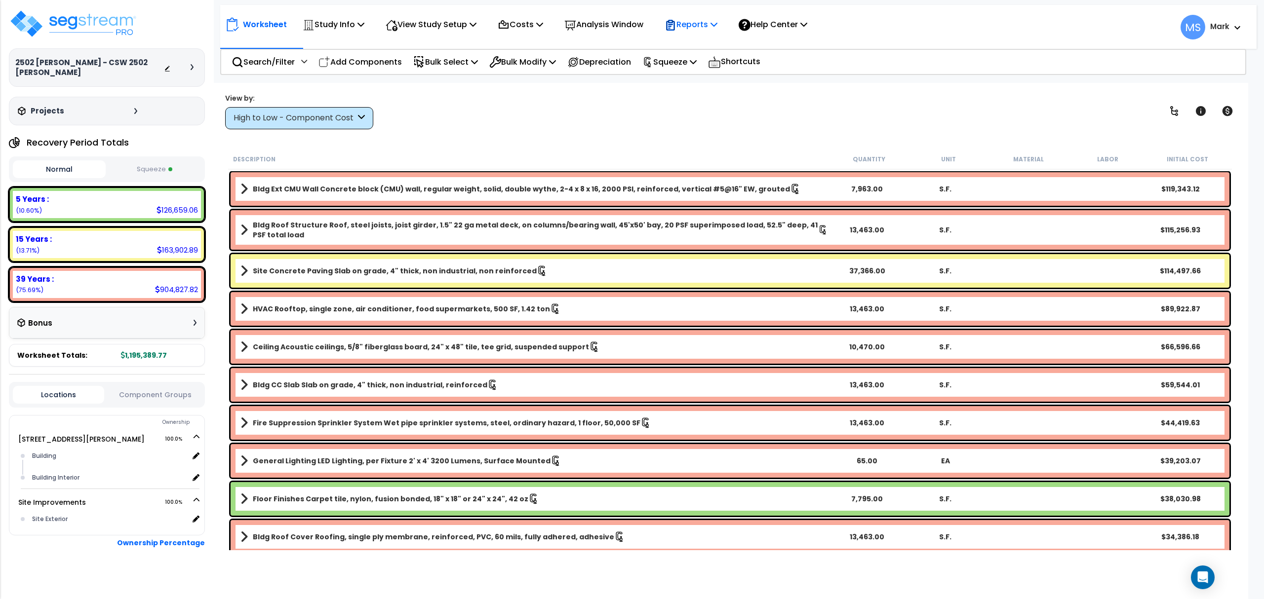
click at [717, 24] on p "Reports" at bounding box center [691, 24] width 53 height 13
click at [719, 74] on link "Manage Report Images" at bounding box center [709, 68] width 98 height 20
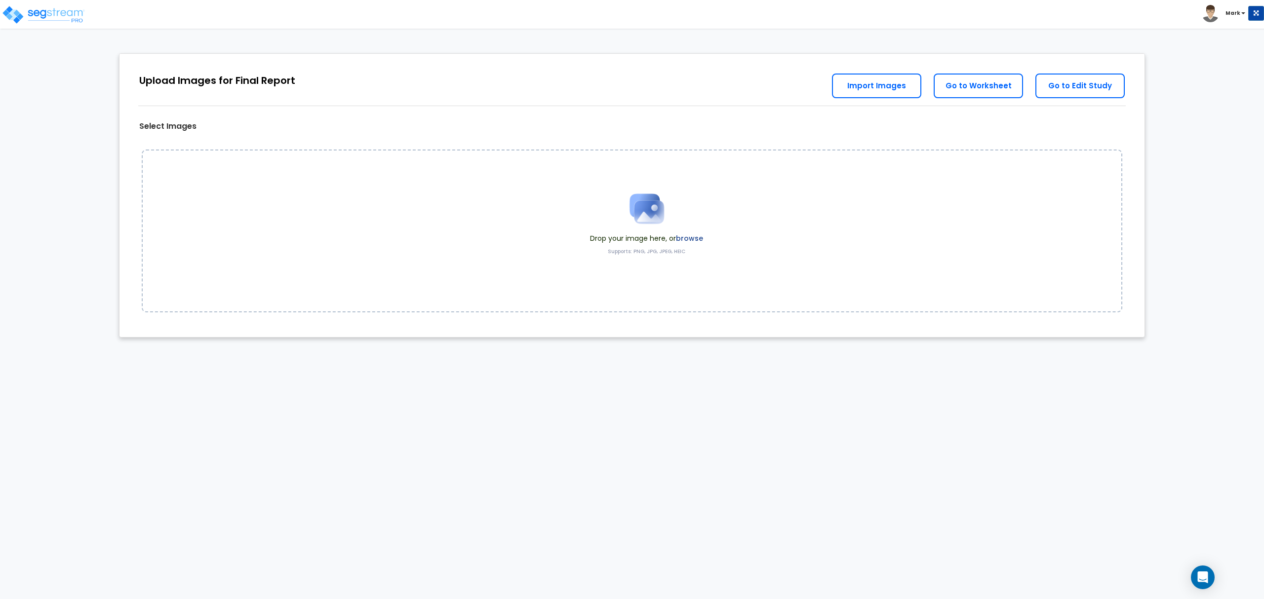
click at [698, 237] on label "browse" at bounding box center [689, 239] width 27 height 10
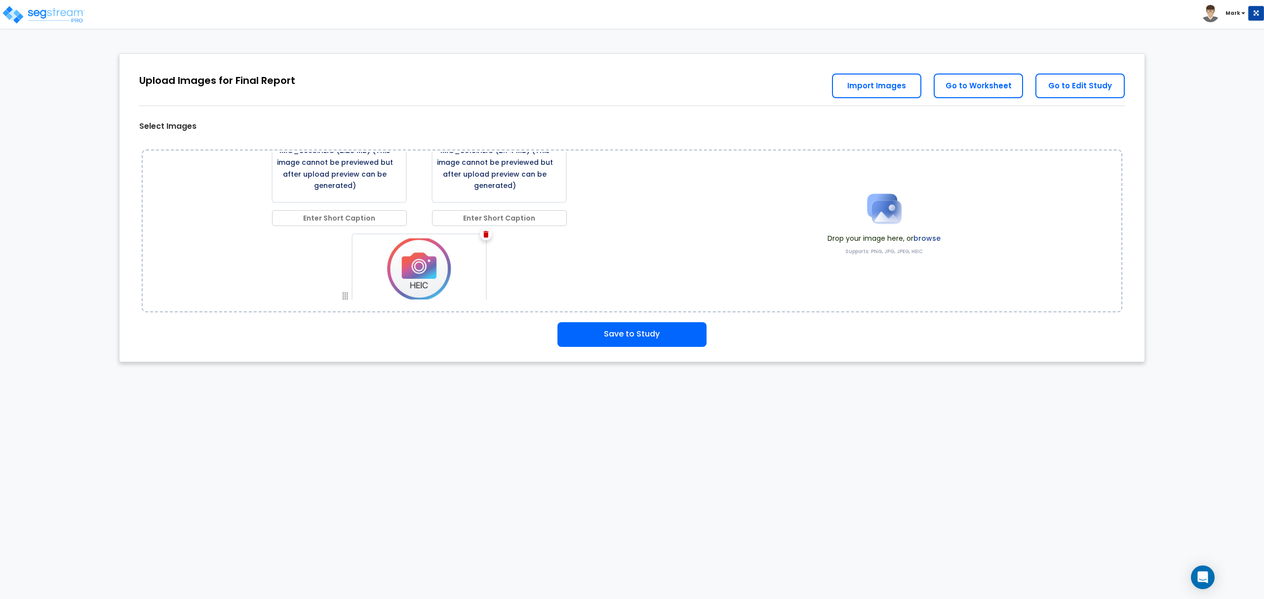
scroll to position [1197, 0]
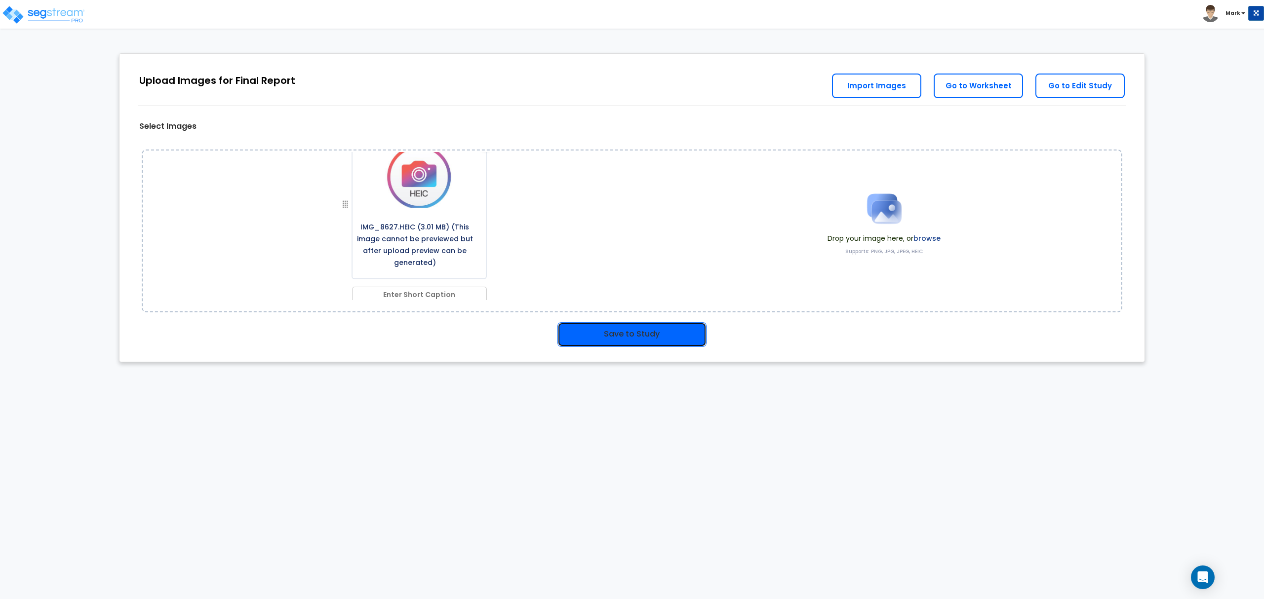
click at [621, 341] on button "Save to Study" at bounding box center [631, 334] width 149 height 25
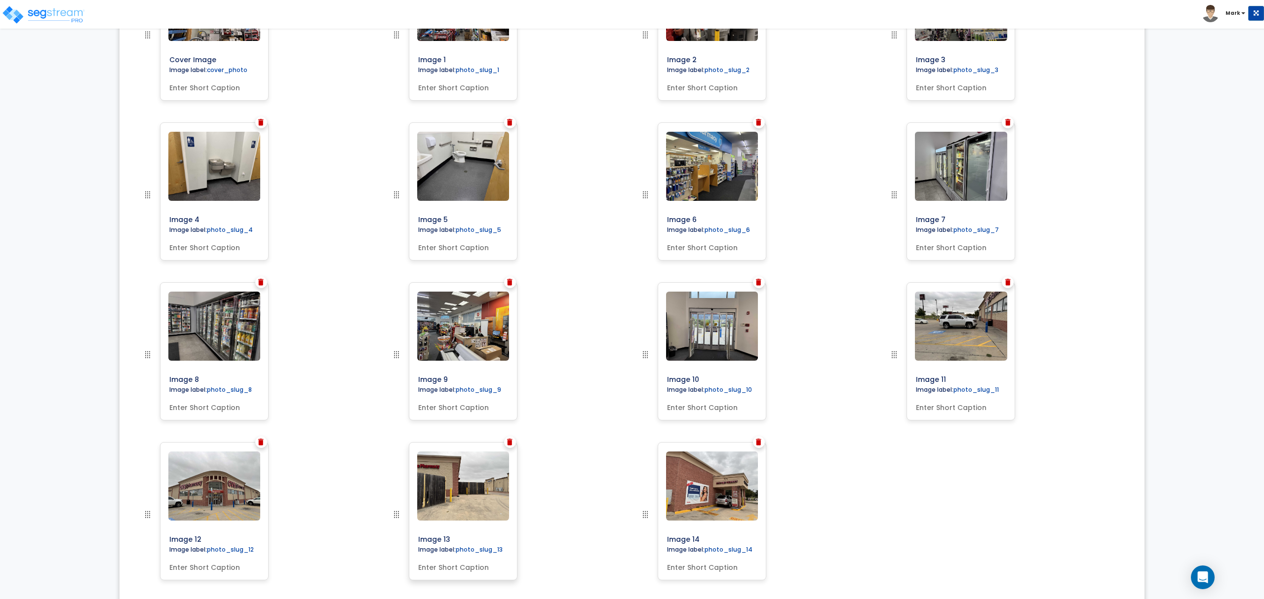
scroll to position [408, 0]
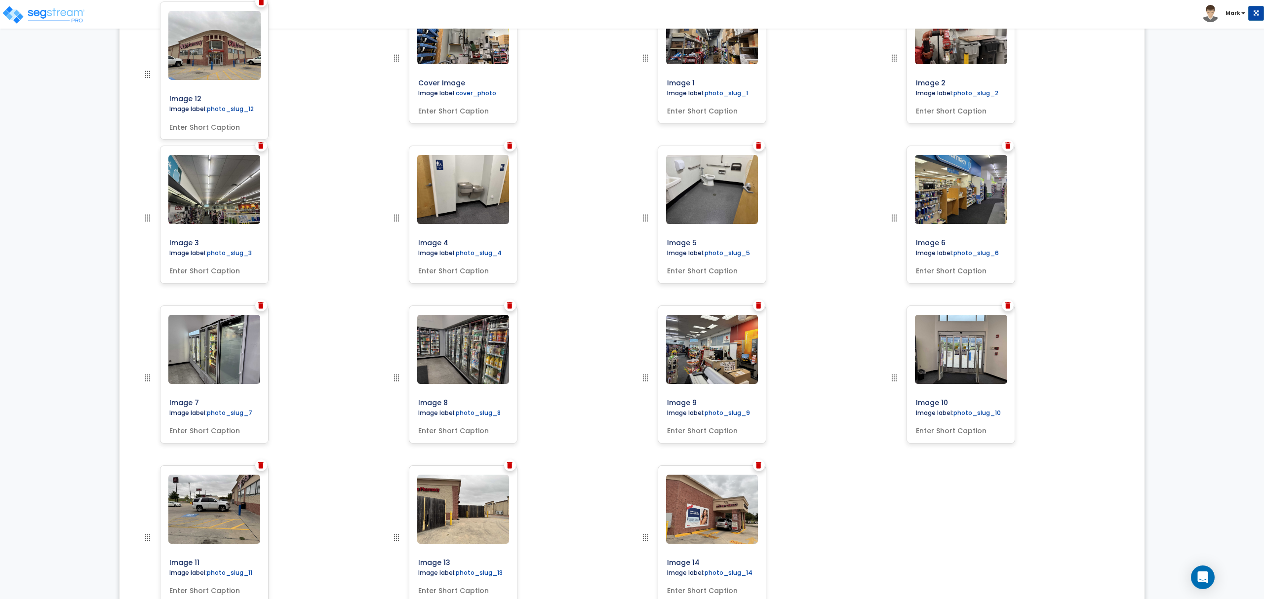
drag, startPoint x: 149, startPoint y: 538, endPoint x: 142, endPoint y: 78, distance: 460.3
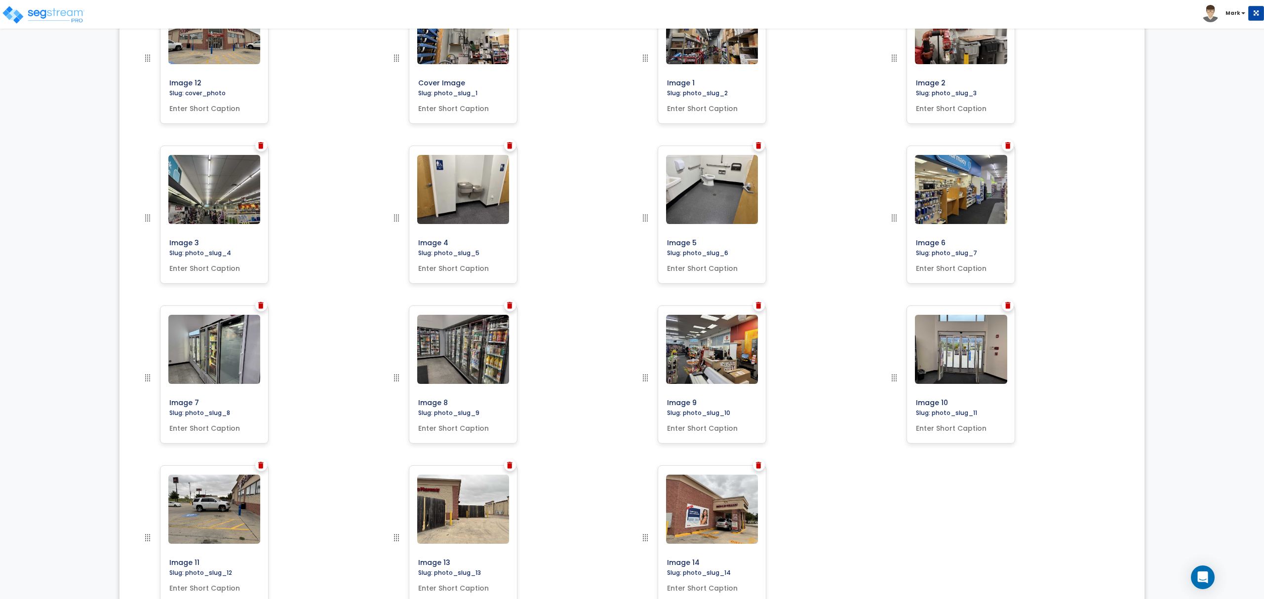
scroll to position [342, 0]
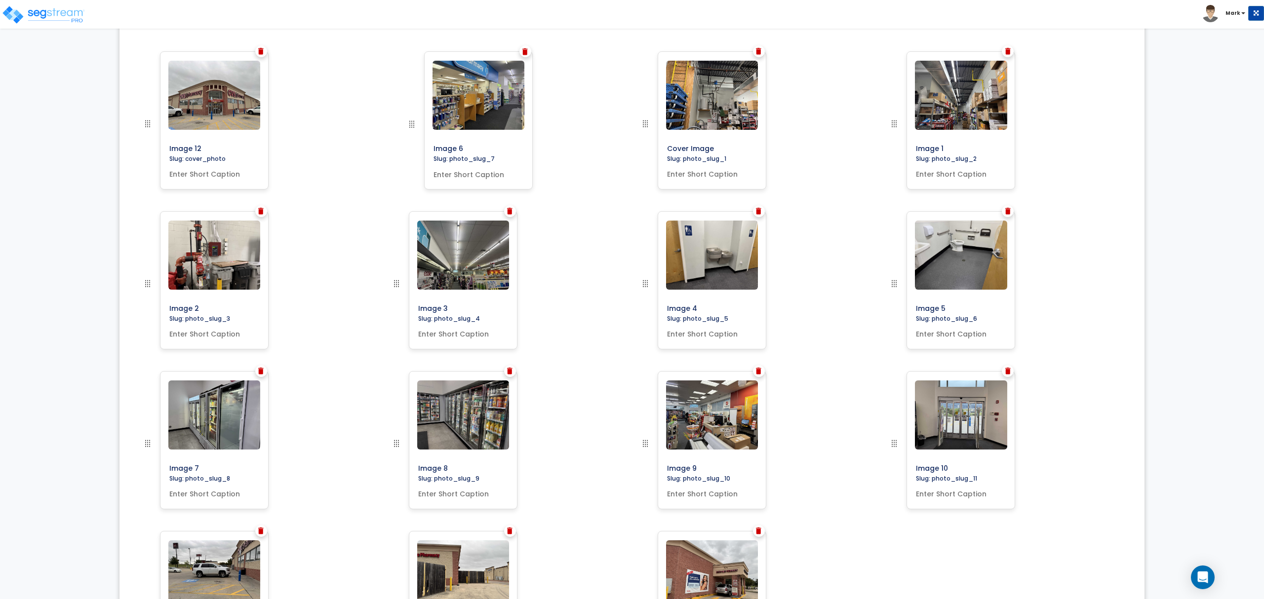
drag, startPoint x: 894, startPoint y: 284, endPoint x: 405, endPoint y: 111, distance: 518.2
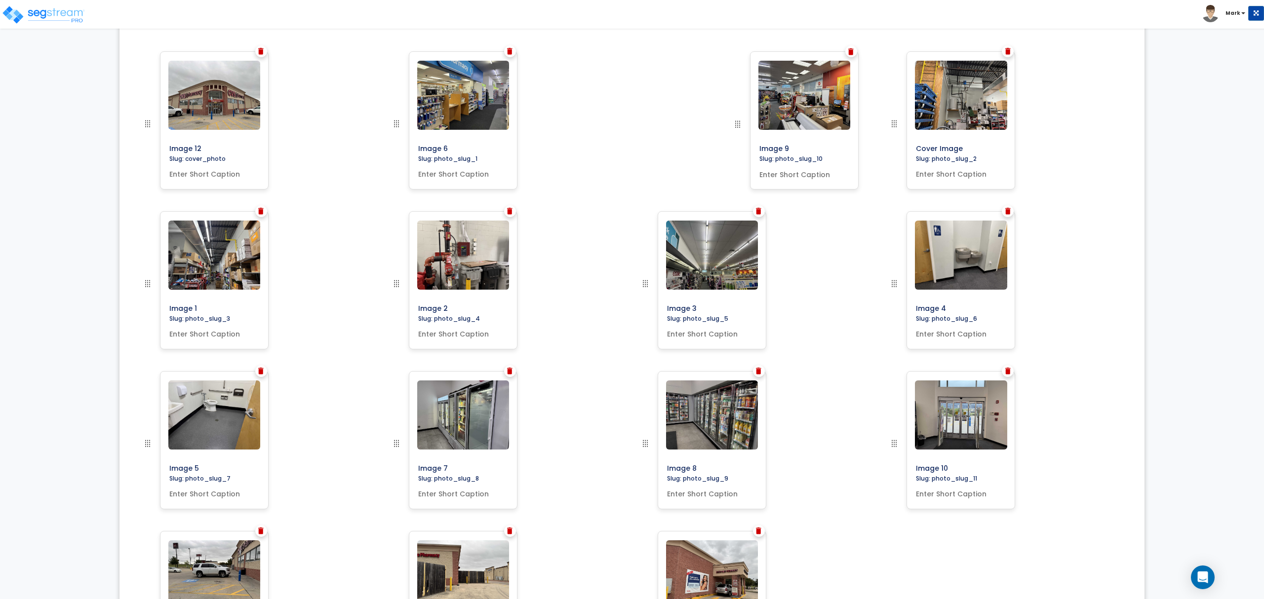
drag, startPoint x: 649, startPoint y: 443, endPoint x: 741, endPoint y: 117, distance: 339.2
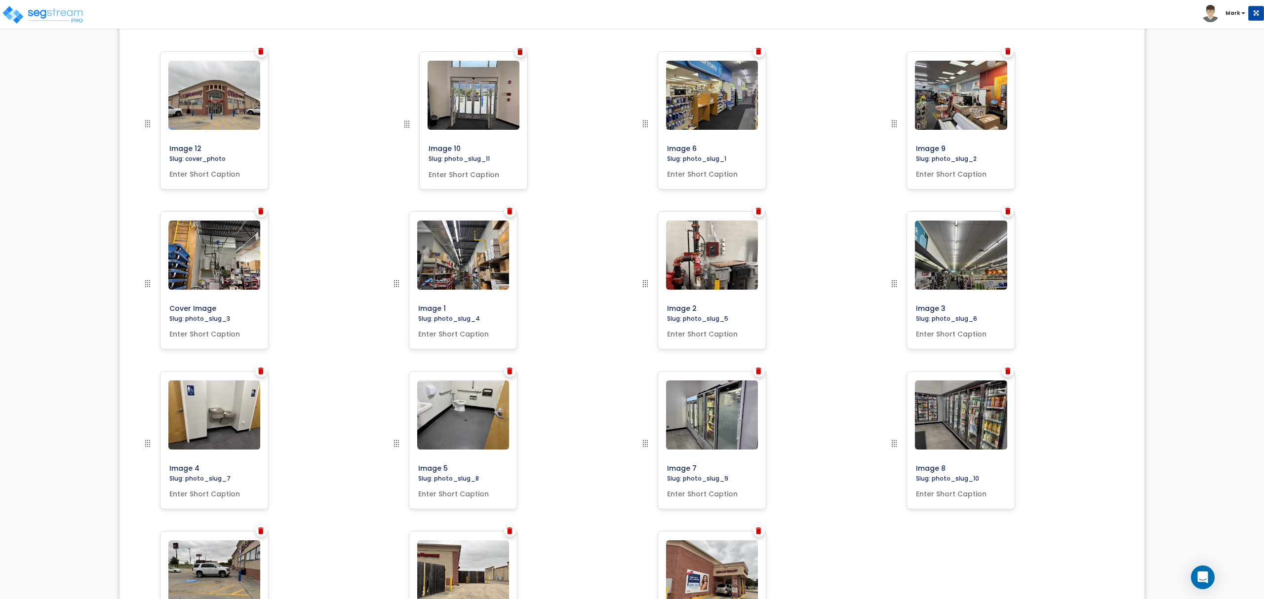
drag, startPoint x: 893, startPoint y: 445, endPoint x: 422, endPoint y: 112, distance: 577.1
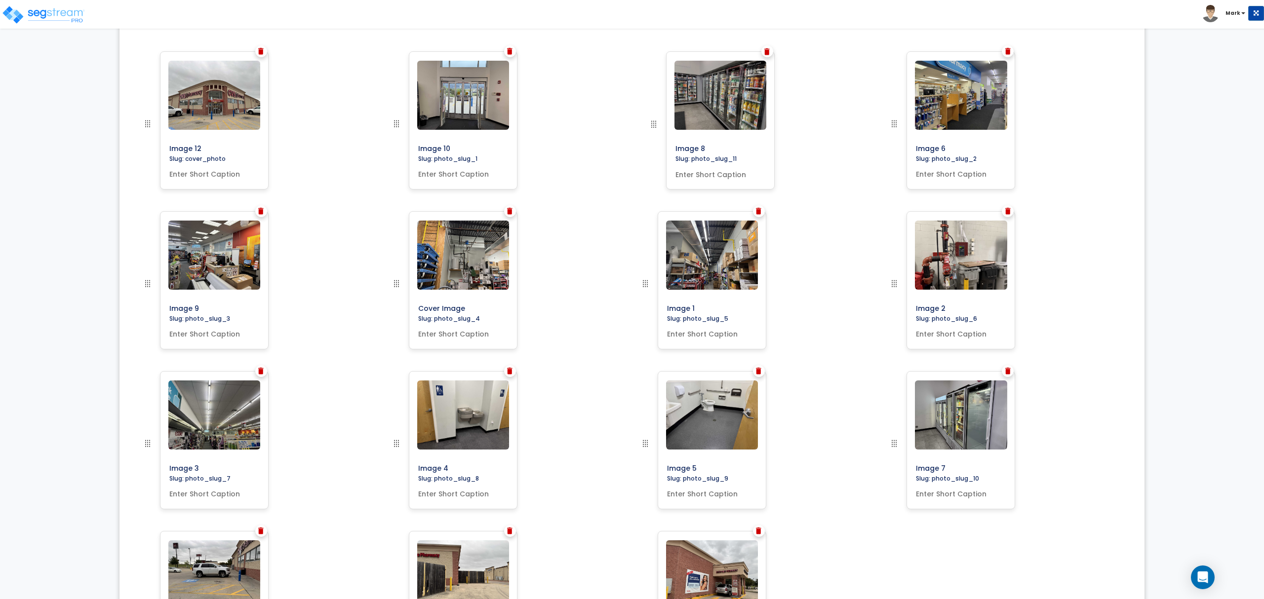
drag, startPoint x: 893, startPoint y: 443, endPoint x: 676, endPoint y: 111, distance: 396.6
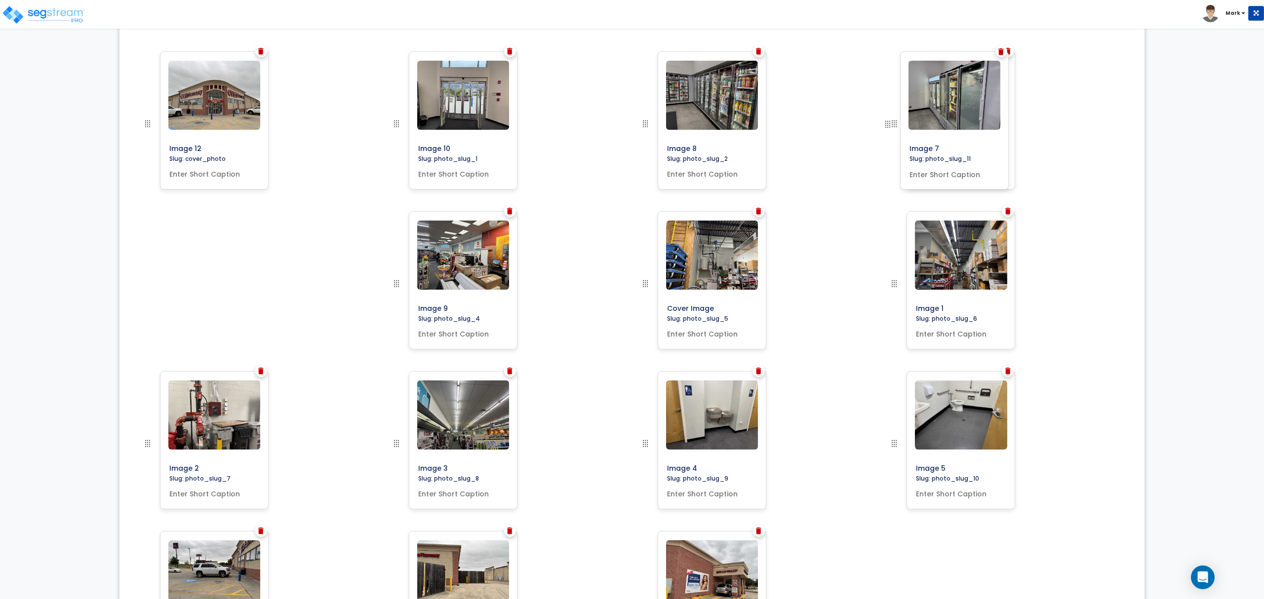
drag, startPoint x: 893, startPoint y: 442, endPoint x: 887, endPoint y: 110, distance: 332.9
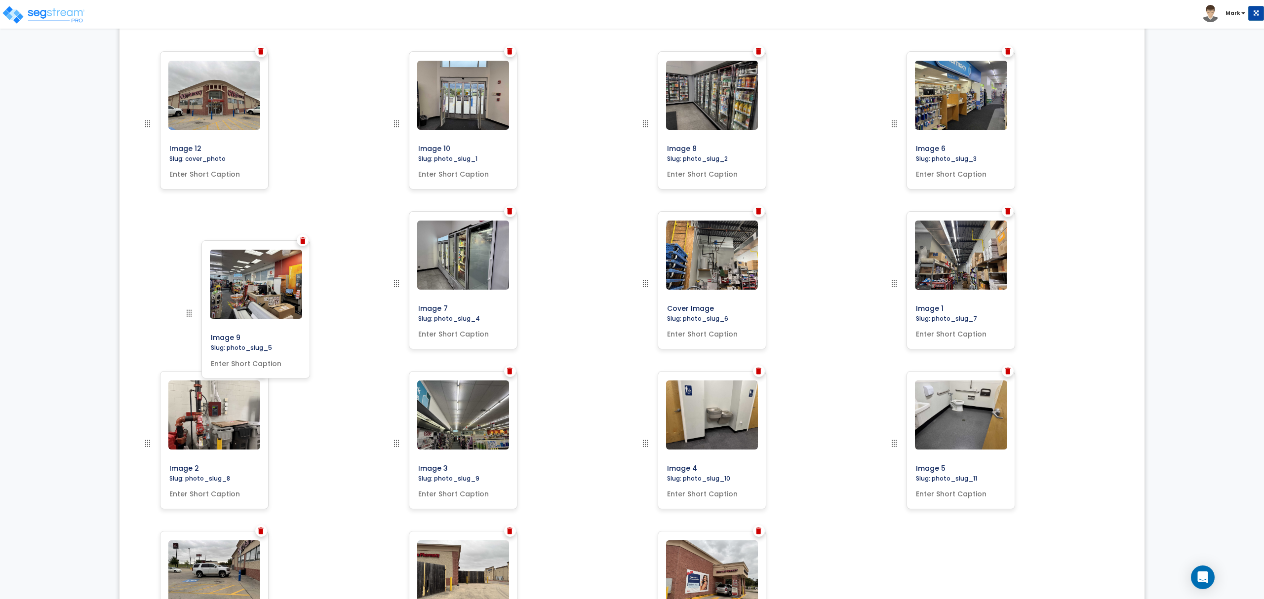
drag, startPoint x: 394, startPoint y: 283, endPoint x: 185, endPoint y: 310, distance: 210.6
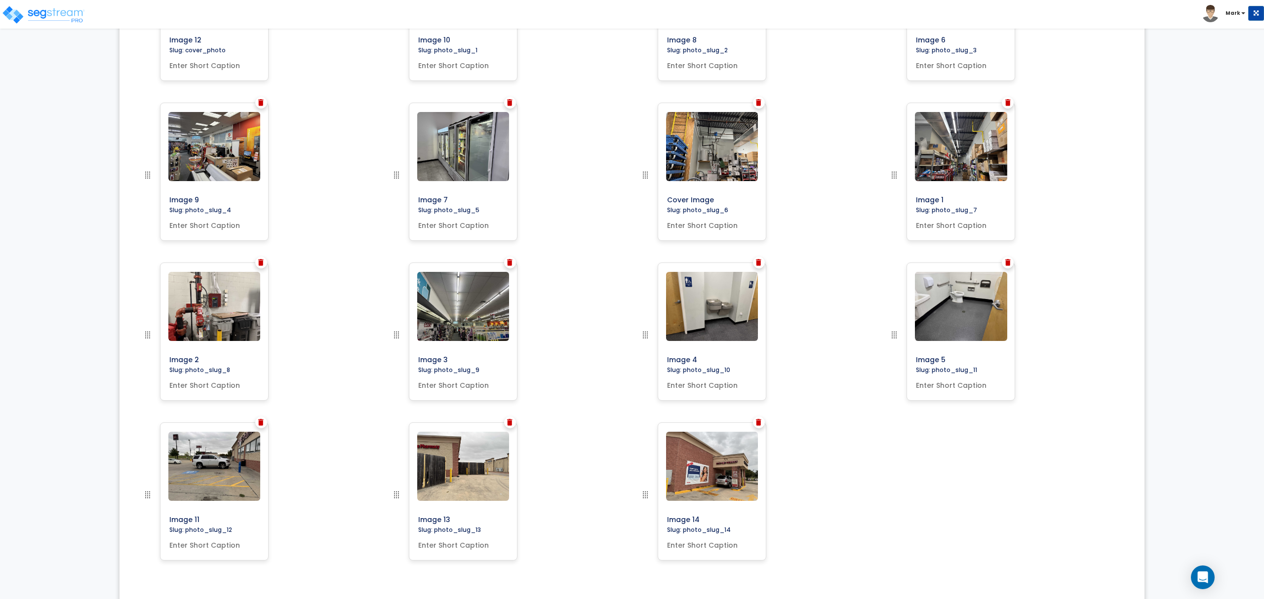
scroll to position [474, 0]
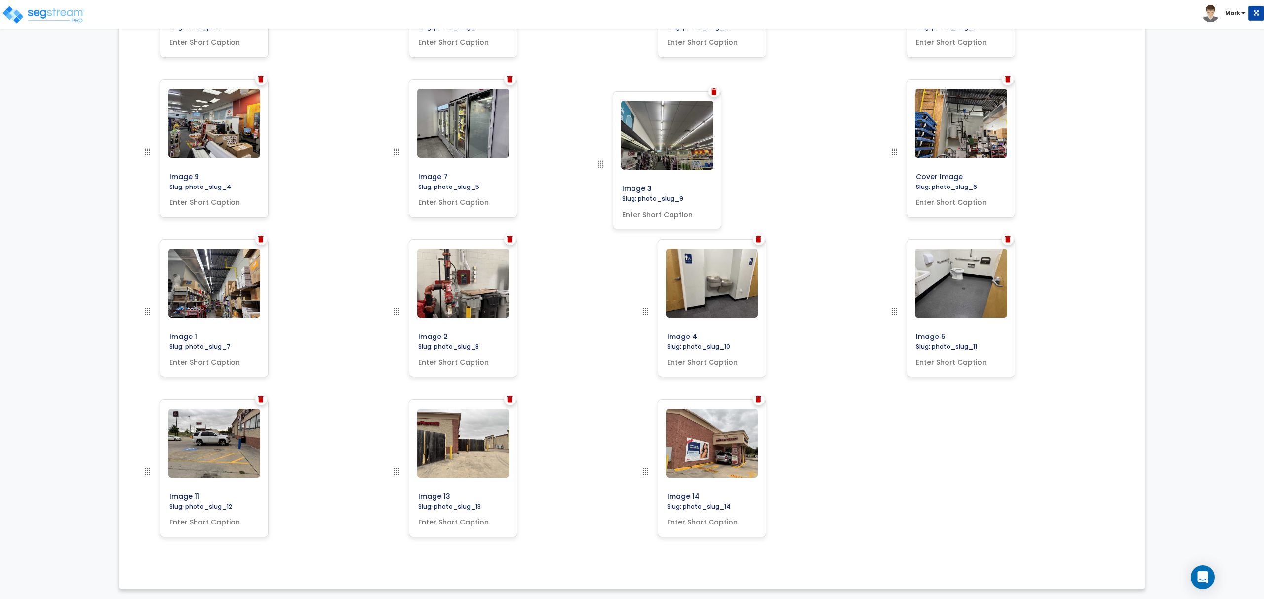
drag, startPoint x: 399, startPoint y: 317, endPoint x: 615, endPoint y: 166, distance: 263.4
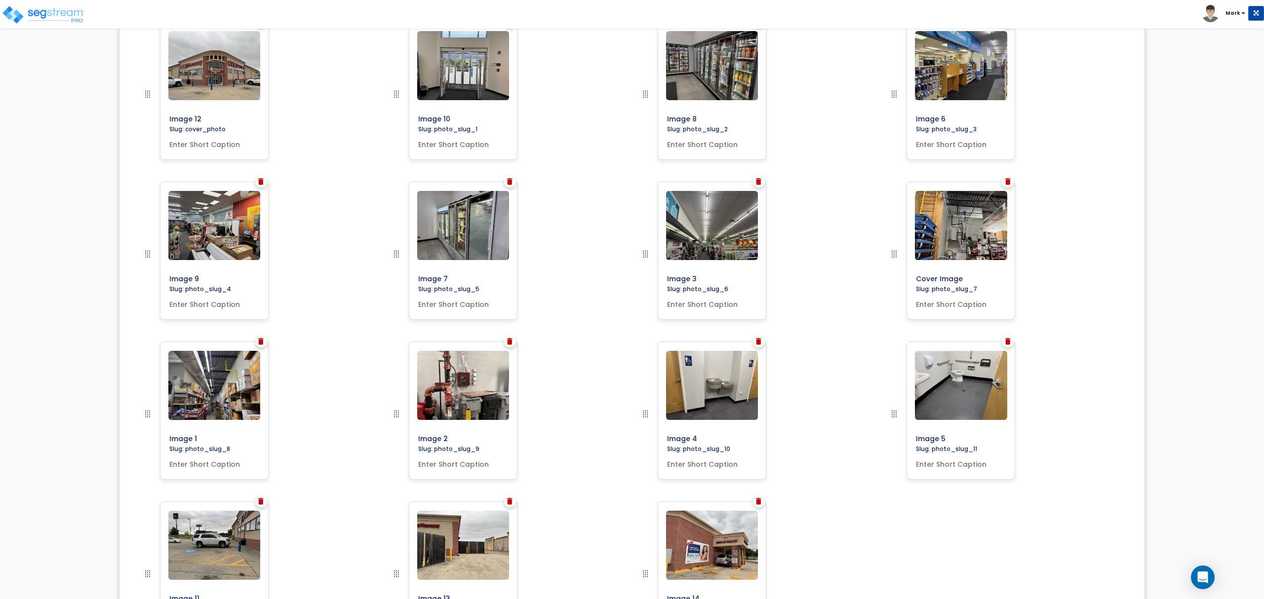
scroll to position [342, 0]
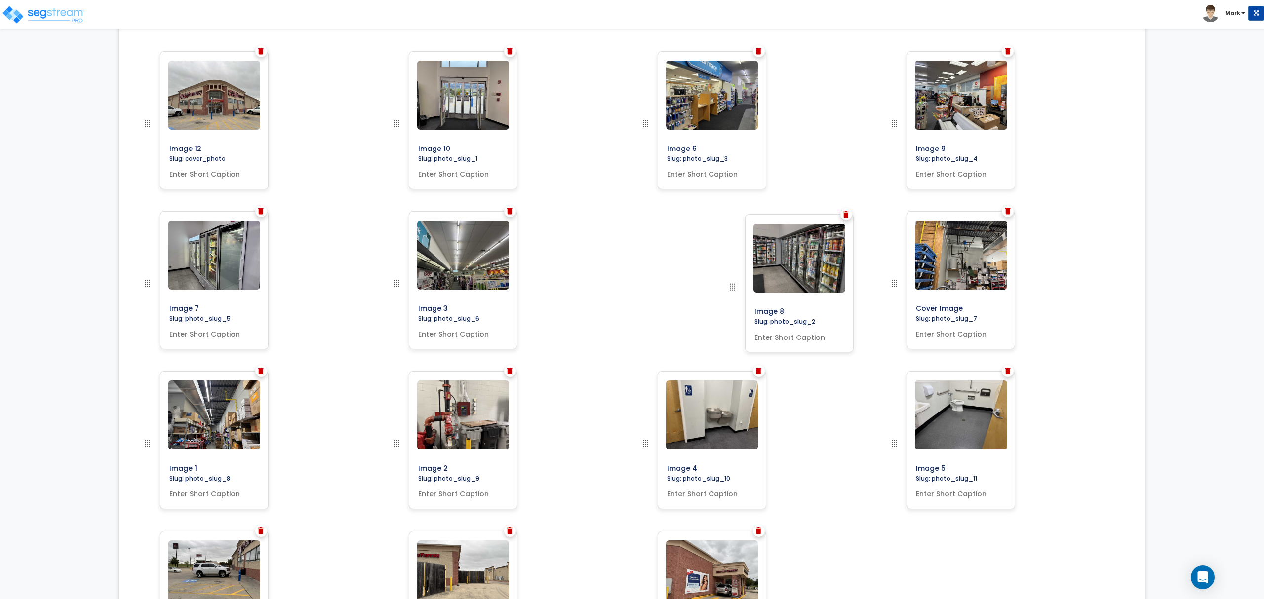
drag, startPoint x: 646, startPoint y: 123, endPoint x: 734, endPoint y: 285, distance: 184.5
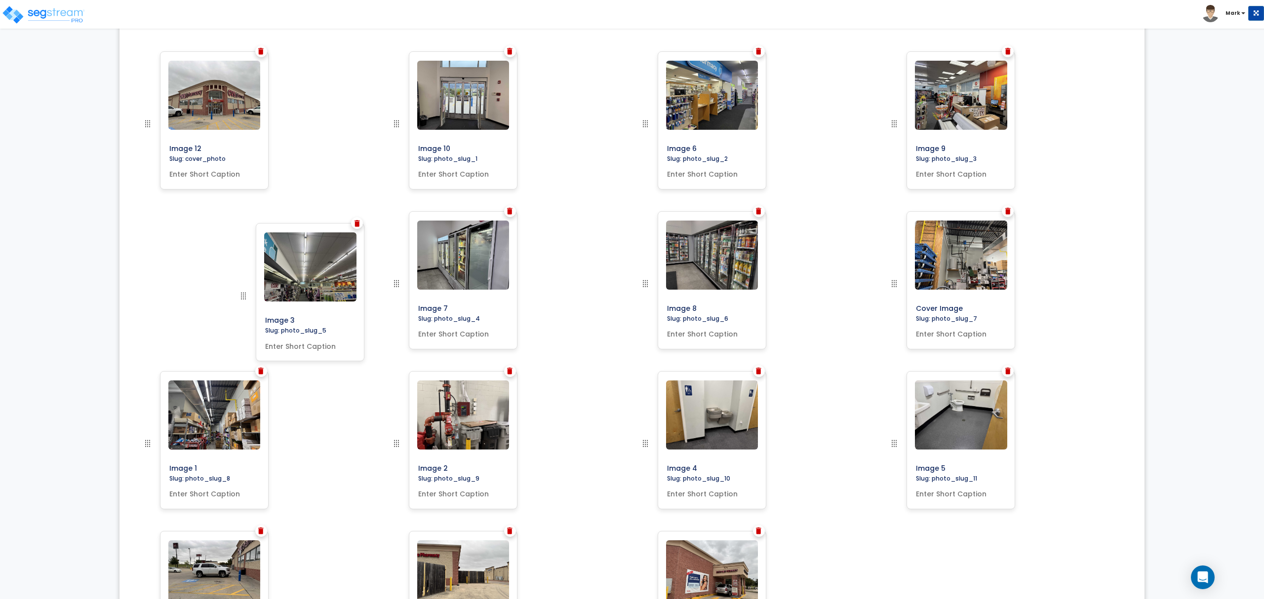
drag, startPoint x: 393, startPoint y: 282, endPoint x: 237, endPoint y: 297, distance: 156.7
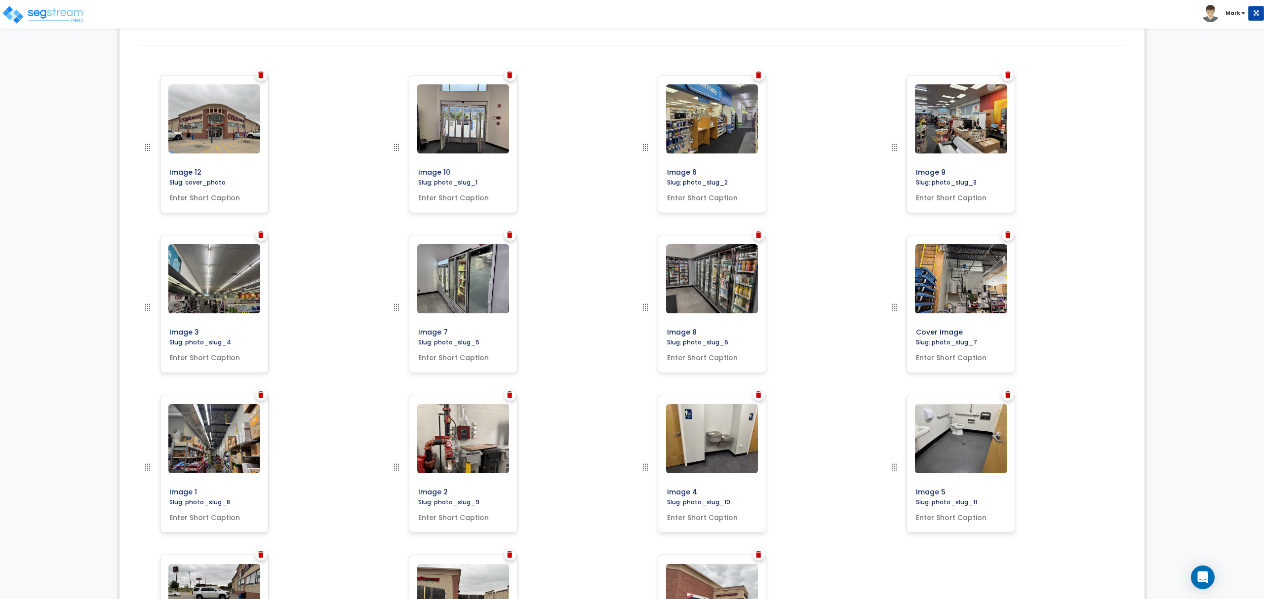
scroll to position [474, 0]
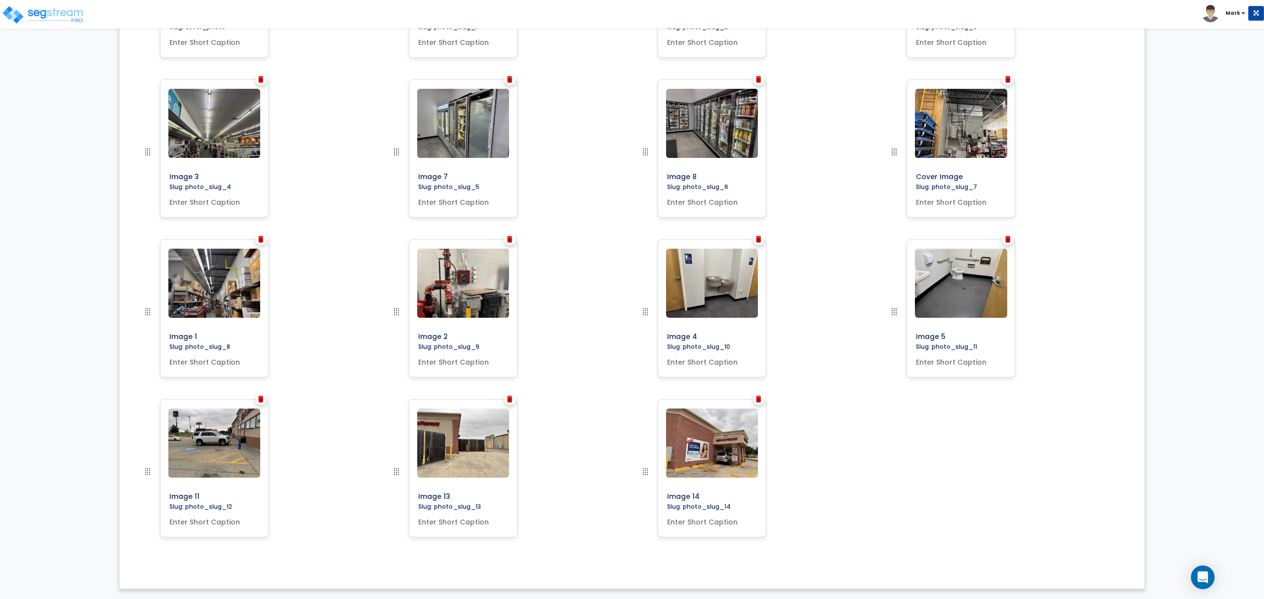
click at [259, 400] on img at bounding box center [260, 399] width 5 height 7
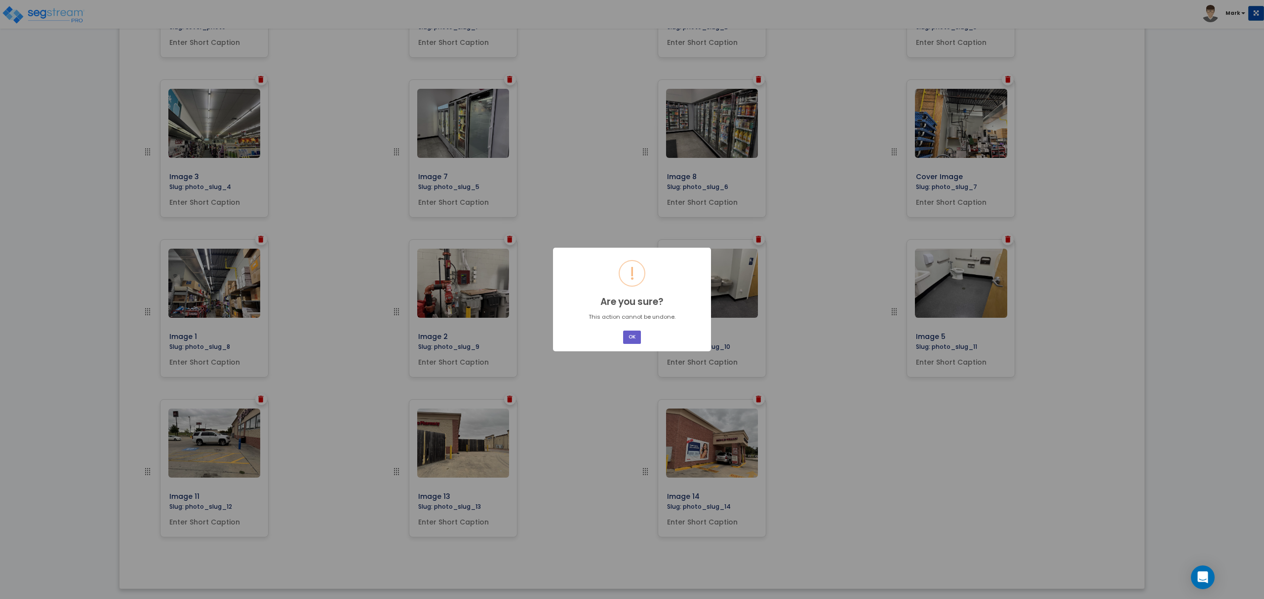
click at [630, 331] on button "OK" at bounding box center [632, 337] width 18 height 13
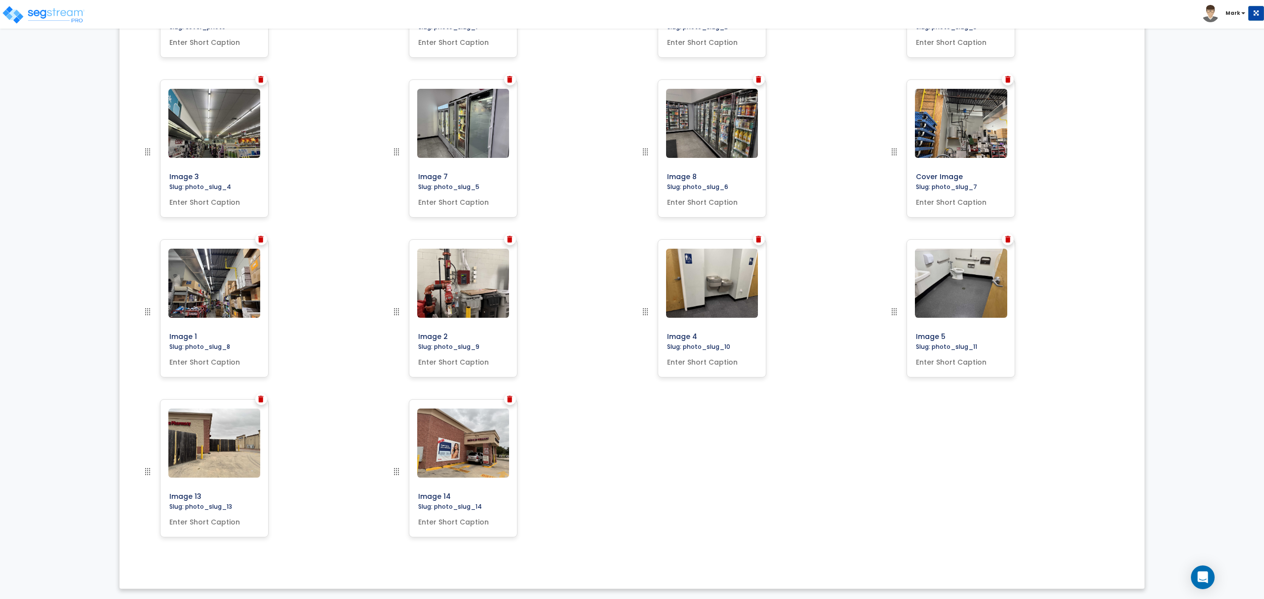
click at [259, 399] on img at bounding box center [260, 399] width 5 height 7
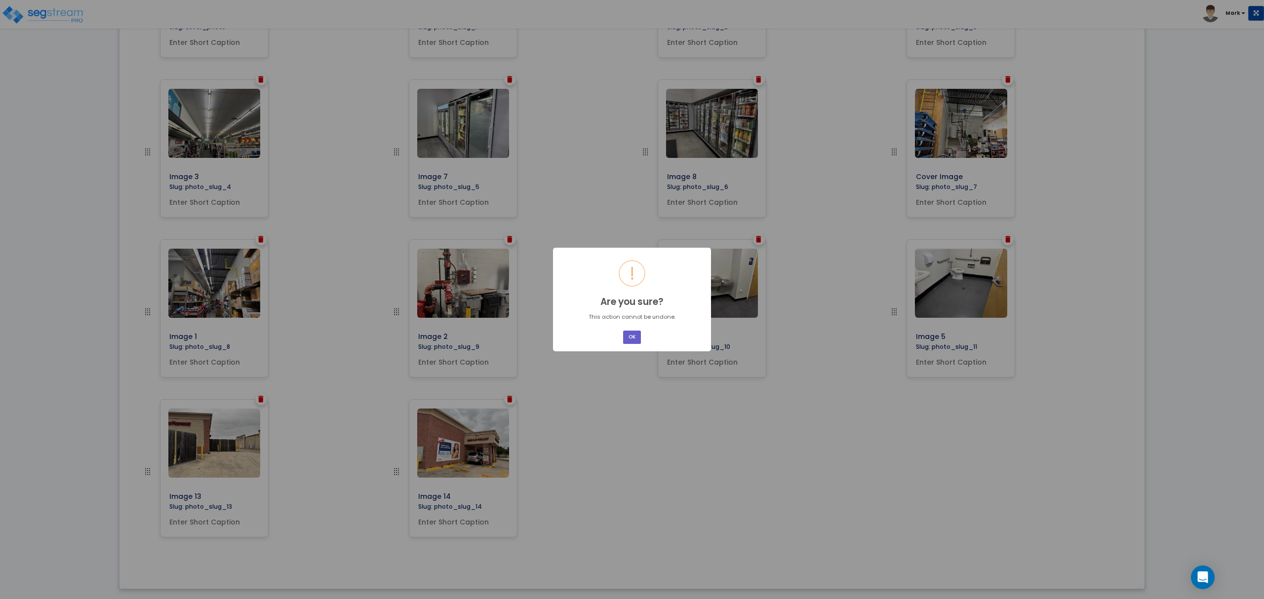
click at [635, 335] on button "OK" at bounding box center [632, 337] width 18 height 13
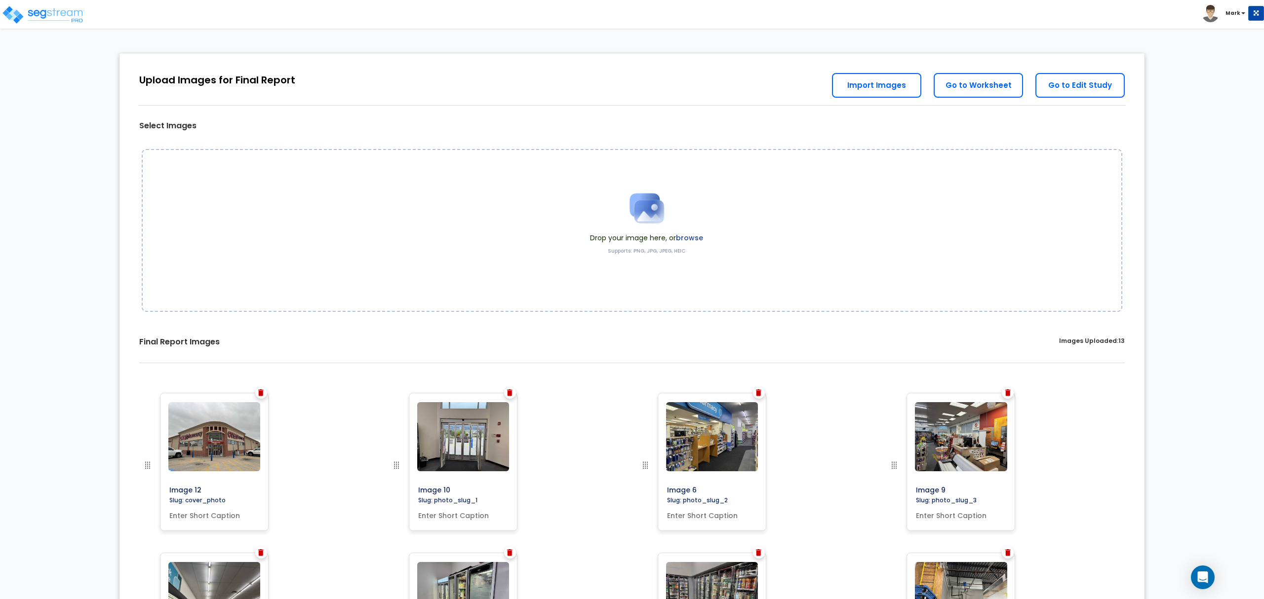
scroll to position [0, 0]
click at [972, 88] on link "Go to Worksheet" at bounding box center [978, 86] width 89 height 25
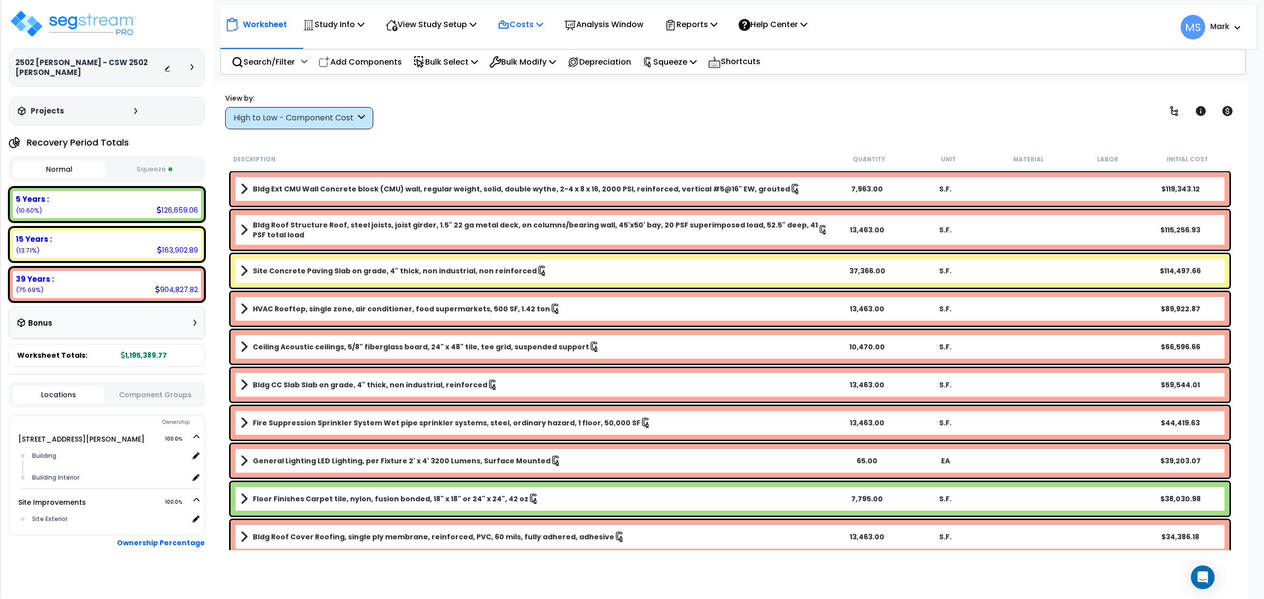
click at [521, 28] on p "Costs" at bounding box center [520, 24] width 45 height 13
click at [453, 29] on p "View Study Setup" at bounding box center [431, 24] width 91 height 13
click at [443, 51] on link "Building Setup" at bounding box center [430, 47] width 98 height 20
click at [361, 23] on icon at bounding box center [361, 24] width 7 height 8
click at [349, 46] on link "Study Setup" at bounding box center [347, 47] width 98 height 20
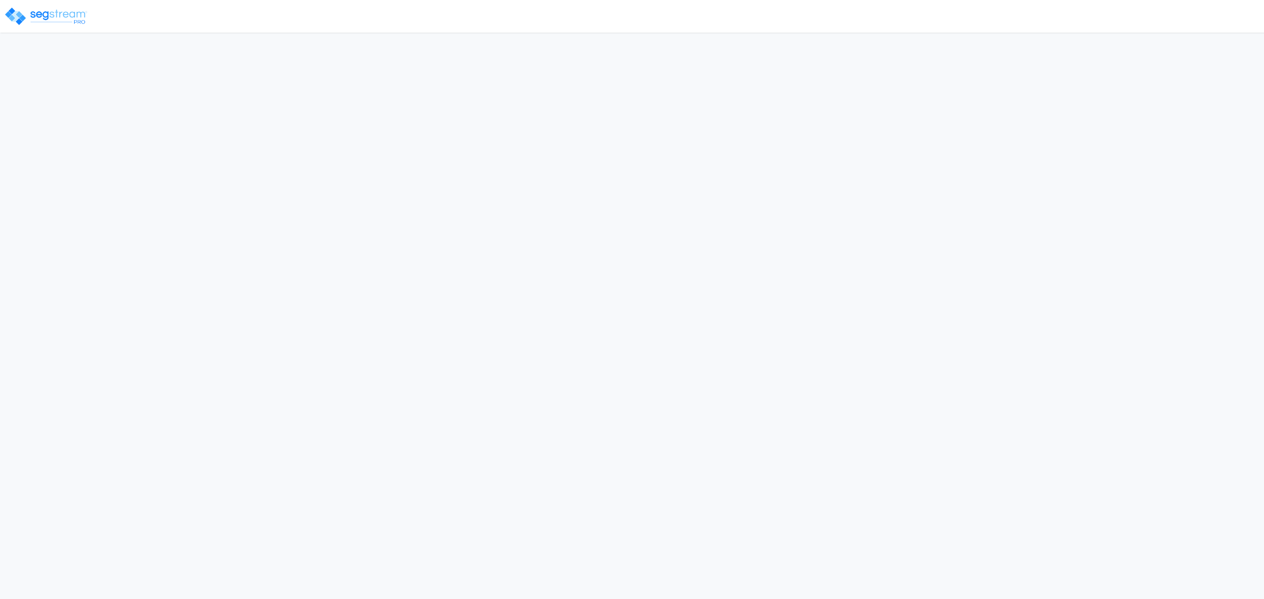
select select "2025"
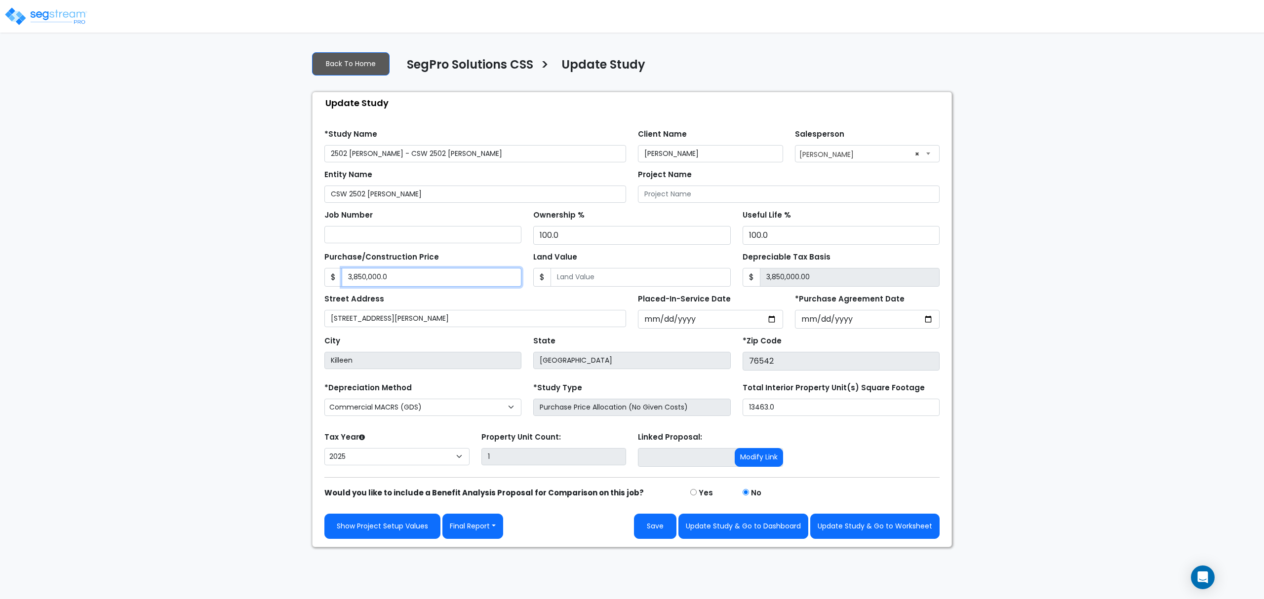
click at [477, 285] on input "3,850,000.0" at bounding box center [432, 277] width 180 height 19
click at [557, 271] on input "Land Value" at bounding box center [641, 277] width 180 height 19
type input "1"
type input "3,849,999.00"
type input "11"
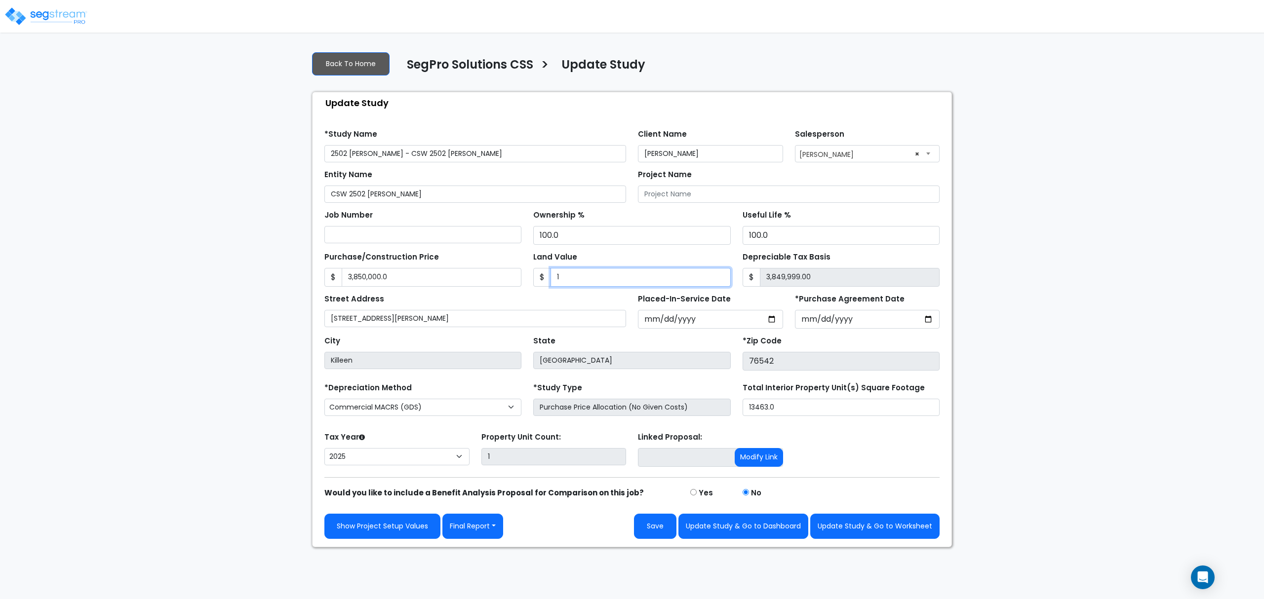
type input "3,849,989.00"
type input "110"
type input "3,849,890.00"
type input "1100"
type input "3,848,900.00"
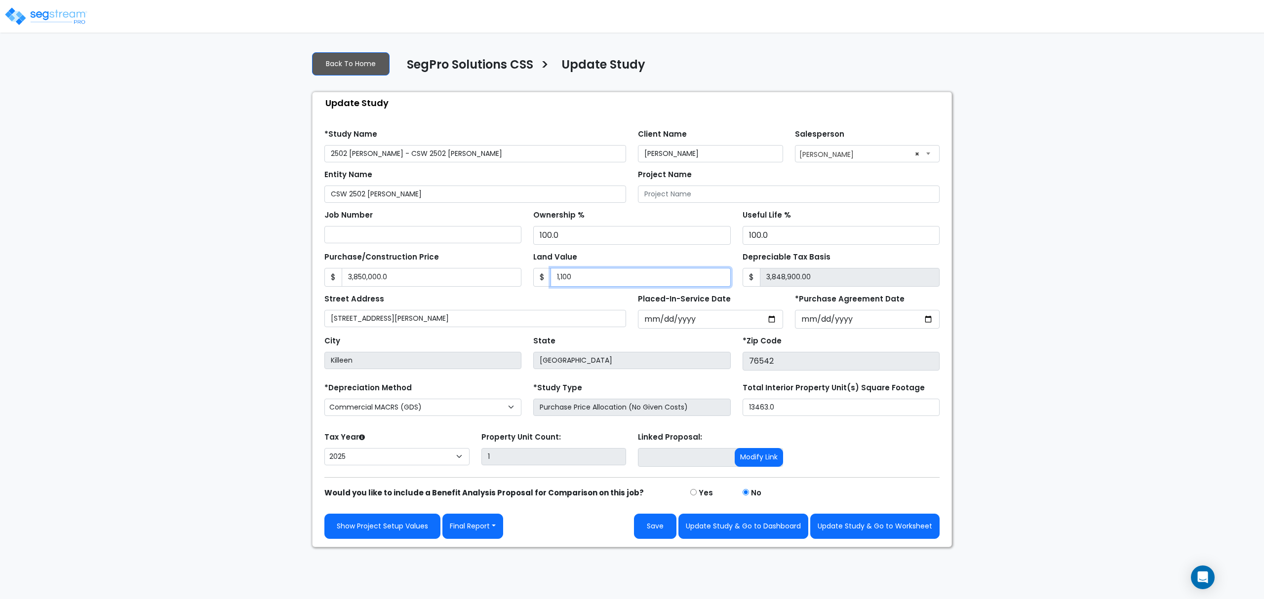
type input "1,1000"
type input "3,839,000.00"
type input "11,0000"
type input "3,740,000.00"
type input "110,0000"
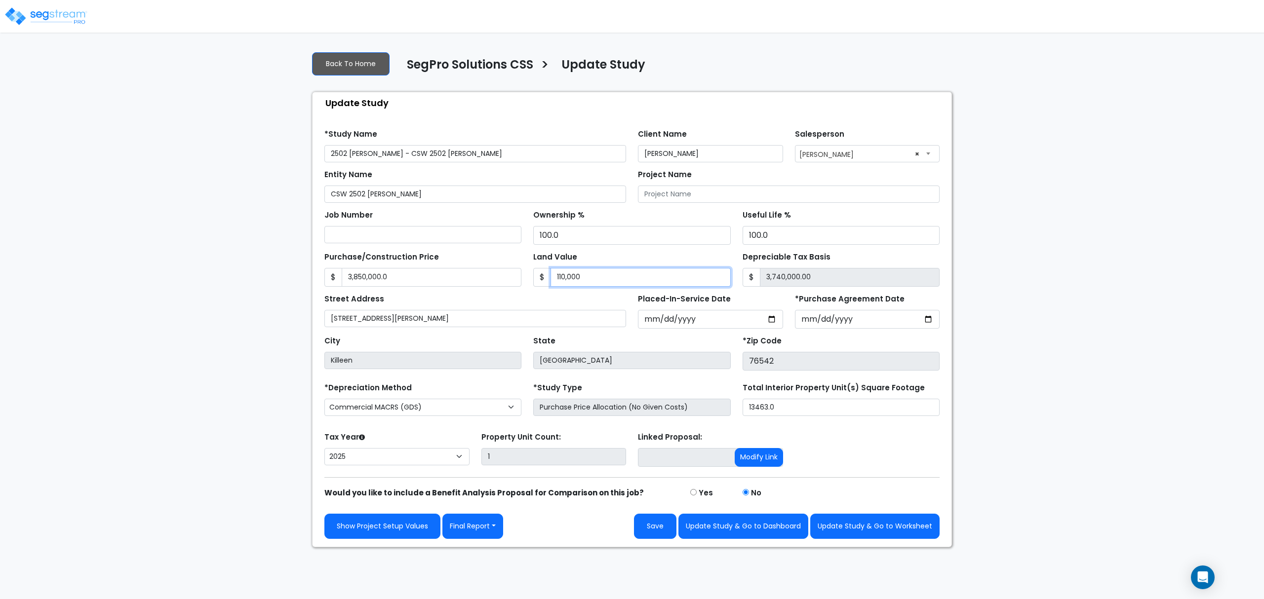
type input "2,750,000.00"
type input "1,100,000"
click at [461, 283] on input "3,850,000.0" at bounding box center [432, 277] width 180 height 19
click at [462, 287] on input "3,850,000.0" at bounding box center [432, 277] width 180 height 19
type input "5"
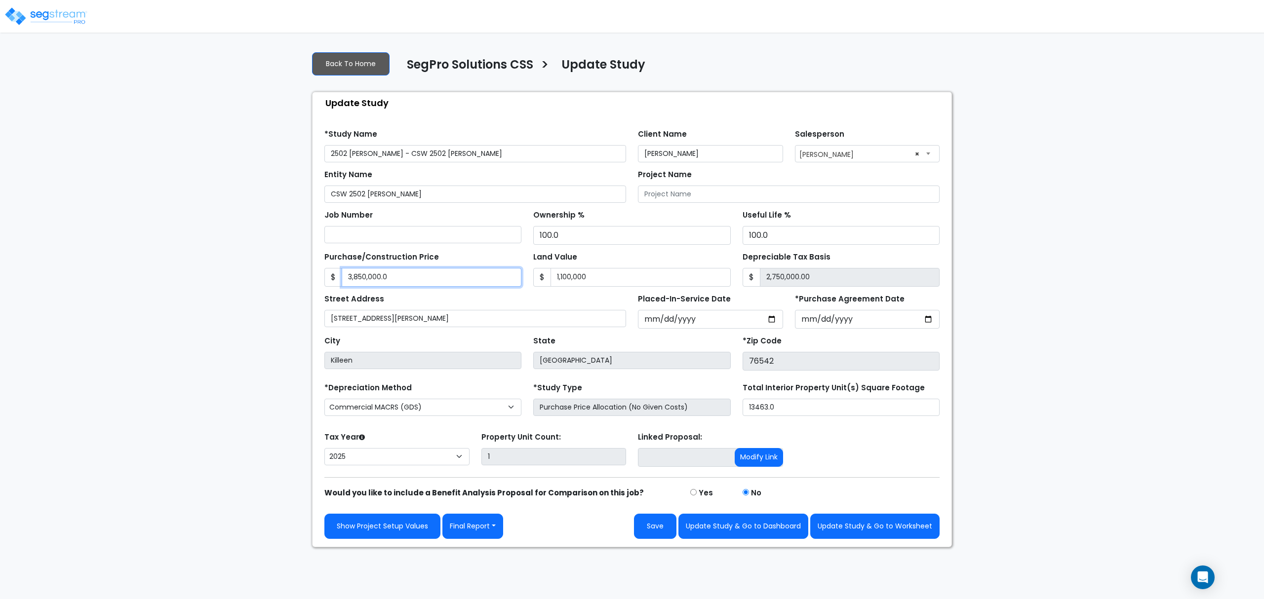
type input "-1,099,995.00"
type input "55"
type input "-1,099,945.00"
type input "550"
type input "-1,099,450.00"
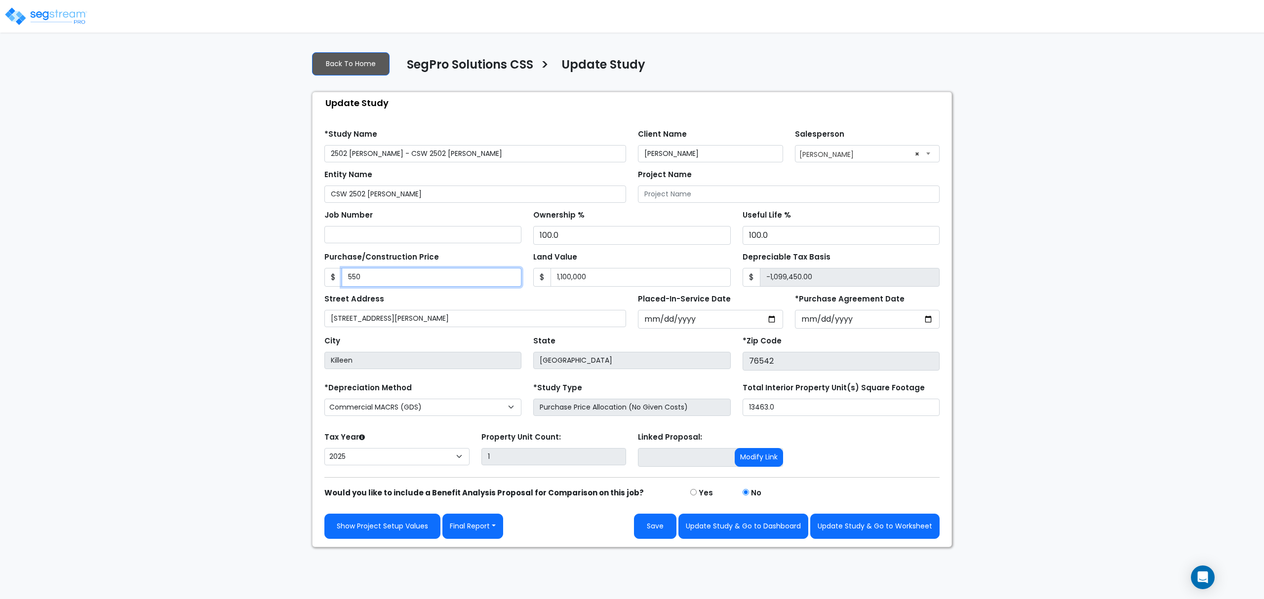
type input "5500"
type input "-1,094,500.00"
type input "5,5000"
type input "-1,045,000.00"
type input "55,0000"
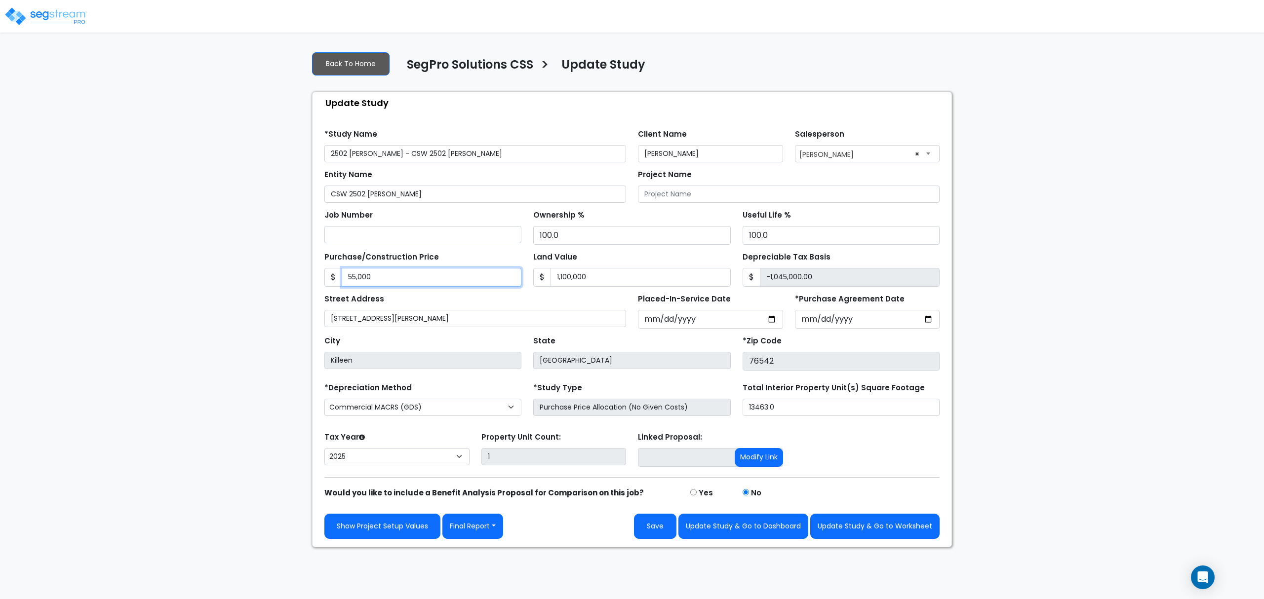
type input "-550,000.00"
type input "550,0000"
type input "4,400,000.00"
click at [953, 382] on div "Back To Home SegPro Solutions CSS > Update Study Update Study Find these errors…" at bounding box center [632, 295] width 652 height 504
click at [857, 532] on button "Update Study & Go to Worksheet" at bounding box center [874, 526] width 129 height 25
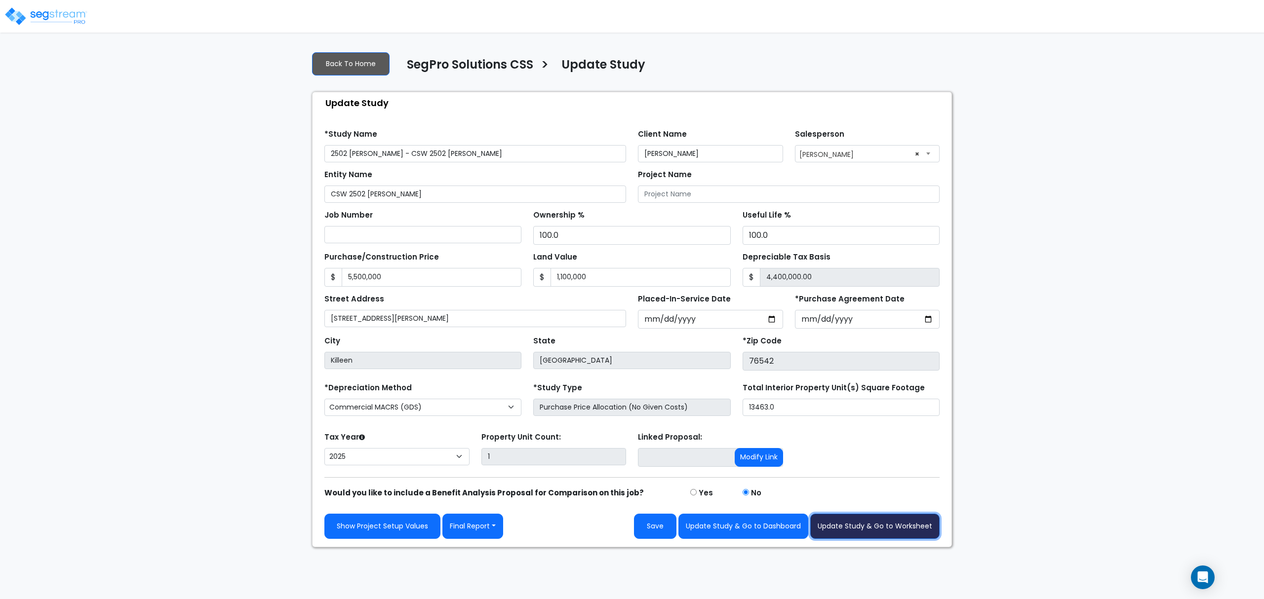
type input "5500000"
type input "1100000"
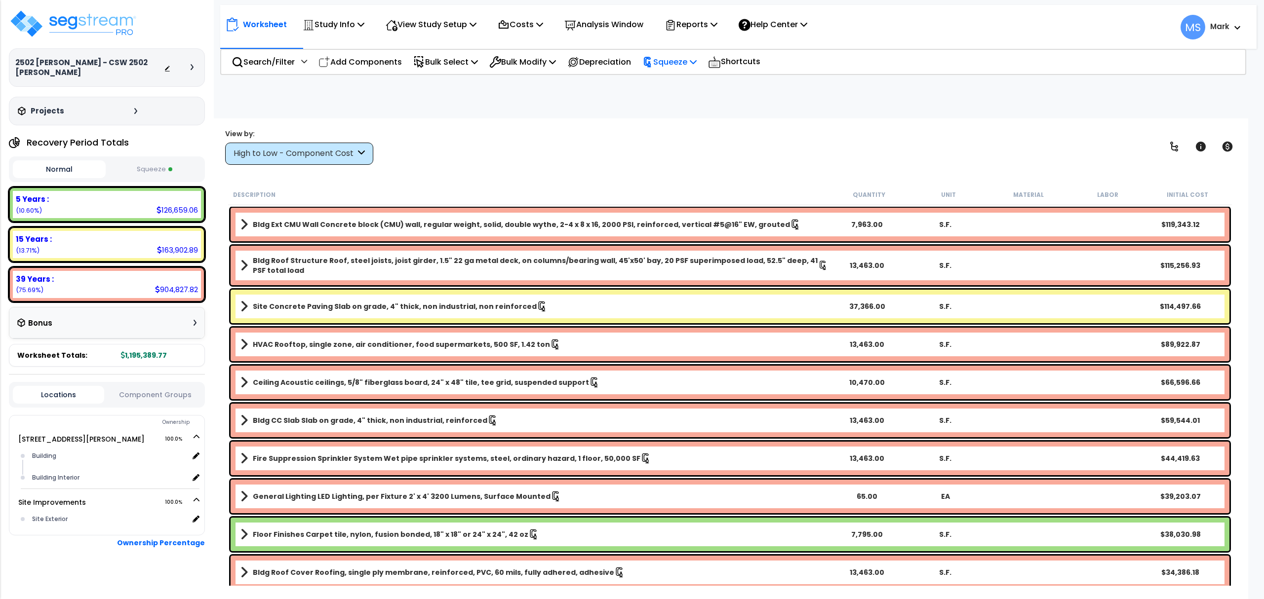
click at [695, 60] on p "Squeeze" at bounding box center [669, 61] width 54 height 13
click at [699, 79] on link "Re-squeeze" at bounding box center [686, 84] width 98 height 20
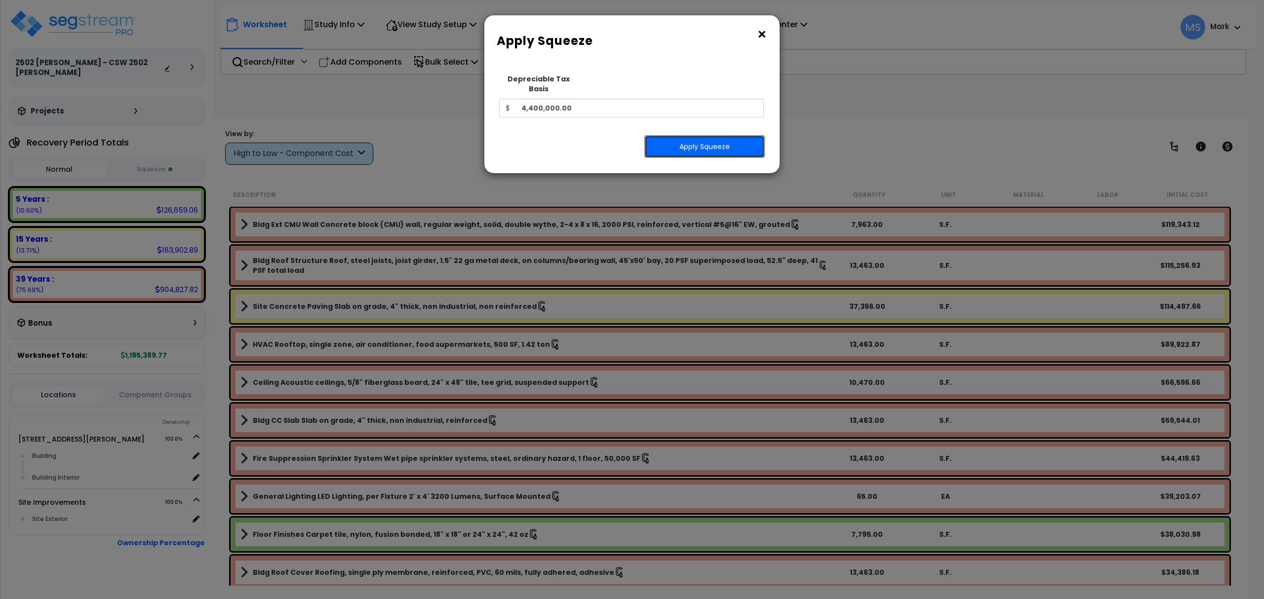
click at [709, 140] on button "Apply Squeeze" at bounding box center [704, 146] width 120 height 23
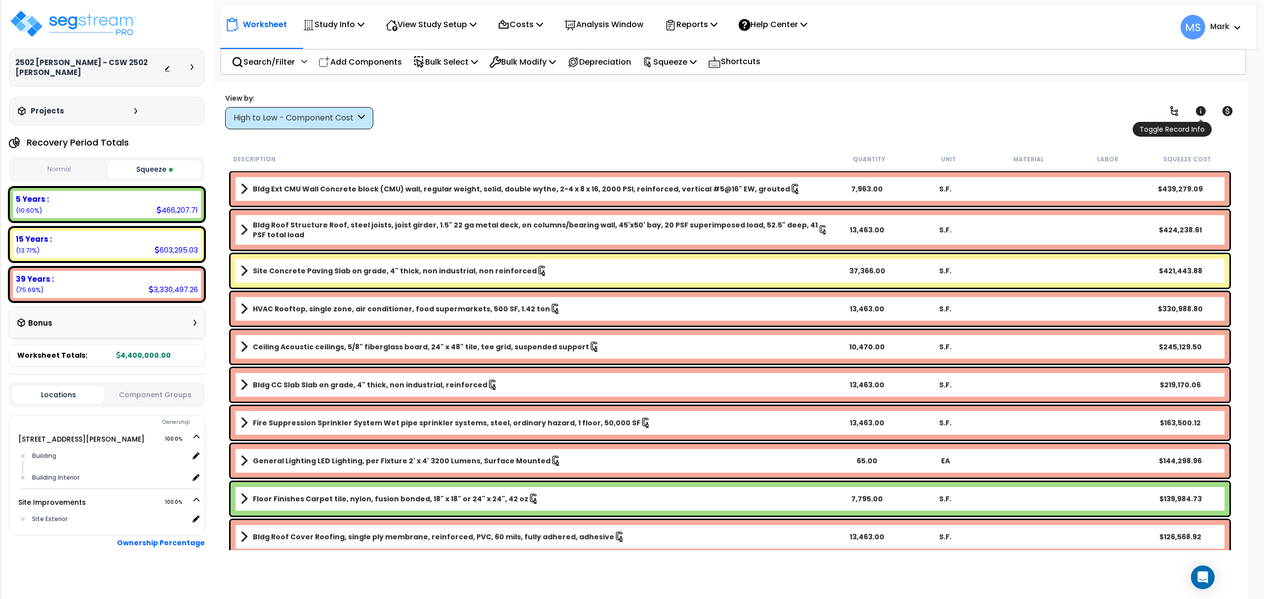
click at [1198, 111] on icon at bounding box center [1201, 111] width 10 height 10
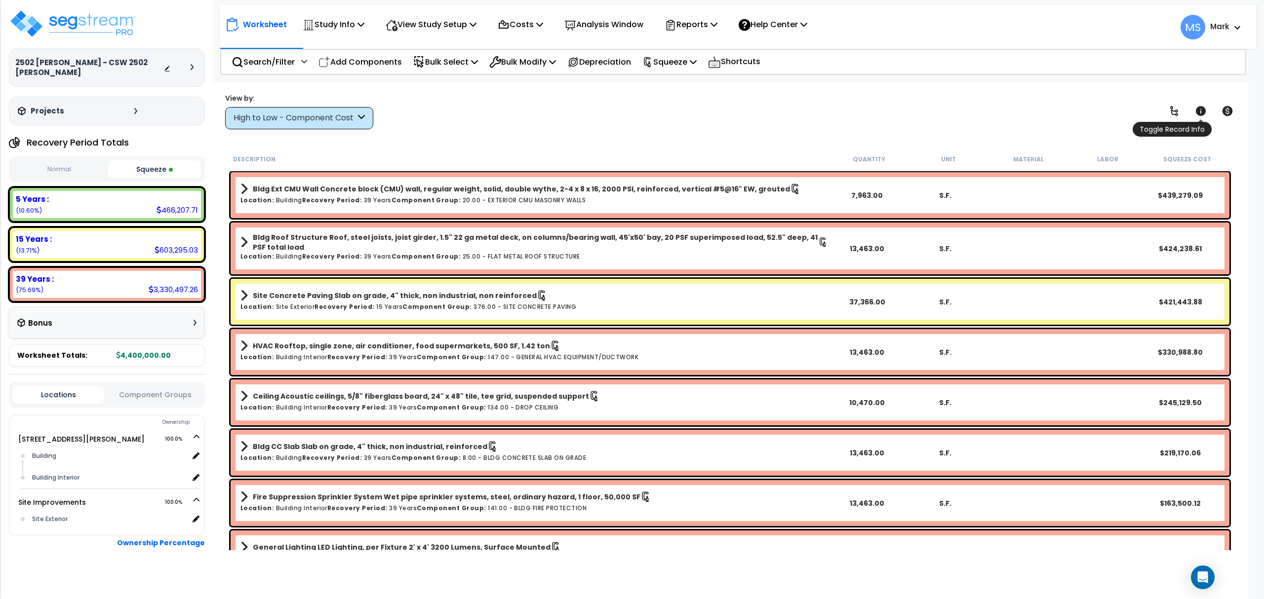
click at [1197, 112] on icon at bounding box center [1201, 111] width 10 height 10
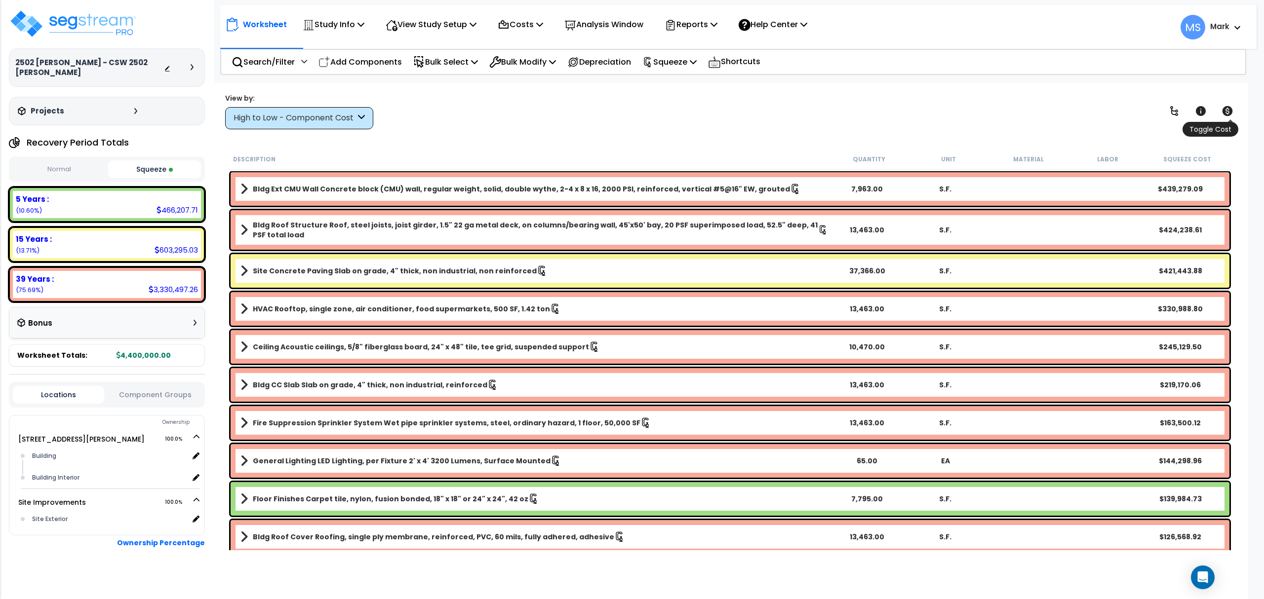
click at [1220, 110] on link at bounding box center [1228, 111] width 22 height 22
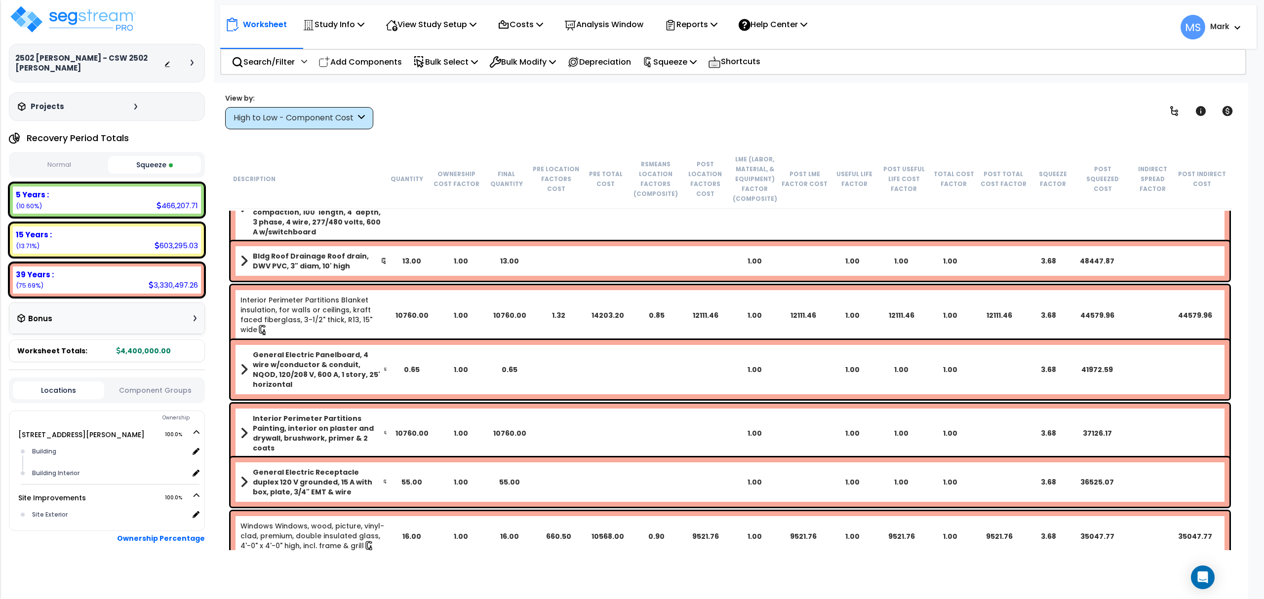
scroll to position [6, 0]
click at [134, 167] on button "Squeeze" at bounding box center [154, 164] width 93 height 18
click at [162, 384] on button "Component Groups" at bounding box center [154, 389] width 91 height 11
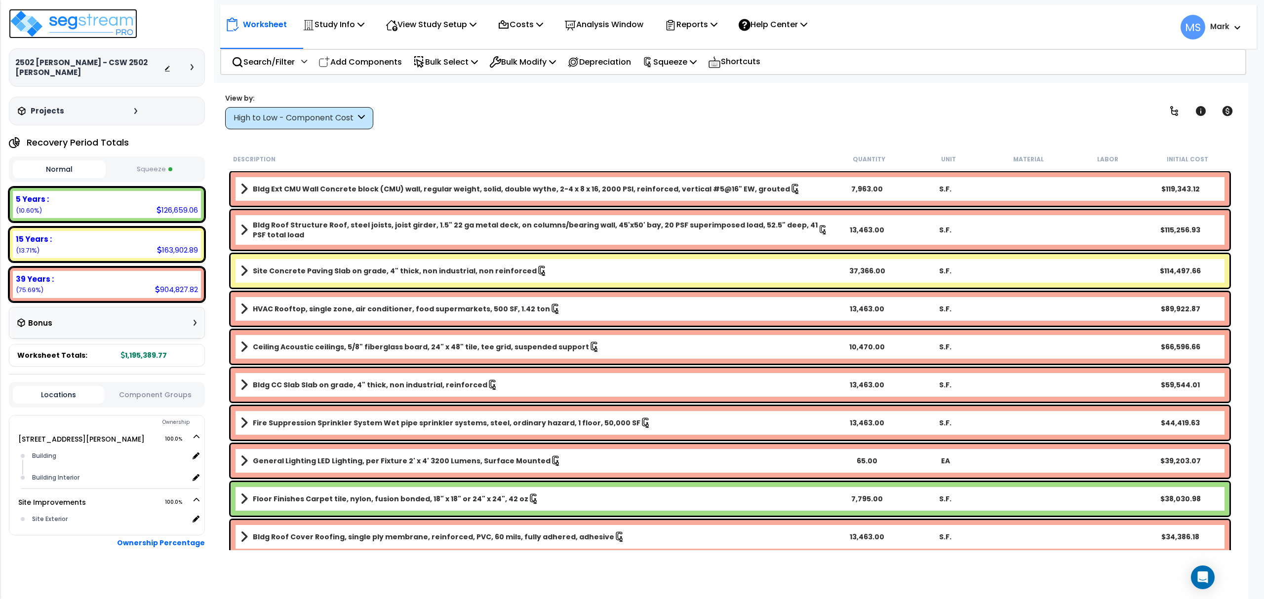
click at [78, 30] on img at bounding box center [73, 24] width 128 height 30
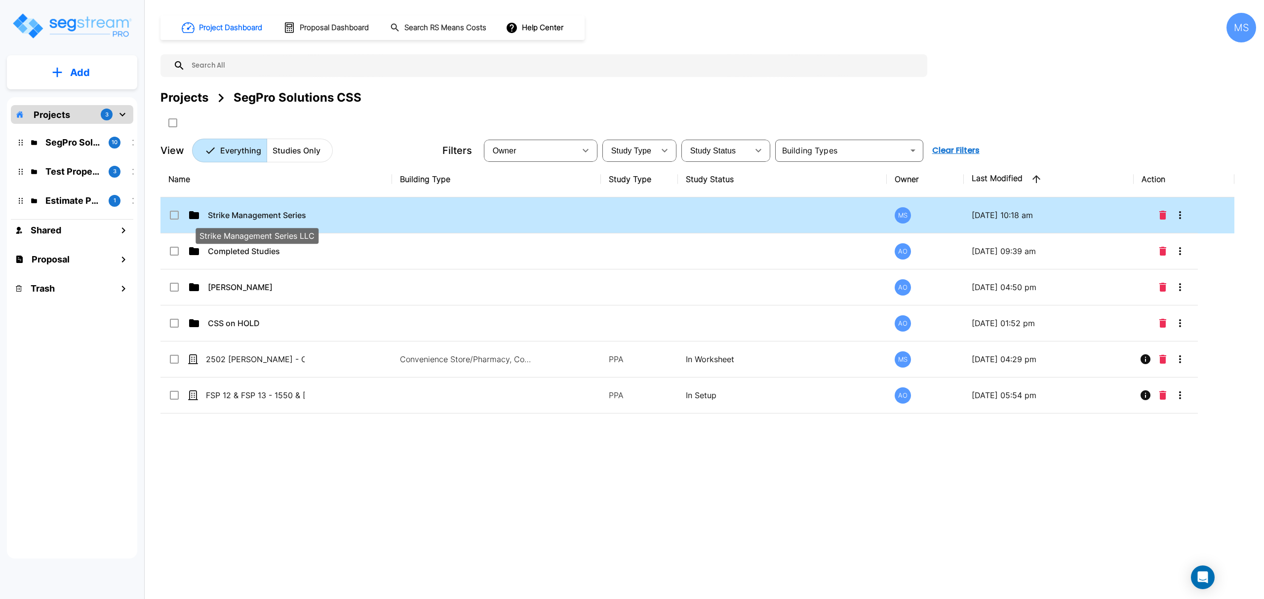
click at [265, 216] on p "Strike Management Series LLC" at bounding box center [257, 215] width 99 height 12
checkbox input "true"
click at [265, 216] on p "Strike Management Series LLC" at bounding box center [257, 215] width 99 height 12
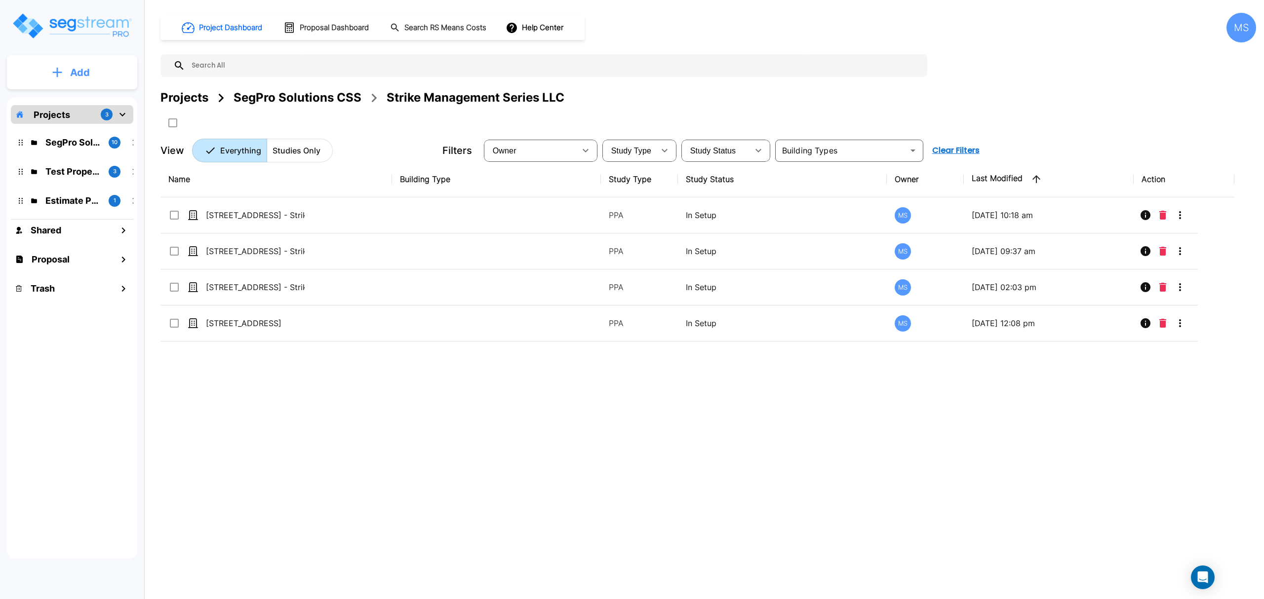
drag, startPoint x: 280, startPoint y: 394, endPoint x: 81, endPoint y: 70, distance: 380.6
click at [81, 70] on p "Add" at bounding box center [80, 72] width 20 height 15
click at [87, 121] on link "Add Study" at bounding box center [72, 128] width 62 height 20
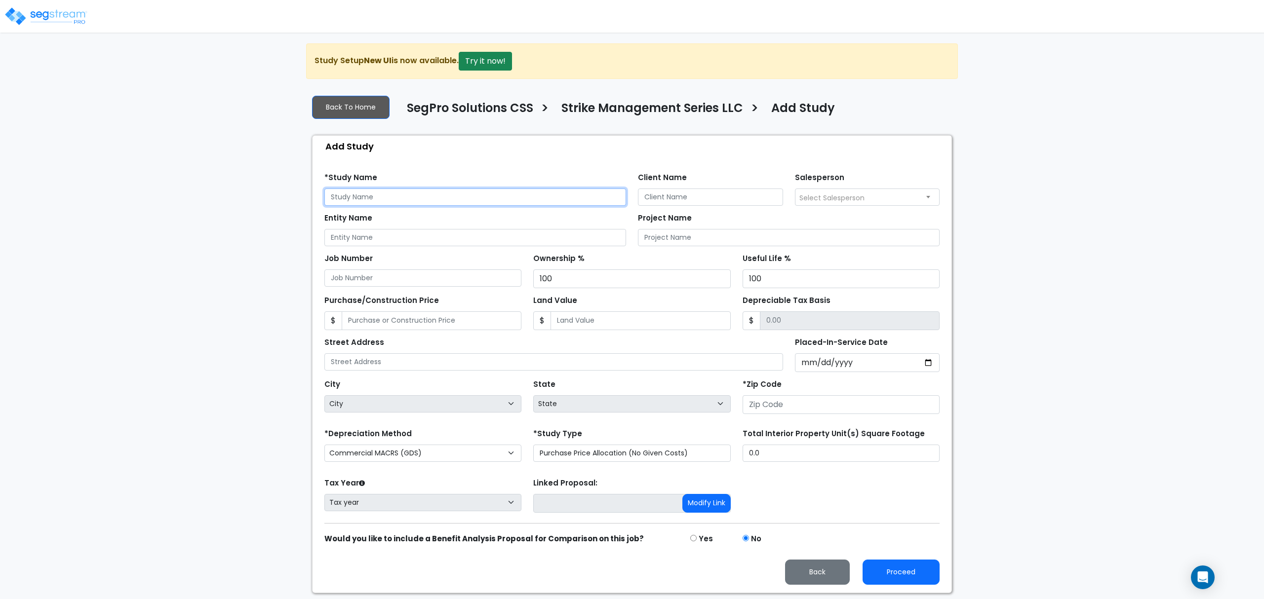
click at [403, 200] on input "text" at bounding box center [475, 197] width 302 height 17
drag, startPoint x: 380, startPoint y: 247, endPoint x: 386, endPoint y: 251, distance: 6.4
click at [380, 246] on input "Entity Name" at bounding box center [475, 237] width 302 height 17
click at [416, 246] on input "Strike Management" at bounding box center [475, 237] width 302 height 17
click at [443, 234] on input "Strike Management Series LLC" at bounding box center [475, 237] width 302 height 17
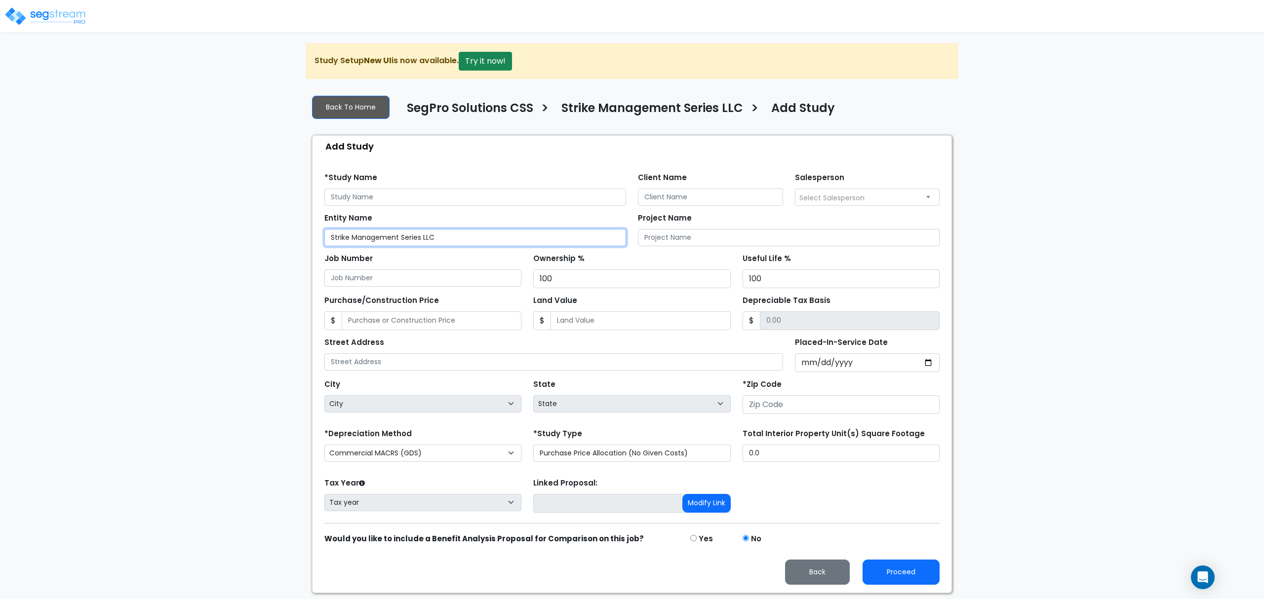
click at [443, 234] on input "Strike Management Series LLC" at bounding box center [475, 237] width 302 height 17
type input "Strike Management Series LLC"
click at [420, 194] on input "text" at bounding box center [475, 197] width 302 height 17
paste input "Strike Management Series LLC"
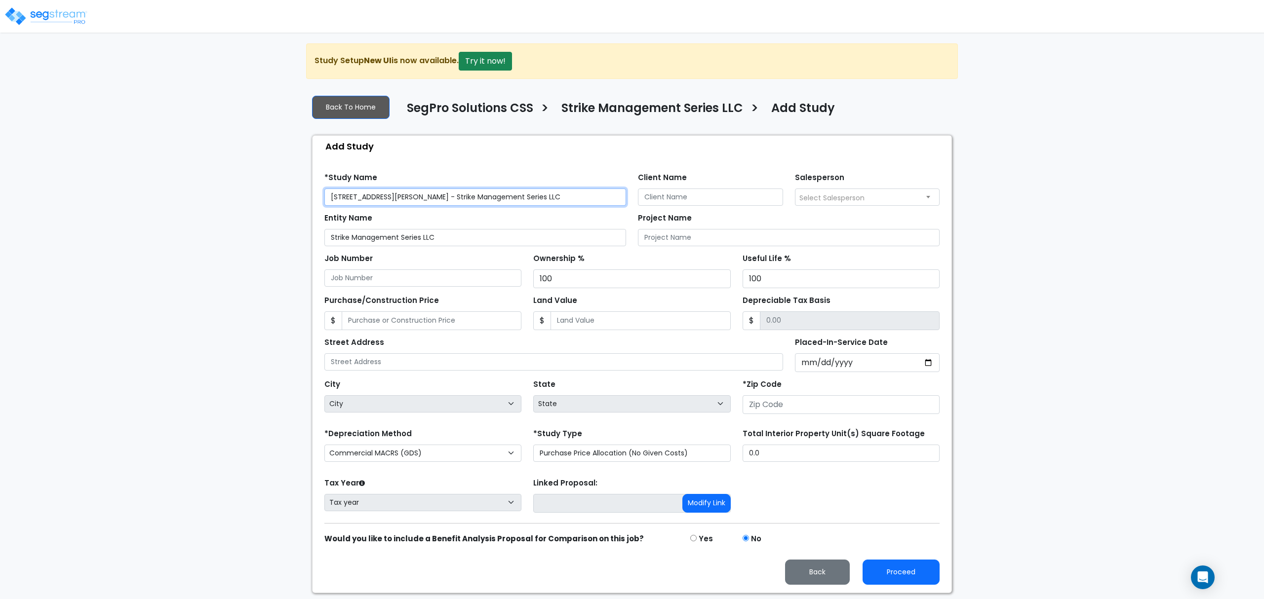
type input "[STREET_ADDRESS][PERSON_NAME] - Strike Management Series LLC"
click at [653, 198] on input "Client Name" at bounding box center [710, 197] width 145 height 17
type input "[PERSON_NAME]"
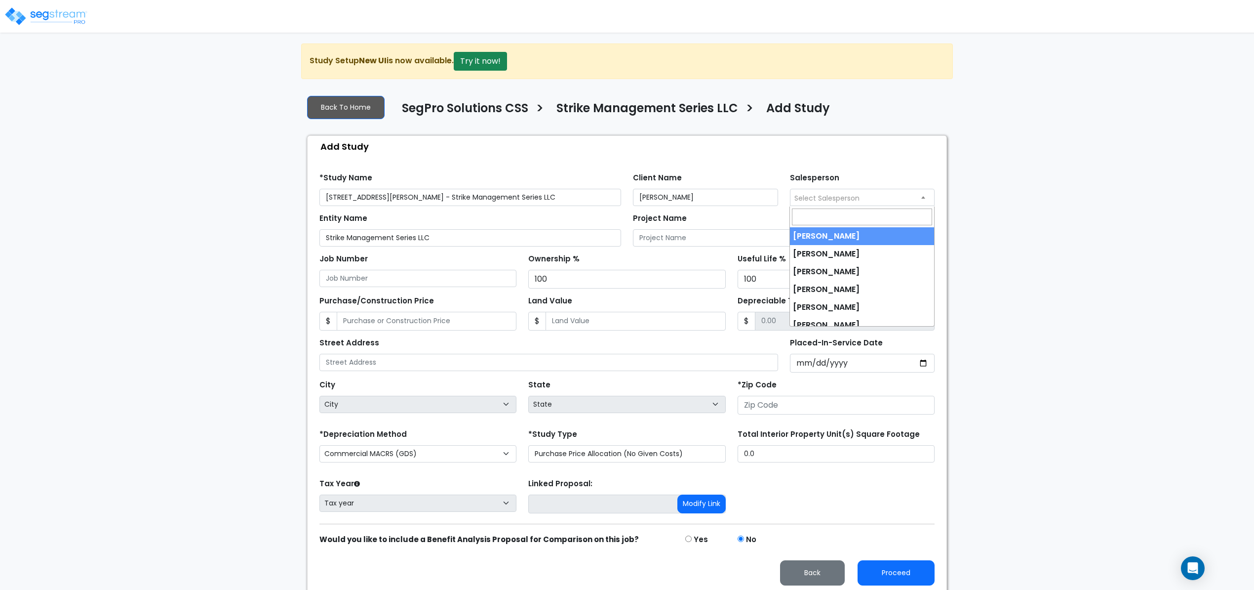
click at [828, 196] on span "Select Salesperson" at bounding box center [827, 198] width 65 height 10
select select "190"
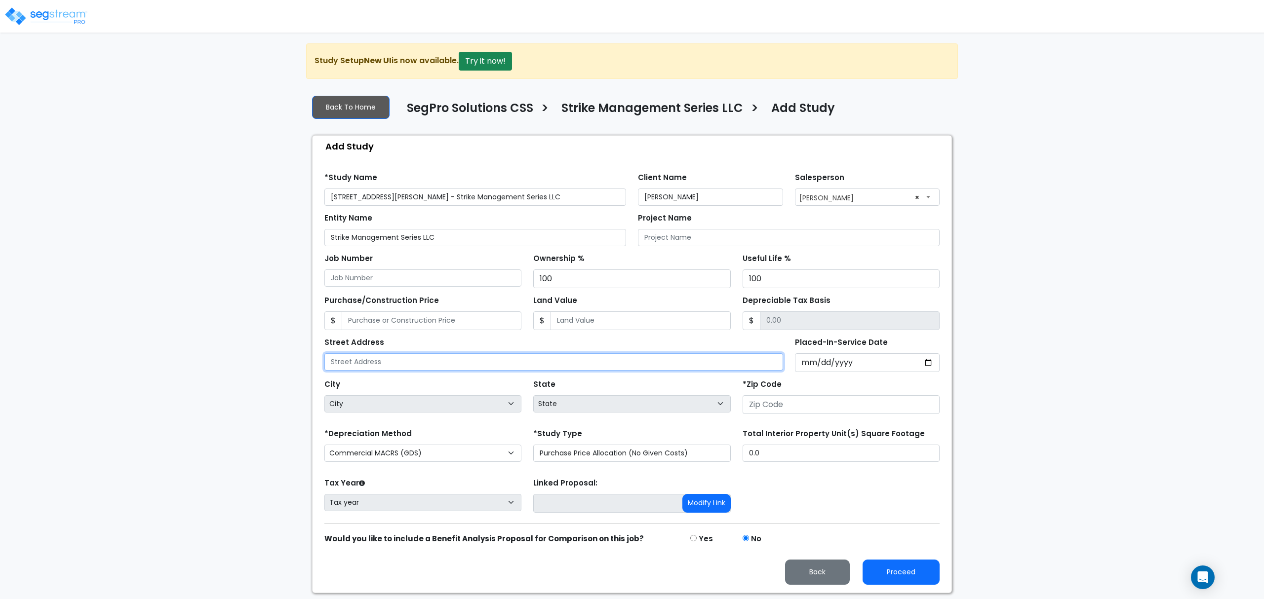
paste input "Strike Management Series LLC"
type input "Strike Management Series LLC"
click at [814, 365] on input "Placed-In-Service Date" at bounding box center [867, 363] width 145 height 19
drag, startPoint x: 808, startPoint y: 366, endPoint x: 804, endPoint y: 360, distance: 7.1
click at [808, 367] on input "Placed-In-Service Date" at bounding box center [867, 363] width 145 height 19
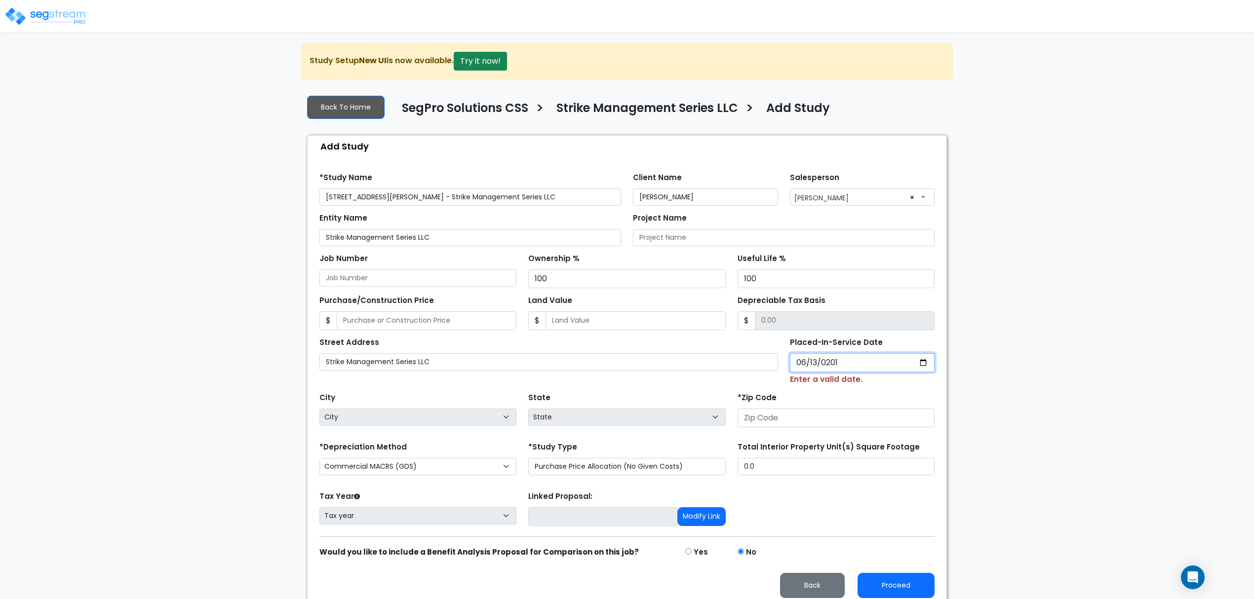
type input "[DATE]"
select select "2018"
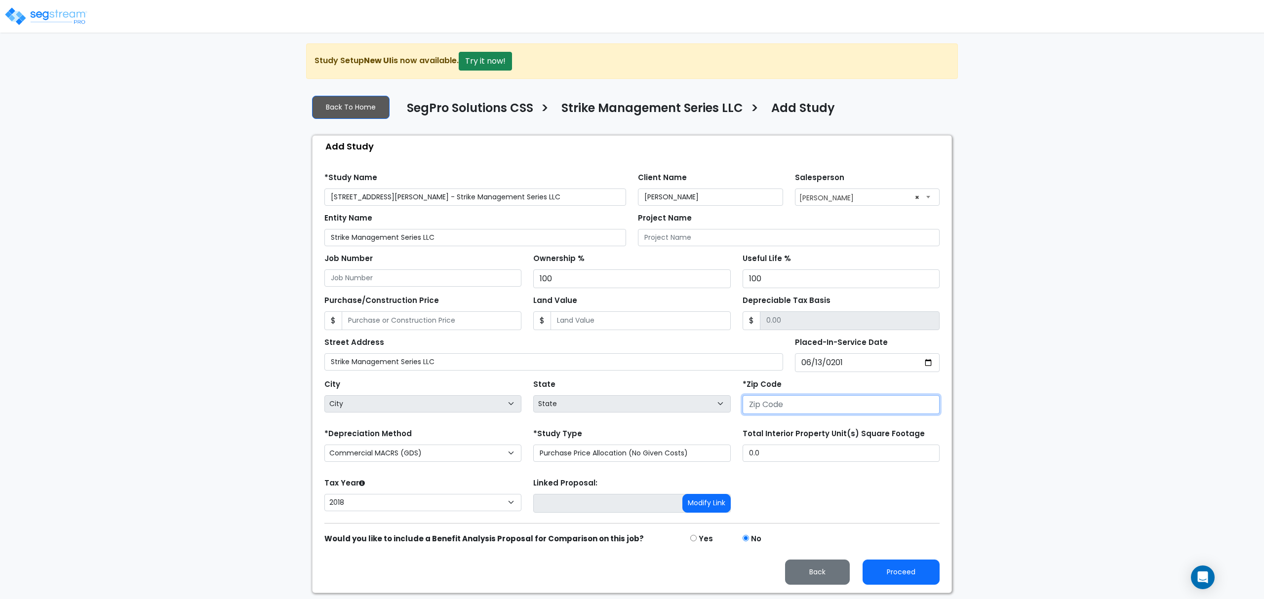
click at [761, 410] on input "number" at bounding box center [841, 405] width 197 height 19
click at [804, 403] on input "number" at bounding box center [841, 405] width 197 height 19
type input "7"
select select "LA"
type input "762"
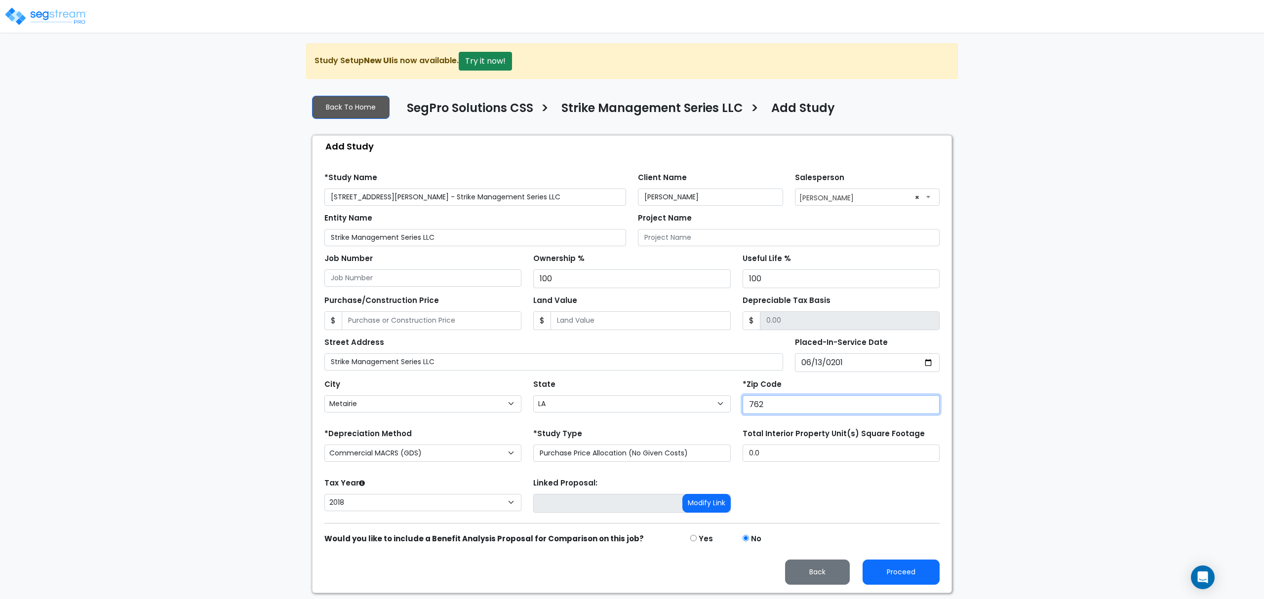
select select "[GEOGRAPHIC_DATA]"
type input "76248"
click at [800, 456] on input "0.0" at bounding box center [841, 453] width 197 height 17
type input "1,775"
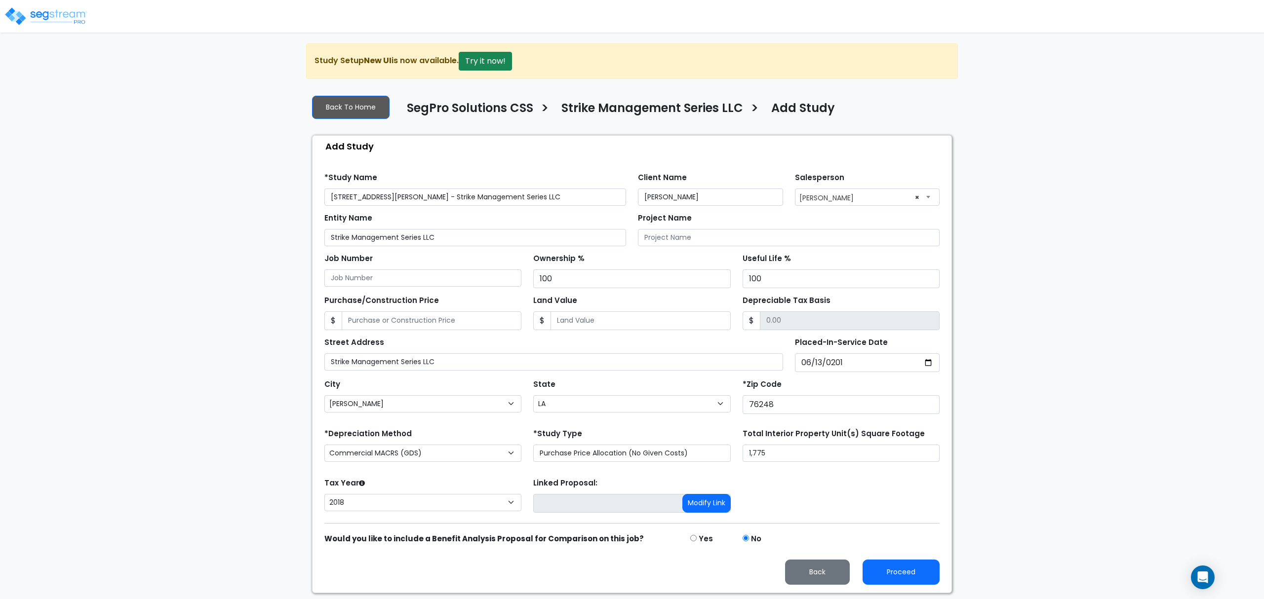
click at [467, 465] on div "*Depreciation Method Commercial MACRS (GDS) Residential Rental MACRS (GDS) Comm…" at bounding box center [422, 447] width 209 height 40
click at [471, 457] on select "Commercial MACRS (GDS) Residential Rental MACRS (GDS) Commercial MACRS (GDS) QIP" at bounding box center [422, 453] width 197 height 17
select select "RRM(_30"
click at [475, 326] on input "Purchase/Construction Price" at bounding box center [432, 321] width 180 height 19
click at [571, 320] on input "Land Value" at bounding box center [641, 321] width 180 height 19
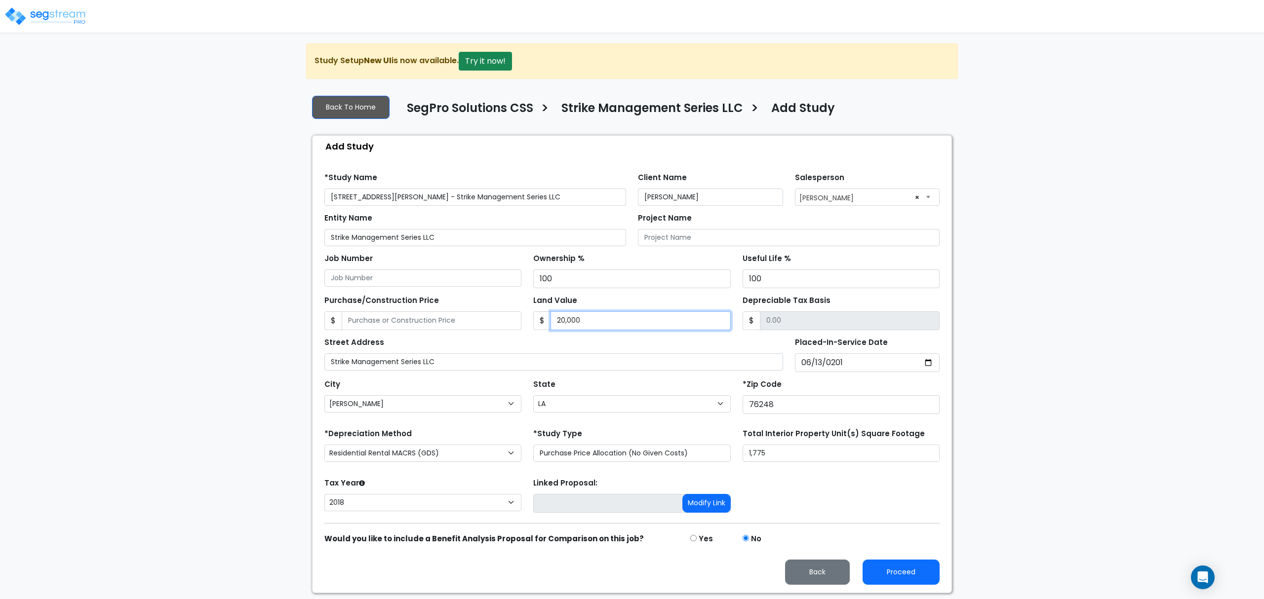
type input "20,000"
click at [419, 330] on input "Purchase/Construction Price" at bounding box center [432, 321] width 180 height 19
click at [466, 326] on input "Purchase/Construction Price" at bounding box center [432, 321] width 180 height 19
type input "1"
type input "-19,999.00"
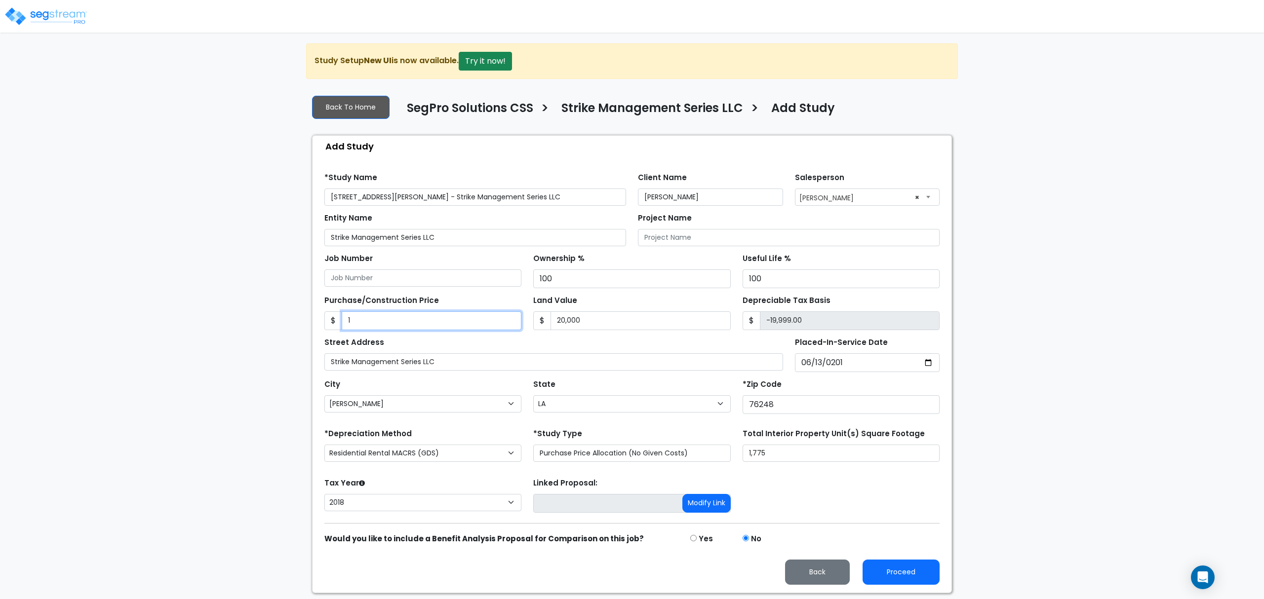
type input "19"
type input "-19,981.00"
type input "196"
type input "-19,804.00"
type input "1961"
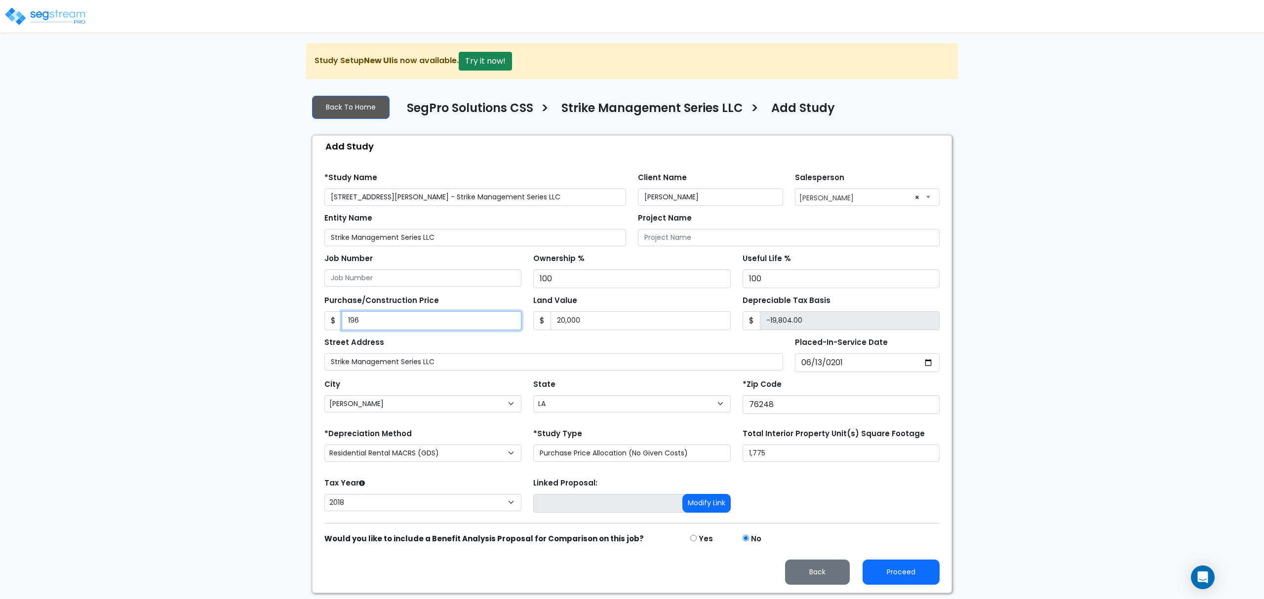
type input "-18,039.00"
type input "1,9614"
type input "-386.00"
type input "19,6147"
type input "176,147.00"
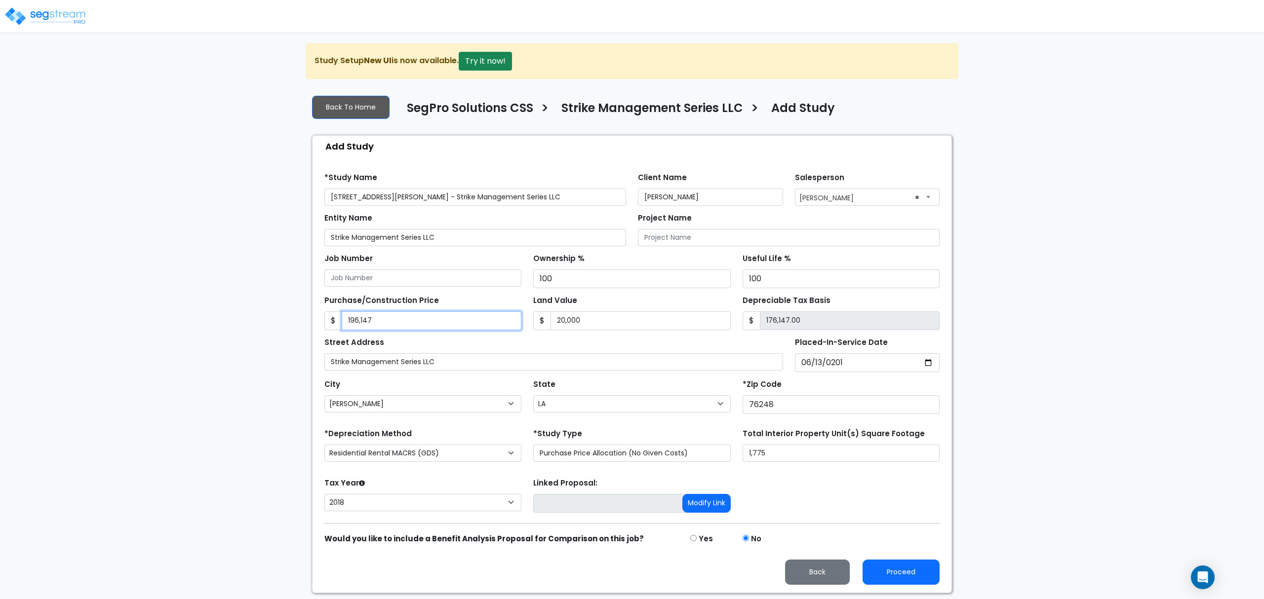
click at [356, 321] on input "196,147" at bounding box center [432, 321] width 180 height 19
type input "16,147"
type input "-3,853.00"
type input "176,147"
type input "156,147.00"
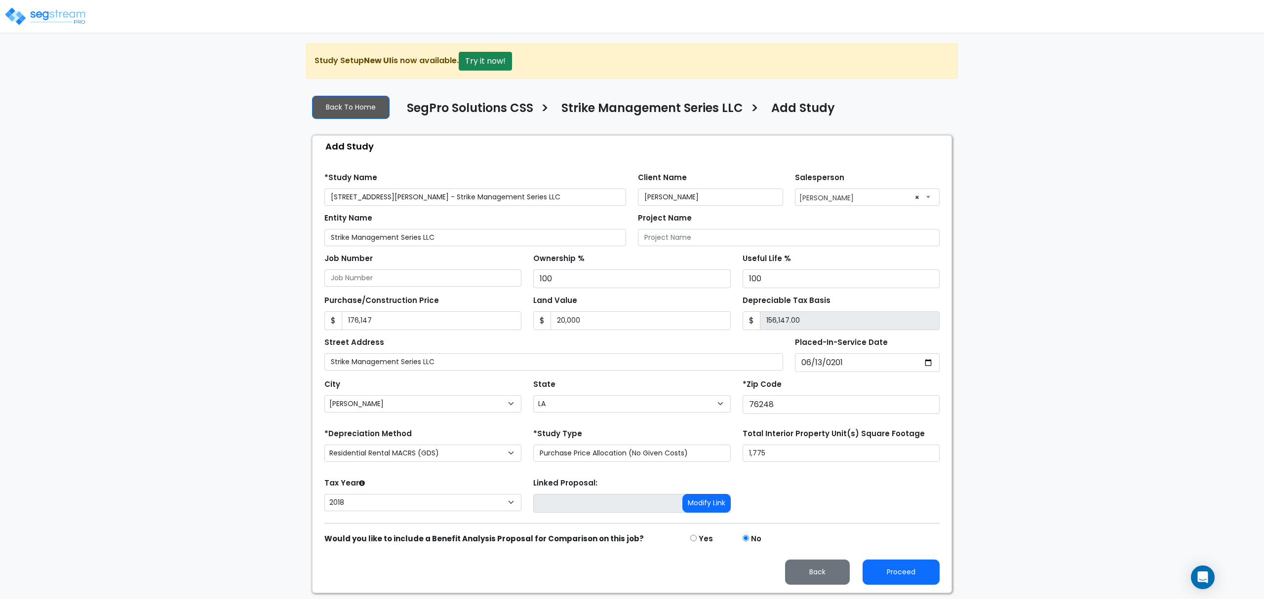
click at [468, 340] on div "Street Address Strike Management Series LLC" at bounding box center [553, 353] width 459 height 36
click at [524, 348] on div "Street Address Strike Management Series LLC" at bounding box center [553, 353] width 459 height 36
click at [524, 347] on div "Street Address Strike Management Series LLC" at bounding box center [553, 353] width 459 height 36
drag, startPoint x: 523, startPoint y: 346, endPoint x: 530, endPoint y: 349, distance: 6.9
click at [522, 343] on div "Street Address Strike Management Series LLC" at bounding box center [553, 353] width 459 height 36
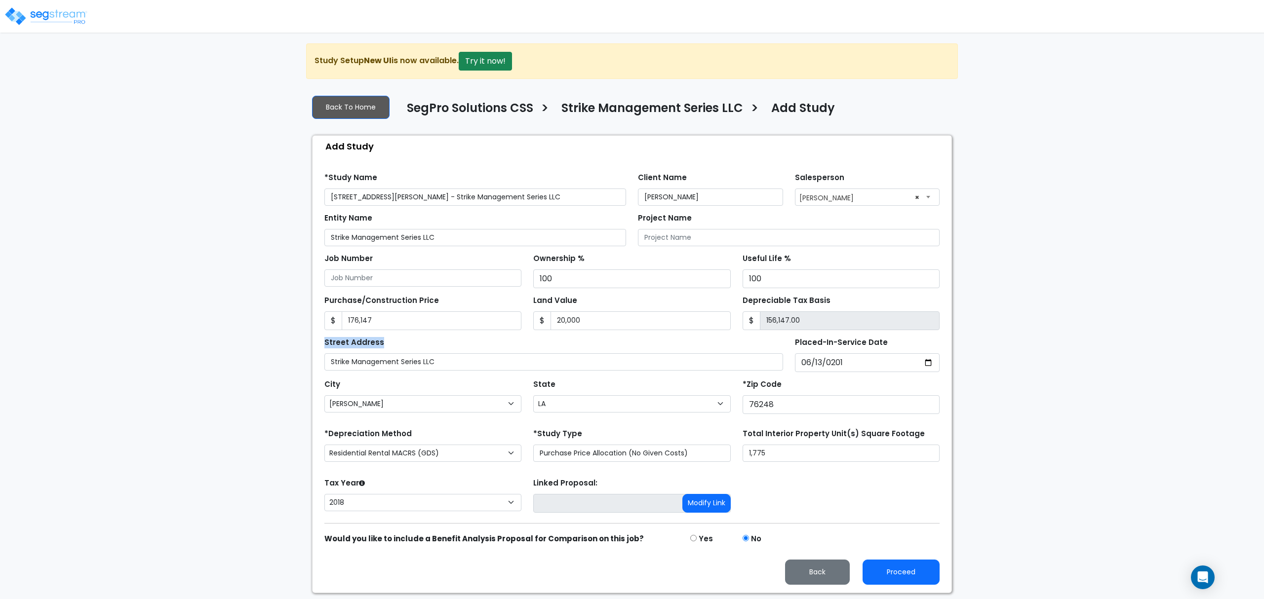
click at [532, 338] on div "Street Address Strike Management Series LLC" at bounding box center [553, 353] width 459 height 36
click at [398, 322] on input "176,147" at bounding box center [432, 321] width 180 height 19
click at [415, 325] on input "176,147" at bounding box center [432, 321] width 180 height 19
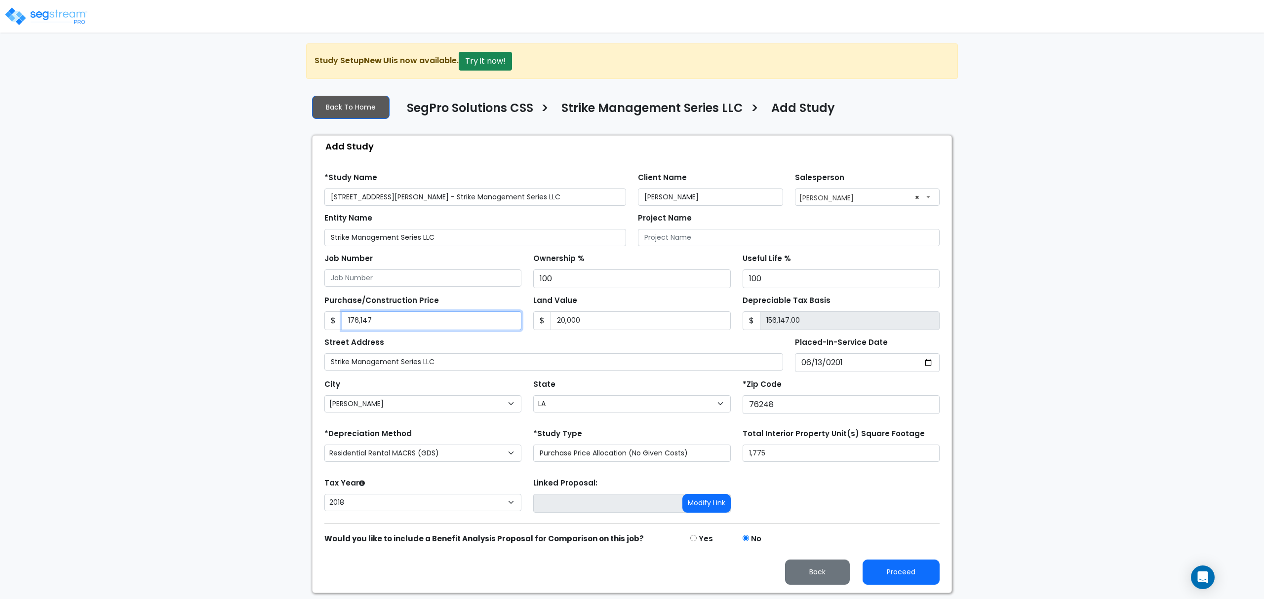
type input "2"
type input "-19,998.00"
type input "21"
type input "-19,979.00"
type input "216"
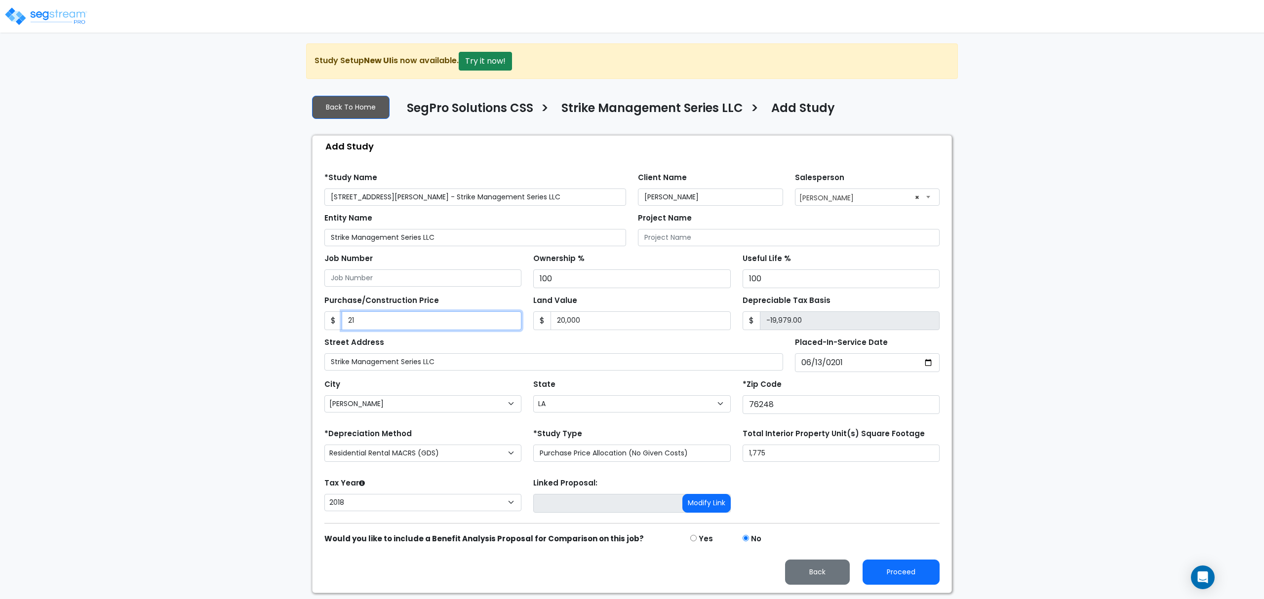
type input "-19,784.00"
type input "2161"
type input "-17,839.00"
type input "2,1614"
type input "1,614.00"
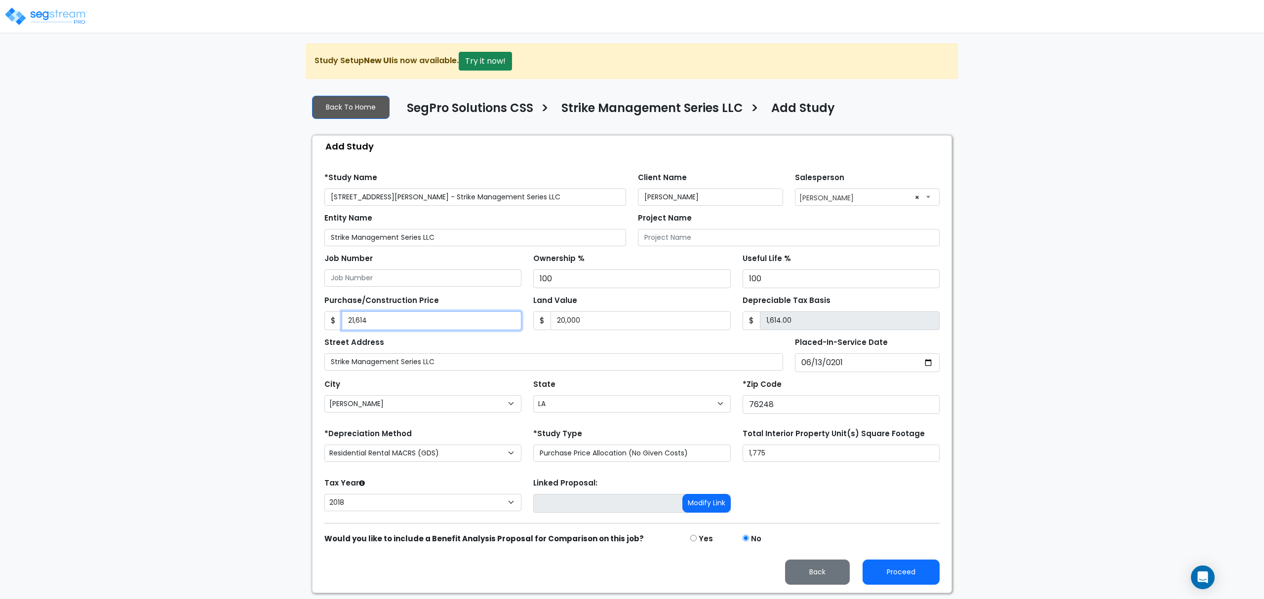
type input "21,6147"
type input "196,147.00"
click at [214, 322] on div "We are Building your Study. So please grab a coffee and let us do the heavy lif…" at bounding box center [632, 318] width 1264 height 550
click at [904, 582] on button "Proceed" at bounding box center [901, 572] width 77 height 25
type input "216147"
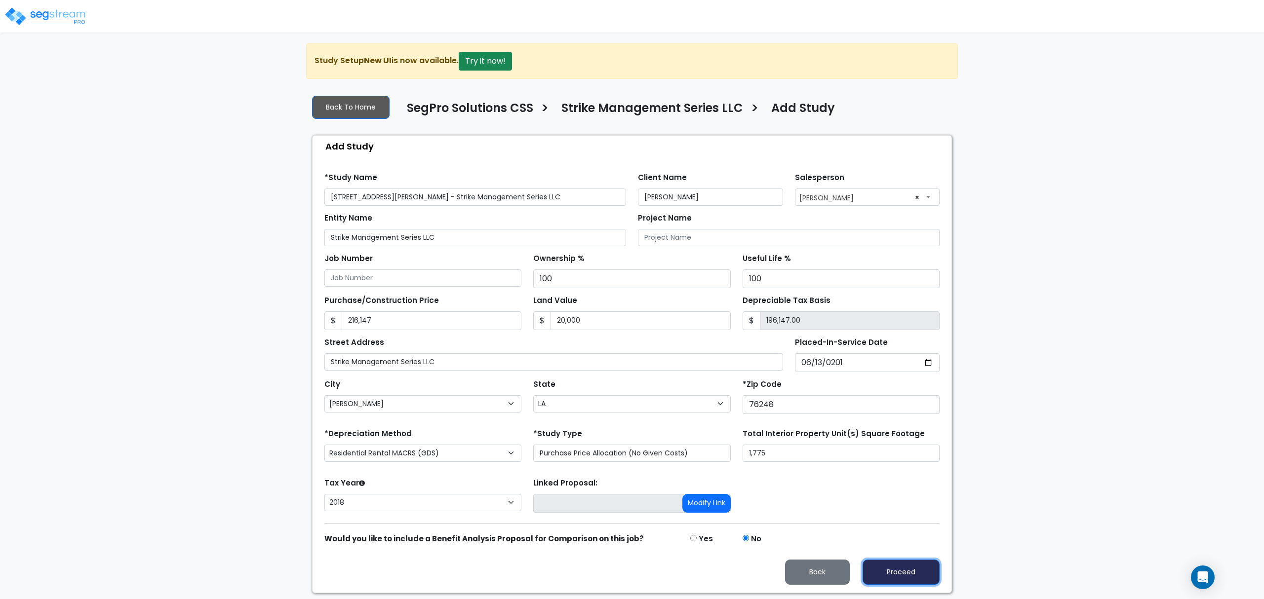
type input "20000"
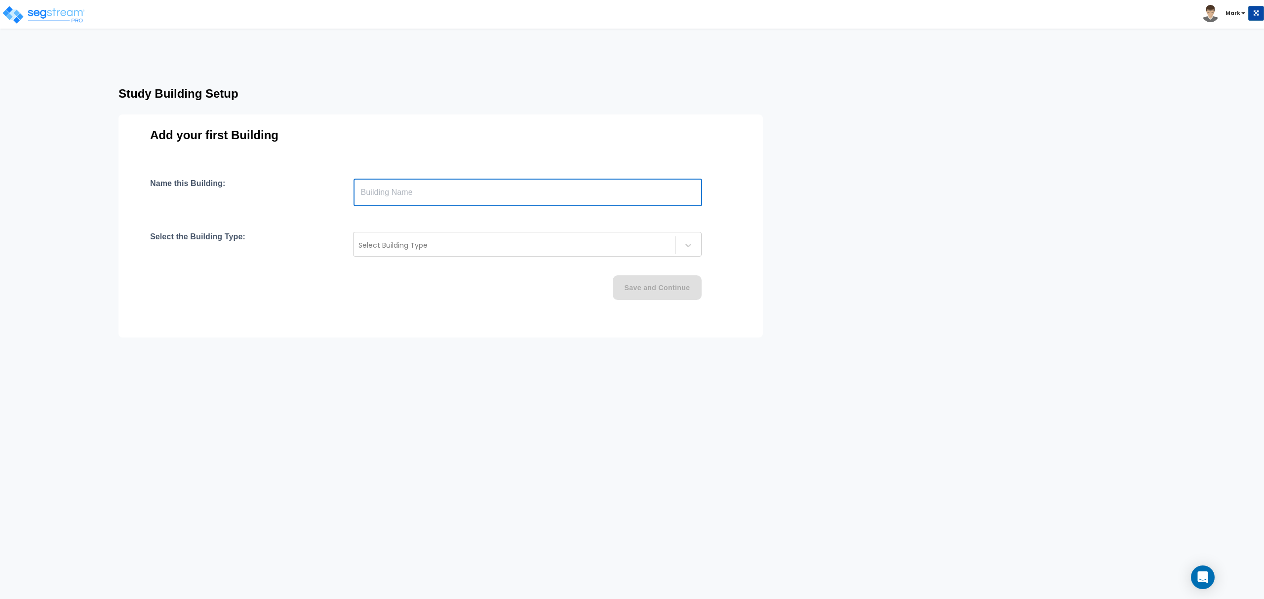
click at [377, 181] on input "text" at bounding box center [528, 193] width 349 height 28
type input "452 [PERSON_NAME]"
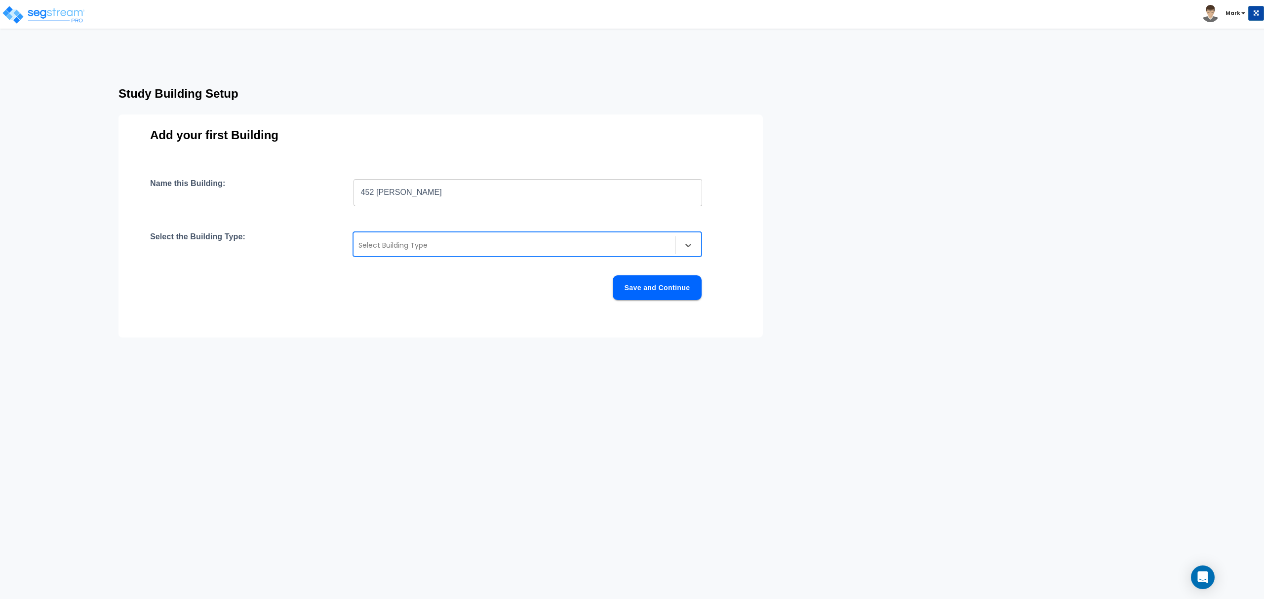
click at [370, 238] on div "Select Building Type" at bounding box center [514, 246] width 321 height 16
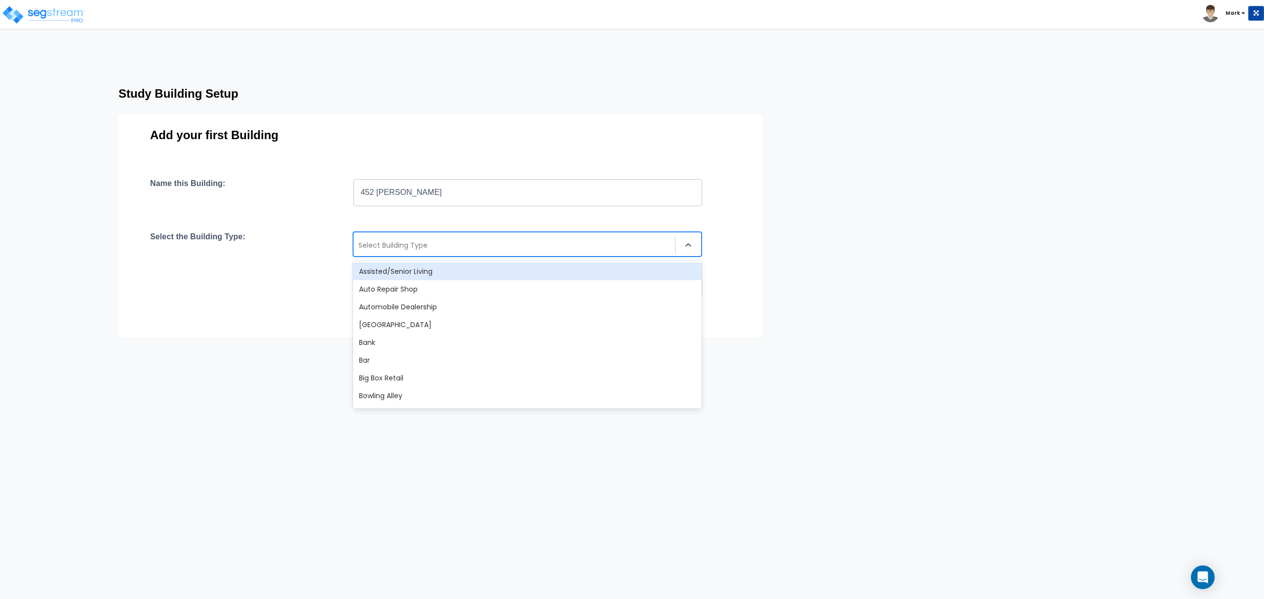
type input "s"
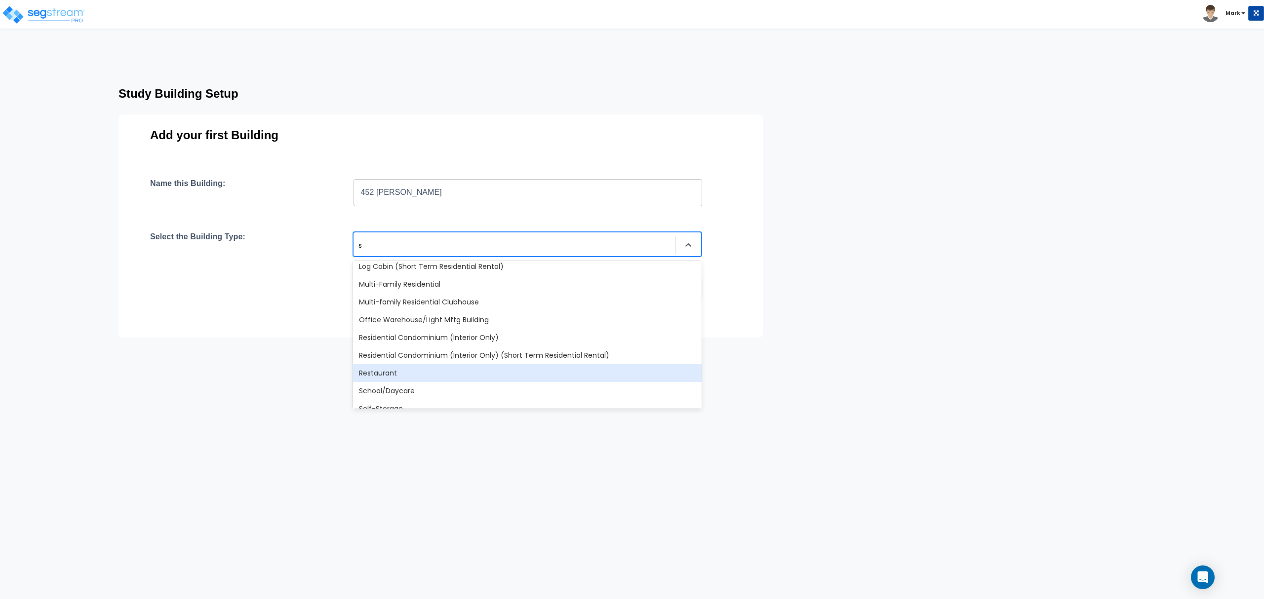
scroll to position [395, 0]
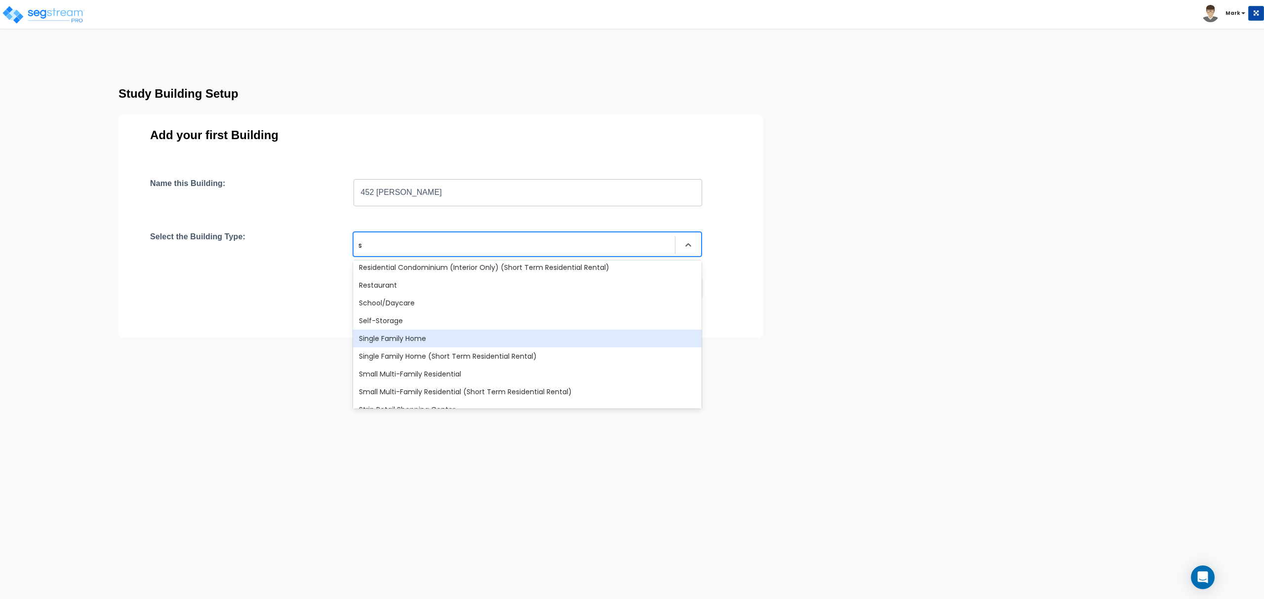
click at [414, 342] on div "Single Family Home" at bounding box center [527, 339] width 349 height 18
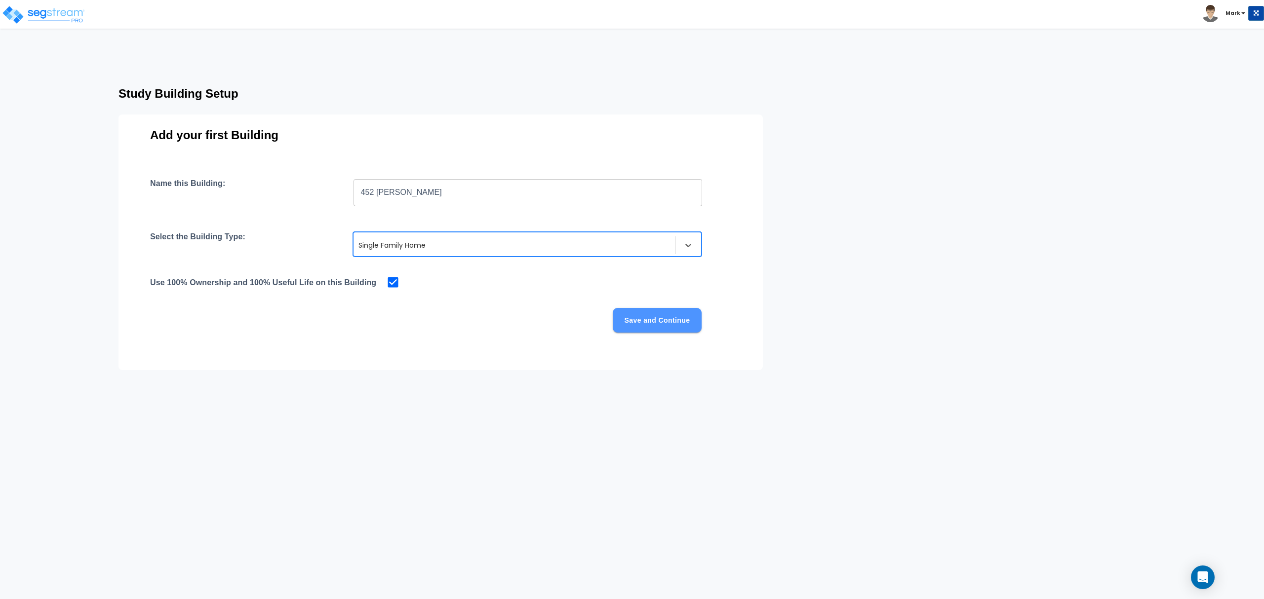
click at [645, 322] on button "Save and Continue" at bounding box center [657, 320] width 89 height 25
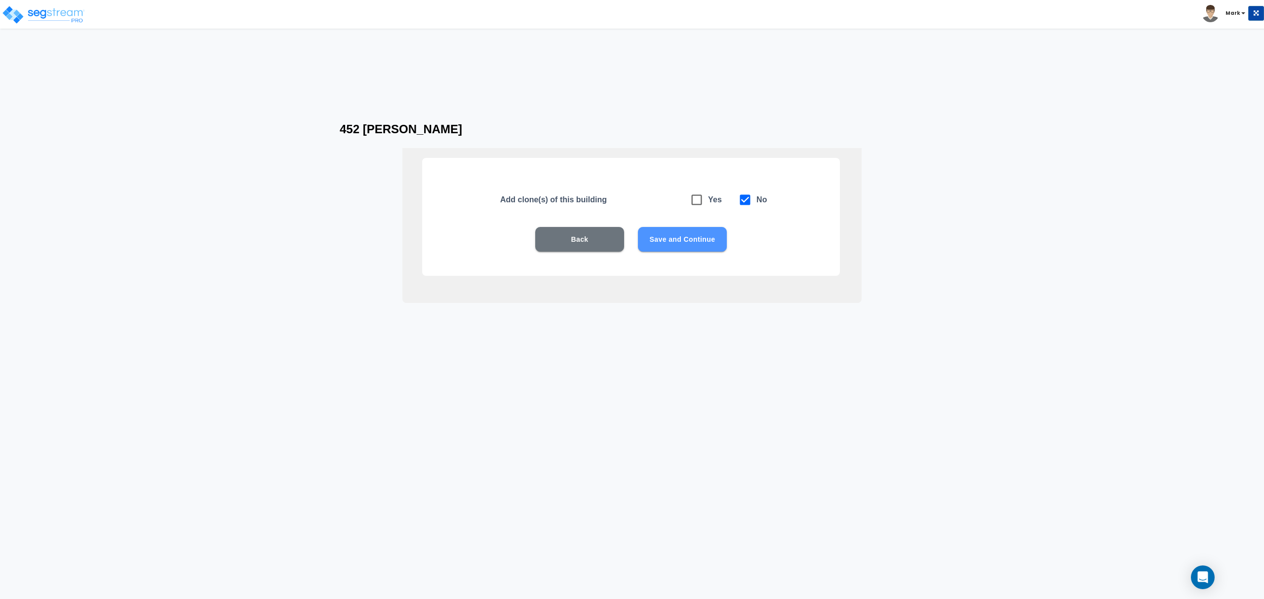
click at [690, 238] on button "Save and Continue" at bounding box center [682, 239] width 89 height 25
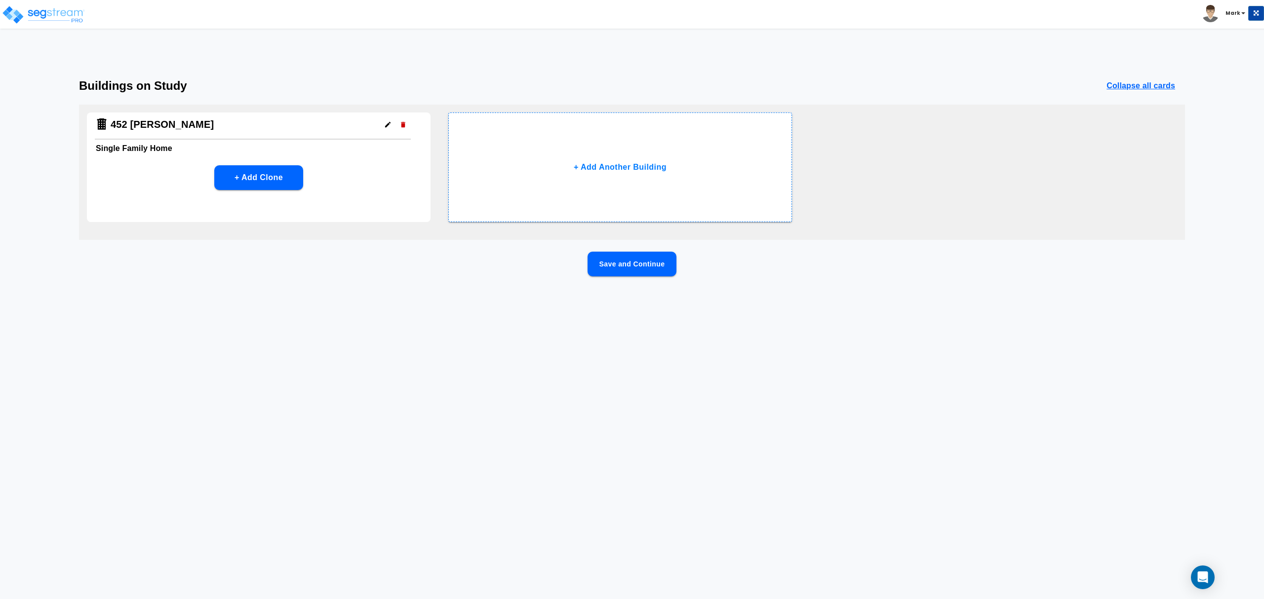
click at [659, 263] on button "Save and Continue" at bounding box center [632, 264] width 89 height 25
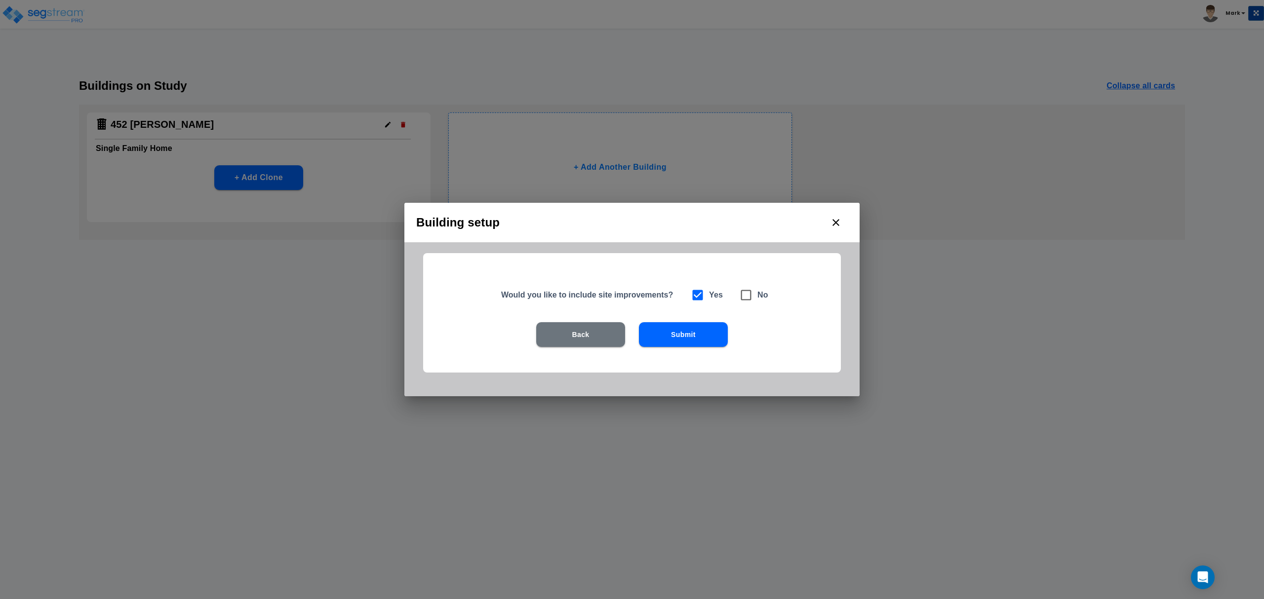
click at [690, 331] on button "Submit" at bounding box center [683, 334] width 89 height 25
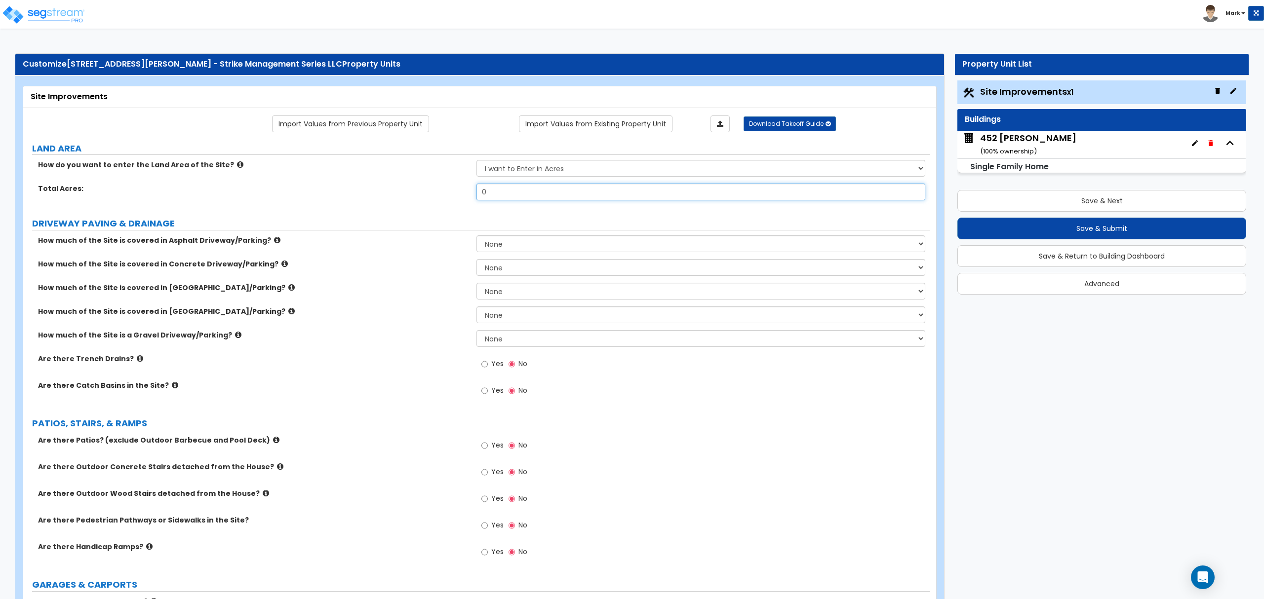
click at [540, 197] on input "0" at bounding box center [701, 192] width 448 height 17
click at [539, 198] on input "0" at bounding box center [701, 192] width 448 height 17
type input ".14"
click at [301, 228] on label "DRIVEWAY PAVING & DRAINAGE" at bounding box center [481, 223] width 898 height 13
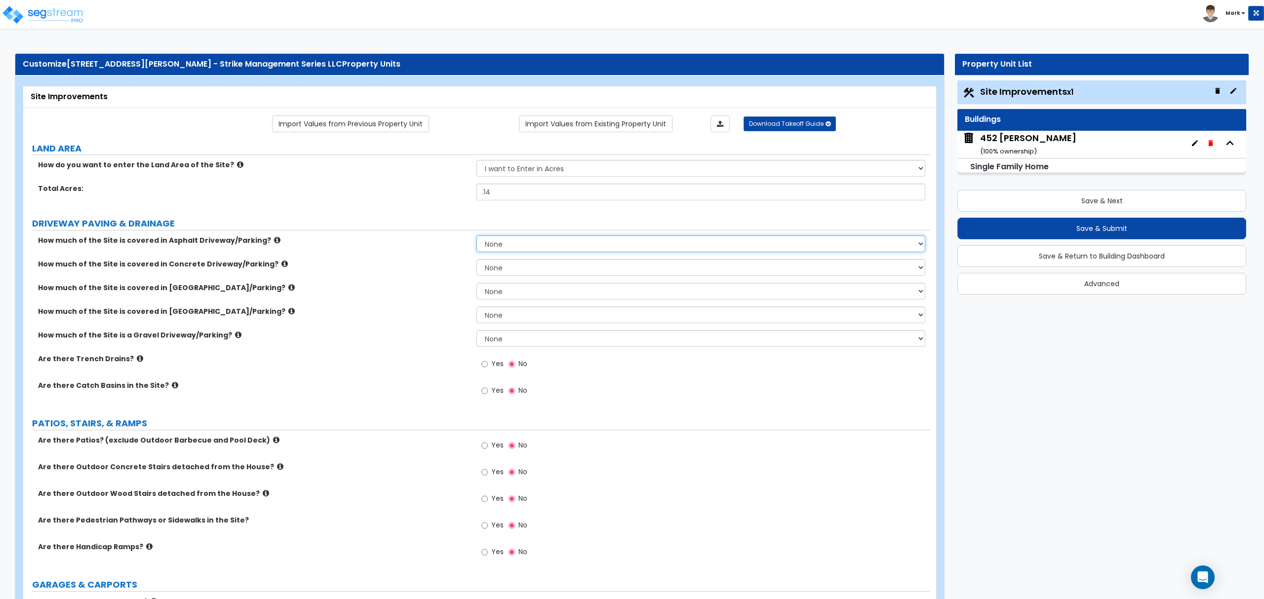
click at [516, 244] on select "None I want to Enter an Approximate Percentage I want to Enter the Square Foota…" at bounding box center [701, 244] width 448 height 17
click at [509, 276] on select "None I want to Enter an Approximate Percentage I want to Enter the Square Foota…" at bounding box center [701, 267] width 448 height 17
select select "2"
click at [477, 260] on select "None I want to Enter an Approximate Percentage I want to Enter the Square Foota…" at bounding box center [701, 267] width 448 height 17
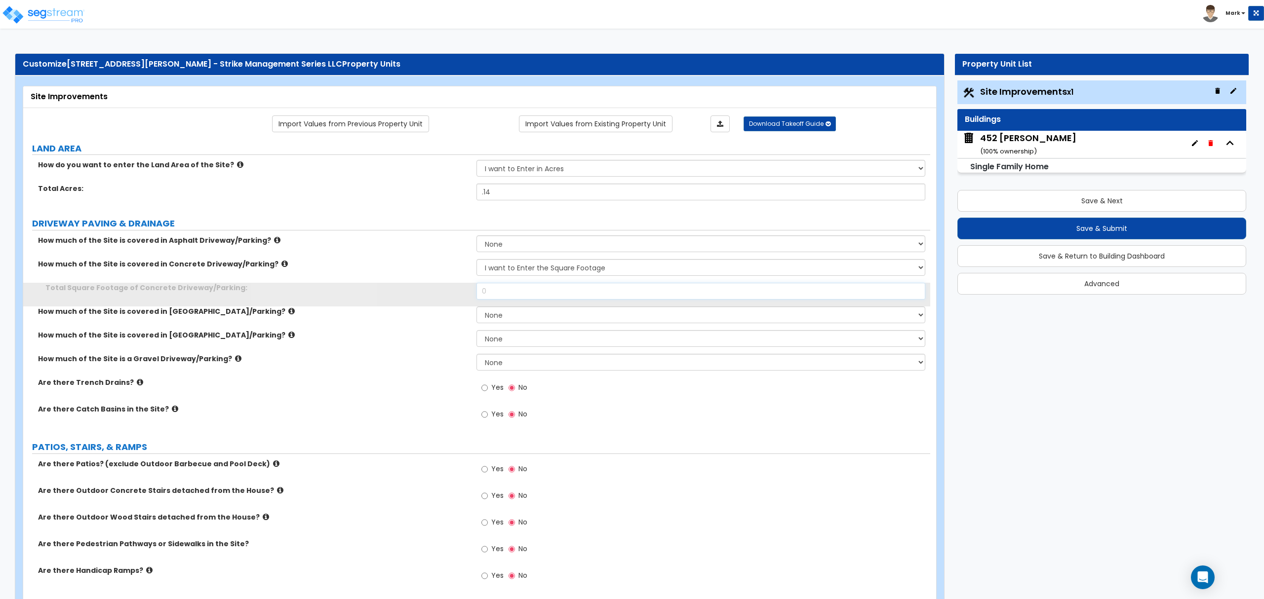
click at [509, 292] on input "0" at bounding box center [701, 291] width 448 height 17
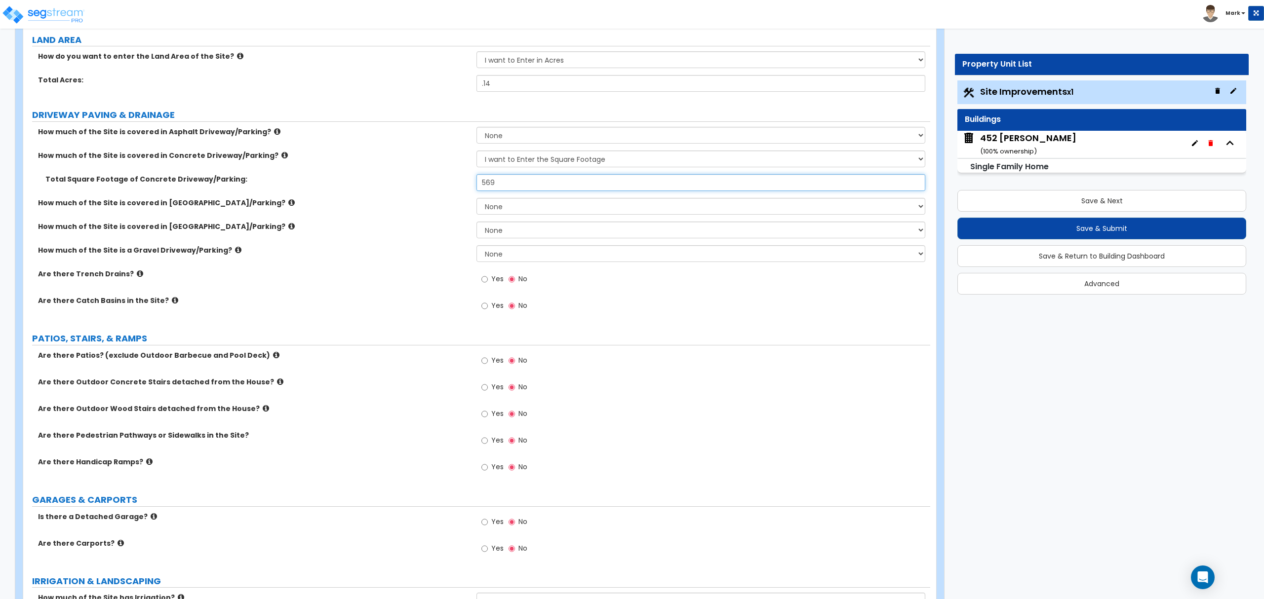
scroll to position [131, 0]
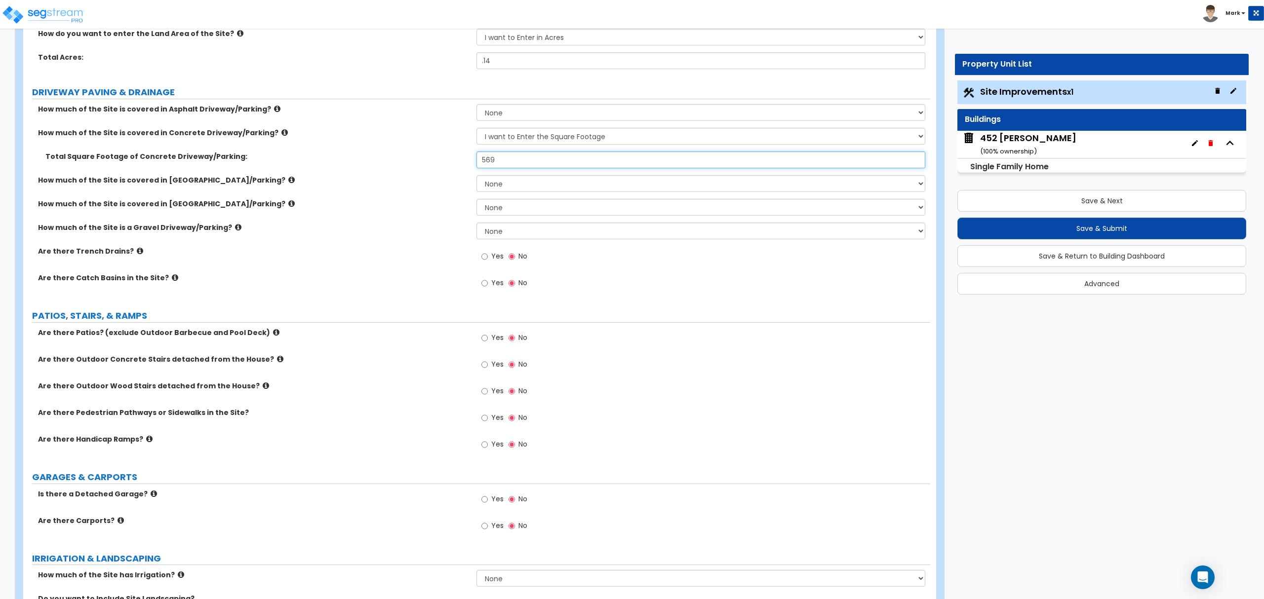
type input "569"
click at [486, 416] on input "Yes" at bounding box center [484, 418] width 6 height 11
radio input "true"
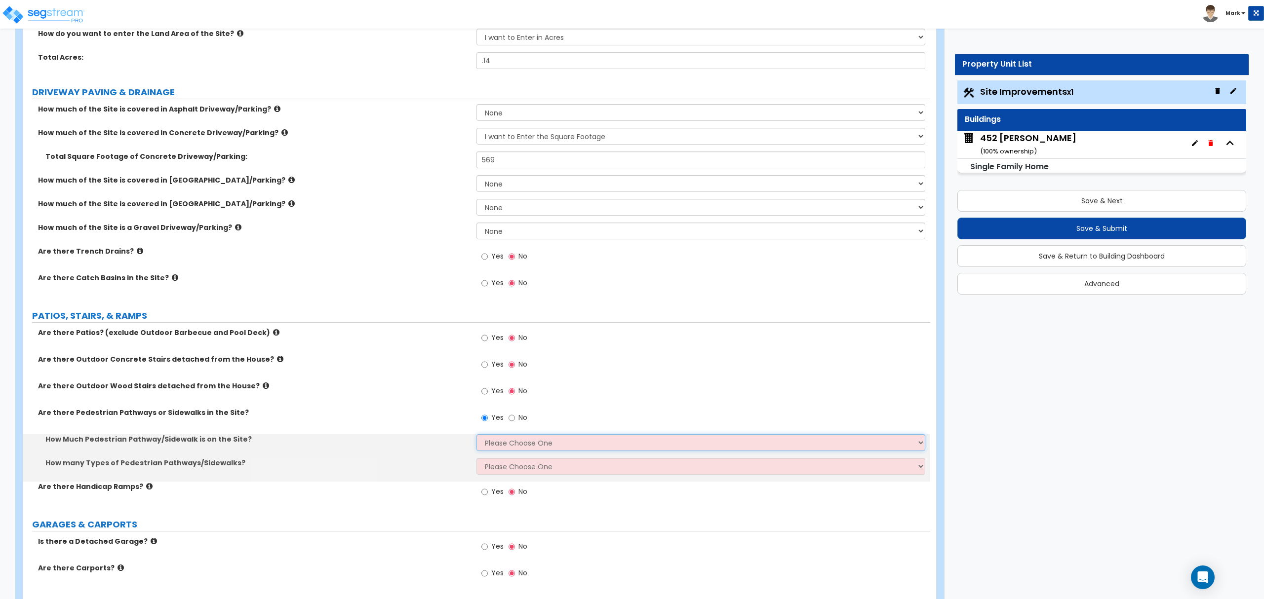
click at [512, 442] on select "Please Choose One I Don't Know, Please Estimate For Me Enter Linear Footage" at bounding box center [701, 443] width 448 height 17
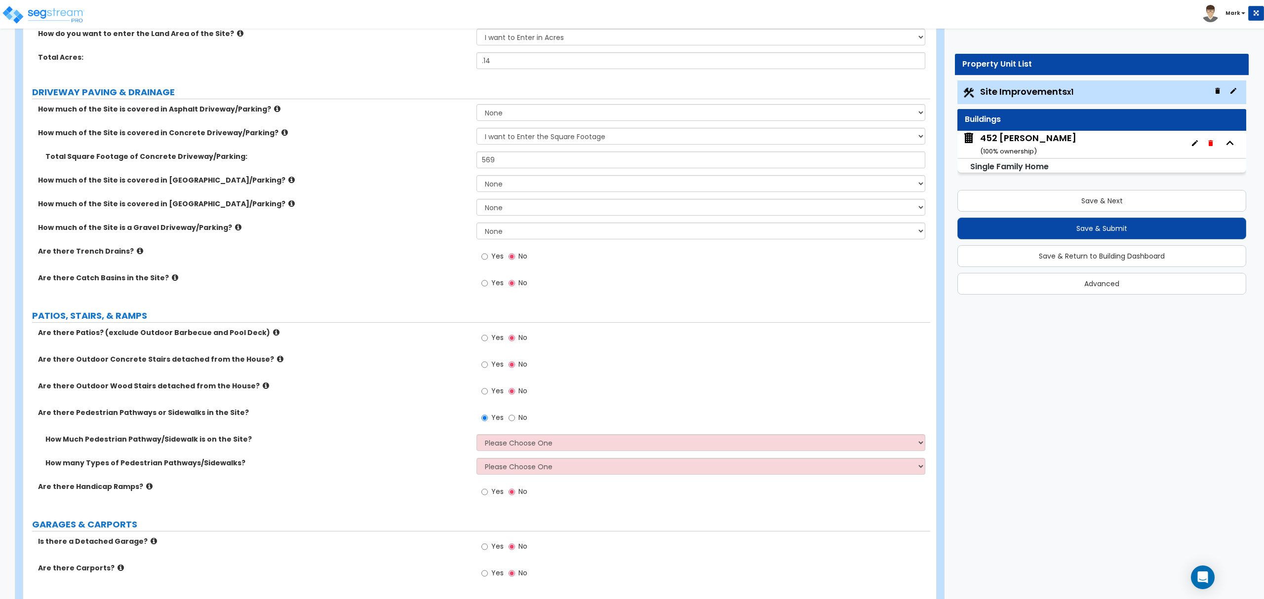
click at [528, 508] on div "Yes No" at bounding box center [703, 495] width 453 height 27
click at [522, 445] on select "Please Choose One I Don't Know, Please Estimate For Me Enter Linear Footage" at bounding box center [701, 443] width 448 height 17
select select "2"
click at [477, 436] on select "Please Choose One I Don't Know, Please Estimate For Me Enter Linear Footage" at bounding box center [701, 443] width 448 height 17
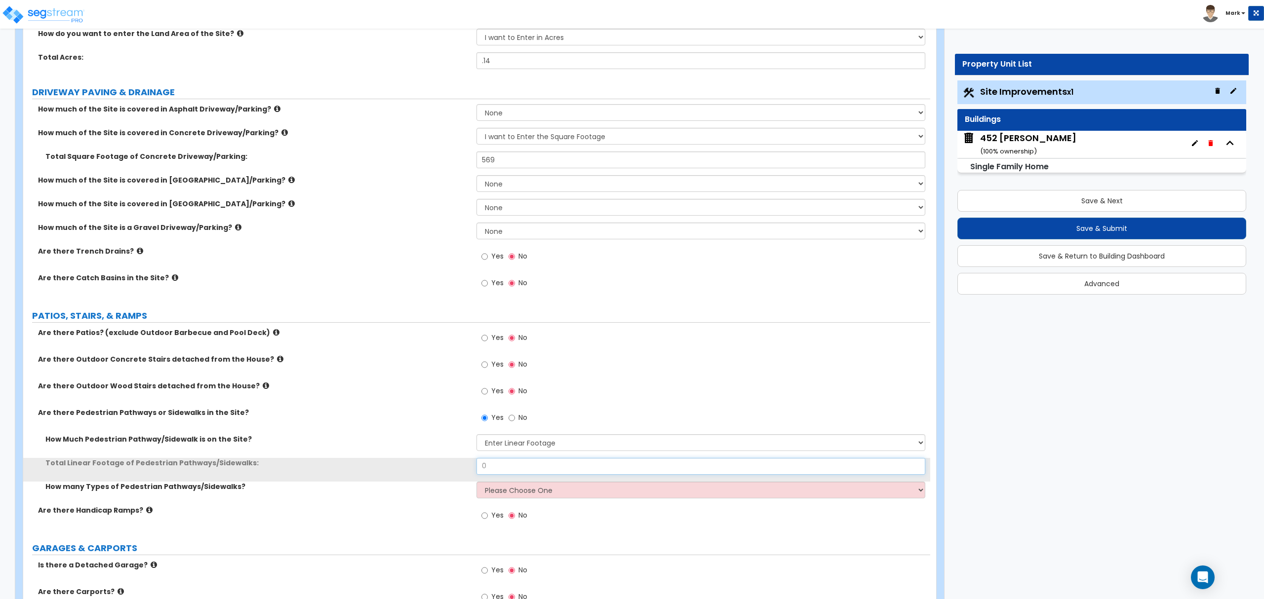
click at [522, 462] on input "0" at bounding box center [701, 466] width 448 height 17
click at [550, 463] on input "60" at bounding box center [701, 466] width 448 height 17
type input "110"
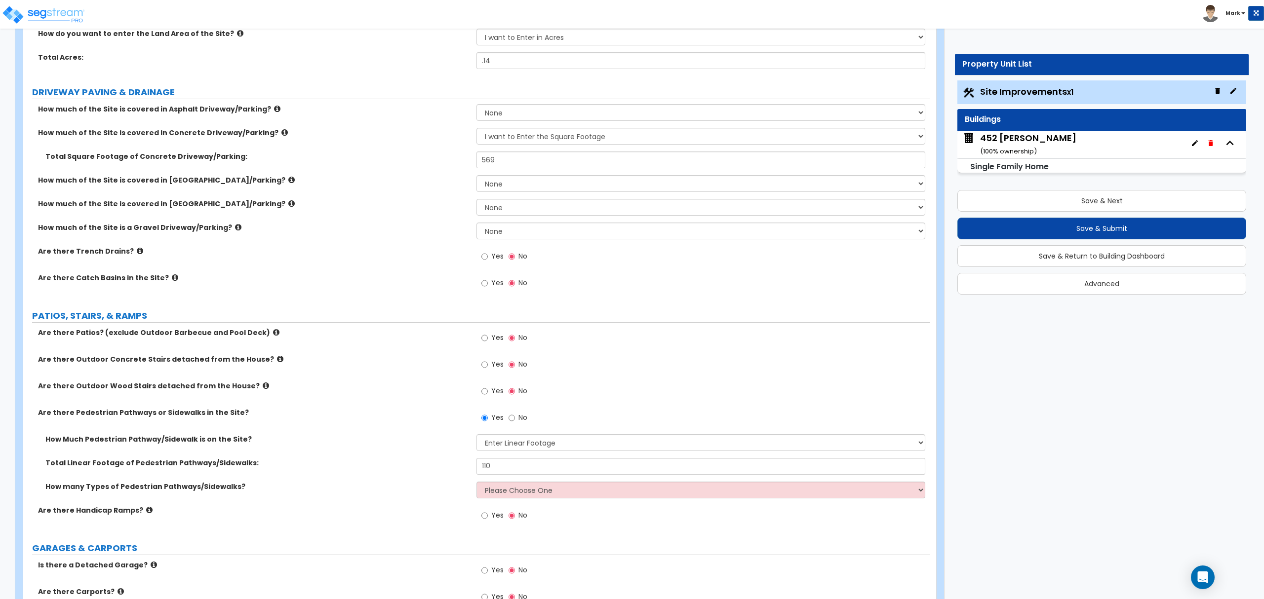
click at [540, 504] on div "How many Types of Pedestrian Pathways/Sidewalks? Please Choose One 1 2 3" at bounding box center [476, 494] width 907 height 24
click at [543, 494] on select "Please Choose One 1 2 3" at bounding box center [701, 490] width 448 height 17
select select "1"
click at [477, 483] on select "Please Choose One 1 2 3" at bounding box center [701, 490] width 448 height 17
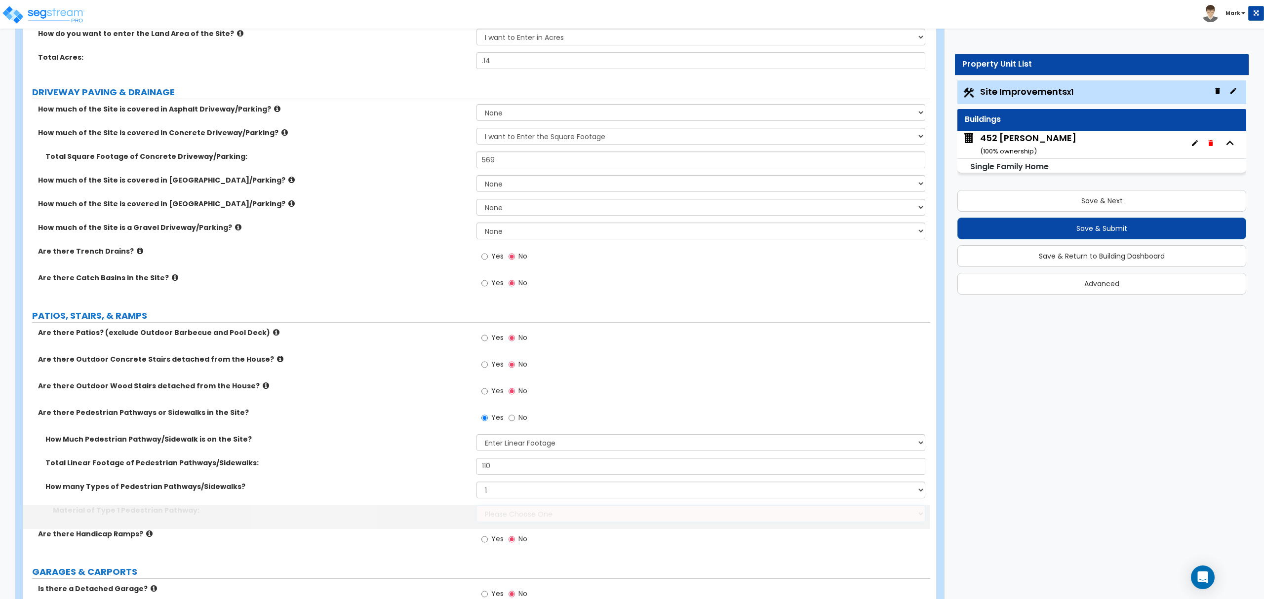
click at [538, 515] on select "Please Choose One Bare Concrete Stamped Concrete Brick Pavers Stone Pavers Wood…" at bounding box center [701, 514] width 448 height 17
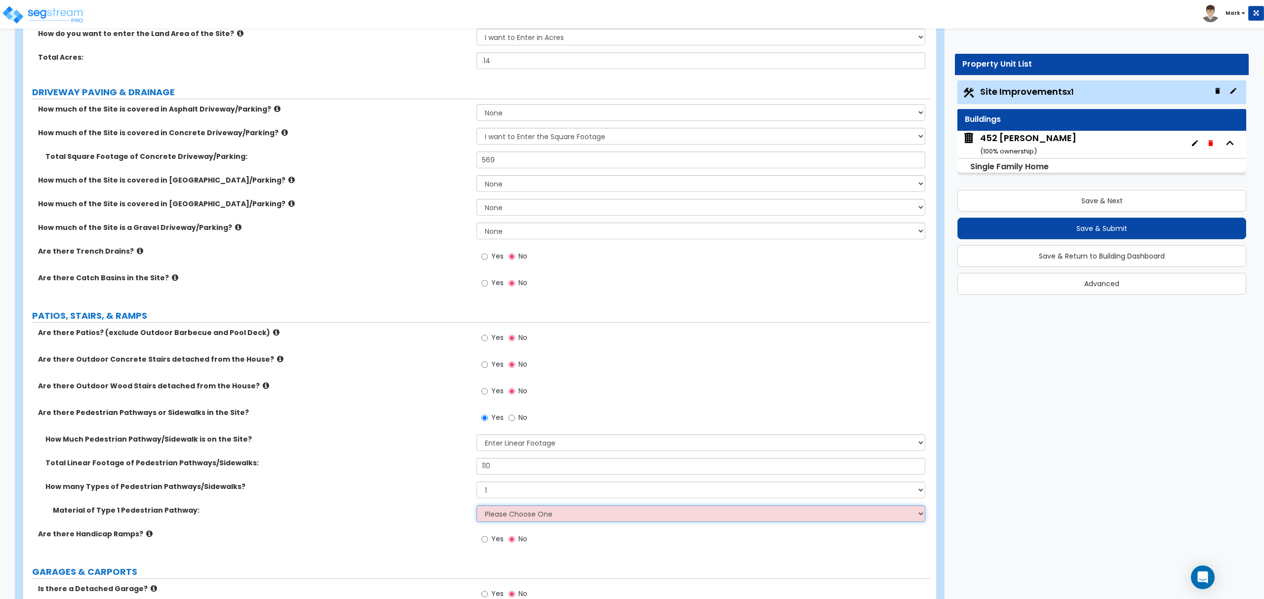
select select "1"
click at [477, 507] on select "Please Choose One Bare Concrete Stamped Concrete Brick Pavers Stone Pavers Wood…" at bounding box center [701, 514] width 448 height 17
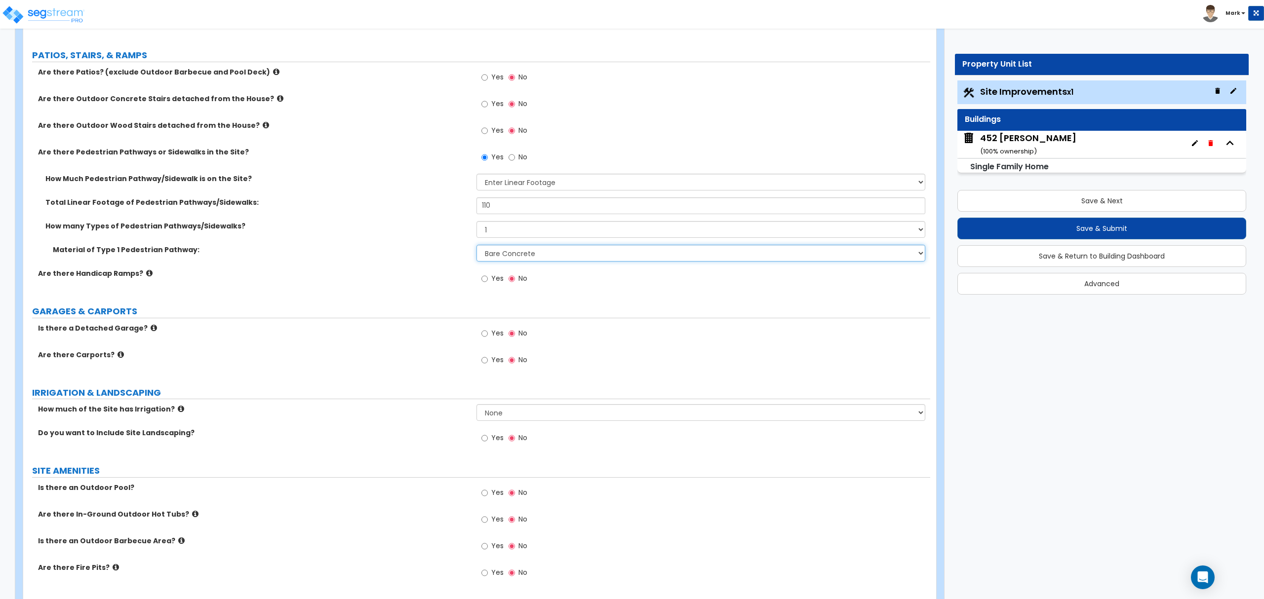
scroll to position [395, 0]
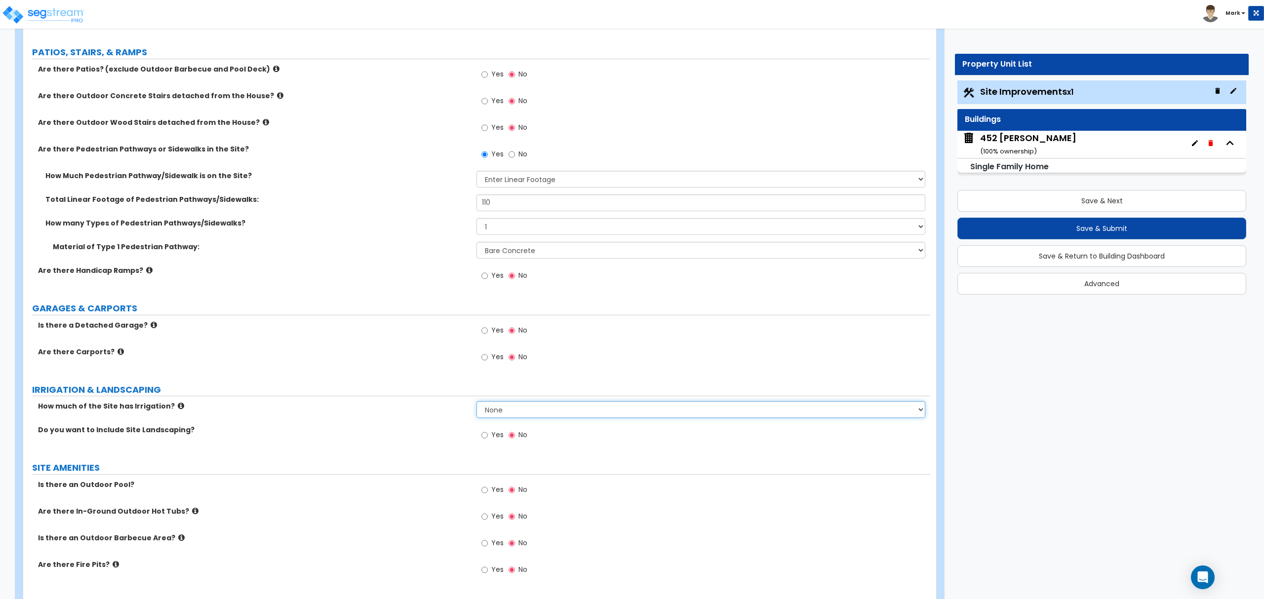
click at [511, 411] on select "None I want to Enter an Approximate Percentage I want to Enter the Square Foota…" at bounding box center [701, 409] width 448 height 17
select select "2"
click at [477, 403] on select "None I want to Enter an Approximate Percentage I want to Enter the Square Foota…" at bounding box center [701, 409] width 448 height 17
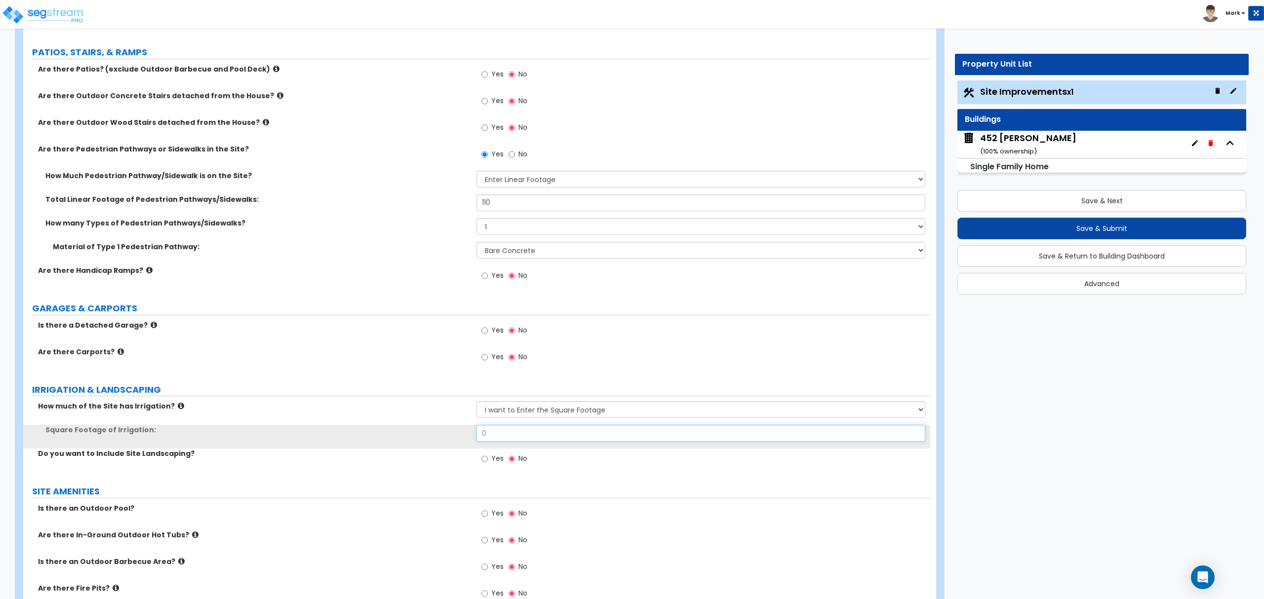
click at [512, 441] on input "0" at bounding box center [701, 433] width 448 height 17
click at [506, 438] on input "0" at bounding box center [701, 433] width 448 height 17
type input "3,622"
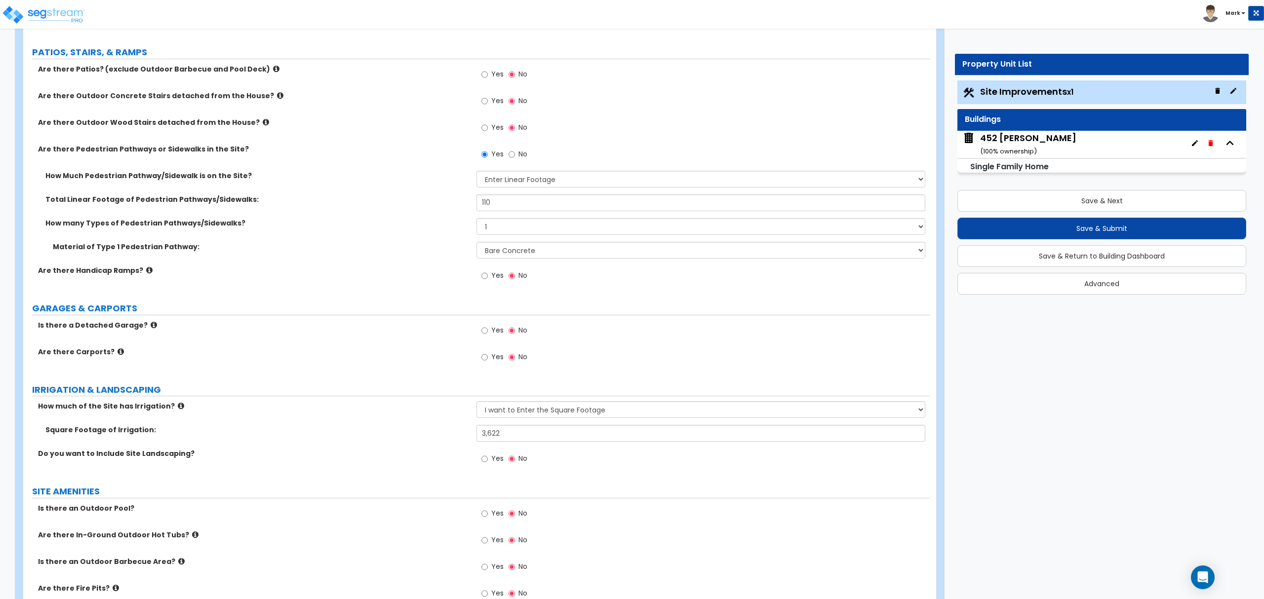
click at [484, 467] on label "Yes" at bounding box center [492, 460] width 22 height 17
click at [484, 465] on input "Yes" at bounding box center [484, 459] width 6 height 11
radio input "true"
click at [494, 490] on span "Yes" at bounding box center [497, 485] width 12 height 10
click at [488, 491] on input "Yes" at bounding box center [484, 485] width 6 height 11
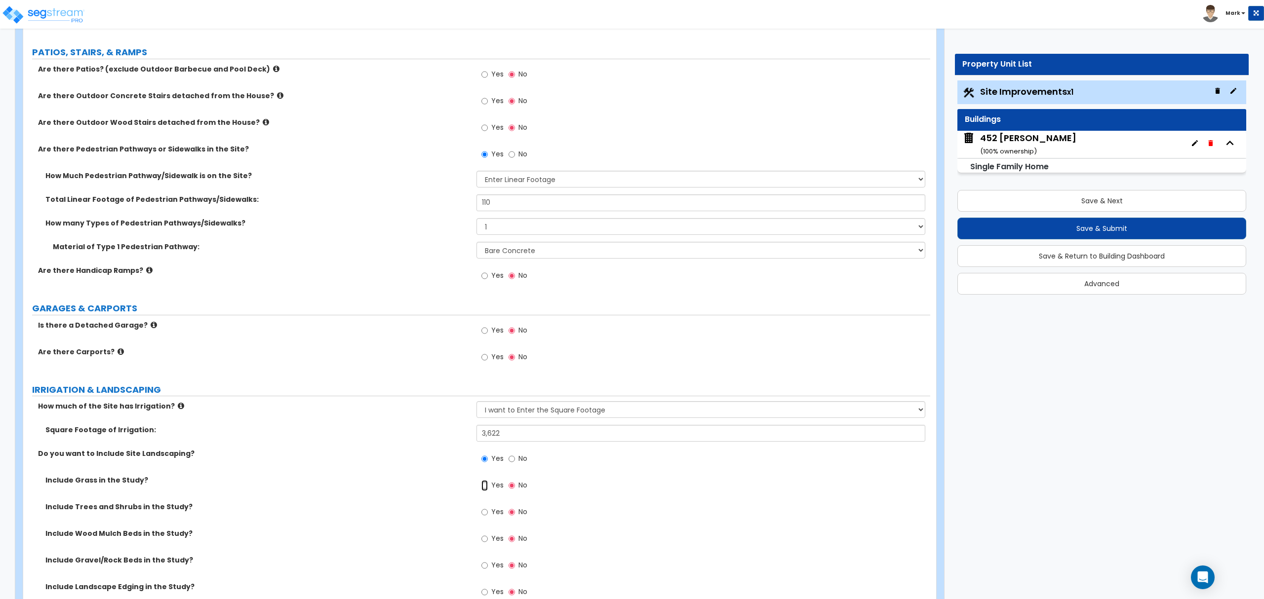
radio input "true"
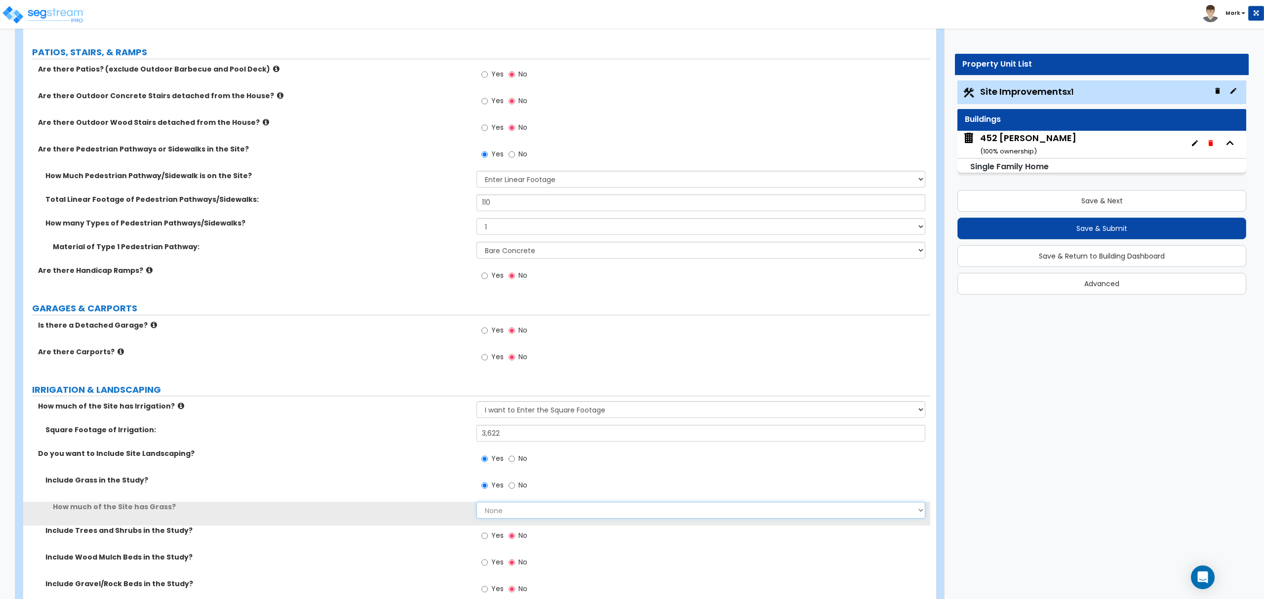
click at [502, 506] on select "None I want to Enter an Approximate Percentage I want to Enter the Square Foota…" at bounding box center [701, 510] width 448 height 17
click at [502, 508] on select "None I want to Enter an Approximate Percentage I want to Enter the Square Foota…" at bounding box center [701, 510] width 448 height 17
select select "2"
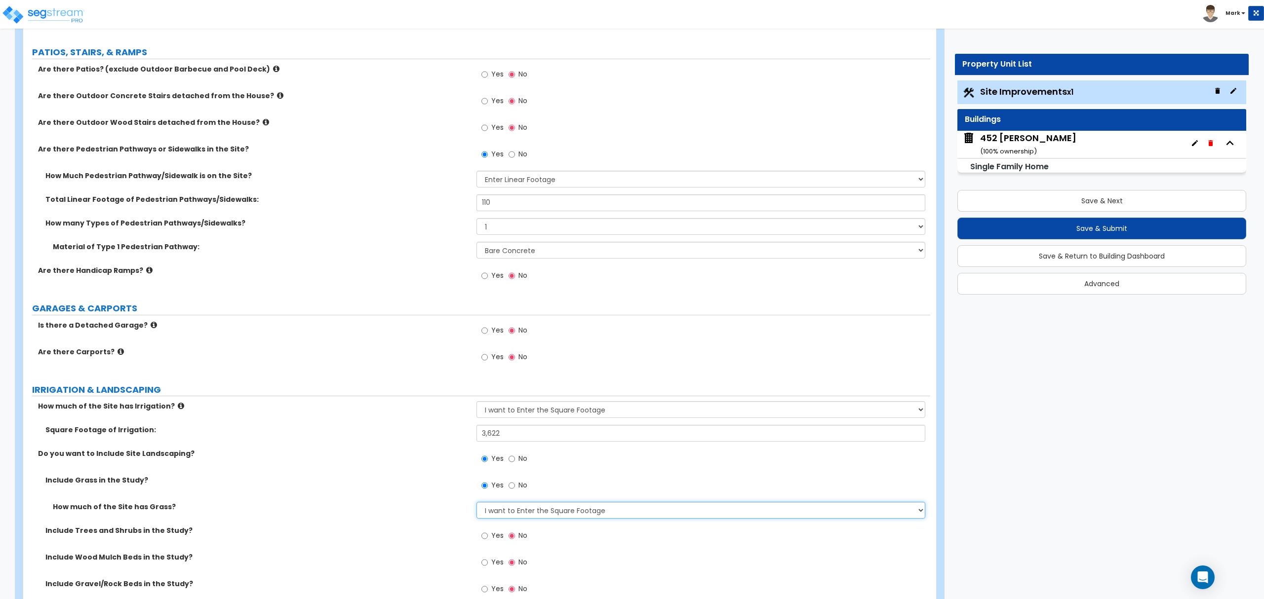
click at [477, 504] on select "None I want to Enter an Approximate Percentage I want to Enter the Square Foota…" at bounding box center [701, 510] width 448 height 17
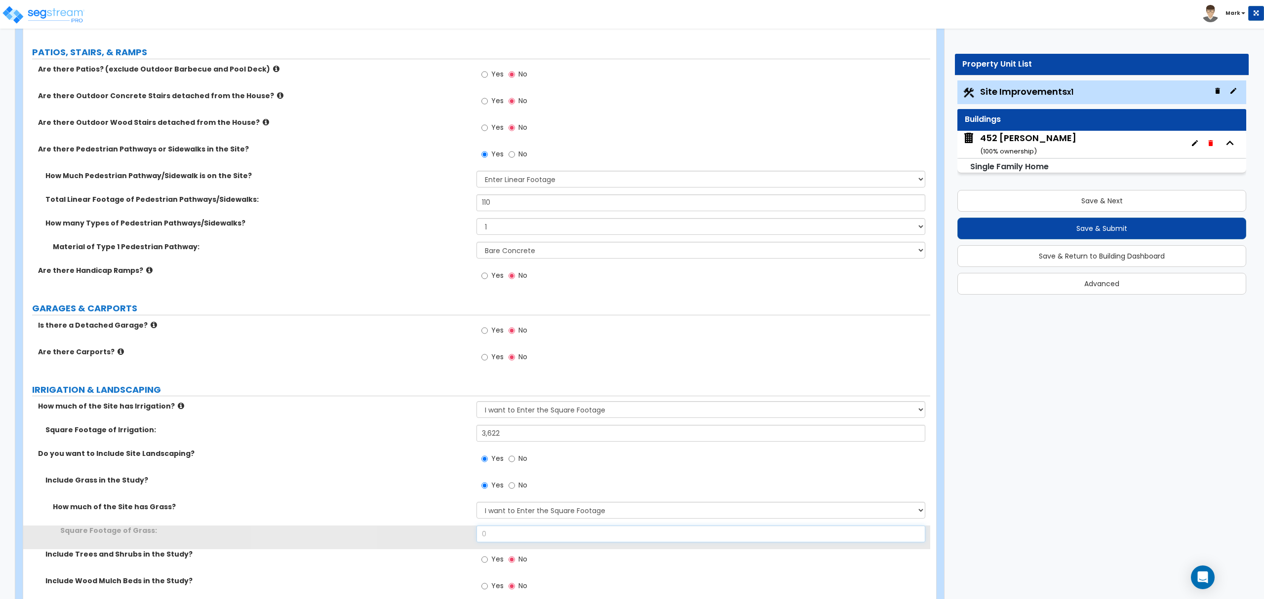
click at [514, 538] on input "0" at bounding box center [701, 534] width 448 height 17
click at [513, 538] on input "0" at bounding box center [701, 534] width 448 height 17
type input "3,622"
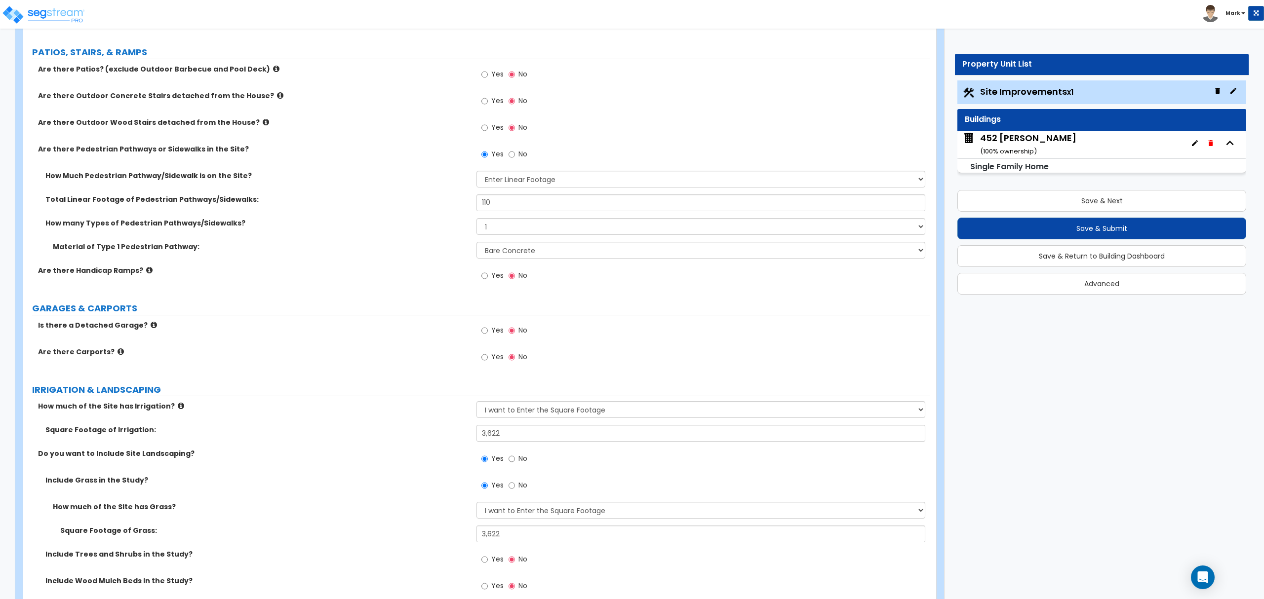
click at [435, 512] on label "How much of the Site has Grass?" at bounding box center [261, 507] width 416 height 10
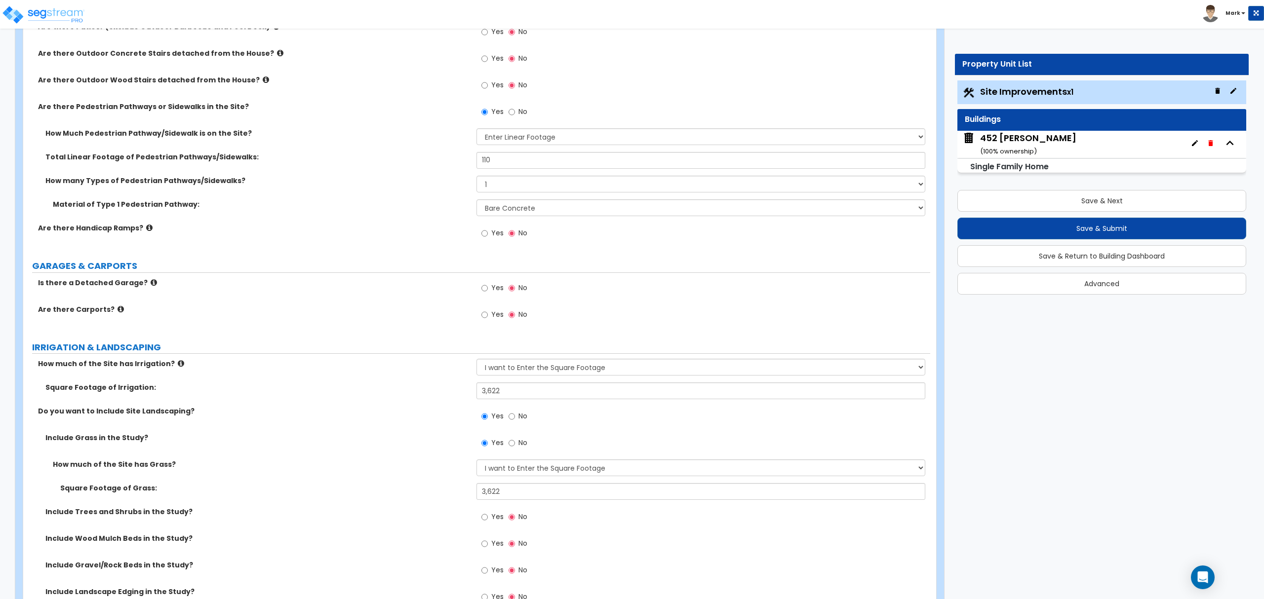
scroll to position [461, 0]
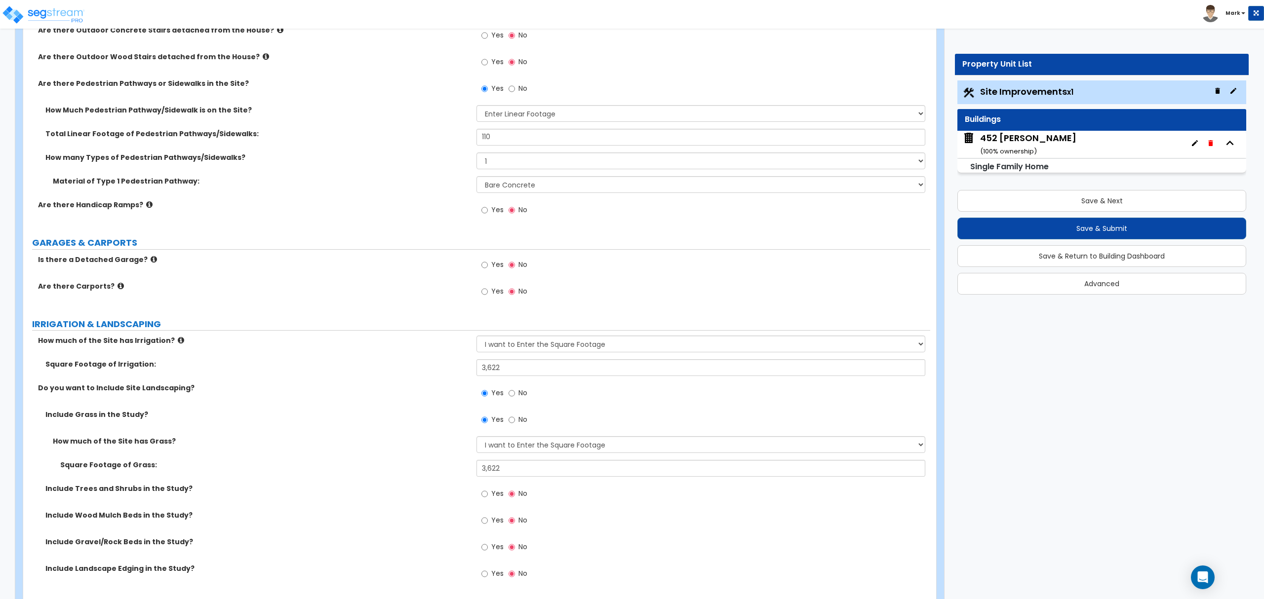
click at [498, 498] on span "Yes" at bounding box center [497, 494] width 12 height 10
click at [488, 498] on input "Yes" at bounding box center [484, 494] width 6 height 11
radio input "true"
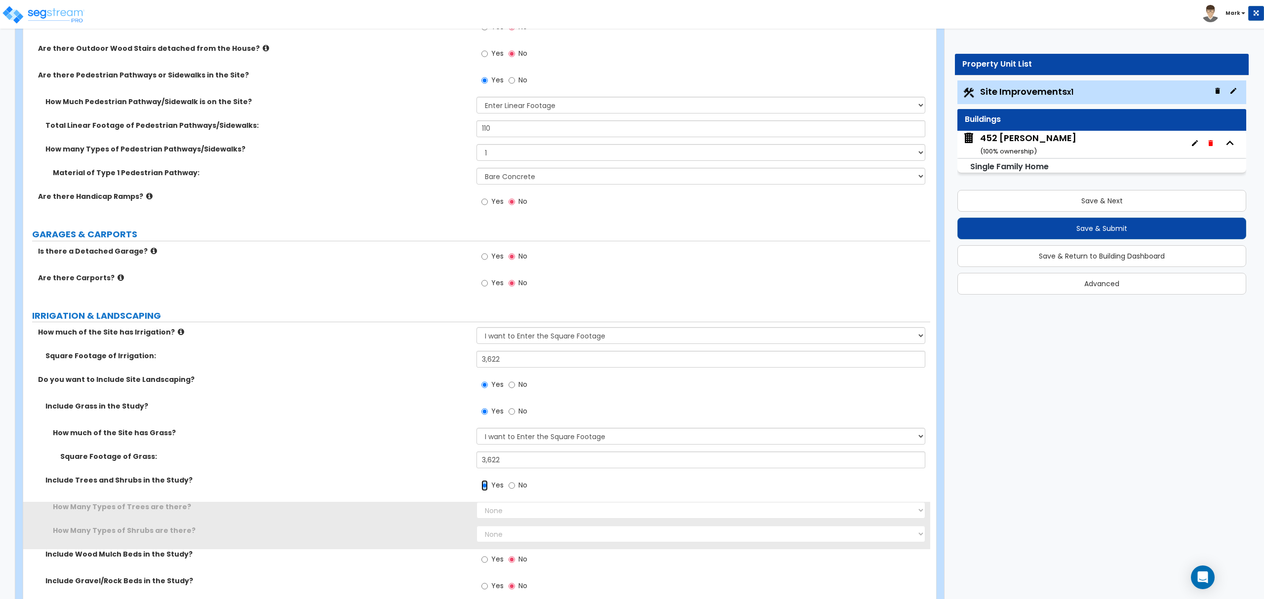
scroll to position [526, 0]
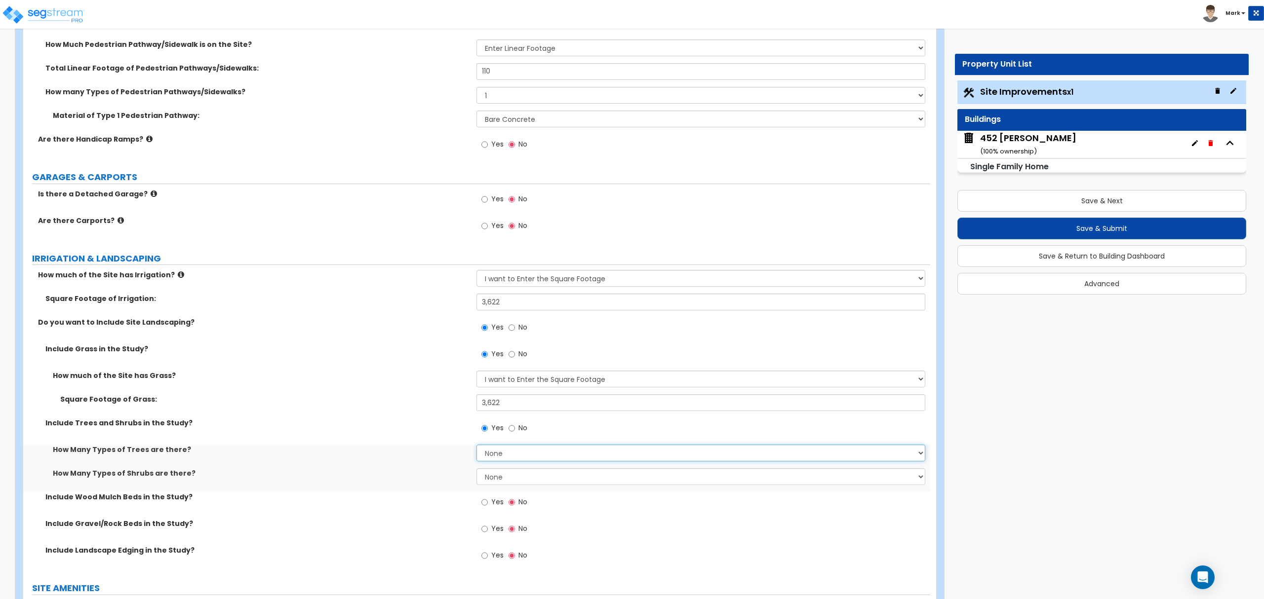
click at [498, 461] on select "None 1 2 3" at bounding box center [701, 453] width 448 height 17
select select "1"
click at [477, 446] on select "None 1 2 3" at bounding box center [701, 453] width 448 height 17
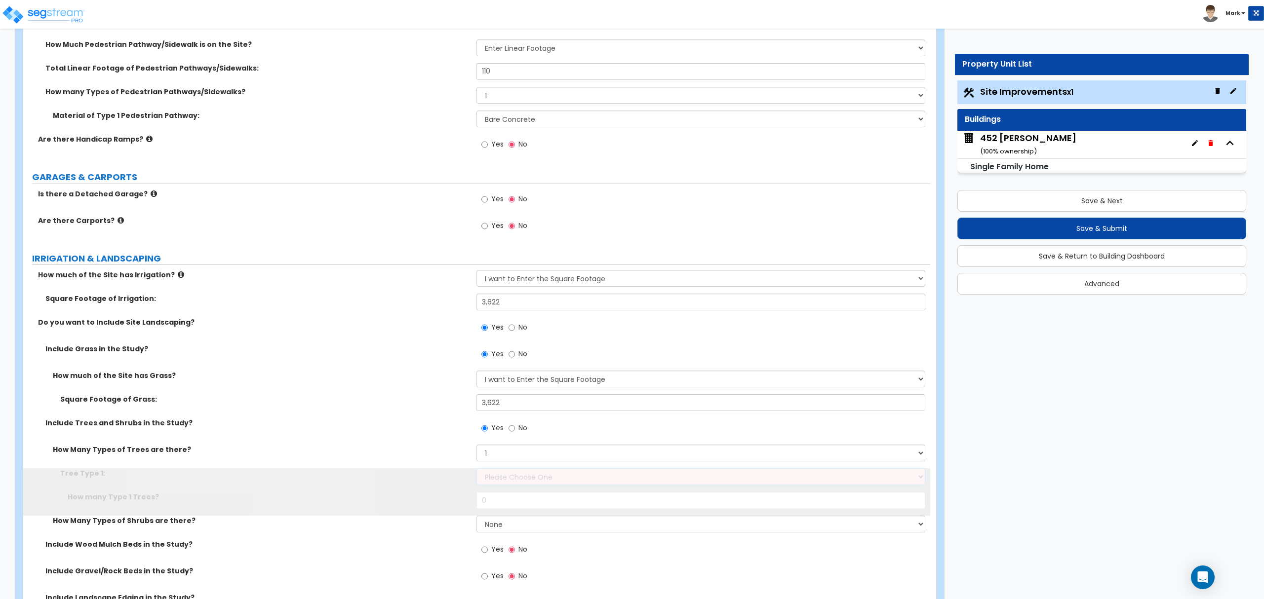
click at [504, 481] on select "Please Choose One Honey Locust Planetree Poplar Elm Hawthorn Linden Maple Red M…" at bounding box center [701, 477] width 448 height 17
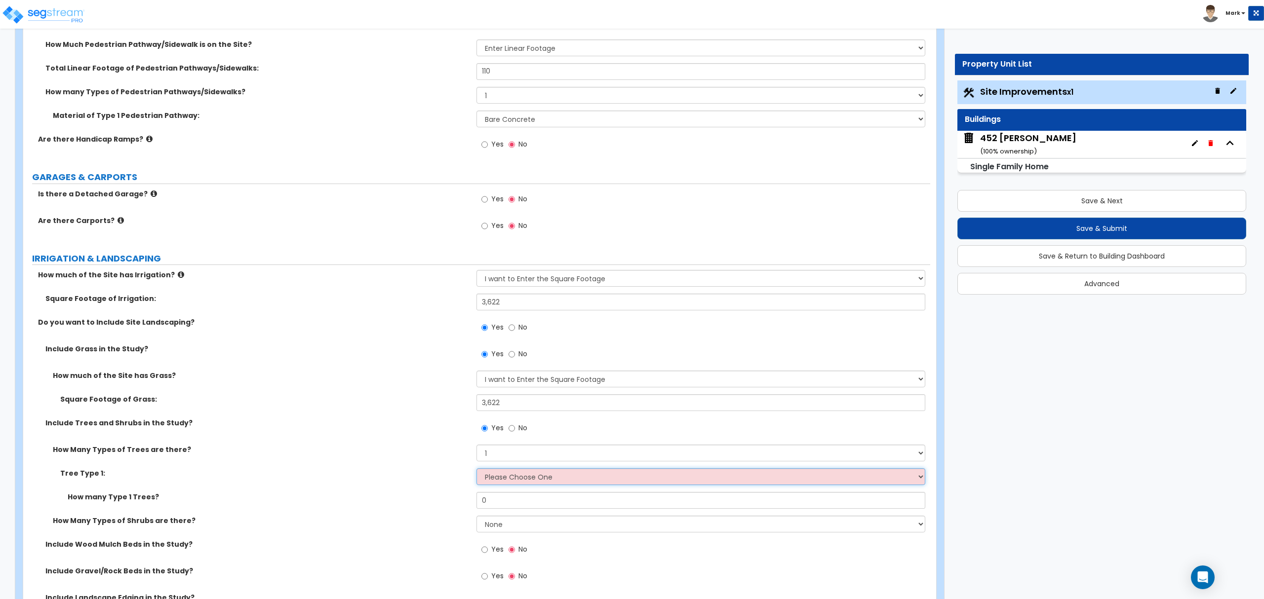
select select "10"
click at [477, 470] on select "Please Choose One Honey Locust Planetree Poplar Elm Hawthorn Linden Maple Red M…" at bounding box center [701, 477] width 448 height 17
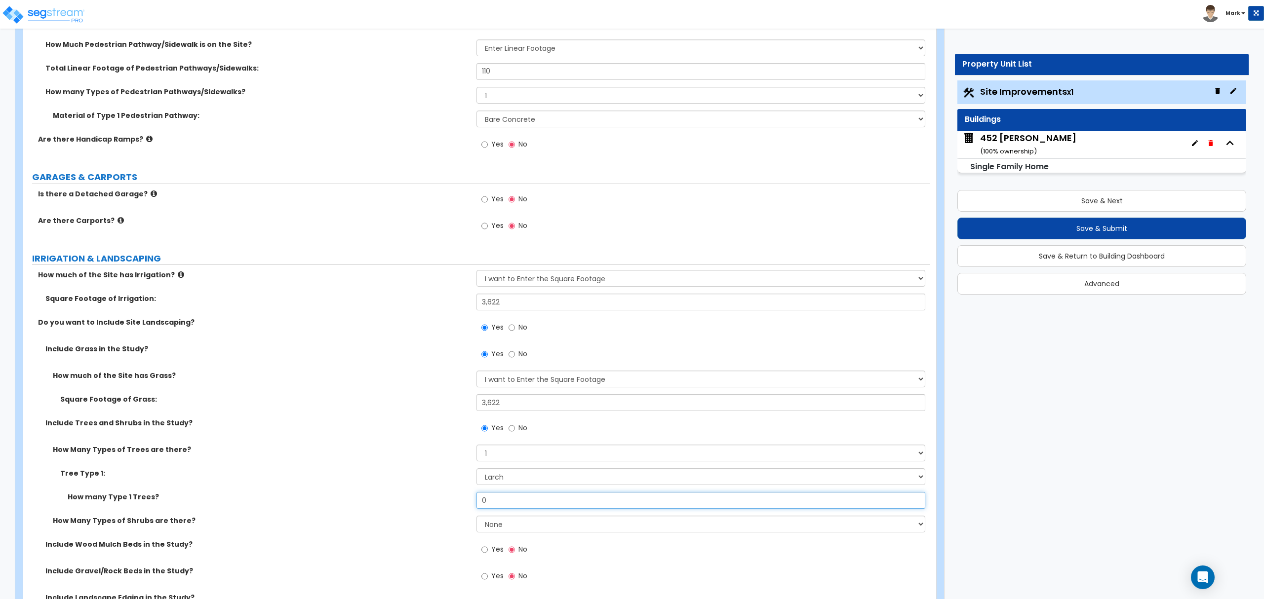
click at [506, 496] on input "0" at bounding box center [701, 500] width 448 height 17
drag, startPoint x: 506, startPoint y: 496, endPoint x: 521, endPoint y: 505, distance: 17.9
click at [506, 496] on input "0" at bounding box center [701, 500] width 448 height 17
type input "5"
click at [514, 528] on select "None 1 2 3" at bounding box center [701, 524] width 448 height 17
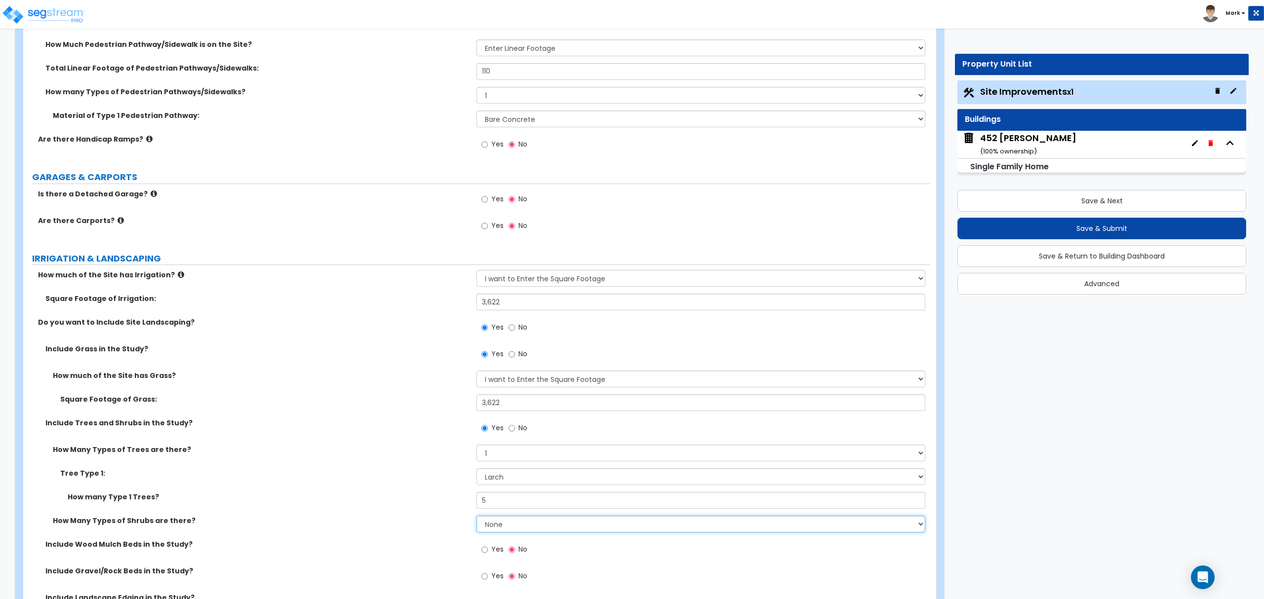
select select "1"
click at [477, 517] on select "None 1 2 3" at bounding box center [701, 524] width 448 height 17
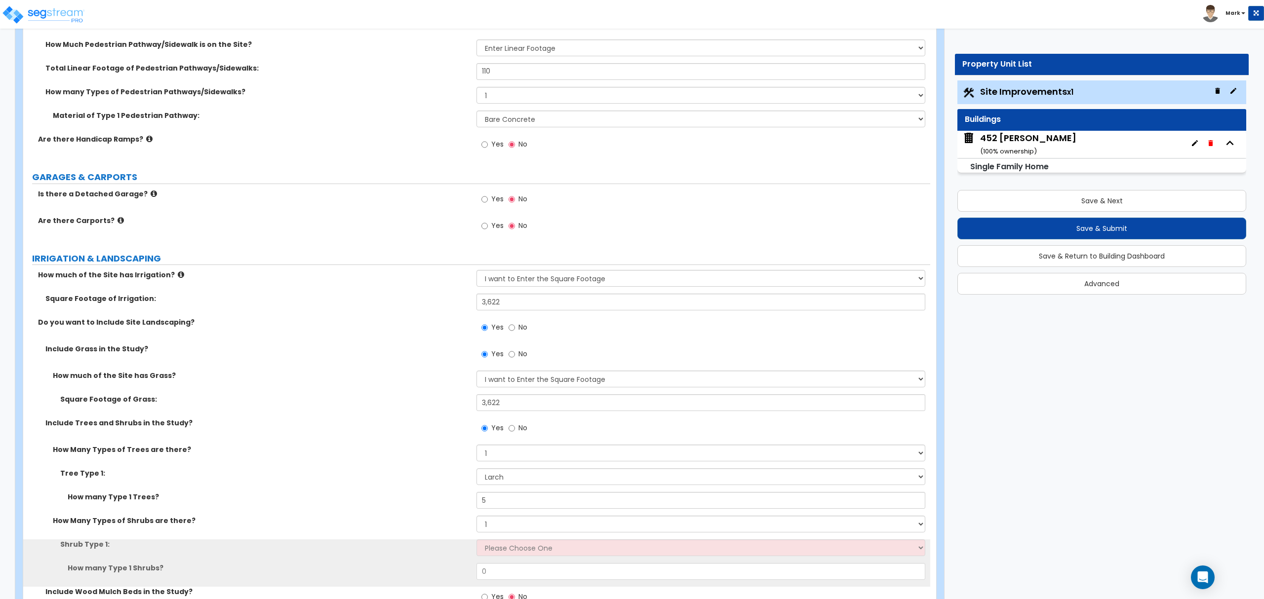
click at [514, 559] on div "Shrub Type 1: Please Choose One Arborvitae Azalea Yew Boxwood Juniper Holly Cot…" at bounding box center [476, 552] width 907 height 24
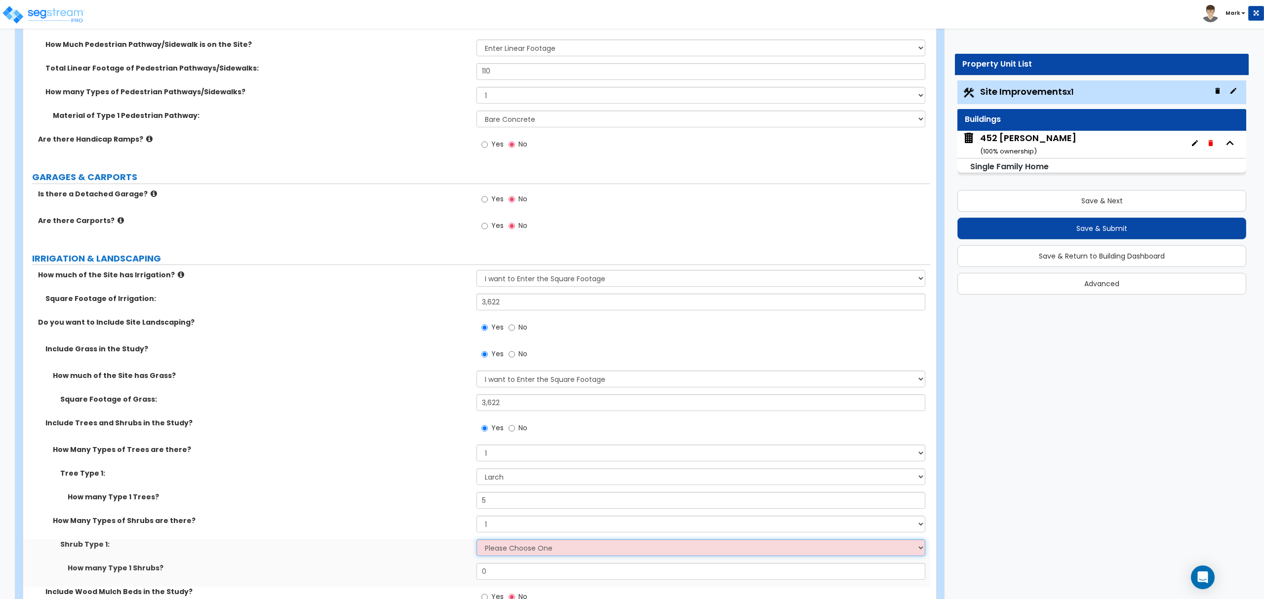
click at [514, 551] on select "Please Choose One Arborvitae Azalea Yew Boxwood Juniper Holly Cotoneaster Euony…" at bounding box center [701, 548] width 448 height 17
select select "1"
click at [477, 541] on select "Please Choose One Arborvitae Azalea Yew Boxwood Juniper Holly Cotoneaster Euony…" at bounding box center [701, 548] width 448 height 17
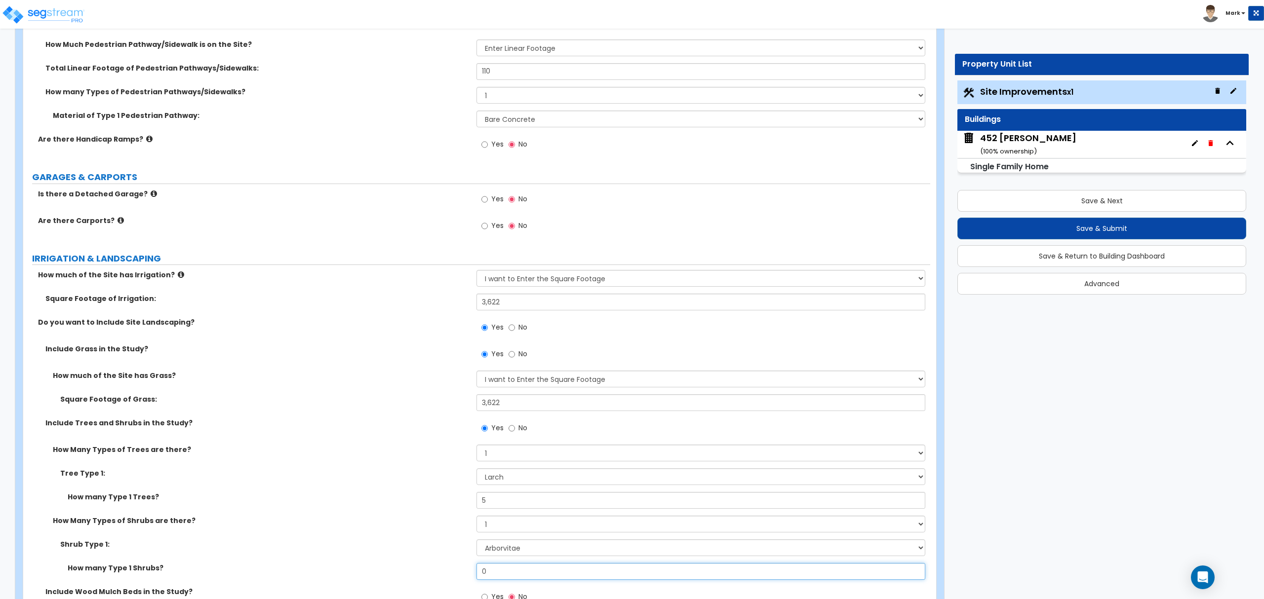
click at [536, 575] on input "0" at bounding box center [701, 571] width 448 height 17
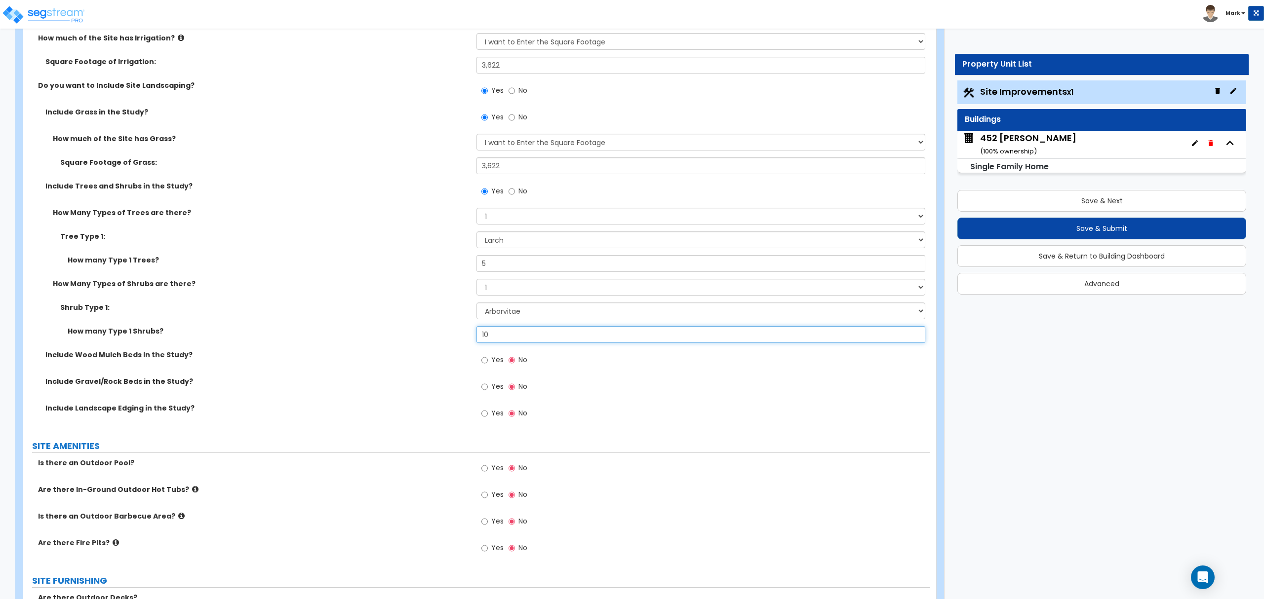
scroll to position [790, 0]
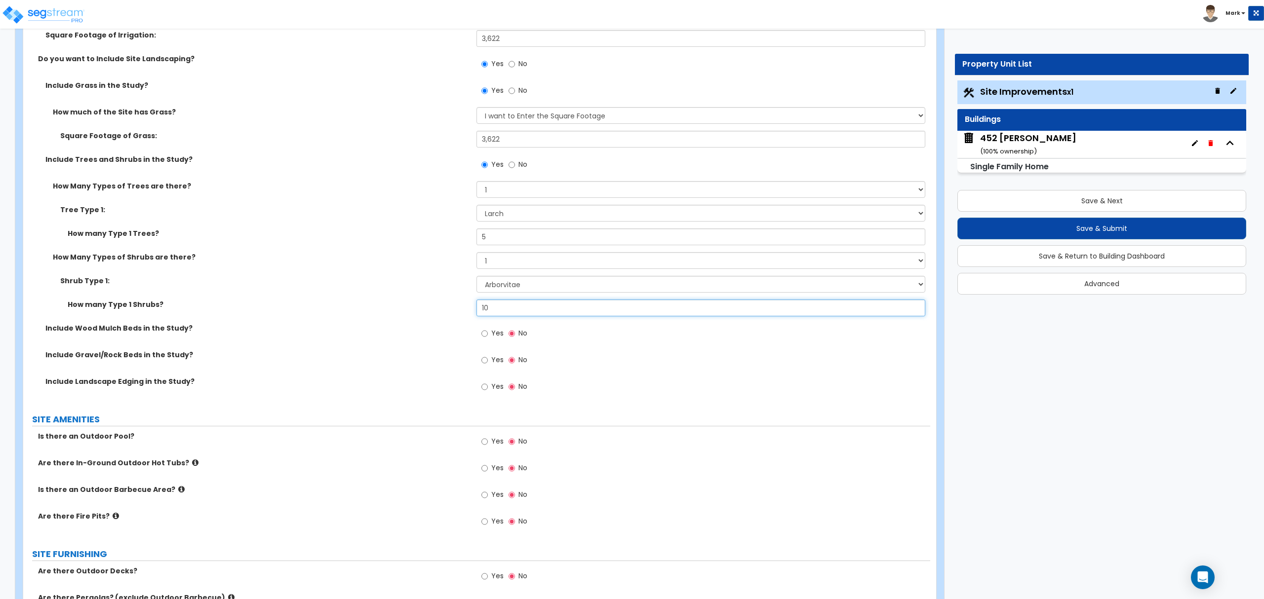
type input "10"
click at [496, 332] on span "Yes" at bounding box center [497, 333] width 12 height 10
click at [488, 332] on input "Yes" at bounding box center [484, 333] width 6 height 11
radio input "true"
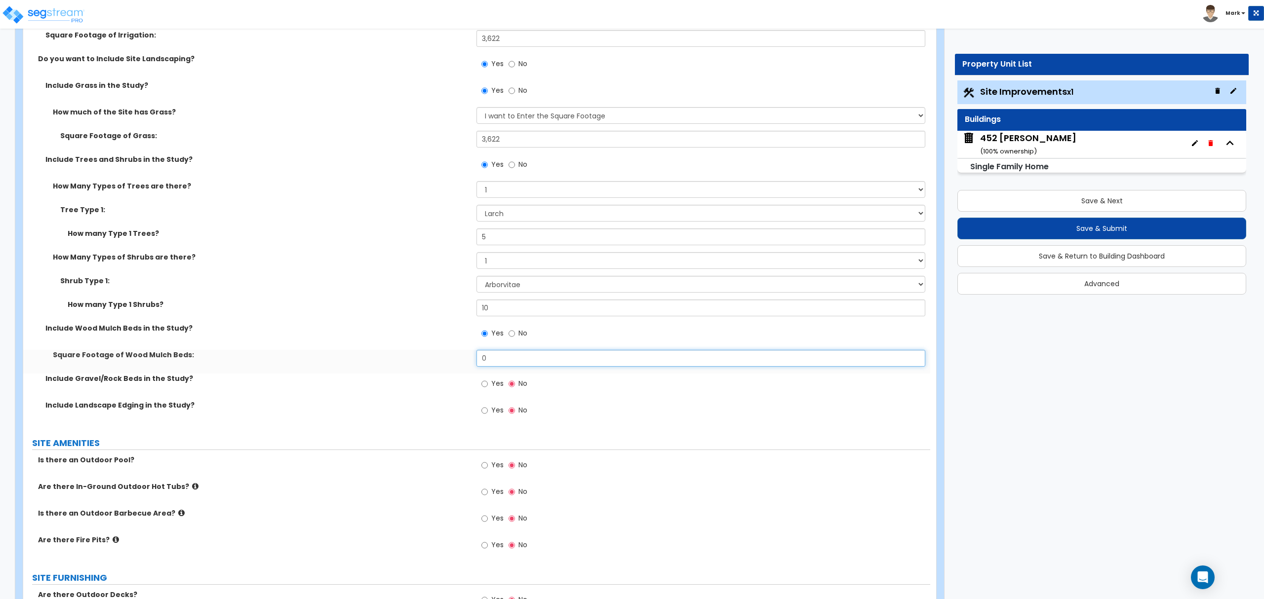
click at [496, 356] on input "0" at bounding box center [701, 358] width 448 height 17
drag, startPoint x: 496, startPoint y: 356, endPoint x: 532, endPoint y: 396, distance: 53.5
click at [496, 358] on input "0" at bounding box center [701, 358] width 448 height 17
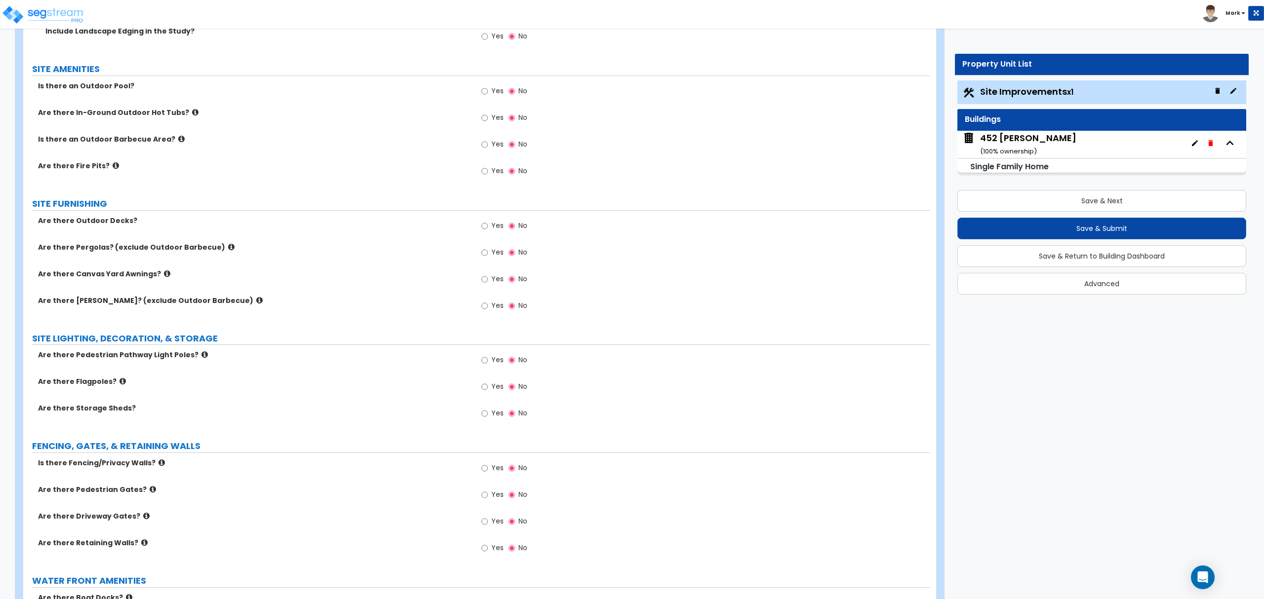
scroll to position [1185, 0]
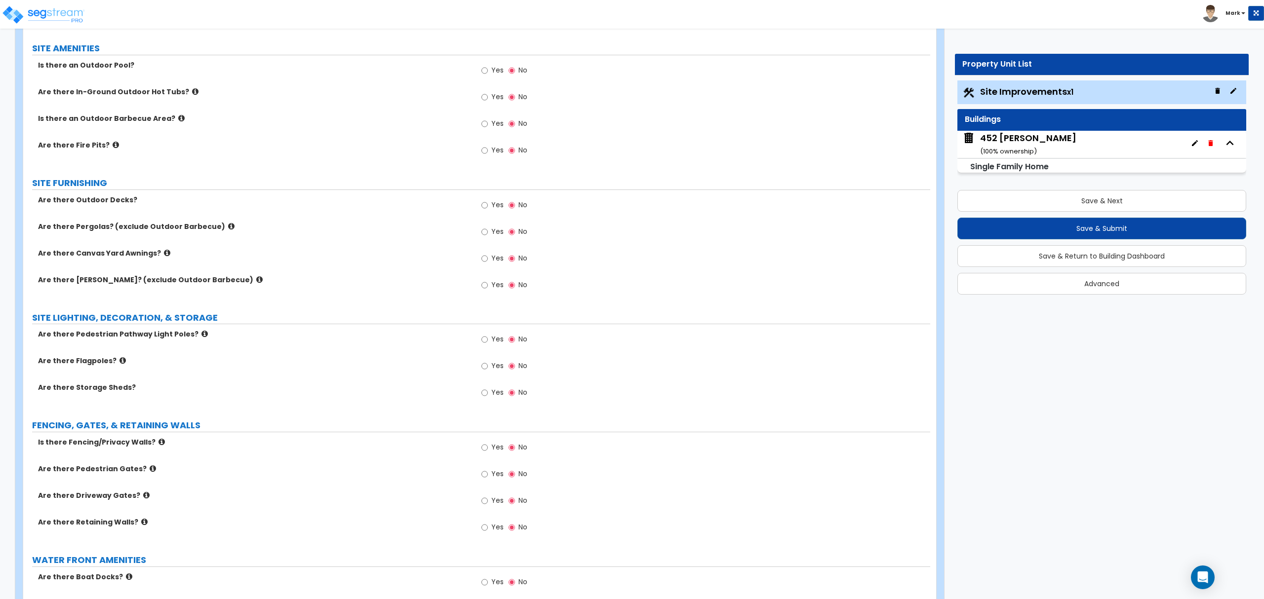
type input "152"
click at [487, 446] on input "Yes" at bounding box center [484, 447] width 6 height 11
radio input "true"
drag, startPoint x: 478, startPoint y: 503, endPoint x: 484, endPoint y: 507, distance: 7.1
click at [478, 503] on div "Yes No" at bounding box center [505, 502] width 56 height 23
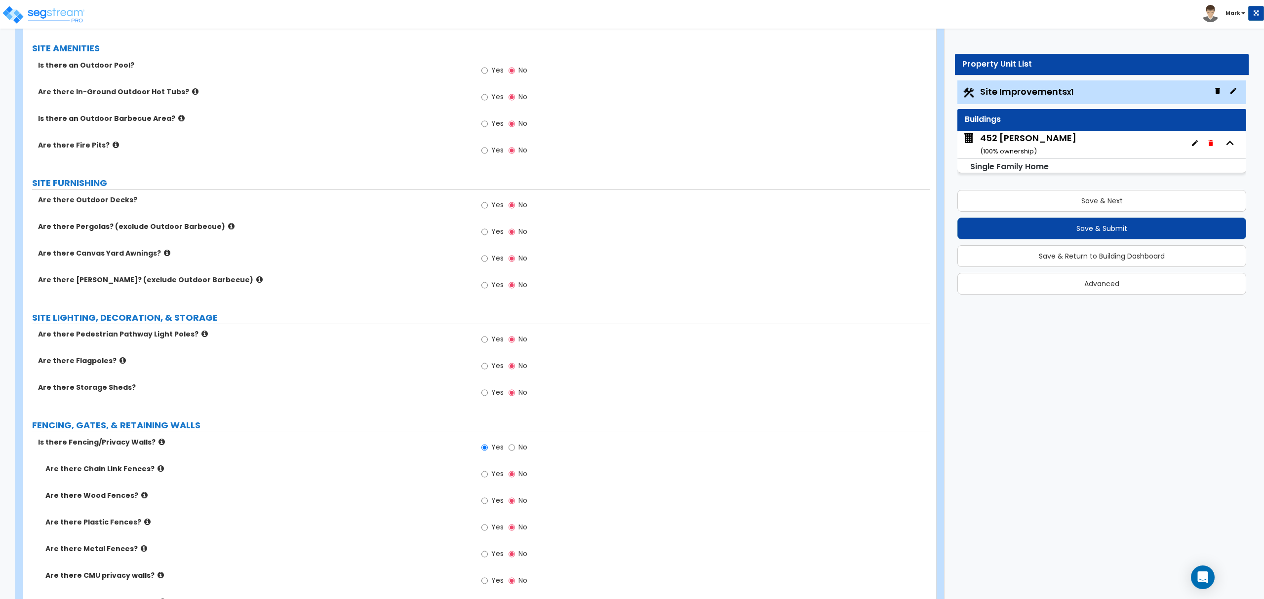
click at [488, 505] on label "Yes" at bounding box center [492, 502] width 22 height 17
click at [488, 505] on input "Yes" at bounding box center [484, 501] width 6 height 11
radio input "true"
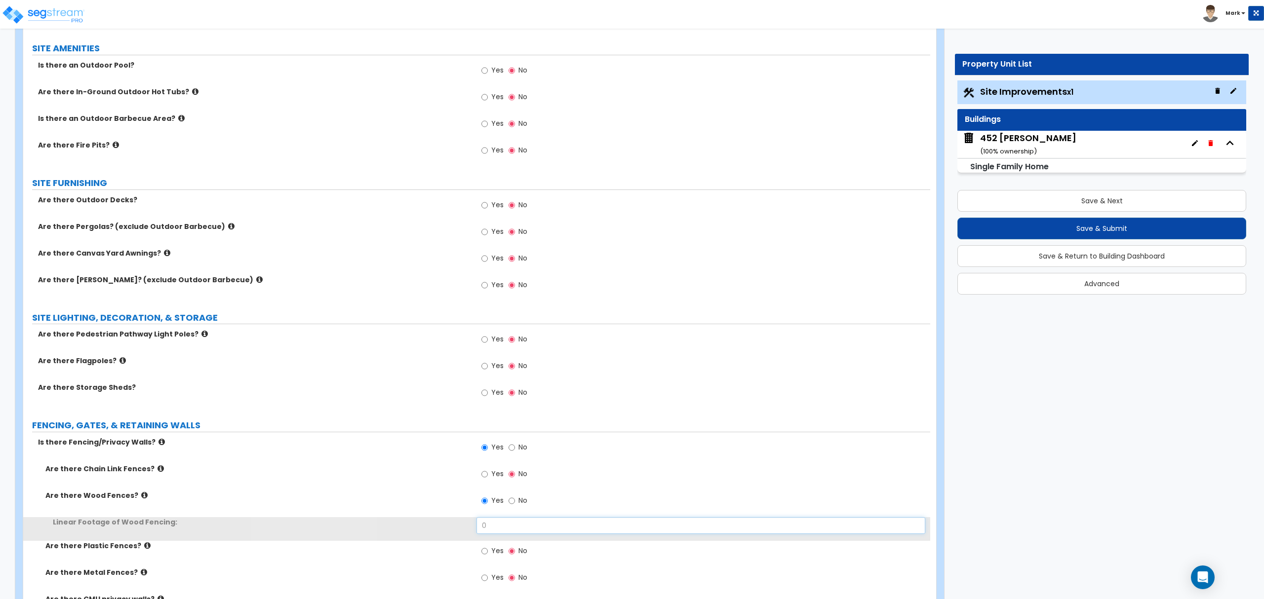
click at [496, 530] on input "0" at bounding box center [701, 525] width 448 height 17
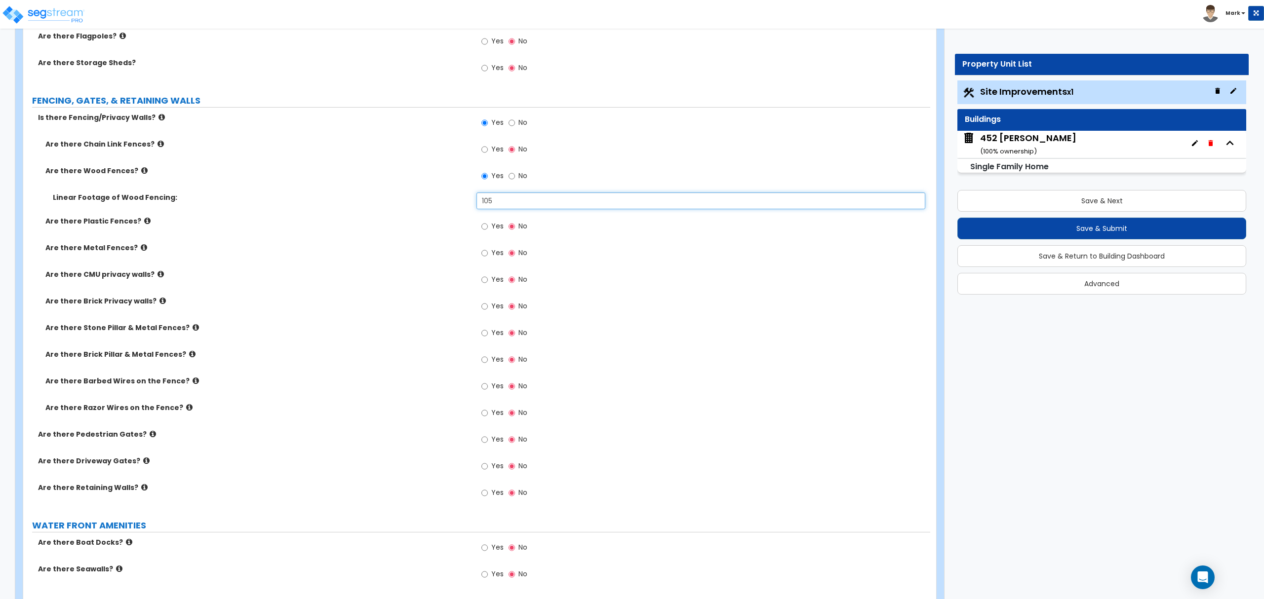
scroll to position [1514, 0]
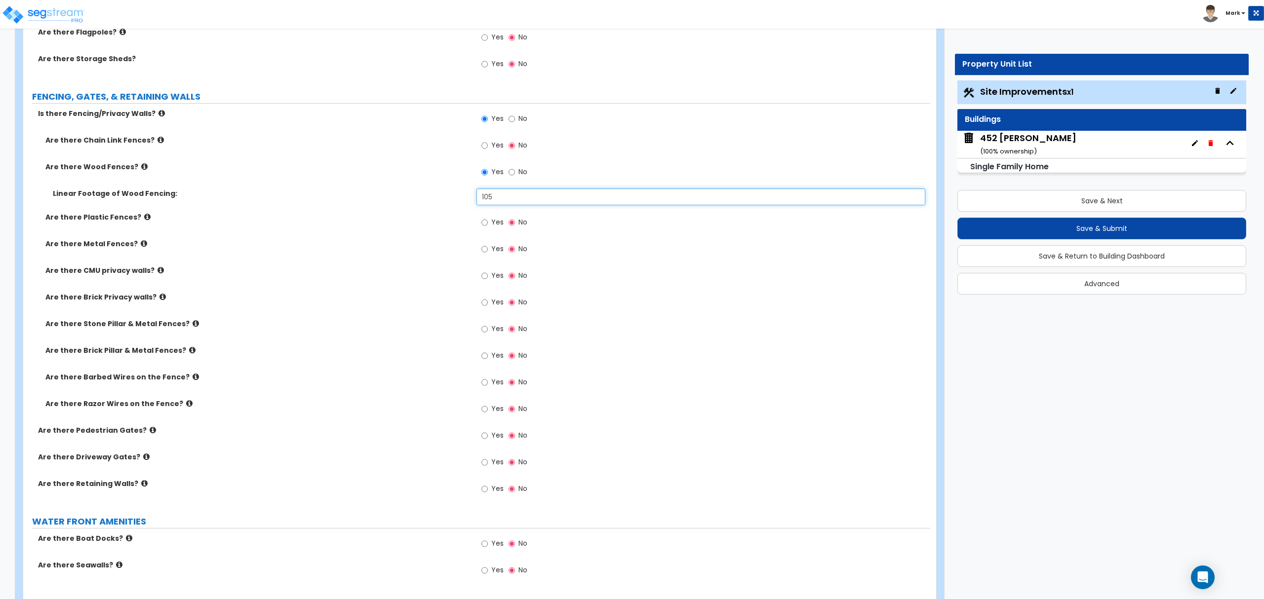
type input "105"
click at [495, 440] on span "Yes" at bounding box center [497, 436] width 12 height 10
click at [488, 440] on input "Yes" at bounding box center [484, 436] width 6 height 11
radio input "true"
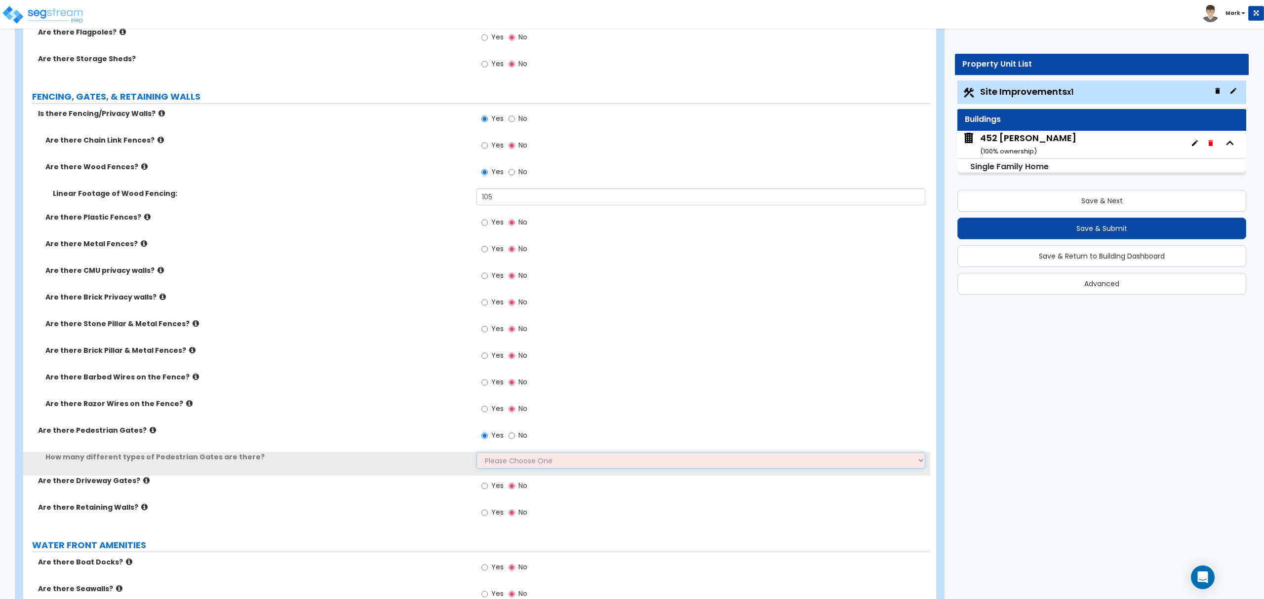
click at [496, 455] on select "Please Choose One 1 2 3" at bounding box center [701, 460] width 448 height 17
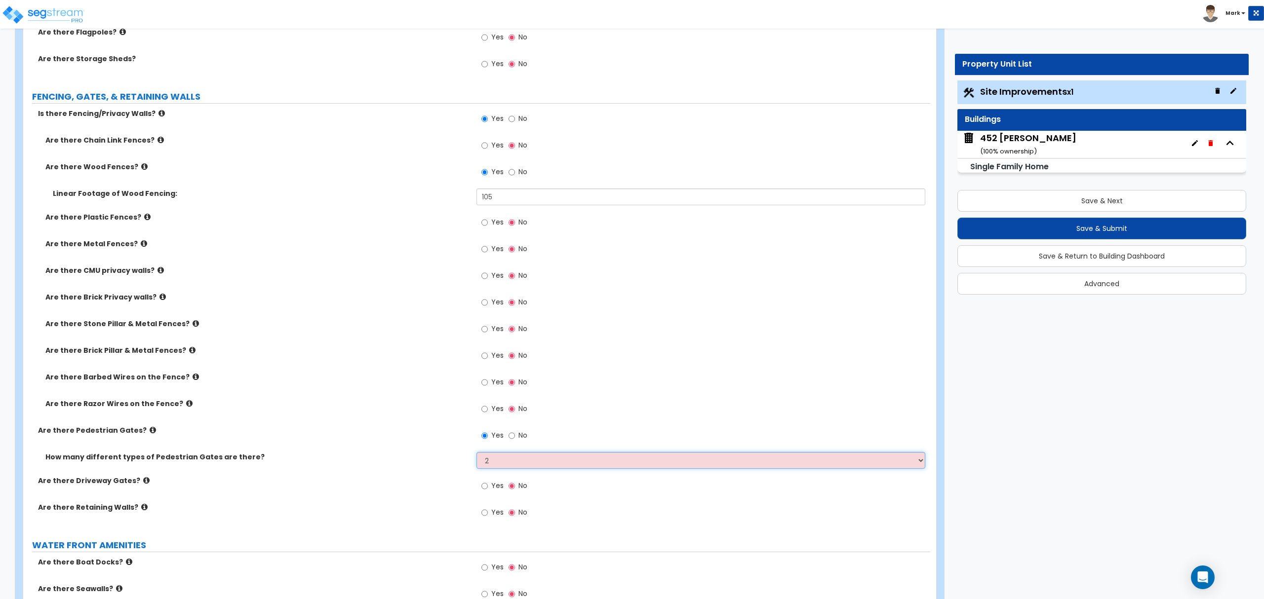
click at [477, 454] on select "Please Choose One 1 2 3" at bounding box center [701, 460] width 448 height 17
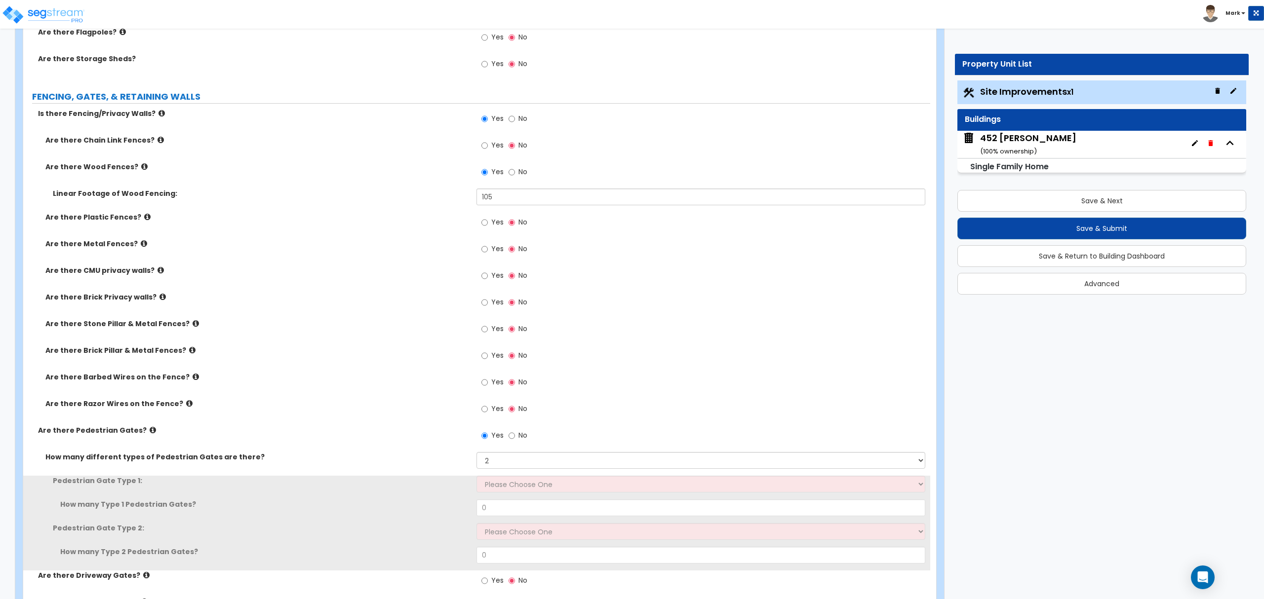
click at [516, 475] on div "How many different types of Pedestrian Gates are there? Please Choose One 1 2 3" at bounding box center [476, 464] width 907 height 24
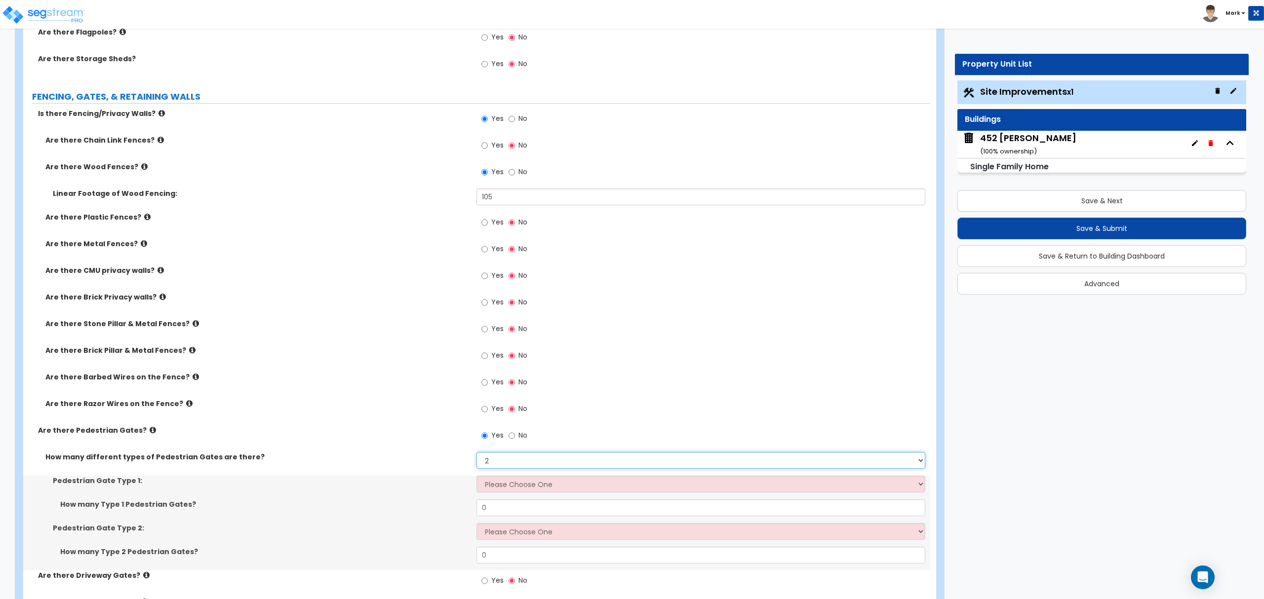
click at [516, 464] on select "Please Choose One 1 2 3" at bounding box center [701, 460] width 448 height 17
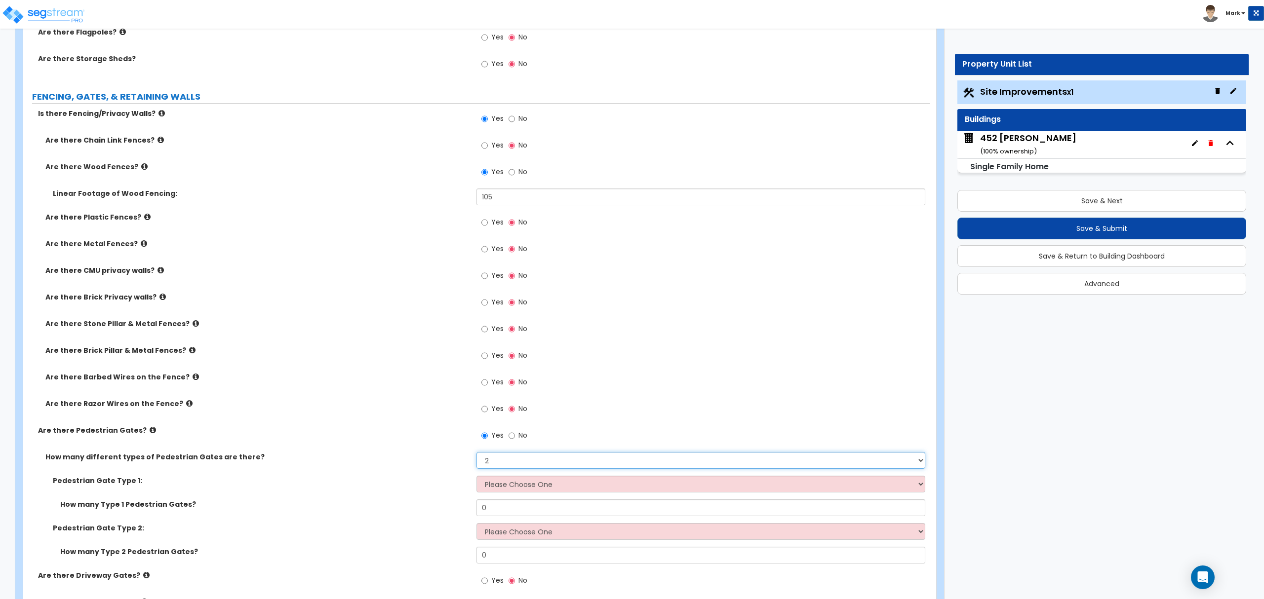
select select "1"
click at [477, 454] on select "Please Choose One 1 2 3" at bounding box center [701, 460] width 448 height 17
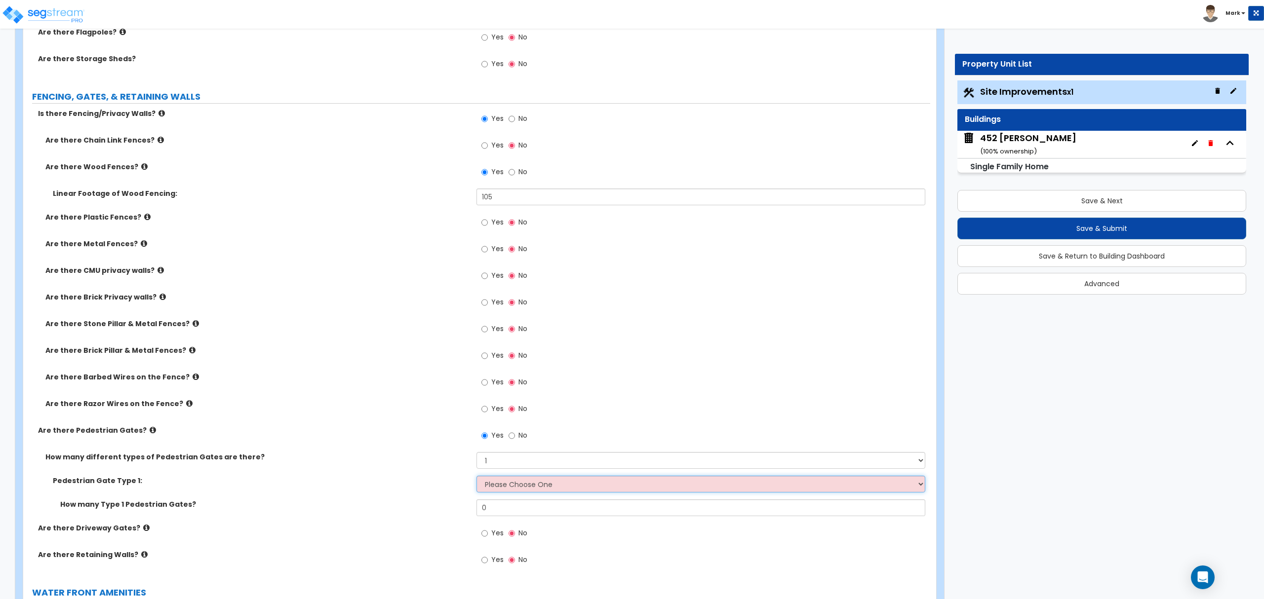
click at [509, 486] on select "Please Choose One Chain Link, 3 ft Height Chain Link, 4 ft Height Chain Link, 6…" at bounding box center [701, 484] width 448 height 17
select select "9"
click at [477, 478] on select "Please Choose One Chain Link, 3 ft Height Chain Link, 4 ft Height Chain Link, 6…" at bounding box center [701, 484] width 448 height 17
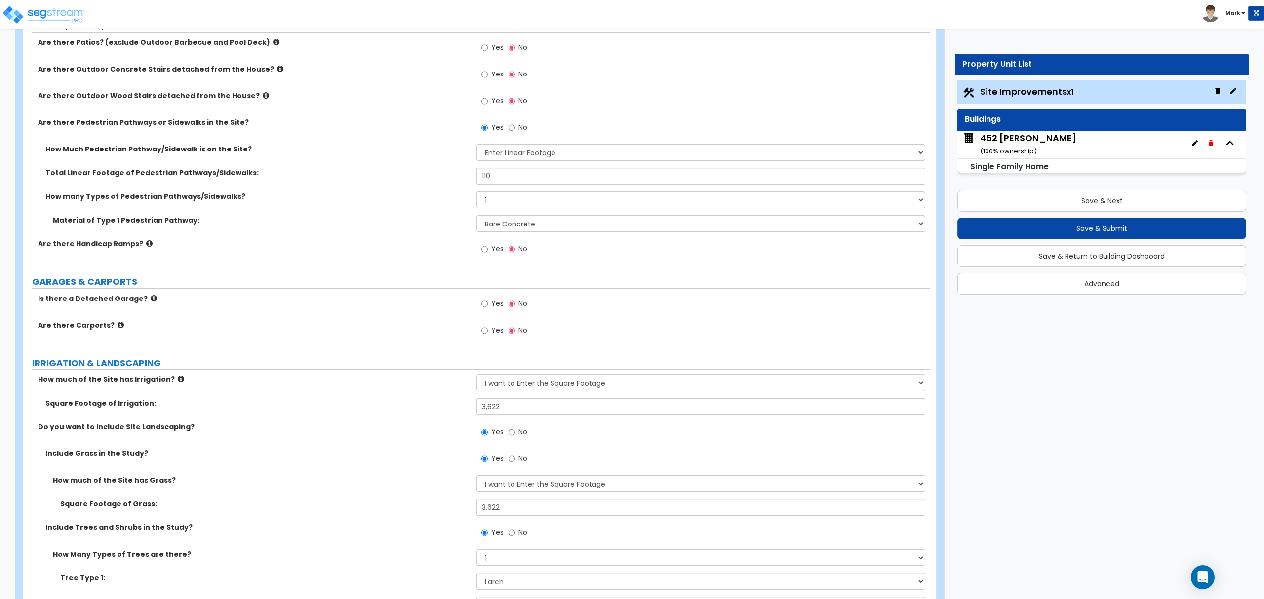
scroll to position [263, 0]
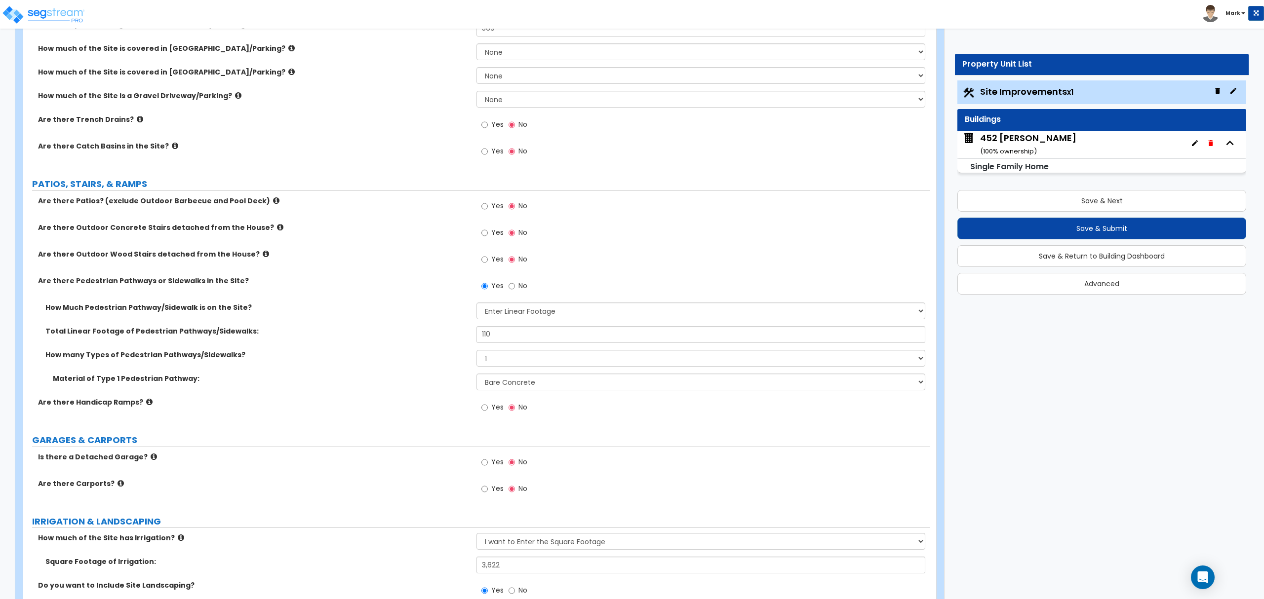
click at [255, 199] on label "Are there Patios? (exclude Outdoor Barbecue and Pool Deck)" at bounding box center [253, 201] width 431 height 10
click at [273, 201] on icon at bounding box center [276, 200] width 6 height 7
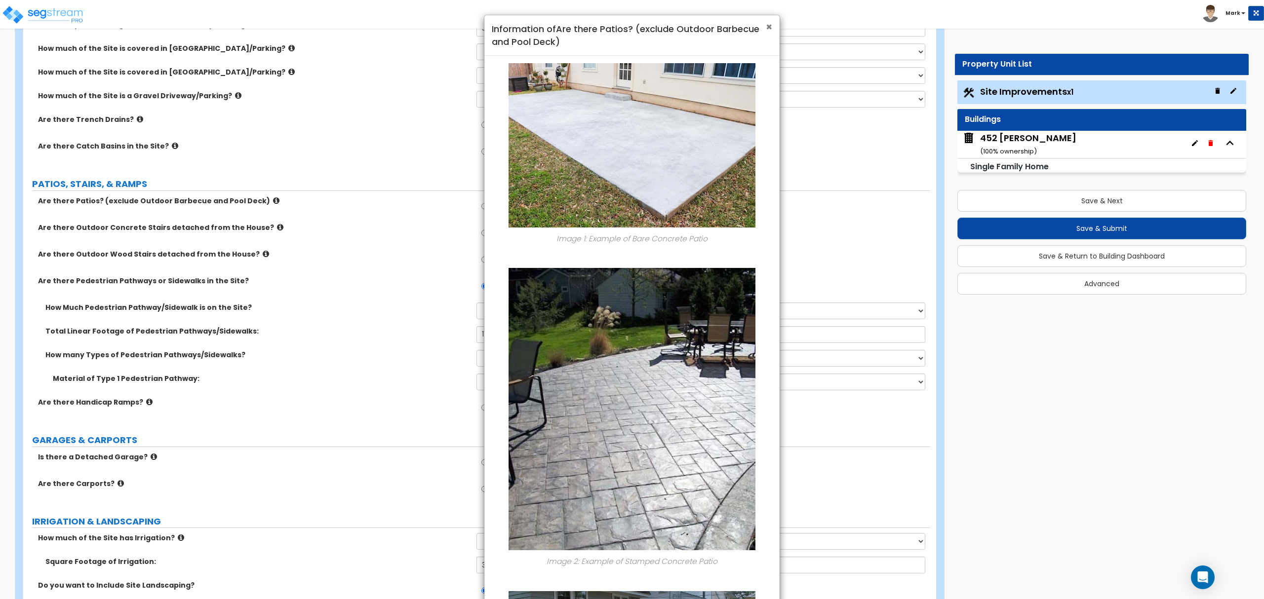
click at [771, 27] on span "×" at bounding box center [769, 27] width 6 height 14
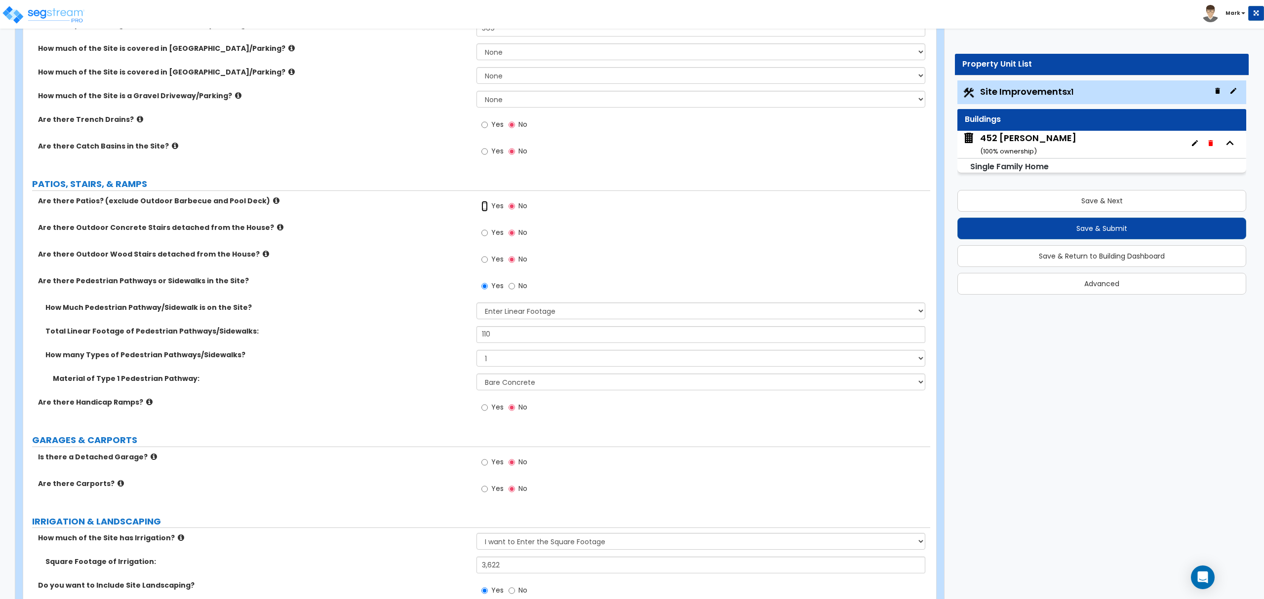
click at [482, 207] on input "Yes" at bounding box center [484, 206] width 6 height 11
radio input "true"
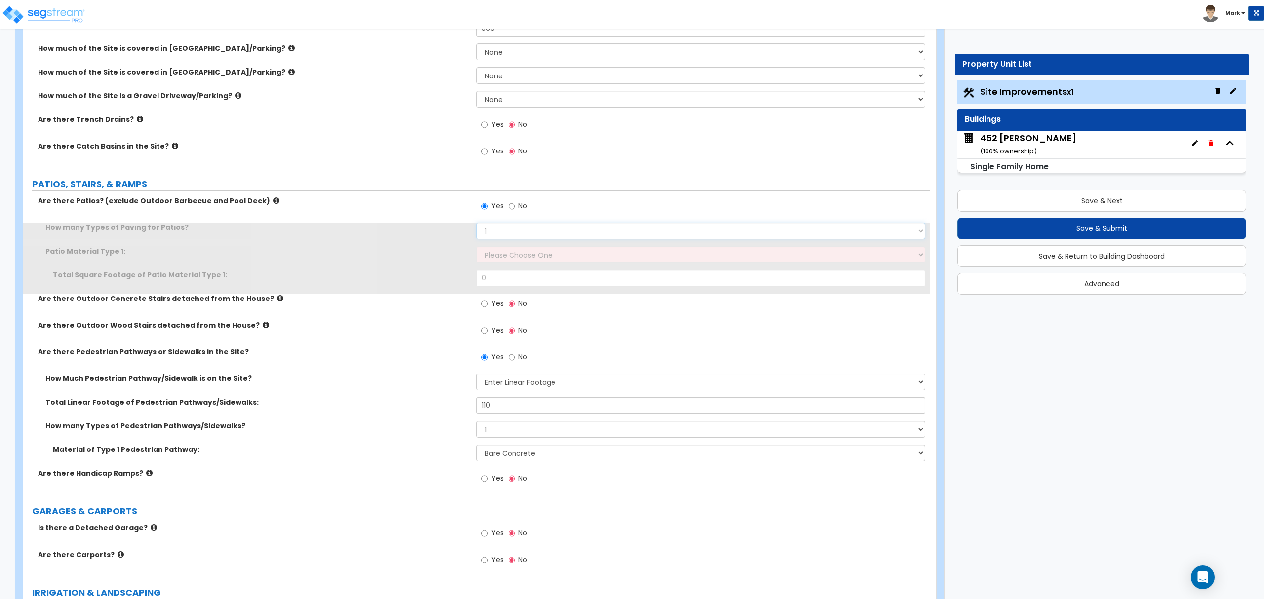
click at [492, 235] on select "1 2 3 4" at bounding box center [701, 231] width 448 height 17
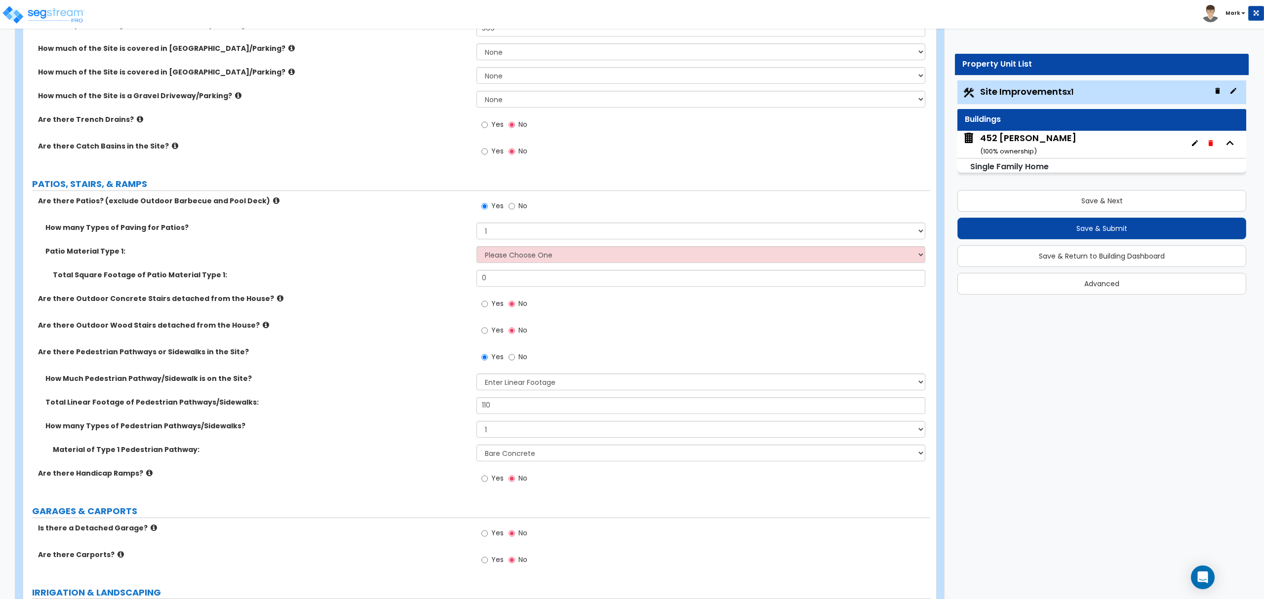
drag, startPoint x: 415, startPoint y: 257, endPoint x: 478, endPoint y: 238, distance: 66.5
click at [413, 256] on label "Patio Material Type 1:" at bounding box center [257, 251] width 424 height 10
click at [509, 246] on div "How many Types of Paving for Patios? 1 2 3 4" at bounding box center [476, 235] width 907 height 24
click at [477, 224] on select "1 2 3 4" at bounding box center [701, 231] width 448 height 17
click at [512, 252] on select "Please Choose One Bare Concrete Stamped Concrete Brick Pavers Stone Pavers Tile…" at bounding box center [701, 254] width 448 height 17
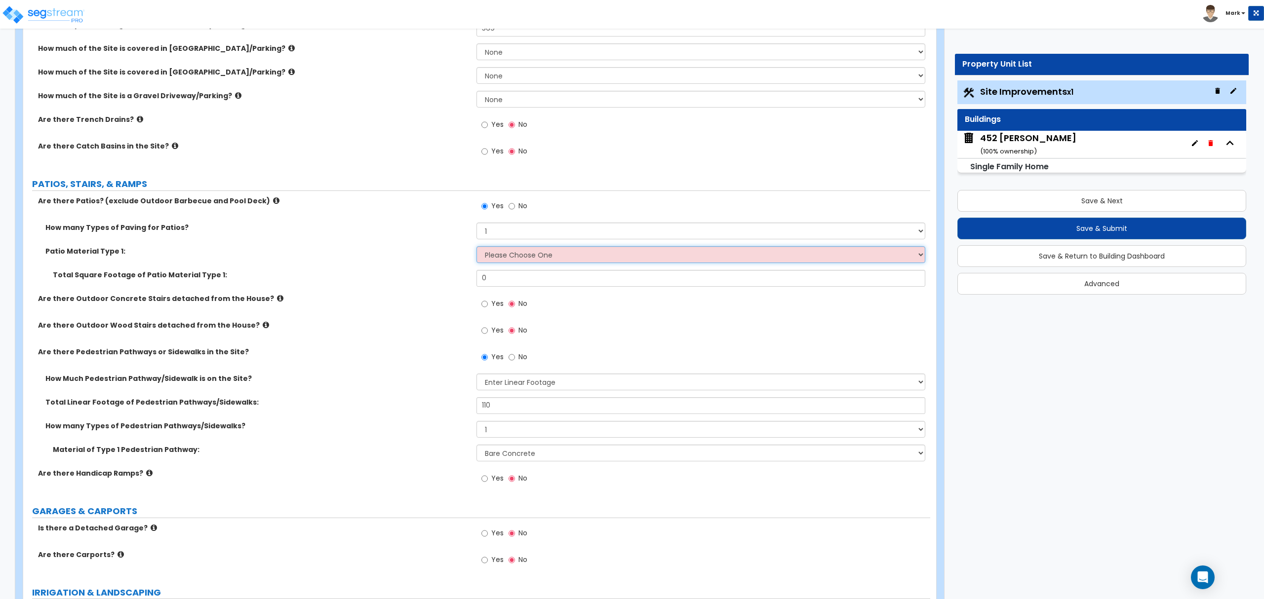
select select "1"
click at [477, 247] on select "Please Choose One Bare Concrete Stamped Concrete Brick Pavers Stone Pavers Tile…" at bounding box center [701, 254] width 448 height 17
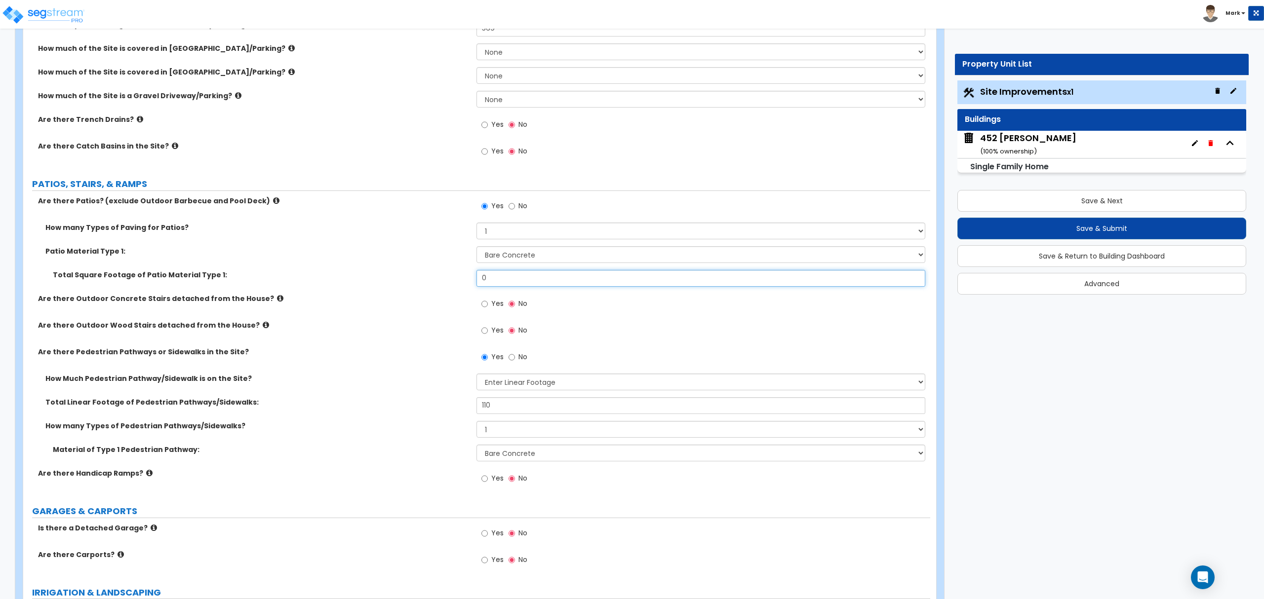
click at [512, 282] on input "0" at bounding box center [701, 278] width 448 height 17
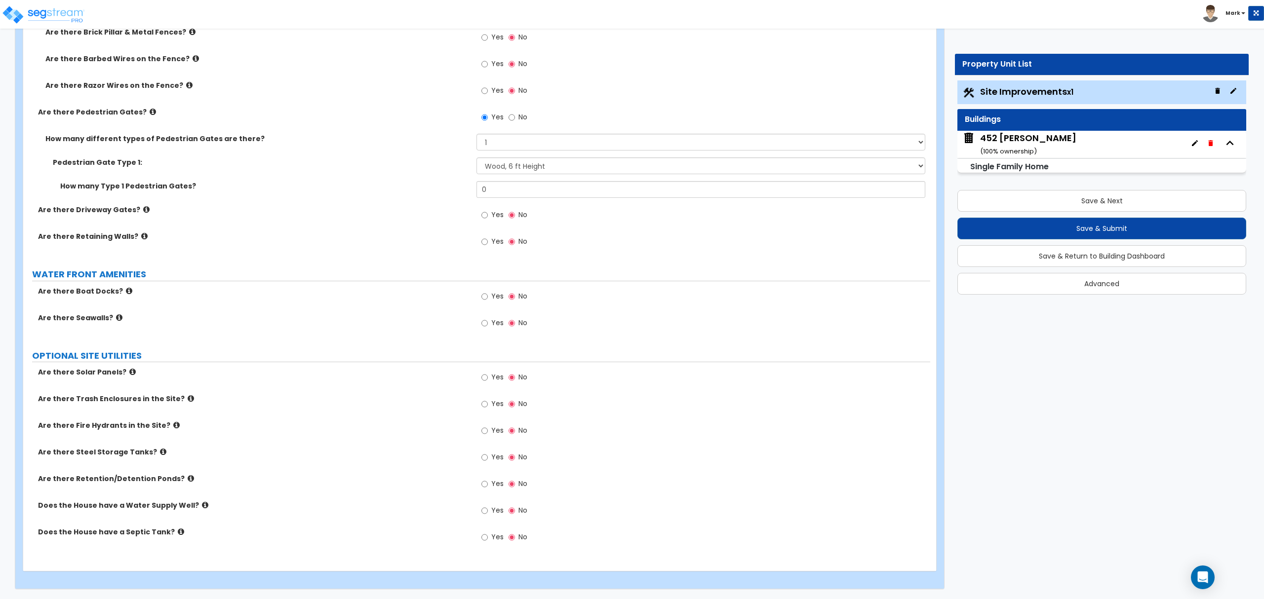
scroll to position [1907, 0]
type input "168"
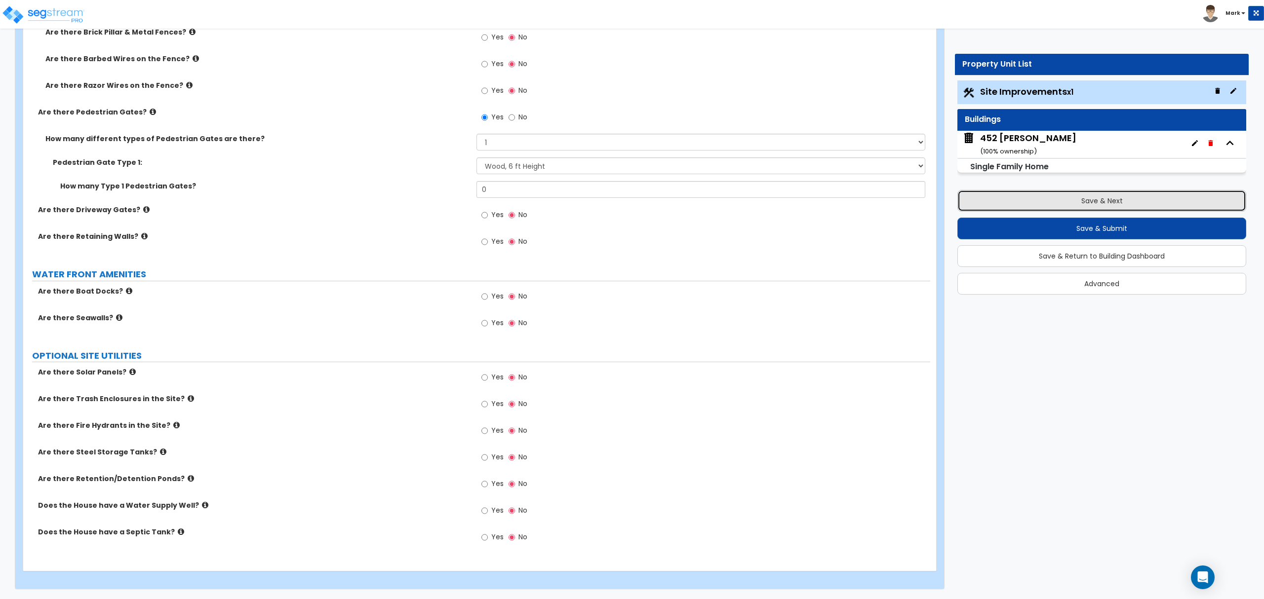
drag, startPoint x: 1075, startPoint y: 195, endPoint x: 1117, endPoint y: 193, distance: 41.5
click at [1075, 195] on button "Save & Next" at bounding box center [1101, 201] width 289 height 22
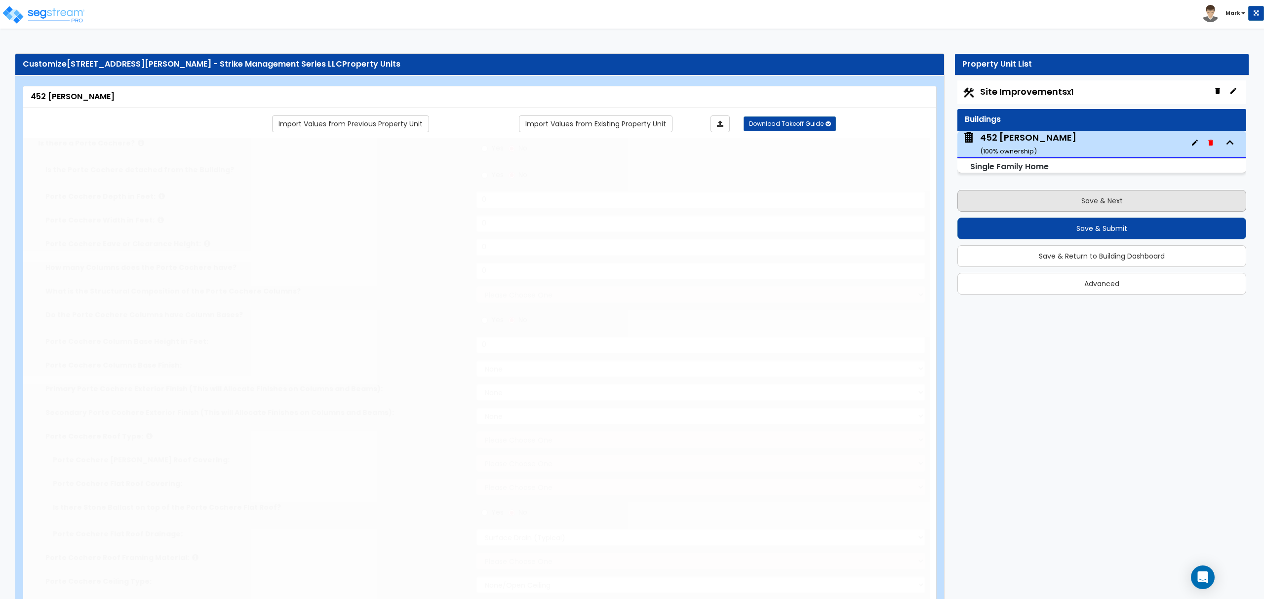
type input "1"
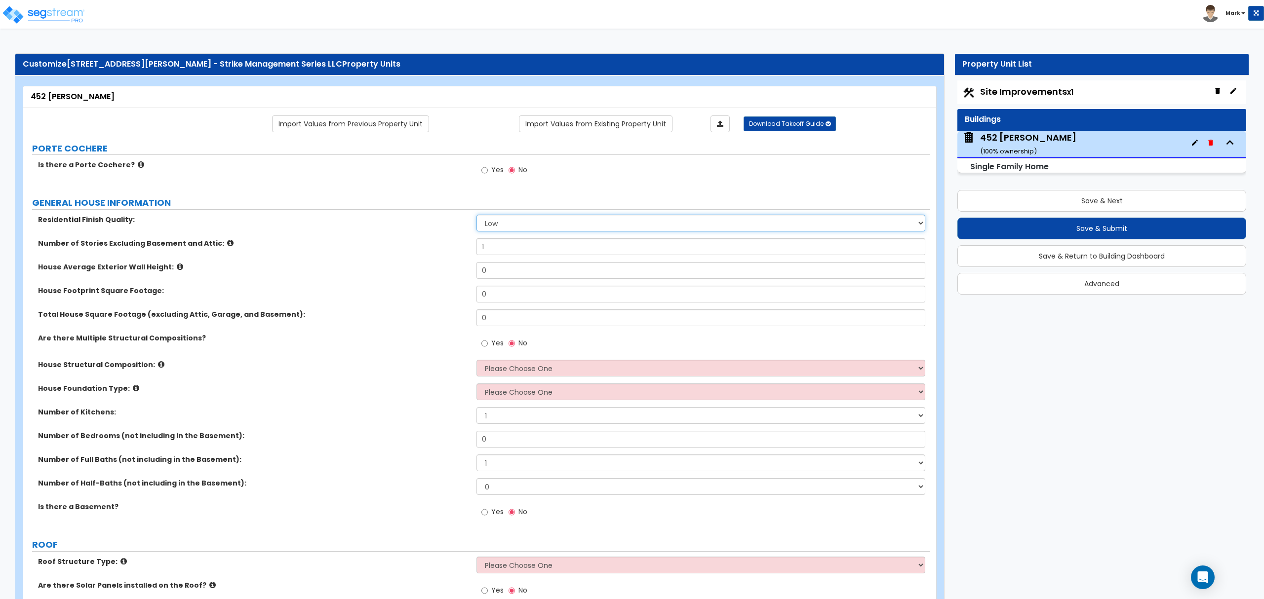
click at [489, 224] on select "Low Average High" at bounding box center [701, 223] width 448 height 17
select select "2"
click at [477, 216] on select "Low Average High" at bounding box center [701, 223] width 448 height 17
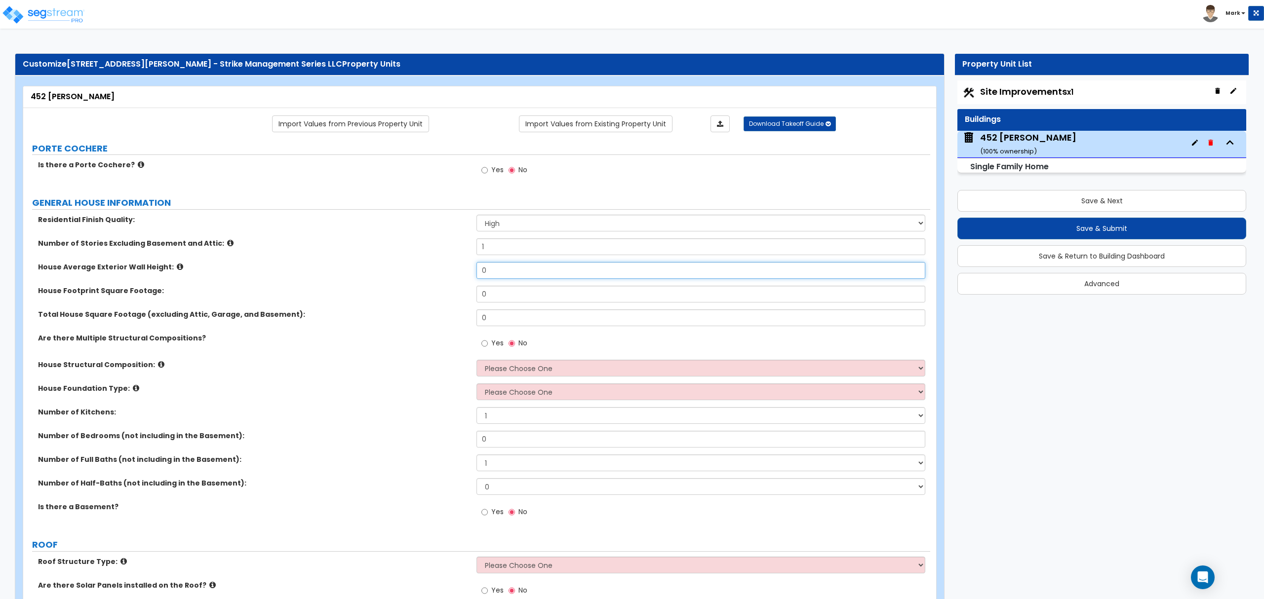
click at [498, 266] on input "0" at bounding box center [701, 270] width 448 height 17
type input "18"
click at [548, 298] on input "0" at bounding box center [701, 294] width 448 height 17
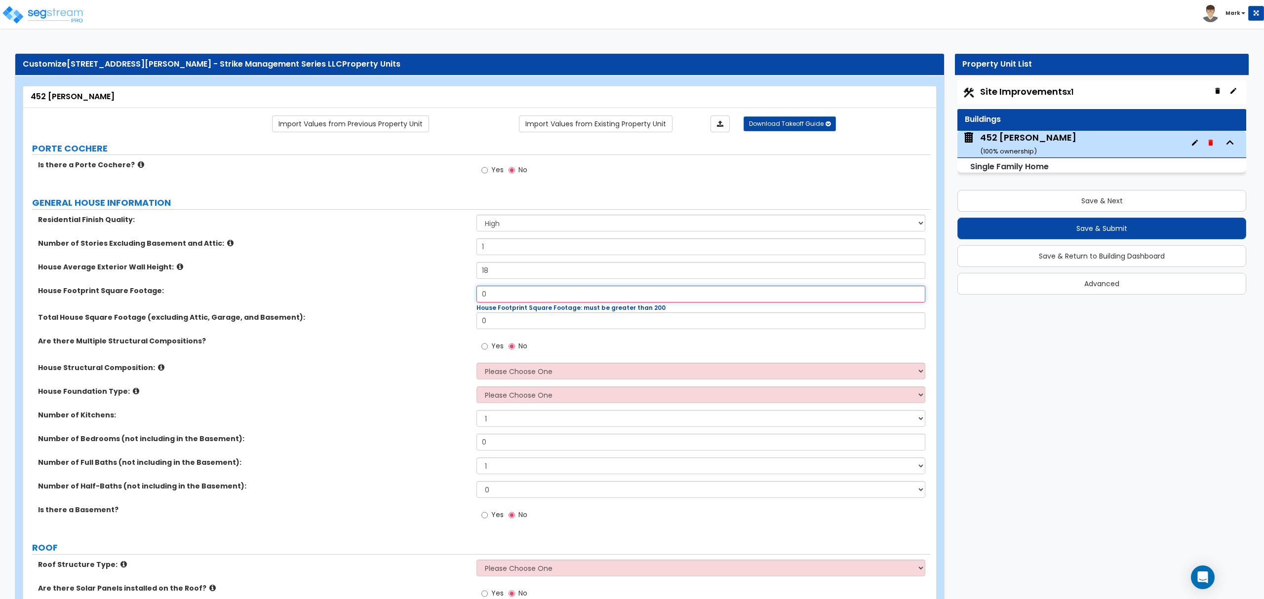
click at [513, 299] on input "0" at bounding box center [701, 294] width 448 height 17
type input "2,521"
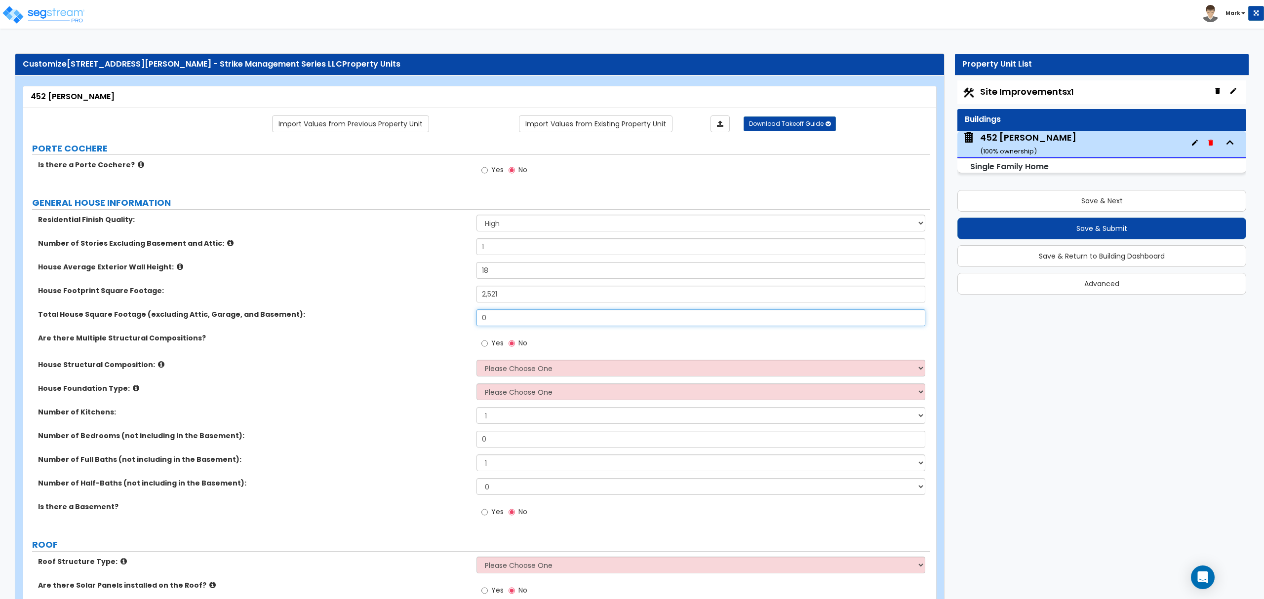
click at [615, 325] on input "0" at bounding box center [701, 318] width 448 height 17
type input "1,775"
drag, startPoint x: 498, startPoint y: 367, endPoint x: 502, endPoint y: 375, distance: 8.6
click at [498, 368] on select "Please Choose One Reinforced Concrete Structural Steel Brick Masonry CMU Masonr…" at bounding box center [701, 368] width 448 height 17
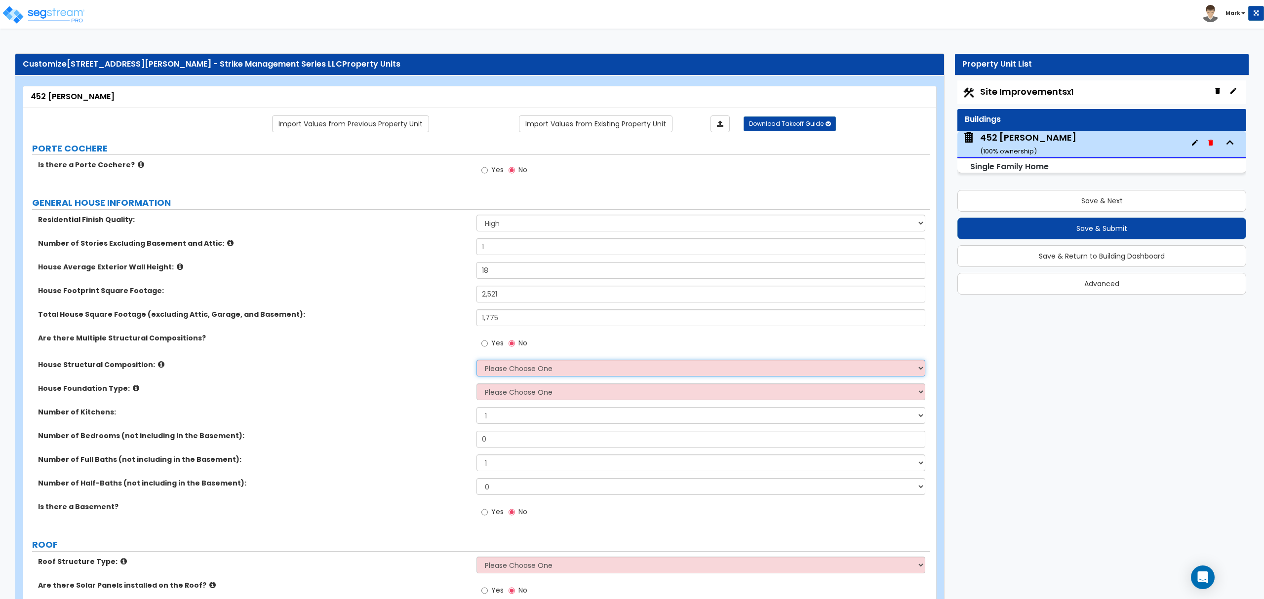
select select "7"
click at [477, 361] on select "Please Choose One Reinforced Concrete Structural Steel Brick Masonry CMU Masonr…" at bounding box center [701, 368] width 448 height 17
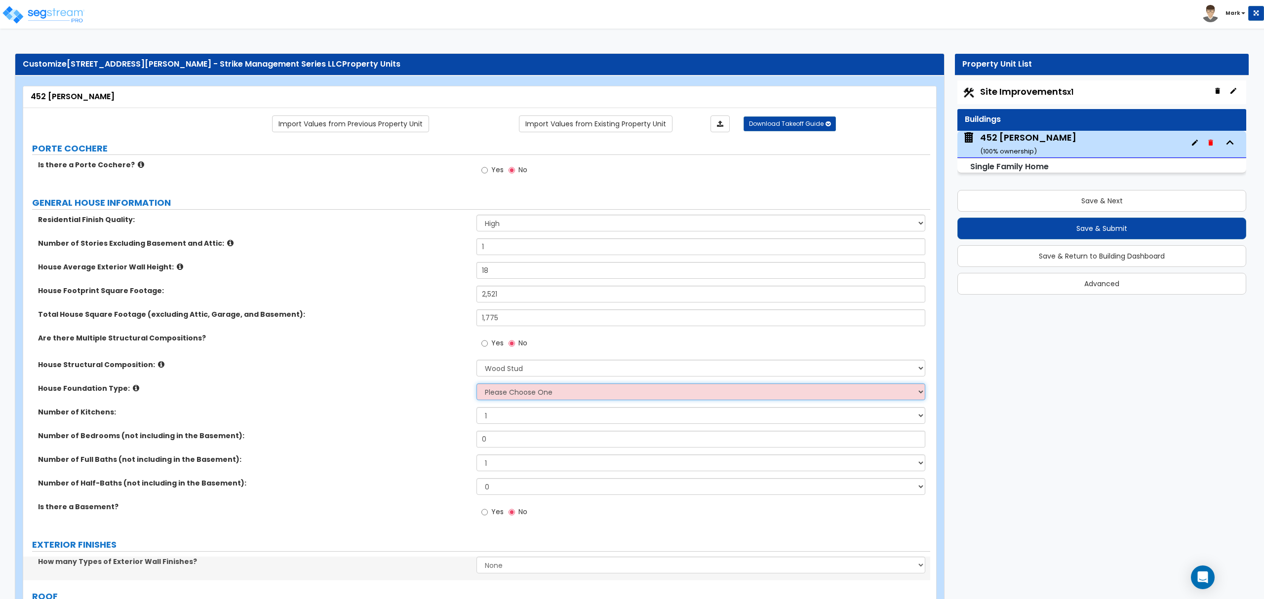
click at [521, 396] on select "Please Choose One Crawl Space Pier-Elevated First floor Slab on Grade" at bounding box center [701, 392] width 448 height 17
select select "3"
click at [477, 385] on select "Please Choose One Crawl Space Pier-Elevated First floor Slab on Grade" at bounding box center [701, 392] width 448 height 17
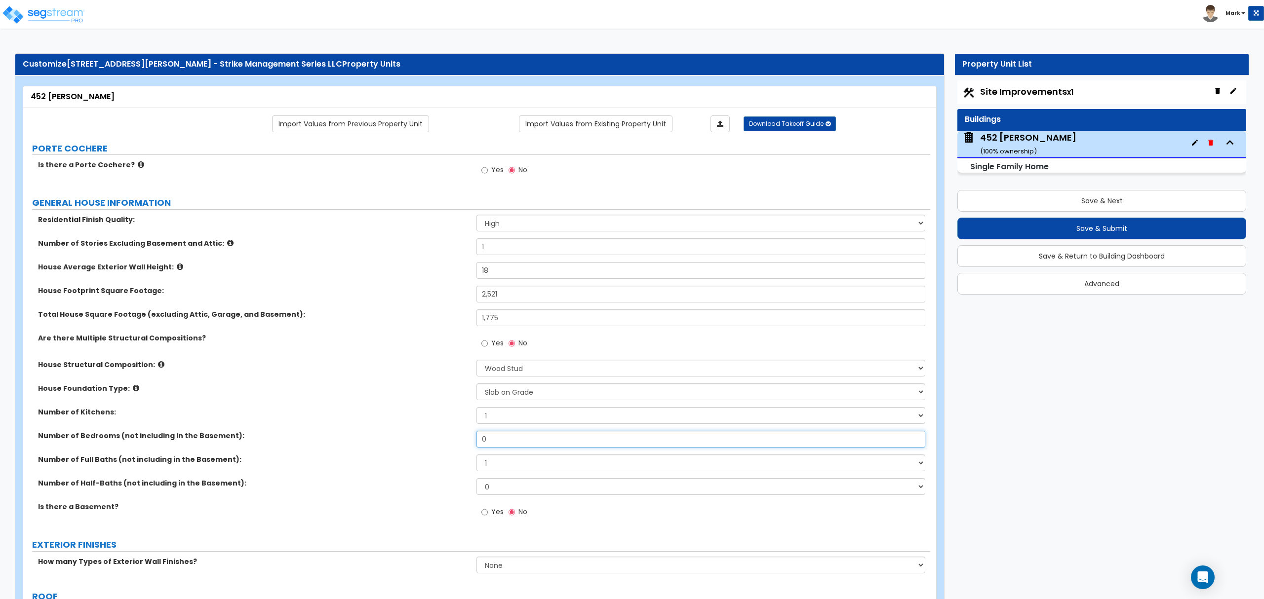
click at [519, 443] on input "0" at bounding box center [701, 439] width 448 height 17
type input "3"
click at [506, 473] on div "Number of Full Baths (not including in the Basement): 1 2 3 4 5 6 7 8 9 10" at bounding box center [476, 467] width 907 height 24
click at [507, 469] on select "1 2 3 4 5 6 7 8 9 10" at bounding box center [701, 463] width 448 height 17
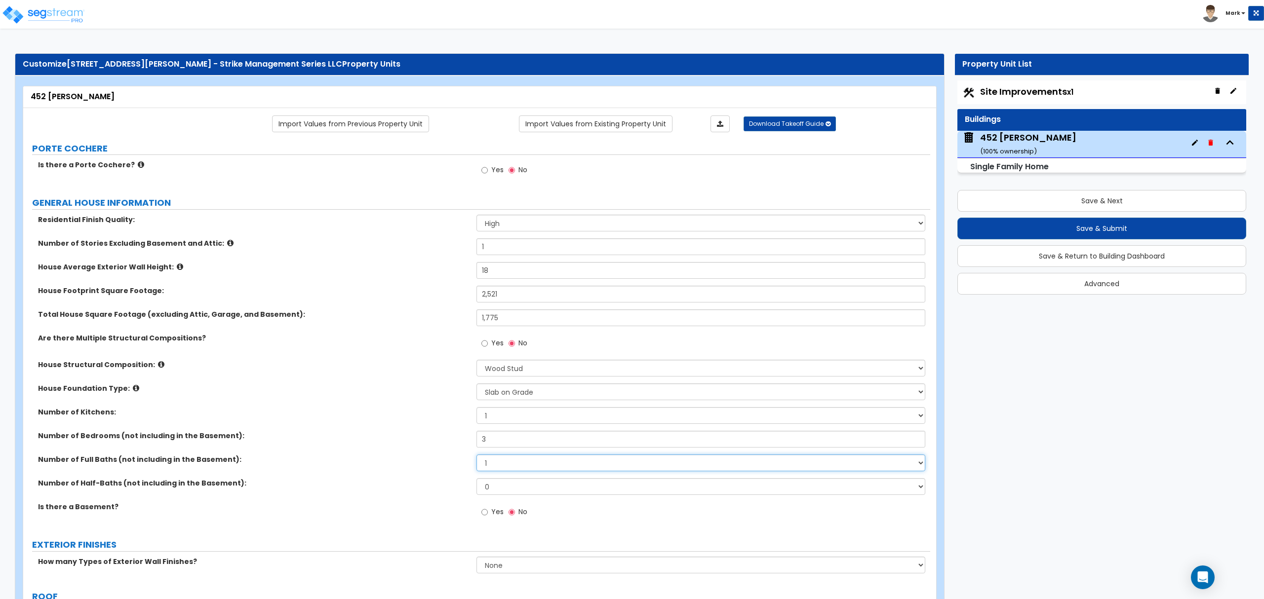
click at [507, 469] on select "1 2 3 4 5 6 7 8 9 10" at bounding box center [701, 463] width 448 height 17
select select "2"
click at [477, 456] on select "1 2 3 4 5 6 7 8 9 10" at bounding box center [701, 463] width 448 height 17
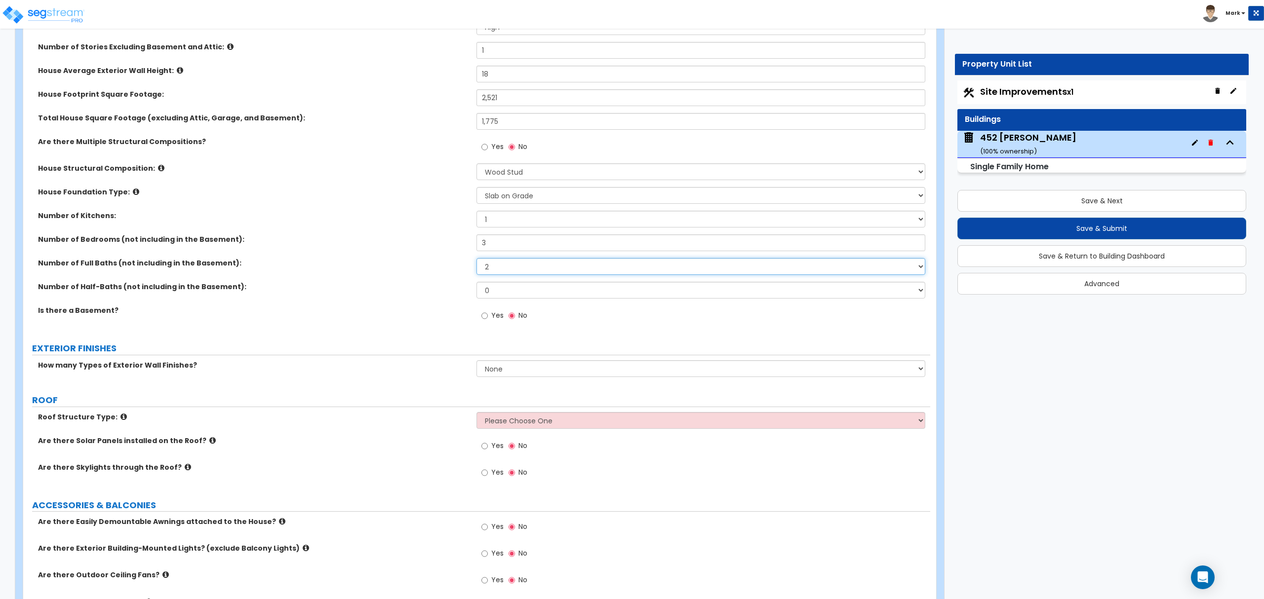
scroll to position [198, 0]
click at [489, 378] on div "How many Types of Exterior Wall Finishes? None 1 2 3" at bounding box center [476, 371] width 907 height 24
click at [494, 375] on select "None 1 2 3" at bounding box center [701, 367] width 448 height 17
select select "1"
click at [477, 360] on select "None 1 2 3" at bounding box center [701, 367] width 448 height 17
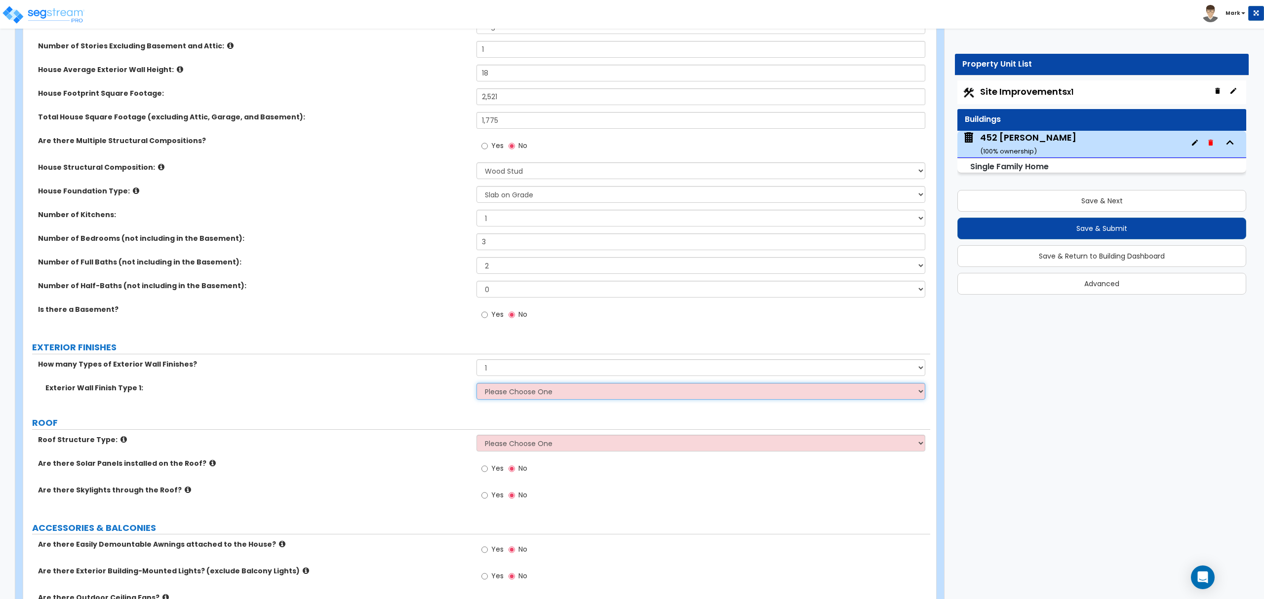
click at [489, 399] on select "Please Choose One No Finish/Shared Wall No Wall Brick Finish Stone Finish Wood …" at bounding box center [701, 391] width 448 height 17
select select "2"
click at [477, 384] on select "Please Choose One No Finish/Shared Wall No Wall Brick Finish Stone Finish Wood …" at bounding box center [701, 391] width 448 height 17
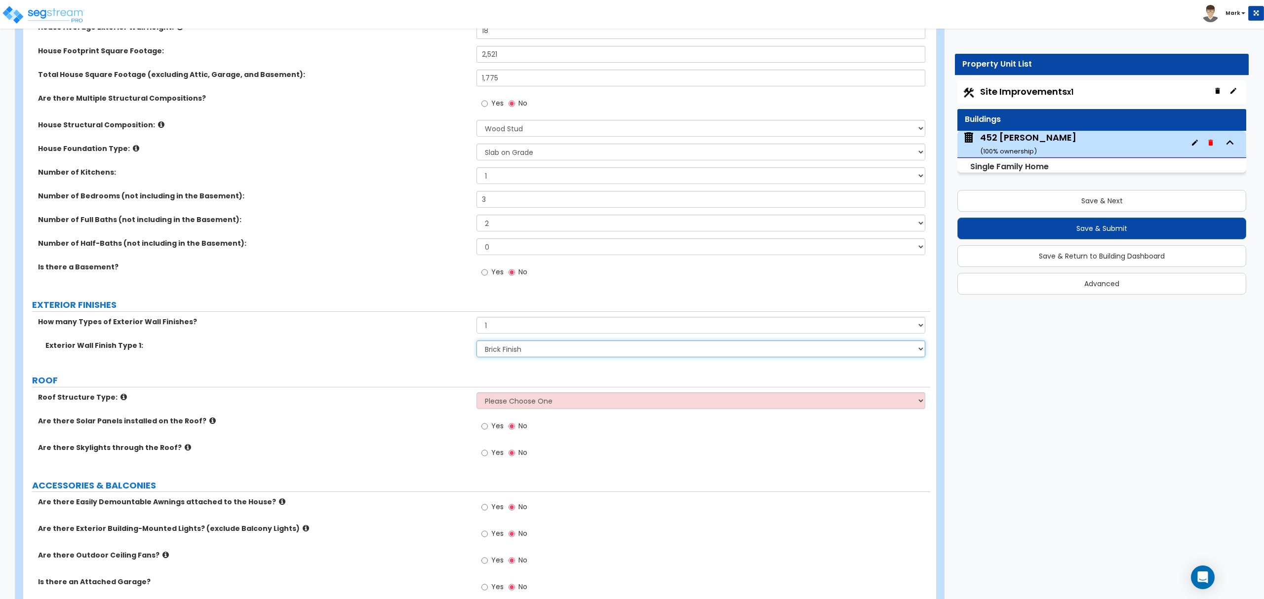
scroll to position [263, 0]
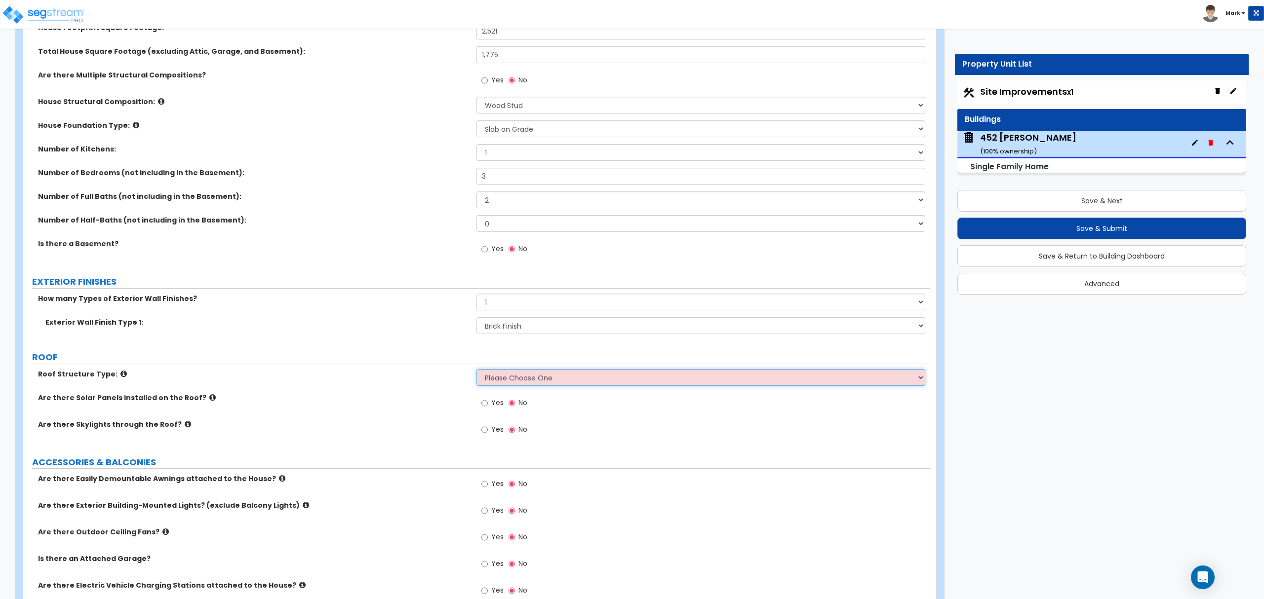
click at [528, 376] on select "Please Choose One Gable Roof Flat Roof Hybrid Gable & Flat Roof" at bounding box center [701, 377] width 448 height 17
select select "1"
click at [477, 370] on select "Please Choose One Gable Roof Flat Roof Hybrid Gable & Flat Roof" at bounding box center [701, 377] width 448 height 17
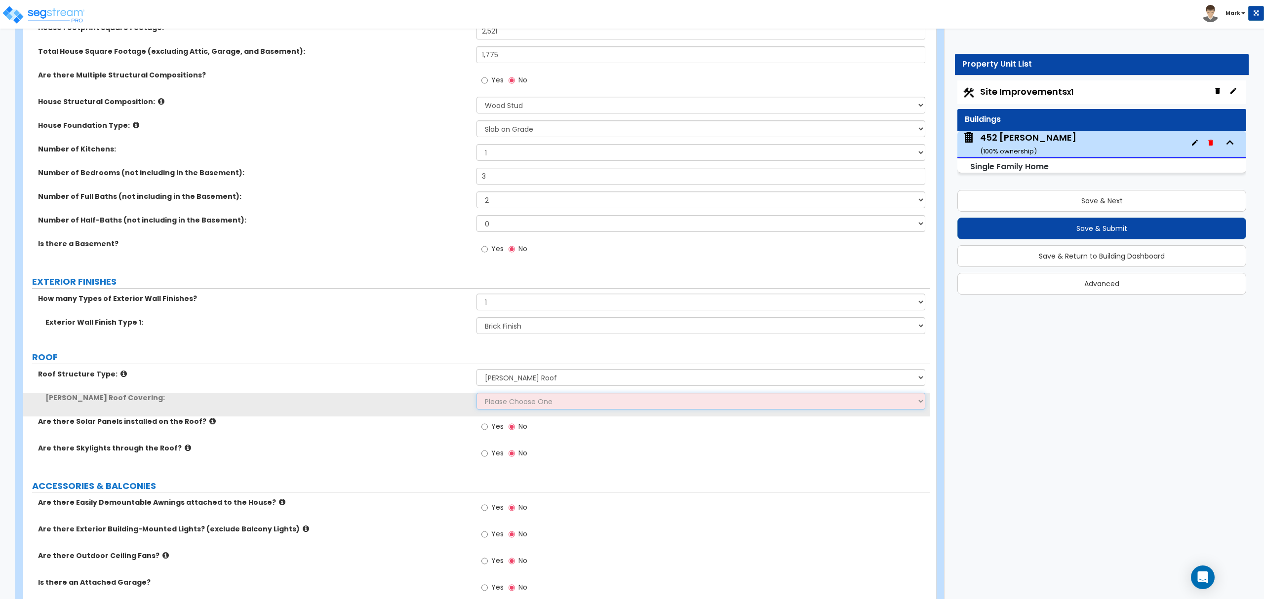
click at [526, 405] on select "Please Choose One Asphalt Shingle Clay Tile Wood Shingle Metal Shingle Standing…" at bounding box center [701, 401] width 448 height 17
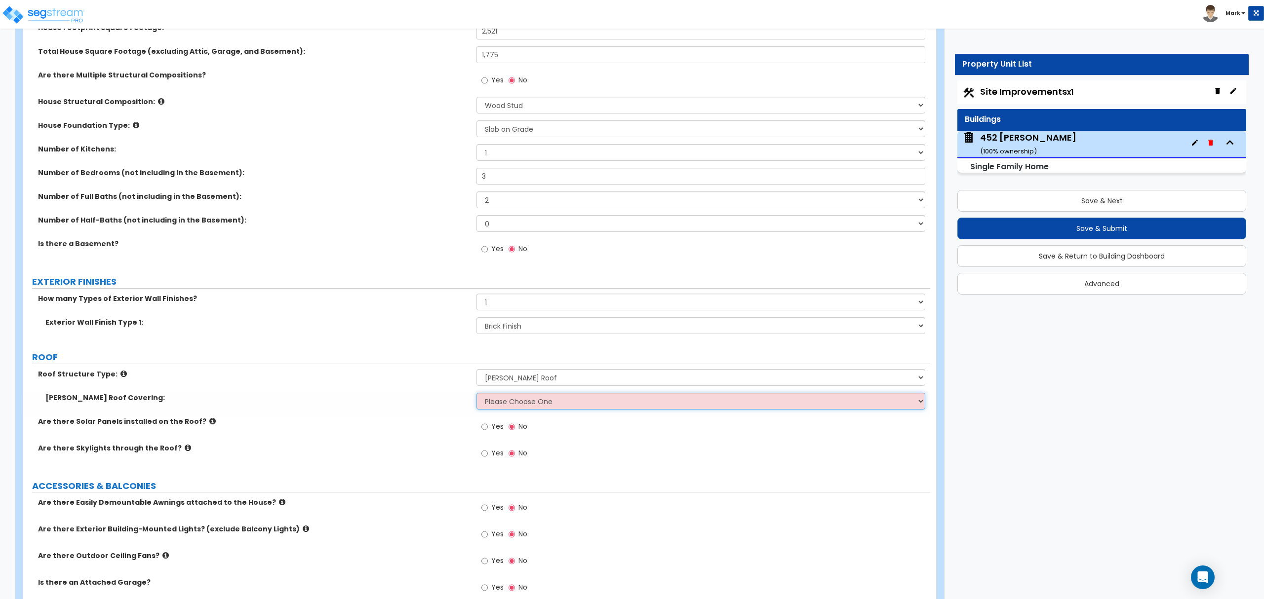
select select "1"
click at [477, 394] on select "Please Choose One Asphalt Shingle Clay Tile Wood Shingle Metal Shingle Standing…" at bounding box center [701, 401] width 448 height 17
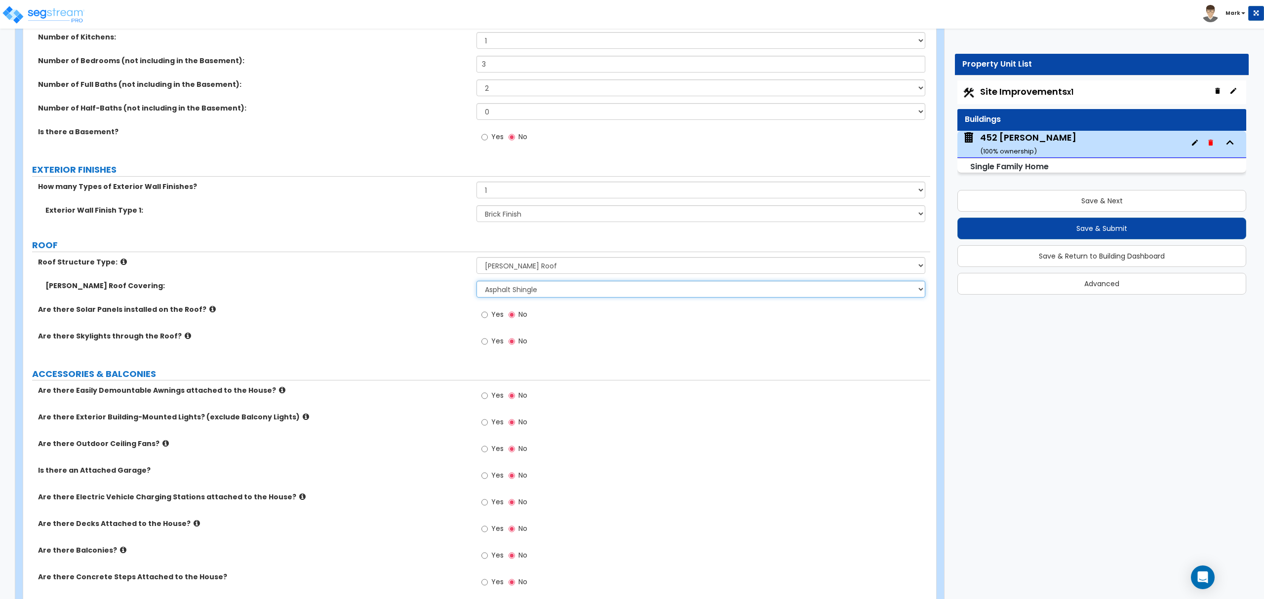
scroll to position [395, 0]
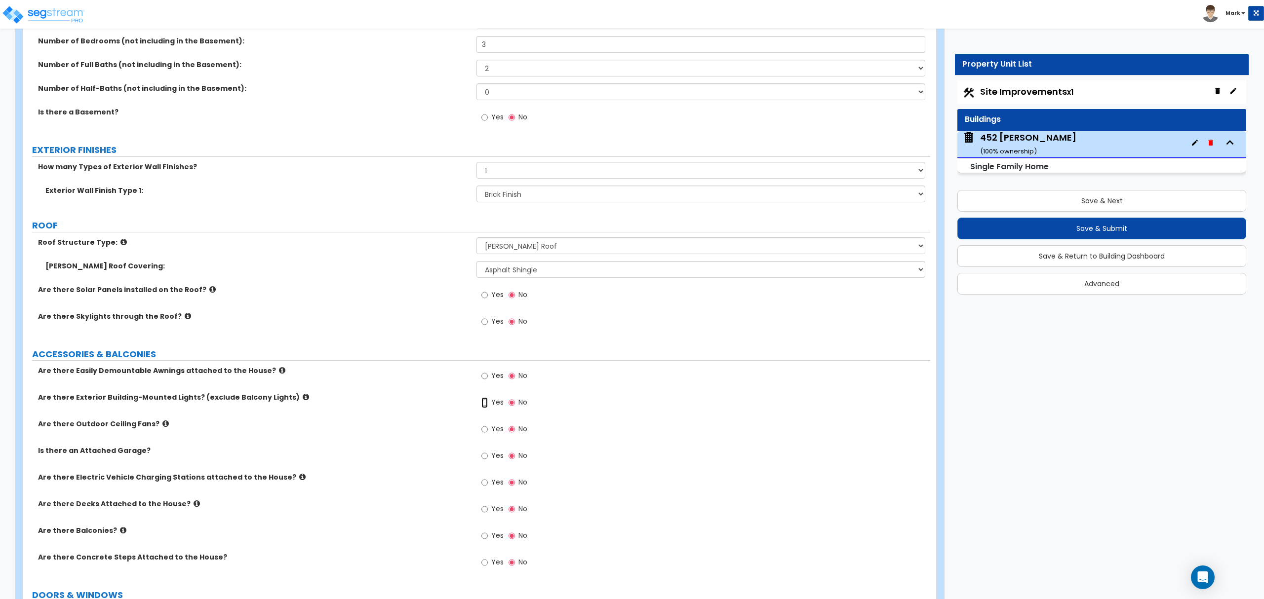
click at [488, 407] on input "Yes" at bounding box center [484, 403] width 6 height 11
radio input "true"
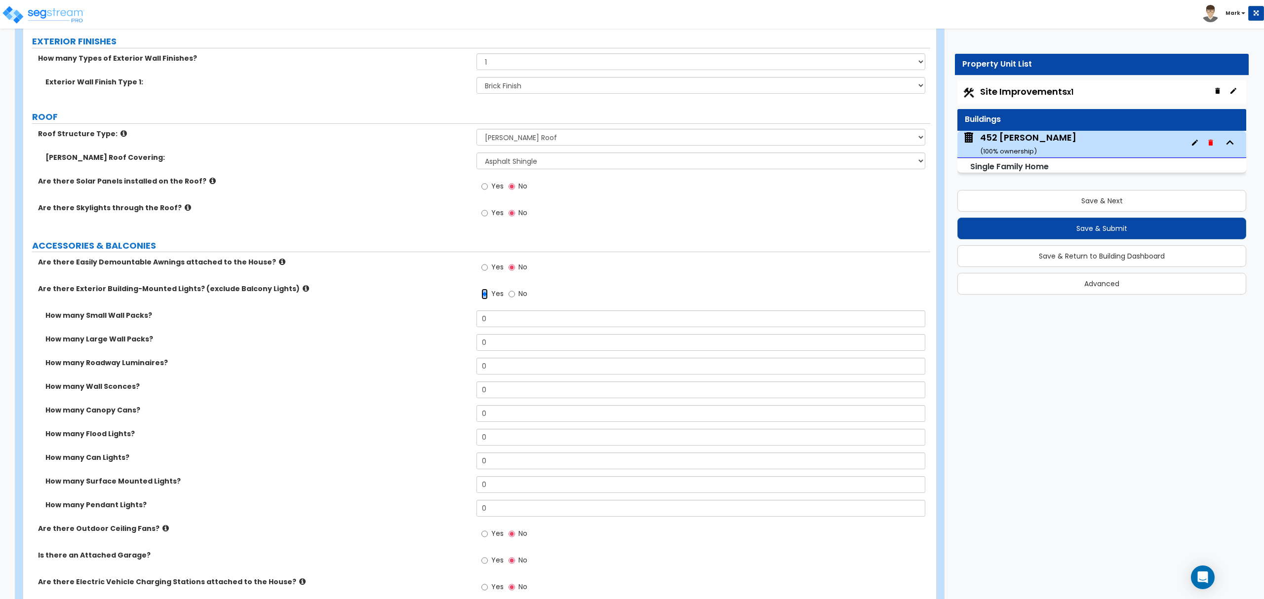
scroll to position [526, 0]
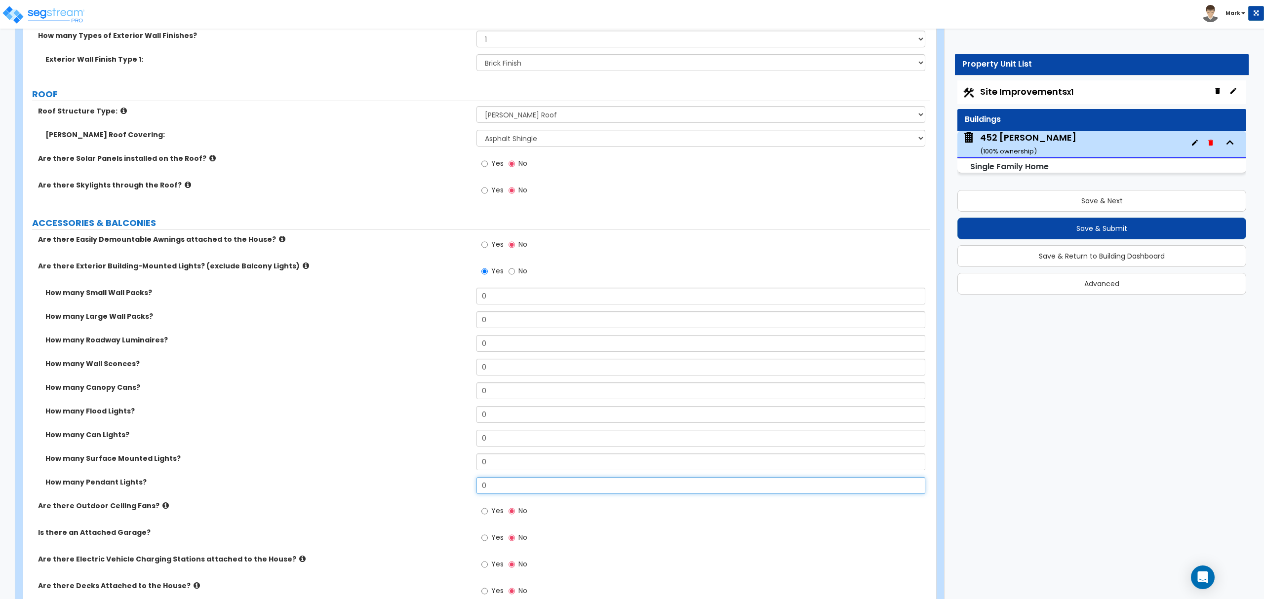
click at [517, 493] on input "0" at bounding box center [701, 485] width 448 height 17
drag, startPoint x: 159, startPoint y: 484, endPoint x: 35, endPoint y: 483, distance: 124.0
click at [35, 483] on div "How many Pendant Lights?" at bounding box center [249, 482] width 453 height 10
copy label "How many Pendant Lights?"
click at [517, 362] on input "0" at bounding box center [701, 367] width 448 height 17
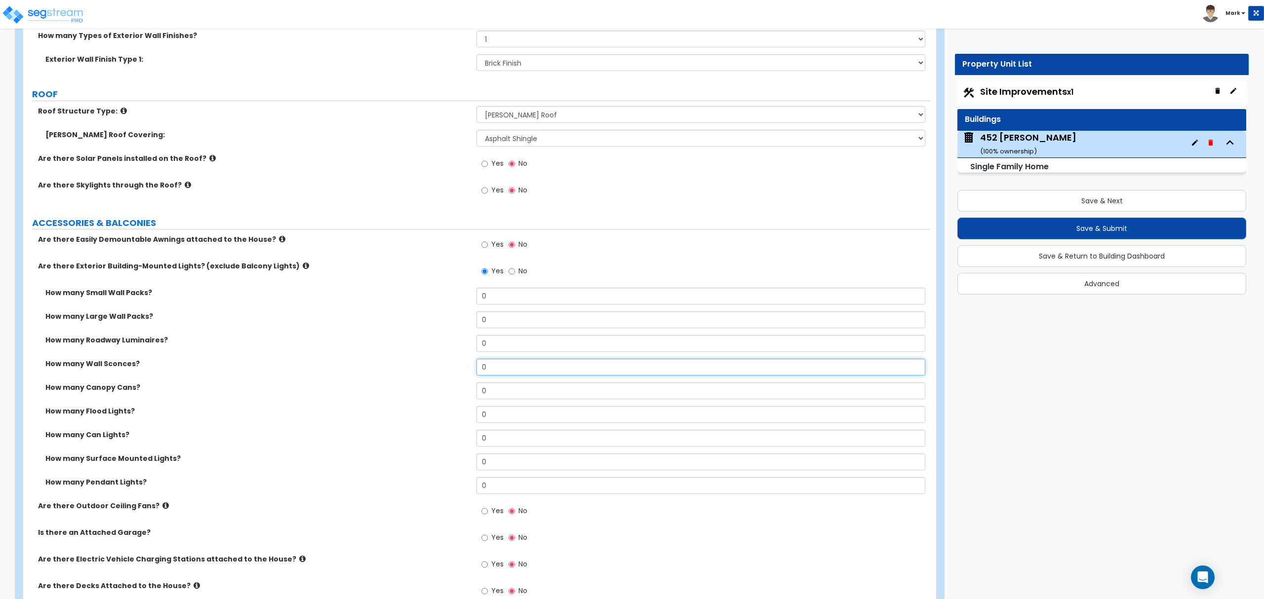
drag, startPoint x: 516, startPoint y: 362, endPoint x: 459, endPoint y: 332, distance: 64.5
click at [516, 362] on input "0" at bounding box center [701, 367] width 448 height 17
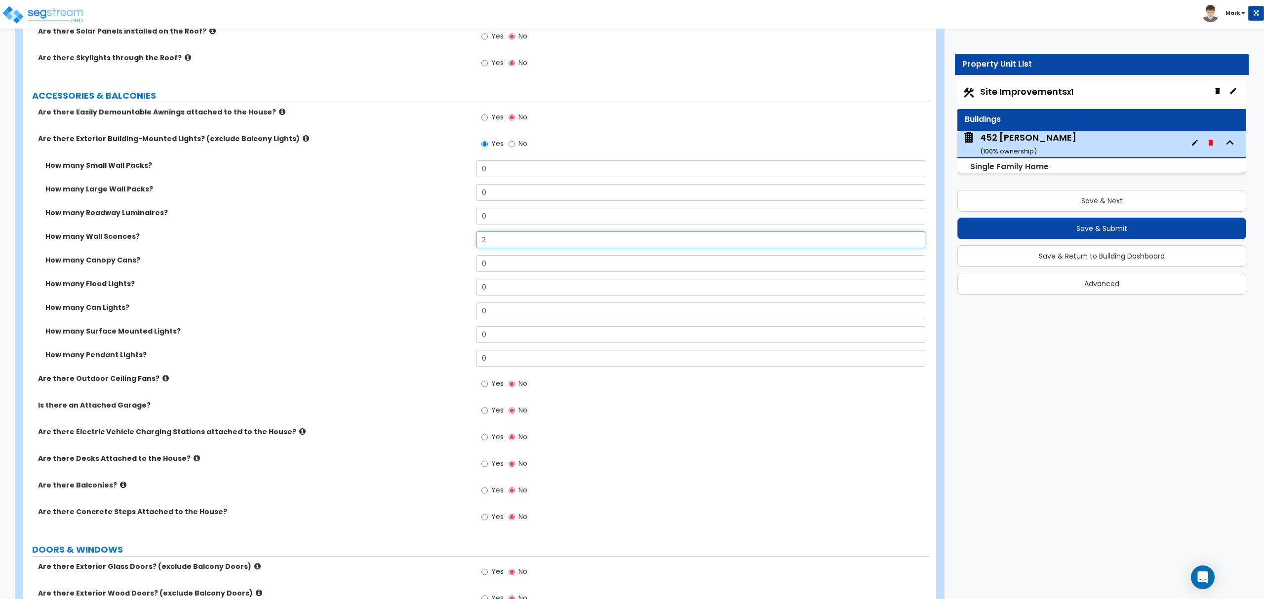
scroll to position [658, 0]
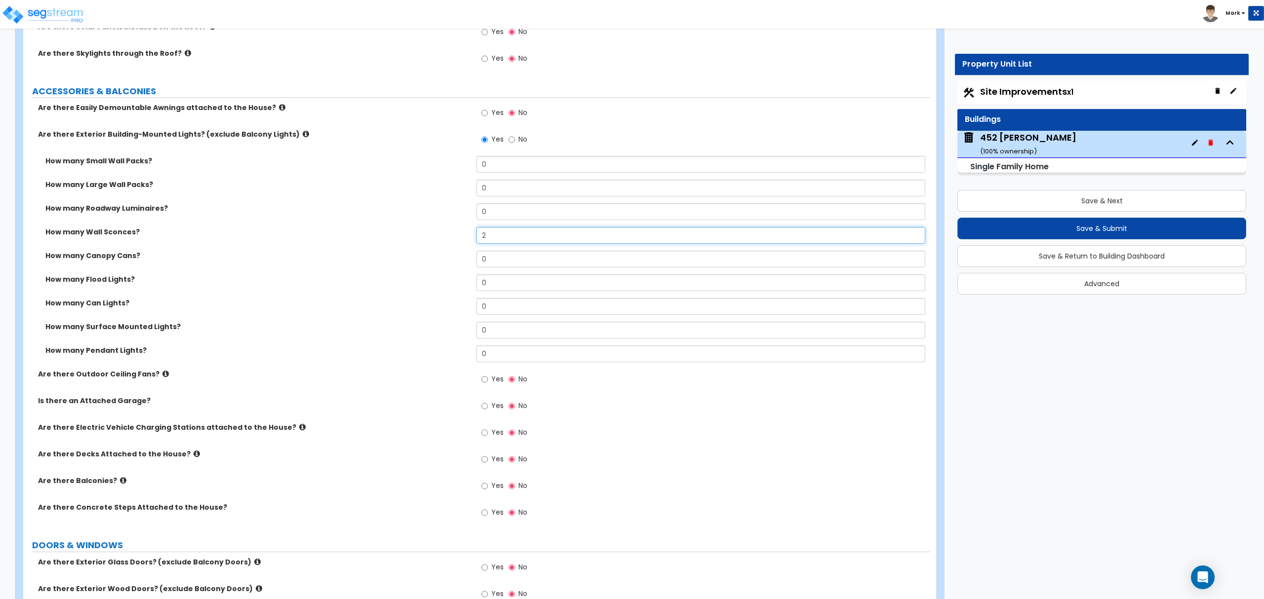
type input "2"
click at [493, 411] on span "Yes" at bounding box center [497, 406] width 12 height 10
click at [488, 412] on input "Yes" at bounding box center [484, 406] width 6 height 11
radio input "true"
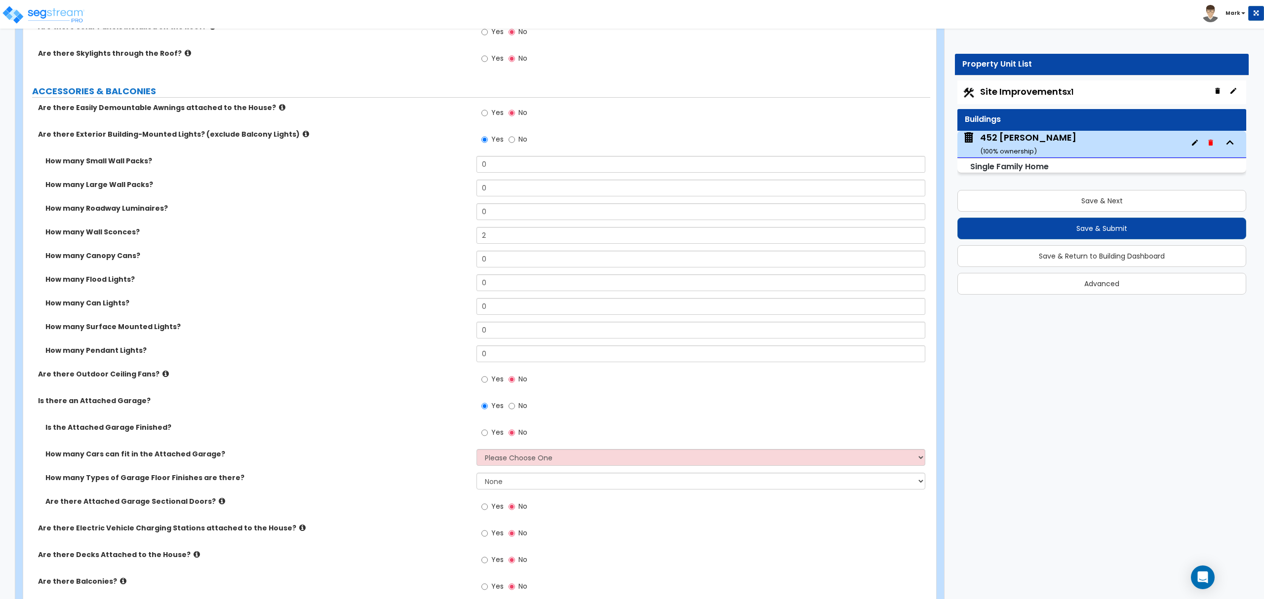
click at [500, 433] on span "Yes" at bounding box center [497, 433] width 12 height 10
click at [488, 433] on input "Yes" at bounding box center [484, 433] width 6 height 11
click at [507, 437] on div "Yes No" at bounding box center [505, 434] width 56 height 23
click at [514, 437] on input "No" at bounding box center [512, 433] width 6 height 11
radio input "false"
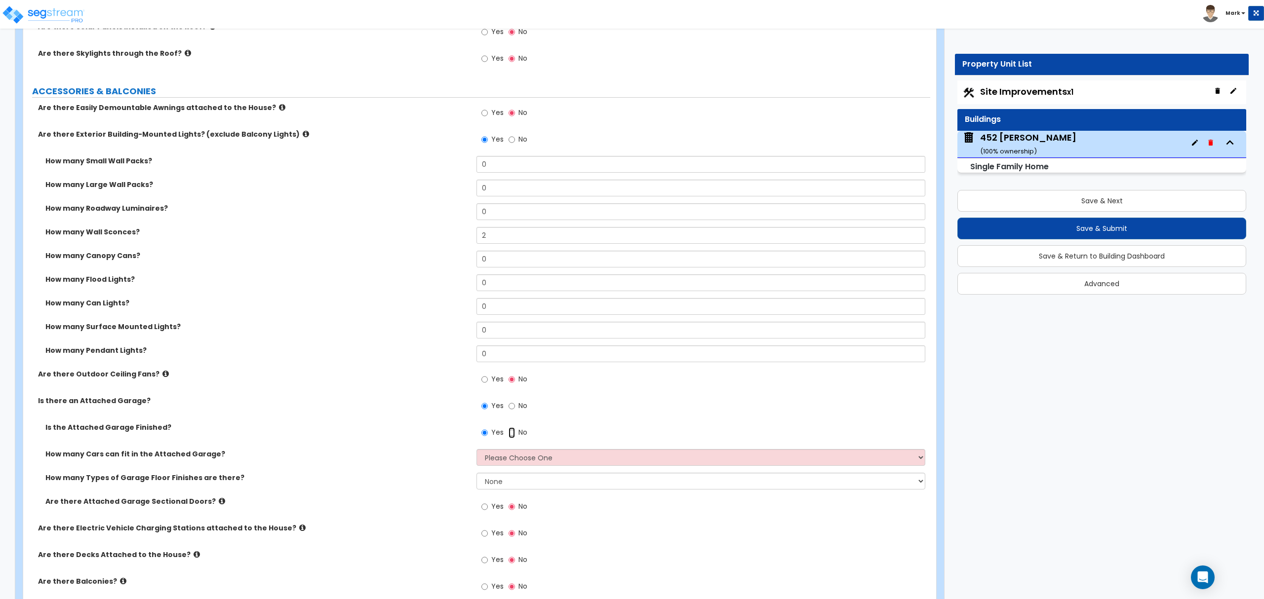
radio input "true"
click at [512, 464] on select "Please Choose One 1 2 3 4 5" at bounding box center [701, 457] width 448 height 17
select select "2"
click at [477, 451] on select "Please Choose One 1 2 3 4 5" at bounding box center [701, 457] width 448 height 17
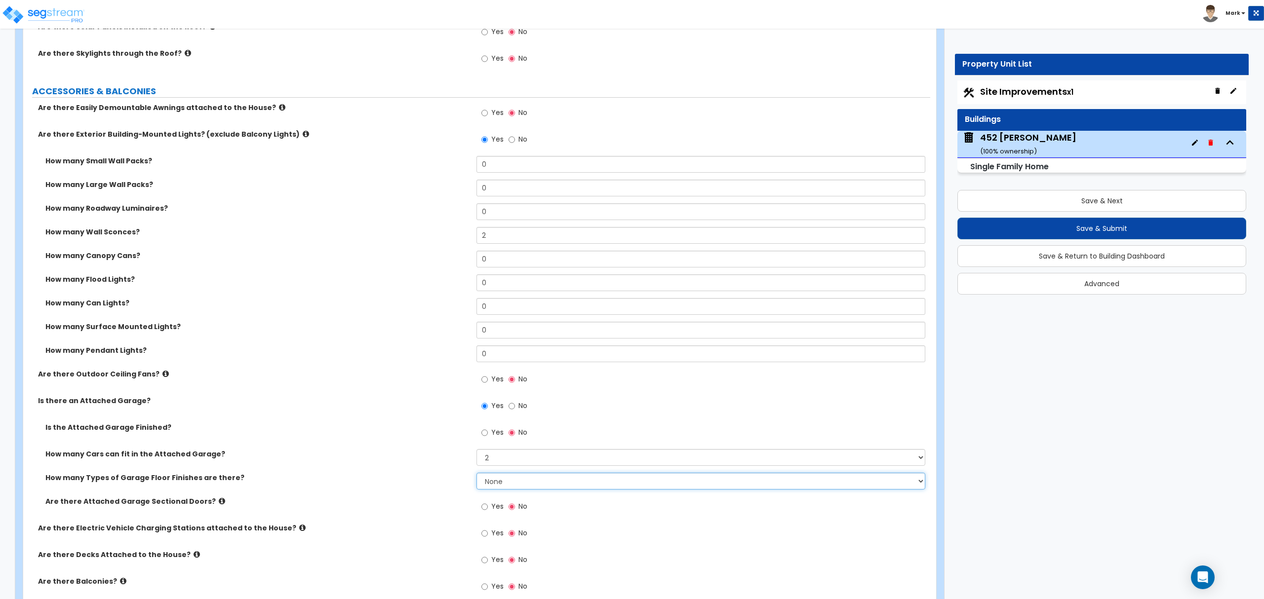
click at [519, 489] on select "None 1 2 3 4" at bounding box center [701, 481] width 448 height 17
click at [417, 501] on label "Are there Attached Garage Sectional Doors?" at bounding box center [257, 502] width 424 height 10
click at [495, 508] on span "Yes" at bounding box center [497, 507] width 12 height 10
click at [488, 508] on input "Yes" at bounding box center [484, 507] width 6 height 11
radio input "true"
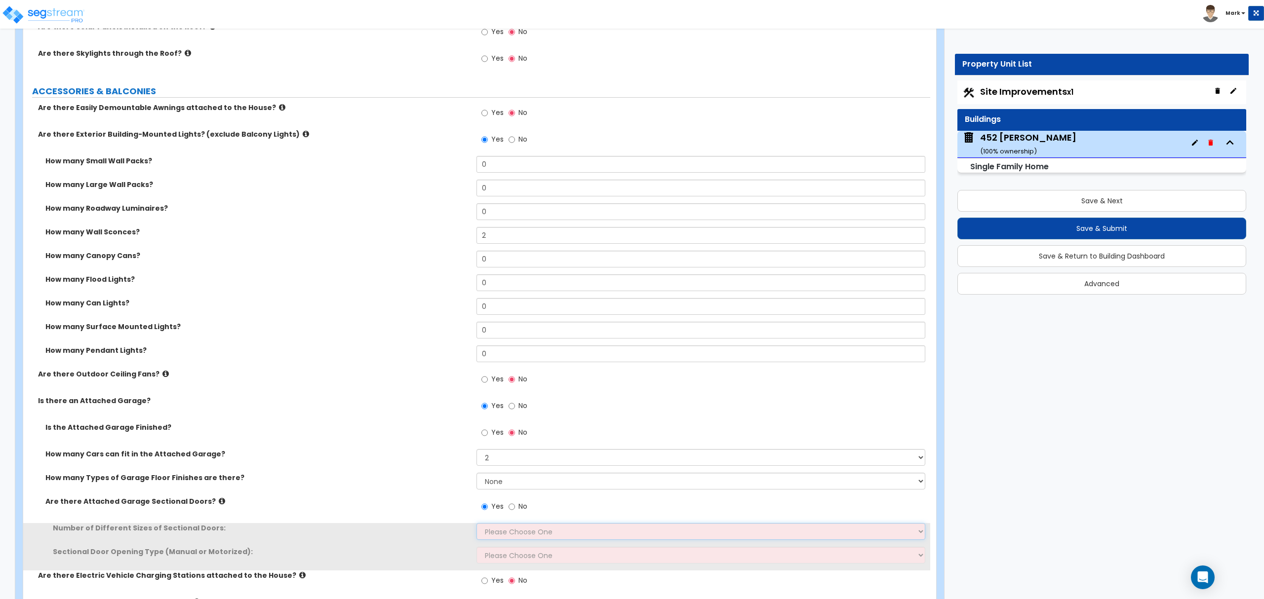
click at [494, 528] on select "Please Choose One 1 2" at bounding box center [701, 531] width 448 height 17
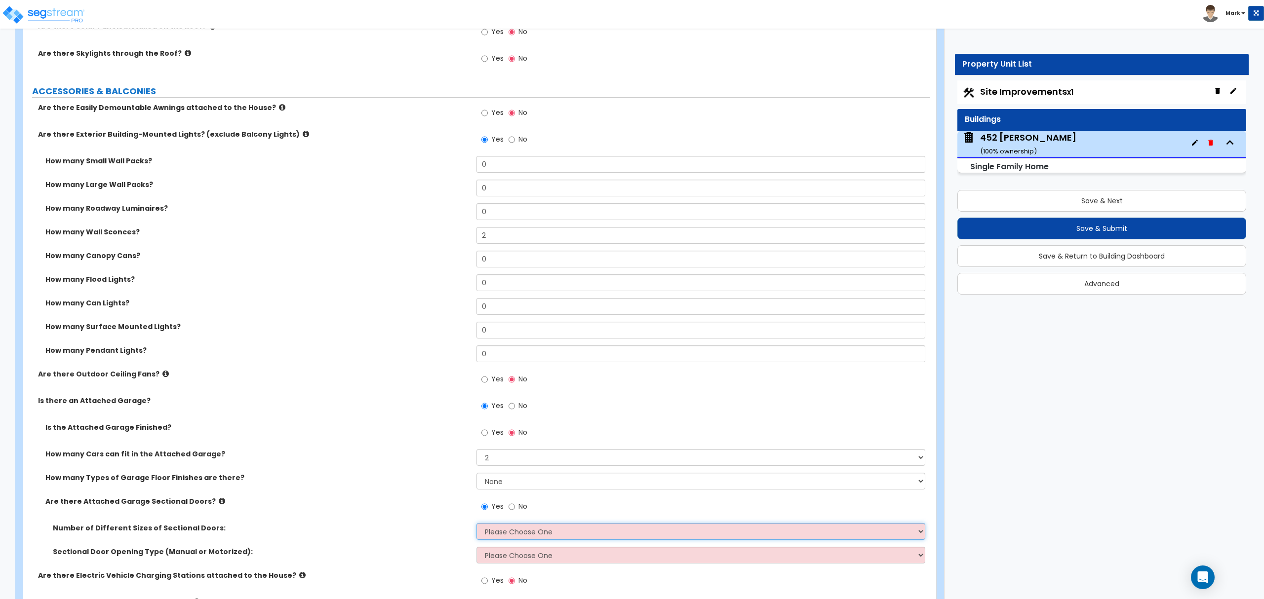
select select "1"
click at [477, 525] on select "Please Choose One 1 2" at bounding box center [701, 531] width 448 height 17
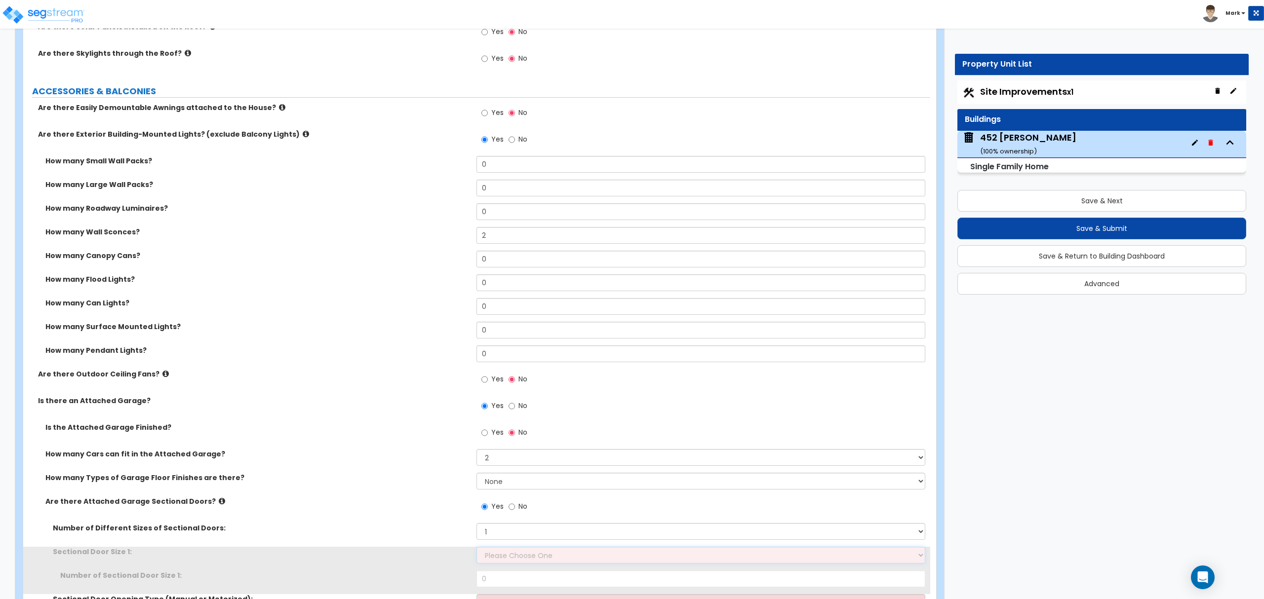
click at [497, 558] on select "Please Choose One 9' x 7' 16' x 7'" at bounding box center [701, 555] width 448 height 17
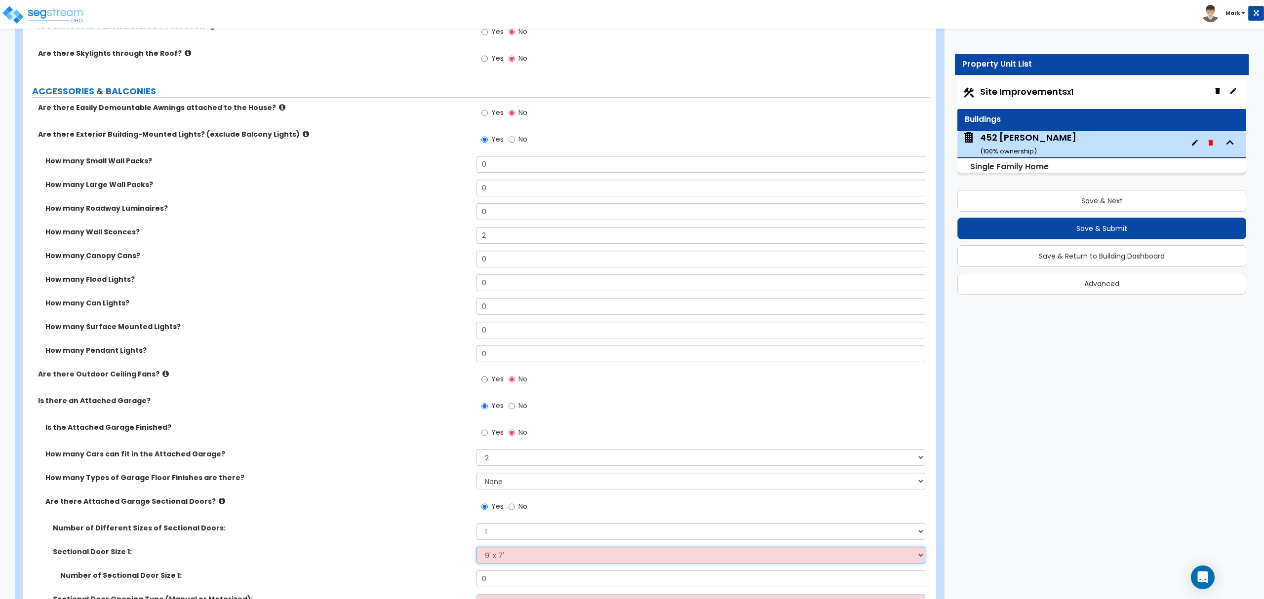
click at [477, 549] on select "Please Choose One 9' x 7' 16' x 7'" at bounding box center [701, 555] width 448 height 17
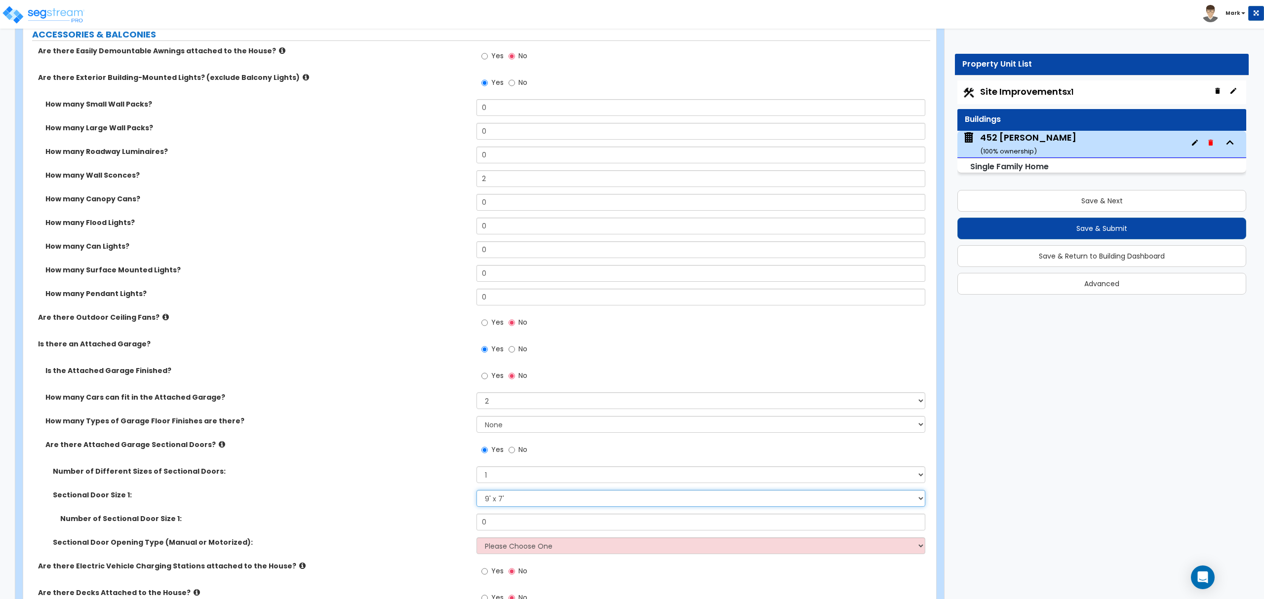
scroll to position [790, 0]
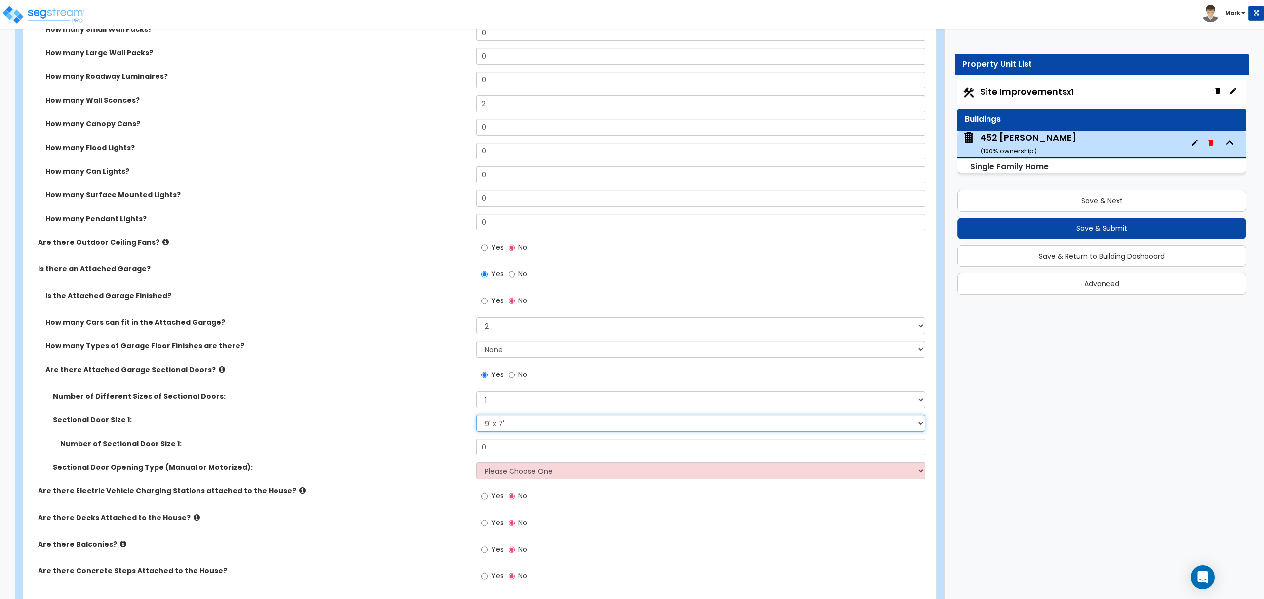
click at [504, 430] on select "Please Choose One 9' x 7' 16' x 7'" at bounding box center [701, 423] width 448 height 17
select select "2"
click at [477, 417] on select "Please Choose One 9' x 7' 16' x 7'" at bounding box center [701, 423] width 448 height 17
click at [504, 452] on input "0" at bounding box center [701, 447] width 448 height 17
click at [503, 452] on input "0" at bounding box center [701, 447] width 448 height 17
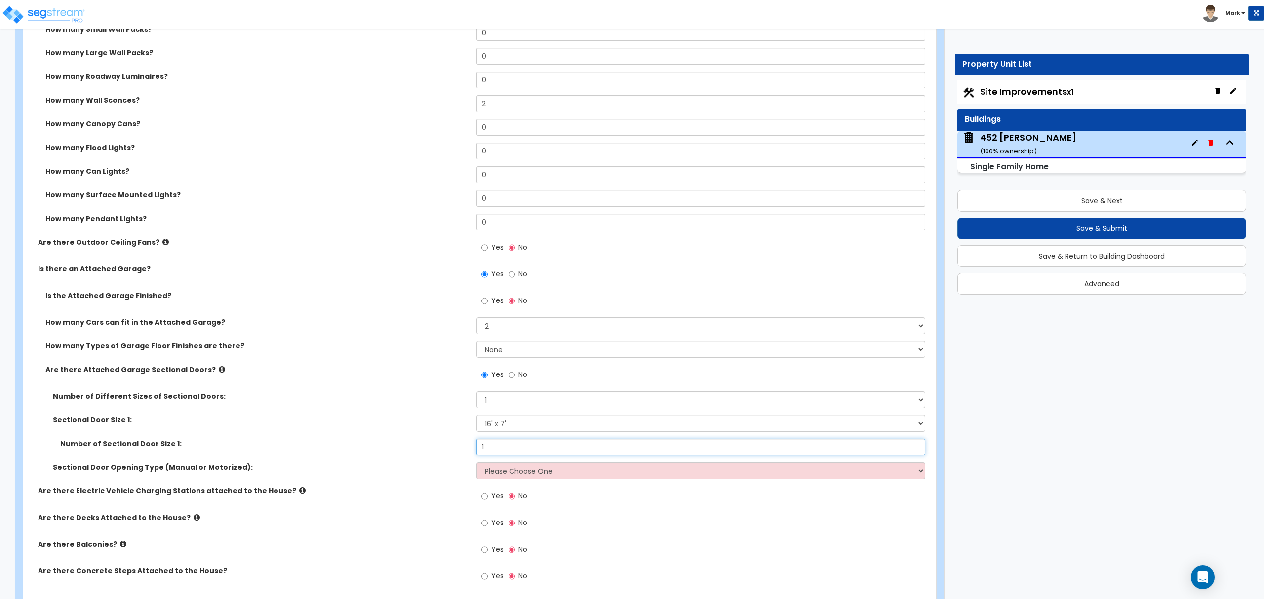
type input "1"
click at [504, 467] on select "Please Choose One All Manual All Motorized Some are Motorized" at bounding box center [701, 471] width 448 height 17
select select "2"
click at [477, 464] on select "Please Choose One All Manual All Motorized Some are Motorized" at bounding box center [701, 471] width 448 height 17
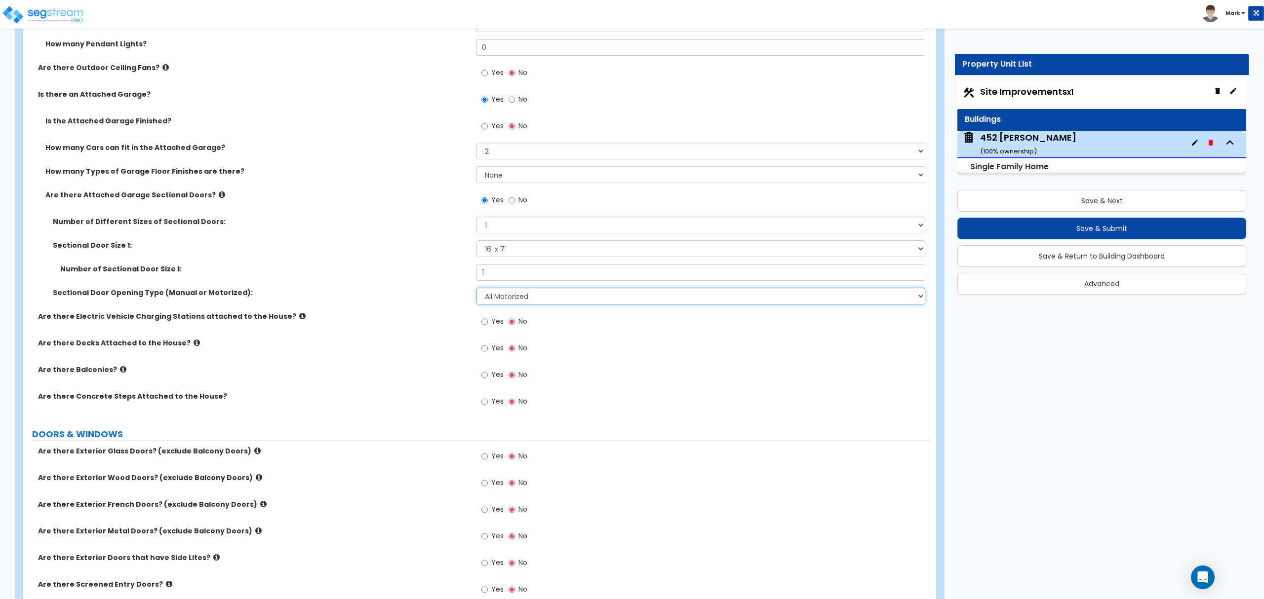
scroll to position [1053, 0]
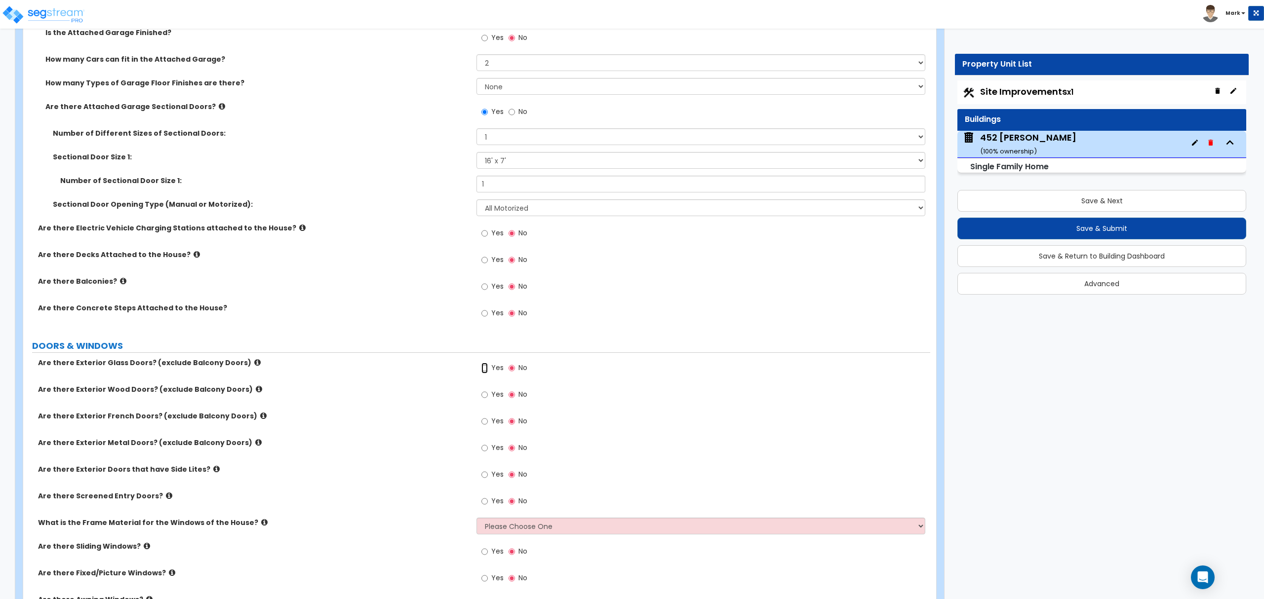
click at [483, 369] on input "Yes" at bounding box center [484, 368] width 6 height 11
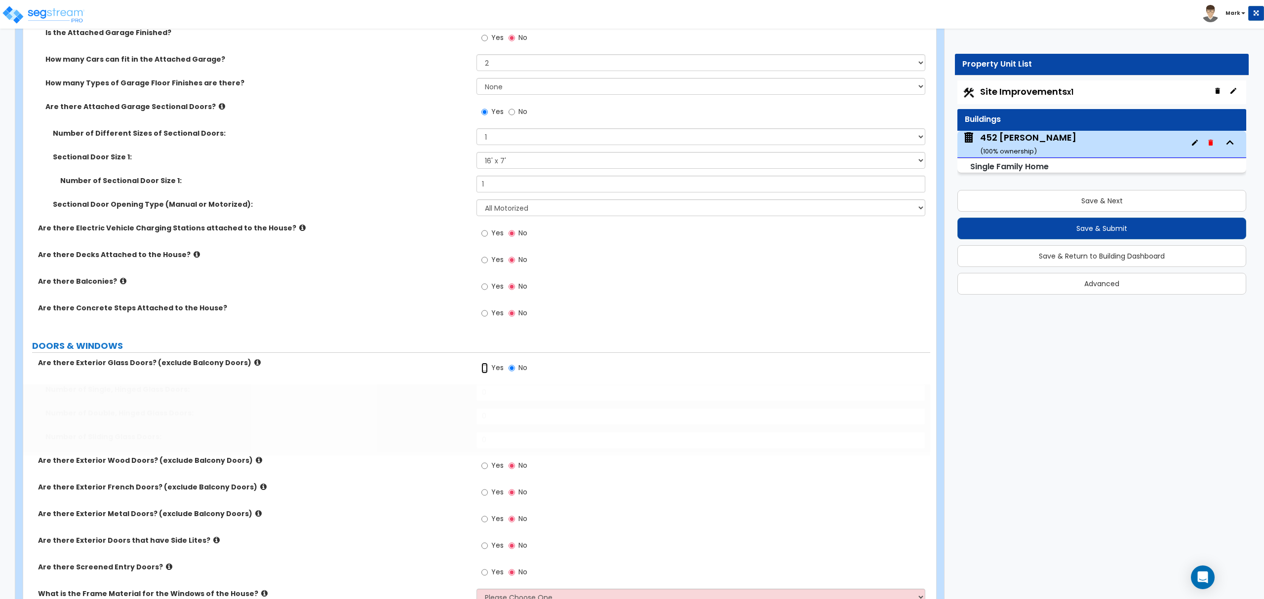
radio input "true"
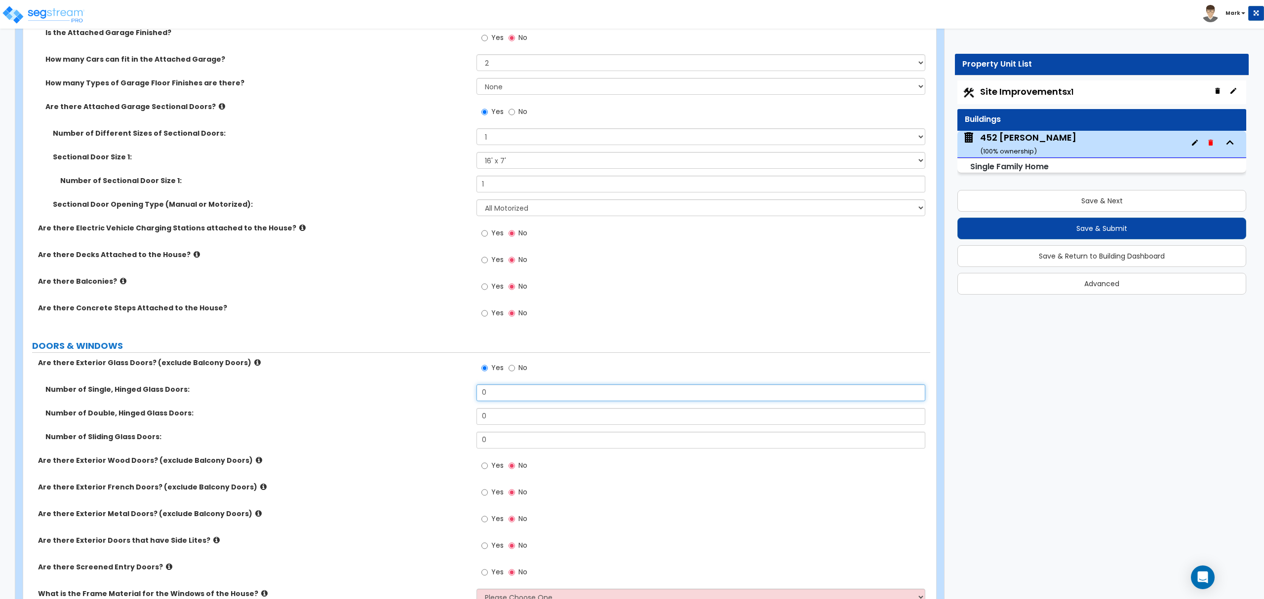
click at [495, 391] on input "0" at bounding box center [701, 393] width 448 height 17
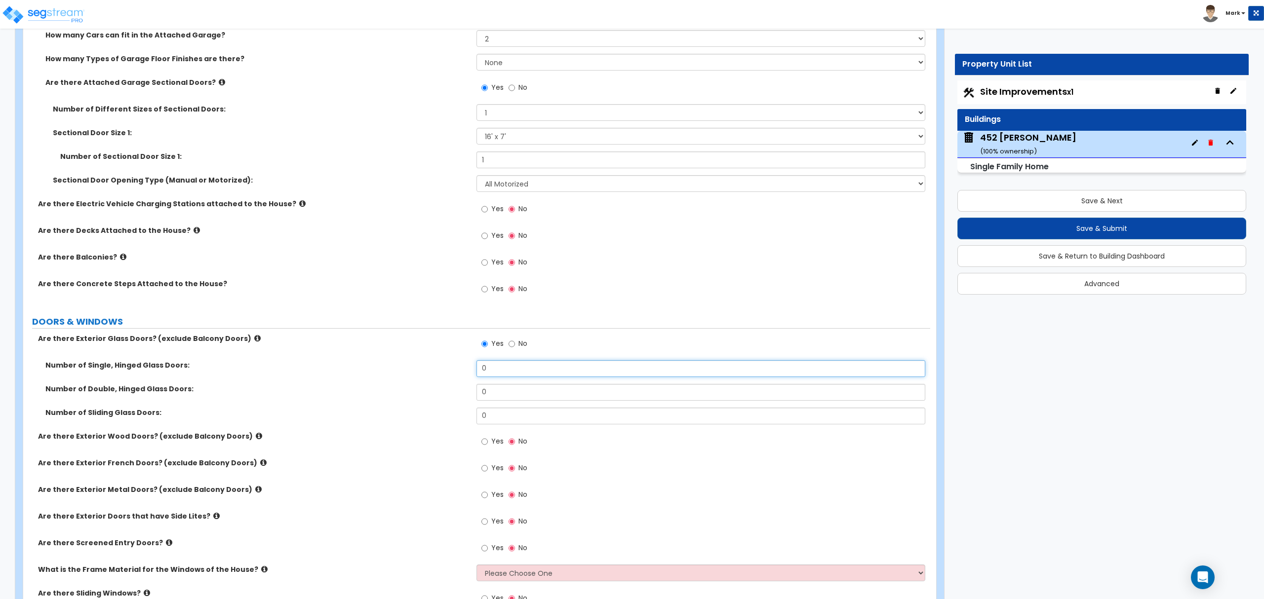
scroll to position [1119, 0]
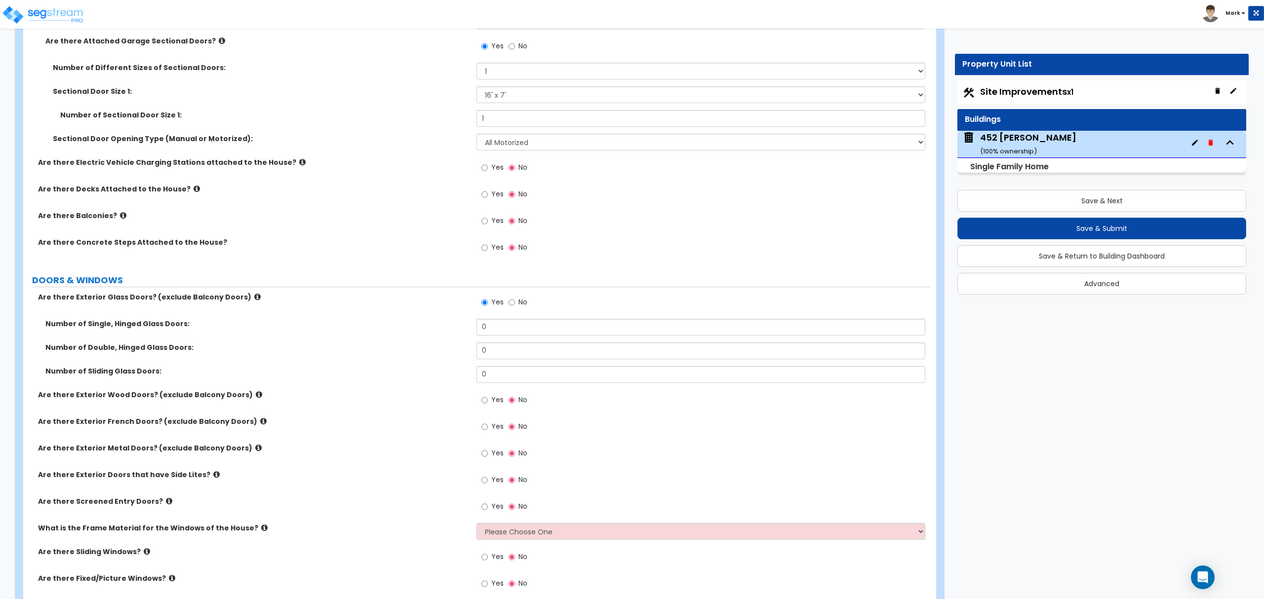
click at [260, 424] on icon at bounding box center [263, 421] width 6 height 7
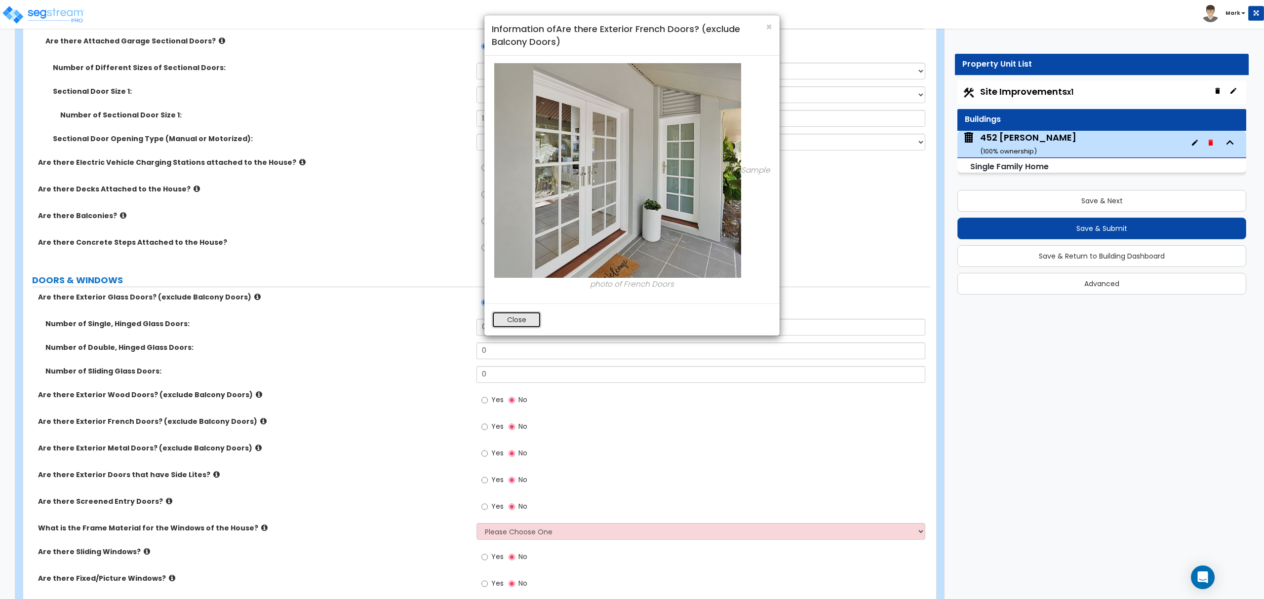
click at [506, 328] on button "Close" at bounding box center [516, 320] width 49 height 17
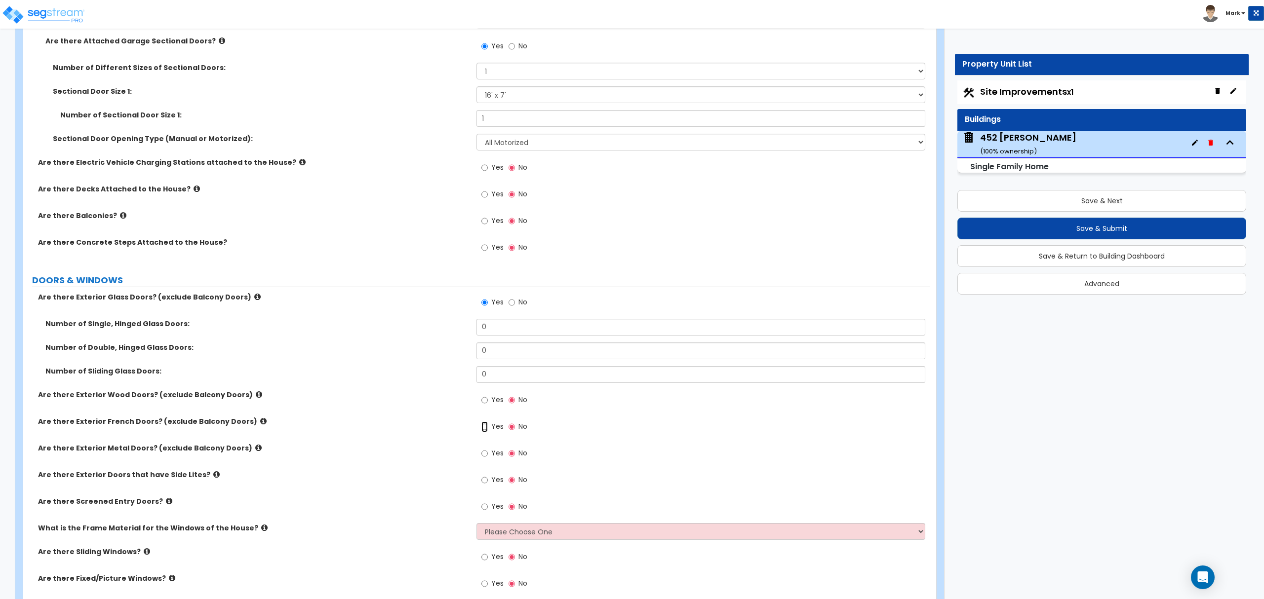
click at [482, 433] on input "Yes" at bounding box center [484, 427] width 6 height 11
radio input "true"
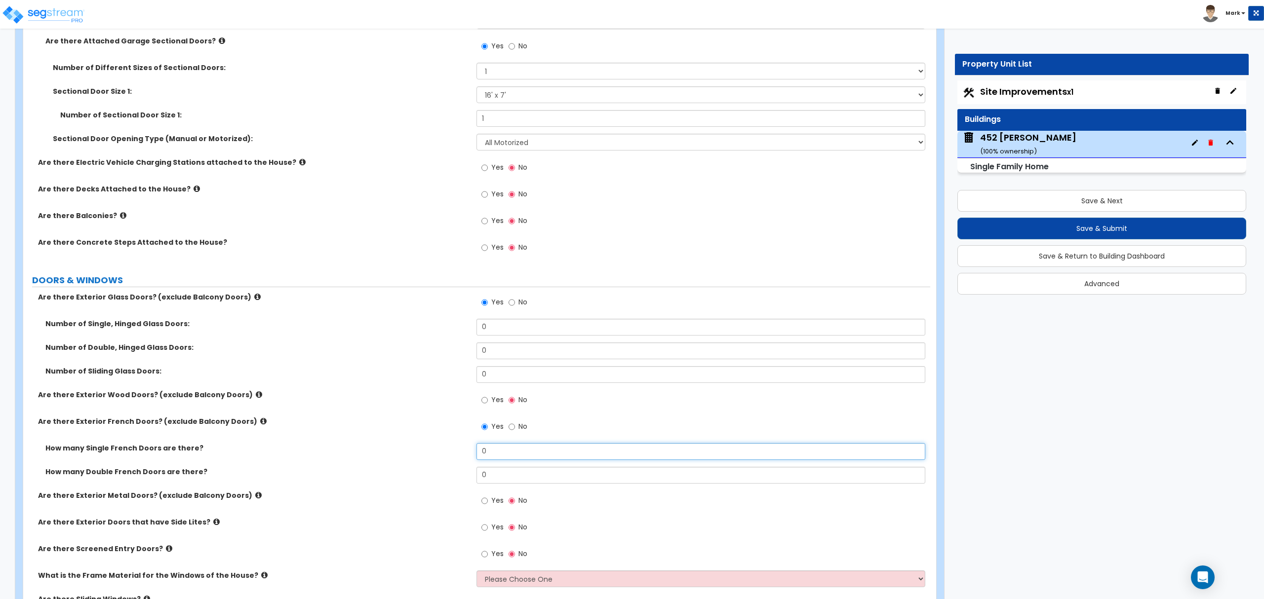
click at [498, 447] on input "0" at bounding box center [701, 451] width 448 height 17
type input "1"
click at [515, 307] on label "No" at bounding box center [518, 303] width 19 height 17
click at [515, 307] on input "No" at bounding box center [512, 302] width 6 height 11
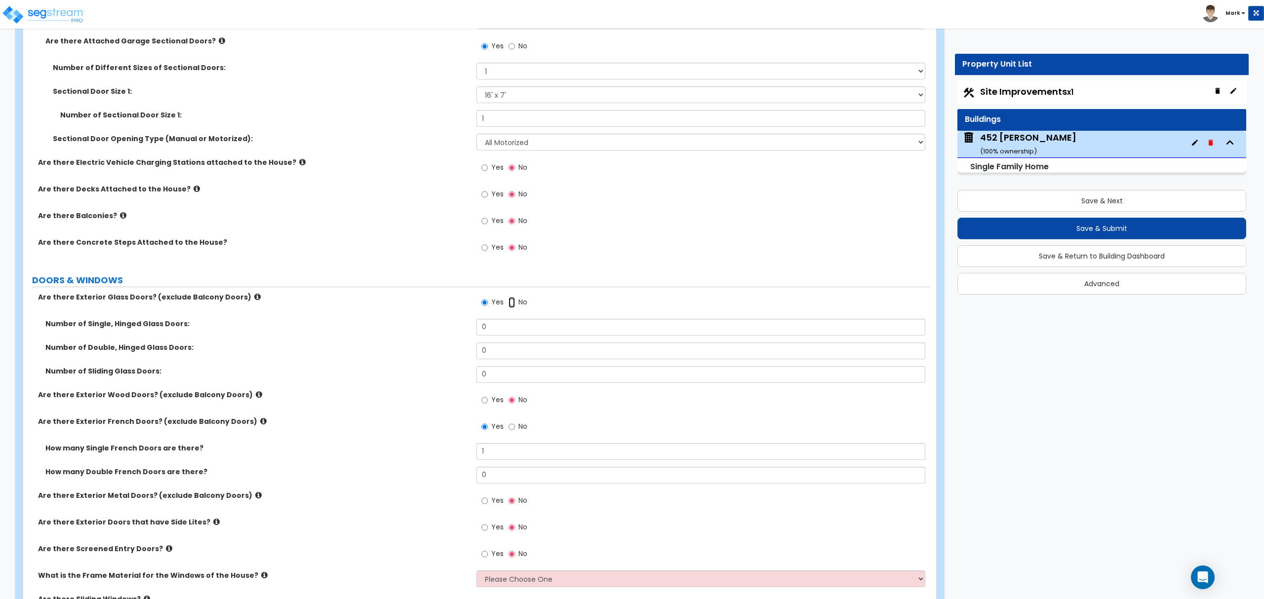
radio input "false"
radio input "true"
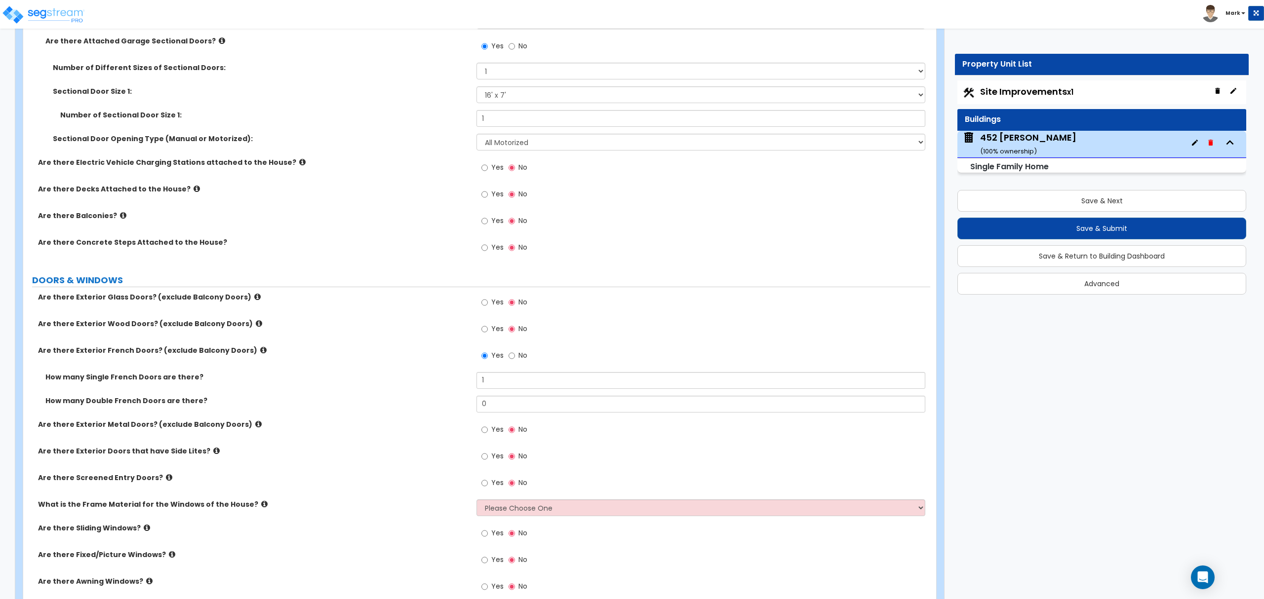
click at [495, 326] on span "Yes" at bounding box center [497, 329] width 12 height 10
click at [488, 326] on input "Yes" at bounding box center [484, 329] width 6 height 11
radio input "true"
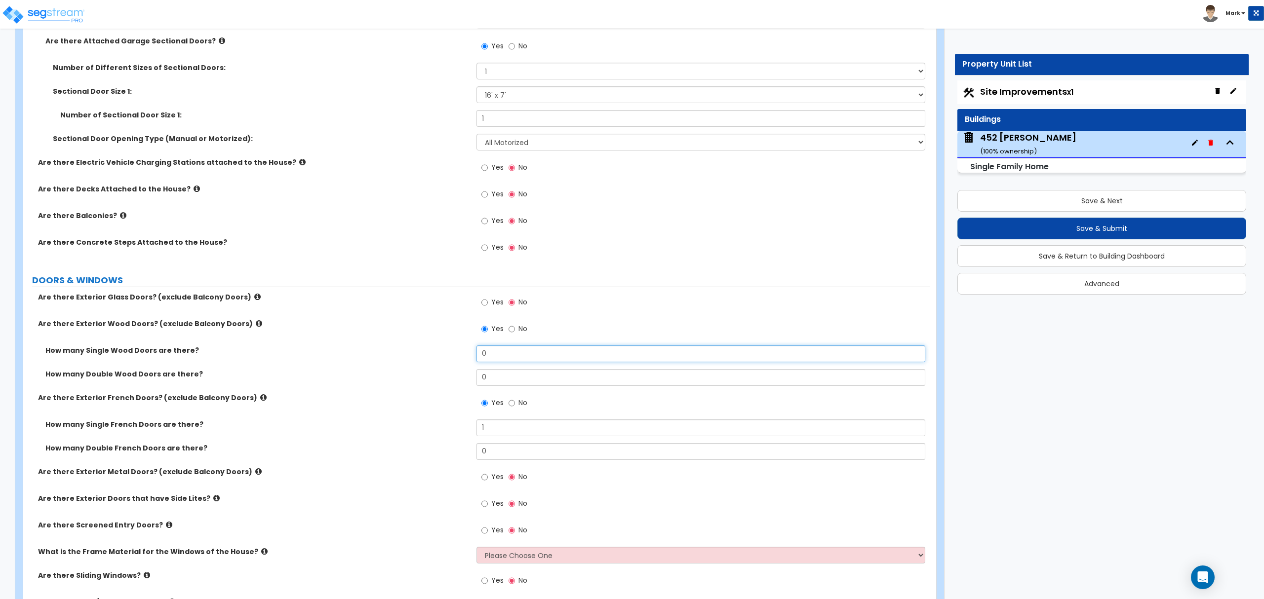
click at [500, 359] on input "0" at bounding box center [701, 354] width 448 height 17
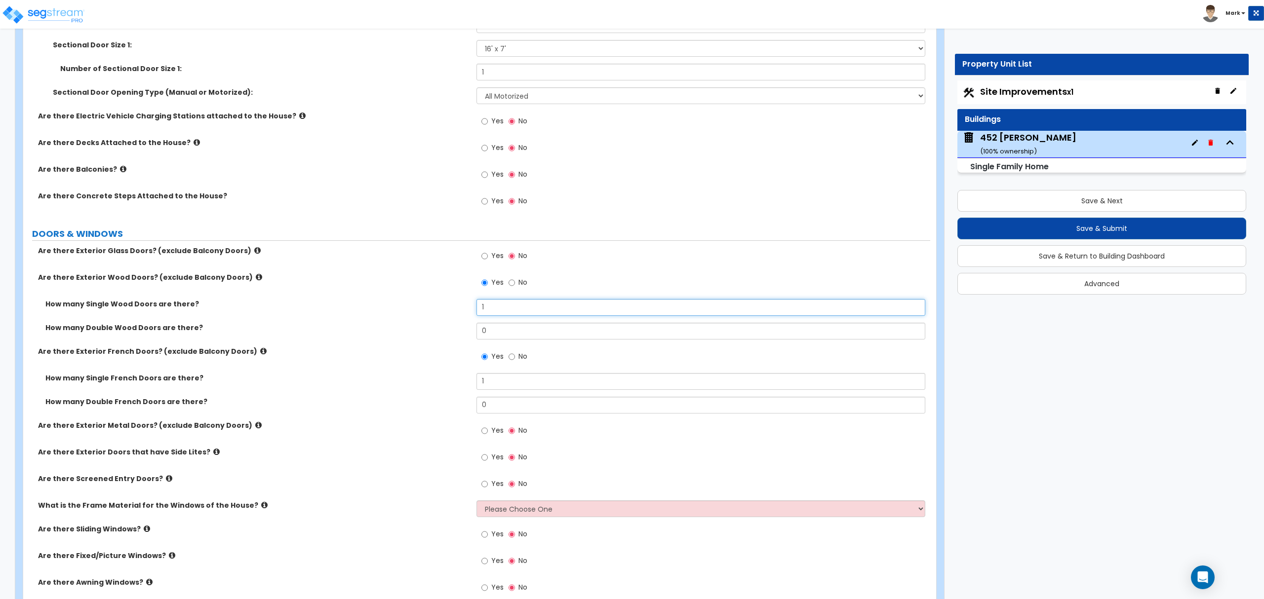
scroll to position [1185, 0]
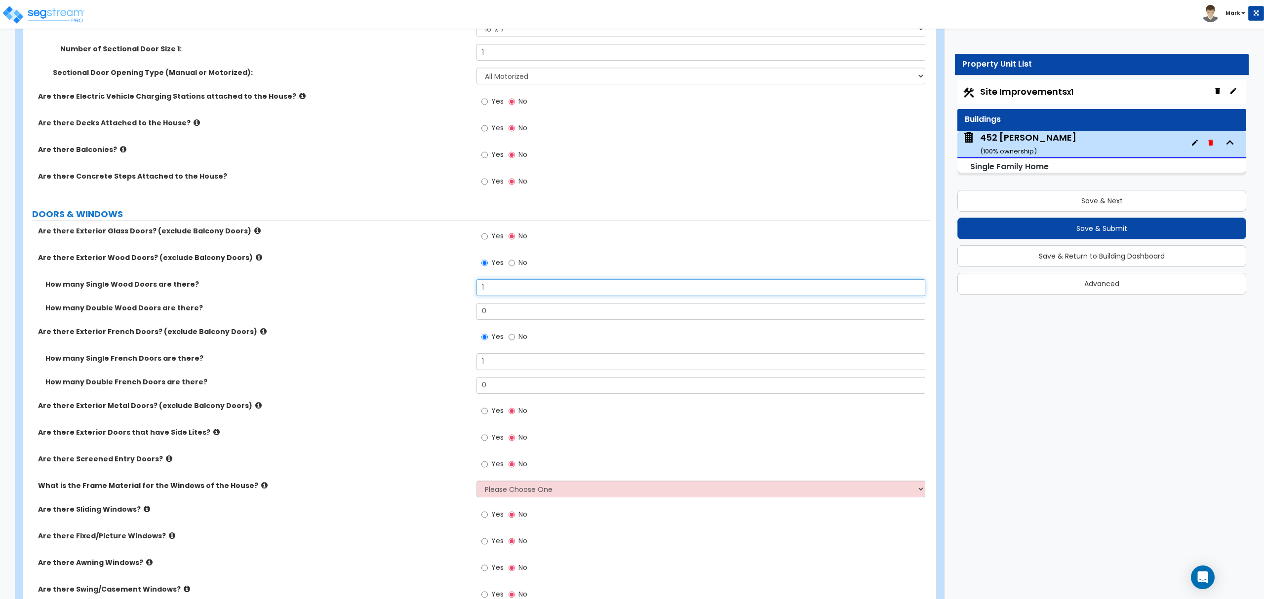
type input "1"
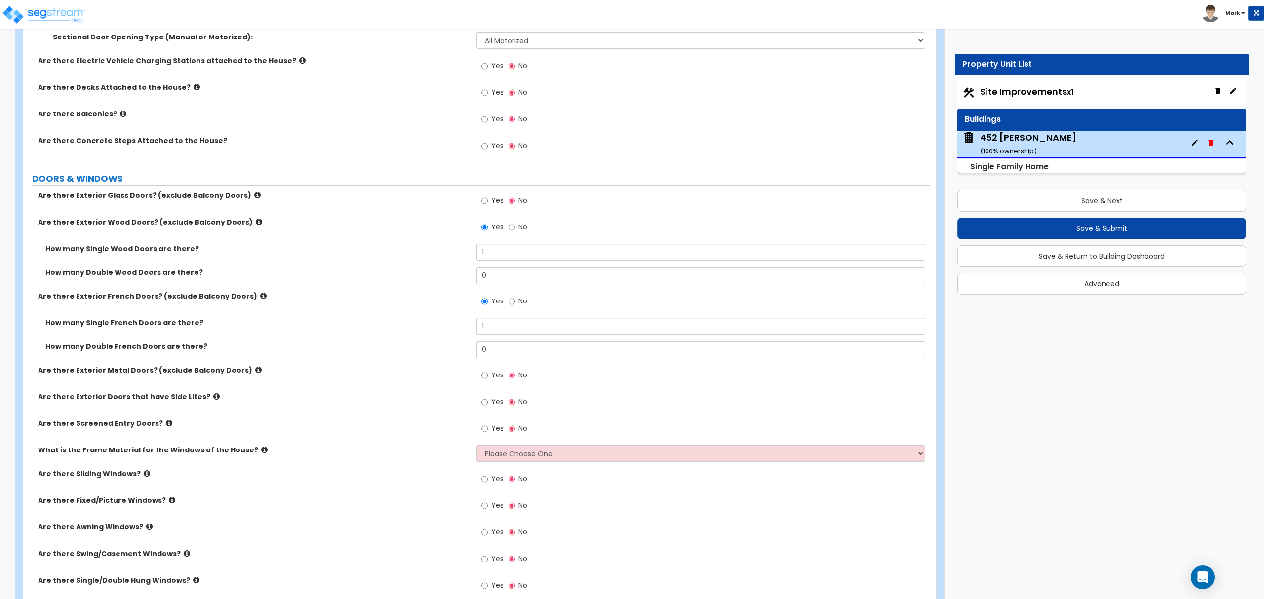
scroll to position [1251, 0]
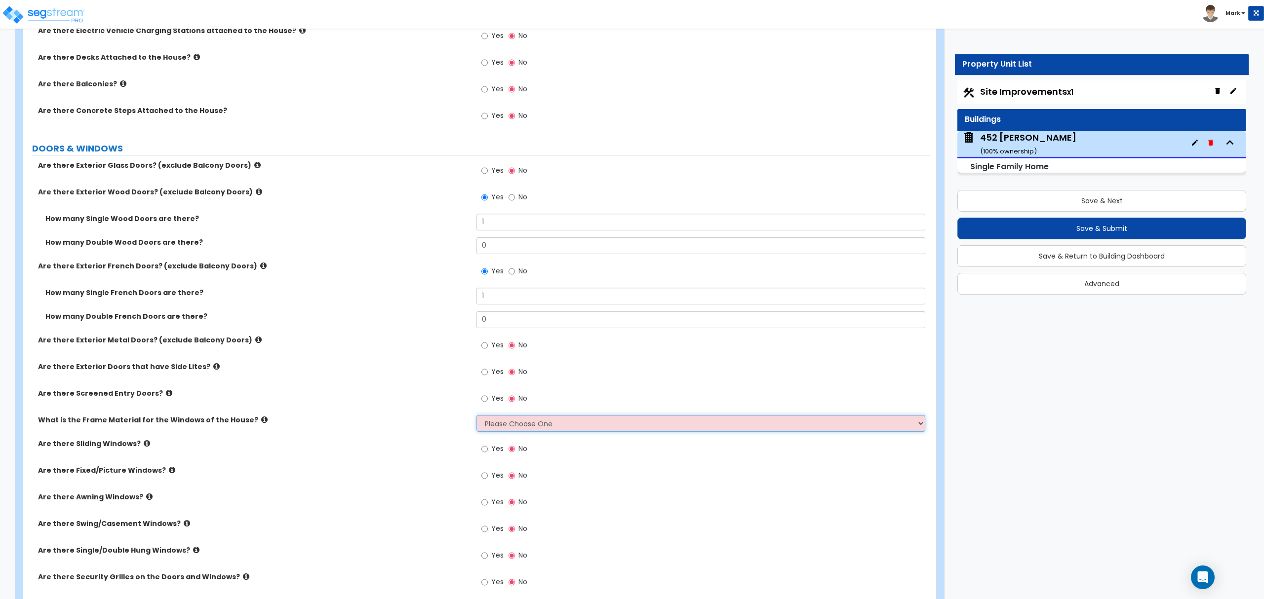
click at [501, 431] on select "Please Choose One Vinyl Aluminum Wood" at bounding box center [701, 423] width 448 height 17
select select "1"
click at [477, 417] on select "Please Choose One Vinyl Aluminum Wood" at bounding box center [701, 423] width 448 height 17
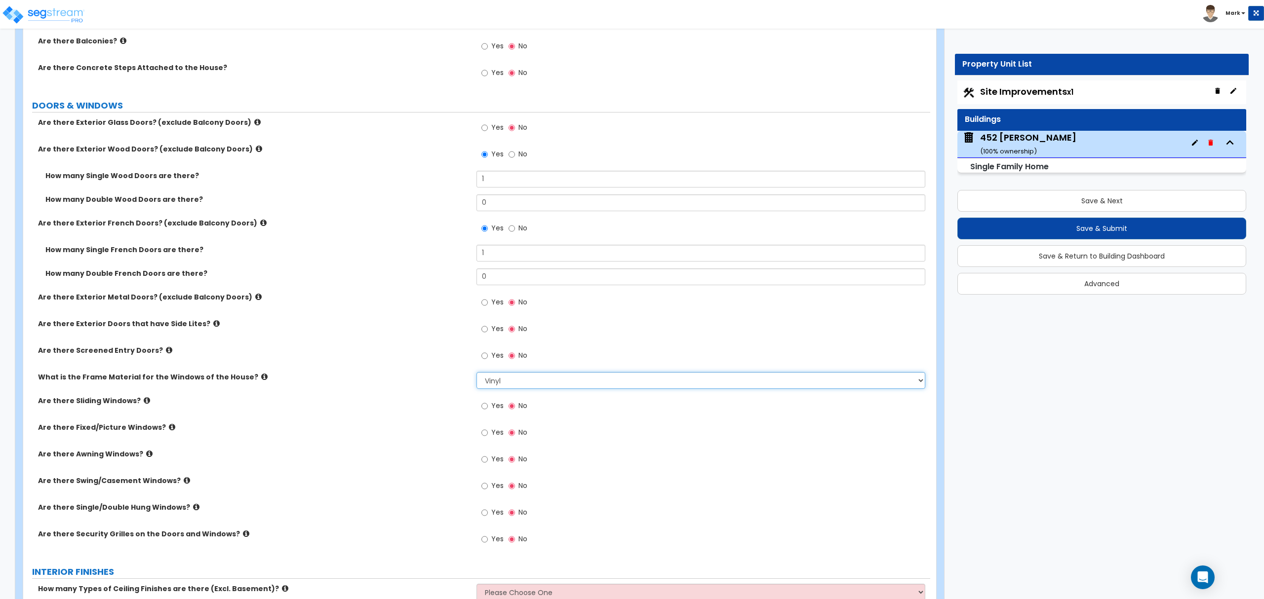
scroll to position [1316, 0]
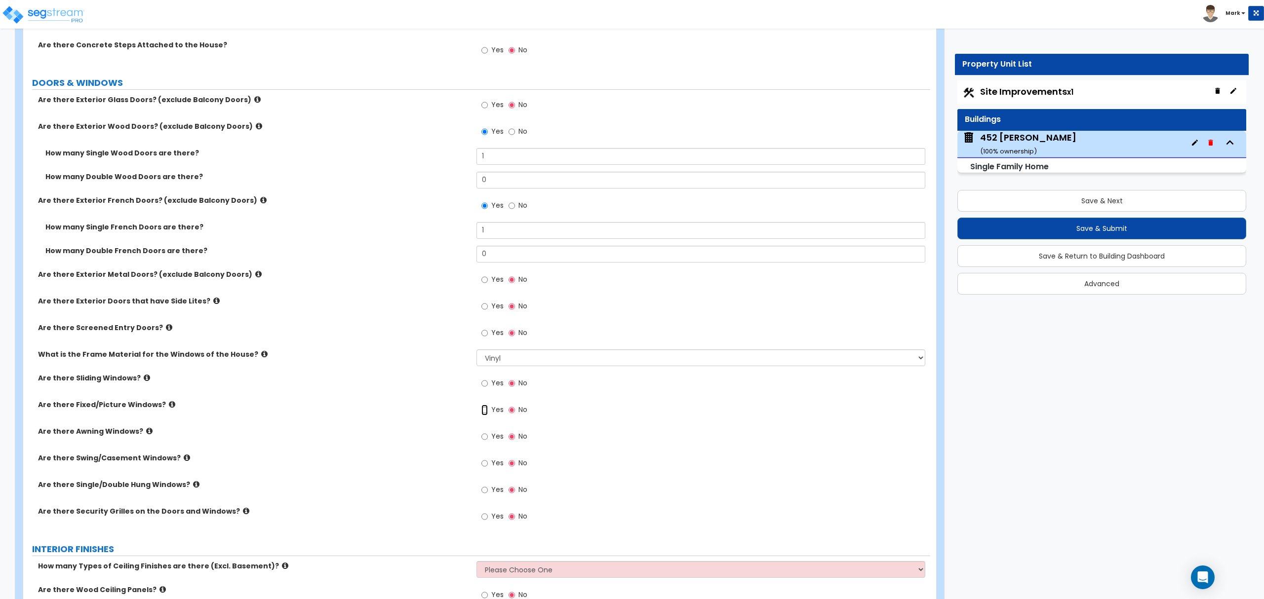
click at [483, 408] on input "Yes" at bounding box center [484, 410] width 6 height 11
radio input "true"
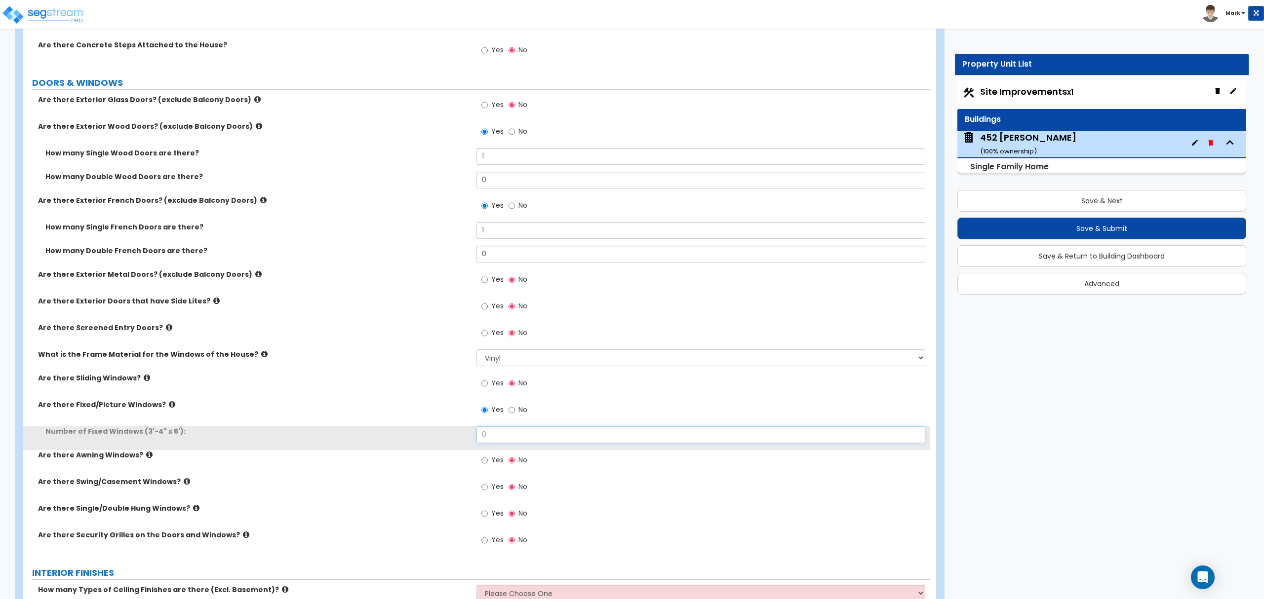
click at [480, 431] on input "0" at bounding box center [701, 435] width 448 height 17
click at [517, 443] on input "3" at bounding box center [701, 435] width 448 height 17
click at [516, 445] on div "Number of Fixed Windows (3'-4" x 5'): 3" at bounding box center [476, 439] width 907 height 24
type input "5"
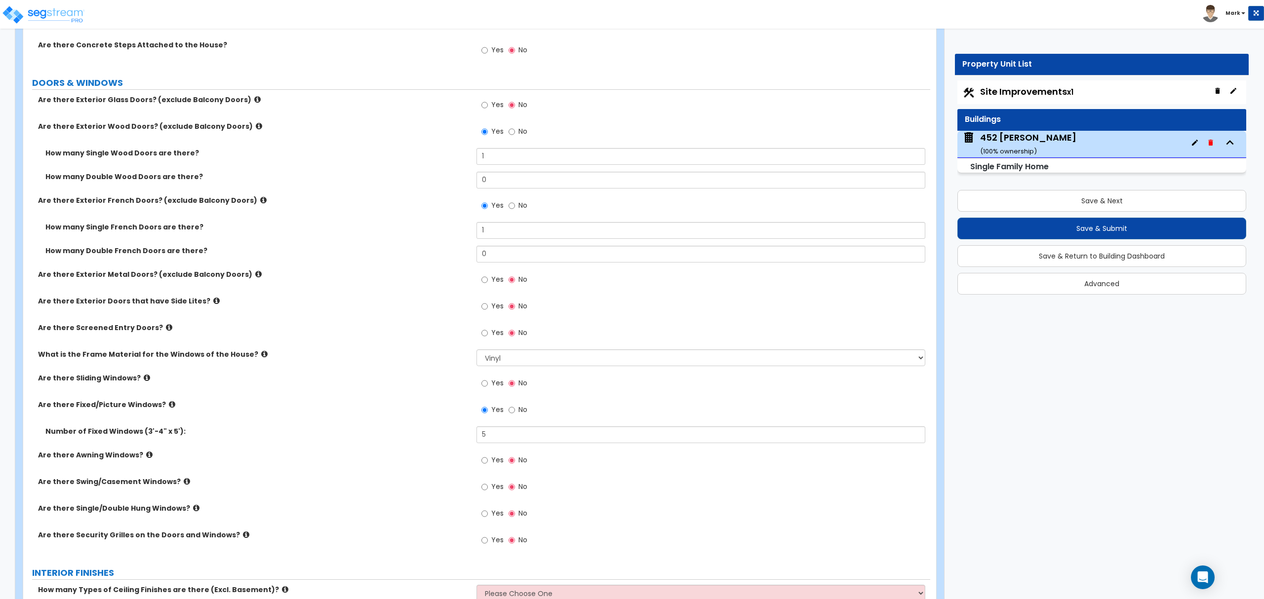
click at [490, 517] on label "Yes" at bounding box center [492, 515] width 22 height 17
click at [488, 517] on input "Yes" at bounding box center [484, 514] width 6 height 11
radio input "true"
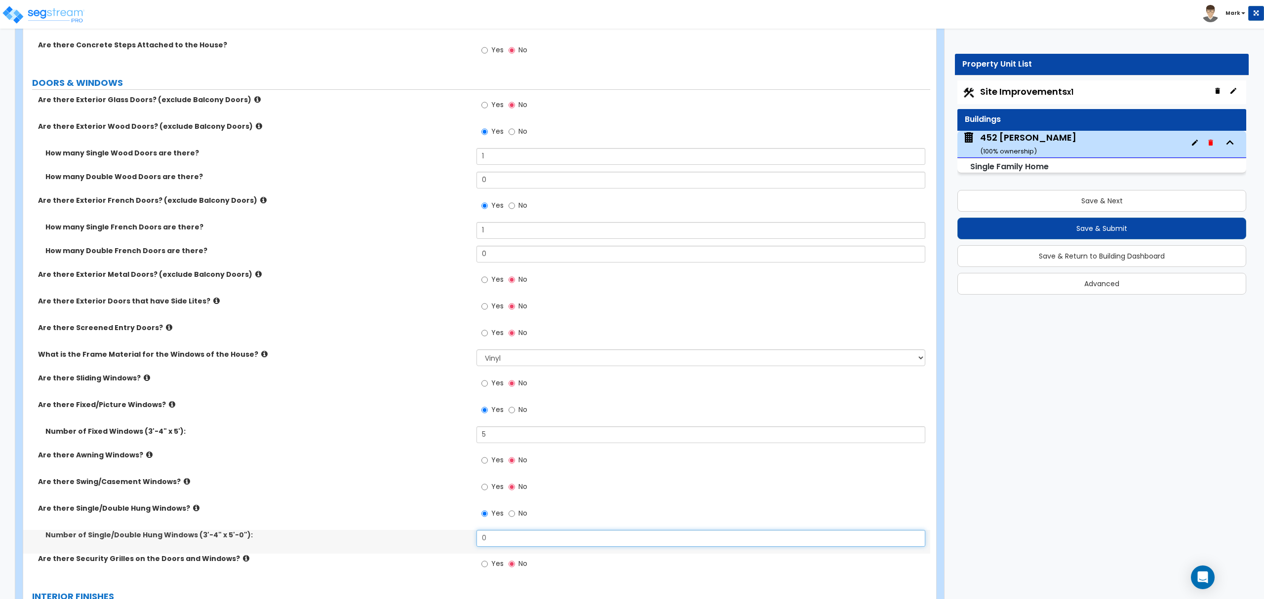
click at [497, 535] on input "0" at bounding box center [701, 538] width 448 height 17
click at [513, 540] on input "2" at bounding box center [701, 538] width 448 height 17
type input "6"
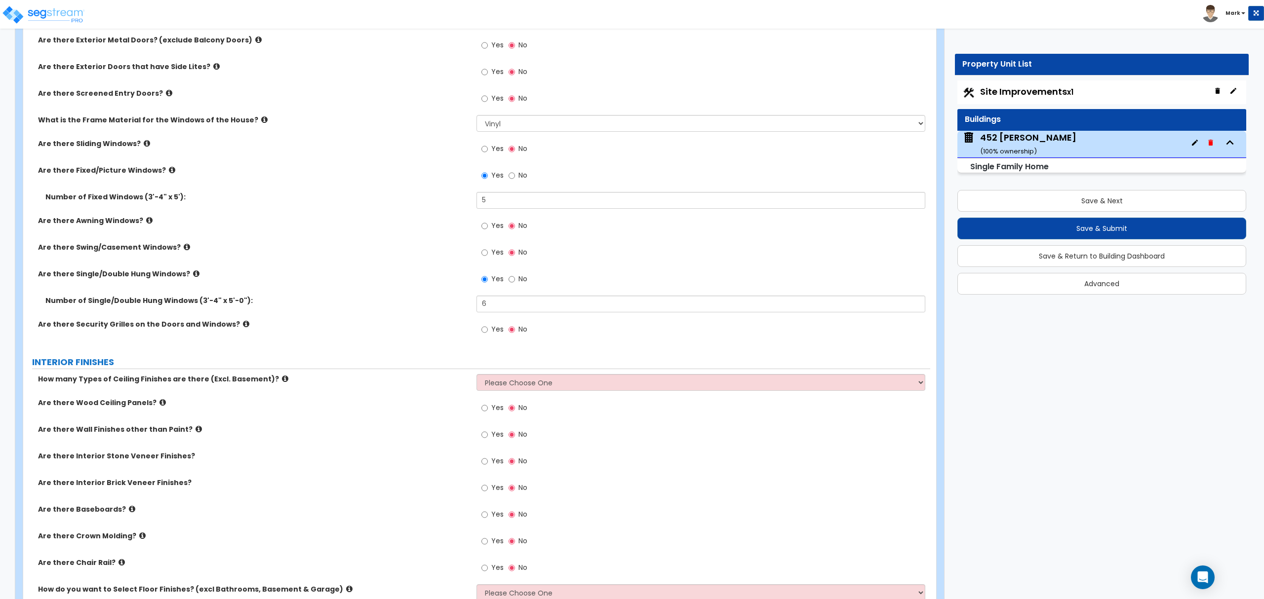
scroll to position [1580, 0]
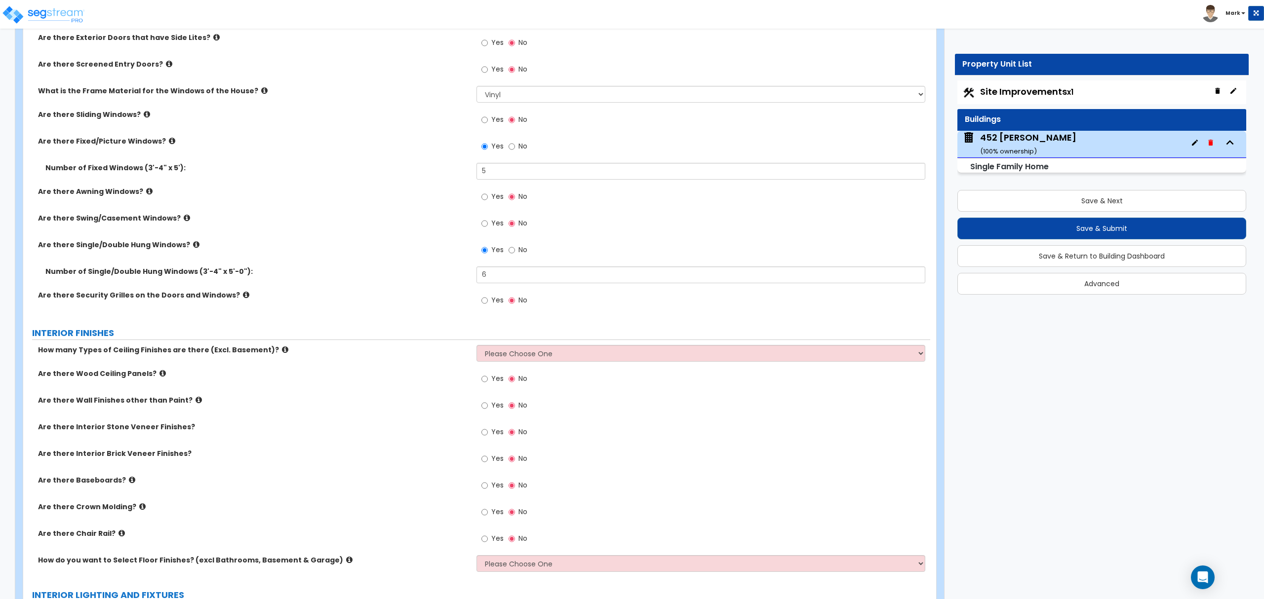
click at [193, 246] on icon at bounding box center [196, 244] width 6 height 7
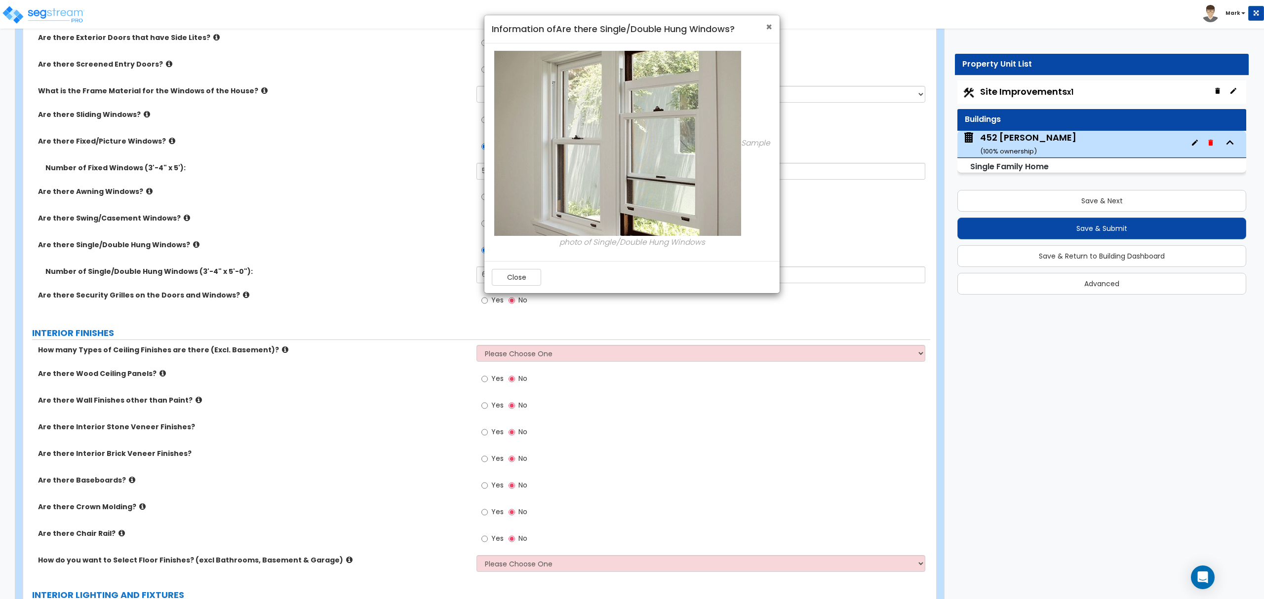
click at [771, 30] on span "×" at bounding box center [769, 27] width 6 height 14
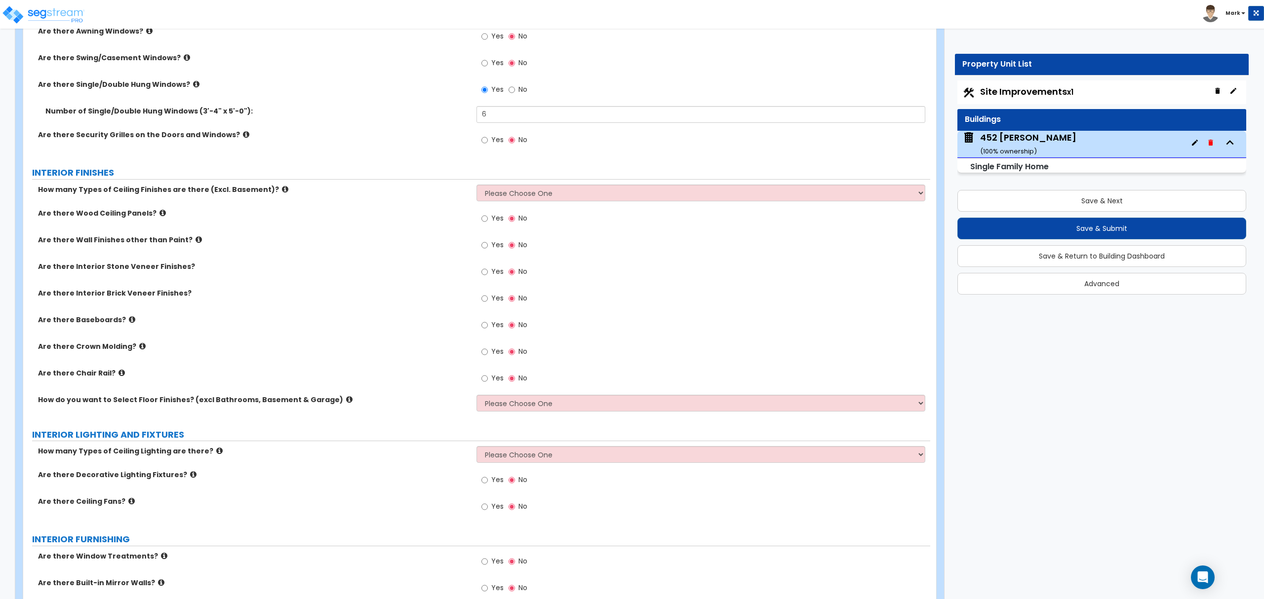
scroll to position [1778, 0]
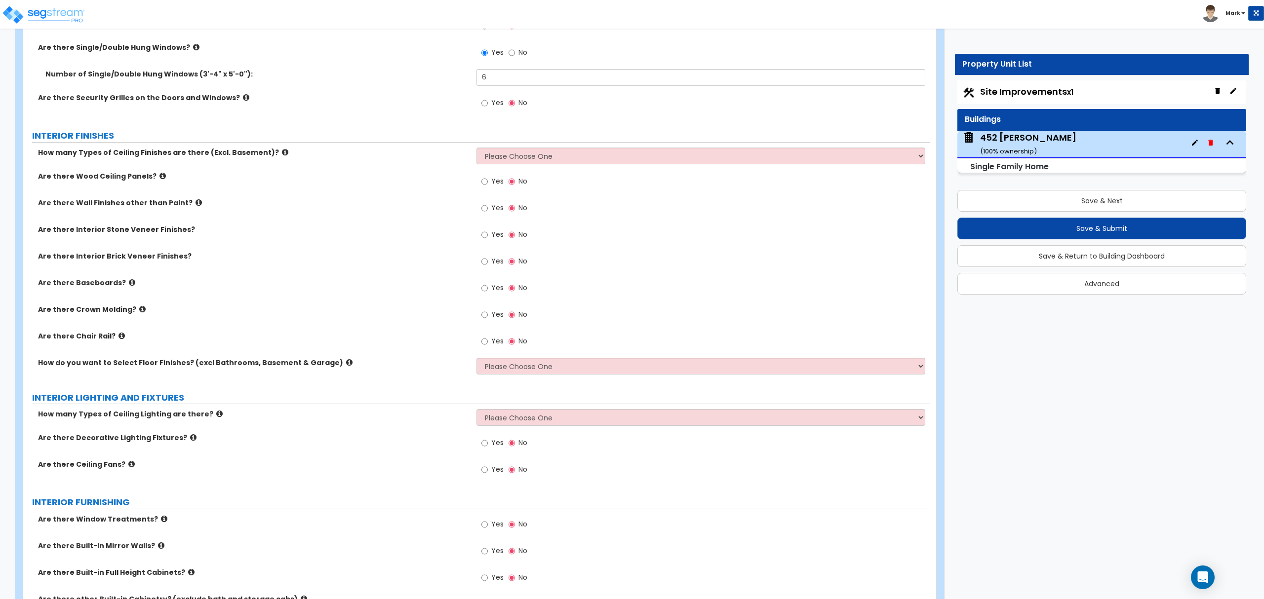
click at [479, 527] on div "Yes No" at bounding box center [505, 526] width 56 height 23
click at [488, 527] on input "Yes" at bounding box center [484, 524] width 6 height 11
radio input "true"
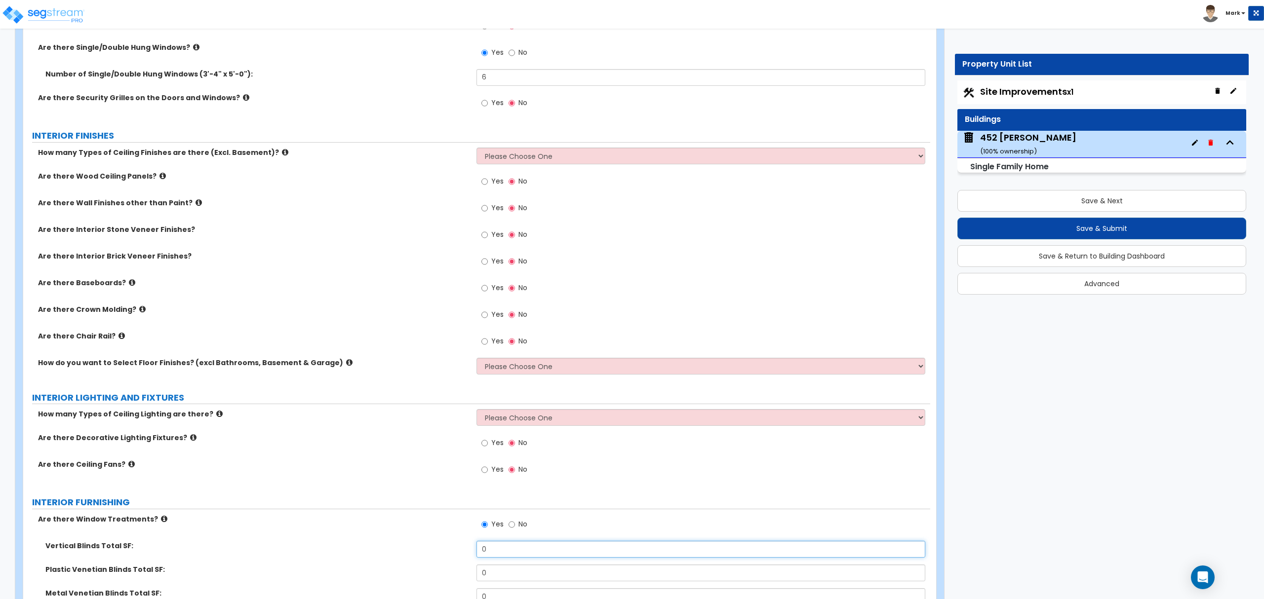
click at [495, 547] on input "0" at bounding box center [701, 549] width 448 height 17
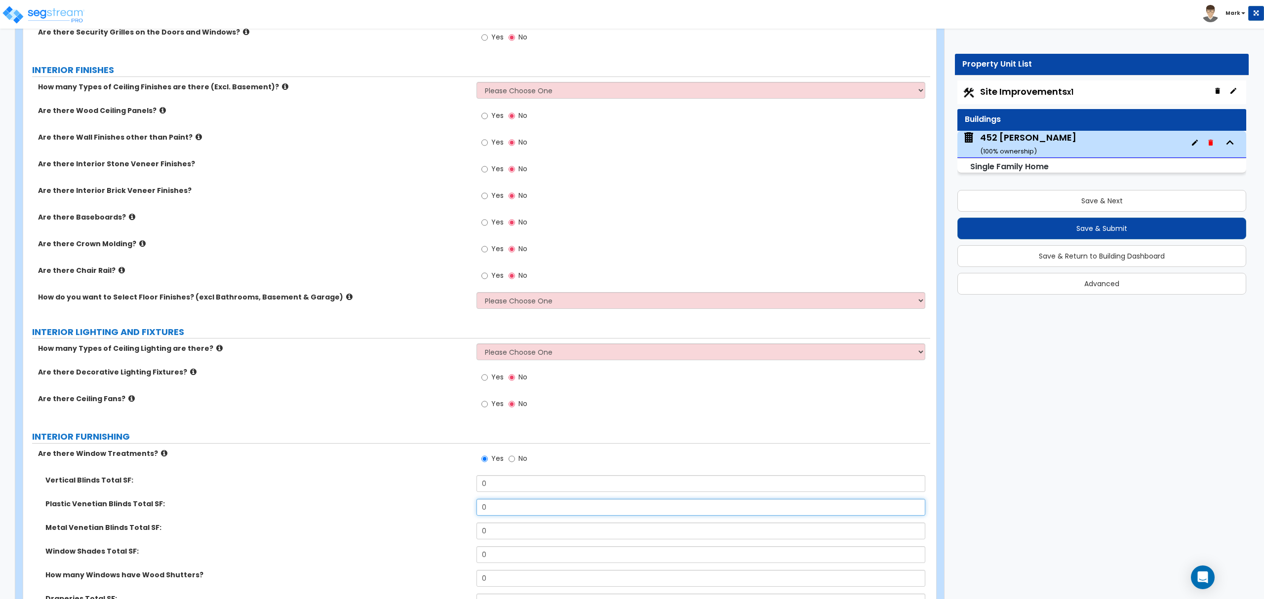
click at [531, 511] on input "0" at bounding box center [701, 507] width 448 height 17
click at [532, 512] on input "0" at bounding box center [701, 507] width 448 height 17
type input "275"
drag, startPoint x: 639, startPoint y: 366, endPoint x: 110, endPoint y: 403, distance: 530.7
click at [478, 409] on div "Yes No" at bounding box center [505, 405] width 56 height 23
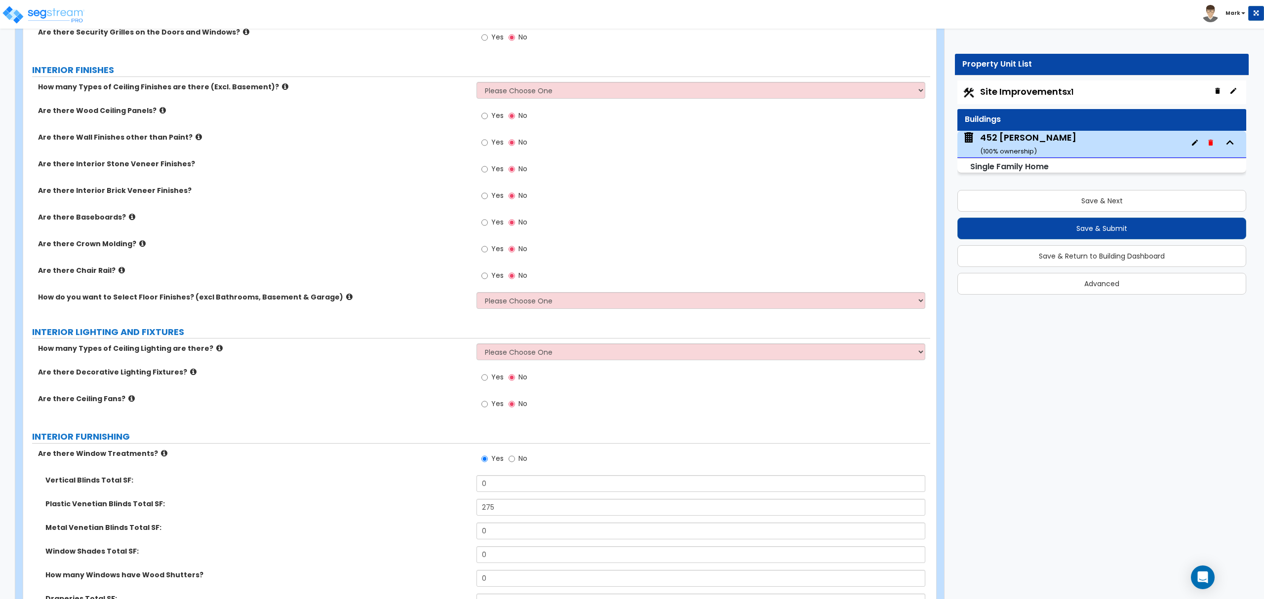
click at [491, 405] on span "Yes" at bounding box center [497, 404] width 12 height 10
click at [488, 405] on input "Yes" at bounding box center [484, 404] width 6 height 11
radio input "true"
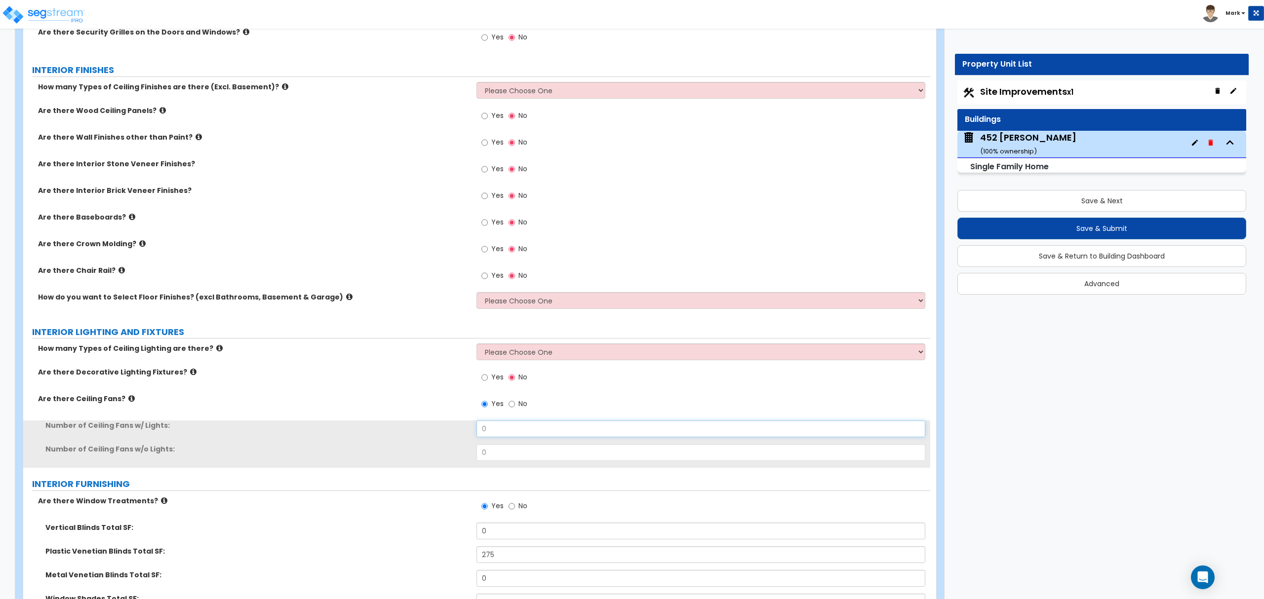
click at [500, 430] on input "0" at bounding box center [701, 429] width 448 height 17
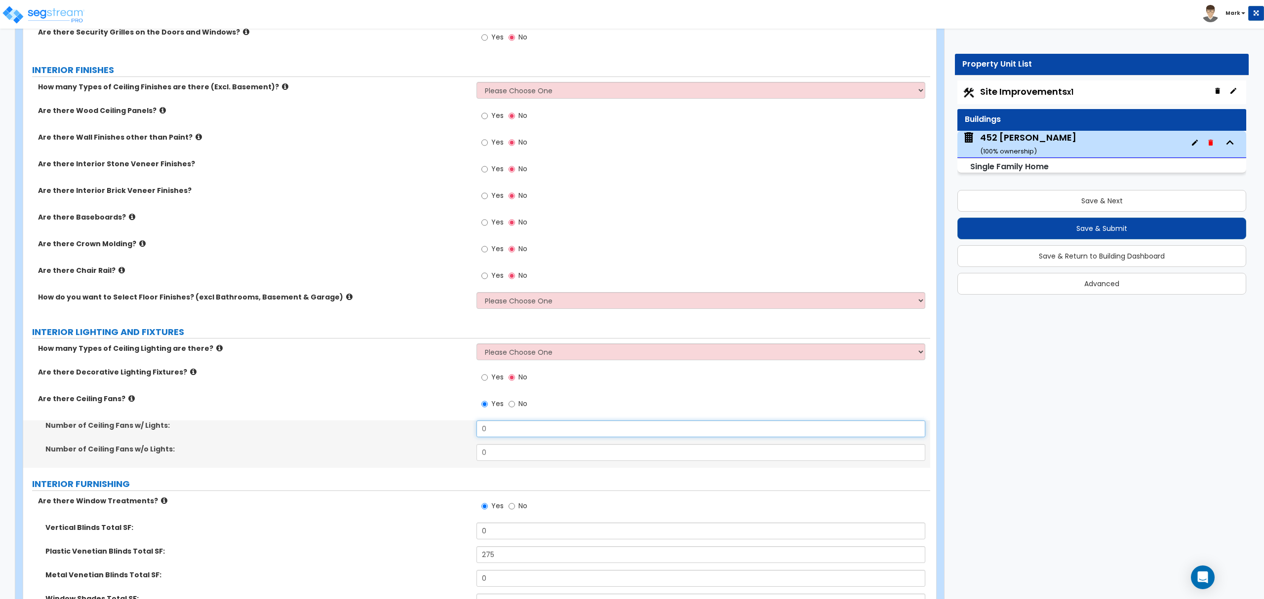
click at [500, 430] on input "0" at bounding box center [701, 429] width 448 height 17
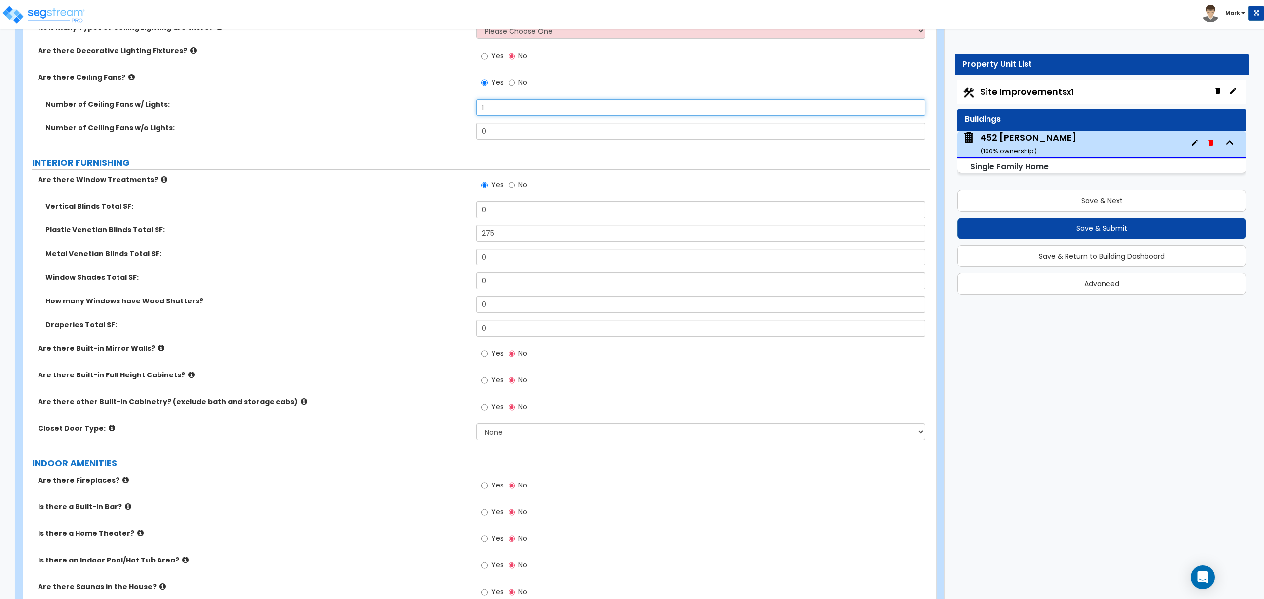
scroll to position [2173, 0]
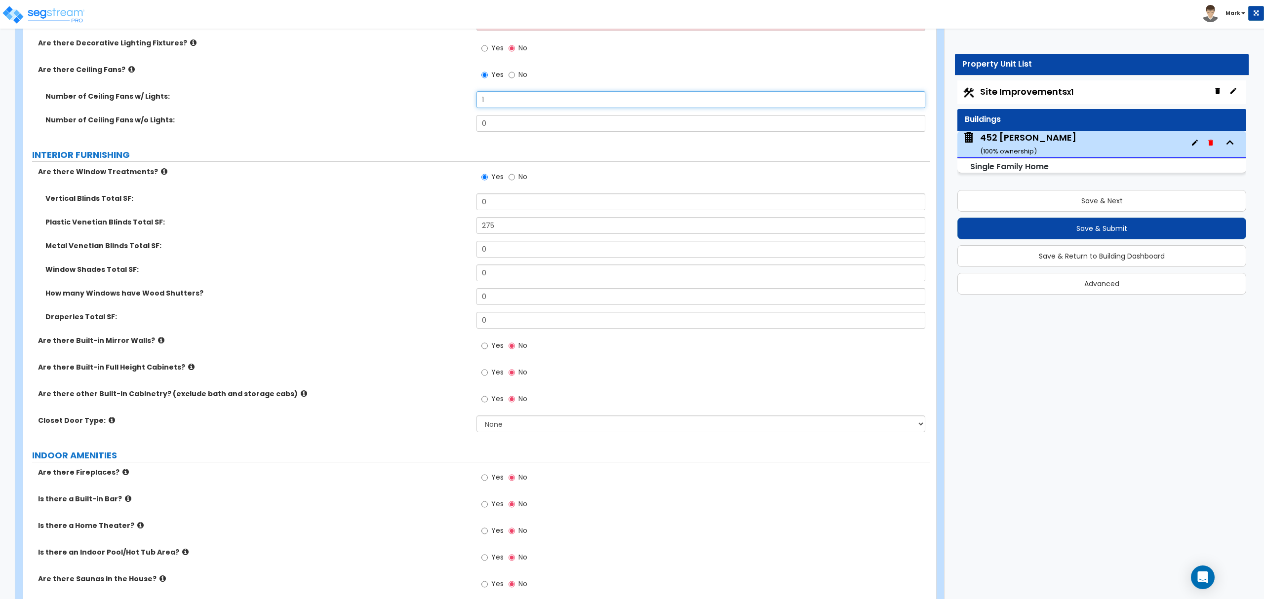
type input "1"
click at [478, 423] on select "None Bi-fold Louvered Doors Bi-fold Panel Doors Sliding Doors Hinged Wood Door" at bounding box center [701, 424] width 448 height 17
click at [477, 418] on select "None Bi-fold Louvered Doors Bi-fold Panel Doors Sliding Doors Hinged Wood Door" at bounding box center [701, 424] width 448 height 17
click at [502, 429] on select "None Bi-fold Louvered Doors Bi-fold Panel Doors Sliding Doors Hinged Wood Door" at bounding box center [701, 424] width 448 height 17
select select "3"
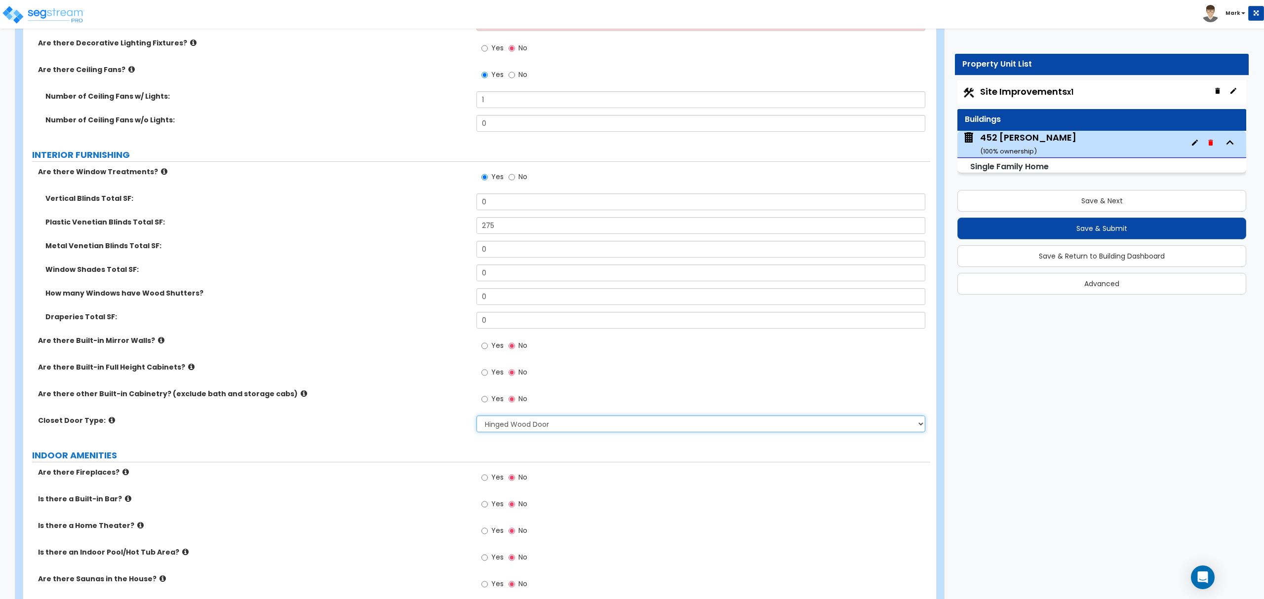
click at [477, 418] on select "None Bi-fold Louvered Doors Bi-fold Panel Doors Sliding Doors Hinged Wood Door" at bounding box center [701, 424] width 448 height 17
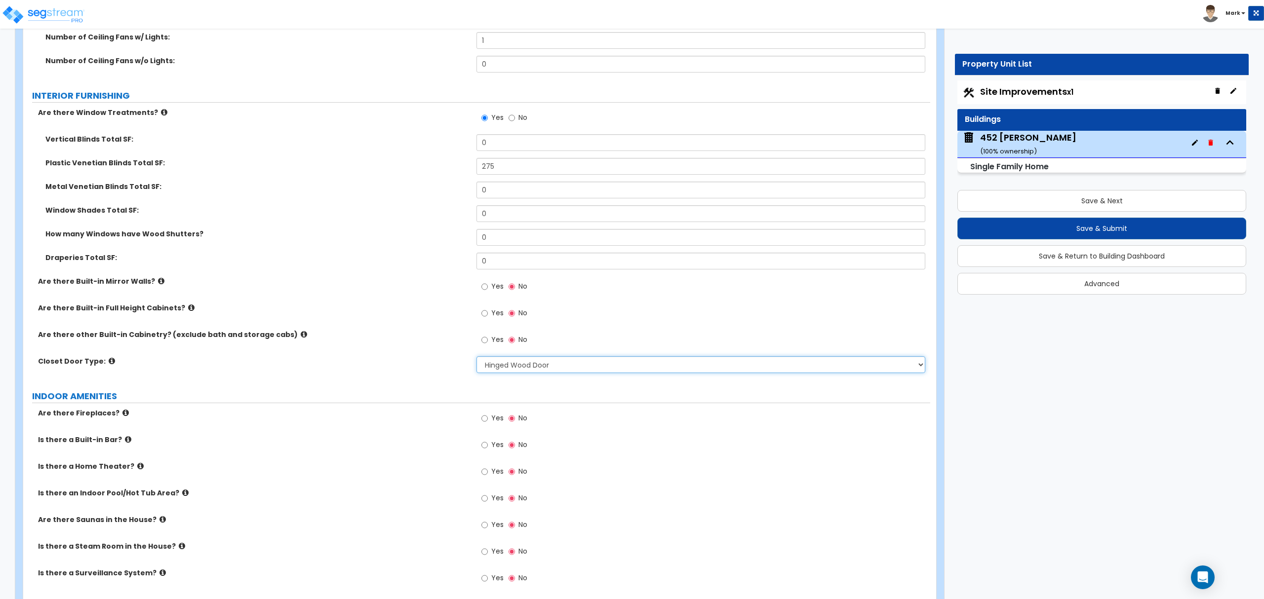
scroll to position [2304, 0]
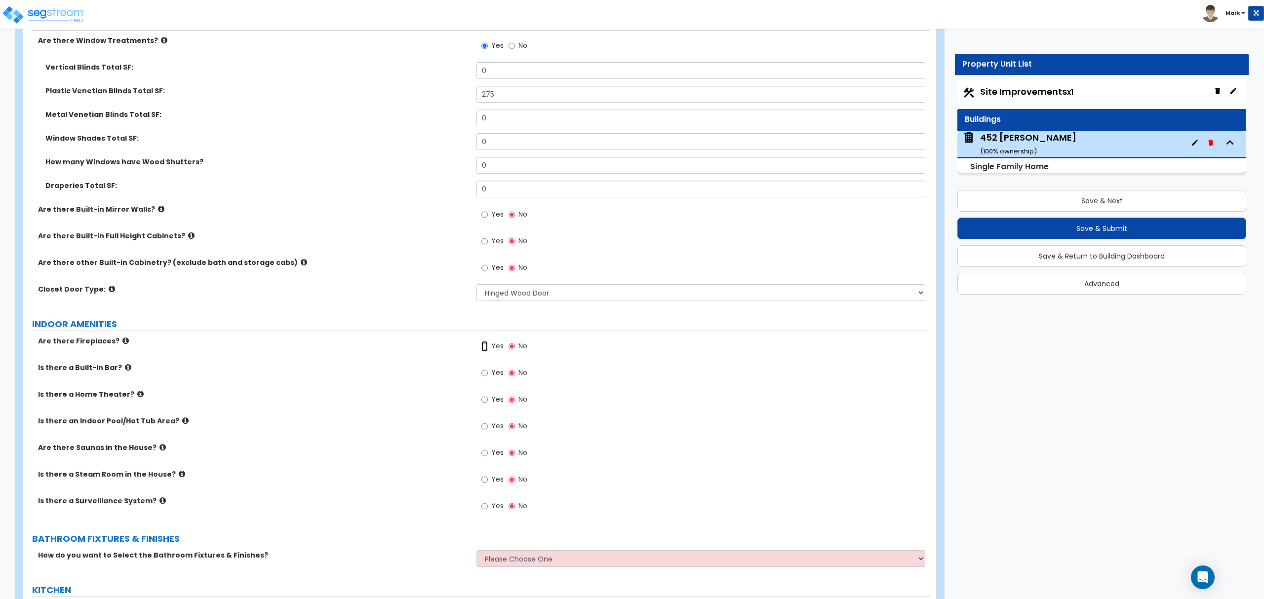
click at [488, 344] on input "Yes" at bounding box center [484, 346] width 6 height 11
radio input "true"
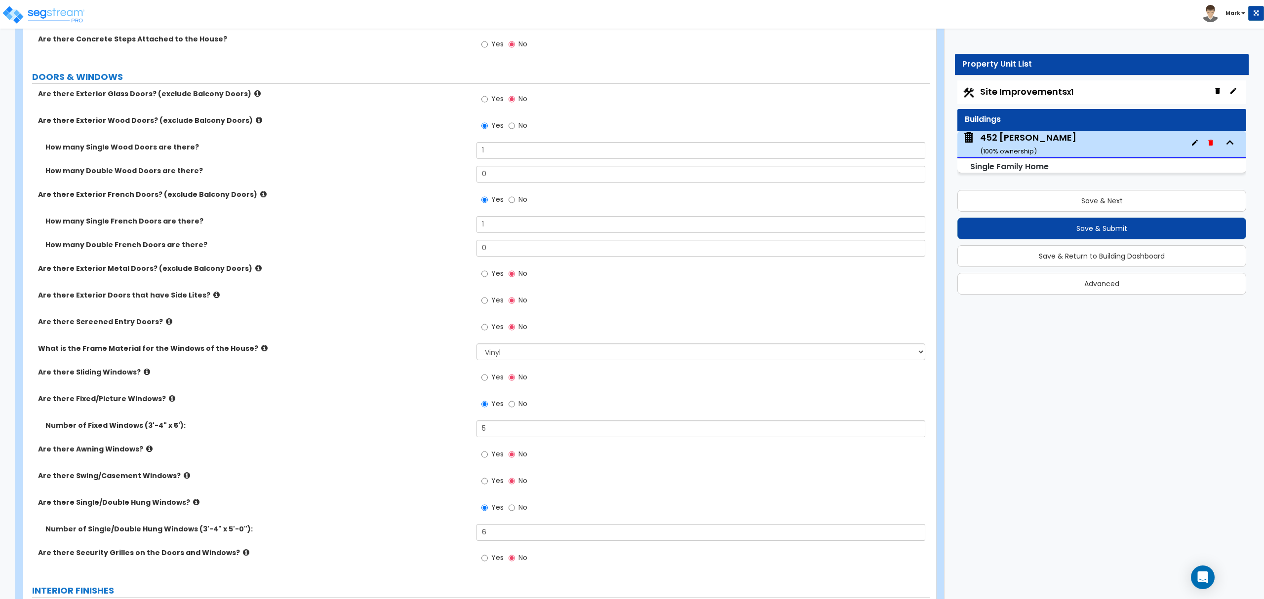
scroll to position [1580, 0]
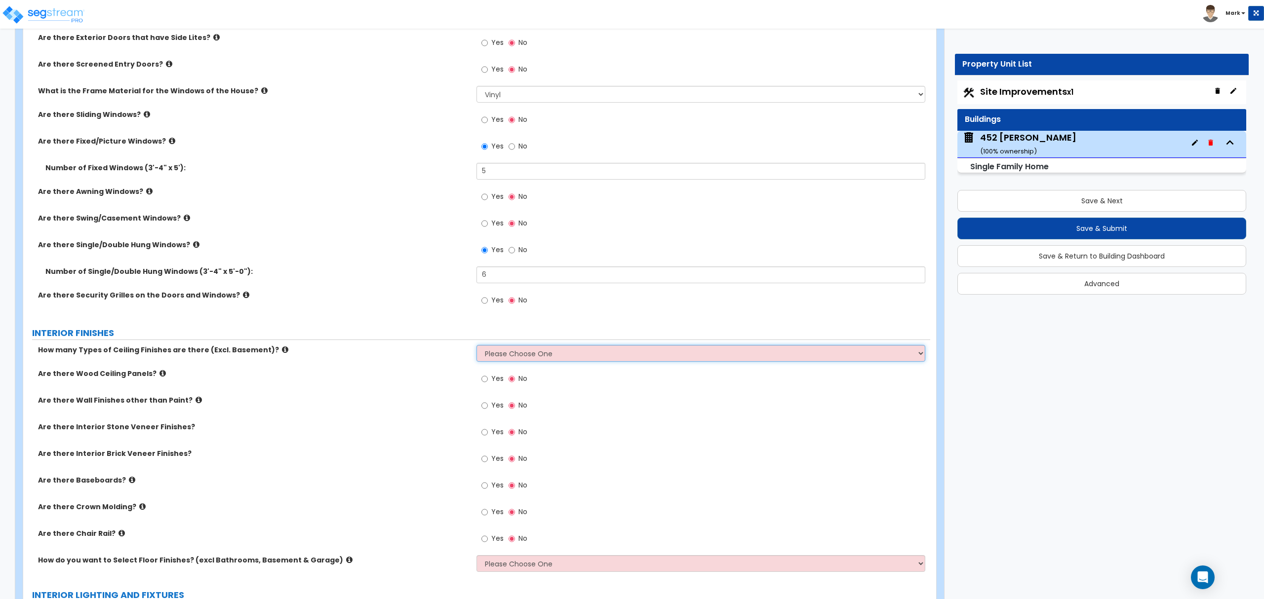
click at [490, 355] on select "Please Choose One 1 2 3" at bounding box center [701, 353] width 448 height 17
select select "1"
click at [477, 347] on select "Please Choose One 1 2 3" at bounding box center [701, 353] width 448 height 17
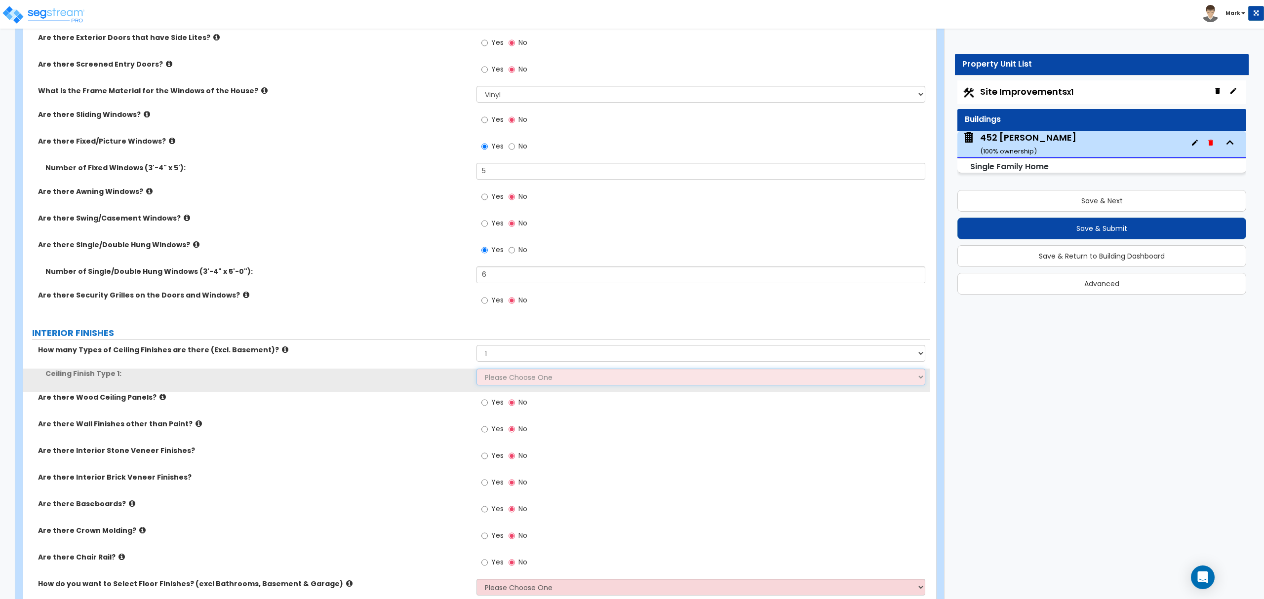
click at [502, 379] on select "Please Choose One Drop Ceiling Drywall Ceiling Open Ceiling" at bounding box center [701, 377] width 448 height 17
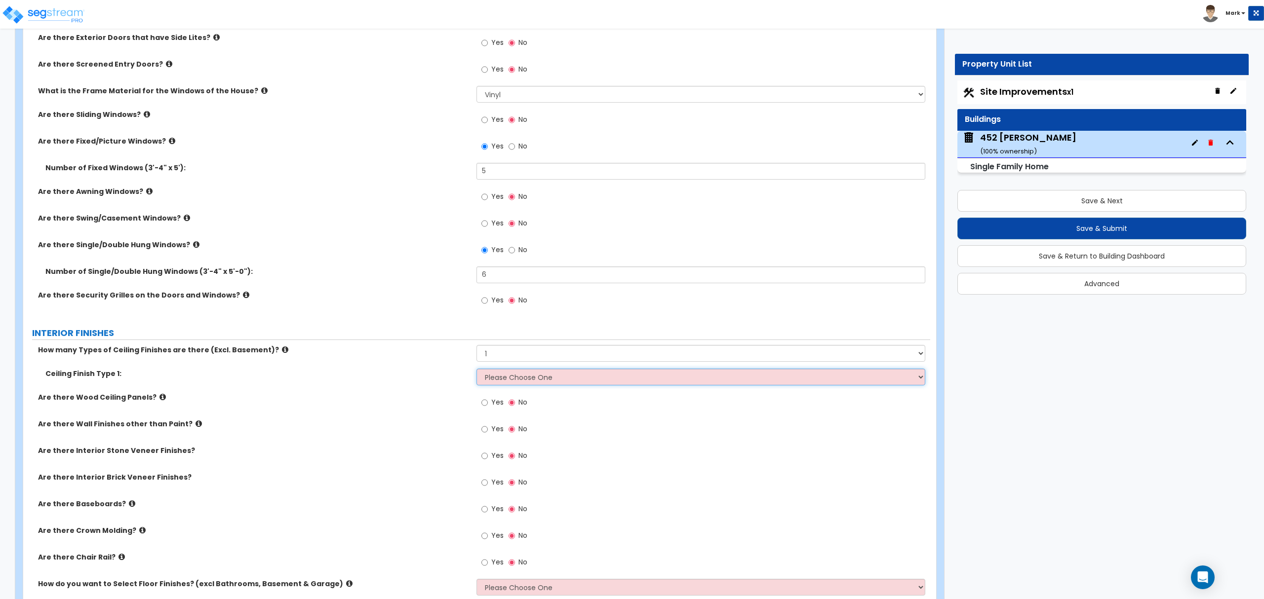
select select "2"
click at [477, 371] on select "Please Choose One Drop Ceiling Drywall Ceiling Open Ceiling" at bounding box center [701, 377] width 448 height 17
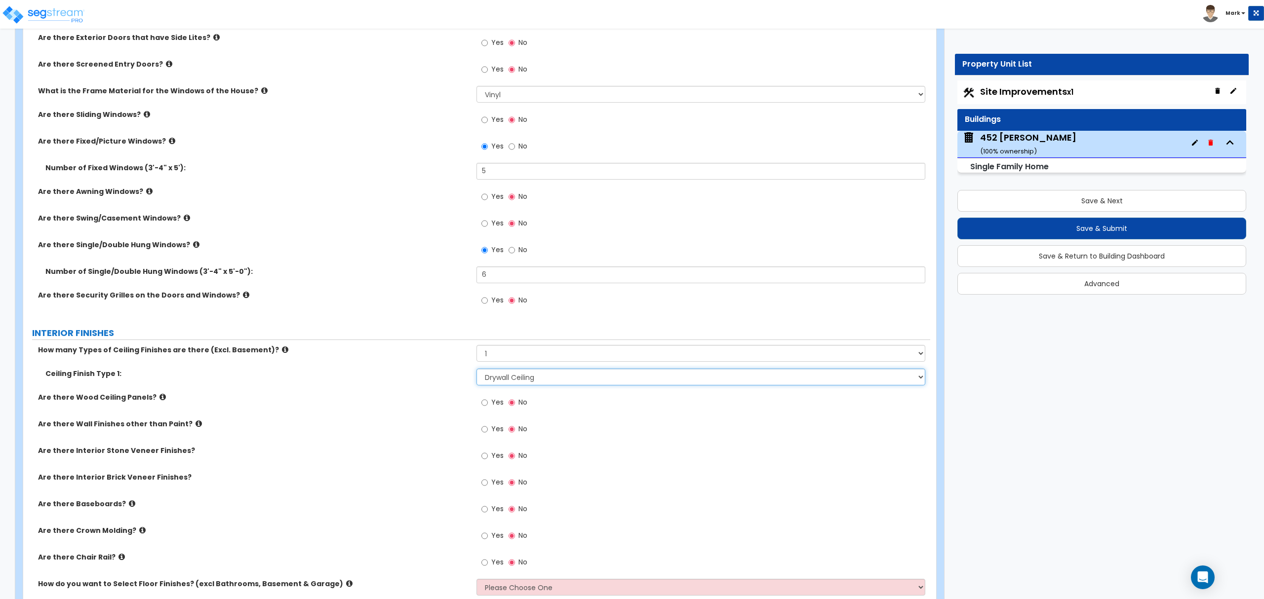
scroll to position [1646, 0]
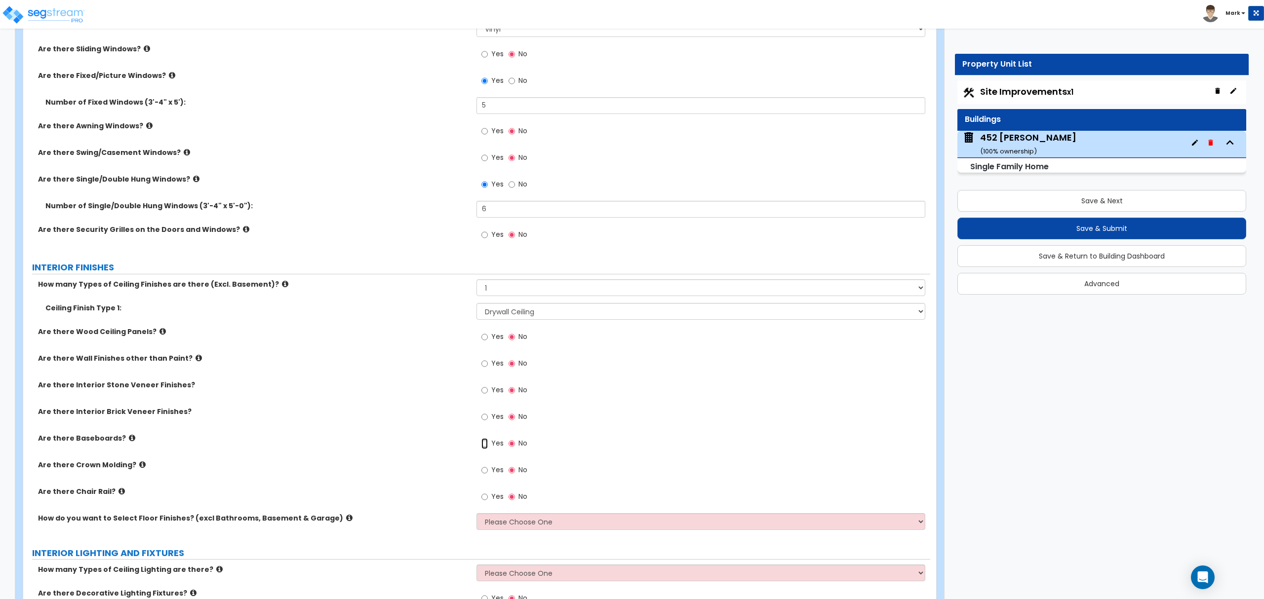
click at [487, 446] on input "Yes" at bounding box center [484, 443] width 6 height 11
radio input "true"
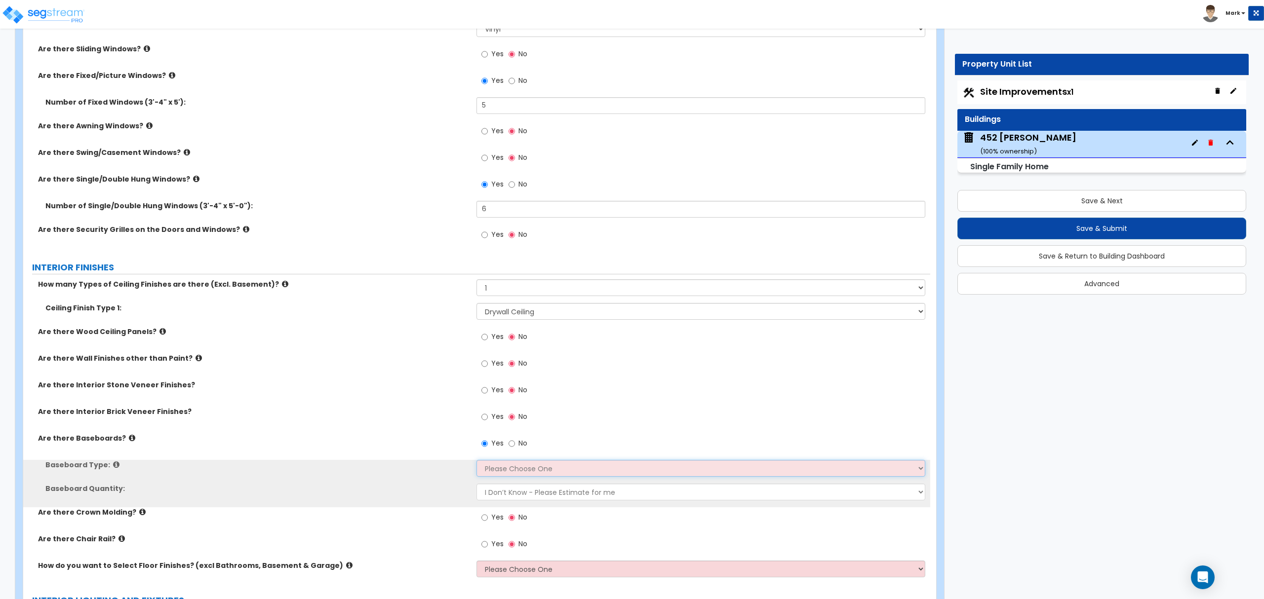
click at [496, 474] on select "Please Choose One Wood Vinyl Carpet Tile" at bounding box center [701, 468] width 448 height 17
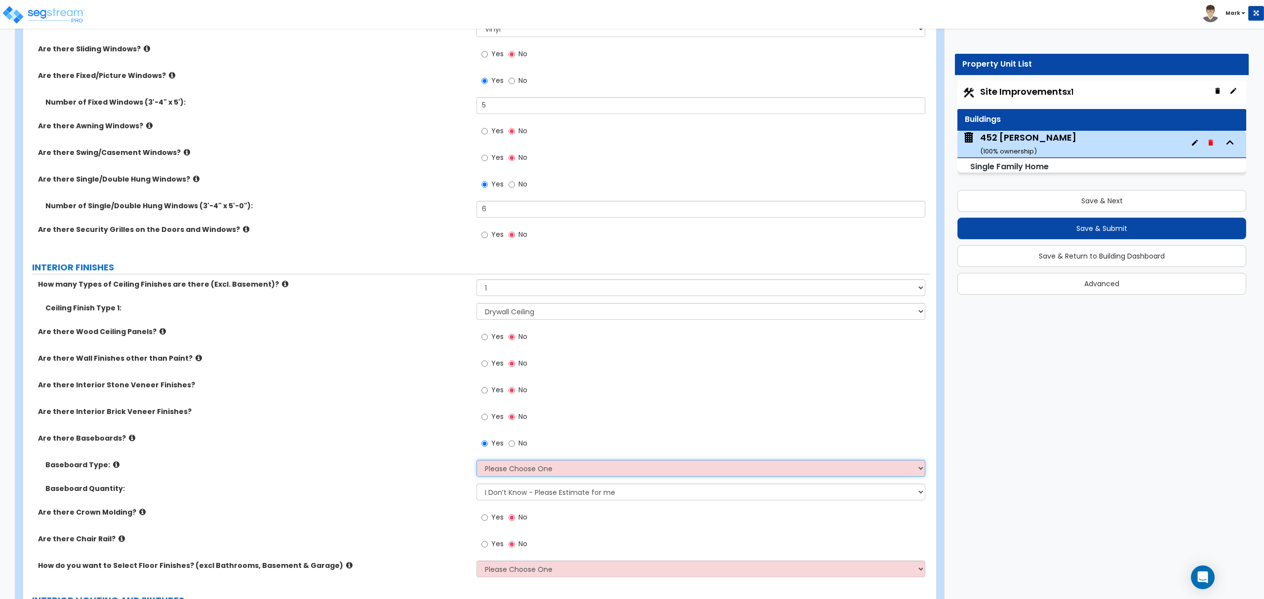
select select "1"
click at [477, 462] on select "Please Choose One Wood Vinyl Carpet Tile" at bounding box center [701, 468] width 448 height 17
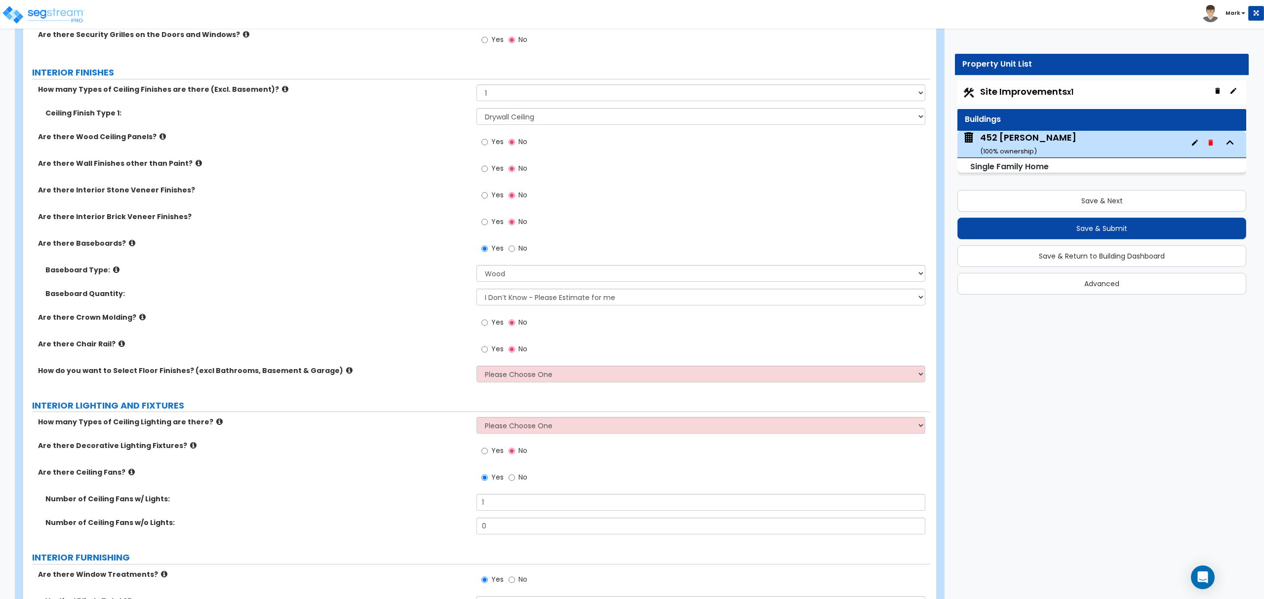
scroll to position [1843, 0]
click at [512, 368] on select "Please Choose One I want to Select Floor Finishes for the Areas of the House I …" at bounding box center [701, 371] width 448 height 17
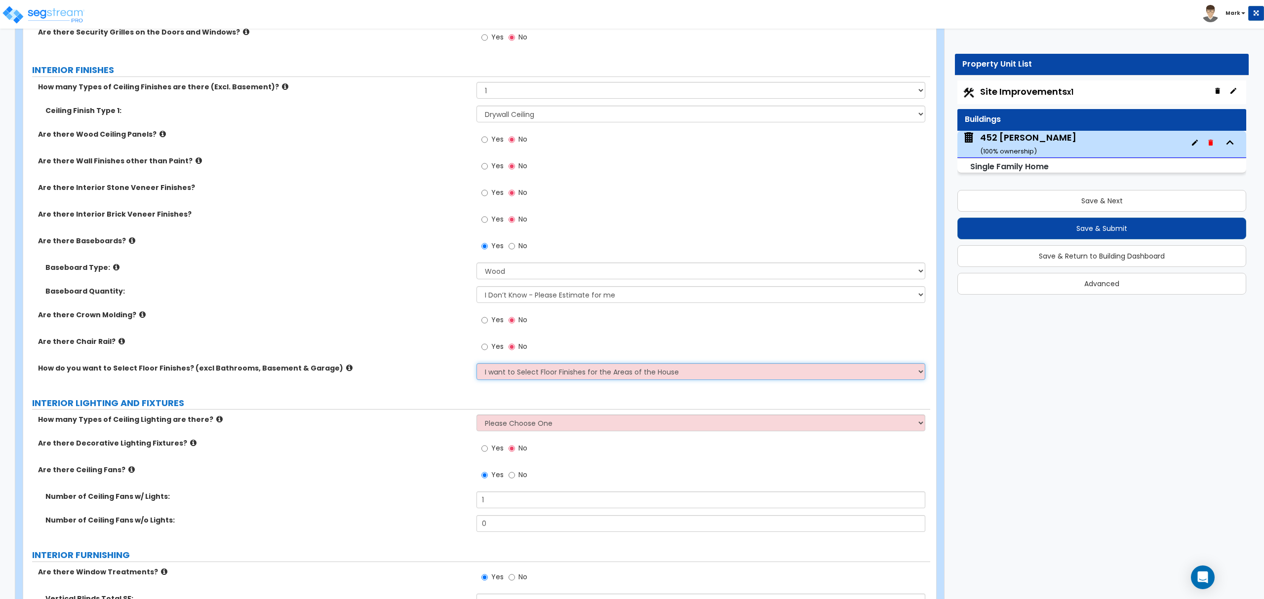
click at [477, 365] on select "Please Choose One I want to Select Floor Finishes for the Areas of the House I …" at bounding box center [701, 371] width 448 height 17
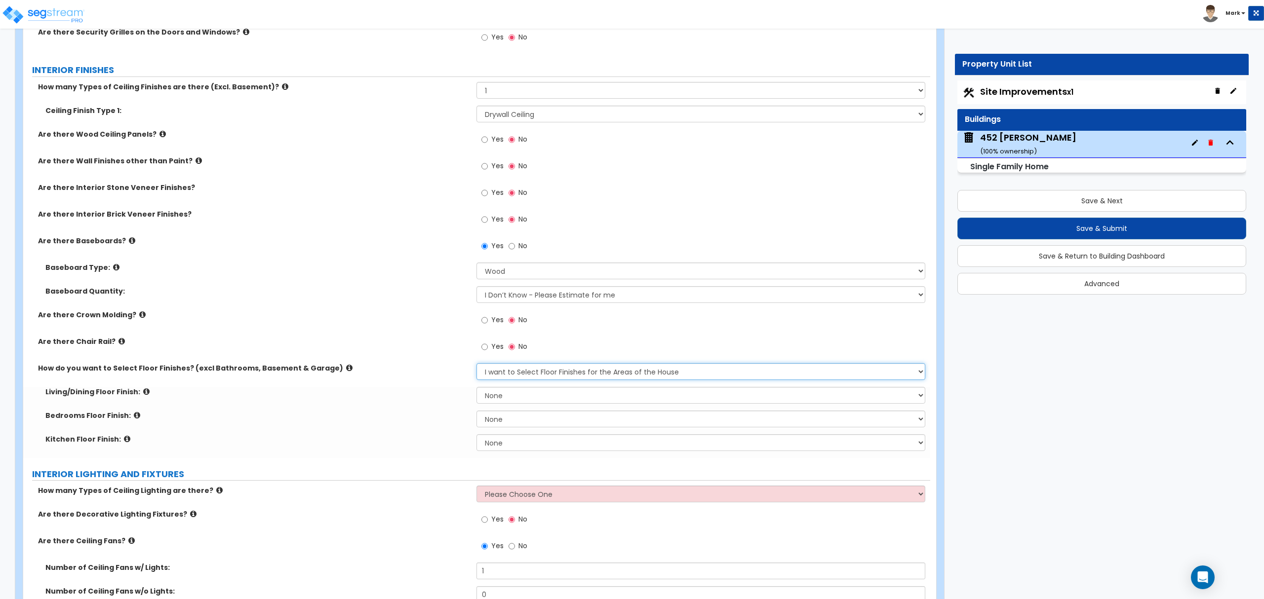
click at [527, 380] on select "Please Choose One I want to Select Floor Finishes for the Areas of the House I …" at bounding box center [701, 371] width 448 height 17
select select "2"
click at [477, 365] on select "Please Choose One I want to Select Floor Finishes for the Areas of the House I …" at bounding box center [701, 371] width 448 height 17
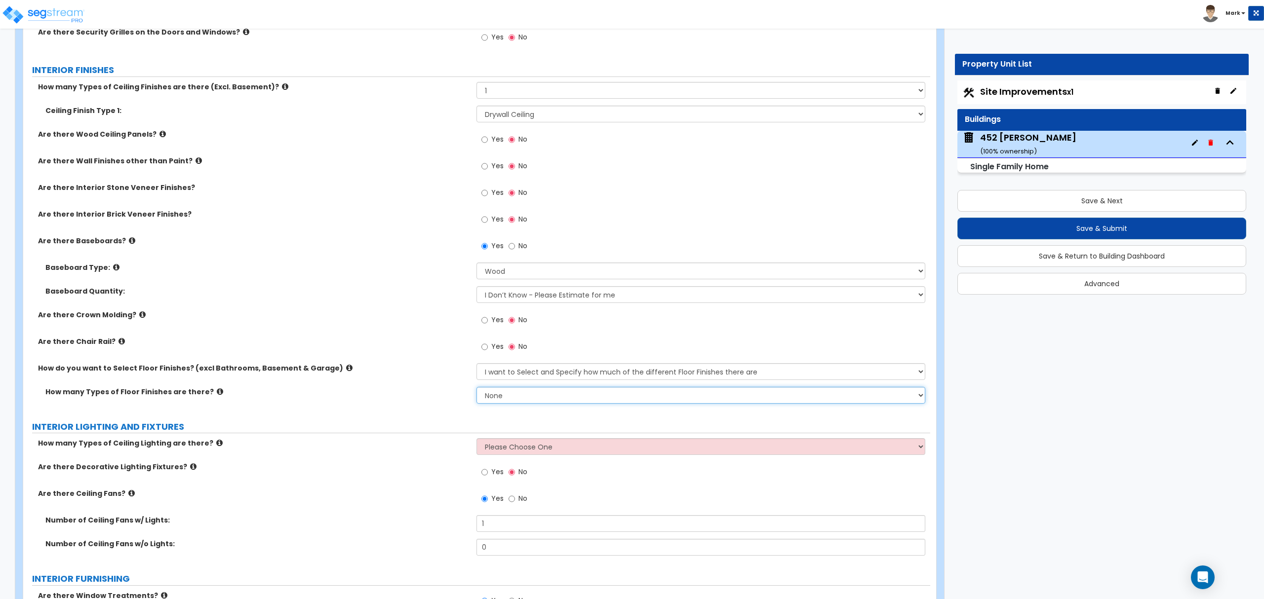
click at [525, 395] on select "None 1 2 3 4" at bounding box center [701, 395] width 448 height 17
select select "2"
click at [477, 389] on select "None 1 2 3 4" at bounding box center [701, 395] width 448 height 17
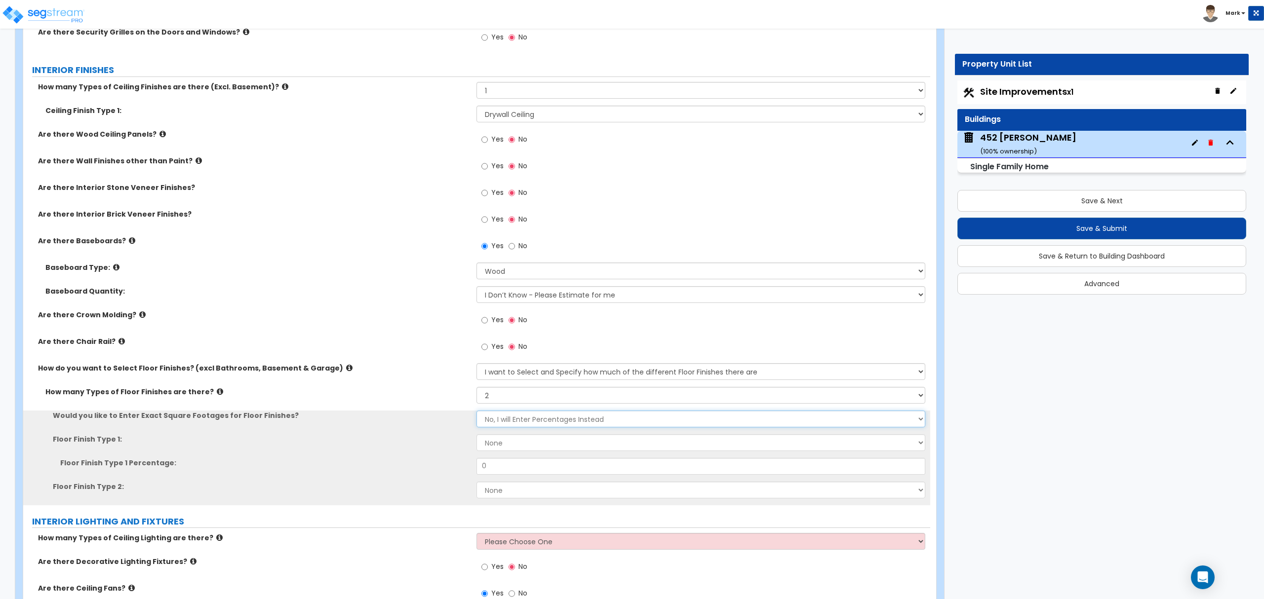
click at [527, 421] on select "No, I will Enter Percentages Instead Yes, I will Enter Exact Square Footages" at bounding box center [701, 419] width 448 height 17
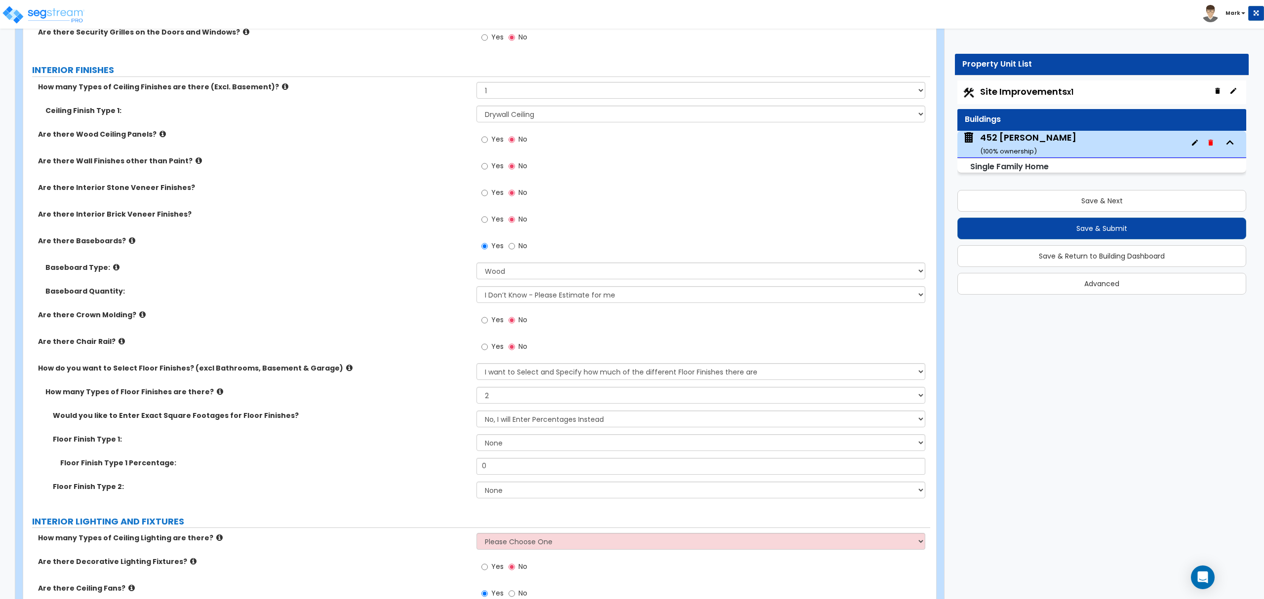
drag, startPoint x: 386, startPoint y: 435, endPoint x: 441, endPoint y: 431, distance: 55.9
click at [389, 435] on div "Would you like to Enter Exact Square Footages for Floor Finishes? No, I will En…" at bounding box center [476, 423] width 907 height 24
click at [483, 440] on select "None Tile Flooring Hardwood Flooring Resilient Laminate Flooring VCT Flooring S…" at bounding box center [701, 443] width 448 height 17
select select "1"
click at [477, 436] on select "None Tile Flooring Hardwood Flooring Resilient Laminate Flooring VCT Flooring S…" at bounding box center [701, 443] width 448 height 17
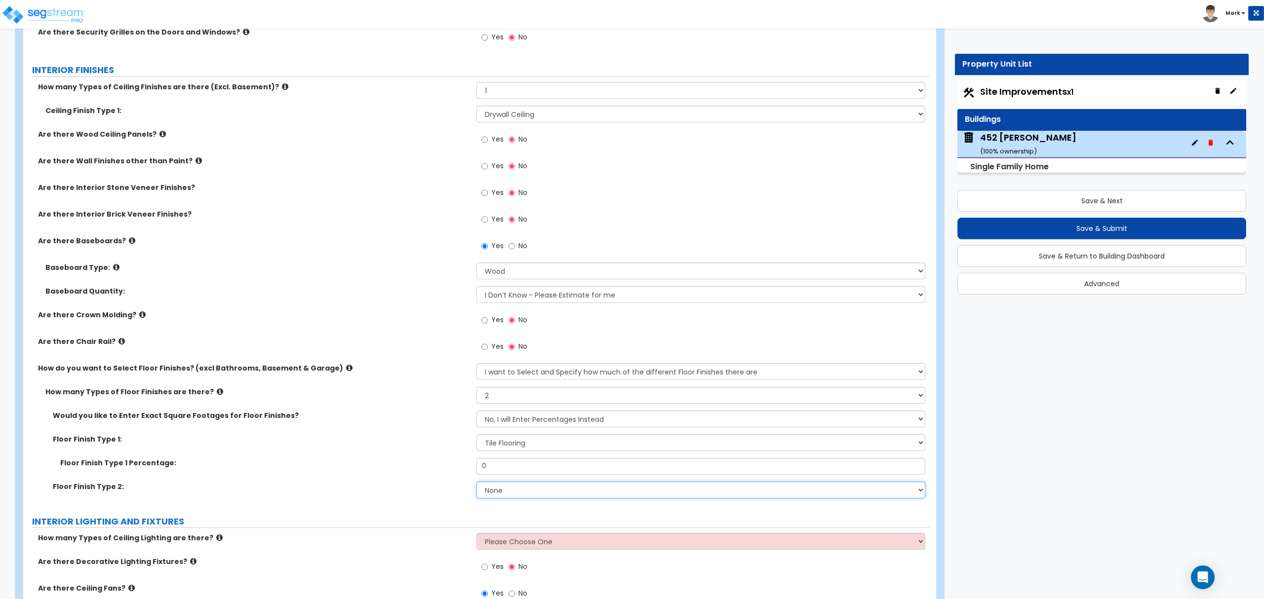
click at [502, 489] on select "None Tile Flooring Hardwood Flooring Resilient Laminate Flooring VCT Flooring S…" at bounding box center [701, 490] width 448 height 17
select select "3"
click at [477, 483] on select "None Tile Flooring Hardwood Flooring Resilient Laminate Flooring VCT Flooring S…" at bounding box center [701, 490] width 448 height 17
click at [506, 471] on input "0" at bounding box center [701, 466] width 448 height 17
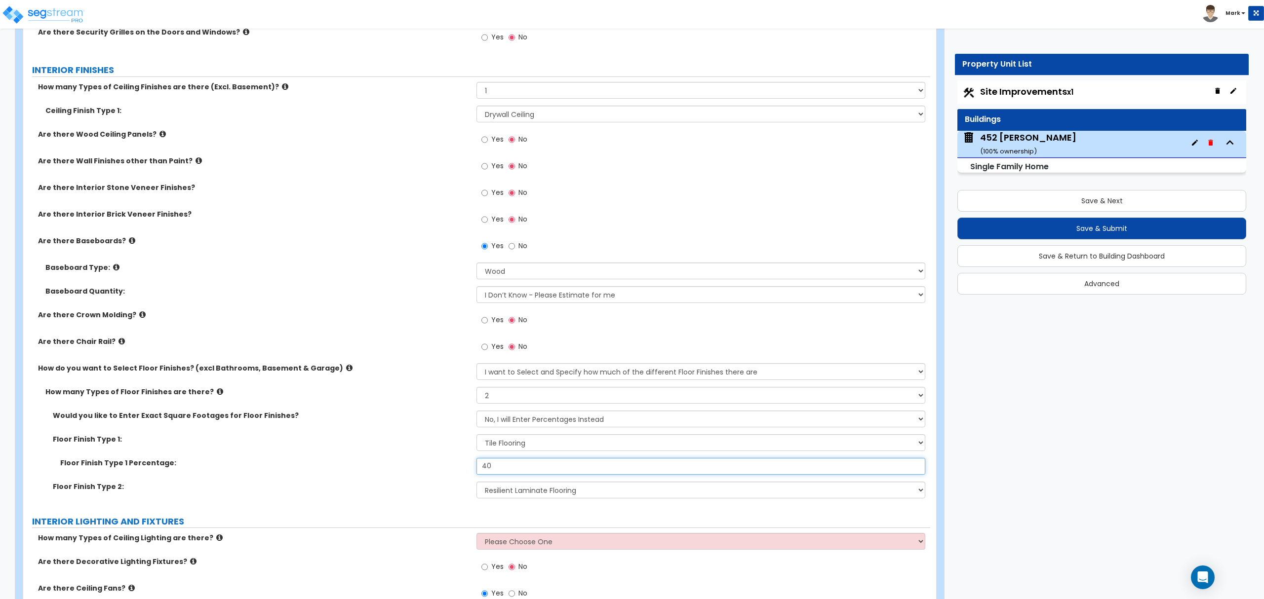
type input "40"
click at [454, 490] on label "Floor Finish Type 2:" at bounding box center [261, 487] width 416 height 10
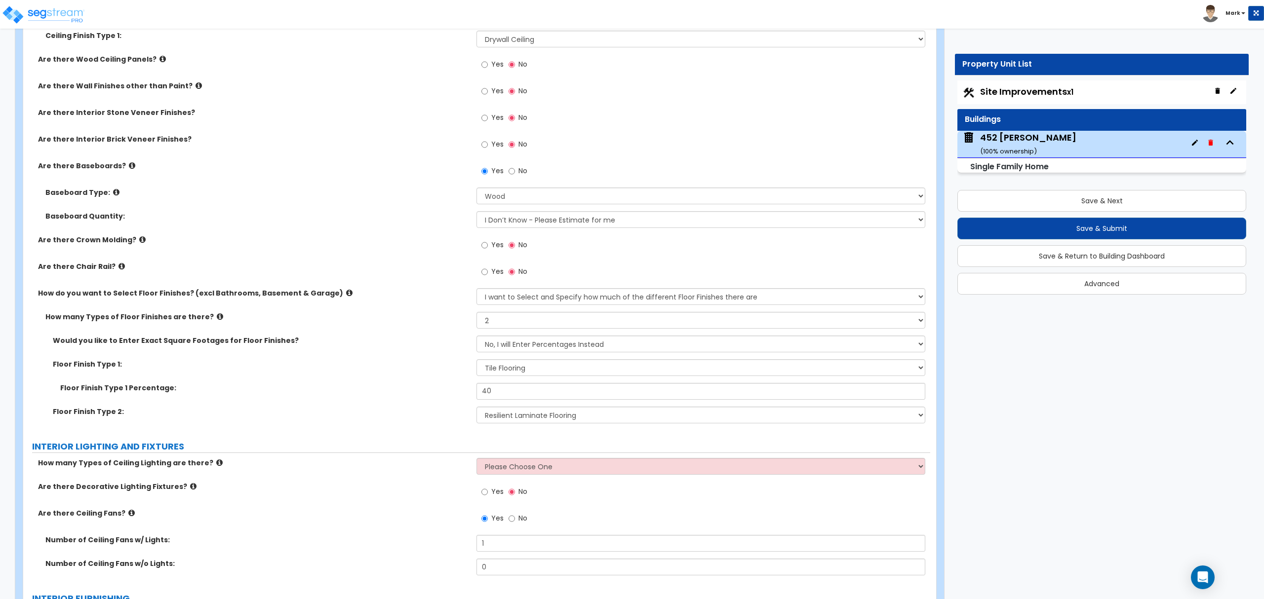
scroll to position [2041, 0]
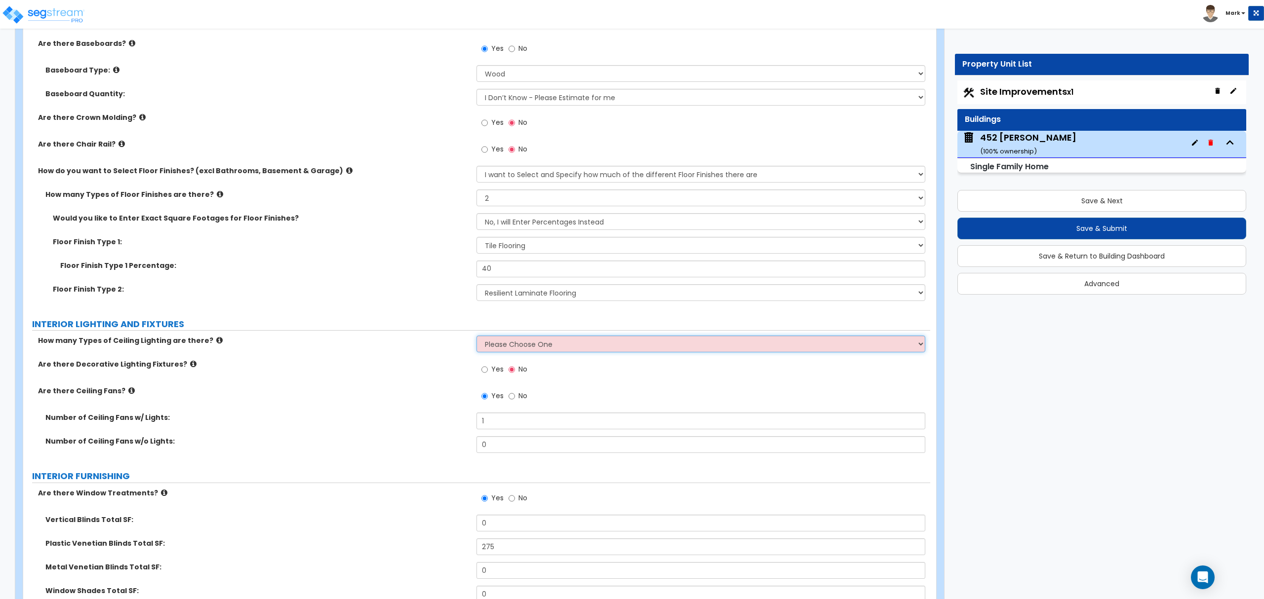
click at [556, 348] on select "Please Choose One 1 2 3" at bounding box center [701, 344] width 448 height 17
select select "1"
click at [477, 338] on select "Please Choose One 1 2 3" at bounding box center [701, 344] width 448 height 17
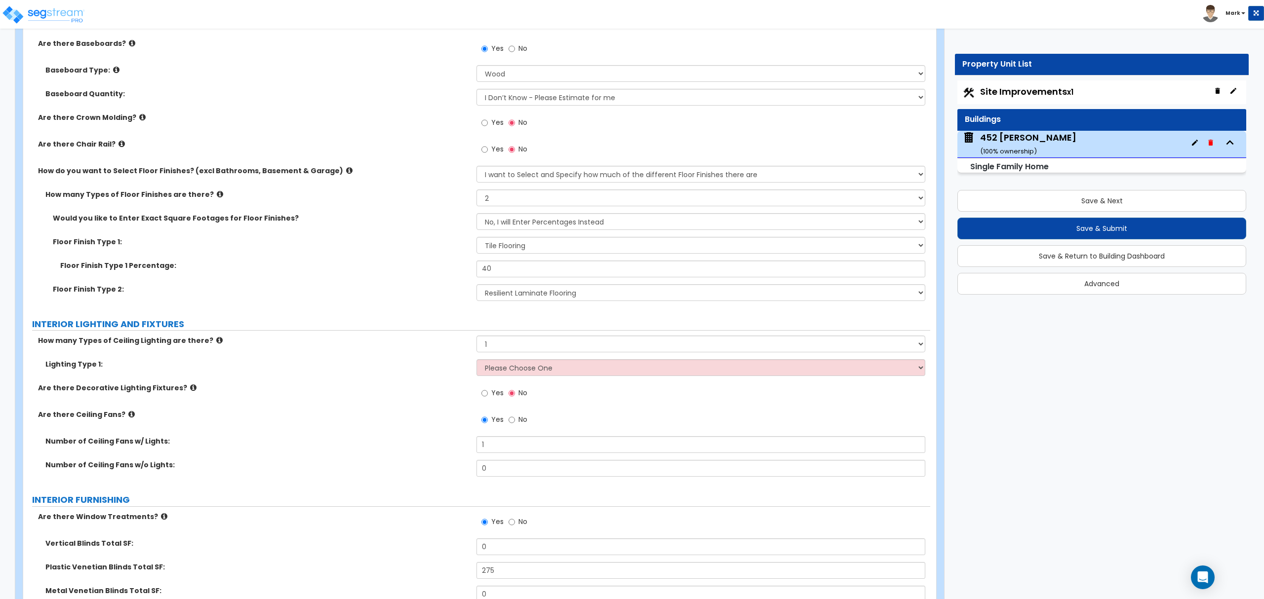
click at [494, 380] on div "Lighting Type 1: Please Choose One LED Surface-Mounted LED Recessed Fluorescent…" at bounding box center [476, 371] width 907 height 24
click at [494, 370] on select "Please Choose One LED Surface-Mounted LED Recessed Fluorescent Surface-Mounted …" at bounding box center [701, 367] width 448 height 17
select select "1"
click at [477, 361] on select "Please Choose One LED Surface-Mounted LED Recessed Fluorescent Surface-Mounted …" at bounding box center [701, 367] width 448 height 17
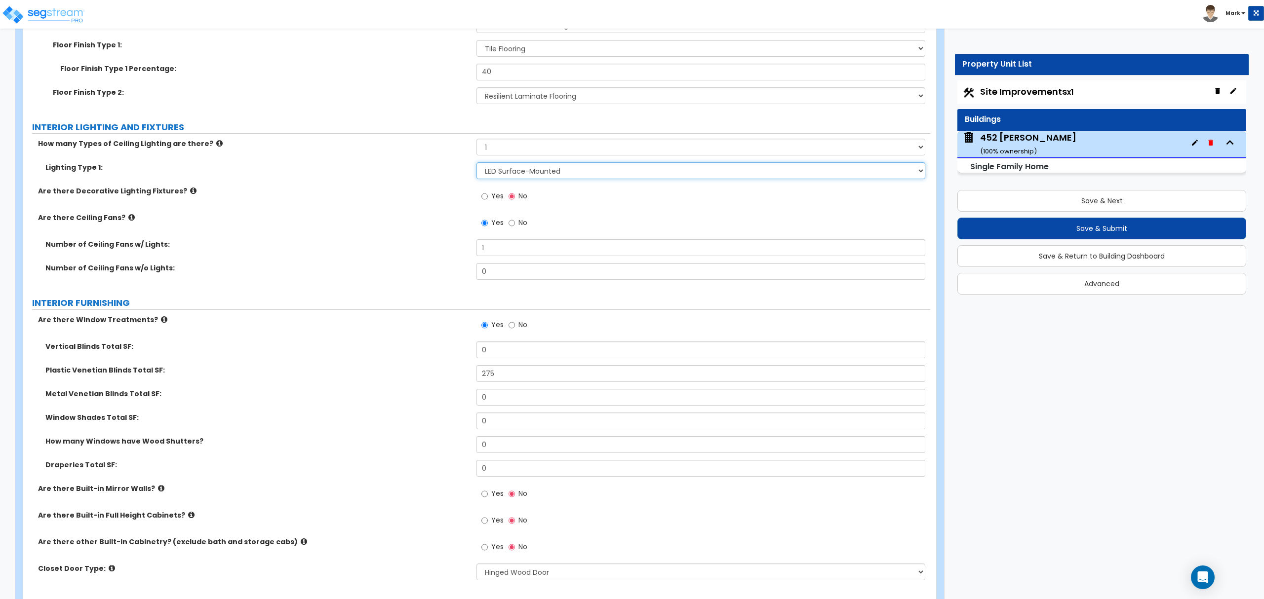
scroll to position [2238, 0]
click at [492, 200] on span "Yes" at bounding box center [497, 196] width 12 height 10
click at [488, 201] on input "Yes" at bounding box center [484, 196] width 6 height 11
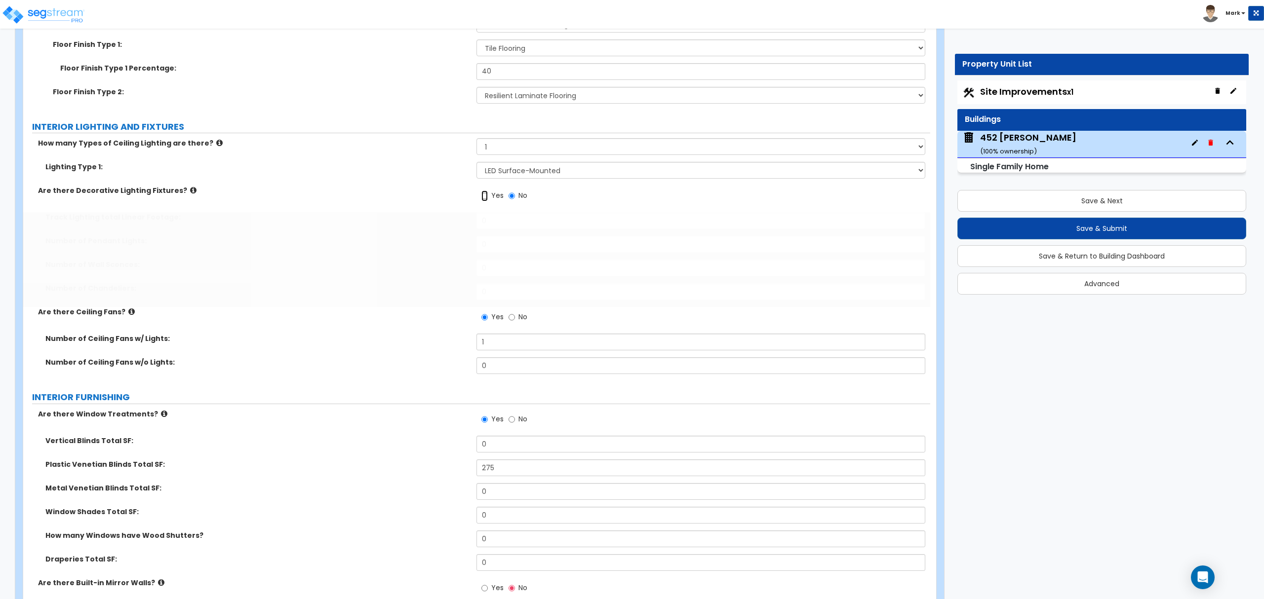
radio input "true"
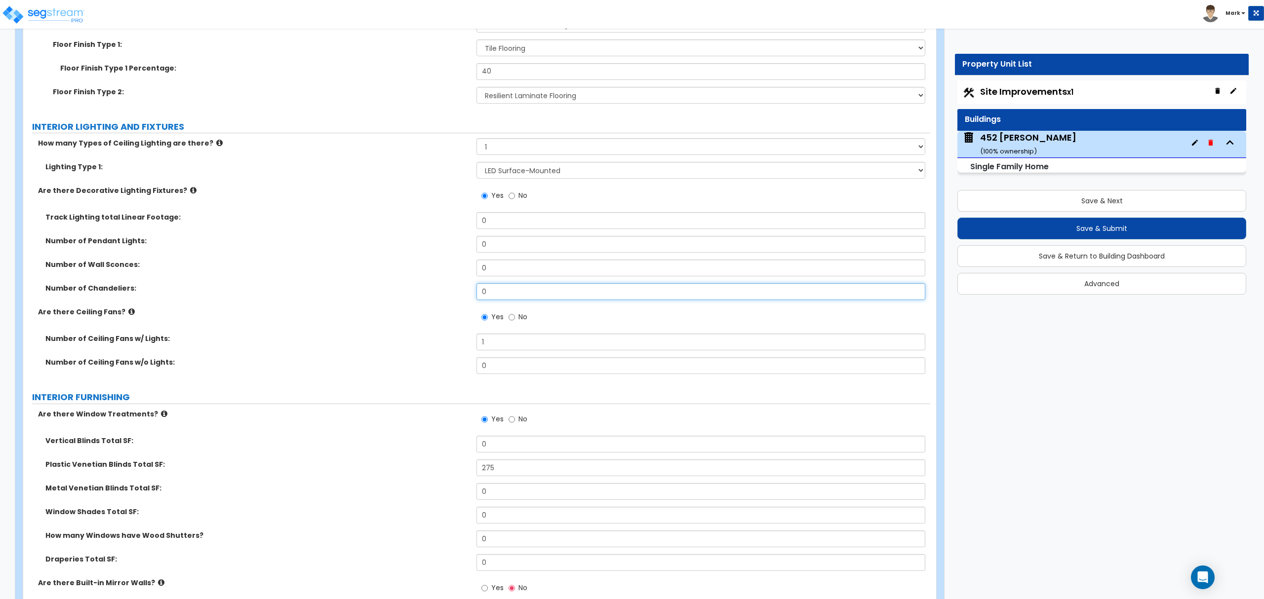
click at [552, 292] on input "0" at bounding box center [701, 291] width 448 height 17
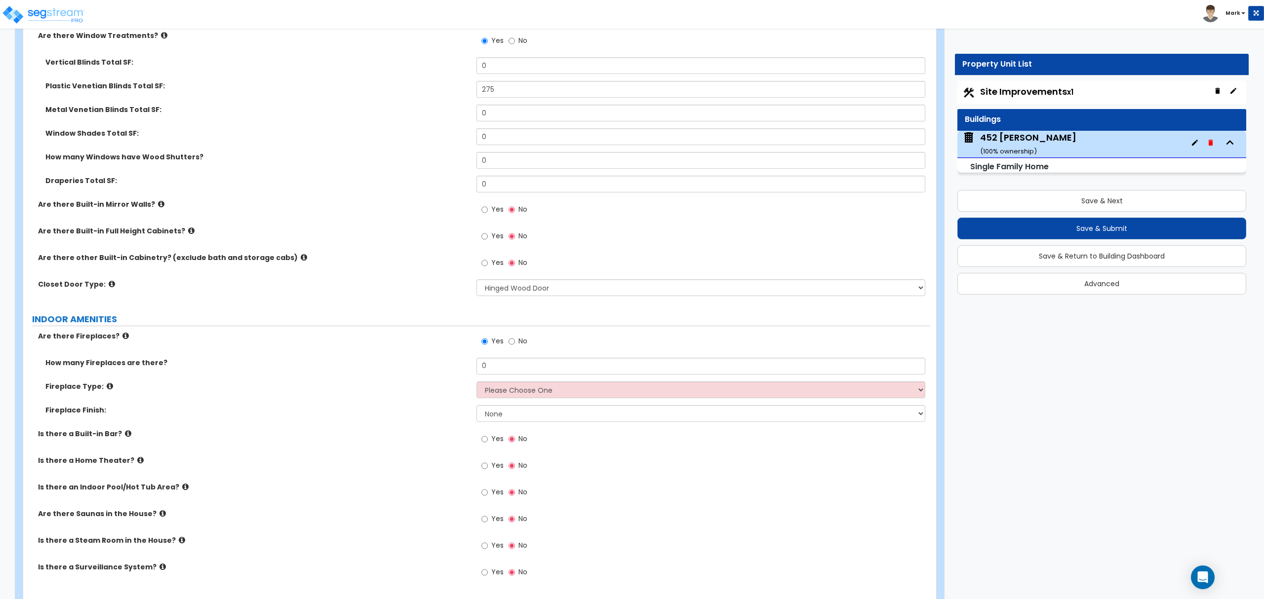
scroll to position [2633, 0]
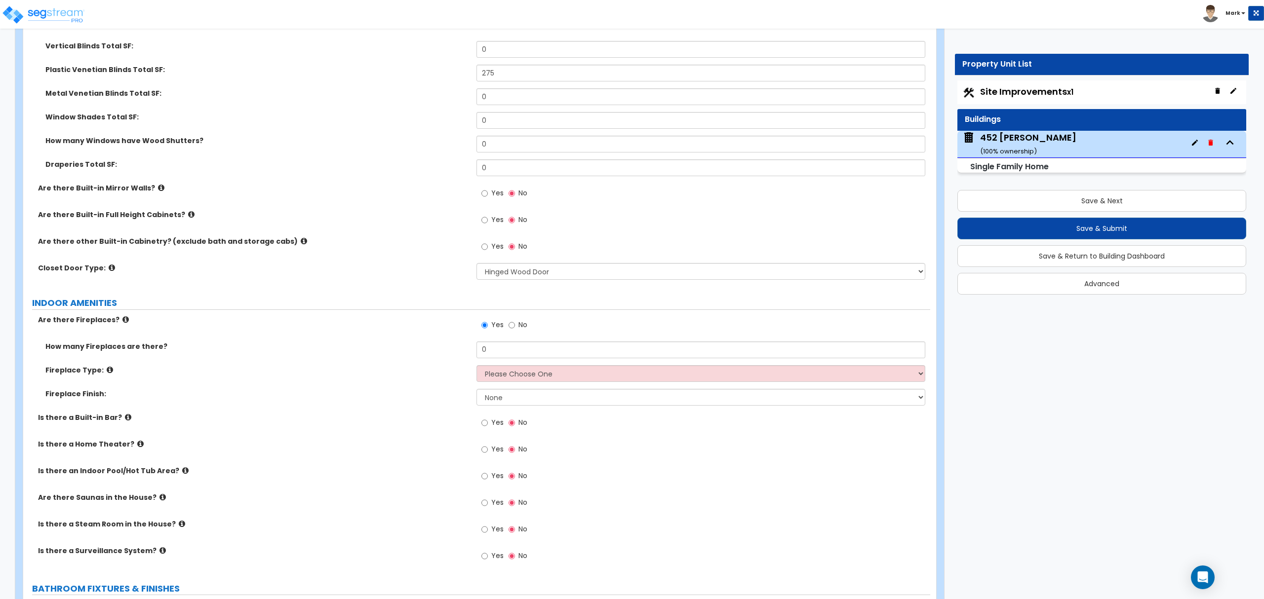
type input "1"
click at [506, 354] on input "0" at bounding box center [701, 350] width 448 height 17
click at [505, 355] on input "0" at bounding box center [701, 350] width 448 height 17
type input "1"
drag, startPoint x: 536, startPoint y: 376, endPoint x: 514, endPoint y: 374, distance: 22.3
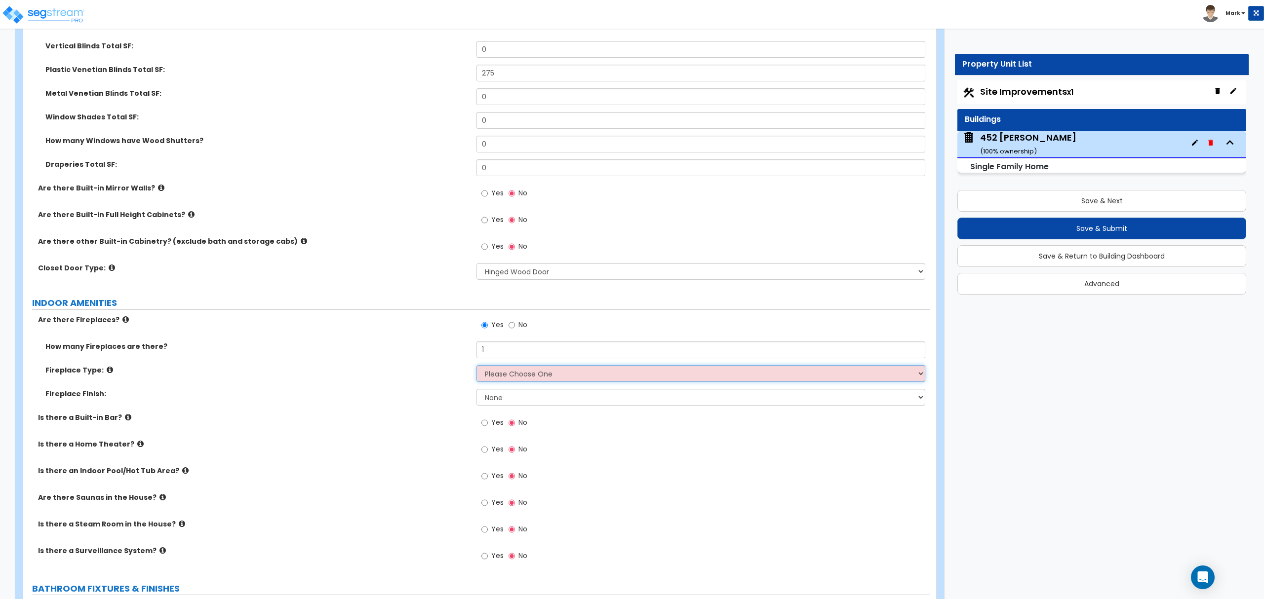
click at [514, 374] on select "Please Choose One Built-in Electric Fireplace Built-in Gas Fireplace Built-in W…" at bounding box center [701, 373] width 448 height 17
click at [477, 367] on select "Please Choose One Built-in Electric Fireplace Built-in Gas Fireplace Built-in W…" at bounding box center [701, 373] width 448 height 17
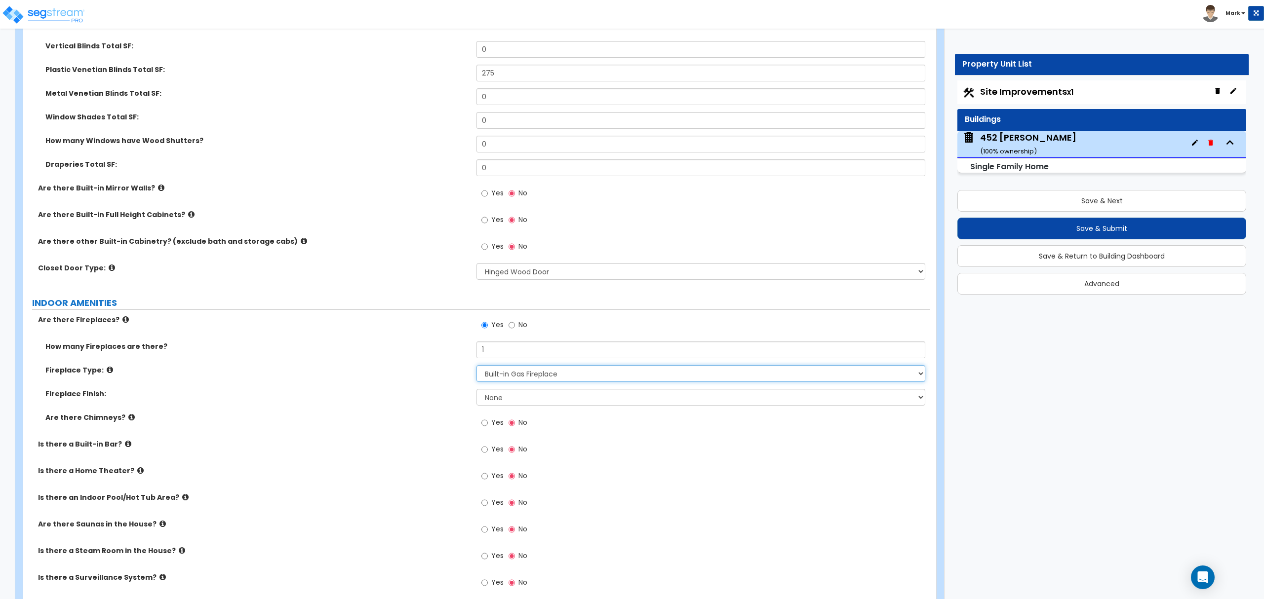
click at [508, 382] on select "Please Choose One Built-in Electric Fireplace Built-in Gas Fireplace Built-in W…" at bounding box center [701, 373] width 448 height 17
click at [477, 367] on select "Please Choose One Built-in Electric Fireplace Built-in Gas Fireplace Built-in W…" at bounding box center [701, 373] width 448 height 17
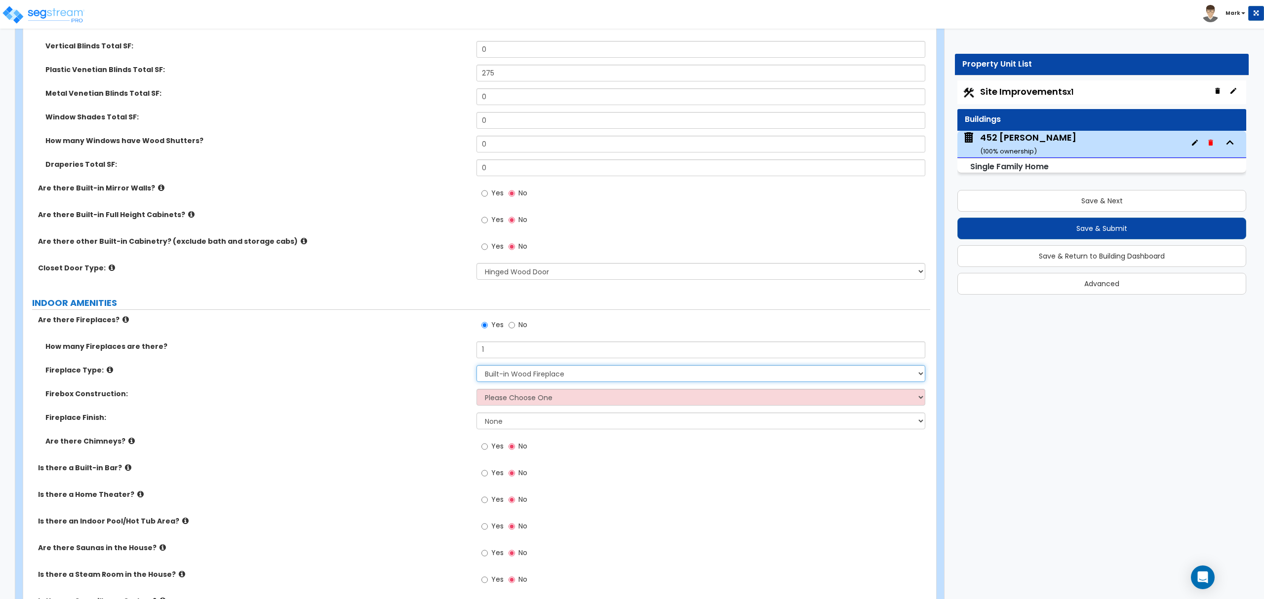
click at [518, 375] on select "Please Choose One Built-in Electric Fireplace Built-in Gas Fireplace Built-in W…" at bounding box center [701, 373] width 448 height 17
select select "2"
click at [477, 367] on select "Please Choose One Built-in Electric Fireplace Built-in Gas Fireplace Built-in W…" at bounding box center [701, 373] width 448 height 17
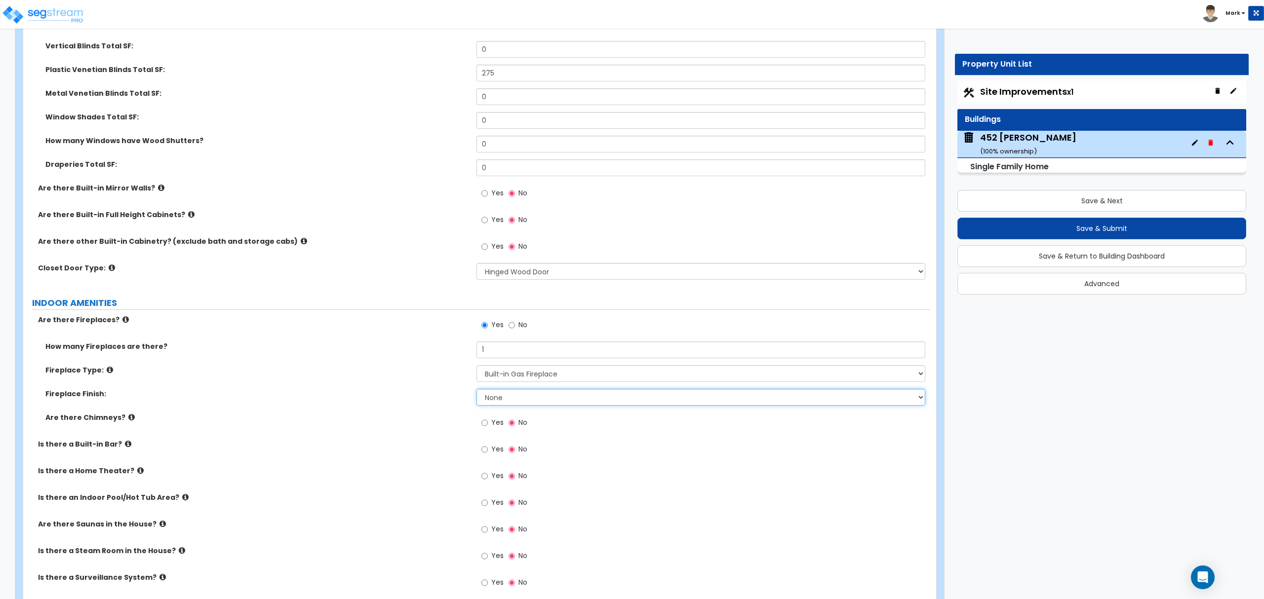
click at [512, 399] on select "None Brick Stone Tile Painted Molding" at bounding box center [701, 397] width 448 height 17
select select "1"
click at [477, 391] on select "None Brick Stone Tile Painted Molding" at bounding box center [701, 397] width 448 height 17
click at [495, 423] on span "Yes" at bounding box center [497, 423] width 12 height 10
click at [488, 423] on input "Yes" at bounding box center [484, 423] width 6 height 11
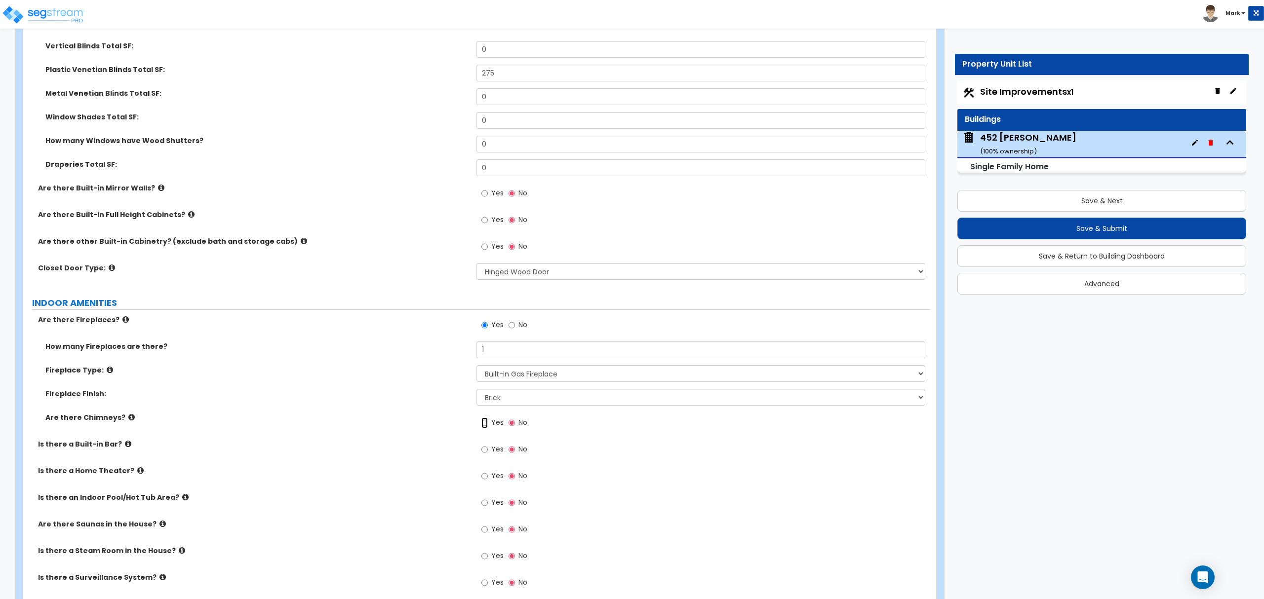
radio input "true"
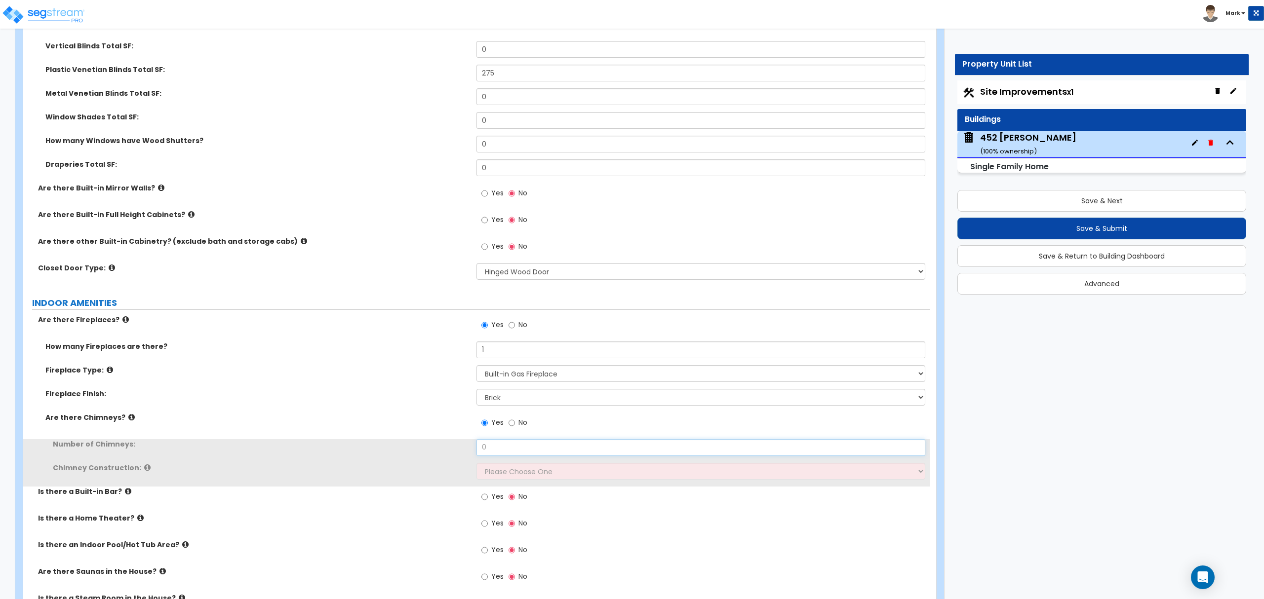
click at [500, 445] on input "0" at bounding box center [701, 447] width 448 height 17
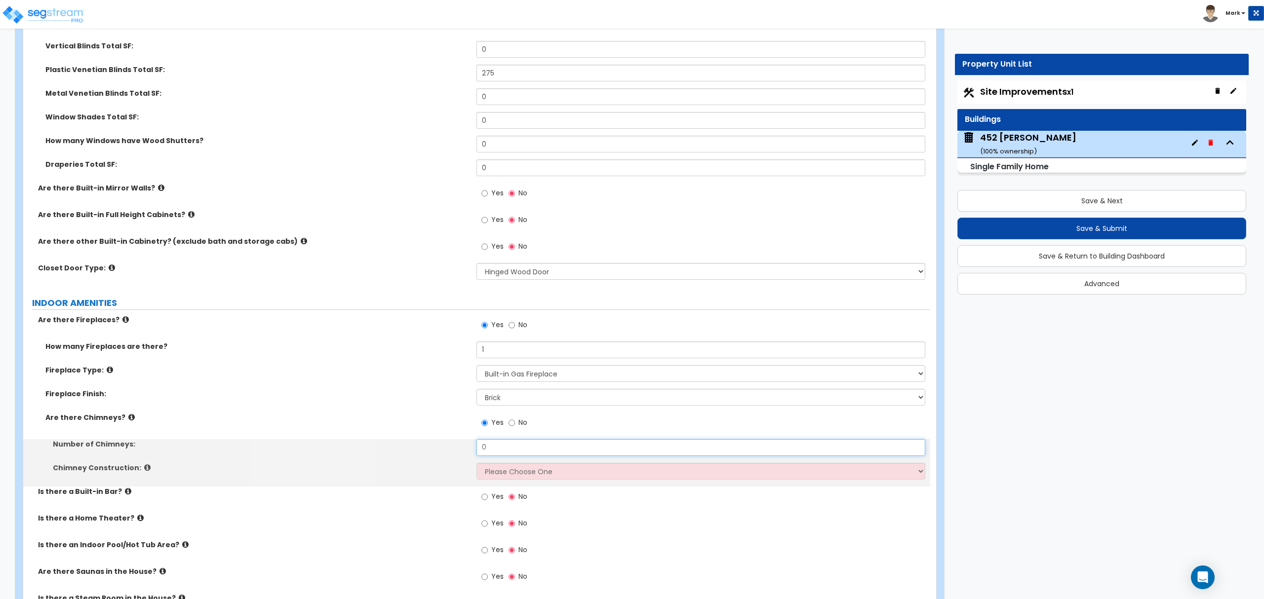
click at [501, 445] on input "0" at bounding box center [701, 447] width 448 height 17
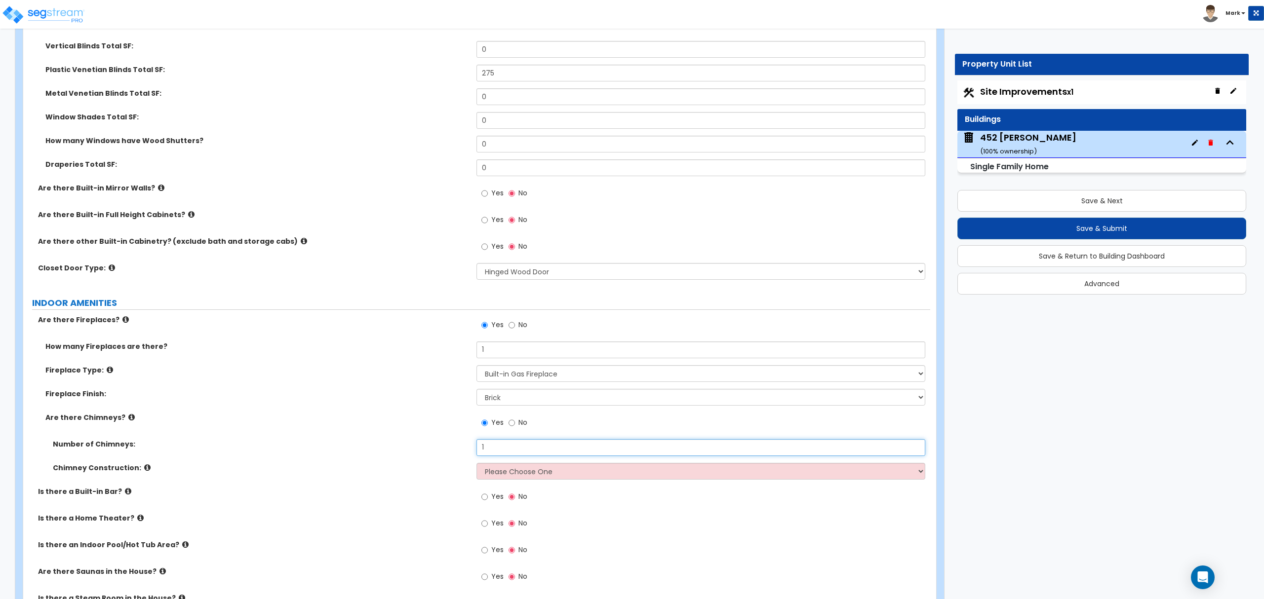
type input "1"
click at [507, 477] on select "Please Choose One Brick Construction Cinder Block Construction Stone Constructi…" at bounding box center [701, 471] width 448 height 17
select select "1"
click at [477, 465] on select "Please Choose One Brick Construction Cinder Block Construction Stone Constructi…" at bounding box center [701, 471] width 448 height 17
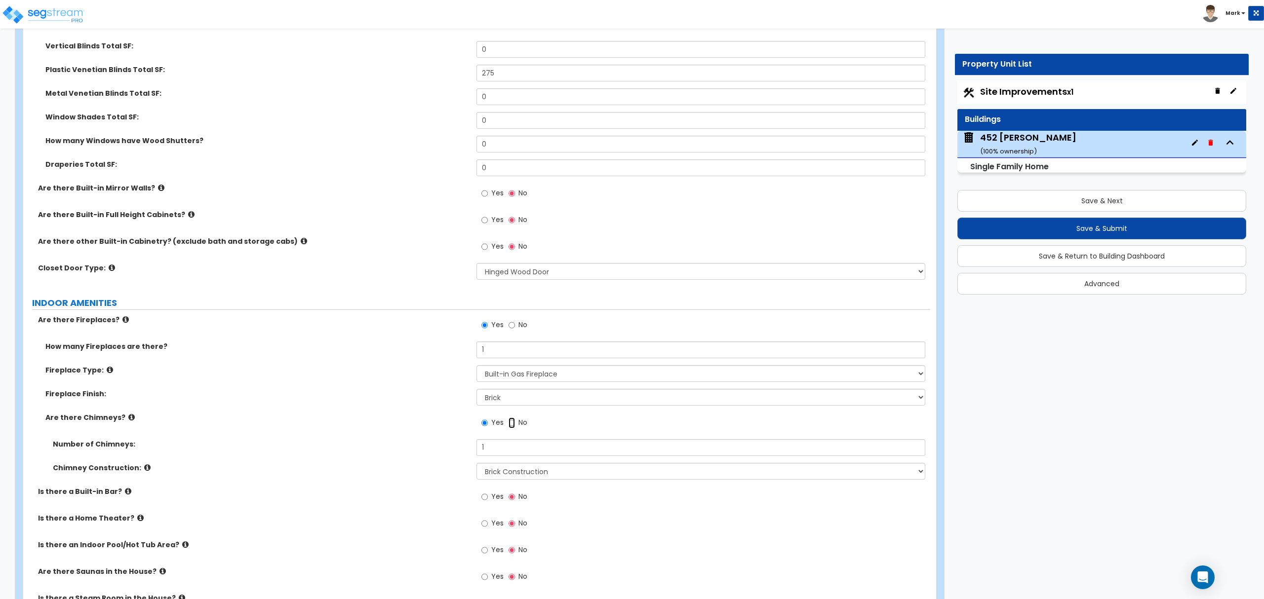
click at [512, 421] on input "No" at bounding box center [512, 423] width 6 height 11
radio input "false"
radio input "true"
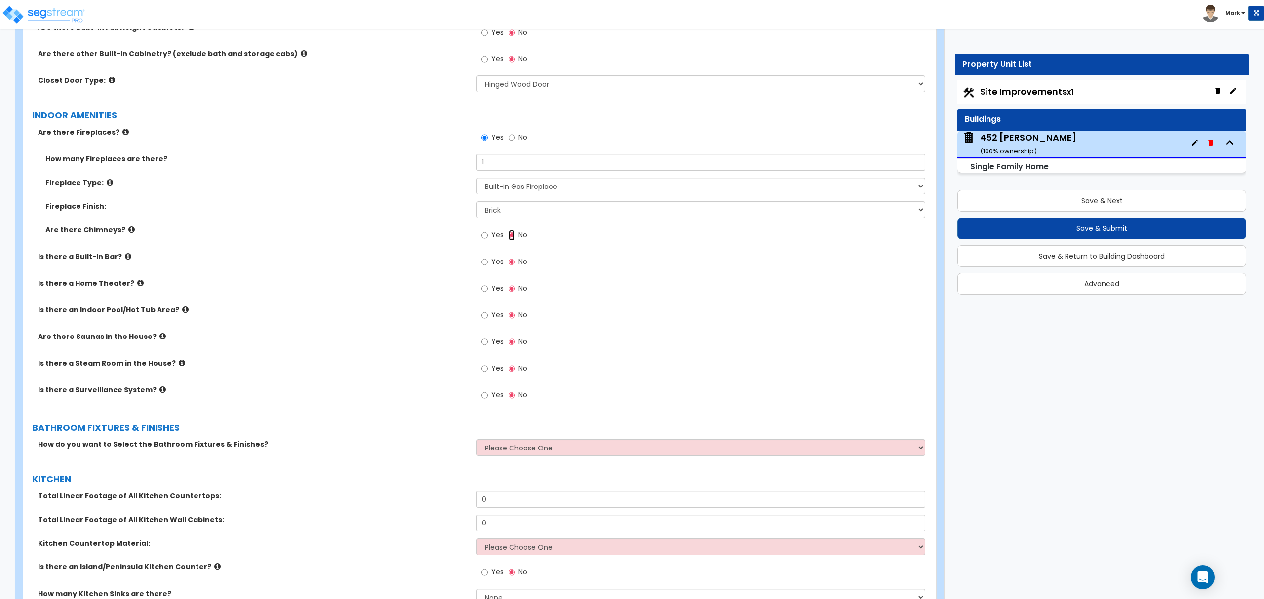
scroll to position [2897, 0]
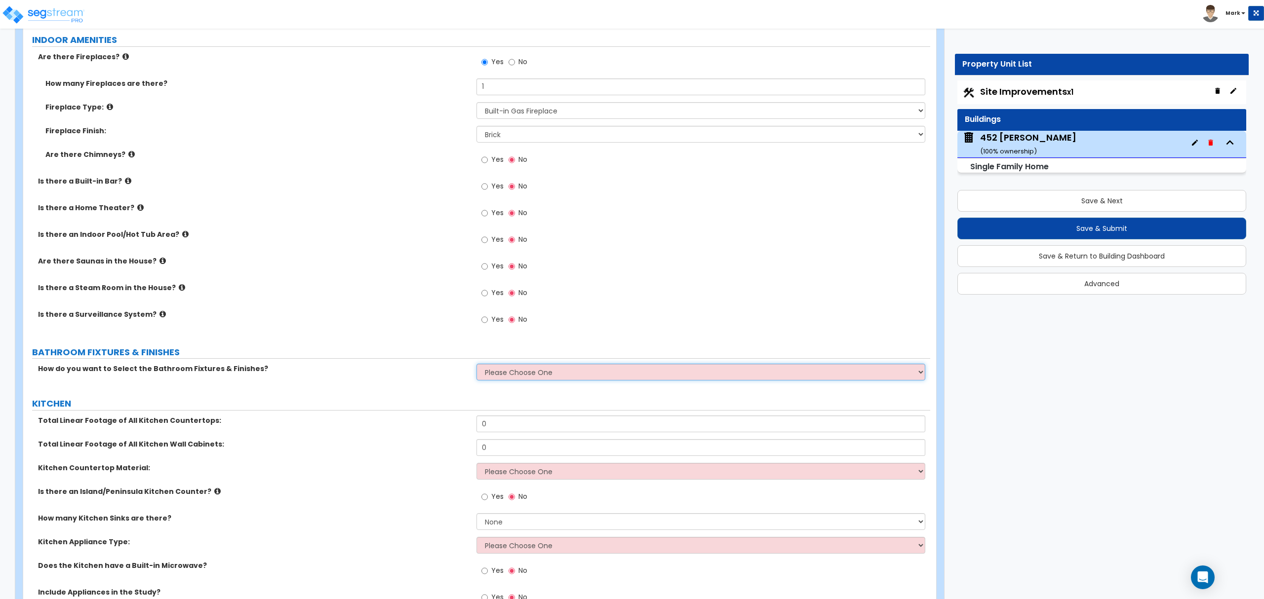
click at [502, 370] on select "Please Choose One I want to Select Fixtures and Finishes only for one Bath and …" at bounding box center [701, 372] width 448 height 17
select select "2"
click at [477, 366] on select "Please Choose One I want to Select Fixtures and Finishes only for one Bath and …" at bounding box center [701, 372] width 448 height 17
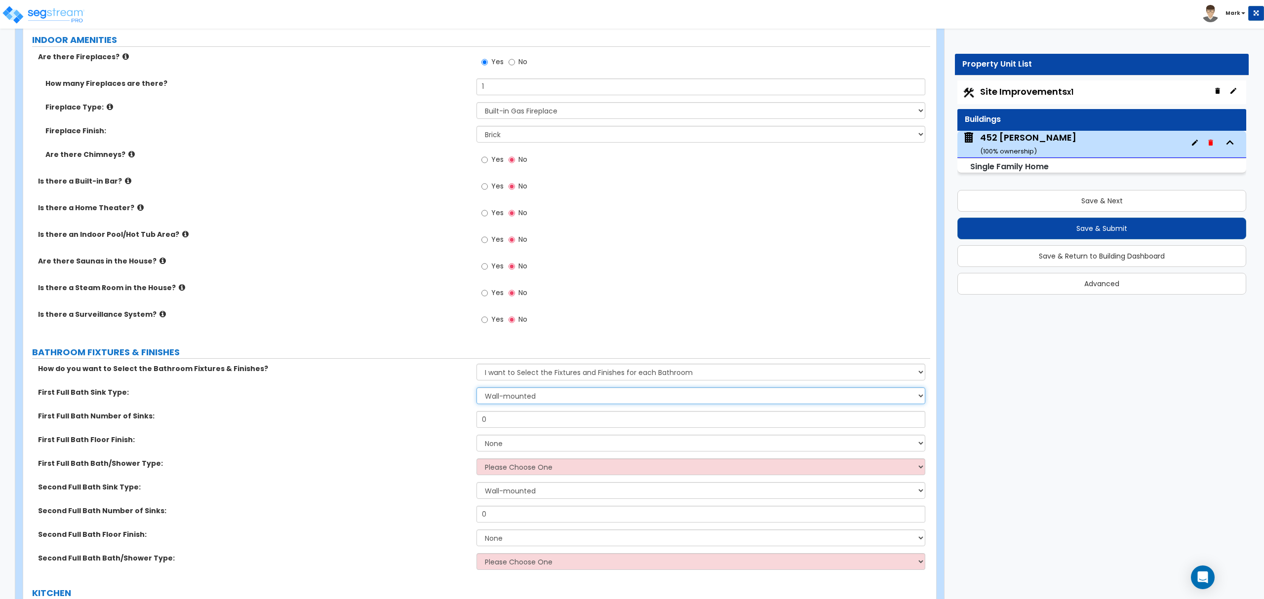
click at [545, 401] on select "Wall-mounted Pedestal-mounted Vanity-mounted" at bounding box center [701, 396] width 448 height 17
select select "3"
click at [477, 390] on select "Wall-mounted Pedestal-mounted Vanity-mounted" at bounding box center [701, 396] width 448 height 17
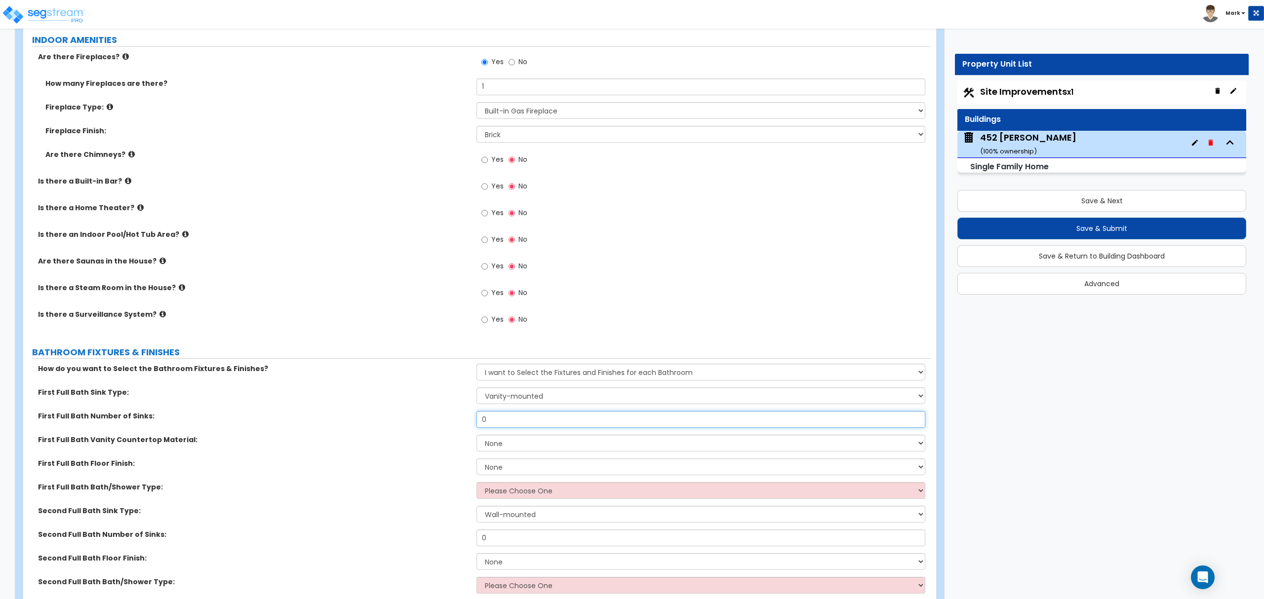
click at [541, 427] on input "0" at bounding box center [701, 419] width 448 height 17
click at [541, 428] on input "0" at bounding box center [701, 419] width 448 height 17
type input "2"
click at [516, 451] on select "None Plastic Laminate Solid Surface Stone Quartz Marble Tile Wood Stainless Ste…" at bounding box center [701, 443] width 448 height 17
select select "2"
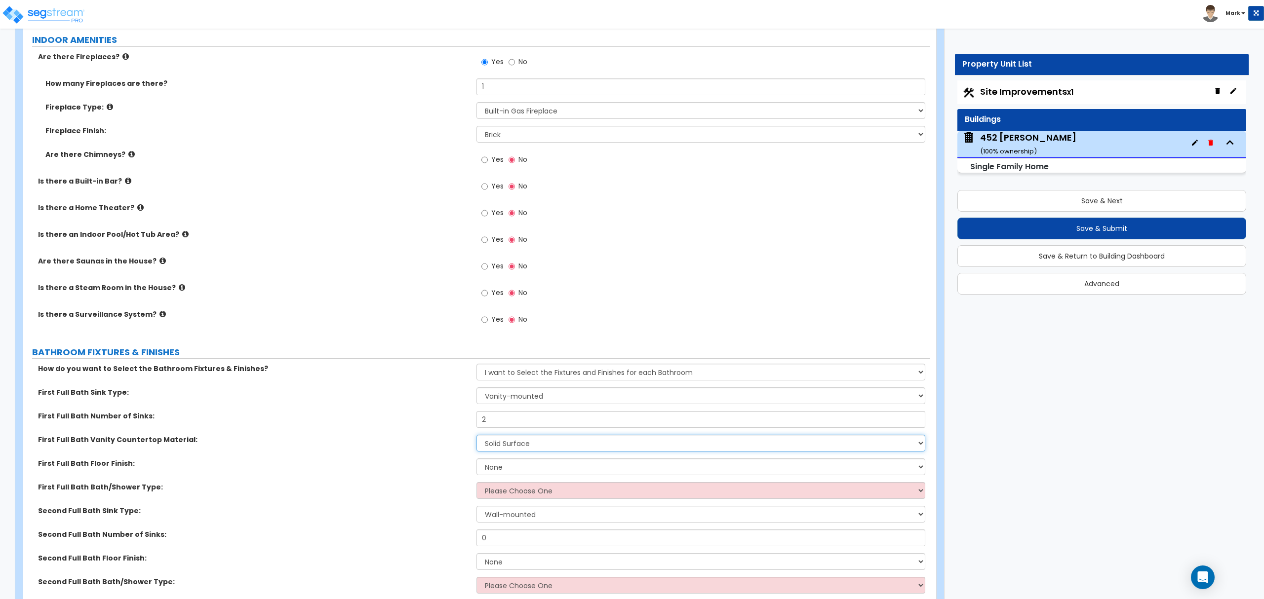
click at [477, 437] on select "None Plastic Laminate Solid Surface Stone Quartz Marble Tile Wood Stainless Ste…" at bounding box center [701, 443] width 448 height 17
click at [492, 469] on select "None Tile Flooring Hardwood Flooring Resilient Laminate Flooring VCT Flooring S…" at bounding box center [701, 467] width 448 height 17
select select "1"
click at [477, 461] on select "None Tile Flooring Hardwood Flooring Resilient Laminate Flooring VCT Flooring S…" at bounding box center [701, 467] width 448 height 17
click at [509, 497] on select "Please Choose One Standalone Shower Bathtub - Shower Combo" at bounding box center [701, 490] width 448 height 17
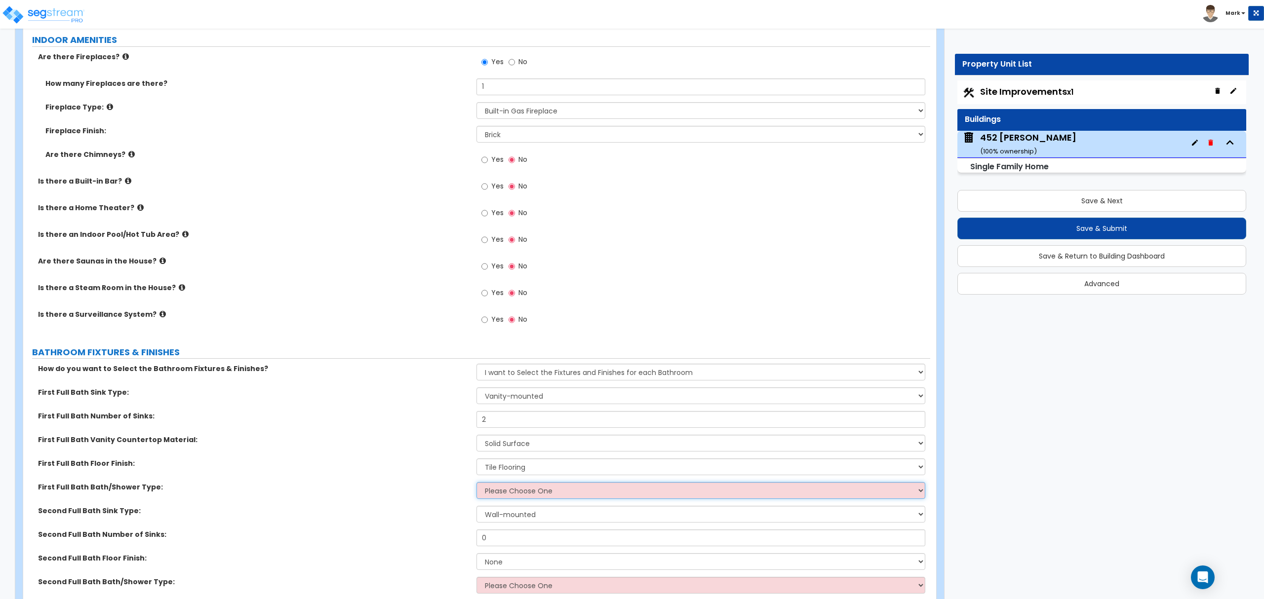
select select "1"
click at [477, 485] on select "Please Choose One Standalone Shower Bathtub - Shower Combo" at bounding box center [701, 490] width 448 height 17
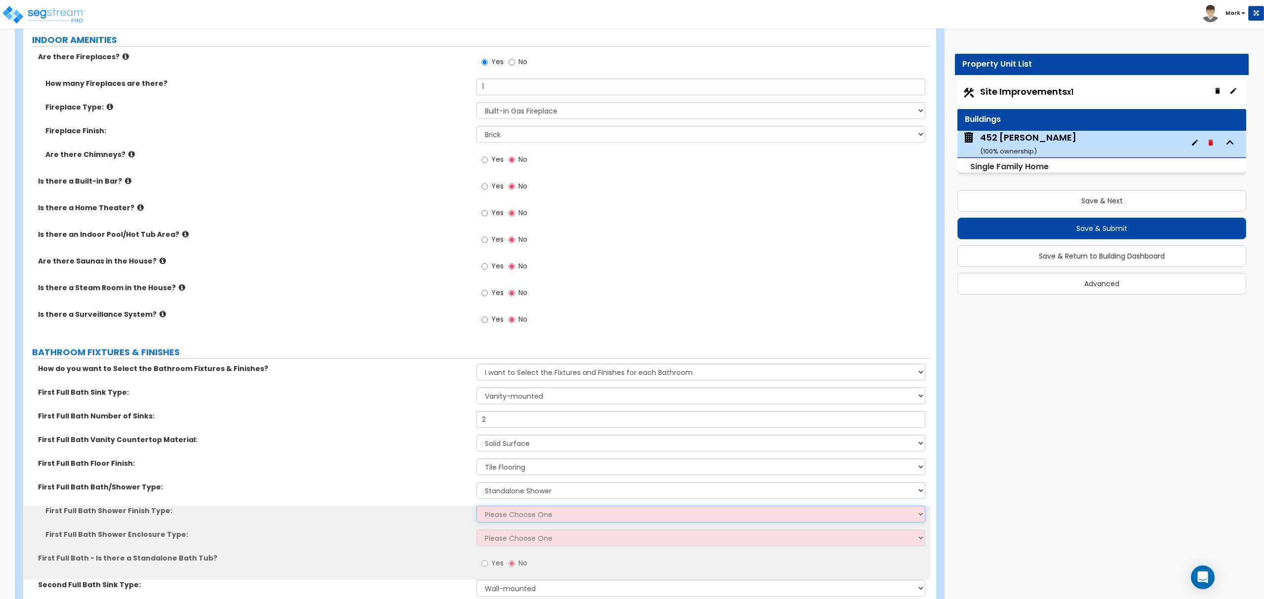
click at [520, 508] on select "Please Choose One Plastic Tile Stone" at bounding box center [701, 514] width 448 height 17
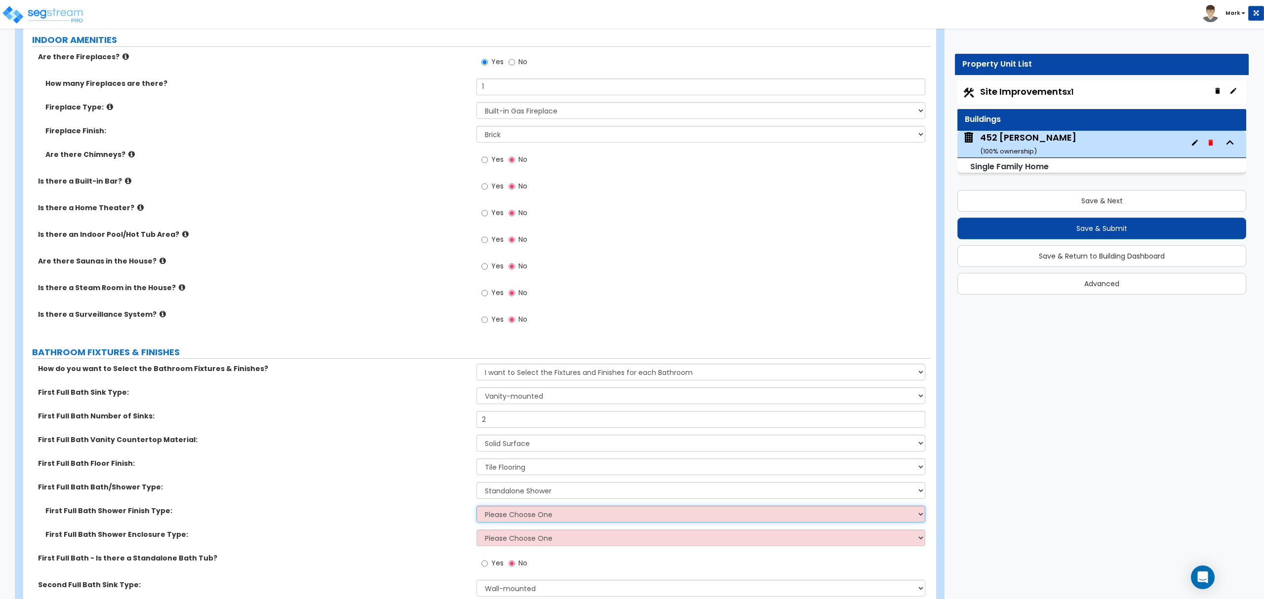
click at [589, 520] on select "Please Choose One Plastic Tile Stone" at bounding box center [701, 514] width 448 height 17
select select "2"
click at [477, 509] on select "Please Choose One Plastic Tile Stone" at bounding box center [701, 514] width 448 height 17
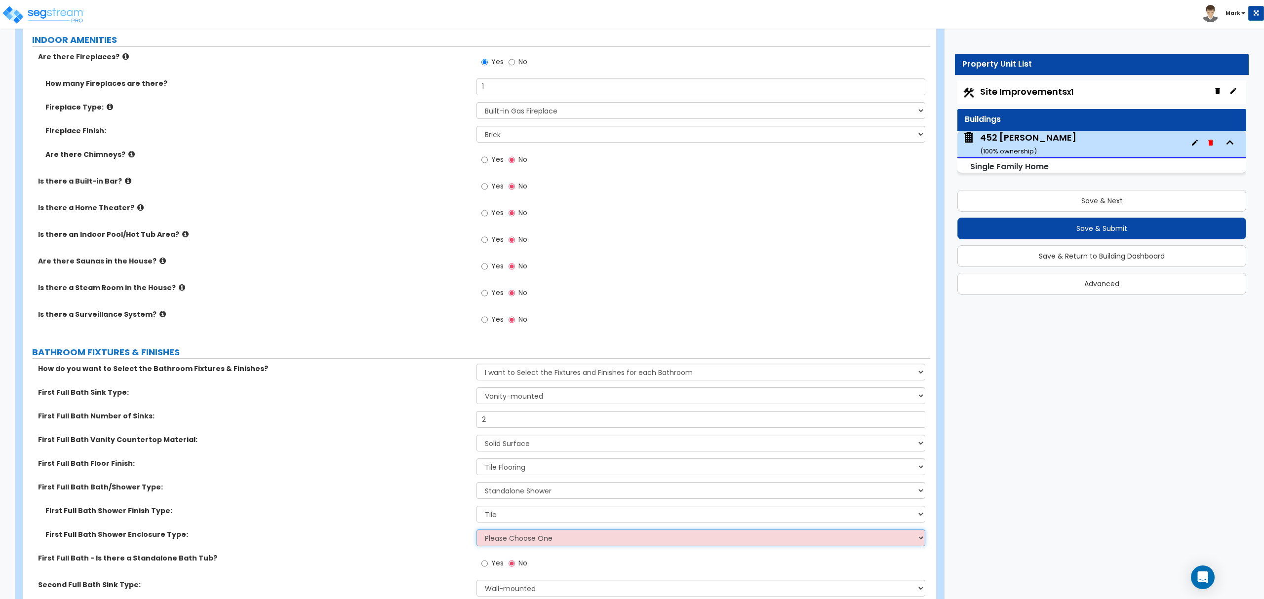
click at [546, 544] on select "Please Choose One Curtain & Rod Glass Sliding Doors Glass Hinged Doors" at bounding box center [701, 538] width 448 height 17
select select "3"
click at [477, 532] on select "Please Choose One Curtain & Rod Glass Sliding Doors Glass Hinged Doors" at bounding box center [701, 538] width 448 height 17
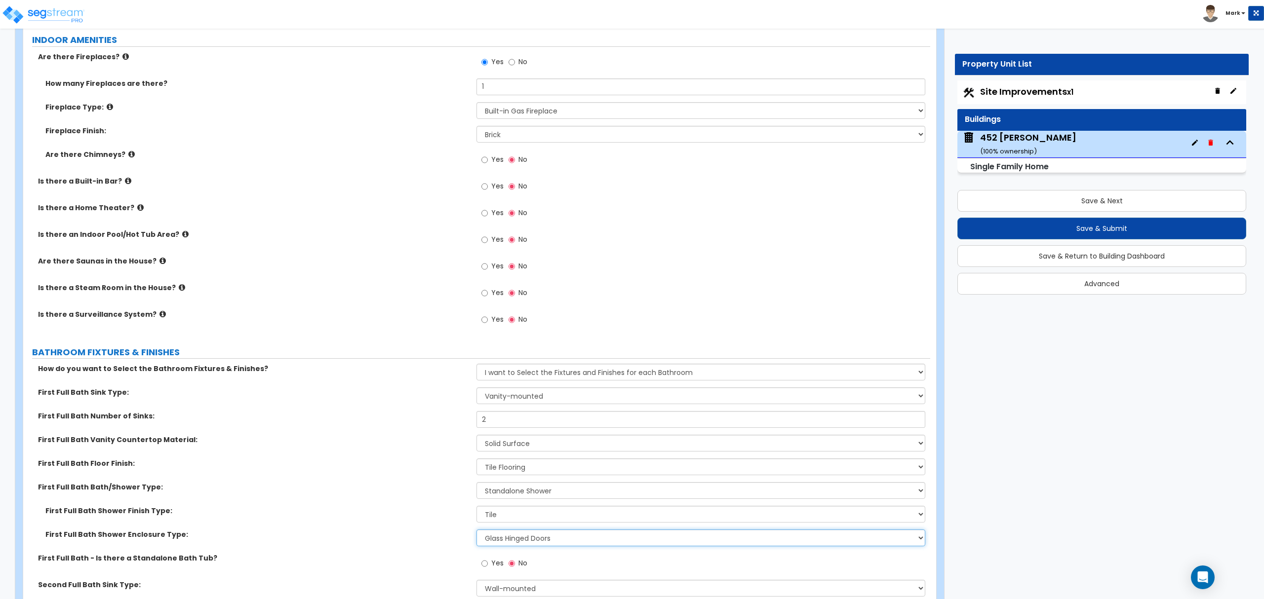
scroll to position [3028, 0]
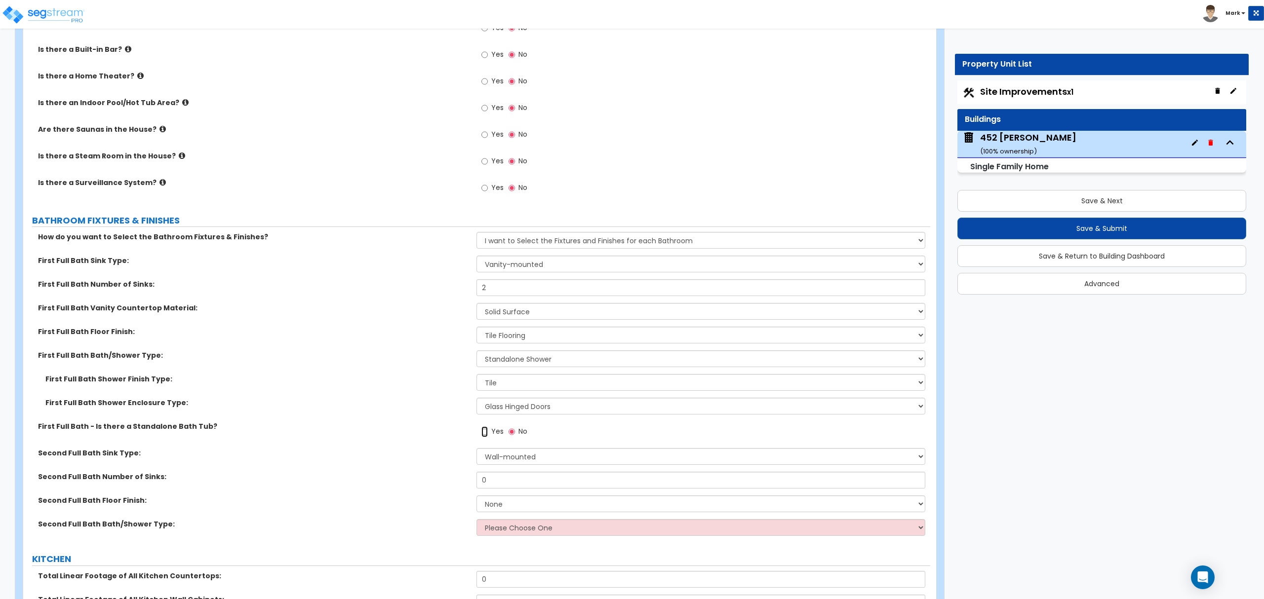
click at [483, 437] on input "Yes" at bounding box center [484, 432] width 6 height 11
radio input "true"
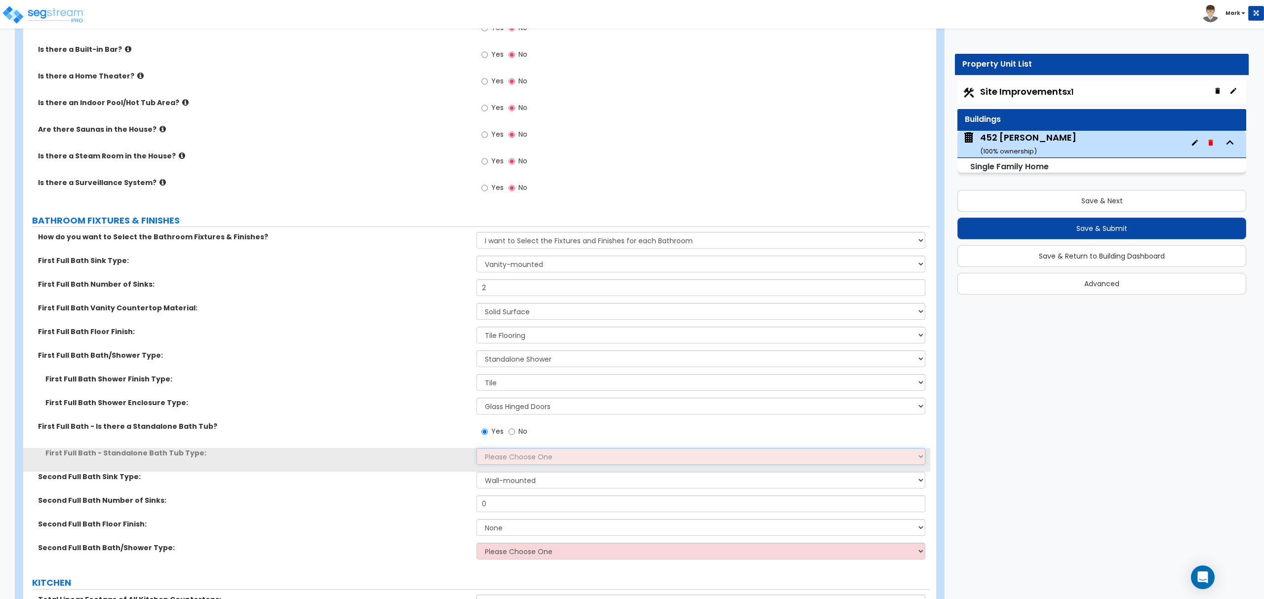
click at [500, 465] on select "Please Choose One Freestanding Bathtub Recessed Bathtub Walk-in Bathtub" at bounding box center [701, 456] width 448 height 17
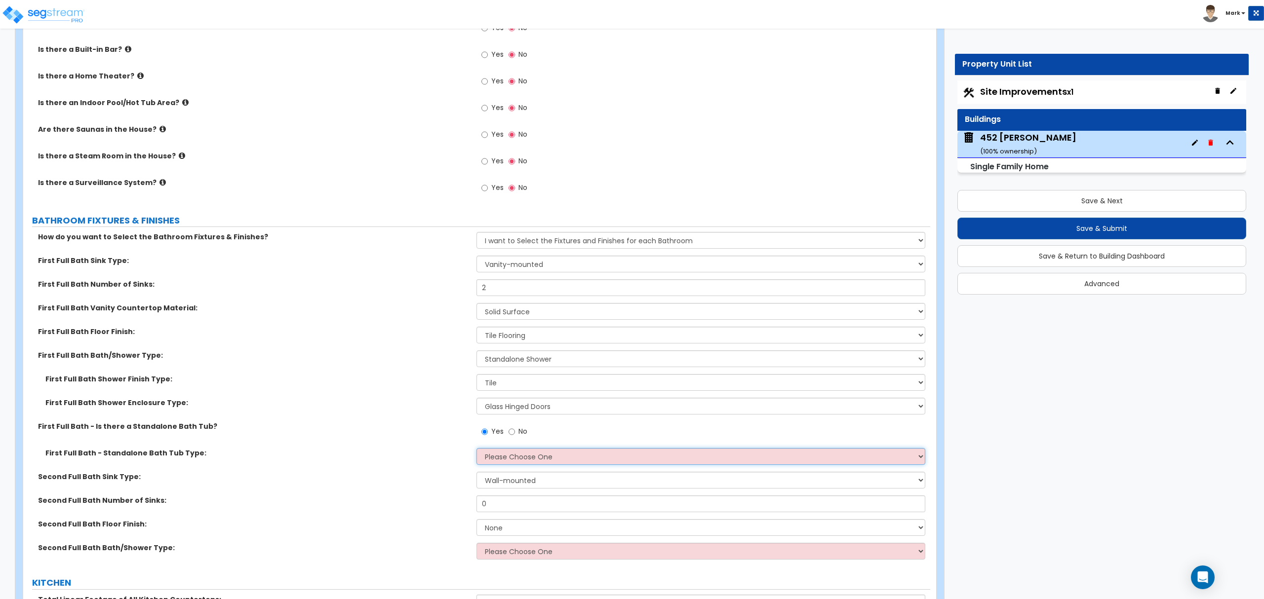
select select "2"
click at [477, 451] on select "Please Choose One Freestanding Bathtub Recessed Bathtub Walk-in Bathtub" at bounding box center [701, 456] width 448 height 17
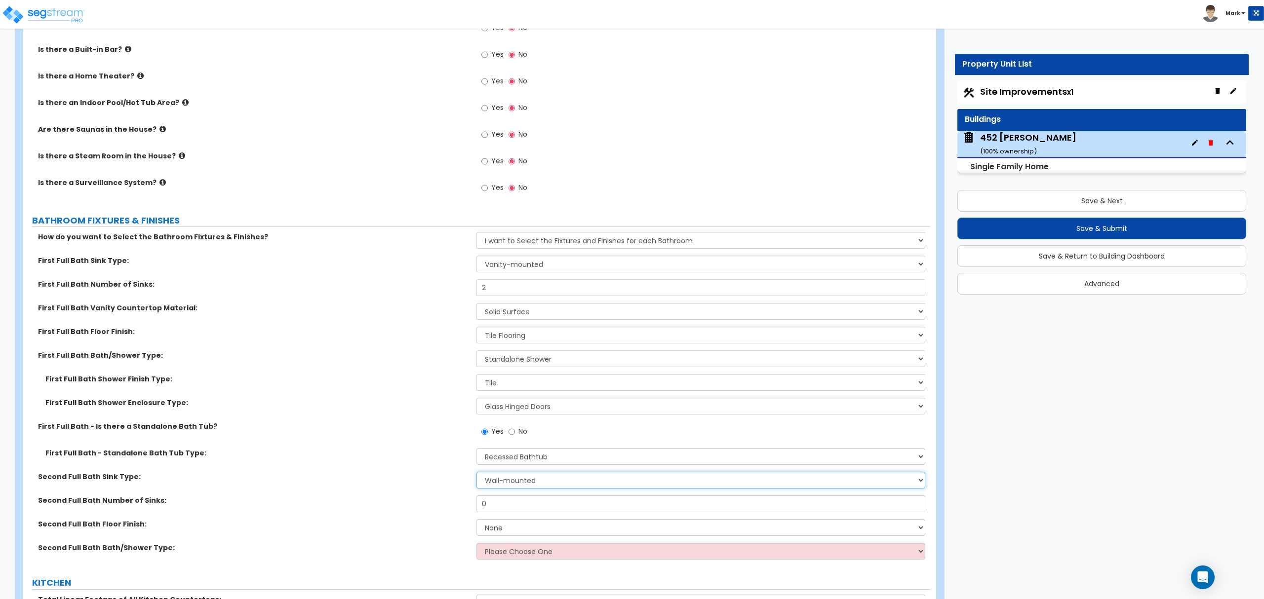
click at [515, 482] on select "Wall-mounted Pedestal-mounted Vanity-mounted" at bounding box center [701, 480] width 448 height 17
select select "3"
click at [477, 475] on select "Wall-mounted Pedestal-mounted Vanity-mounted" at bounding box center [701, 480] width 448 height 17
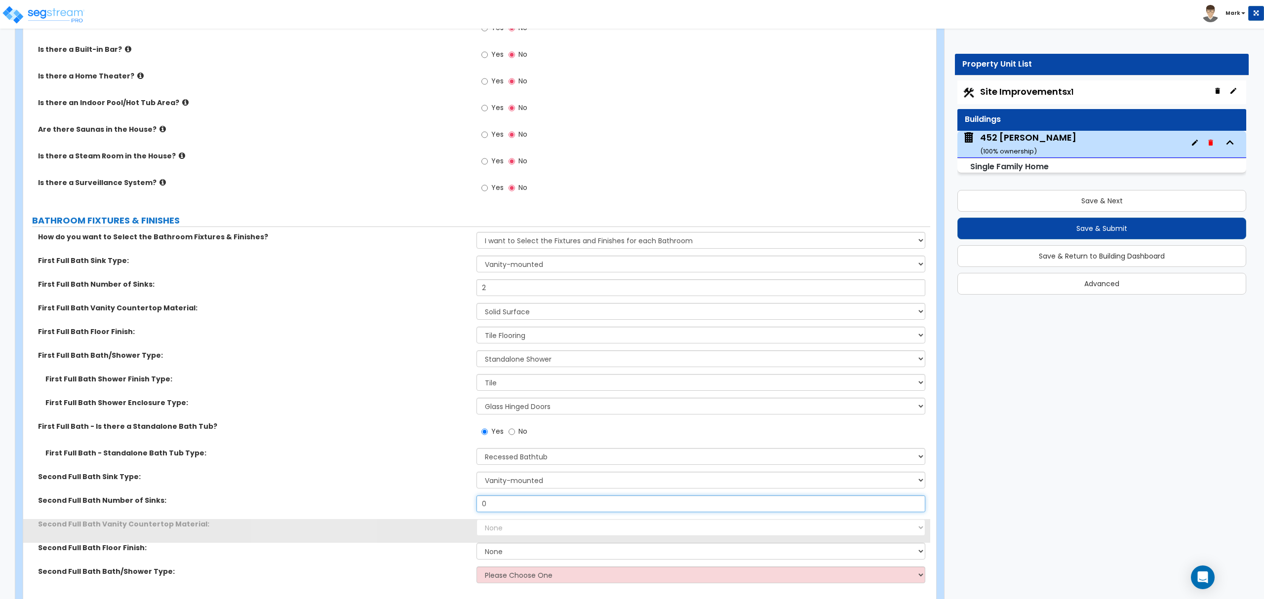
click at [524, 511] on input "0" at bounding box center [701, 504] width 448 height 17
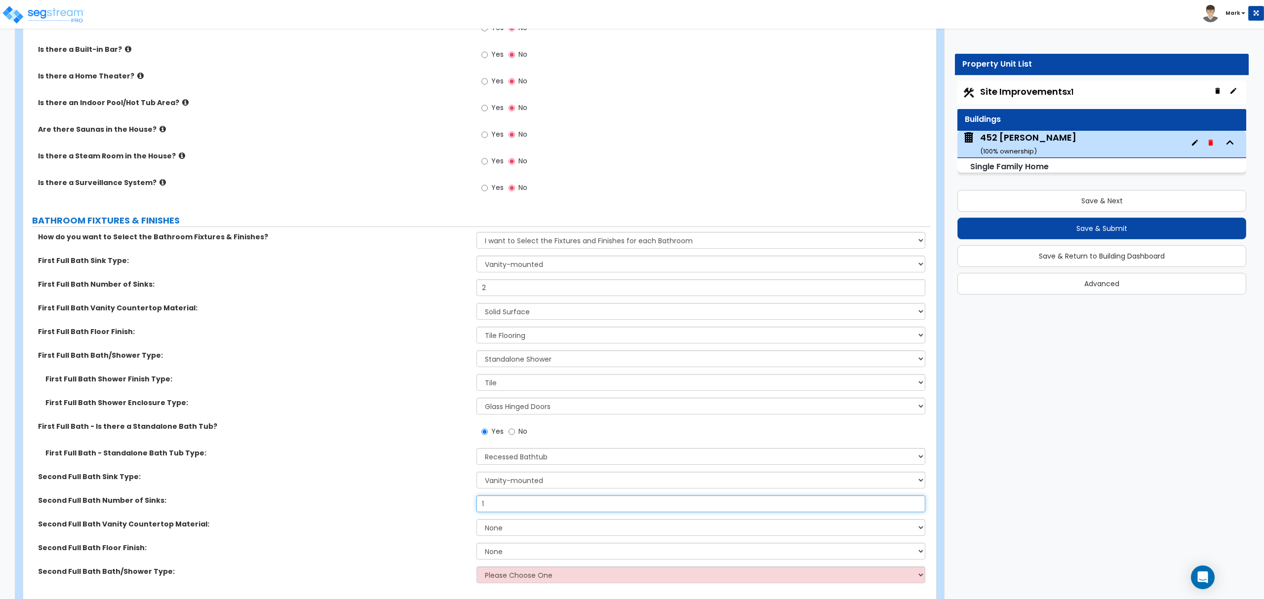
type input "1"
click at [493, 534] on select "None Plastic Laminate Solid Surface Stone Quartz Marble Tile Wood Stainless Ste…" at bounding box center [701, 527] width 448 height 17
select select "2"
click at [477, 522] on select "None Plastic Laminate Solid Surface Stone Quartz Marble Tile Wood Stainless Ste…" at bounding box center [701, 527] width 448 height 17
click at [516, 558] on select "None Tile Flooring Hardwood Flooring Resilient Laminate Flooring VCT Flooring S…" at bounding box center [701, 551] width 448 height 17
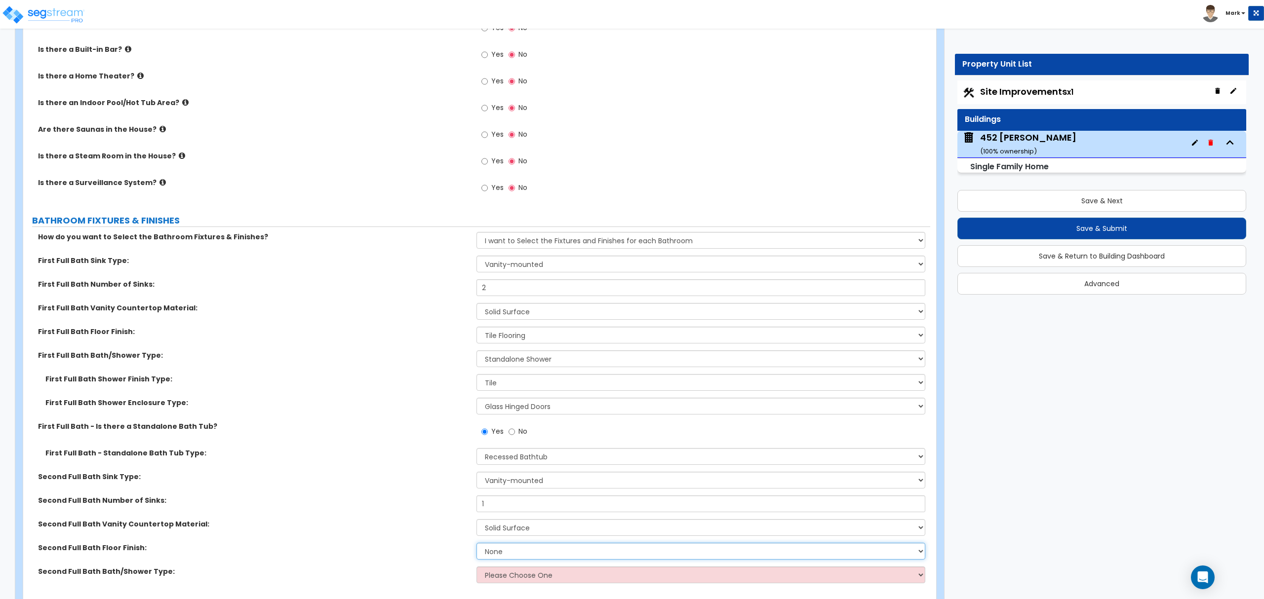
select select "1"
click at [477, 546] on select "None Tile Flooring Hardwood Flooring Resilient Laminate Flooring VCT Flooring S…" at bounding box center [701, 551] width 448 height 17
drag, startPoint x: 539, startPoint y: 579, endPoint x: 538, endPoint y: 573, distance: 5.6
click at [539, 577] on select "Please Choose One Standalone Shower Bathtub - Shower Combo" at bounding box center [701, 575] width 448 height 17
select select "2"
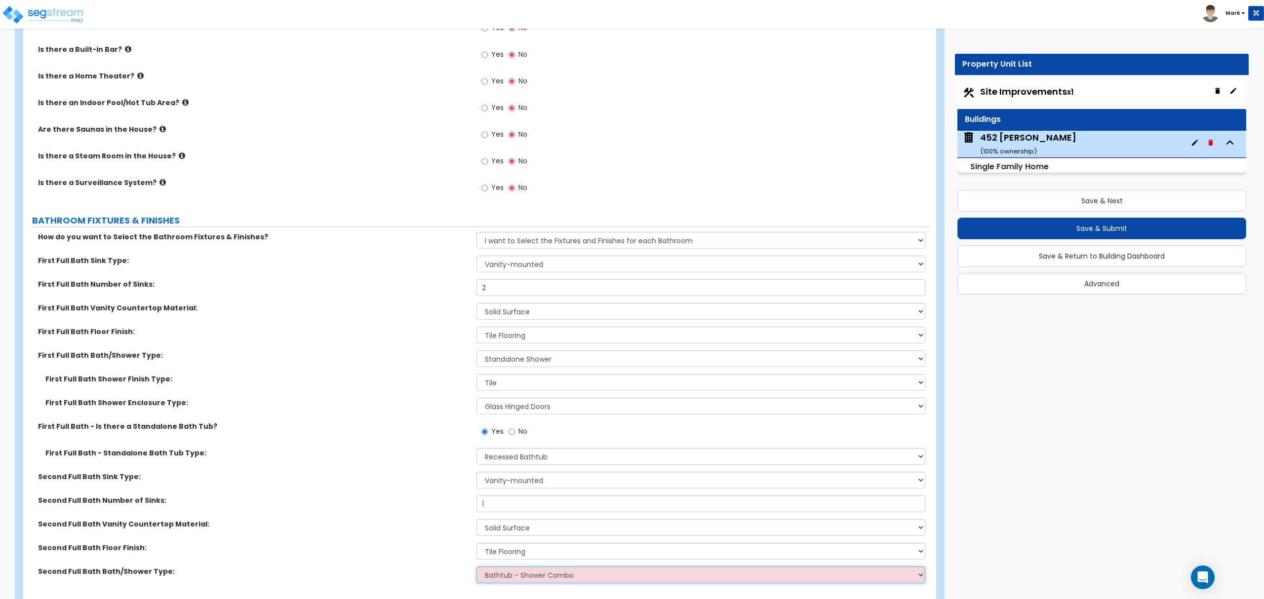
click at [477, 569] on select "Please Choose One Standalone Shower Bathtub - Shower Combo" at bounding box center [701, 575] width 448 height 17
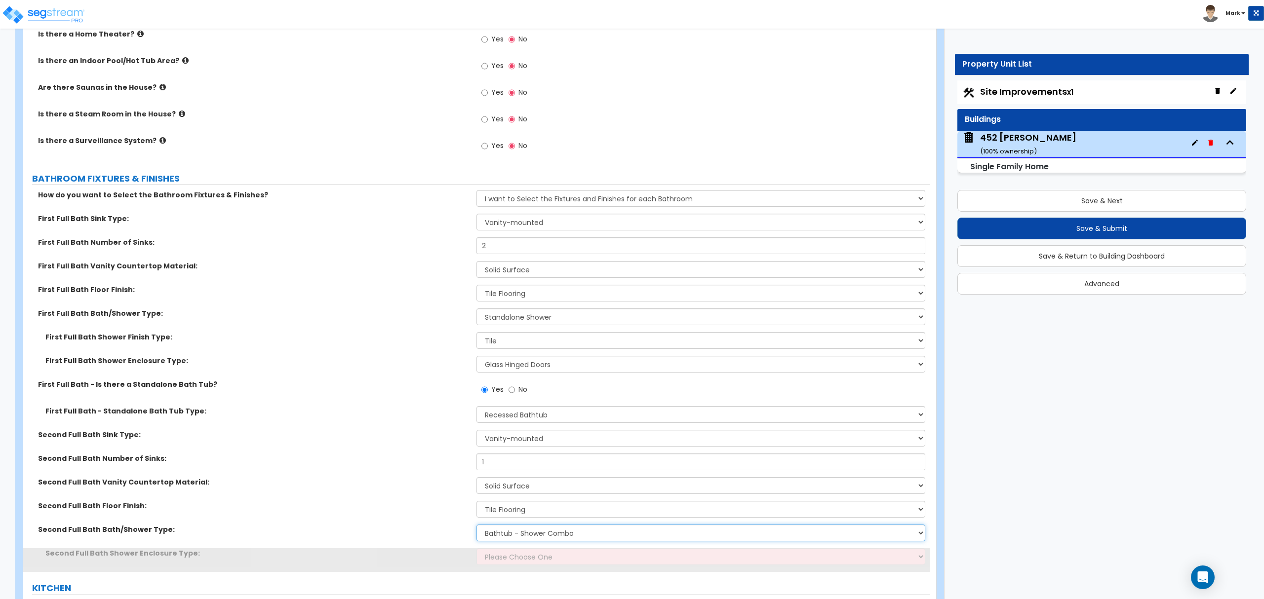
scroll to position [3094, 0]
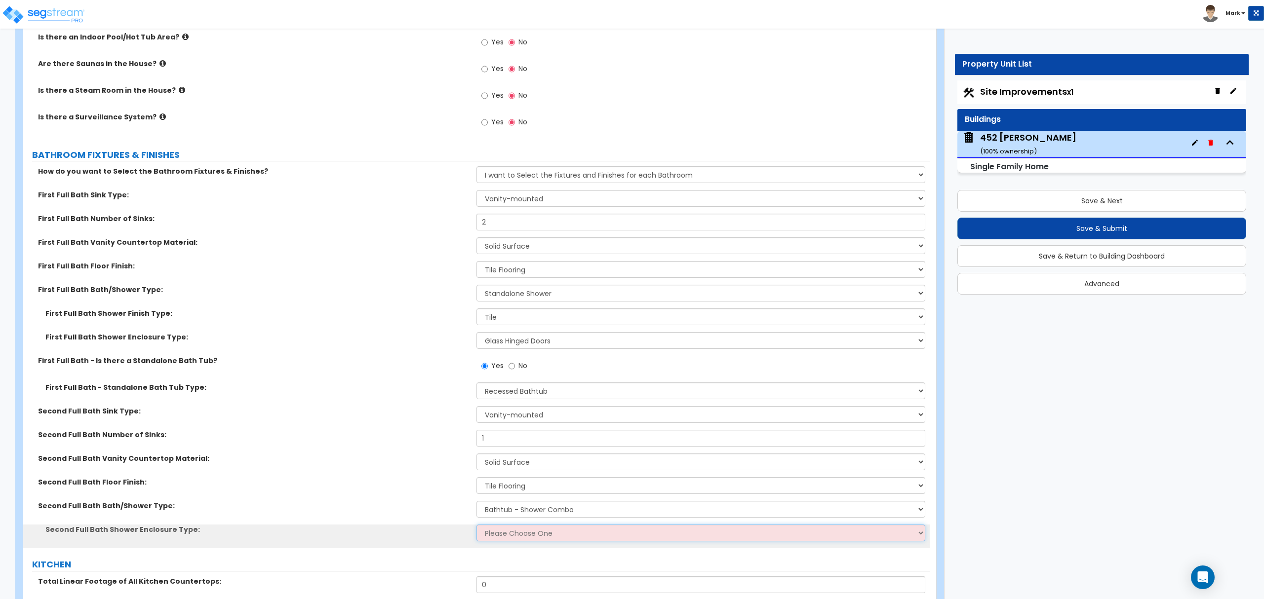
click at [524, 534] on select "Please Choose One Curtain & Rod Glass Sliding Doors Glass Hinged Doors" at bounding box center [701, 533] width 448 height 17
drag, startPoint x: 539, startPoint y: 542, endPoint x: 538, endPoint y: 535, distance: 6.6
click at [538, 540] on select "Please Choose One Curtain & Rod Glass Sliding Doors Glass Hinged Doors" at bounding box center [701, 533] width 448 height 17
select select "1"
click at [477, 527] on select "Please Choose One Curtain & Rod Glass Sliding Doors Glass Hinged Doors" at bounding box center [701, 533] width 448 height 17
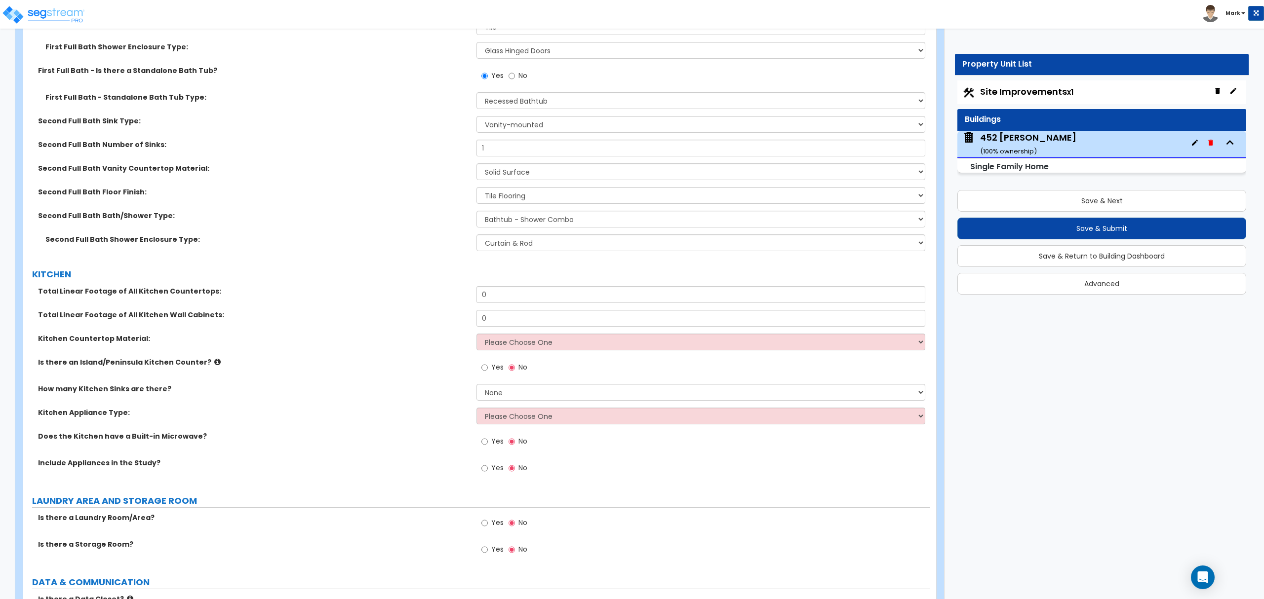
scroll to position [3423, 0]
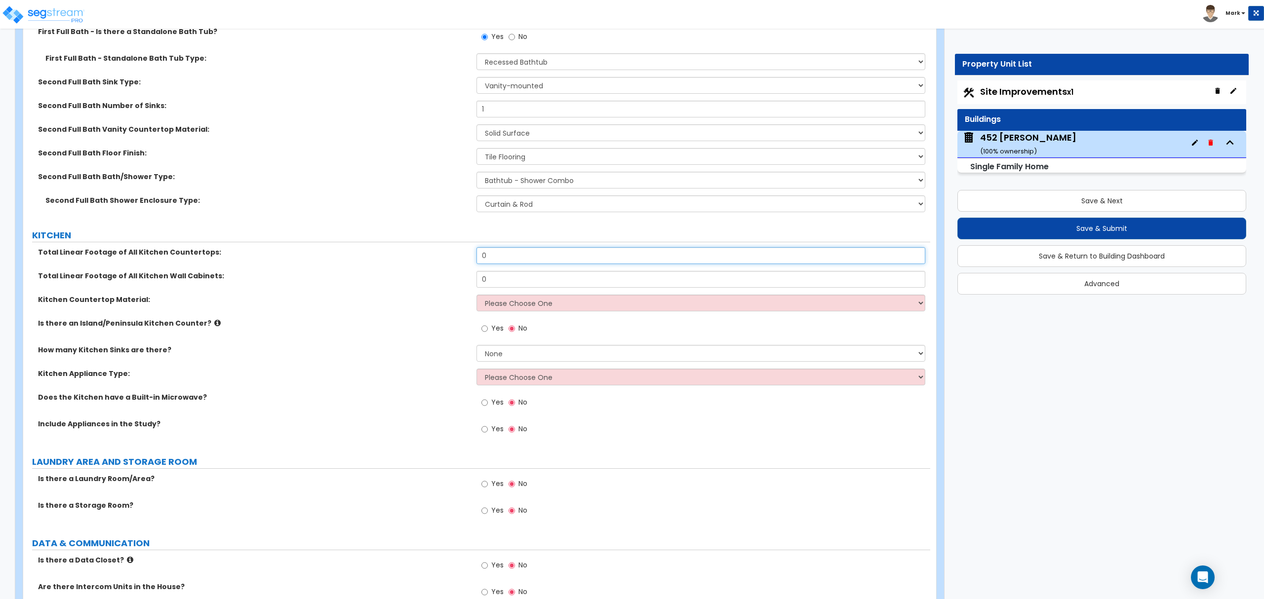
click at [502, 264] on input "0" at bounding box center [701, 255] width 448 height 17
drag, startPoint x: 499, startPoint y: 279, endPoint x: 506, endPoint y: 280, distance: 7.5
click at [509, 283] on input "0" at bounding box center [701, 279] width 448 height 17
click at [502, 259] on input "12" at bounding box center [701, 255] width 448 height 17
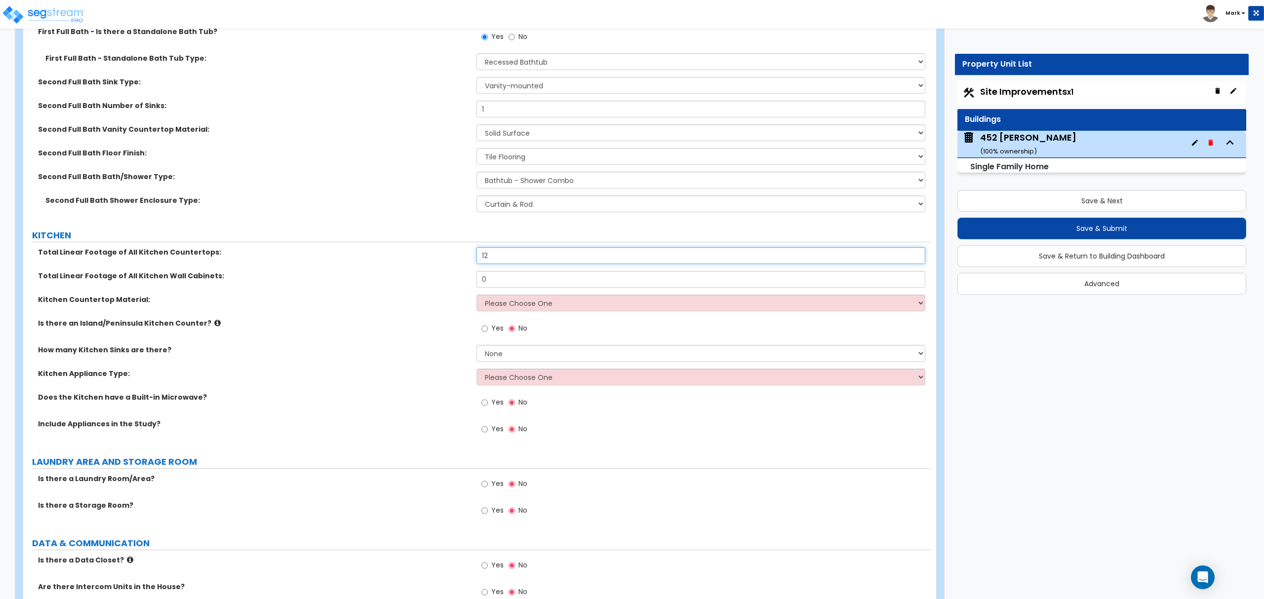
drag, startPoint x: 502, startPoint y: 259, endPoint x: 494, endPoint y: 258, distance: 8.0
click at [501, 259] on input "12" at bounding box center [701, 255] width 448 height 17
type input "15"
click at [544, 291] on div "Total Linear Footage of All Kitchen Wall Cabinets: 0" at bounding box center [476, 283] width 907 height 24
click at [544, 281] on input "0" at bounding box center [701, 279] width 448 height 17
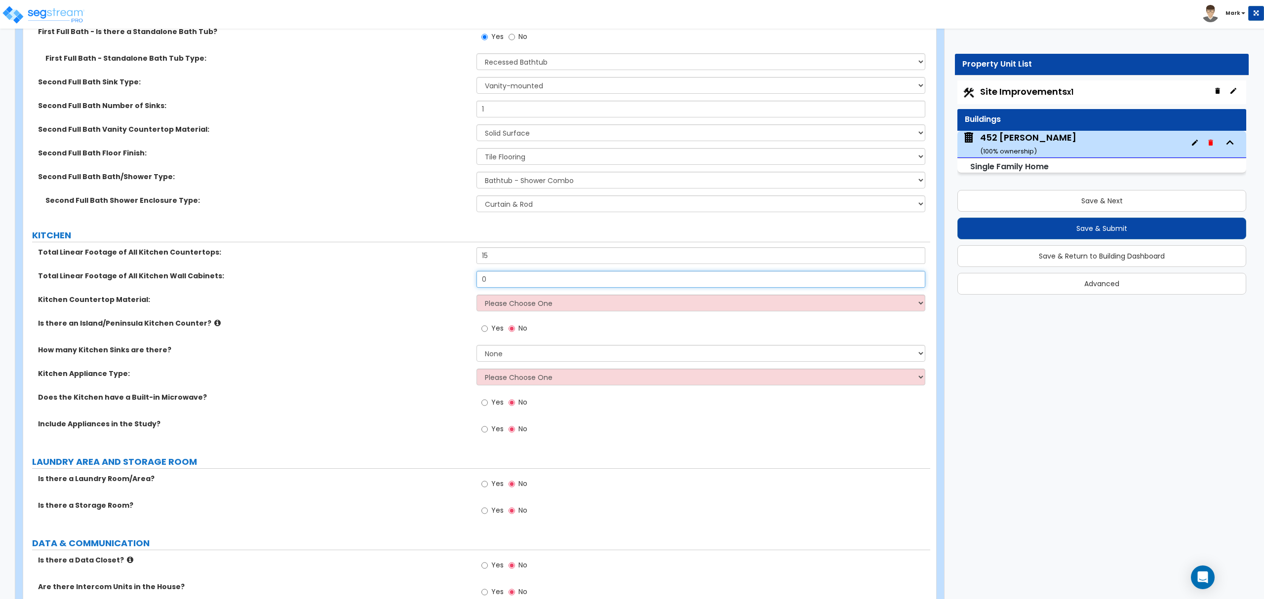
click at [544, 281] on input "0" at bounding box center [701, 279] width 448 height 17
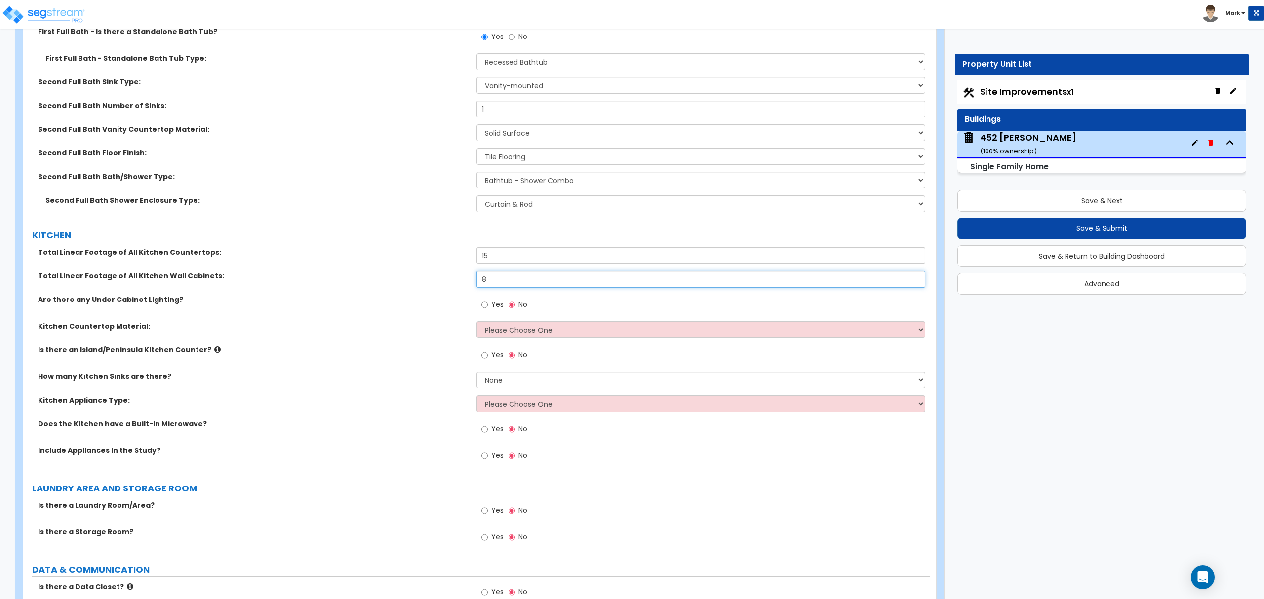
type input "8"
click at [504, 332] on select "Please Choose One Plastic Laminate Solid Surface Stone Quartz Marble Tile Wood …" at bounding box center [701, 329] width 448 height 17
select select "2"
click at [477, 324] on select "Please Choose One Plastic Laminate Solid Surface Stone Quartz Marble Tile Wood …" at bounding box center [701, 329] width 448 height 17
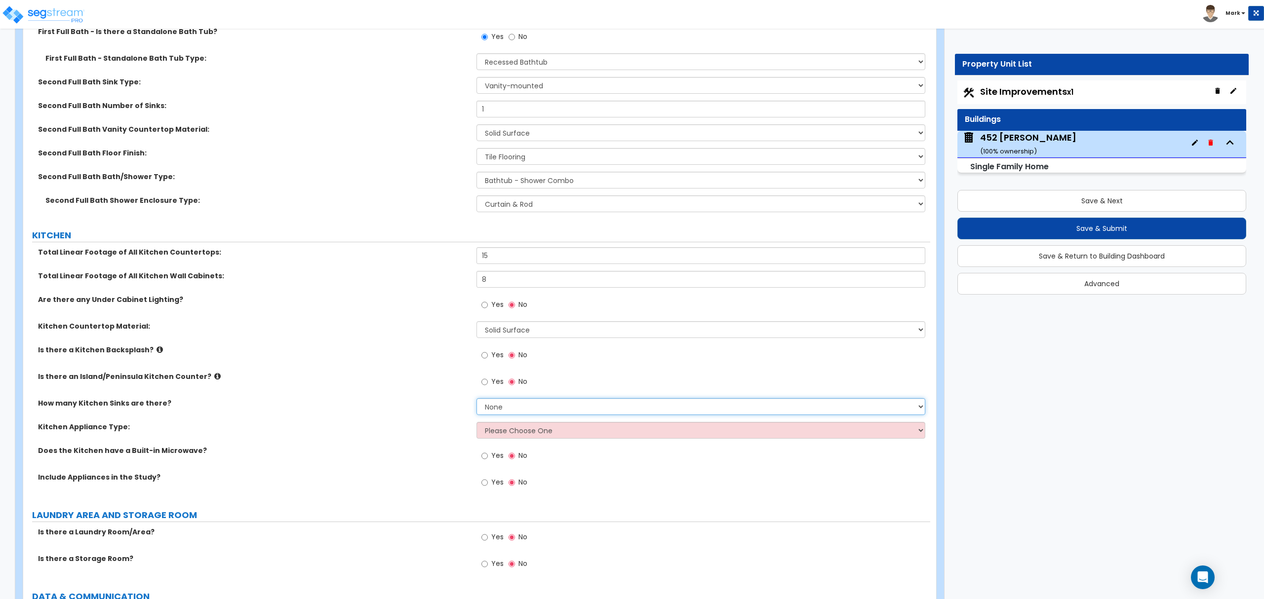
click at [519, 409] on select "None 1 2 3" at bounding box center [701, 406] width 448 height 17
select select "1"
click at [477, 401] on select "None 1 2 3" at bounding box center [701, 406] width 448 height 17
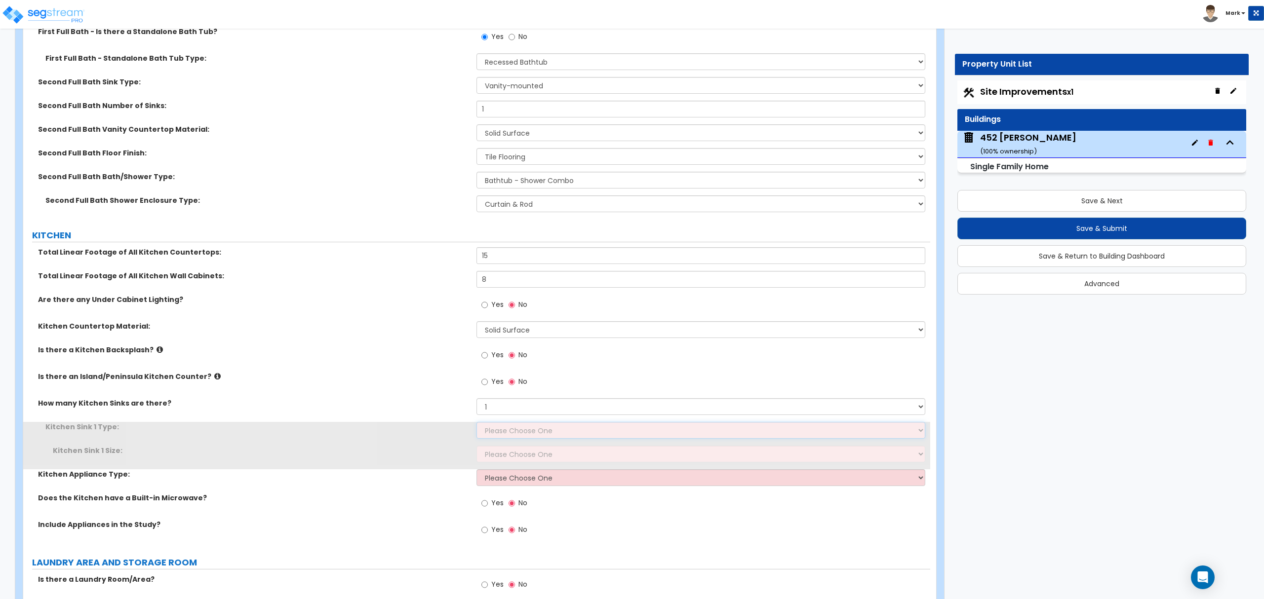
click at [517, 431] on select "Please Choose One Stainless Steel Porcelain Enamel Cast Iron Granite Composite" at bounding box center [701, 430] width 448 height 17
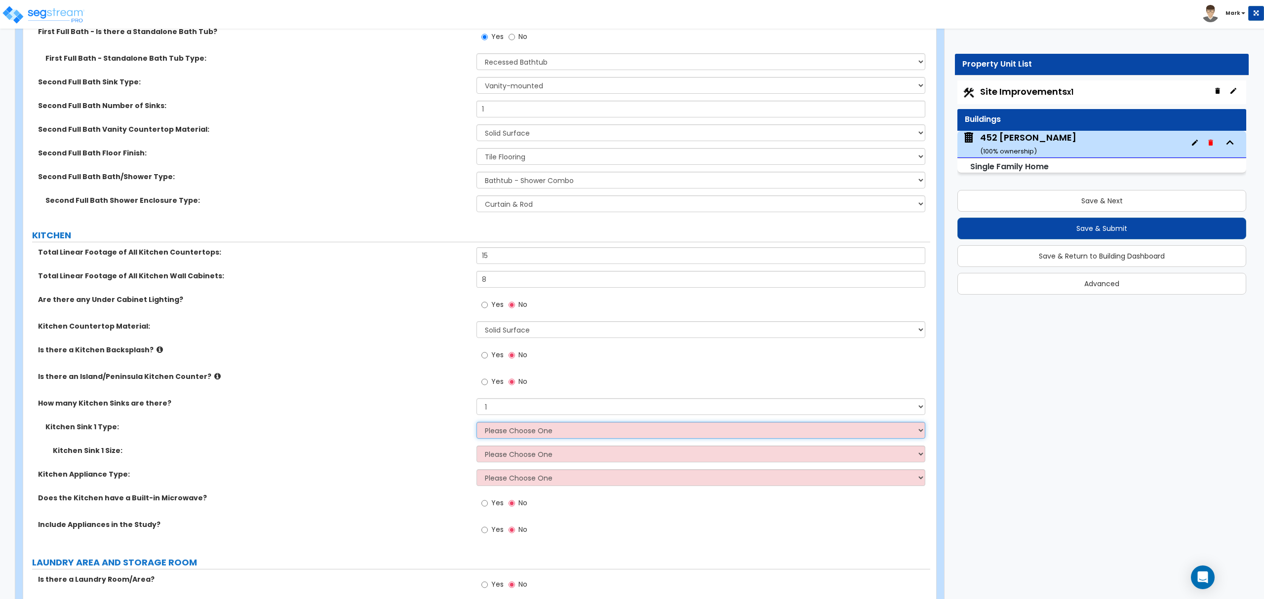
select select "1"
click at [477, 425] on select "Please Choose One Stainless Steel Porcelain Enamel Cast Iron Granite Composite" at bounding box center [701, 430] width 448 height 17
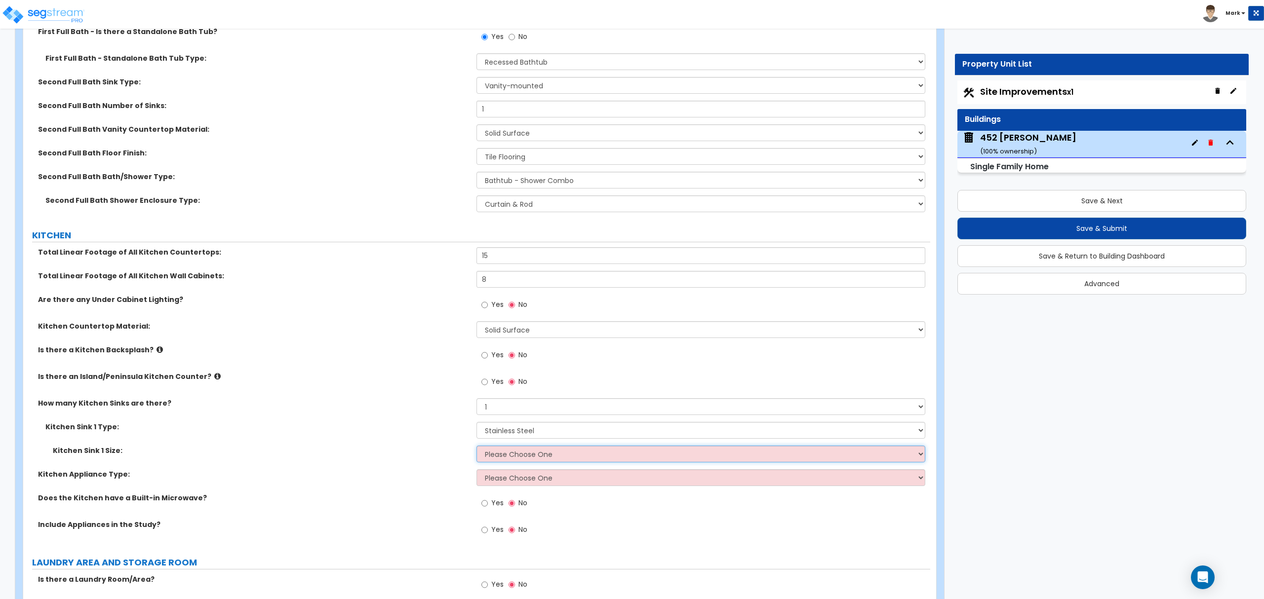
click at [525, 461] on select "Please Choose One Single Sink Double Sink" at bounding box center [701, 454] width 448 height 17
select select "2"
click at [477, 448] on select "Please Choose One Single Sink Double Sink" at bounding box center [701, 454] width 448 height 17
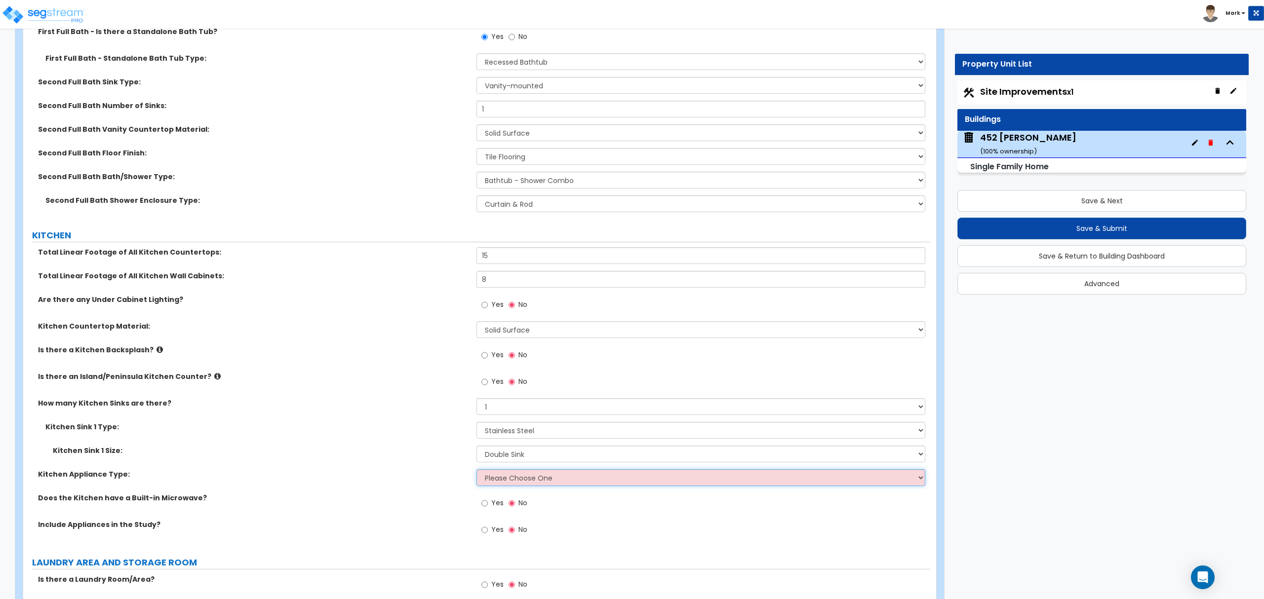
click at [532, 486] on select "Please Choose One Gas Electric" at bounding box center [701, 478] width 448 height 17
select select "1"
click at [477, 472] on select "Please Choose One Gas Electric" at bounding box center [701, 478] width 448 height 17
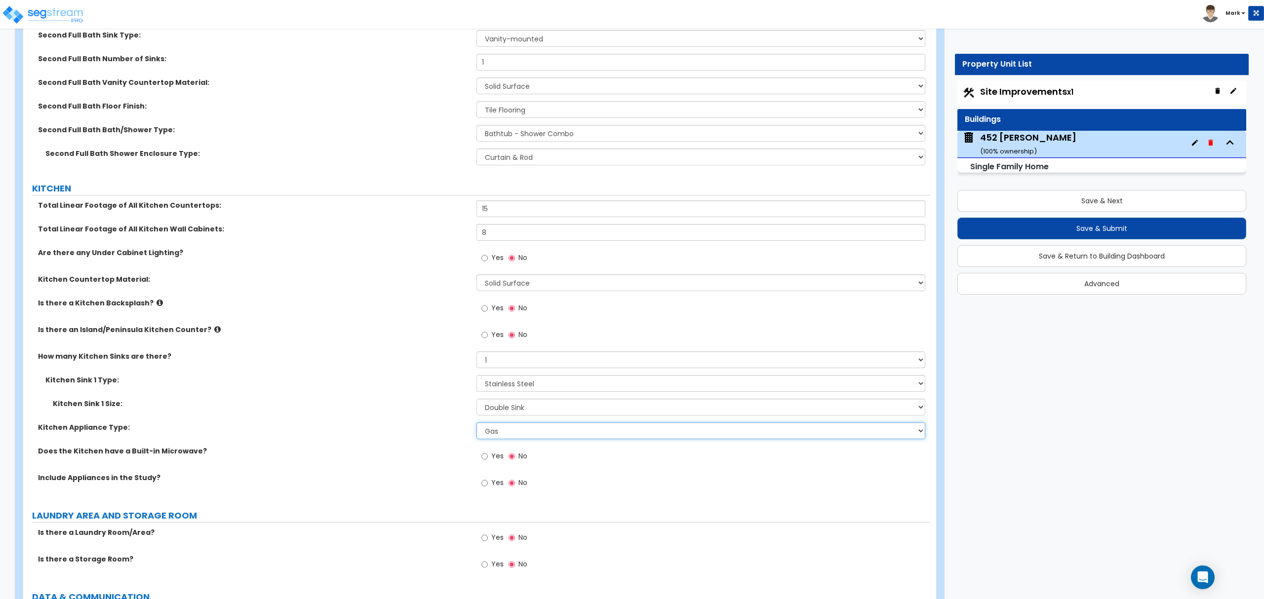
scroll to position [3555, 0]
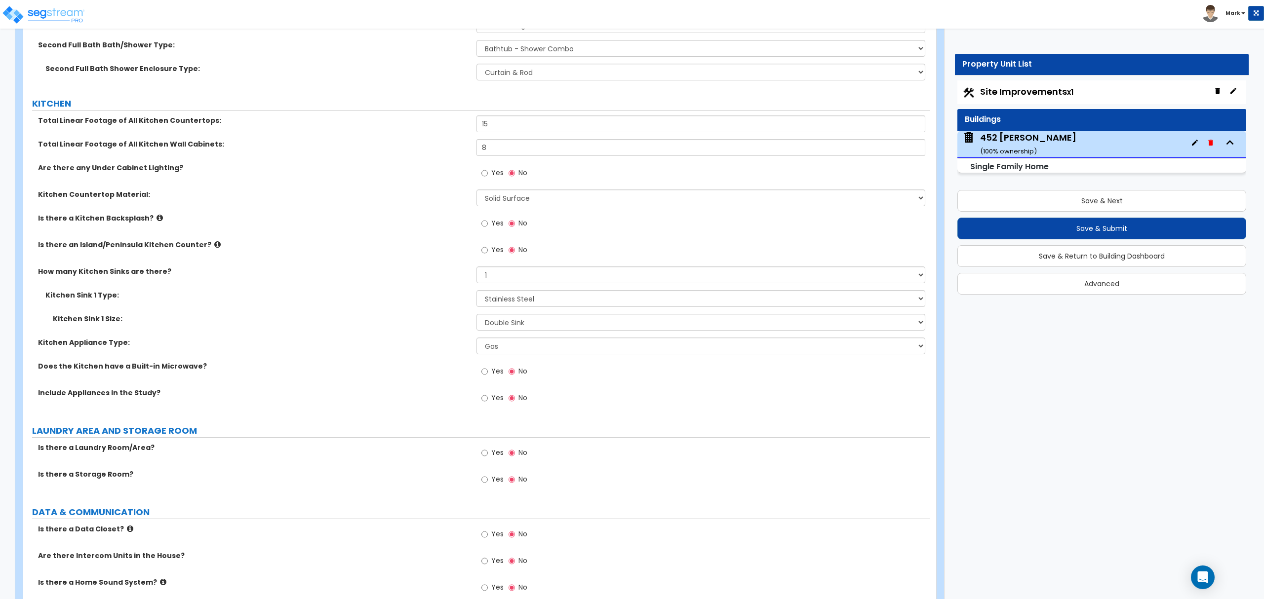
click at [493, 376] on span "Yes" at bounding box center [497, 371] width 12 height 10
click at [488, 376] on input "Yes" at bounding box center [484, 371] width 6 height 11
radio input "true"
click at [489, 403] on label "Yes" at bounding box center [492, 399] width 22 height 17
click at [488, 403] on input "Yes" at bounding box center [484, 398] width 6 height 11
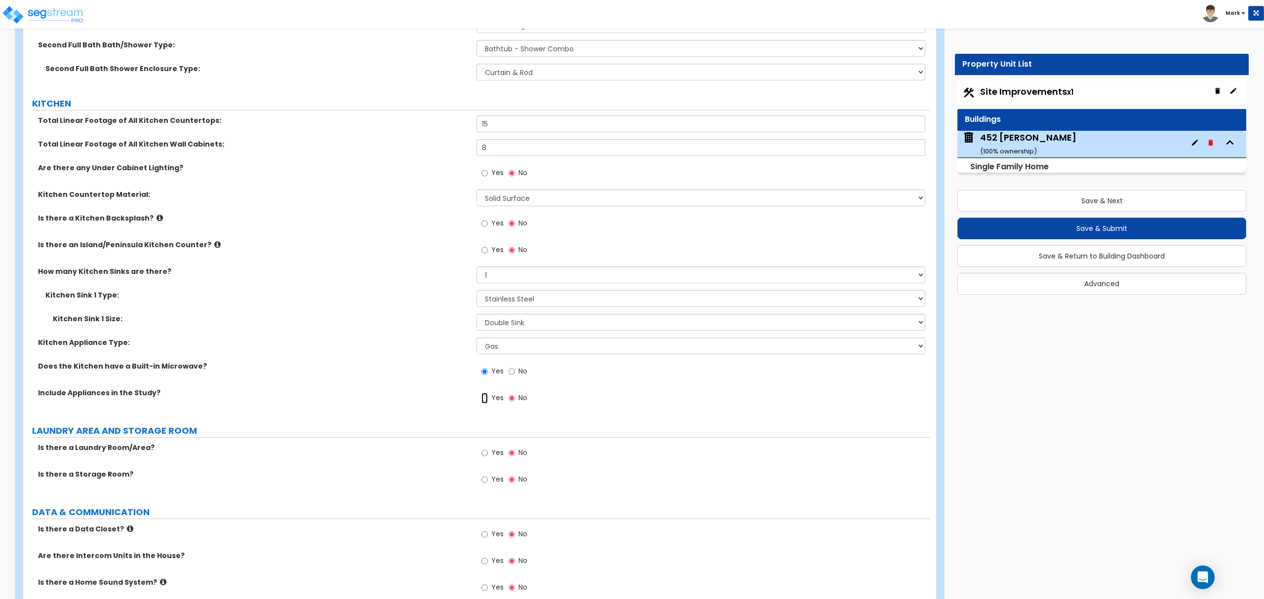
radio input "true"
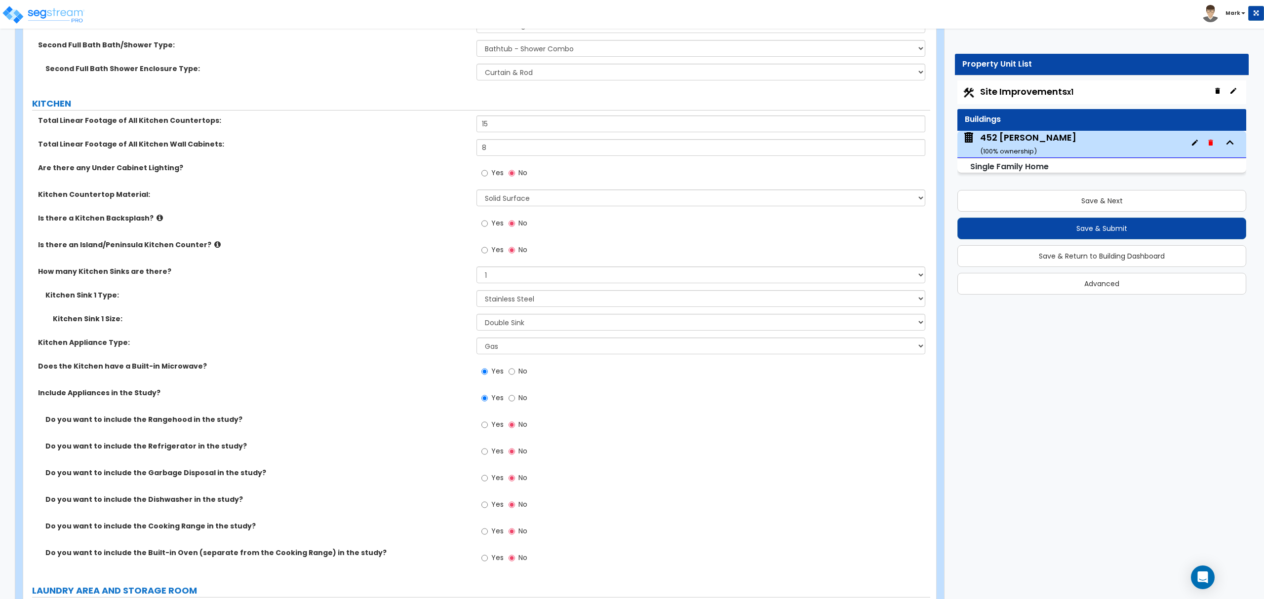
click at [486, 446] on div "Yes No" at bounding box center [505, 452] width 56 height 23
click at [486, 454] on input "Yes" at bounding box center [484, 451] width 6 height 11
radio input "true"
click at [488, 477] on label "Yes" at bounding box center [492, 479] width 22 height 17
click at [488, 477] on input "Yes" at bounding box center [484, 478] width 6 height 11
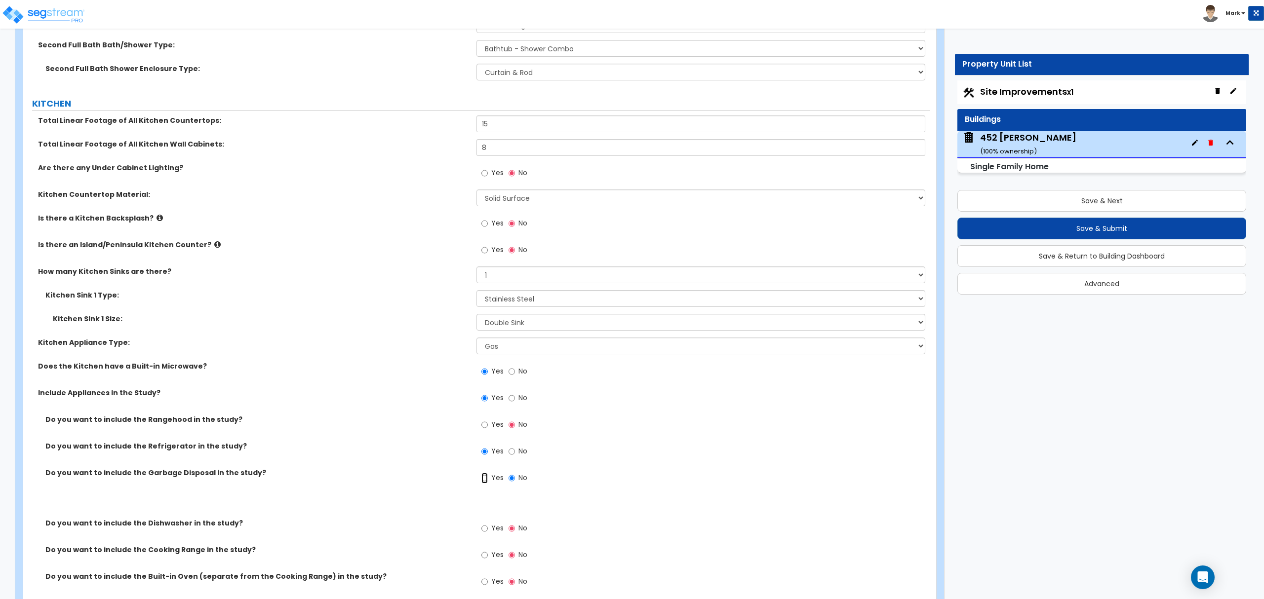
radio input "true"
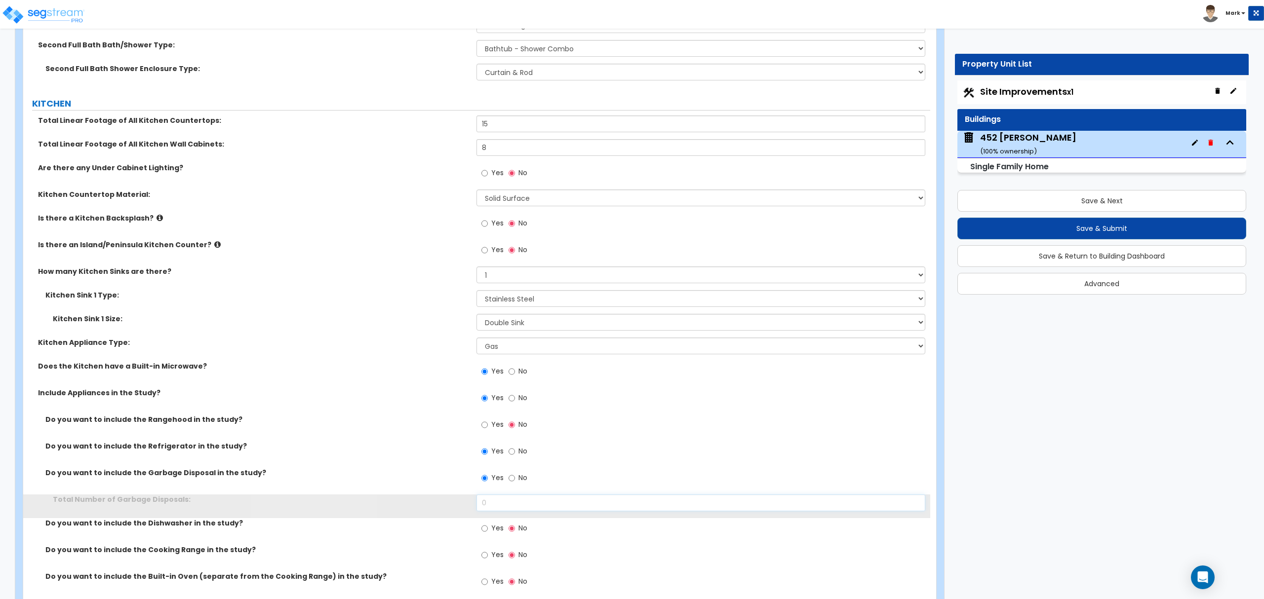
click at [492, 500] on input "0" at bounding box center [701, 503] width 448 height 17
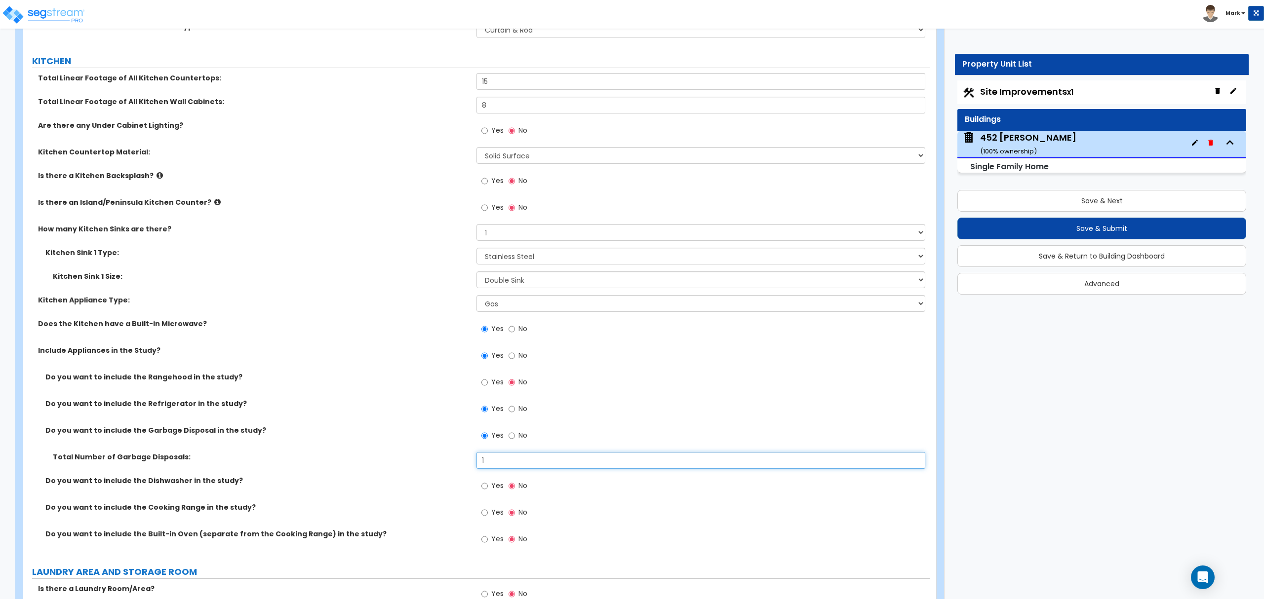
scroll to position [3621, 0]
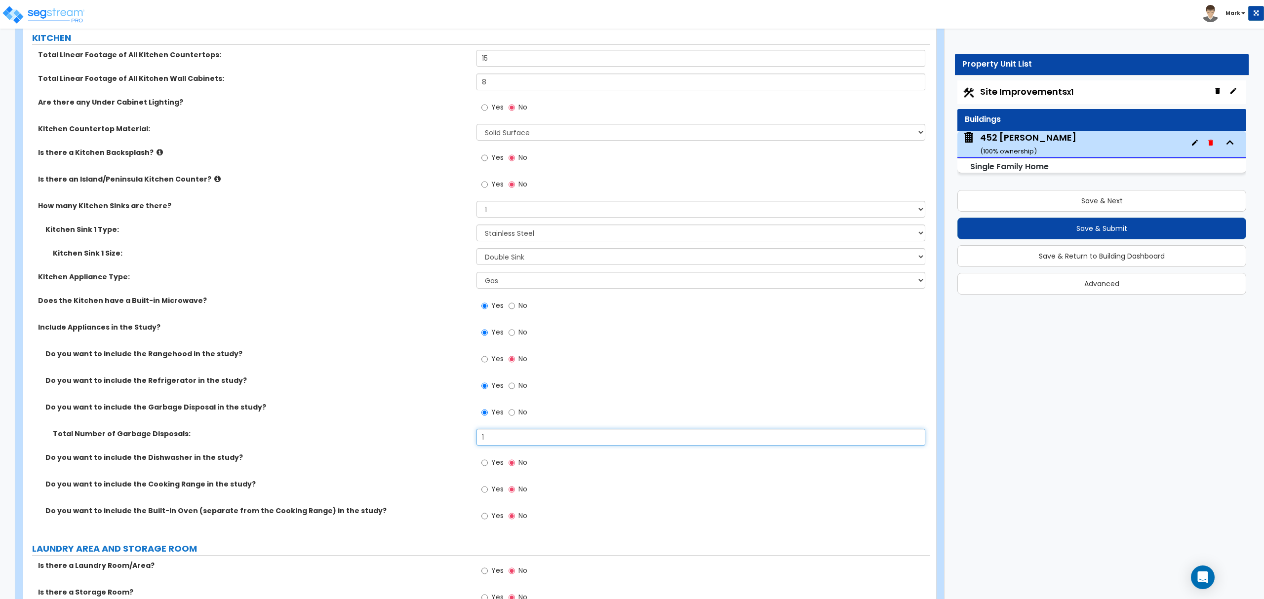
type input "1"
click at [491, 468] on span "Yes" at bounding box center [497, 463] width 12 height 10
click at [488, 468] on input "Yes" at bounding box center [484, 463] width 6 height 11
radio input "true"
click at [486, 483] on div "Yes No" at bounding box center [505, 490] width 56 height 23
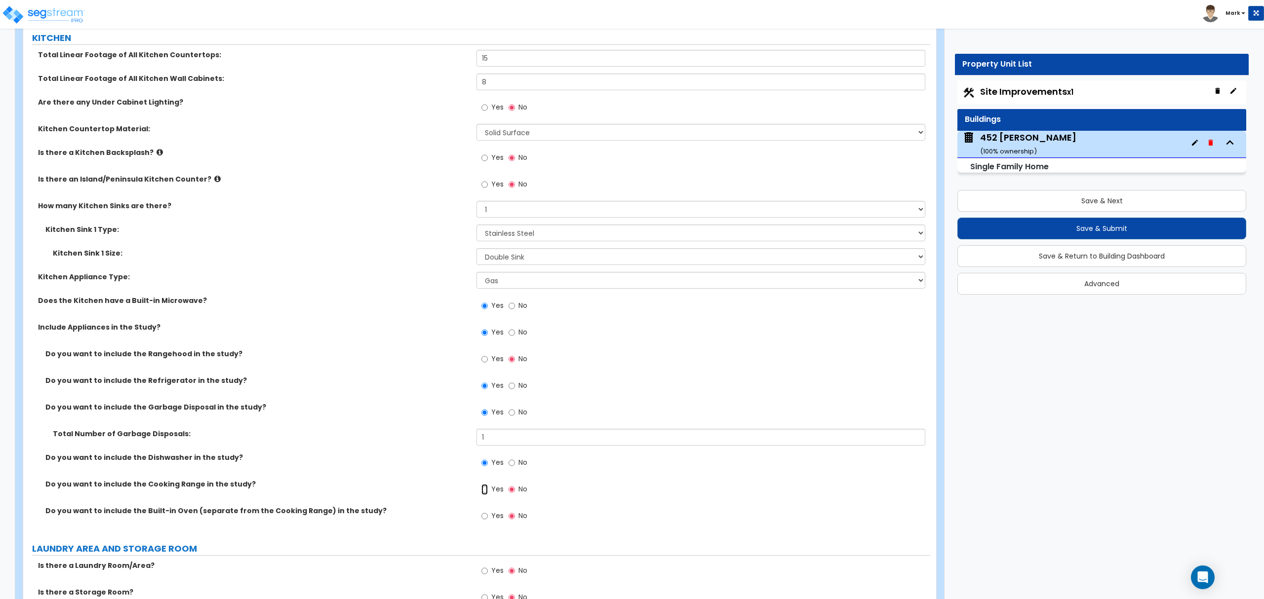
click at [484, 492] on input "Yes" at bounding box center [484, 489] width 6 height 11
radio input "true"
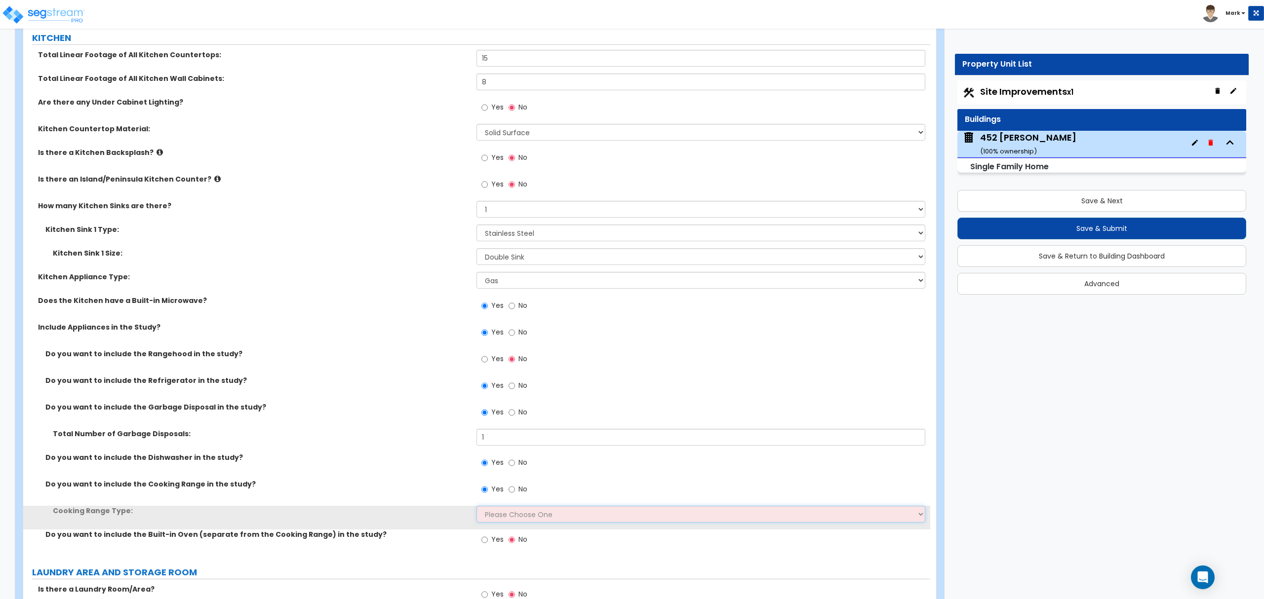
click at [487, 523] on select "Please Choose One Cook Top Only Range with Oven" at bounding box center [701, 514] width 448 height 17
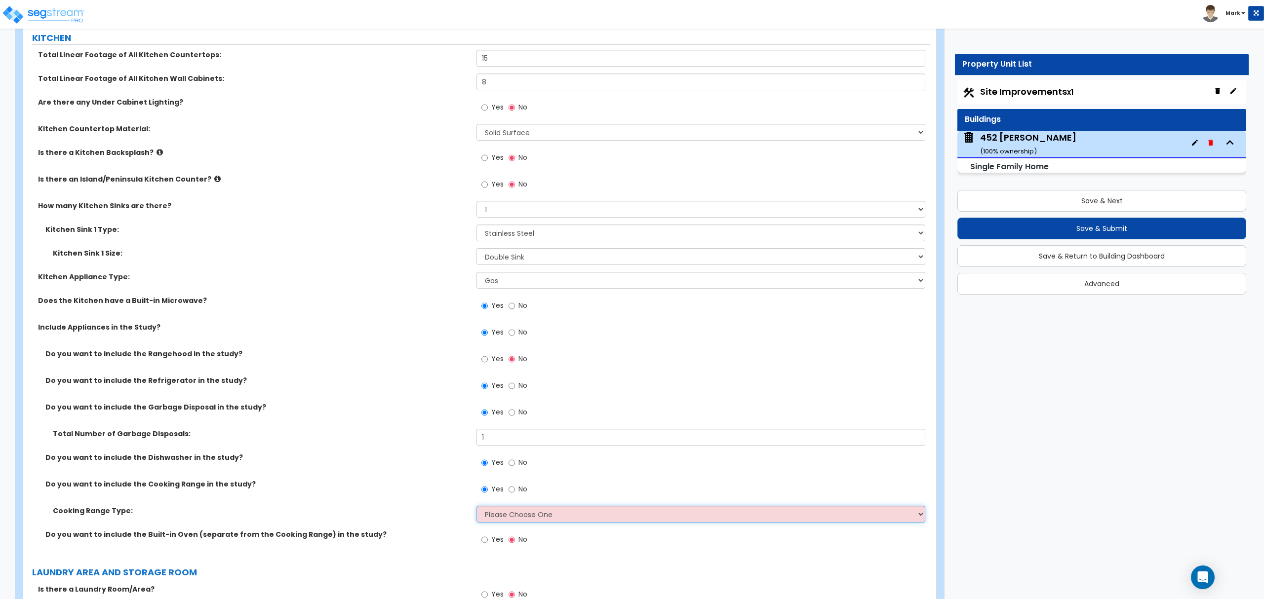
select select "2"
click at [477, 509] on select "Please Choose One Cook Top Only Range with Oven" at bounding box center [701, 514] width 448 height 17
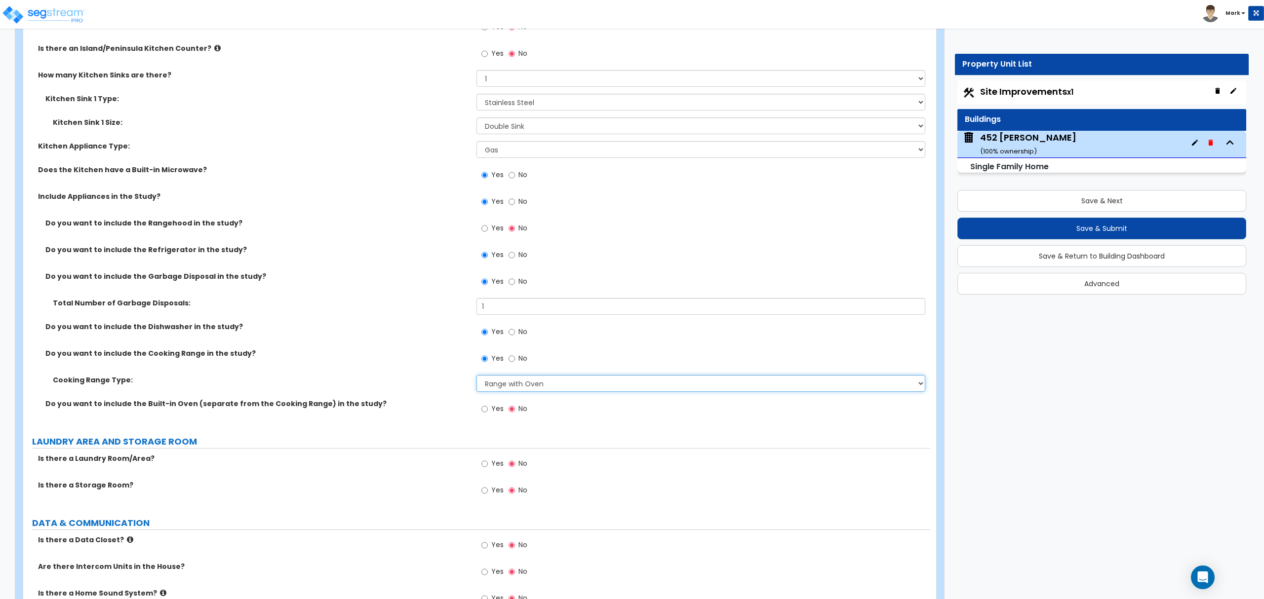
scroll to position [3753, 0]
click at [483, 468] on input "Yes" at bounding box center [484, 463] width 6 height 11
radio input "true"
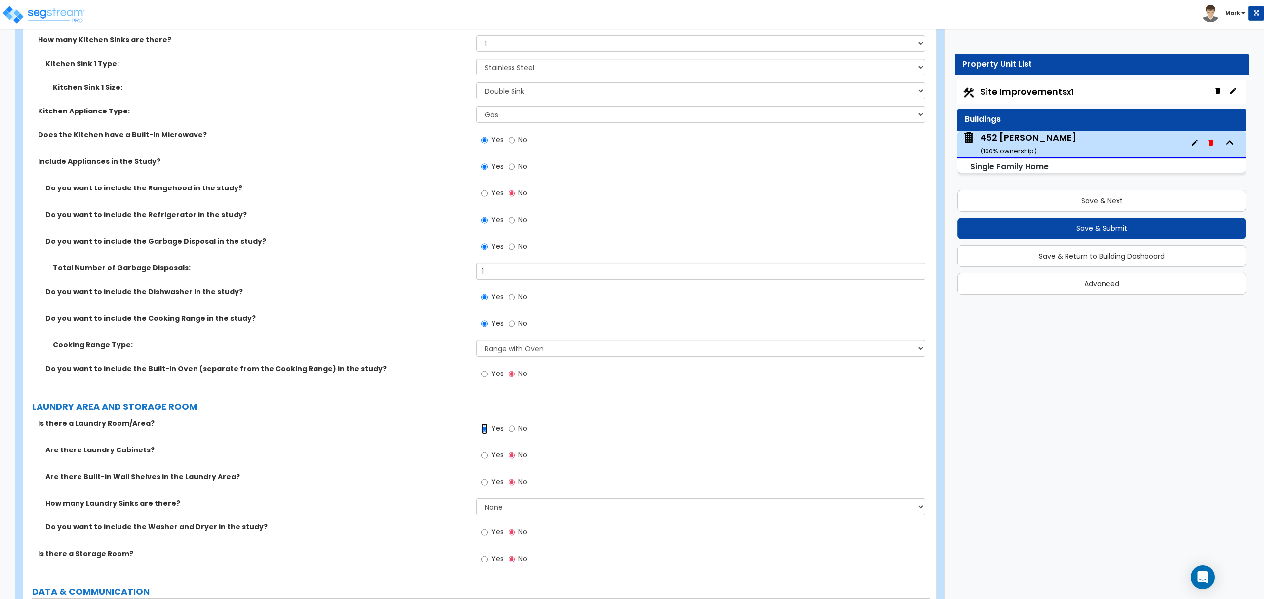
scroll to position [3818, 0]
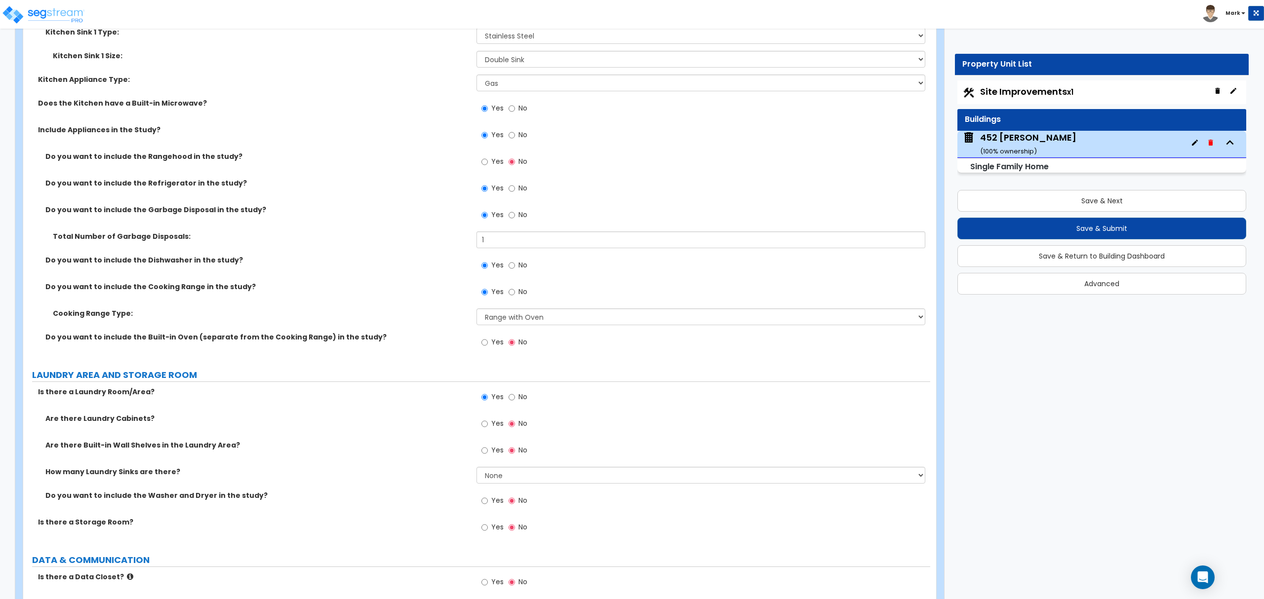
click at [490, 506] on label "Yes" at bounding box center [492, 502] width 22 height 17
click at [488, 506] on input "Yes" at bounding box center [484, 501] width 6 height 11
radio input "true"
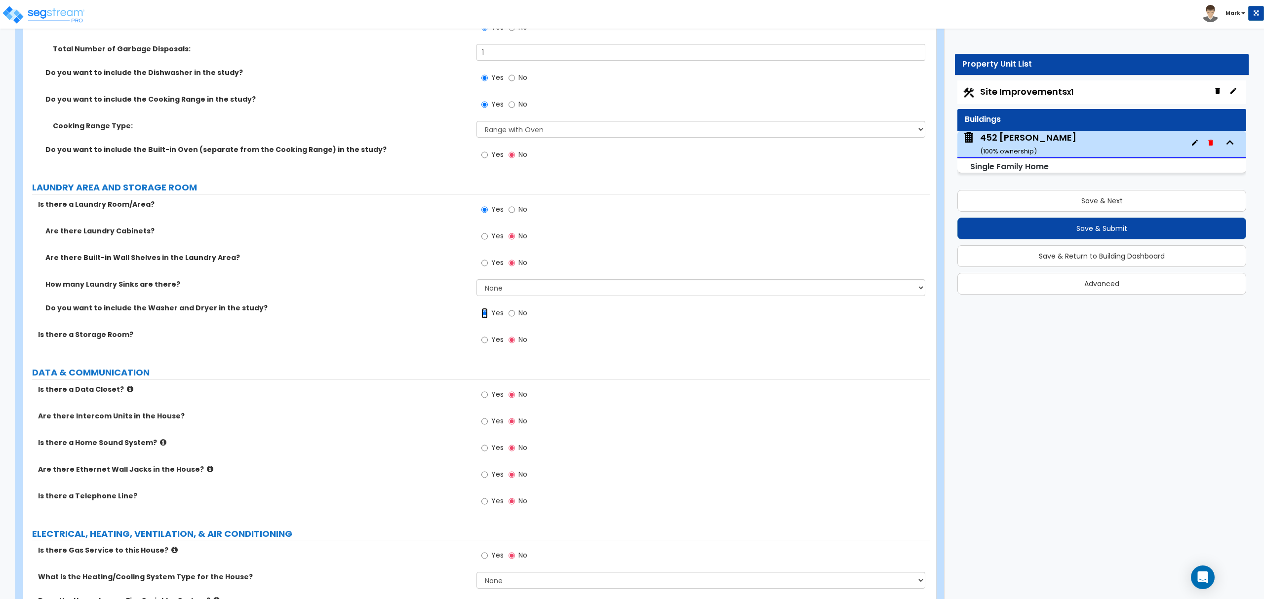
scroll to position [4016, 0]
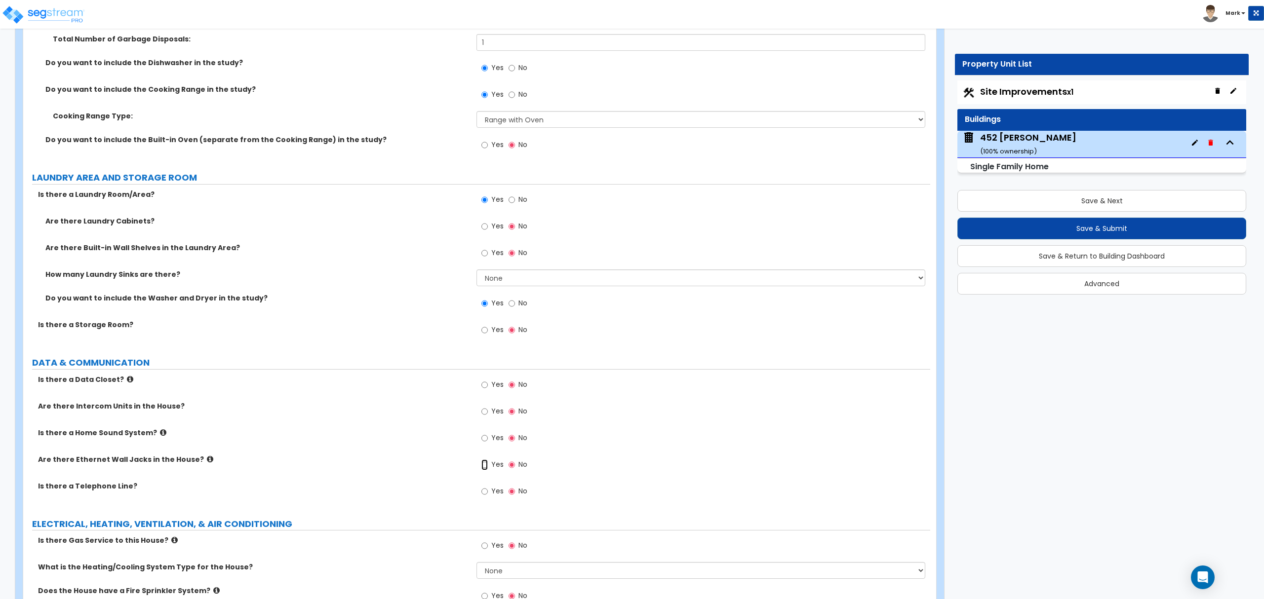
click at [487, 469] on input "Yes" at bounding box center [484, 465] width 6 height 11
radio input "true"
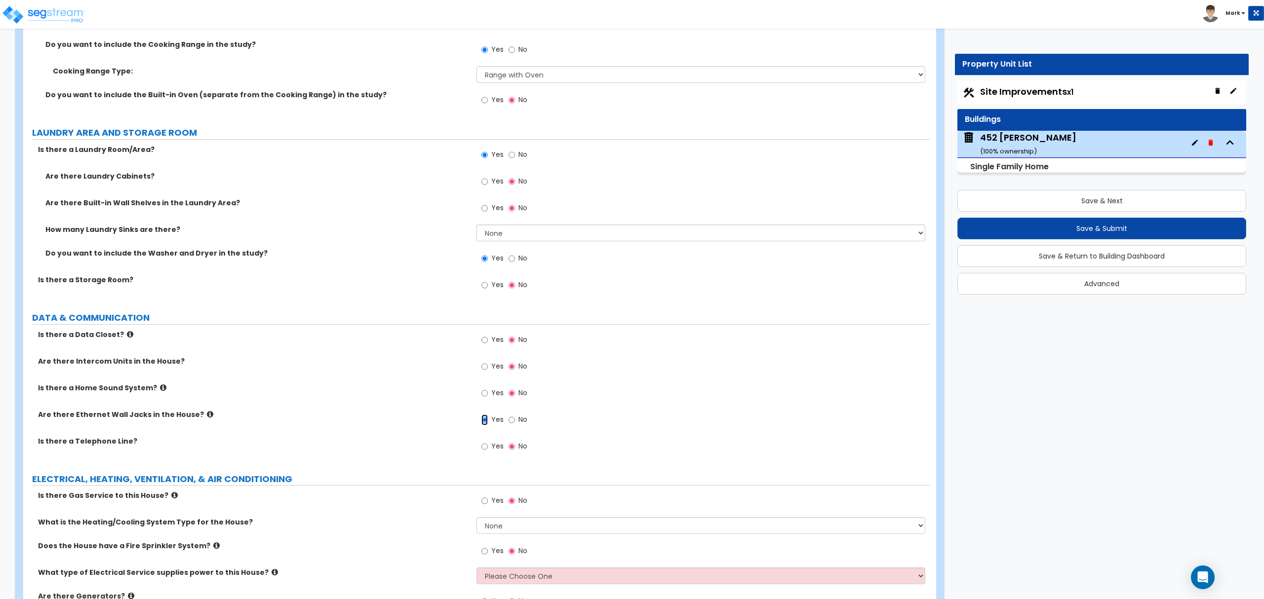
scroll to position [4082, 0]
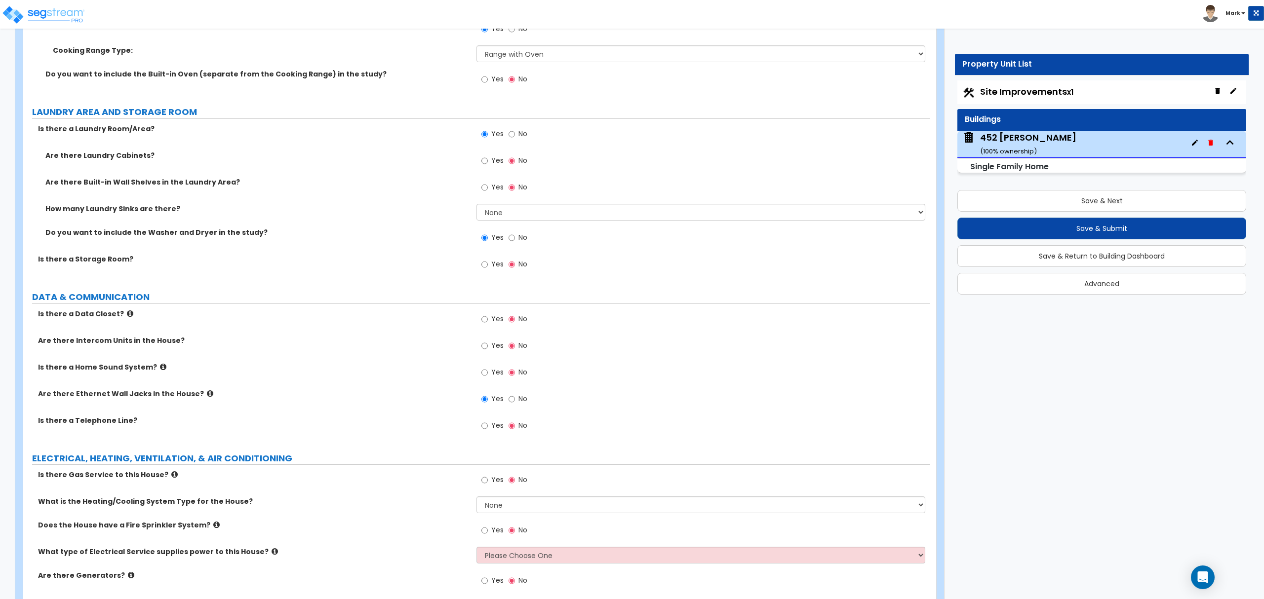
click at [490, 483] on label "Yes" at bounding box center [492, 481] width 22 height 17
click at [488, 483] on input "Yes" at bounding box center [484, 480] width 6 height 11
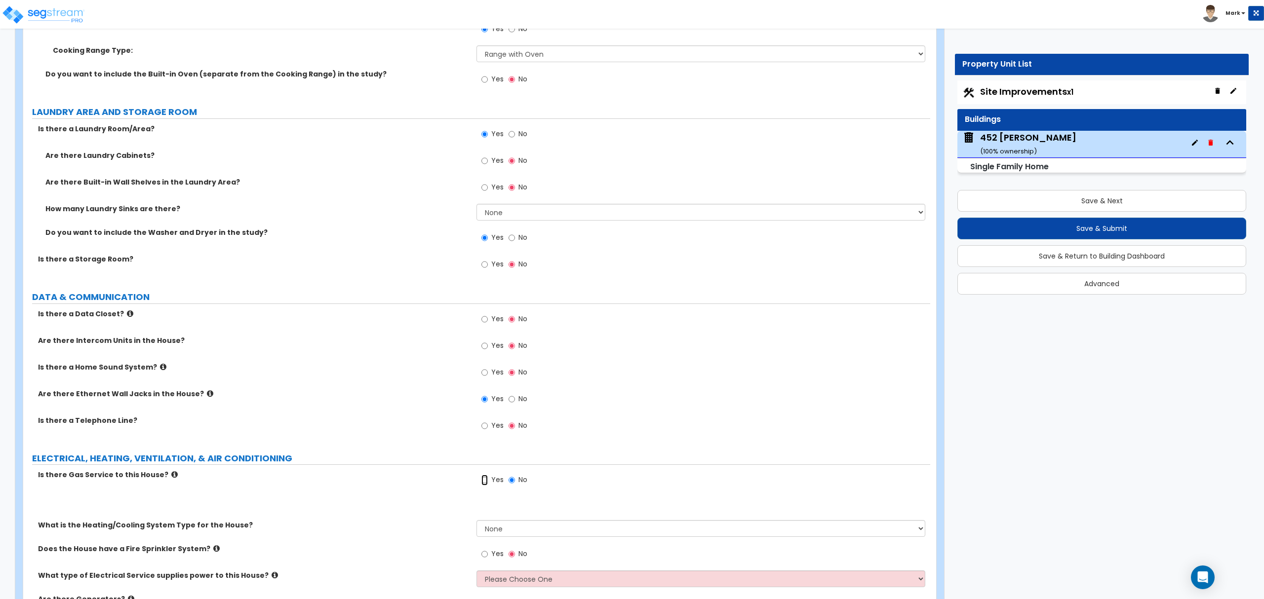
radio input "true"
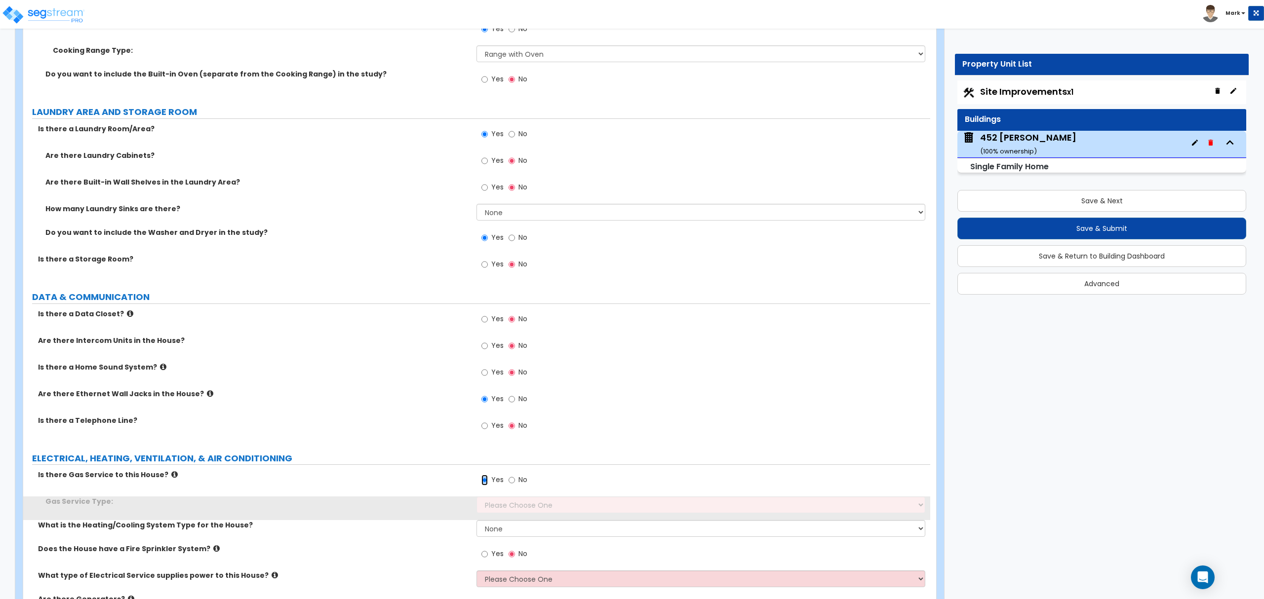
scroll to position [4148, 0]
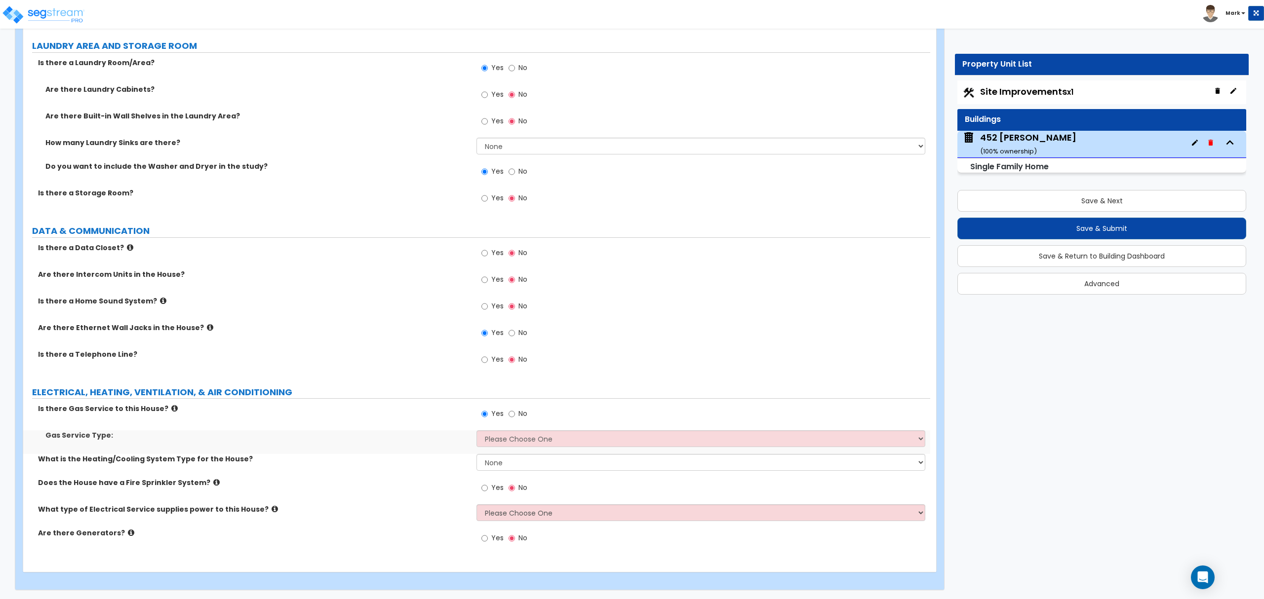
click at [490, 451] on div "Gas Service Type: Please Choose One Natural Gas Service Propane Tank On-site" at bounding box center [476, 443] width 907 height 24
click at [491, 451] on div "Gas Service Type: Please Choose One Natural Gas Service Propane Tank On-site" at bounding box center [476, 443] width 907 height 24
select select "1"
click at [477, 434] on select "Please Choose One Natural Gas Service Propane Tank On-site" at bounding box center [701, 439] width 448 height 17
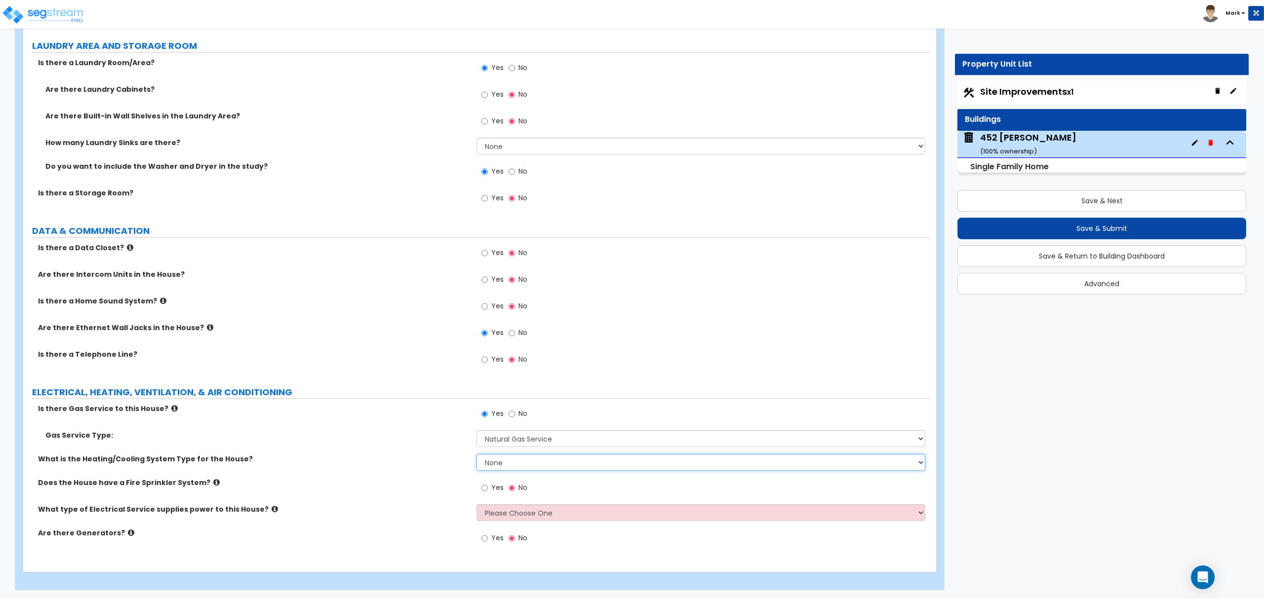
click at [496, 469] on select "None Heat Only Centralized Heating & Cooling Thru Wall Air Conditioners Mini Sp…" at bounding box center [701, 462] width 448 height 17
select select "2"
click at [477, 458] on select "None Heat Only Centralized Heating & Cooling Thru Wall Air Conditioners Mini Sp…" at bounding box center [701, 462] width 448 height 17
click at [494, 516] on select "Please Choose One Overhead Underground" at bounding box center [701, 513] width 448 height 17
select select "2"
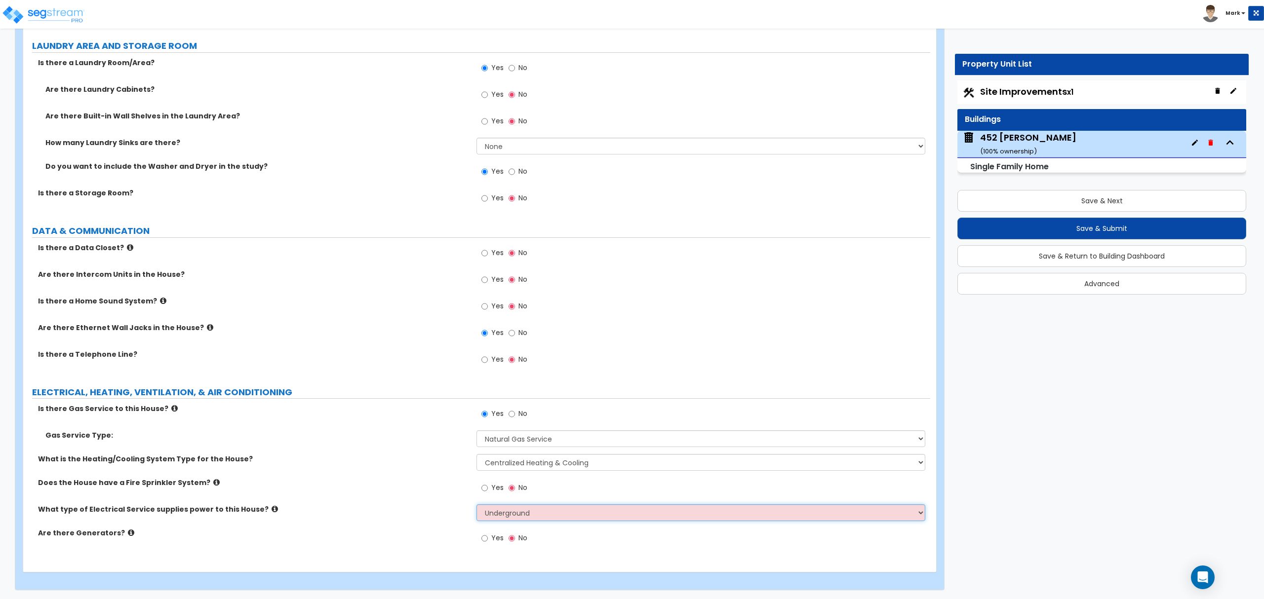
click at [477, 508] on select "Please Choose One Overhead Underground" at bounding box center [701, 513] width 448 height 17
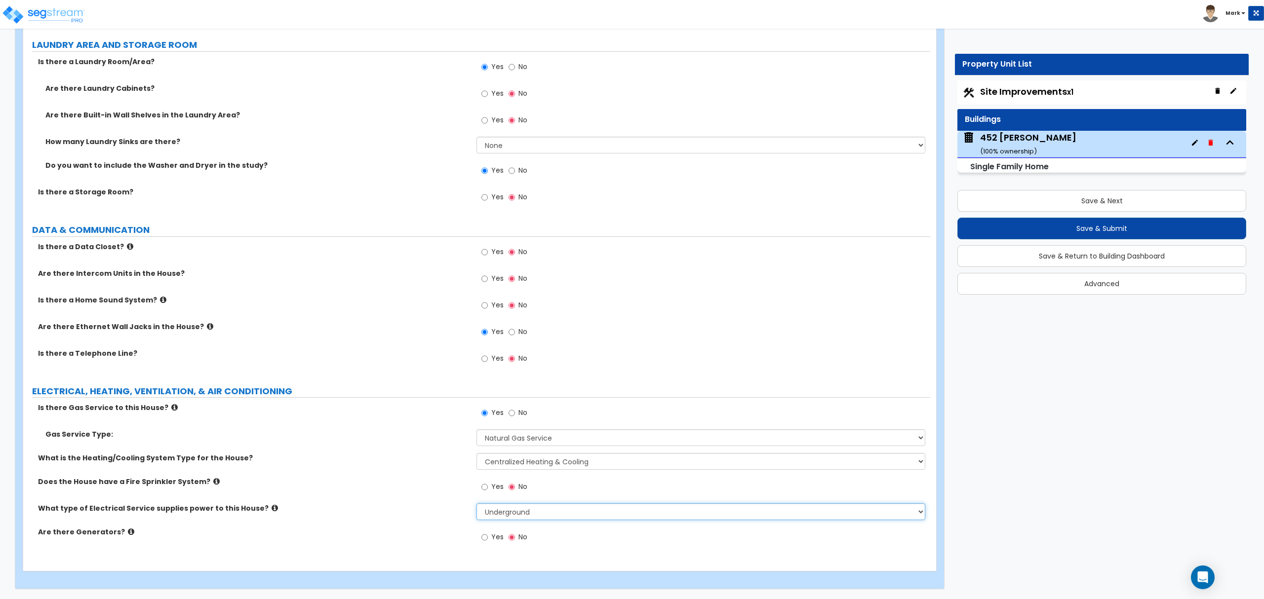
scroll to position [4152, 0]
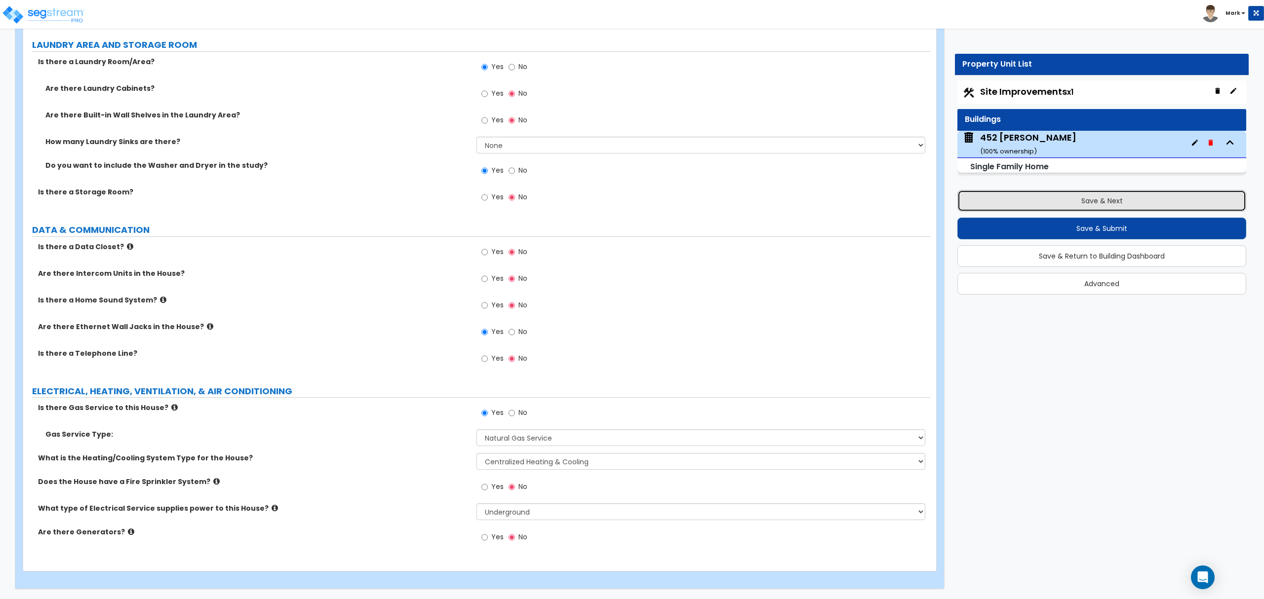
click at [1000, 194] on button "Save & Next" at bounding box center [1101, 201] width 289 height 22
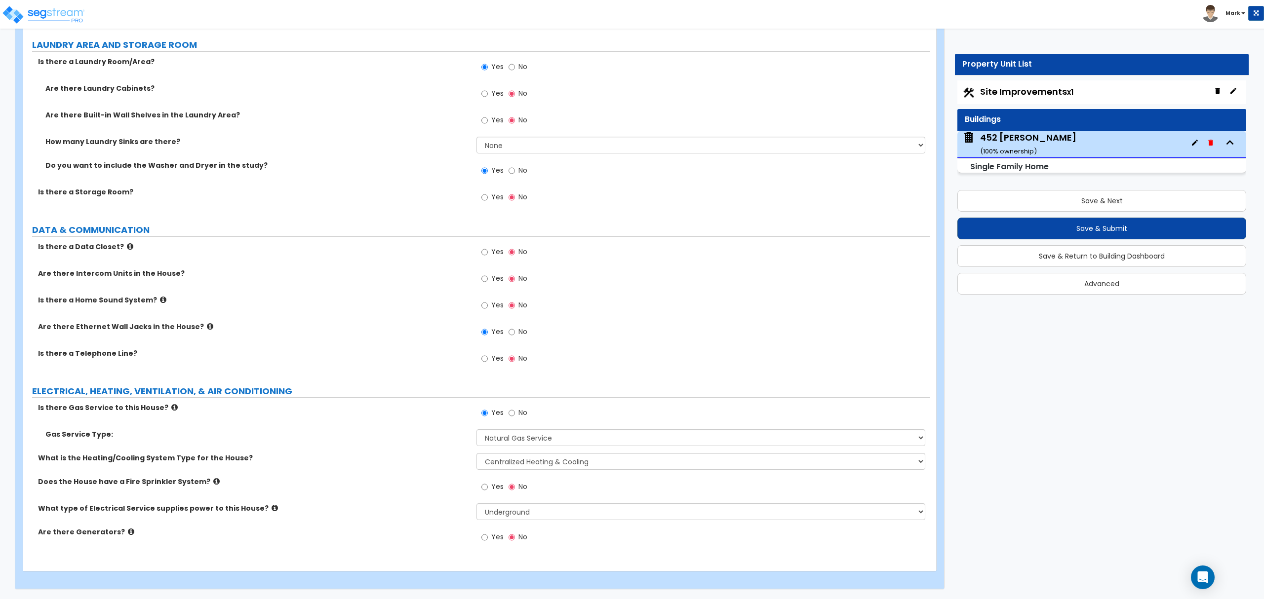
select select "2"
select select "1"
select select "2"
select select "1"
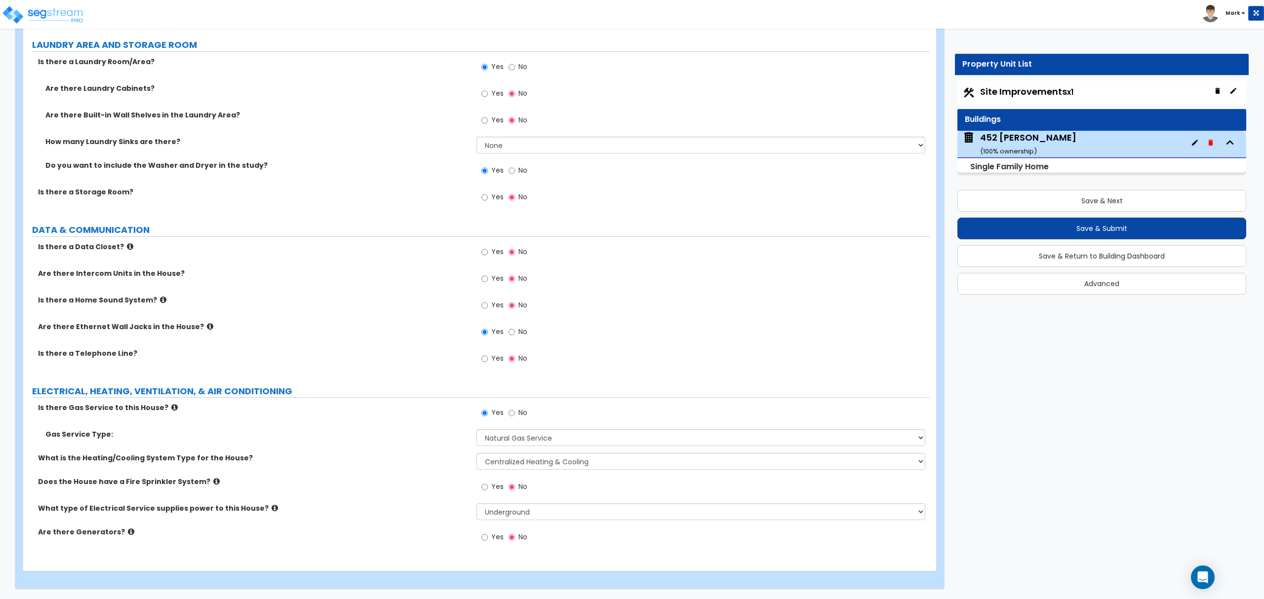
select select "2"
select select "1"
select select "10"
select select "1"
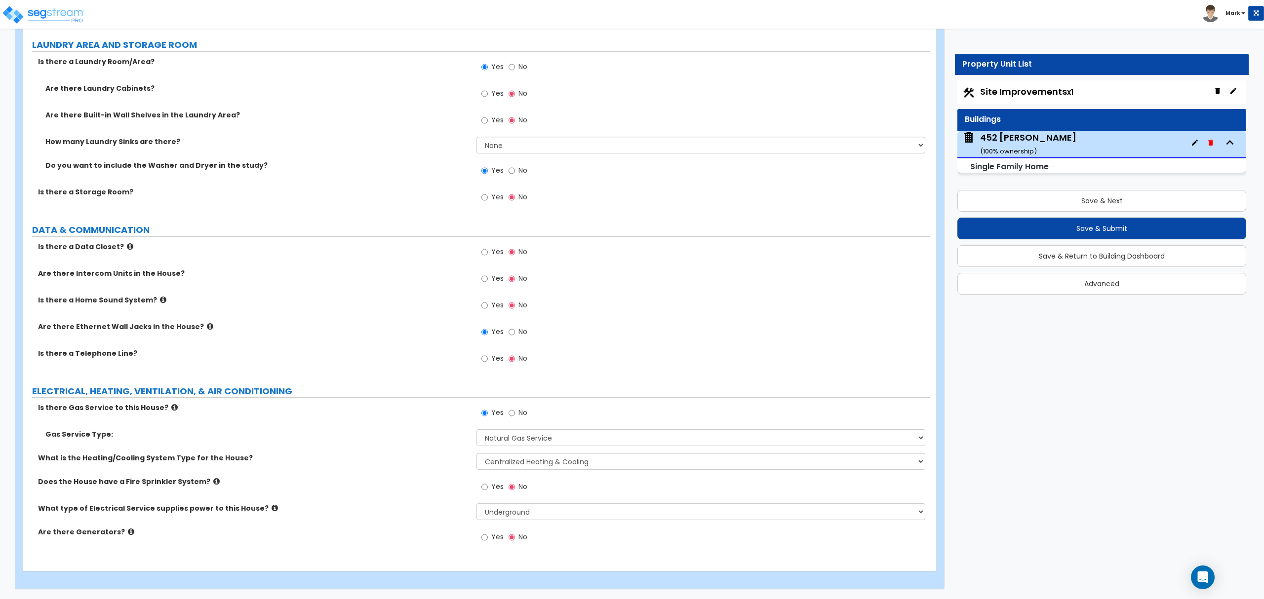
select select "1"
select select "9"
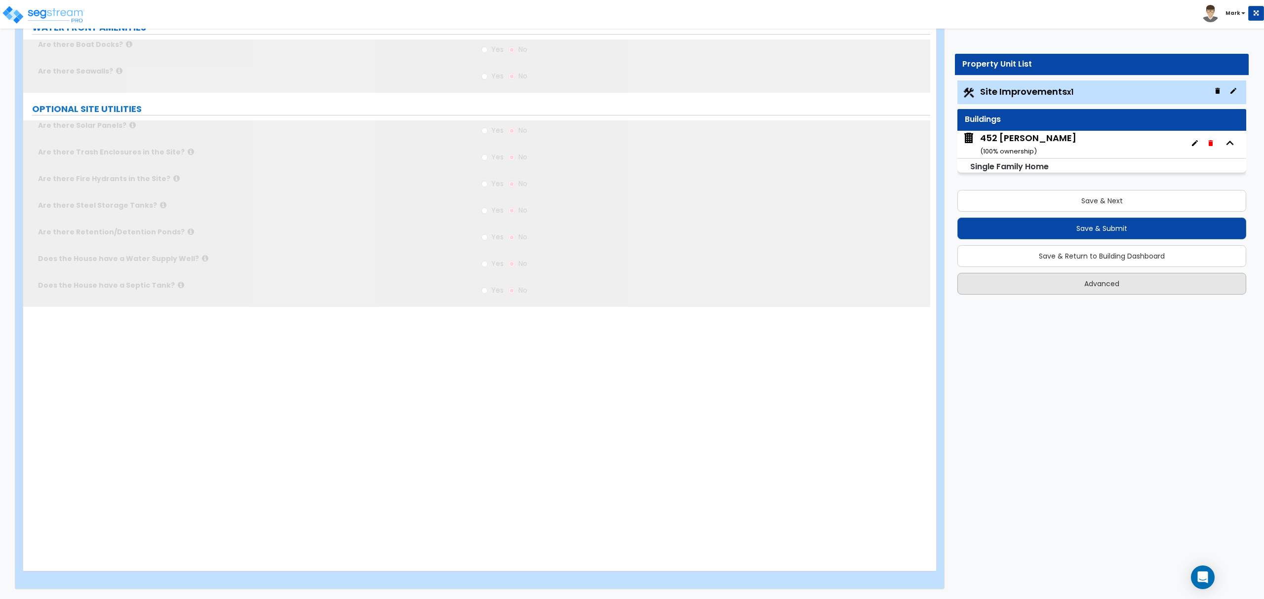
scroll to position [0, 0]
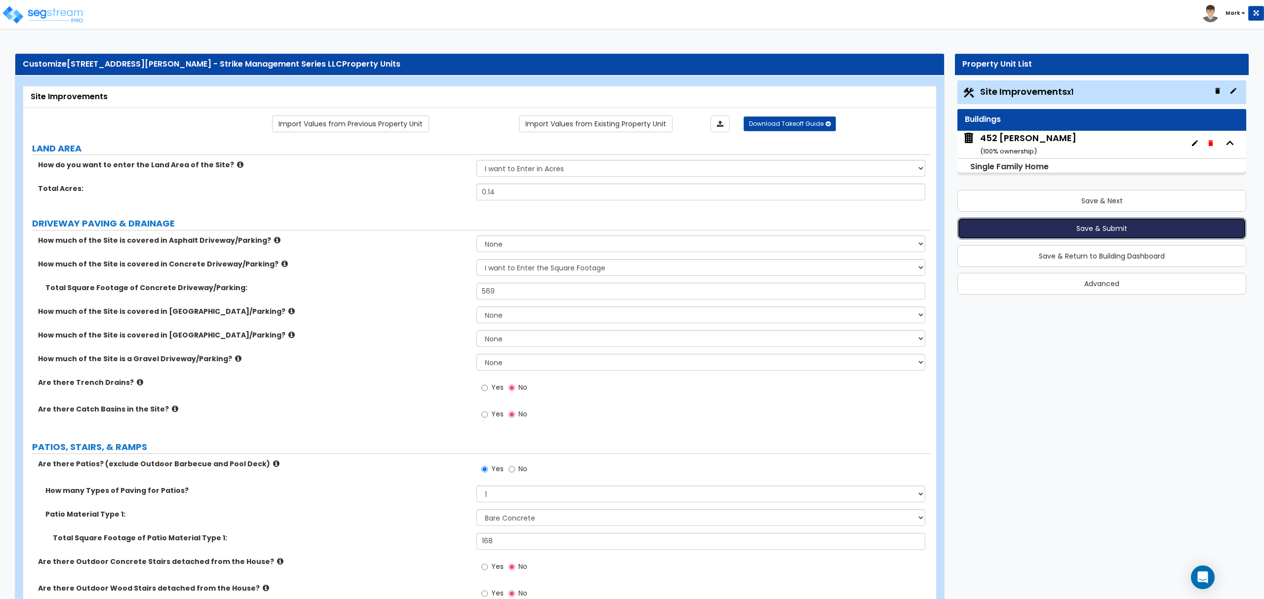
click at [1018, 226] on button "Save & Submit" at bounding box center [1101, 229] width 289 height 22
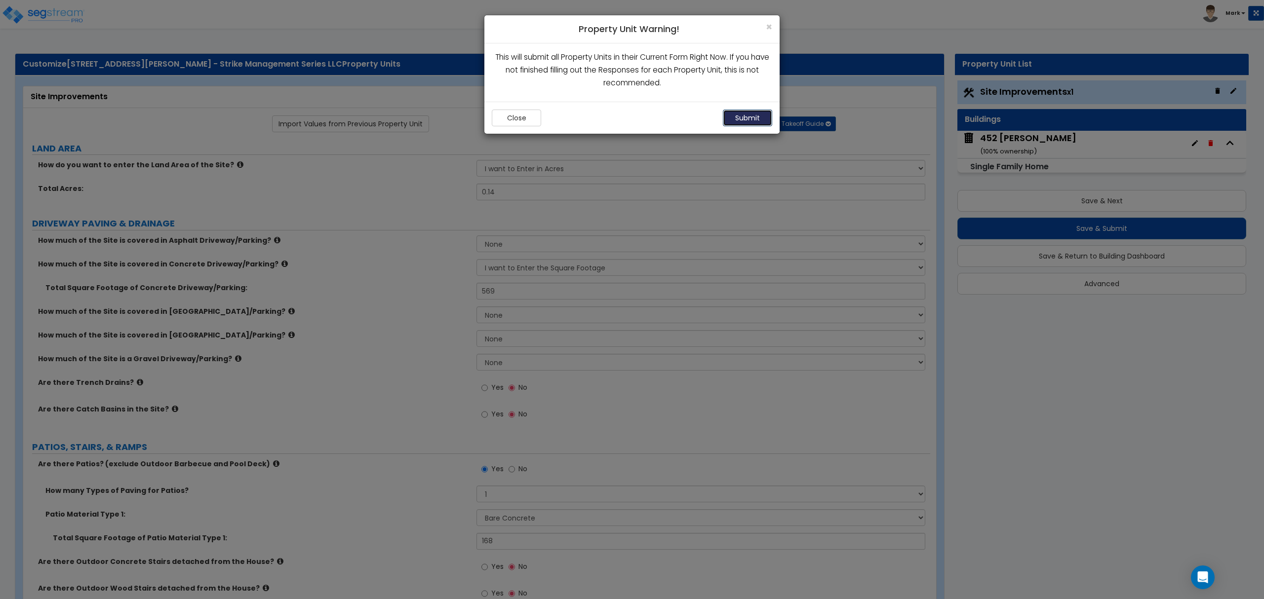
click at [755, 117] on button "Submit" at bounding box center [747, 118] width 49 height 17
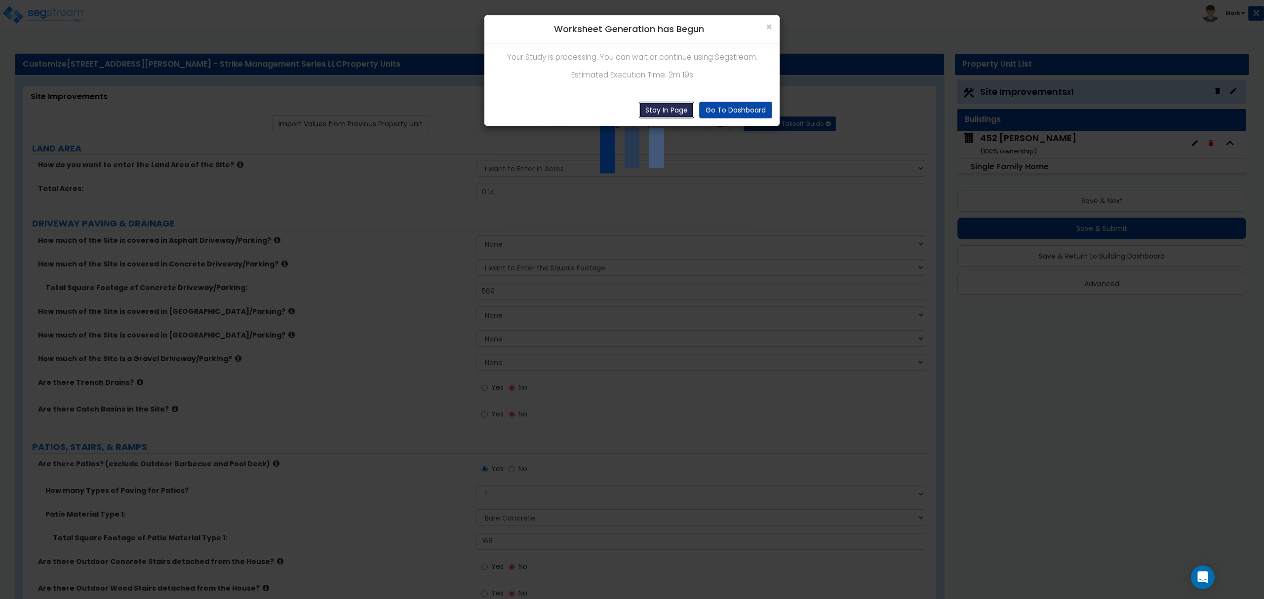
click at [664, 107] on button "Stay In Page" at bounding box center [666, 110] width 55 height 17
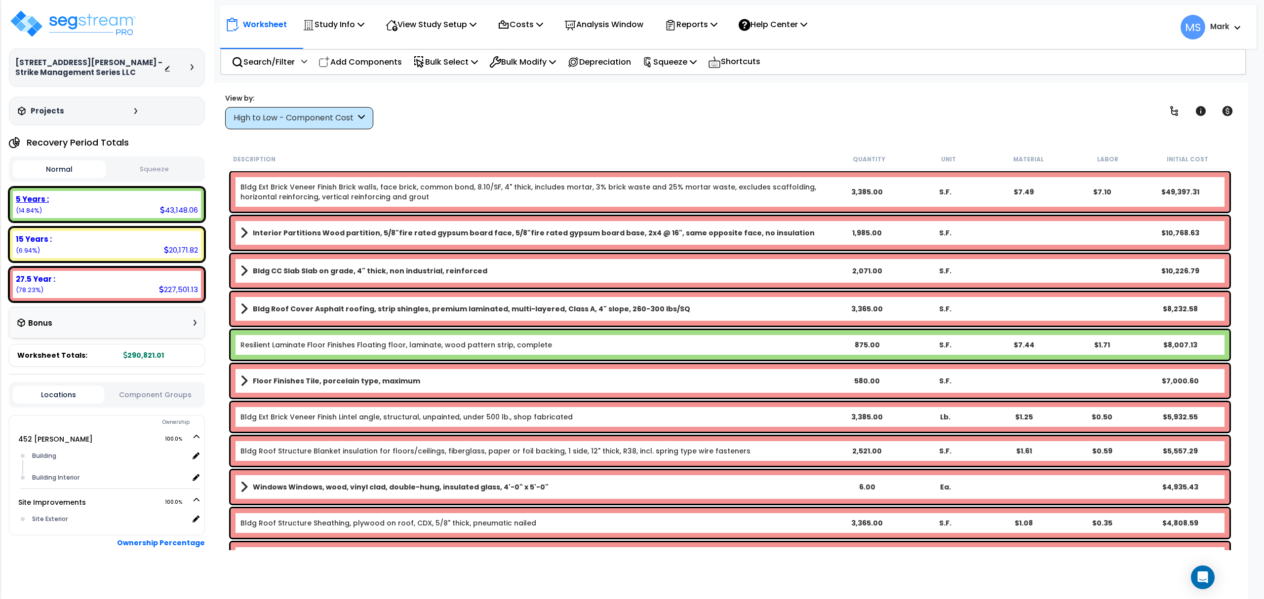
click at [140, 212] on div "5 Years : 43,148.06 (14.84%)" at bounding box center [107, 204] width 188 height 27
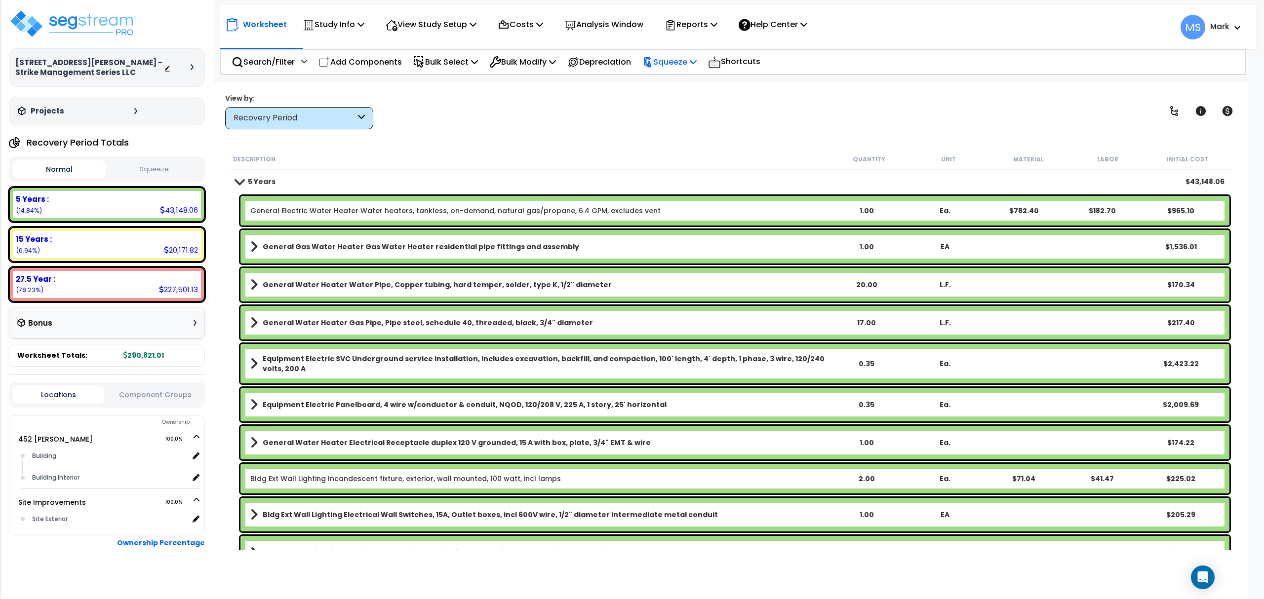
click at [678, 63] on p "Squeeze" at bounding box center [669, 61] width 54 height 13
drag, startPoint x: 678, startPoint y: 85, endPoint x: 675, endPoint y: 100, distance: 15.3
click at [678, 85] on link "Squeeze" at bounding box center [686, 84] width 98 height 20
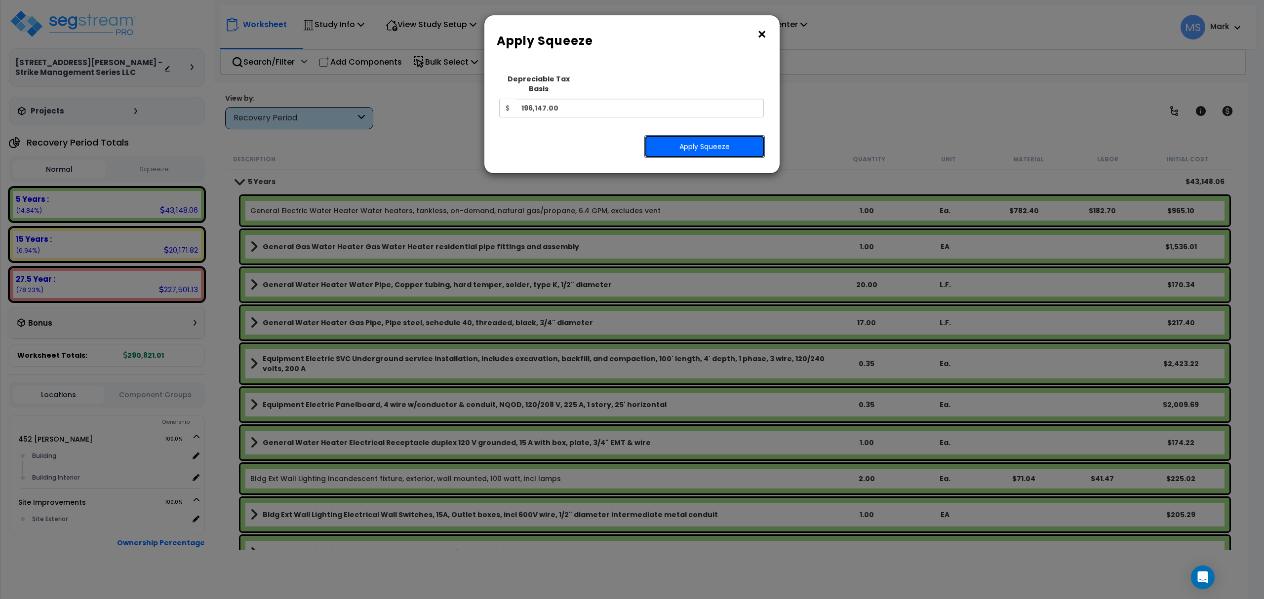
click at [682, 140] on button "Apply Squeeze" at bounding box center [704, 146] width 120 height 23
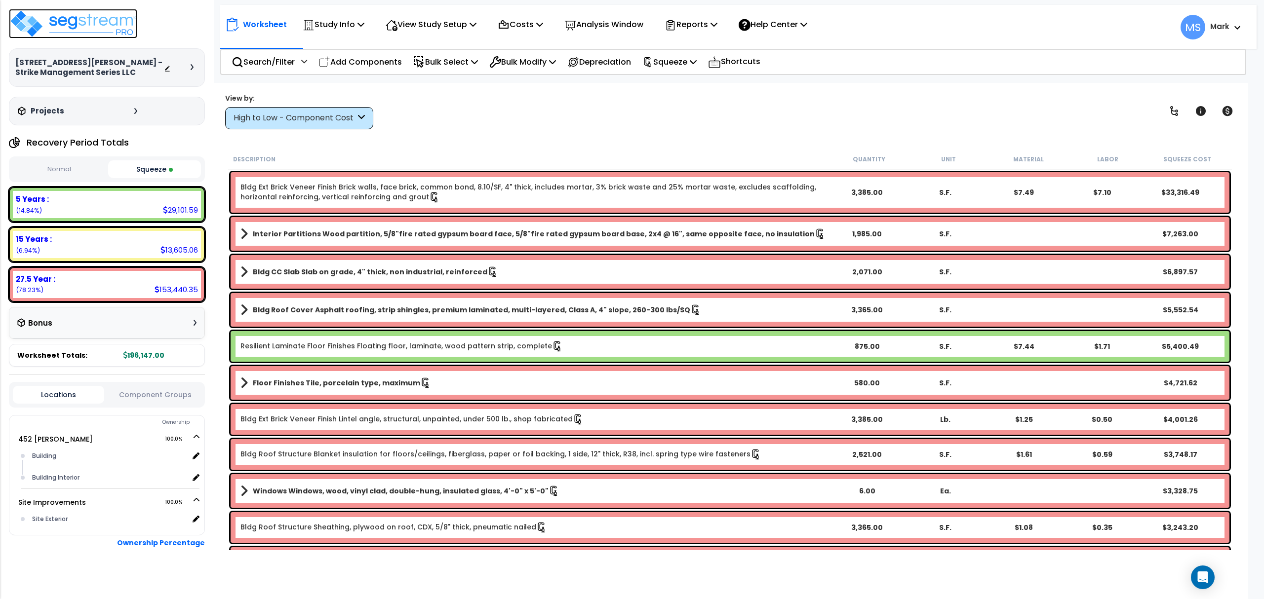
click at [123, 28] on img at bounding box center [73, 24] width 128 height 30
